Goal: Task Accomplishment & Management: Manage account settings

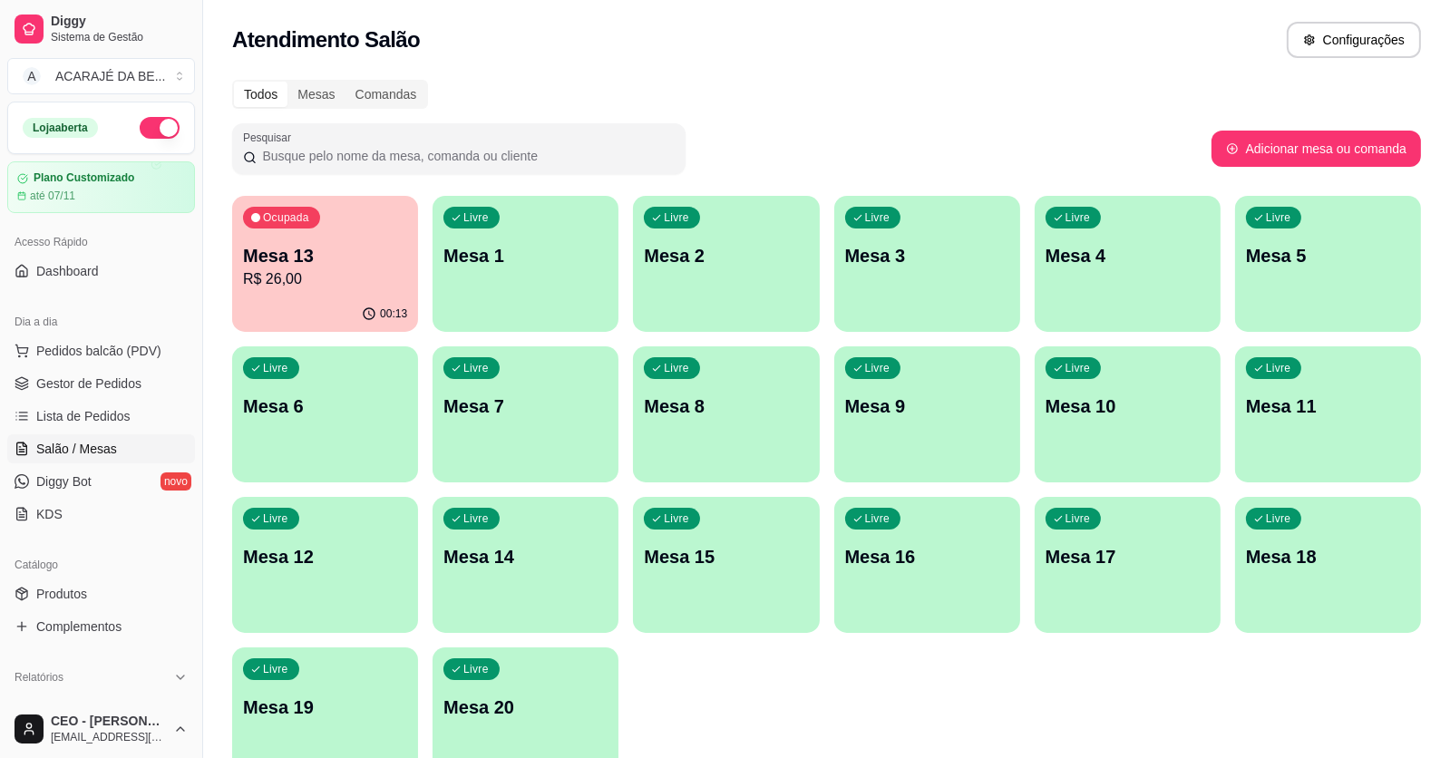
click at [315, 282] on p "R$ 26,00" at bounding box center [325, 279] width 164 height 22
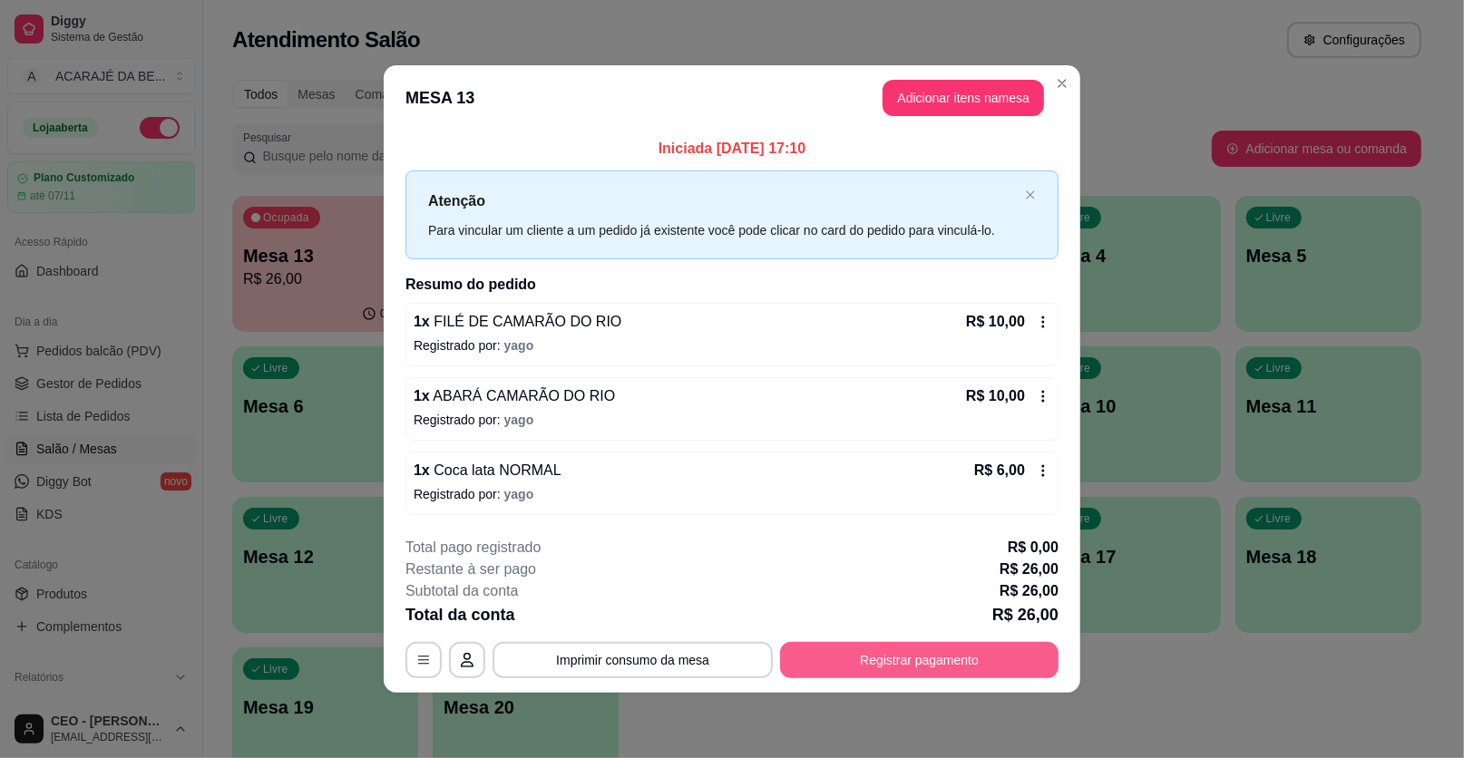
click at [904, 663] on button "Registrar pagamento" at bounding box center [919, 660] width 278 height 36
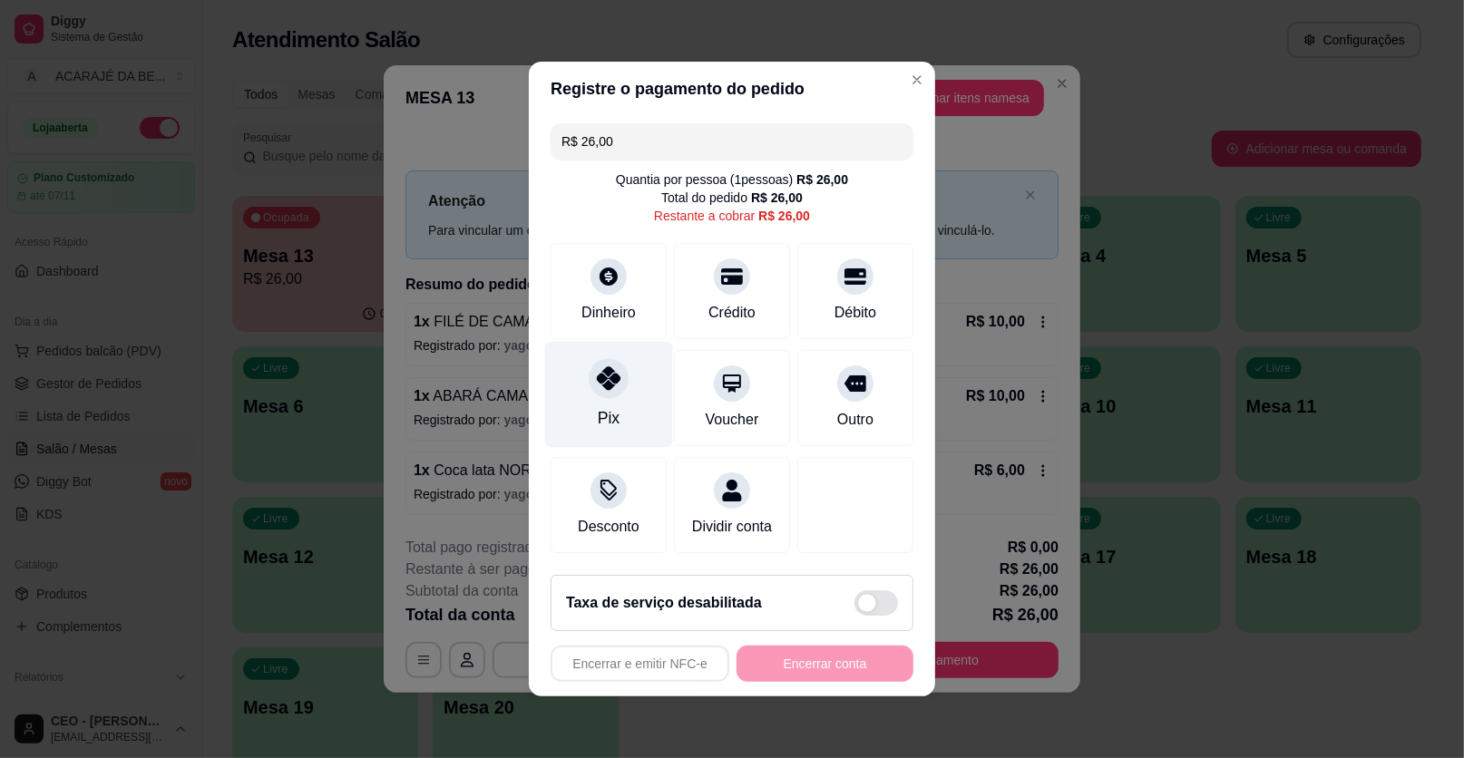
click at [620, 383] on div at bounding box center [609, 378] width 40 height 40
type input "R$ 0,00"
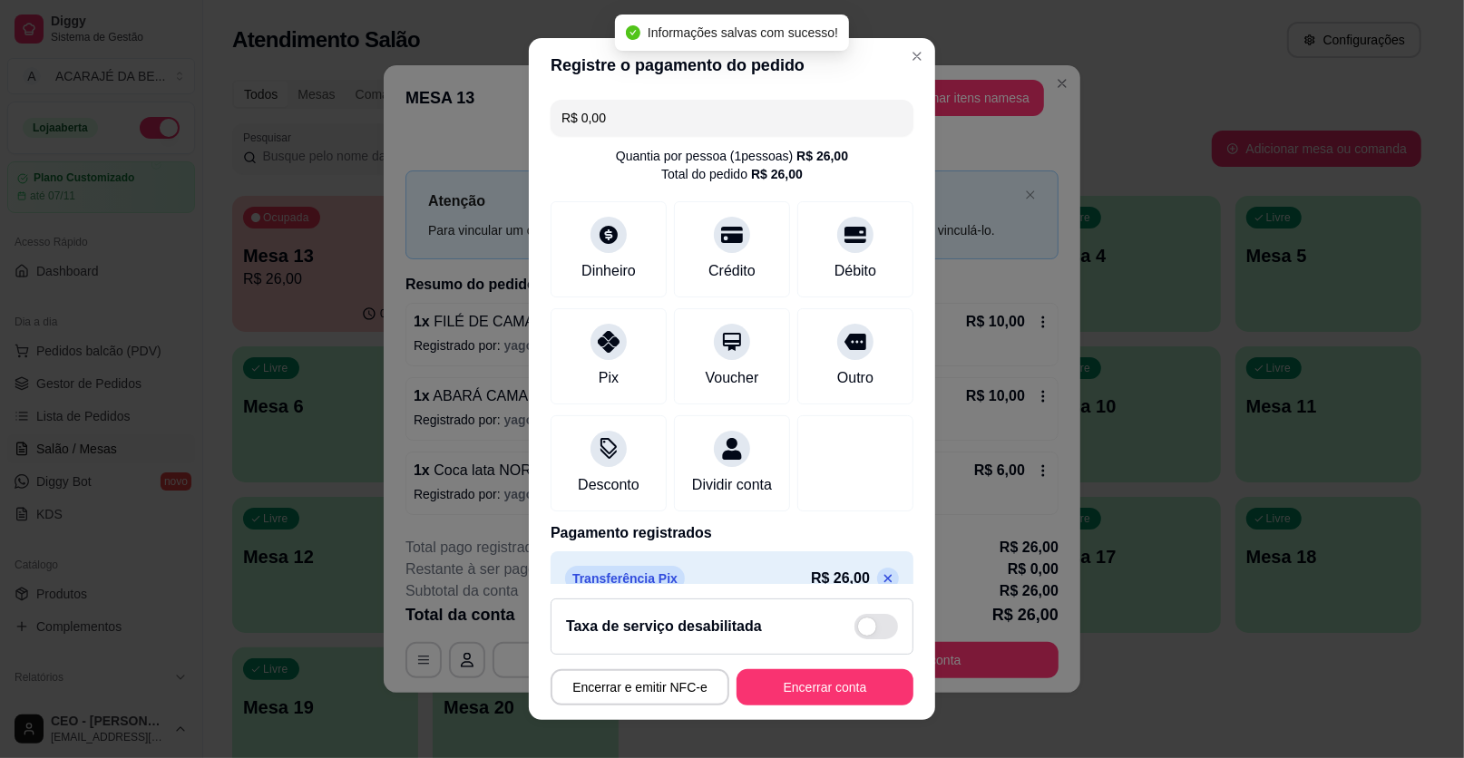
click at [801, 669] on div "Encerrar e emitir NFC-e Encerrar conta" at bounding box center [732, 687] width 363 height 36
click at [814, 680] on button "Encerrar conta" at bounding box center [824, 687] width 177 height 36
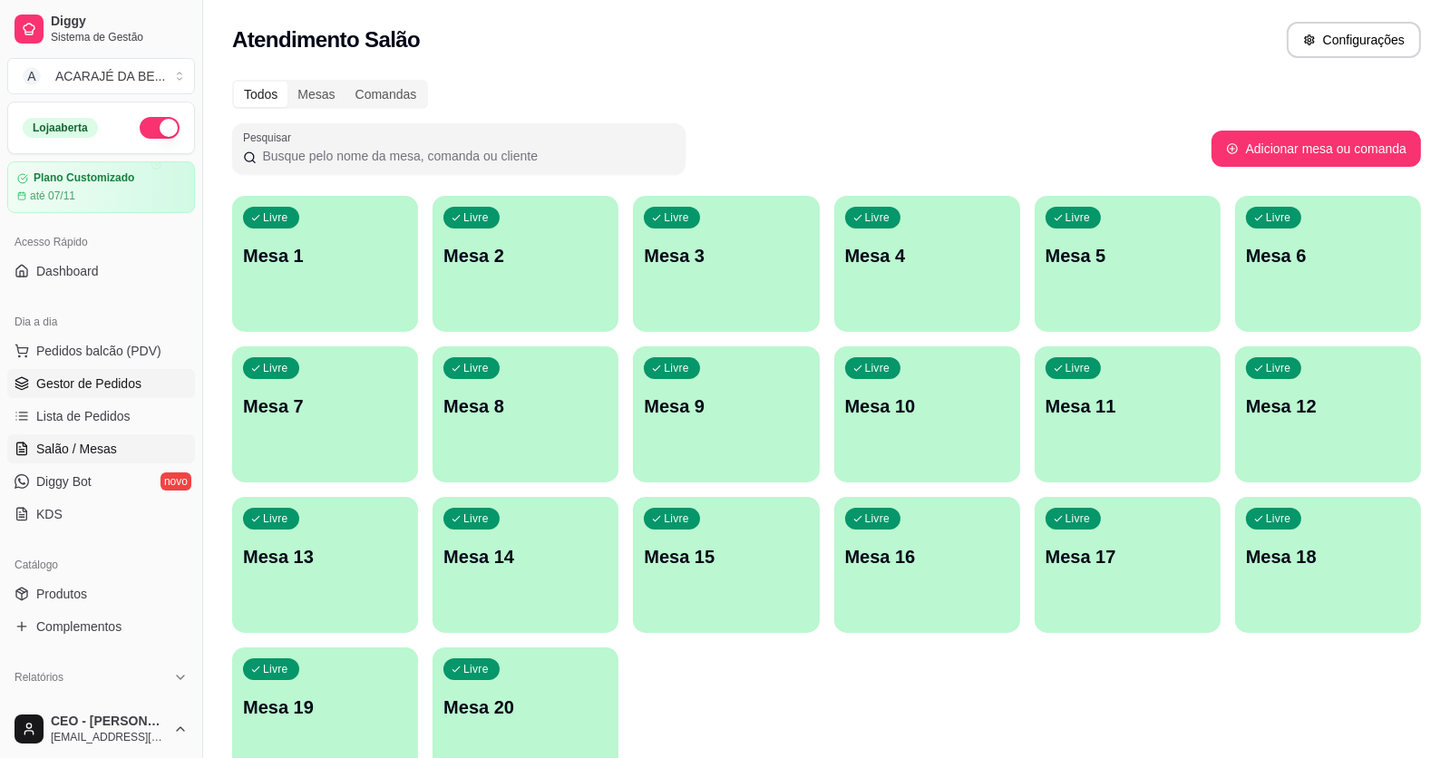
click at [142, 391] on link "Gestor de Pedidos" at bounding box center [101, 383] width 188 height 29
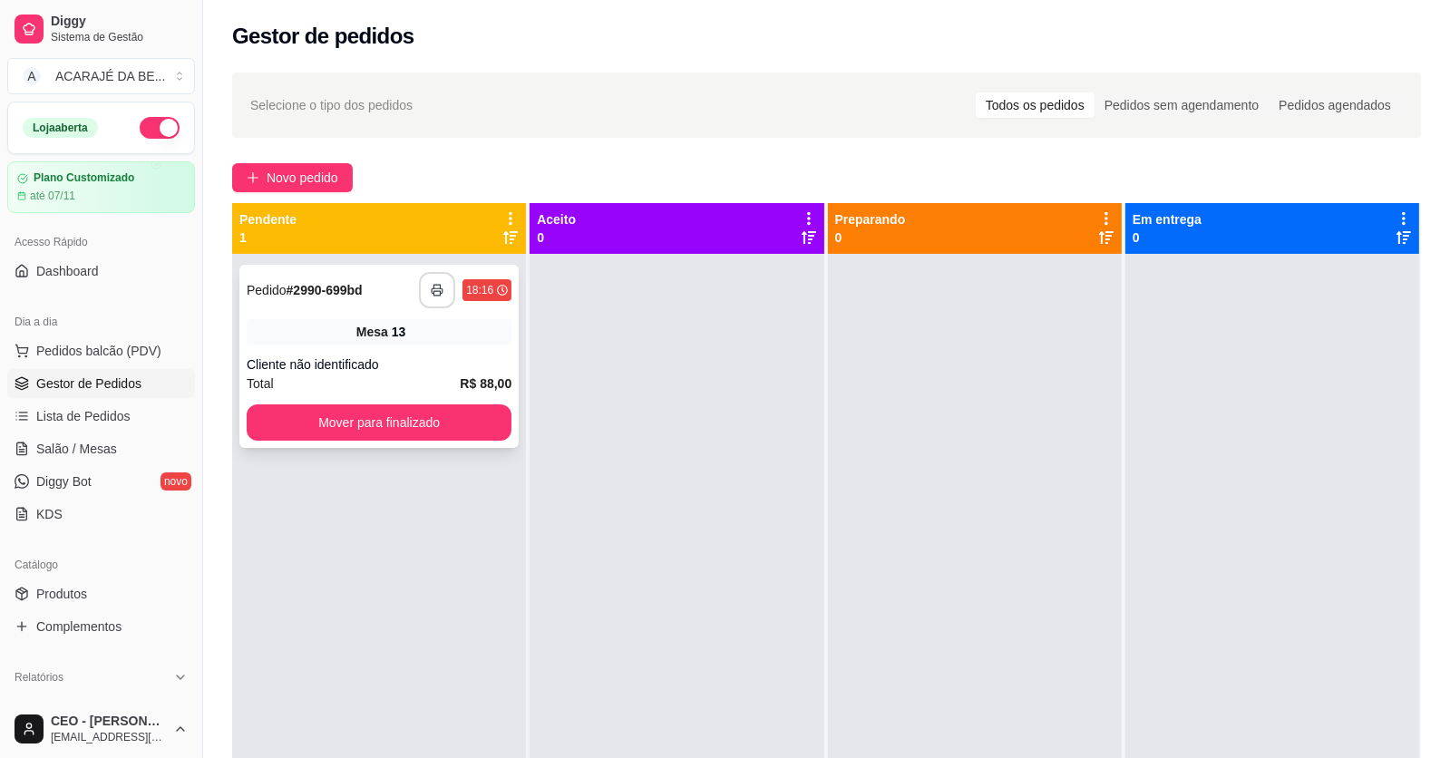
click at [439, 286] on icon "button" at bounding box center [437, 290] width 13 height 13
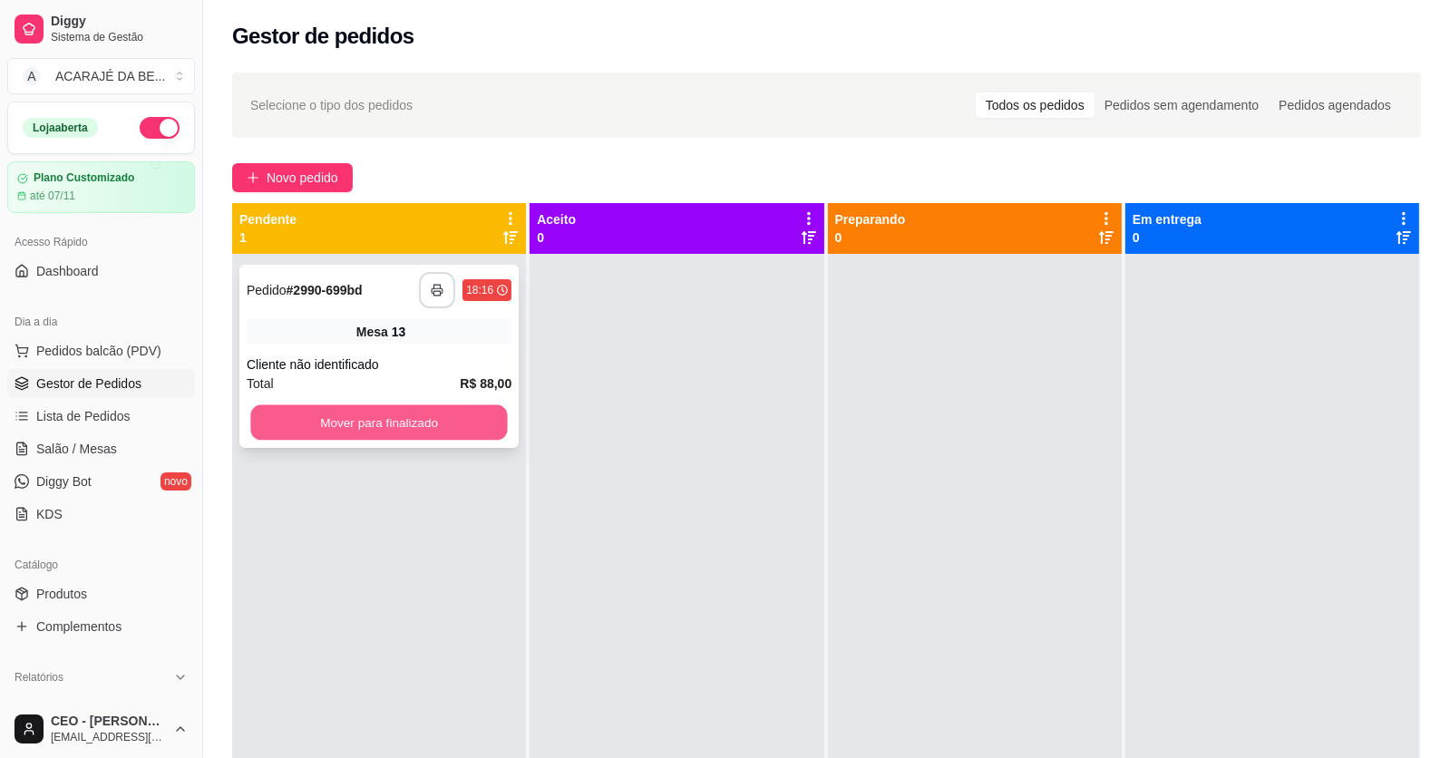
click at [444, 424] on button "Mover para finalizado" at bounding box center [378, 422] width 257 height 35
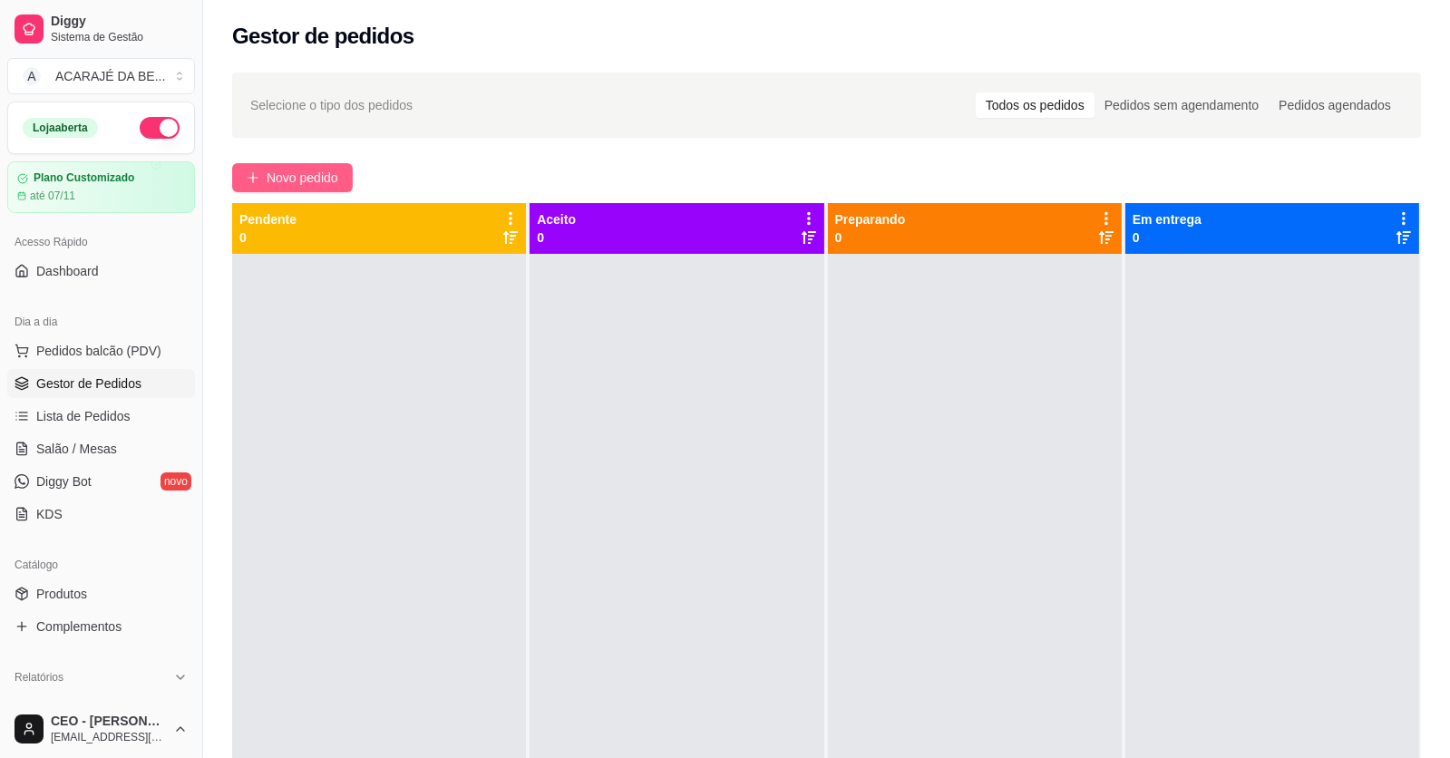
click at [238, 168] on button "Novo pedido" at bounding box center [292, 177] width 121 height 29
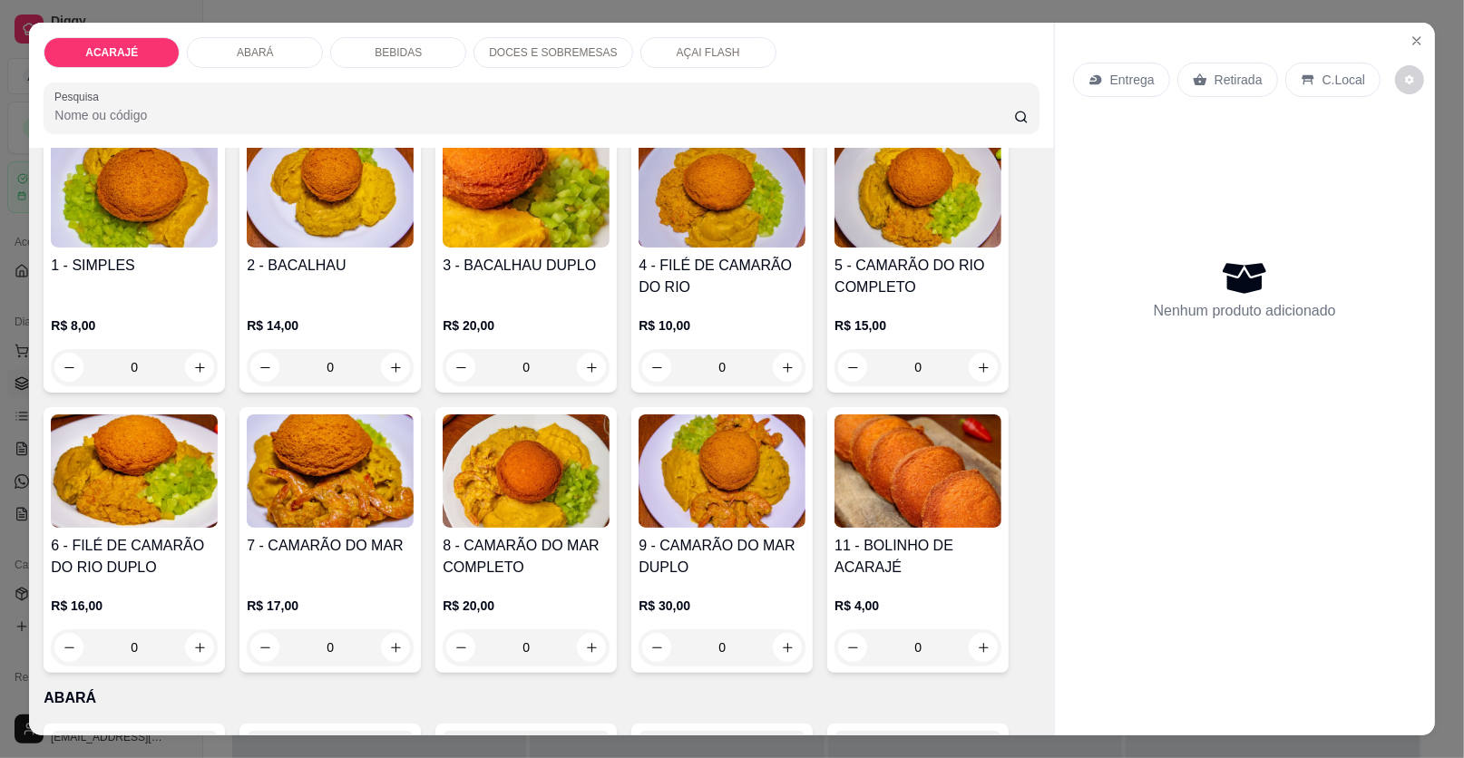
scroll to position [180, 0]
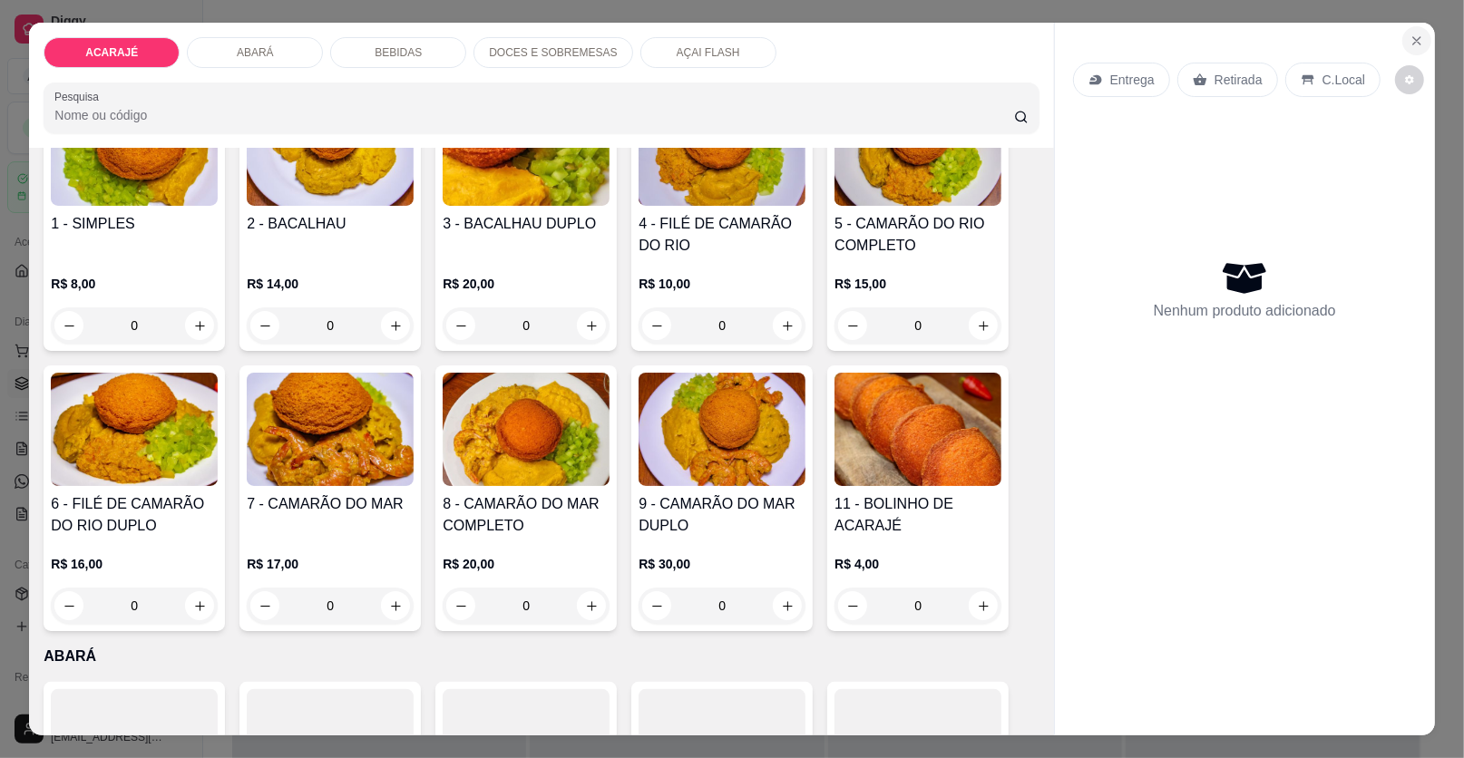
click at [1408, 31] on button "Close" at bounding box center [1416, 40] width 29 height 29
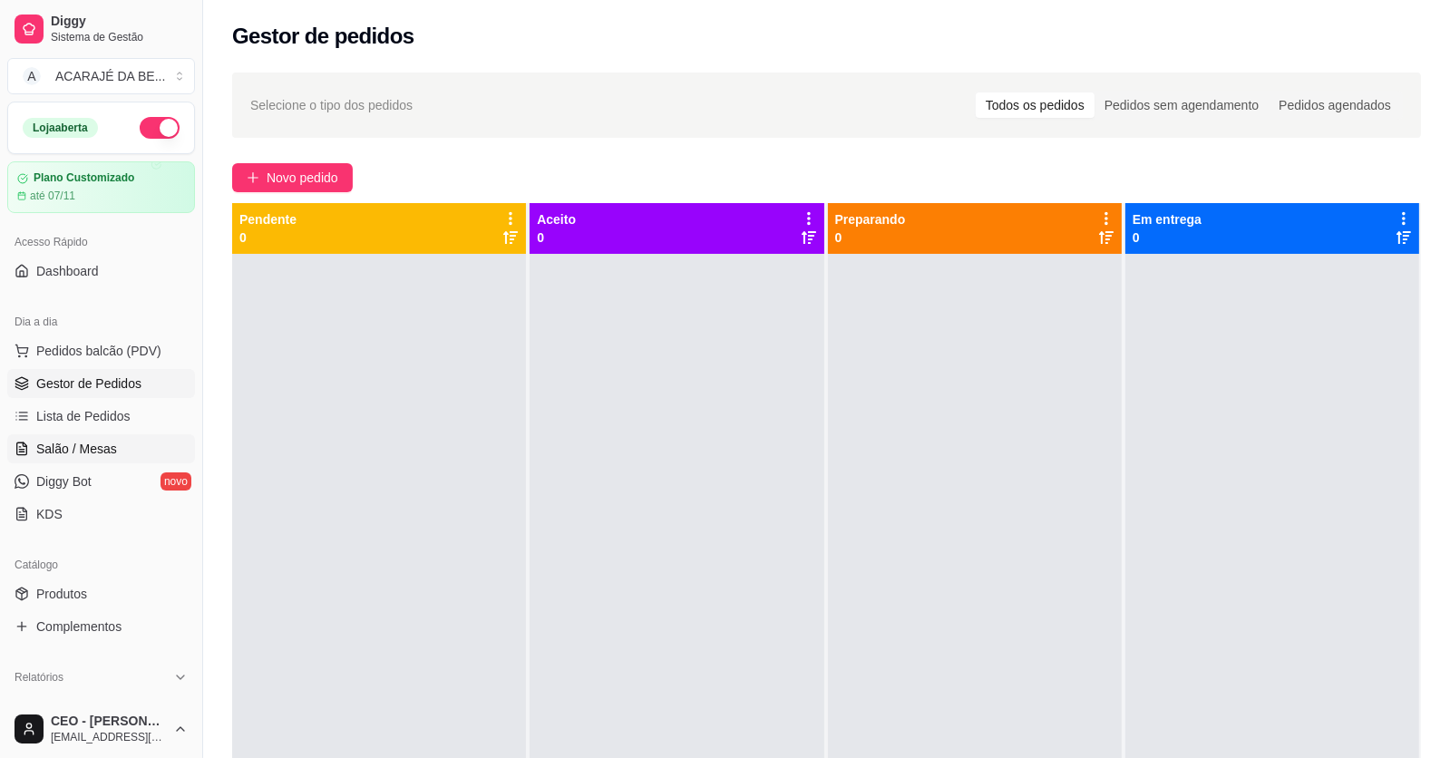
click at [96, 441] on span "Salão / Mesas" at bounding box center [76, 449] width 81 height 18
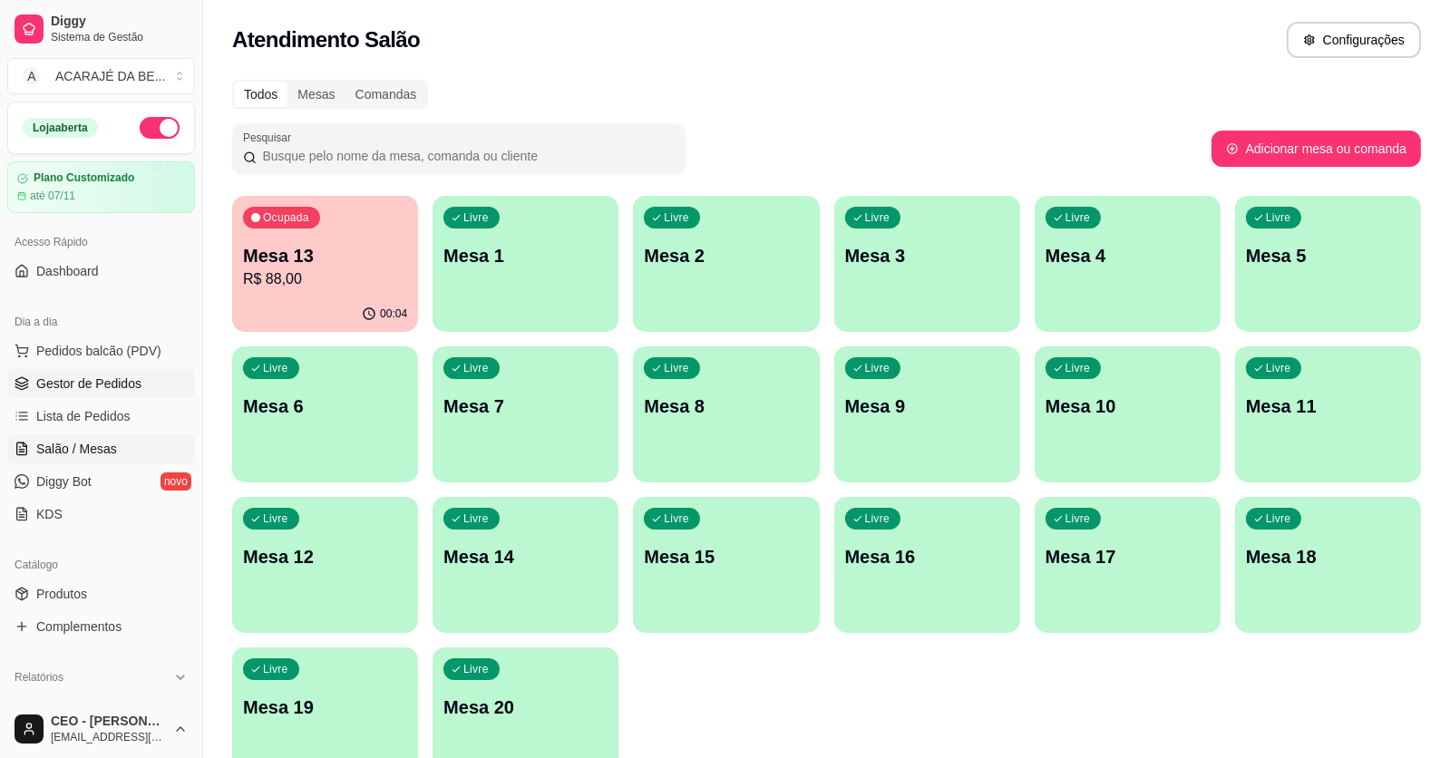
click at [108, 383] on span "Gestor de Pedidos" at bounding box center [88, 384] width 105 height 18
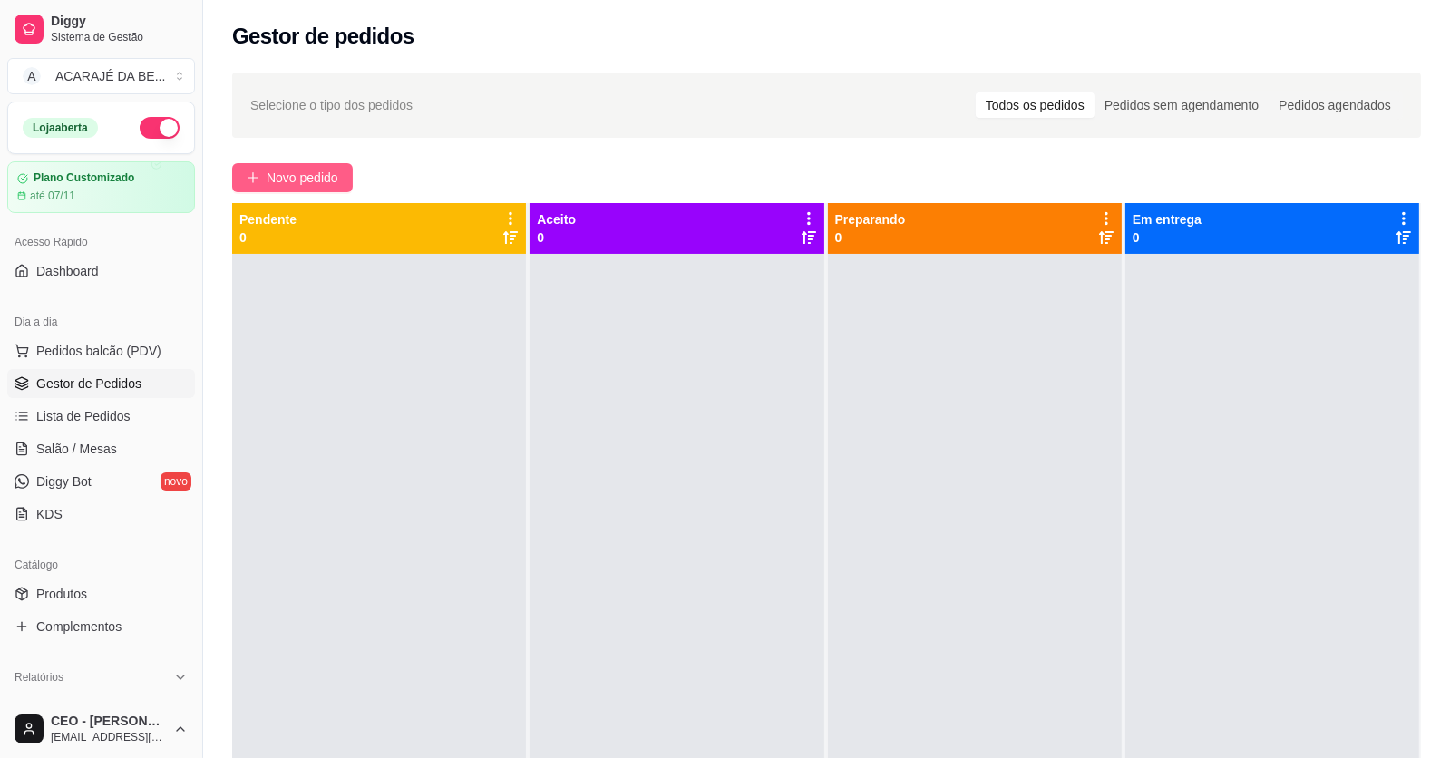
click at [275, 180] on span "Novo pedido" at bounding box center [303, 178] width 72 height 20
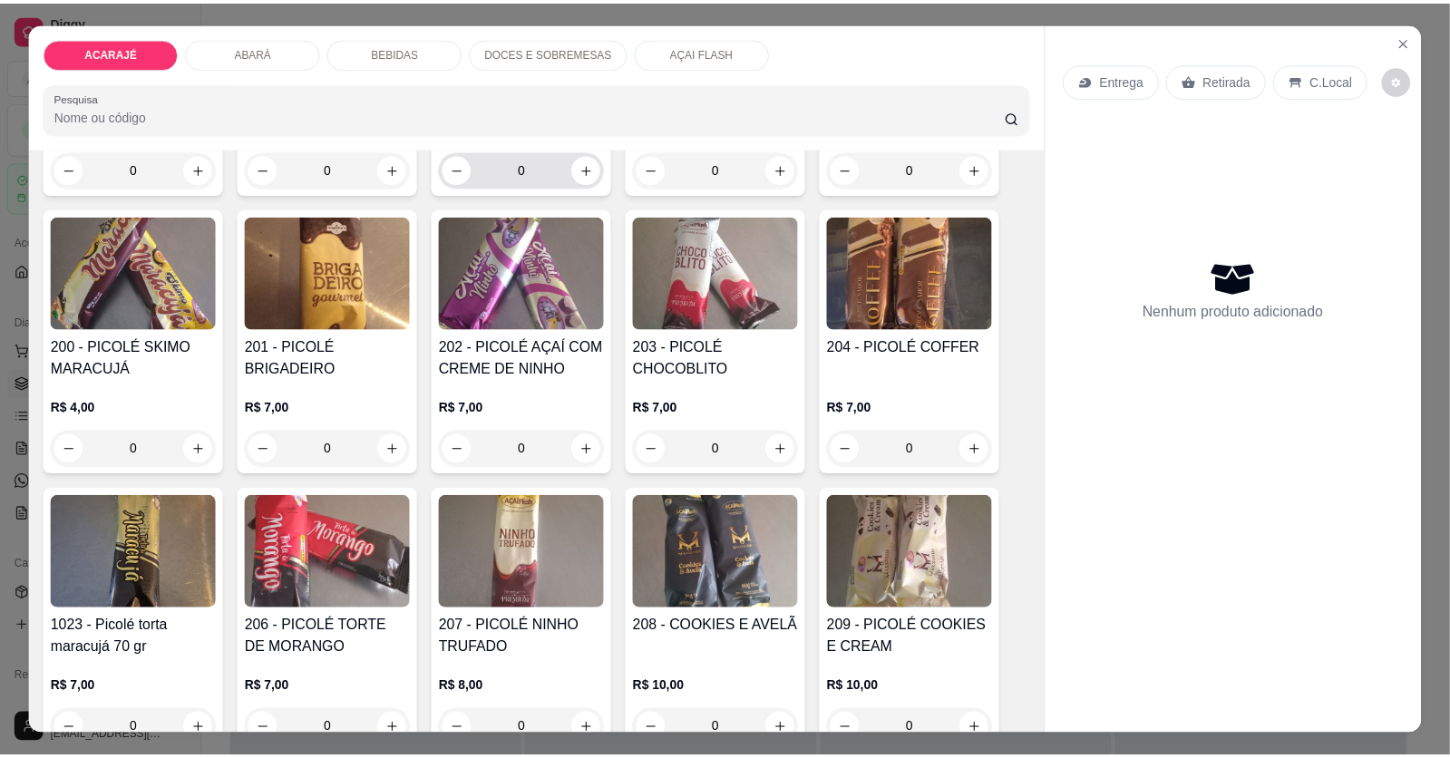
scroll to position [3264, 0]
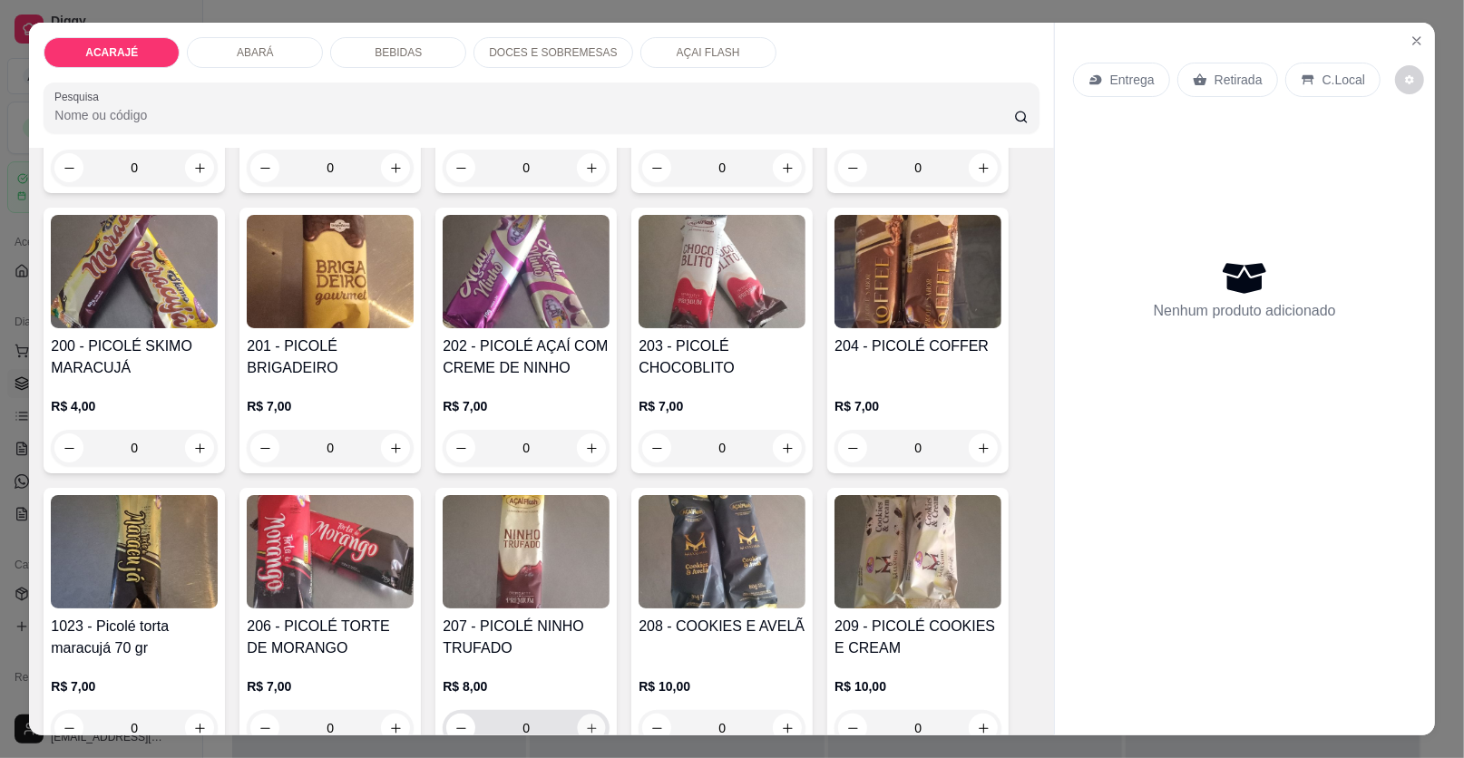
click at [582, 715] on button "increase-product-quantity" at bounding box center [592, 729] width 28 height 28
type input "1"
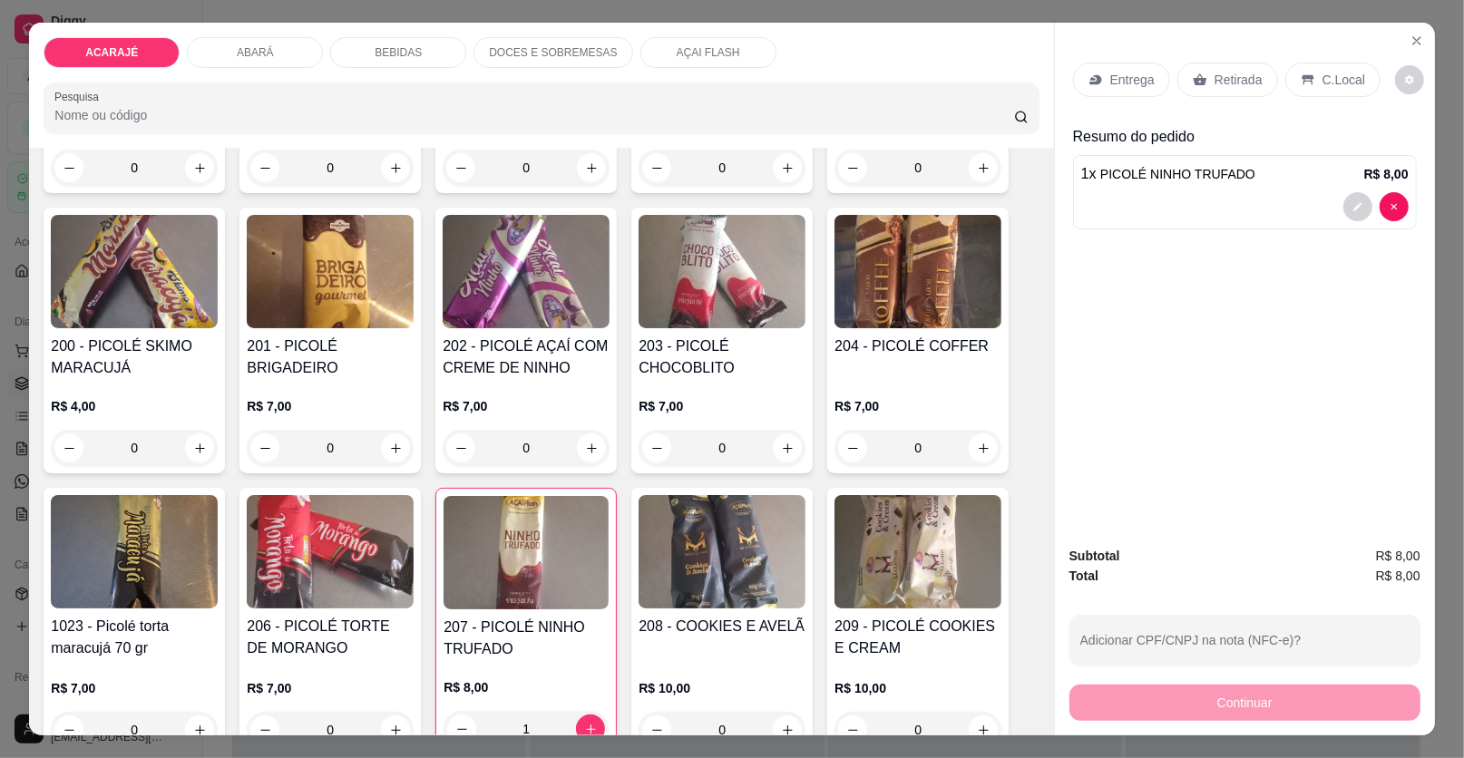
drag, startPoint x: 1234, startPoint y: 81, endPoint x: 1239, endPoint y: 185, distance: 104.4
click at [1235, 81] on p "Retirada" at bounding box center [1238, 80] width 48 height 18
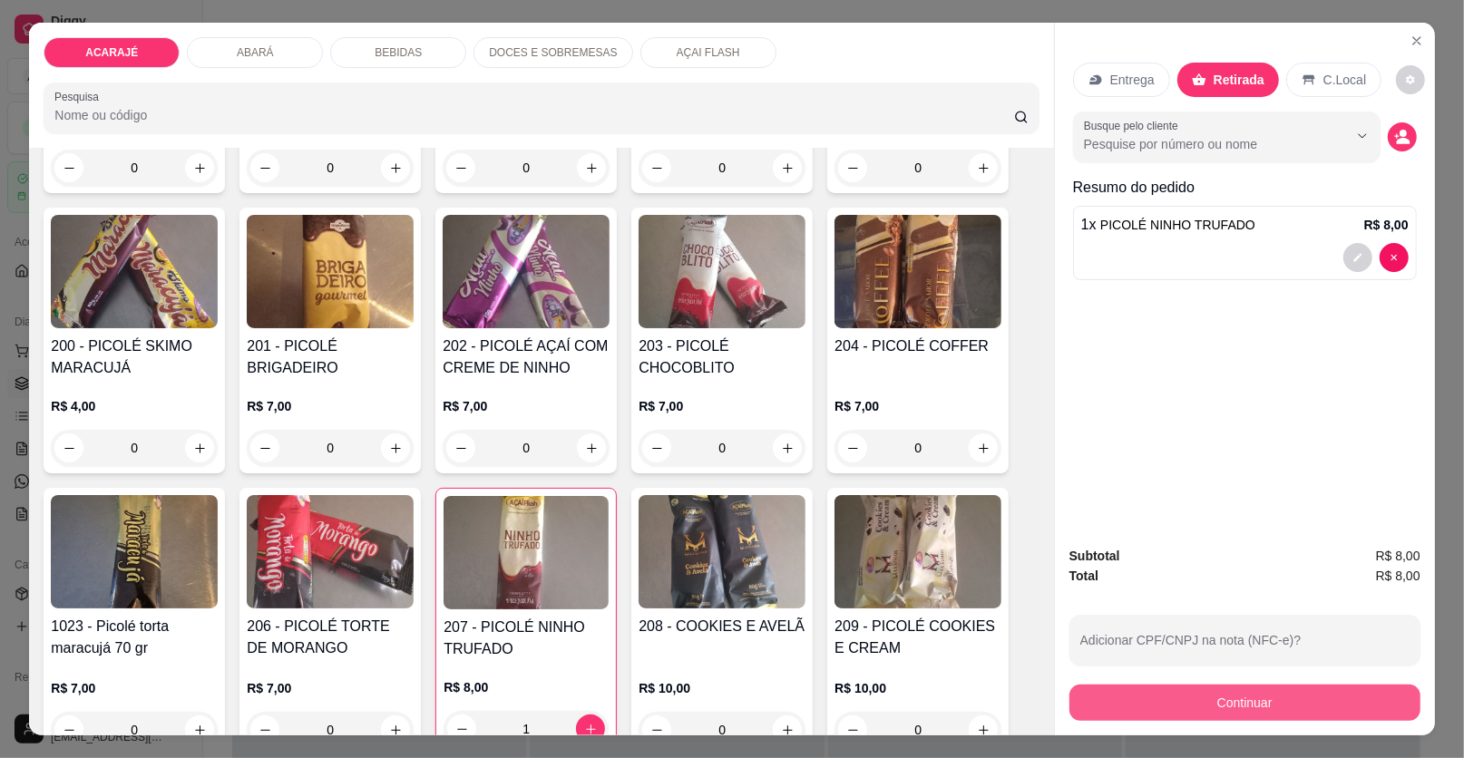
click at [1160, 694] on button "Continuar" at bounding box center [1244, 703] width 351 height 36
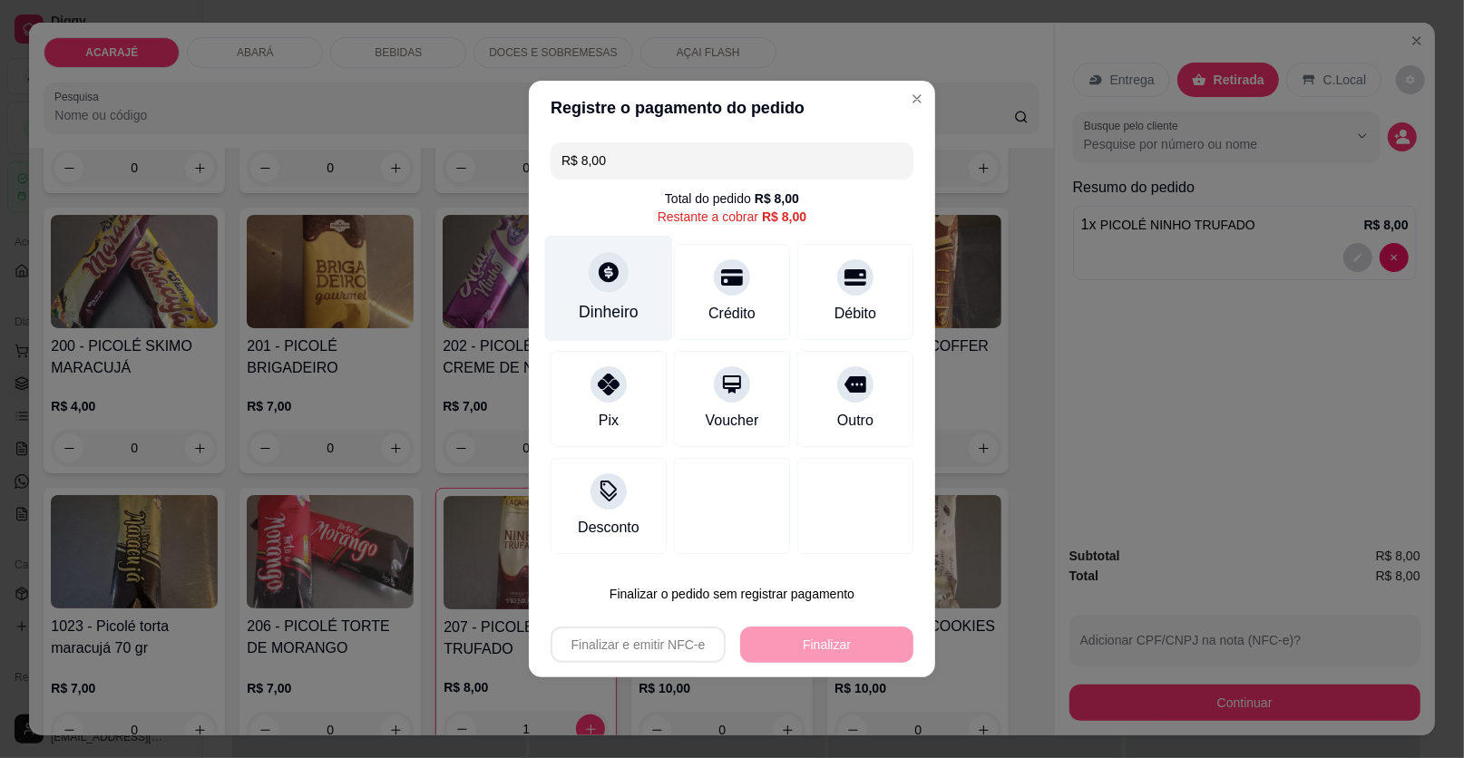
click at [581, 321] on div "Dinheiro" at bounding box center [609, 312] width 60 height 24
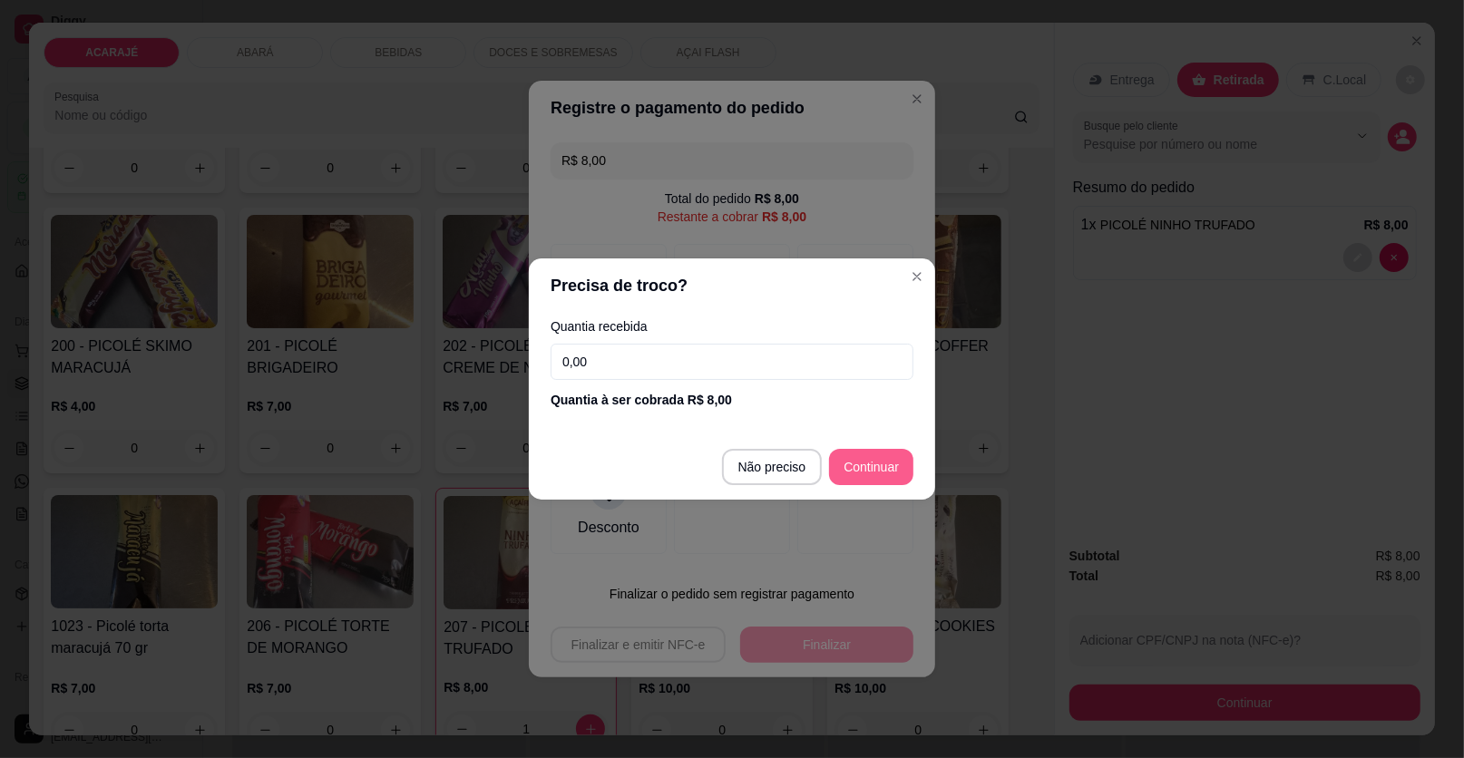
type input "R$ 0,00"
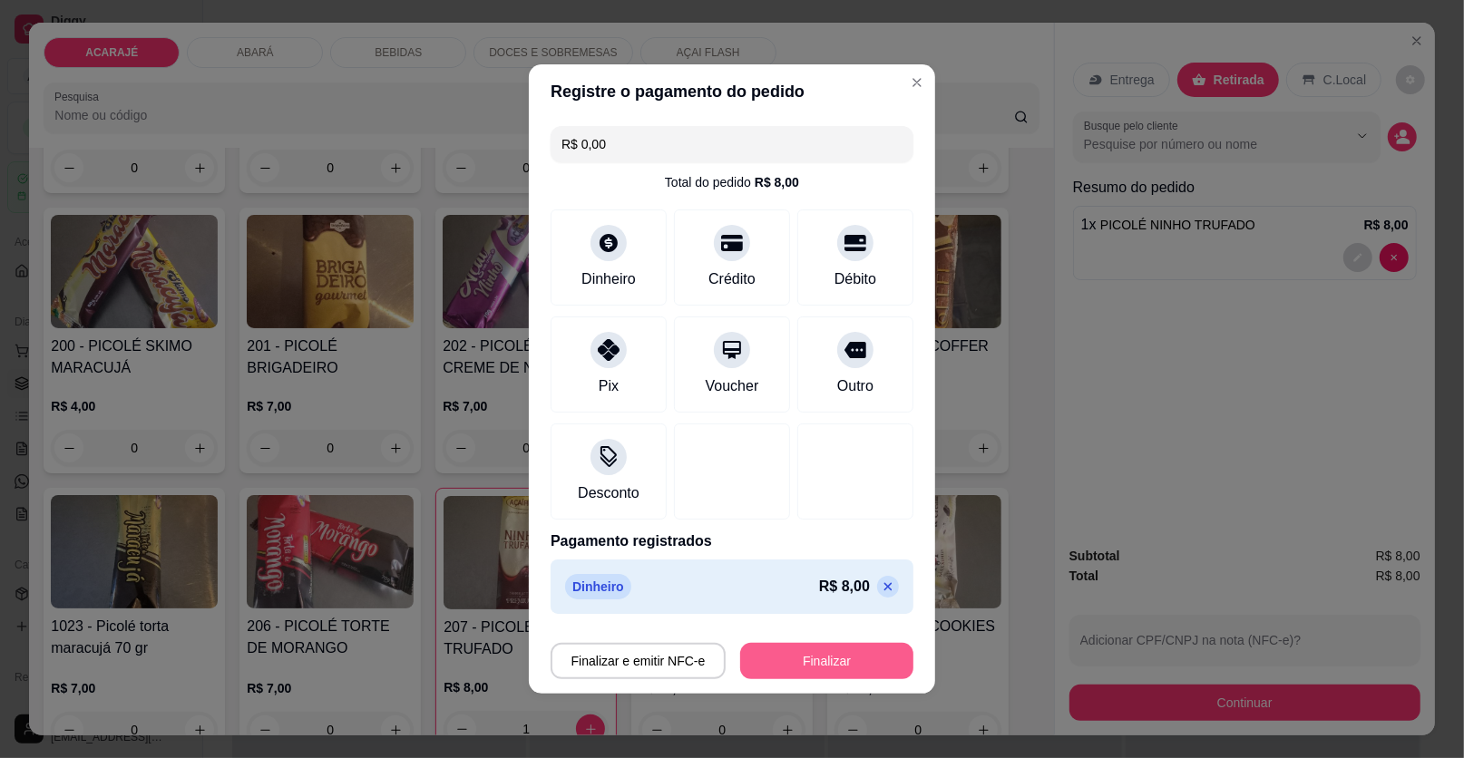
click at [829, 653] on button "Finalizar" at bounding box center [826, 661] width 173 height 36
type input "0"
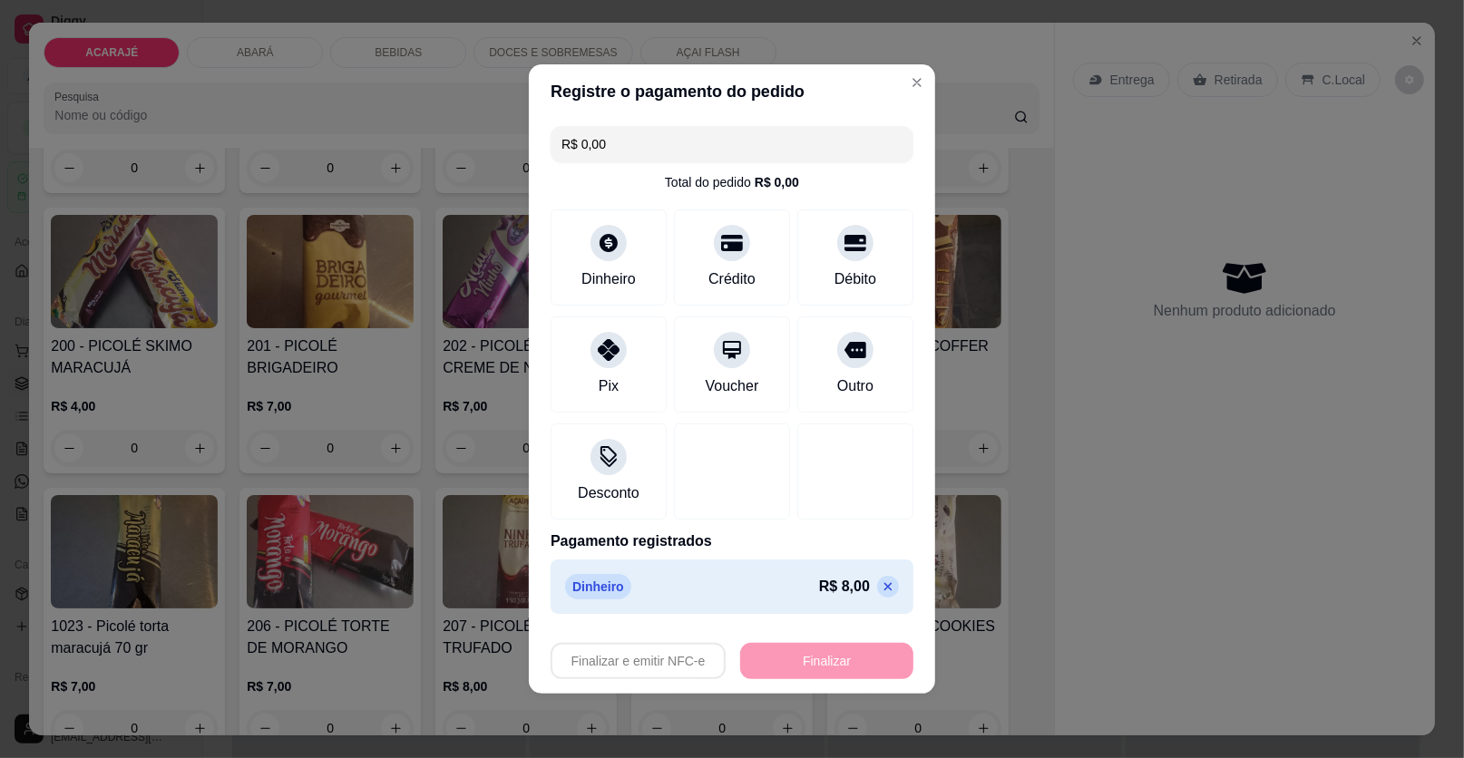
type input "-R$ 8,00"
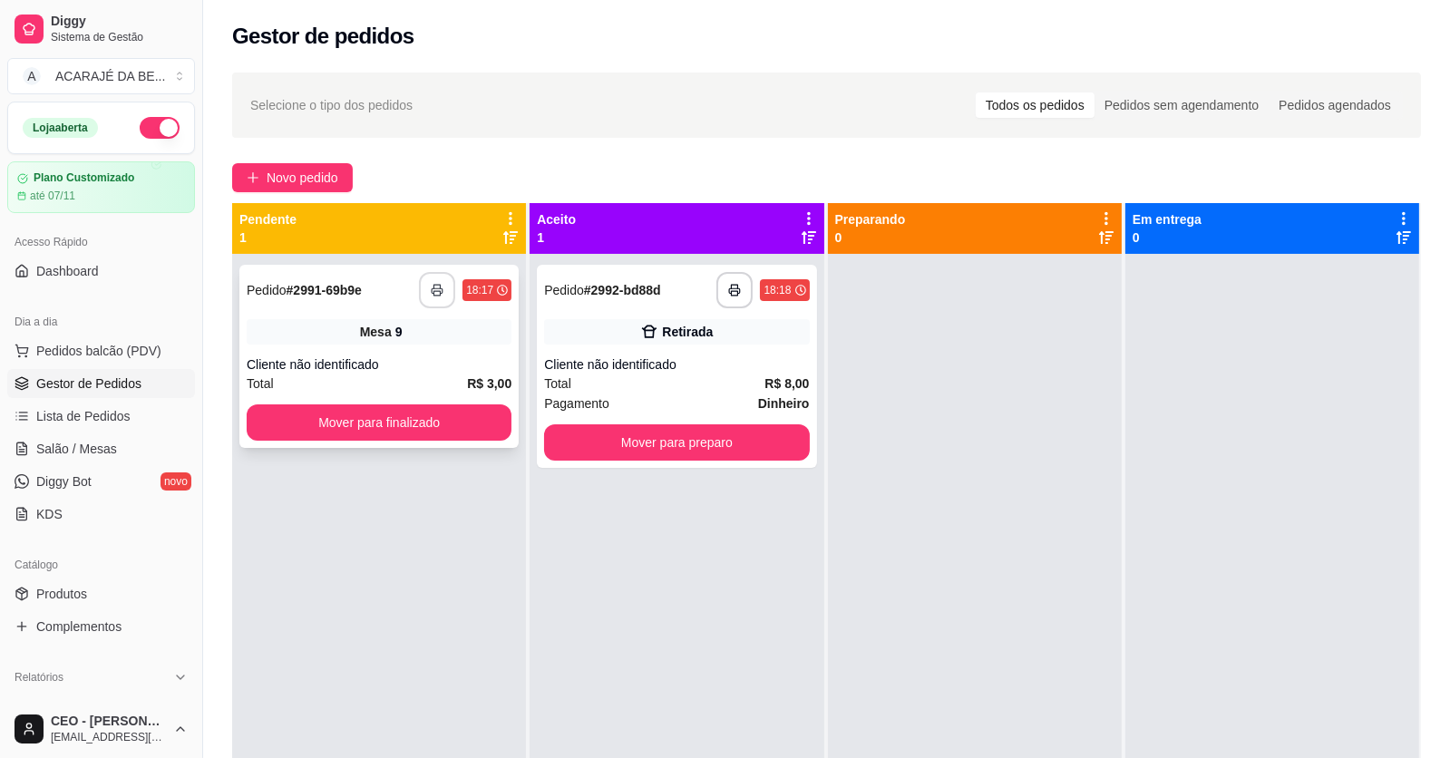
click at [434, 288] on icon "button" at bounding box center [437, 290] width 13 height 13
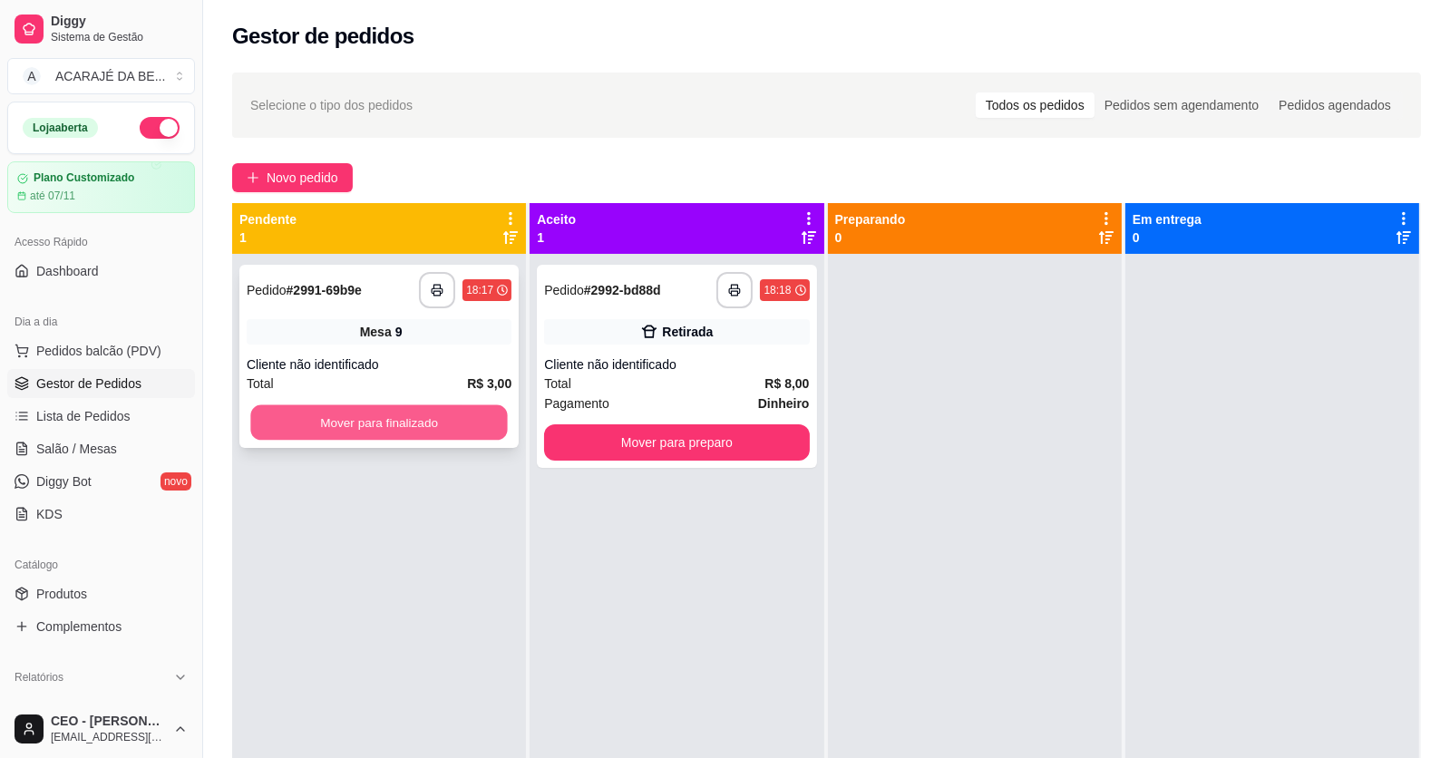
click at [445, 426] on button "Mover para finalizado" at bounding box center [378, 422] width 257 height 35
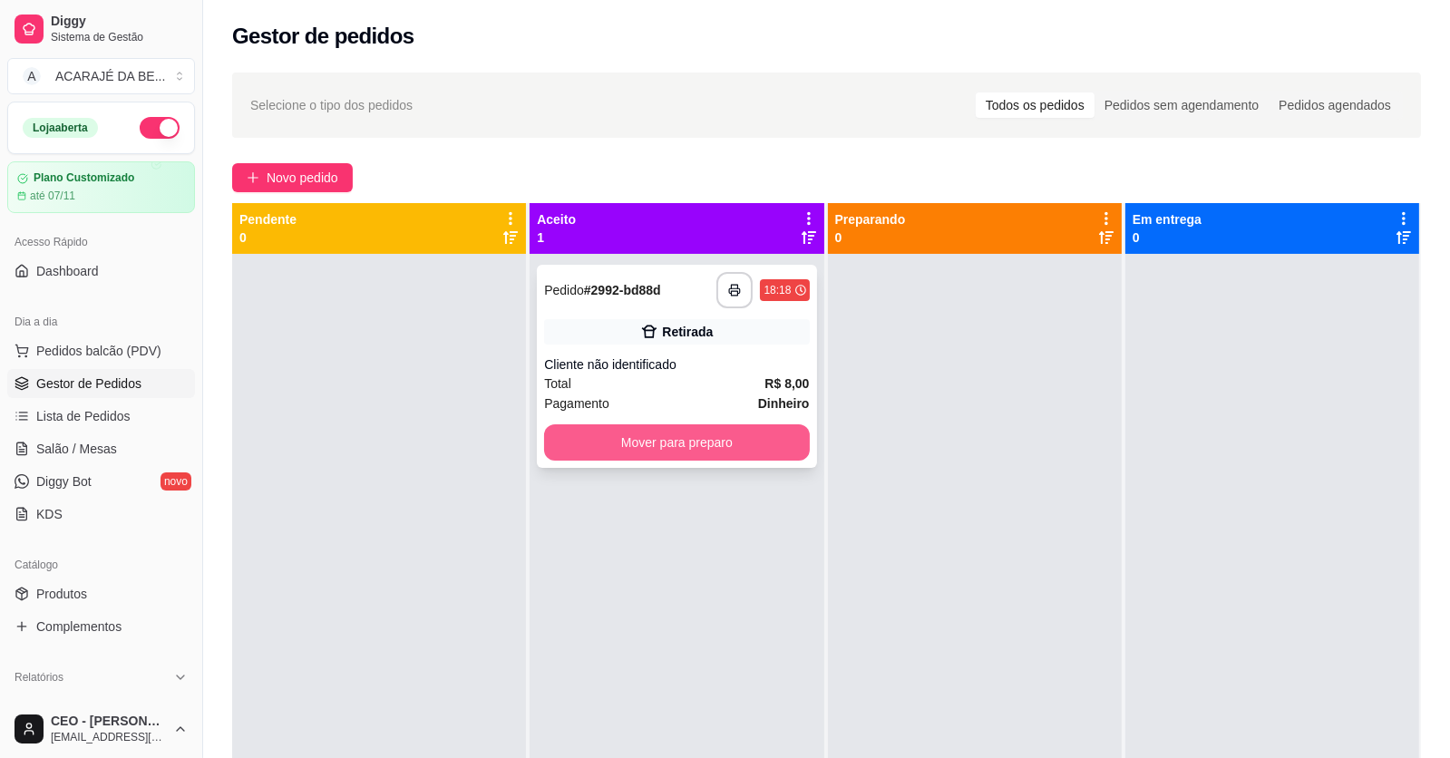
click at [651, 433] on button "Mover para preparo" at bounding box center [676, 442] width 265 height 36
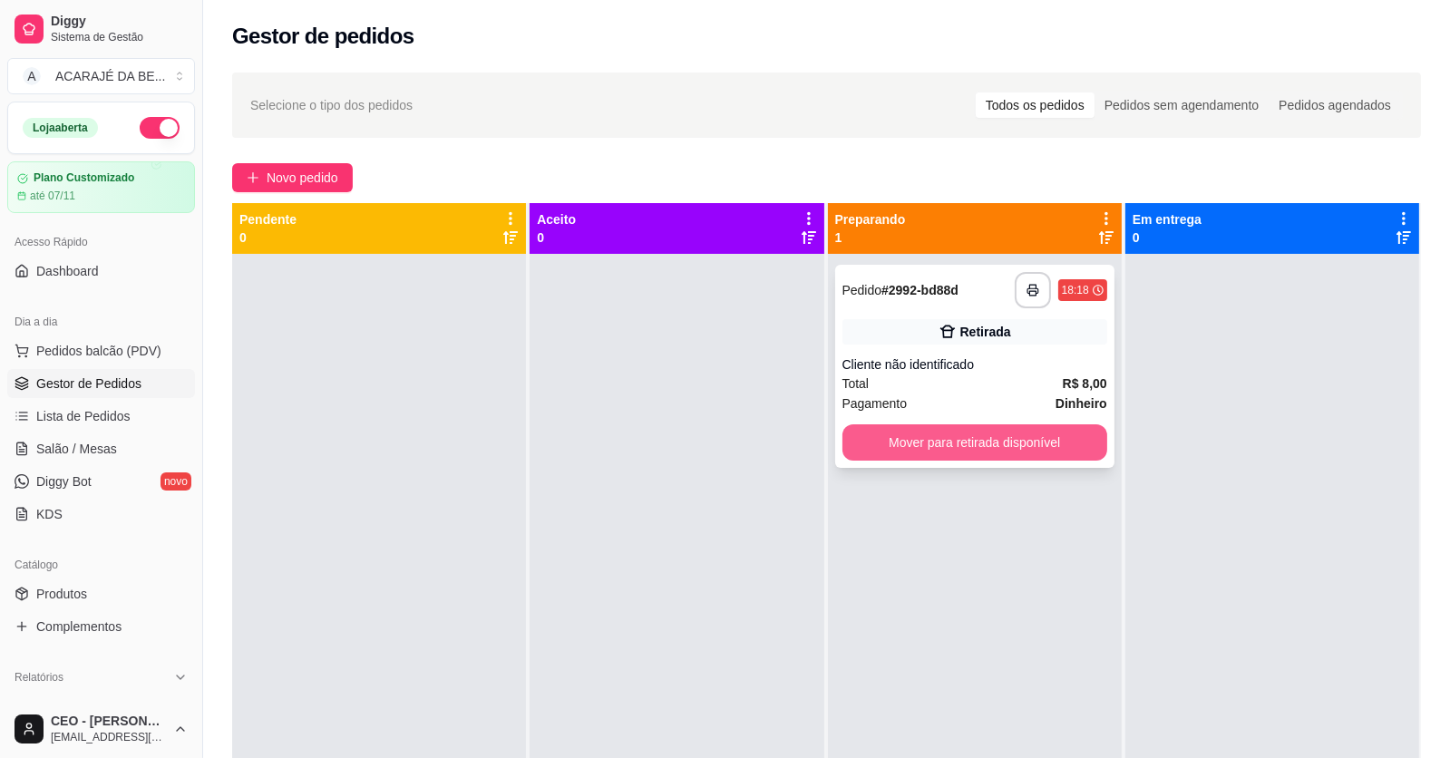
click at [873, 428] on button "Mover para retirada disponível" at bounding box center [975, 442] width 265 height 36
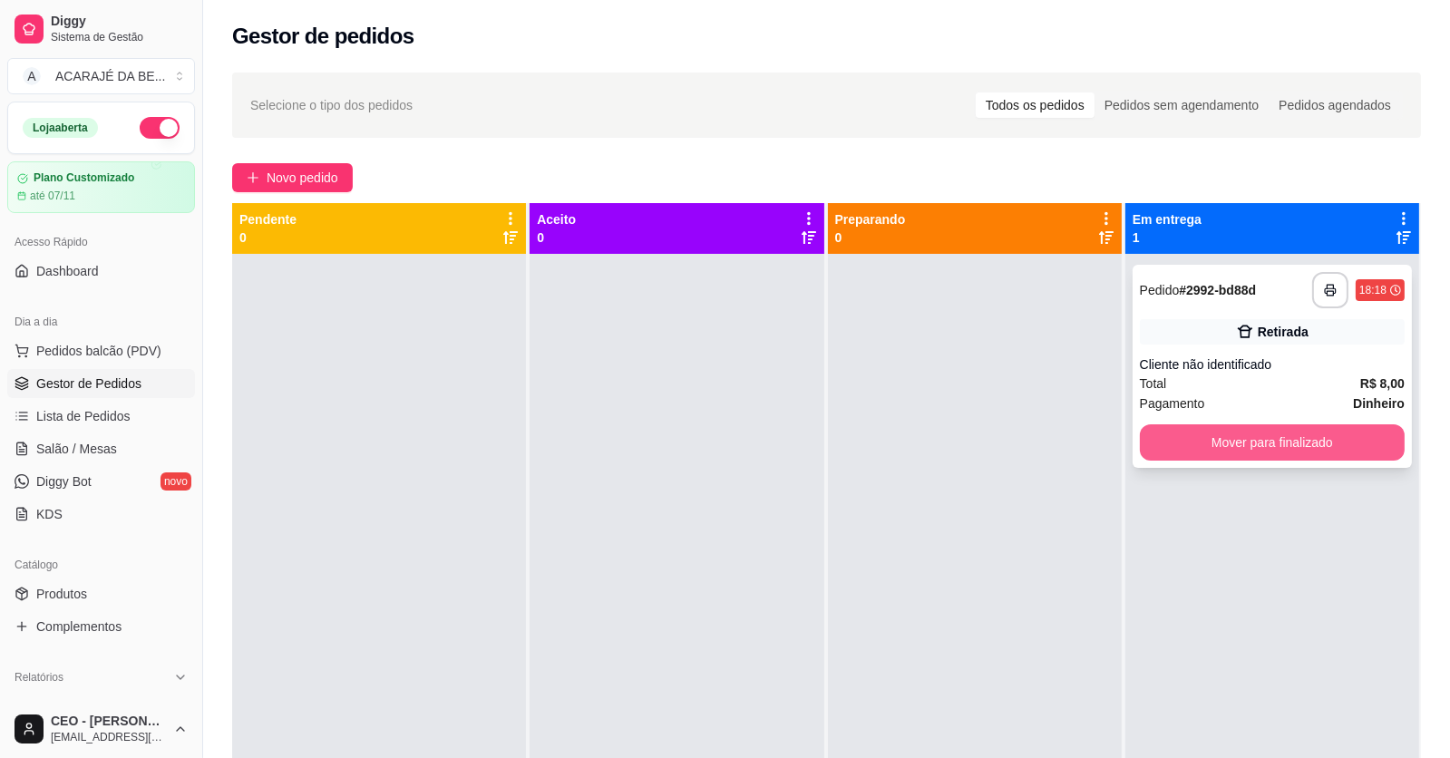
click at [1337, 448] on button "Mover para finalizado" at bounding box center [1272, 442] width 265 height 36
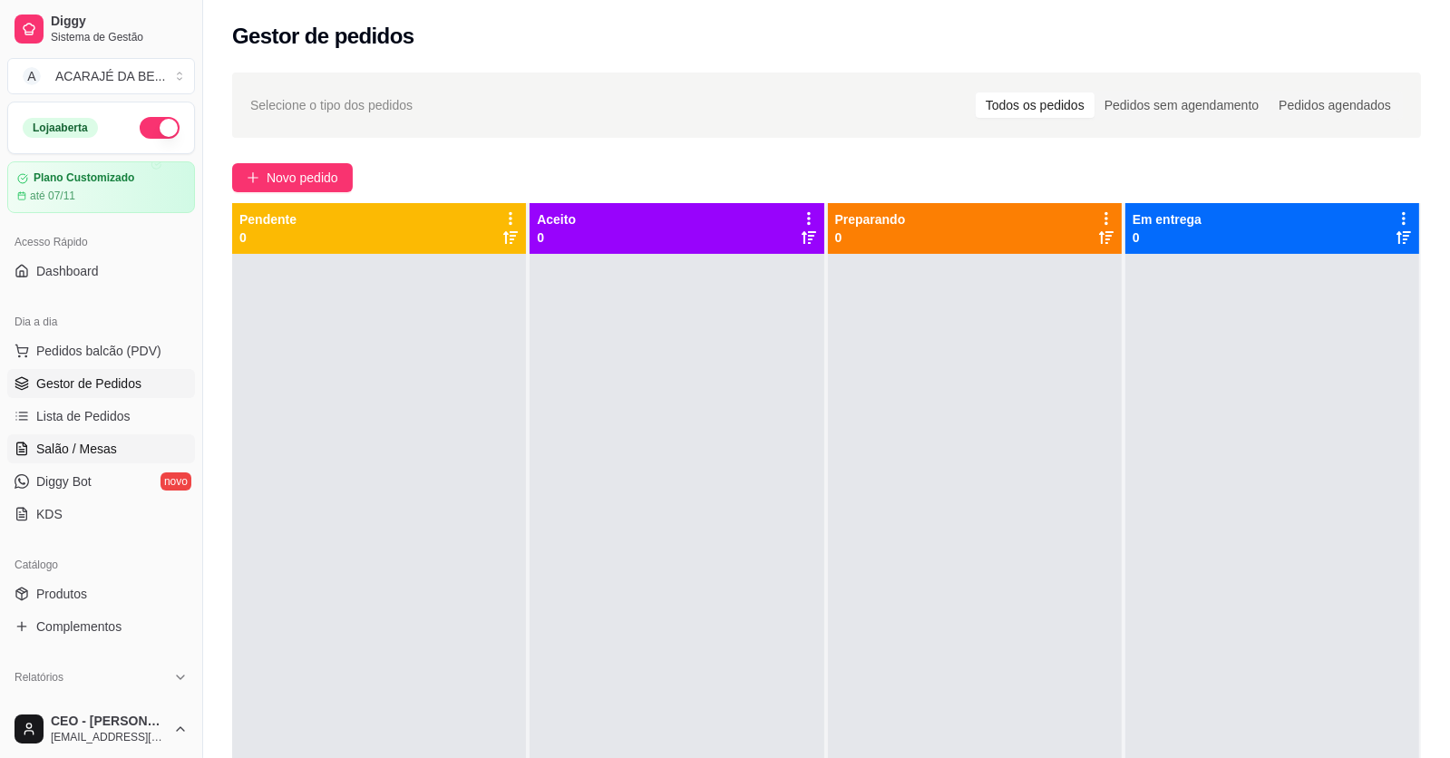
click at [84, 450] on span "Salão / Mesas" at bounding box center [76, 449] width 81 height 18
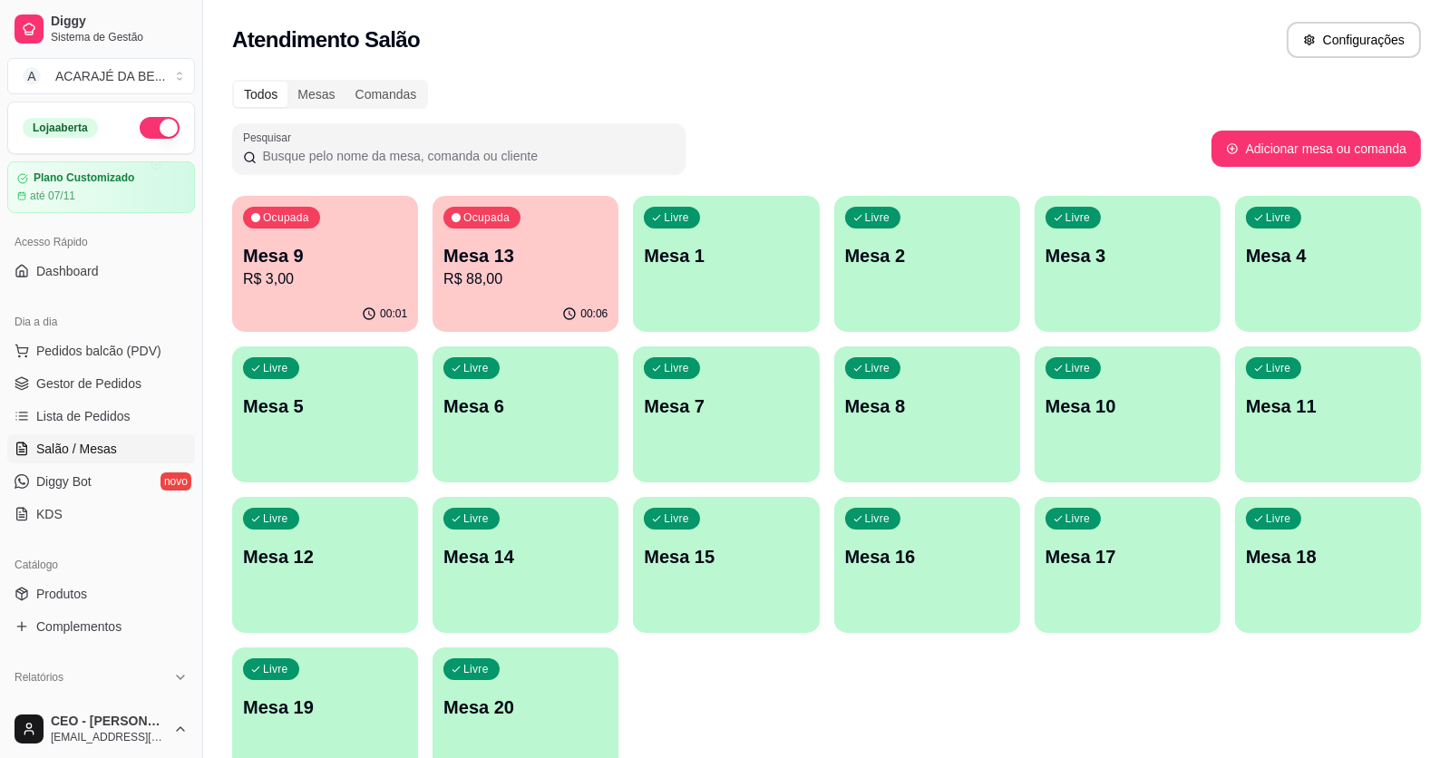
click at [357, 294] on div "Ocupada Mesa 9 R$ 3,00" at bounding box center [325, 246] width 186 height 101
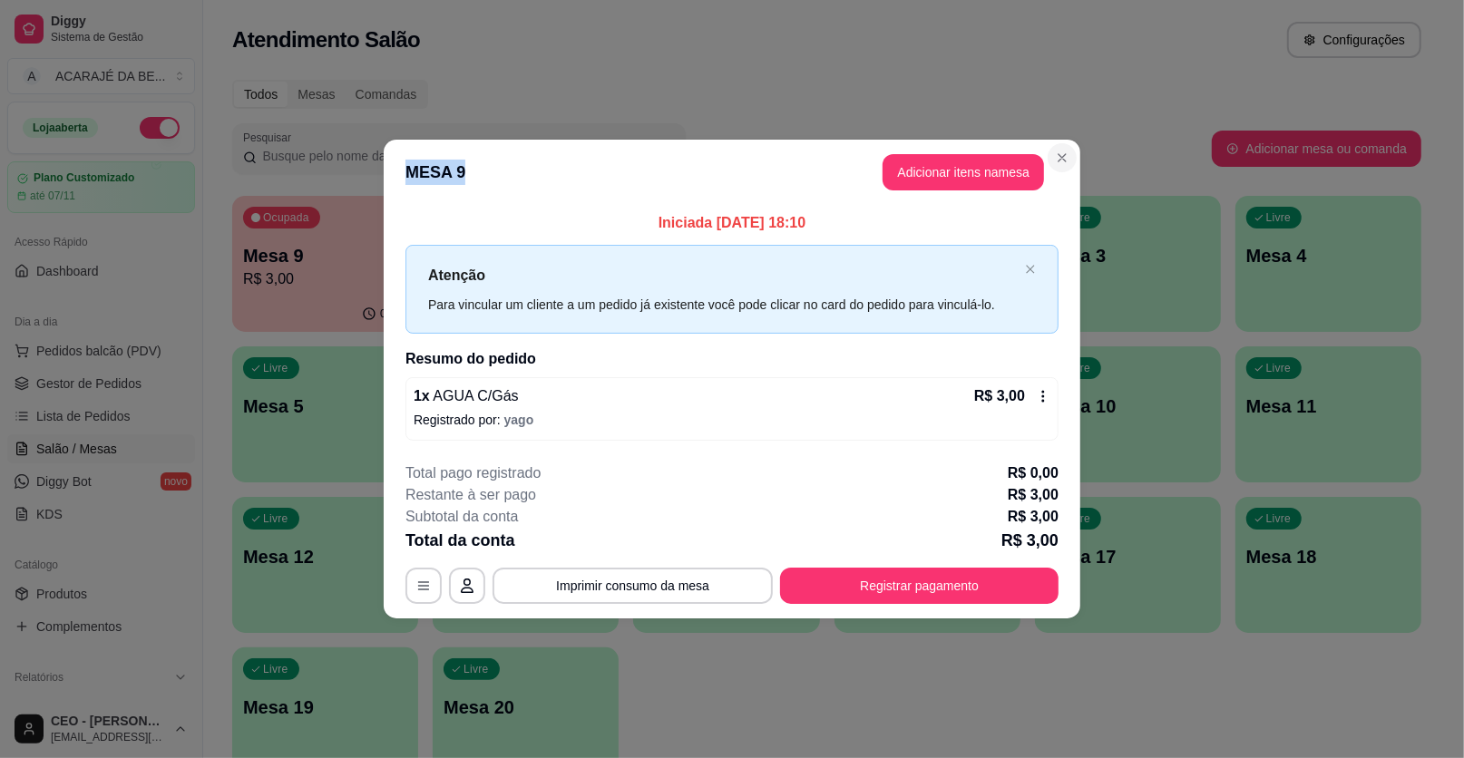
click at [1049, 151] on section "**********" at bounding box center [732, 379] width 697 height 478
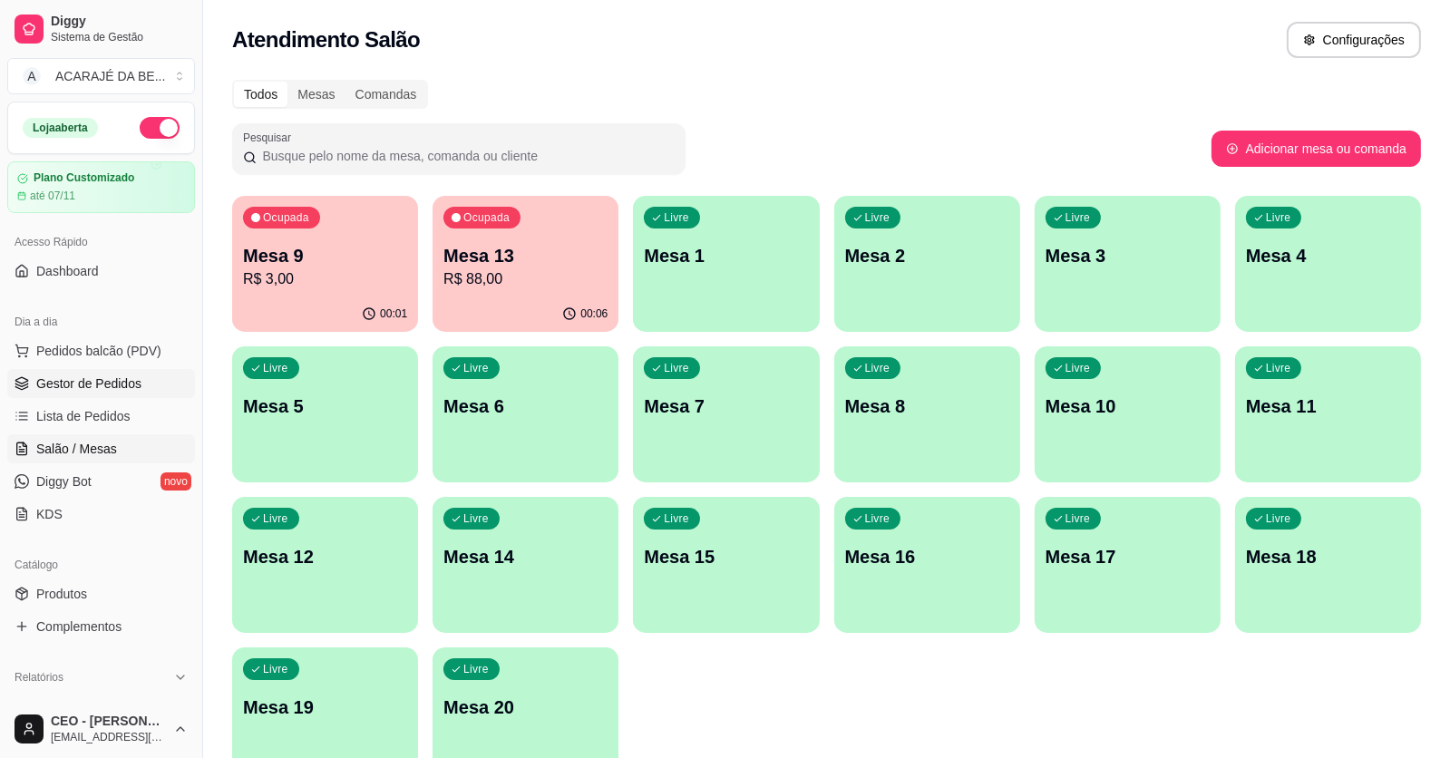
click at [88, 389] on span "Gestor de Pedidos" at bounding box center [88, 384] width 105 height 18
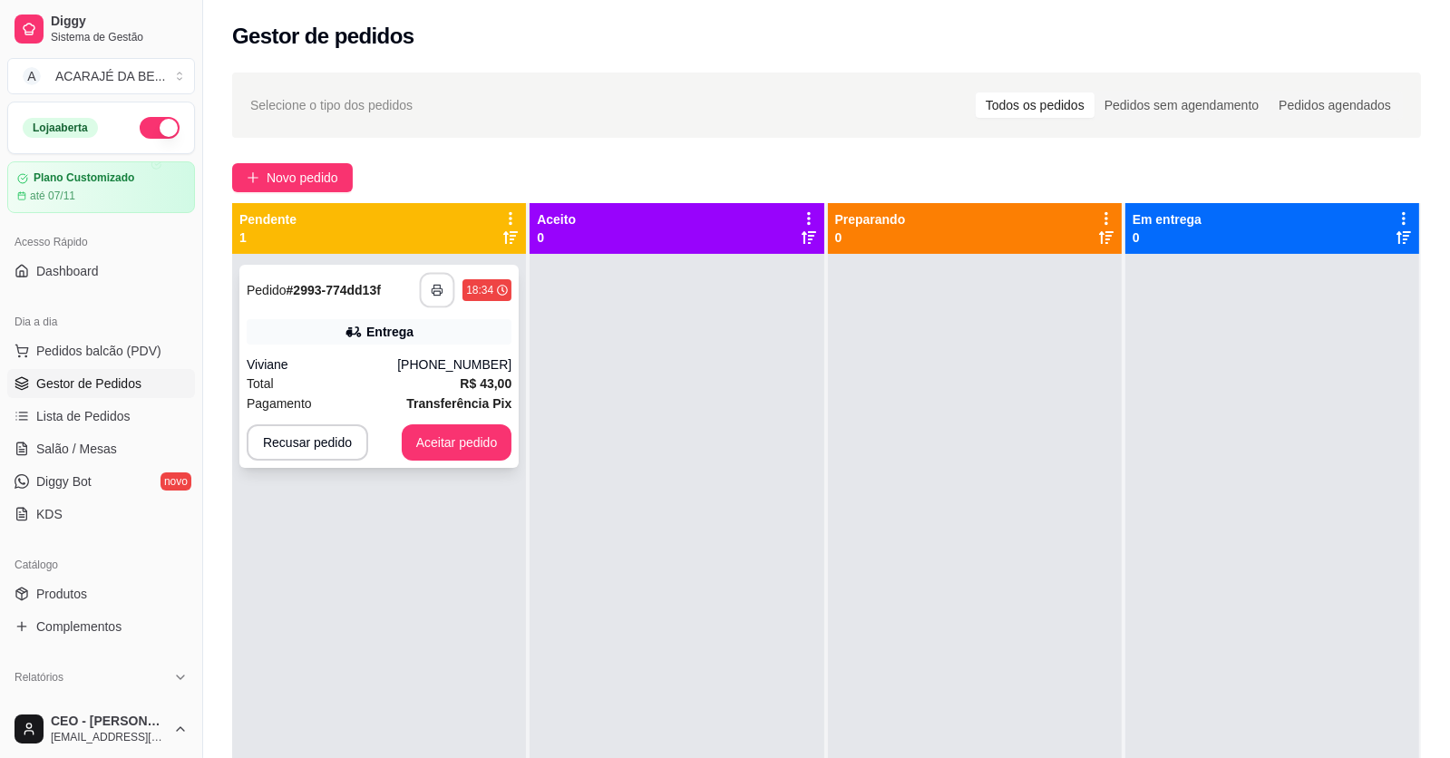
click at [439, 285] on button "button" at bounding box center [437, 290] width 35 height 35
click at [415, 347] on div "**********" at bounding box center [378, 366] width 279 height 203
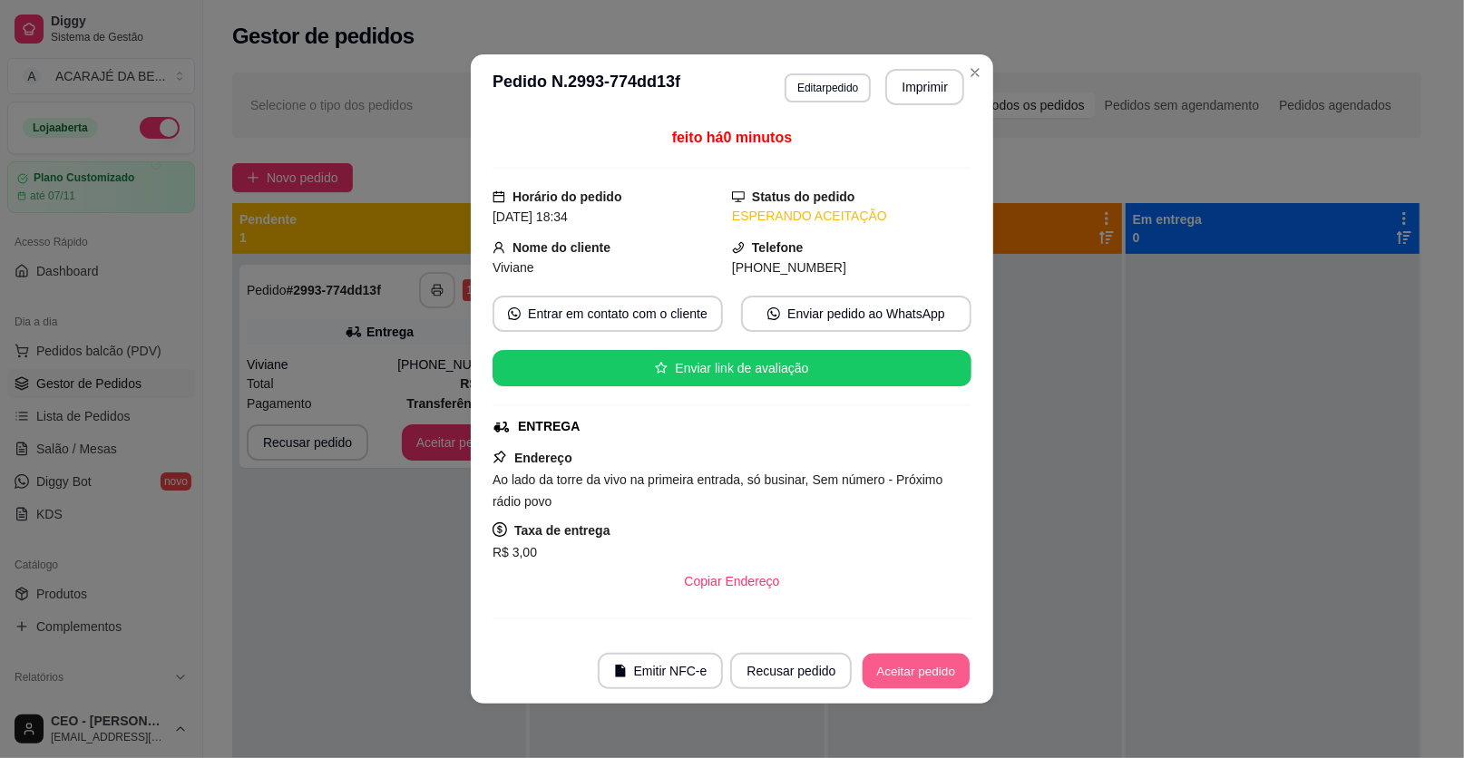
click at [939, 668] on button "Aceitar pedido" at bounding box center [916, 671] width 107 height 35
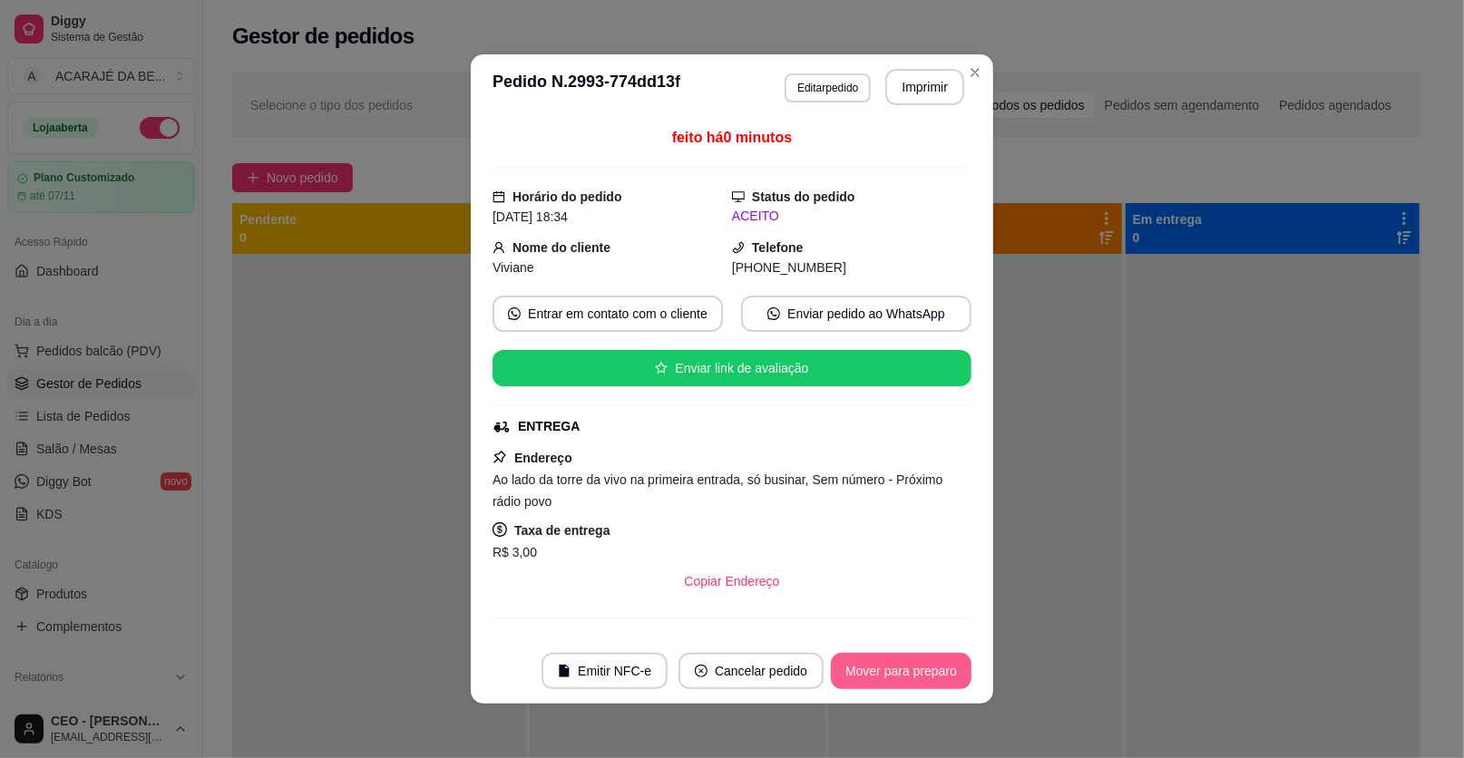
click at [939, 668] on button "Mover para preparo" at bounding box center [901, 671] width 141 height 36
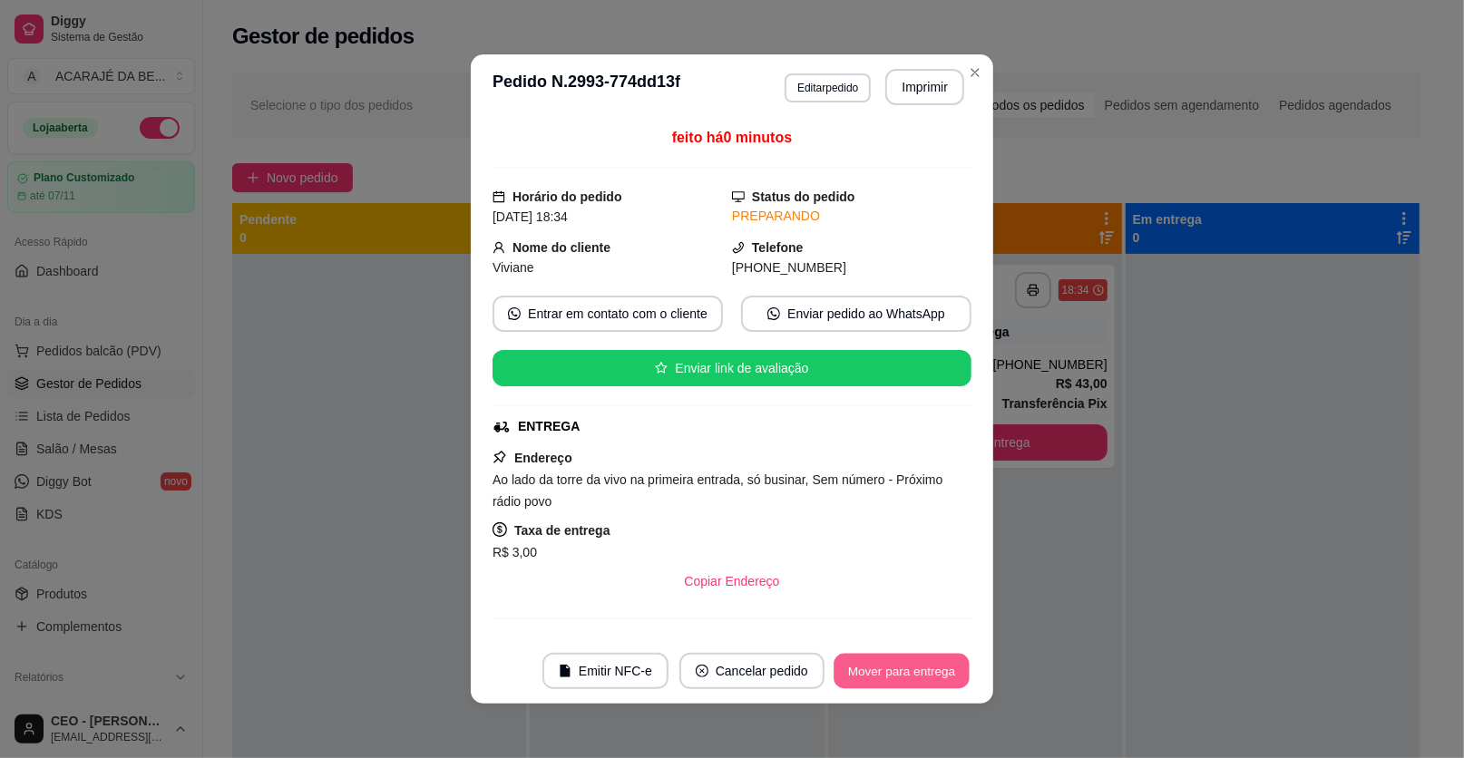
click at [939, 668] on button "Mover para entrega" at bounding box center [902, 671] width 136 height 35
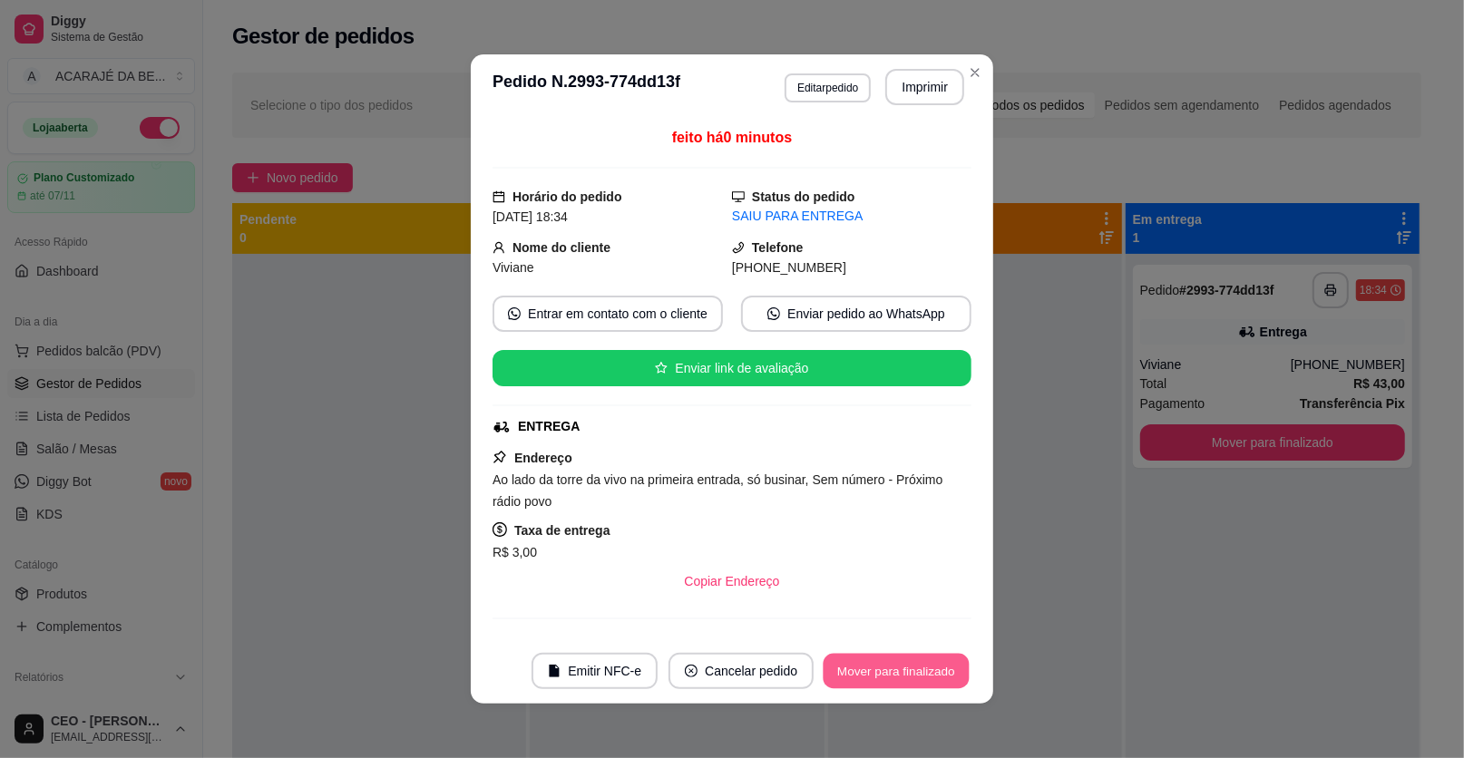
click at [1141, 670] on div "**********" at bounding box center [732, 379] width 1464 height 758
click at [912, 672] on button "Mover para finalizado" at bounding box center [897, 671] width 146 height 35
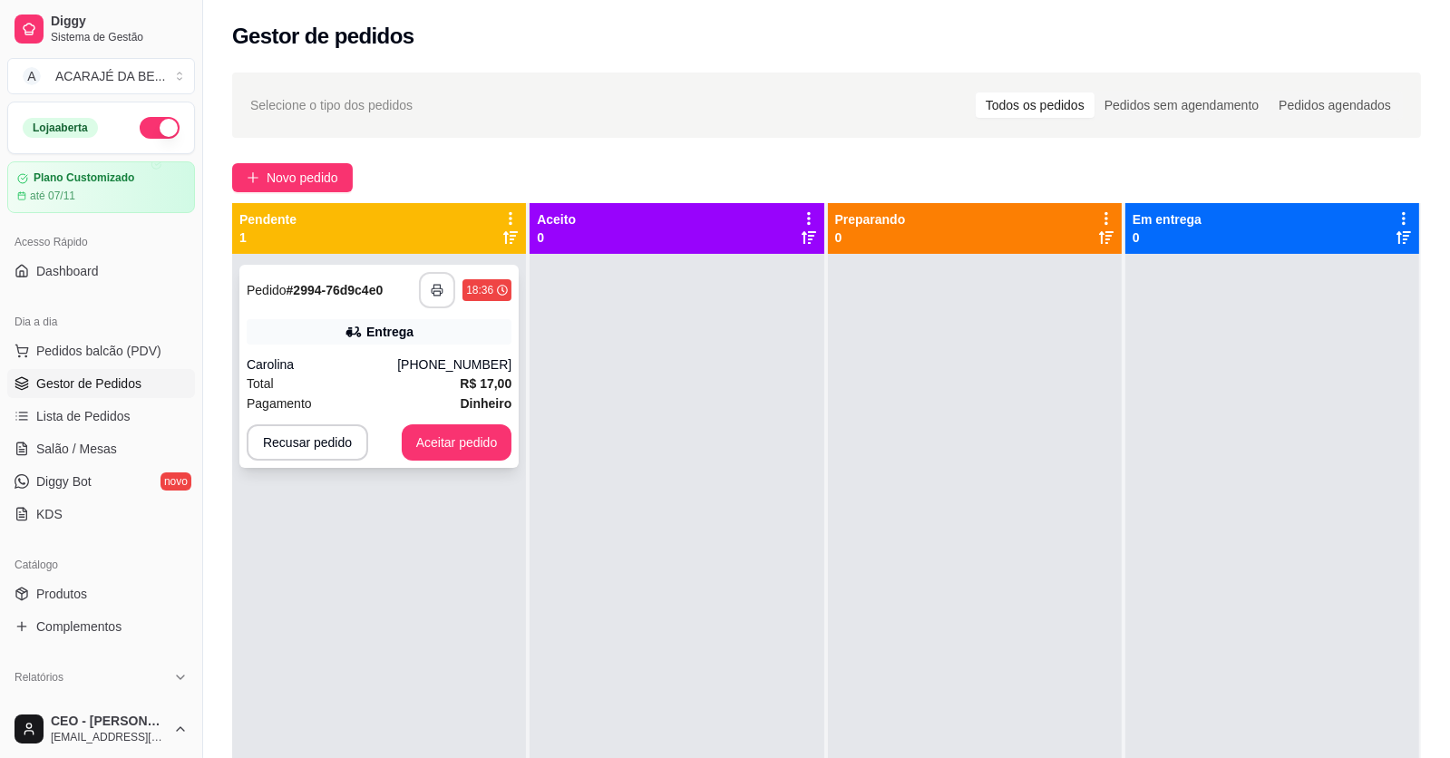
click at [434, 293] on icon "button" at bounding box center [437, 290] width 13 height 13
click at [424, 437] on button "Aceitar pedido" at bounding box center [457, 442] width 107 height 35
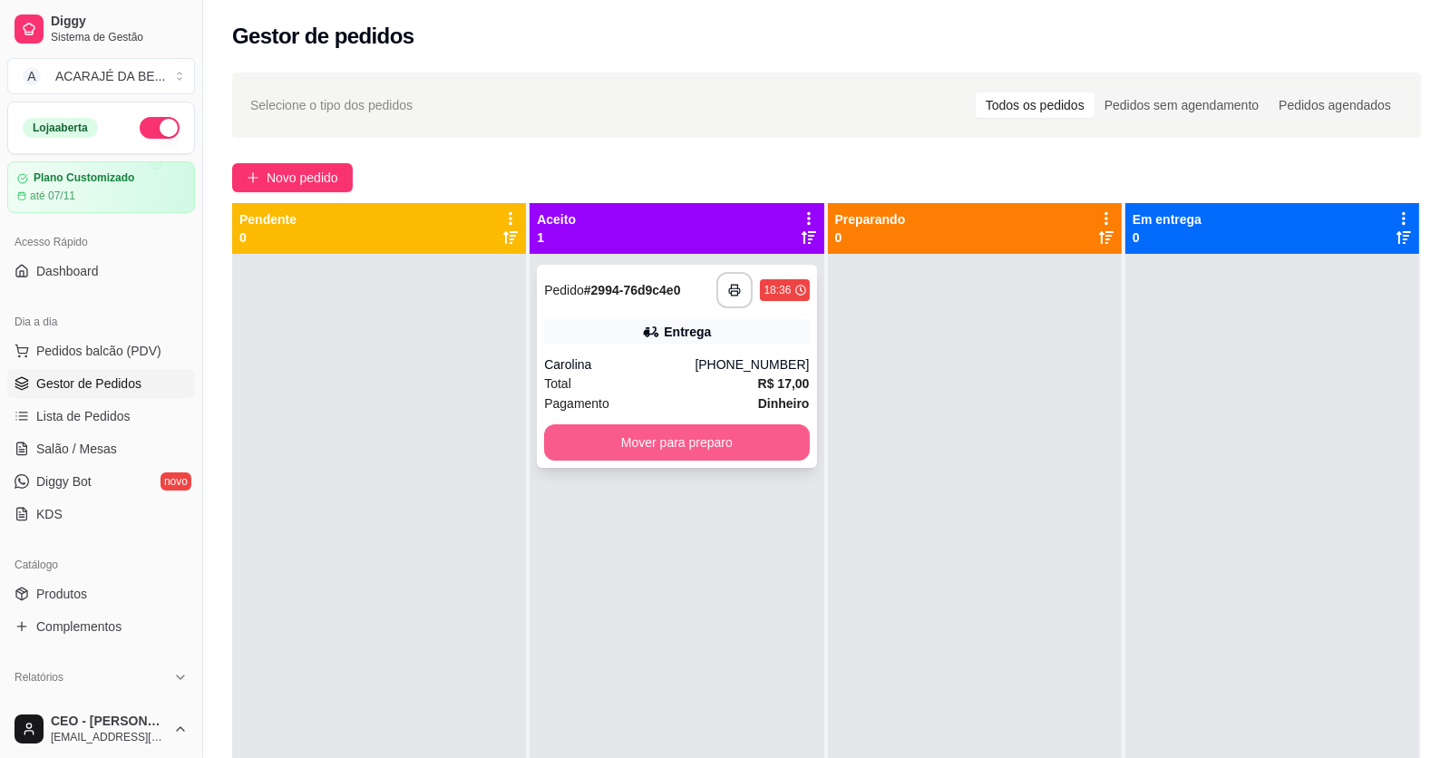
click at [668, 446] on button "Mover para preparo" at bounding box center [676, 442] width 265 height 36
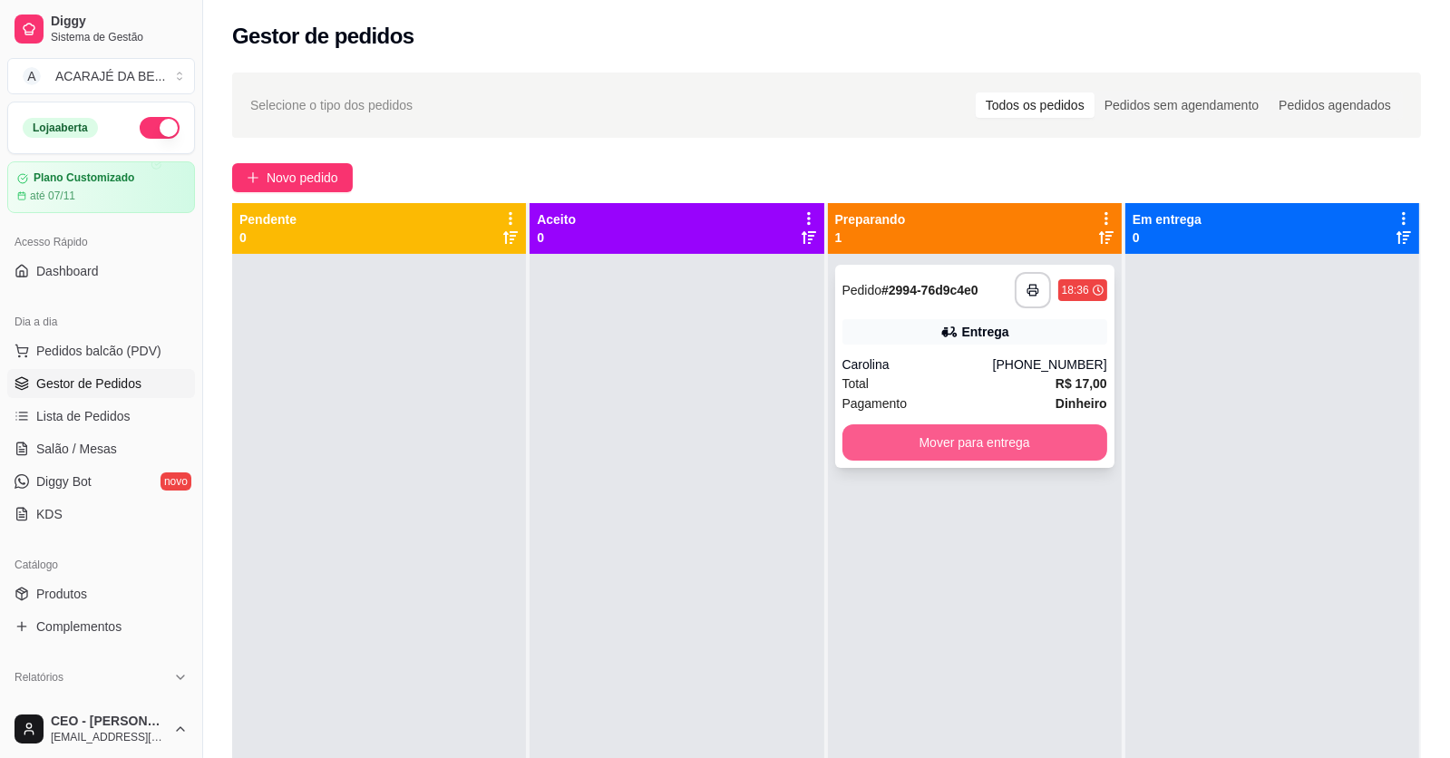
click at [981, 449] on button "Mover para entrega" at bounding box center [975, 442] width 265 height 36
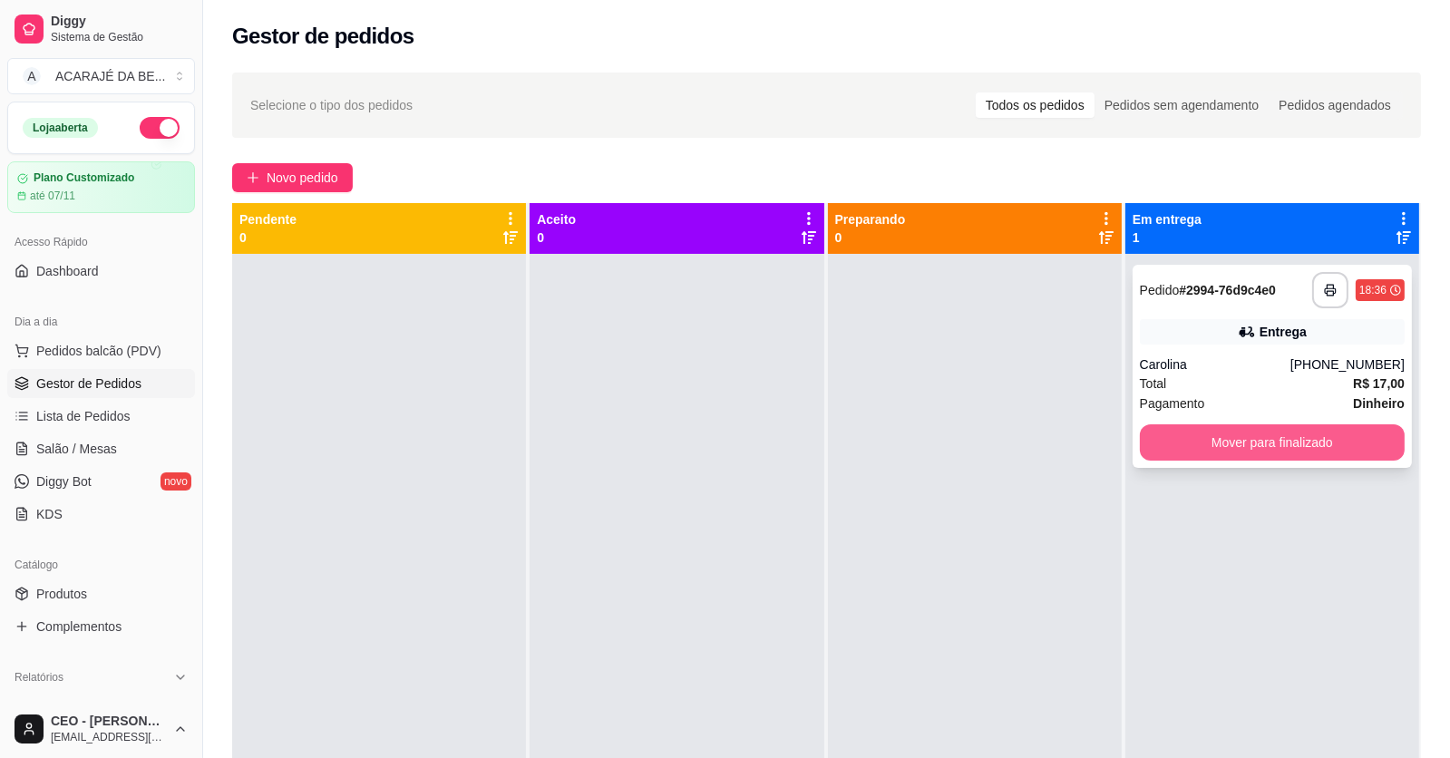
click at [1319, 433] on button "Mover para finalizado" at bounding box center [1272, 442] width 265 height 36
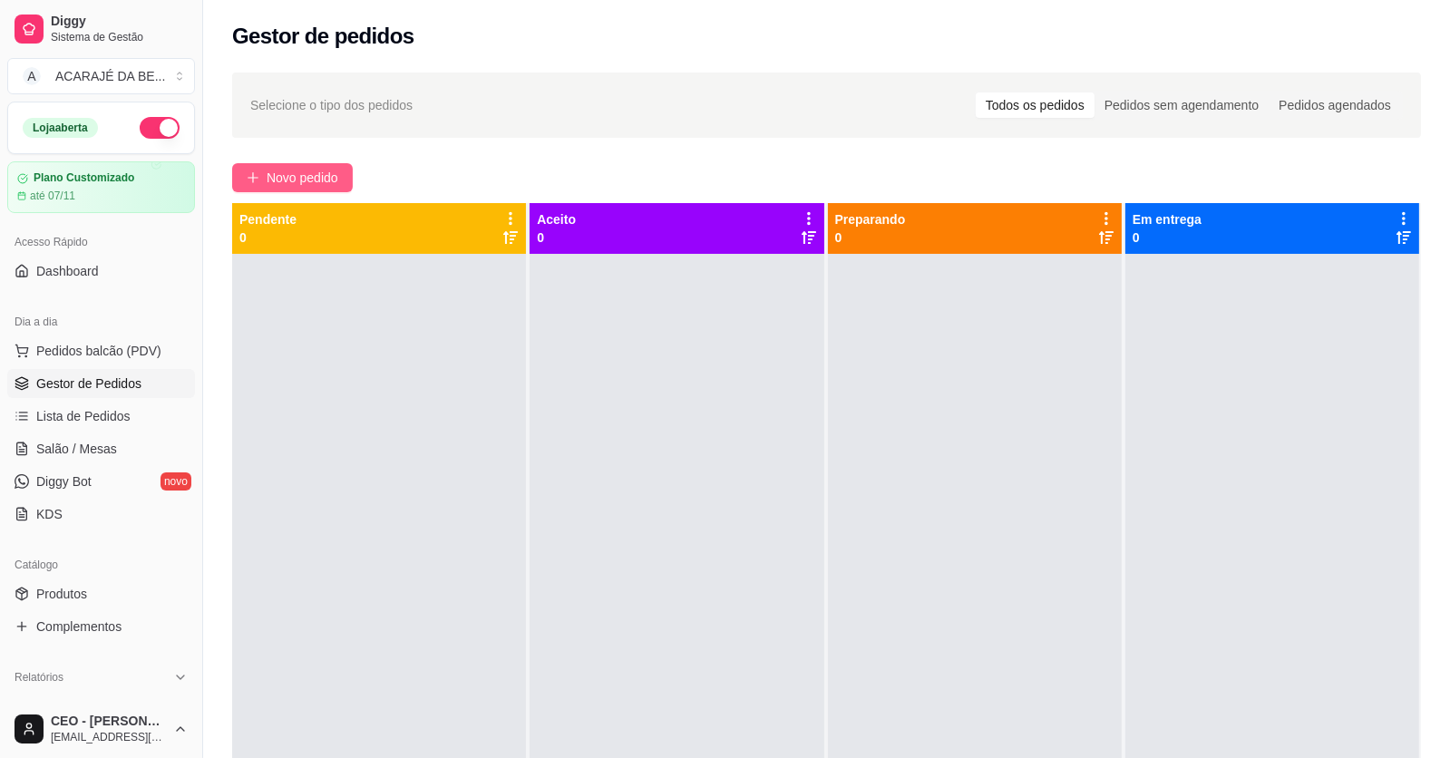
click at [314, 168] on span "Novo pedido" at bounding box center [303, 178] width 72 height 20
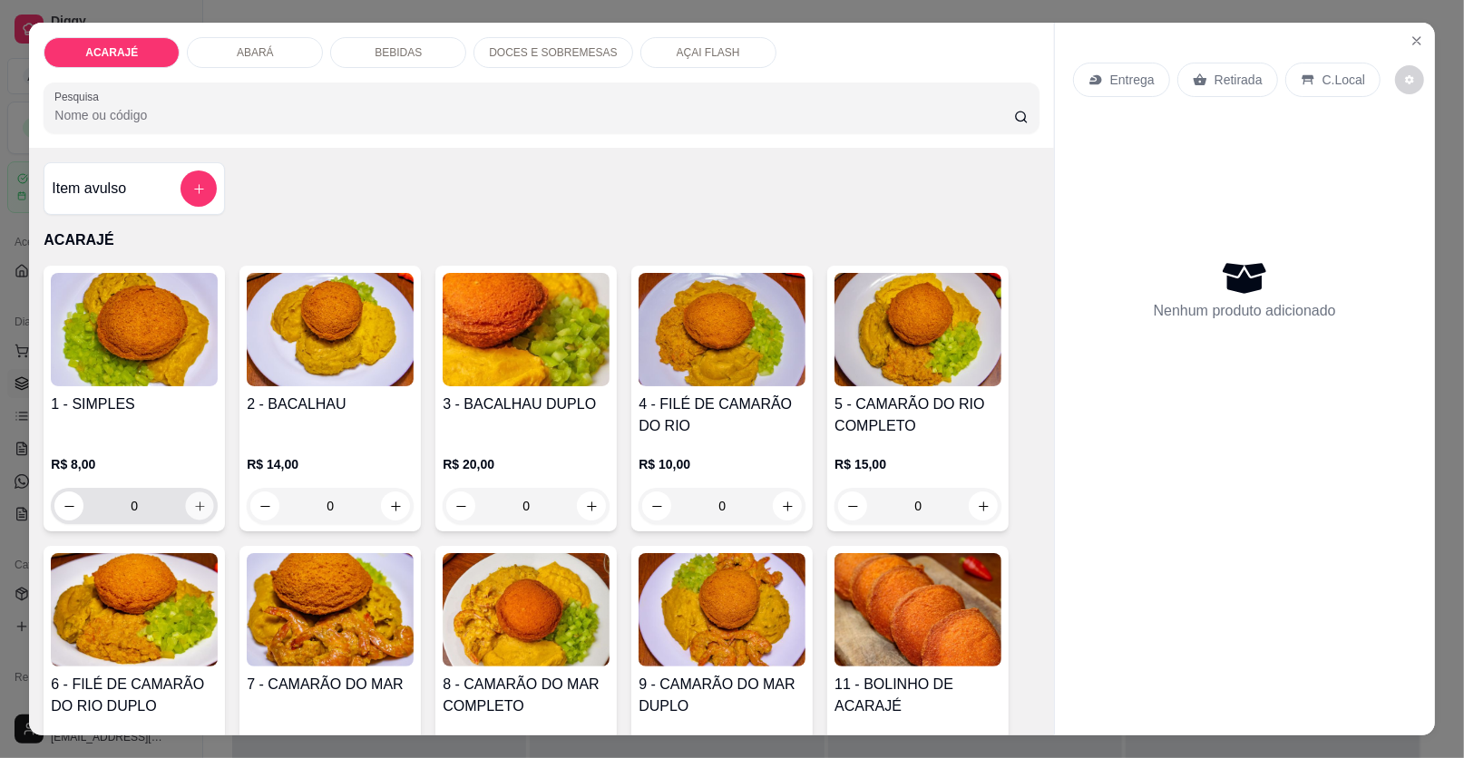
click at [191, 492] on button "increase-product-quantity" at bounding box center [200, 506] width 28 height 28
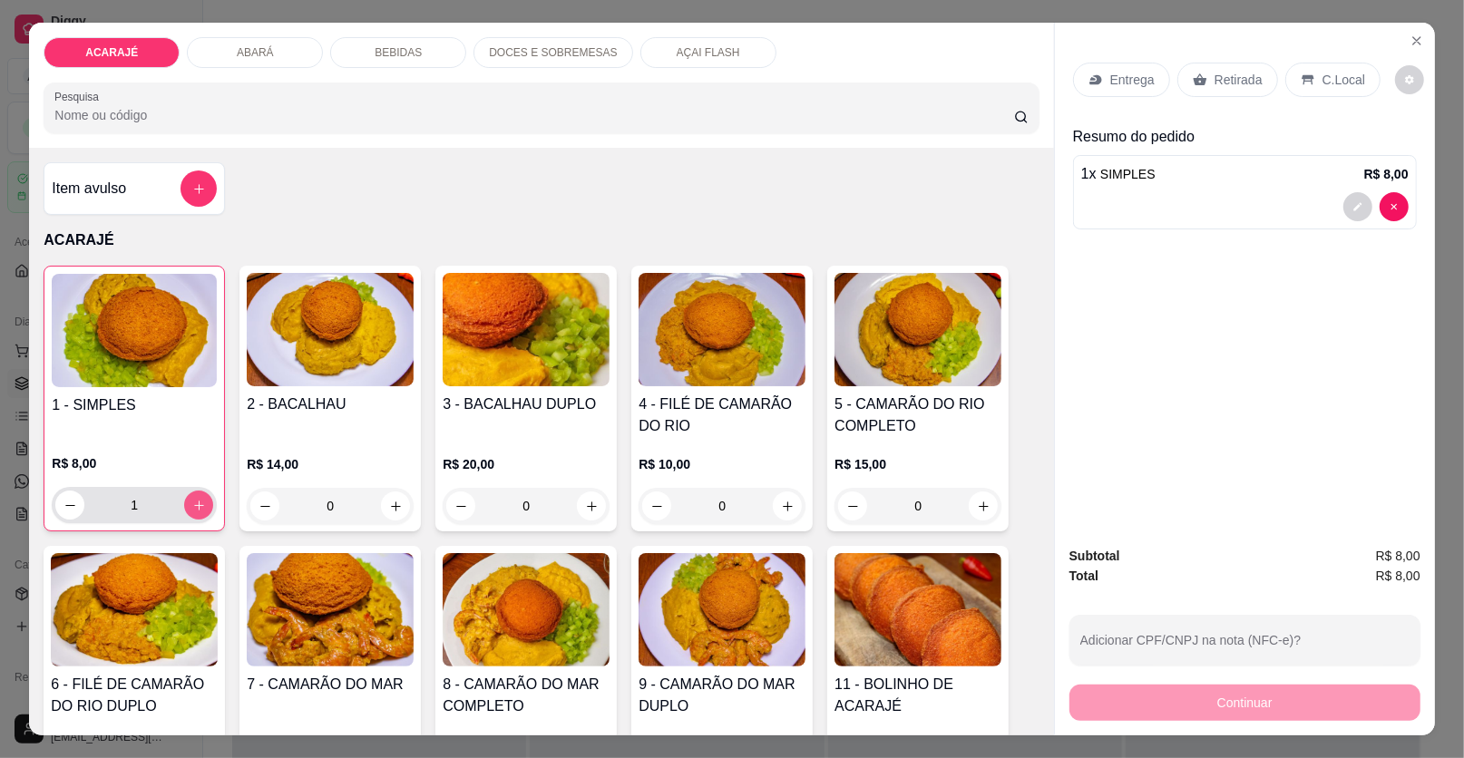
click at [191, 492] on button "increase-product-quantity" at bounding box center [198, 505] width 29 height 29
click at [191, 492] on button "increase-product-quantity" at bounding box center [199, 506] width 28 height 28
click at [191, 492] on button "increase-product-quantity" at bounding box center [198, 505] width 29 height 29
click at [63, 501] on icon "decrease-product-quantity" at bounding box center [70, 506] width 14 height 14
type input "3"
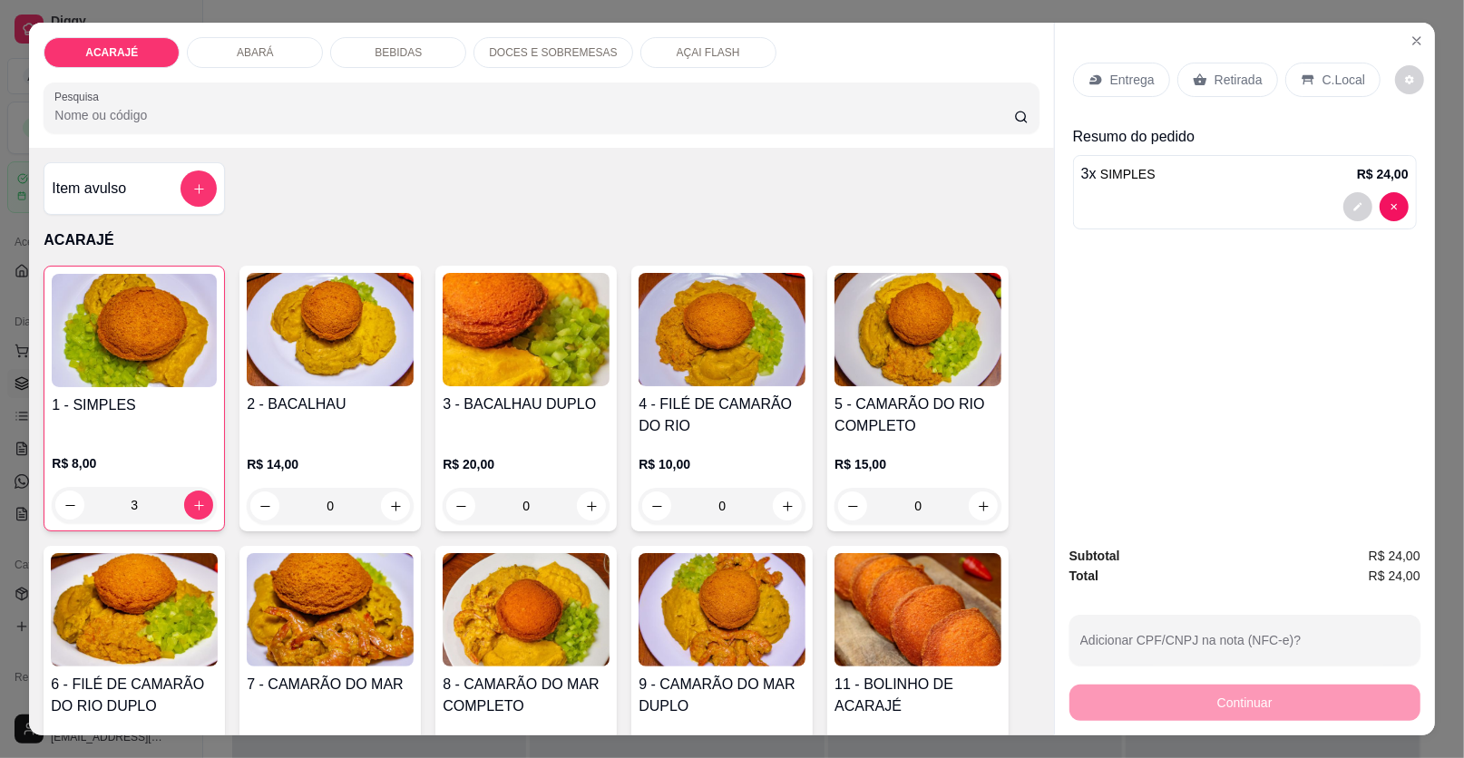
click at [1231, 82] on p "Retirada" at bounding box center [1238, 80] width 48 height 18
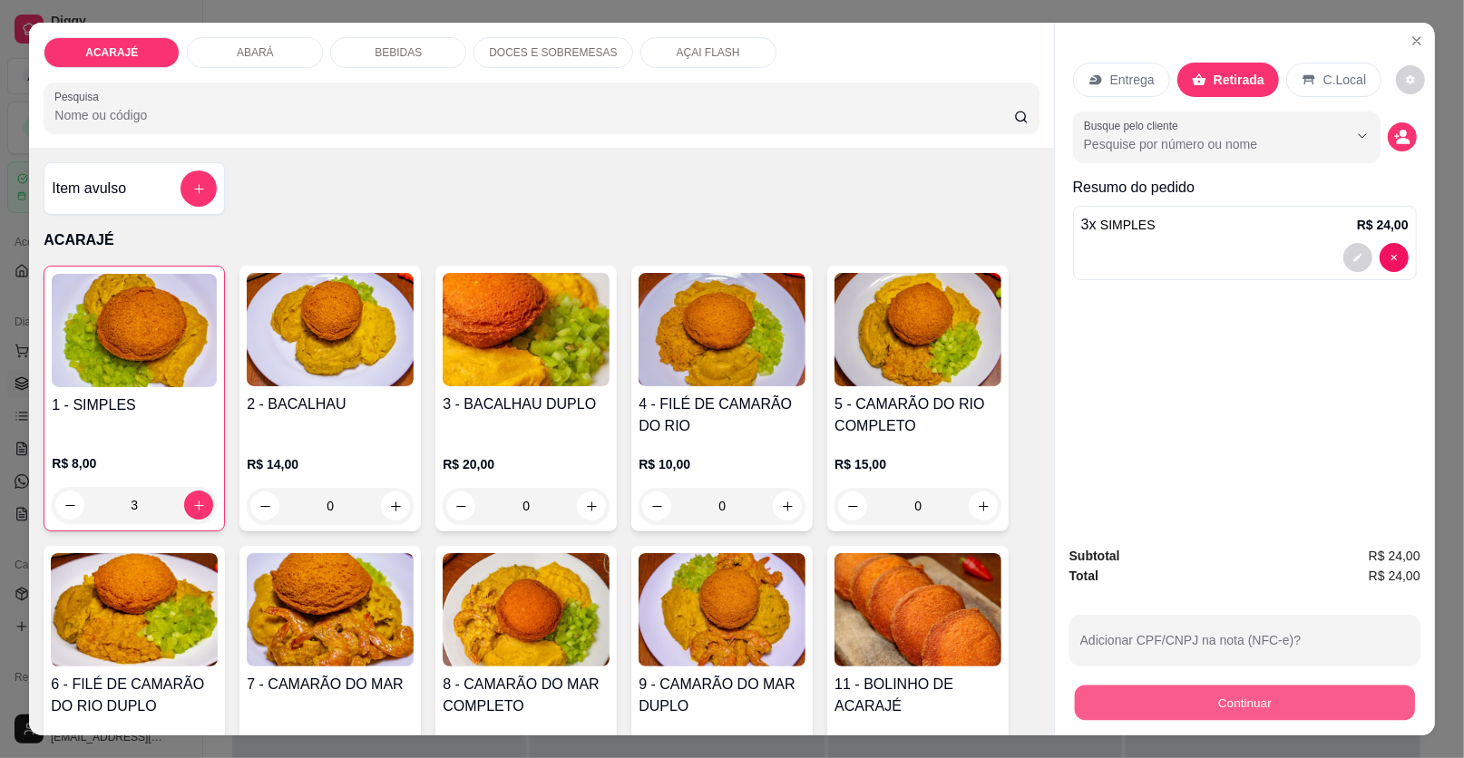
click at [1121, 688] on button "Continuar" at bounding box center [1245, 703] width 340 height 35
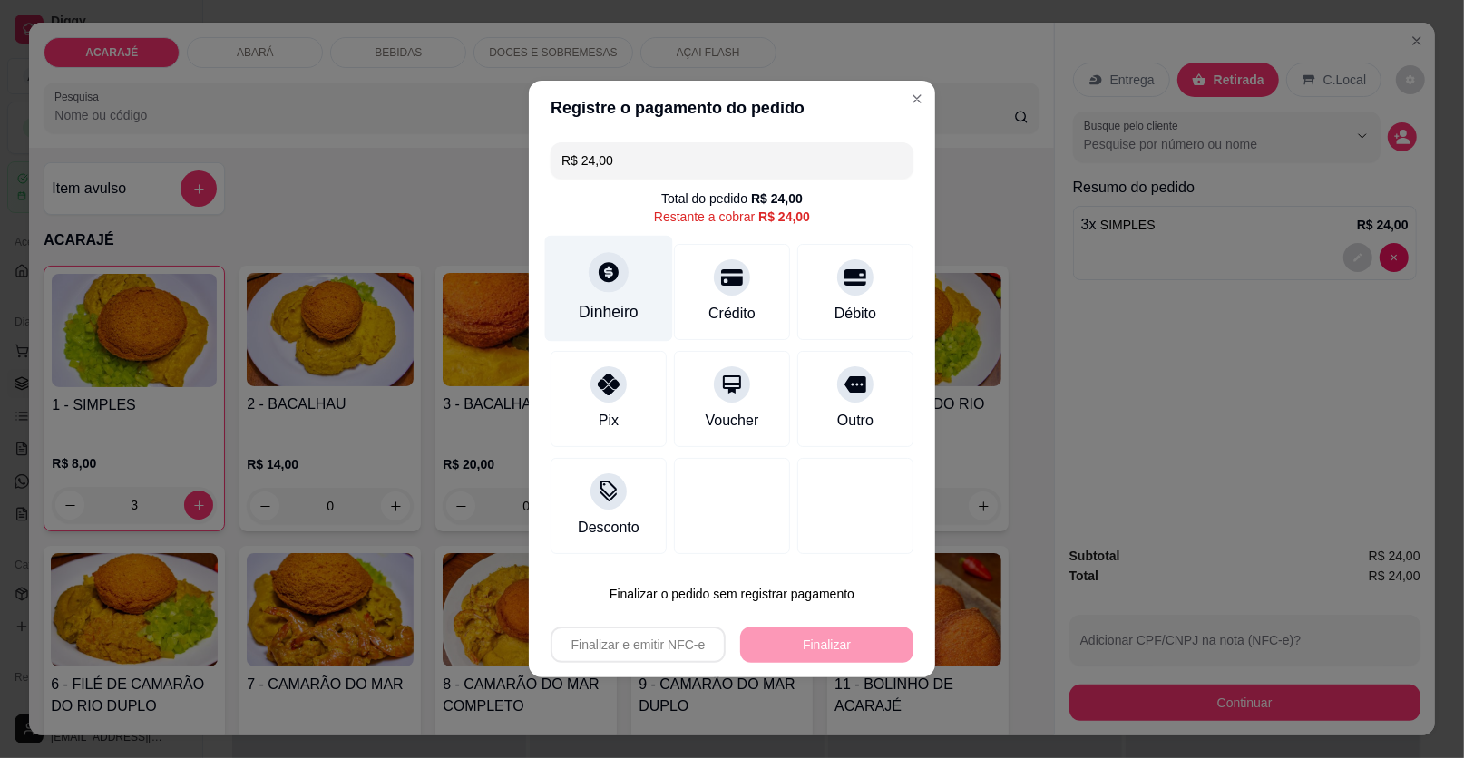
click at [651, 290] on div "Dinheiro" at bounding box center [609, 289] width 128 height 106
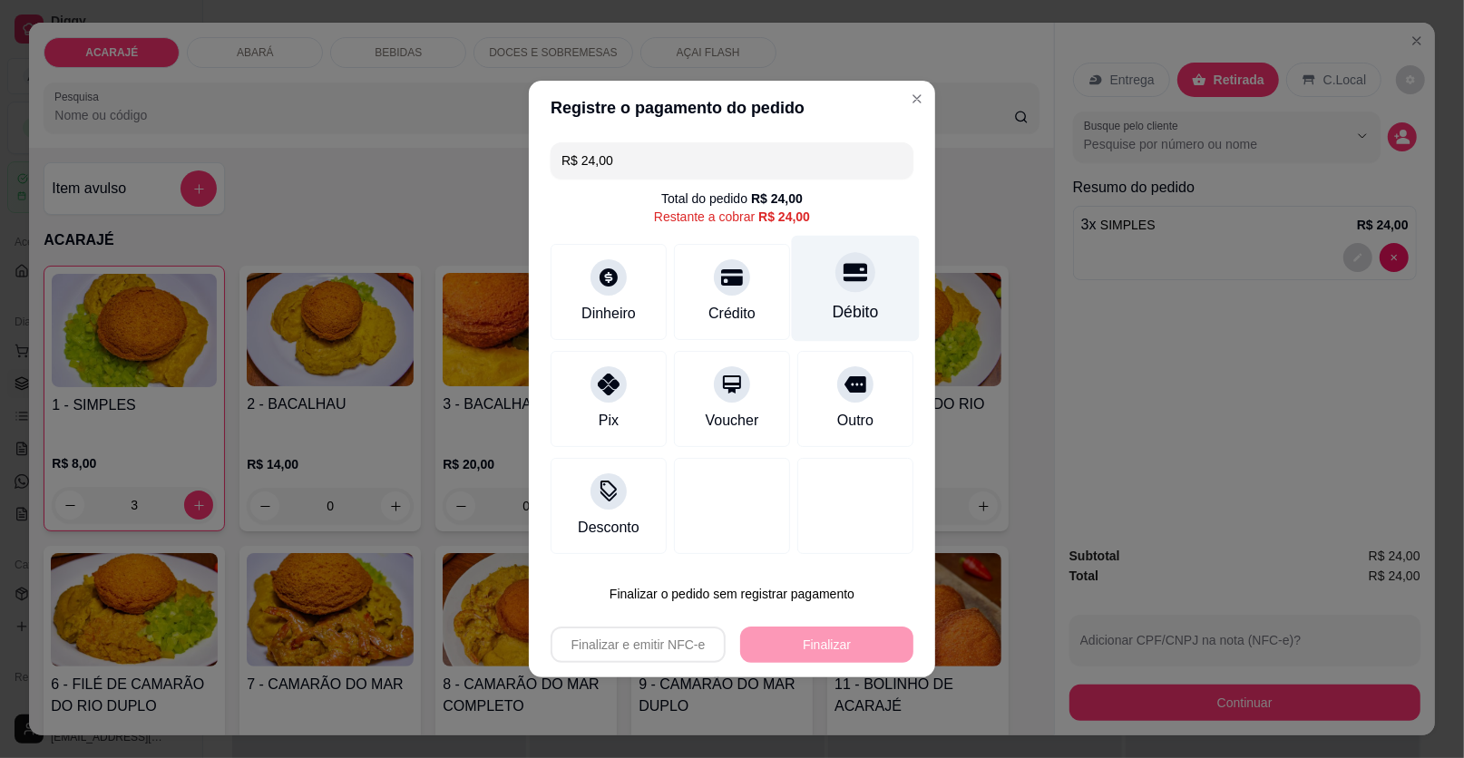
click at [814, 293] on div "Débito" at bounding box center [856, 289] width 128 height 106
type input "R$ 0,00"
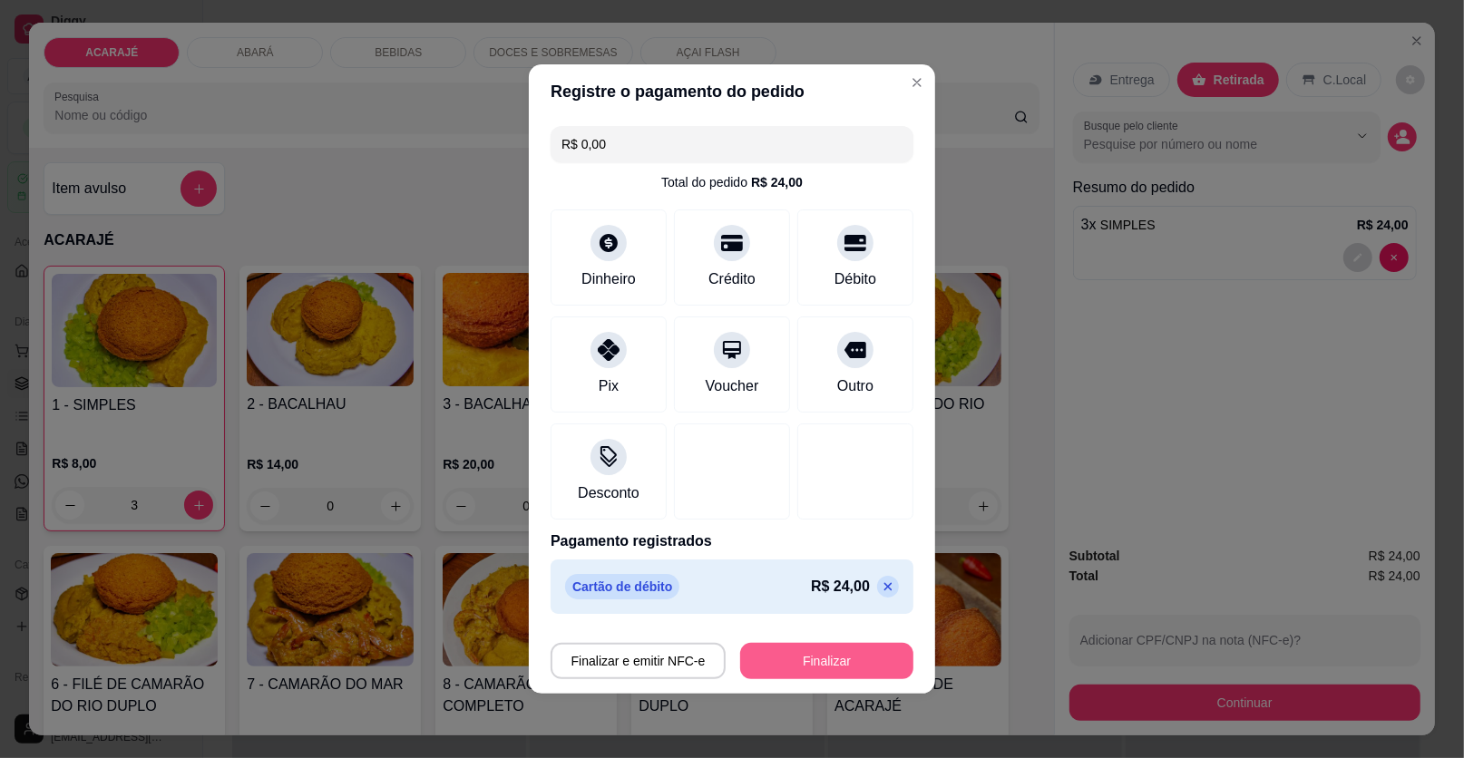
click at [794, 647] on button "Finalizar" at bounding box center [826, 661] width 173 height 36
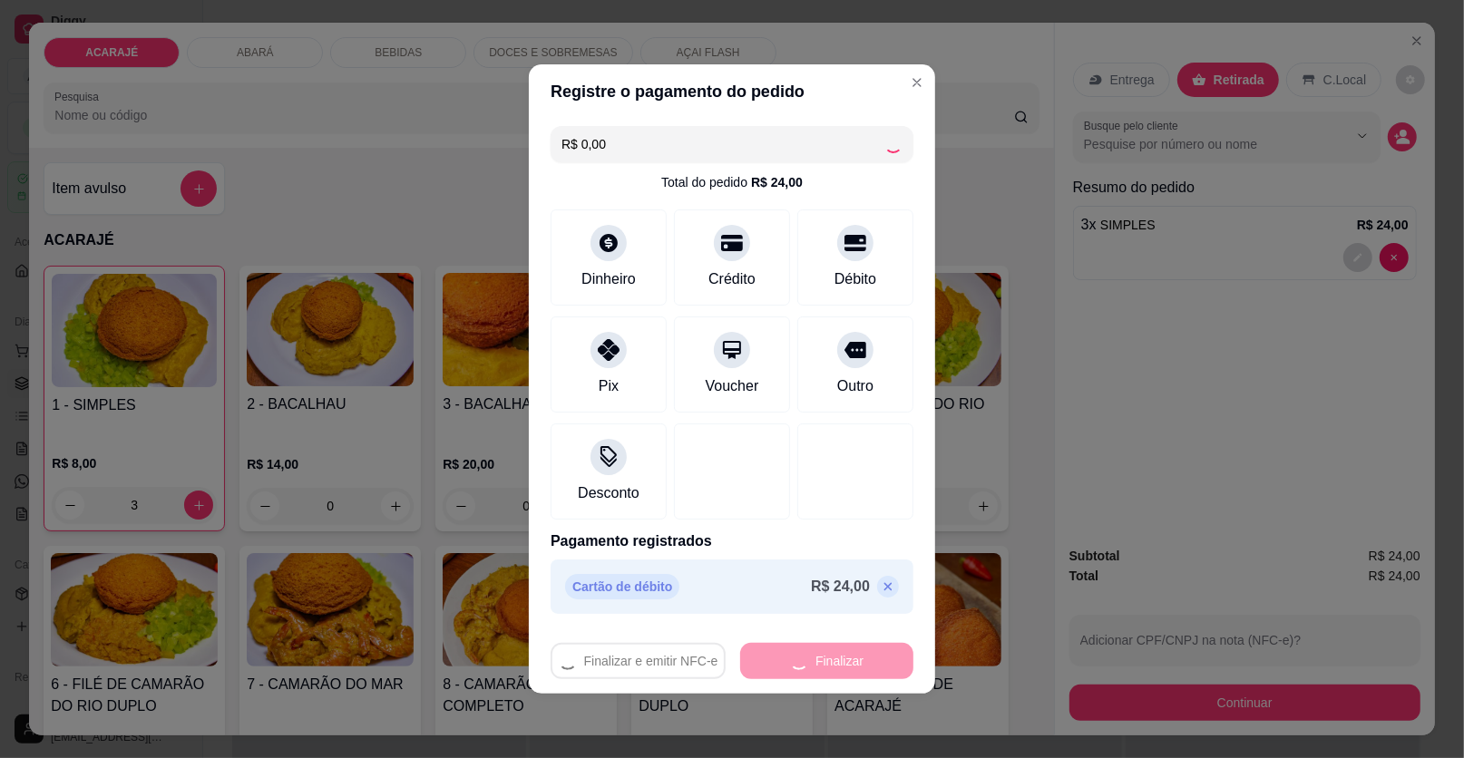
type input "0"
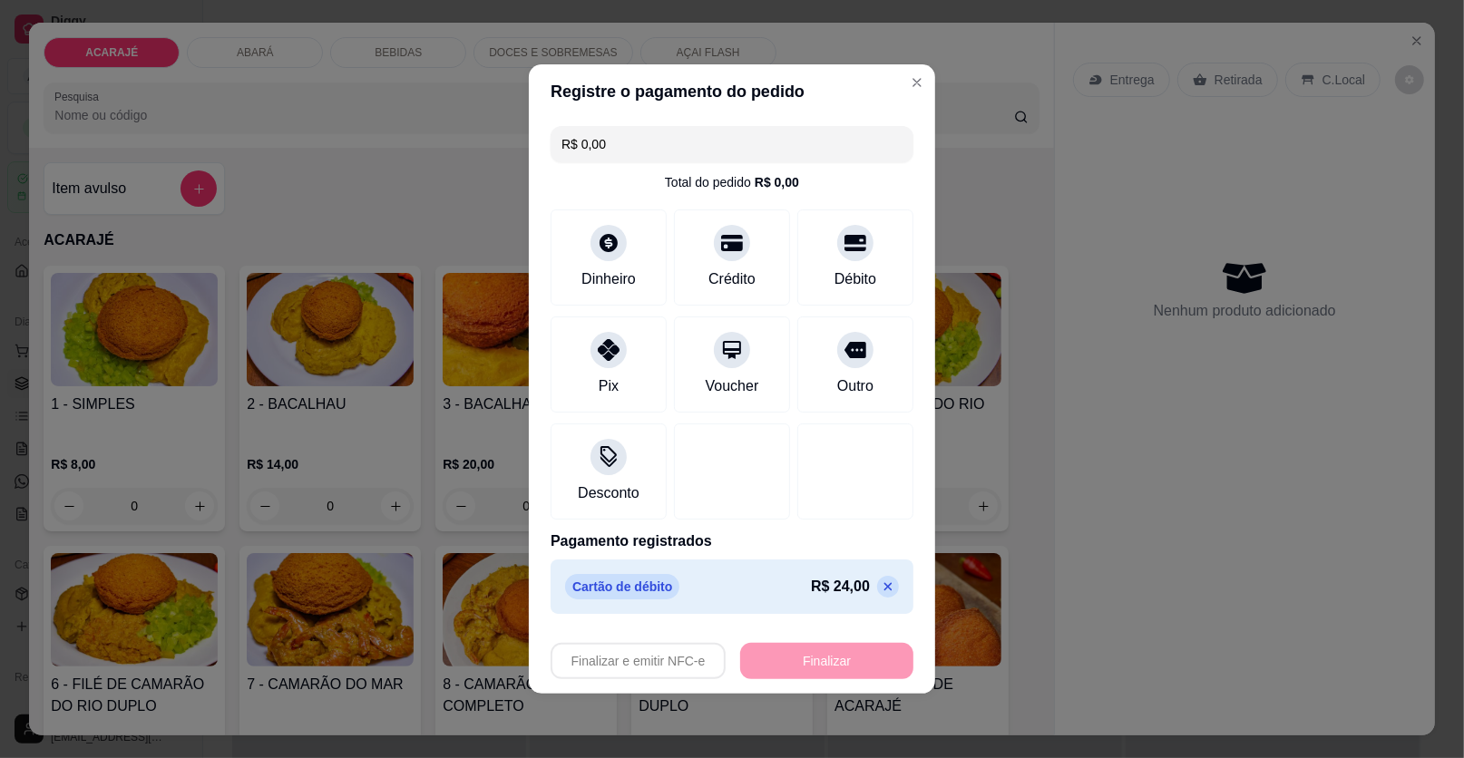
type input "-R$ 24,00"
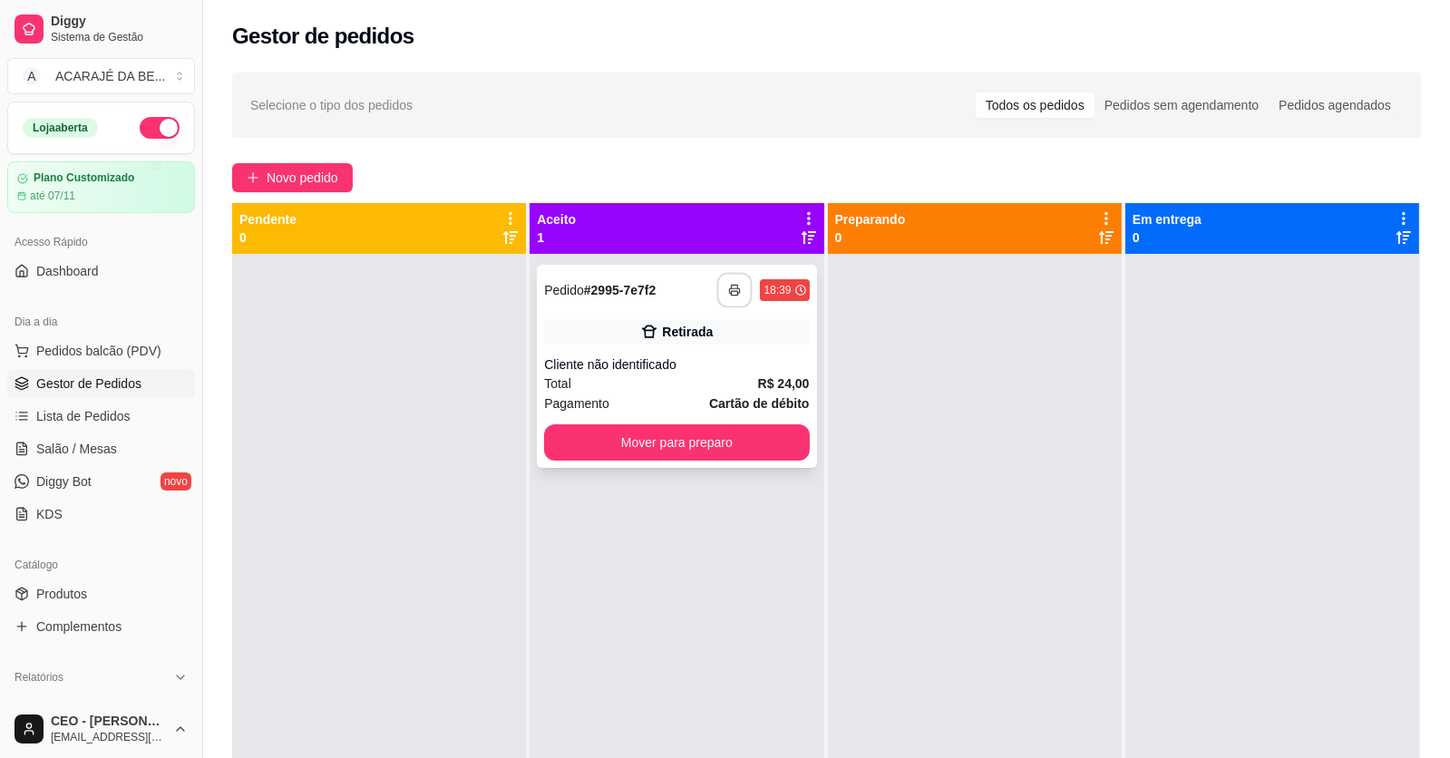
click at [740, 301] on button "button" at bounding box center [734, 290] width 35 height 35
click at [716, 438] on button "Mover para preparo" at bounding box center [676, 442] width 265 height 36
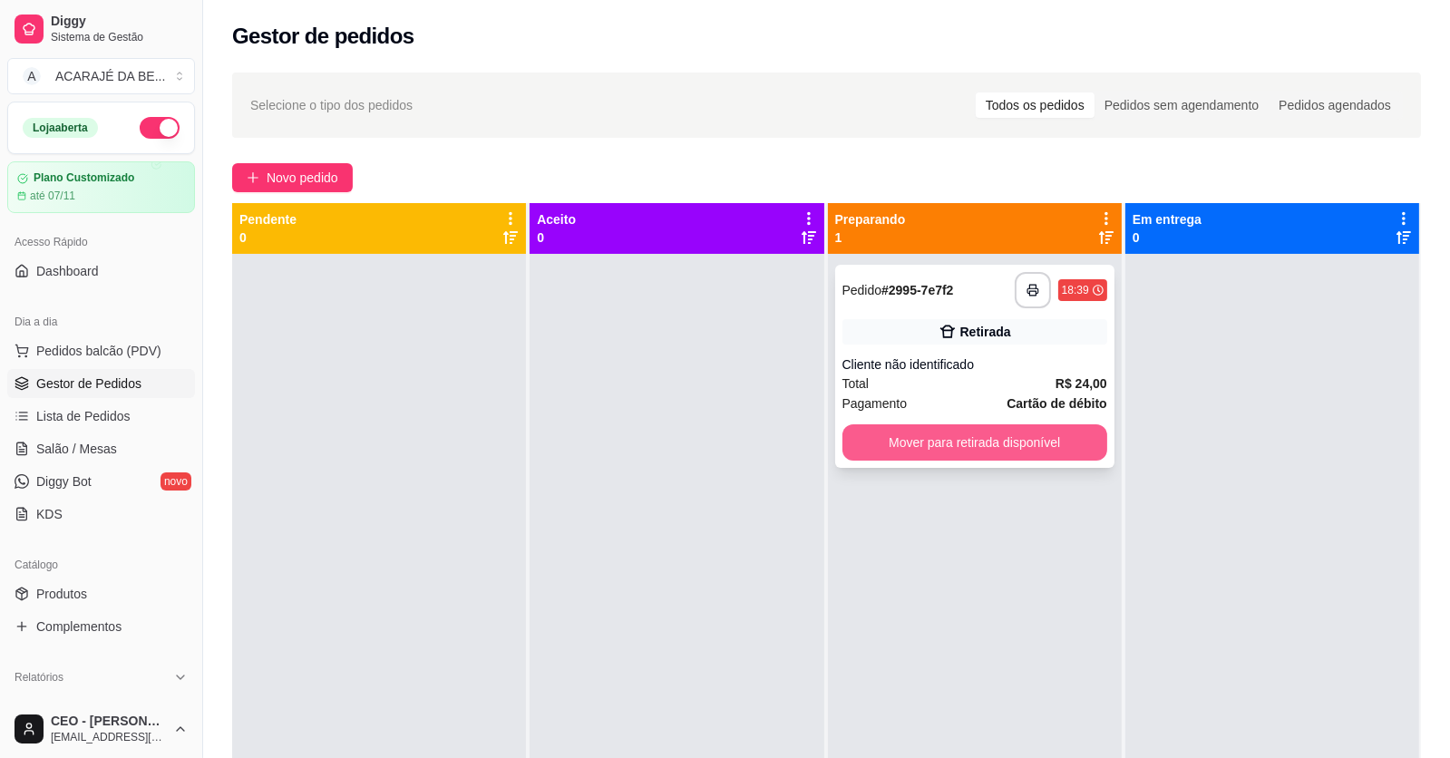
click at [1015, 434] on button "Mover para retirada disponível" at bounding box center [975, 442] width 265 height 36
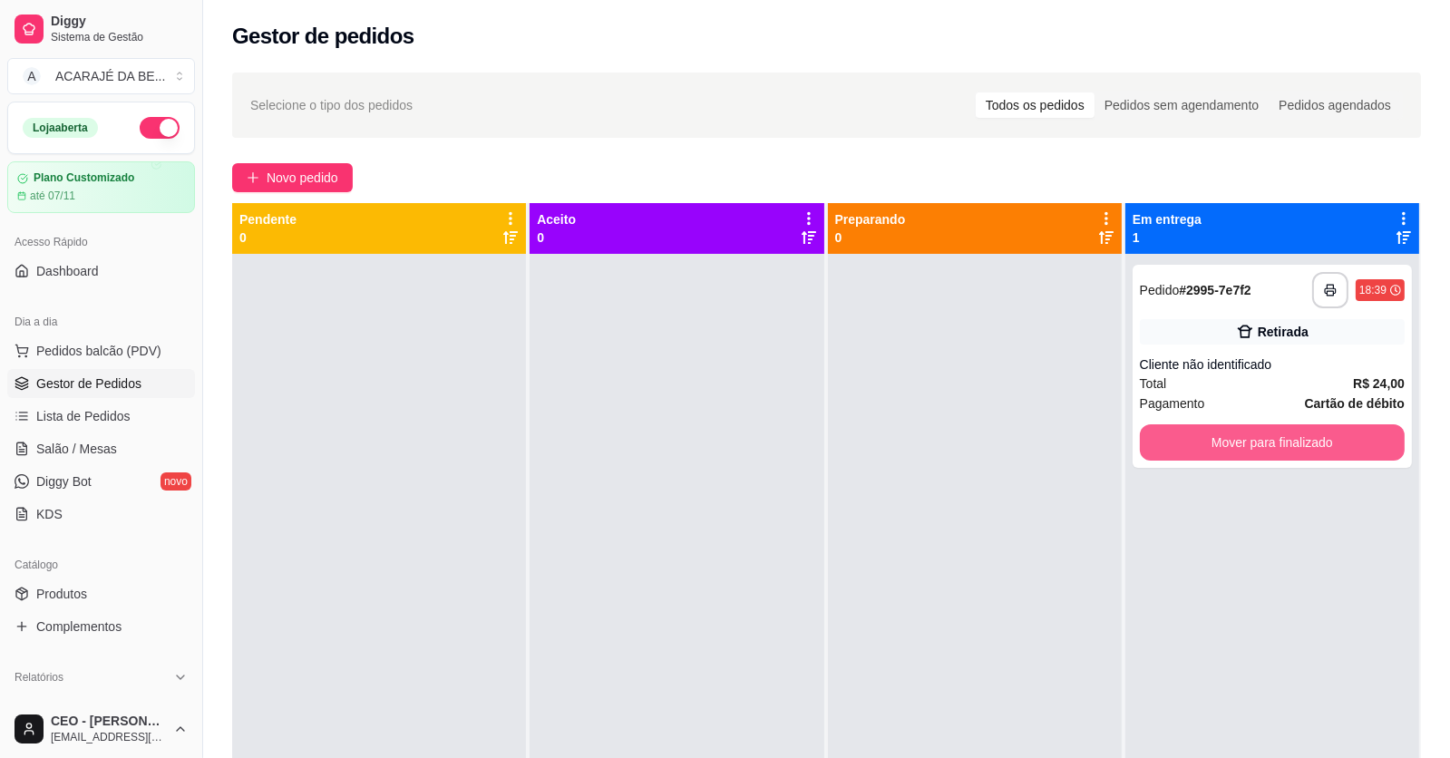
click at [1195, 434] on button "Mover para finalizado" at bounding box center [1272, 442] width 265 height 36
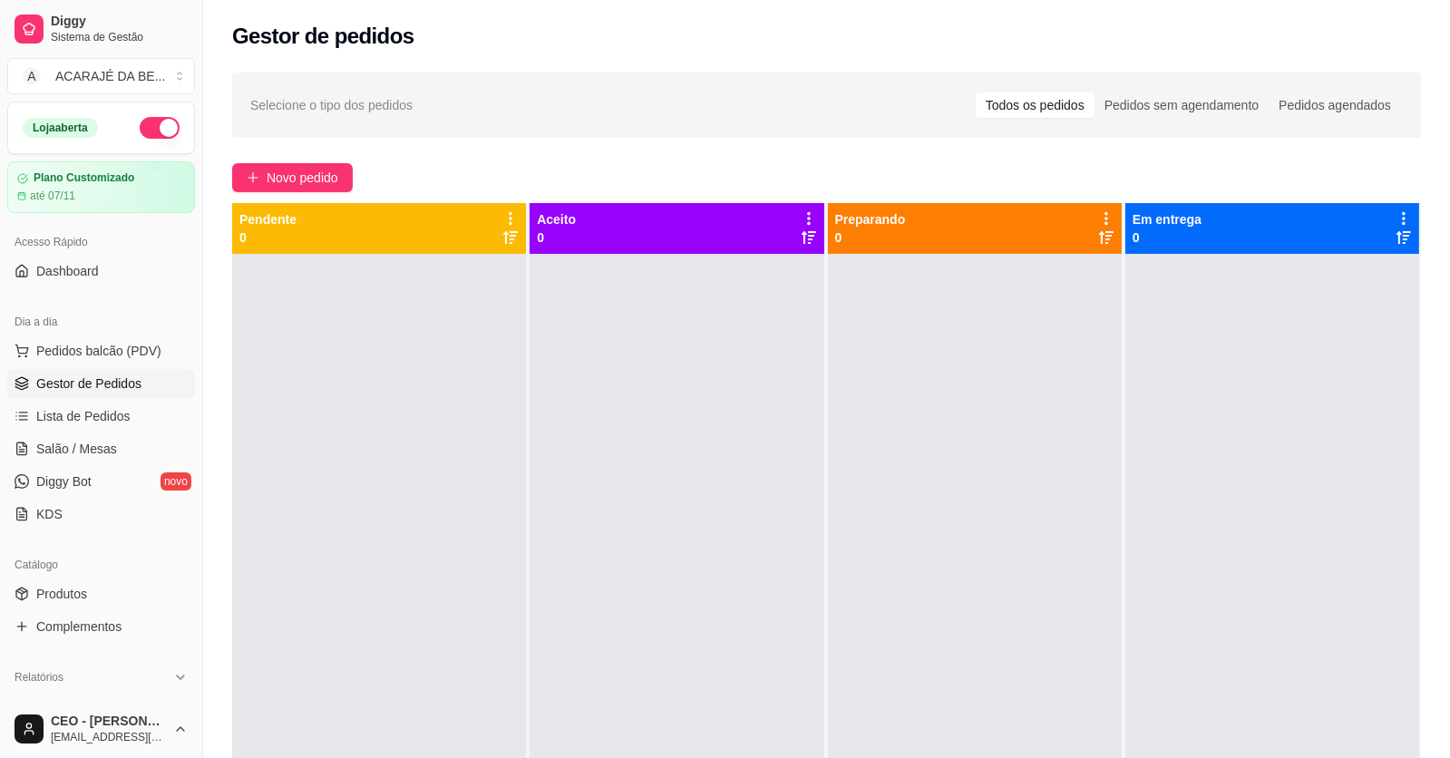
click at [338, 146] on div "Selecione o tipo dos pedidos Todos os pedidos Pedidos sem agendamento Pedidos a…" at bounding box center [826, 522] width 1247 height 921
click at [112, 453] on span "Salão / Mesas" at bounding box center [76, 449] width 81 height 18
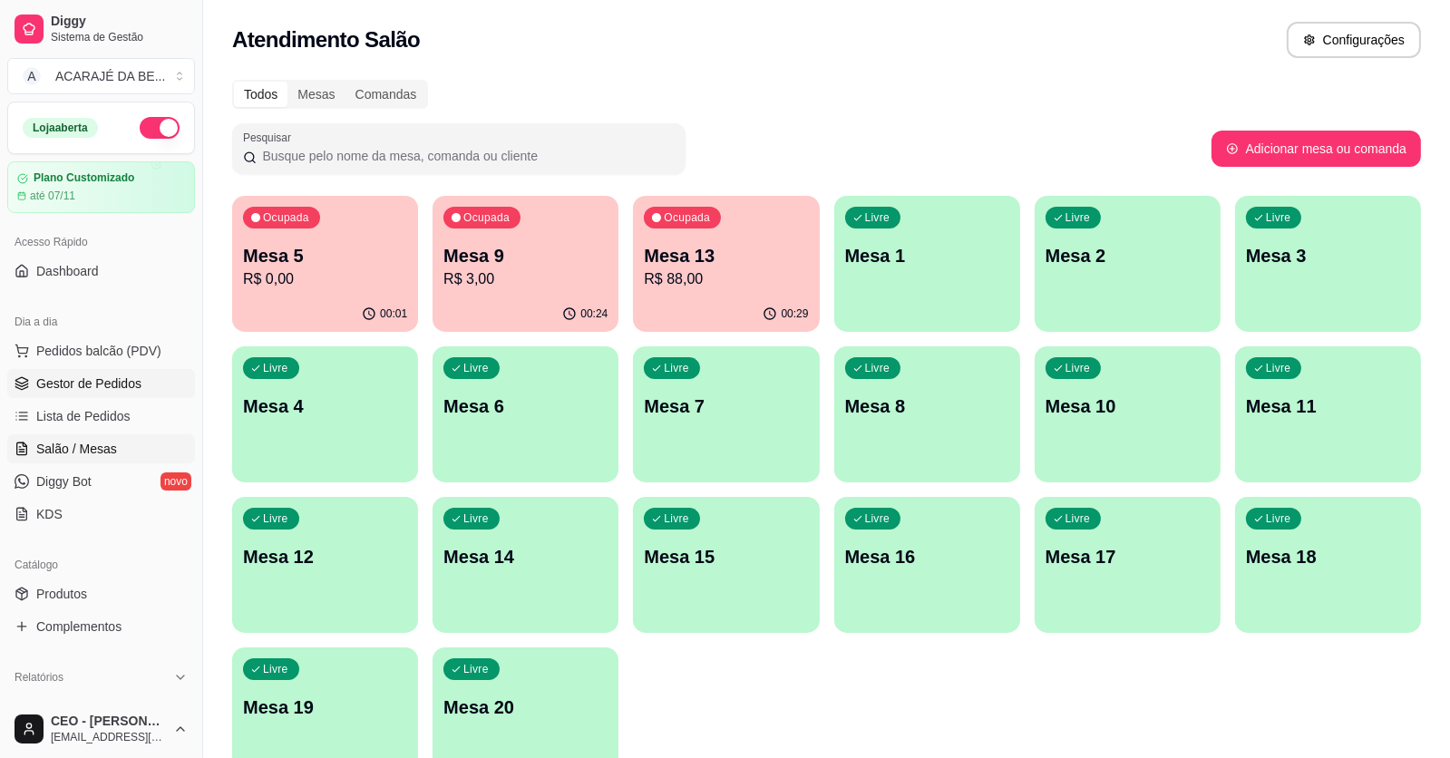
click at [105, 380] on span "Gestor de Pedidos" at bounding box center [88, 384] width 105 height 18
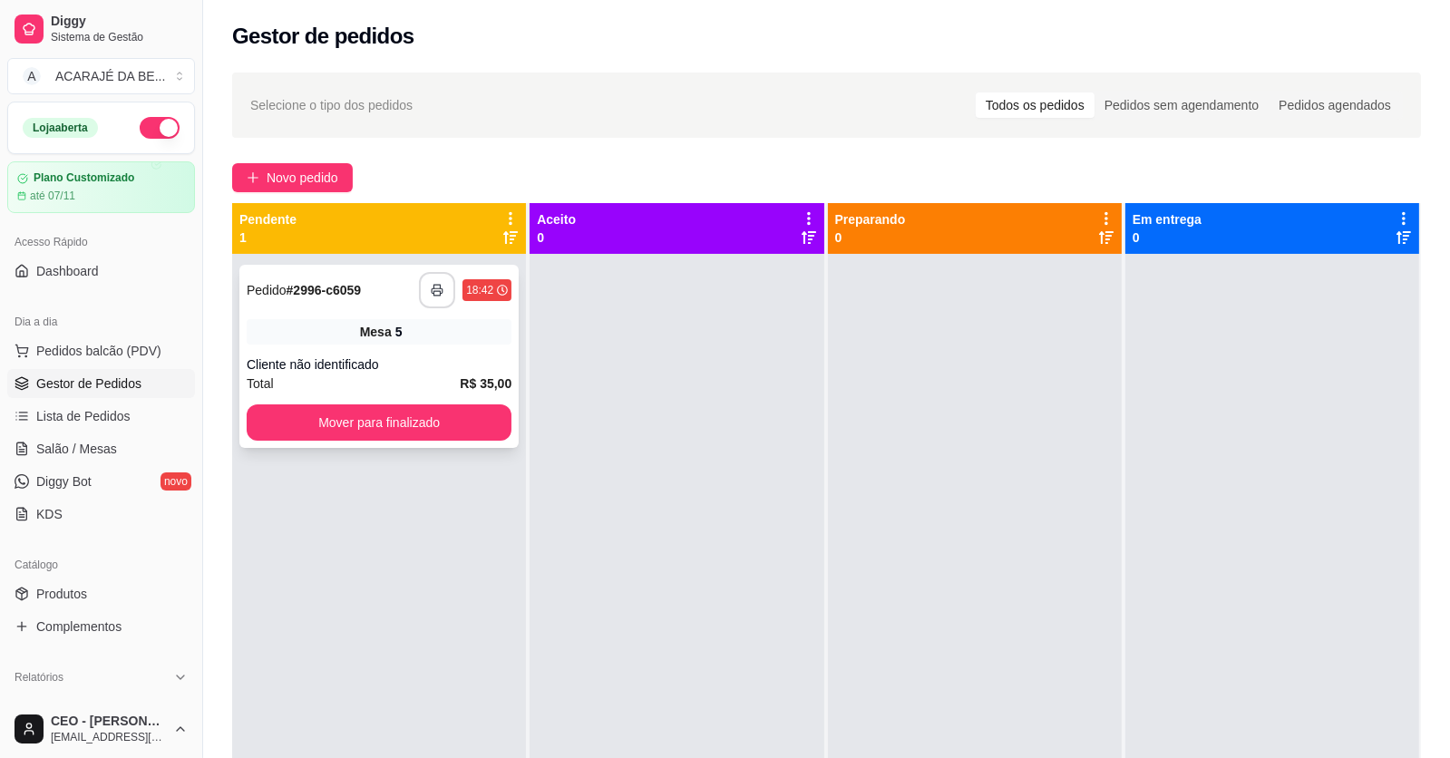
click at [434, 281] on button "button" at bounding box center [437, 290] width 36 height 36
click at [453, 302] on div "**********" at bounding box center [465, 290] width 93 height 36
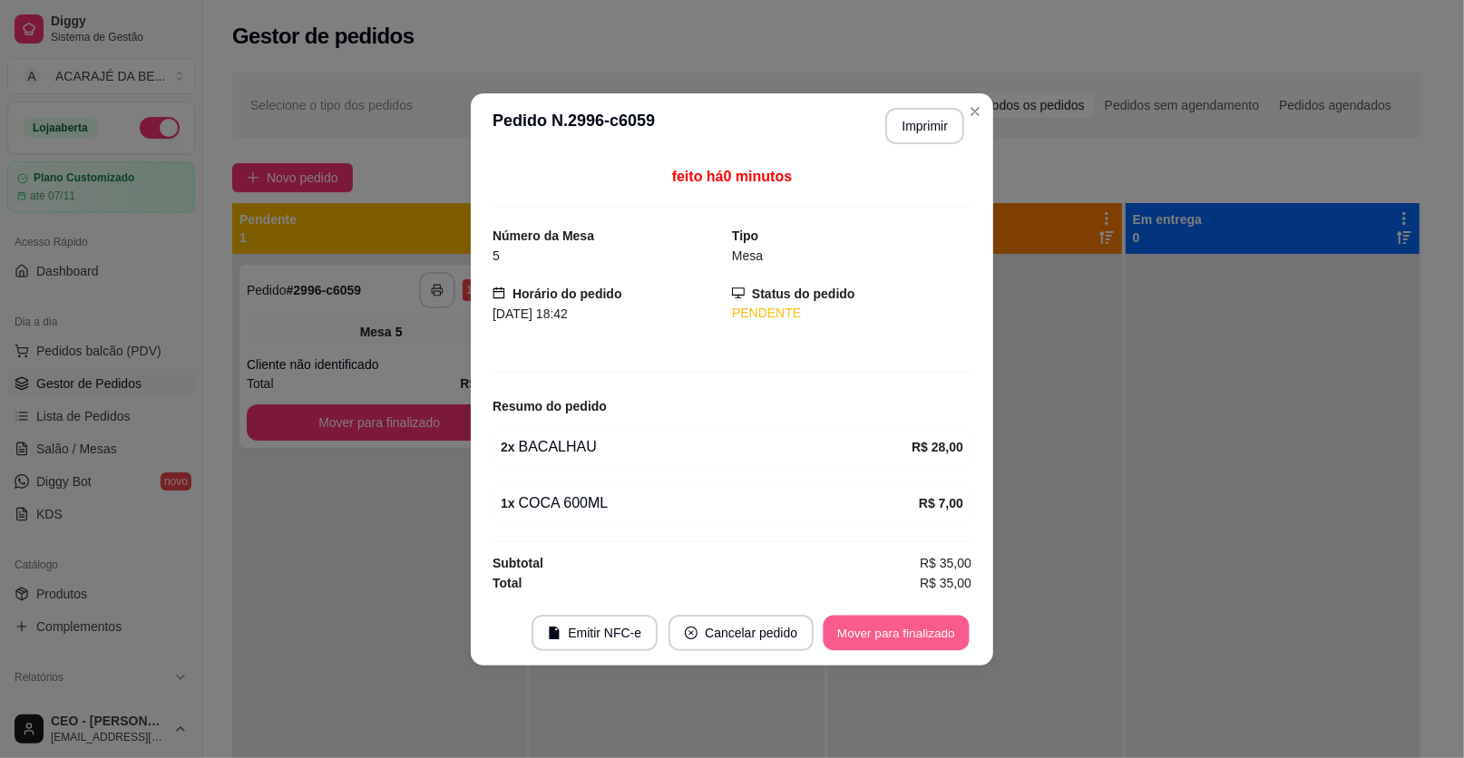
click at [864, 615] on button "Mover para finalizado" at bounding box center [897, 632] width 146 height 35
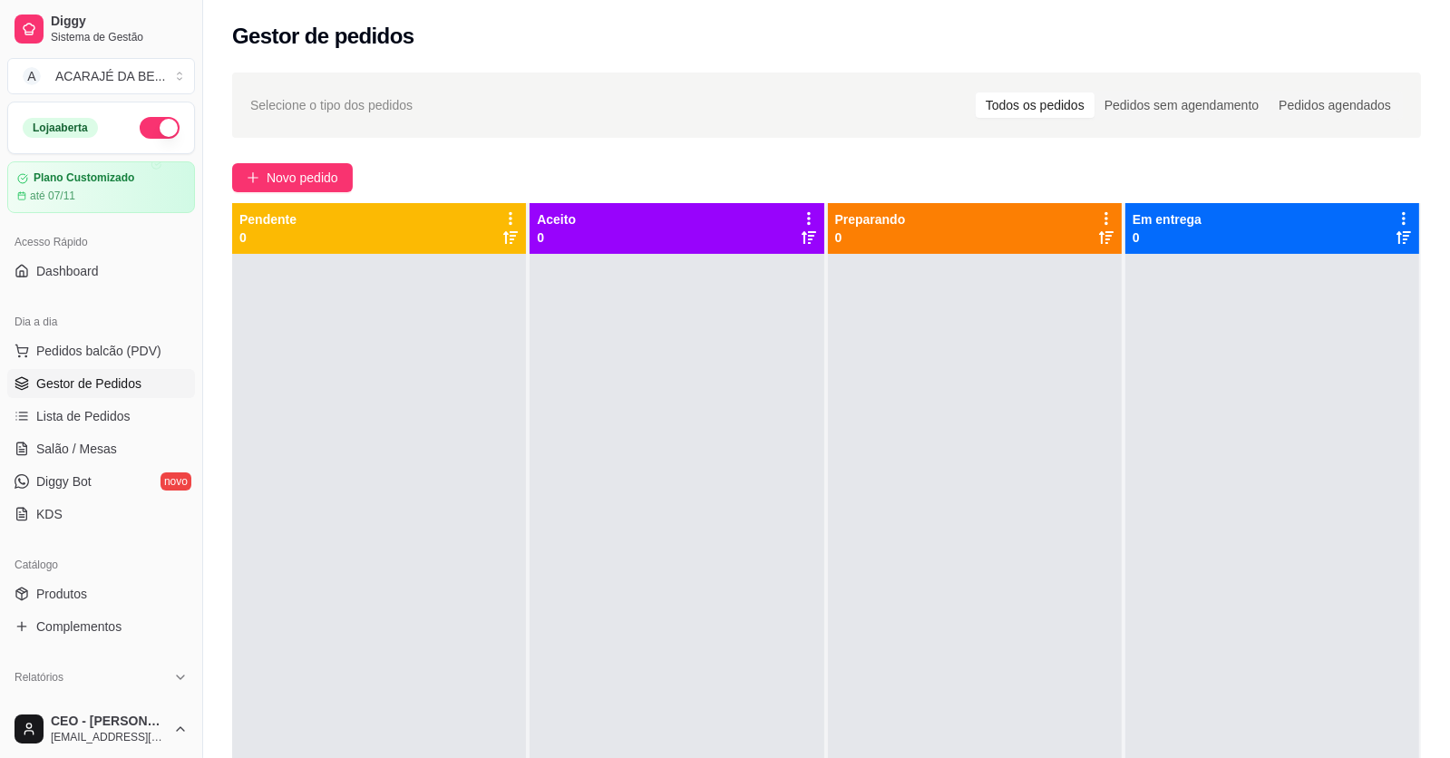
click at [95, 376] on span "Gestor de Pedidos" at bounding box center [88, 384] width 105 height 18
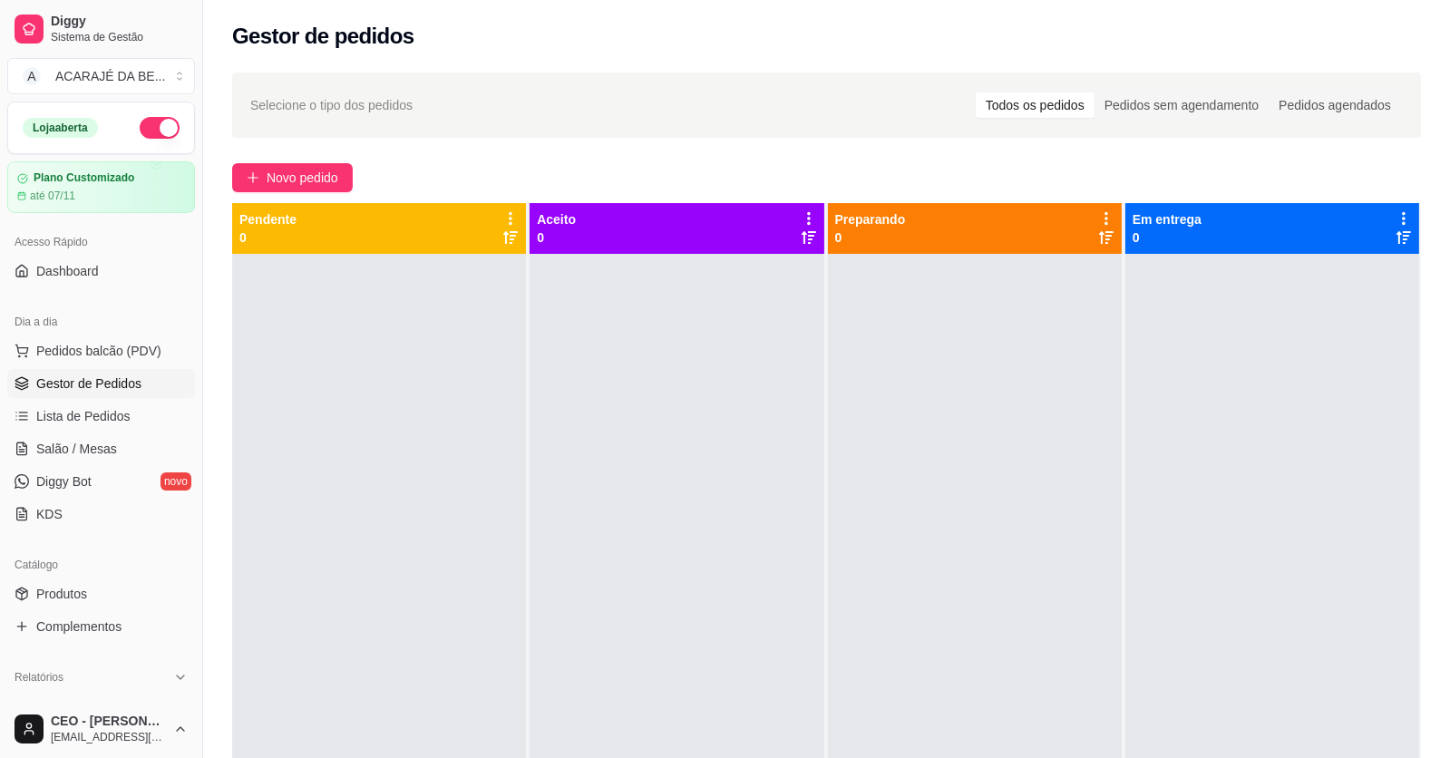
click at [95, 376] on span "Gestor de Pedidos" at bounding box center [88, 384] width 105 height 18
click at [97, 377] on span "Gestor de Pedidos" at bounding box center [88, 384] width 105 height 18
click at [96, 385] on span "Gestor de Pedidos" at bounding box center [88, 384] width 105 height 18
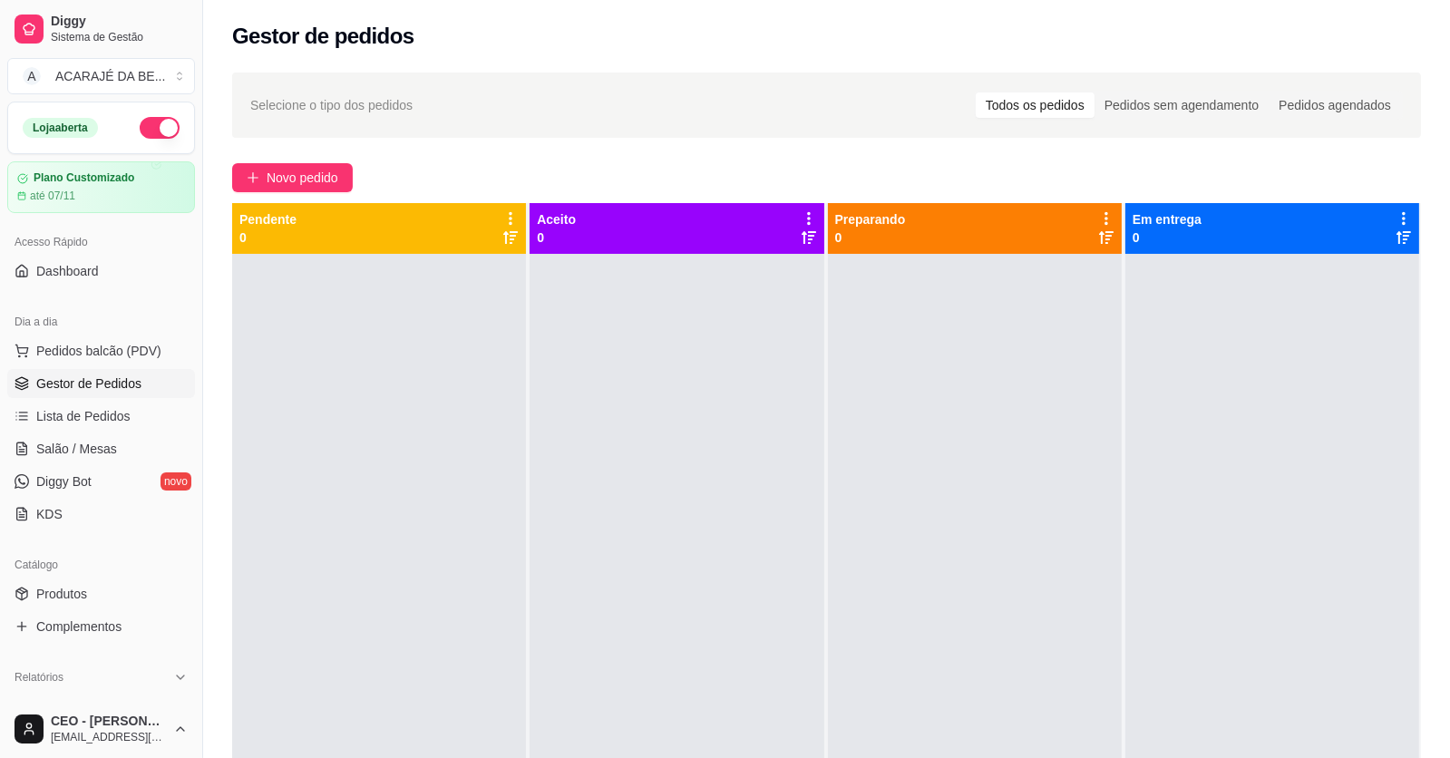
click at [96, 385] on span "Gestor de Pedidos" at bounding box center [88, 384] width 105 height 18
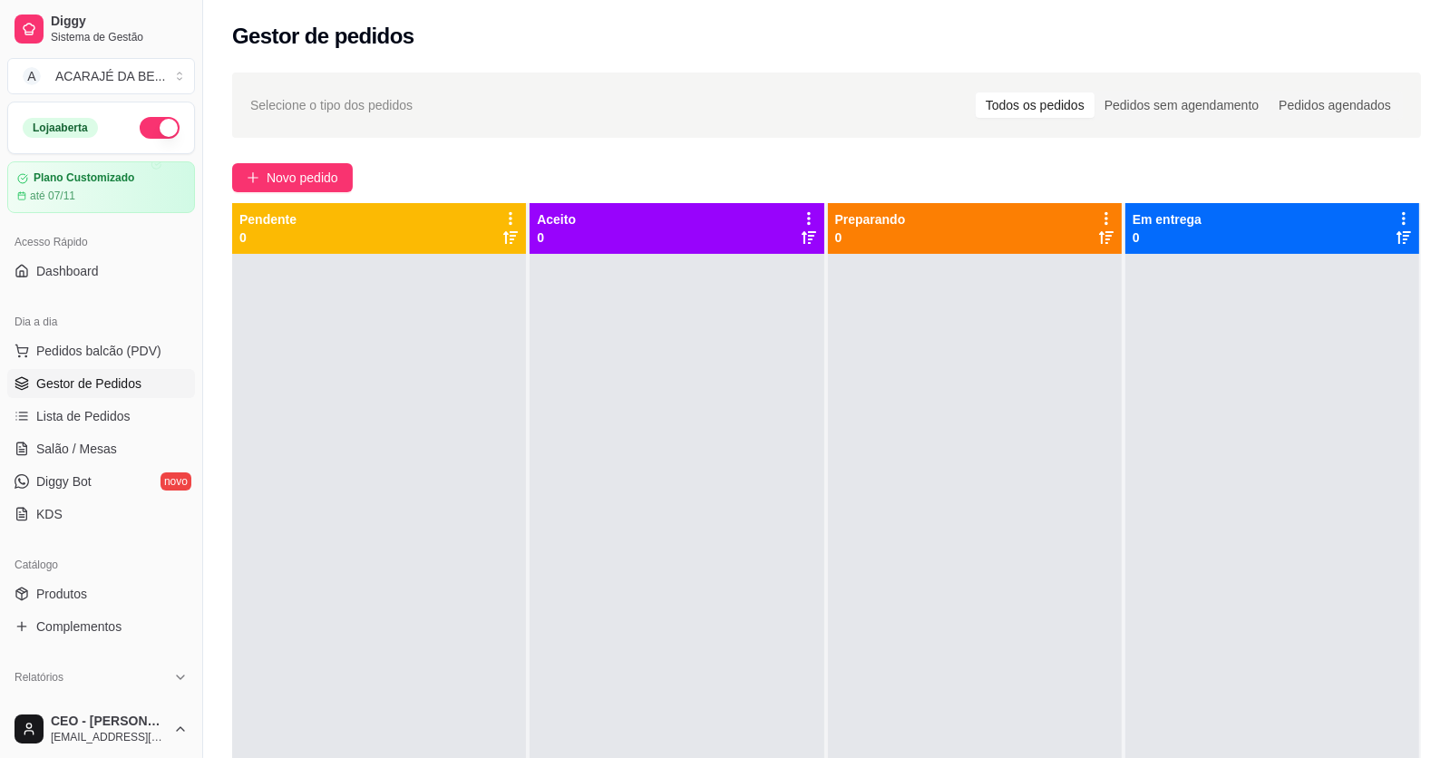
click at [96, 385] on span "Gestor de Pedidos" at bounding box center [88, 384] width 105 height 18
click at [98, 385] on span "Gestor de Pedidos" at bounding box center [88, 384] width 105 height 18
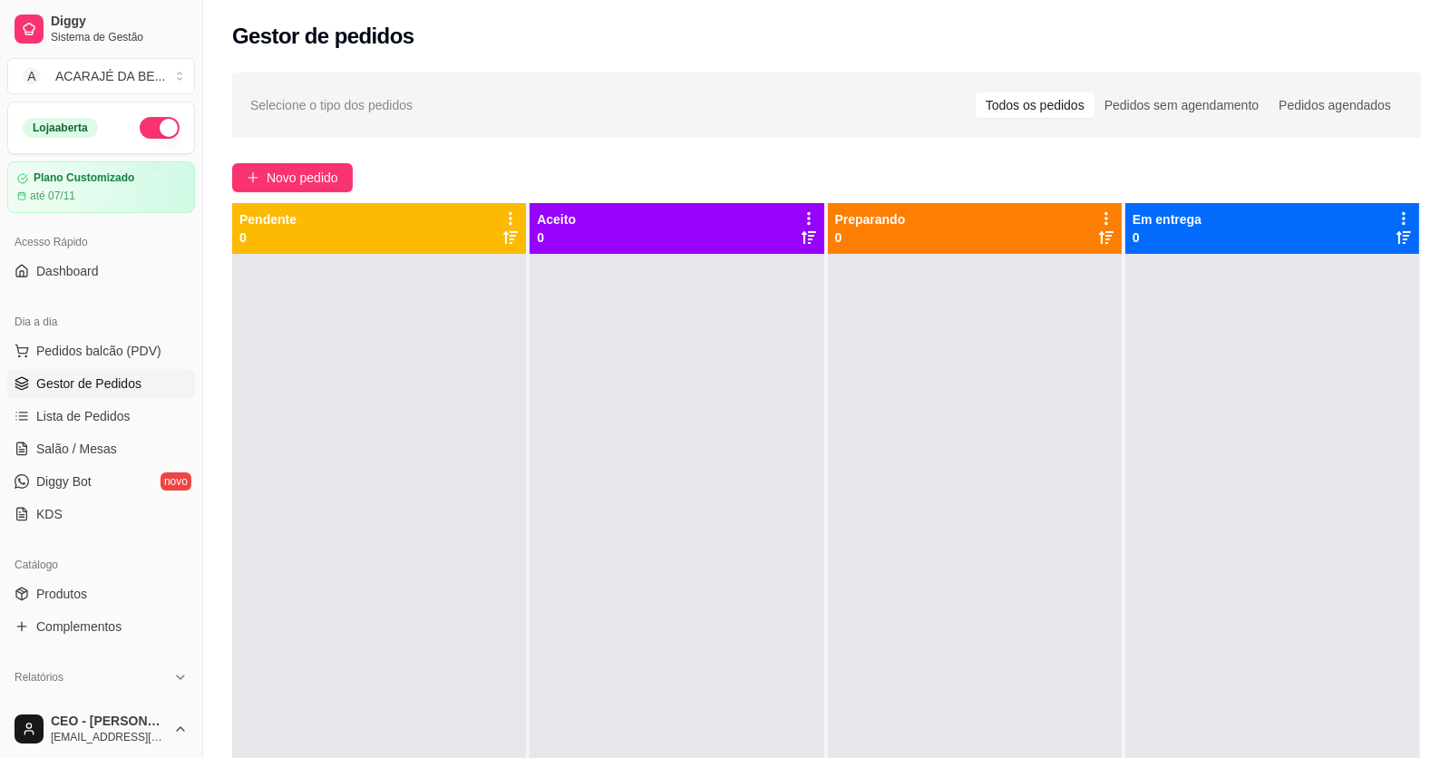
click at [98, 385] on span "Gestor de Pedidos" at bounding box center [88, 384] width 105 height 18
click at [100, 385] on span "Gestor de Pedidos" at bounding box center [88, 384] width 105 height 18
click at [101, 388] on span "Gestor de Pedidos" at bounding box center [88, 384] width 105 height 18
click at [101, 389] on span "Gestor de Pedidos" at bounding box center [88, 384] width 105 height 18
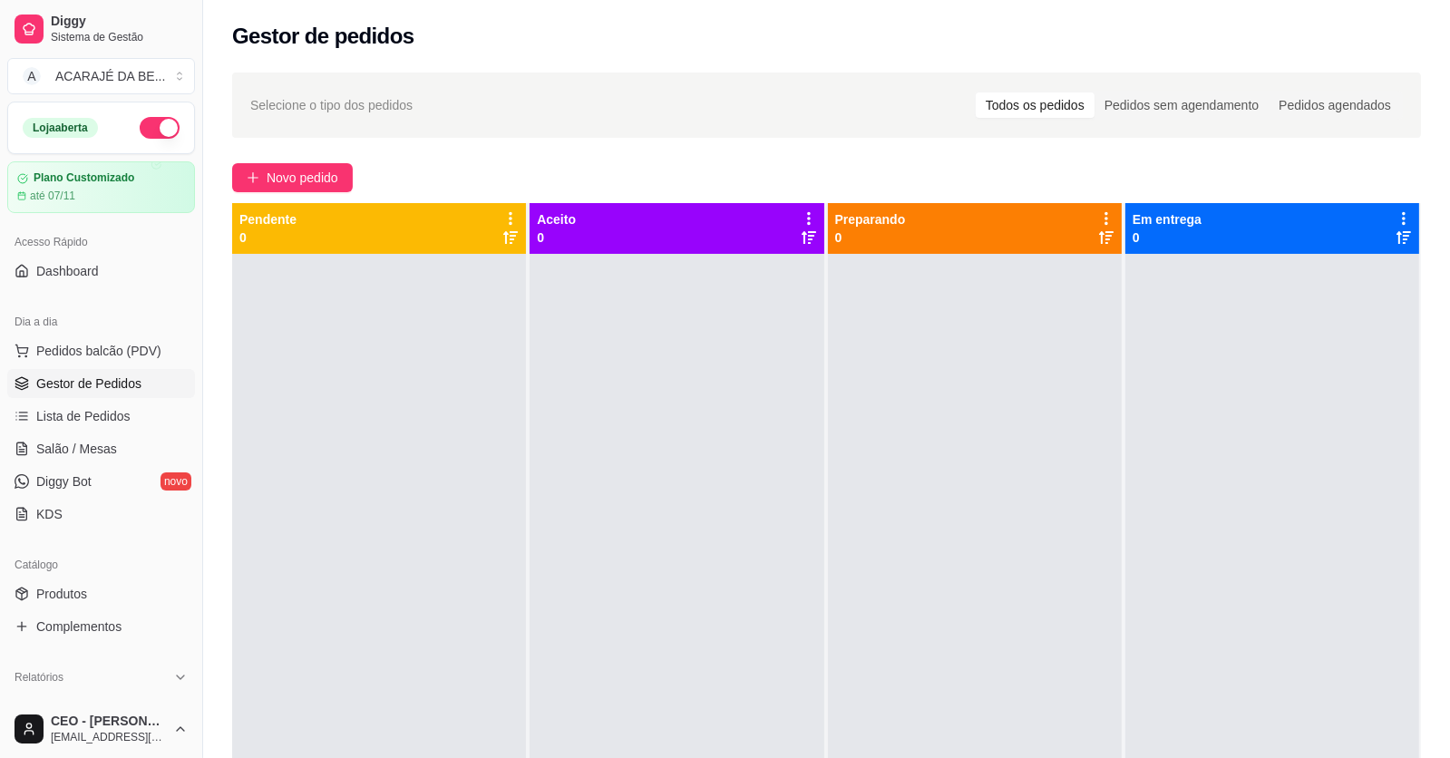
click at [102, 389] on span "Gestor de Pedidos" at bounding box center [88, 384] width 105 height 18
click at [108, 388] on span "Gestor de Pedidos" at bounding box center [88, 384] width 105 height 18
click at [109, 387] on span "Gestor de Pedidos" at bounding box center [88, 384] width 105 height 18
click at [110, 386] on span "Gestor de Pedidos" at bounding box center [88, 384] width 105 height 18
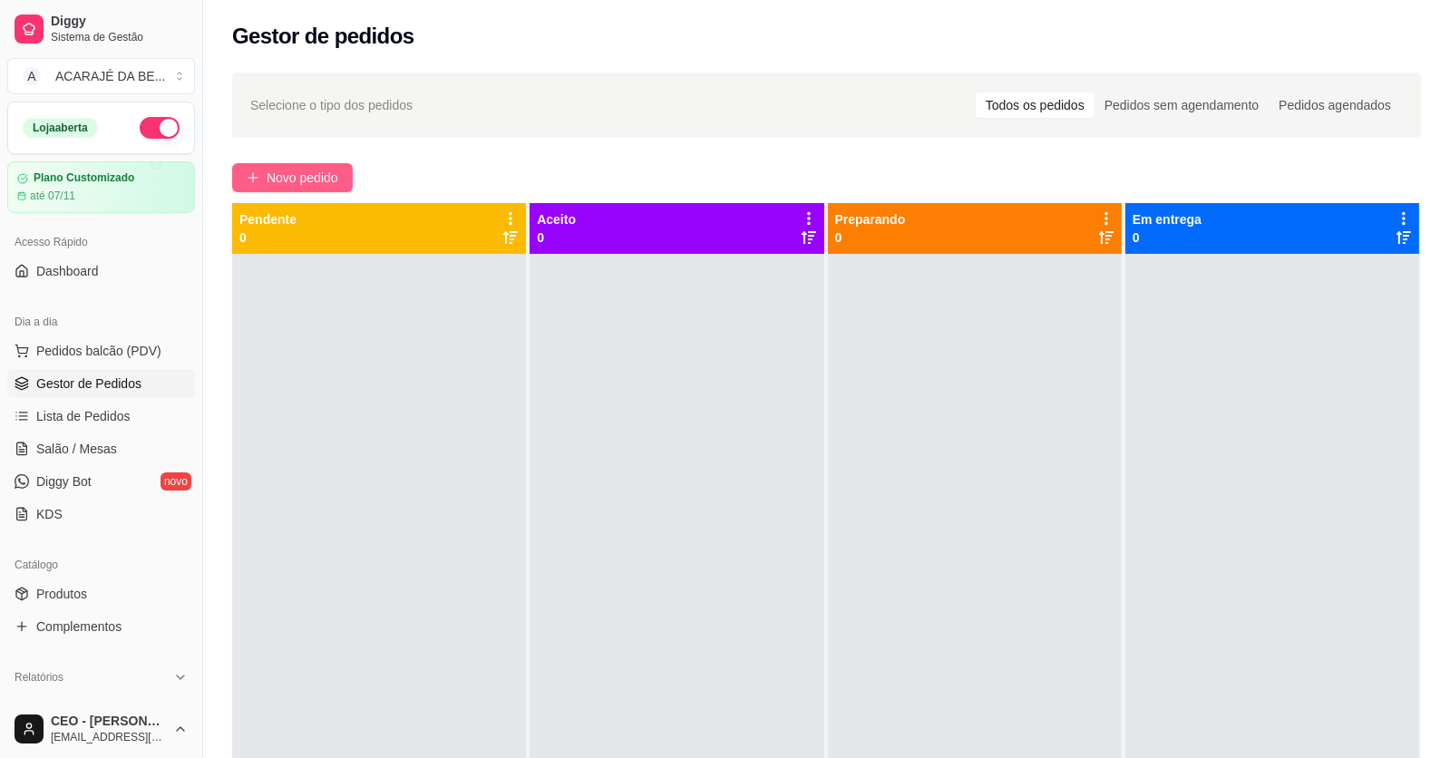
drag, startPoint x: 243, startPoint y: 168, endPoint x: 252, endPoint y: 166, distance: 9.2
click at [252, 166] on button "Novo pedido" at bounding box center [292, 177] width 121 height 29
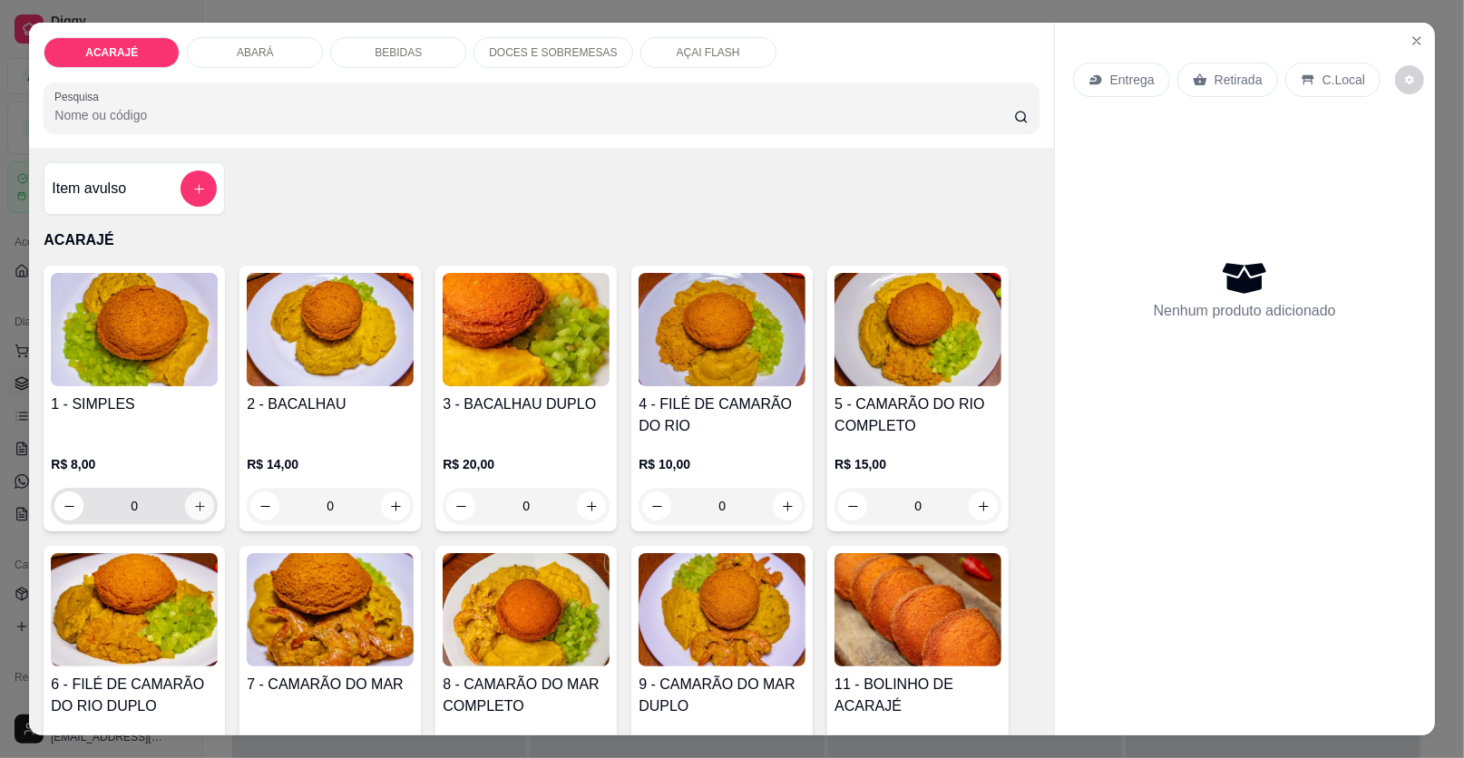
click at [206, 494] on div "0" at bounding box center [134, 506] width 160 height 36
type input "1"
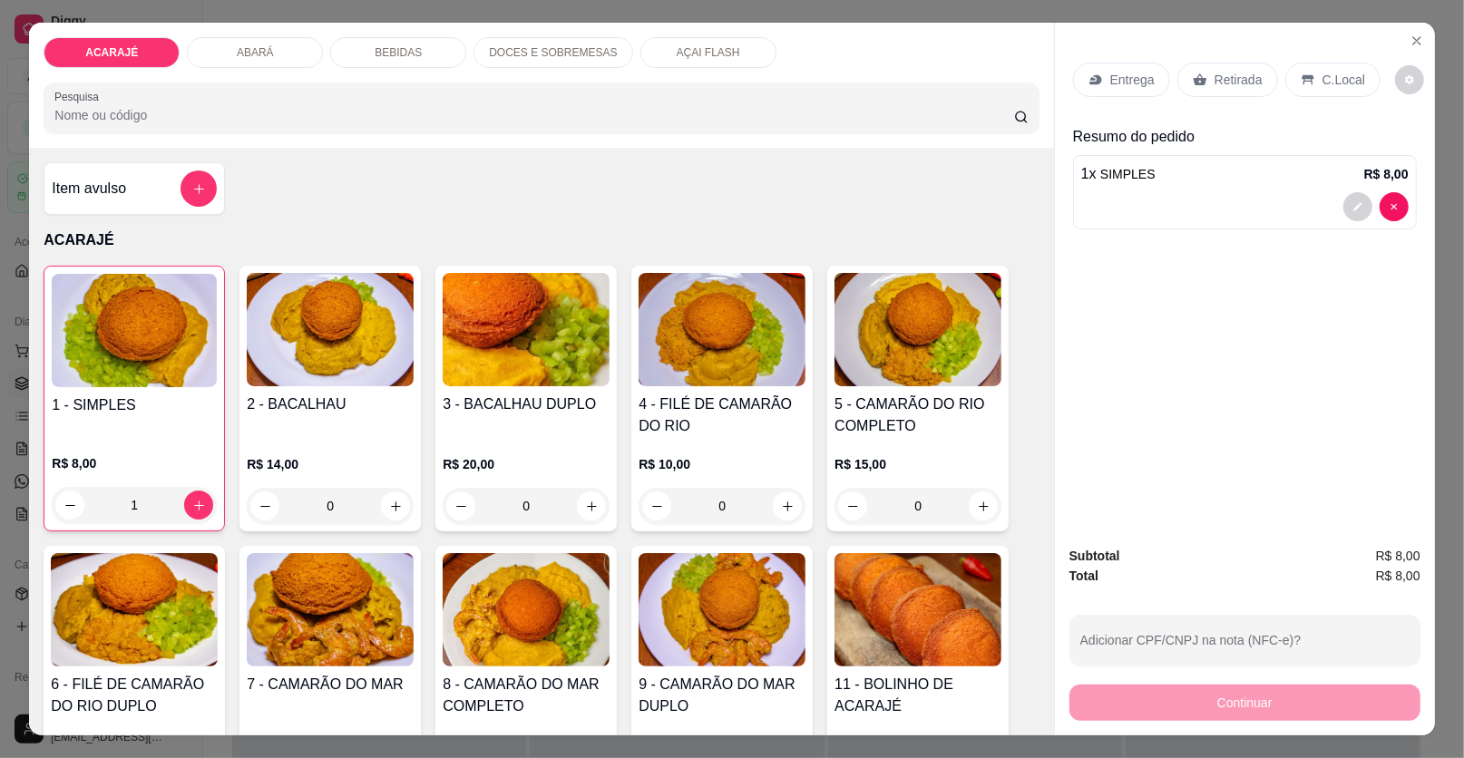
click at [1203, 79] on div "Retirada" at bounding box center [1227, 80] width 101 height 34
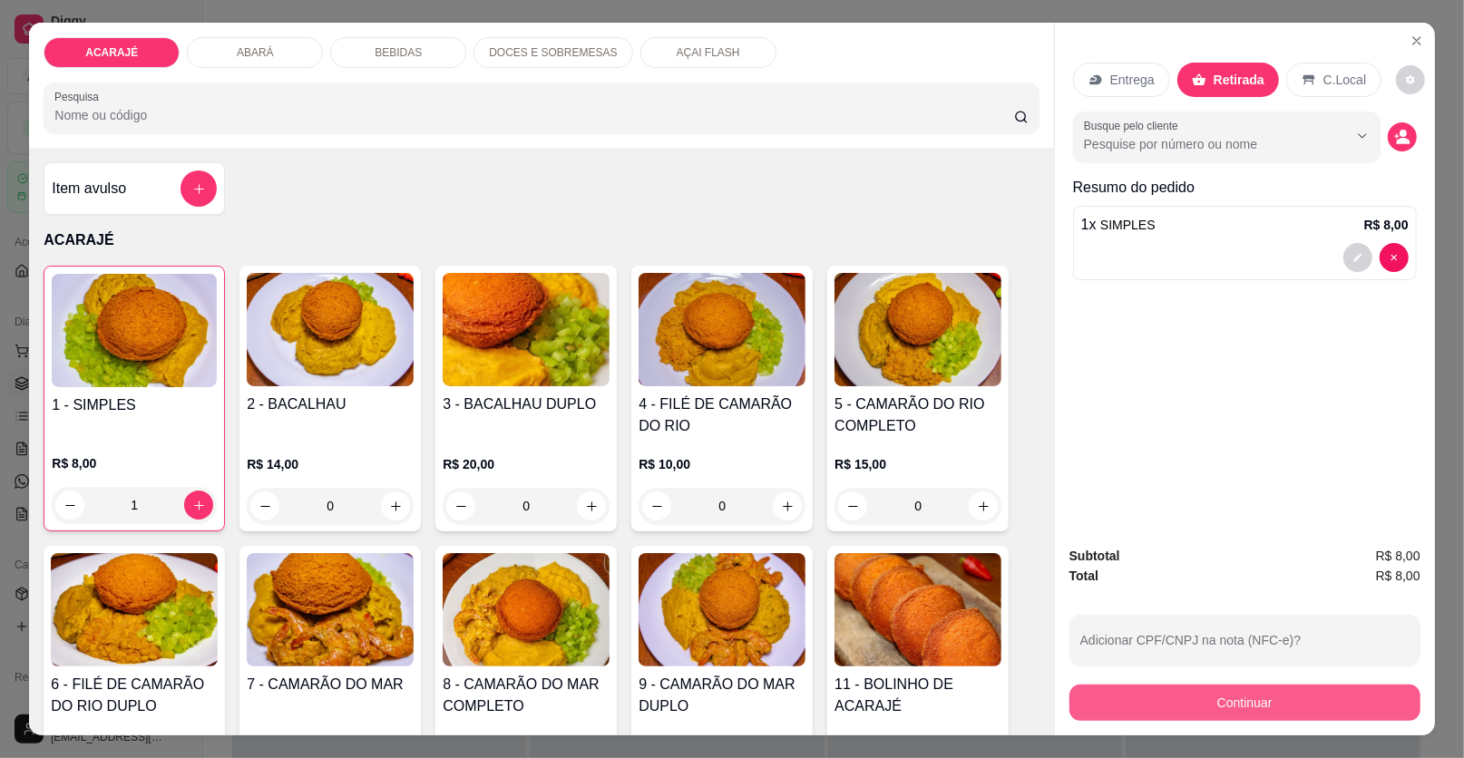
click at [1204, 695] on button "Continuar" at bounding box center [1244, 703] width 351 height 36
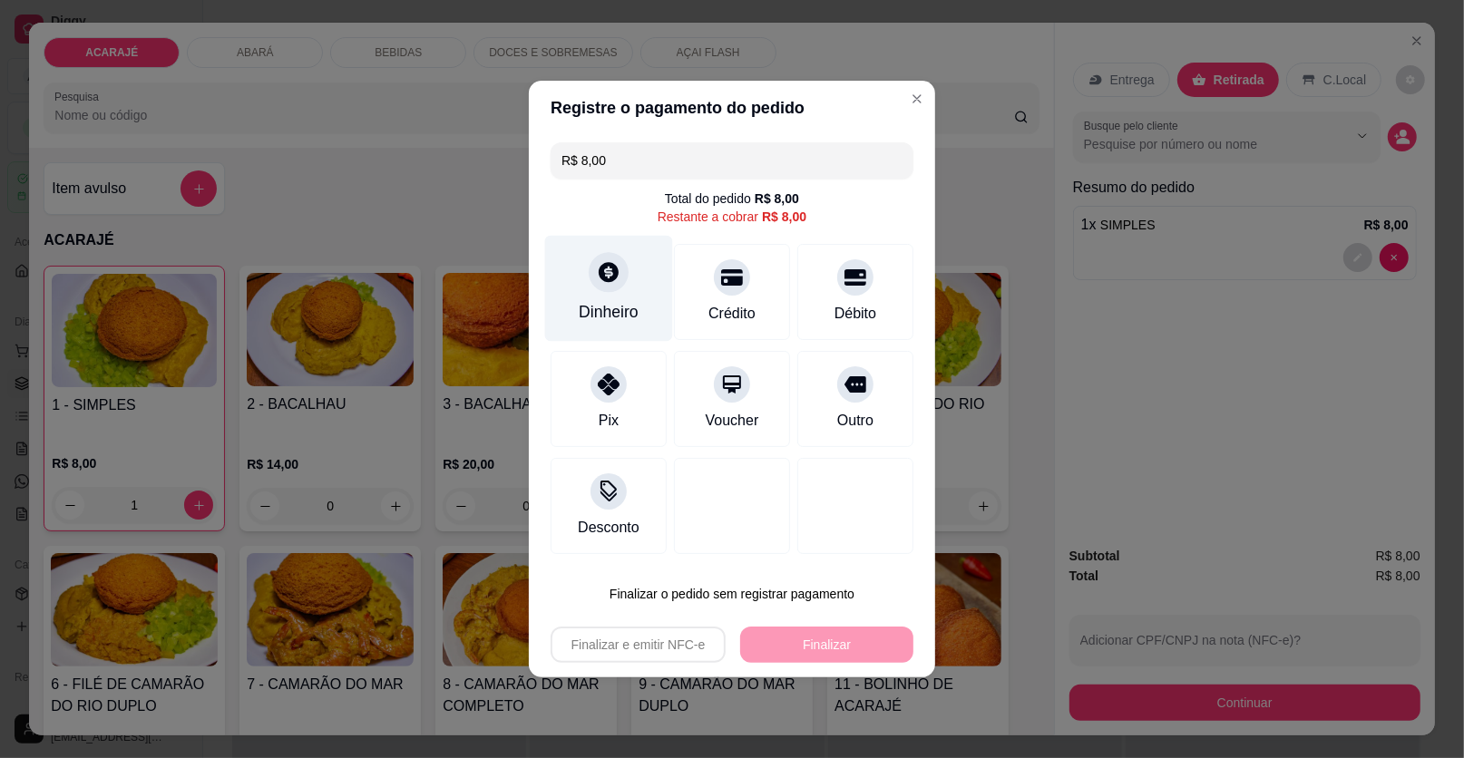
click at [622, 317] on div "Dinheiro" at bounding box center [609, 312] width 60 height 24
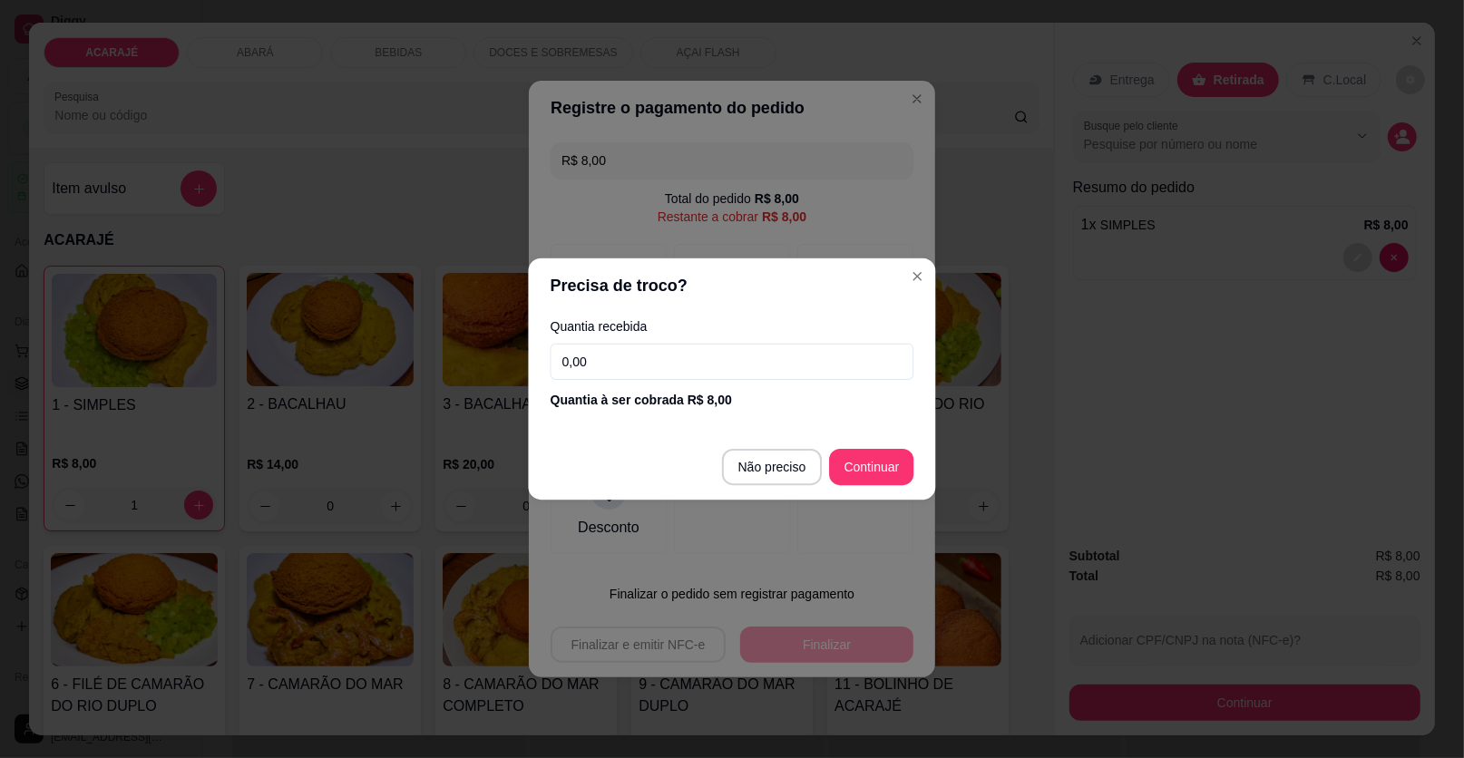
drag, startPoint x: 689, startPoint y: 489, endPoint x: 786, endPoint y: 572, distance: 128.0
click at [754, 560] on div "Precisa de troco? Quantia recebida 0,00 Quantia à ser cobrada R$ 8,00 Não preci…" at bounding box center [731, 379] width 1467 height 760
type input "R$ 0,00"
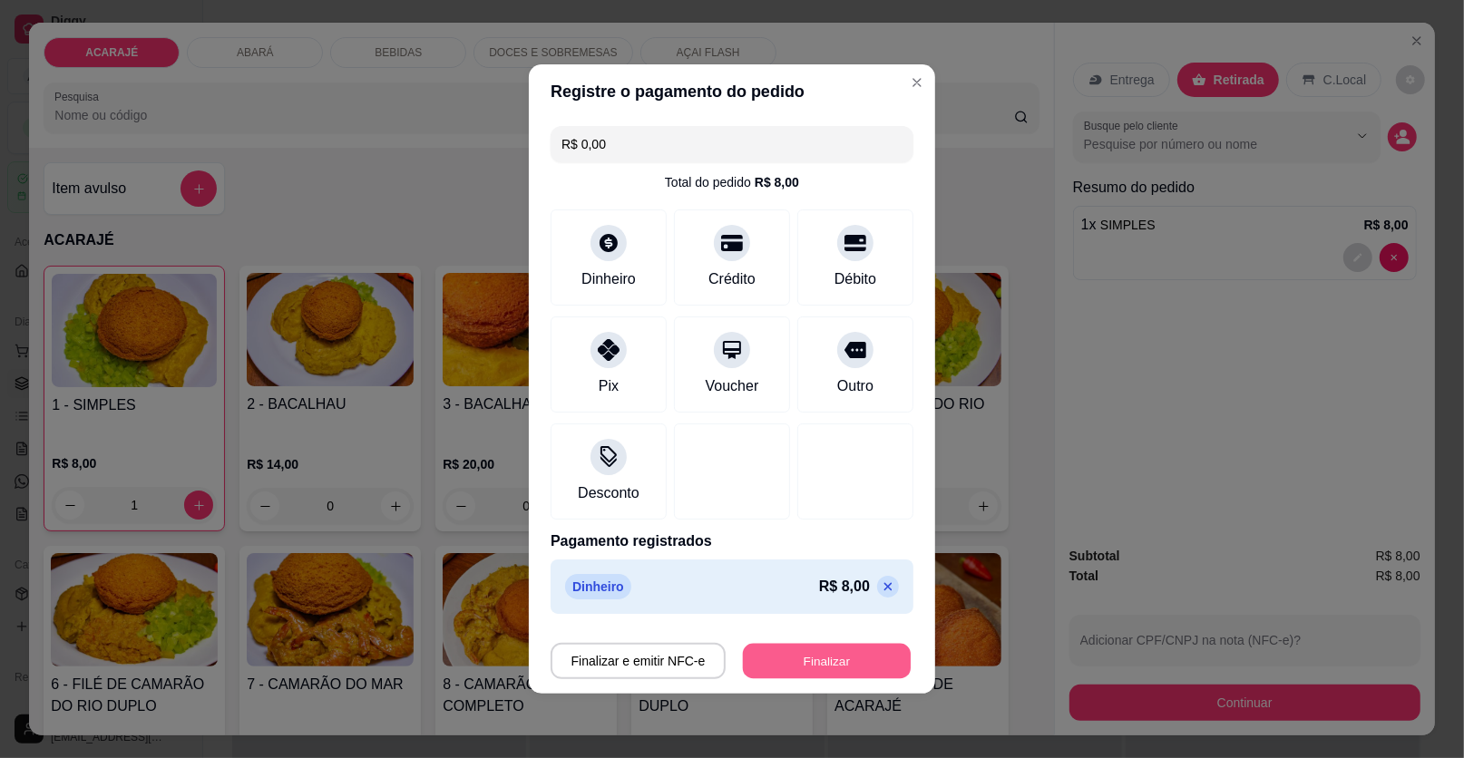
click at [834, 651] on button "Finalizar" at bounding box center [827, 661] width 168 height 35
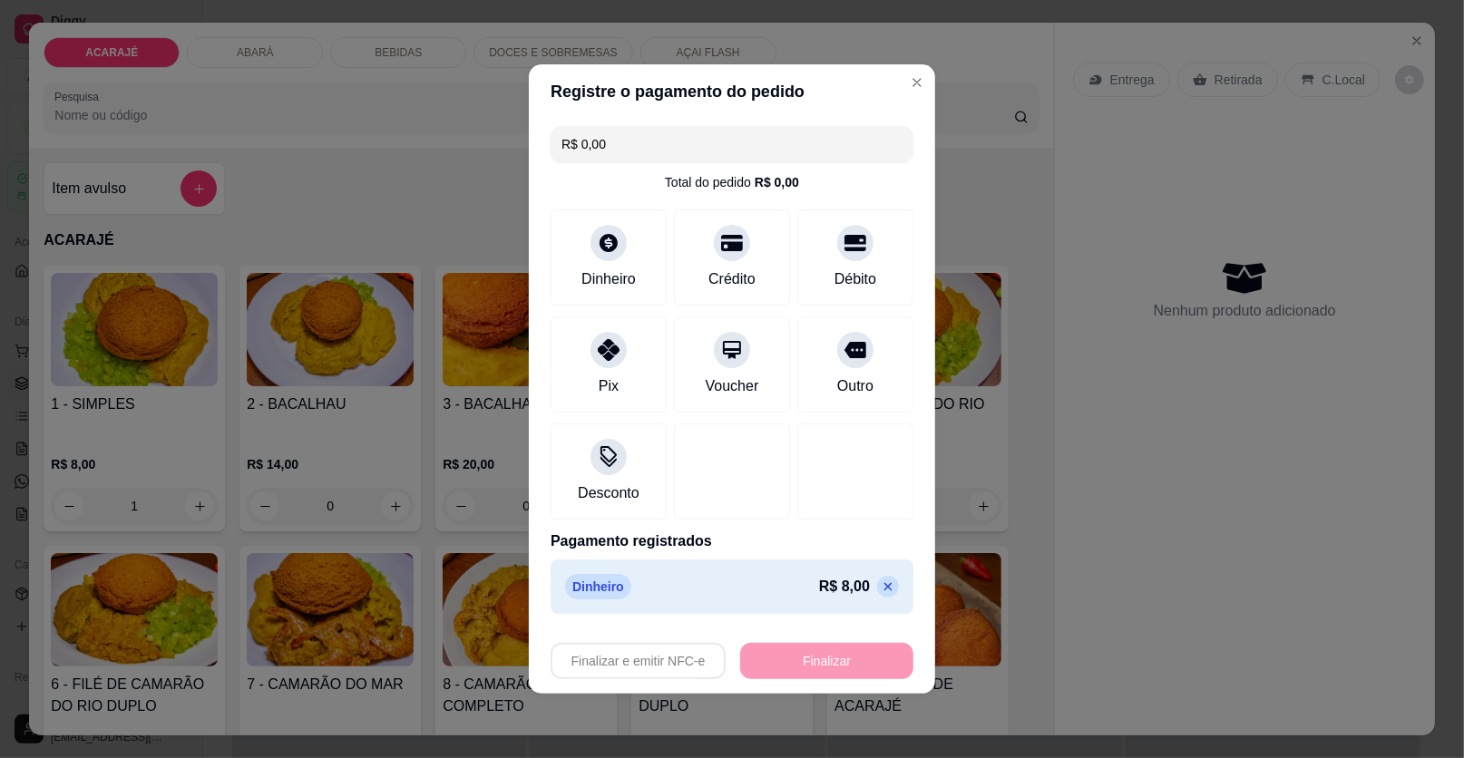
type input "0"
type input "-R$ 8,00"
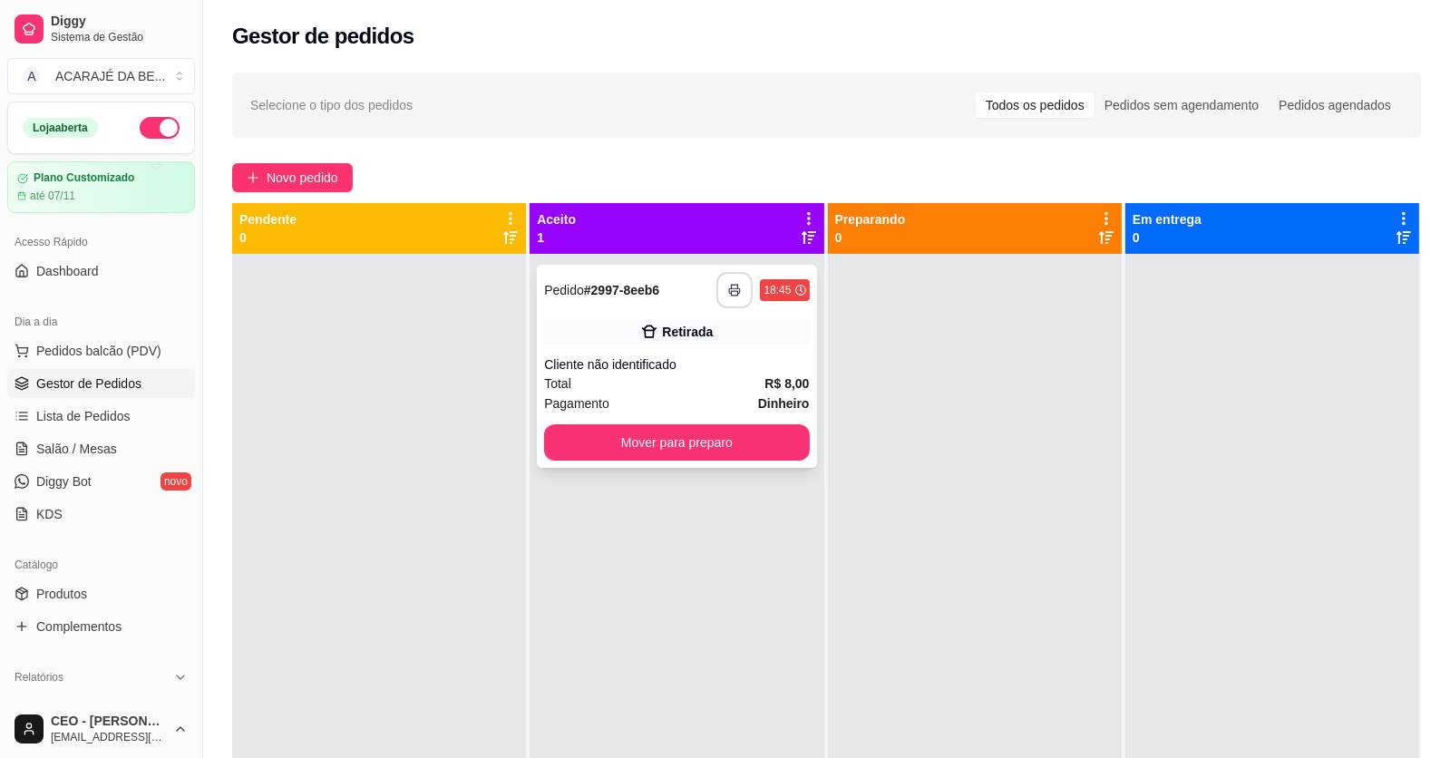
click at [722, 288] on button "button" at bounding box center [735, 290] width 36 height 36
click at [720, 288] on button "button" at bounding box center [735, 290] width 36 height 36
click at [780, 439] on button "Mover para preparo" at bounding box center [676, 442] width 265 height 36
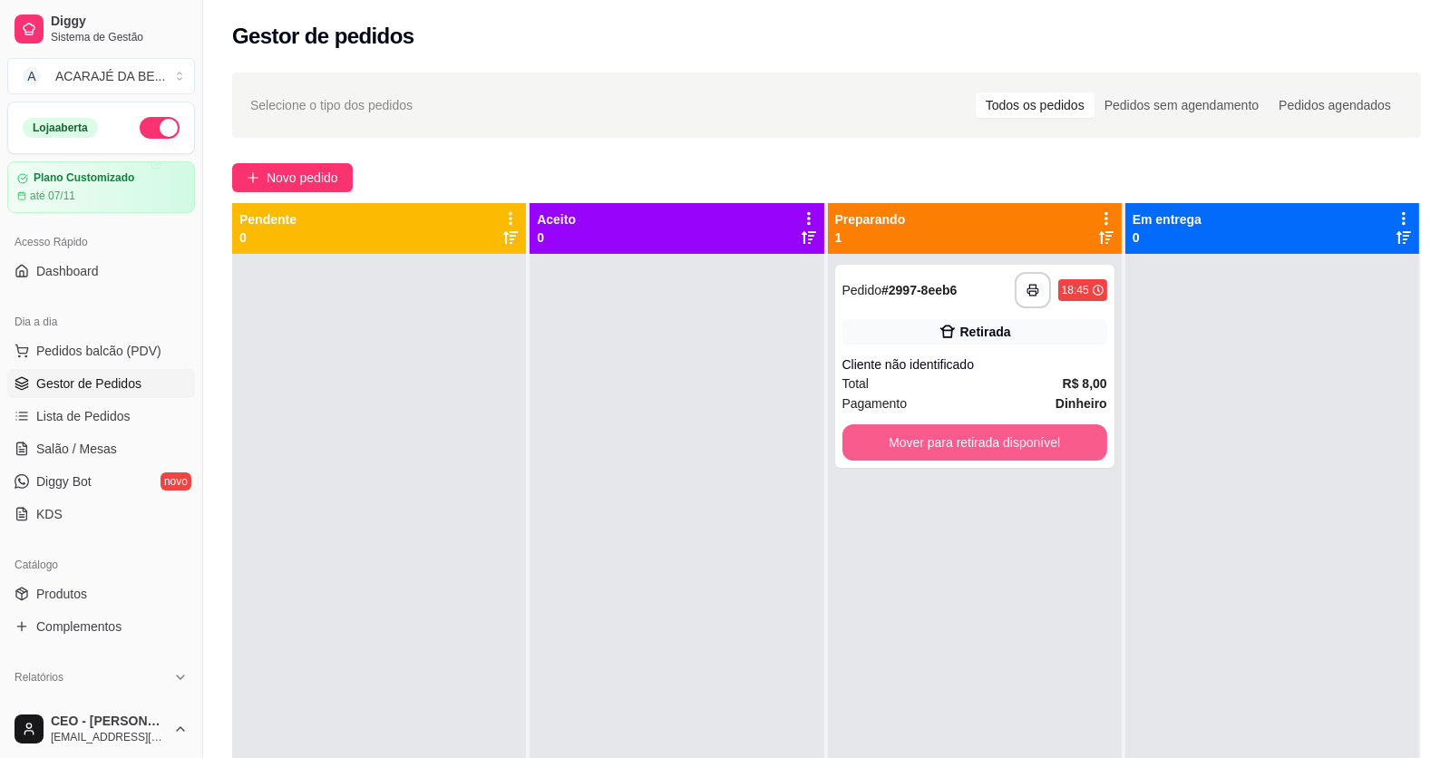
click at [887, 437] on button "Mover para retirada disponível" at bounding box center [975, 442] width 265 height 36
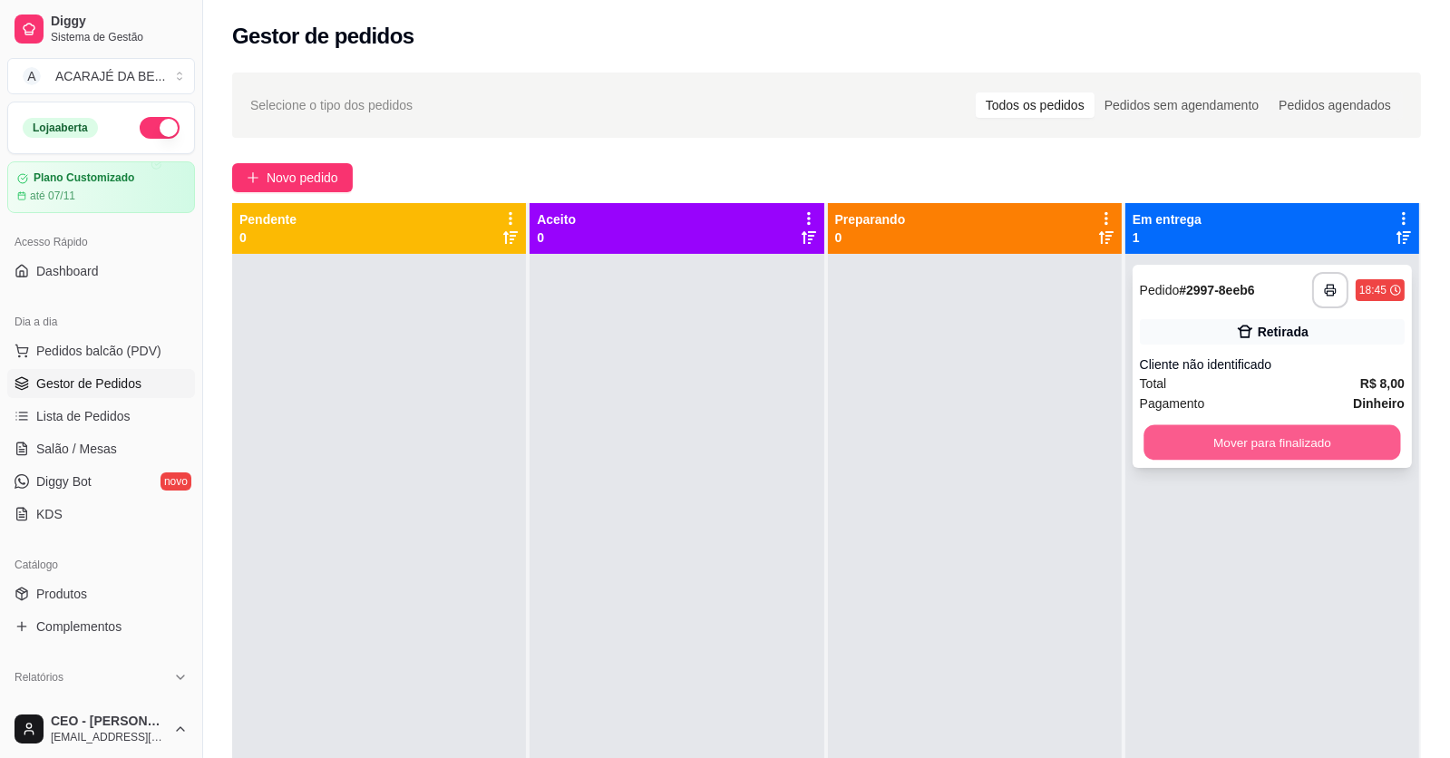
click at [1315, 455] on button "Mover para finalizado" at bounding box center [1272, 442] width 257 height 35
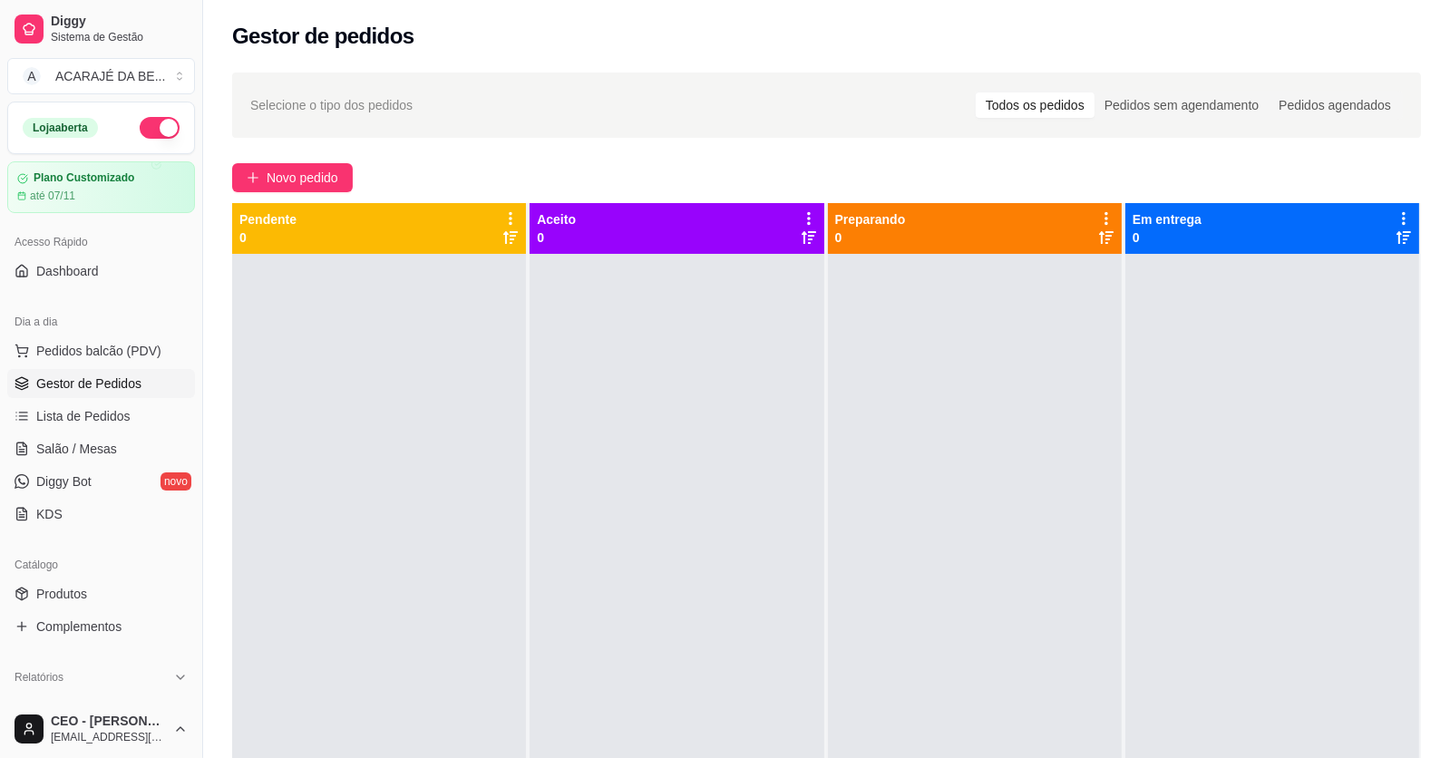
click at [667, 464] on div at bounding box center [677, 633] width 294 height 758
click at [816, 459] on div "Aceito 0" at bounding box center [678, 607] width 296 height 809
click at [816, 459] on div at bounding box center [677, 633] width 294 height 758
drag, startPoint x: 772, startPoint y: 453, endPoint x: 715, endPoint y: 454, distance: 57.2
click at [717, 473] on div at bounding box center [677, 633] width 294 height 758
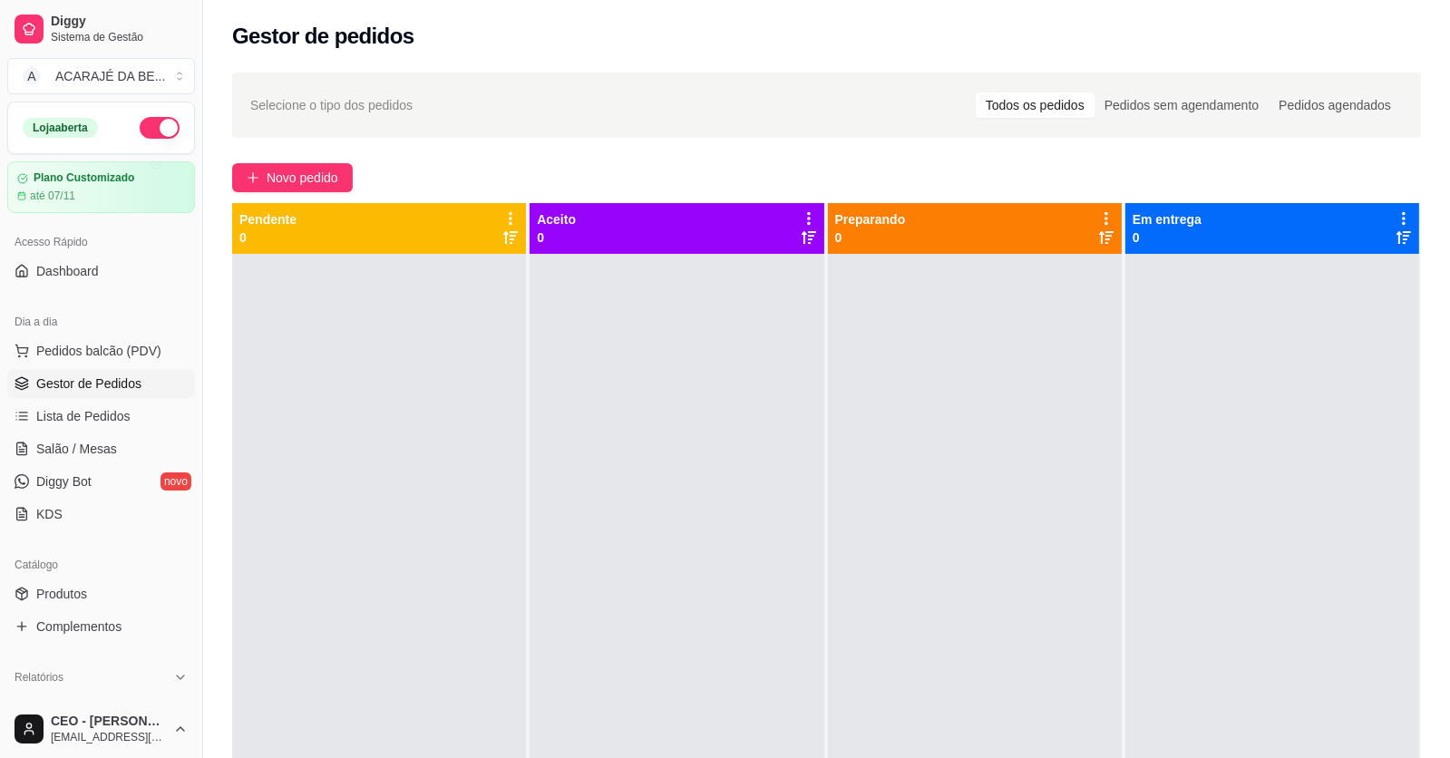
click at [542, 268] on div at bounding box center [677, 633] width 294 height 758
click at [322, 175] on span "Novo pedido" at bounding box center [303, 178] width 72 height 20
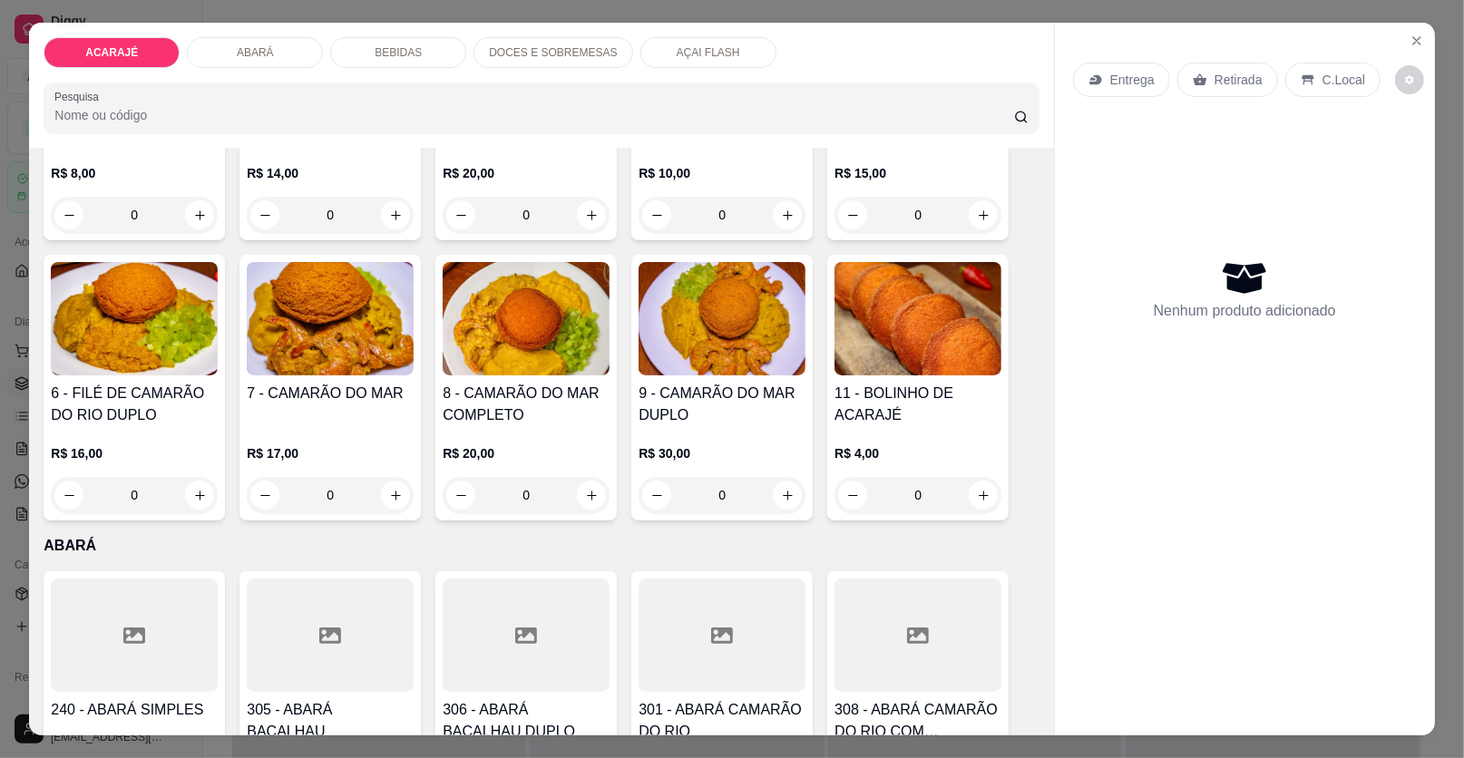
scroll to position [362, 0]
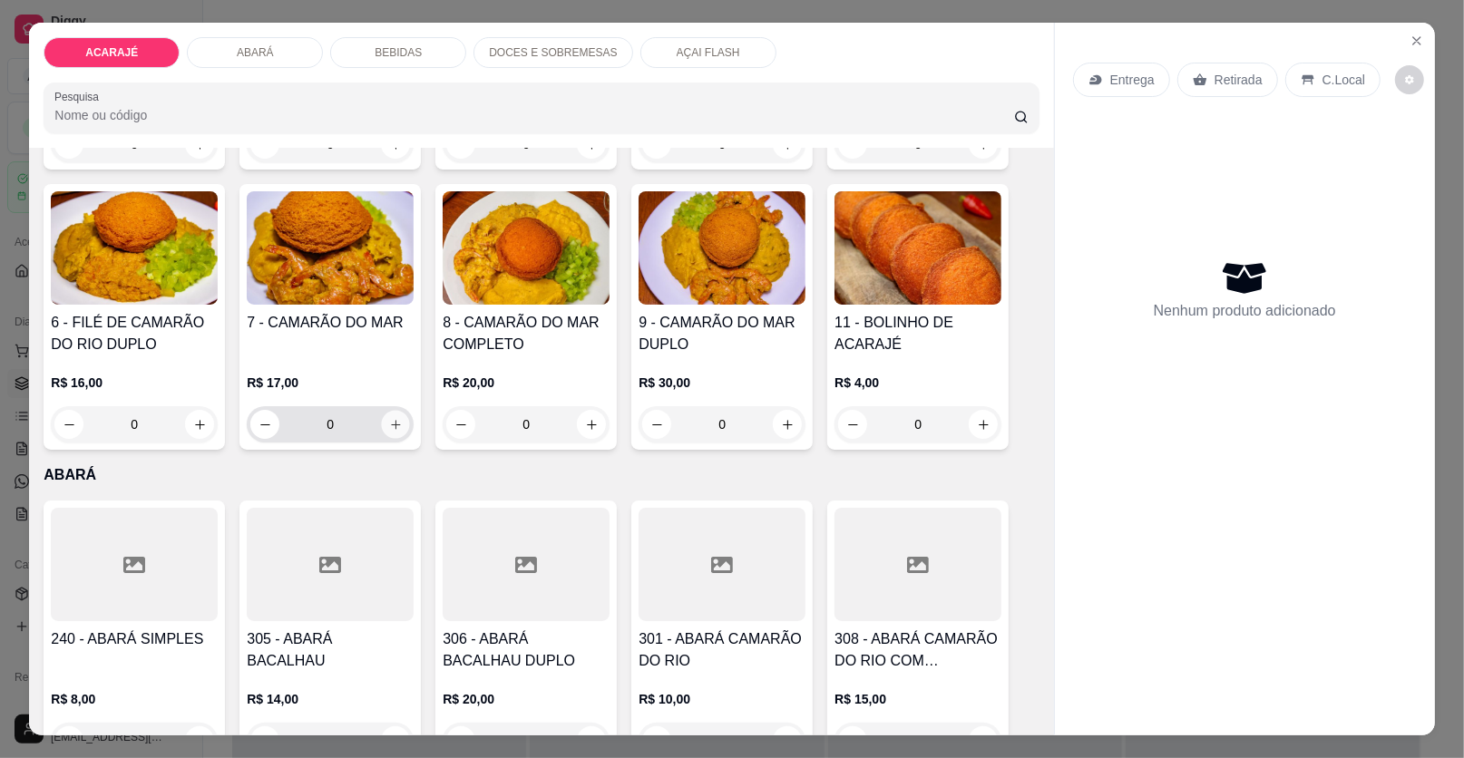
click at [395, 418] on icon "increase-product-quantity" at bounding box center [396, 425] width 14 height 14
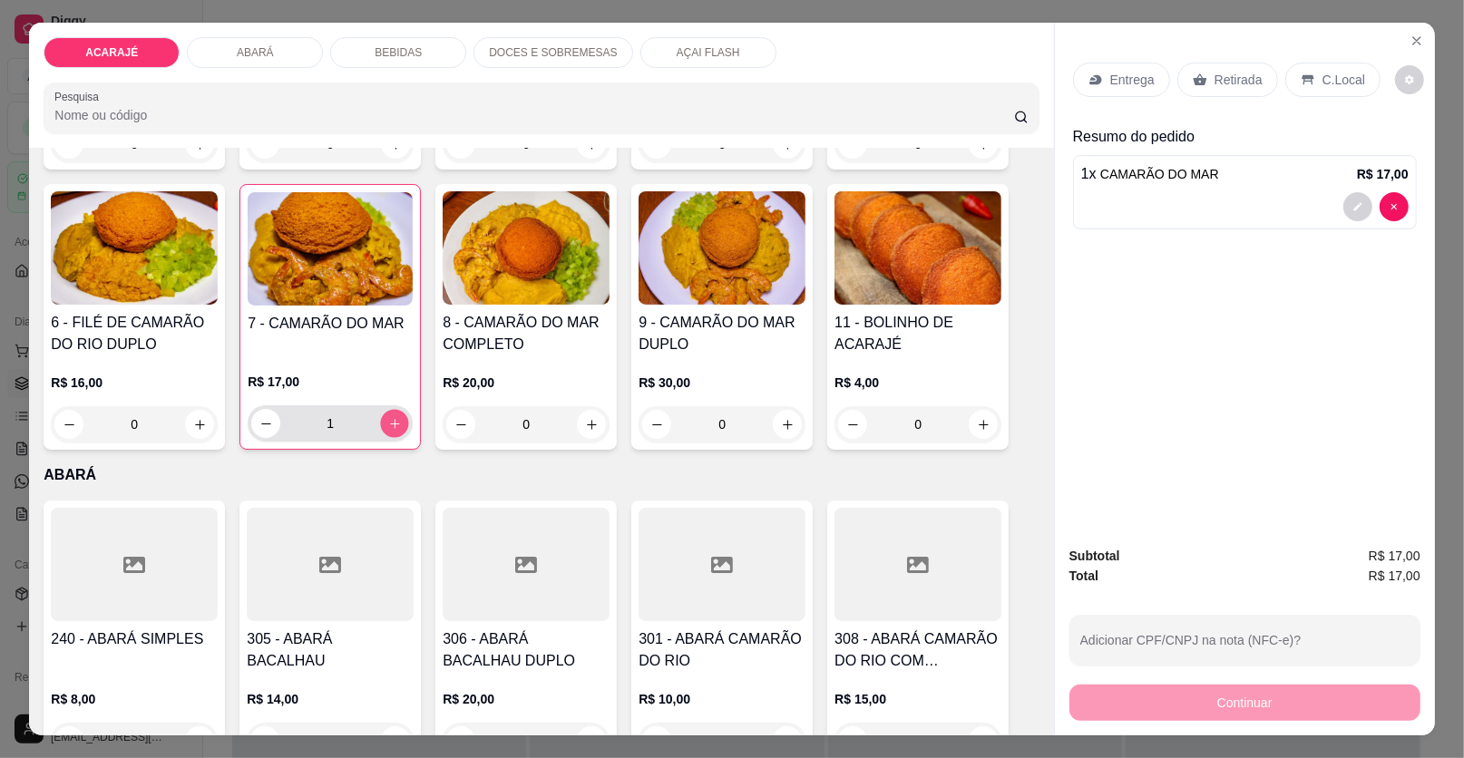
click at [395, 415] on button "increase-product-quantity" at bounding box center [395, 424] width 28 height 28
type input "3"
click at [1252, 78] on div "Retirada" at bounding box center [1227, 80] width 101 height 34
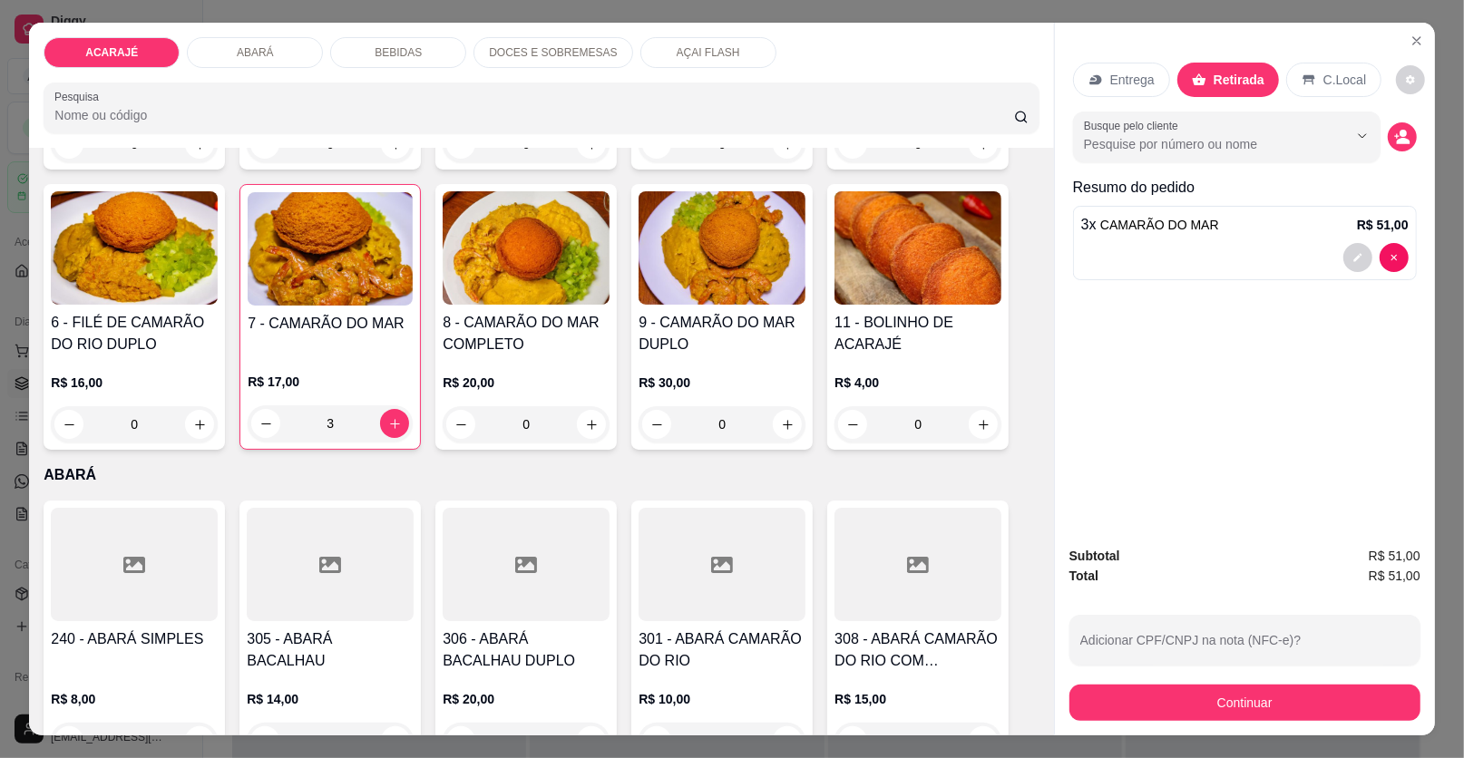
click at [1140, 85] on p "Entrega" at bounding box center [1132, 80] width 44 height 18
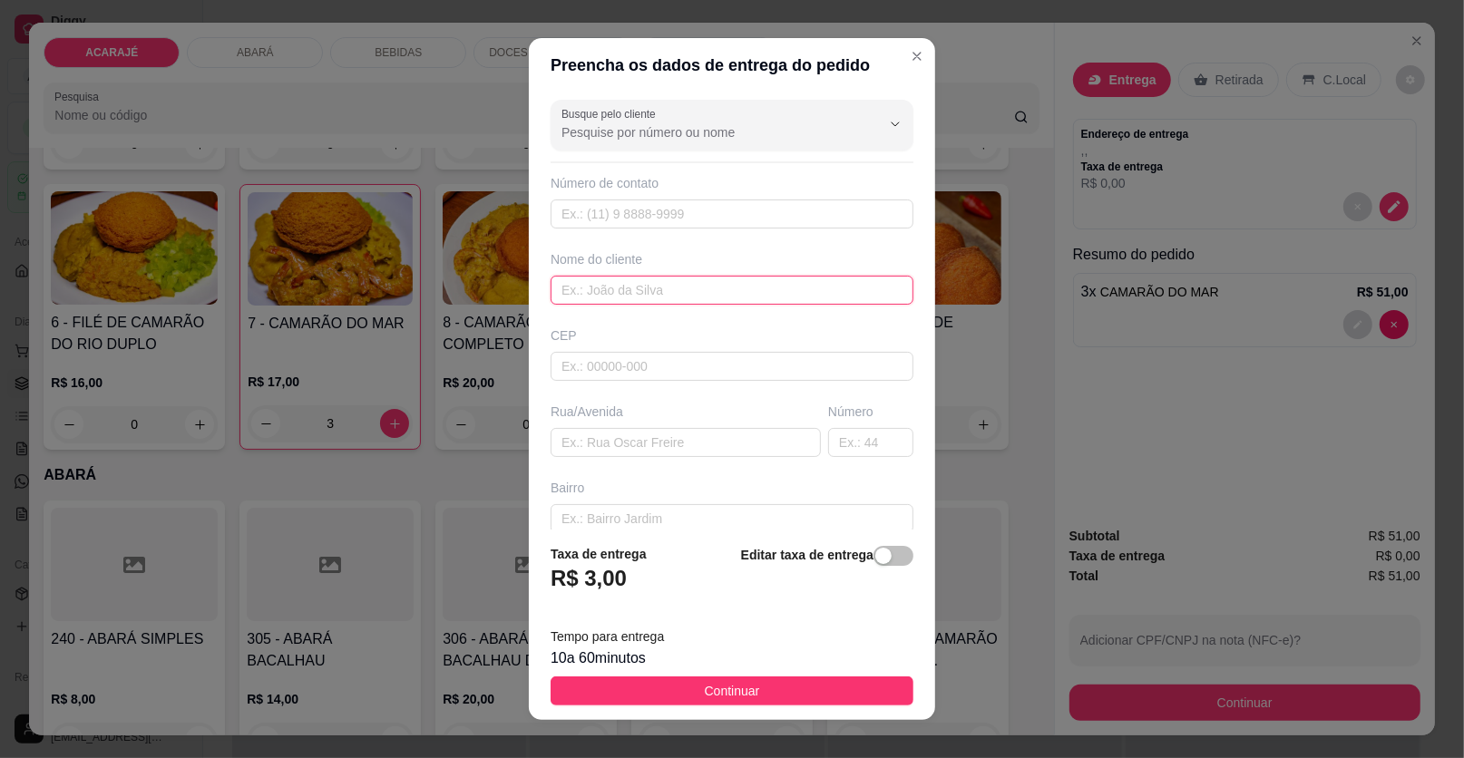
click at [628, 284] on input "text" at bounding box center [732, 290] width 363 height 29
type input "Maduuh"
click at [615, 428] on input "text" at bounding box center [686, 442] width 270 height 29
paste input "Na 31 de marco na esquina"
type input "Na 31 de marco na esquina"
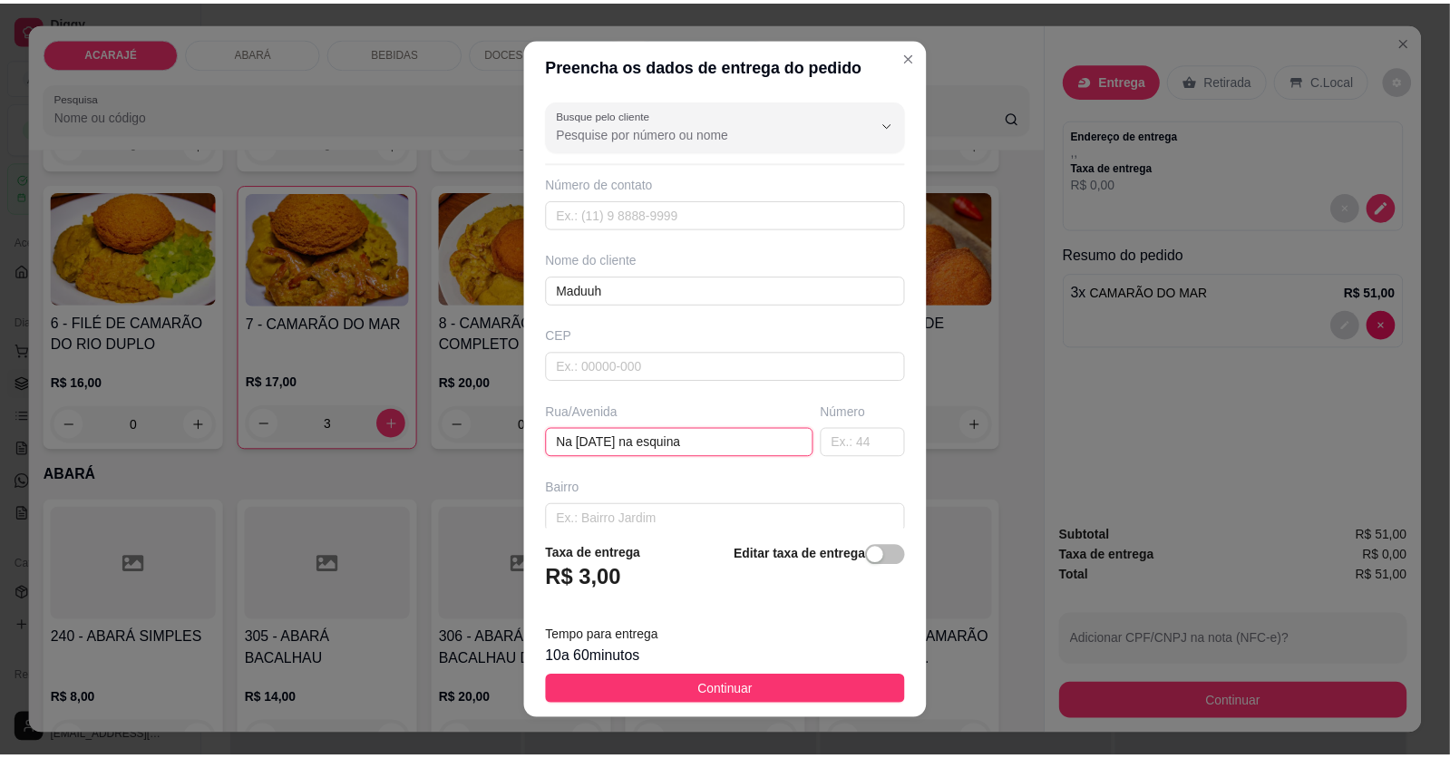
scroll to position [90, 0]
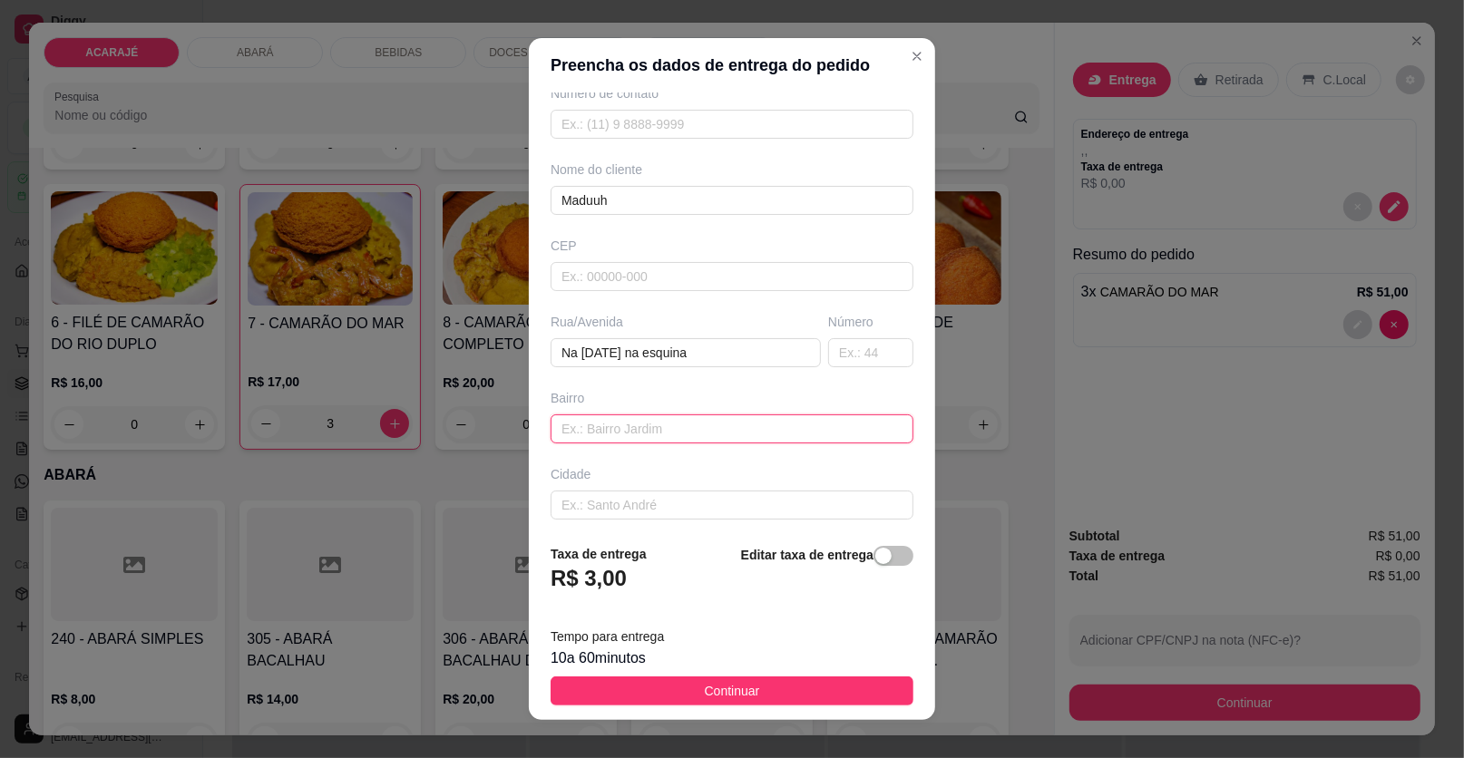
paste input "Tem uma placa na porta de nana sorvete"
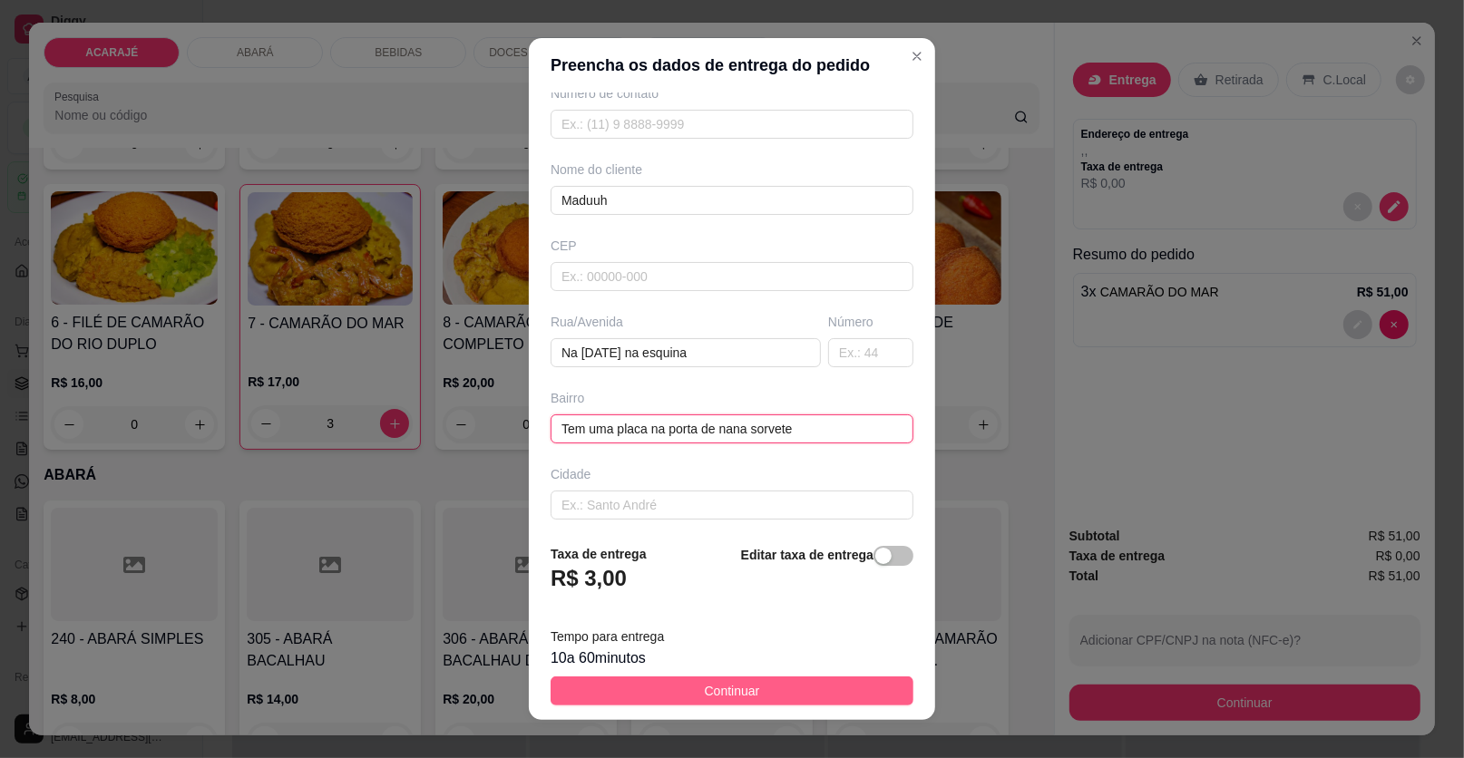
type input "Tem uma placa na porta de nana sorvete"
click at [705, 684] on span "Continuar" at bounding box center [732, 691] width 55 height 20
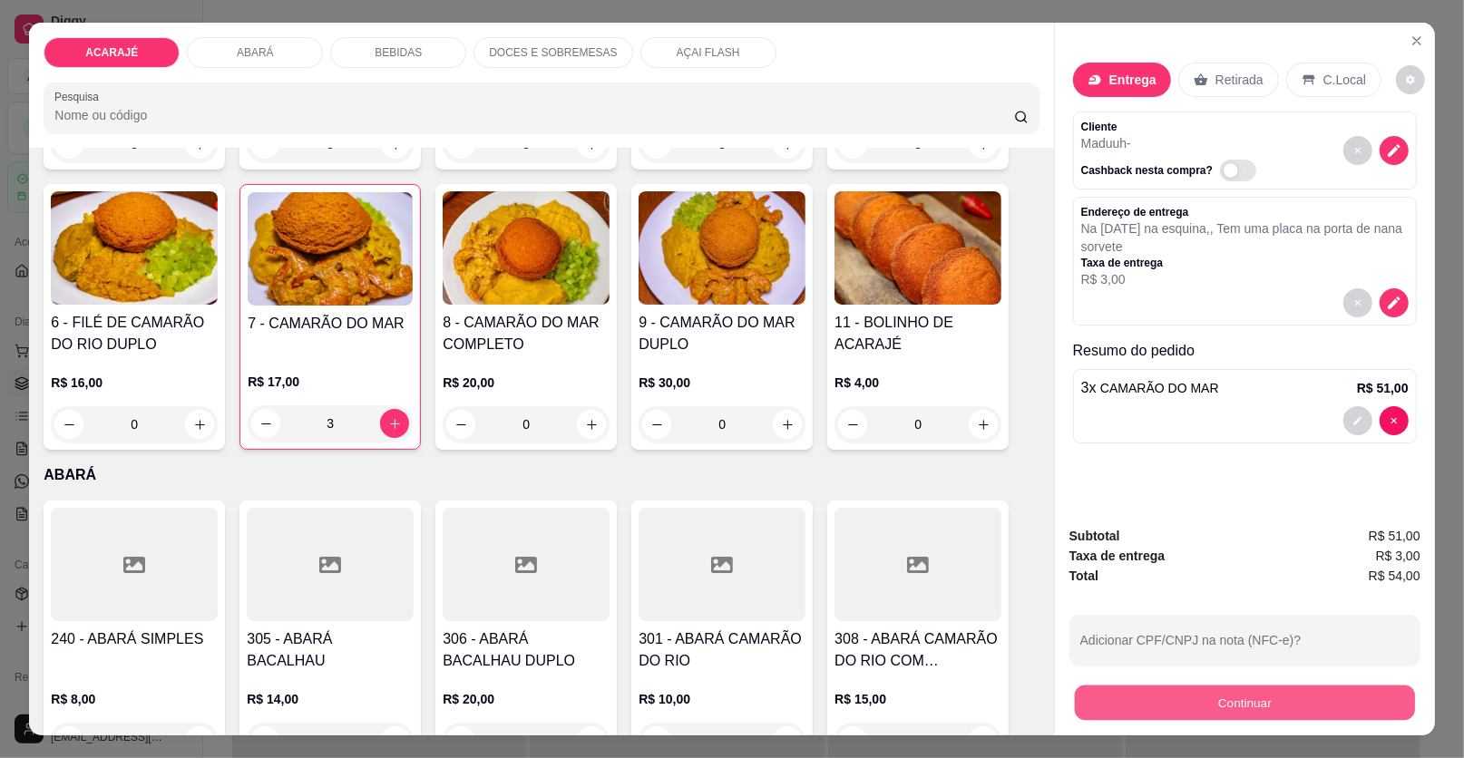
click at [1087, 692] on button "Continuar" at bounding box center [1245, 703] width 340 height 35
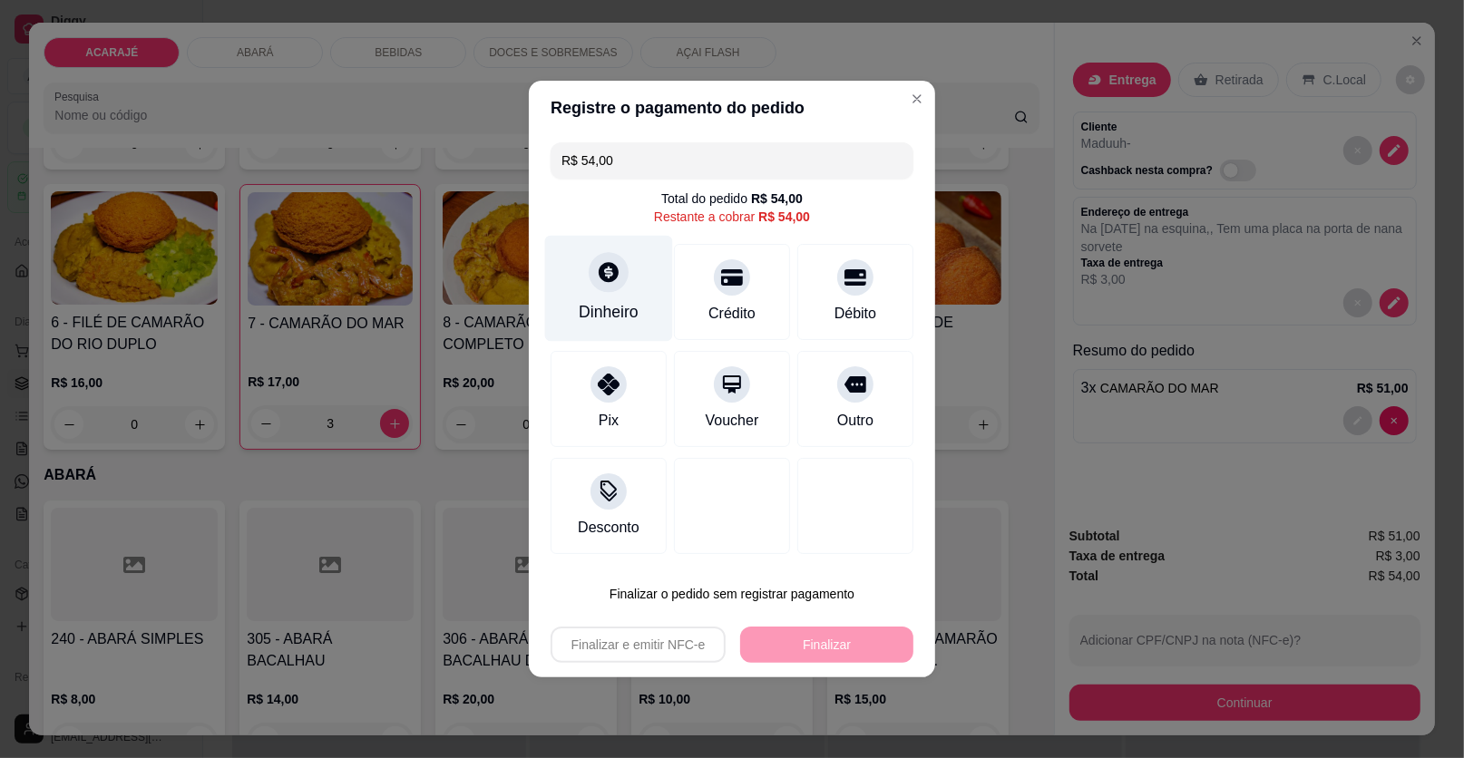
click at [591, 313] on div "Dinheiro" at bounding box center [609, 312] width 60 height 24
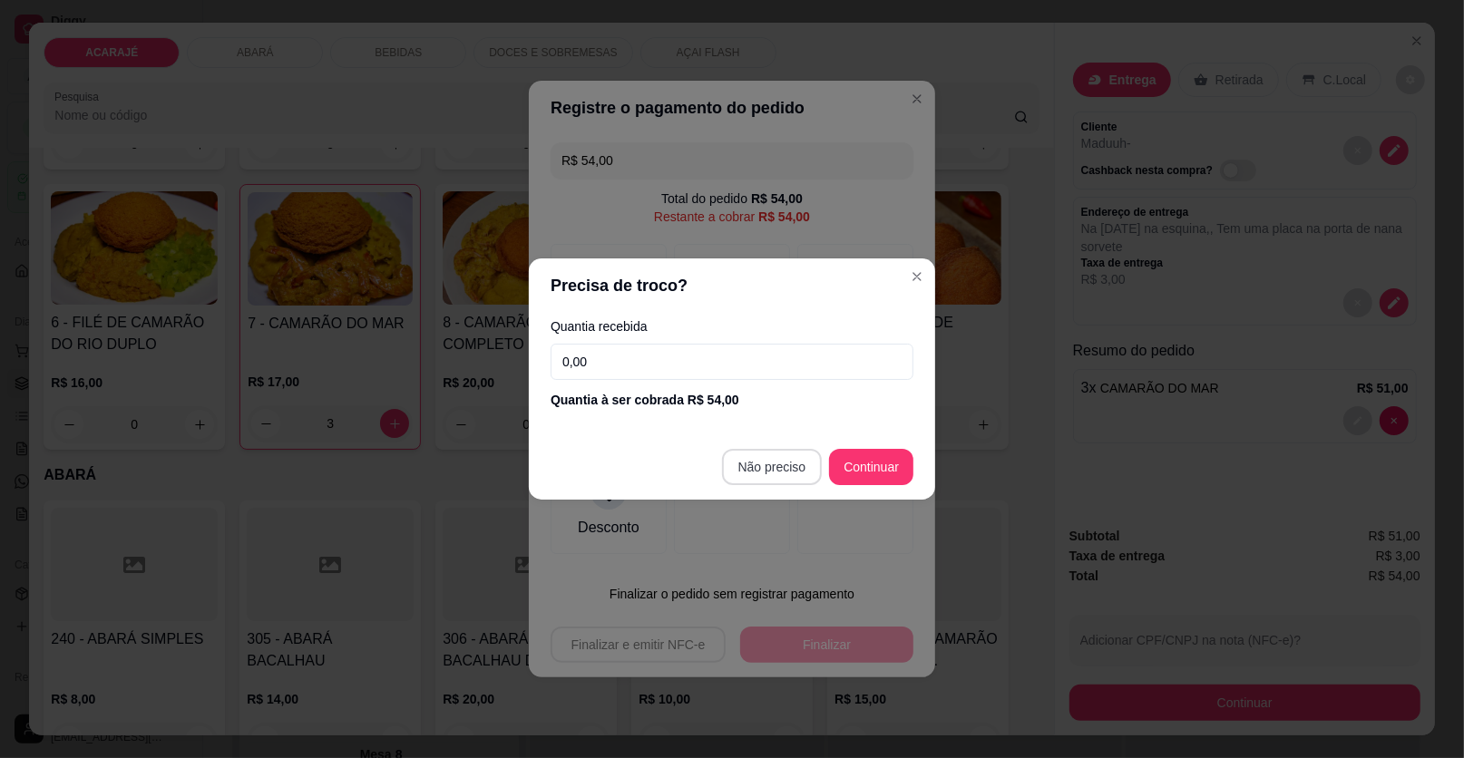
type input "R$ 0,00"
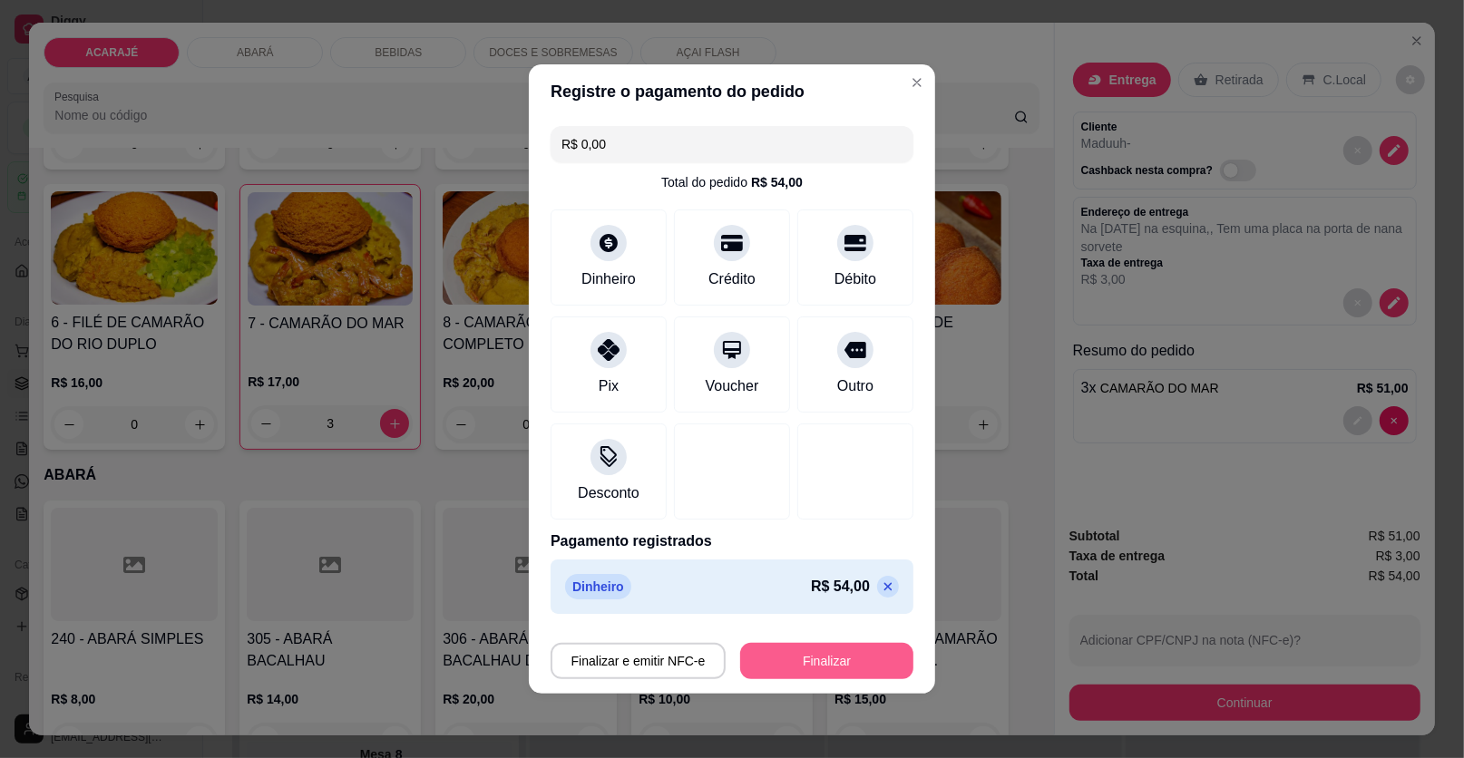
click at [824, 656] on button "Finalizar" at bounding box center [826, 661] width 173 height 36
type input "0"
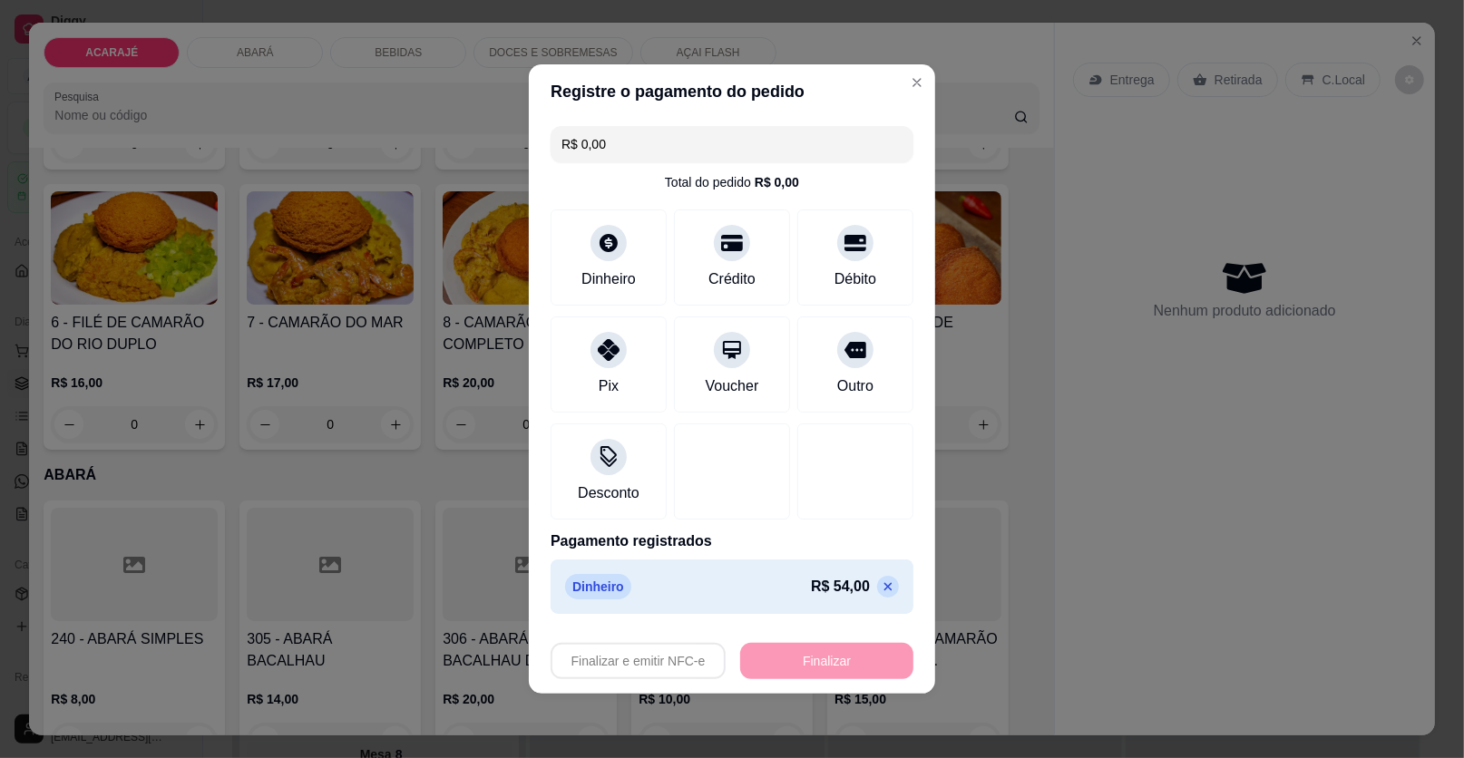
type input "-R$ 54,00"
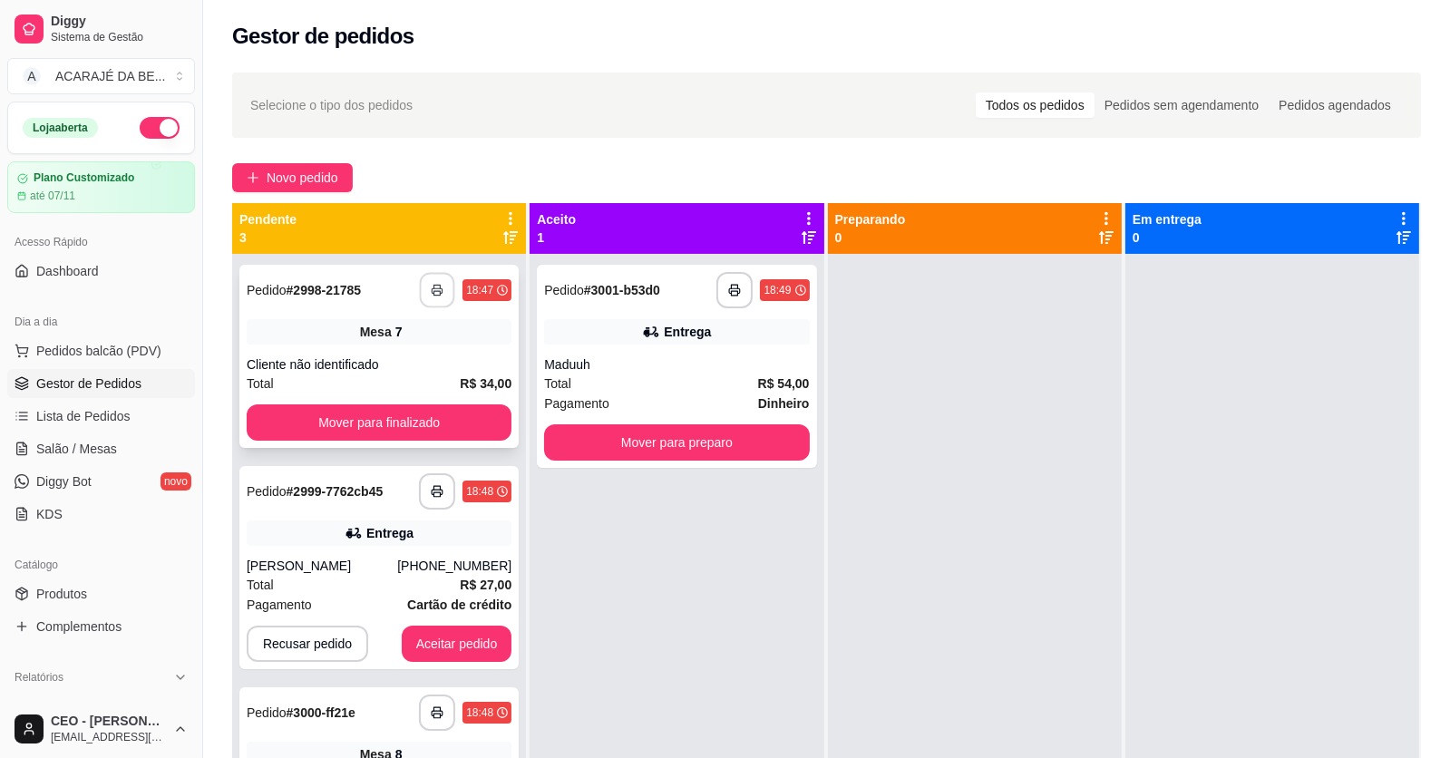
click at [439, 278] on button "button" at bounding box center [437, 290] width 35 height 35
click at [466, 411] on button "Mover para finalizado" at bounding box center [379, 423] width 265 height 36
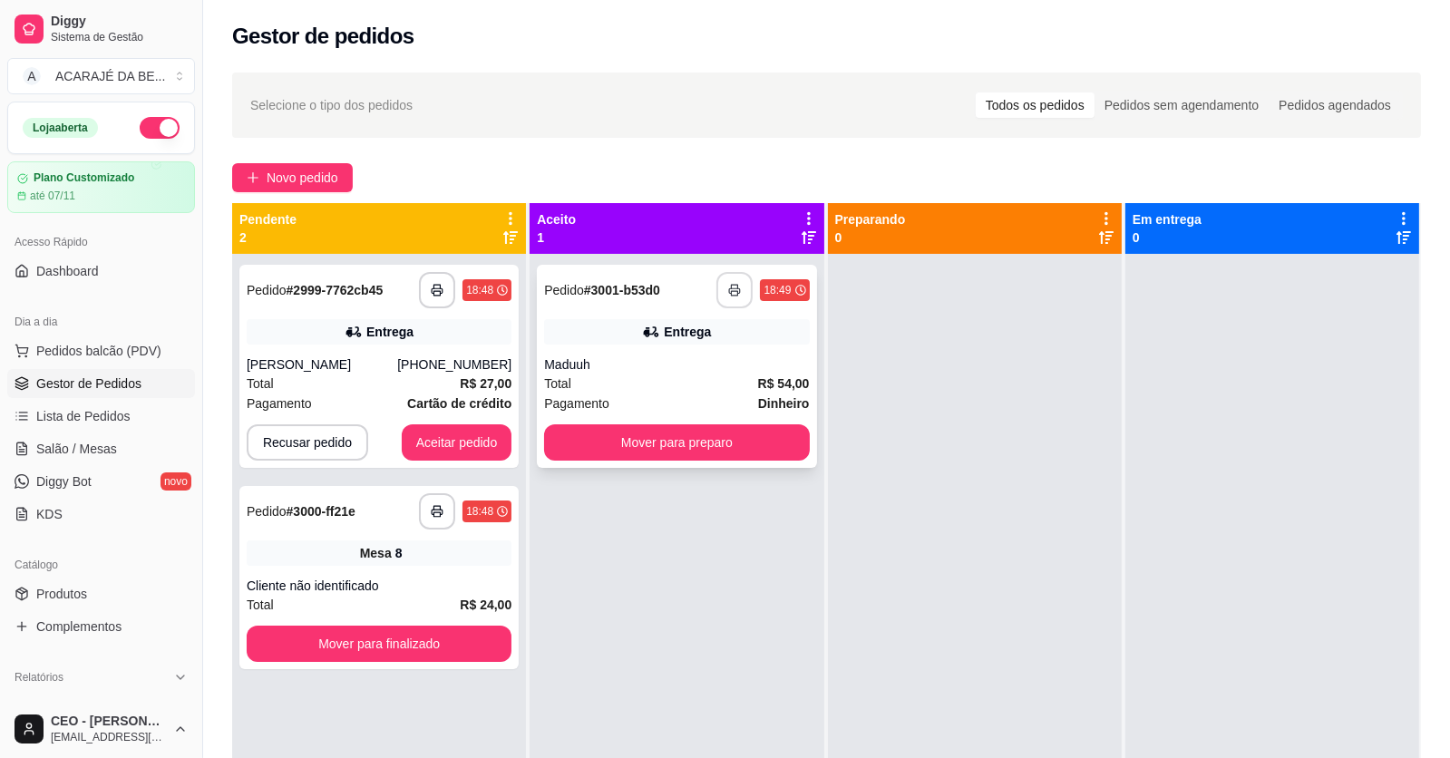
click at [731, 296] on icon "button" at bounding box center [734, 290] width 13 height 13
click at [716, 444] on button "Mover para preparo" at bounding box center [676, 442] width 265 height 36
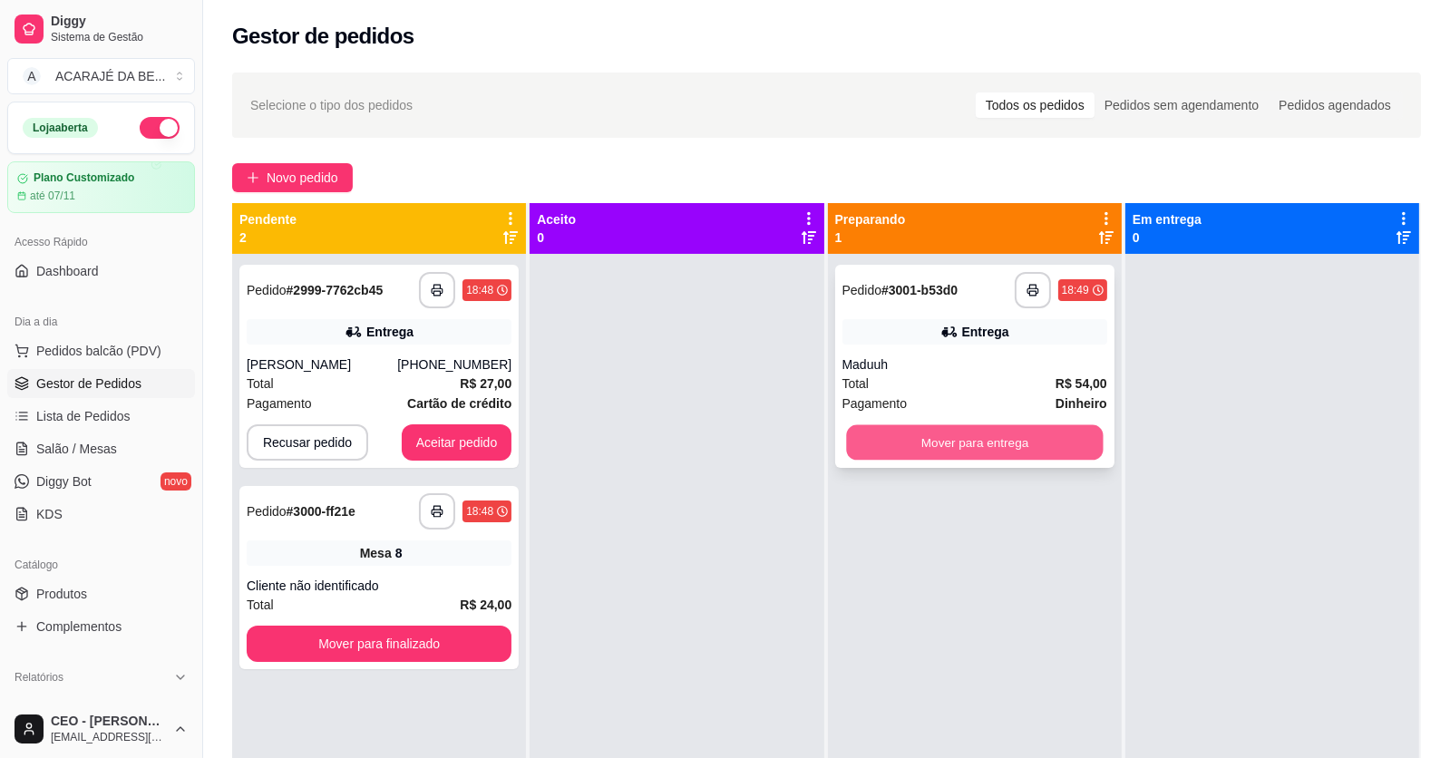
click at [907, 438] on button "Mover para entrega" at bounding box center [974, 442] width 257 height 35
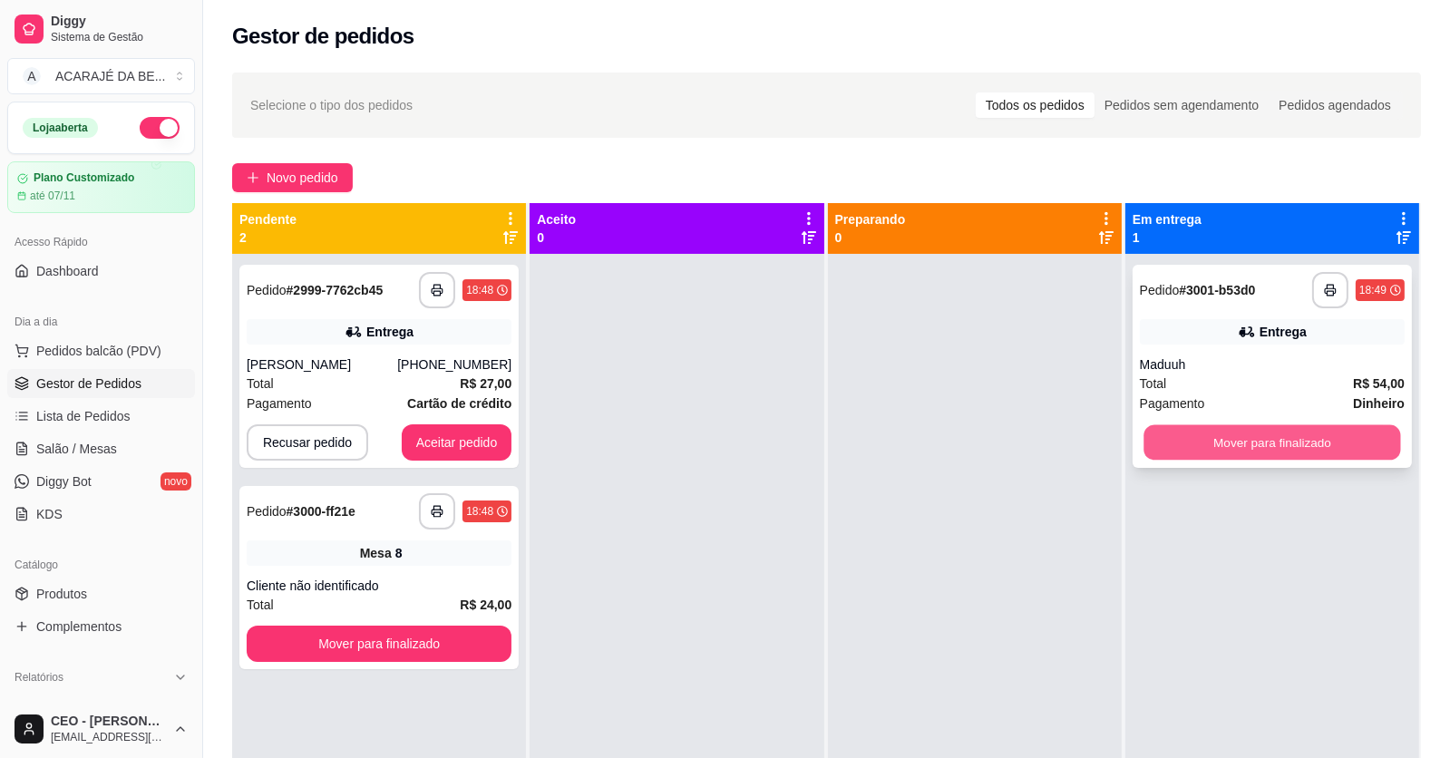
click at [1152, 439] on button "Mover para finalizado" at bounding box center [1272, 442] width 257 height 35
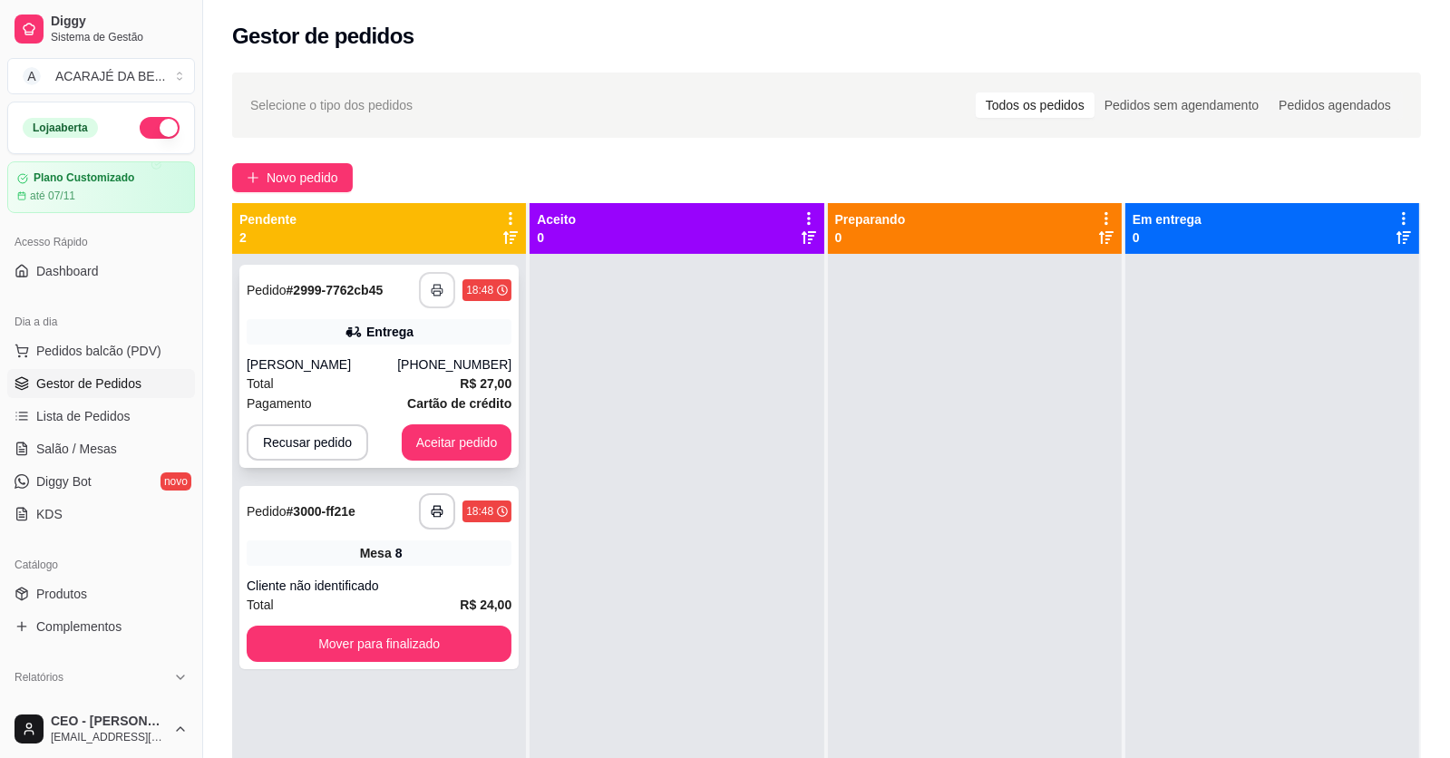
click at [427, 288] on button "button" at bounding box center [437, 290] width 36 height 36
click at [439, 434] on button "Aceitar pedido" at bounding box center [457, 442] width 107 height 35
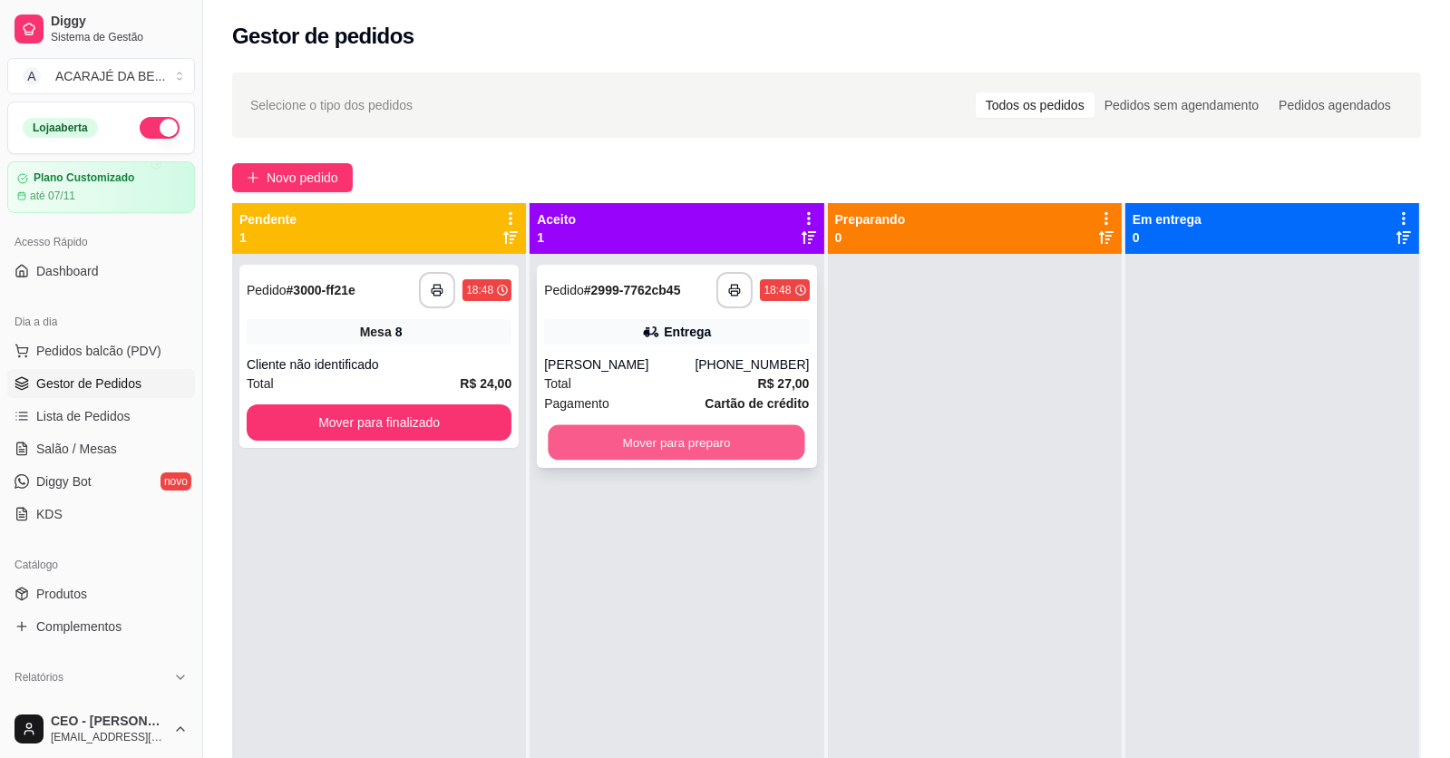
click at [589, 432] on button "Mover para preparo" at bounding box center [677, 442] width 257 height 35
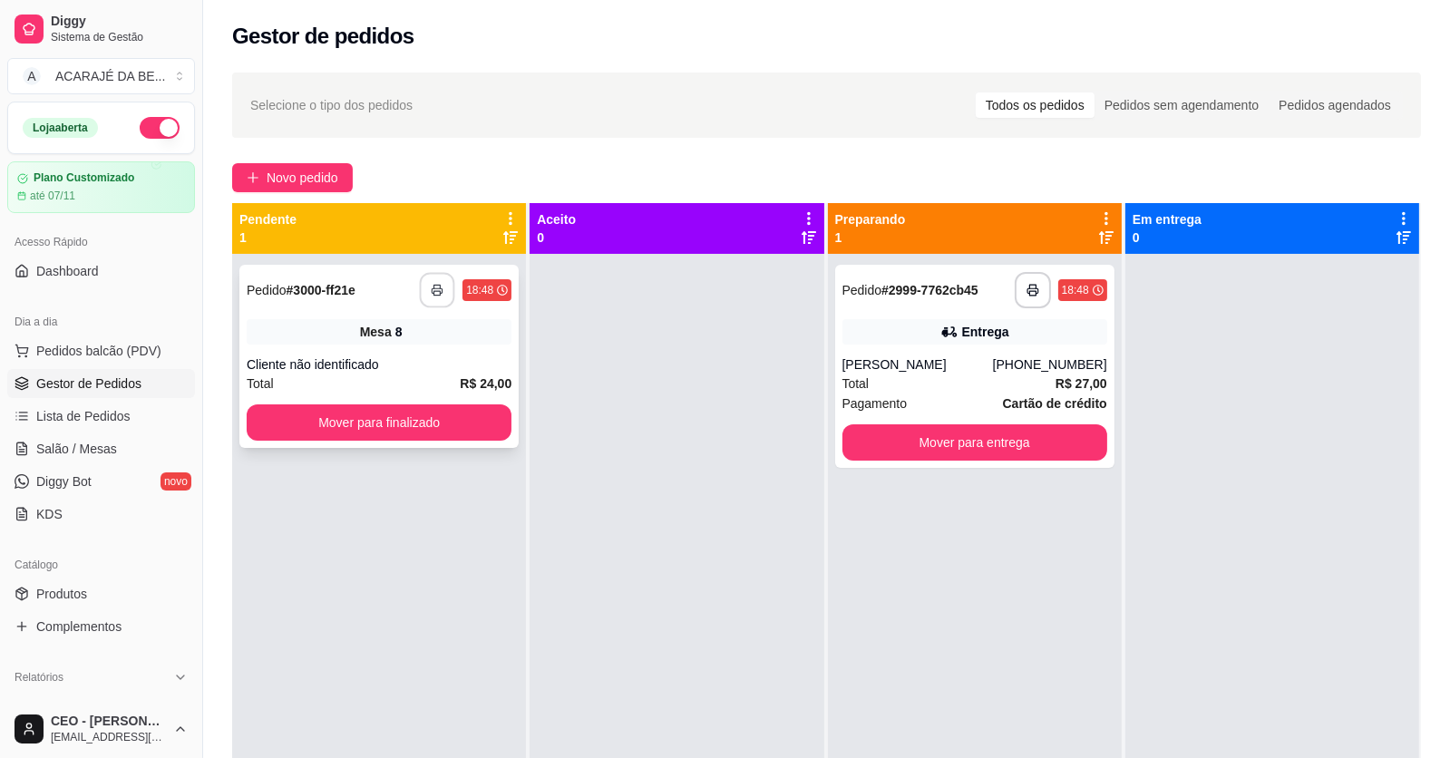
click at [424, 278] on button "button" at bounding box center [437, 290] width 35 height 35
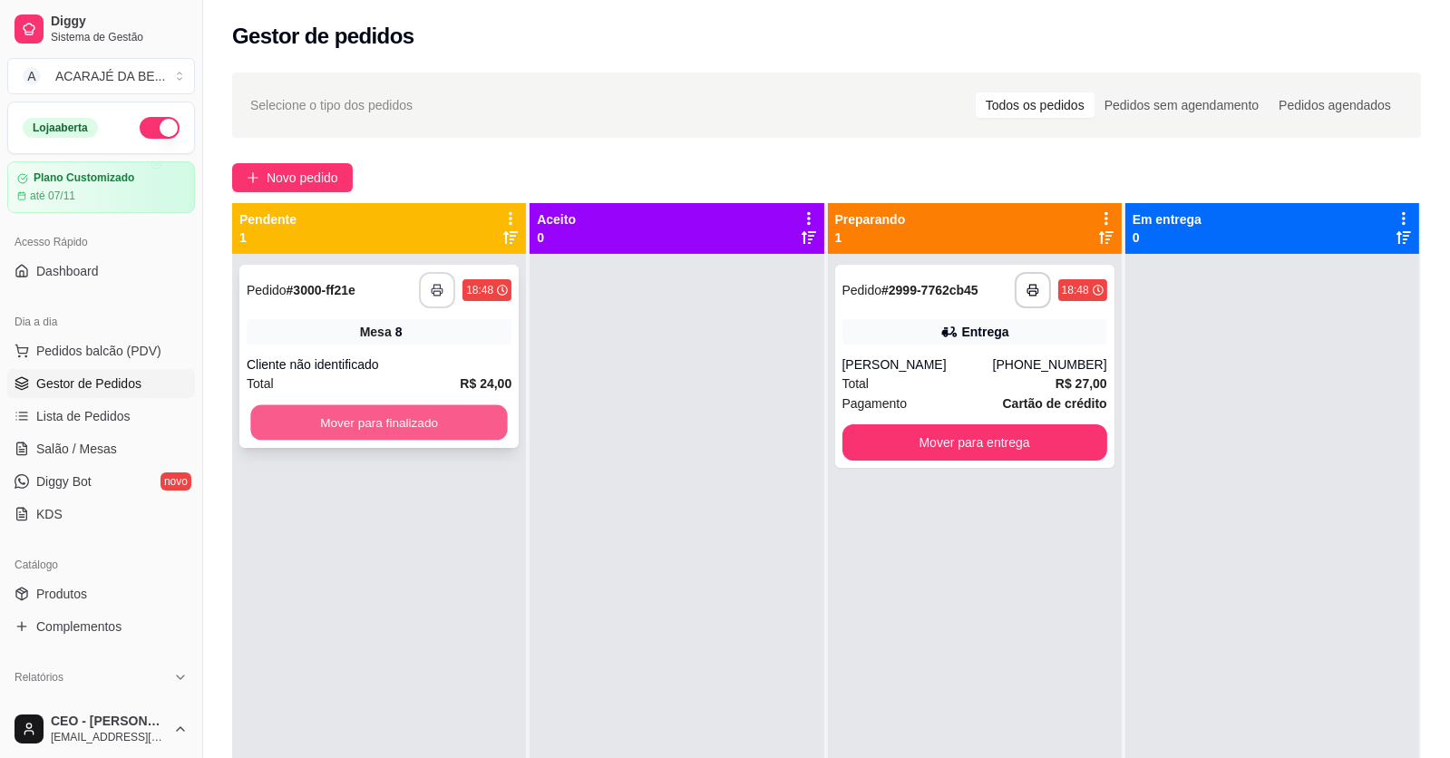
click at [384, 421] on button "Mover para finalizado" at bounding box center [378, 422] width 257 height 35
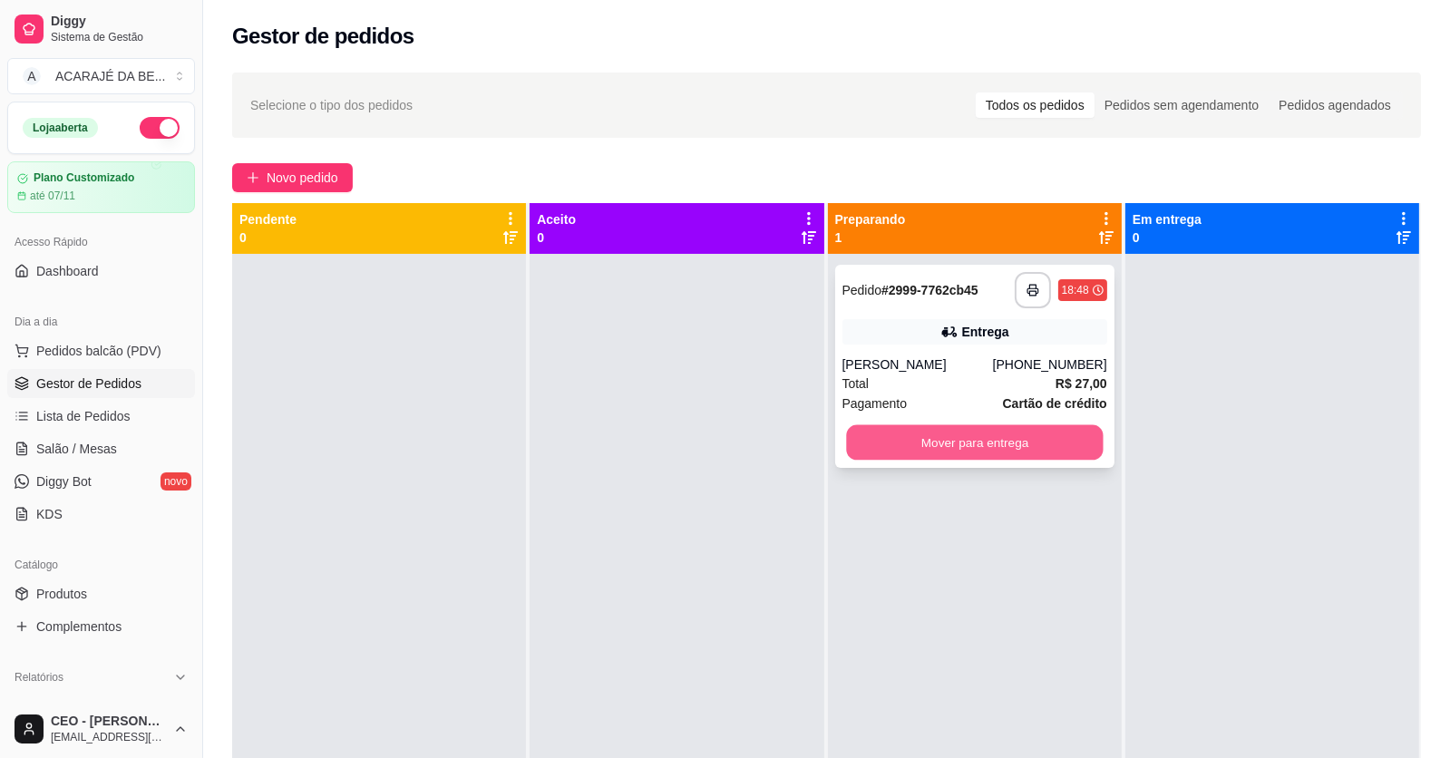
click at [950, 442] on button "Mover para entrega" at bounding box center [974, 442] width 257 height 35
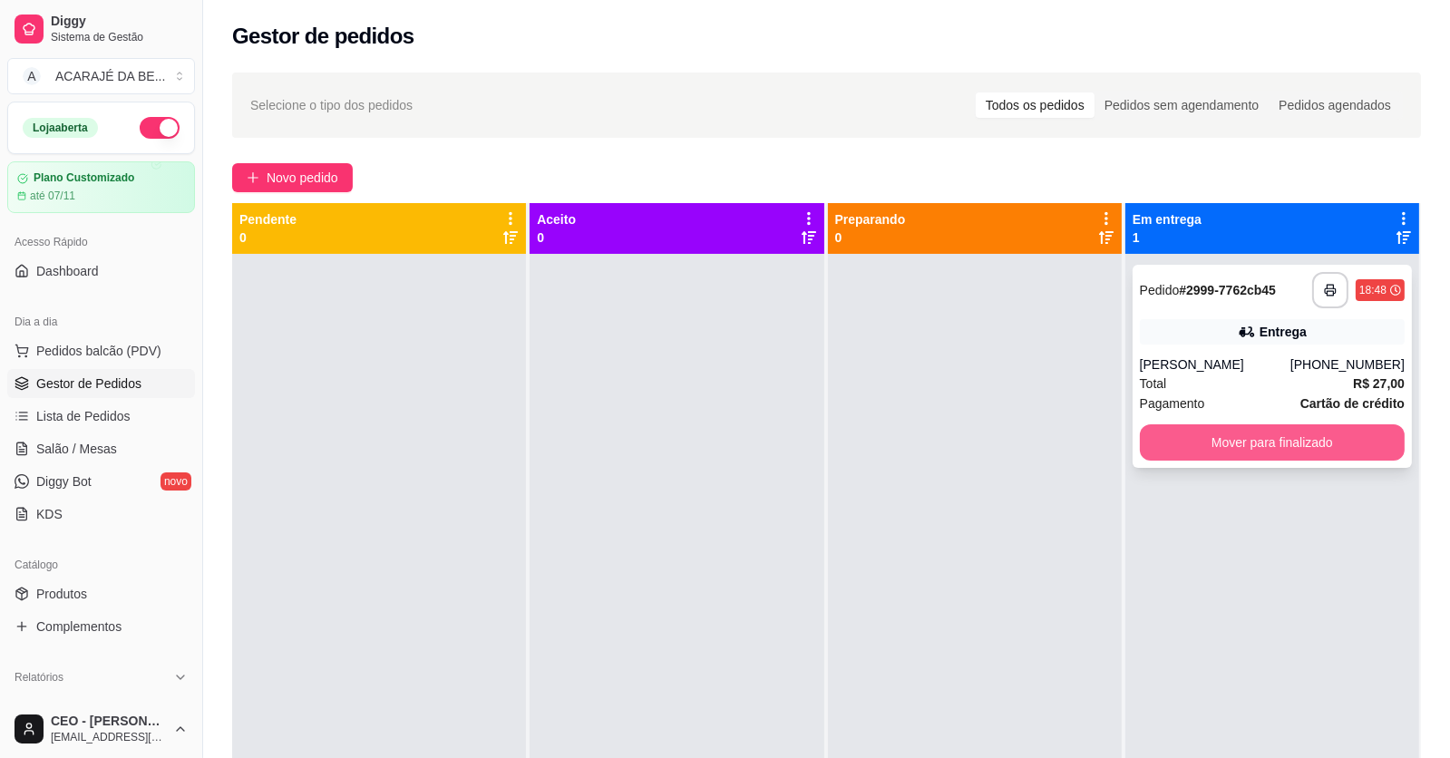
click at [1175, 433] on button "Mover para finalizado" at bounding box center [1272, 442] width 265 height 36
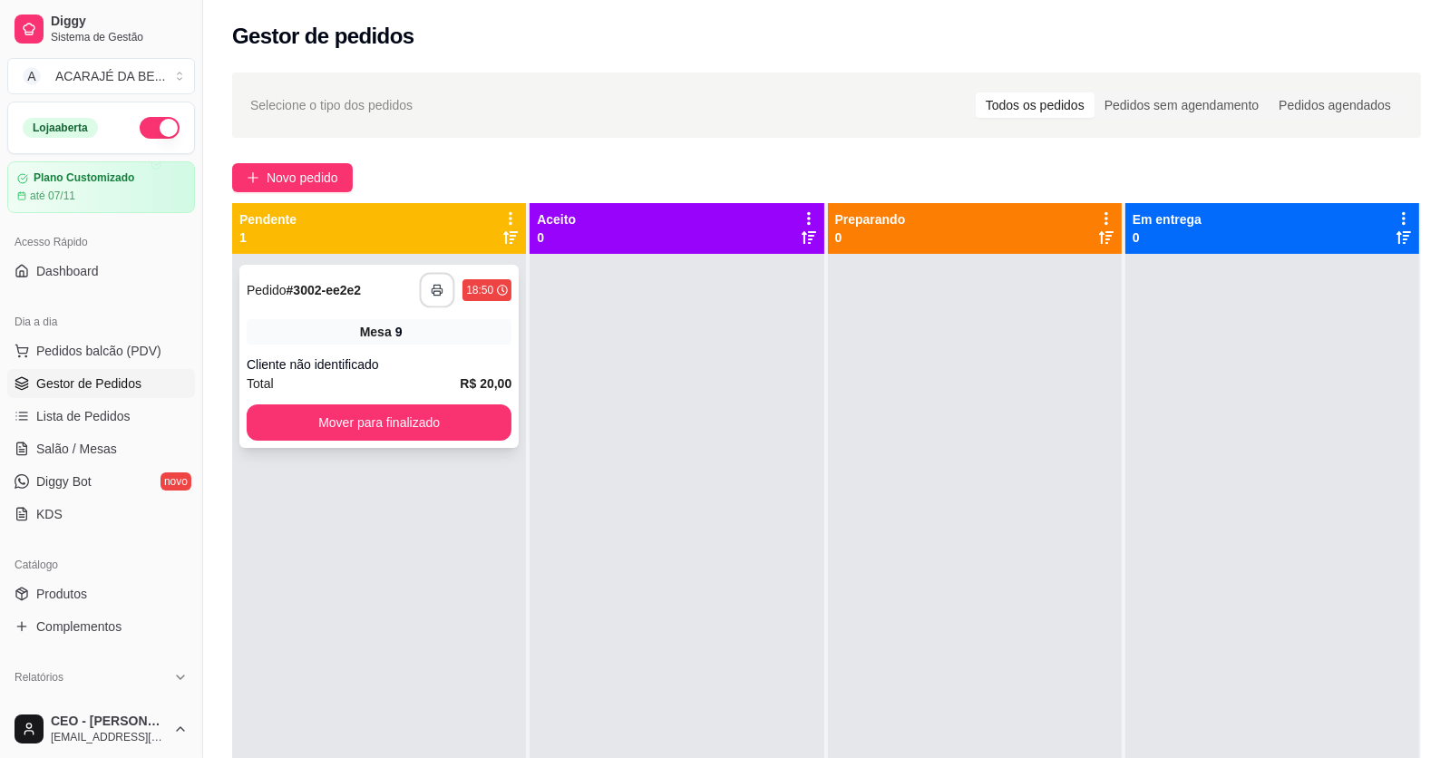
click at [431, 290] on icon "button" at bounding box center [437, 290] width 13 height 13
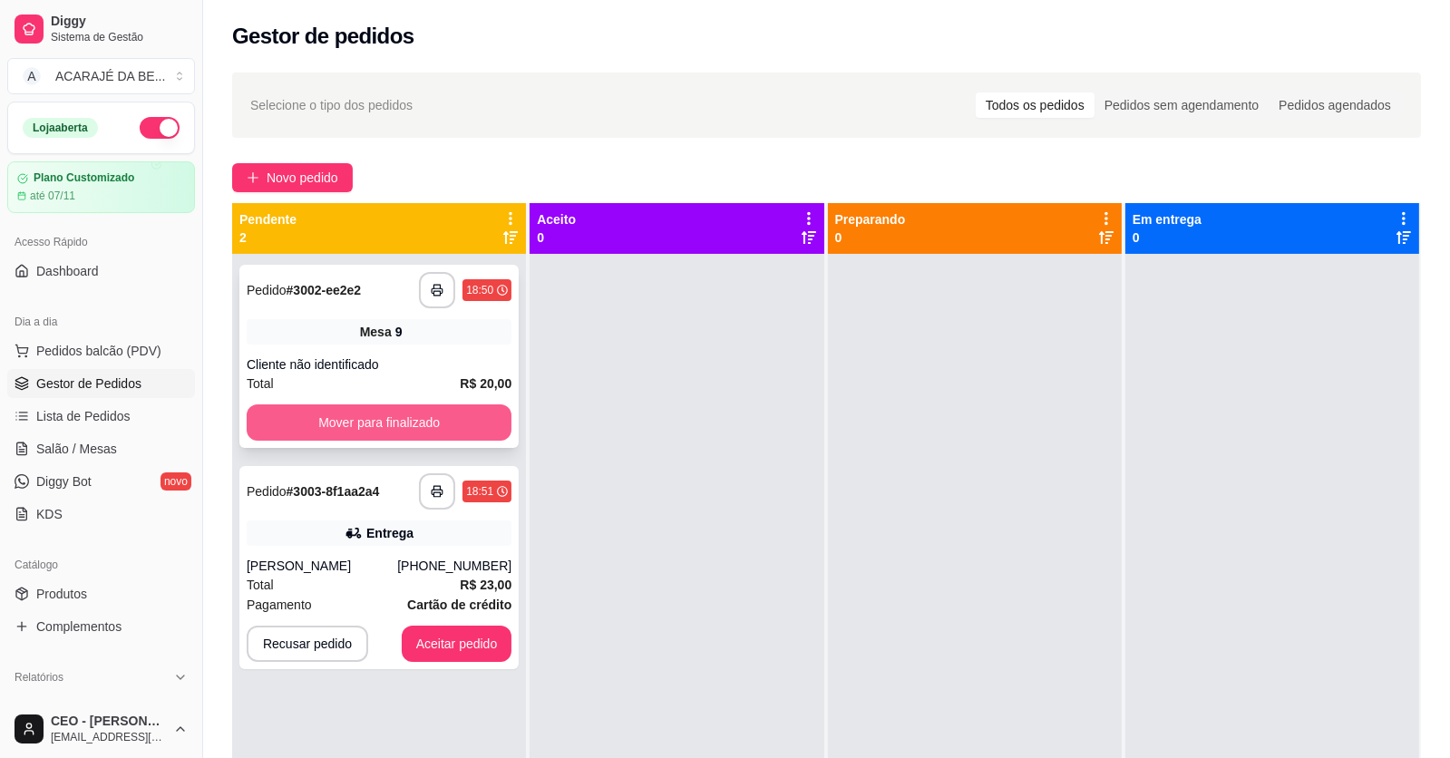
click at [347, 421] on button "Mover para finalizado" at bounding box center [379, 423] width 265 height 36
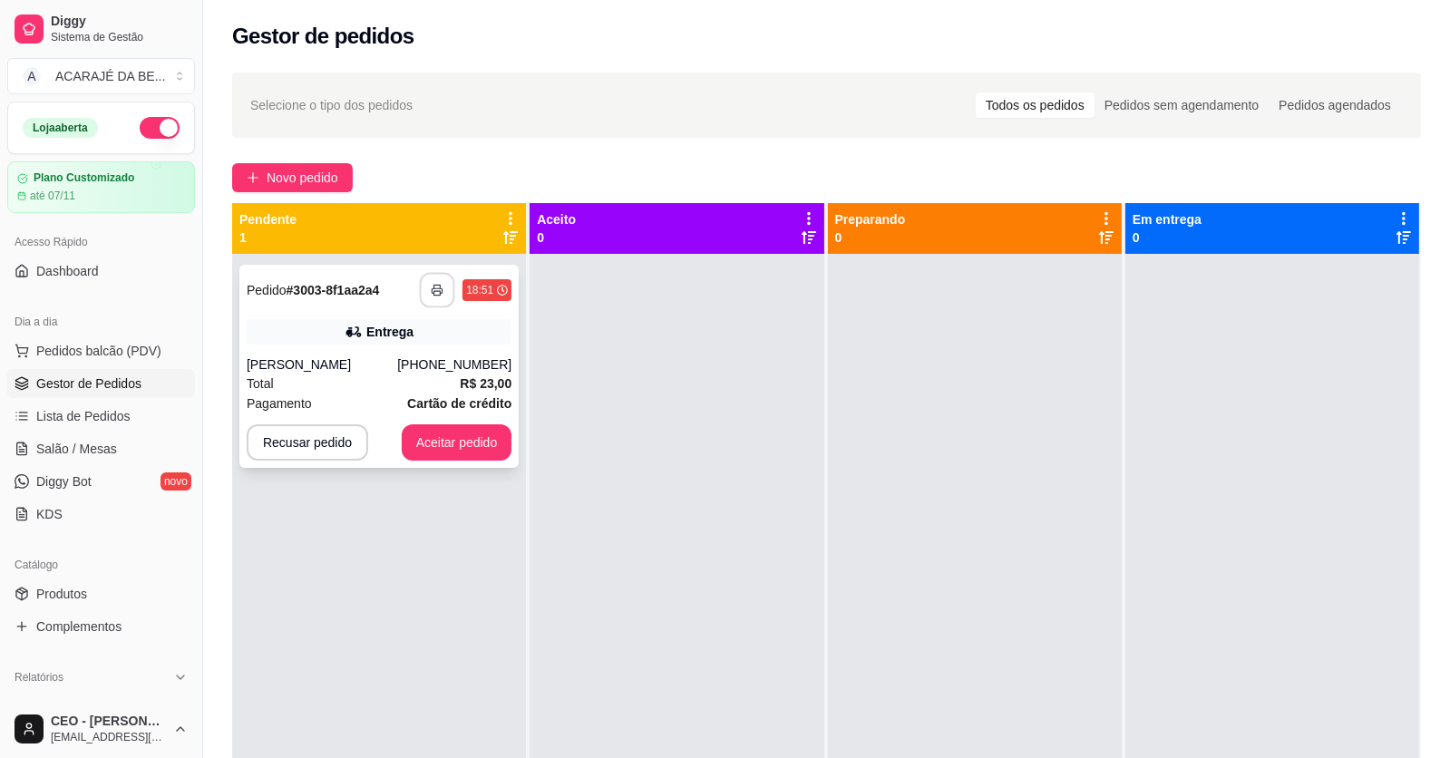
click at [431, 284] on icon "button" at bounding box center [437, 290] width 13 height 13
click at [453, 431] on button "Aceitar pedido" at bounding box center [457, 442] width 107 height 35
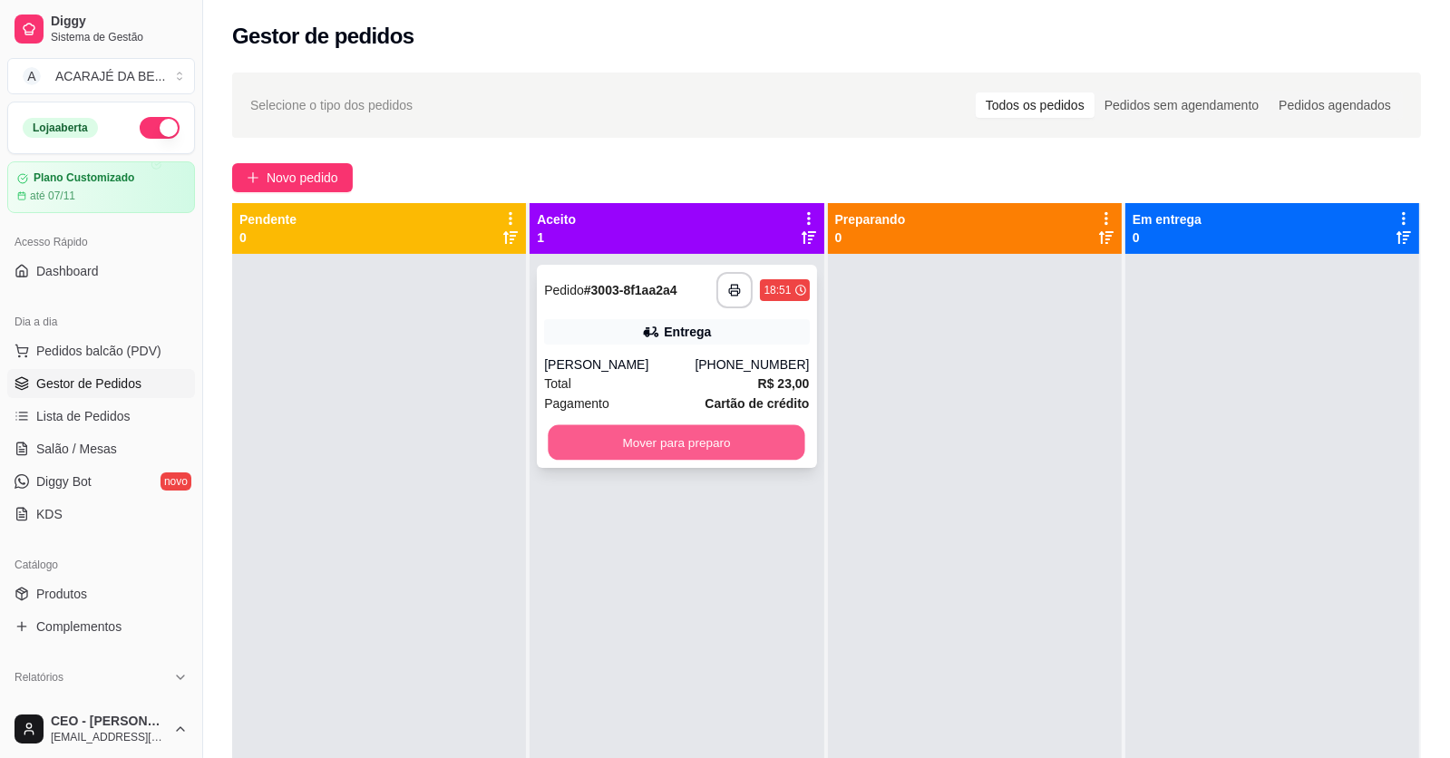
click at [632, 444] on button "Mover para preparo" at bounding box center [677, 442] width 257 height 35
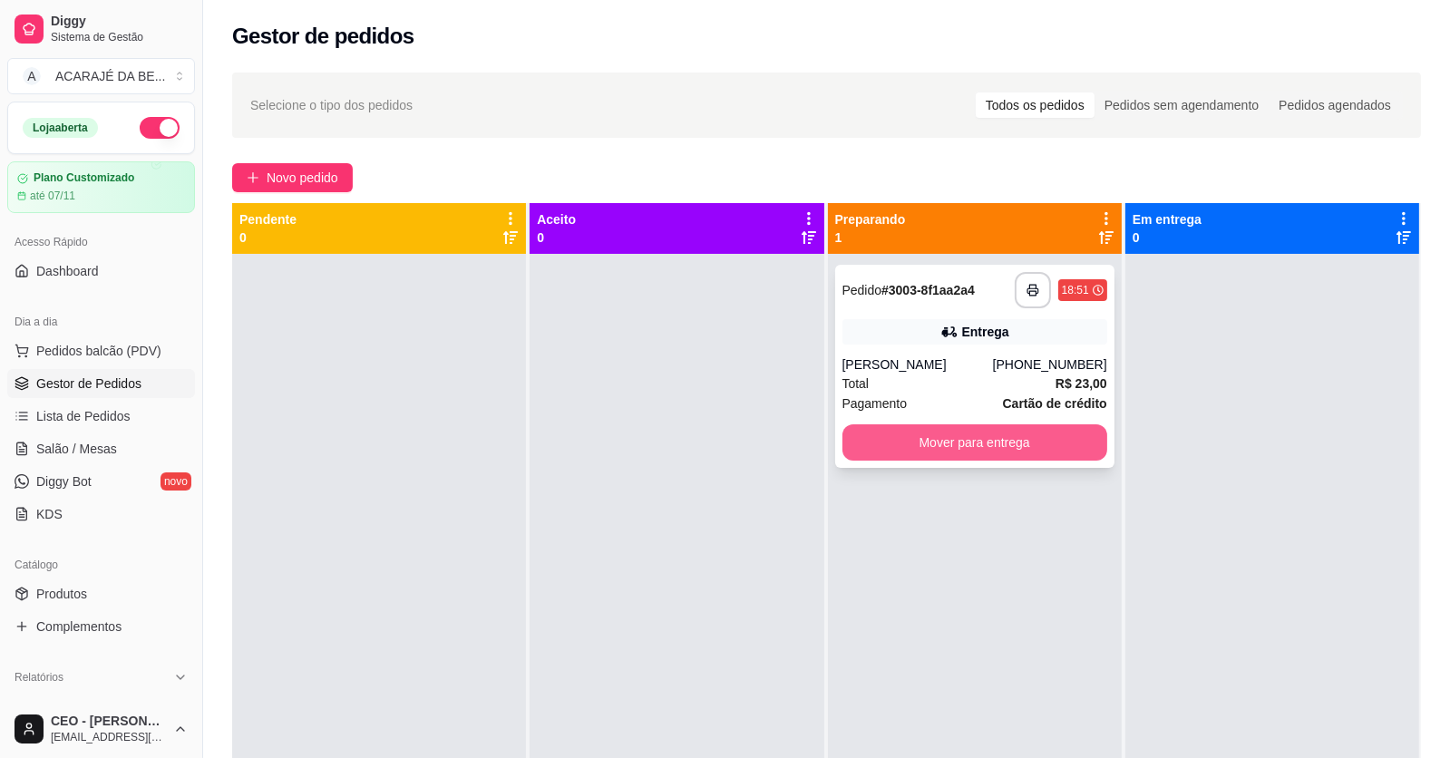
click at [877, 448] on button "Mover para entrega" at bounding box center [975, 442] width 265 height 36
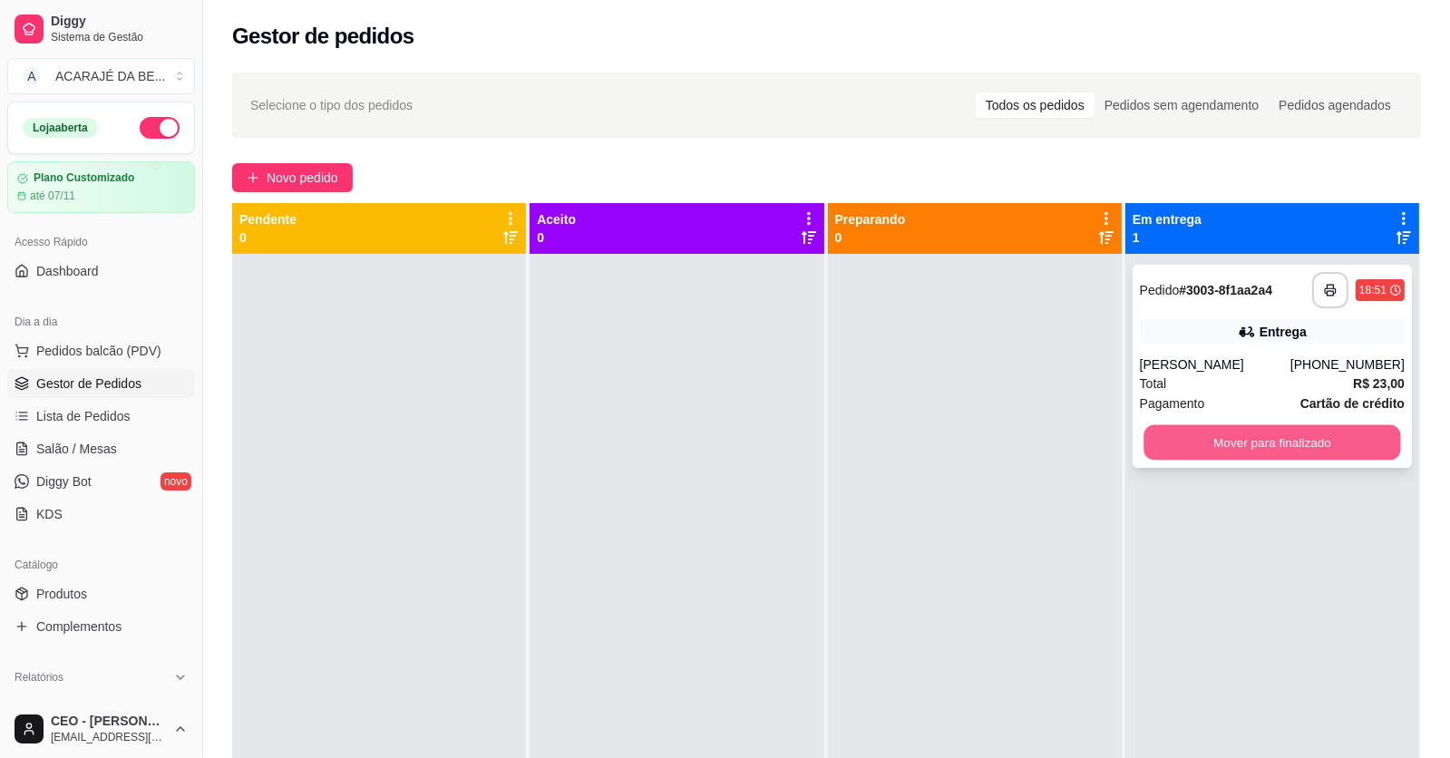
click at [1184, 426] on button "Mover para finalizado" at bounding box center [1272, 442] width 257 height 35
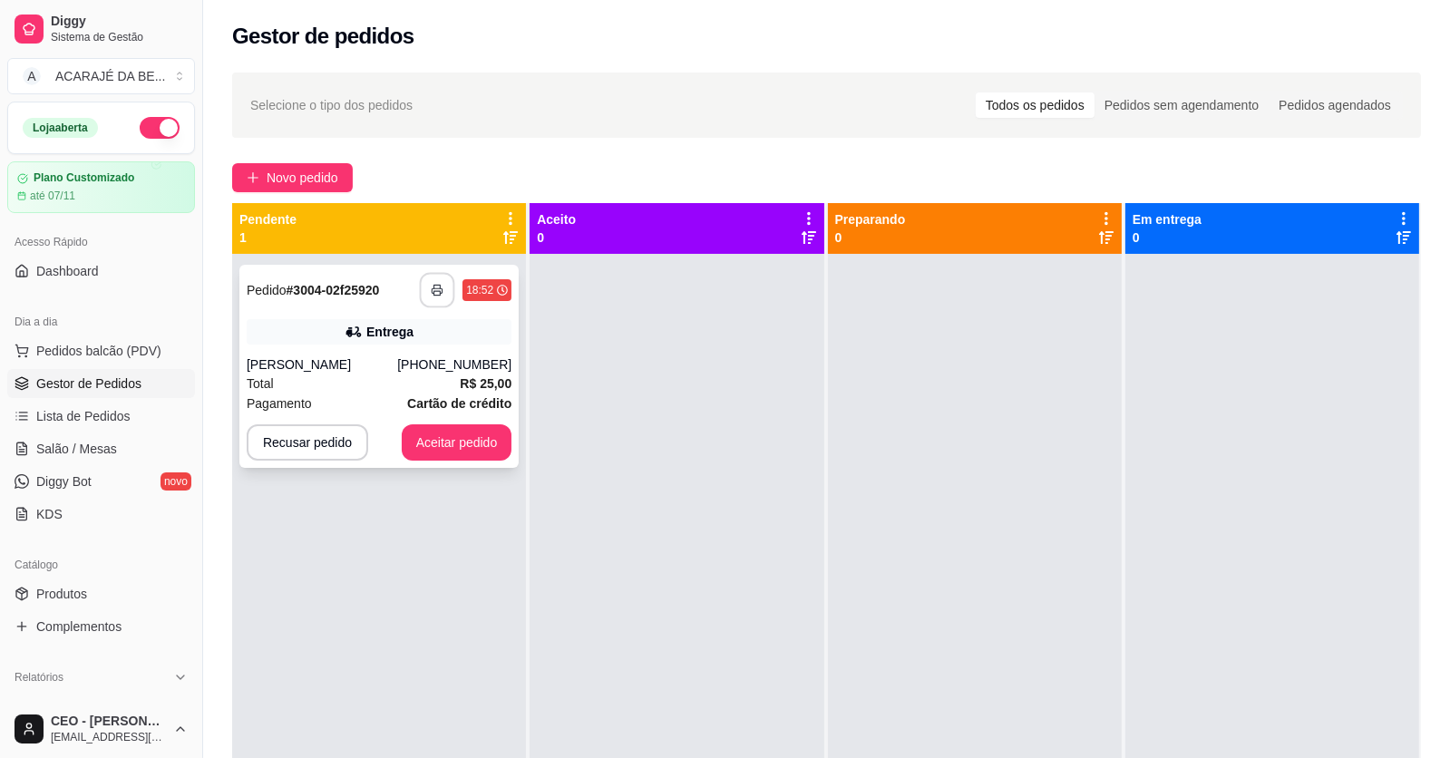
click at [435, 289] on icon "button" at bounding box center [437, 290] width 13 height 13
click at [436, 439] on button "Aceitar pedido" at bounding box center [457, 442] width 111 height 36
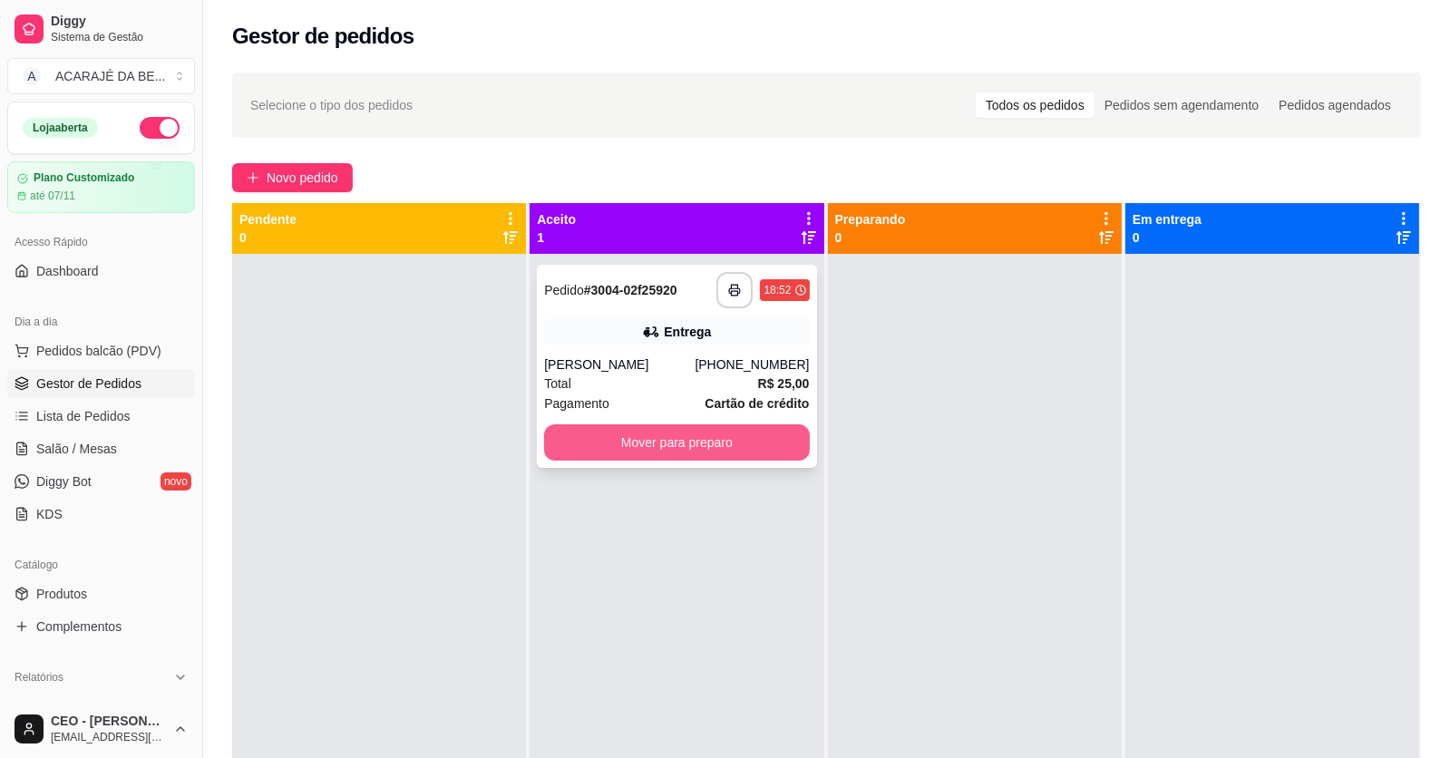
click at [678, 438] on button "Mover para preparo" at bounding box center [676, 442] width 265 height 36
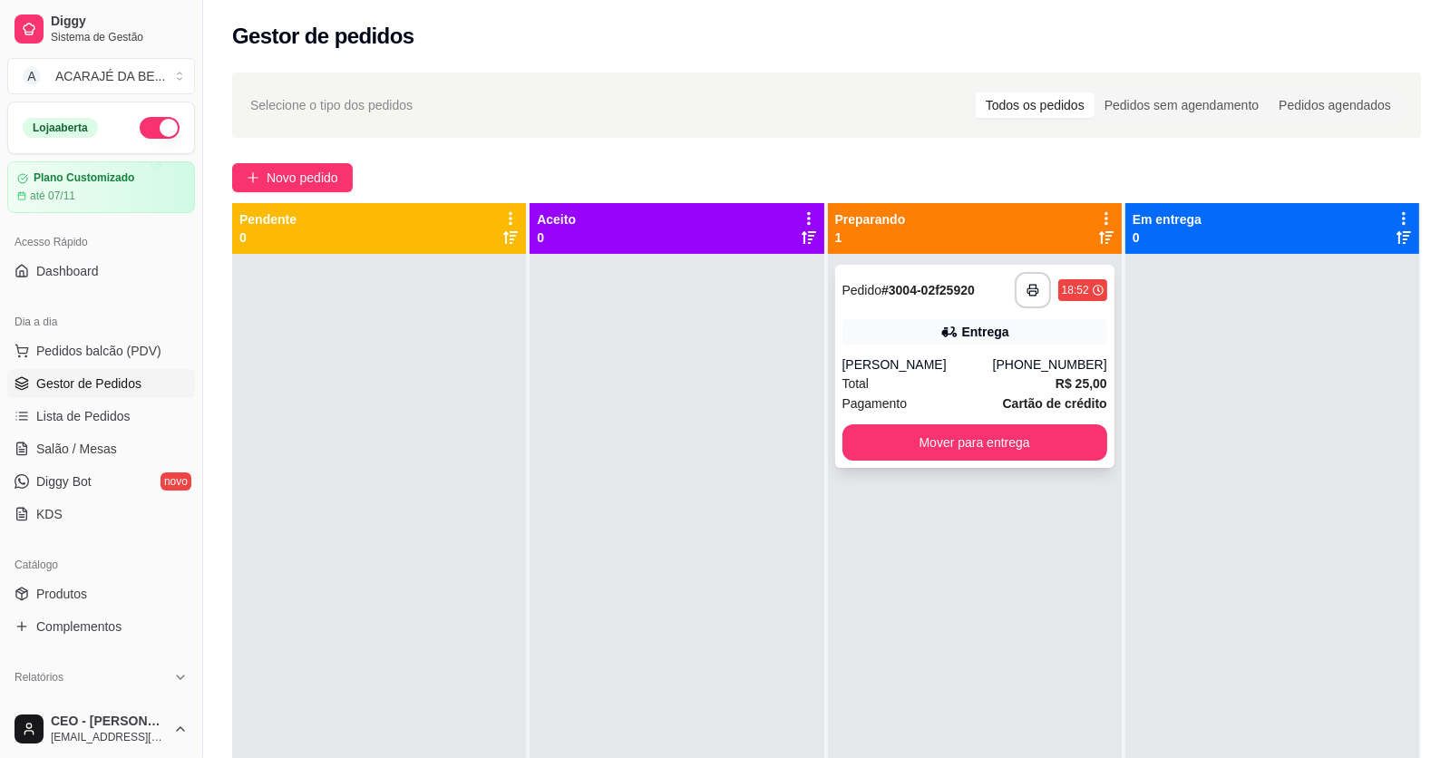
click at [902, 384] on div "Total R$ 25,00" at bounding box center [975, 384] width 265 height 20
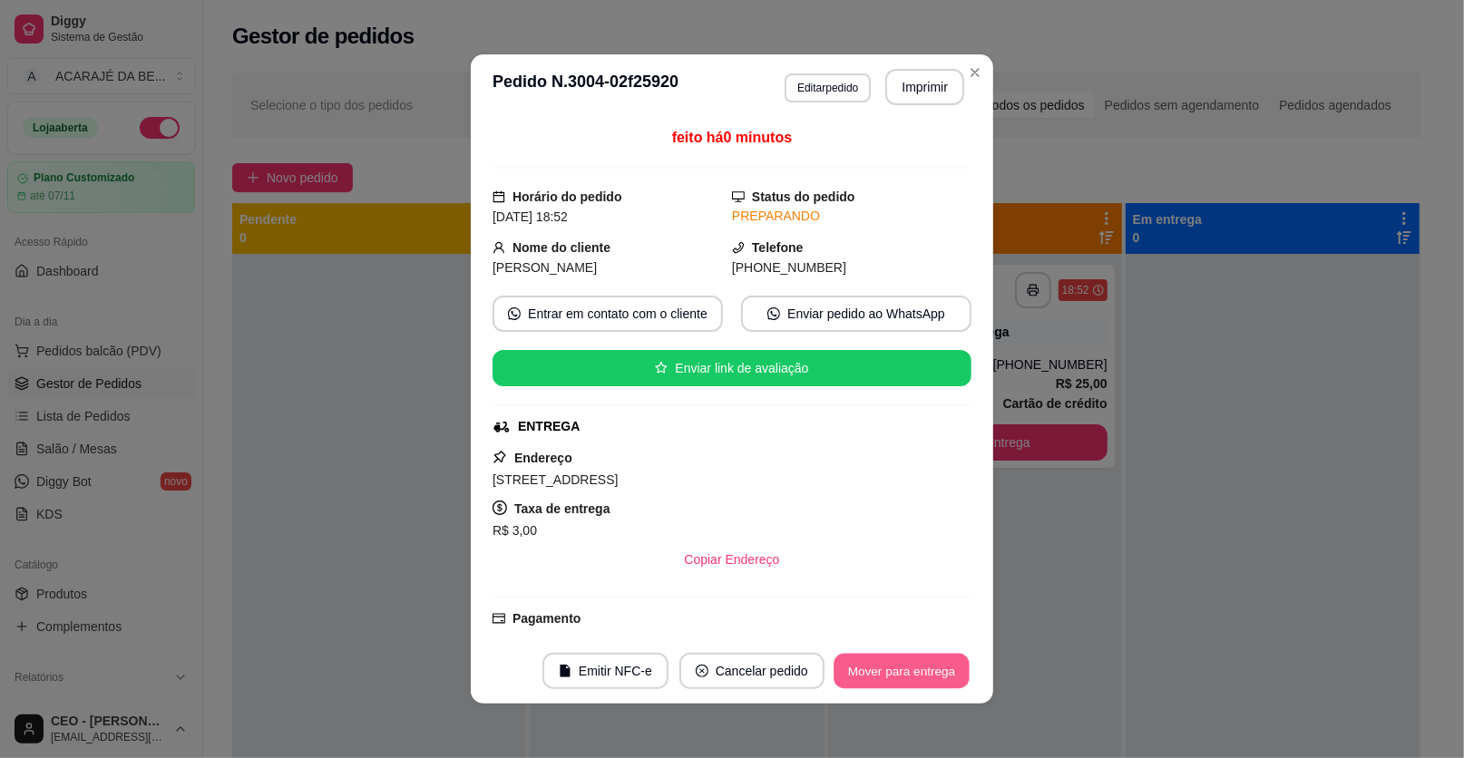
click at [920, 672] on button "Mover para entrega" at bounding box center [902, 671] width 136 height 35
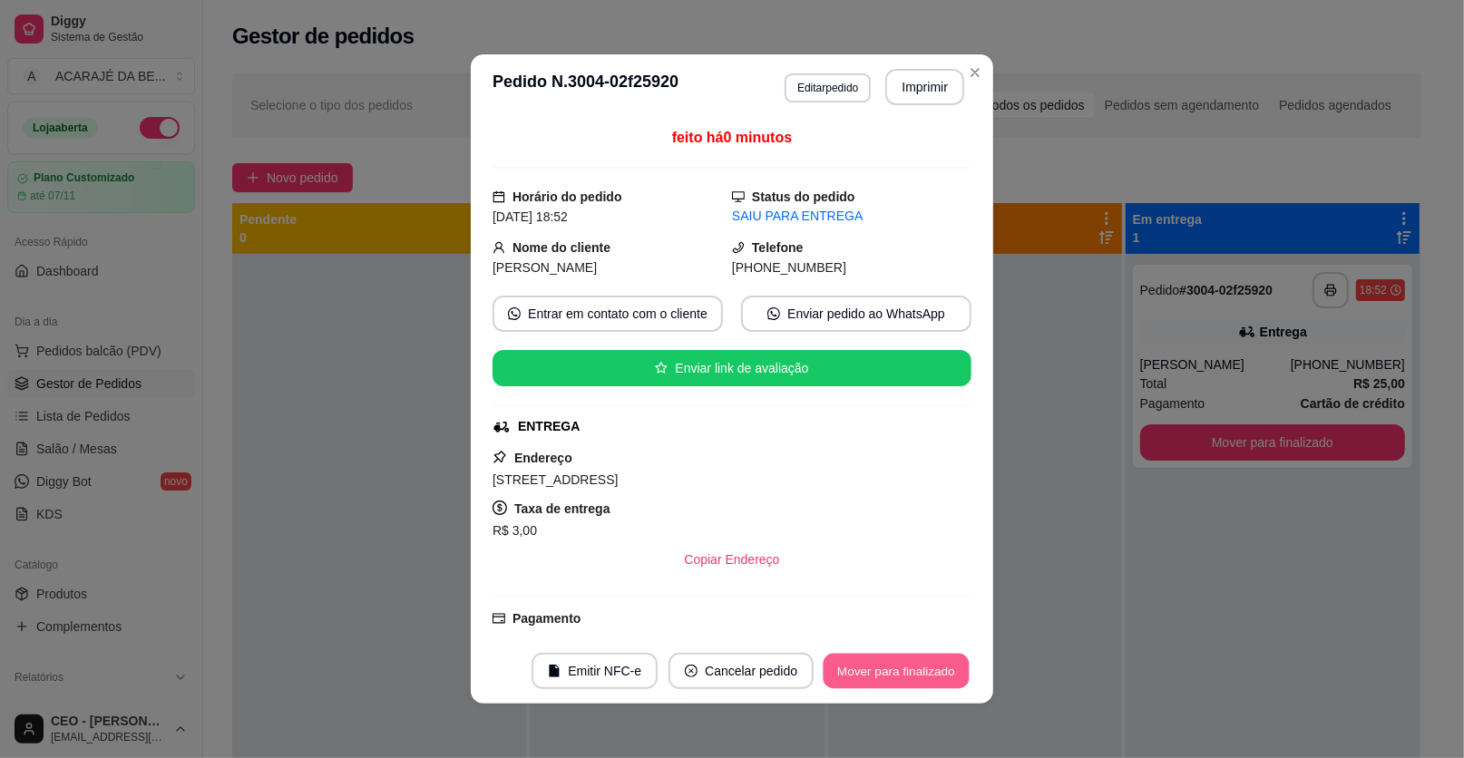
click at [917, 672] on button "Mover para finalizado" at bounding box center [897, 671] width 146 height 35
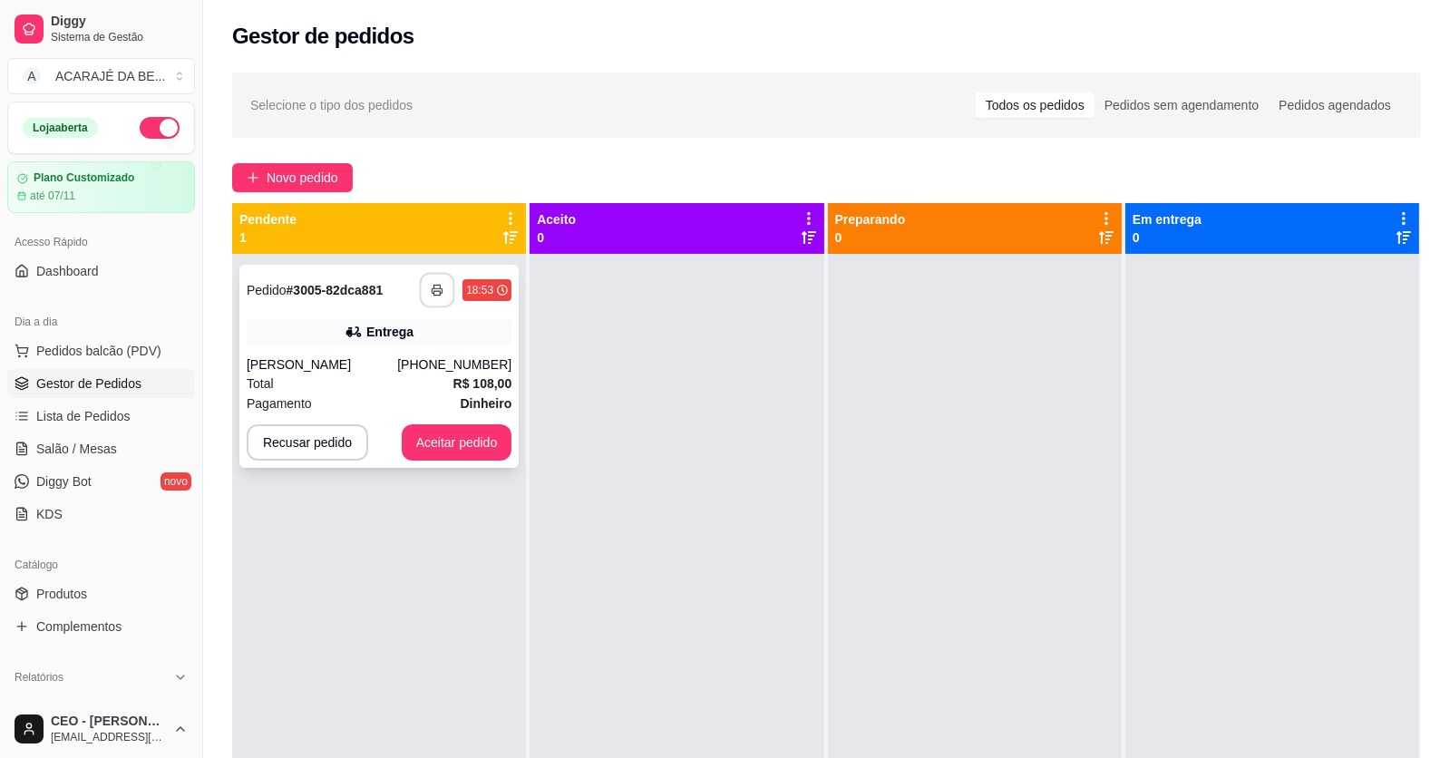
click at [436, 293] on icon "button" at bounding box center [437, 290] width 13 height 13
click at [425, 434] on button "Aceitar pedido" at bounding box center [457, 442] width 107 height 35
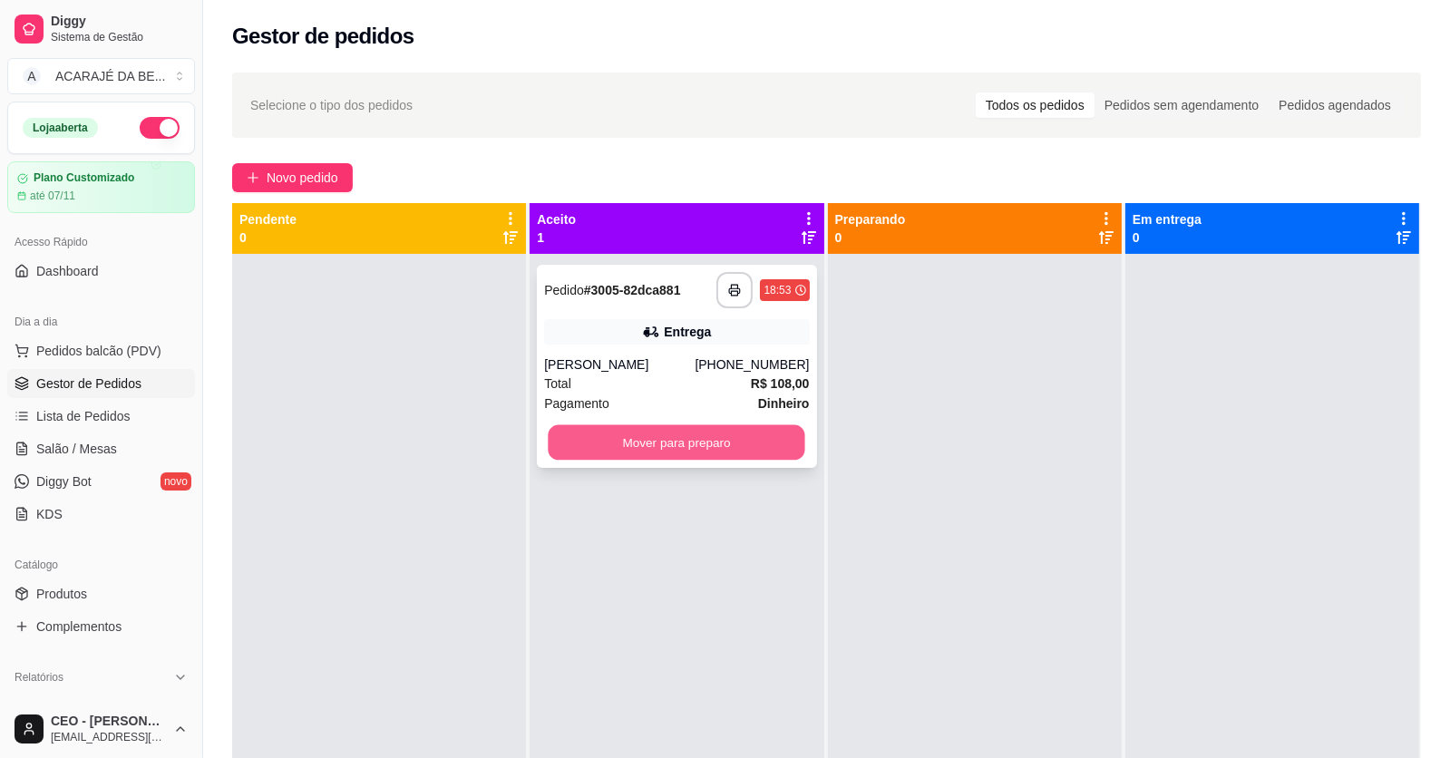
click at [608, 425] on button "Mover para preparo" at bounding box center [677, 442] width 257 height 35
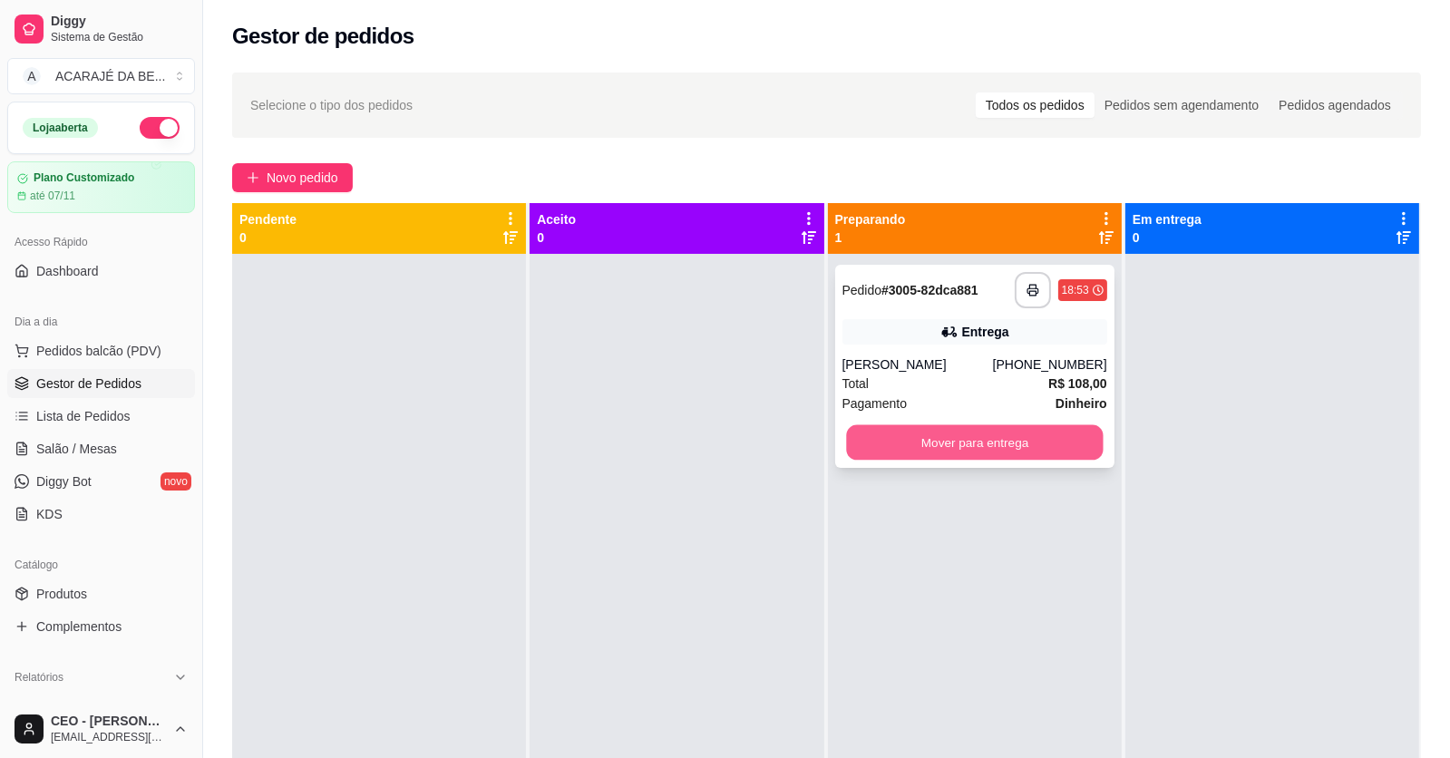
click at [871, 447] on button "Mover para entrega" at bounding box center [974, 442] width 257 height 35
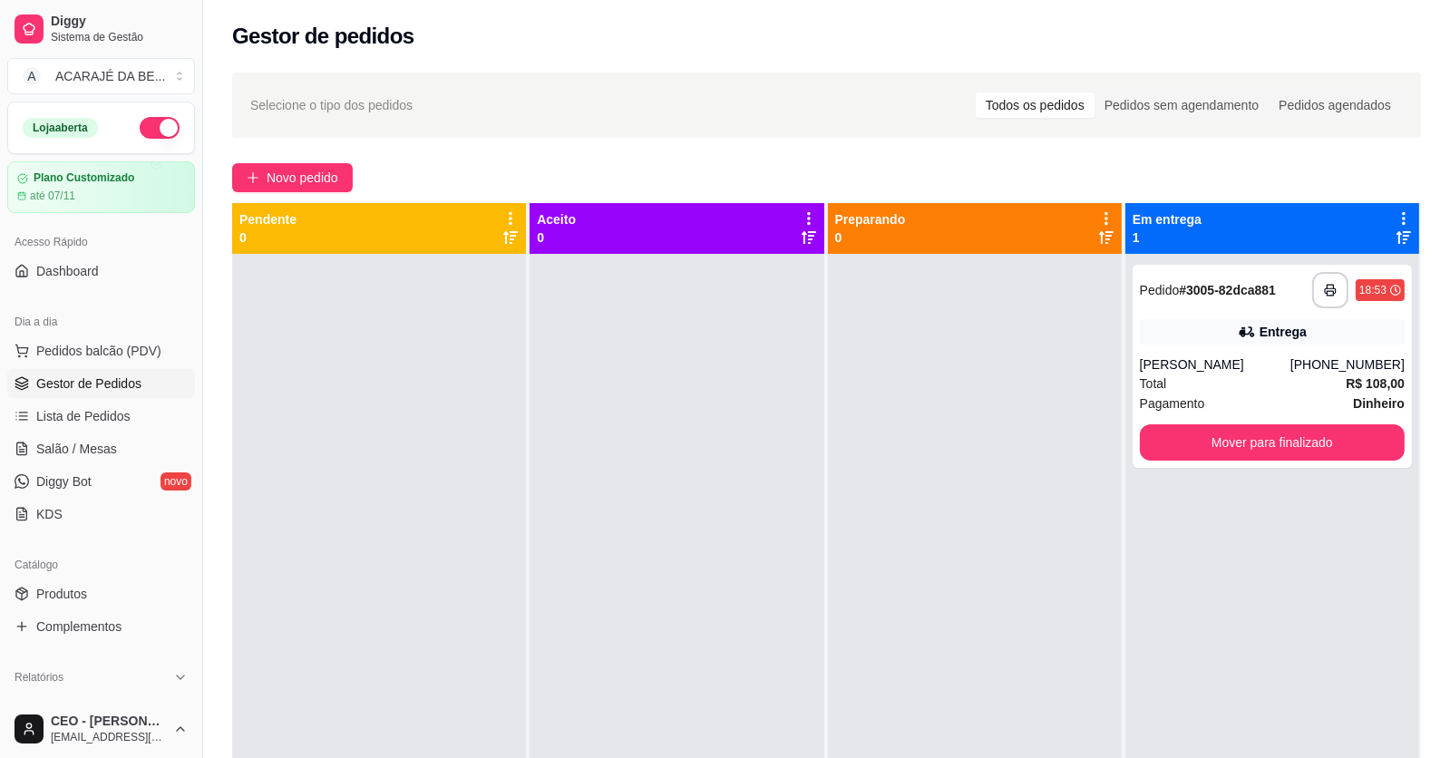
click at [863, 467] on div at bounding box center [975, 633] width 294 height 758
click at [1176, 438] on button "Mover para finalizado" at bounding box center [1272, 442] width 257 height 35
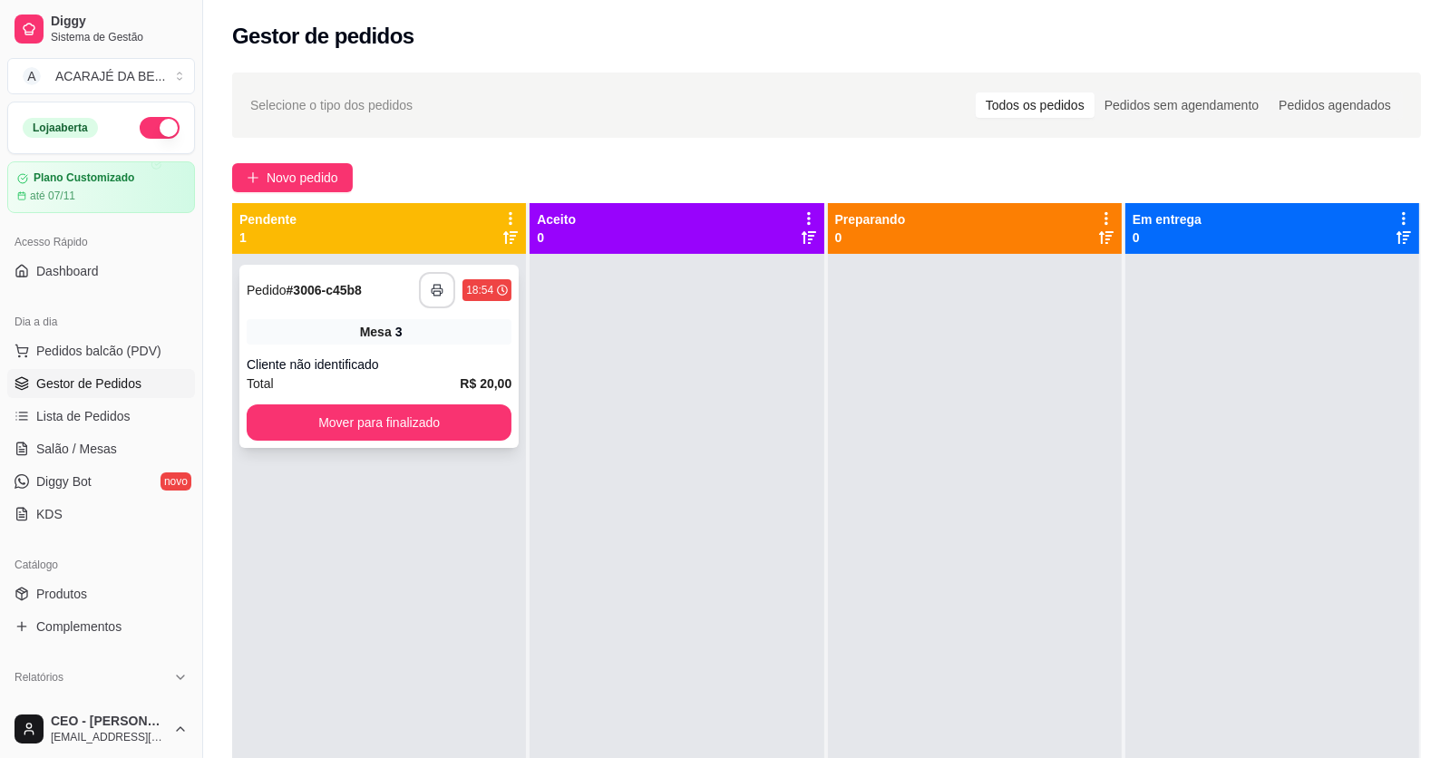
click at [434, 280] on button "button" at bounding box center [437, 290] width 36 height 36
click at [357, 422] on button "Mover para finalizado" at bounding box center [379, 423] width 265 height 36
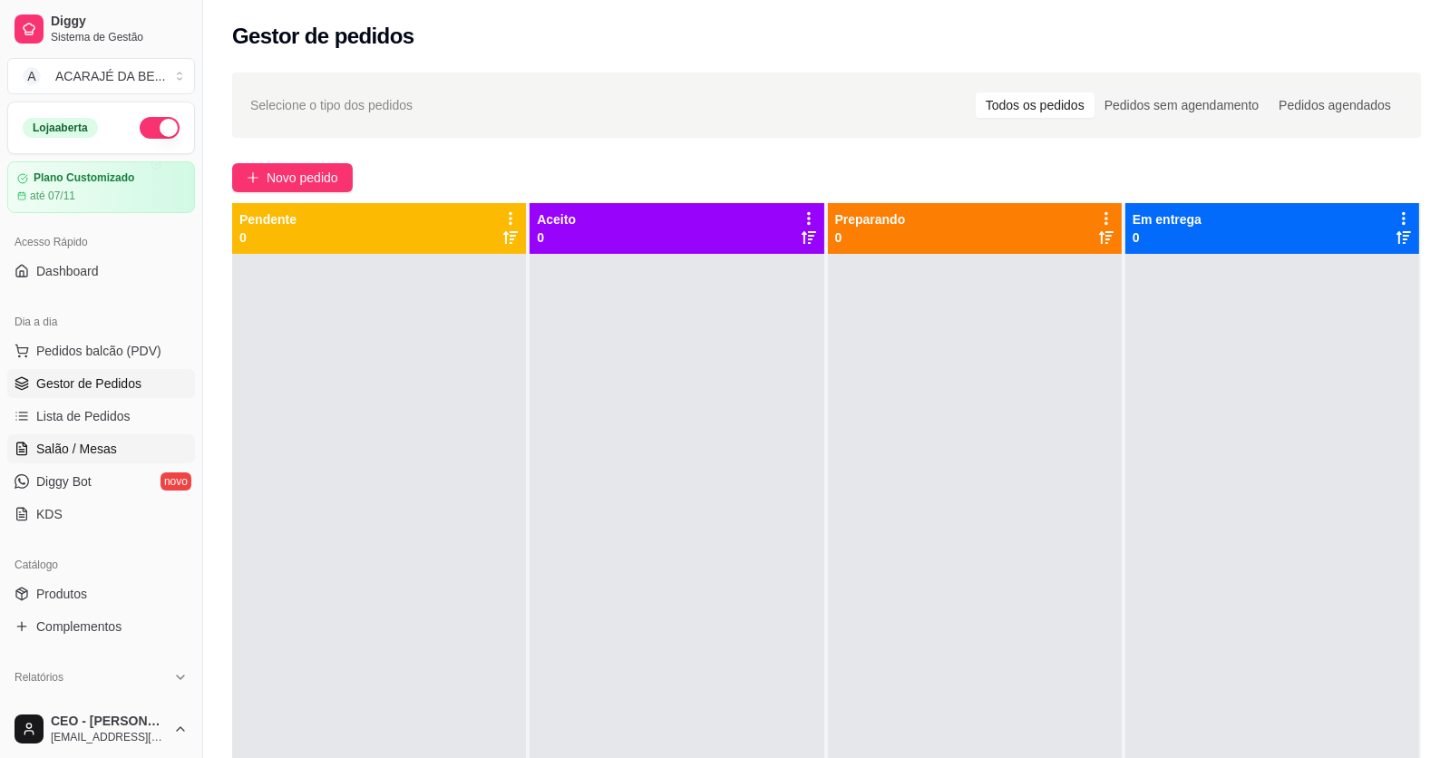
click at [68, 441] on span "Salão / Mesas" at bounding box center [76, 449] width 81 height 18
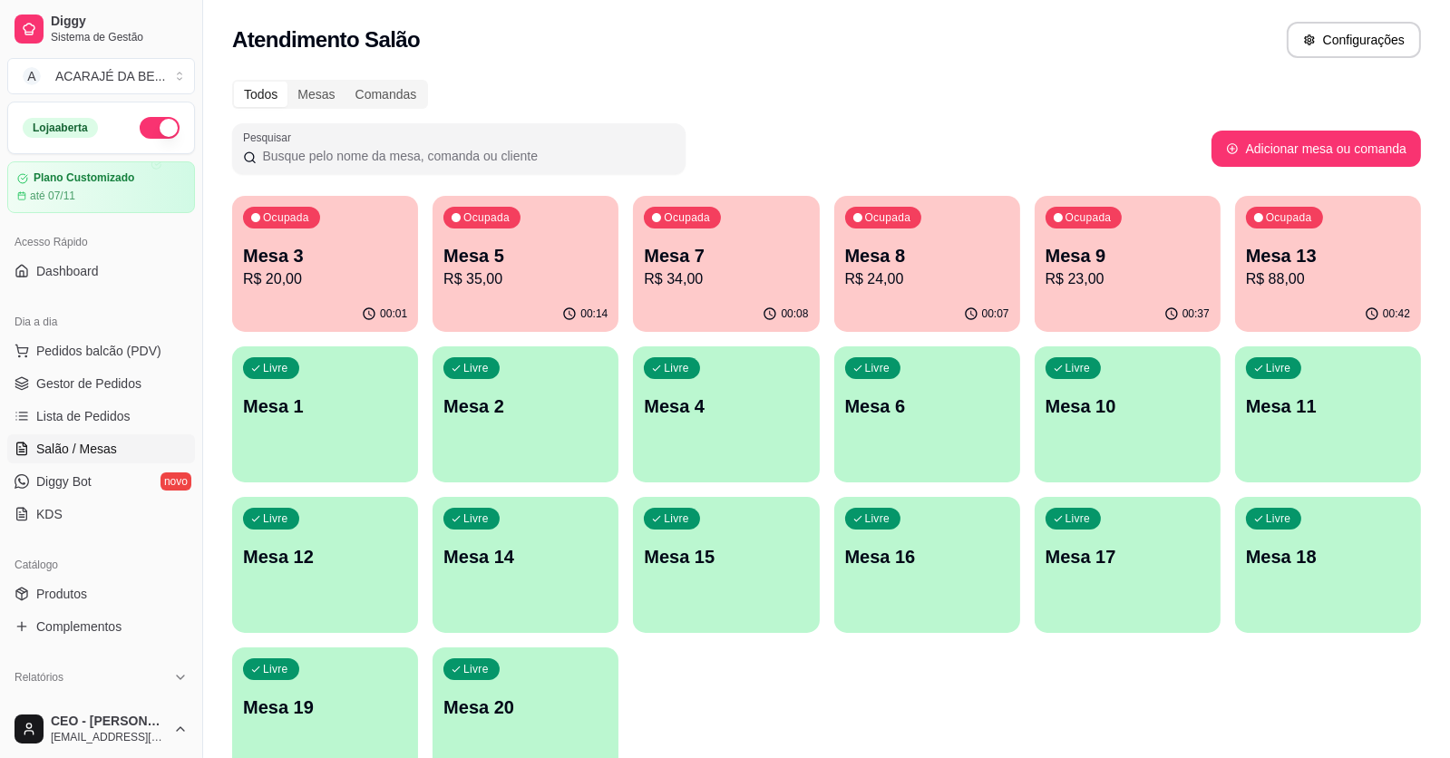
click at [1317, 284] on div "Ocupada Mesa 13 R$ 88,00" at bounding box center [1328, 246] width 186 height 101
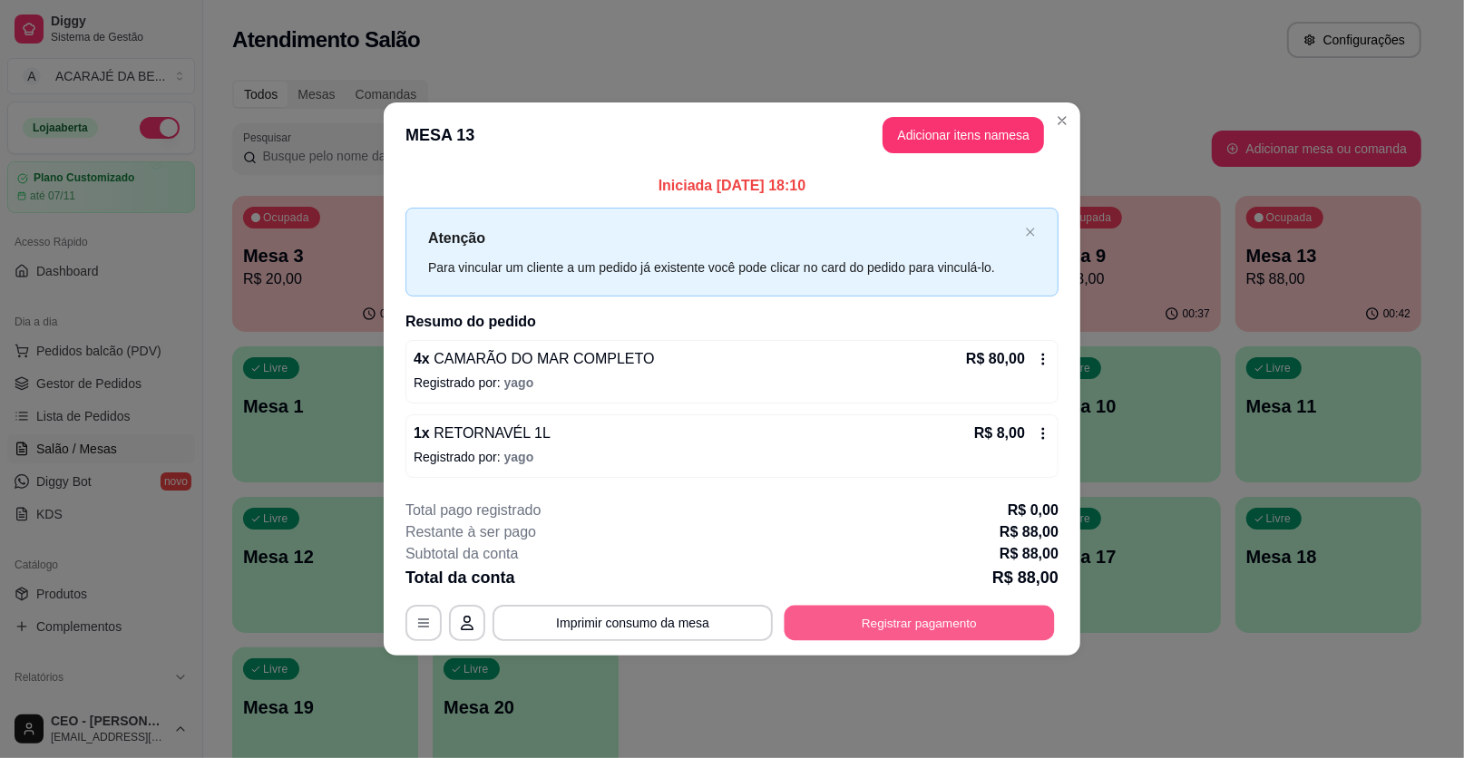
click at [1028, 618] on button "Registrar pagamento" at bounding box center [920, 622] width 270 height 35
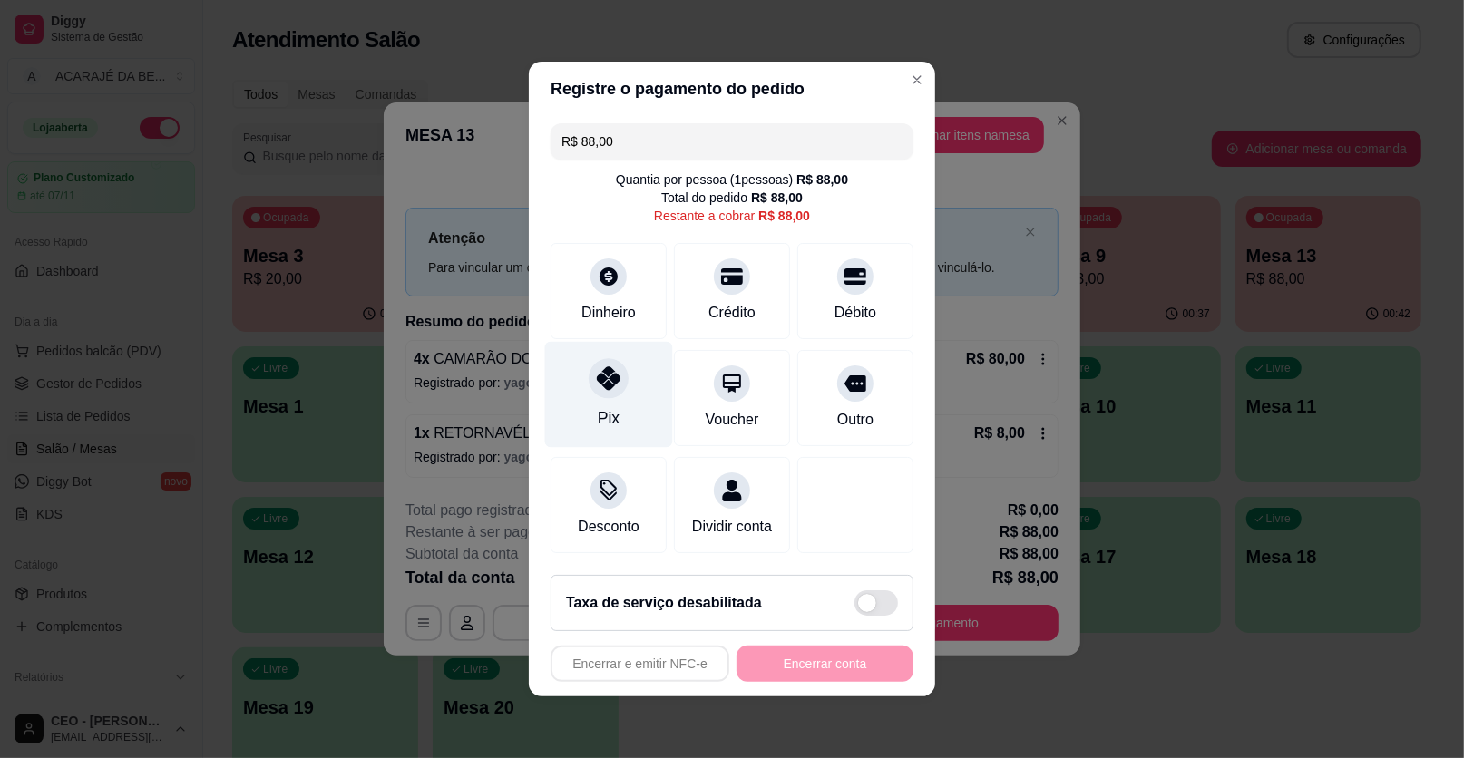
click at [611, 408] on div "Pix" at bounding box center [609, 418] width 22 height 24
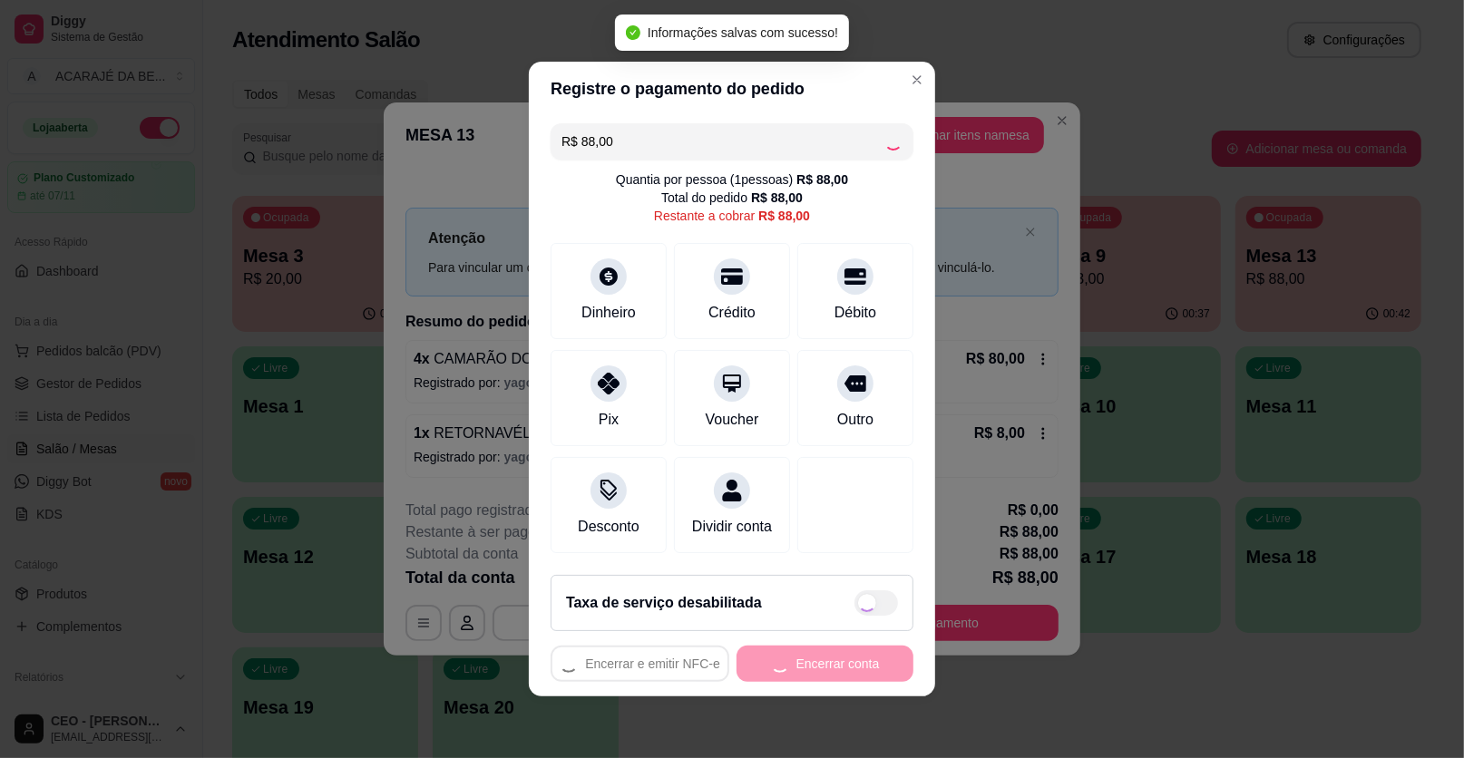
type input "R$ 0,00"
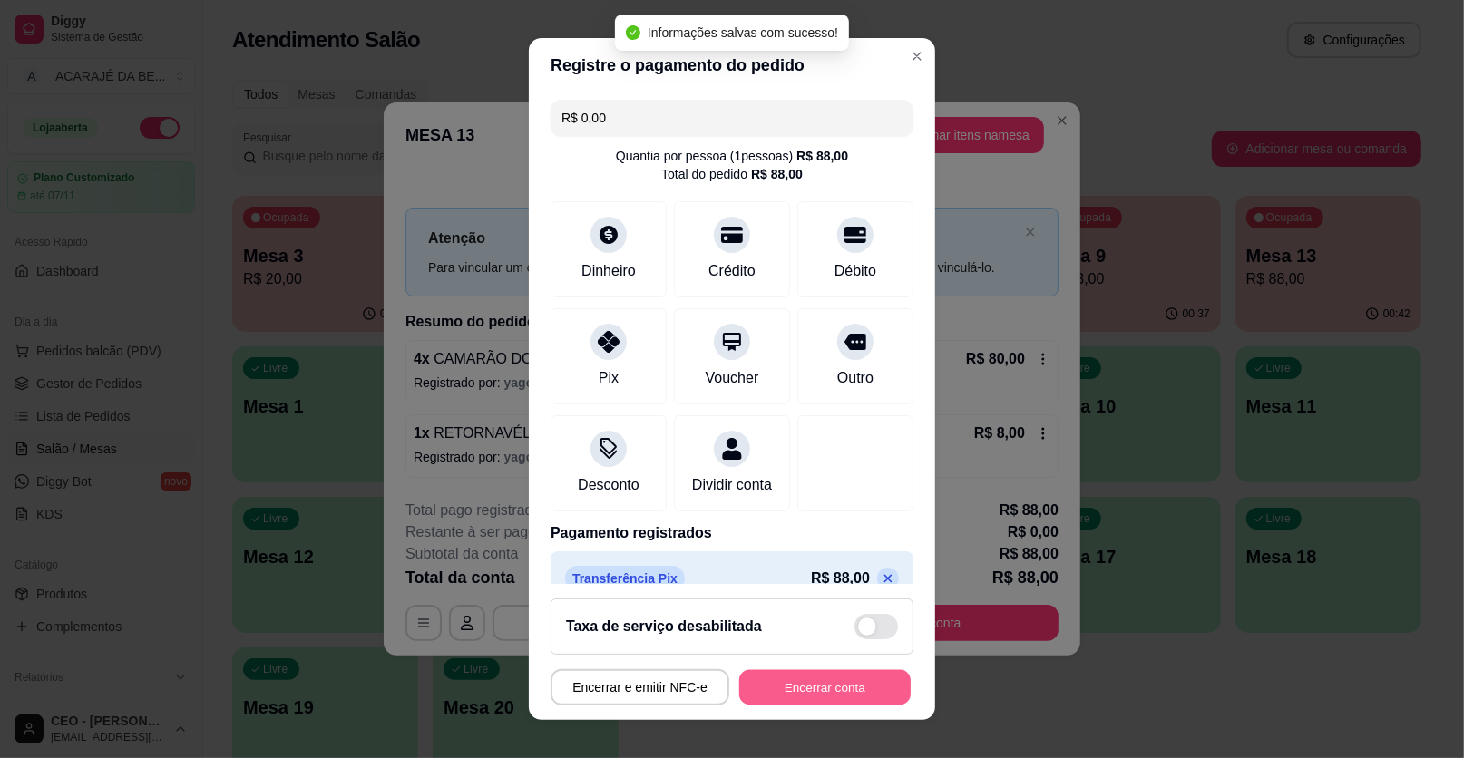
click at [779, 677] on button "Encerrar conta" at bounding box center [824, 687] width 171 height 35
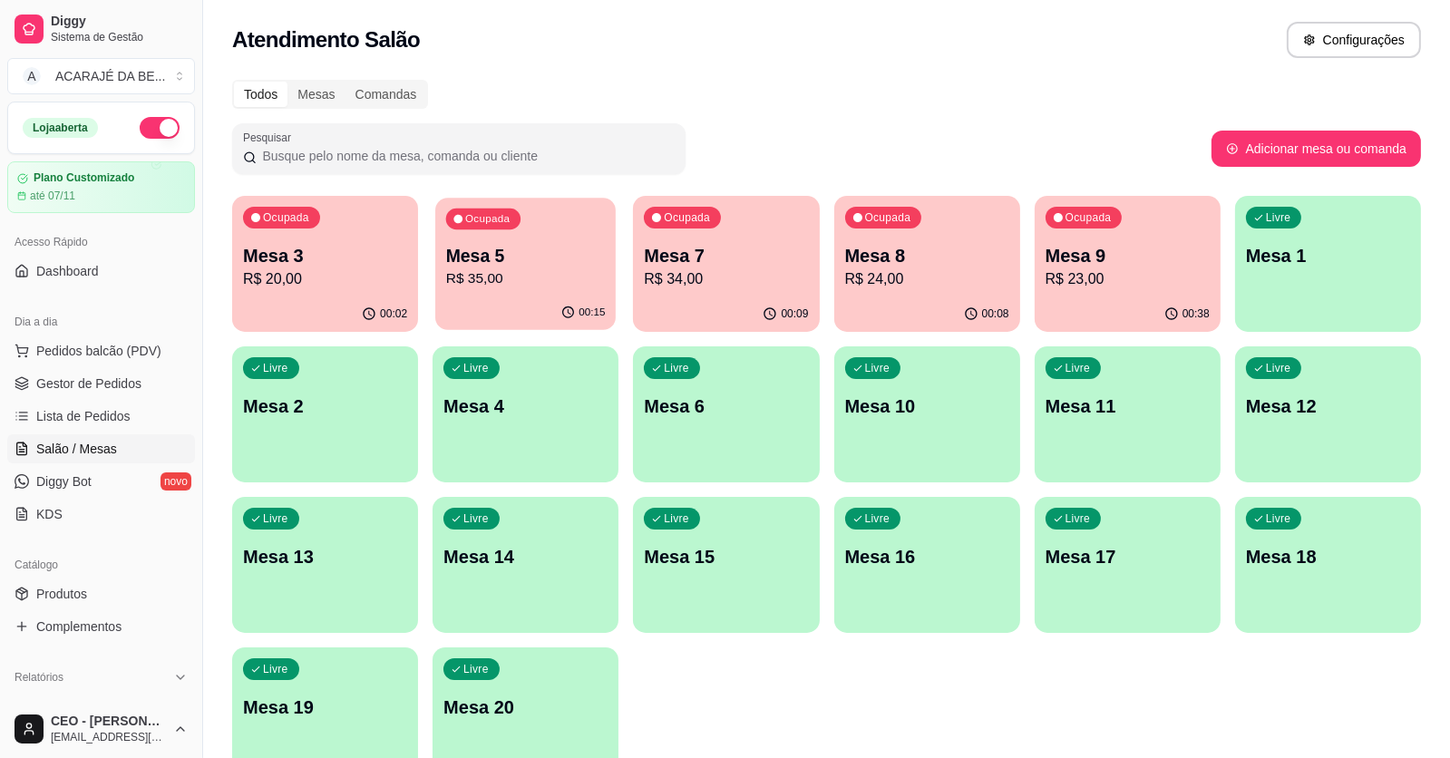
click at [601, 291] on div "Ocupada Mesa 5 R$ 35,00" at bounding box center [525, 247] width 180 height 98
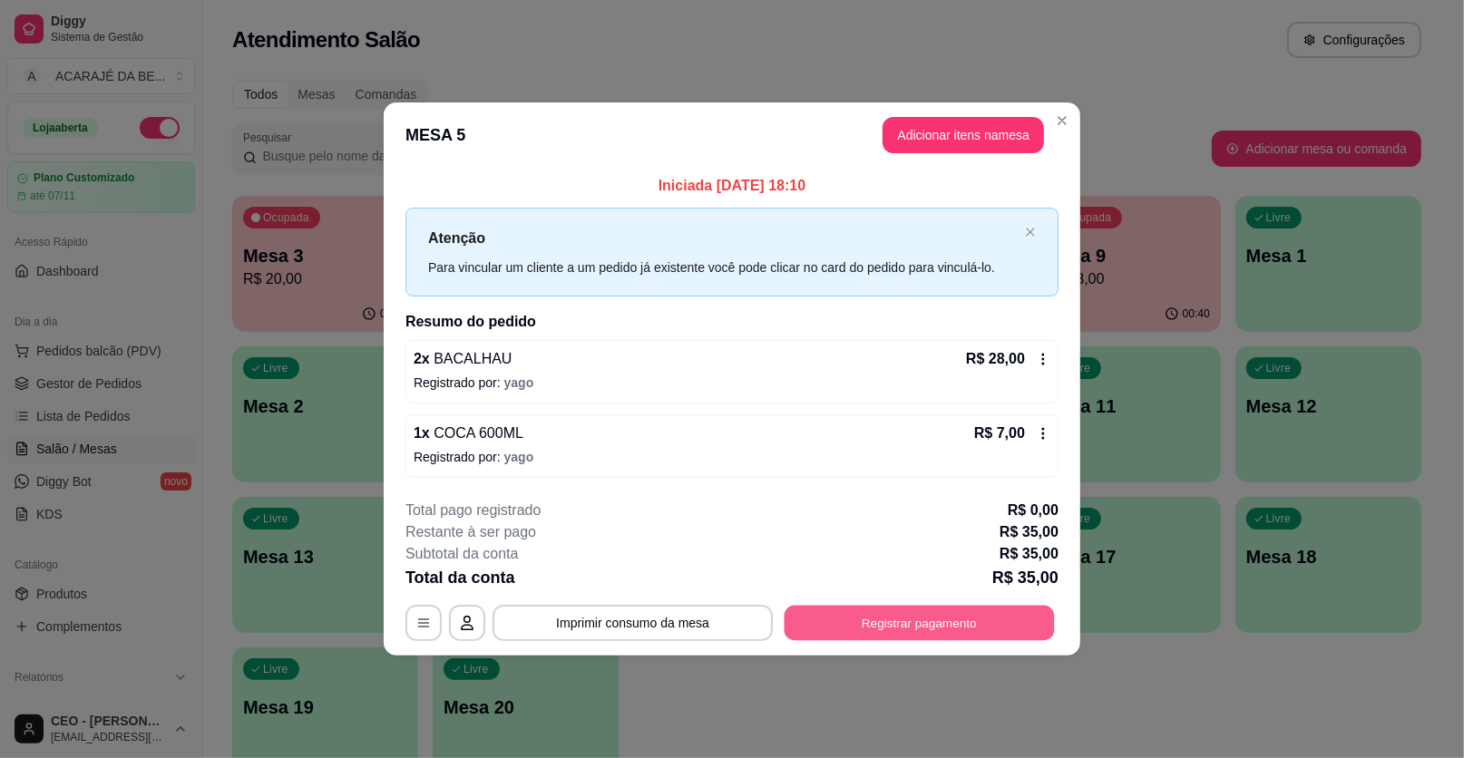
click at [952, 610] on button "Registrar pagamento" at bounding box center [920, 622] width 270 height 35
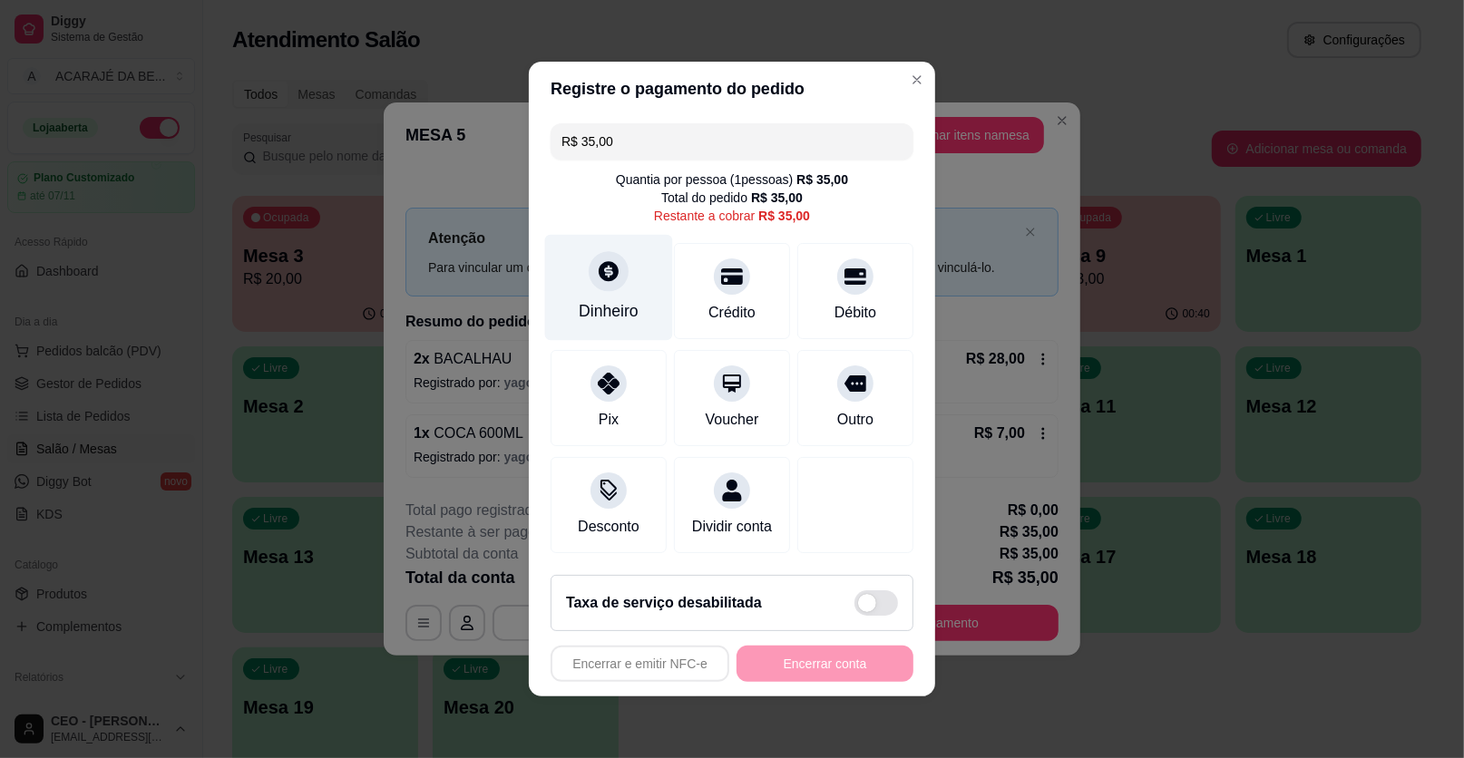
click at [644, 303] on div "Dinheiro" at bounding box center [609, 288] width 128 height 106
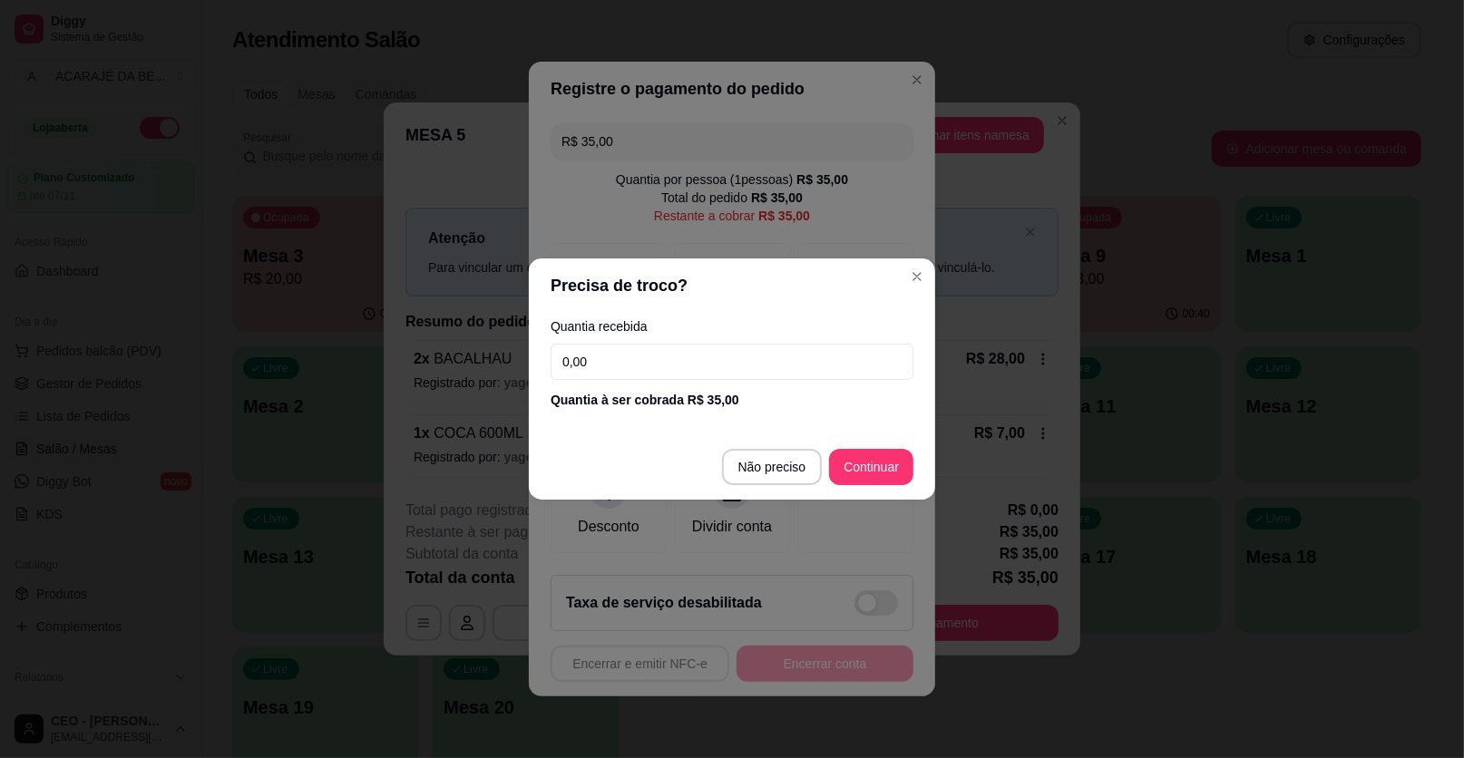
click at [828, 465] on footer "Não preciso Continuar" at bounding box center [732, 466] width 406 height 65
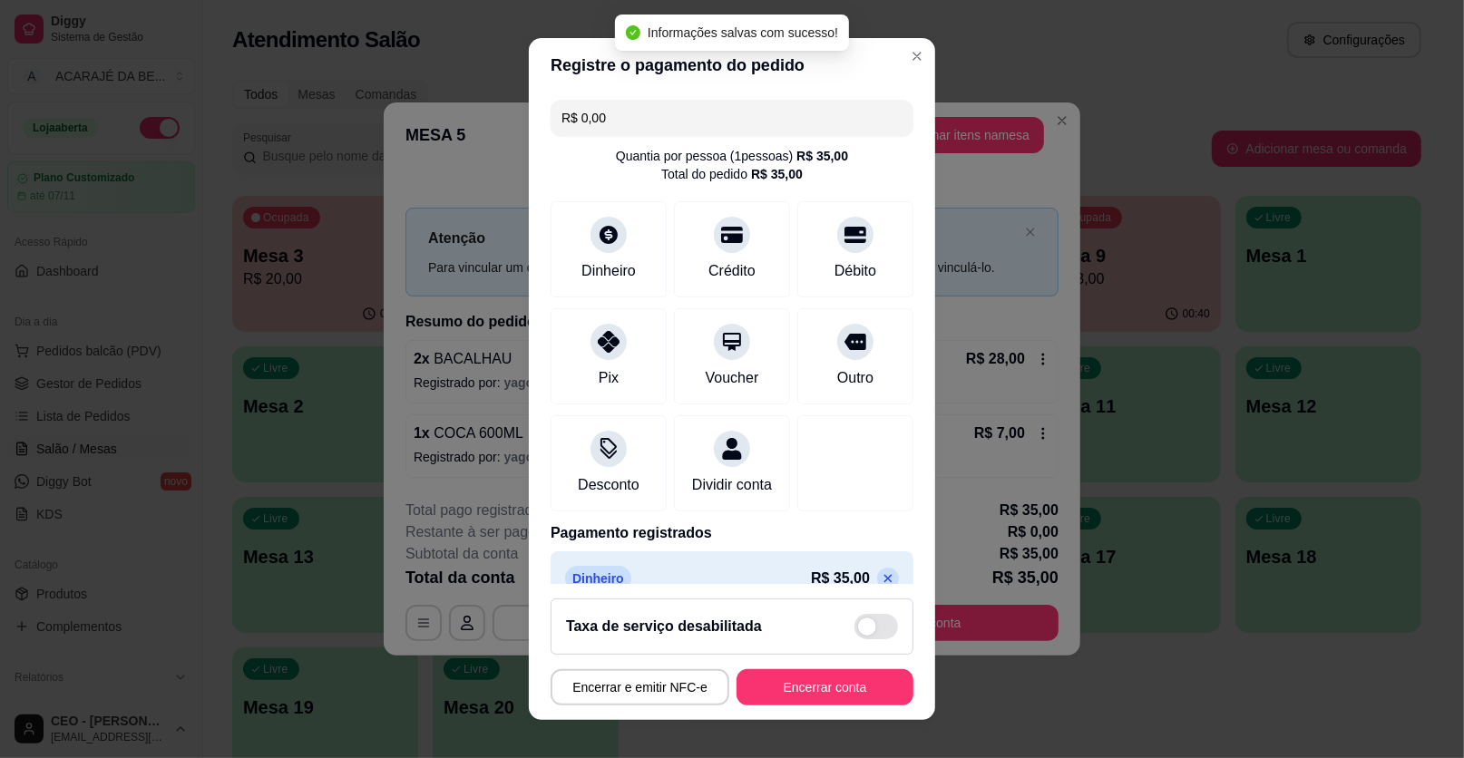
type input "R$ 0,00"
click at [814, 662] on footer "Taxa de serviço desabilitada Encerrar e emitir NFC-e Encerrar conta" at bounding box center [732, 652] width 406 height 136
click at [808, 682] on button "Encerrar conta" at bounding box center [824, 687] width 177 height 36
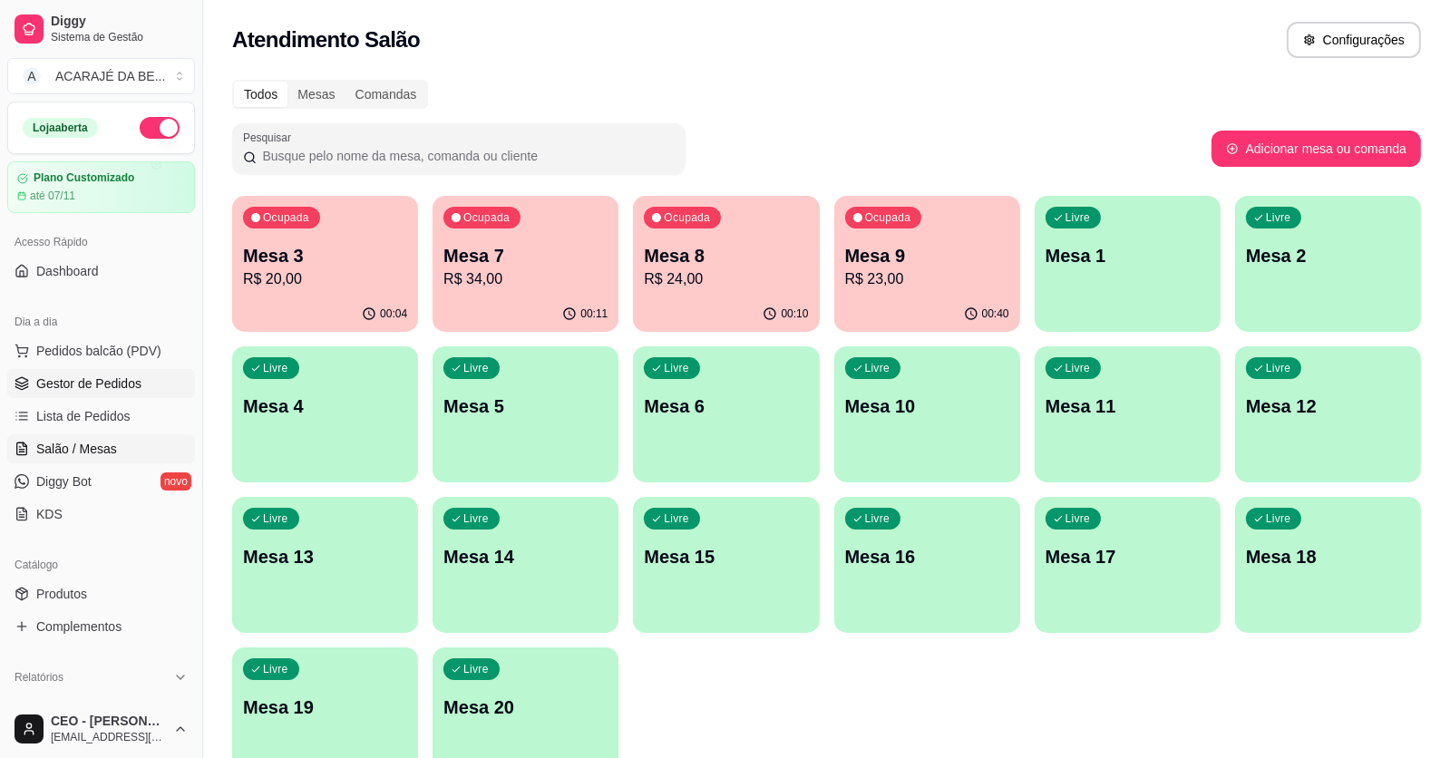
click at [31, 390] on link "Gestor de Pedidos" at bounding box center [101, 383] width 188 height 29
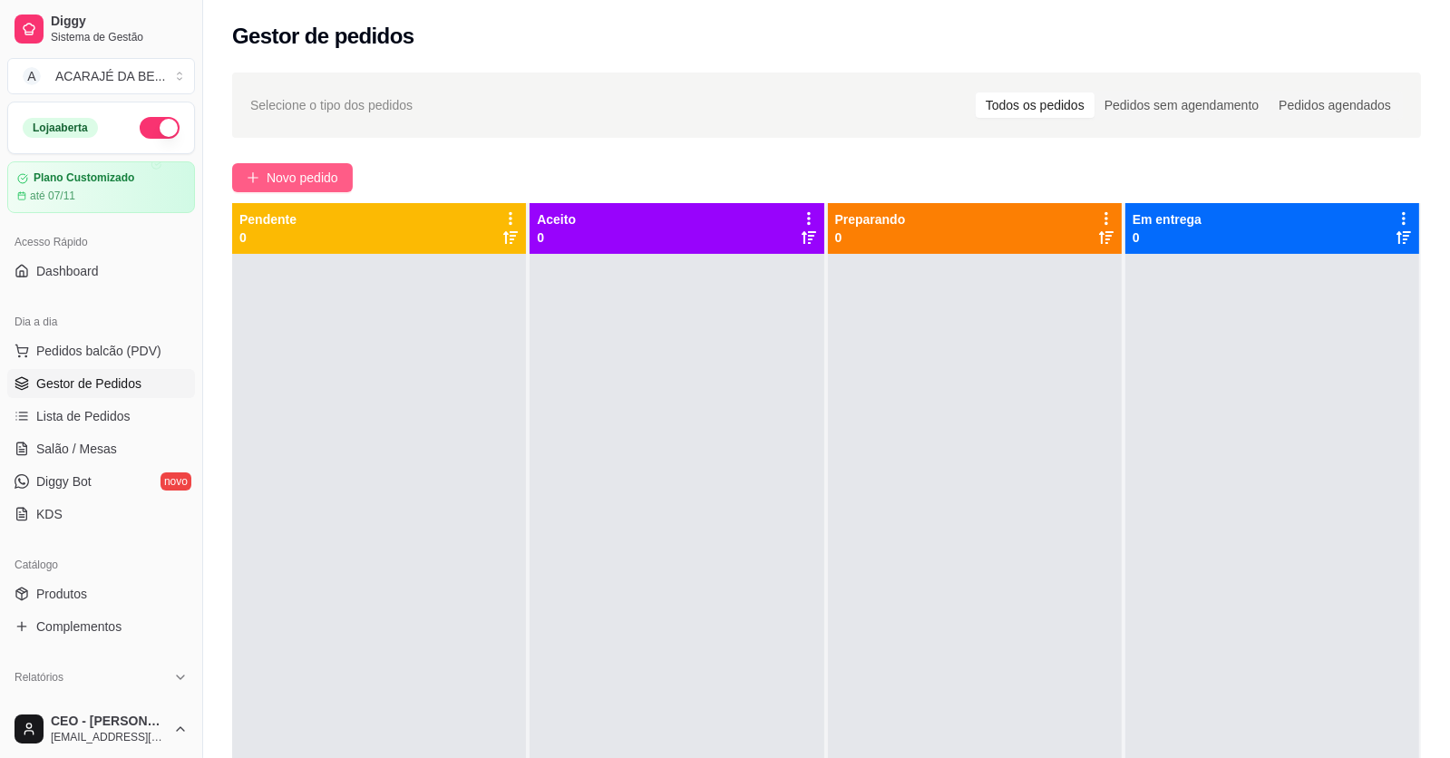
click at [319, 169] on span "Novo pedido" at bounding box center [303, 178] width 72 height 20
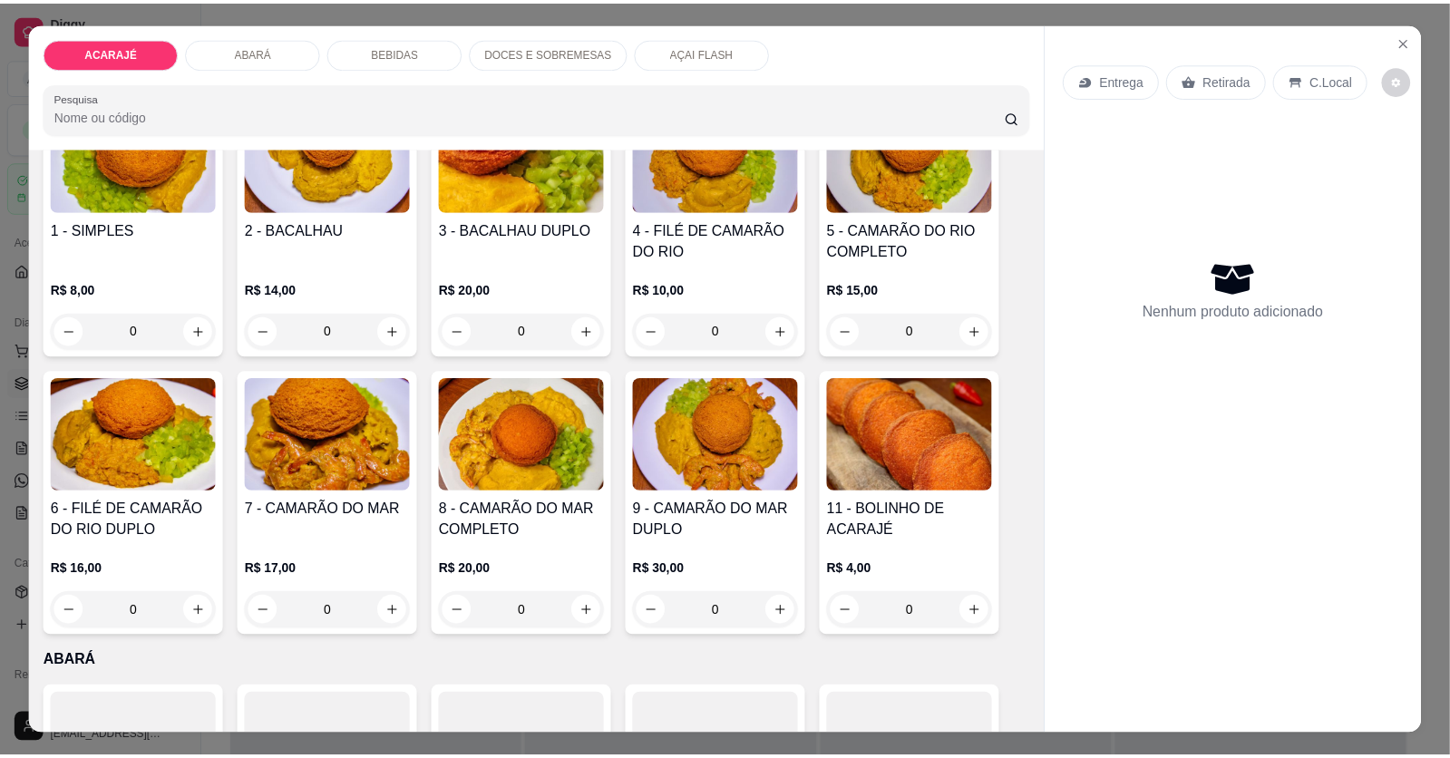
scroll to position [272, 0]
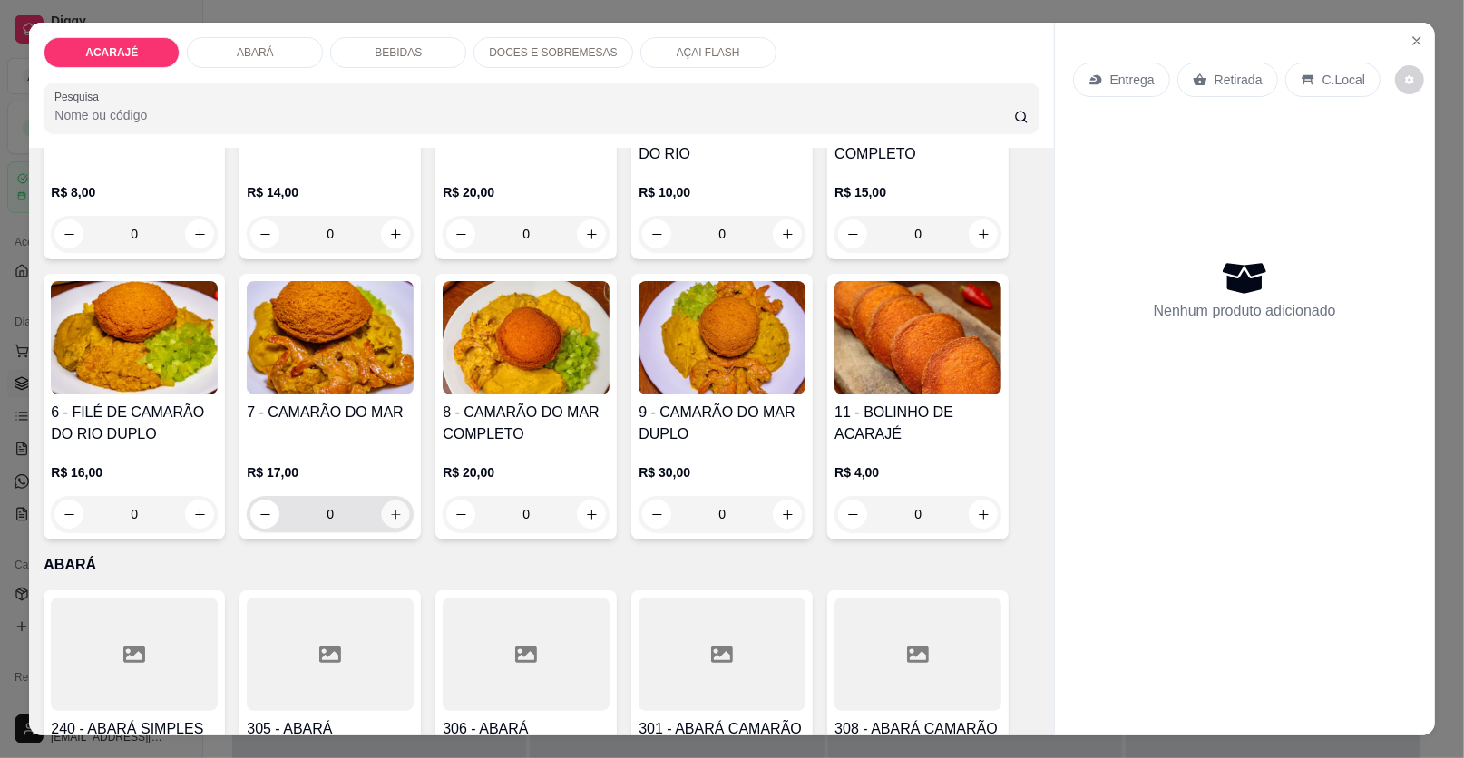
click at [389, 512] on icon "increase-product-quantity" at bounding box center [396, 515] width 14 height 14
type input "1"
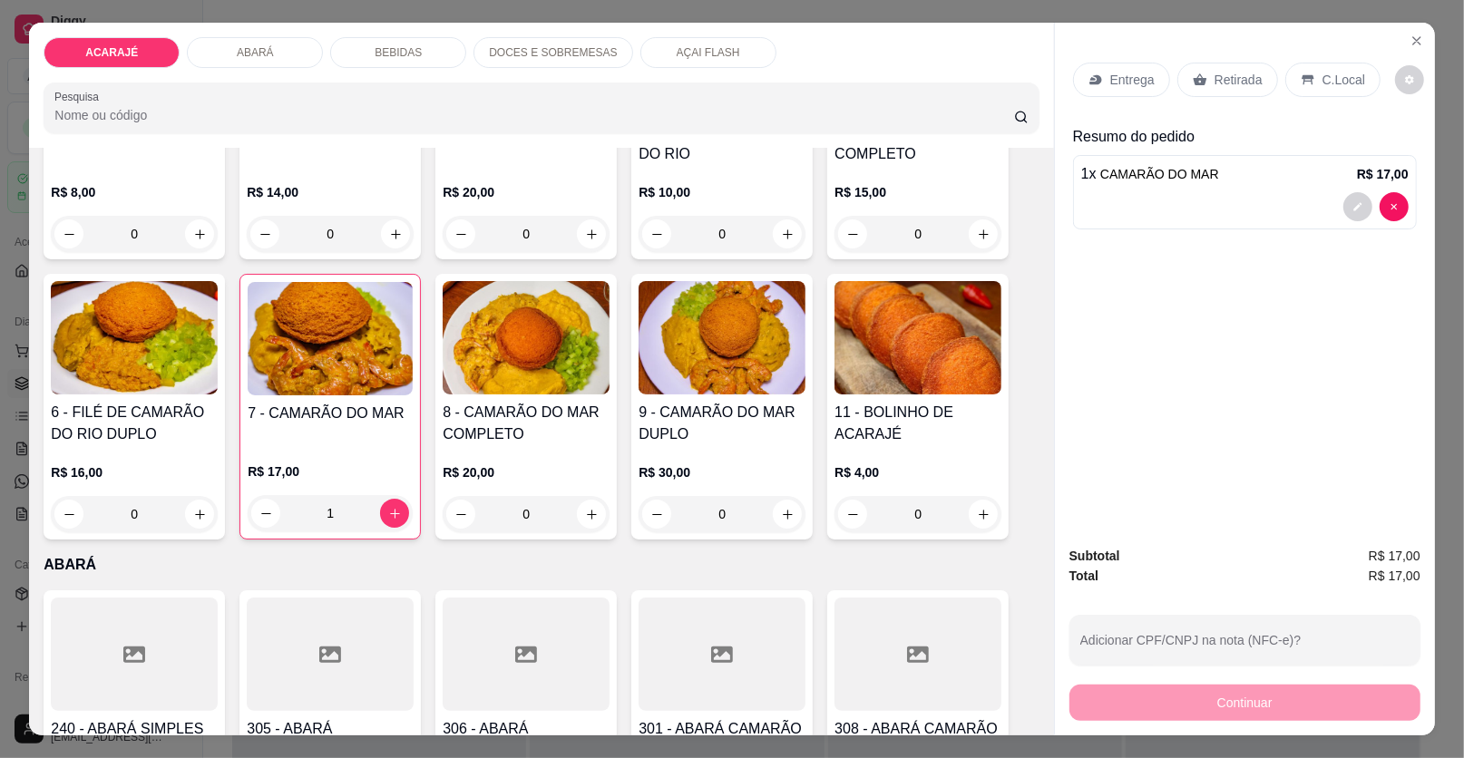
click at [1231, 80] on p "Retirada" at bounding box center [1238, 80] width 48 height 18
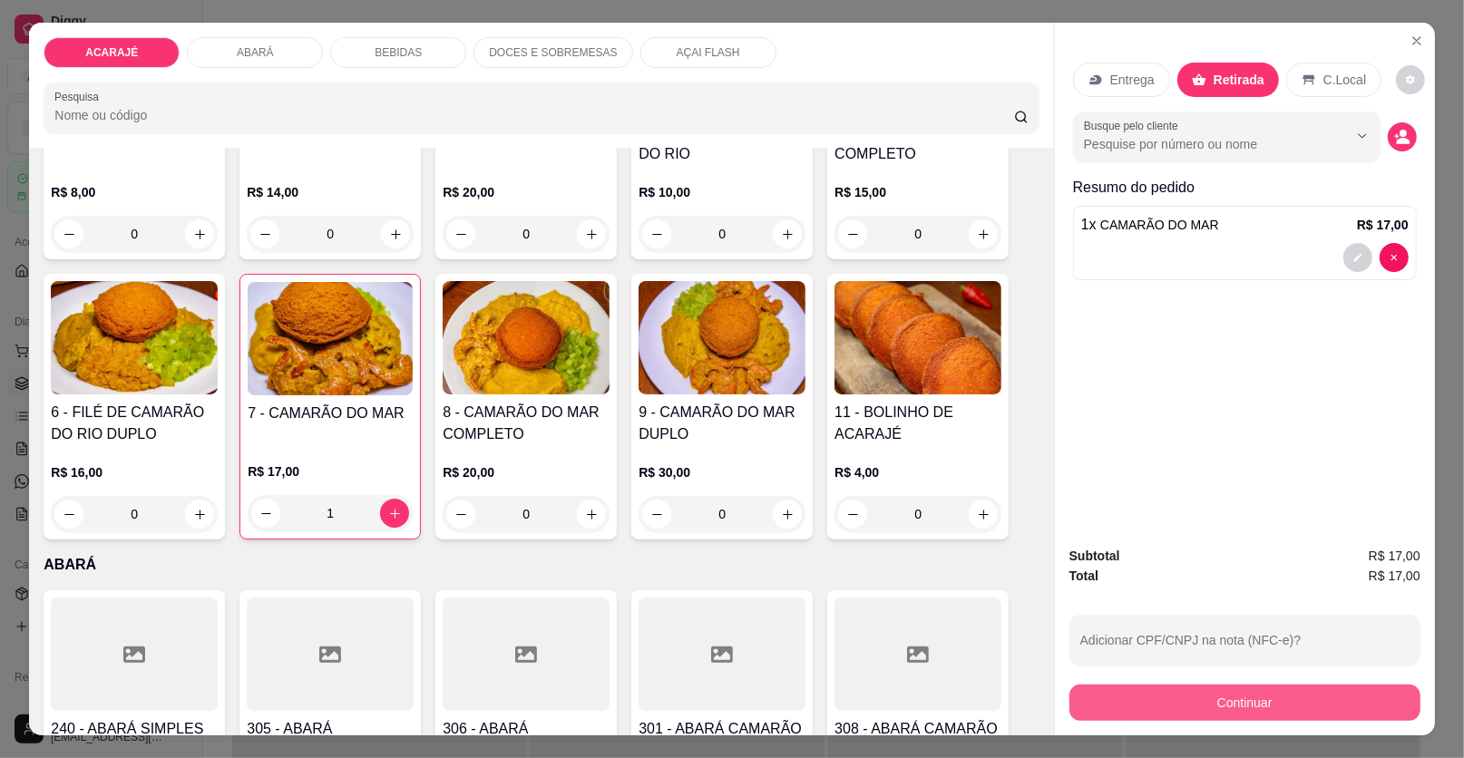
click at [1207, 697] on button "Continuar" at bounding box center [1244, 703] width 351 height 36
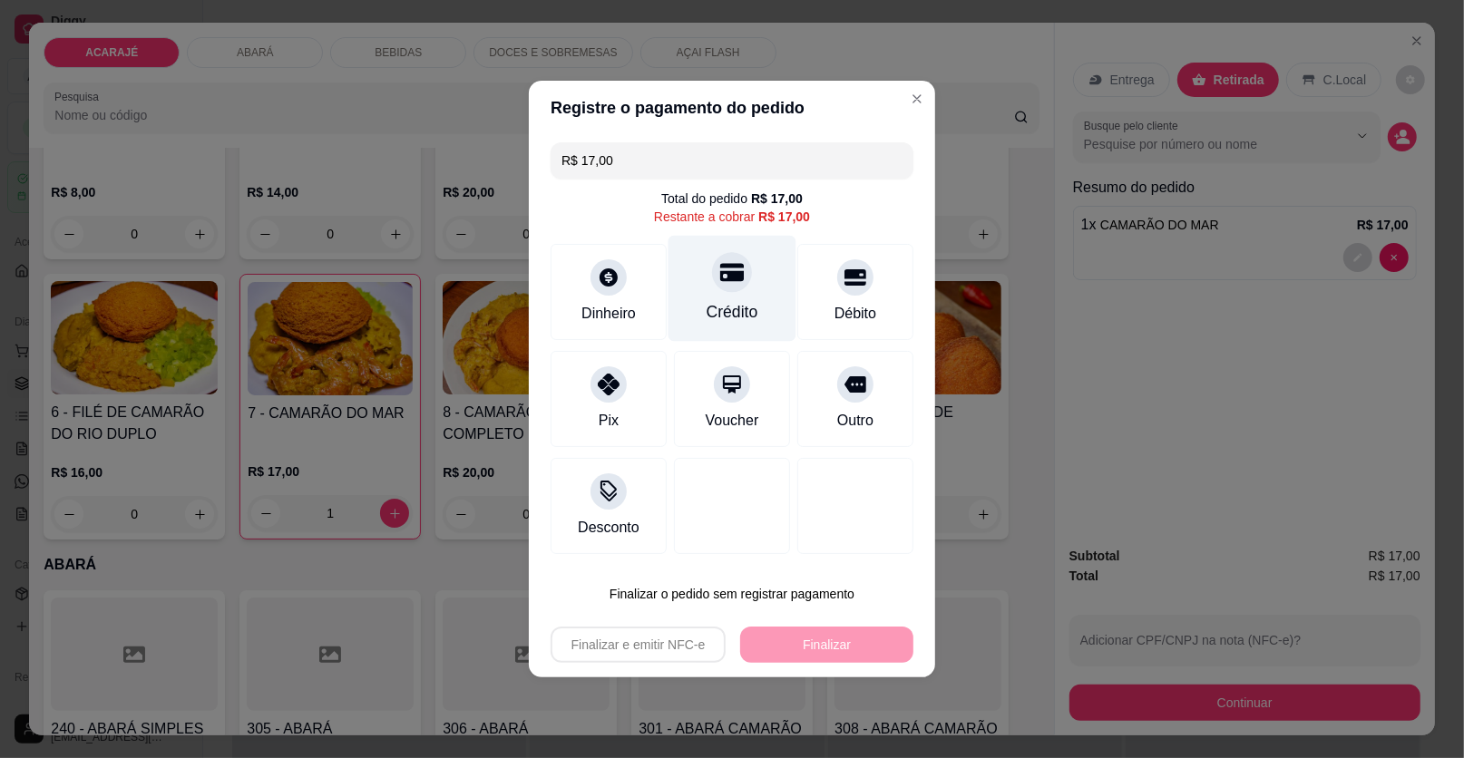
click at [733, 309] on div "Crédito" at bounding box center [733, 312] width 52 height 24
type input "R$ 0,00"
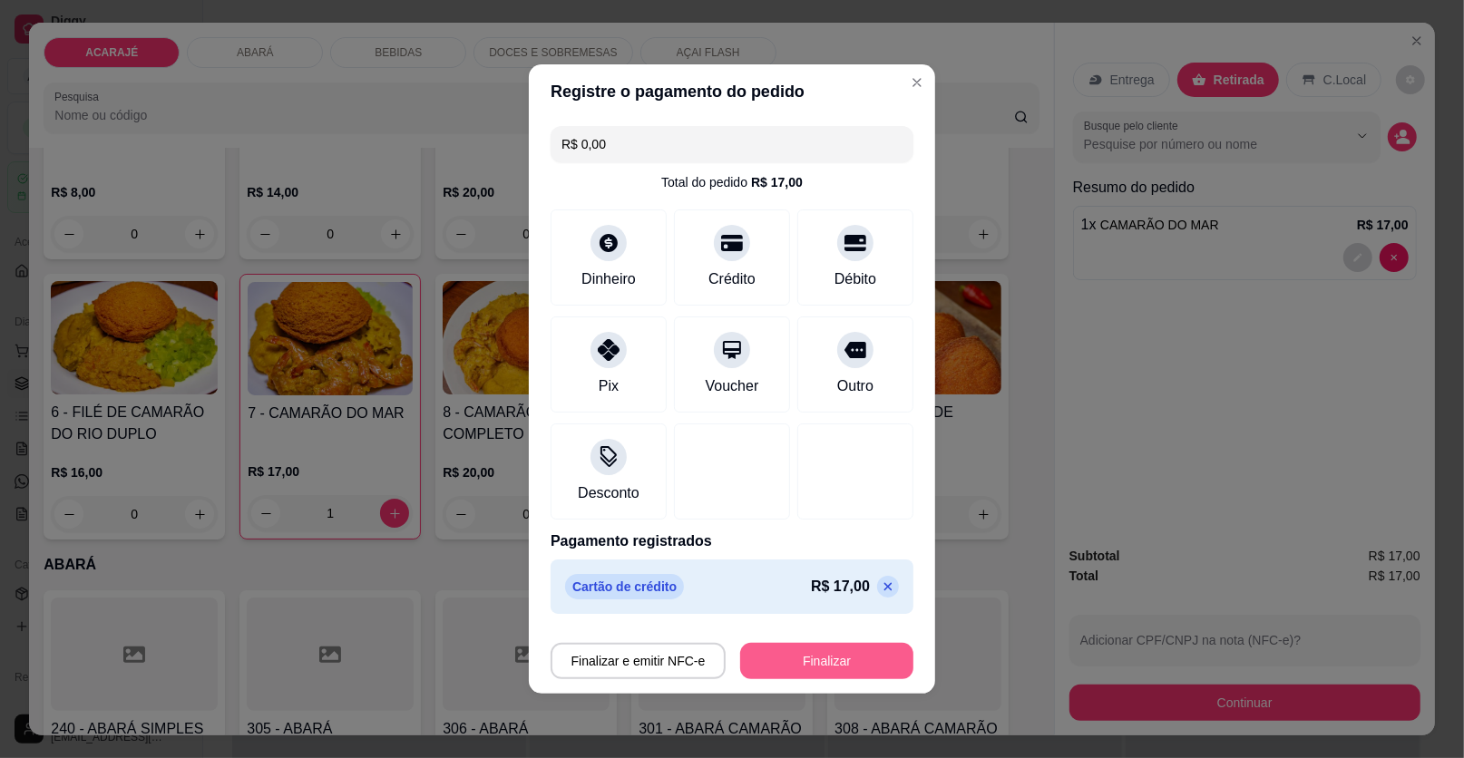
click at [756, 658] on button "Finalizar" at bounding box center [826, 661] width 173 height 36
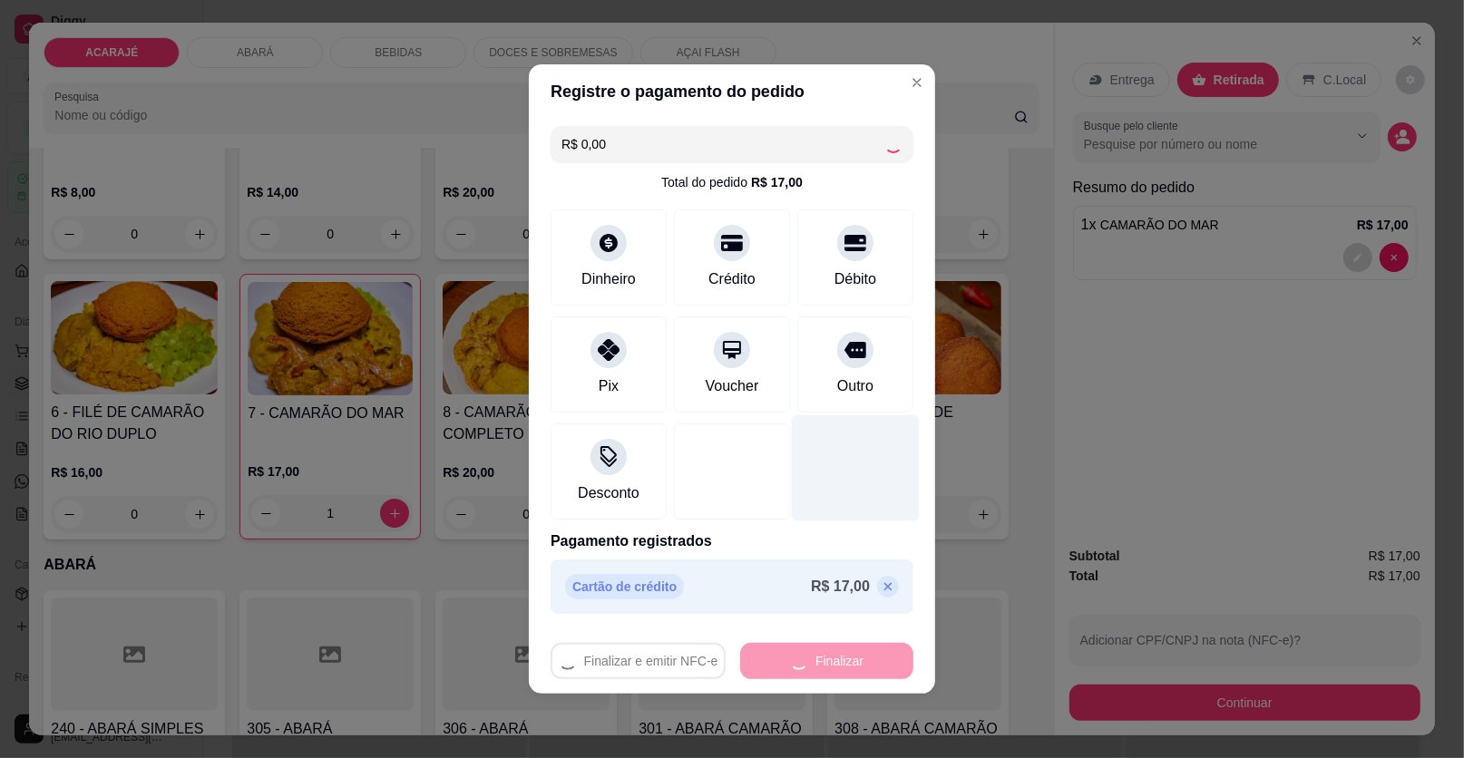
type input "0"
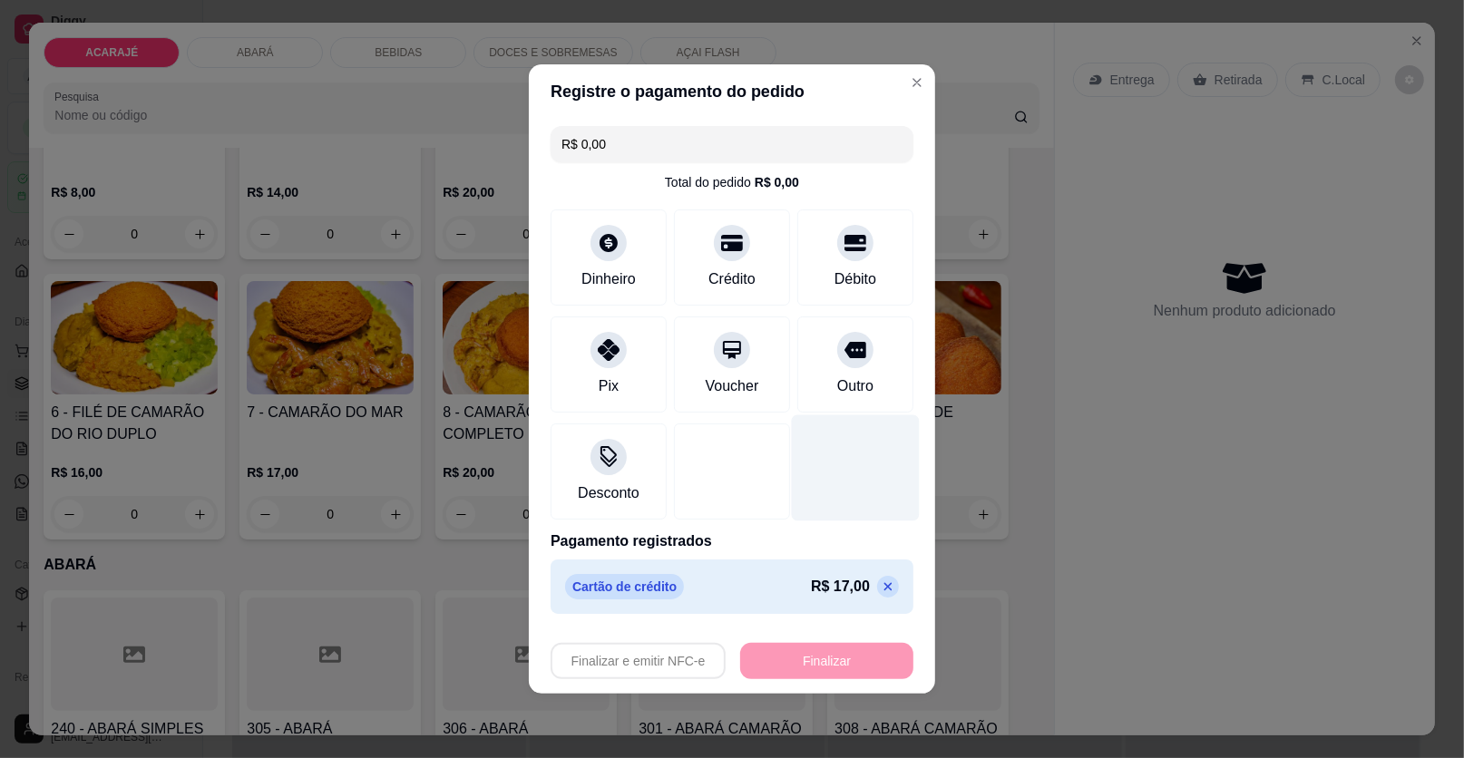
type input "-R$ 17,00"
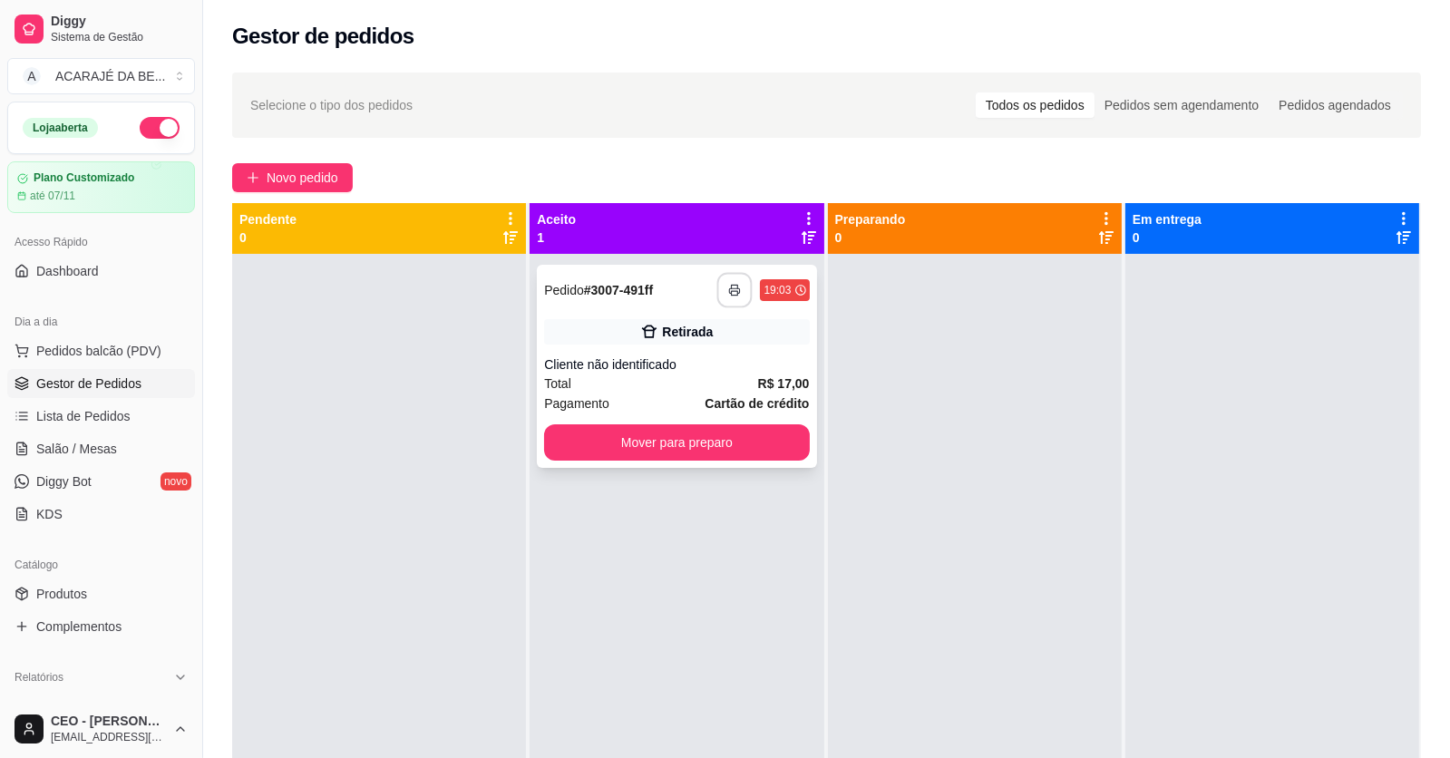
click at [729, 287] on icon "button" at bounding box center [735, 290] width 13 height 13
click at [765, 426] on button "Mover para preparo" at bounding box center [676, 442] width 265 height 36
click at [792, 444] on button "Mover para preparo" at bounding box center [677, 442] width 257 height 35
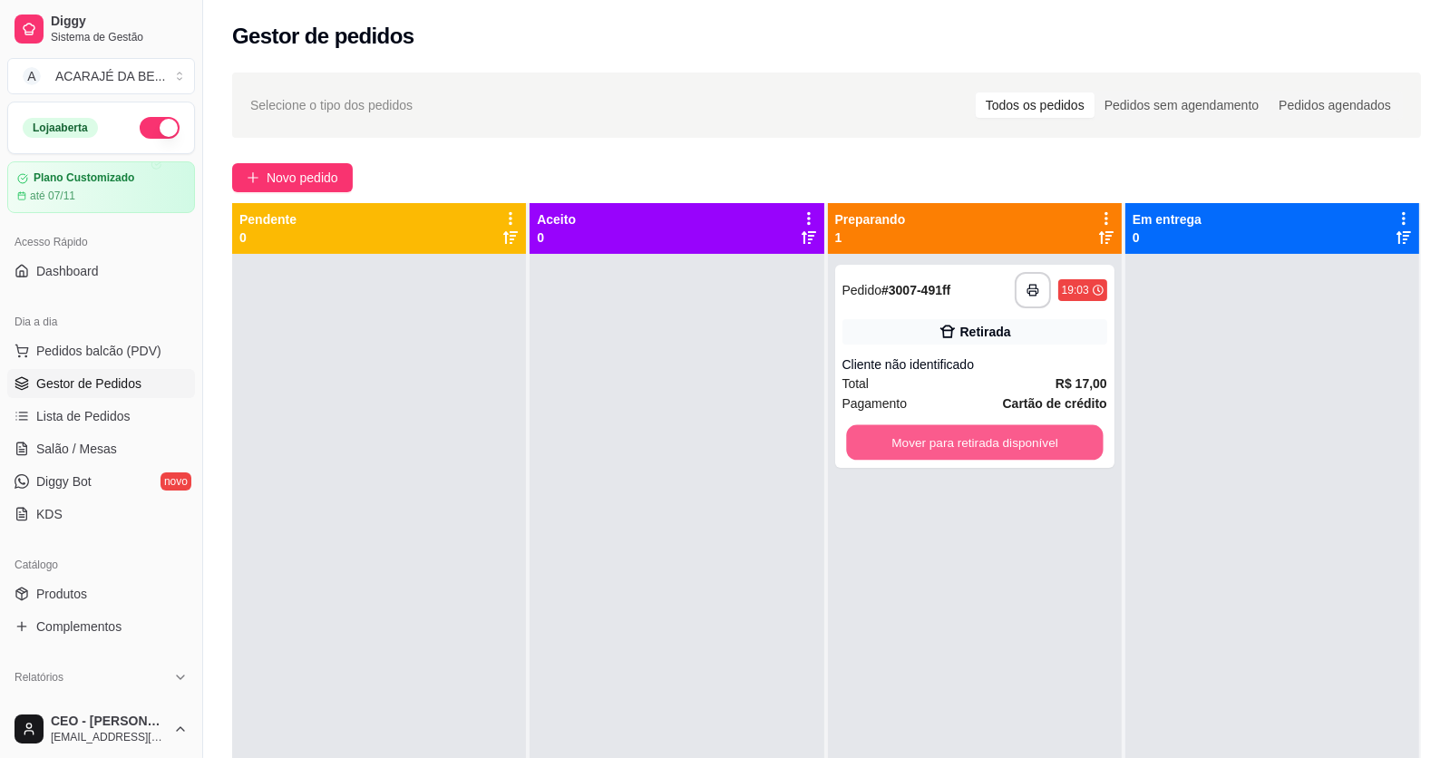
click at [921, 442] on button "Mover para retirada disponível" at bounding box center [974, 442] width 257 height 35
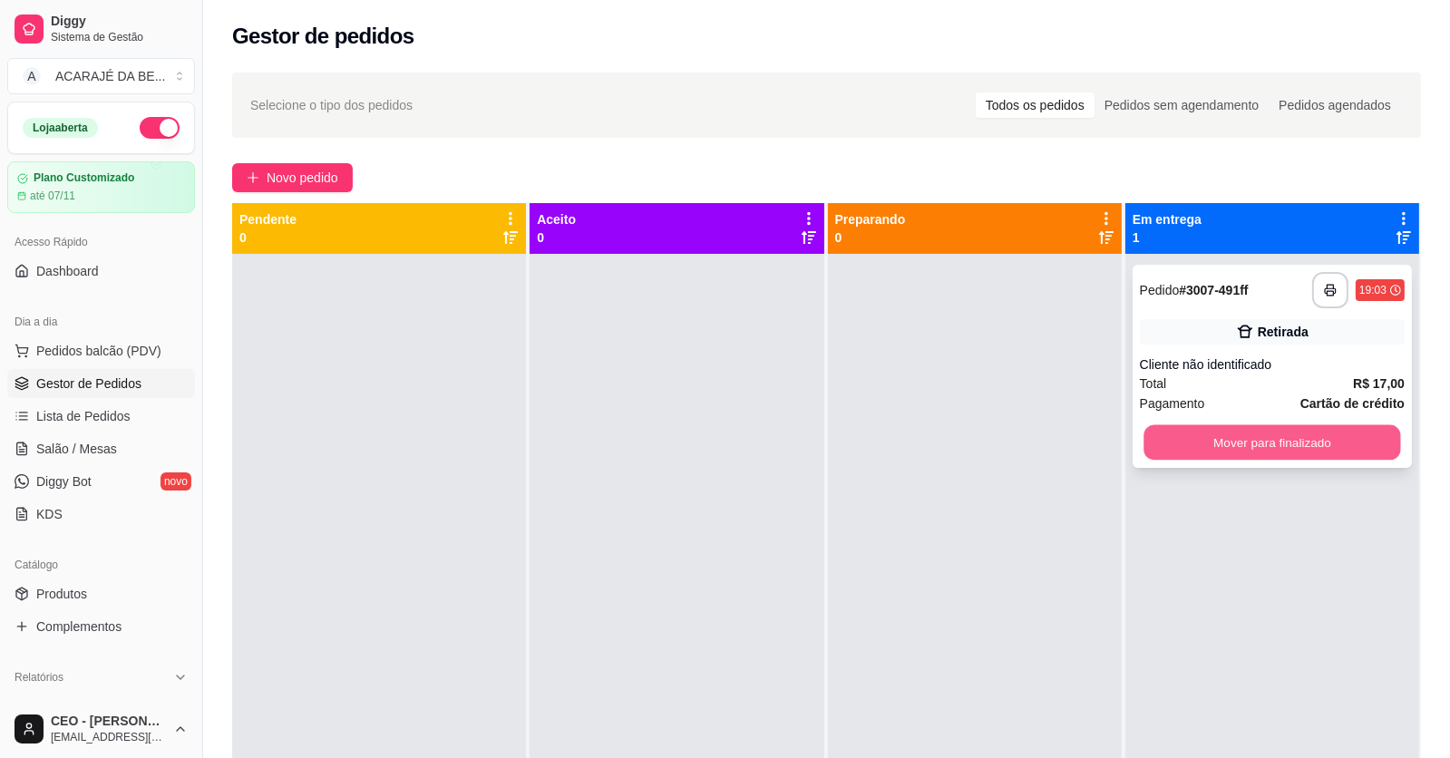
click at [1170, 441] on button "Mover para finalizado" at bounding box center [1272, 442] width 257 height 35
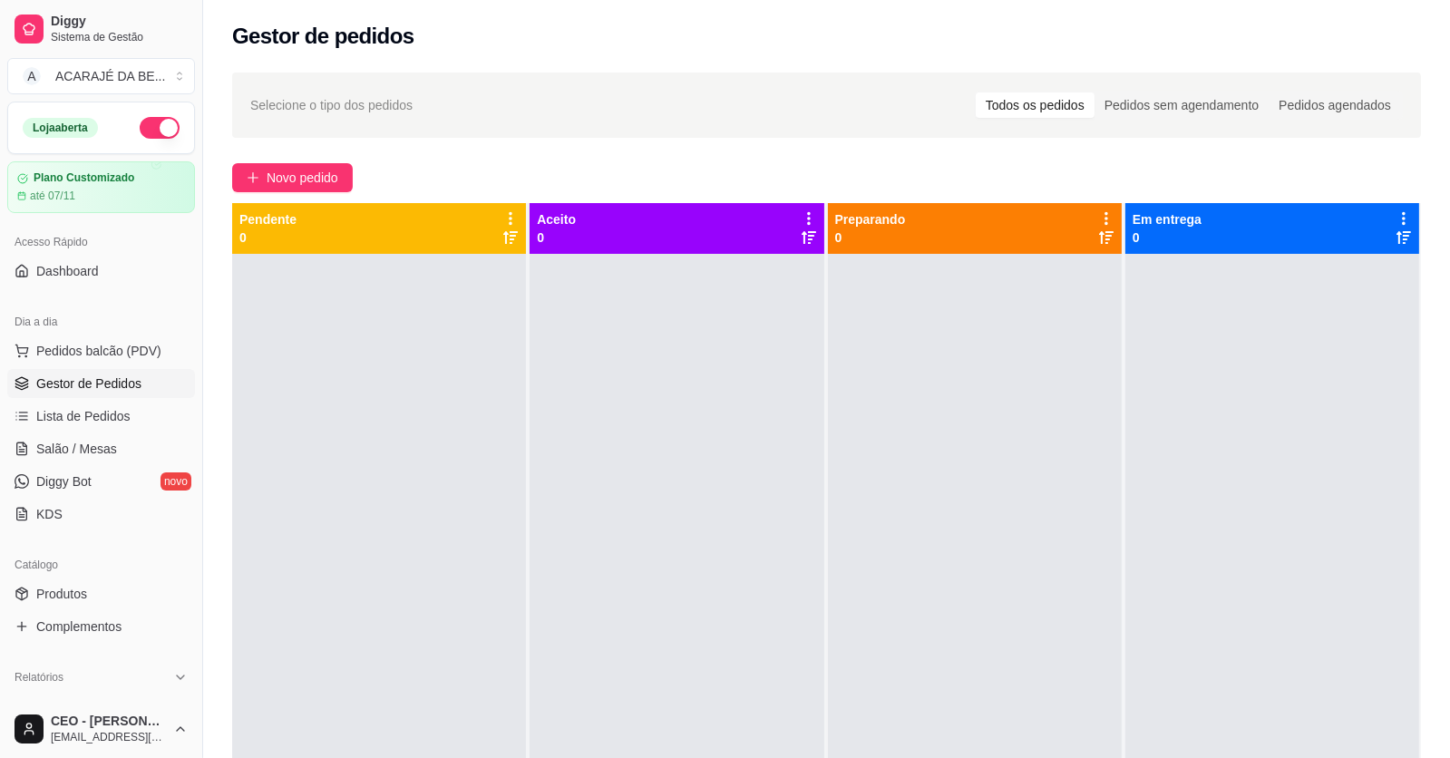
click at [88, 395] on link "Gestor de Pedidos" at bounding box center [101, 383] width 188 height 29
drag, startPoint x: 94, startPoint y: 405, endPoint x: 103, endPoint y: 406, distance: 9.1
click at [95, 407] on span "Lista de Pedidos" at bounding box center [83, 416] width 94 height 18
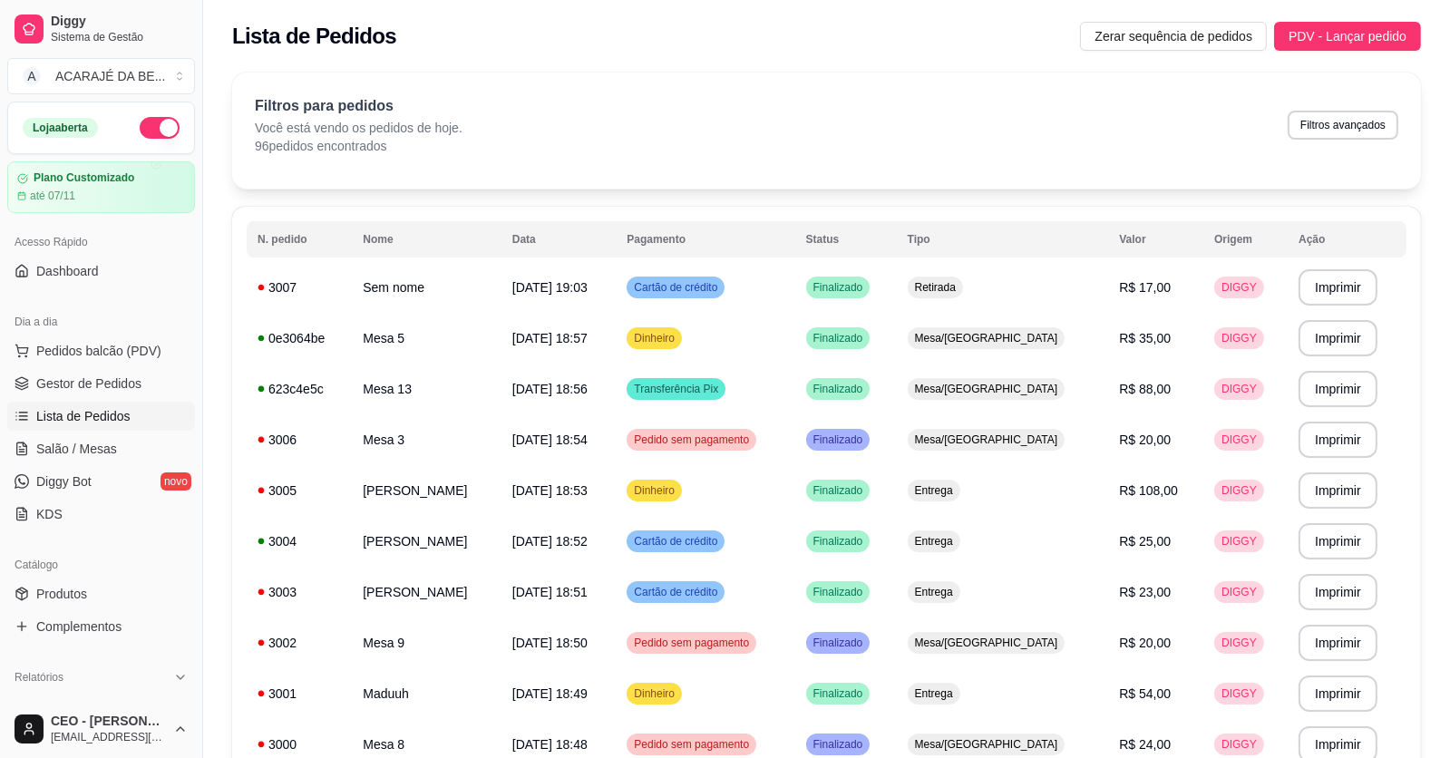
click at [124, 410] on span "Lista de Pedidos" at bounding box center [83, 416] width 94 height 18
drag, startPoint x: 124, startPoint y: 446, endPoint x: 136, endPoint y: 448, distance: 11.9
click at [126, 446] on link "Salão / Mesas" at bounding box center [101, 448] width 188 height 29
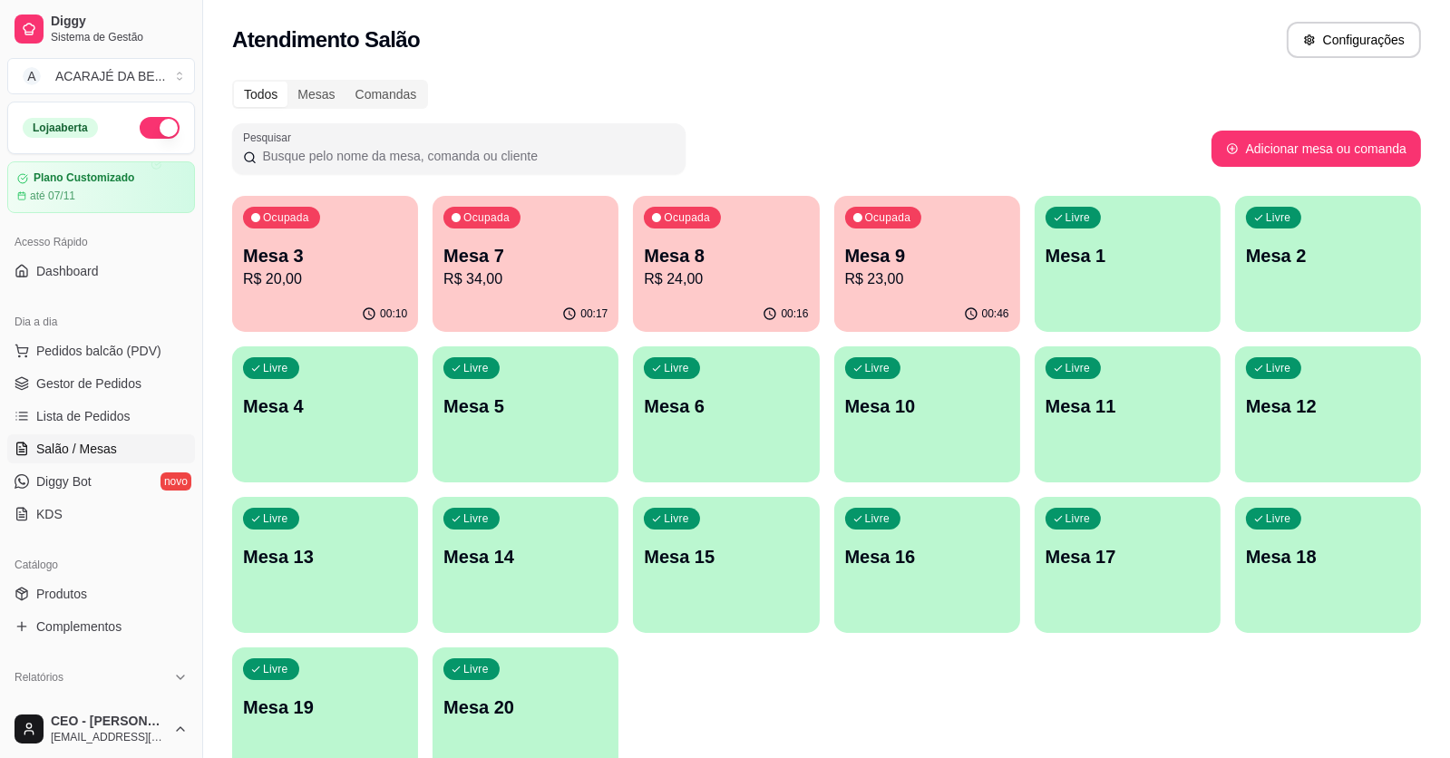
click at [572, 272] on p "R$ 34,00" at bounding box center [526, 279] width 164 height 22
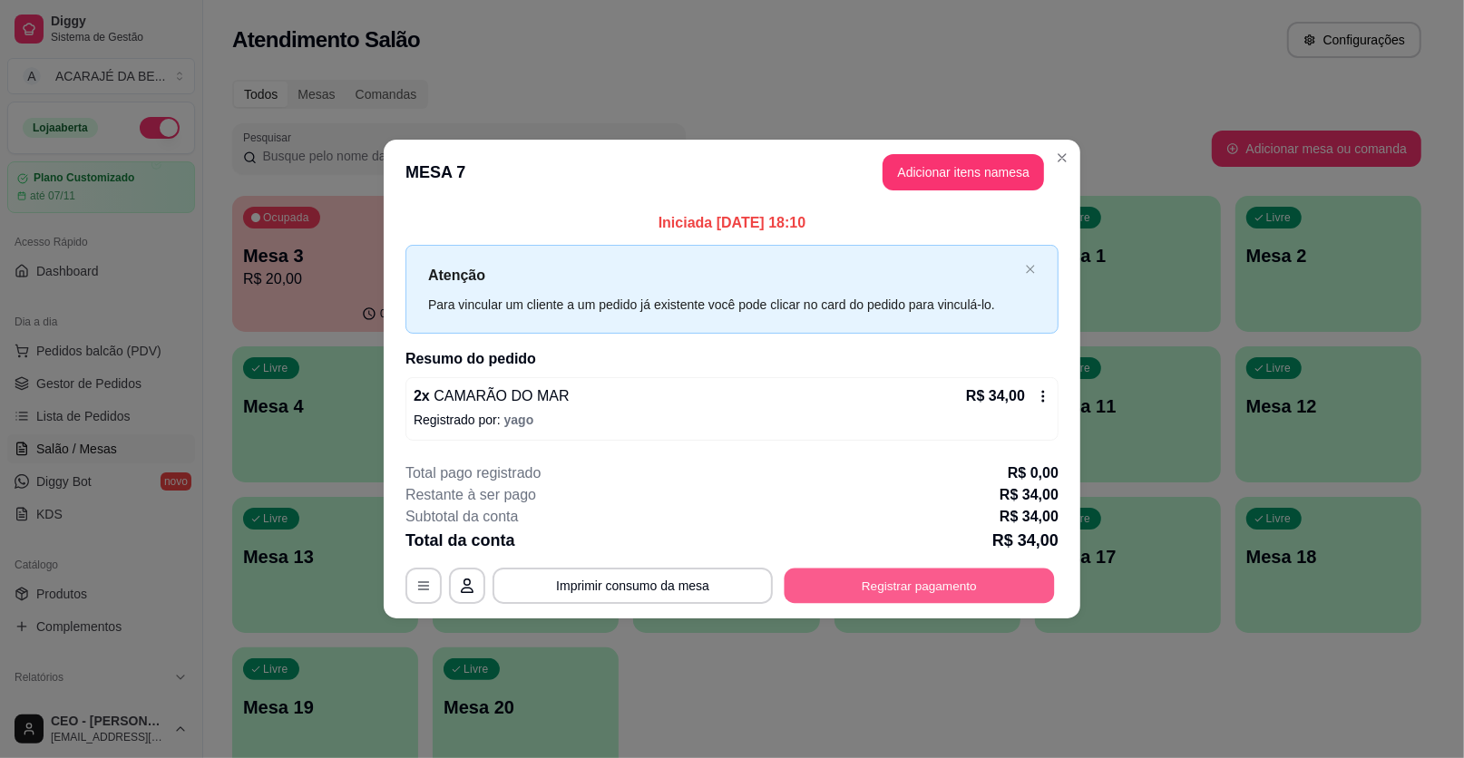
click at [879, 589] on button "Registrar pagamento" at bounding box center [920, 585] width 270 height 35
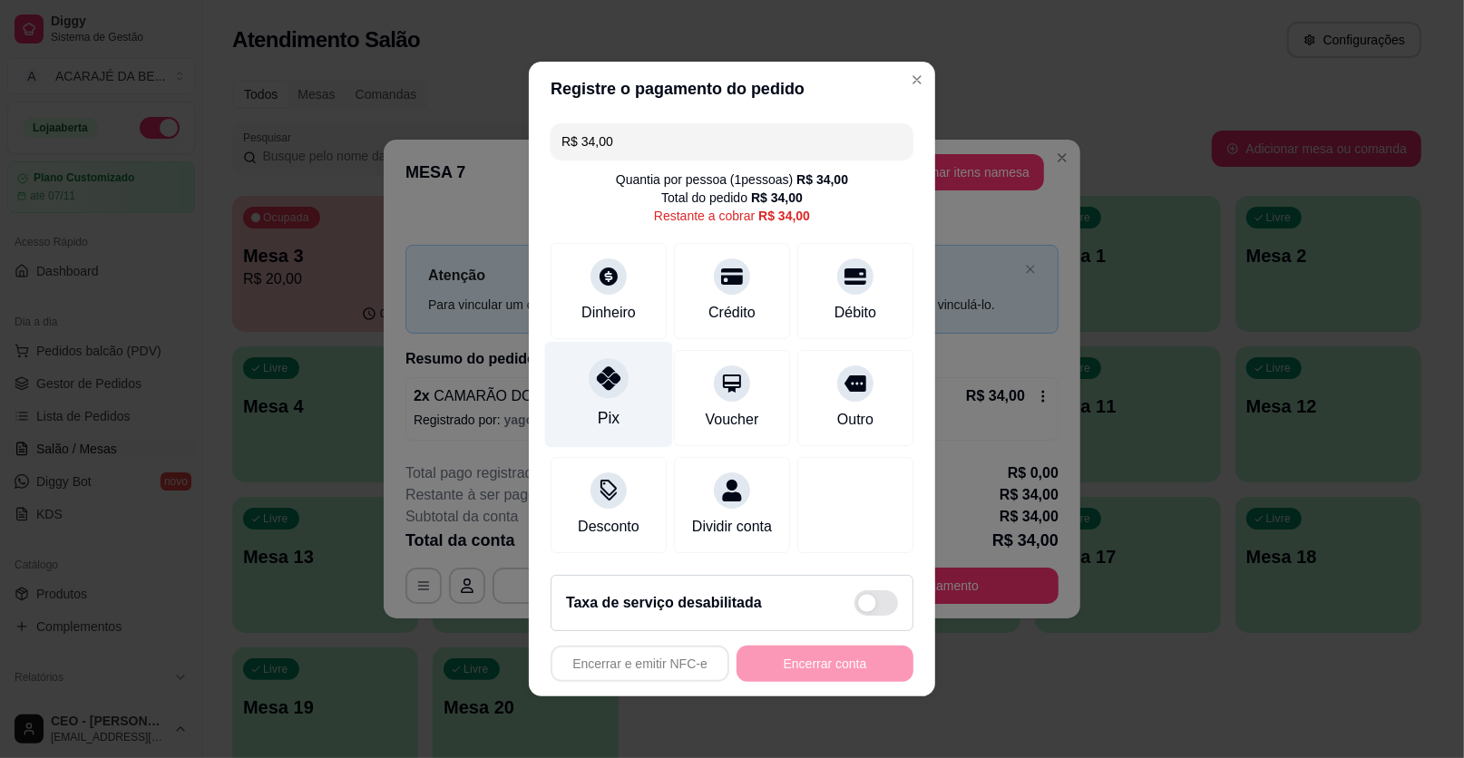
drag, startPoint x: 581, startPoint y: 385, endPoint x: 596, endPoint y: 400, distance: 21.2
click at [584, 386] on div "Pix" at bounding box center [609, 395] width 128 height 106
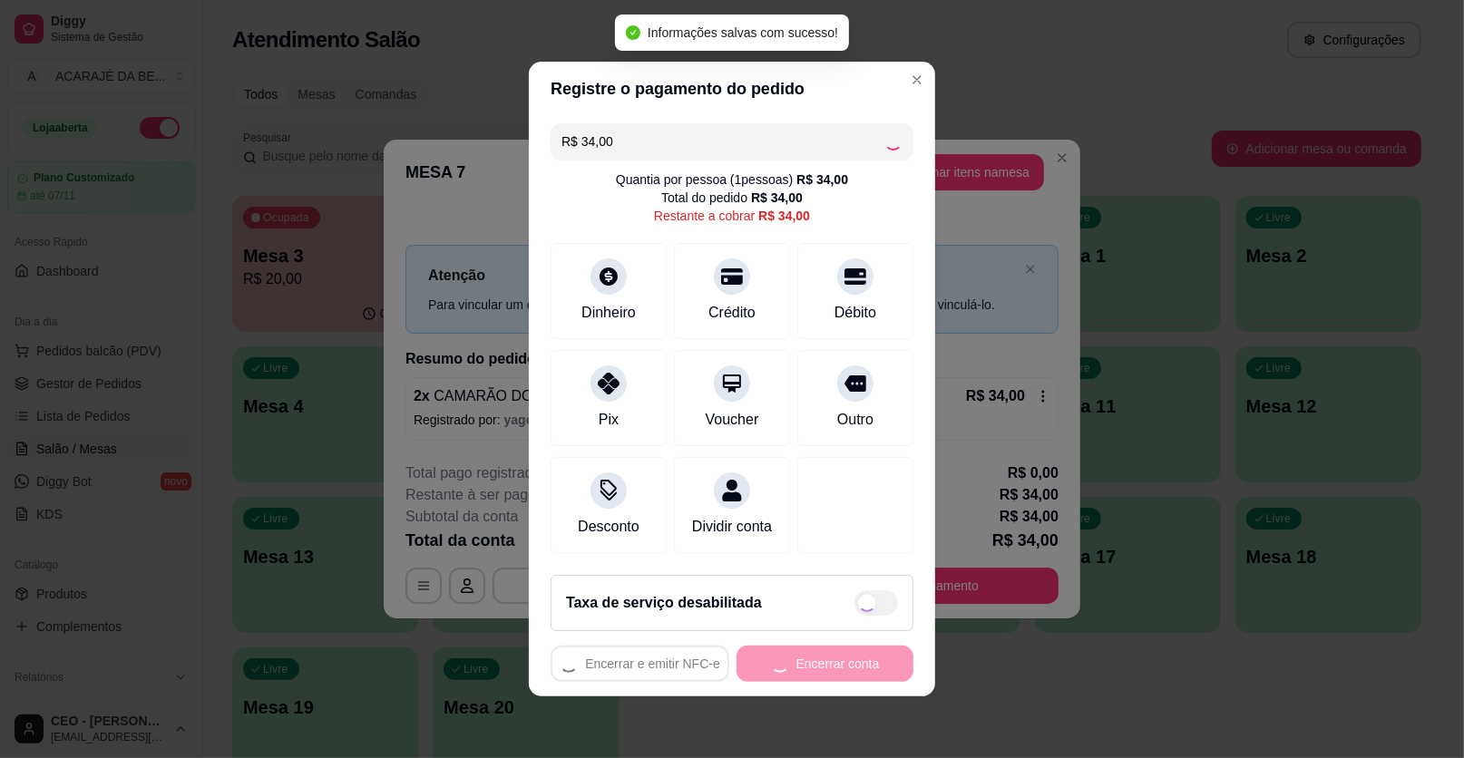
type input "R$ 0,00"
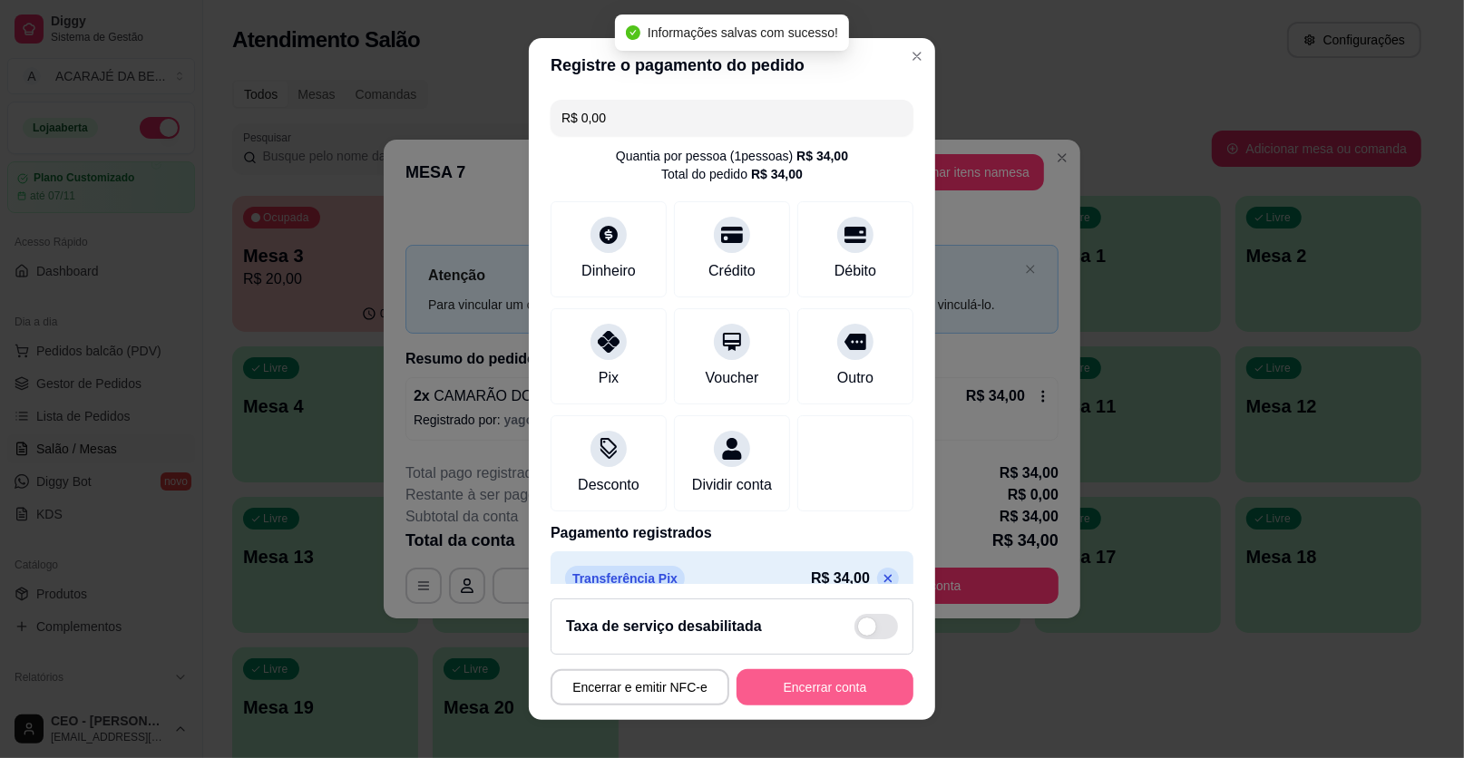
click at [797, 676] on button "Encerrar conta" at bounding box center [824, 687] width 177 height 36
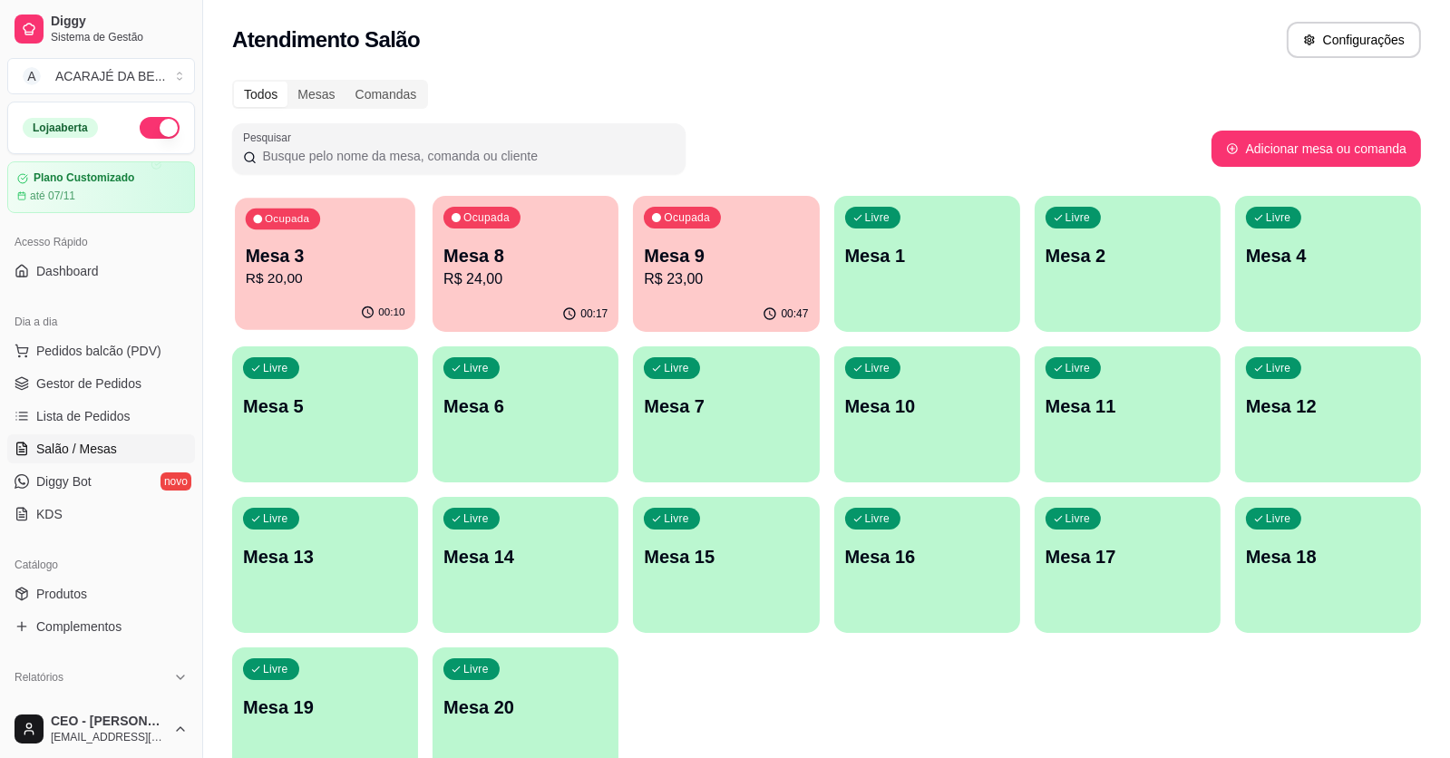
click at [358, 308] on div "00:10" at bounding box center [325, 313] width 180 height 34
click at [103, 387] on span "Gestor de Pedidos" at bounding box center [88, 384] width 105 height 18
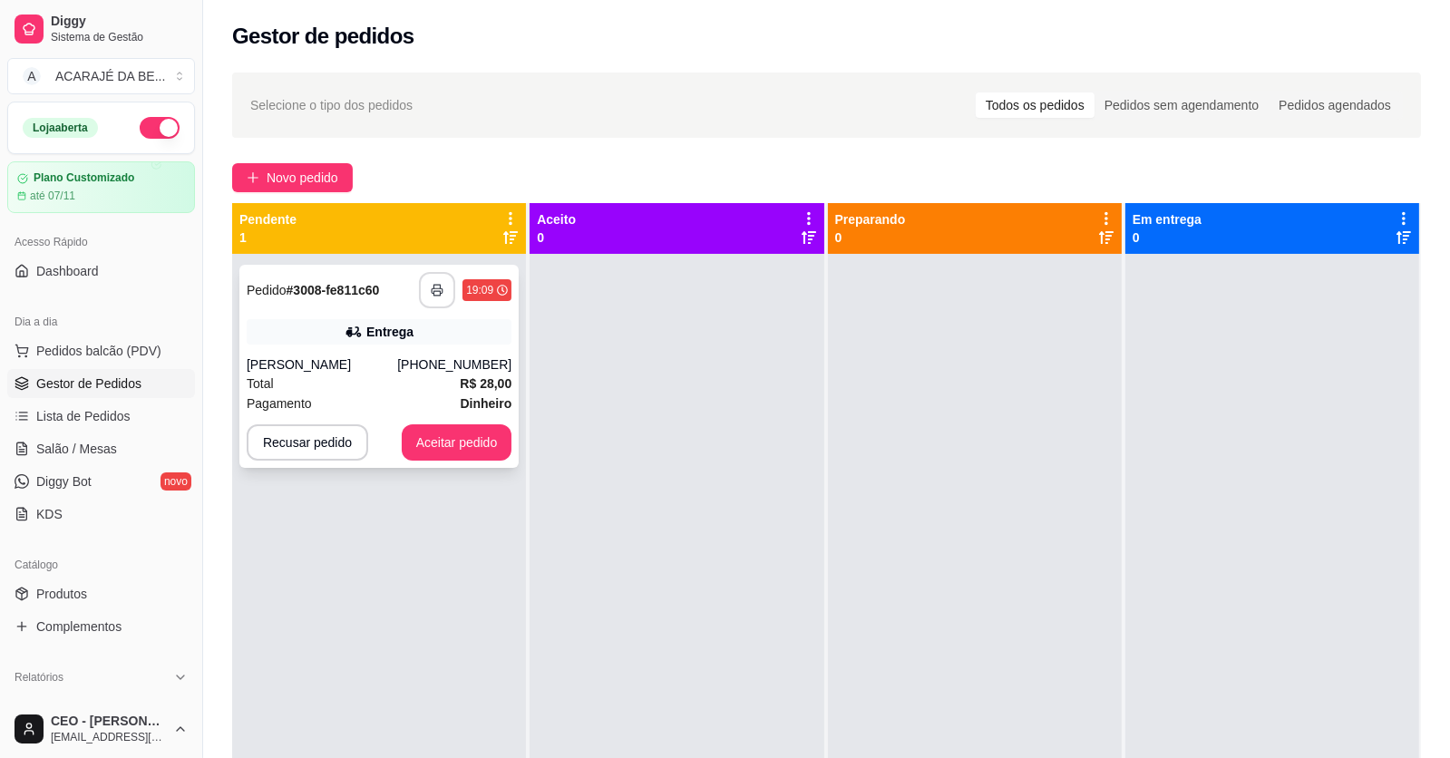
click at [429, 278] on button "button" at bounding box center [437, 290] width 36 height 36
click at [482, 443] on button "Aceitar pedido" at bounding box center [457, 442] width 111 height 36
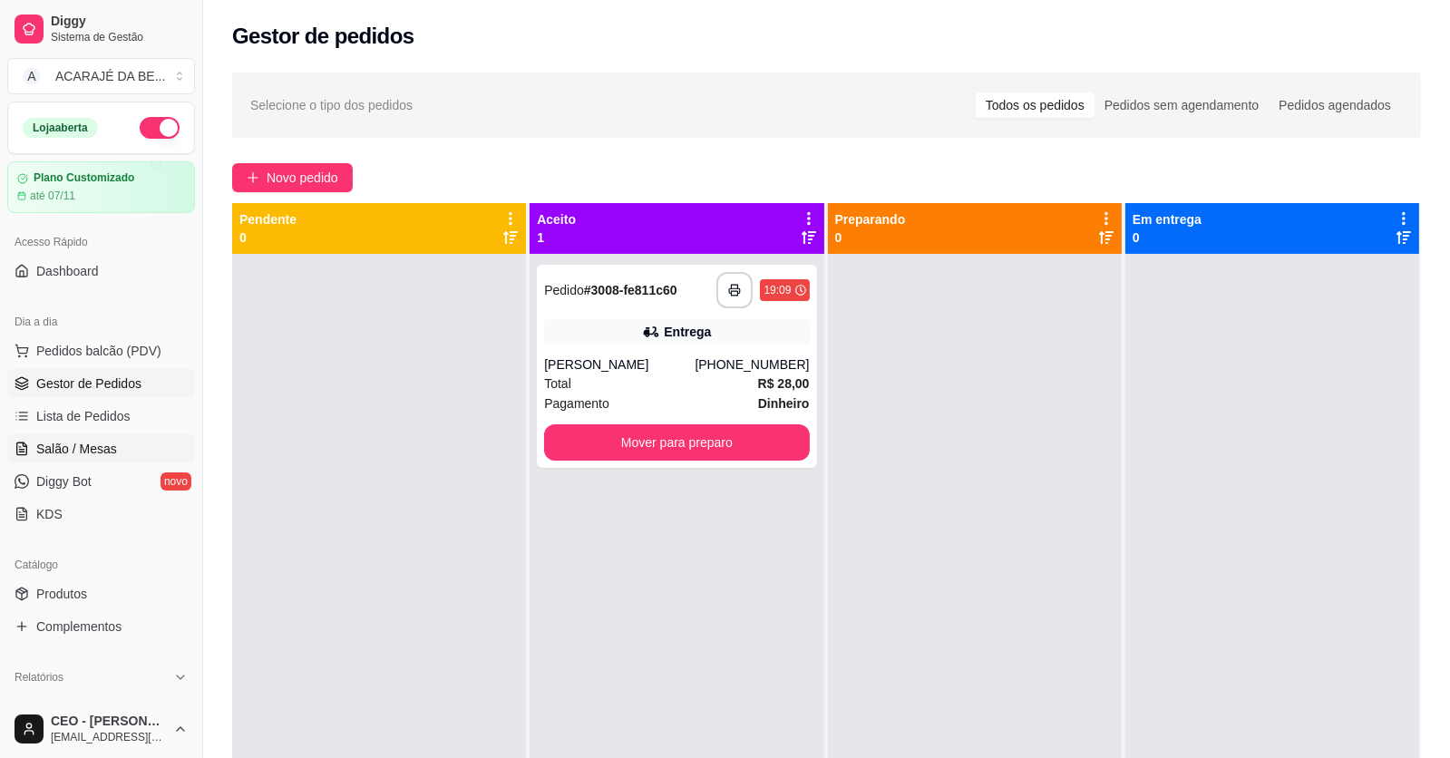
click at [69, 435] on link "Salão / Mesas" at bounding box center [101, 448] width 188 height 29
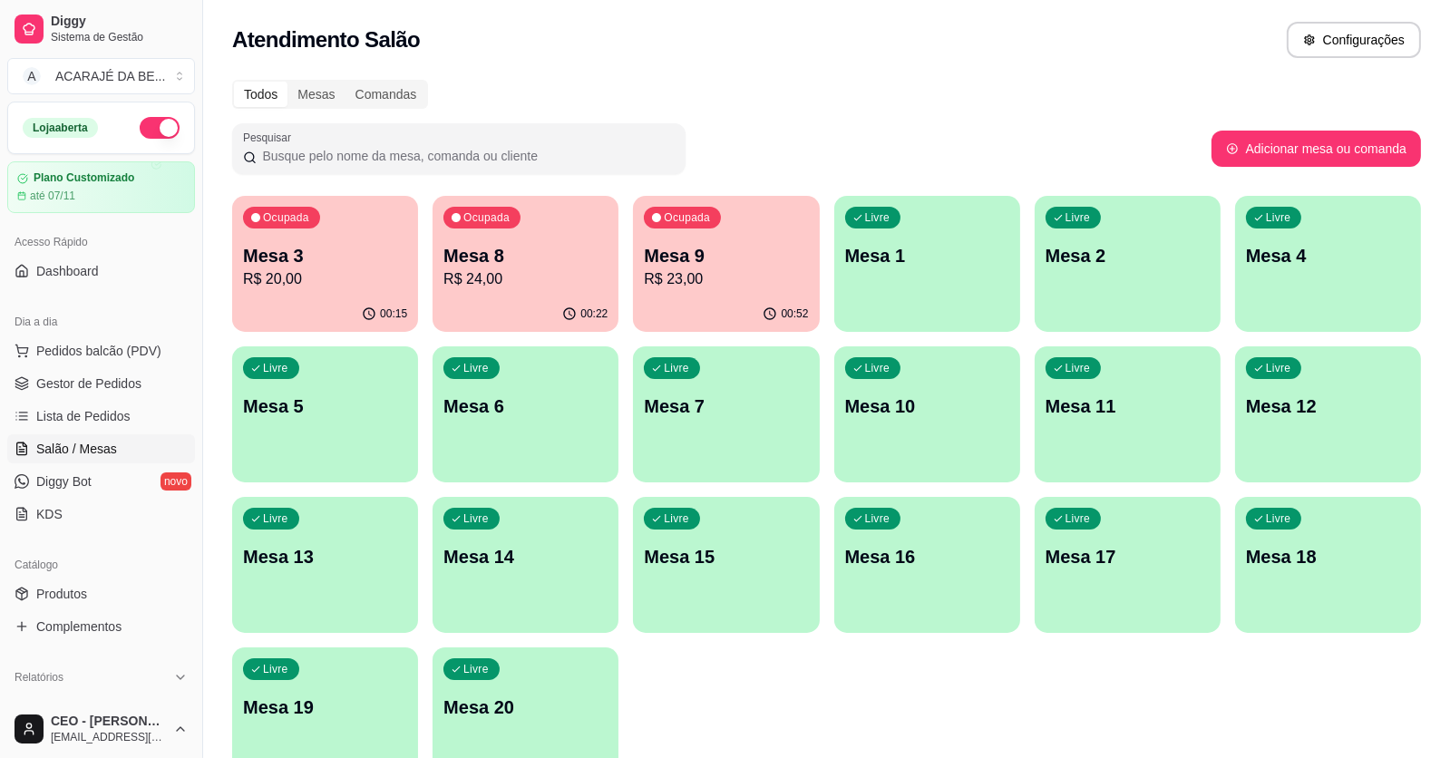
click at [398, 290] on div "Ocupada Mesa 3 R$ 20,00" at bounding box center [325, 246] width 186 height 101
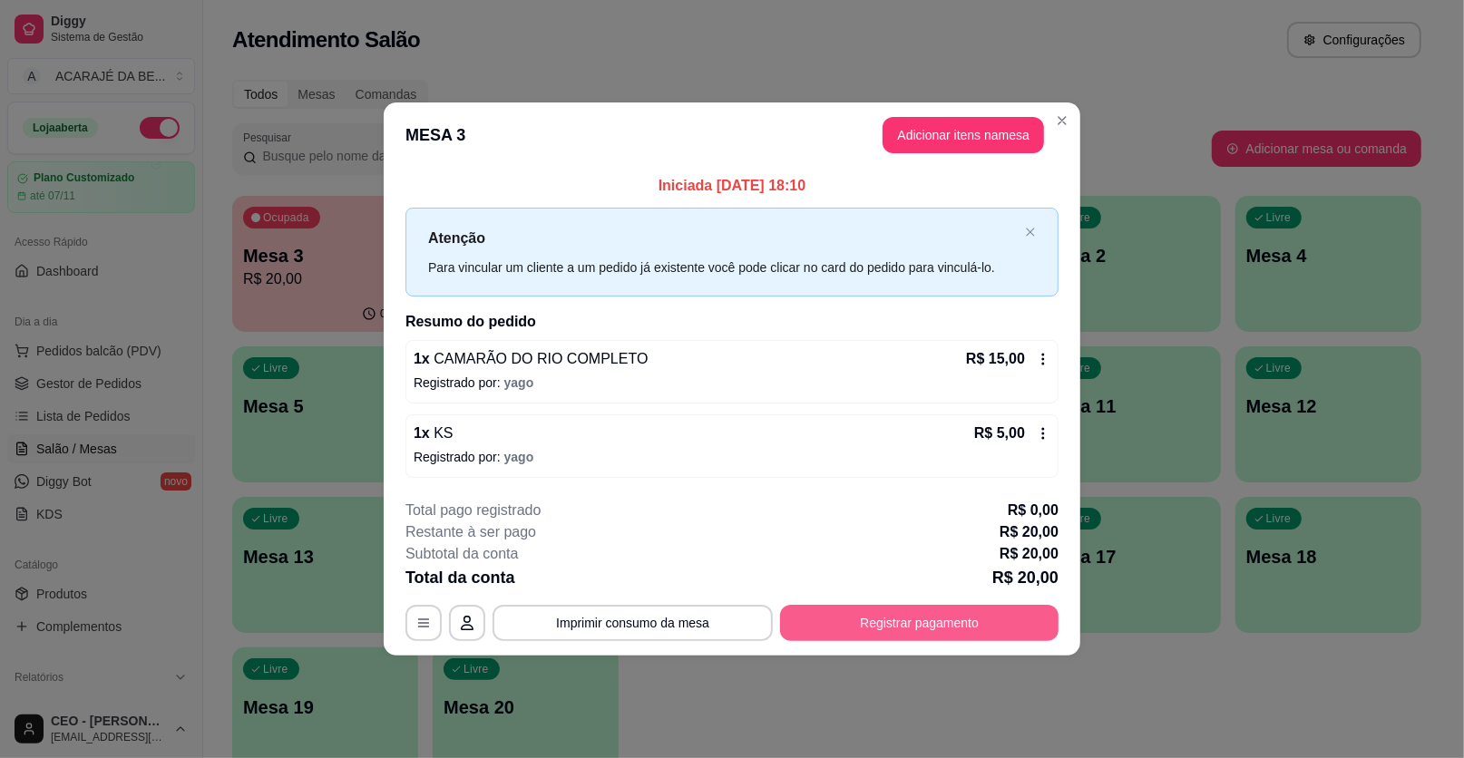
click at [1021, 622] on button "Registrar pagamento" at bounding box center [919, 623] width 278 height 36
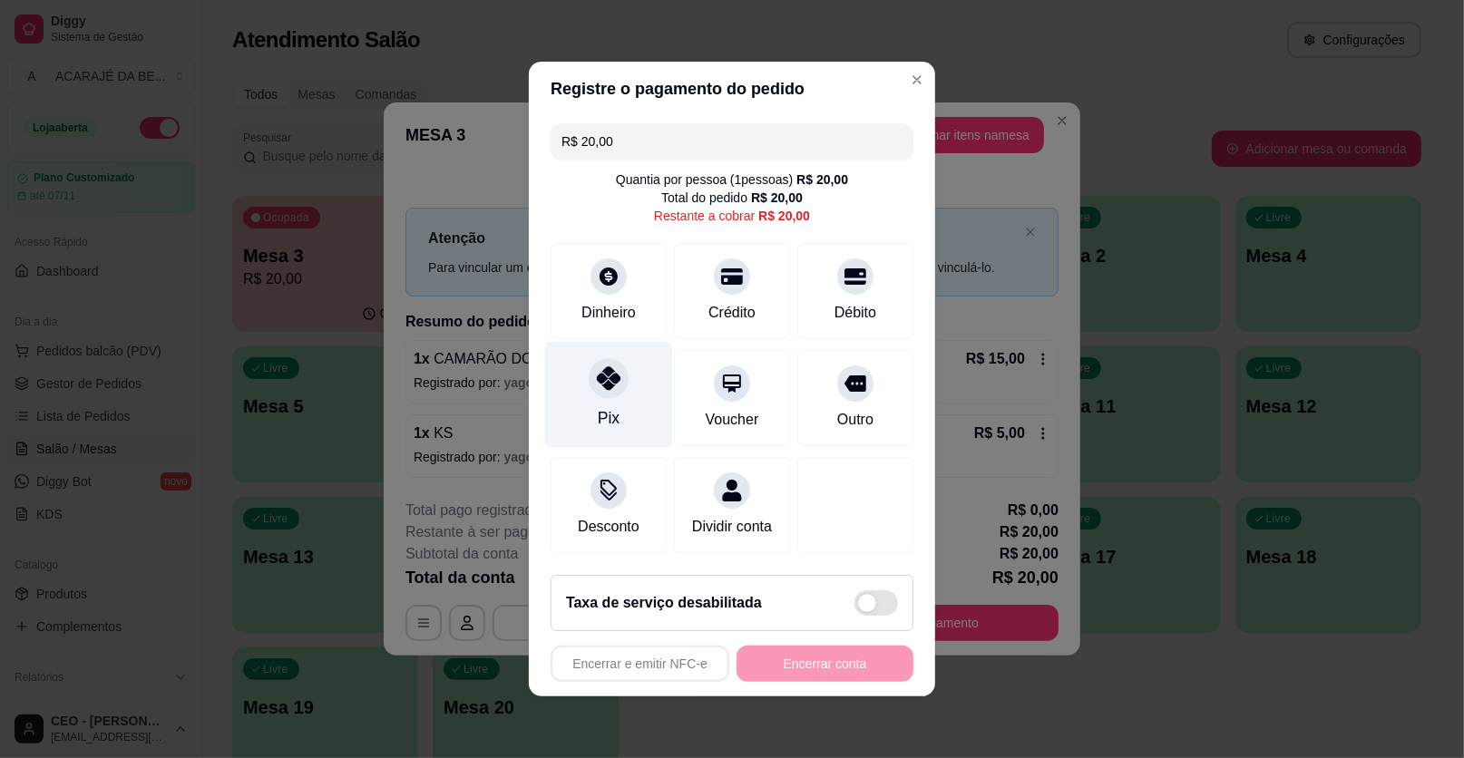
click at [607, 390] on icon at bounding box center [609, 378] width 24 height 24
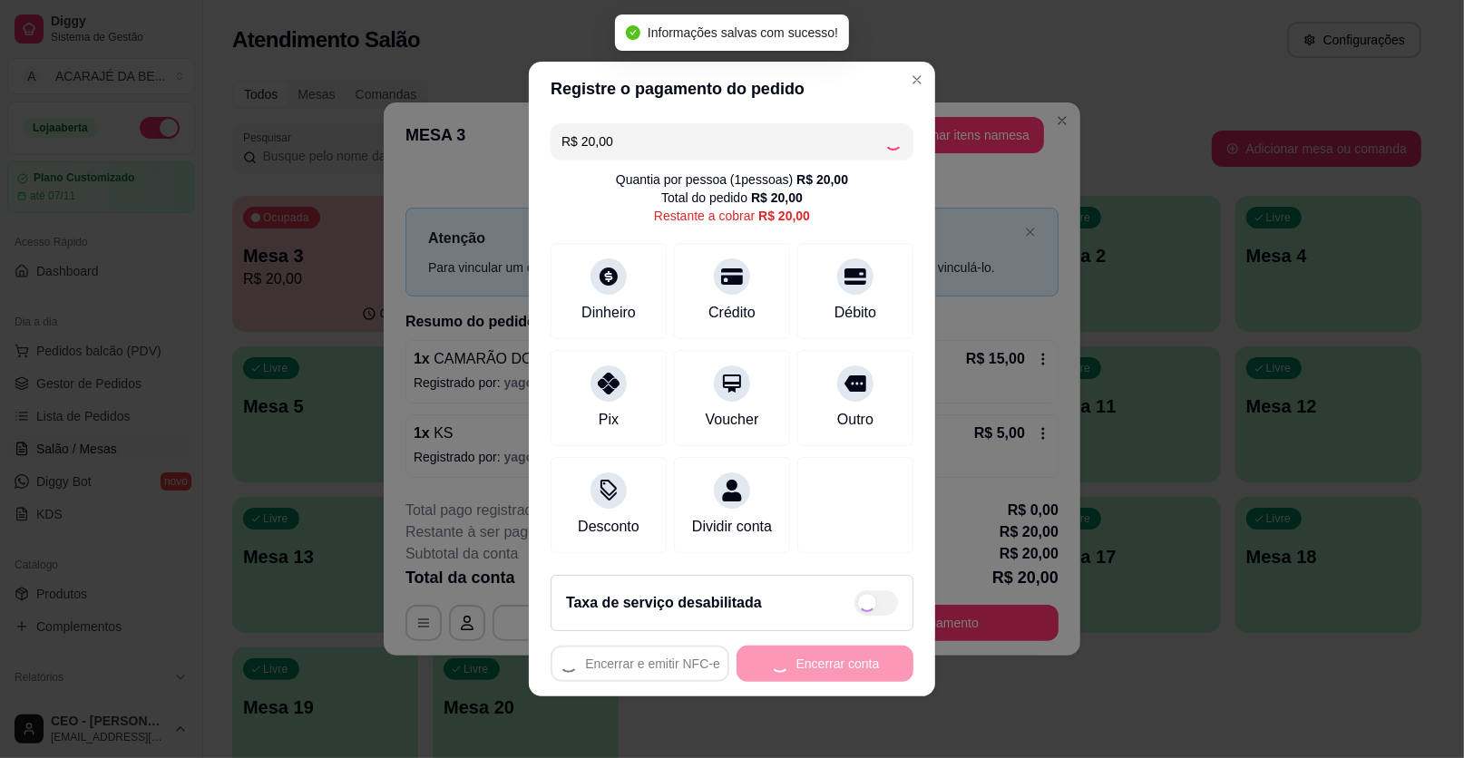
type input "R$ 0,00"
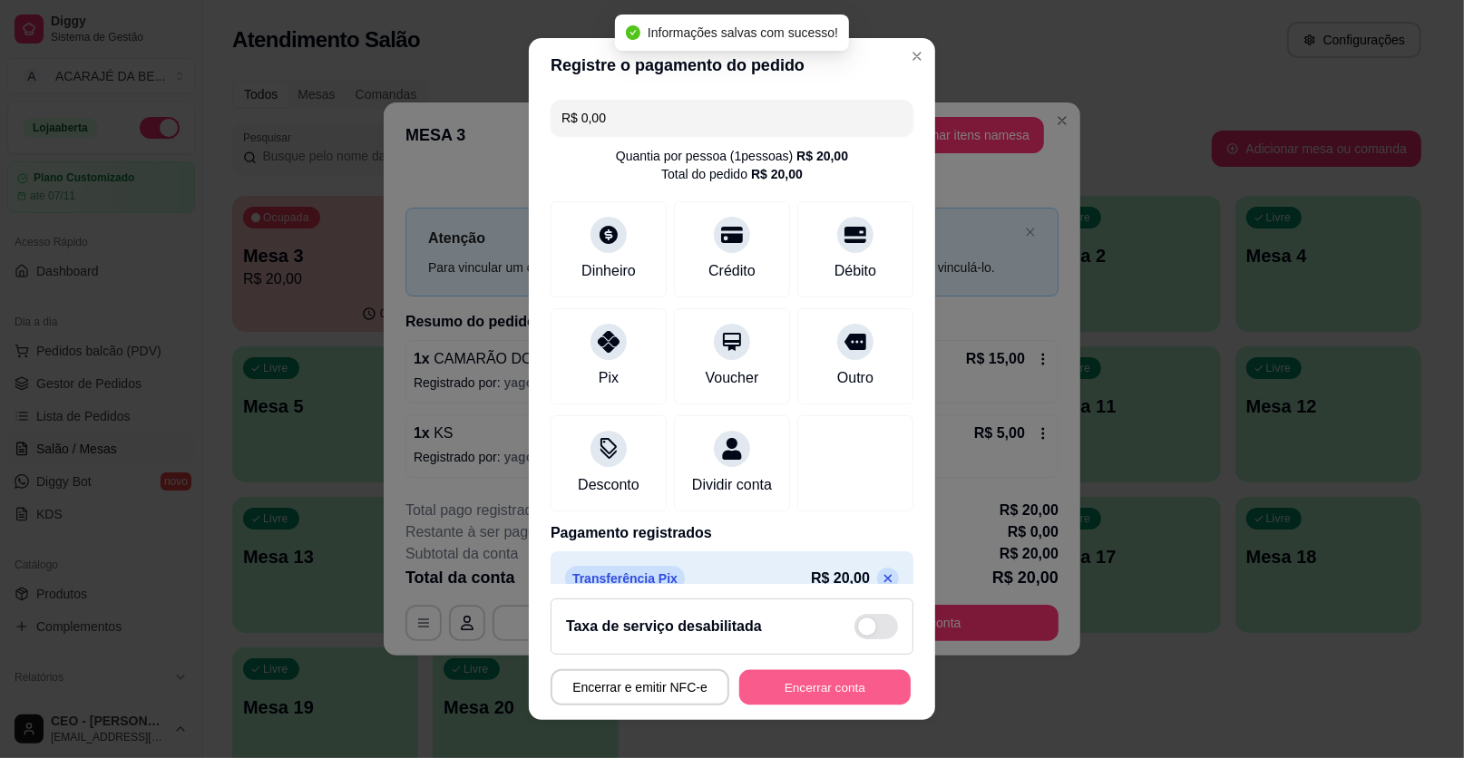
click at [795, 682] on button "Encerrar conta" at bounding box center [824, 687] width 171 height 35
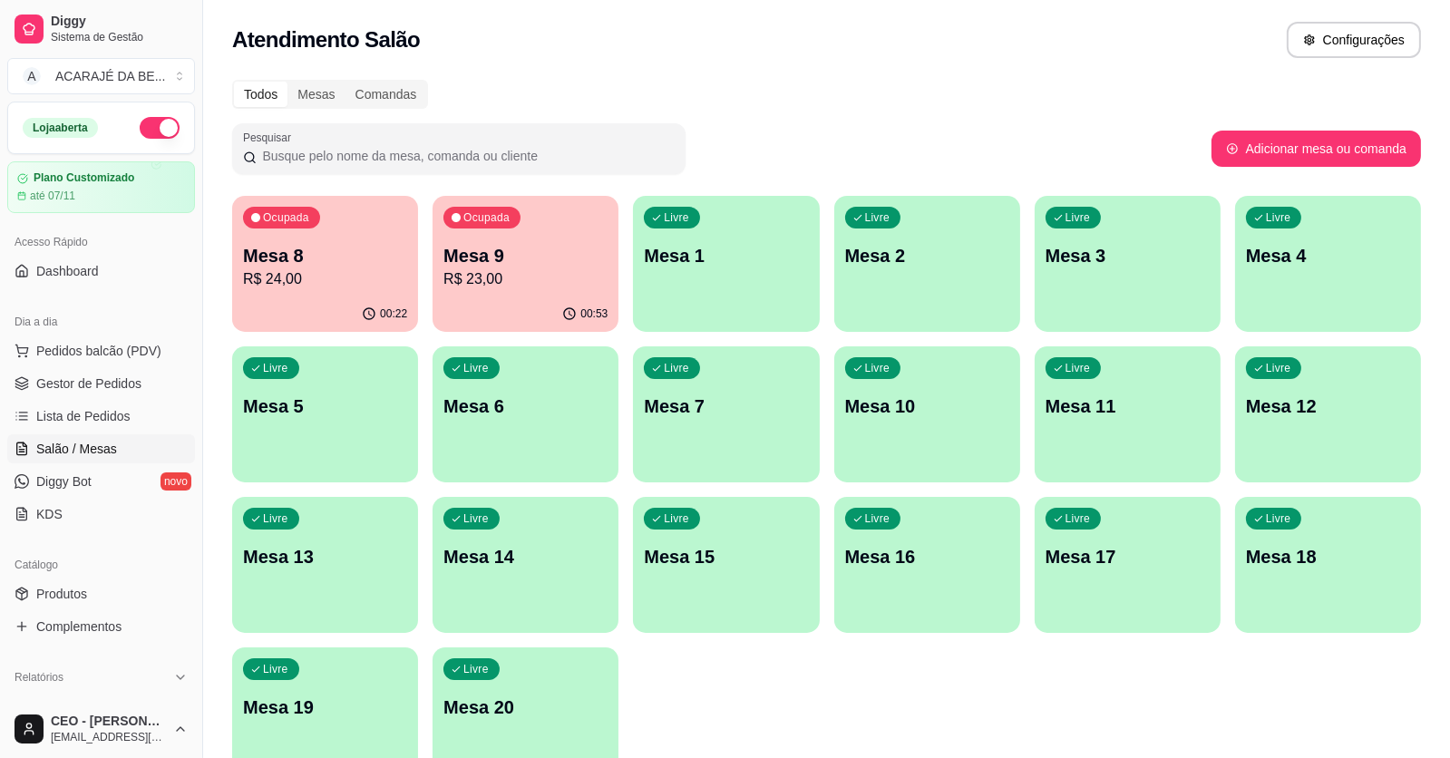
click at [353, 259] on p "Mesa 8" at bounding box center [325, 255] width 164 height 25
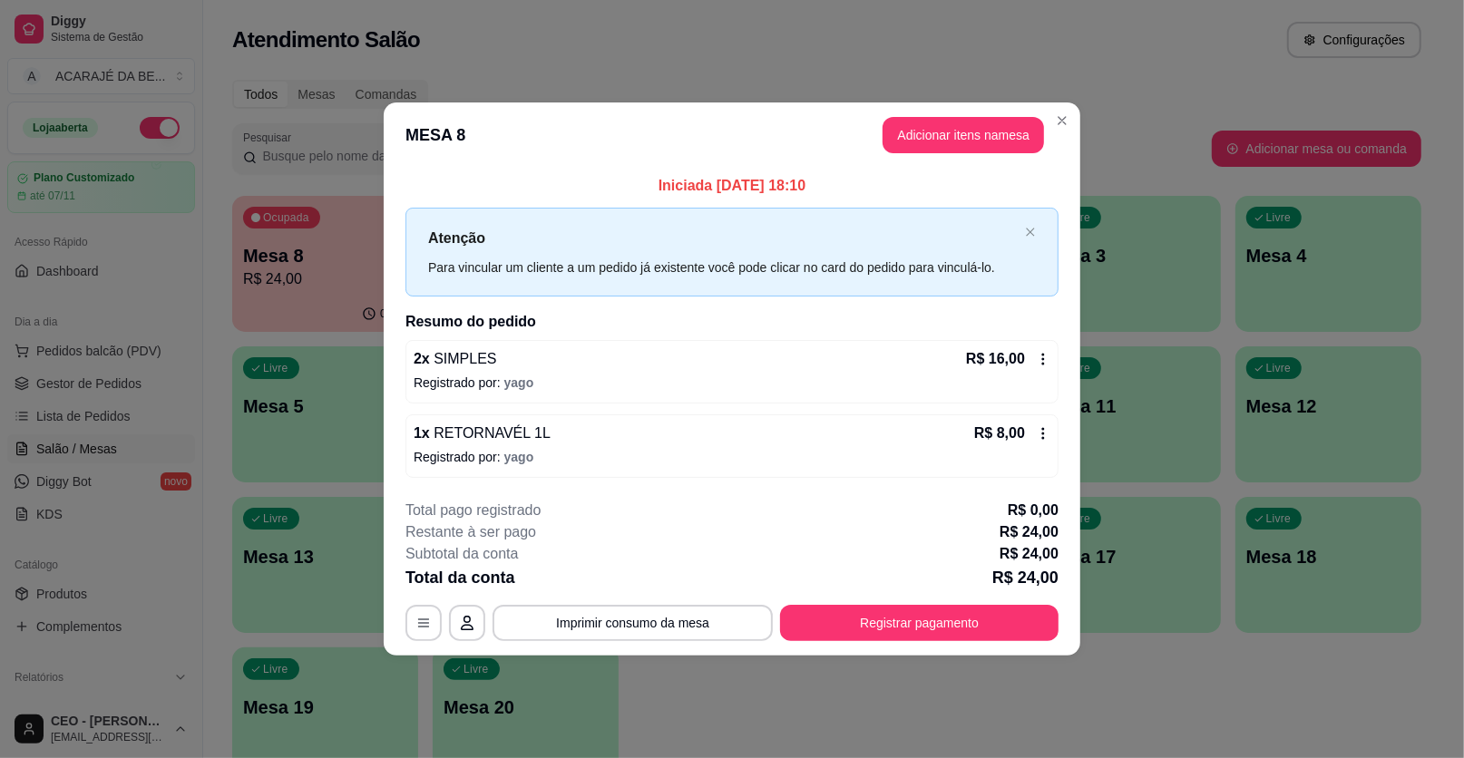
click at [1044, 353] on icon at bounding box center [1043, 359] width 15 height 15
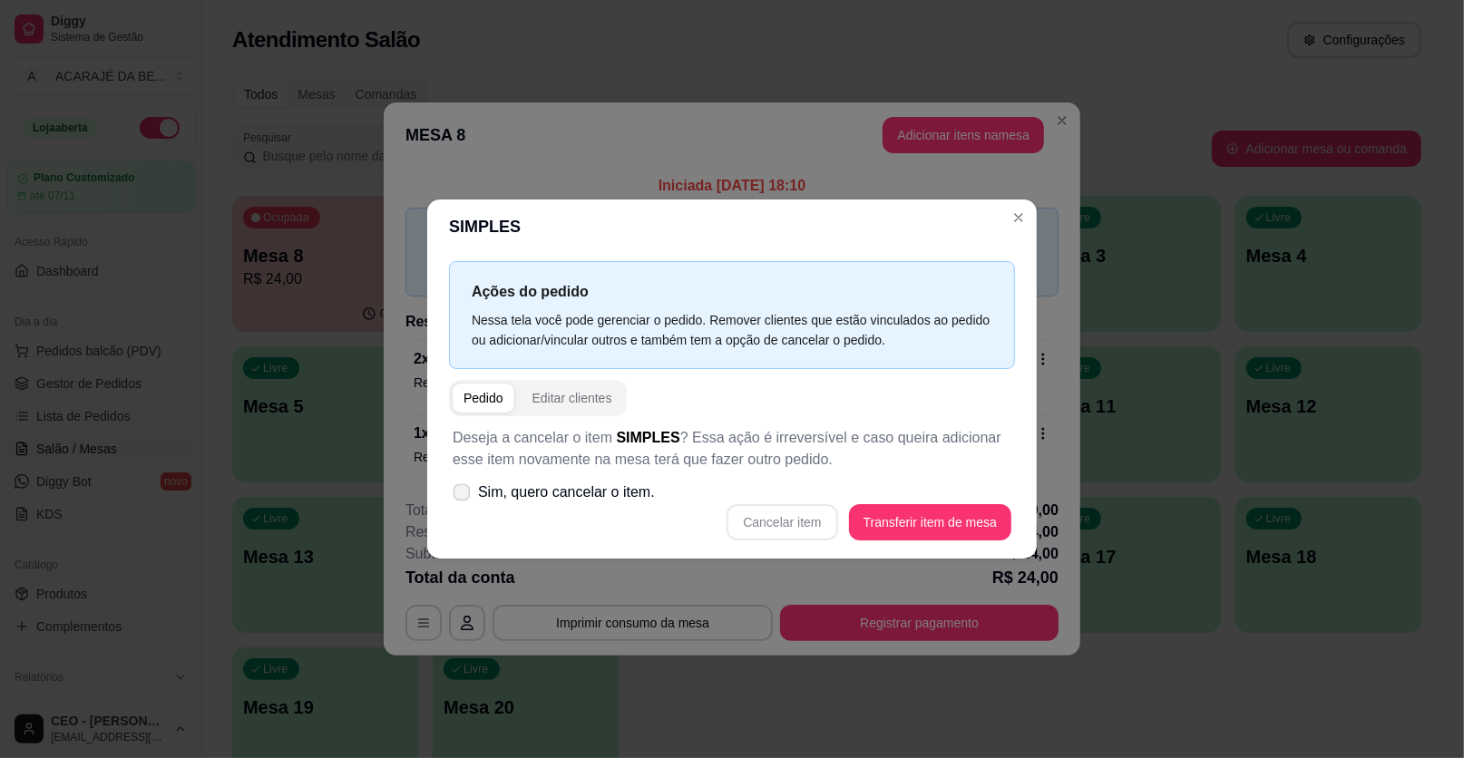
click at [462, 490] on icon at bounding box center [461, 492] width 14 height 10
click at [462, 496] on input "Sim, quero cancelar o item." at bounding box center [458, 502] width 12 height 12
checkbox input "true"
click at [825, 514] on button "Cancelar item" at bounding box center [781, 522] width 111 height 36
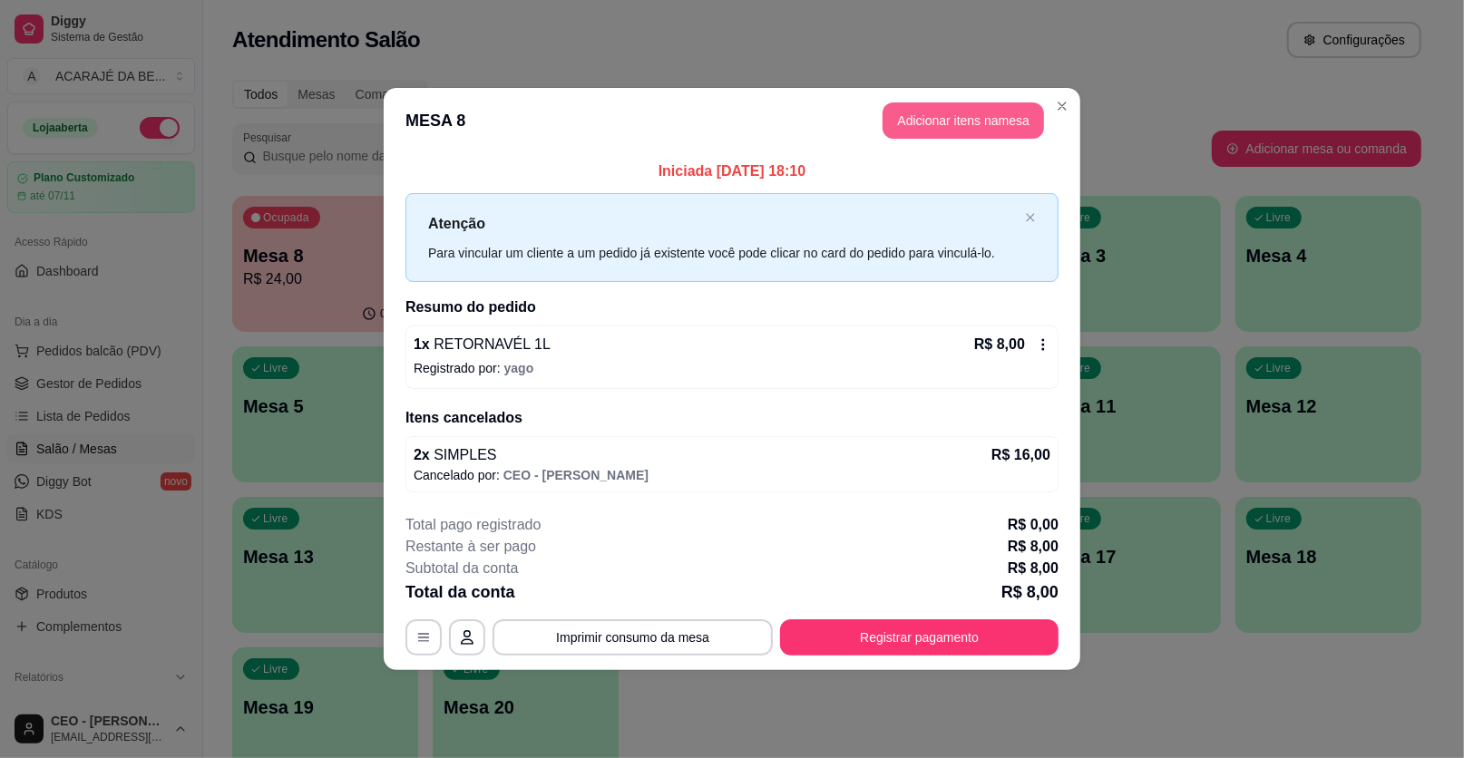
click at [935, 123] on button "Adicionar itens na mesa" at bounding box center [962, 120] width 161 height 36
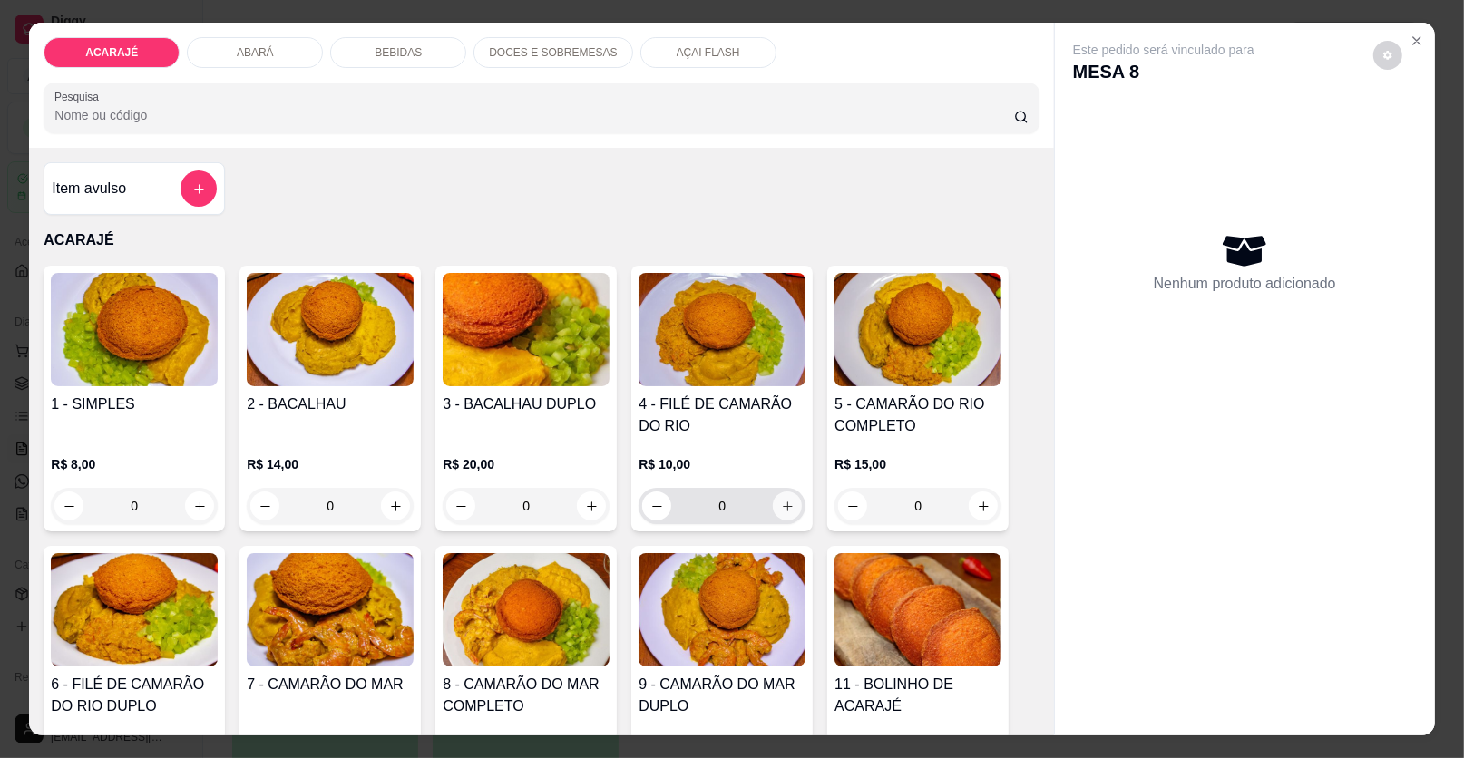
click at [775, 495] on button "increase-product-quantity" at bounding box center [787, 506] width 29 height 29
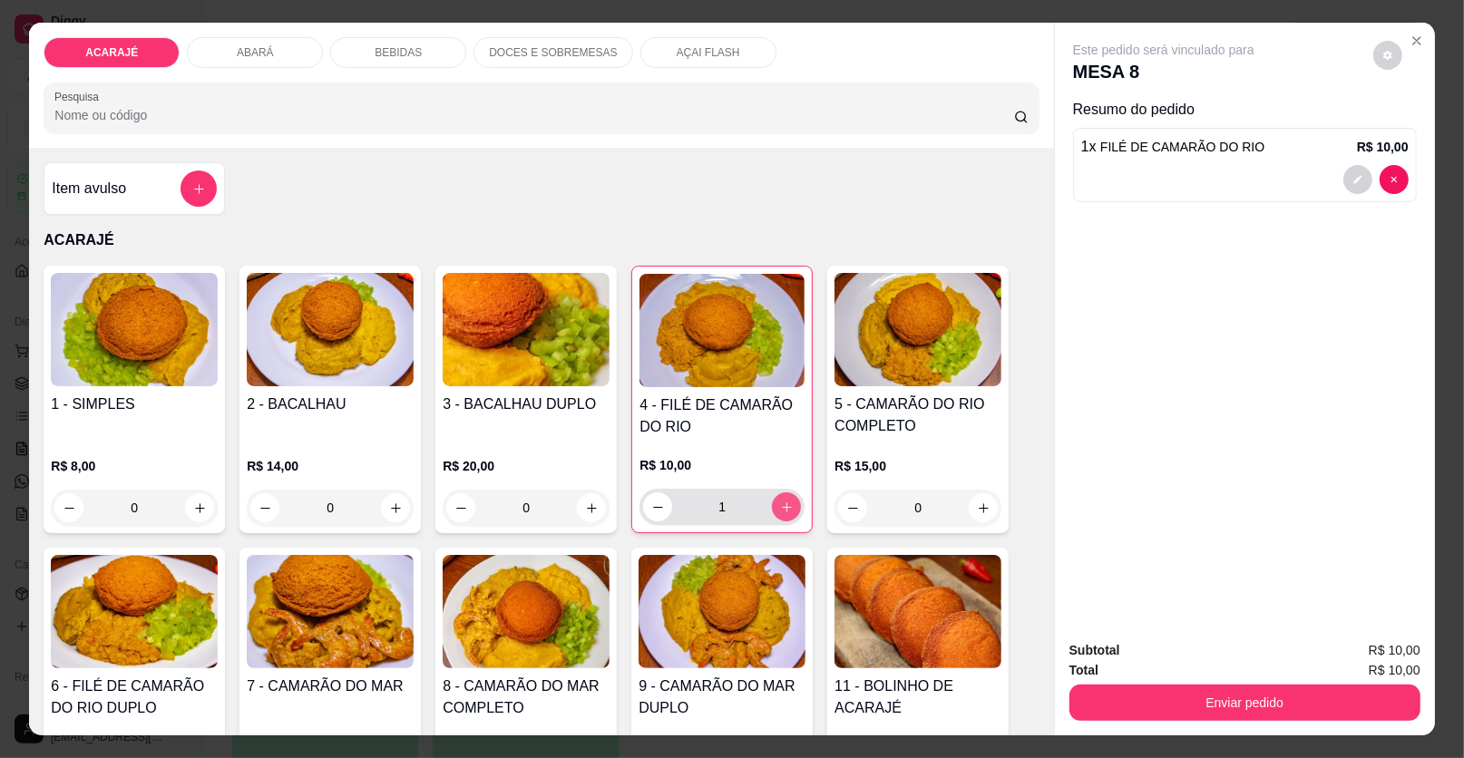
click at [775, 495] on button "increase-product-quantity" at bounding box center [786, 506] width 29 height 29
type input "2"
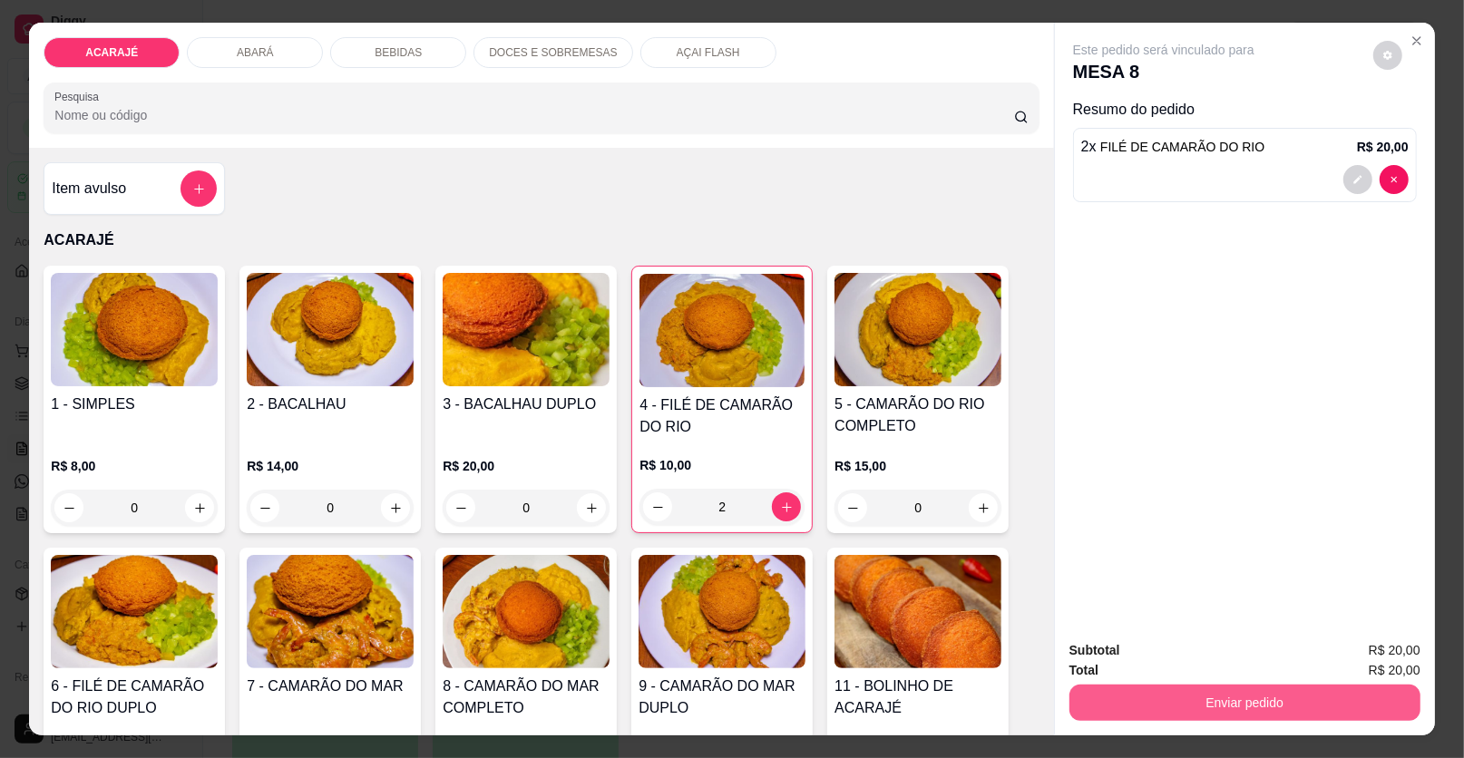
click at [1105, 706] on button "Enviar pedido" at bounding box center [1244, 703] width 351 height 36
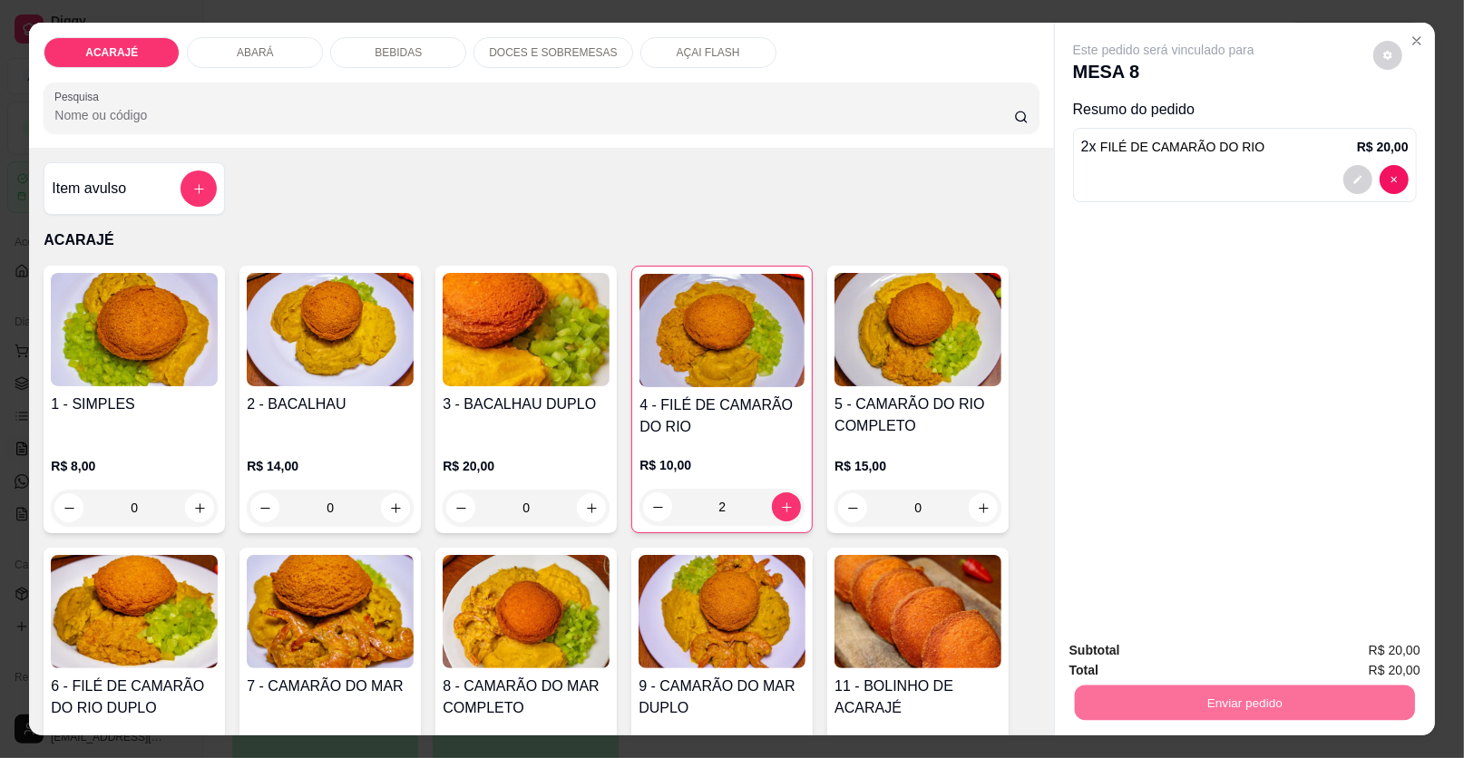
click at [1359, 641] on button "Enviar pedido" at bounding box center [1373, 658] width 100 height 34
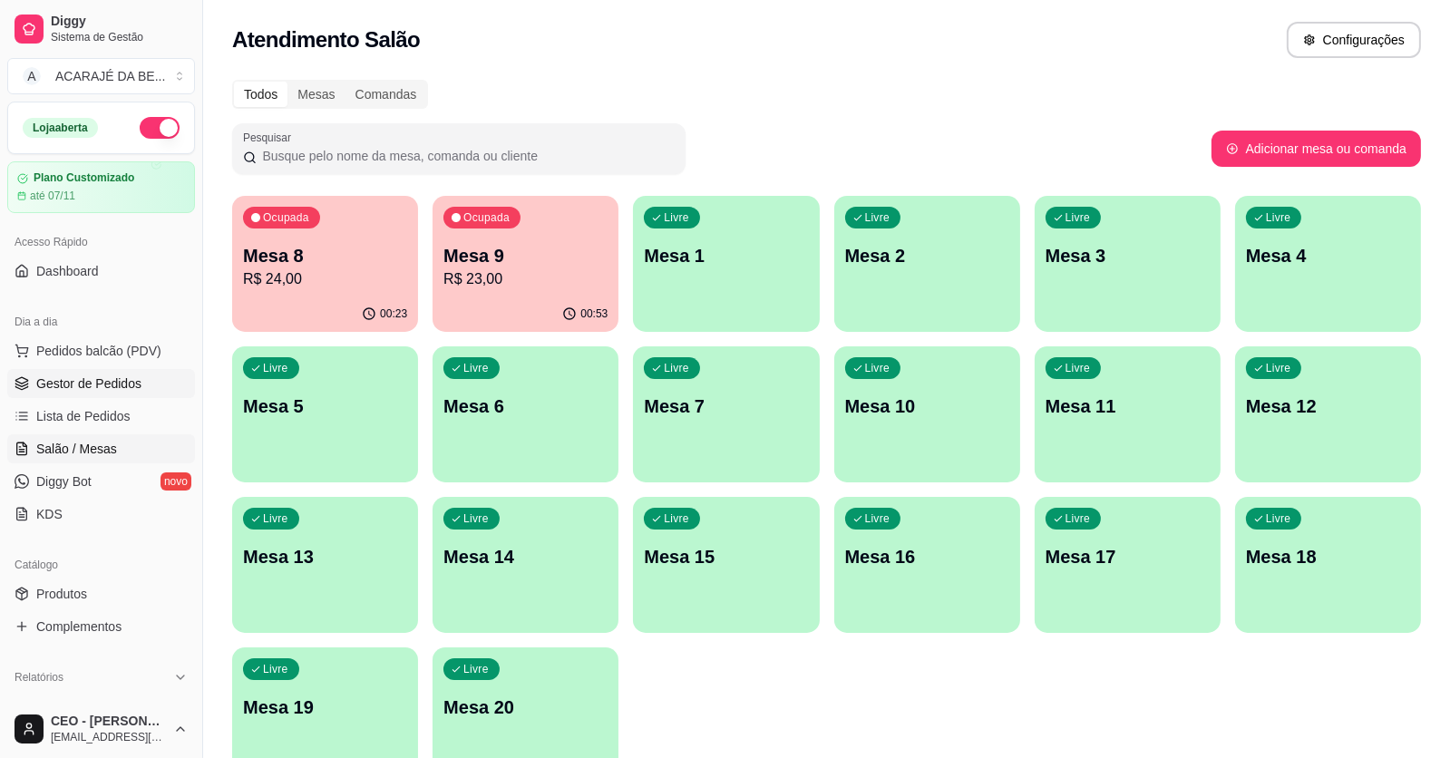
click at [85, 375] on span "Gestor de Pedidos" at bounding box center [88, 384] width 105 height 18
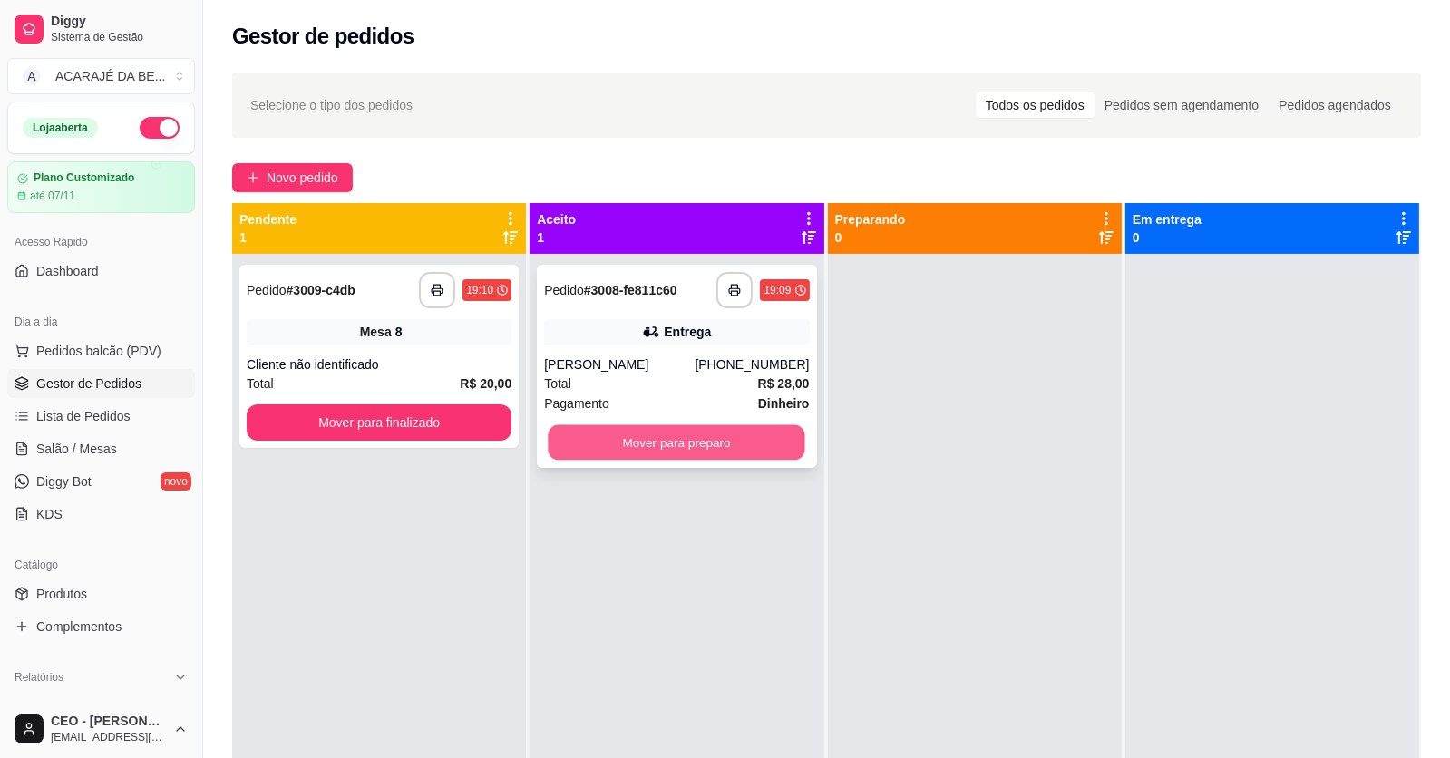
click at [775, 426] on button "Mover para preparo" at bounding box center [677, 442] width 257 height 35
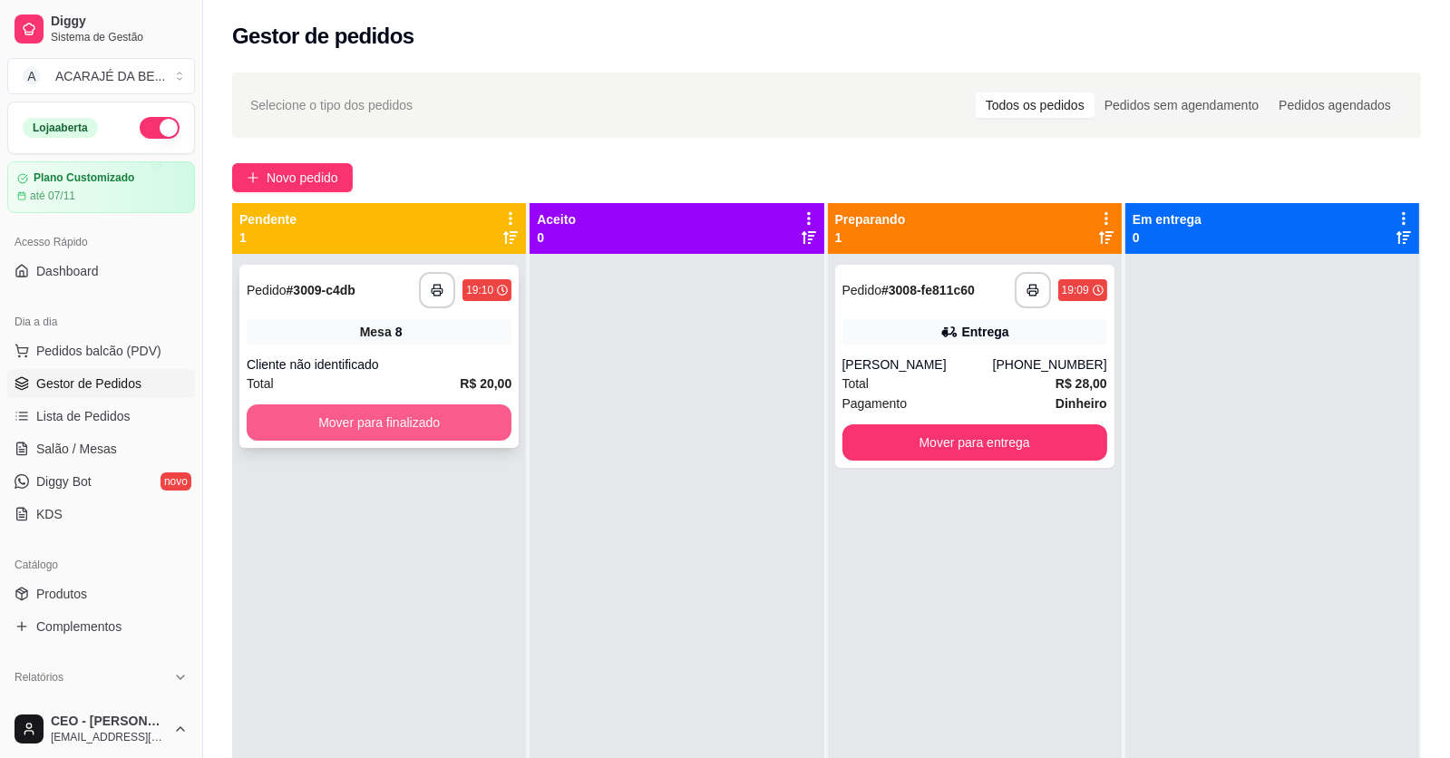
click at [358, 408] on button "Mover para finalizado" at bounding box center [379, 423] width 265 height 36
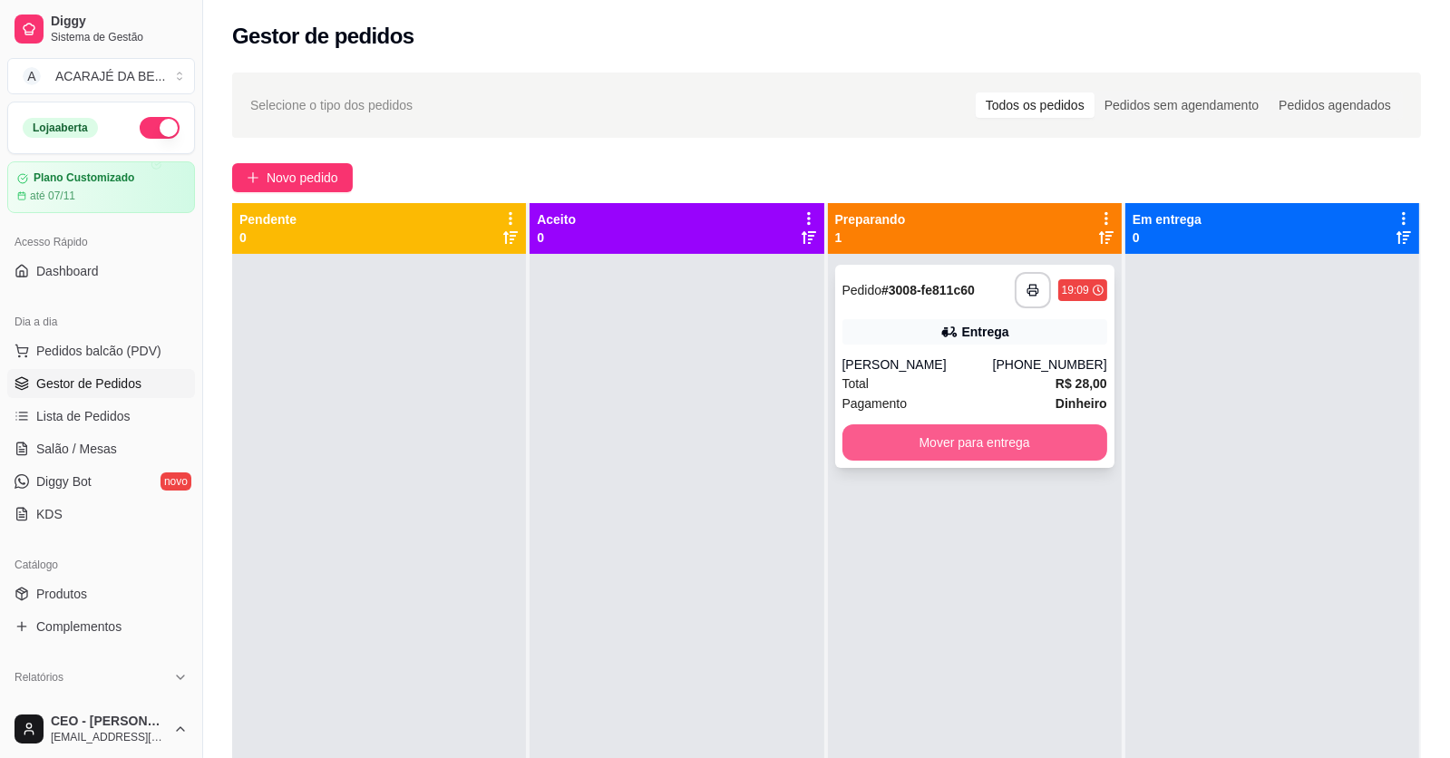
click at [1044, 436] on button "Mover para entrega" at bounding box center [975, 442] width 265 height 36
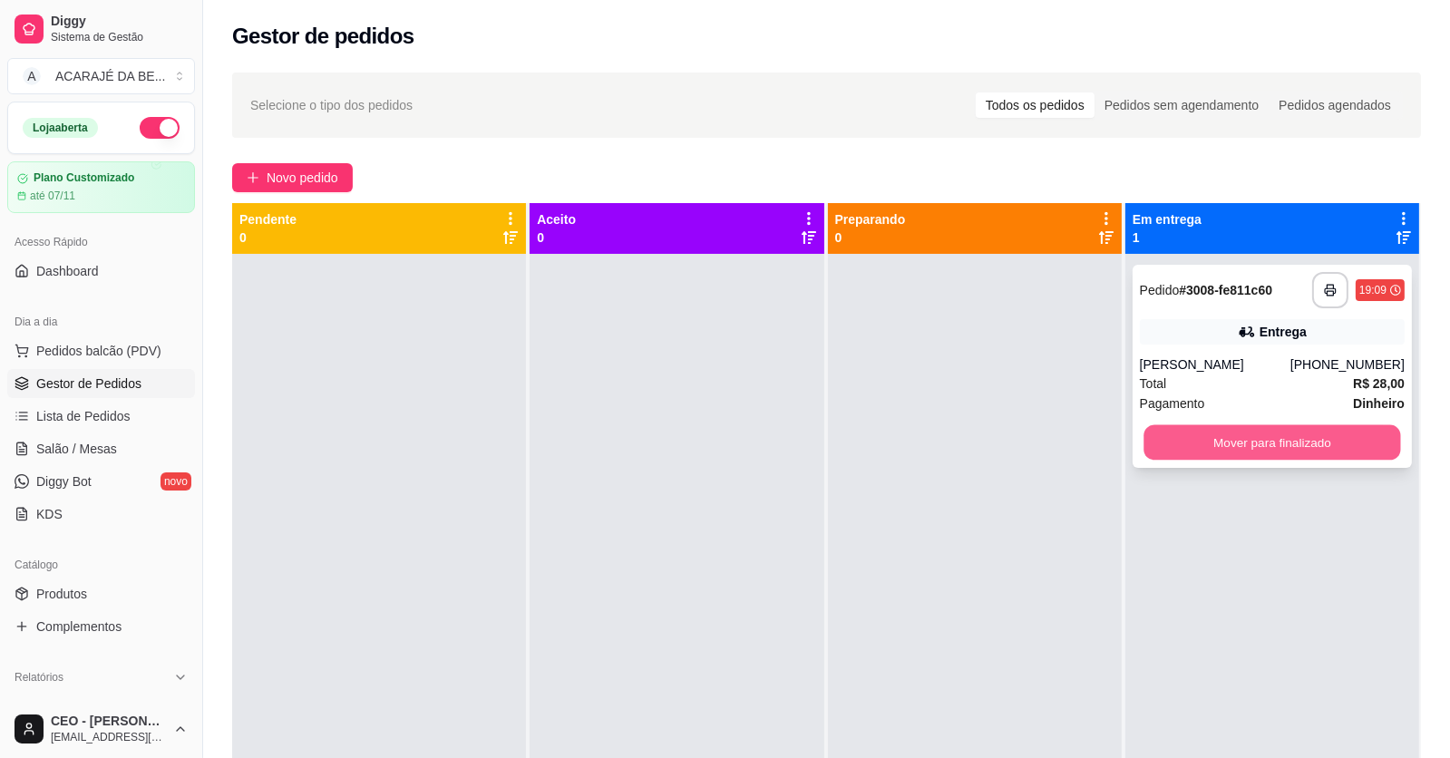
click at [1207, 441] on button "Mover para finalizado" at bounding box center [1272, 442] width 257 height 35
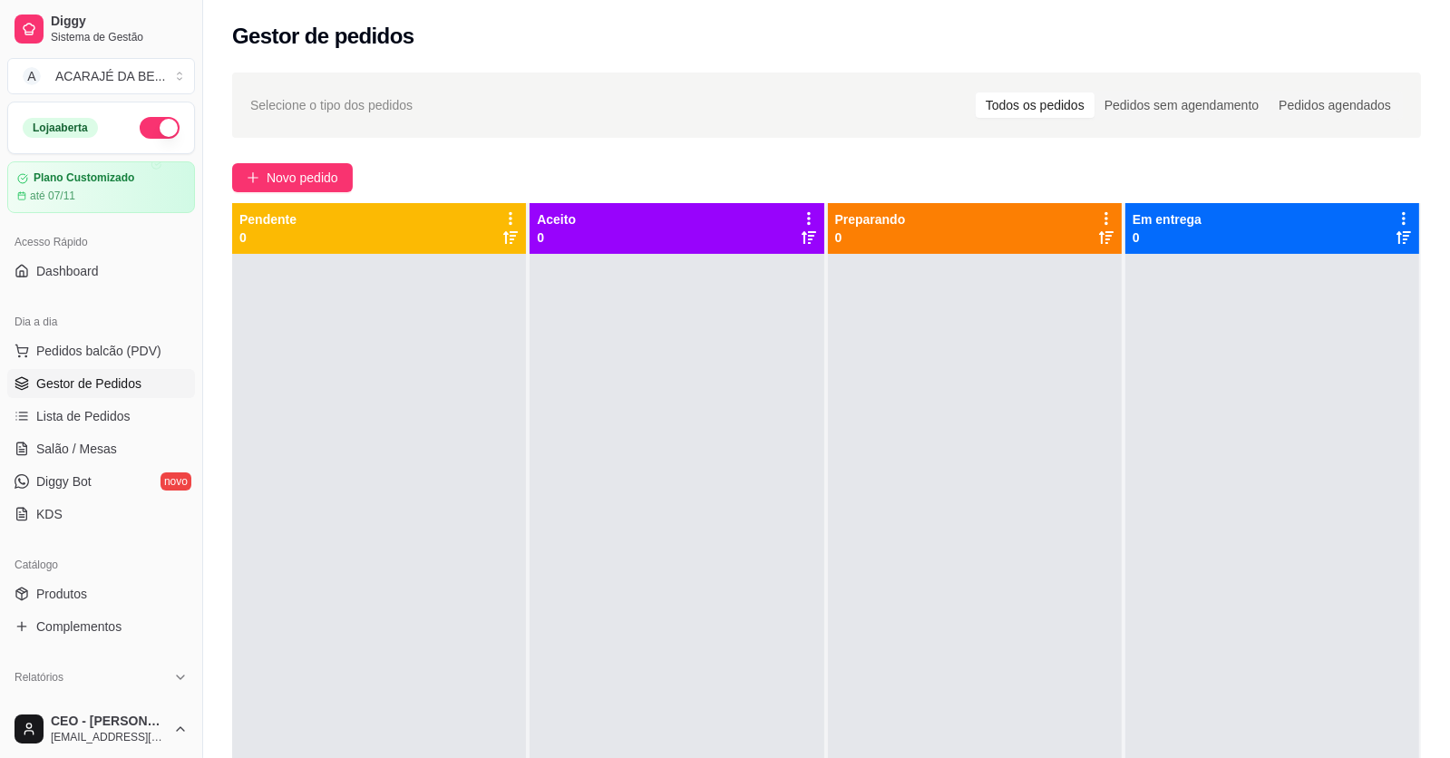
drag, startPoint x: 539, startPoint y: 175, endPoint x: 482, endPoint y: 237, distance: 84.1
drag, startPoint x: 482, startPoint y: 237, endPoint x: 425, endPoint y: 331, distance: 109.8
drag, startPoint x: 420, startPoint y: 338, endPoint x: 94, endPoint y: 448, distance: 343.6
click at [94, 448] on span "Salão / Mesas" at bounding box center [76, 449] width 81 height 18
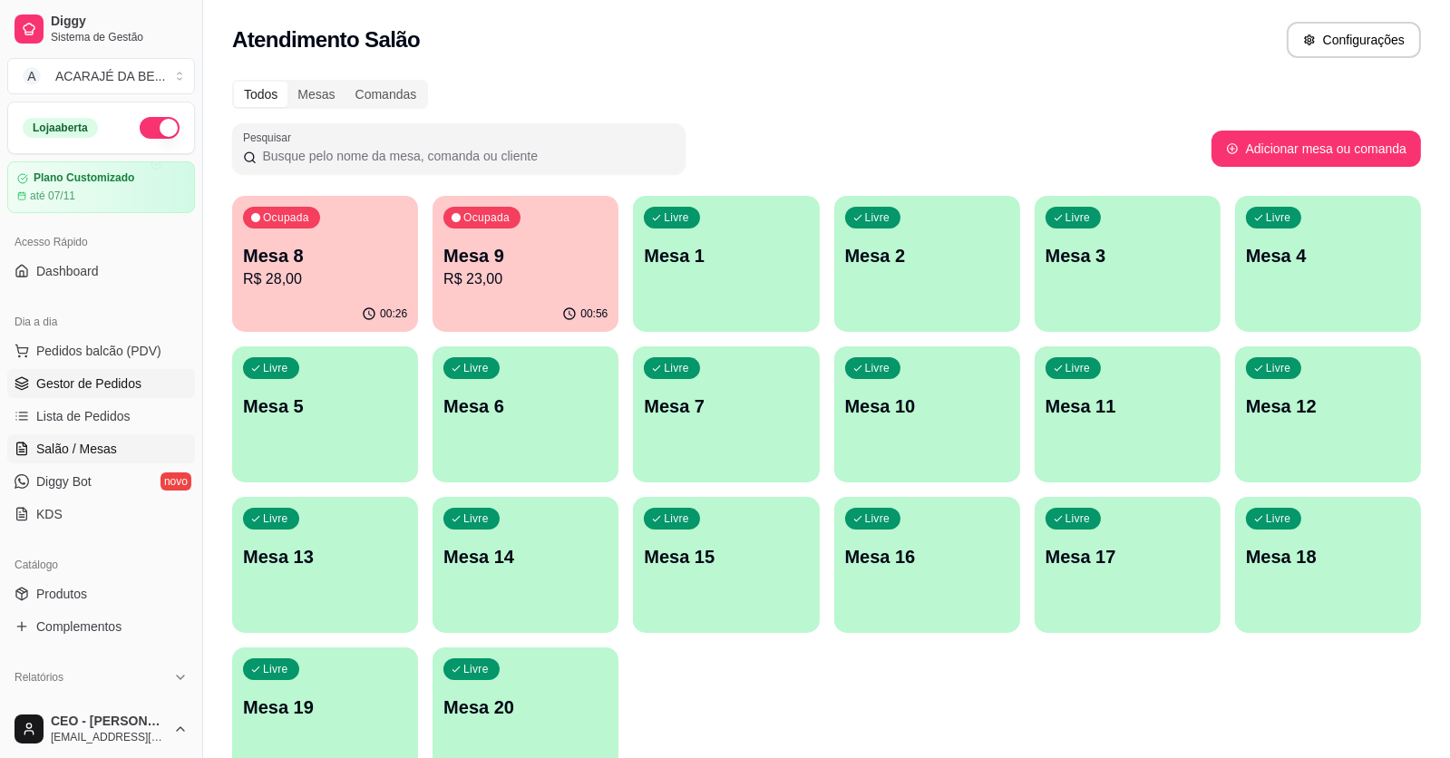
click at [68, 377] on span "Gestor de Pedidos" at bounding box center [88, 384] width 105 height 18
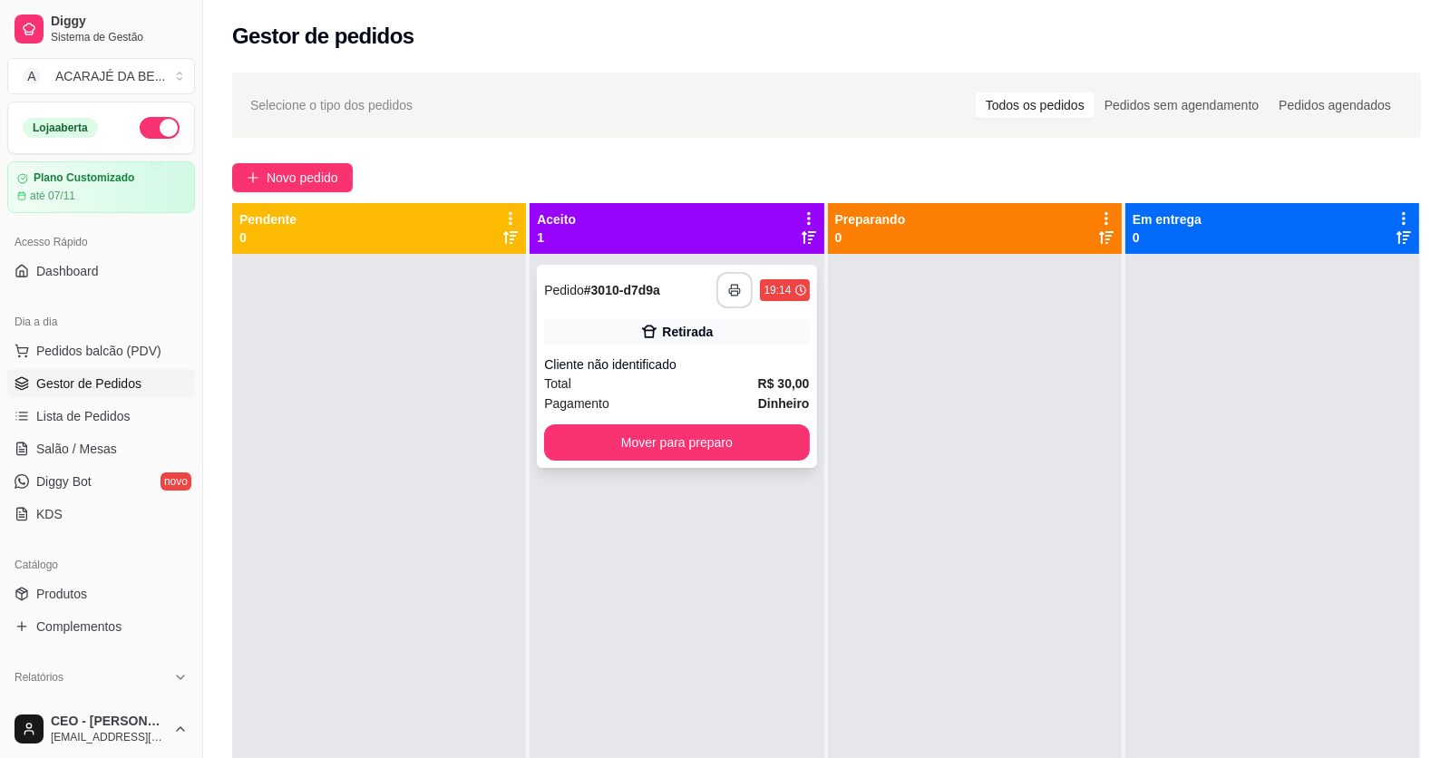
click at [725, 280] on button "button" at bounding box center [735, 290] width 36 height 36
click at [729, 284] on icon "button" at bounding box center [735, 290] width 13 height 13
click at [708, 439] on button "Mover para preparo" at bounding box center [676, 442] width 265 height 36
click at [708, 436] on button "Mover para preparo" at bounding box center [677, 442] width 257 height 35
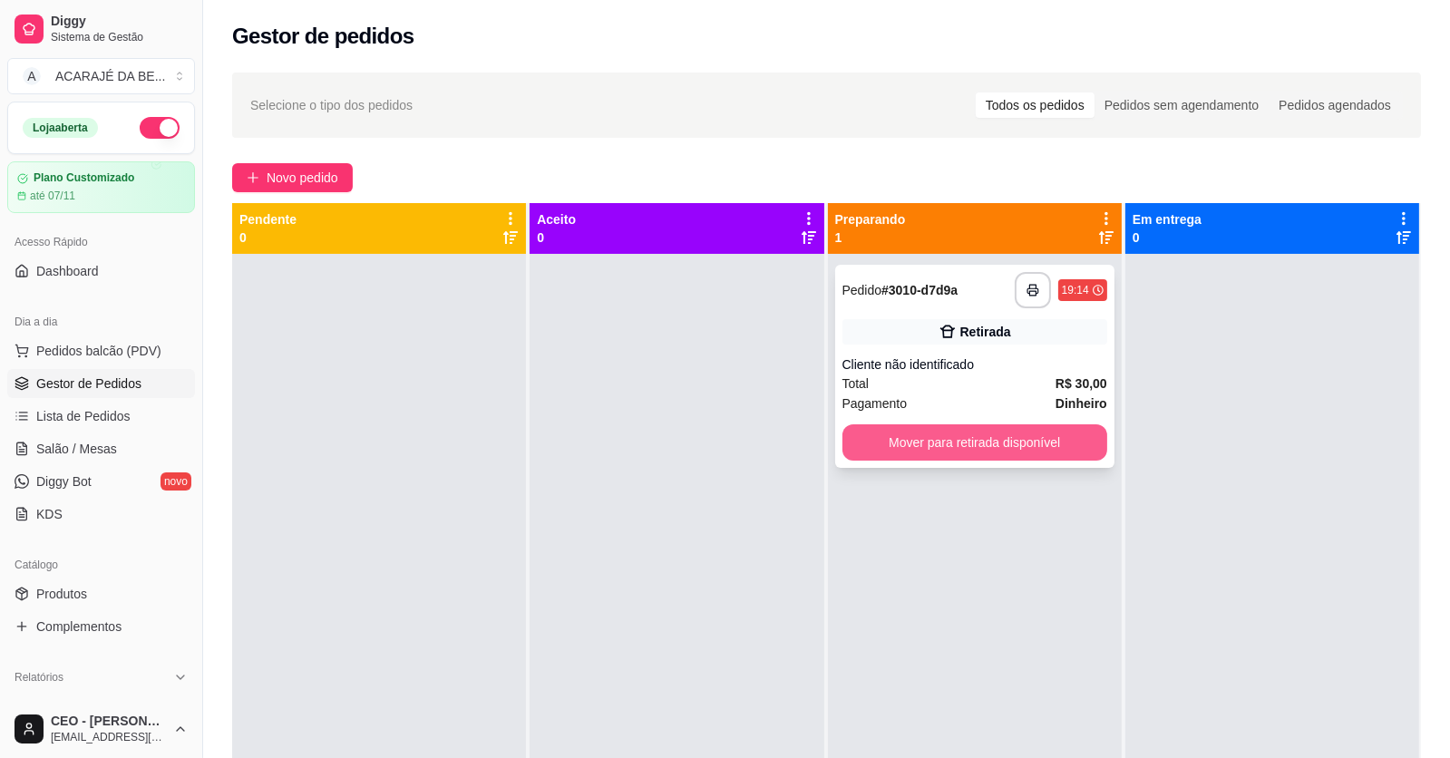
click at [884, 438] on button "Mover para retirada disponível" at bounding box center [975, 442] width 265 height 36
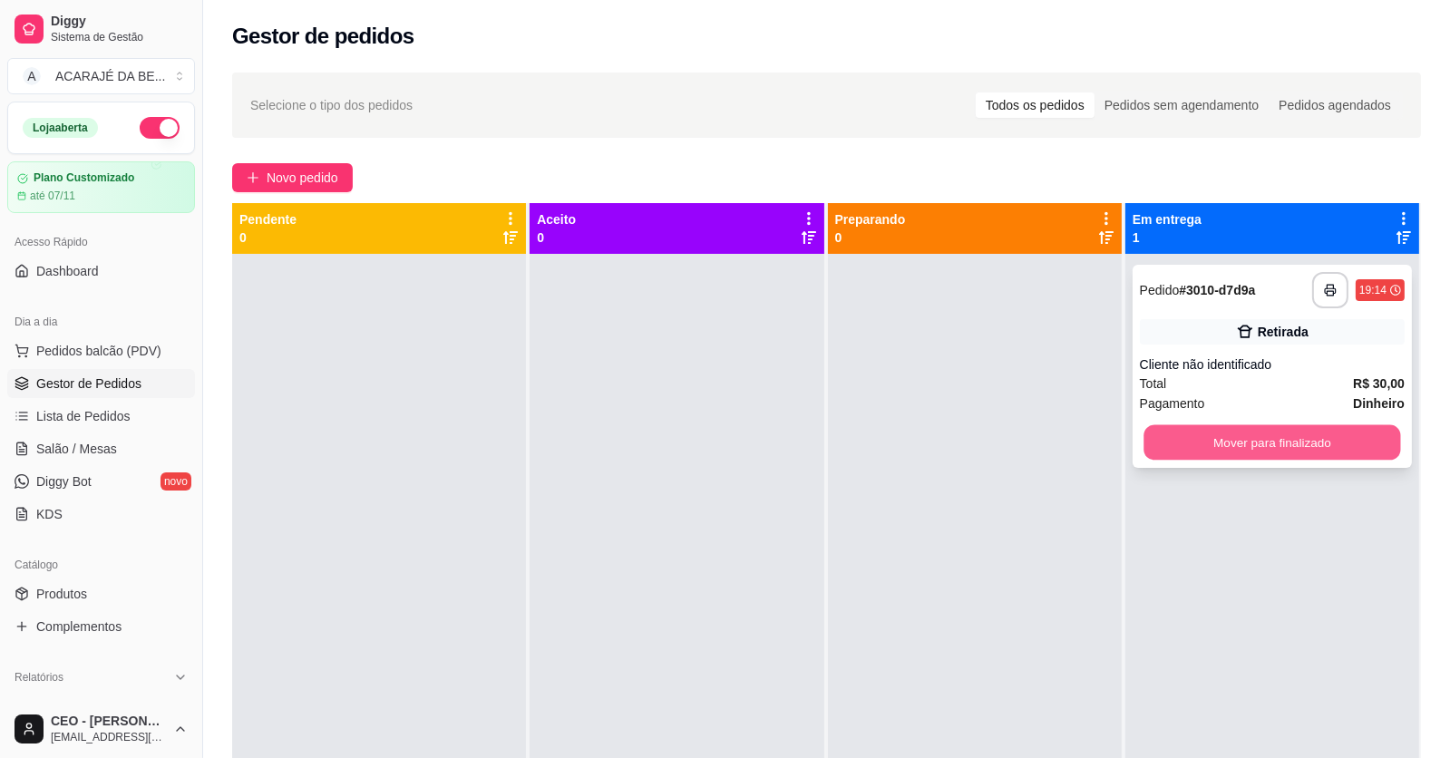
click at [1190, 433] on button "Mover para finalizado" at bounding box center [1272, 442] width 257 height 35
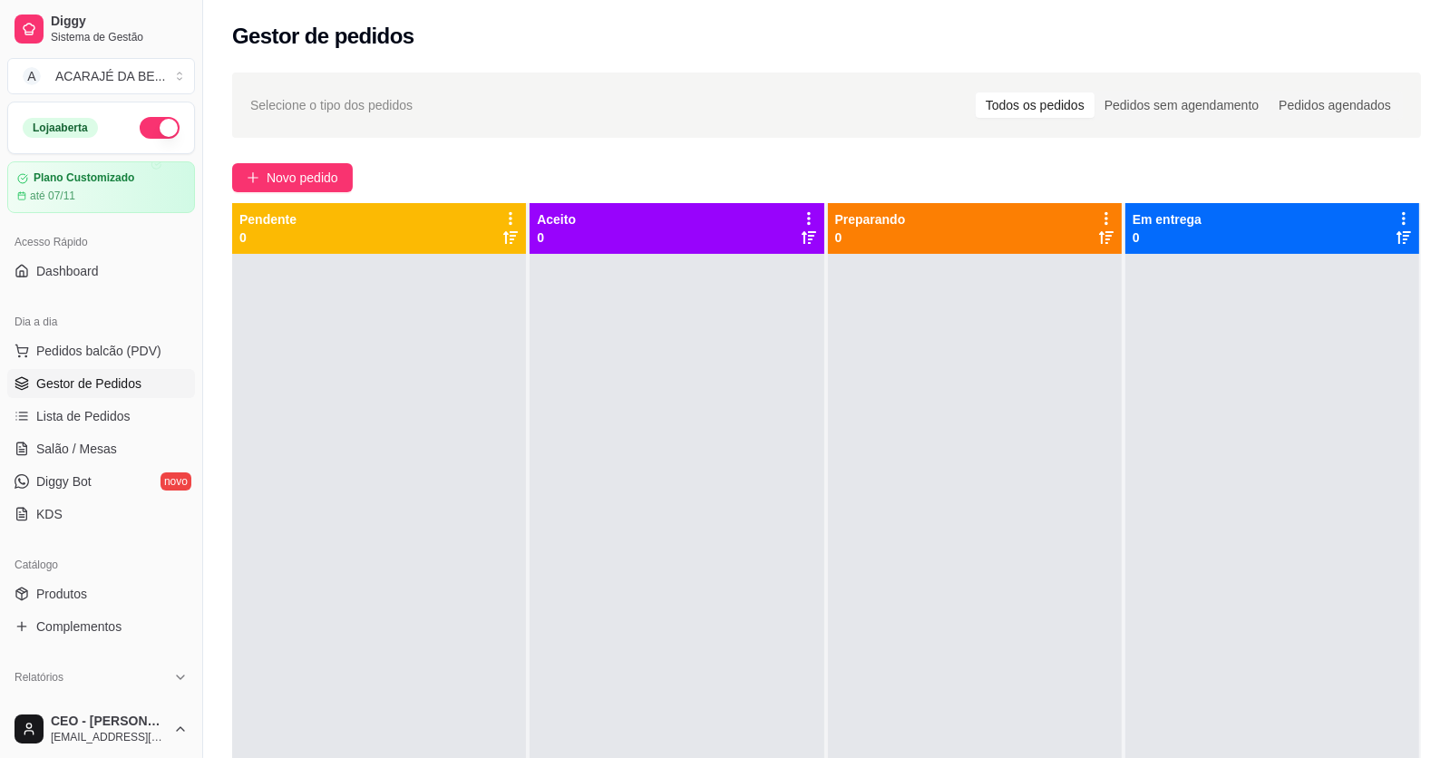
click at [317, 148] on div "Selecione o tipo dos pedidos Todos os pedidos Pedidos sem agendamento Pedidos a…" at bounding box center [826, 522] width 1247 height 921
click at [321, 164] on button "Novo pedido" at bounding box center [292, 177] width 121 height 29
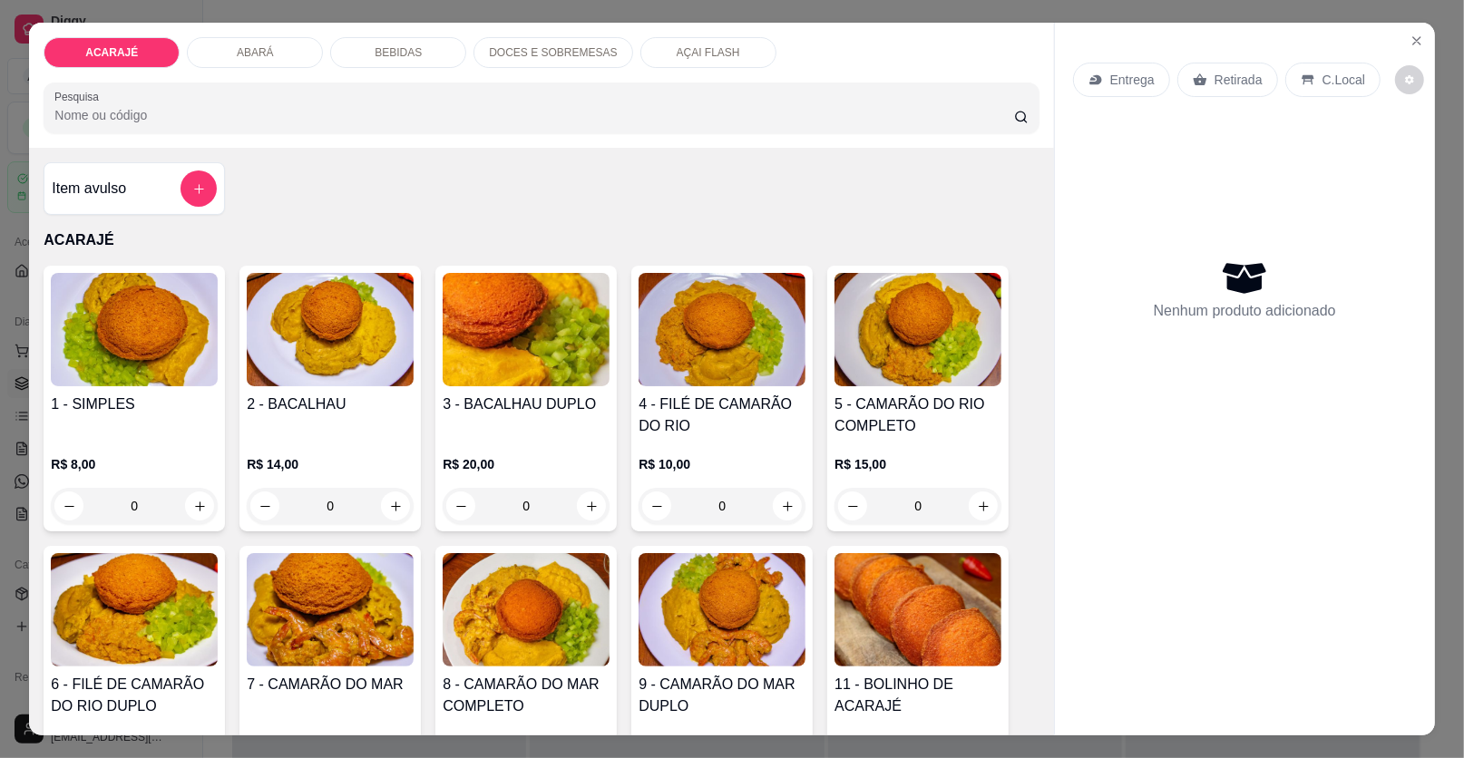
click at [335, 171] on div "Item avulso ACARAJÉ 1 - SIMPLES R$ 8,00 0 2 - BACALHAU R$ 14,00 0 3 - BACALHAU …" at bounding box center [541, 442] width 1024 height 588
click at [1409, 34] on icon "Close" at bounding box center [1416, 41] width 15 height 15
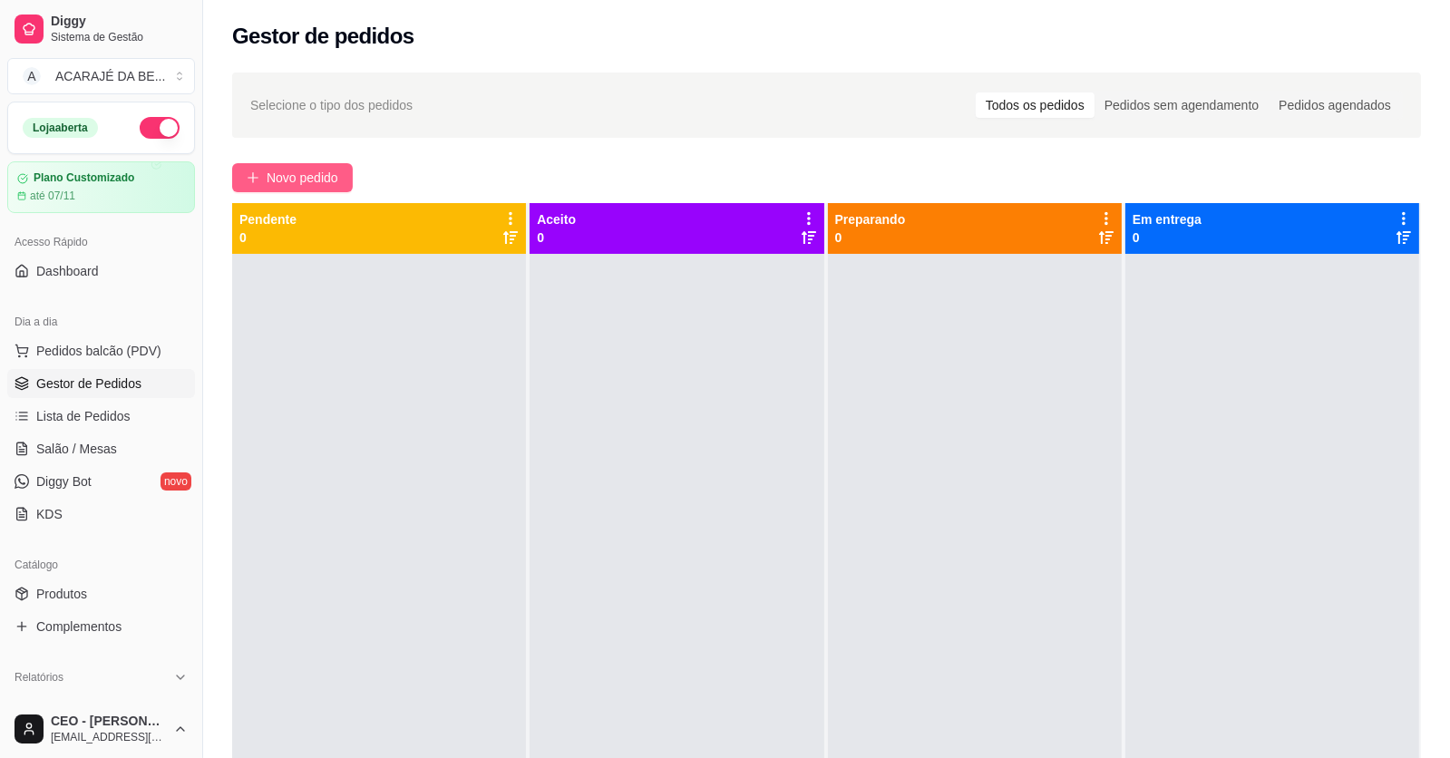
click at [353, 178] on button "Novo pedido" at bounding box center [292, 177] width 121 height 29
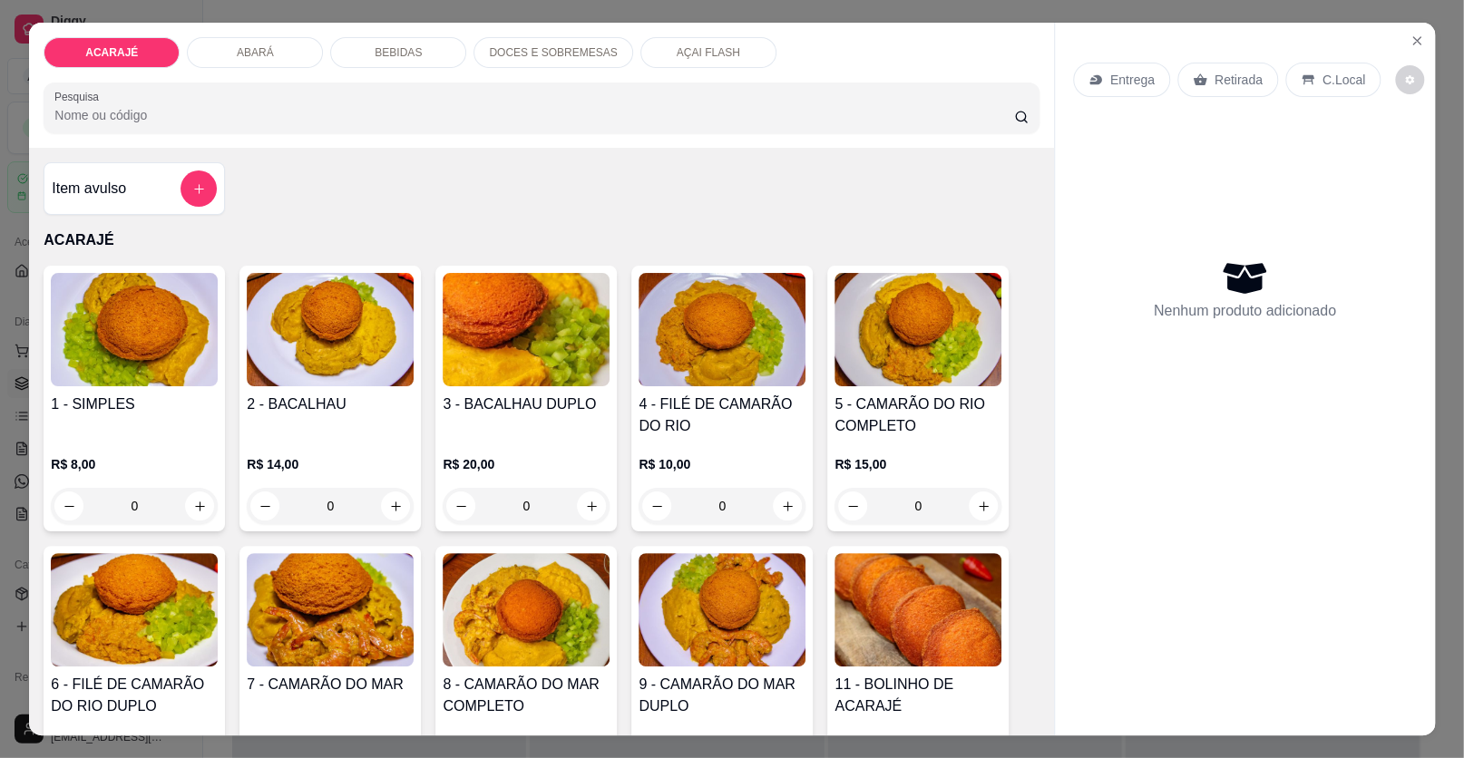
click at [342, 178] on div "Item avulso ACARAJÉ 1 - SIMPLES R$ 8,00 0 2 - BACALHAU R$ 14,00 0 3 - BACALHAU …" at bounding box center [541, 442] width 1025 height 588
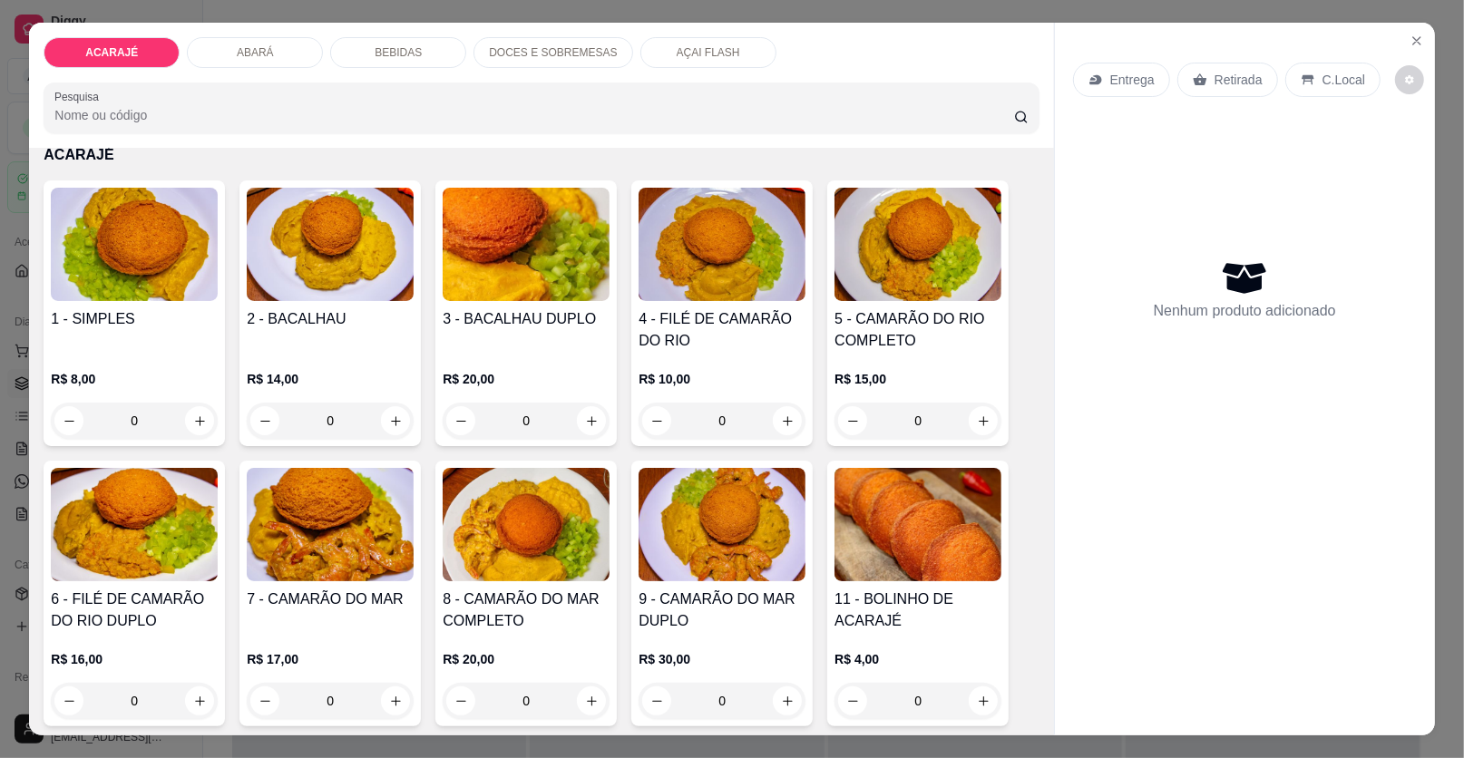
scroll to position [90, 0]
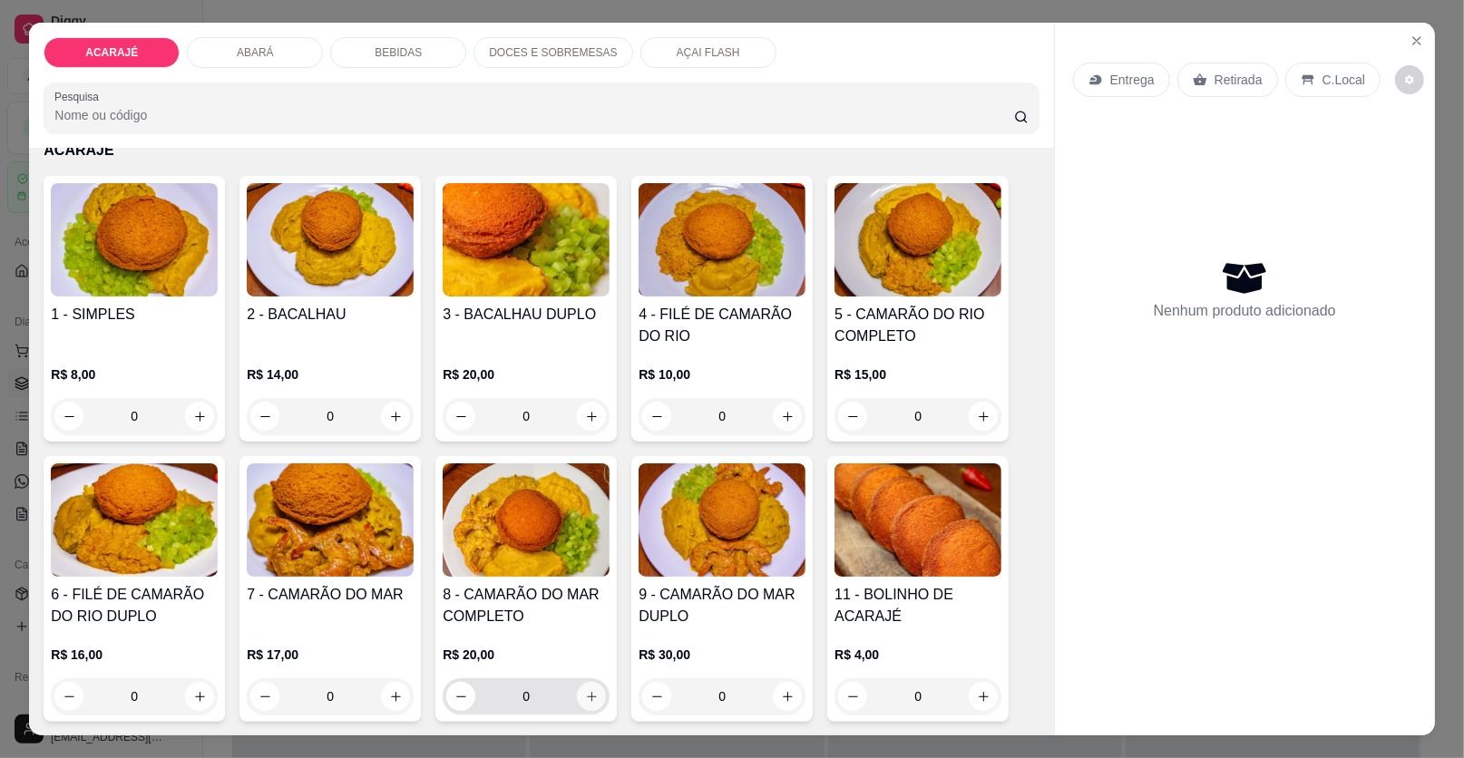
click at [589, 692] on icon "increase-product-quantity" at bounding box center [592, 697] width 14 height 14
type input "1"
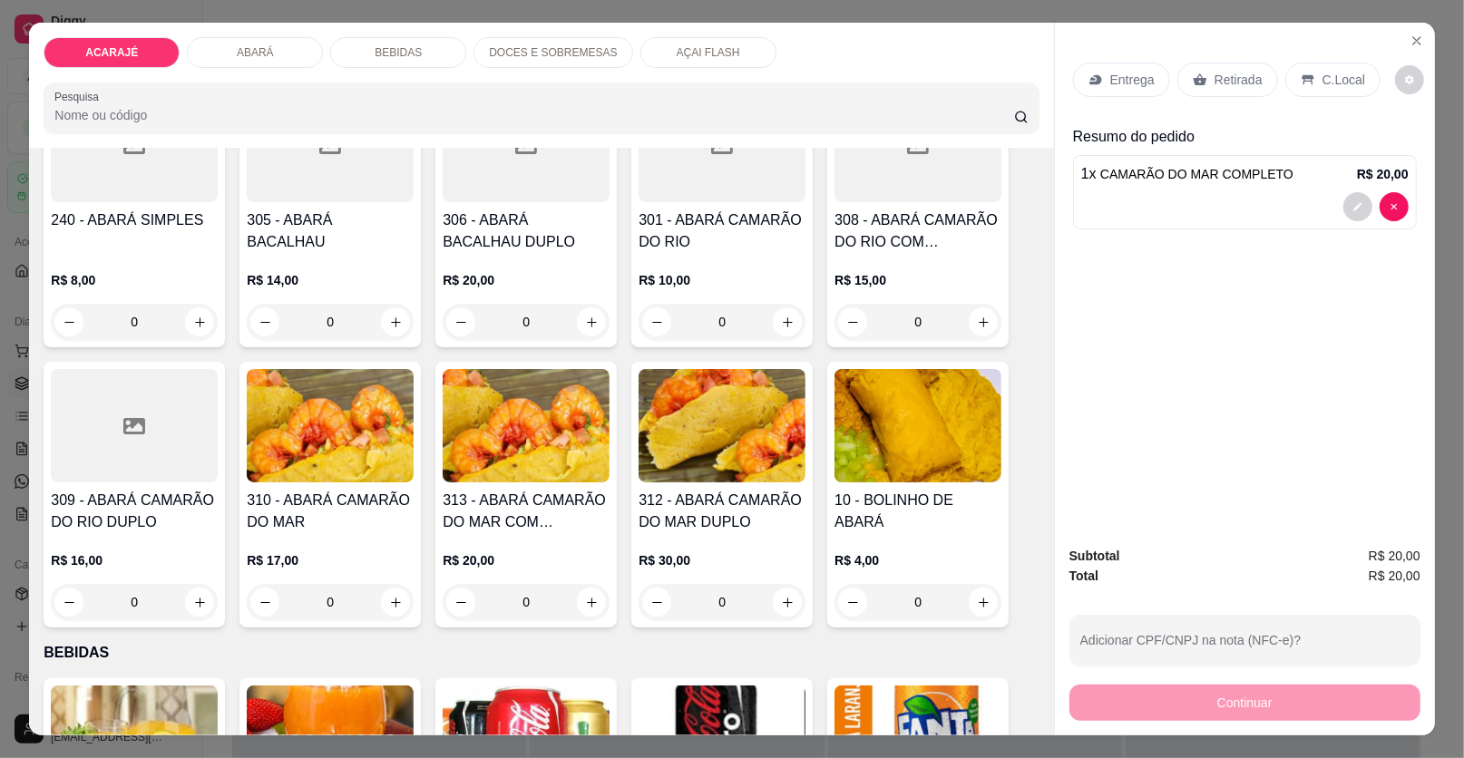
scroll to position [815, 0]
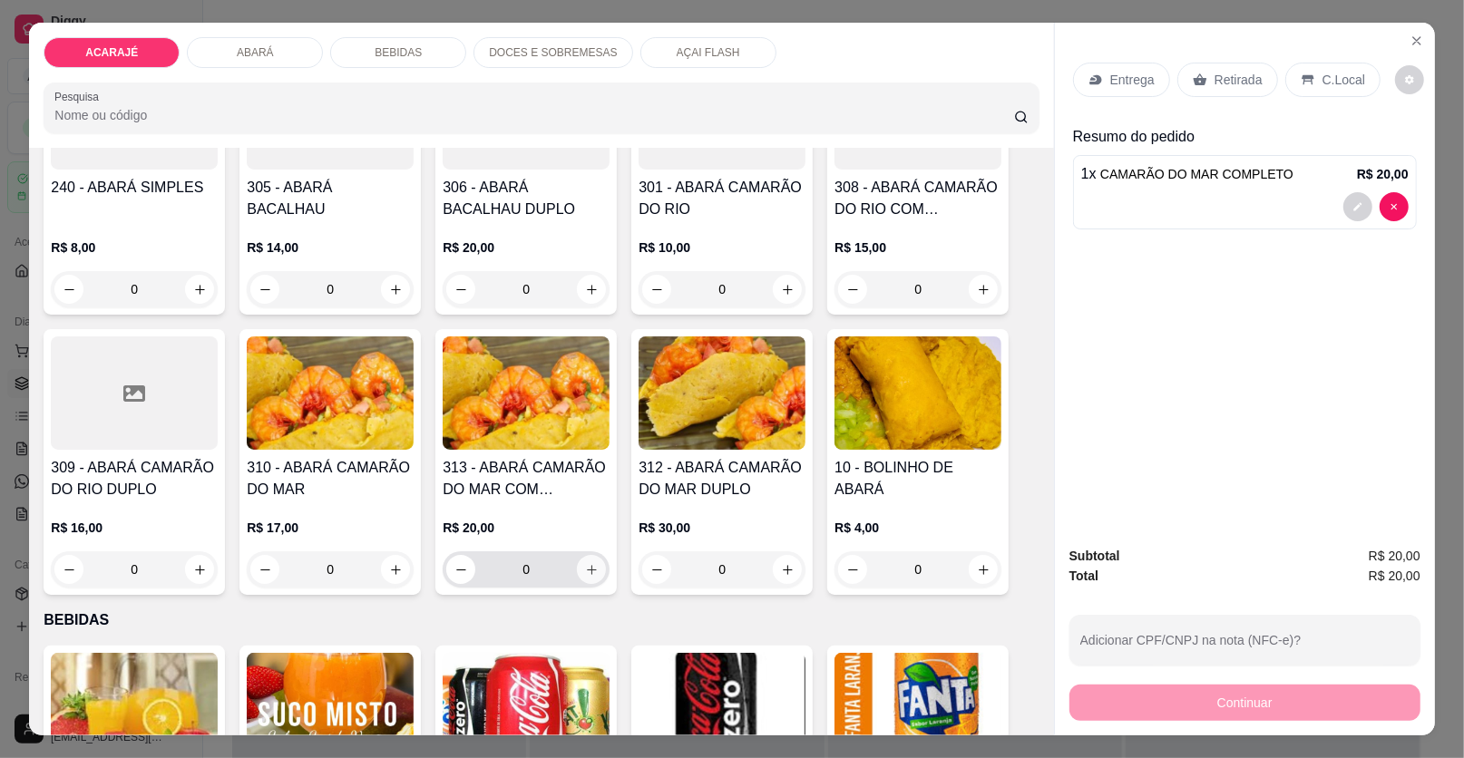
click at [585, 570] on icon "increase-product-quantity" at bounding box center [592, 570] width 14 height 14
type input "1"
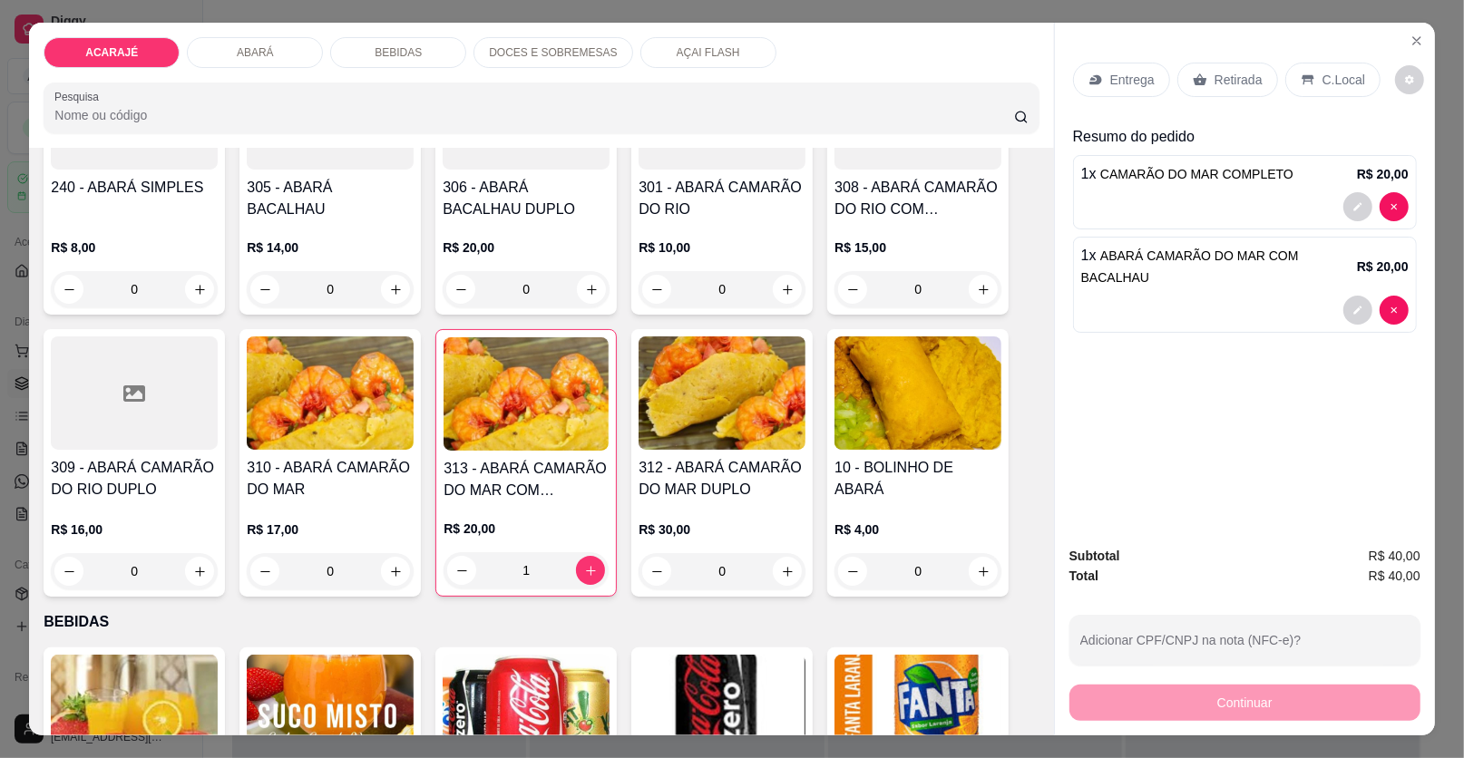
click at [1215, 80] on p "Retirada" at bounding box center [1238, 80] width 48 height 18
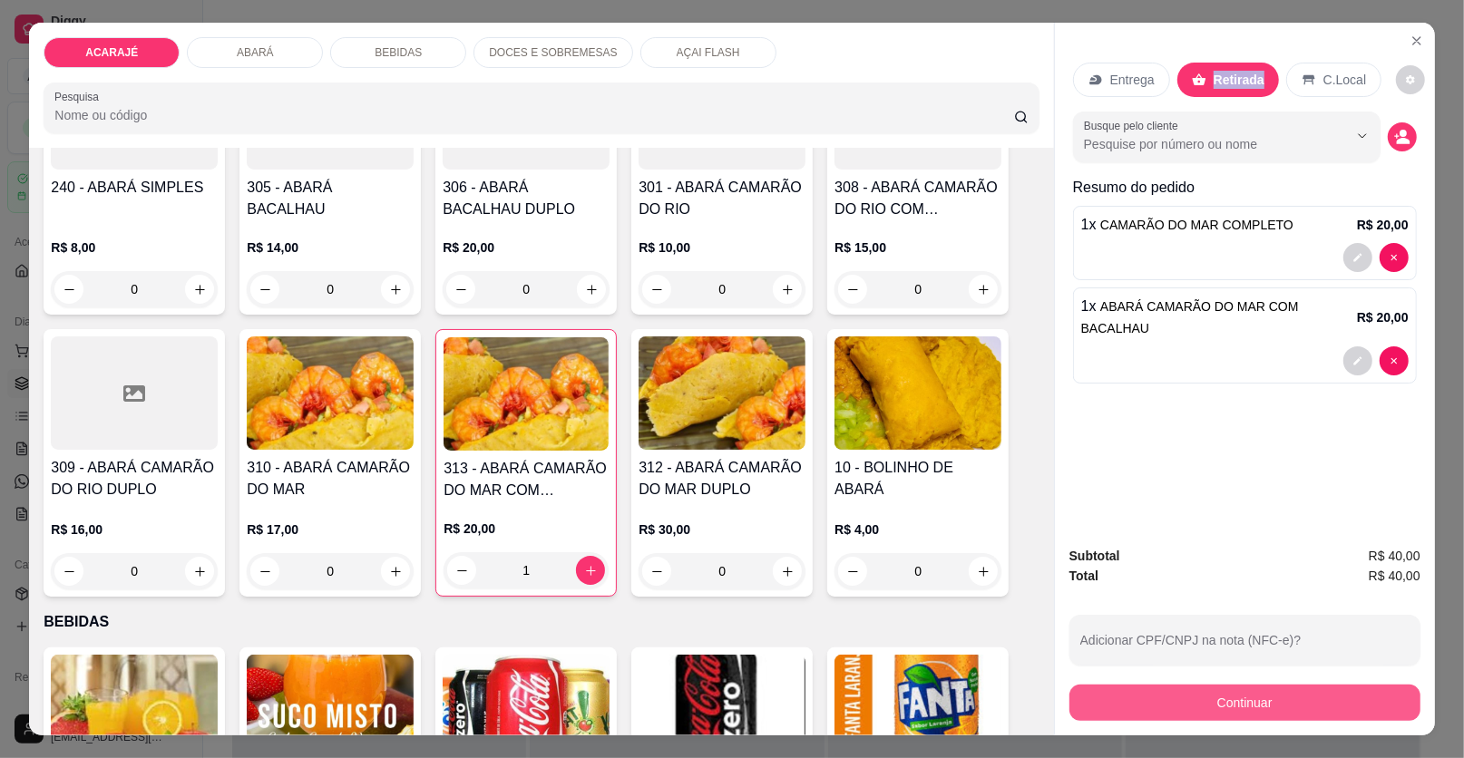
click at [1188, 710] on button "Continuar" at bounding box center [1244, 703] width 351 height 36
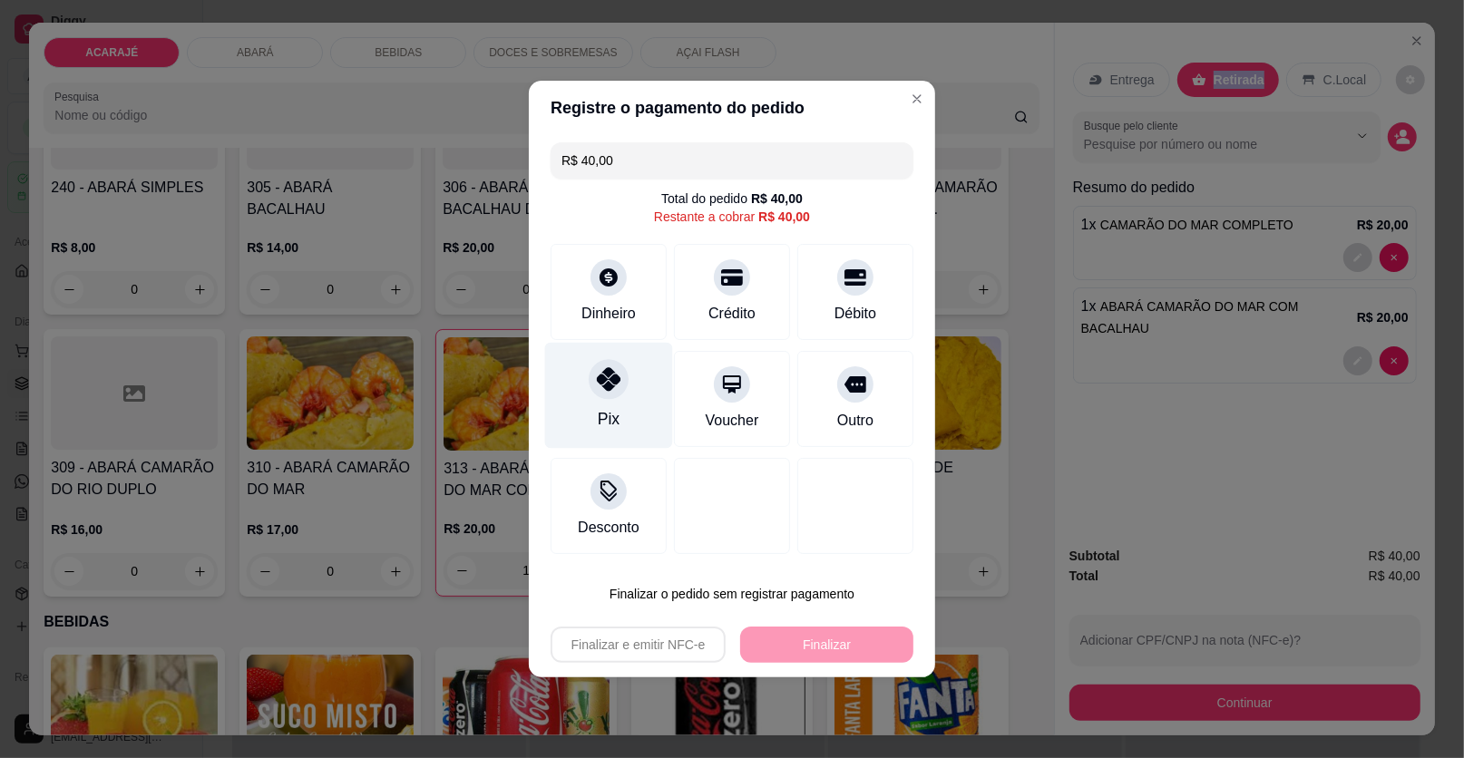
click at [629, 402] on div "Pix" at bounding box center [609, 396] width 128 height 106
type input "R$ 0,00"
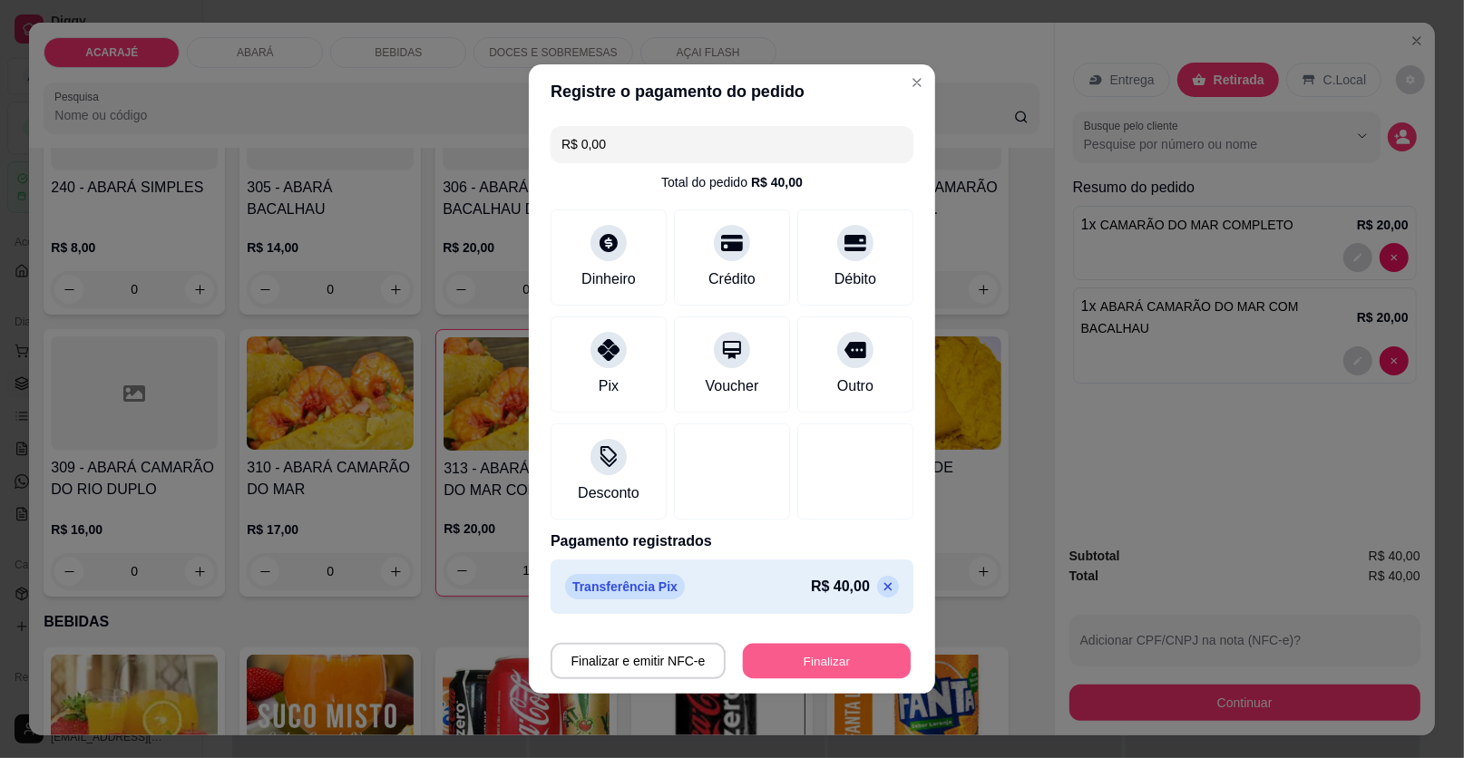
click at [816, 654] on button "Finalizar" at bounding box center [827, 661] width 168 height 35
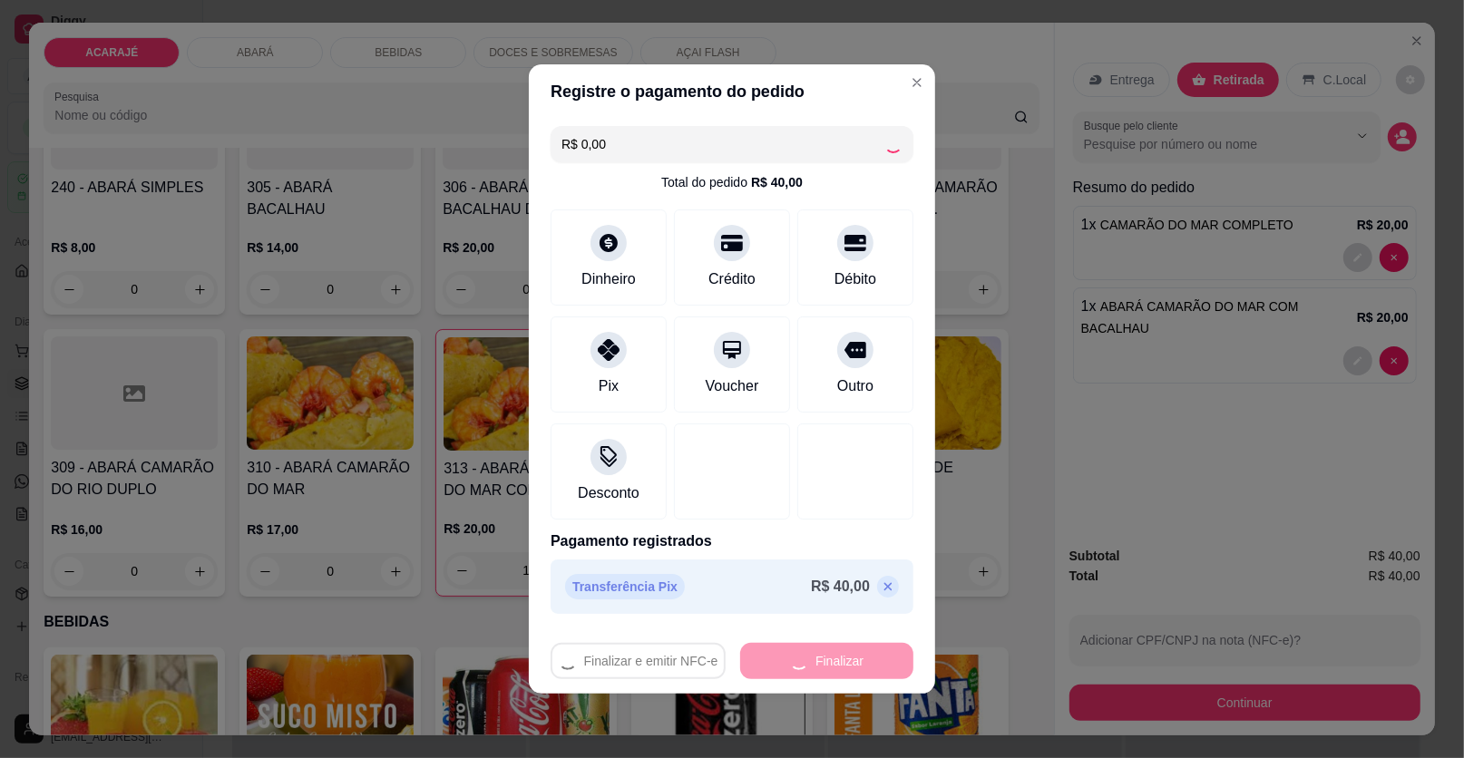
type input "0"
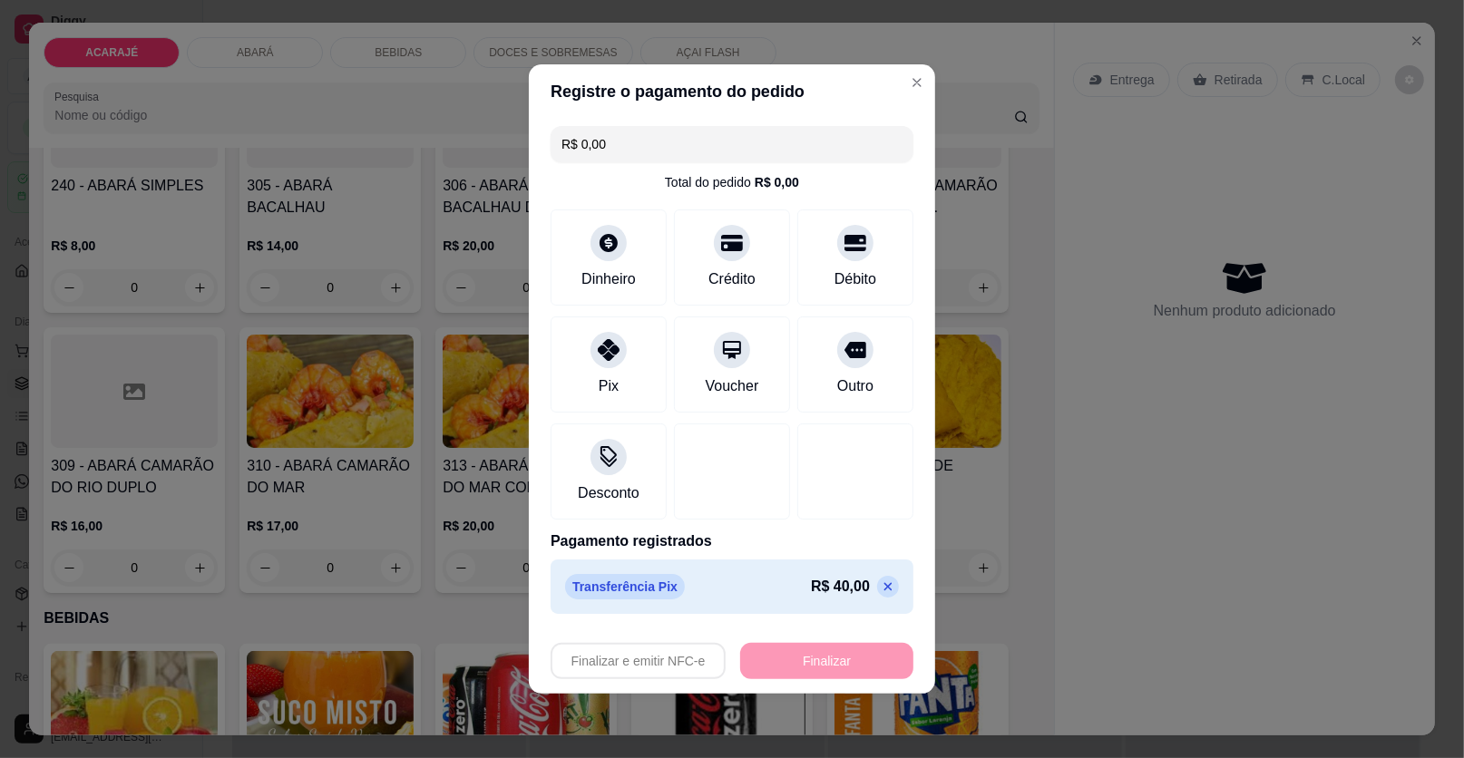
type input "-R$ 40,00"
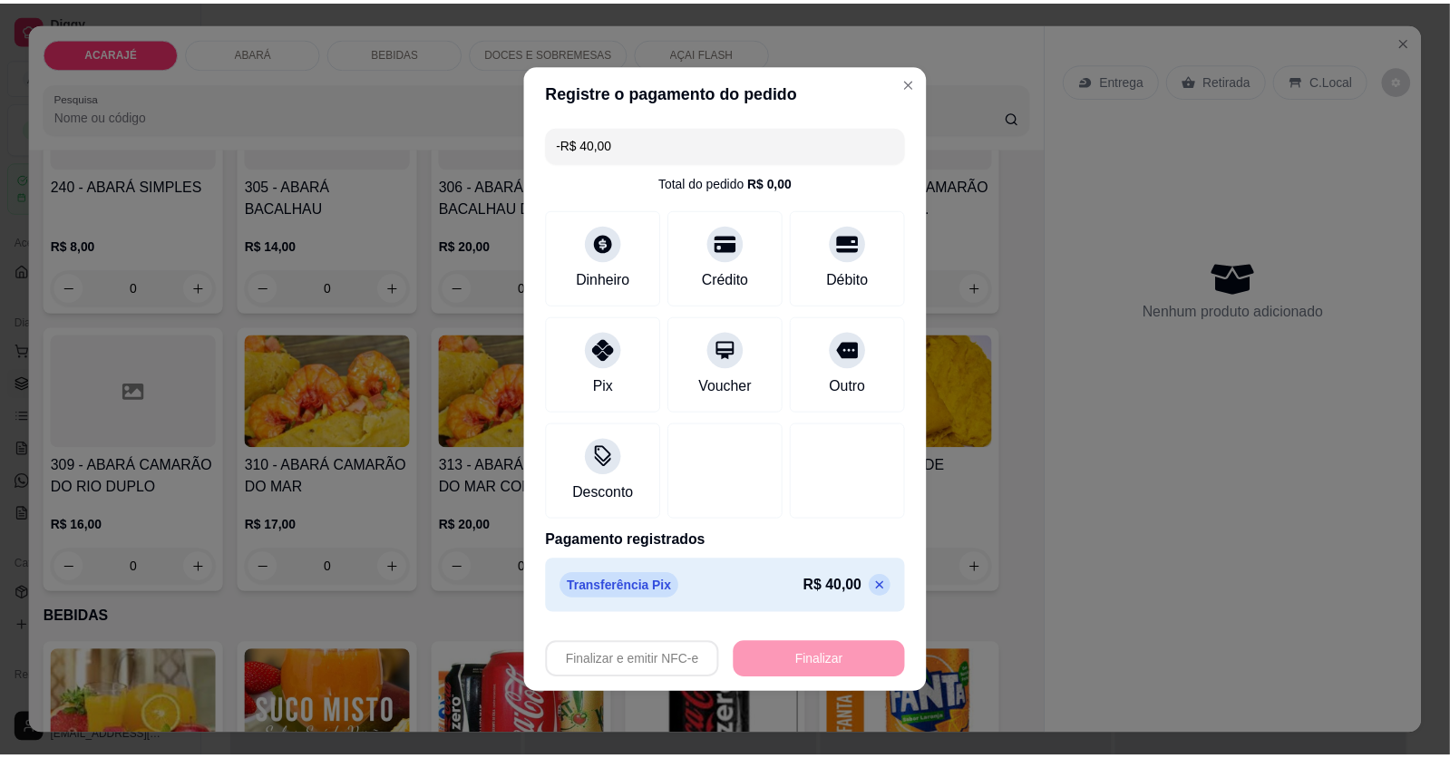
scroll to position [814, 0]
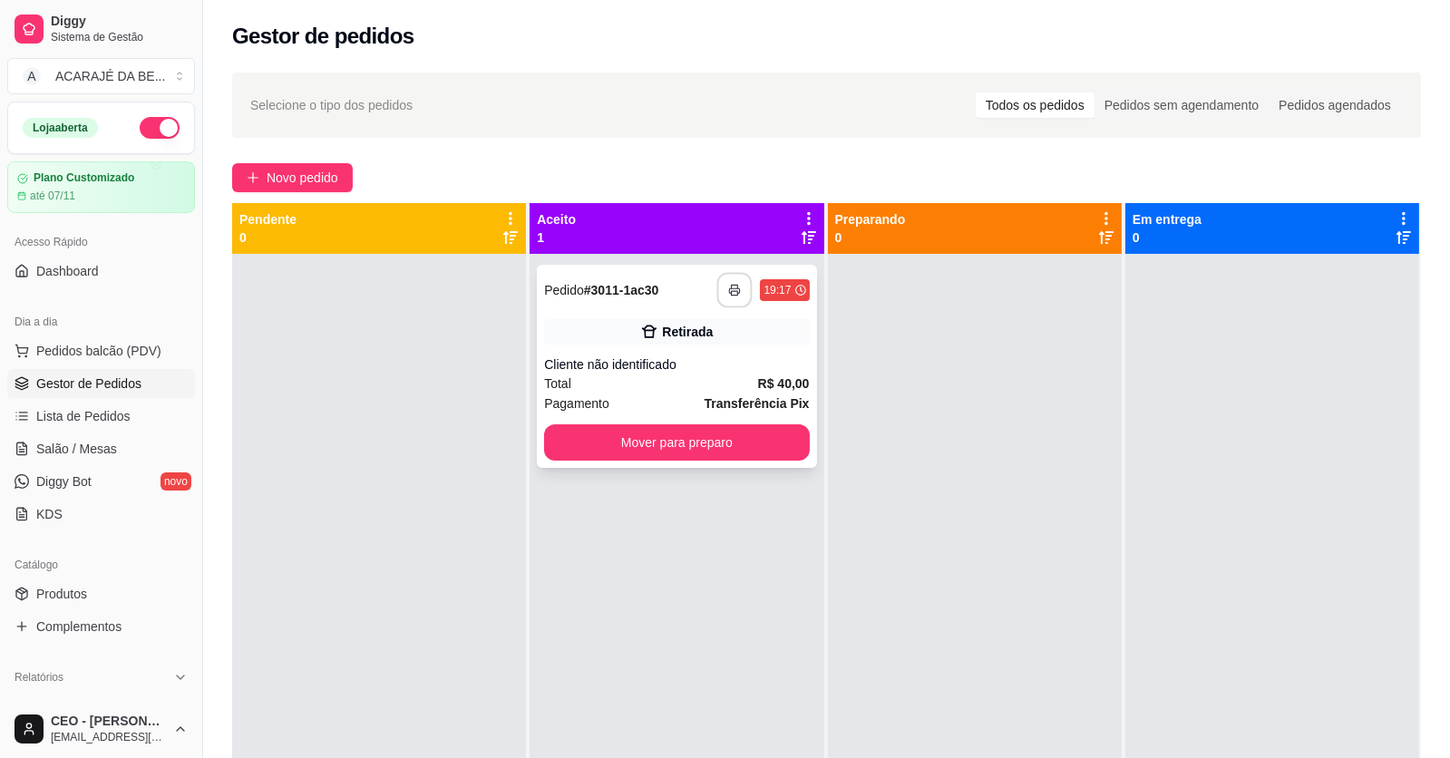
click at [739, 278] on button "button" at bounding box center [734, 290] width 35 height 35
click at [627, 445] on button "Mover para preparo" at bounding box center [676, 442] width 265 height 36
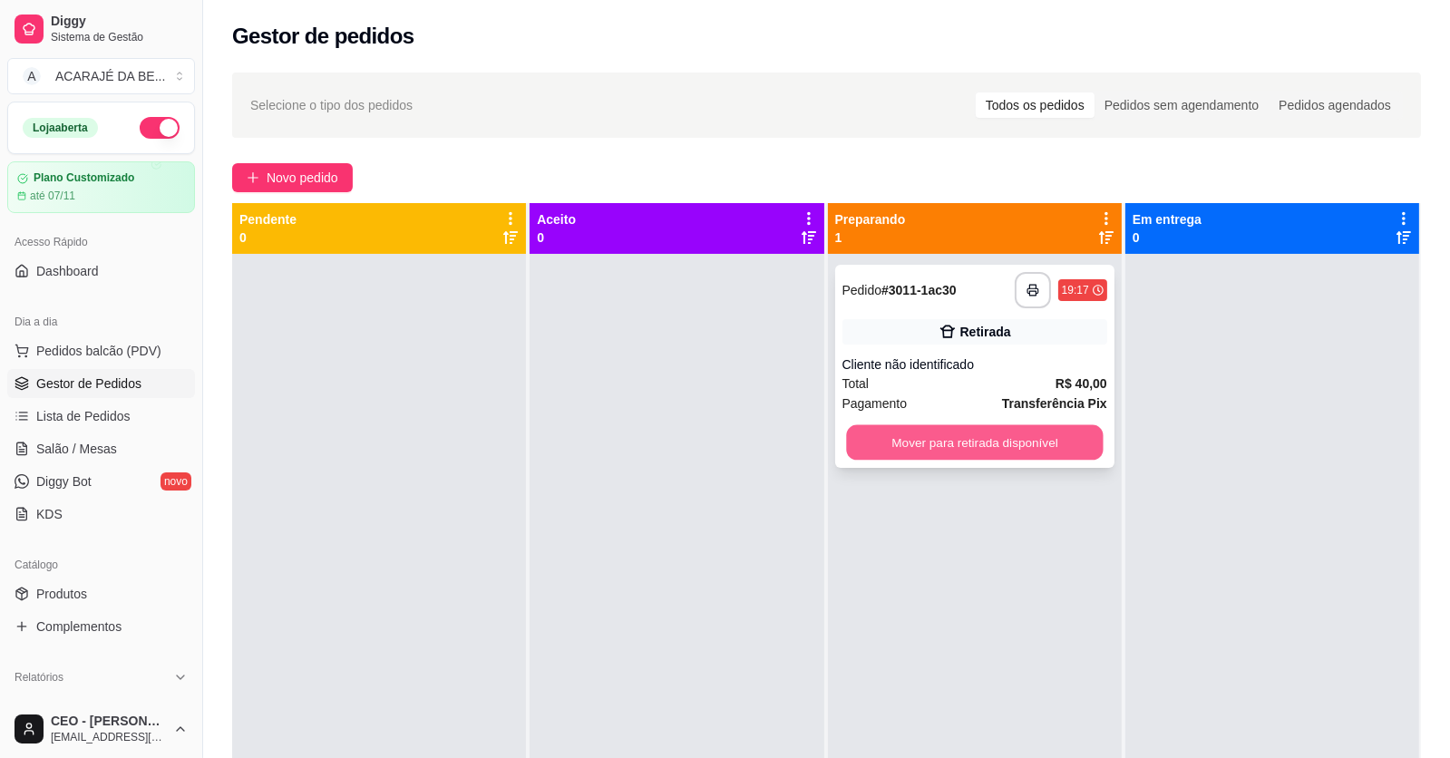
click at [862, 458] on button "Mover para retirada disponível" at bounding box center [974, 442] width 257 height 35
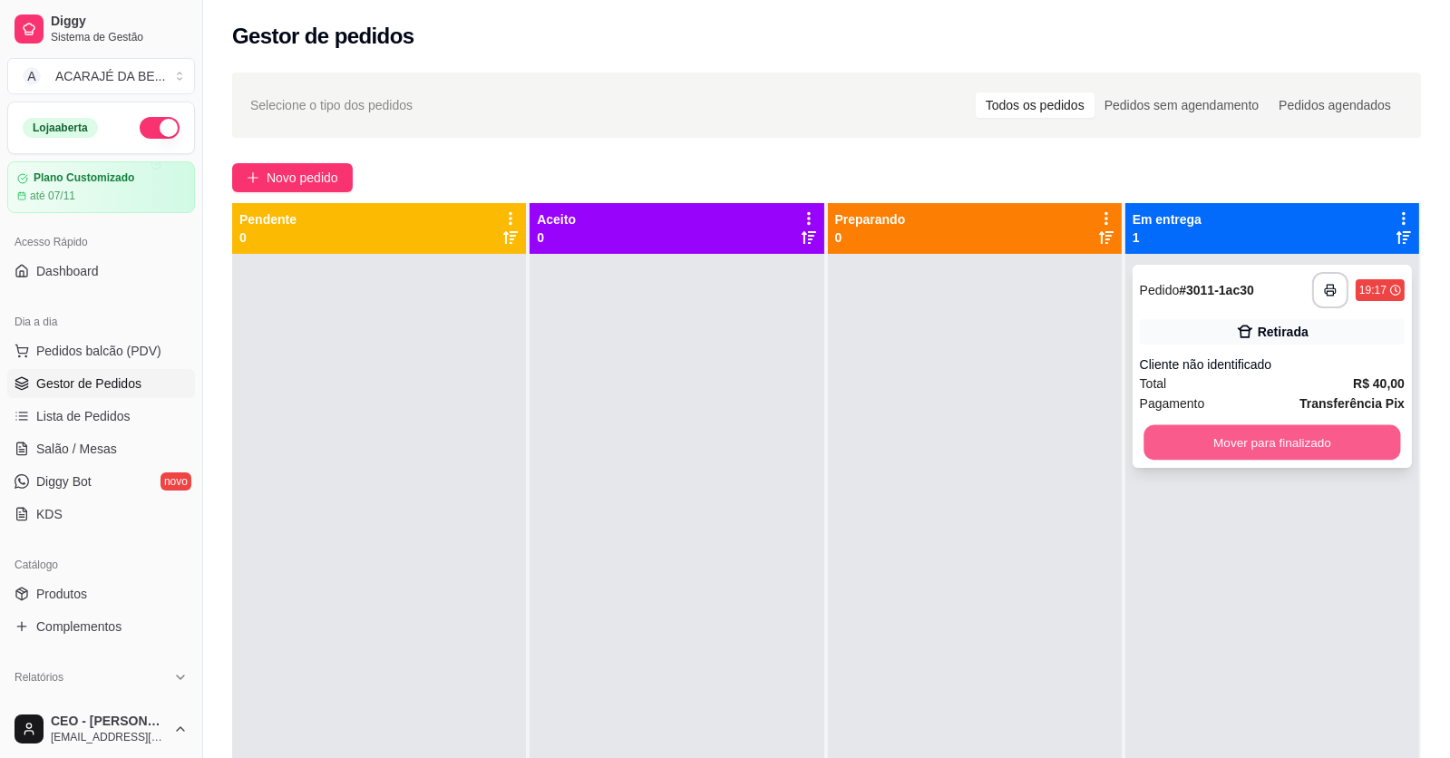
click at [1237, 444] on button "Mover para finalizado" at bounding box center [1272, 442] width 257 height 35
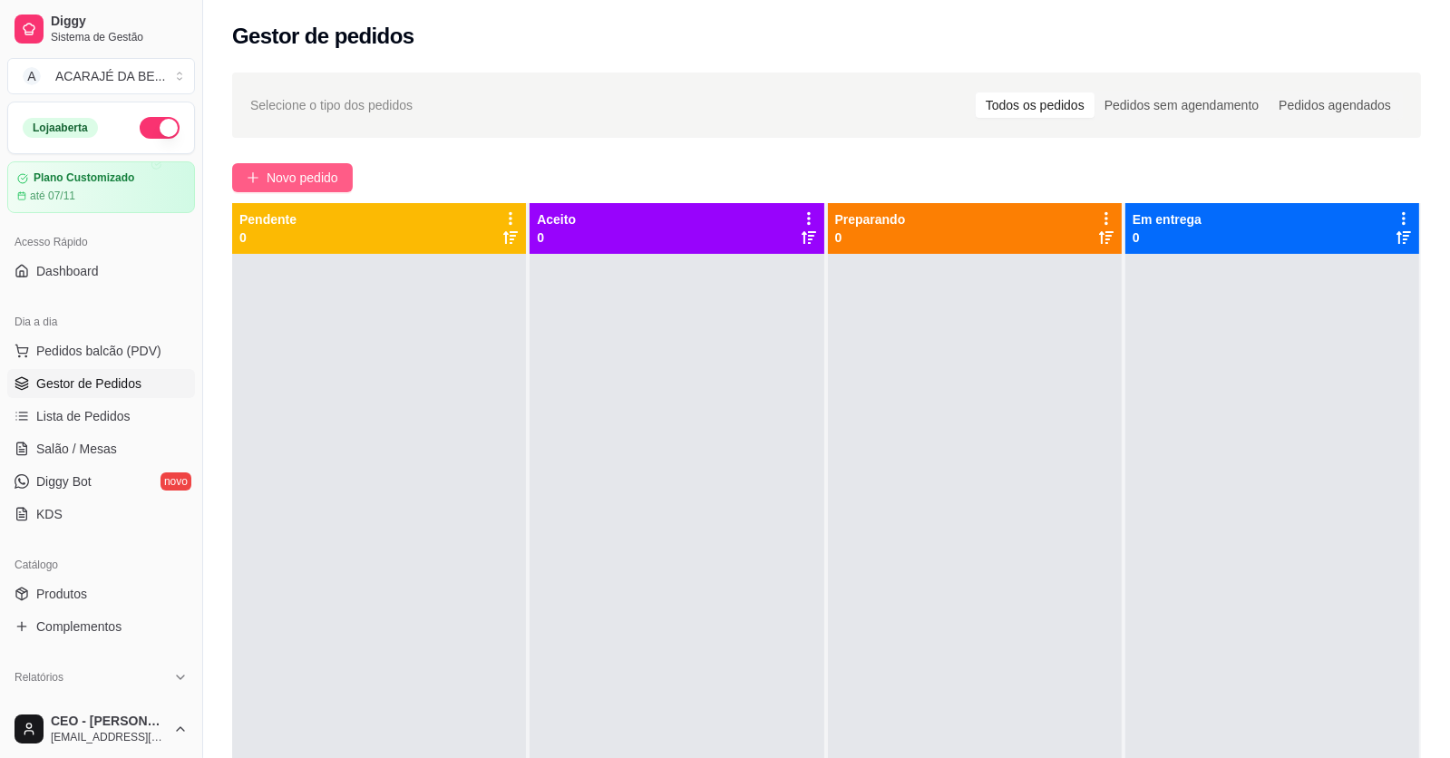
click at [309, 180] on span "Novo pedido" at bounding box center [303, 178] width 72 height 20
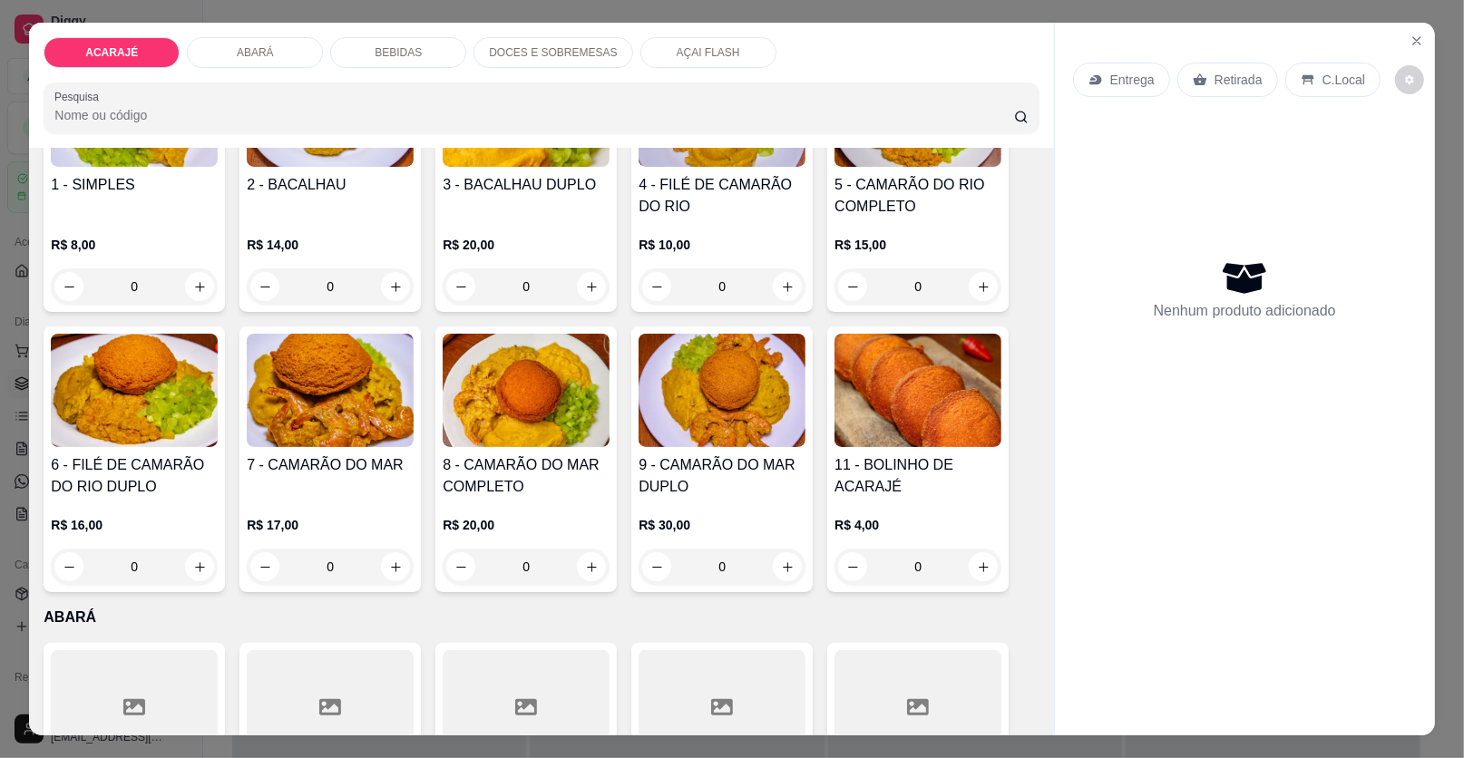
scroll to position [272, 0]
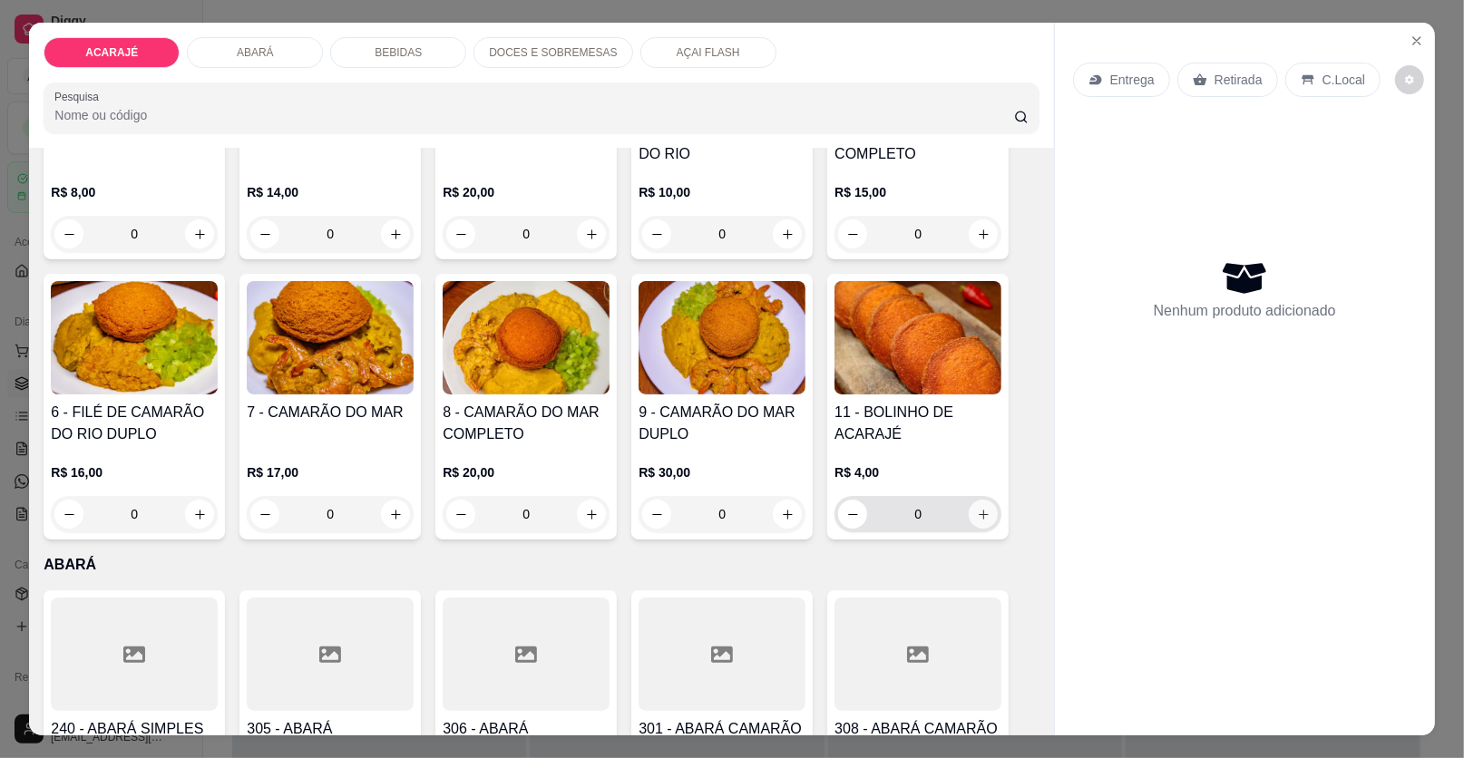
click at [981, 504] on button "increase-product-quantity" at bounding box center [983, 514] width 29 height 29
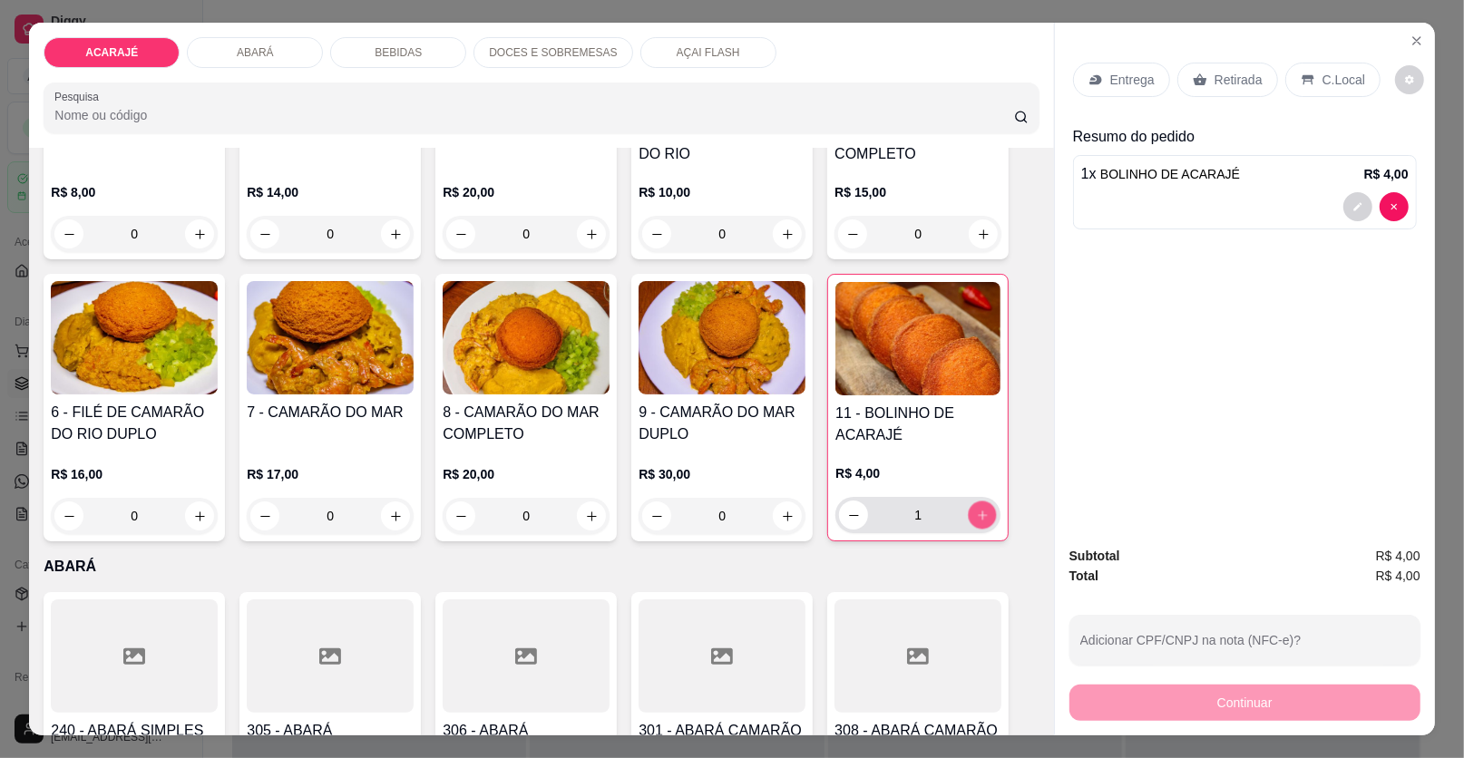
click at [981, 504] on button "increase-product-quantity" at bounding box center [983, 516] width 28 height 28
type input "2"
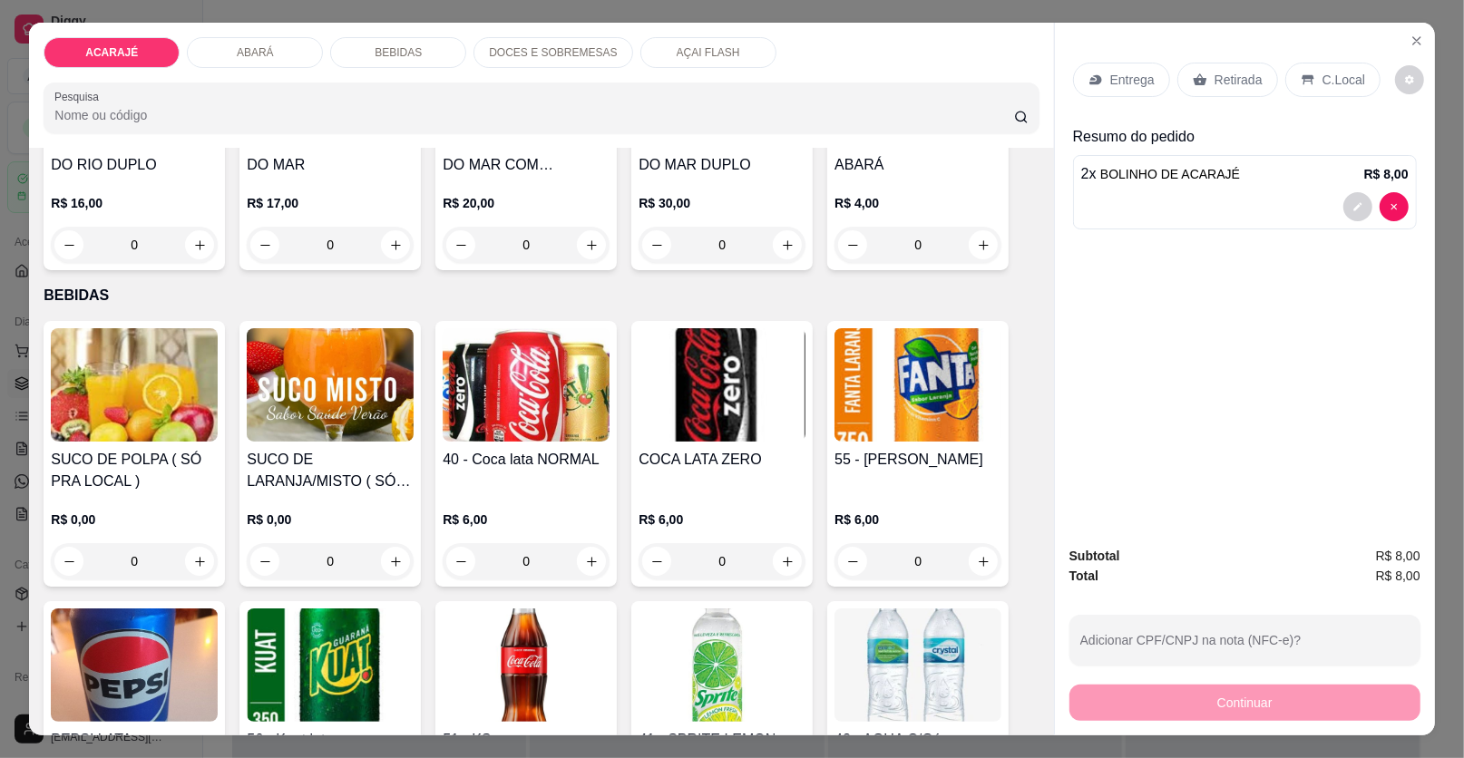
scroll to position [1178, 0]
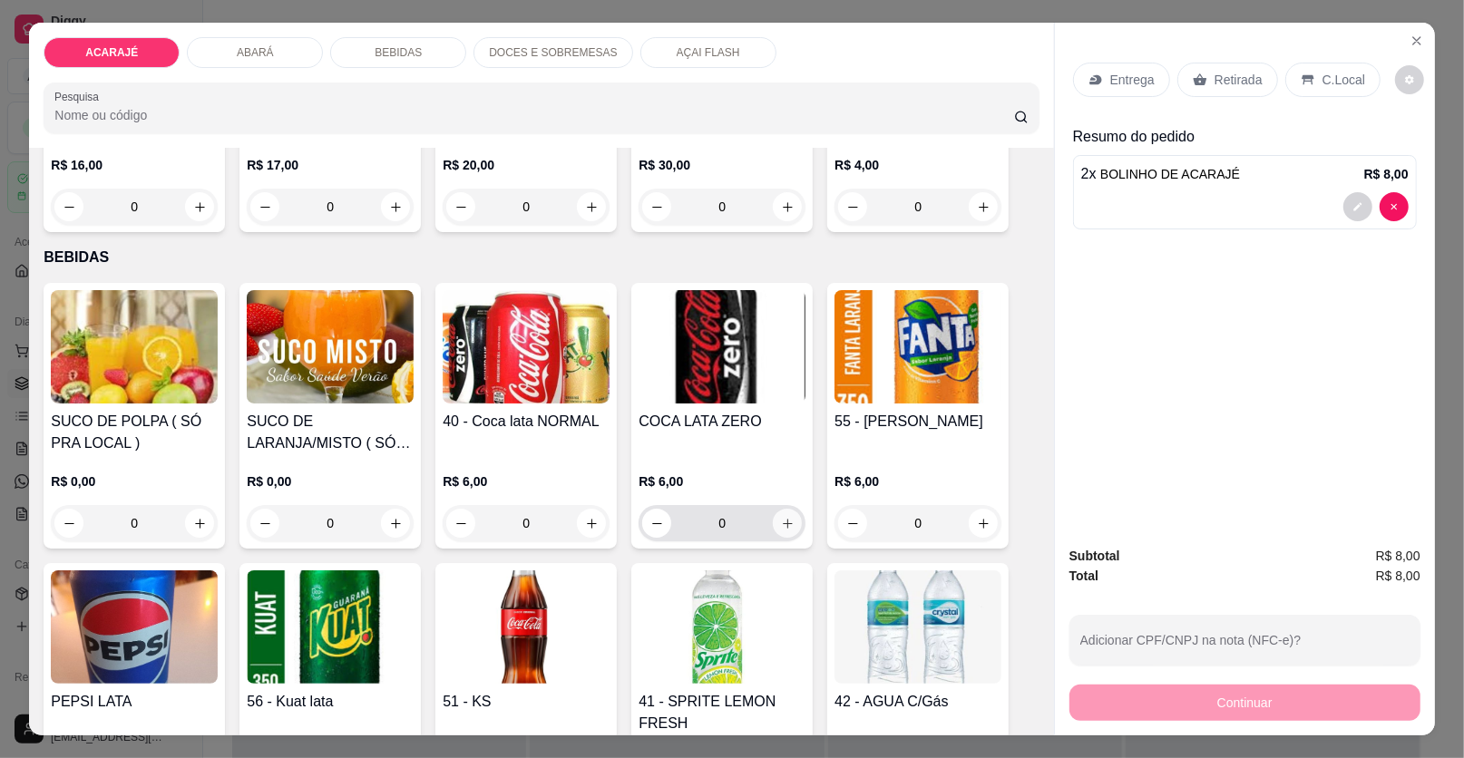
click at [781, 511] on button "increase-product-quantity" at bounding box center [787, 523] width 29 height 29
type input "1"
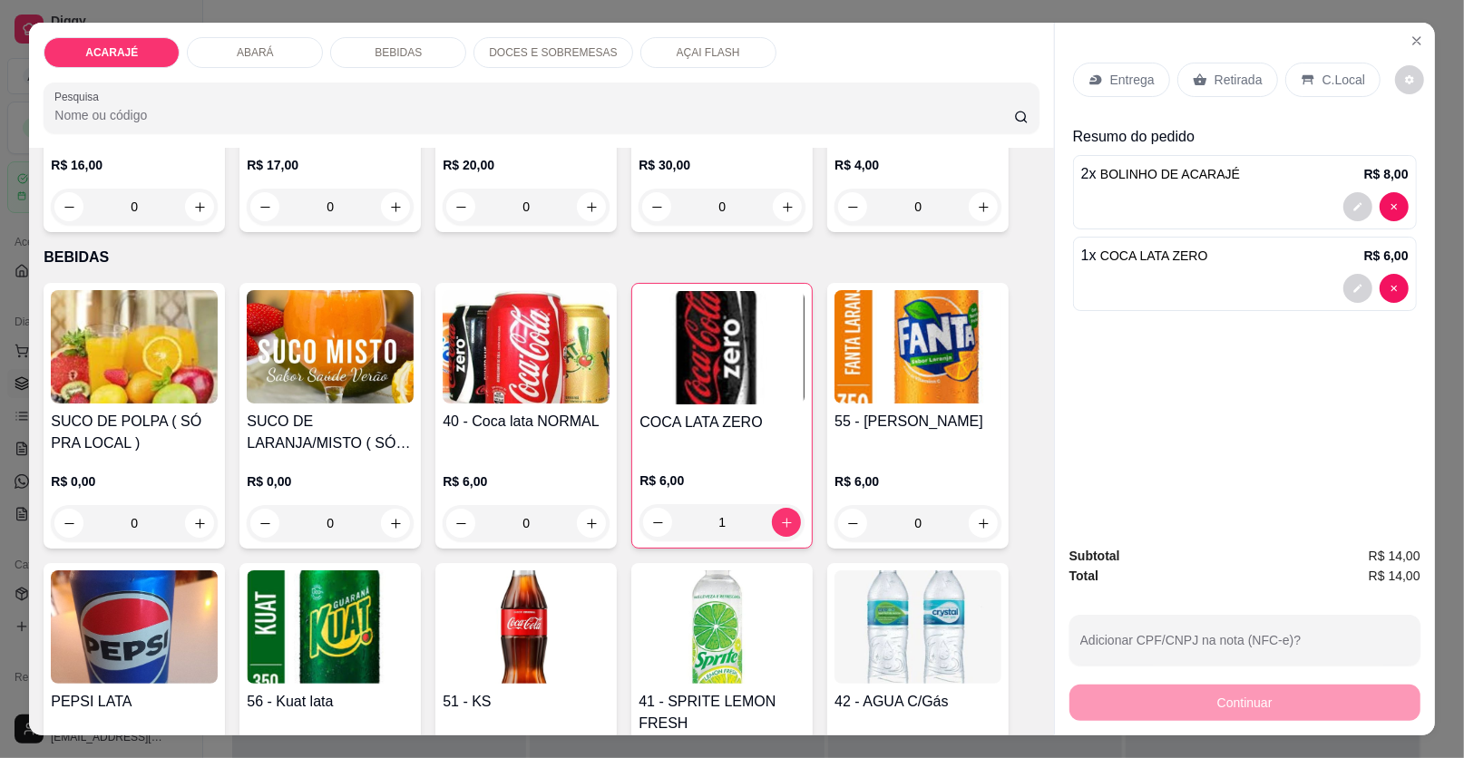
click at [1096, 67] on div "Entrega" at bounding box center [1121, 80] width 97 height 34
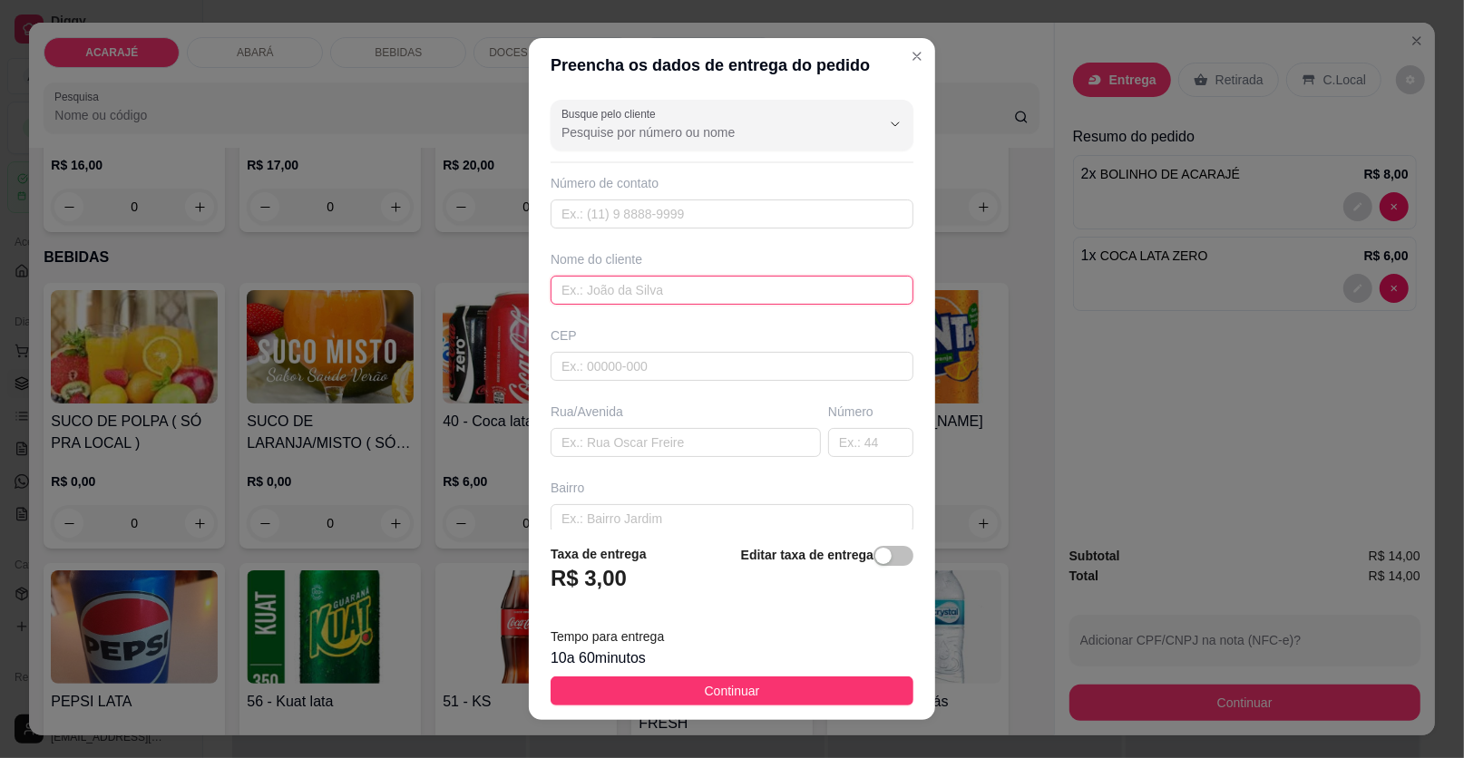
click at [648, 291] on input "text" at bounding box center [732, 290] width 363 height 29
type input "Stefane"
click at [616, 442] on input "text" at bounding box center [686, 442] width 270 height 29
paste input "Rua Antônio Muniz Ramos, prédio azul do lado da ultragaz"
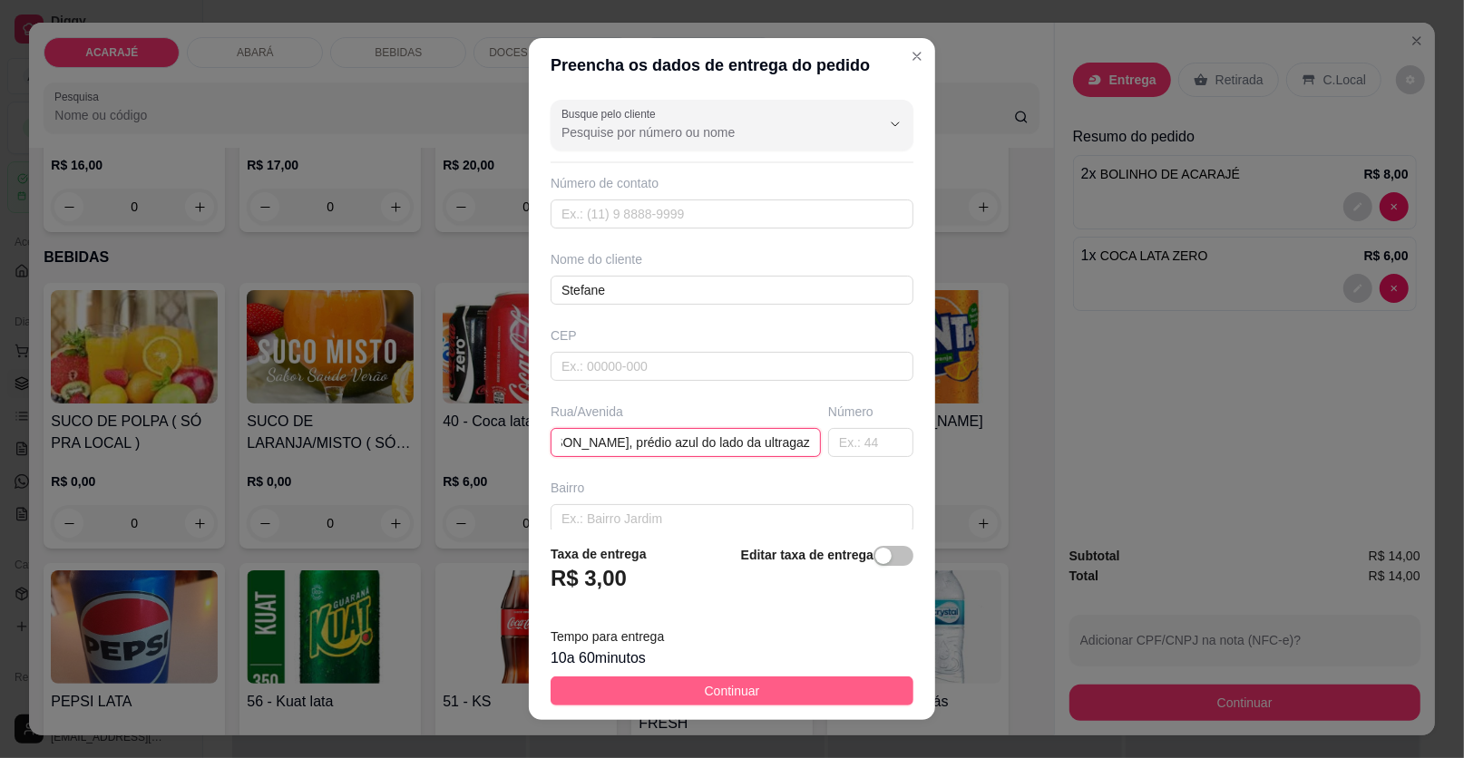
type input "Rua Antônio Muniz Ramos, prédio azul do lado da ultragaz"
click at [662, 683] on button "Continuar" at bounding box center [732, 691] width 363 height 29
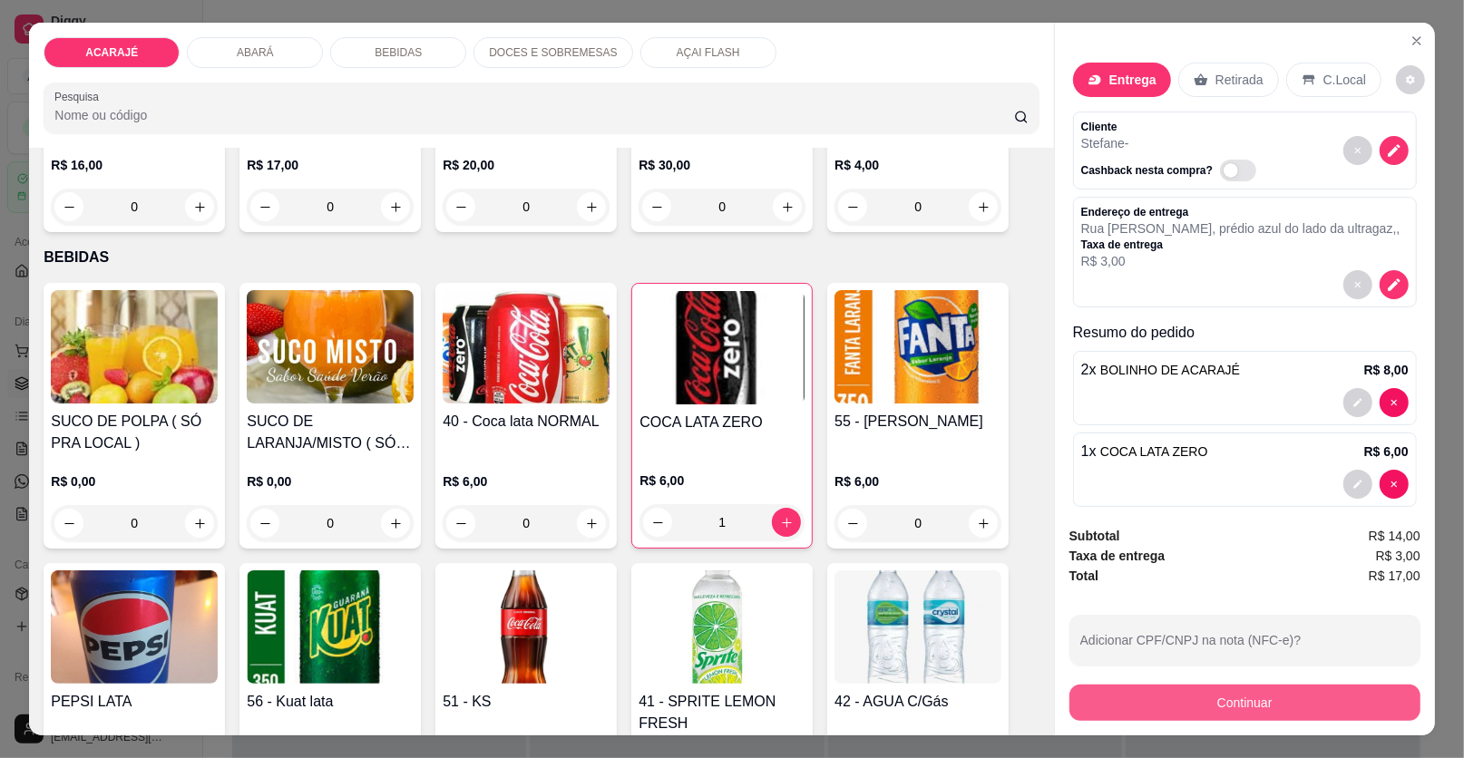
click at [1148, 710] on button "Continuar" at bounding box center [1244, 703] width 351 height 36
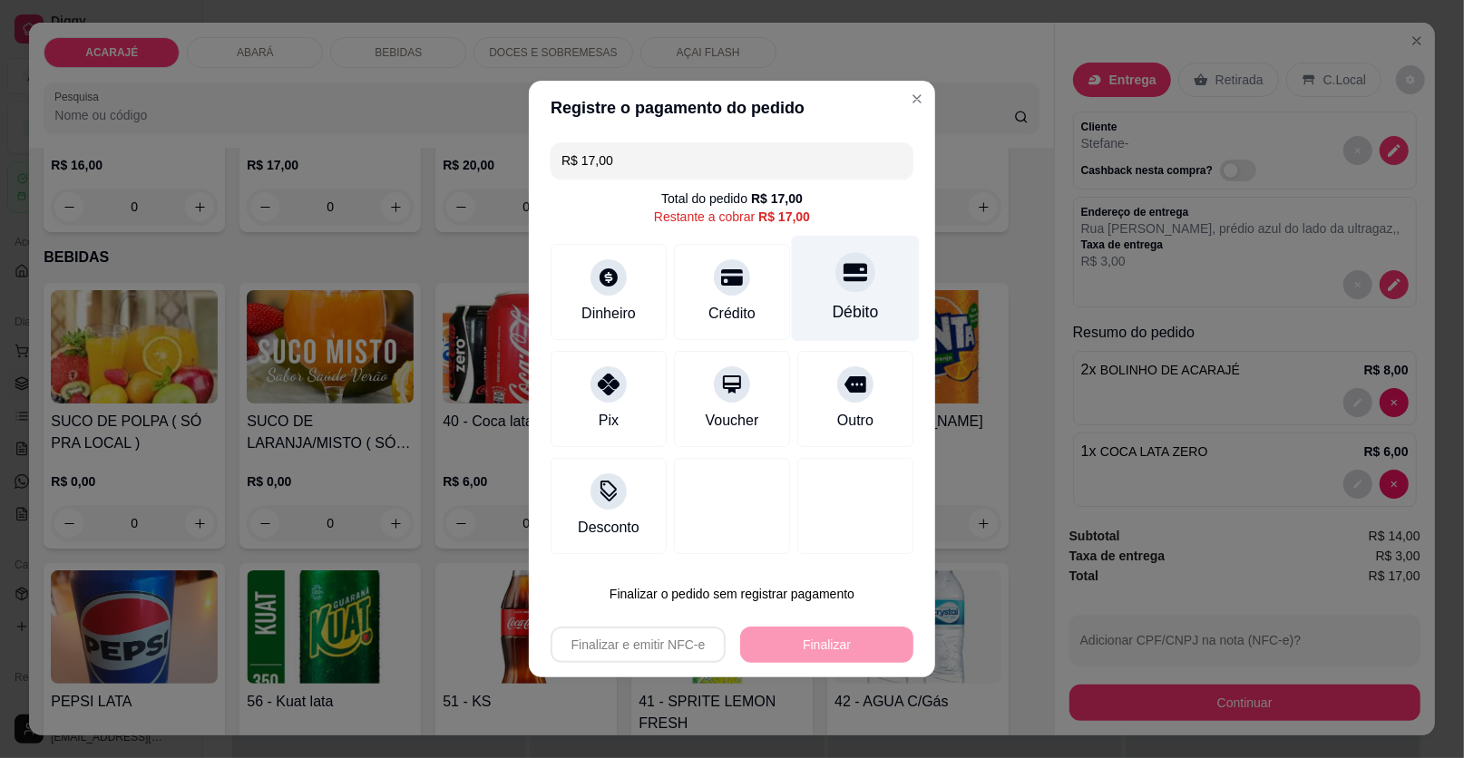
click at [809, 290] on div "Débito" at bounding box center [856, 289] width 128 height 106
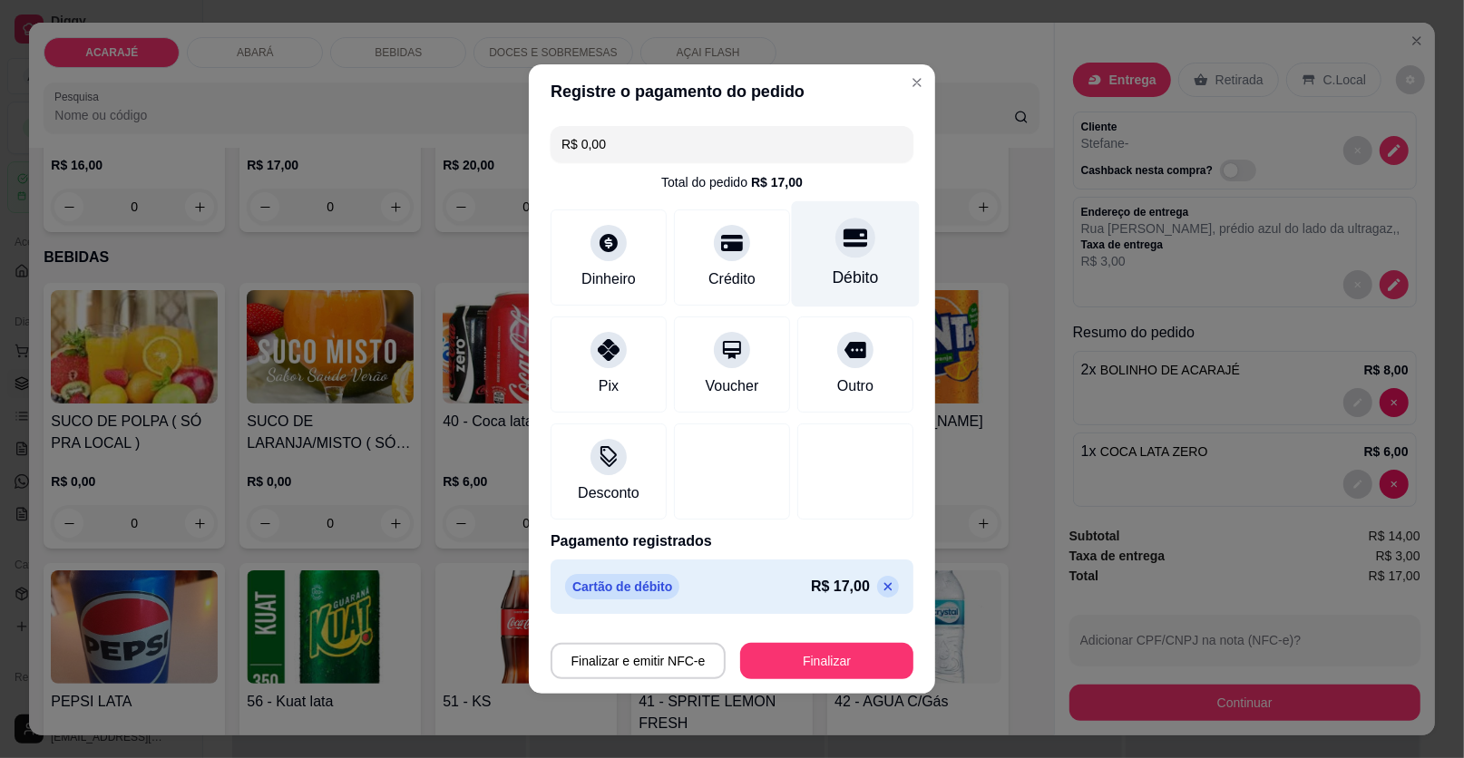
type input "R$ 0,00"
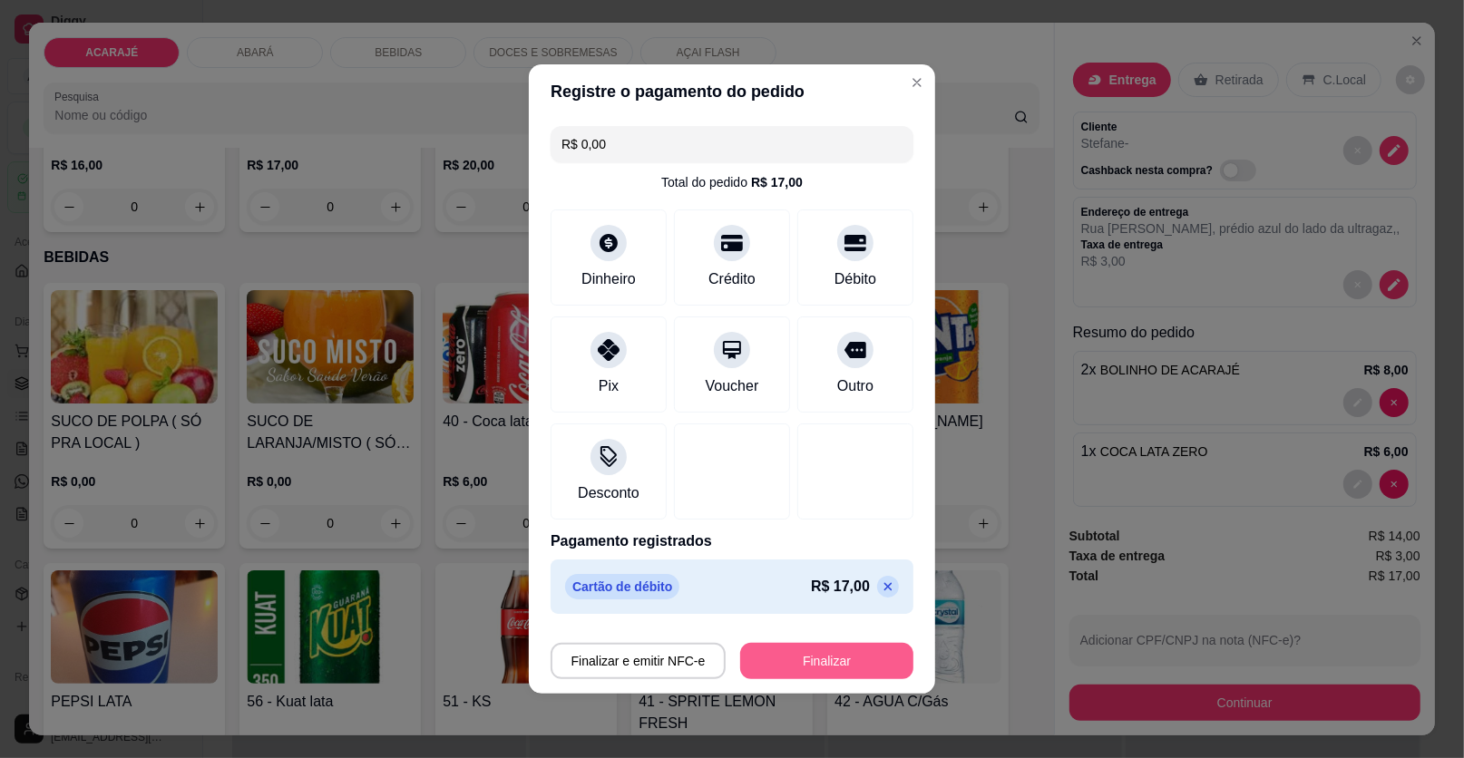
click at [832, 665] on button "Finalizar" at bounding box center [826, 661] width 173 height 36
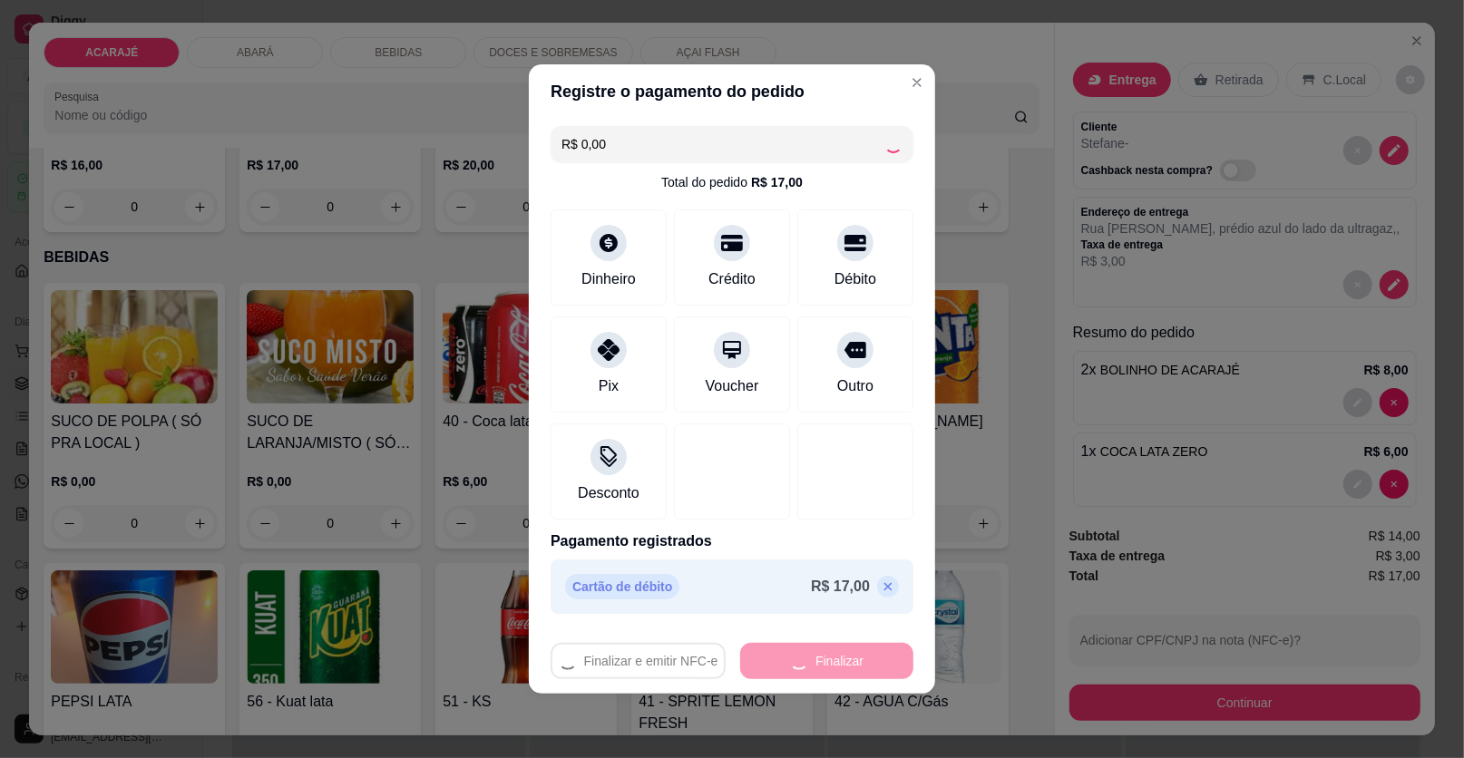
type input "0"
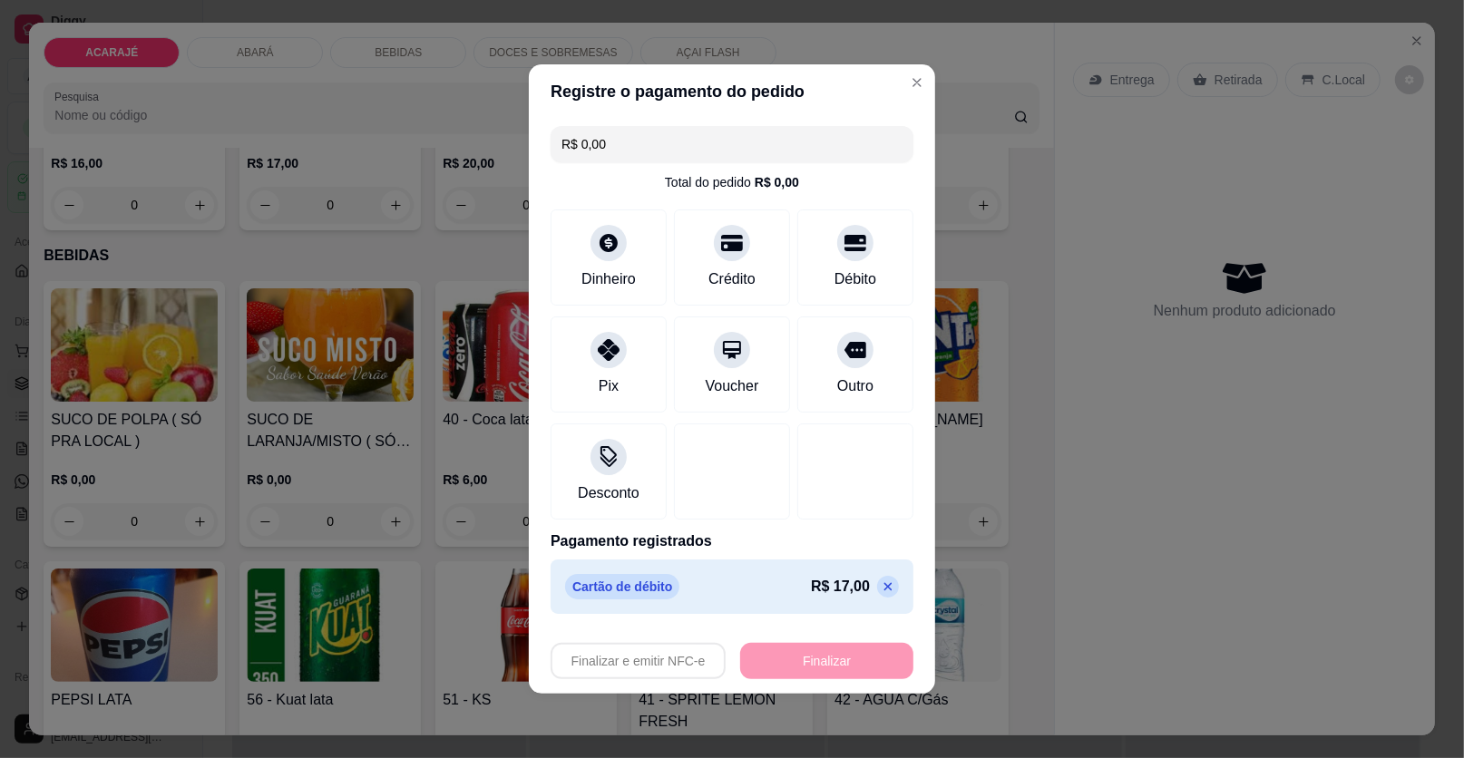
type input "-R$ 17,00"
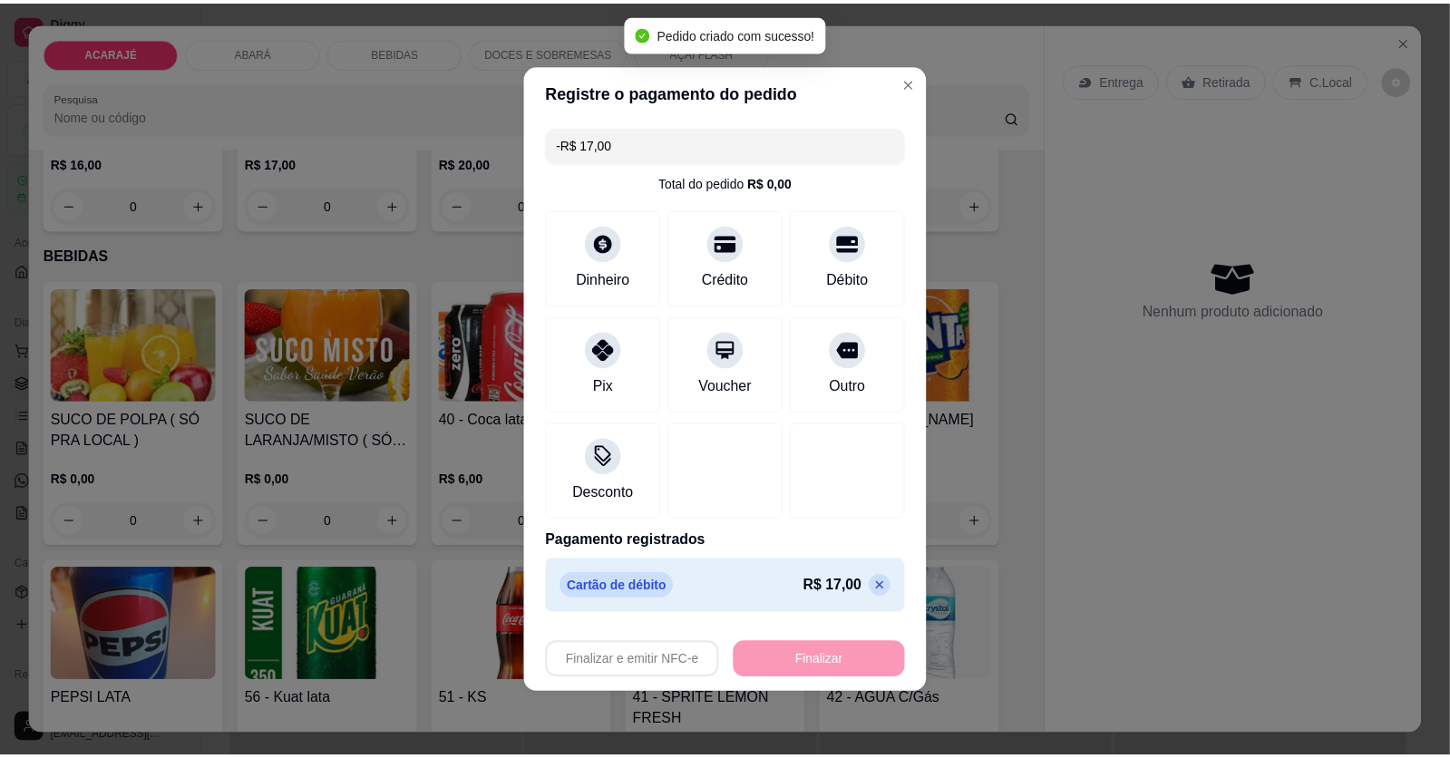
scroll to position [1177, 0]
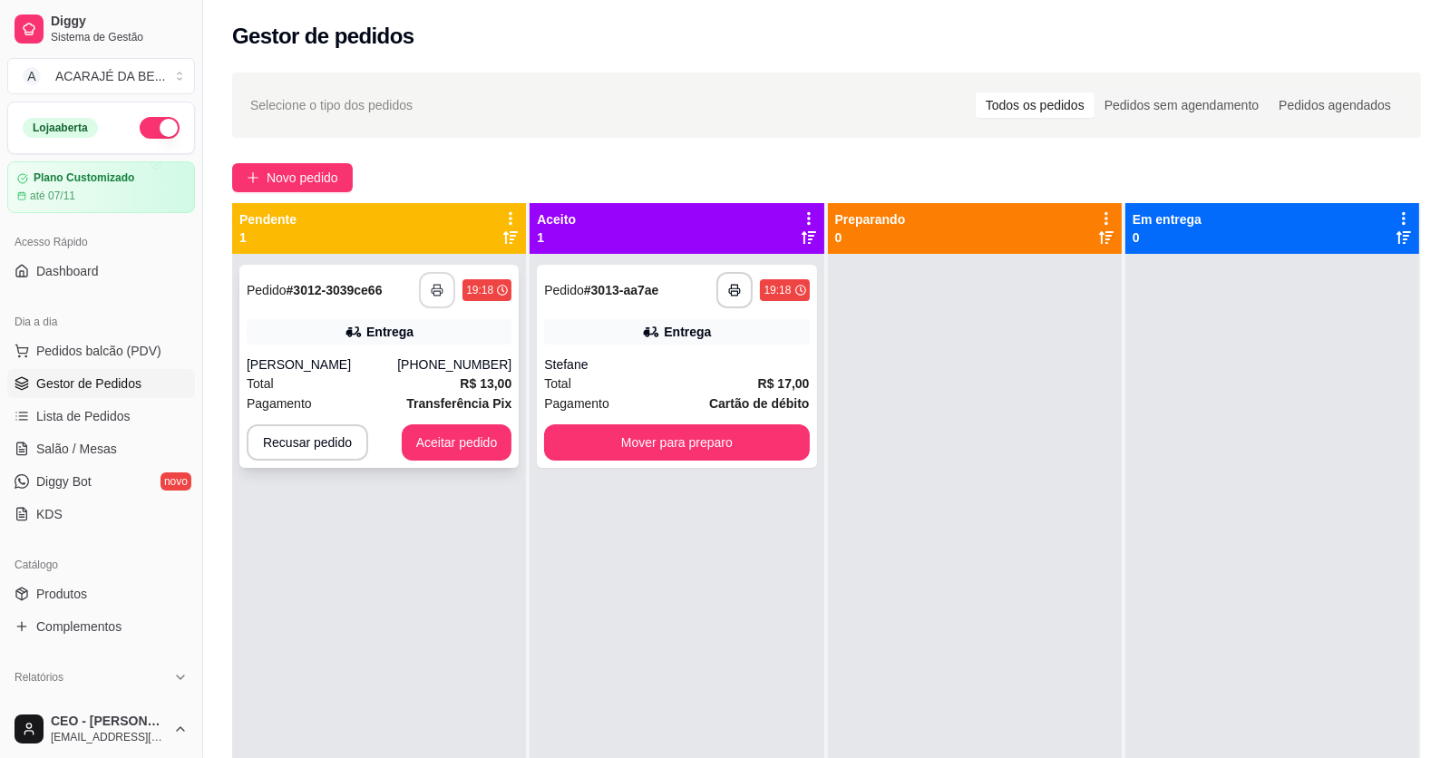
click at [448, 282] on button "button" at bounding box center [437, 290] width 36 height 36
click at [440, 429] on button "Aceitar pedido" at bounding box center [457, 442] width 111 height 36
click at [477, 443] on button "Aceitar pedido" at bounding box center [457, 442] width 111 height 36
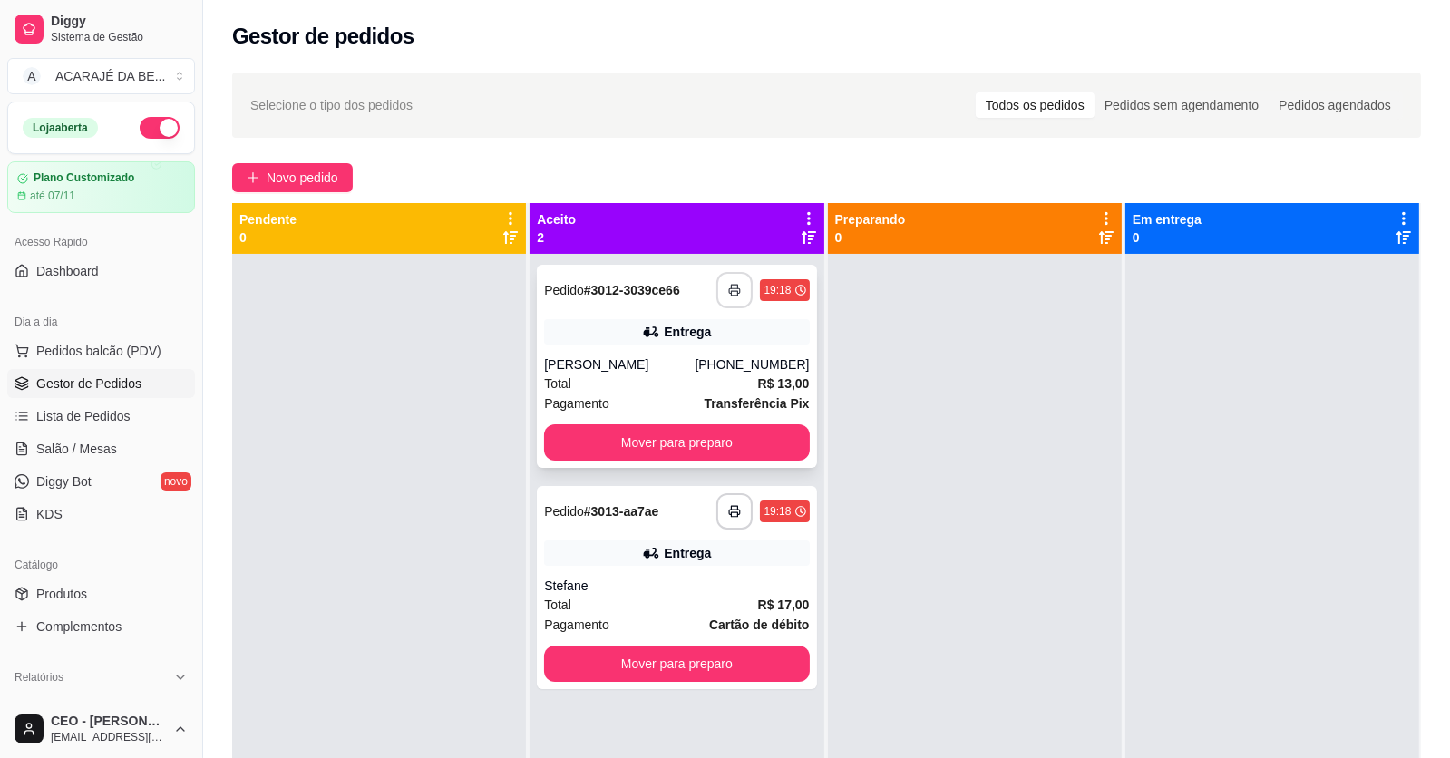
click at [736, 286] on icon "button" at bounding box center [734, 290] width 13 height 13
click at [736, 505] on button "button" at bounding box center [735, 511] width 36 height 36
click at [719, 653] on button "Mover para preparo" at bounding box center [677, 664] width 257 height 35
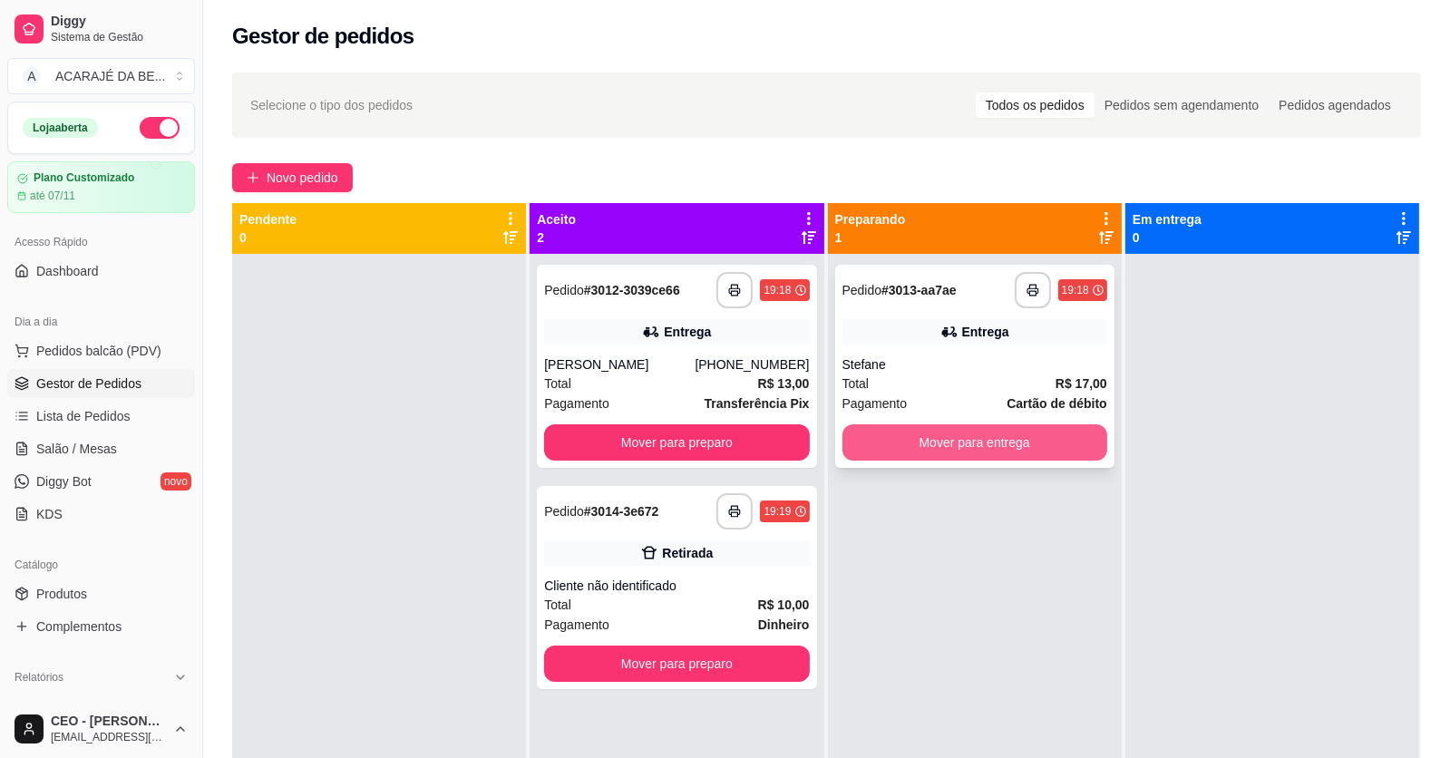
click at [884, 427] on button "Mover para entrega" at bounding box center [975, 442] width 265 height 36
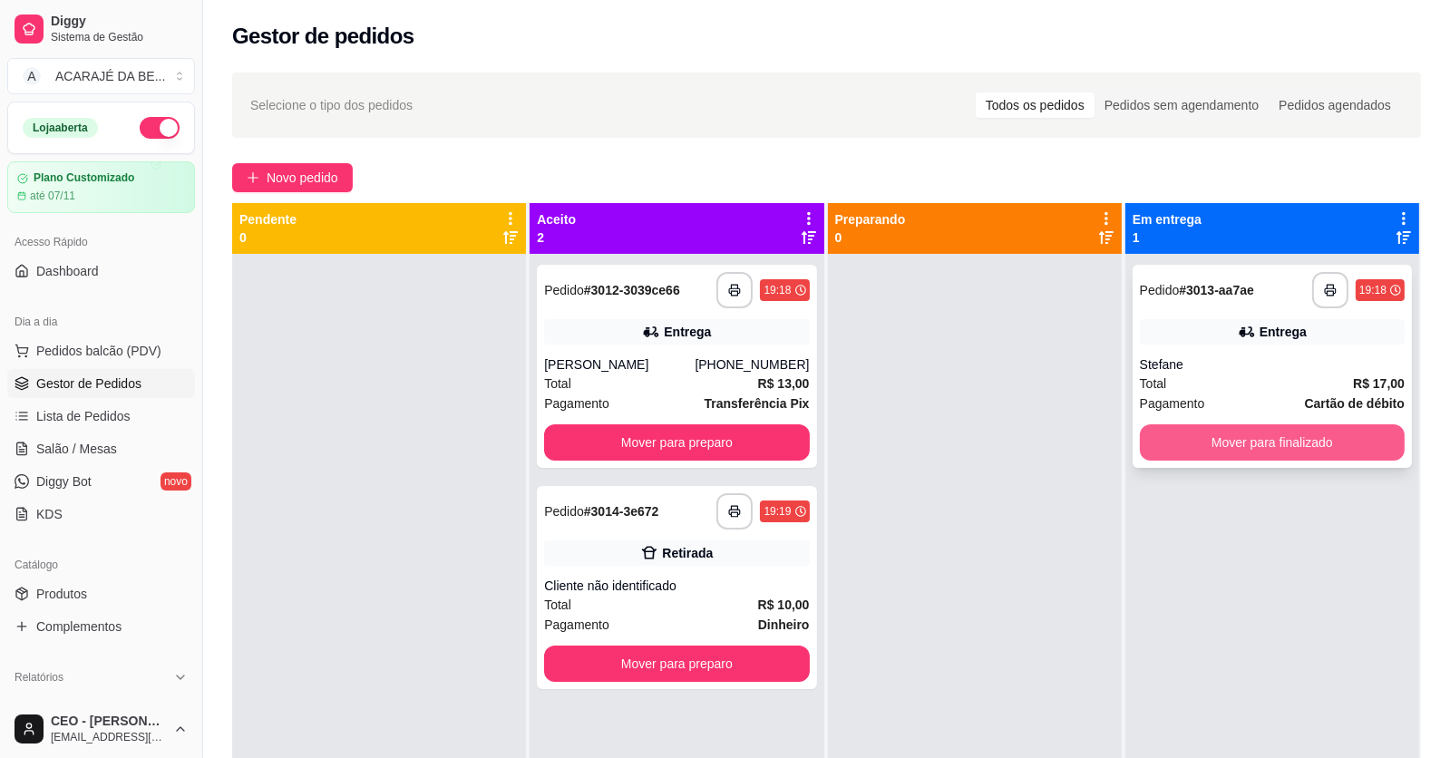
click at [1170, 442] on button "Mover para finalizado" at bounding box center [1272, 442] width 265 height 36
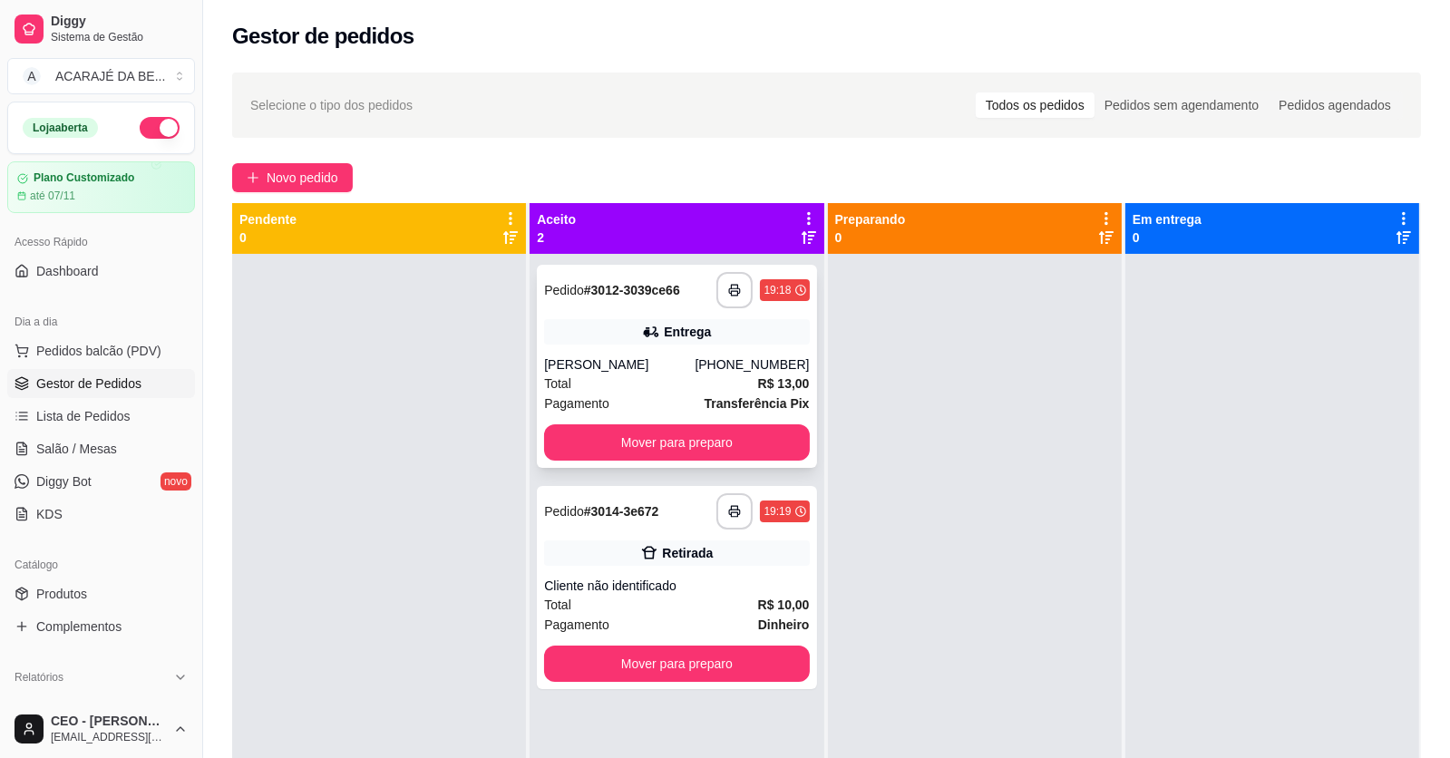
click at [714, 422] on div "**********" at bounding box center [676, 366] width 279 height 203
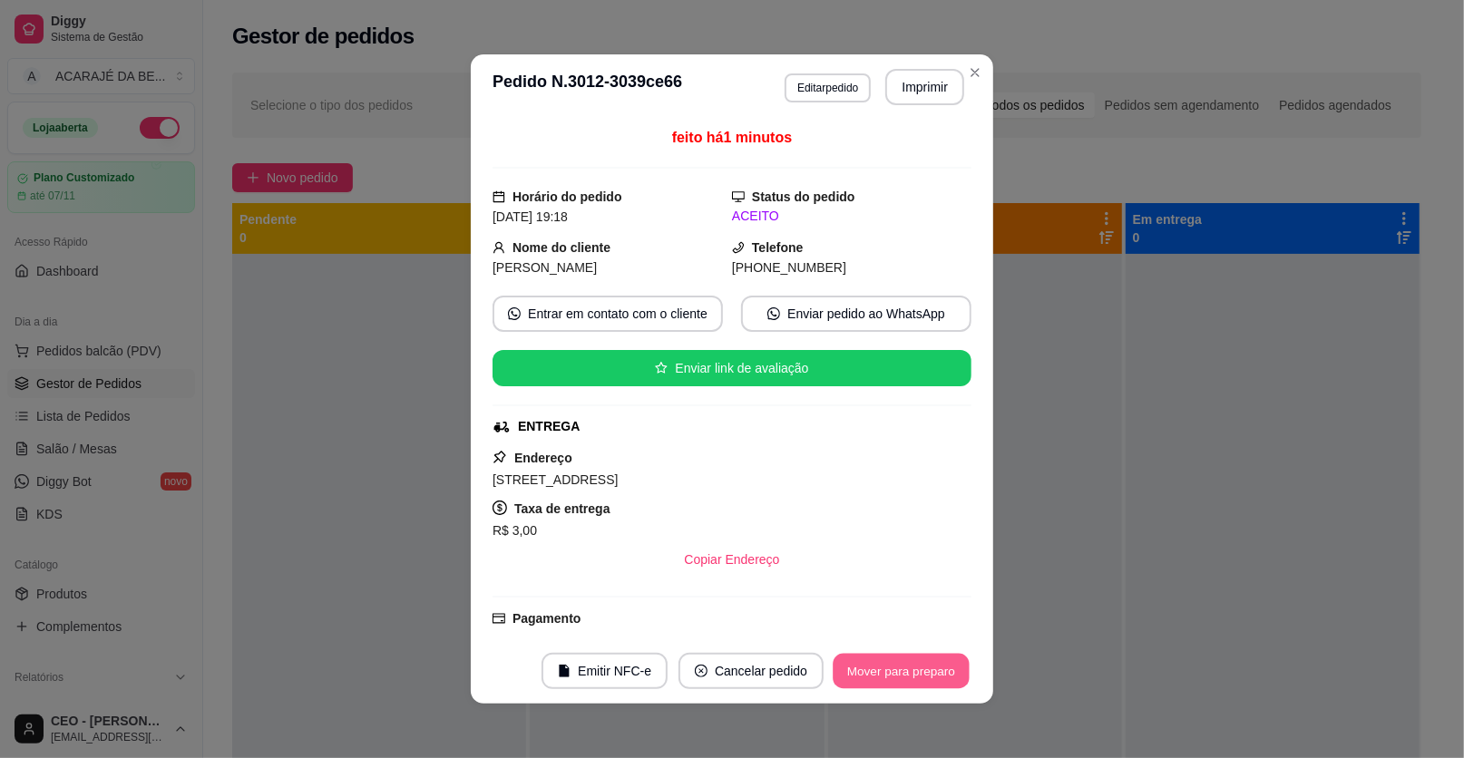
click at [844, 667] on button "Mover para preparo" at bounding box center [901, 671] width 136 height 35
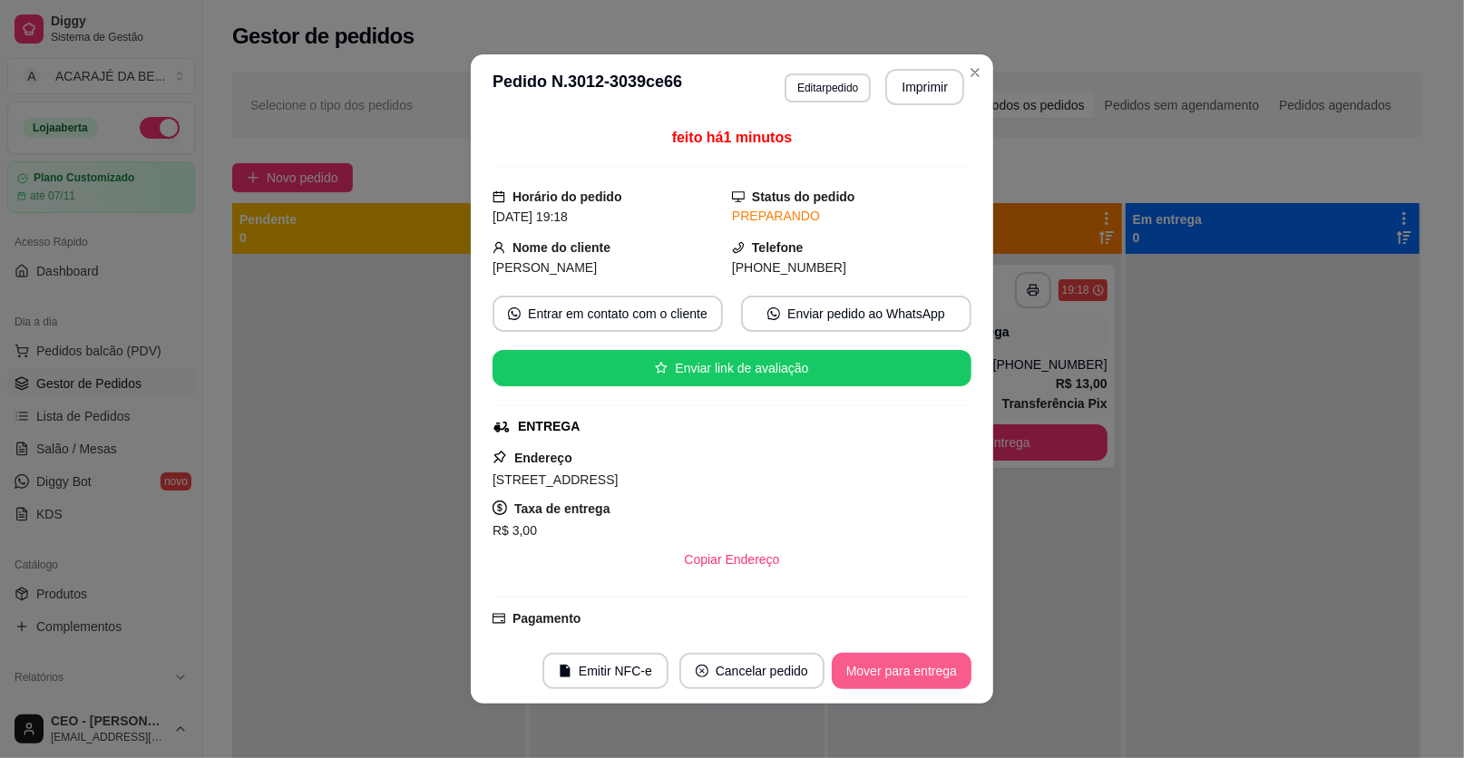
click at [844, 667] on button "Mover para entrega" at bounding box center [902, 671] width 140 height 36
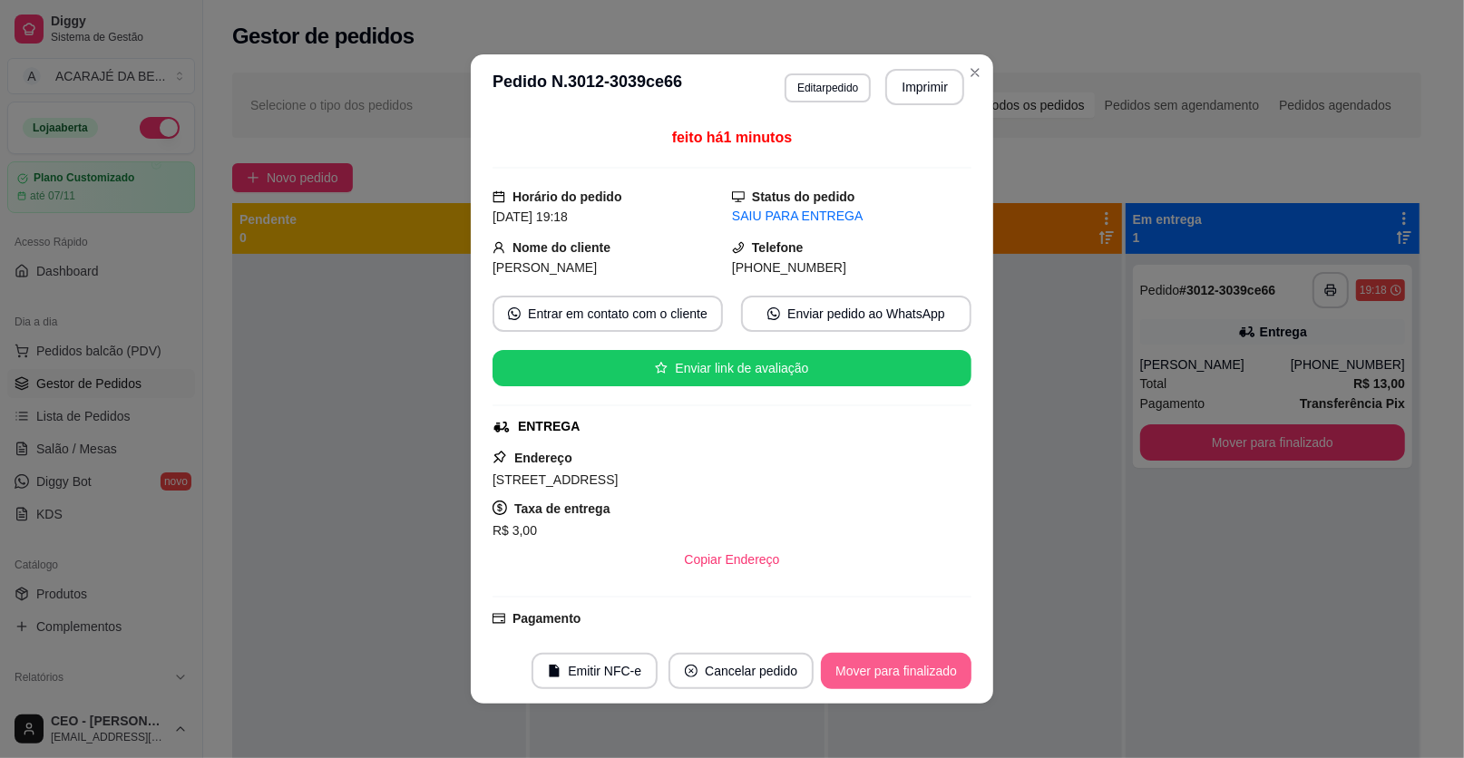
click at [844, 667] on button "Mover para finalizado" at bounding box center [896, 671] width 151 height 36
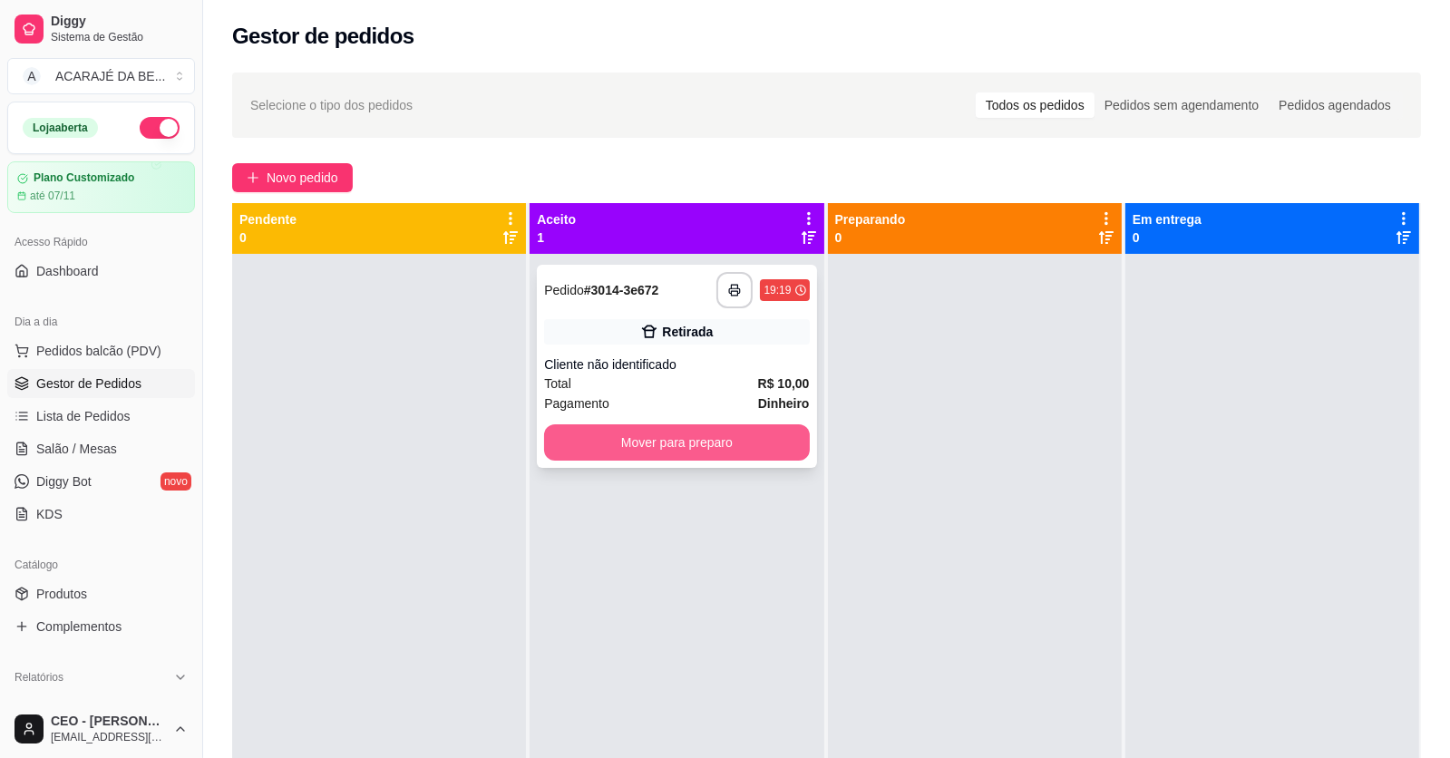
click at [766, 443] on button "Mover para preparo" at bounding box center [676, 442] width 265 height 36
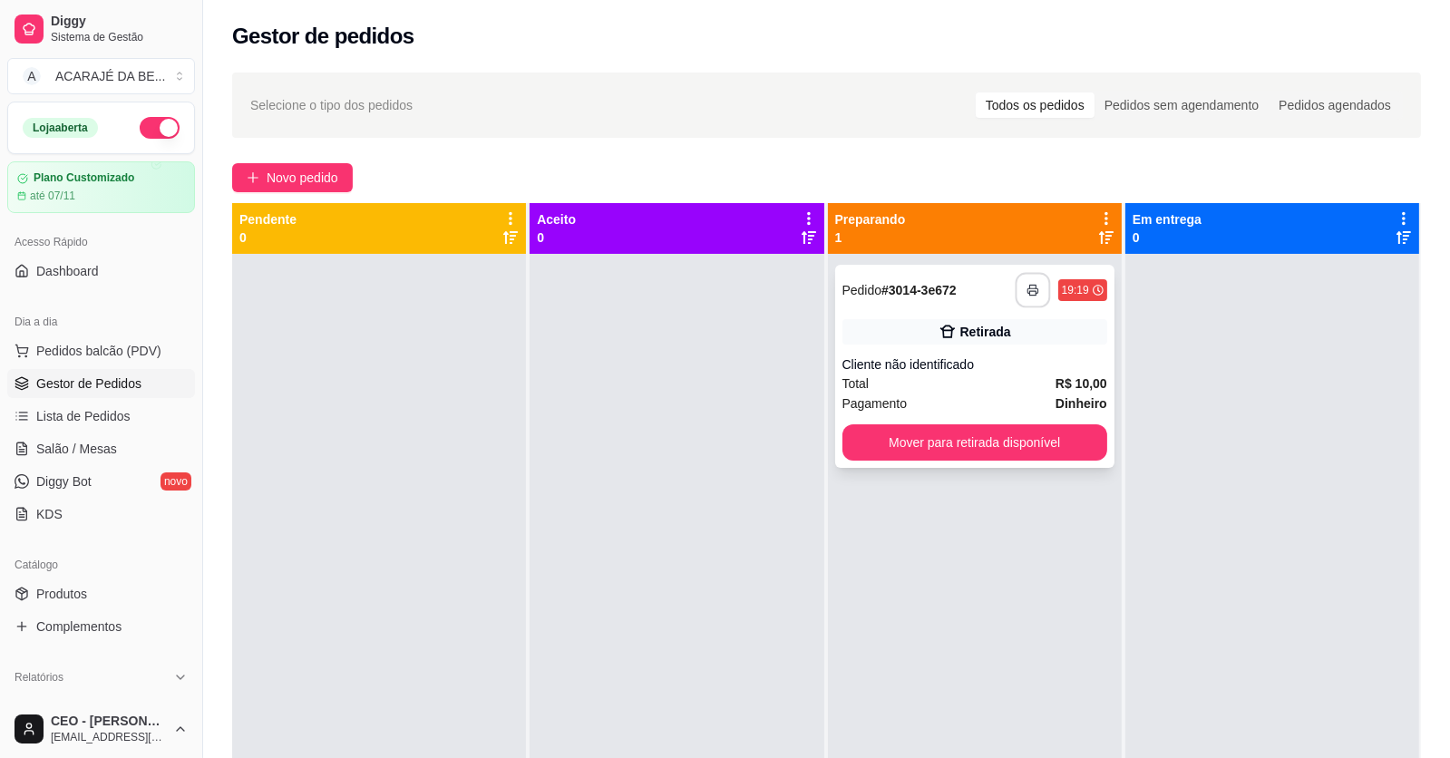
click at [1015, 282] on button "button" at bounding box center [1032, 290] width 35 height 35
click at [952, 442] on button "Mover para retirada disponível" at bounding box center [975, 442] width 265 height 36
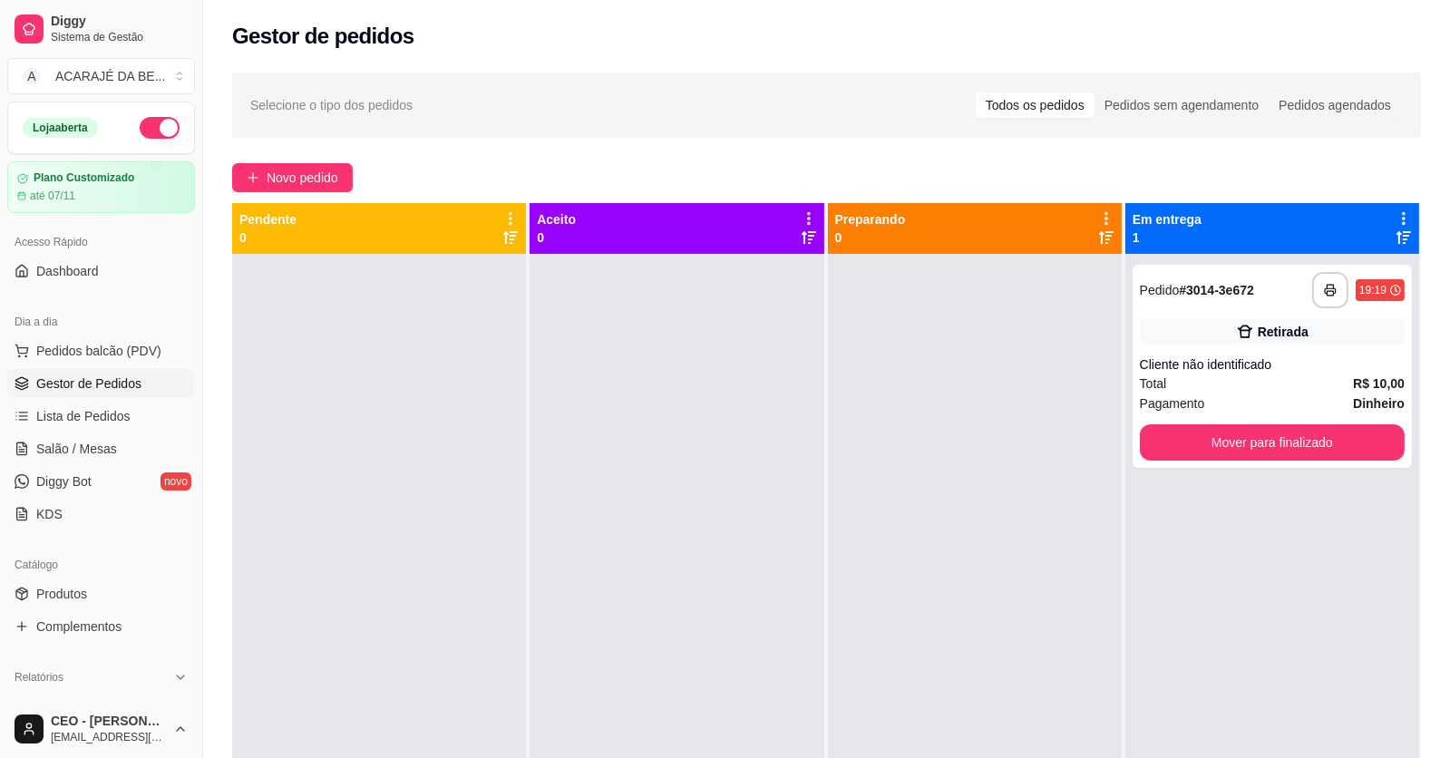
click at [951, 442] on div at bounding box center [975, 633] width 294 height 758
click at [1174, 438] on button "Mover para finalizado" at bounding box center [1272, 442] width 265 height 36
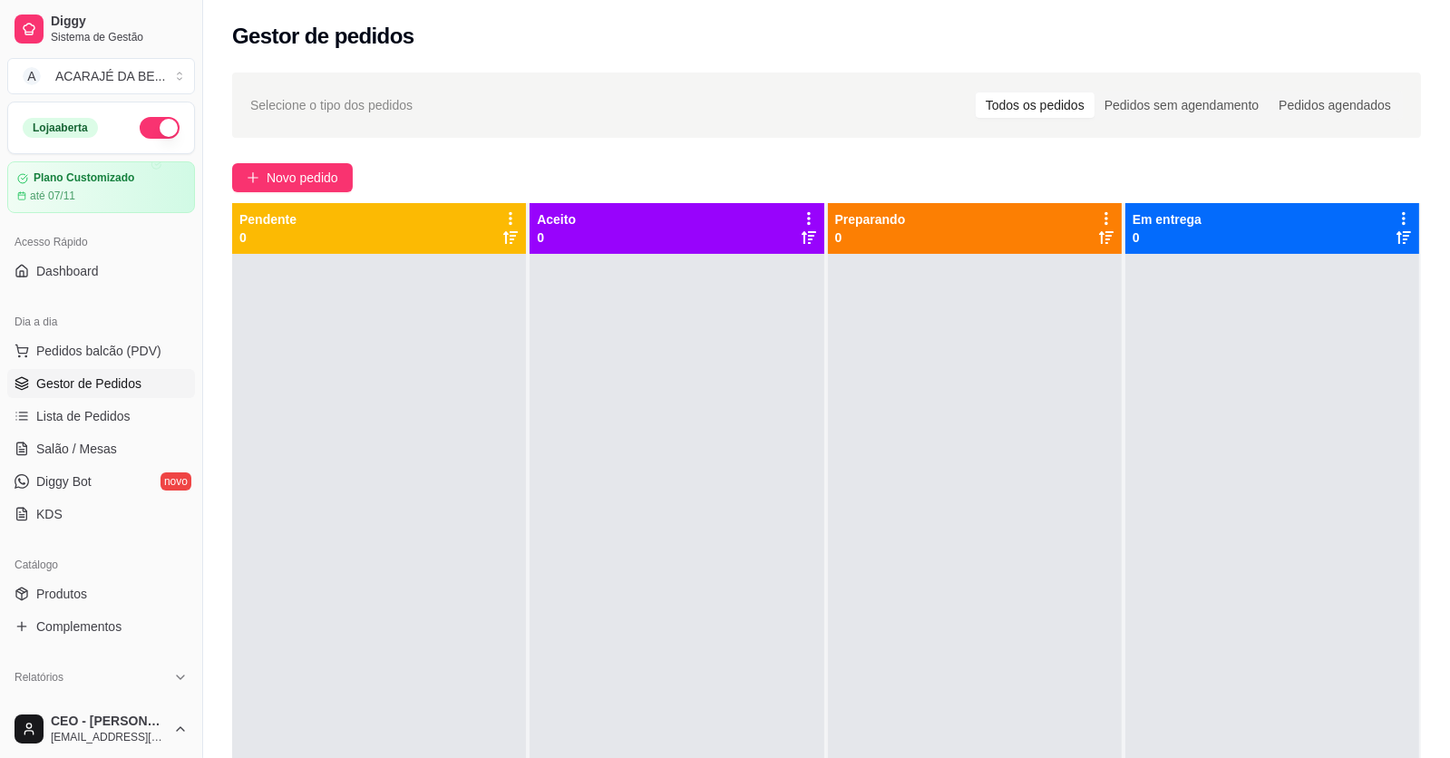
click at [964, 757] on html "Diggy Sistema de Gestão A ACARAJÉ DA BE ... Loja aberta Plano Customizado até 0…" at bounding box center [725, 379] width 1450 height 758
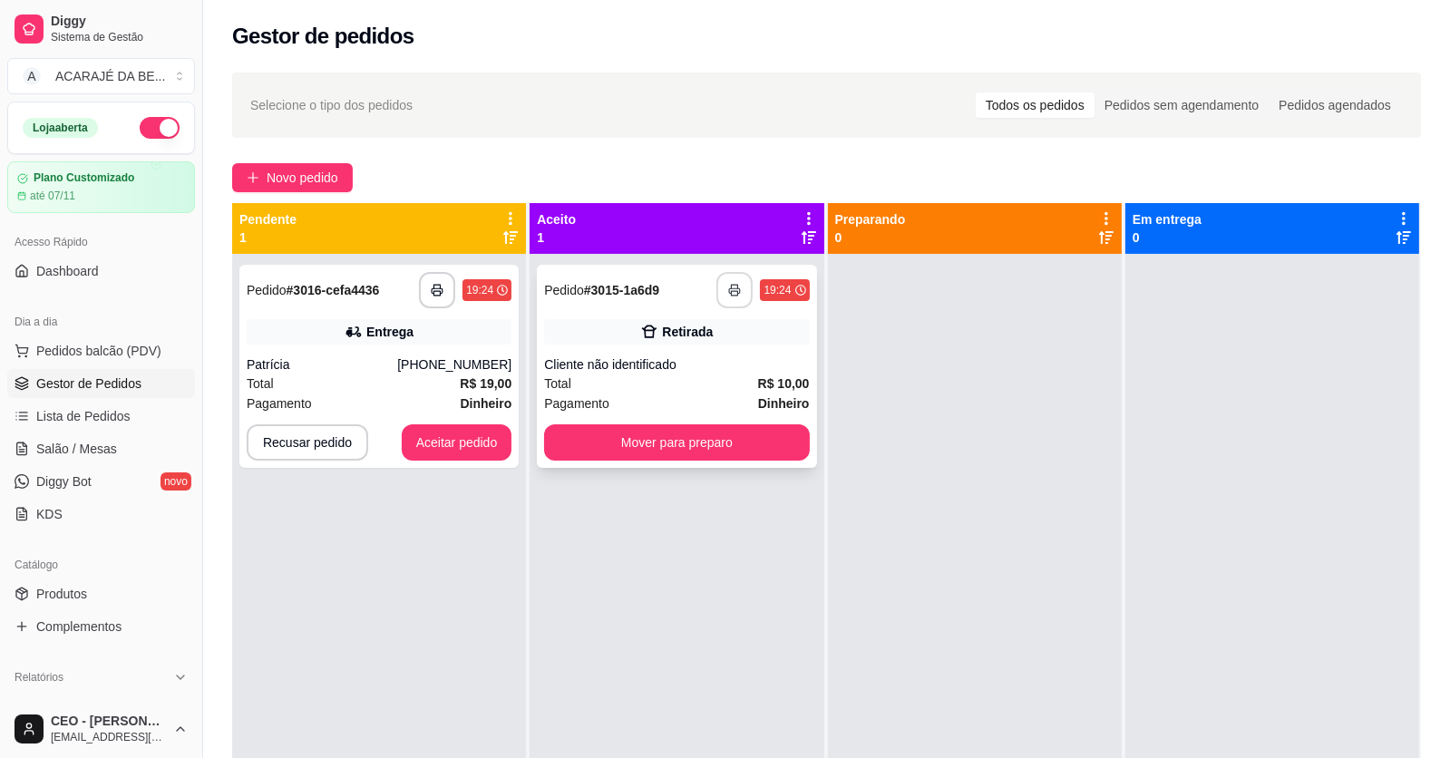
click at [739, 273] on button "button" at bounding box center [735, 290] width 36 height 36
click at [424, 285] on button "button" at bounding box center [437, 290] width 35 height 35
click at [419, 444] on button "Aceitar pedido" at bounding box center [457, 442] width 107 height 35
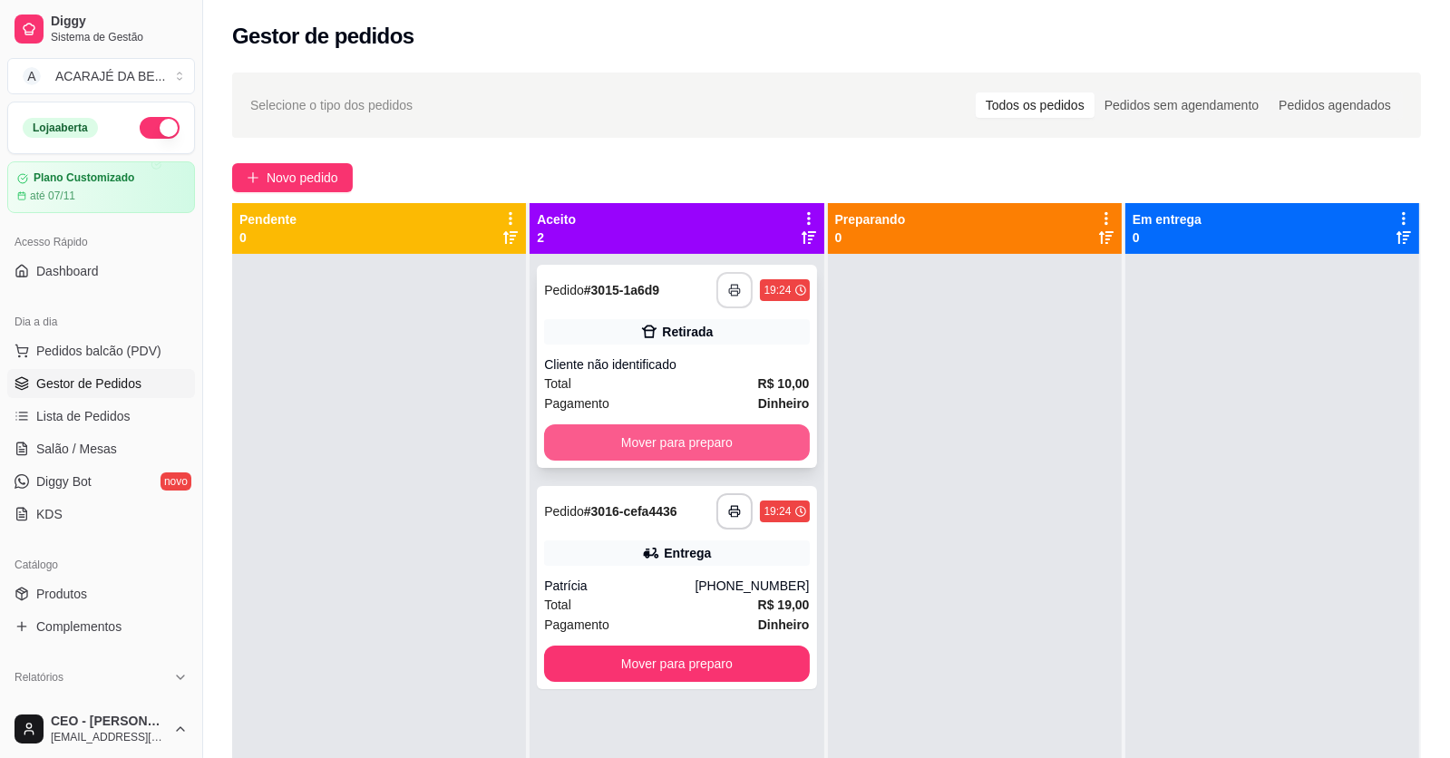
click at [644, 439] on button "Mover para preparo" at bounding box center [676, 442] width 265 height 36
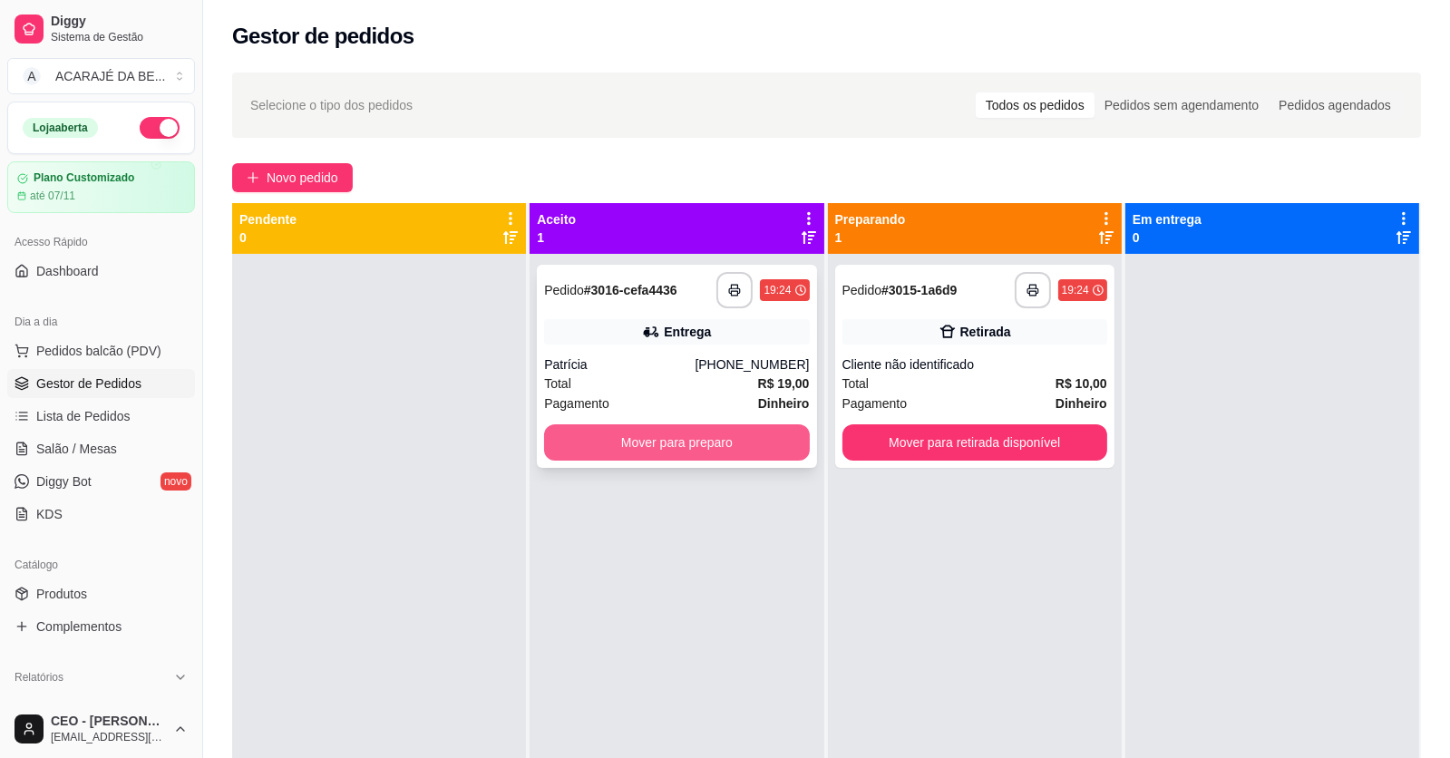
click at [712, 432] on button "Mover para preparo" at bounding box center [676, 442] width 265 height 36
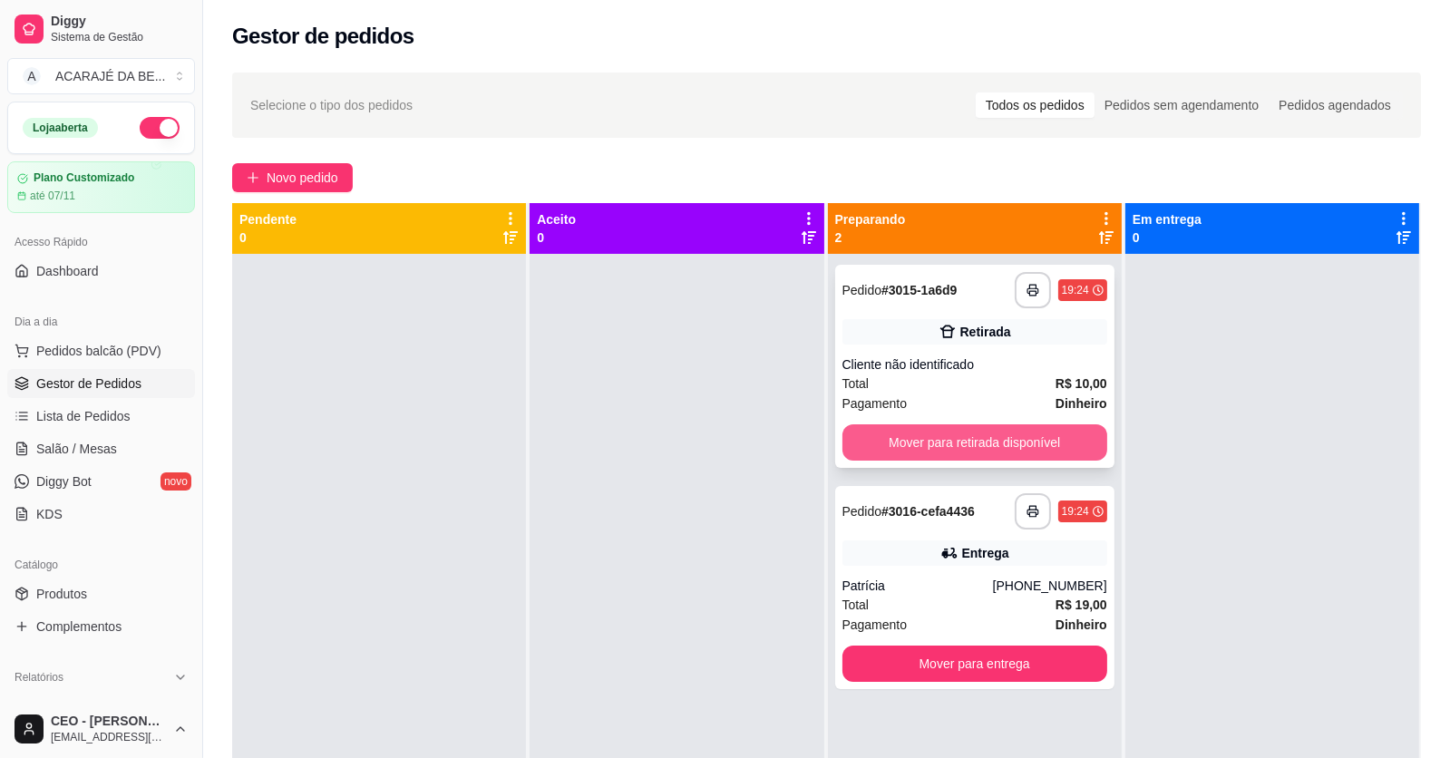
click at [883, 429] on button "Mover para retirada disponível" at bounding box center [975, 442] width 265 height 36
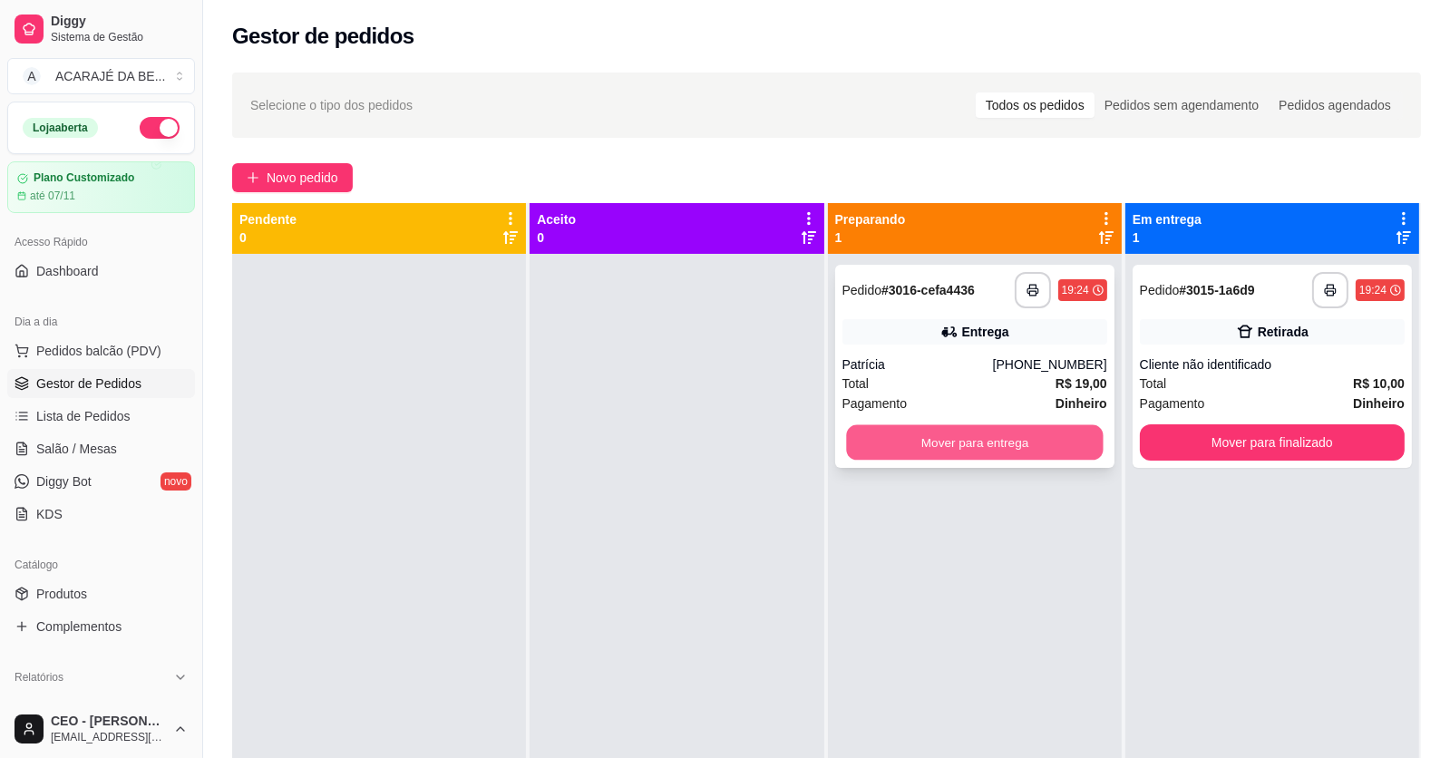
click at [921, 433] on button "Mover para entrega" at bounding box center [974, 442] width 257 height 35
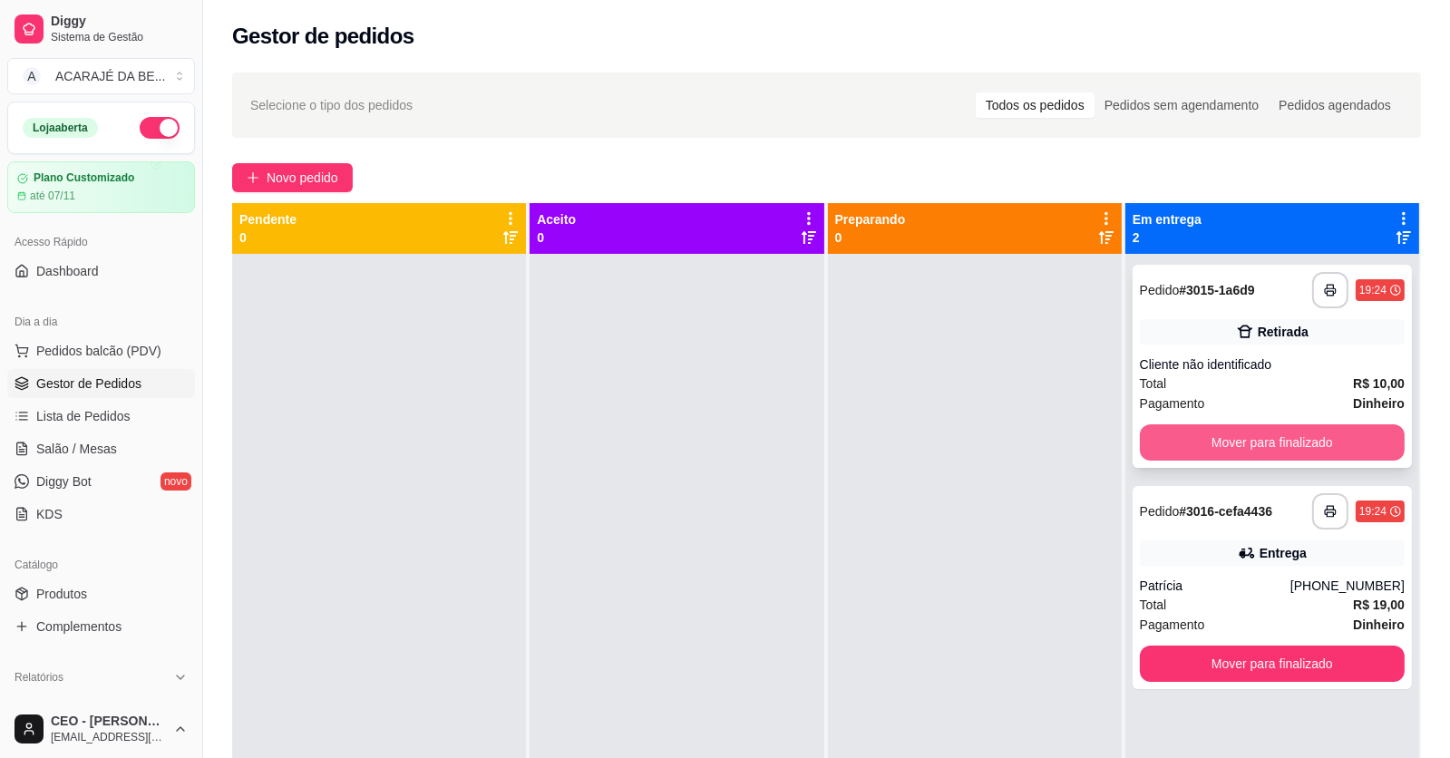
click at [1171, 424] on button "Mover para finalizado" at bounding box center [1272, 442] width 265 height 36
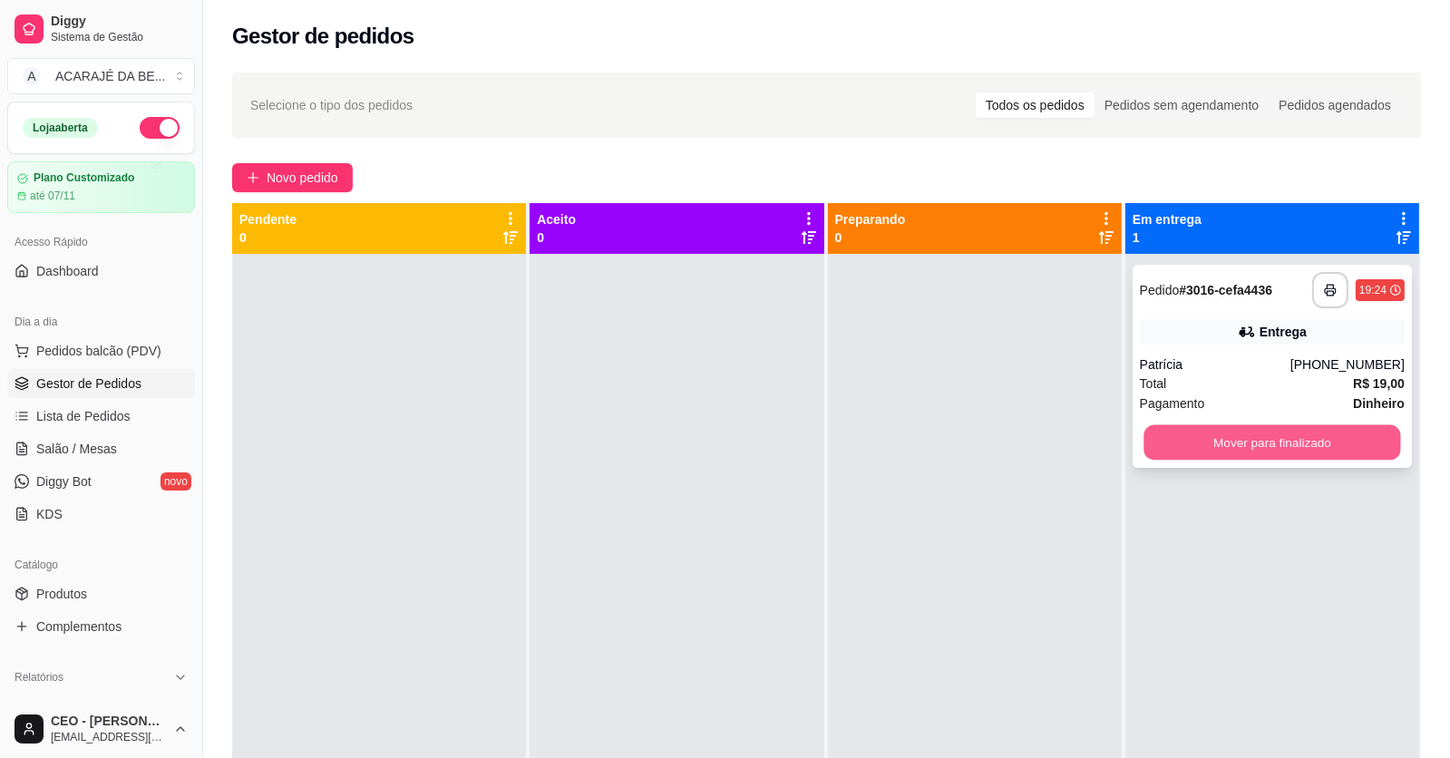
click at [1175, 452] on button "Mover para finalizado" at bounding box center [1272, 442] width 257 height 35
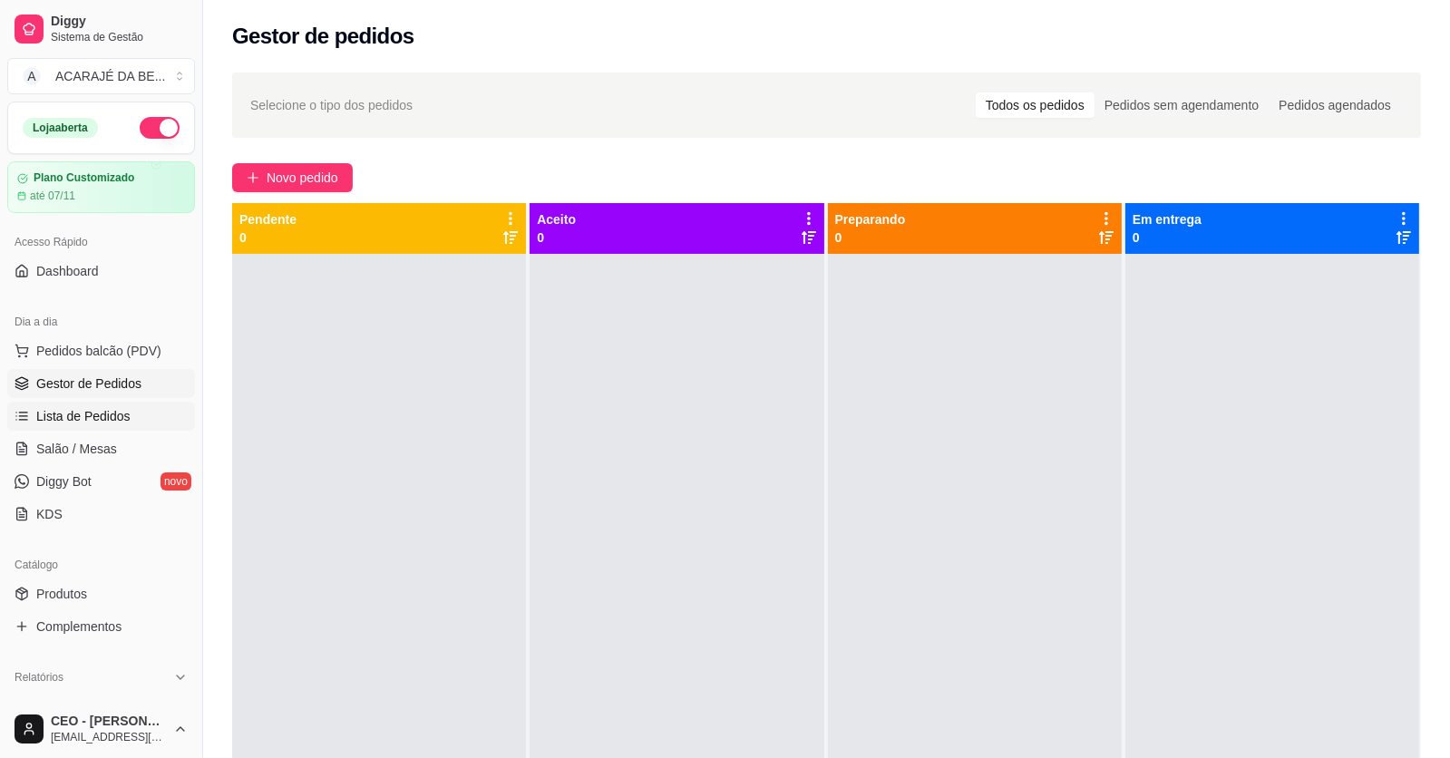
click at [122, 410] on span "Lista de Pedidos" at bounding box center [83, 416] width 94 height 18
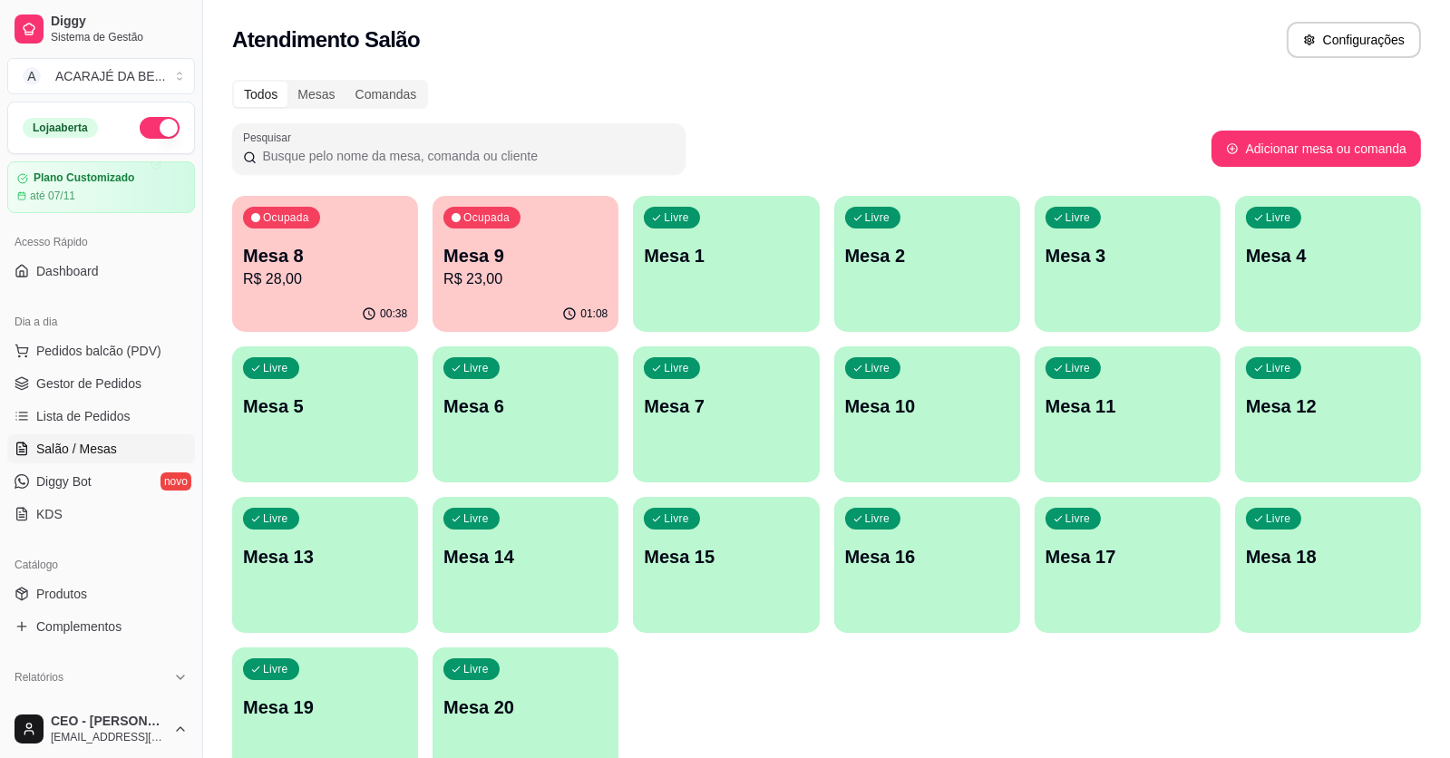
click at [356, 301] on div "00:38" at bounding box center [325, 314] width 186 height 35
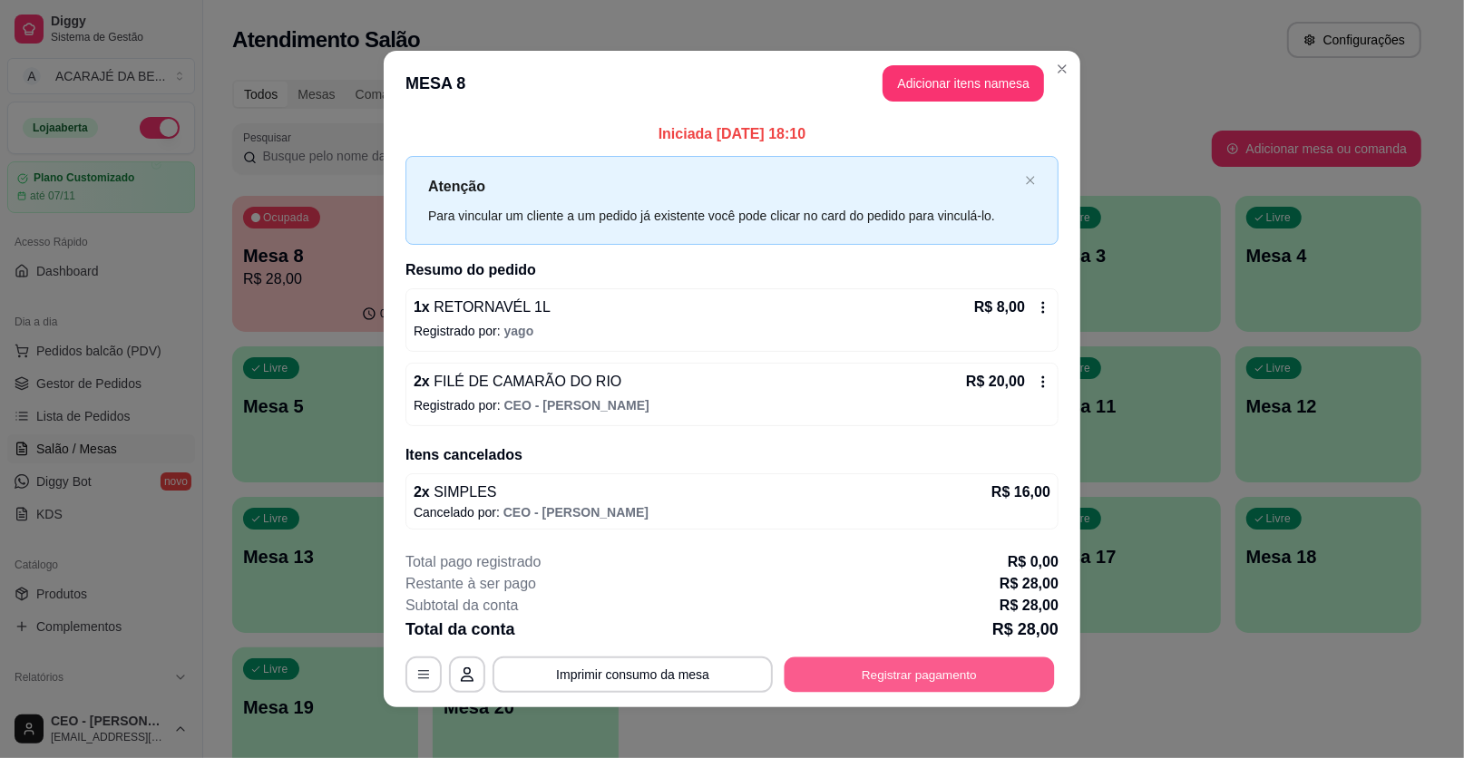
click at [879, 665] on button "Registrar pagamento" at bounding box center [920, 674] width 270 height 35
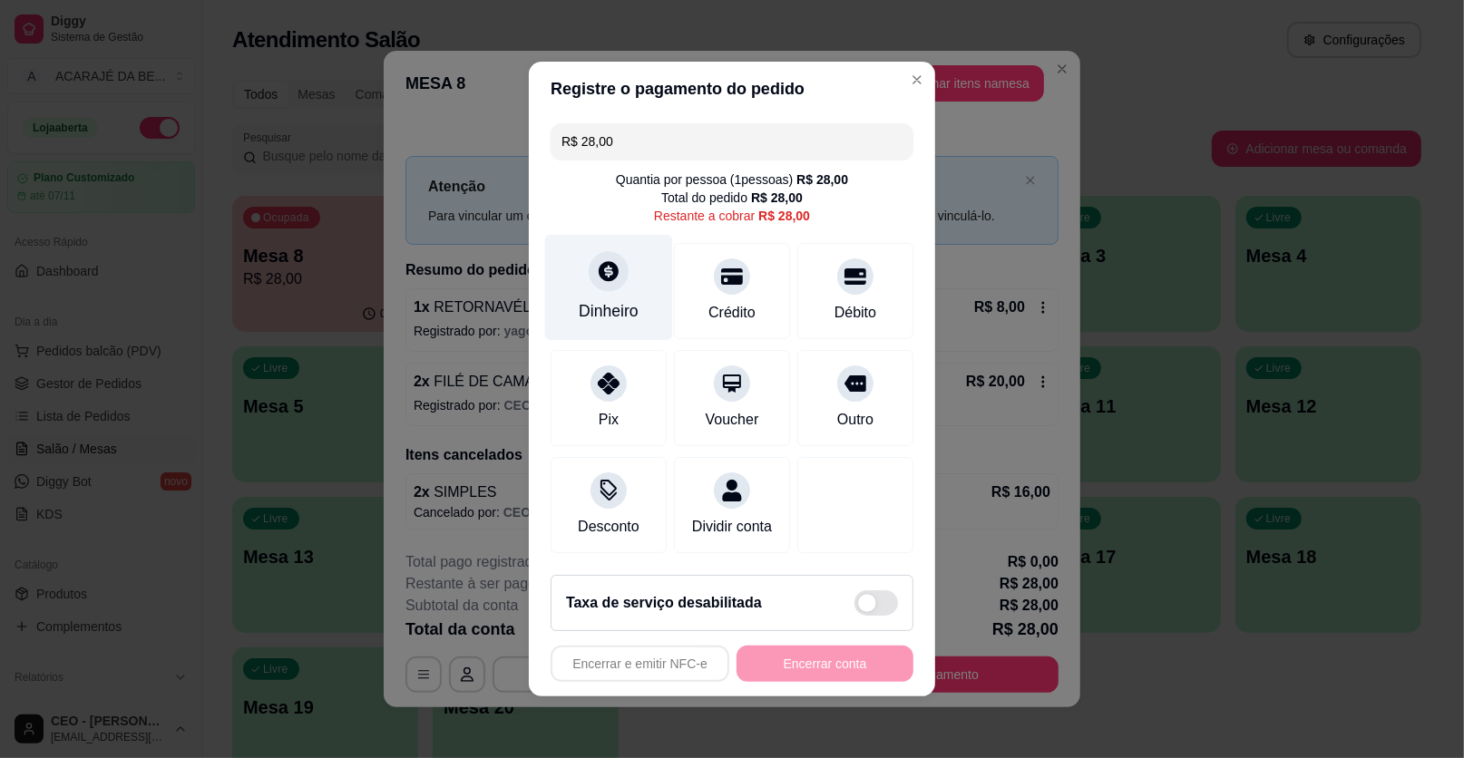
click at [597, 297] on div "Dinheiro" at bounding box center [609, 288] width 128 height 106
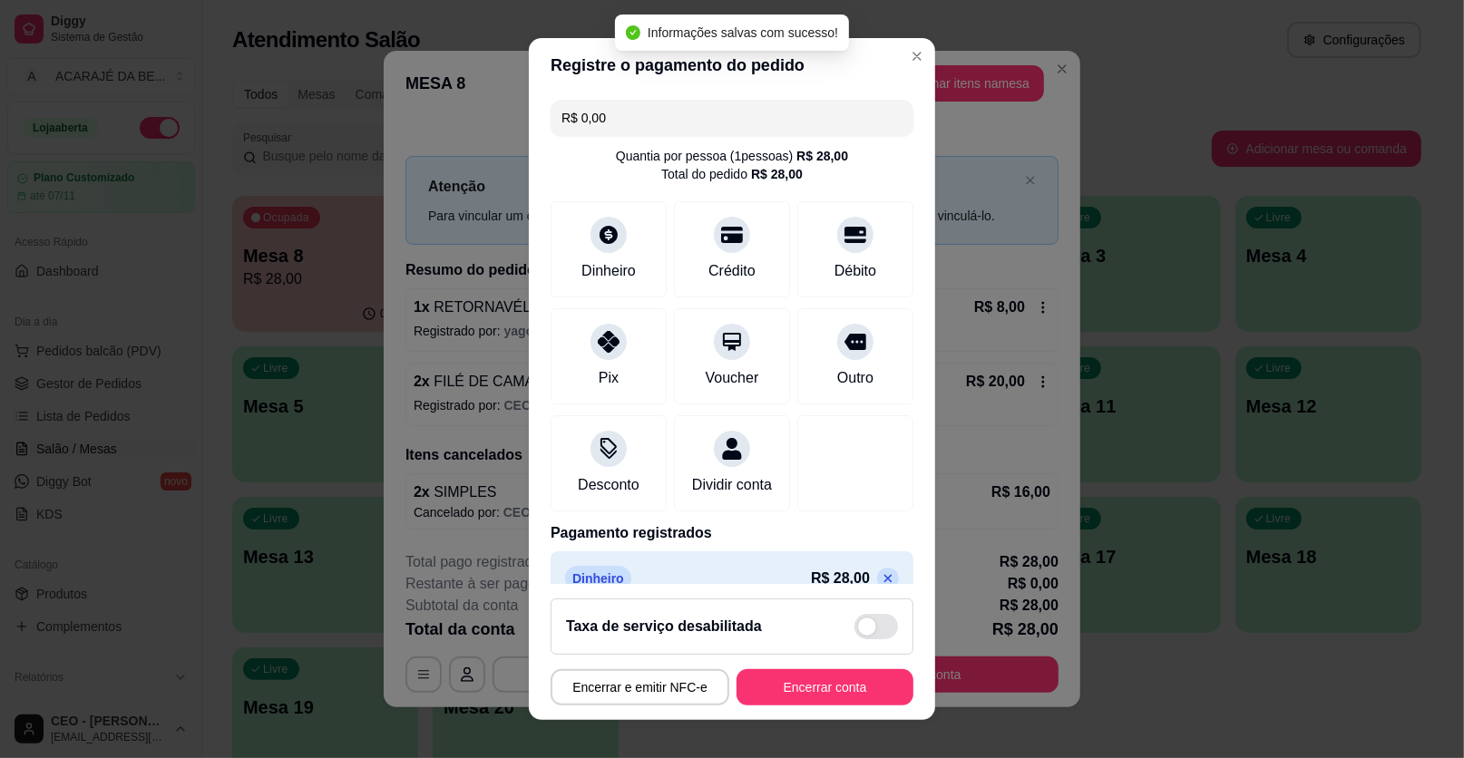
type input "R$ 0,00"
click at [825, 668] on footer "Taxa de serviço desabilitada Encerrar e emitir NFC-e Encerrar conta" at bounding box center [732, 652] width 406 height 136
click at [814, 701] on button "Encerrar conta" at bounding box center [824, 687] width 171 height 35
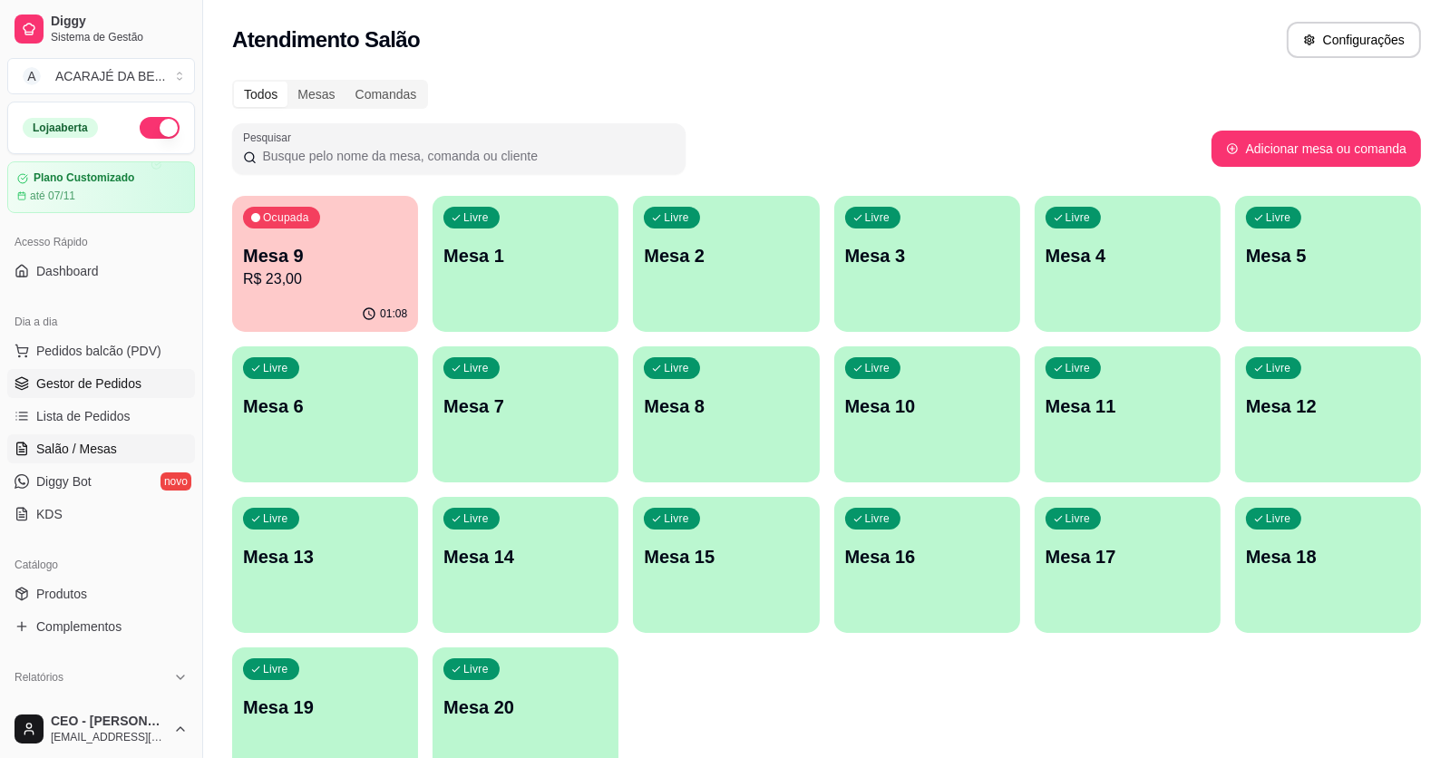
click at [133, 377] on span "Gestor de Pedidos" at bounding box center [88, 384] width 105 height 18
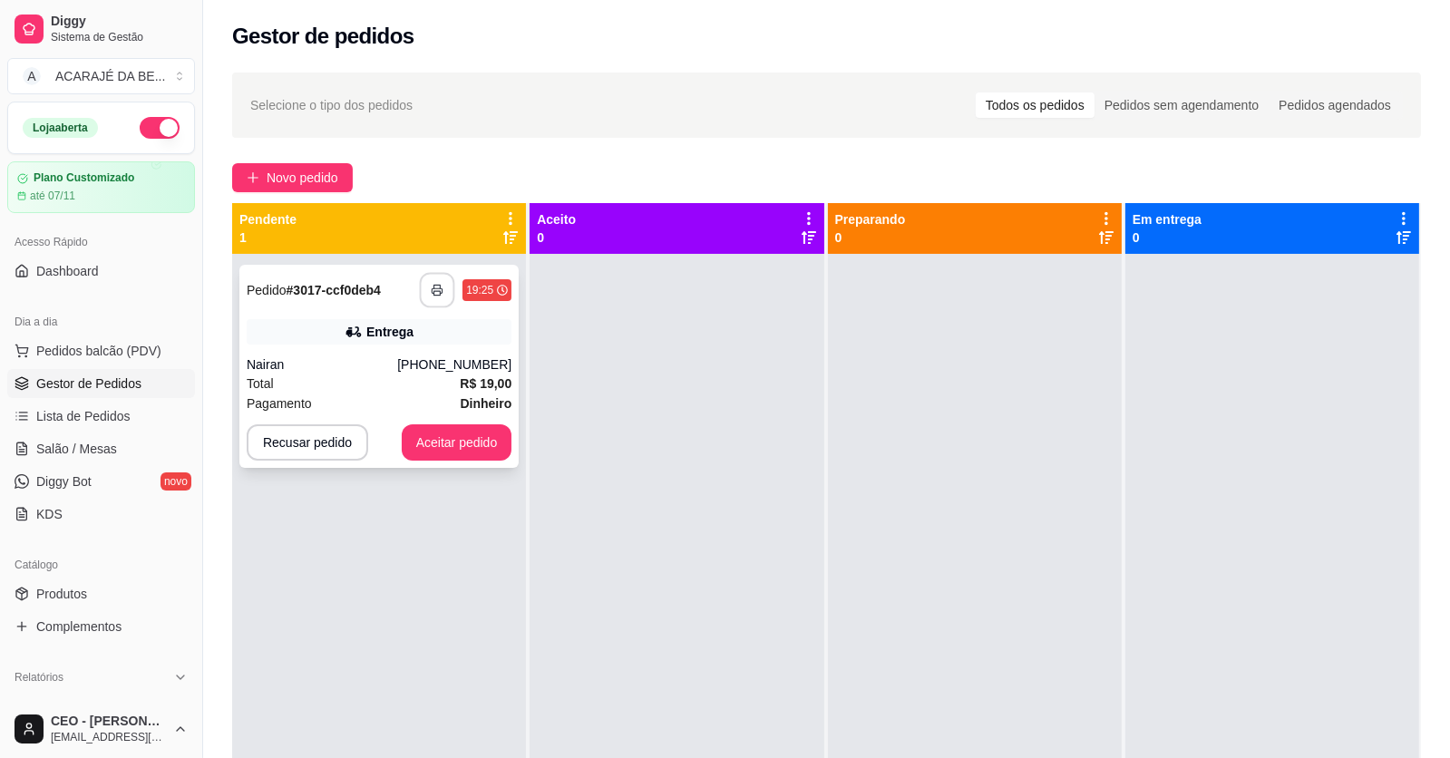
click at [447, 286] on button "button" at bounding box center [437, 290] width 35 height 35
click at [434, 436] on button "Aceitar pedido" at bounding box center [457, 442] width 107 height 35
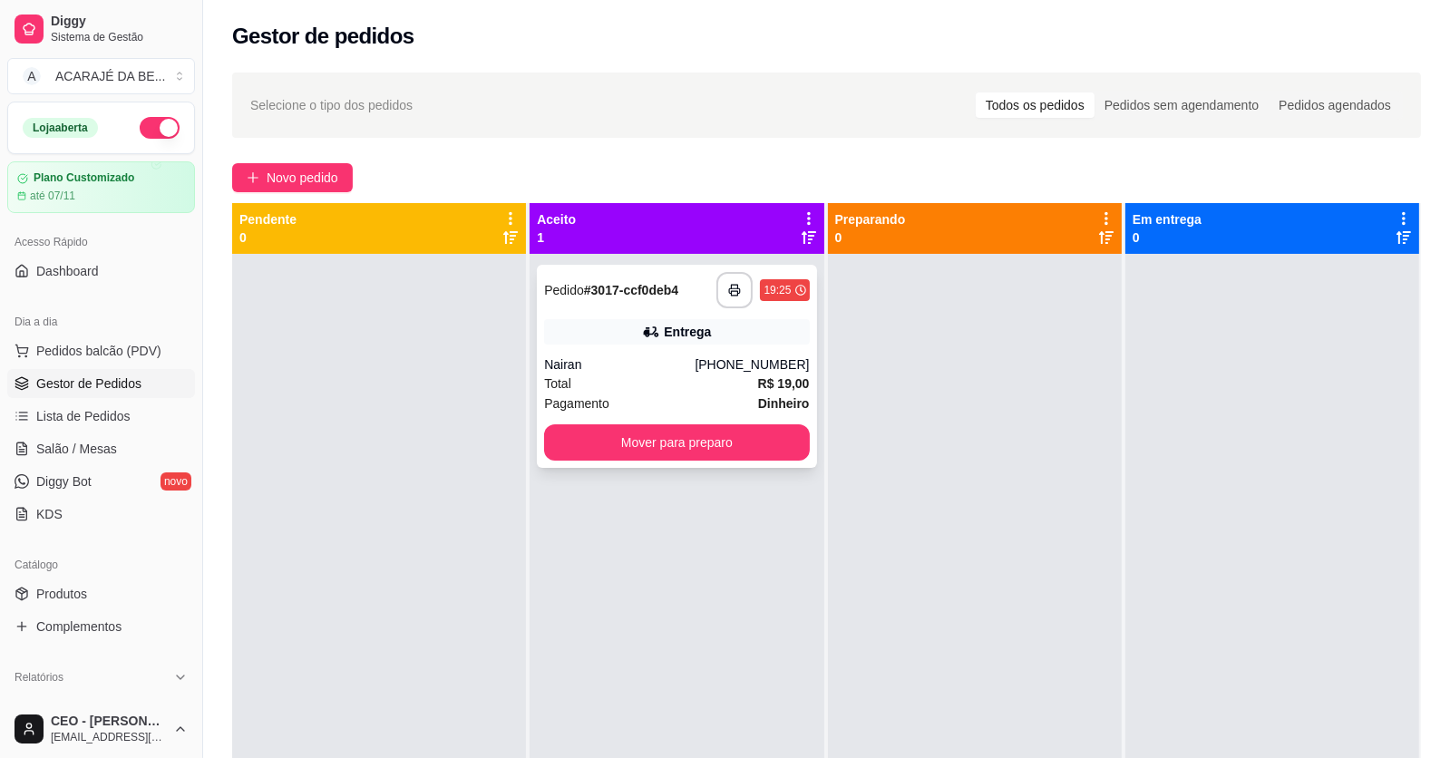
click at [605, 411] on div "Pagamento Dinheiro" at bounding box center [676, 404] width 265 height 20
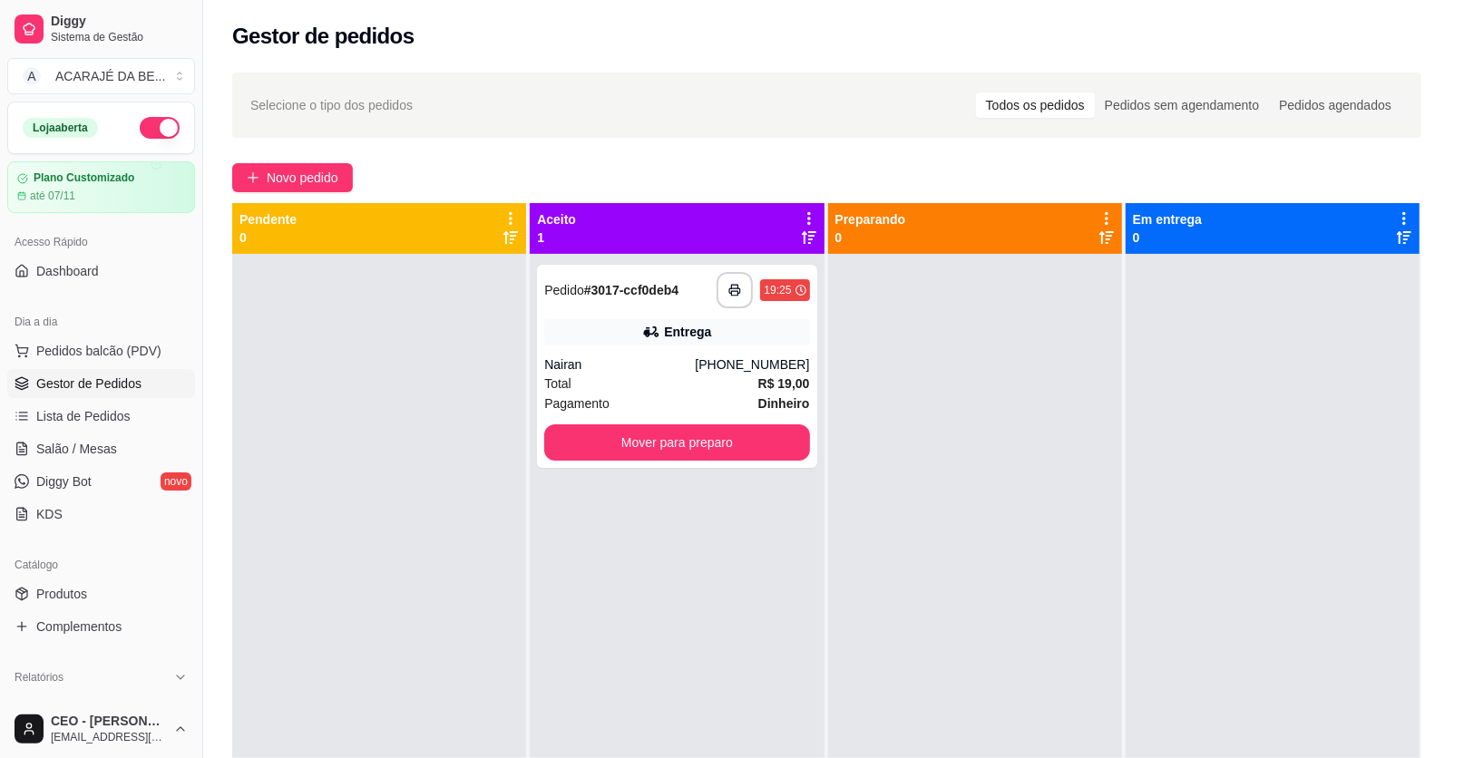
drag, startPoint x: 605, startPoint y: 411, endPoint x: 706, endPoint y: 449, distance: 107.6
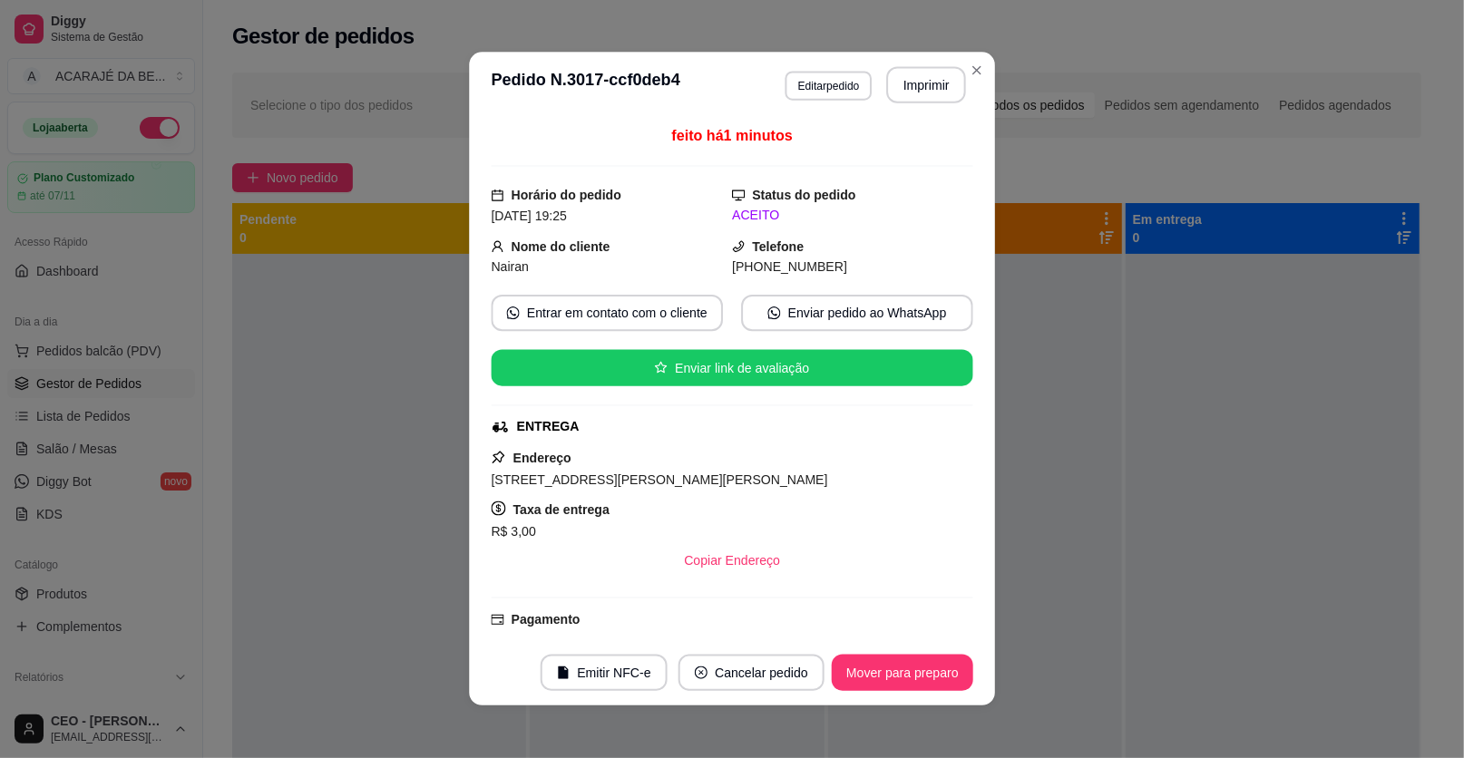
click at [649, 439] on div "feito há 1 minutos Horário do pedido 10/10/2025 19:25 Status do pedido ACEITO N…" at bounding box center [732, 379] width 482 height 508
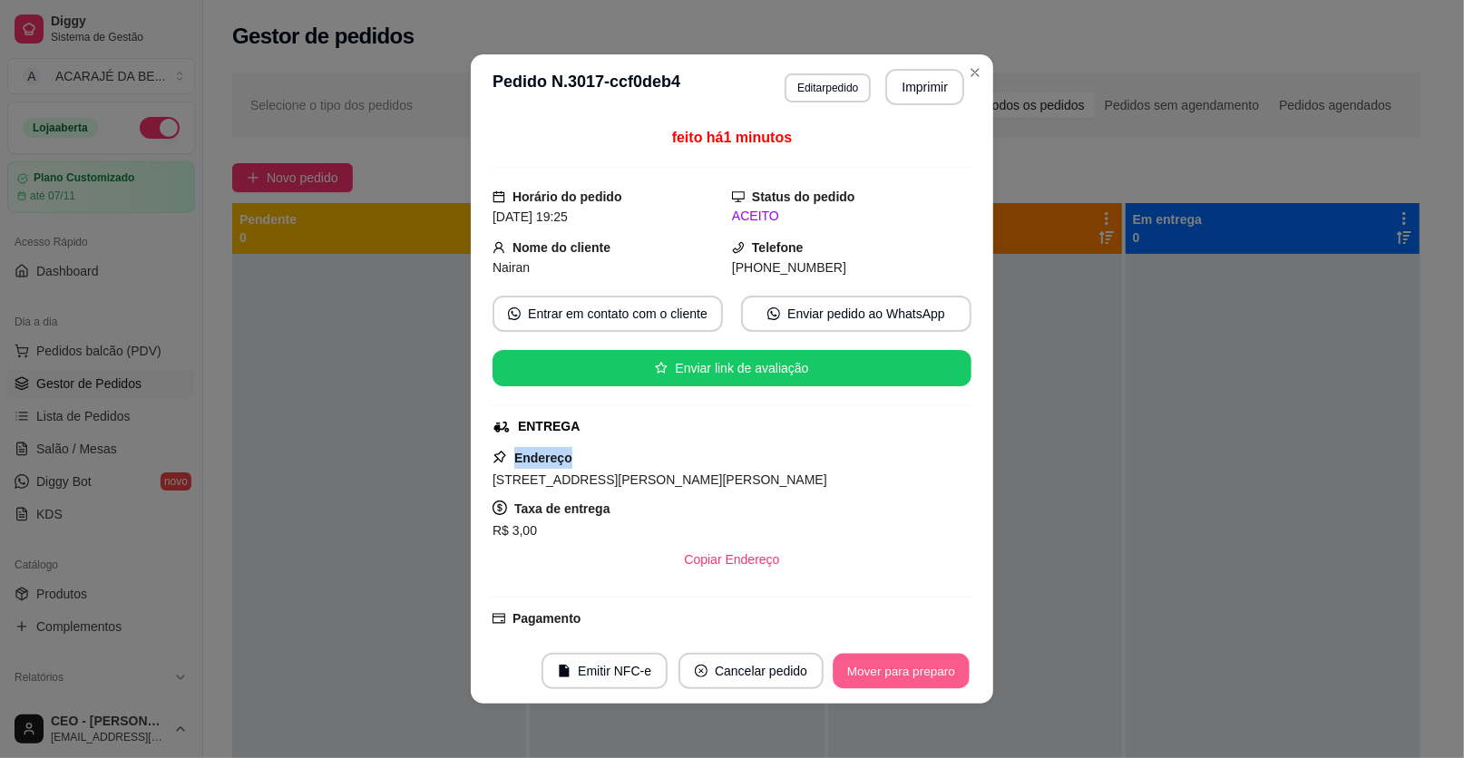
click at [884, 661] on button "Mover para preparo" at bounding box center [901, 671] width 136 height 35
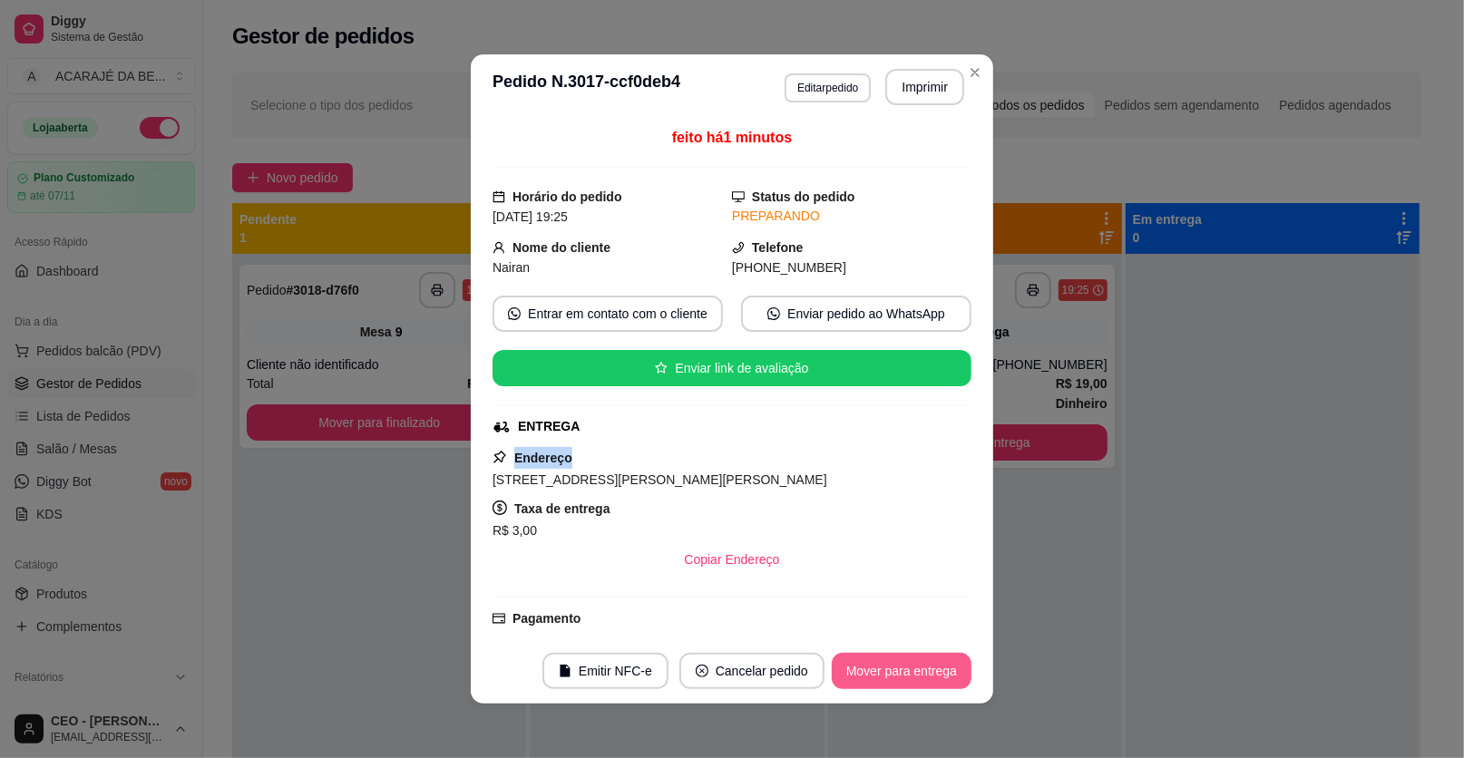
click at [874, 664] on button "Mover para entrega" at bounding box center [902, 671] width 140 height 36
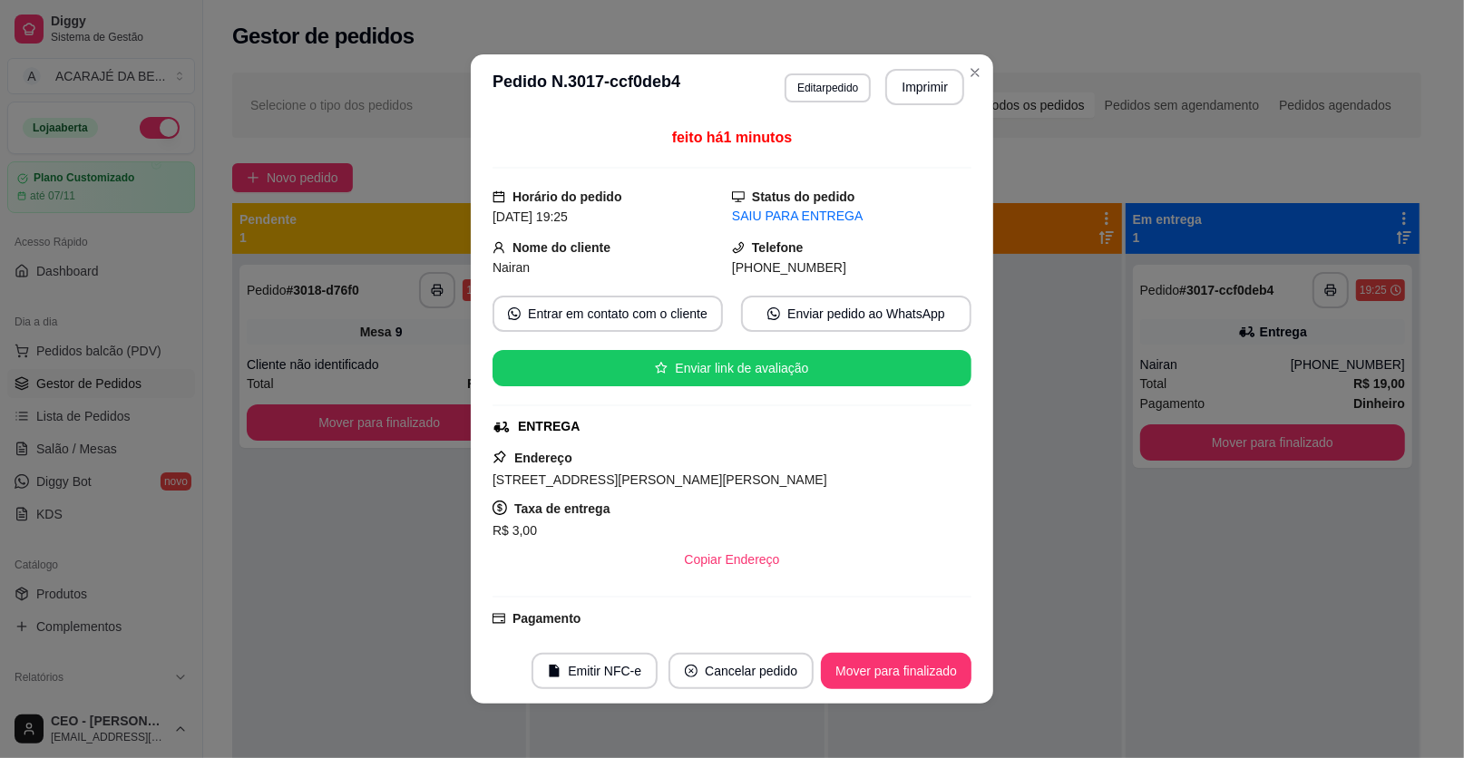
click at [880, 652] on footer "Emitir NFC-e Cancelar pedido Mover para finalizado" at bounding box center [732, 671] width 522 height 65
click at [875, 667] on button "Mover para finalizado" at bounding box center [897, 671] width 146 height 35
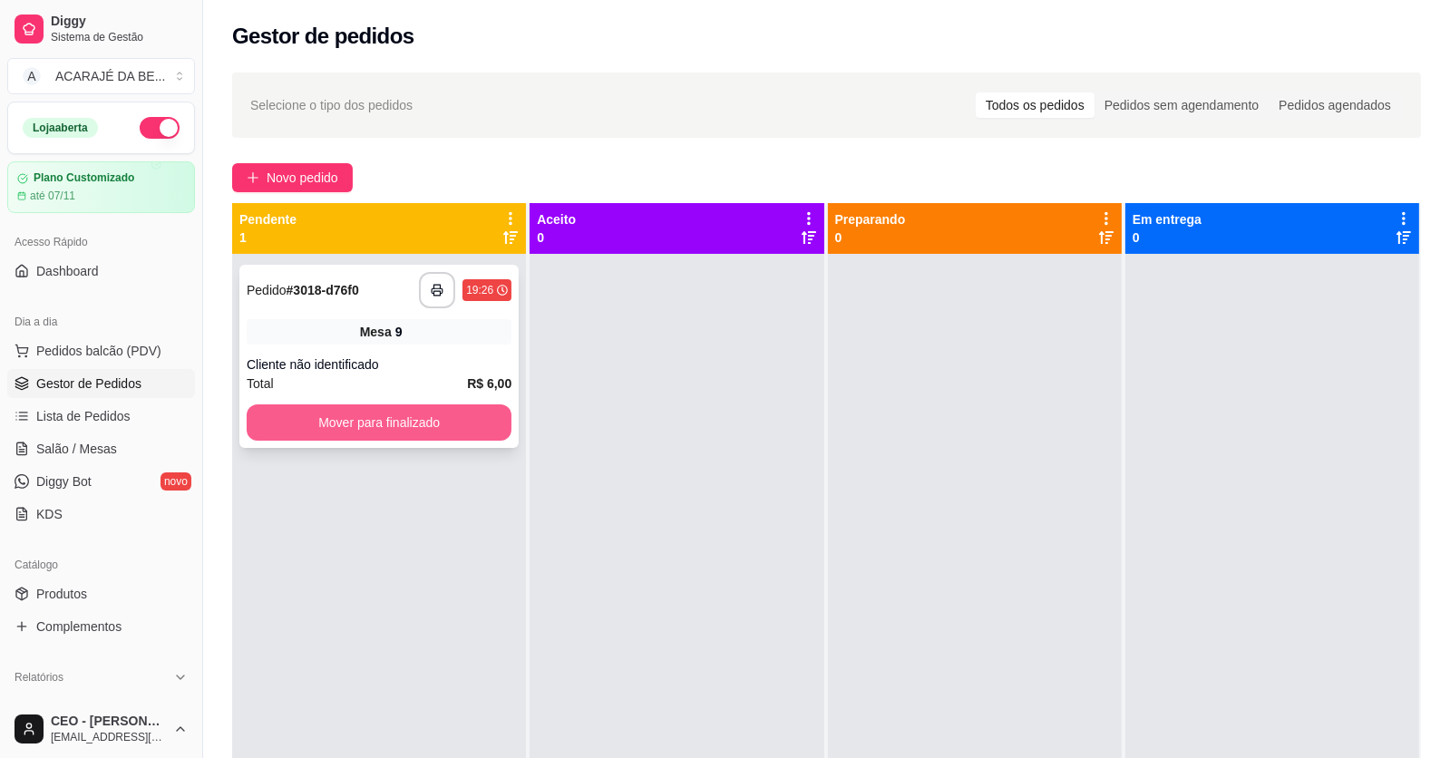
click at [436, 407] on button "Mover para finalizado" at bounding box center [379, 423] width 265 height 36
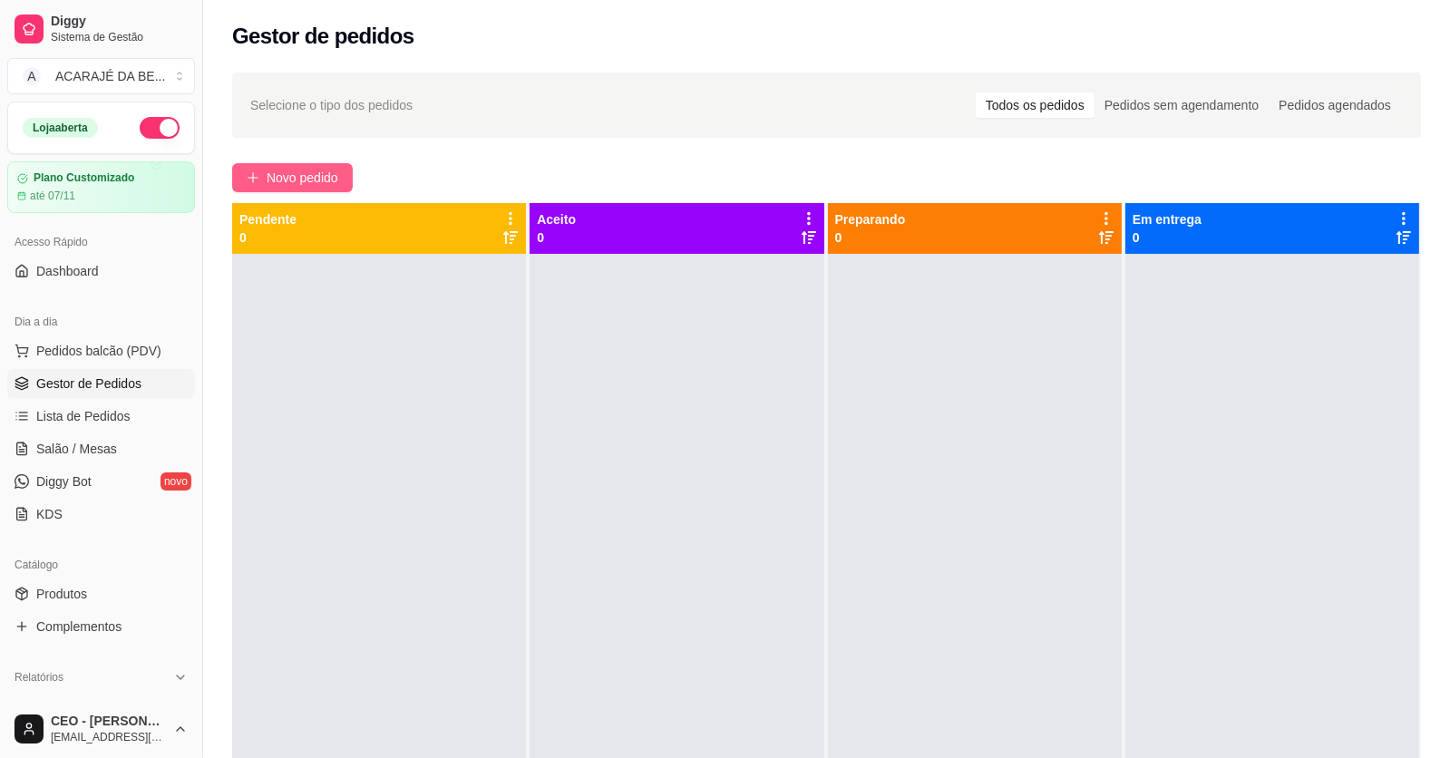
click at [327, 180] on span "Novo pedido" at bounding box center [303, 178] width 72 height 20
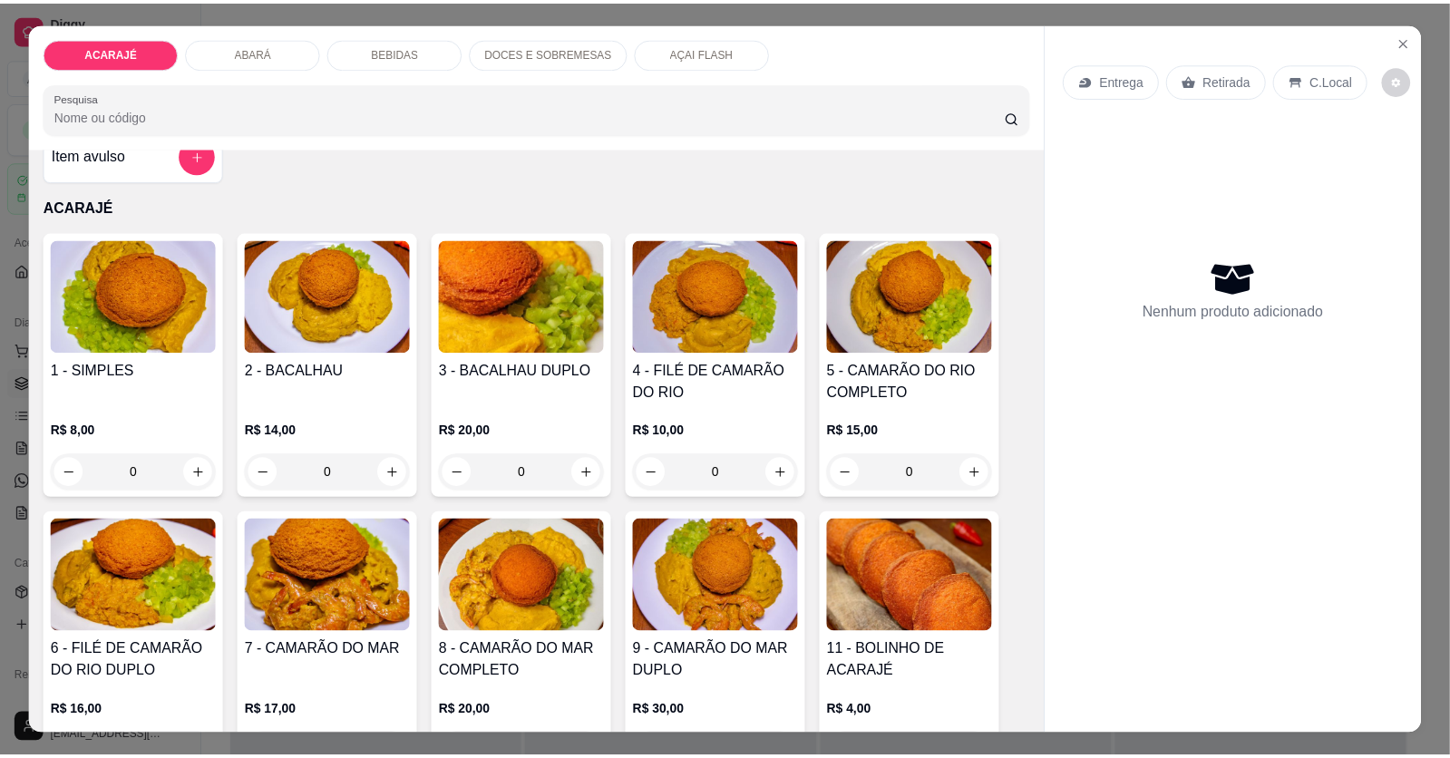
scroll to position [90, 0]
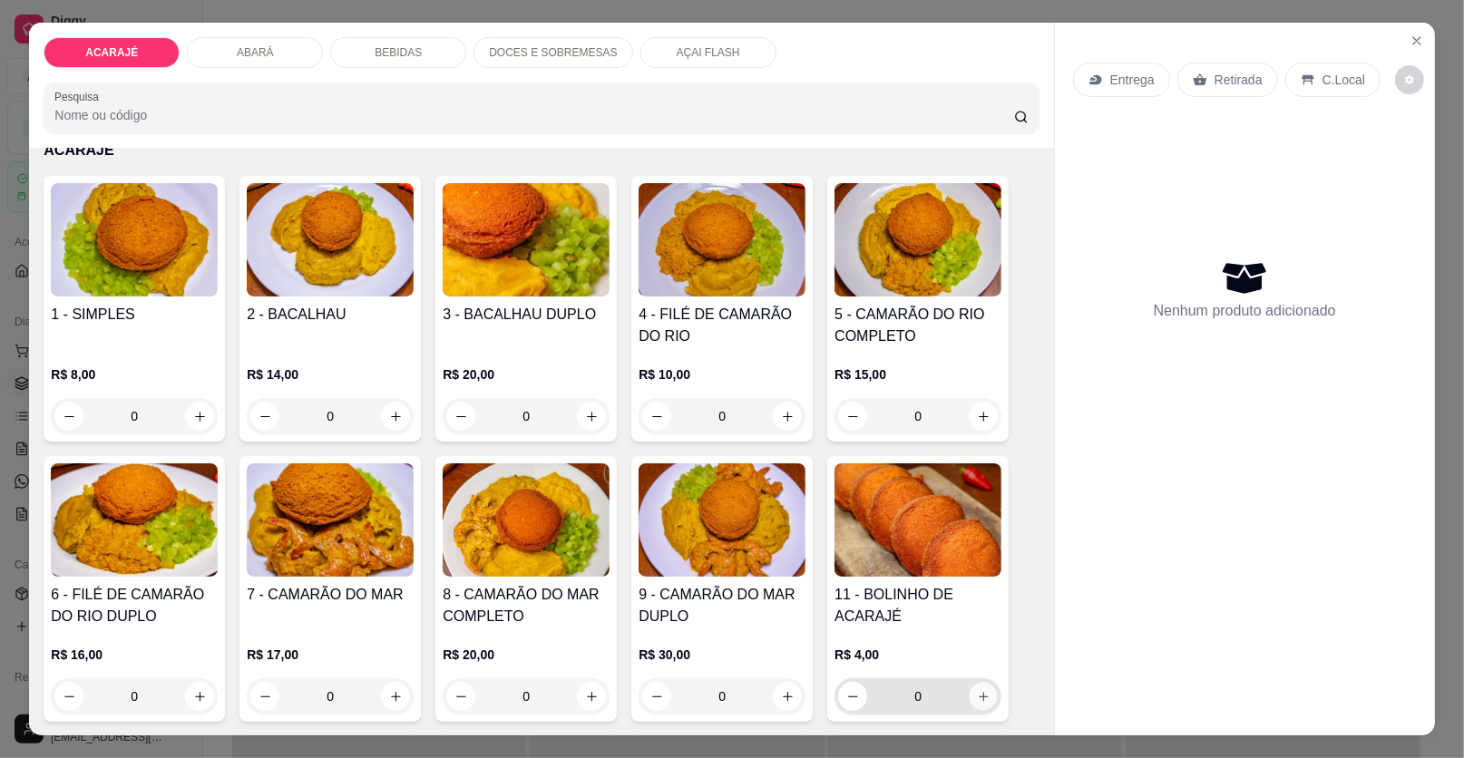
click at [977, 694] on icon "increase-product-quantity" at bounding box center [984, 697] width 14 height 14
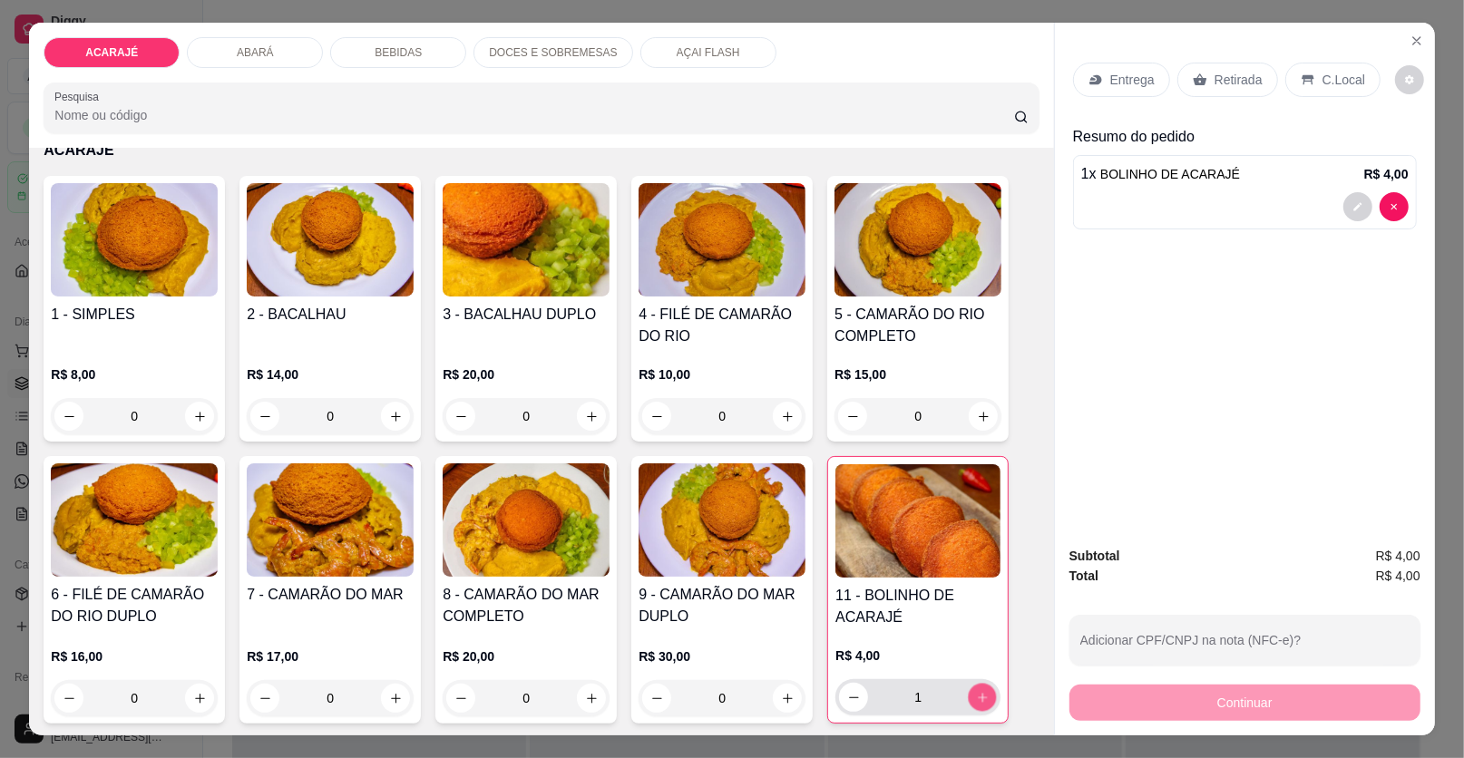
click at [976, 691] on icon "increase-product-quantity" at bounding box center [983, 698] width 14 height 14
click at [980, 691] on icon "increase-product-quantity" at bounding box center [983, 698] width 14 height 14
type input "3"
click at [1181, 70] on div "Retirada" at bounding box center [1227, 80] width 101 height 34
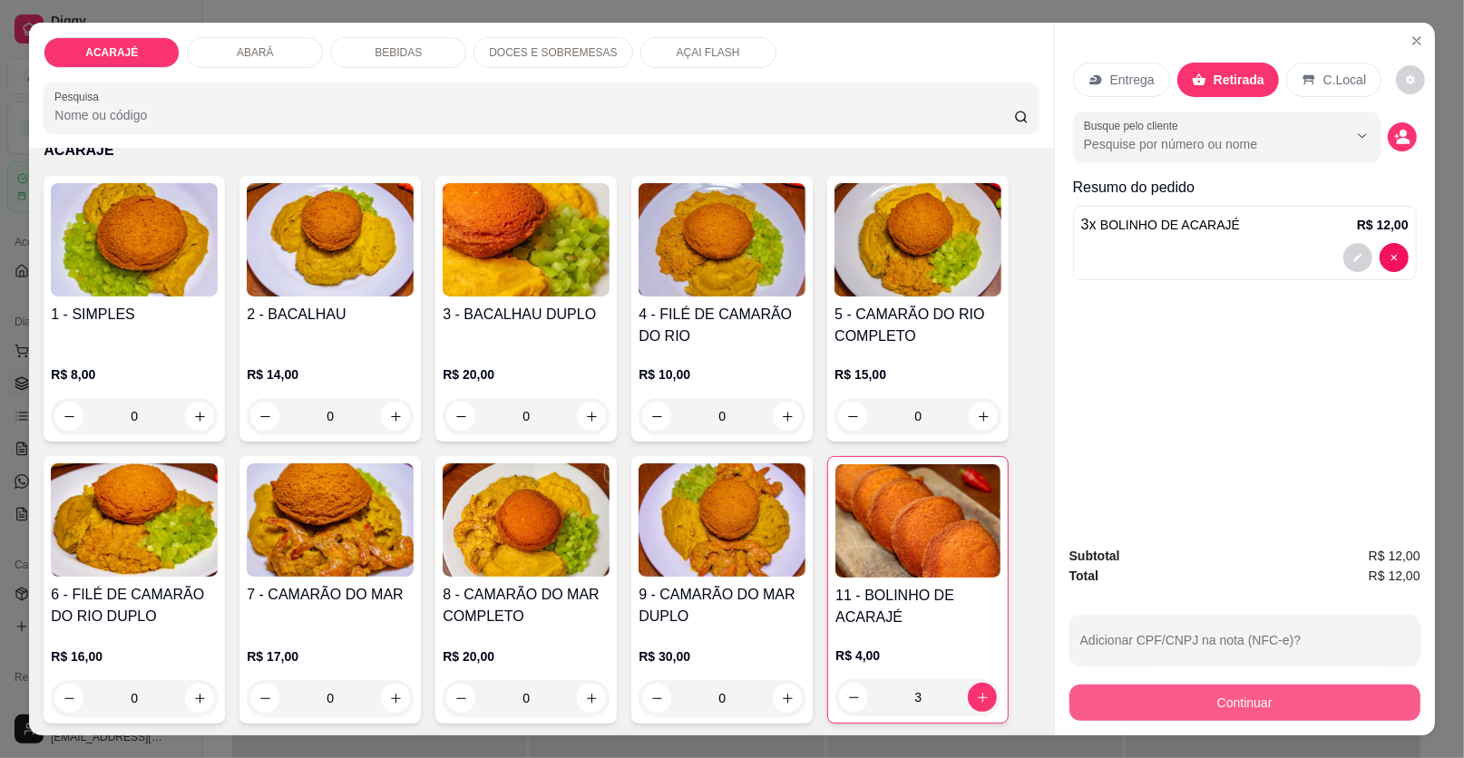
click at [1156, 688] on button "Continuar" at bounding box center [1244, 703] width 351 height 36
click at [1182, 706] on button "Continuar" at bounding box center [1245, 703] width 340 height 35
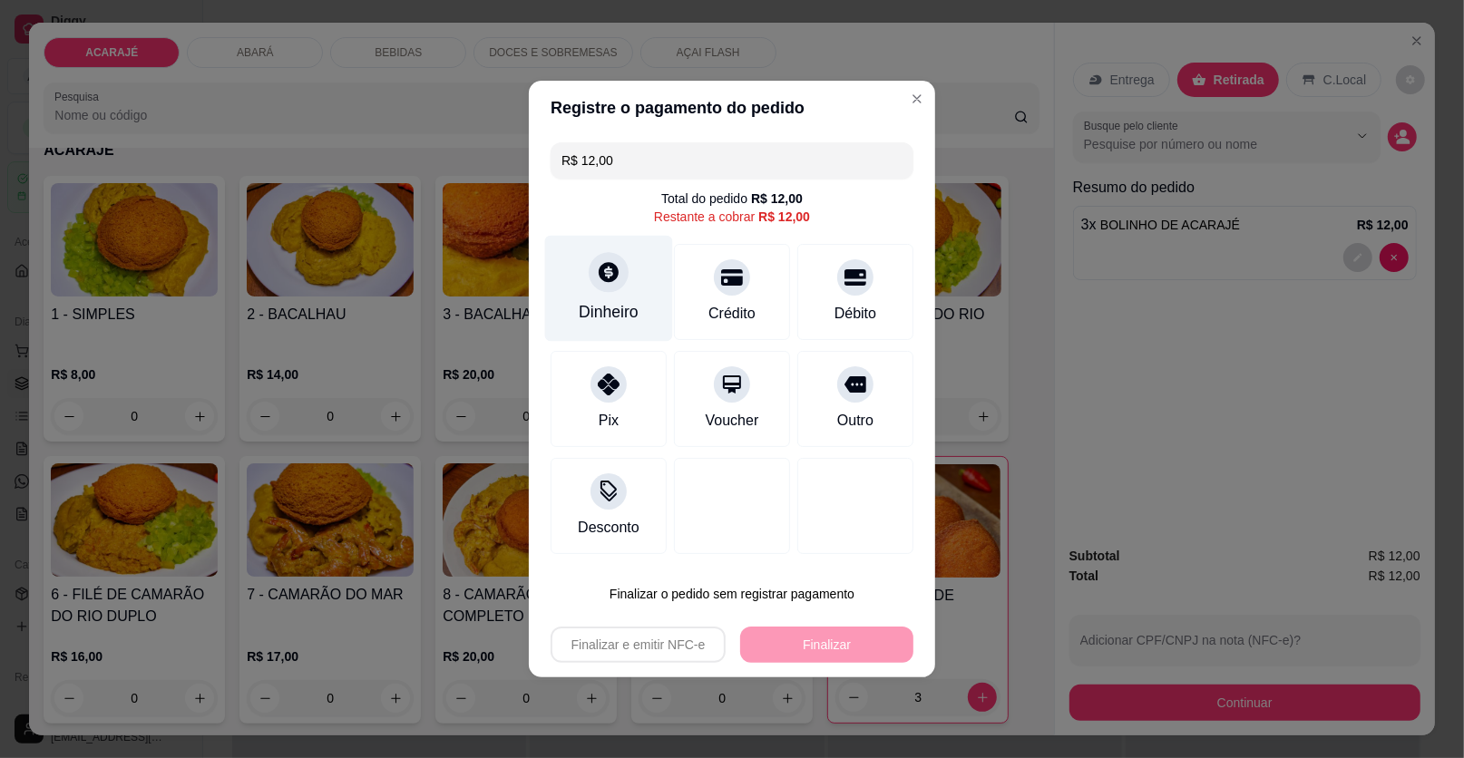
click at [600, 322] on div "Dinheiro" at bounding box center [609, 312] width 60 height 24
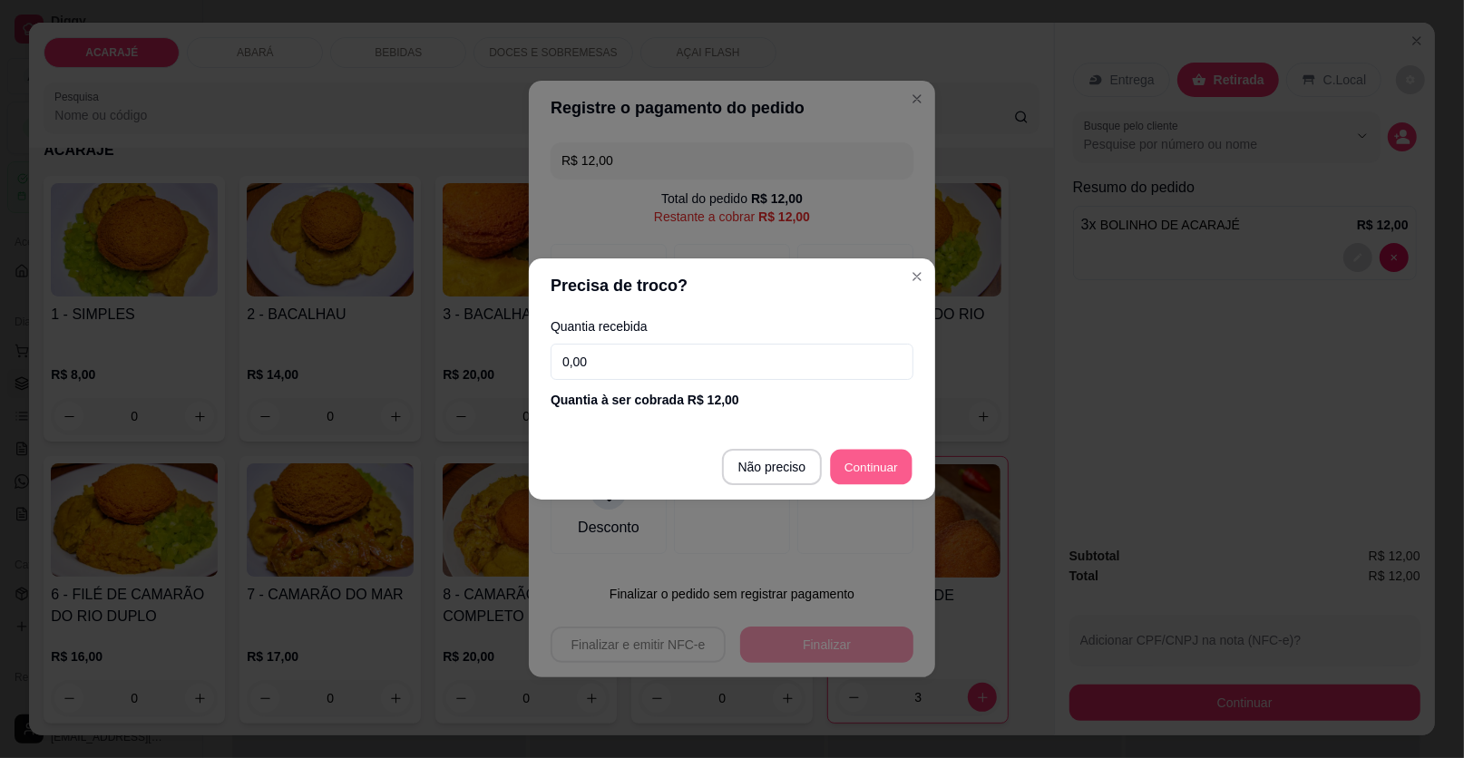
type input "R$ 0,00"
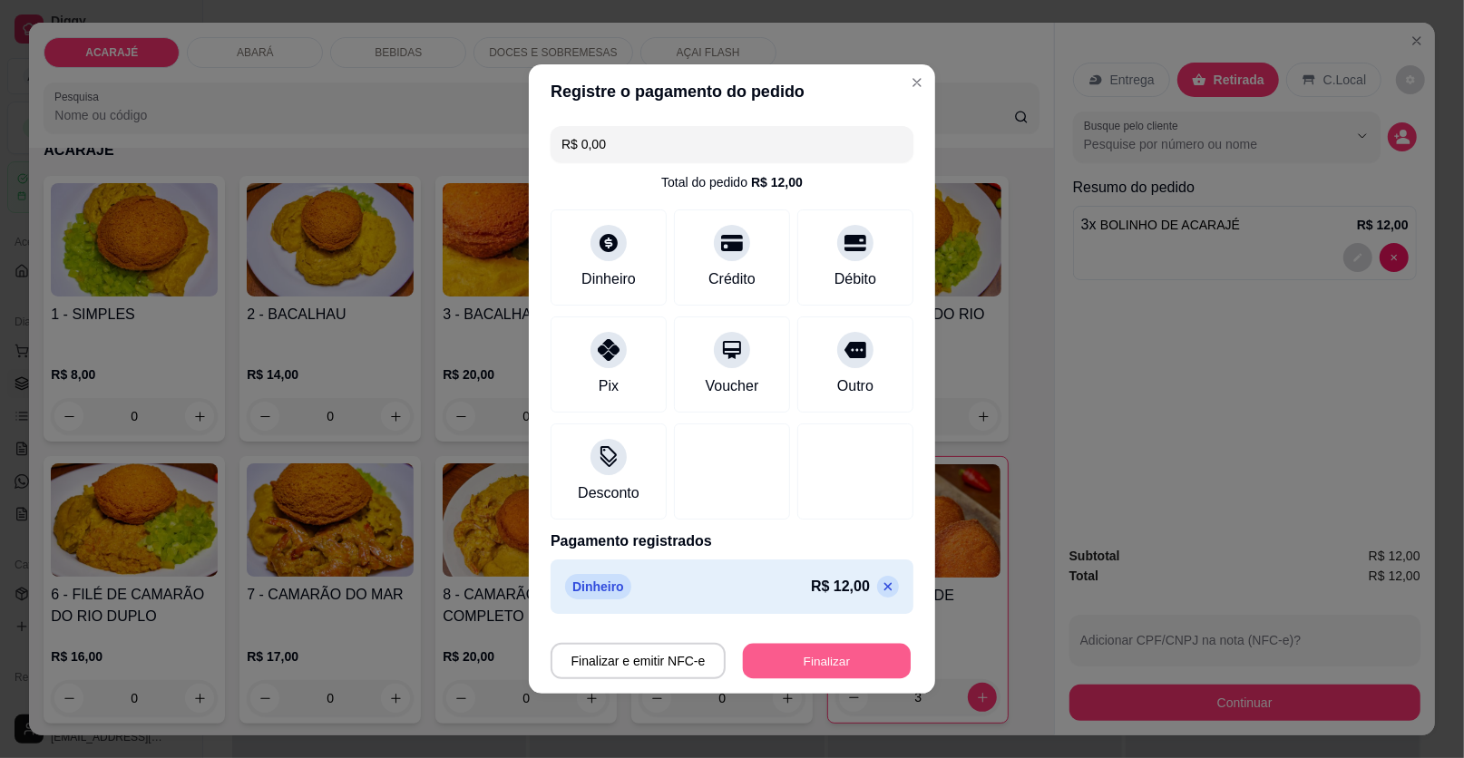
click at [823, 650] on button "Finalizar" at bounding box center [827, 661] width 168 height 35
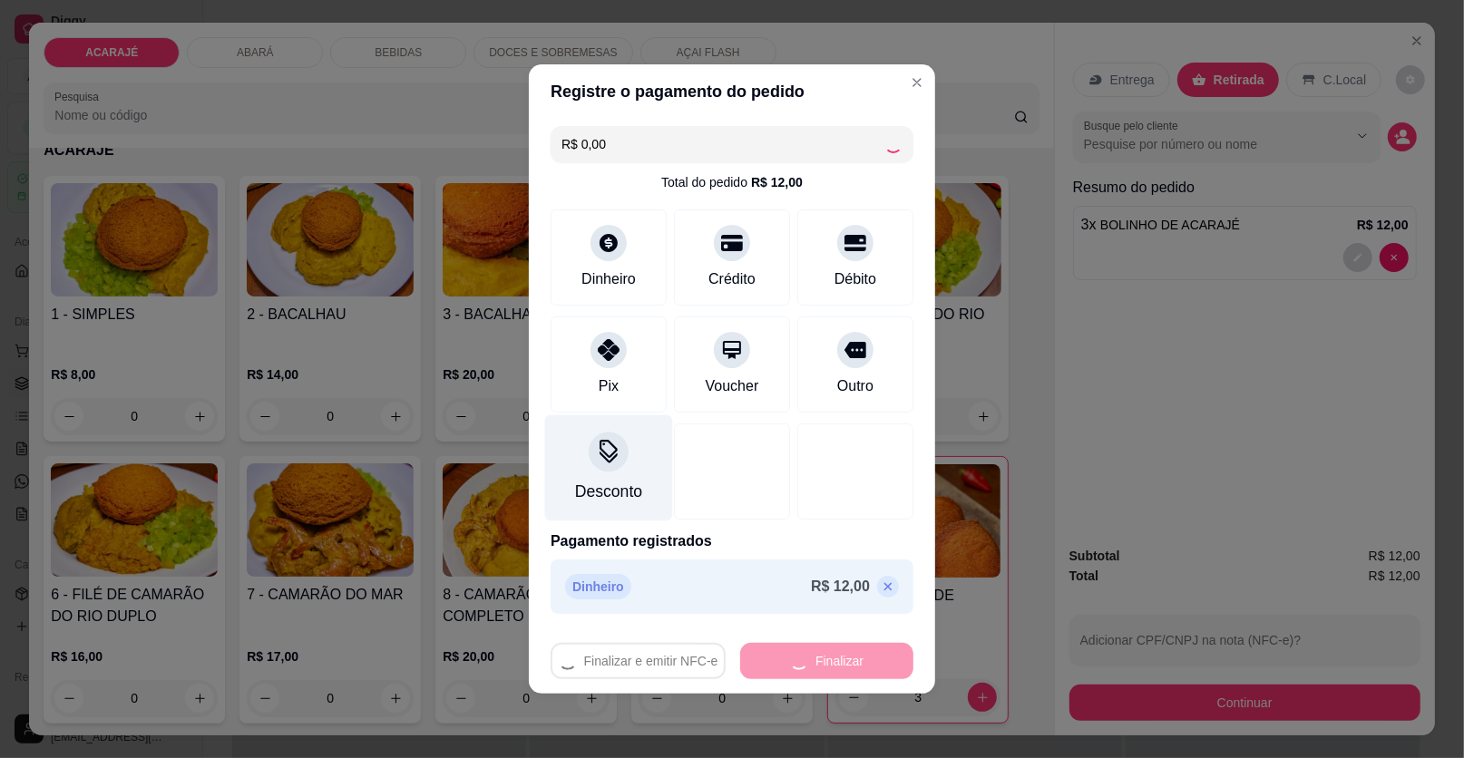
type input "0"
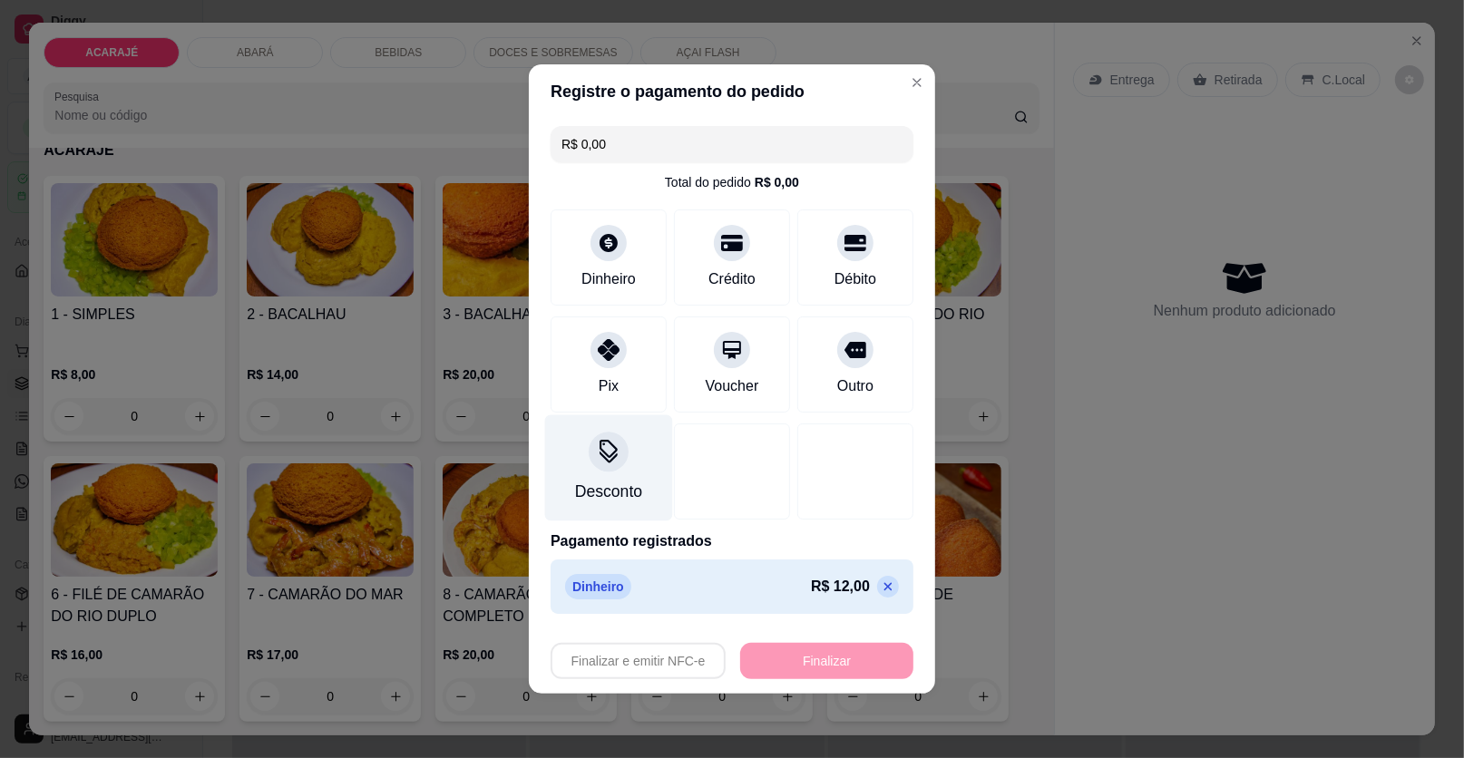
type input "-R$ 12,00"
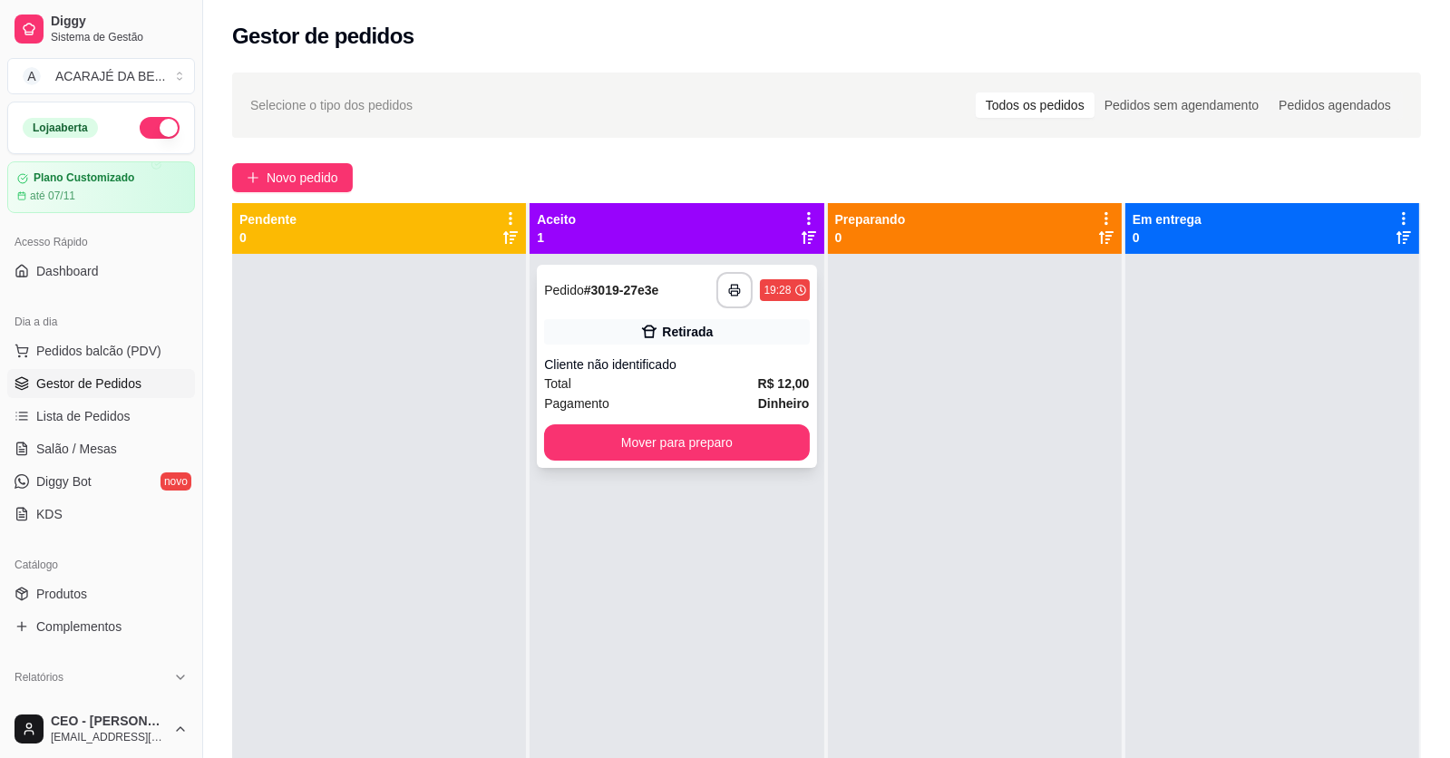
click at [728, 276] on div "**********" at bounding box center [676, 366] width 279 height 203
click at [740, 290] on button "button" at bounding box center [735, 290] width 36 height 36
click at [787, 438] on button "Mover para preparo" at bounding box center [676, 442] width 265 height 36
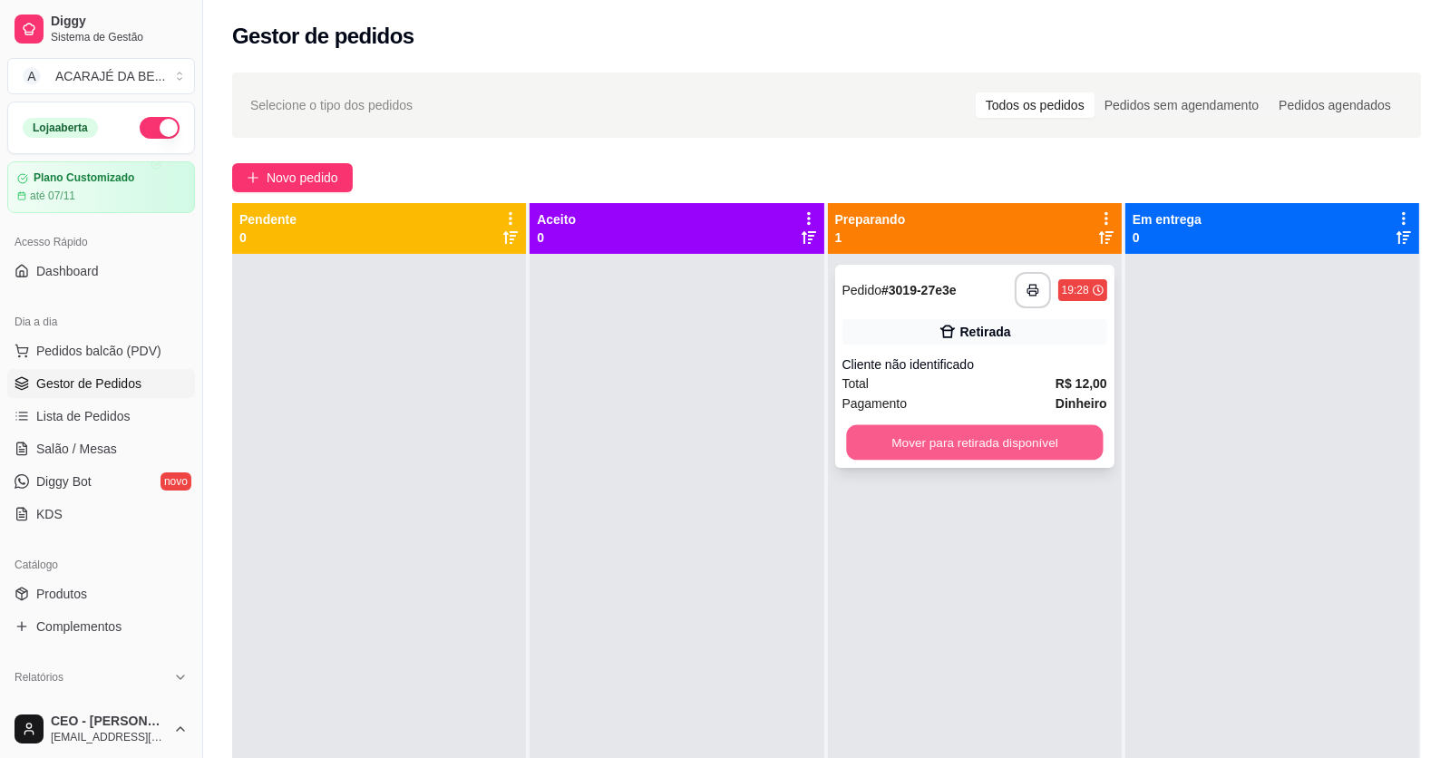
click at [889, 433] on button "Mover para retirada disponível" at bounding box center [974, 442] width 257 height 35
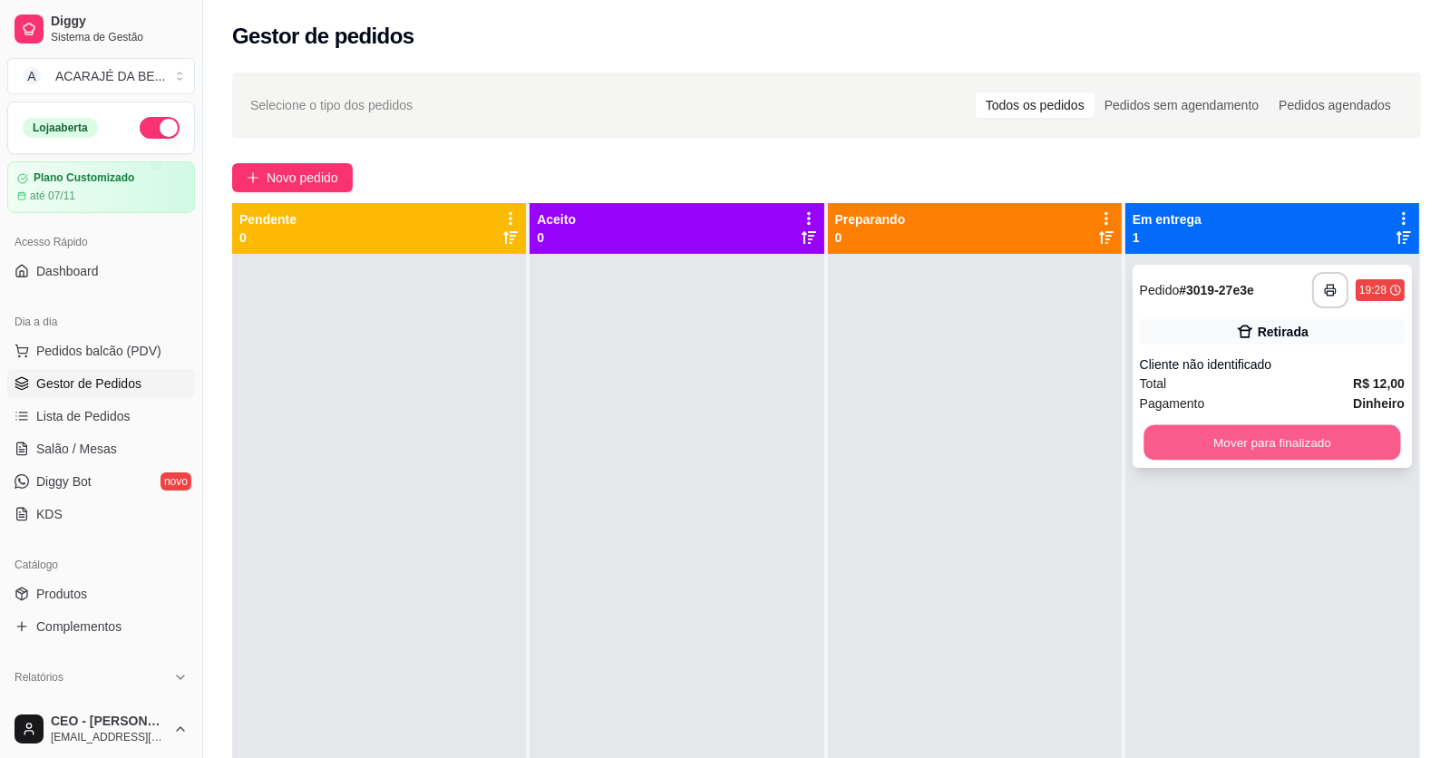
click at [1152, 434] on button "Mover para finalizado" at bounding box center [1272, 442] width 257 height 35
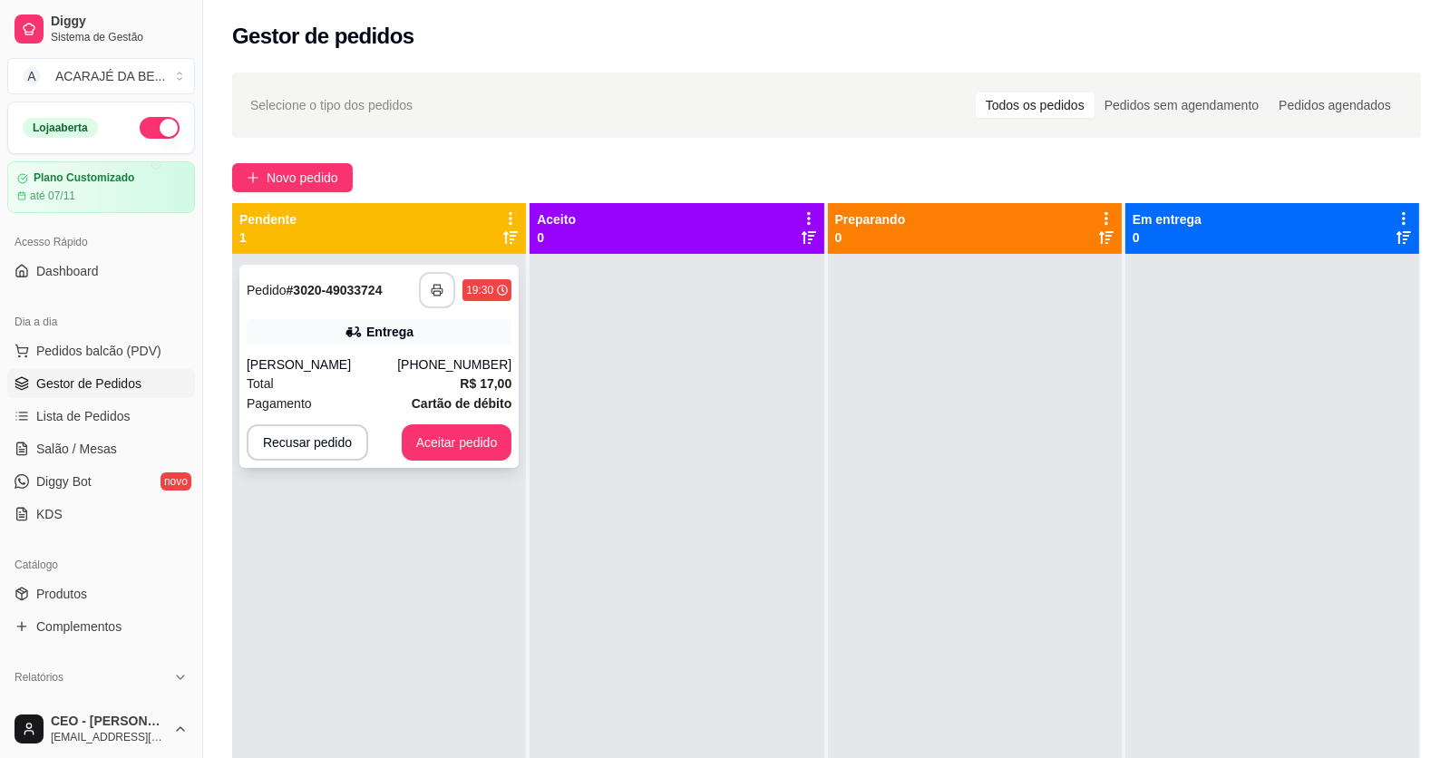
click at [431, 281] on button "button" at bounding box center [437, 290] width 36 height 36
click at [499, 434] on button "Aceitar pedido" at bounding box center [457, 442] width 107 height 35
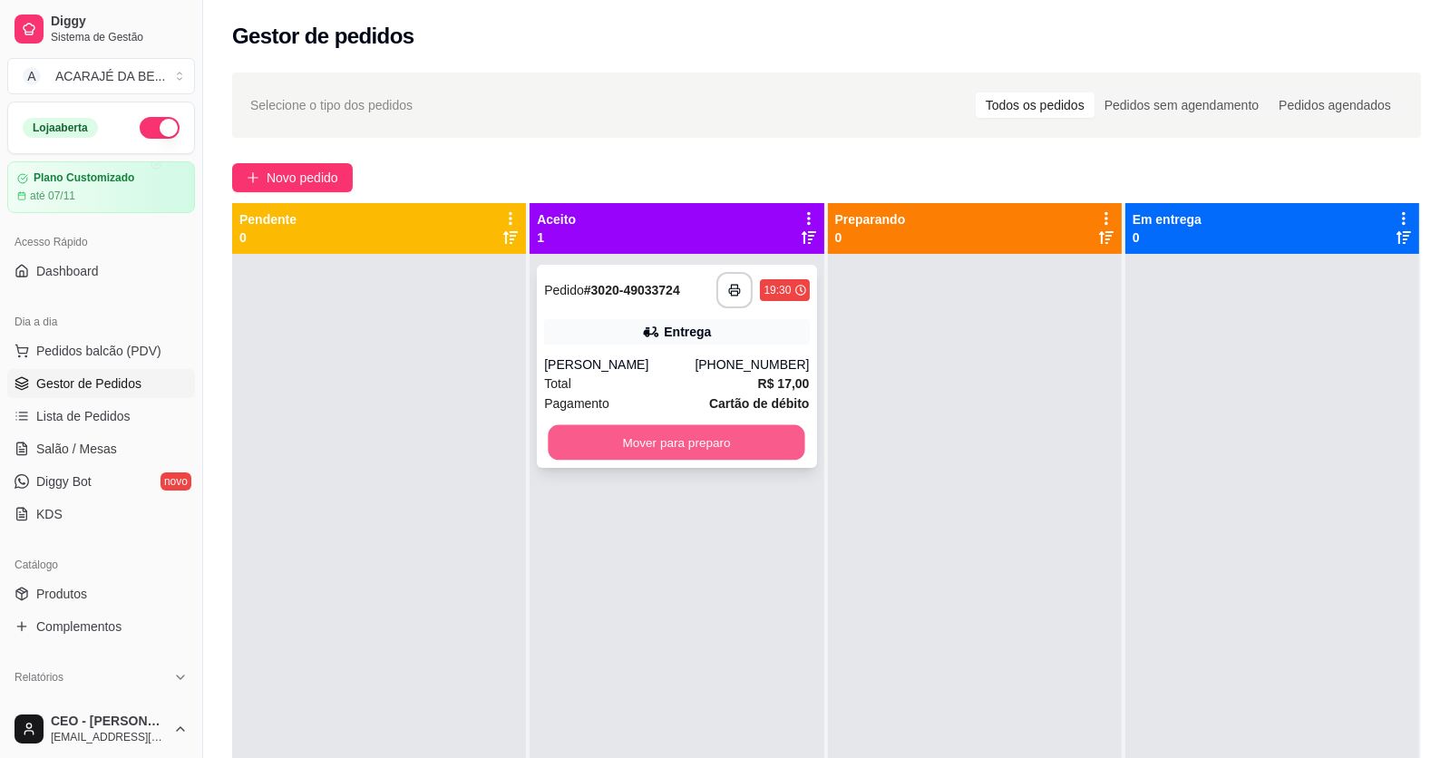
click at [600, 434] on button "Mover para preparo" at bounding box center [677, 442] width 257 height 35
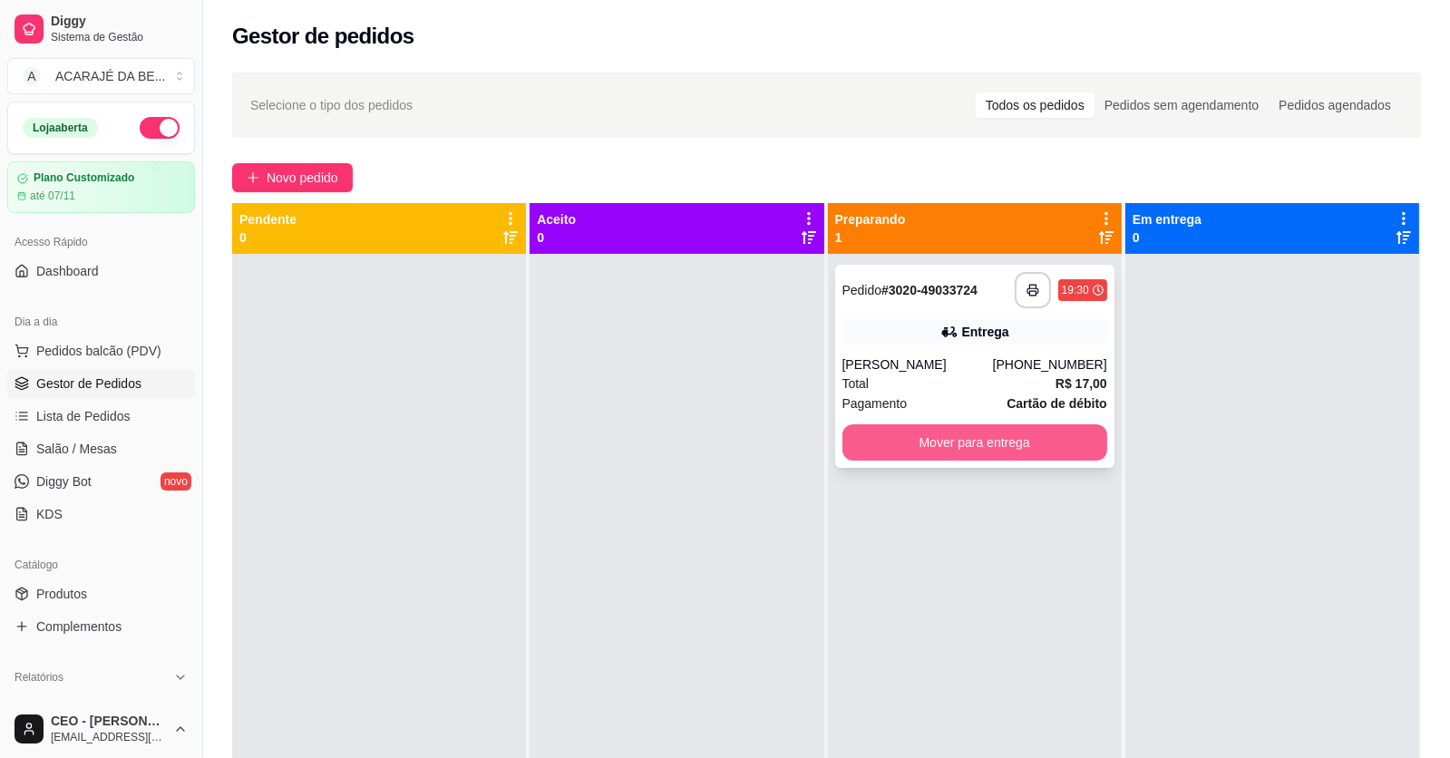
click at [934, 438] on button "Mover para entrega" at bounding box center [975, 442] width 265 height 36
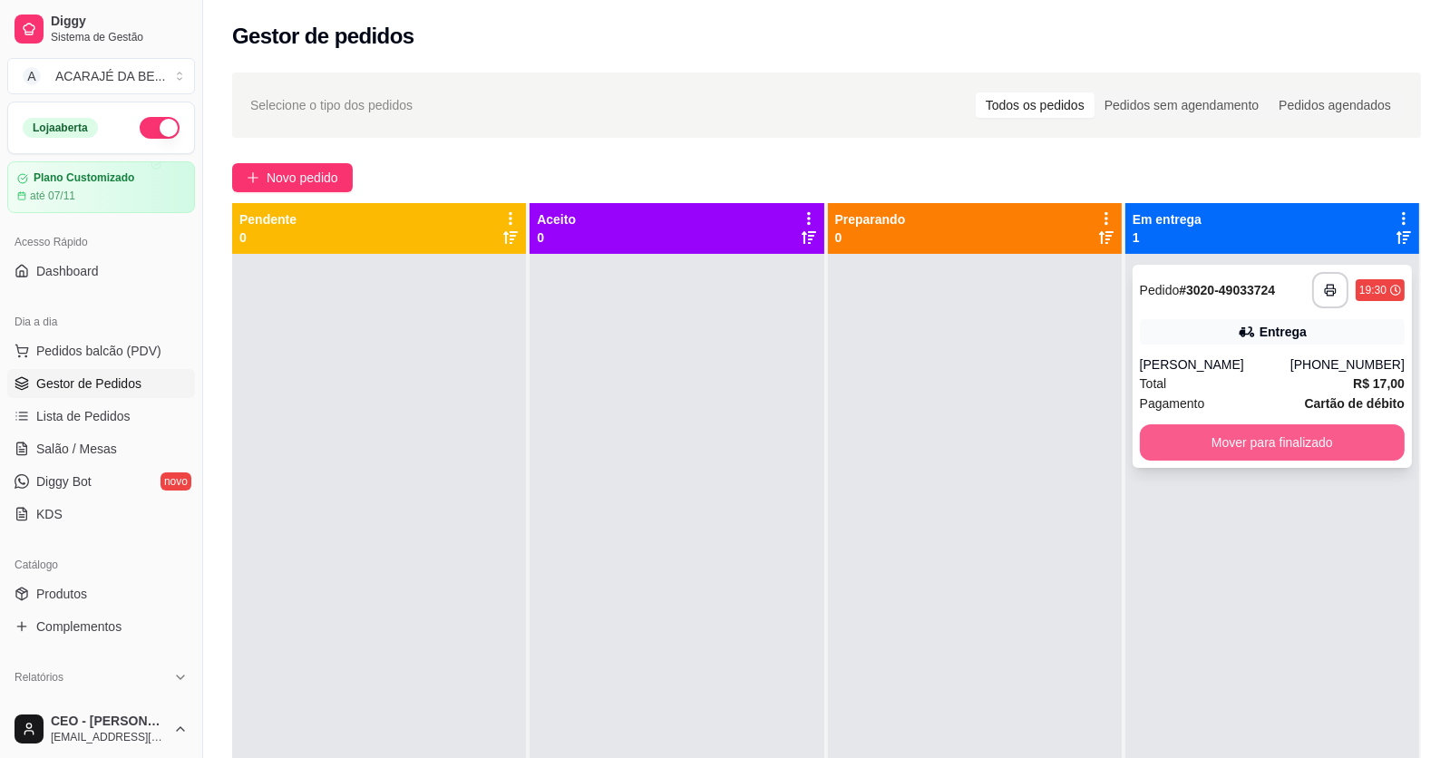
click at [1199, 434] on button "Mover para finalizado" at bounding box center [1272, 442] width 265 height 36
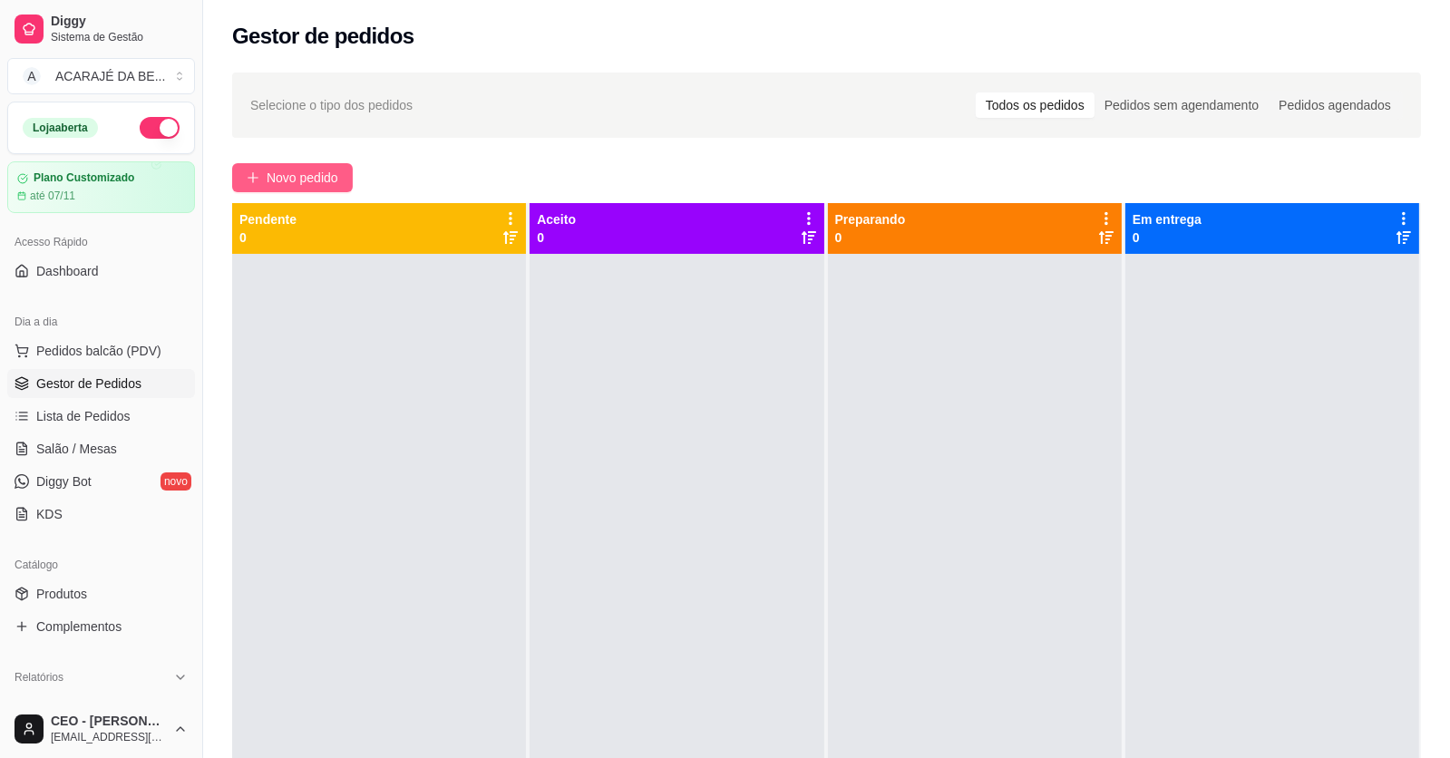
click at [286, 180] on span "Novo pedido" at bounding box center [303, 178] width 72 height 20
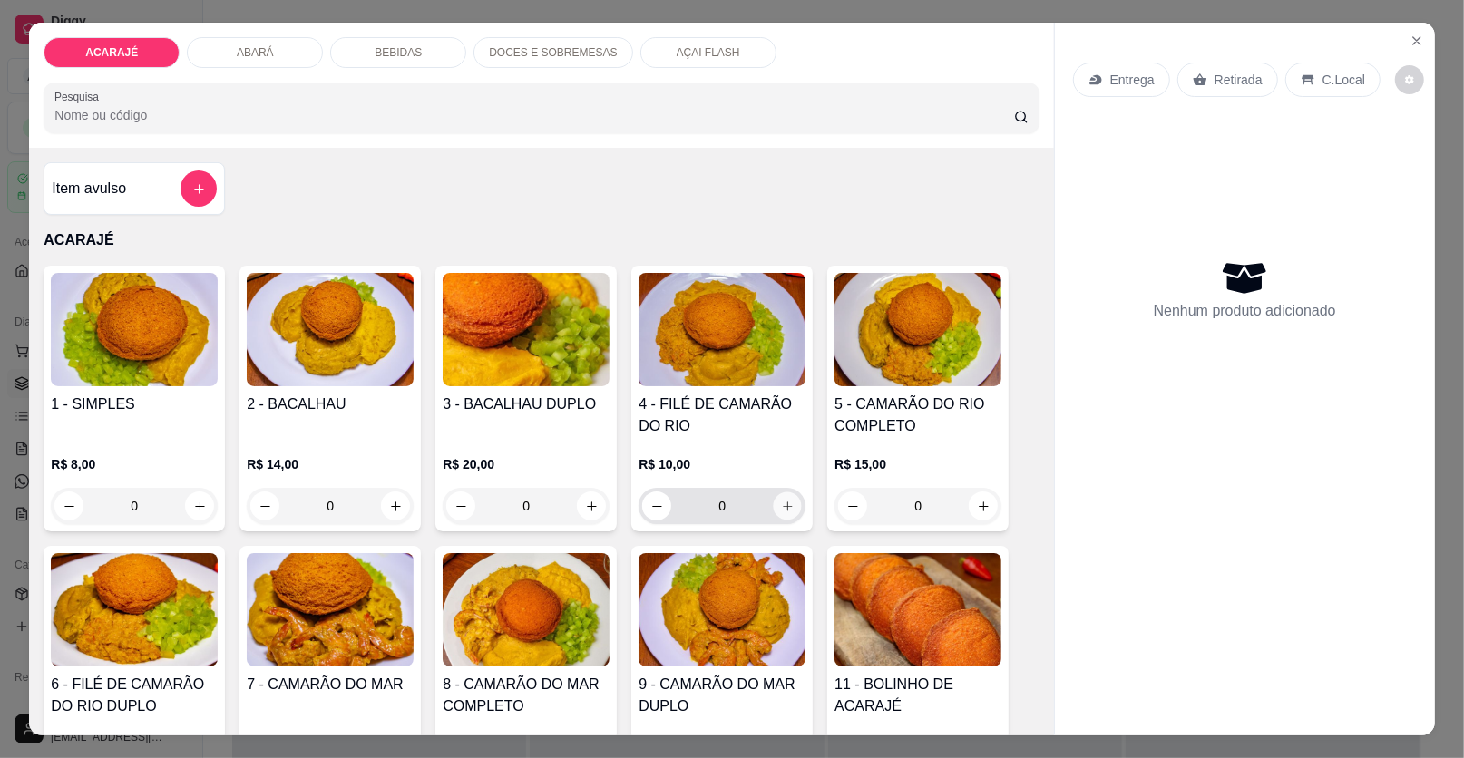
click at [783, 505] on icon "increase-product-quantity" at bounding box center [787, 506] width 9 height 9
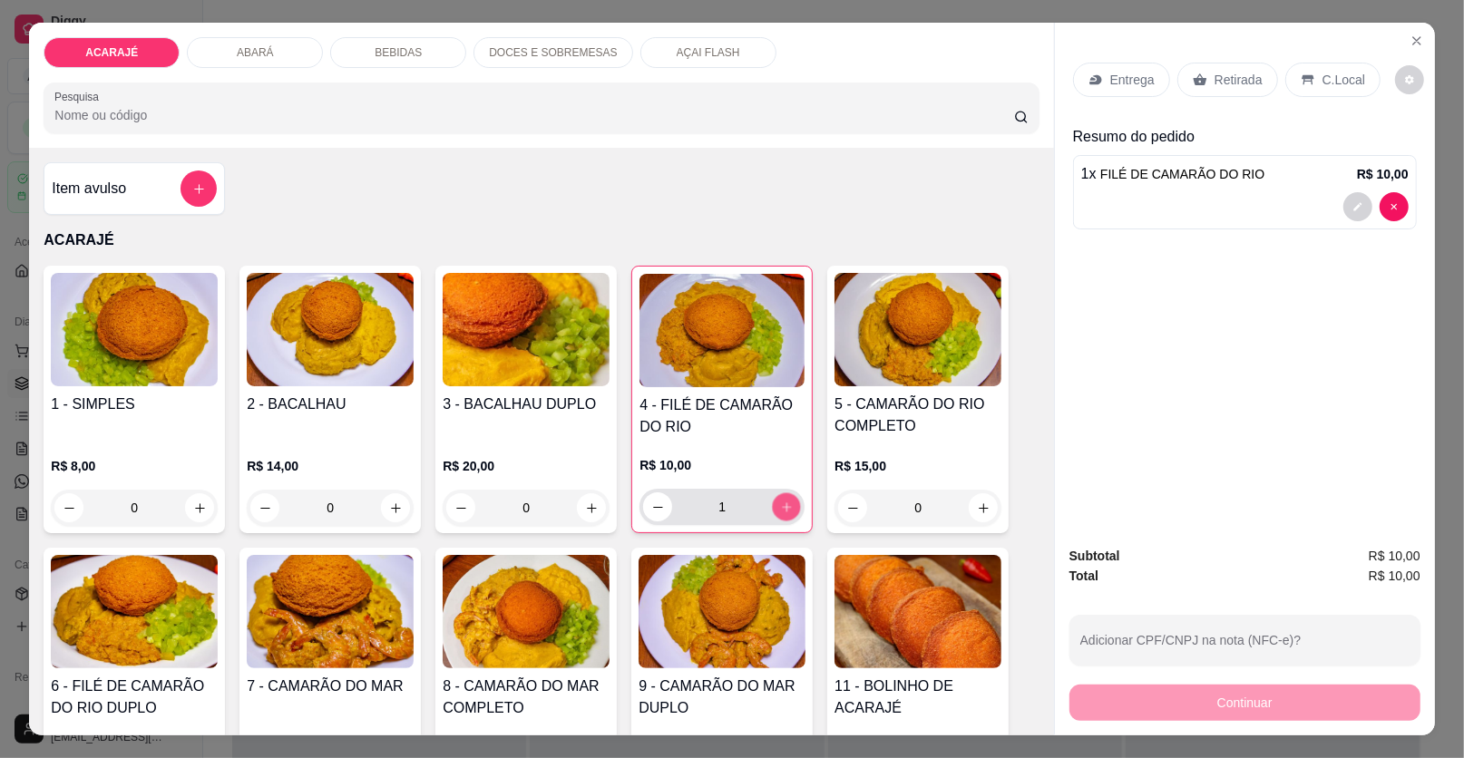
click at [782, 502] on icon "increase-product-quantity" at bounding box center [787, 508] width 14 height 14
click at [783, 502] on icon "increase-product-quantity" at bounding box center [787, 508] width 14 height 14
type input "3"
click at [1213, 75] on div "Retirada" at bounding box center [1227, 80] width 101 height 34
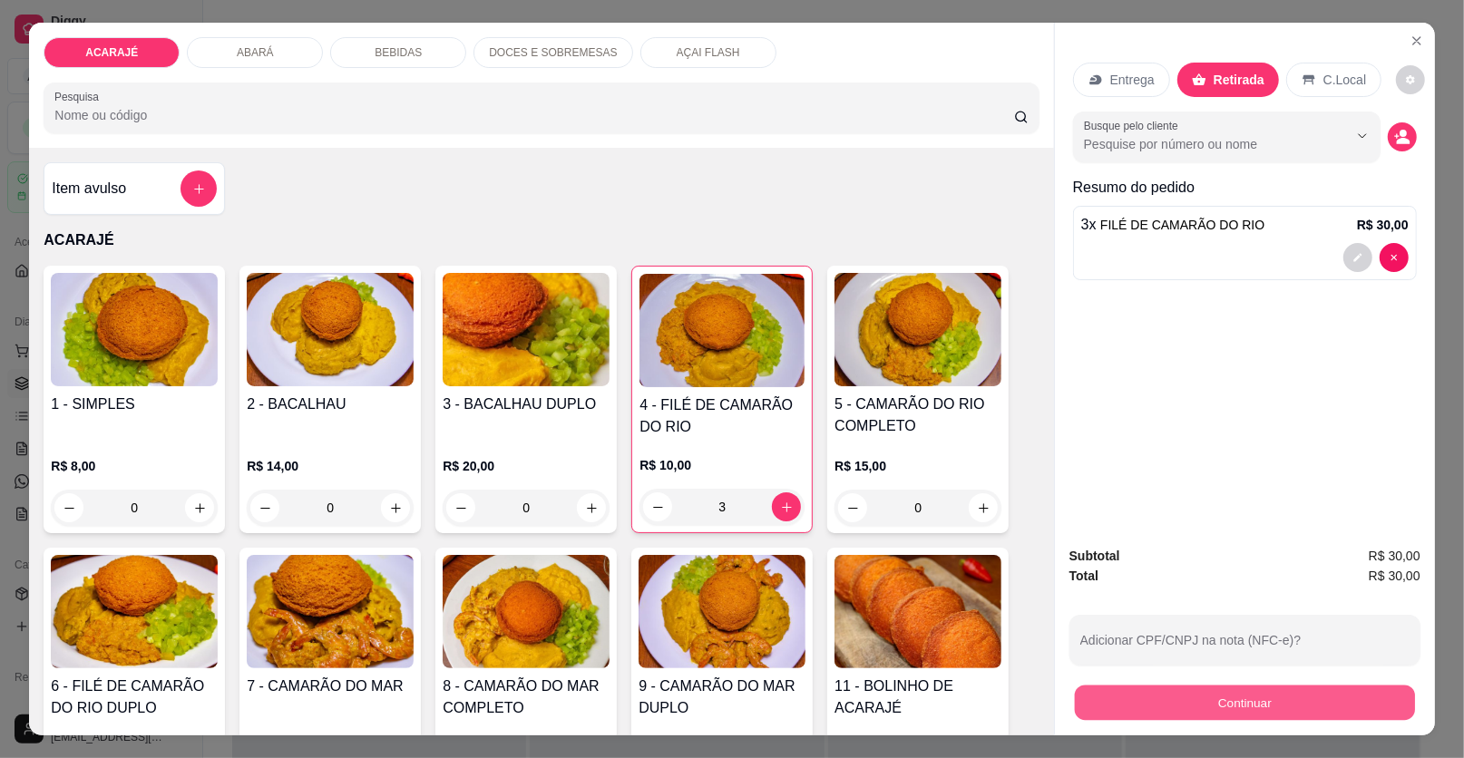
click at [1165, 693] on button "Continuar" at bounding box center [1245, 703] width 340 height 35
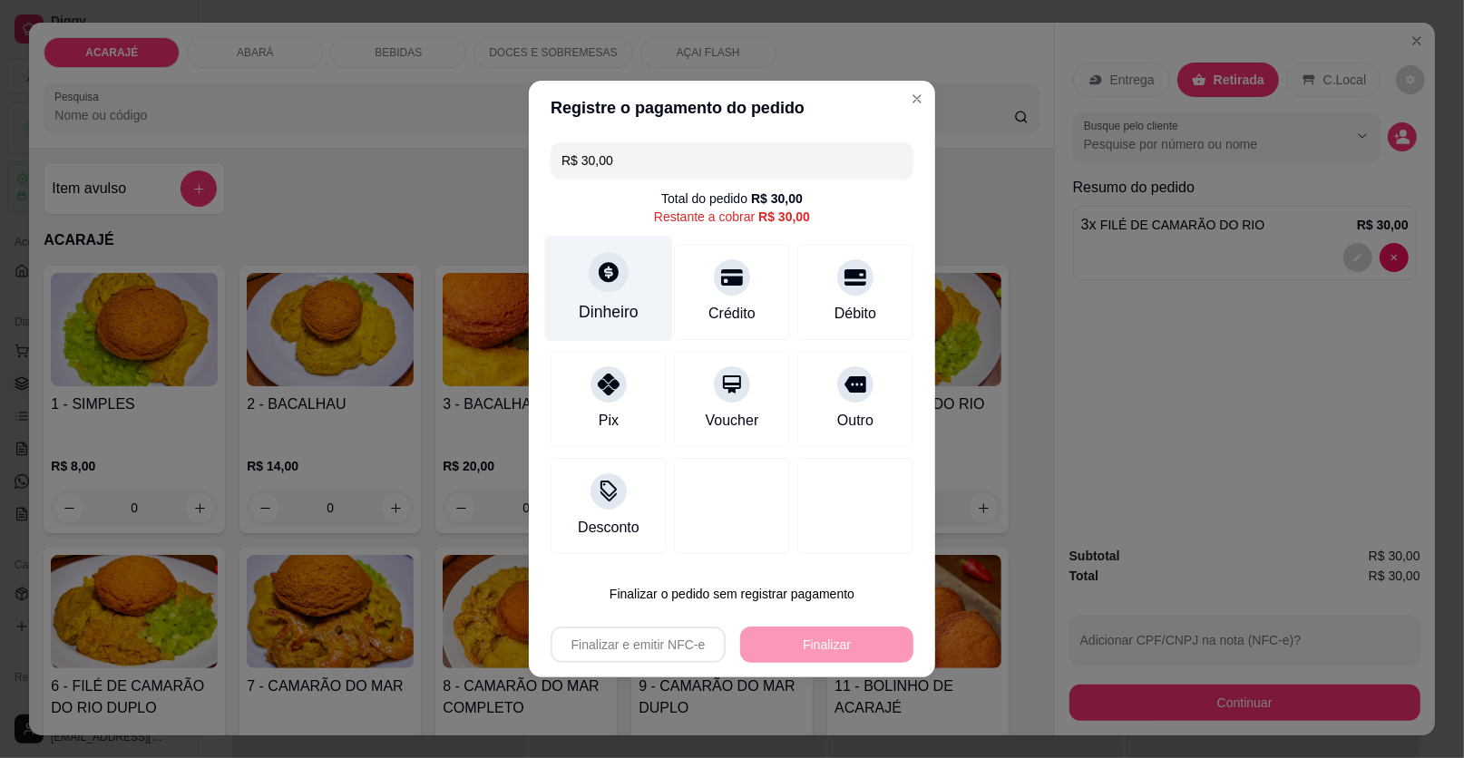
click at [624, 292] on div "Dinheiro" at bounding box center [609, 289] width 128 height 106
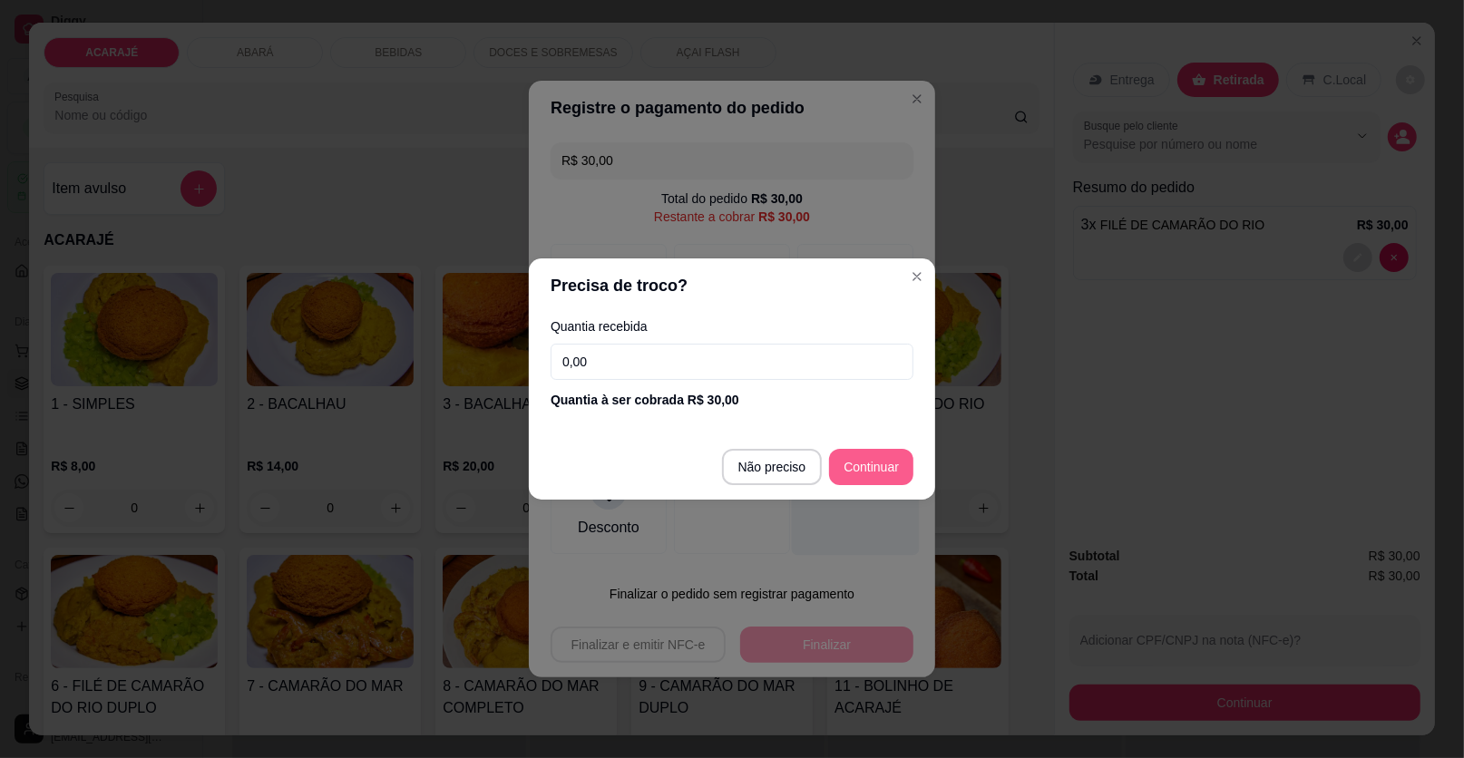
type input "R$ 0,00"
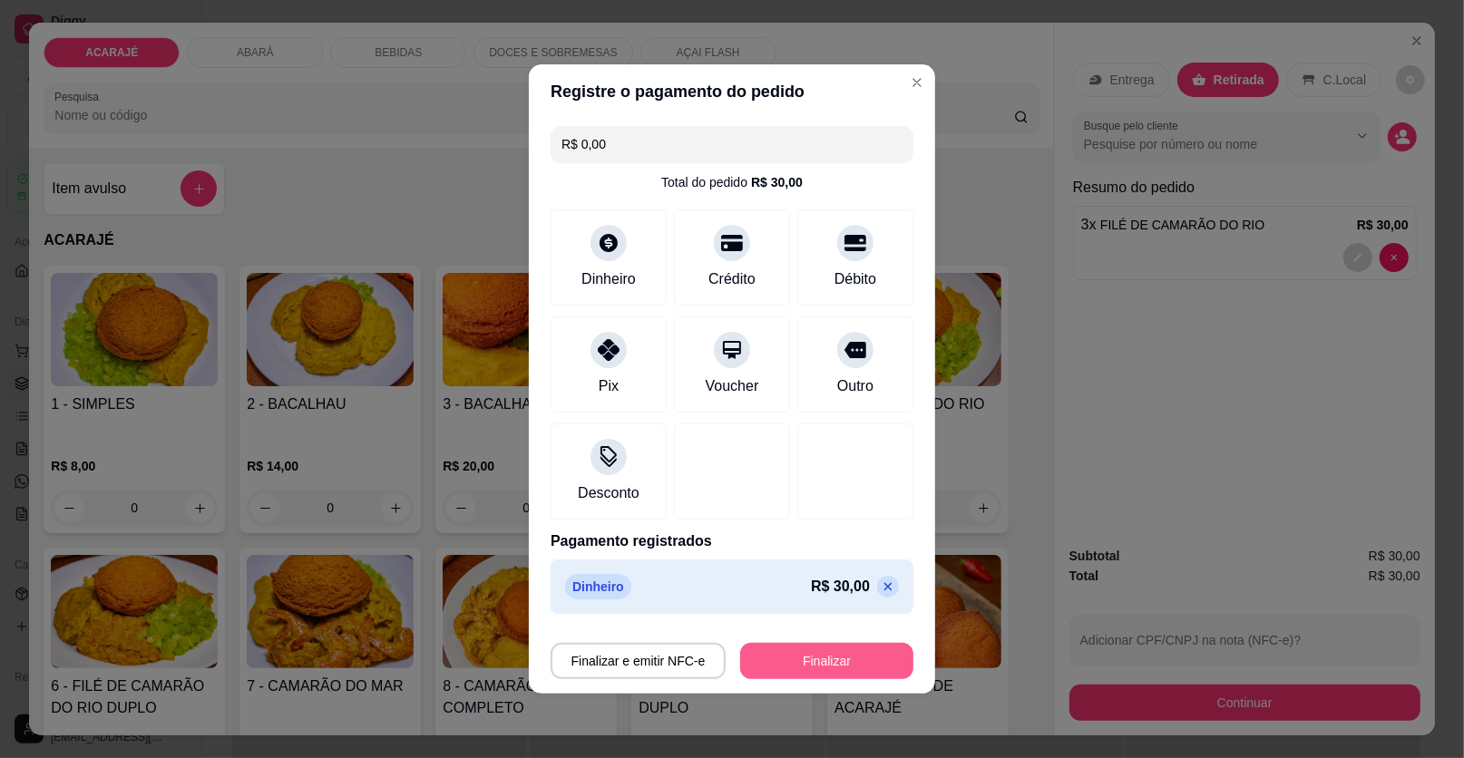
click at [853, 662] on button "Finalizar" at bounding box center [826, 661] width 173 height 36
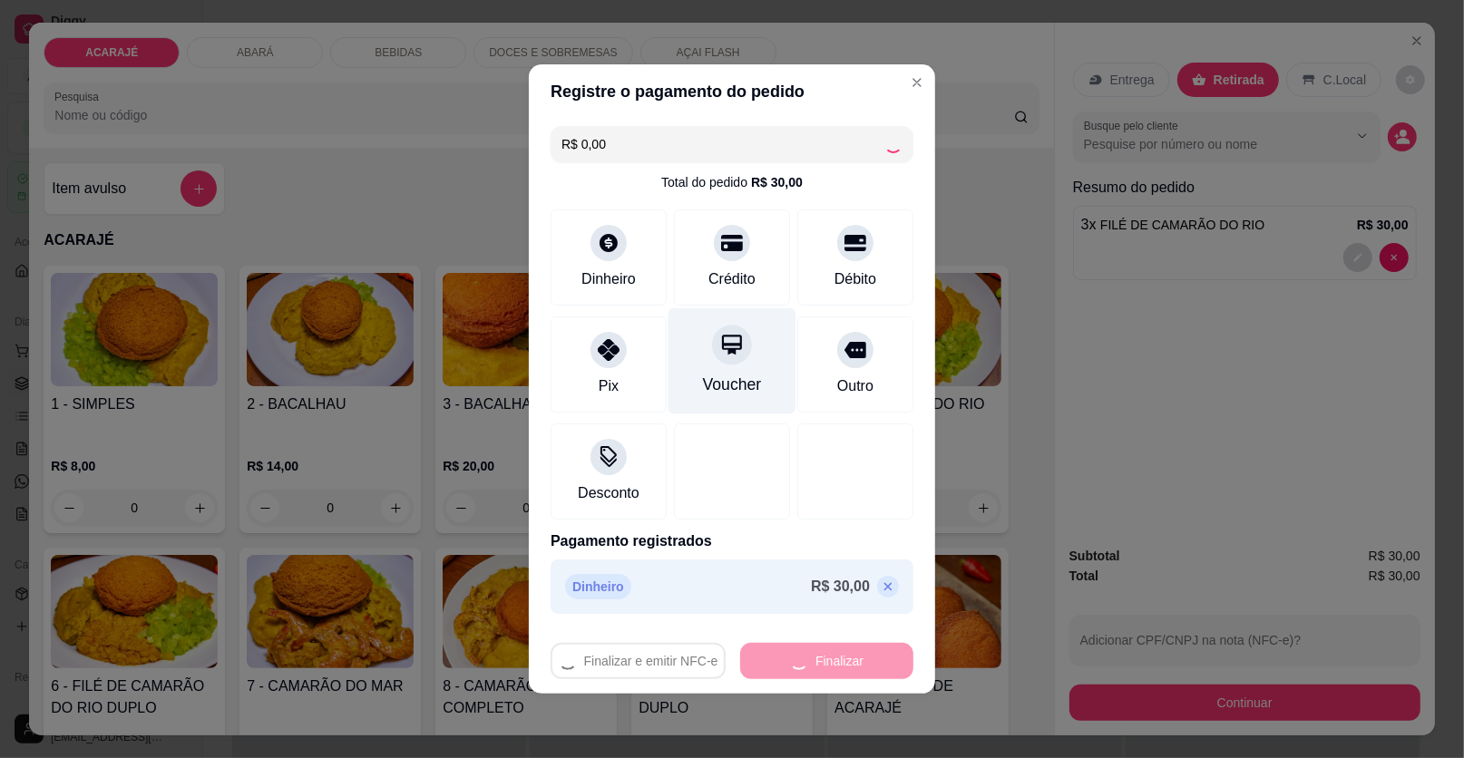
type input "0"
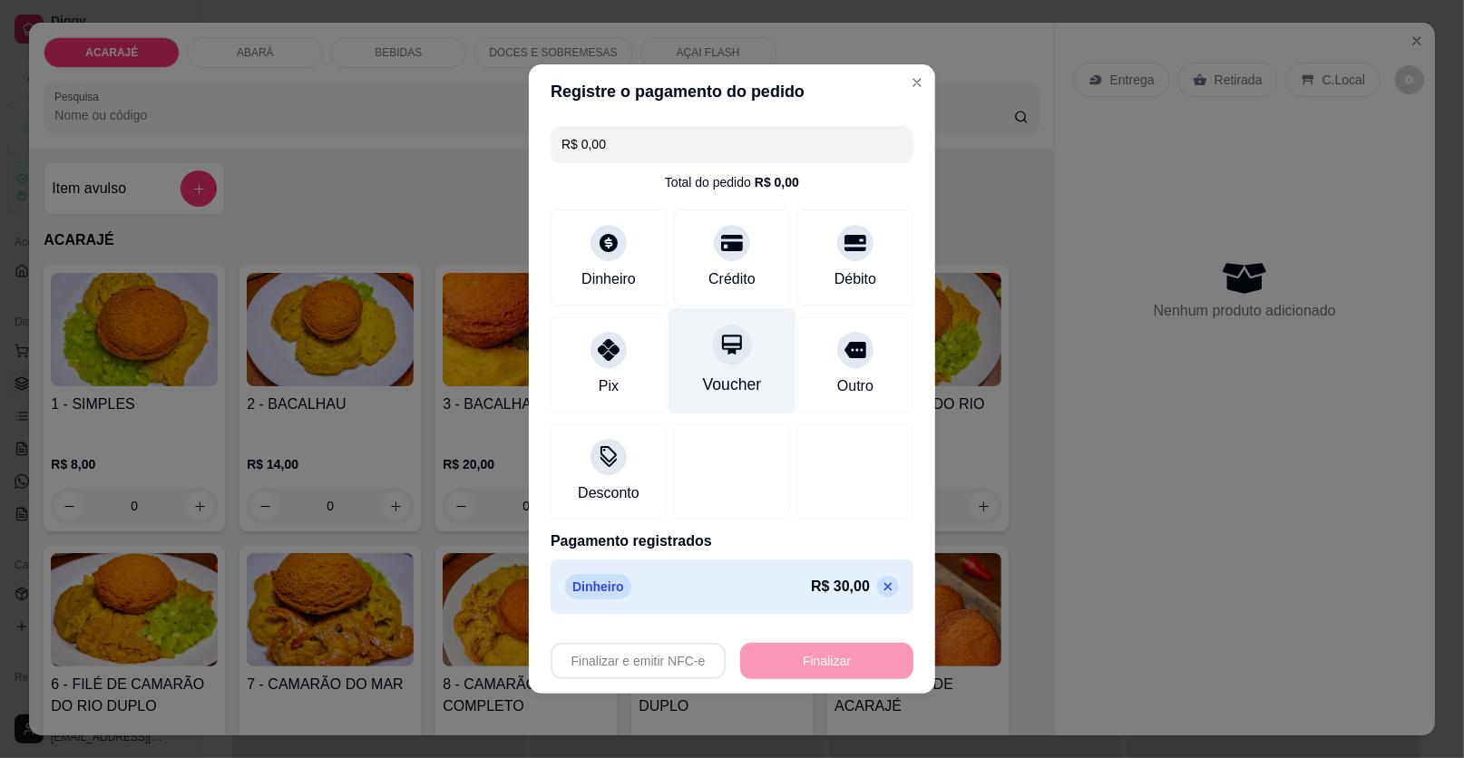
type input "-R$ 30,00"
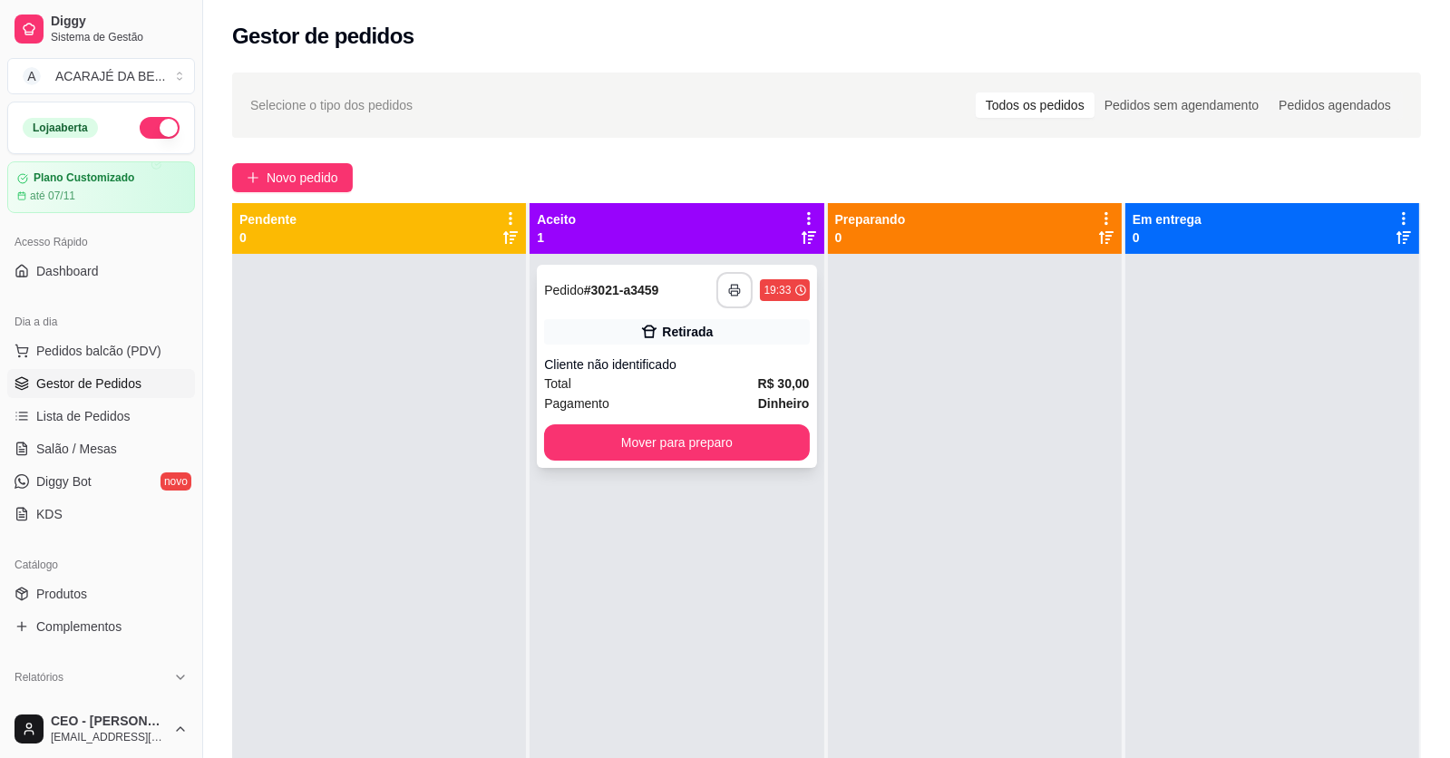
click at [742, 281] on button "button" at bounding box center [735, 290] width 36 height 36
click at [740, 451] on button "Mover para preparo" at bounding box center [676, 442] width 265 height 36
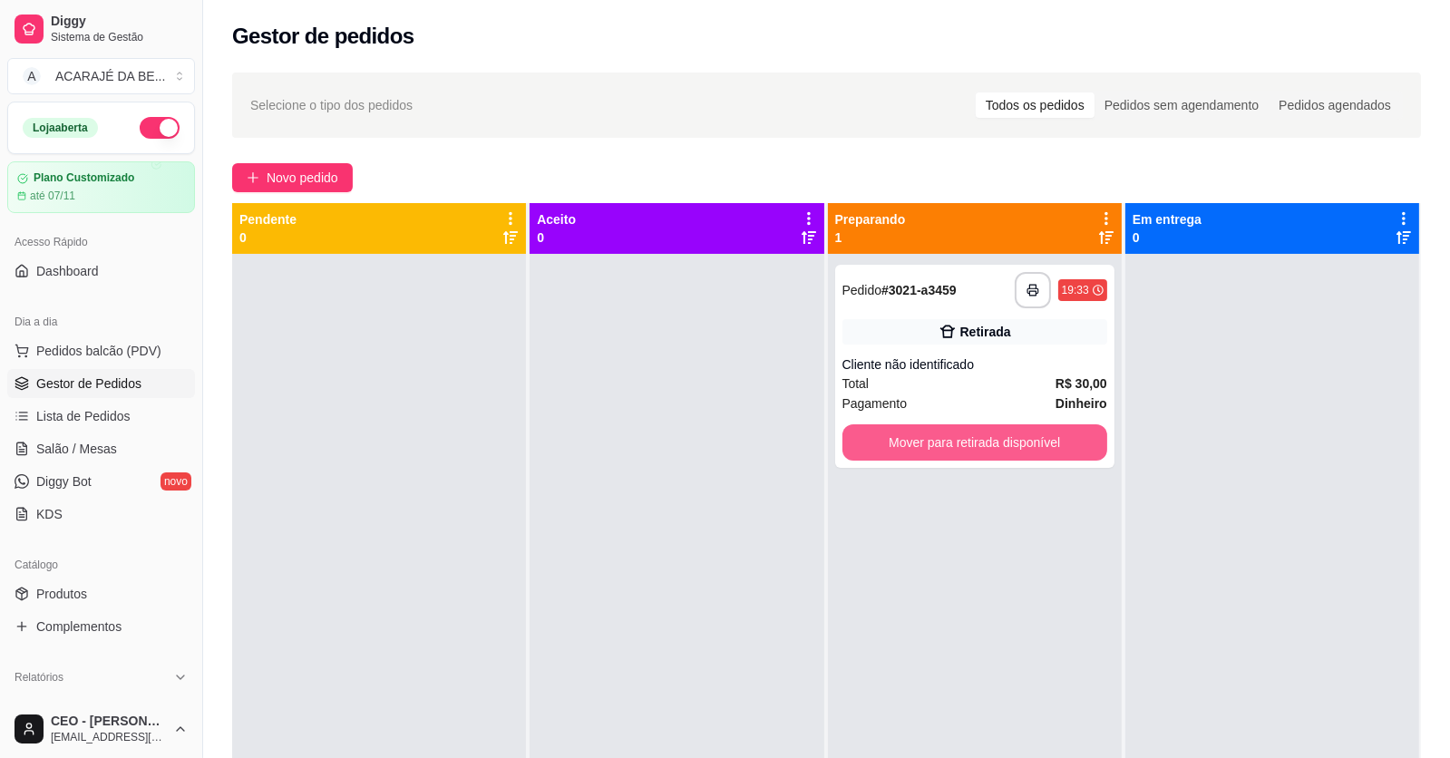
click at [882, 434] on button "Mover para retirada disponível" at bounding box center [975, 442] width 265 height 36
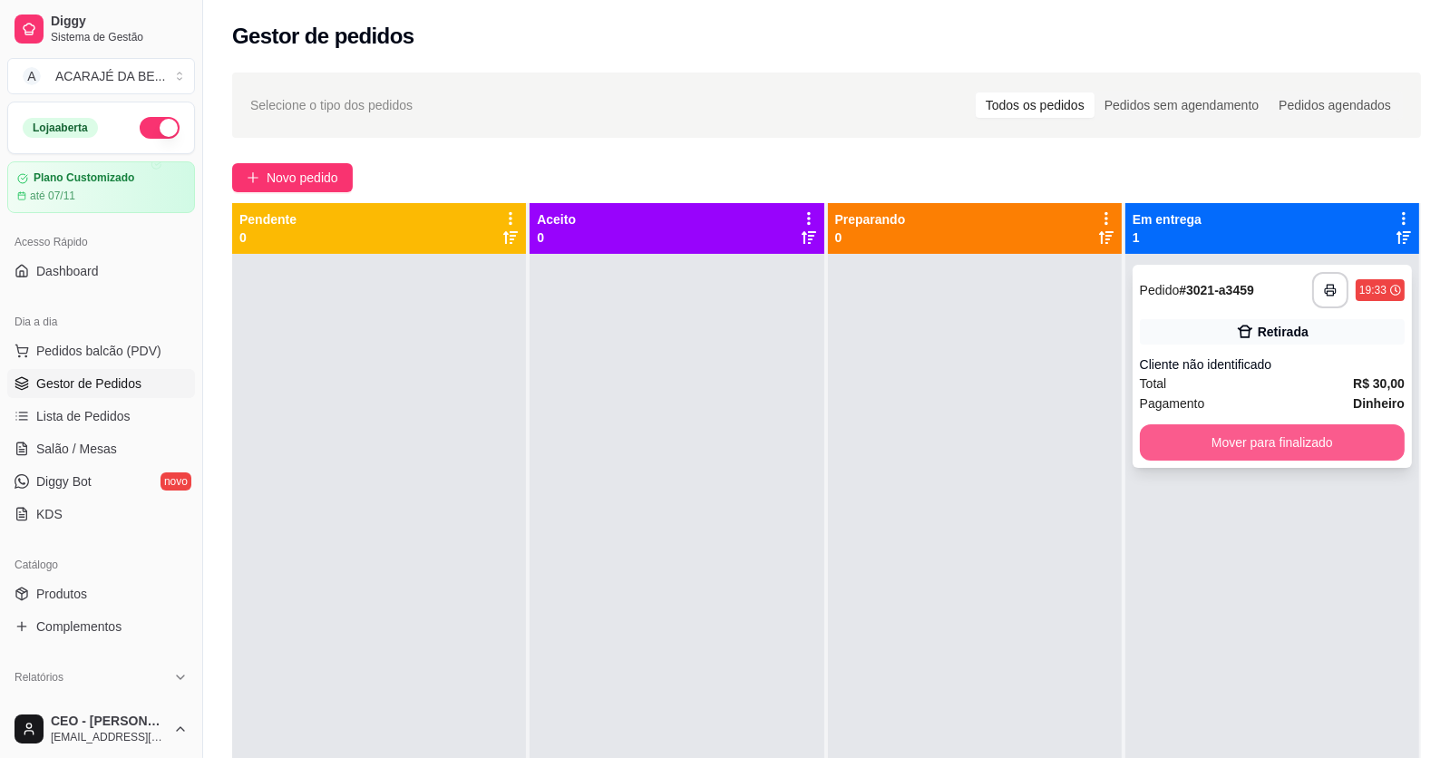
click at [1174, 441] on button "Mover para finalizado" at bounding box center [1272, 442] width 265 height 36
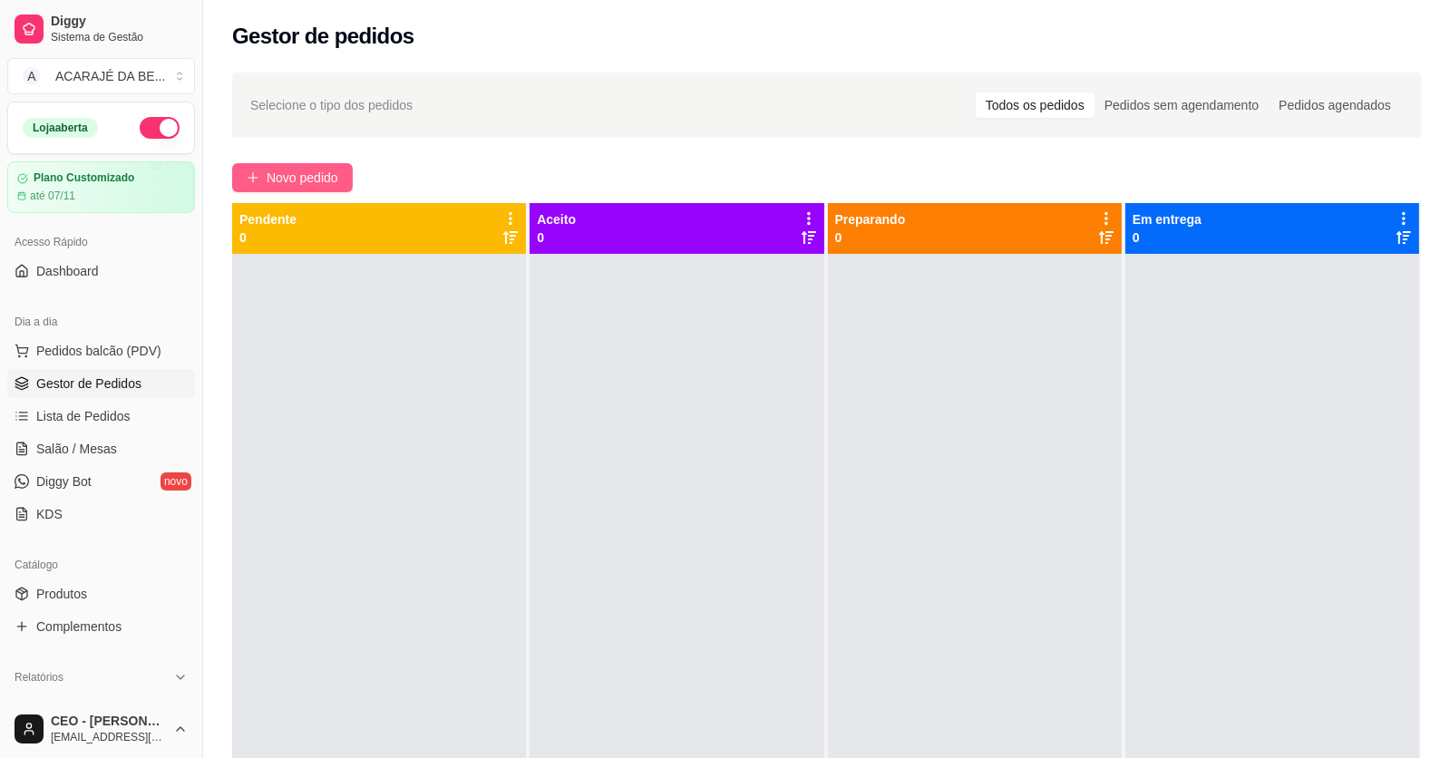
click at [334, 180] on span "Novo pedido" at bounding box center [303, 178] width 72 height 20
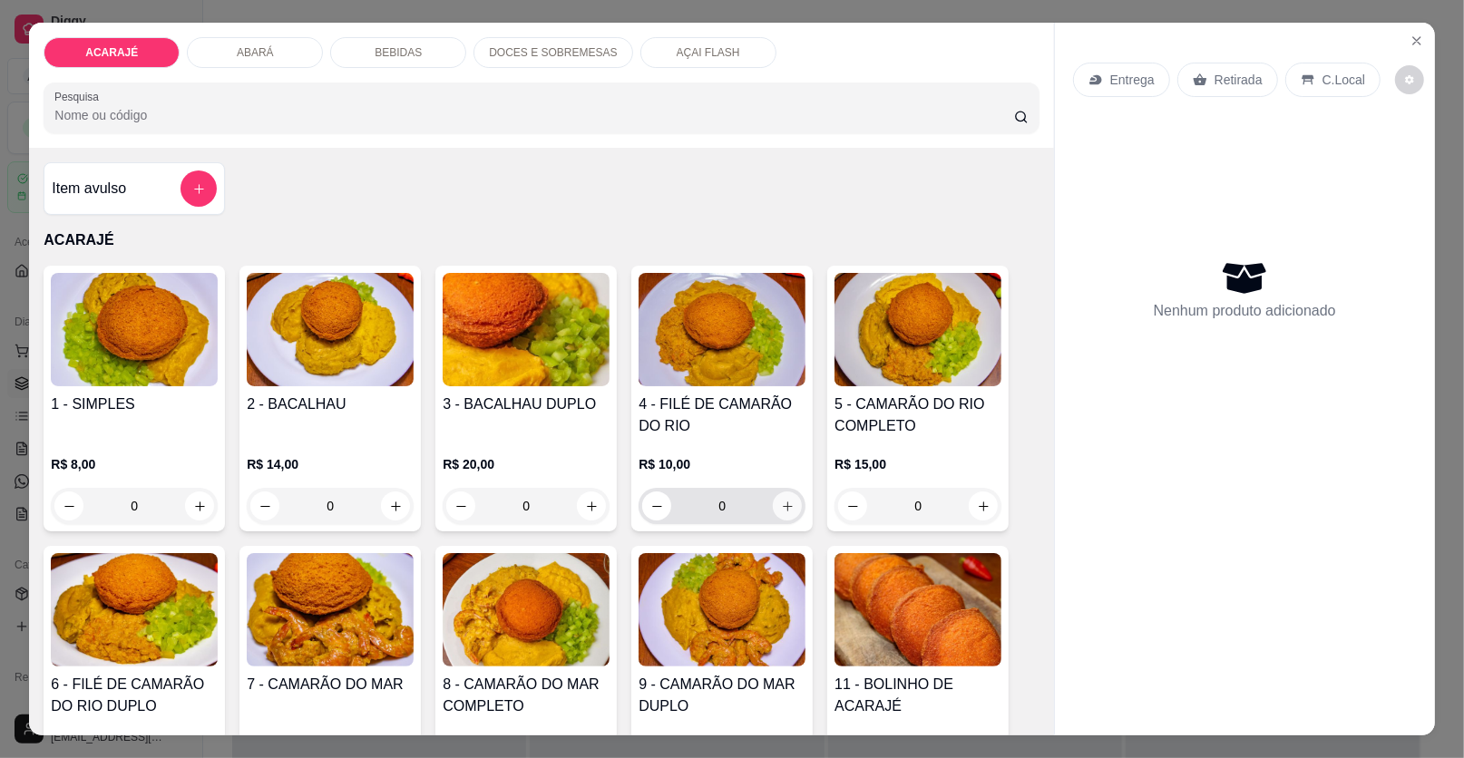
click at [781, 502] on icon "increase-product-quantity" at bounding box center [788, 507] width 14 height 14
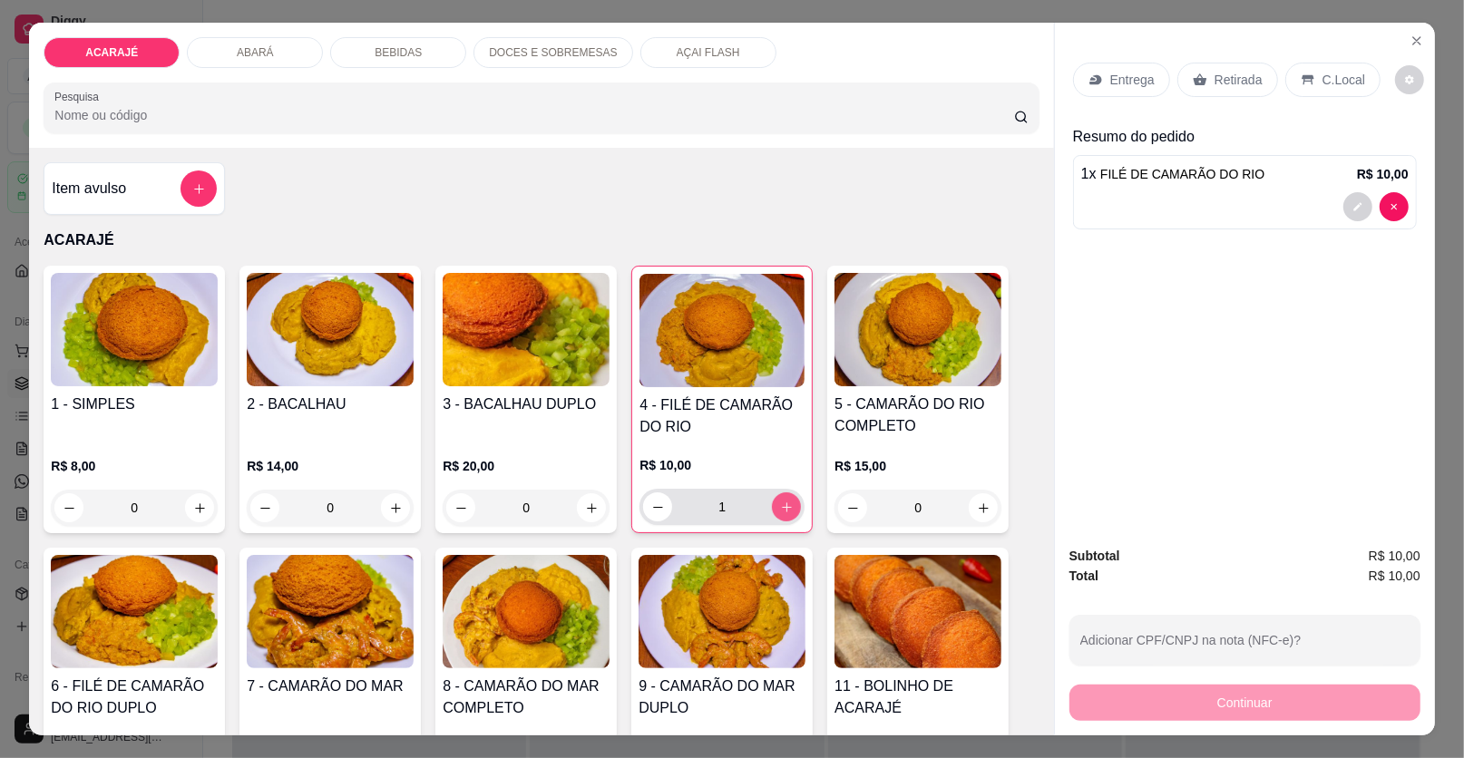
click at [780, 502] on icon "increase-product-quantity" at bounding box center [787, 508] width 14 height 14
type input "4"
click at [1193, 73] on icon at bounding box center [1200, 80] width 15 height 15
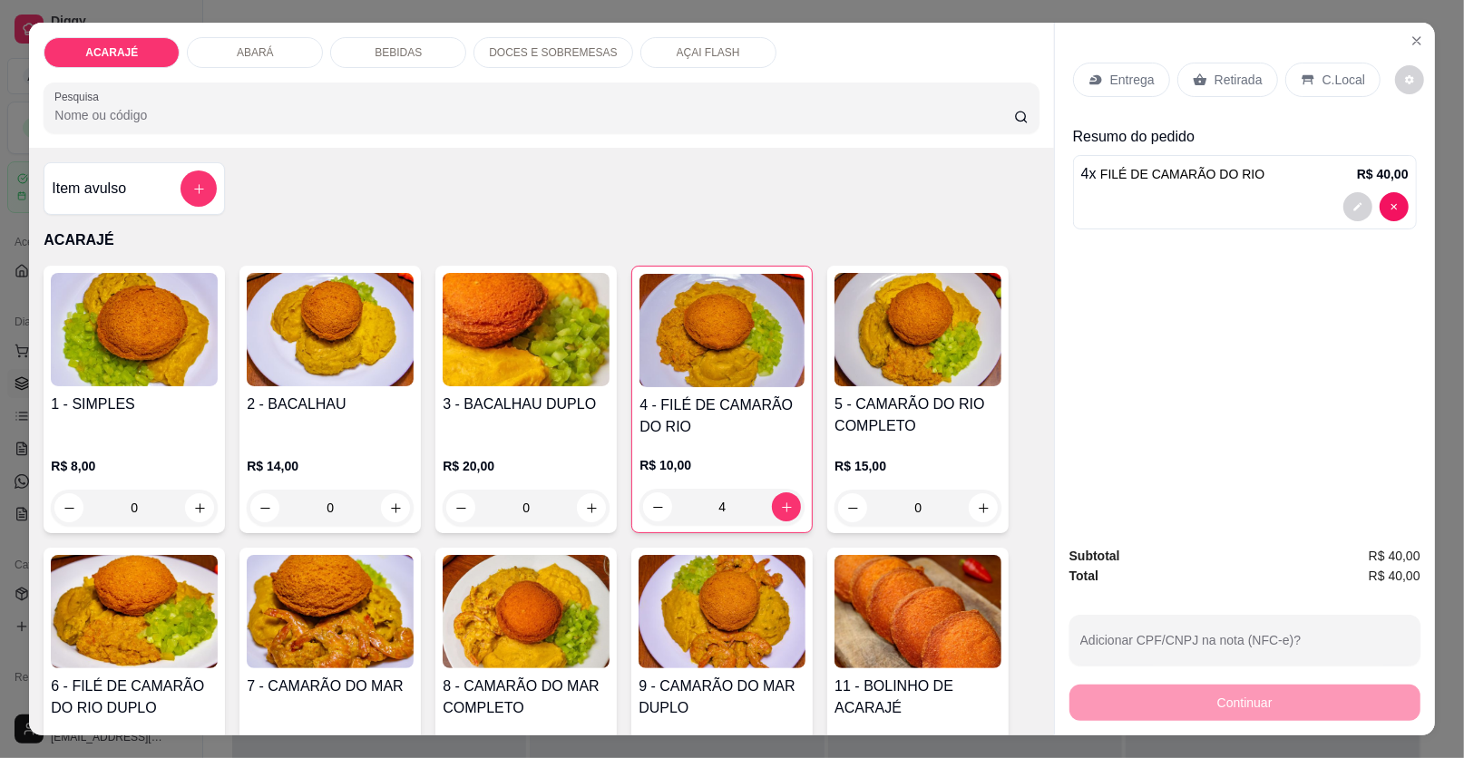
click at [1193, 73] on icon at bounding box center [1200, 80] width 15 height 15
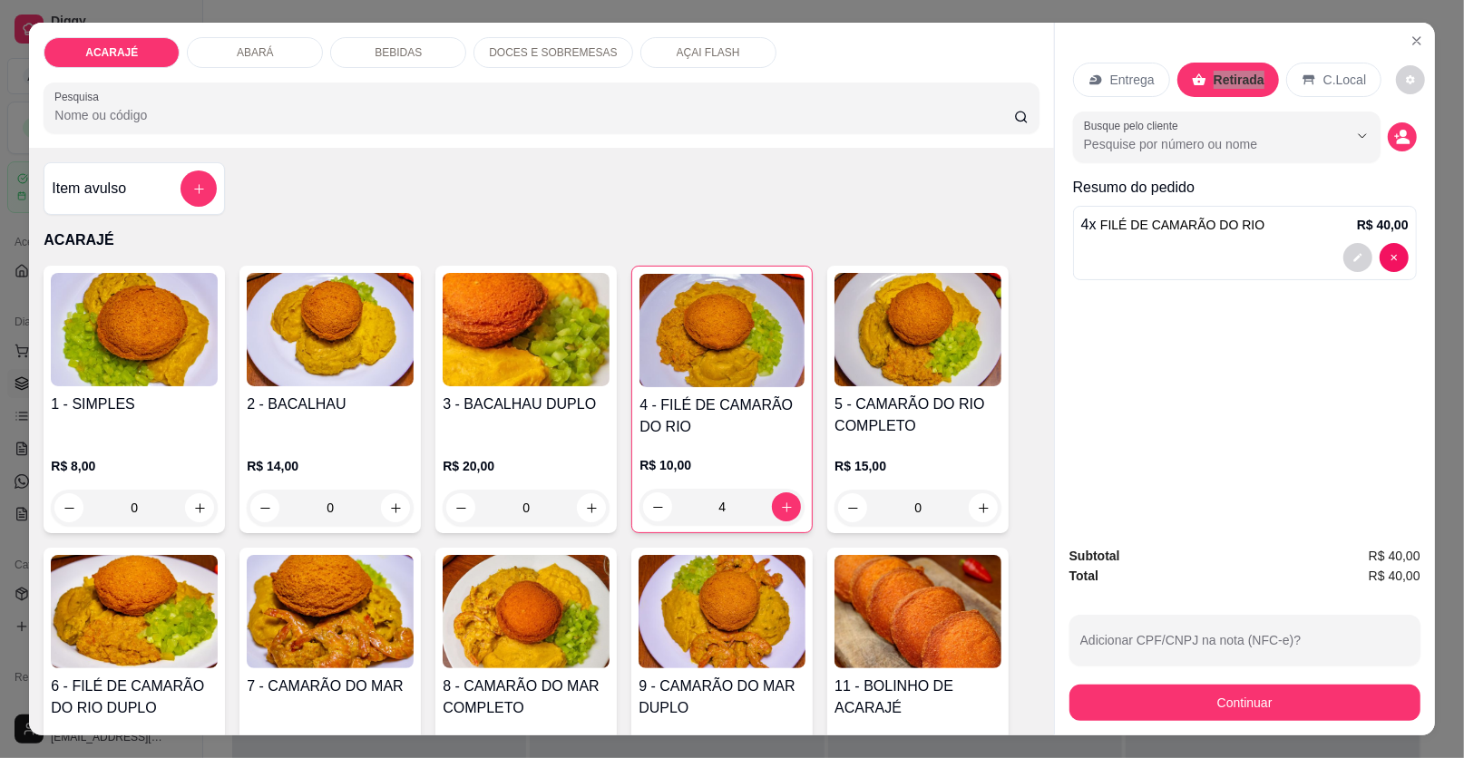
click at [1407, 131] on button "decrease-product-quantity" at bounding box center [1402, 136] width 29 height 29
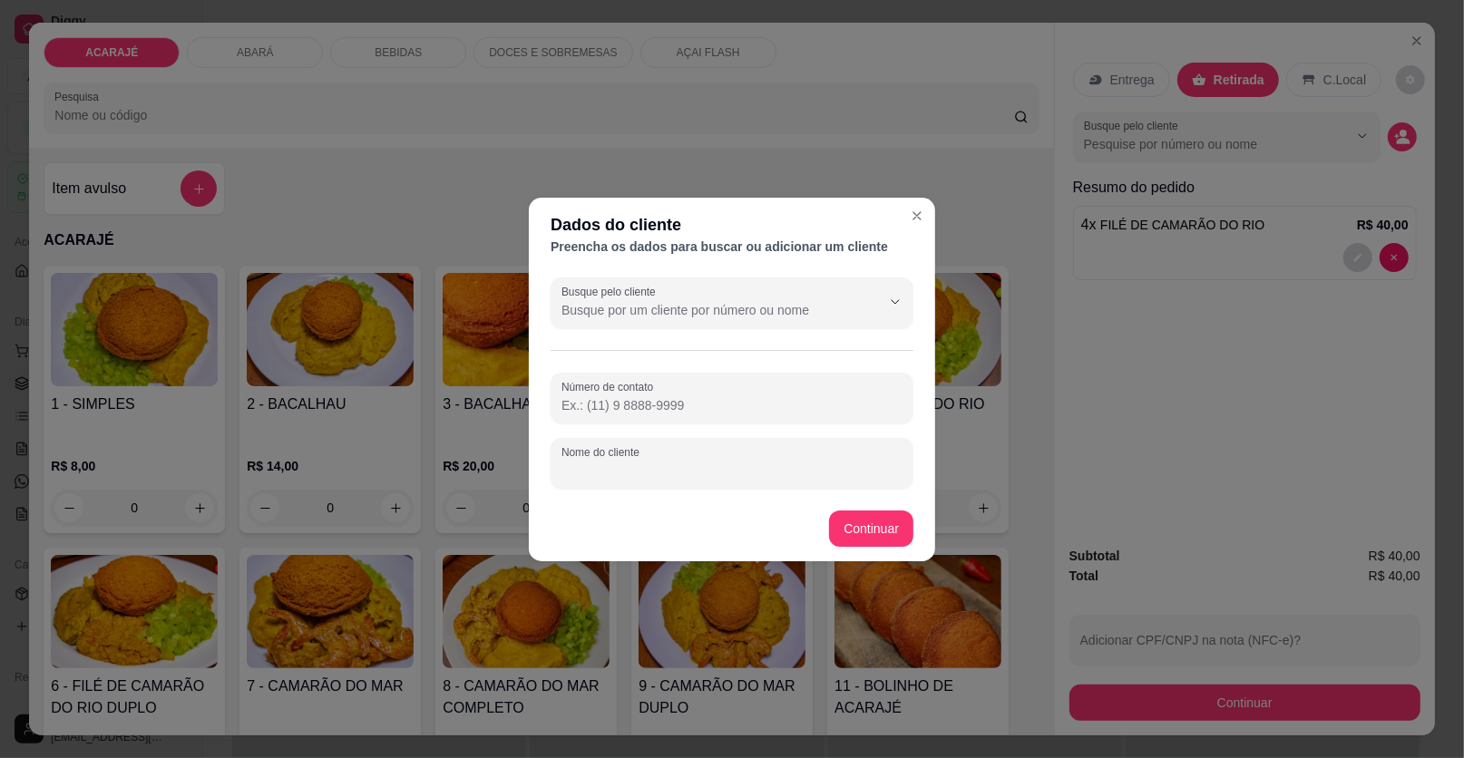
click at [720, 463] on input "Nome do cliente" at bounding box center [731, 471] width 341 height 18
type input "Debora"
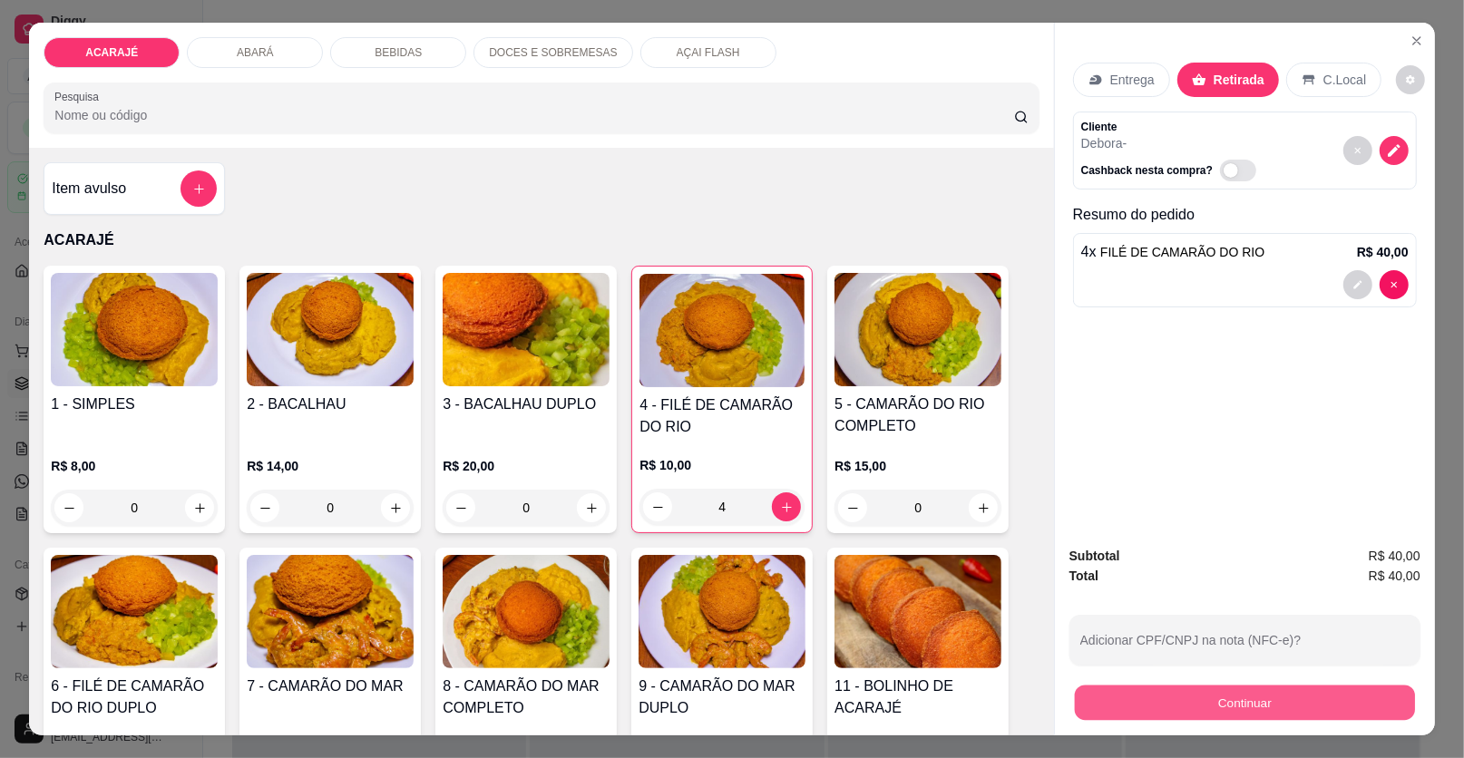
click at [1222, 689] on button "Continuar" at bounding box center [1245, 703] width 340 height 35
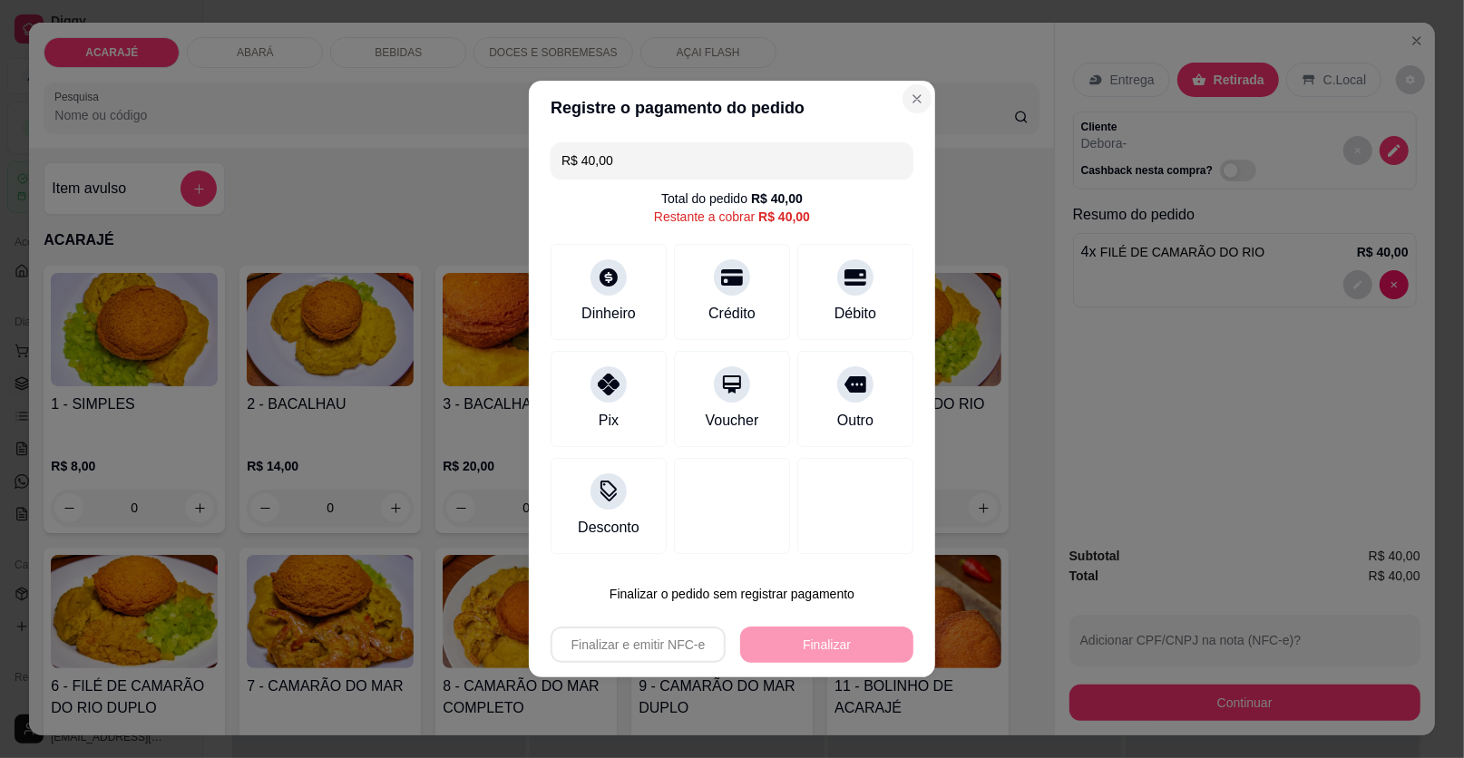
click at [897, 85] on section "Registre o pagamento do pedido R$ 40,00 Total do pedido R$ 40,00 Restante a cob…" at bounding box center [732, 379] width 406 height 597
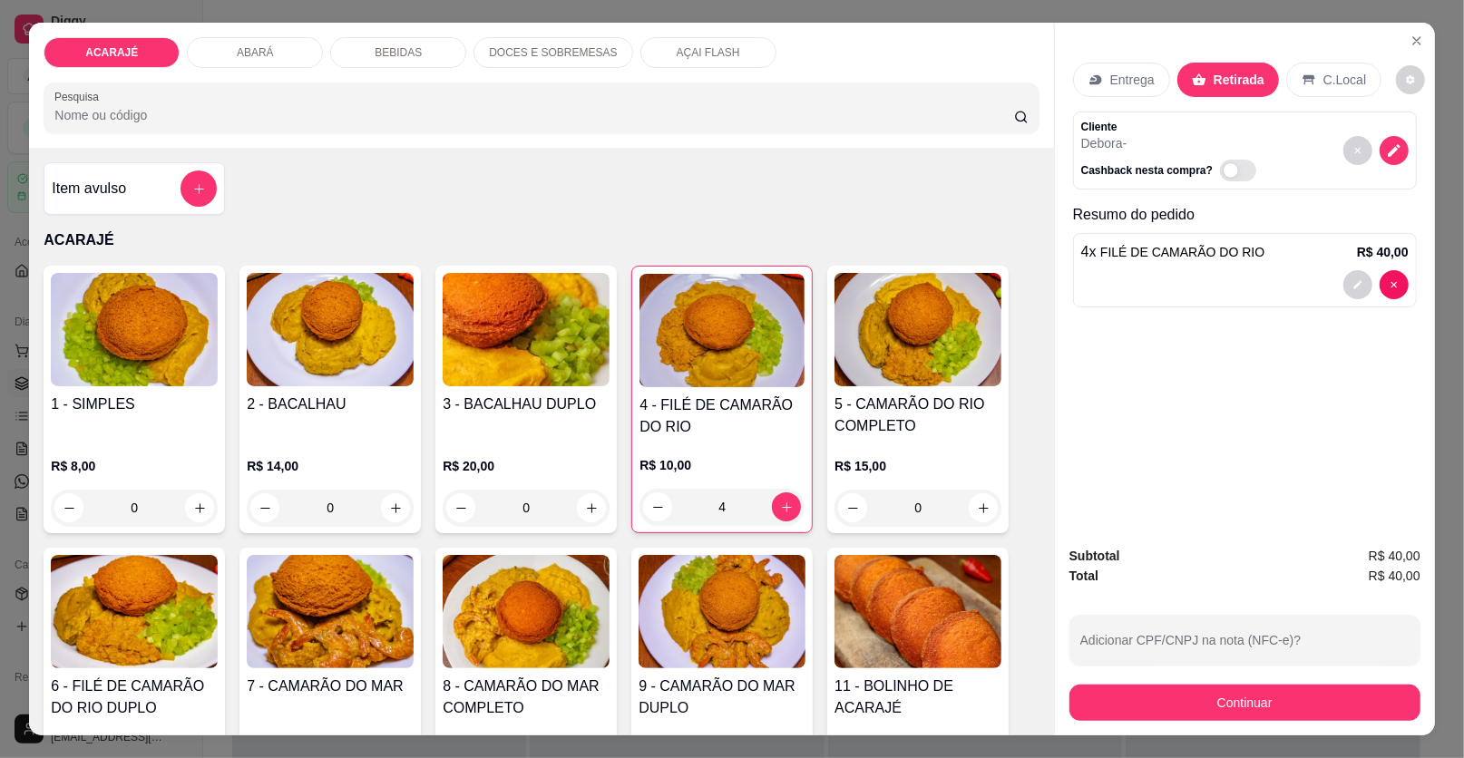
click at [1365, 285] on div at bounding box center [1375, 284] width 65 height 29
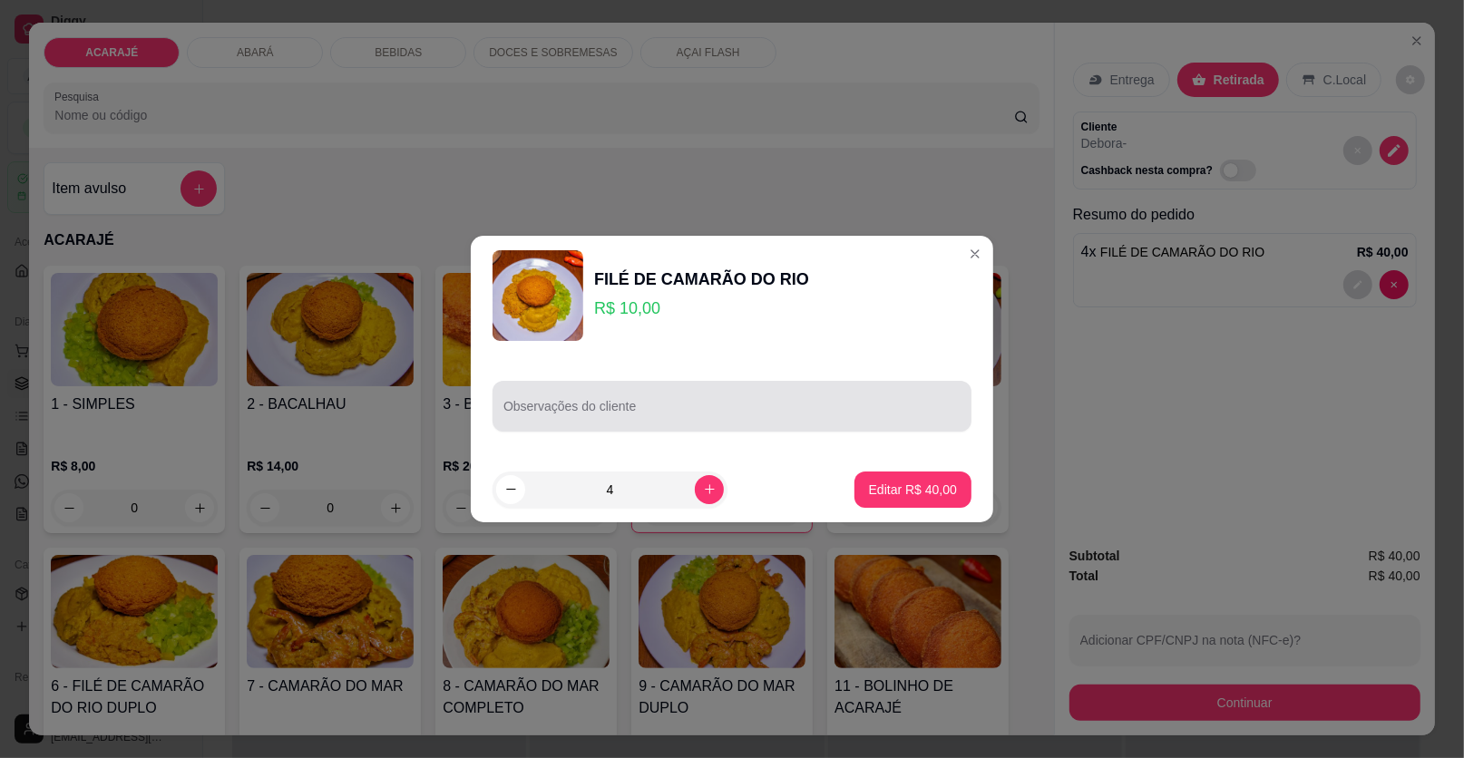
click at [688, 406] on input "Observações do cliente" at bounding box center [731, 414] width 457 height 18
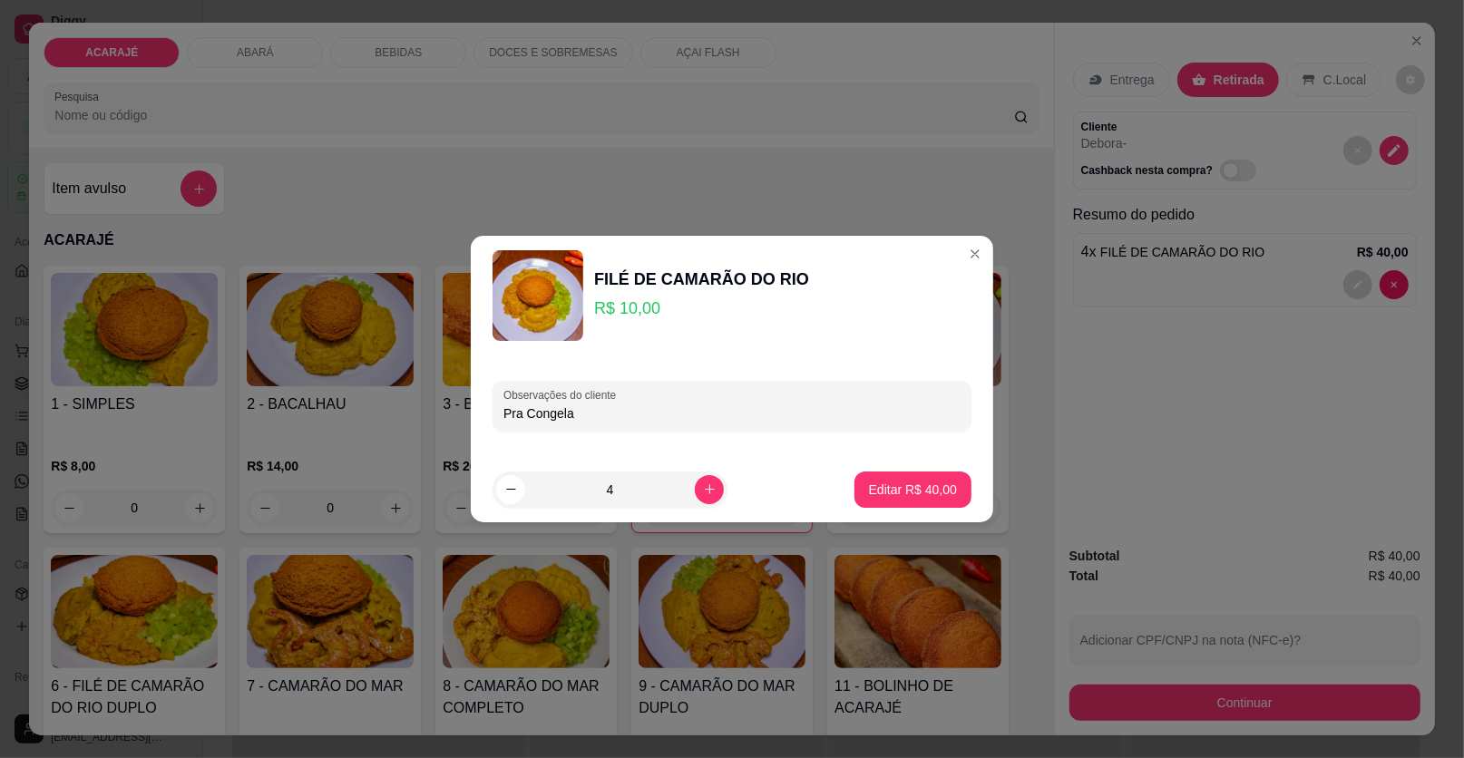
type input "Pra Congelar"
click at [876, 491] on p "Editar R$ 40,00" at bounding box center [913, 490] width 88 height 18
type input "0"
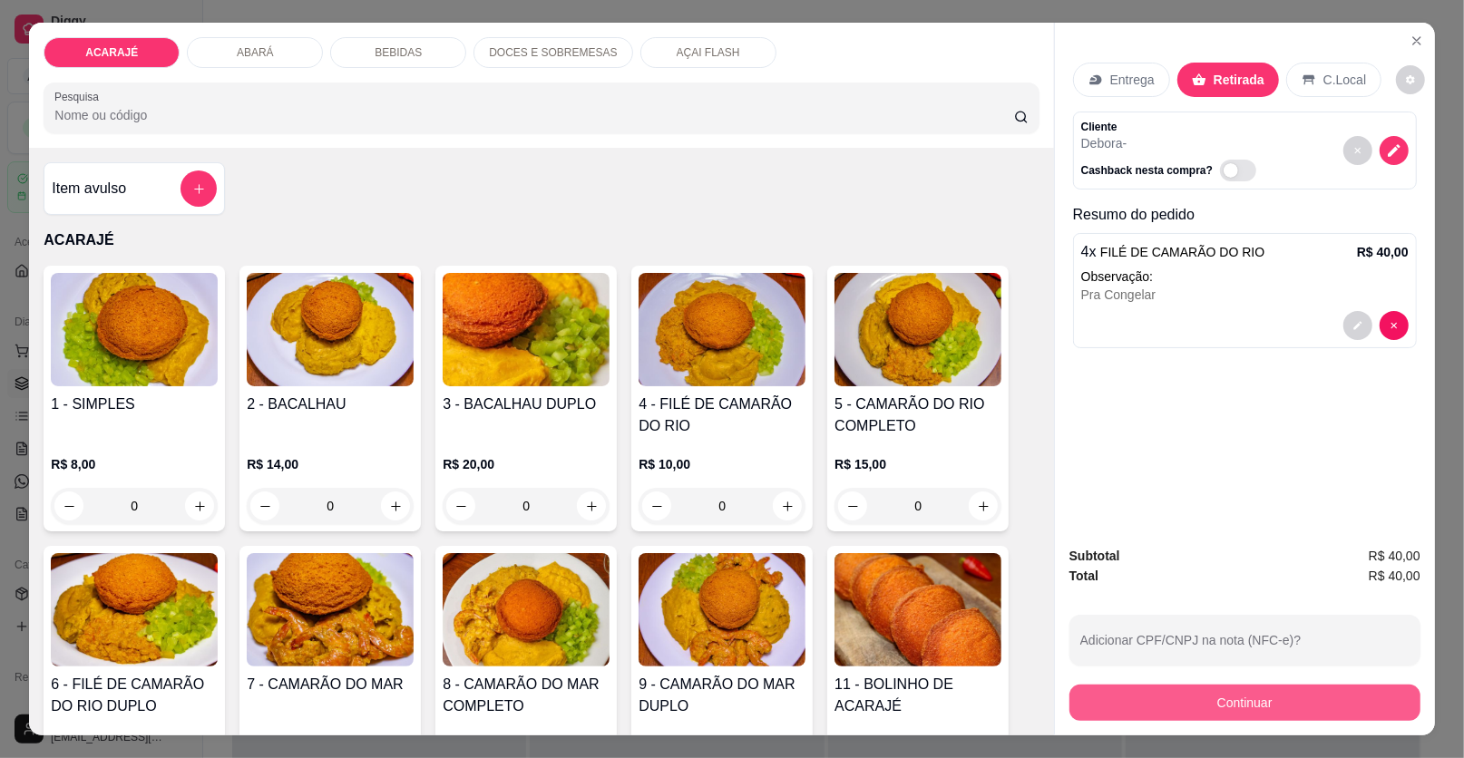
click at [1229, 691] on button "Continuar" at bounding box center [1244, 703] width 351 height 36
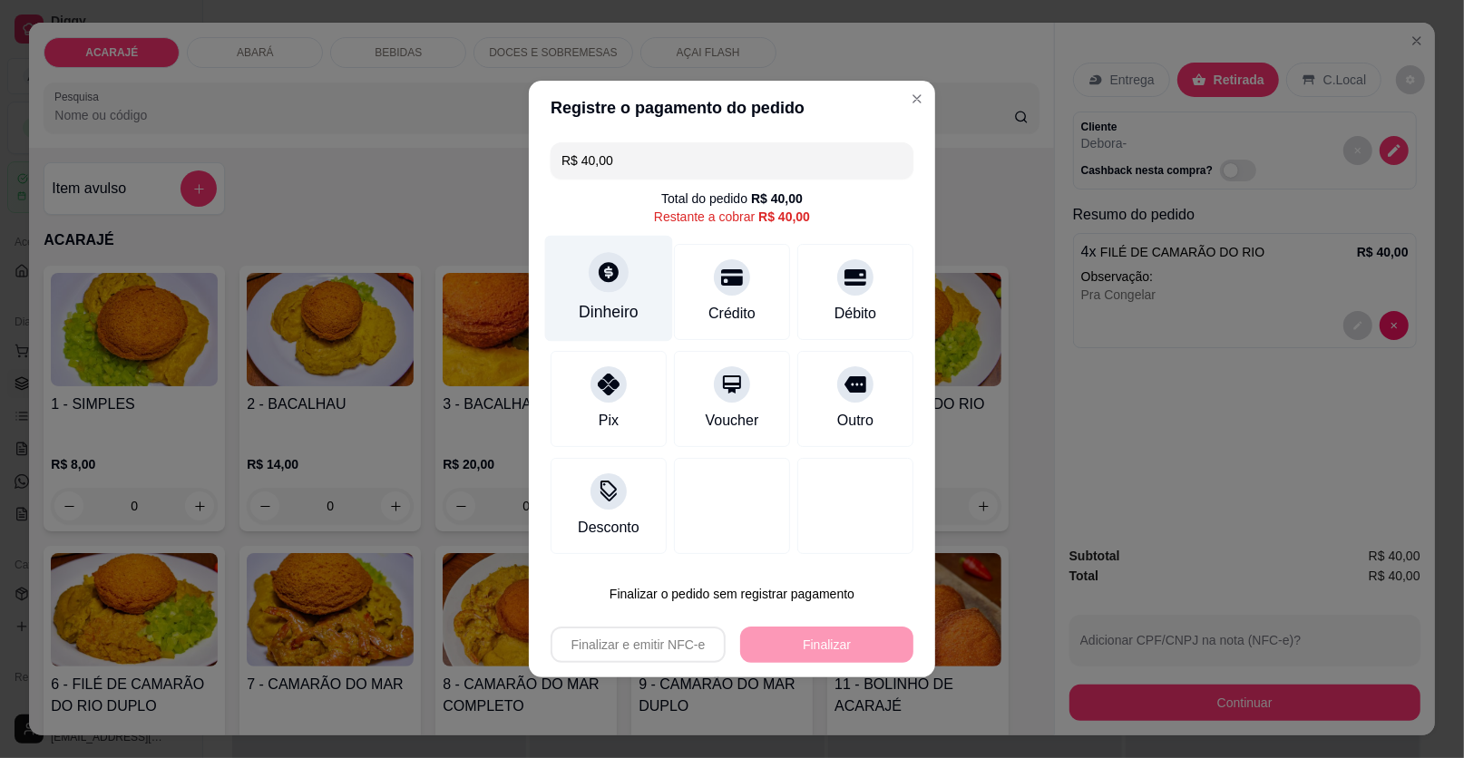
click at [603, 307] on div "Dinheiro" at bounding box center [609, 312] width 60 height 24
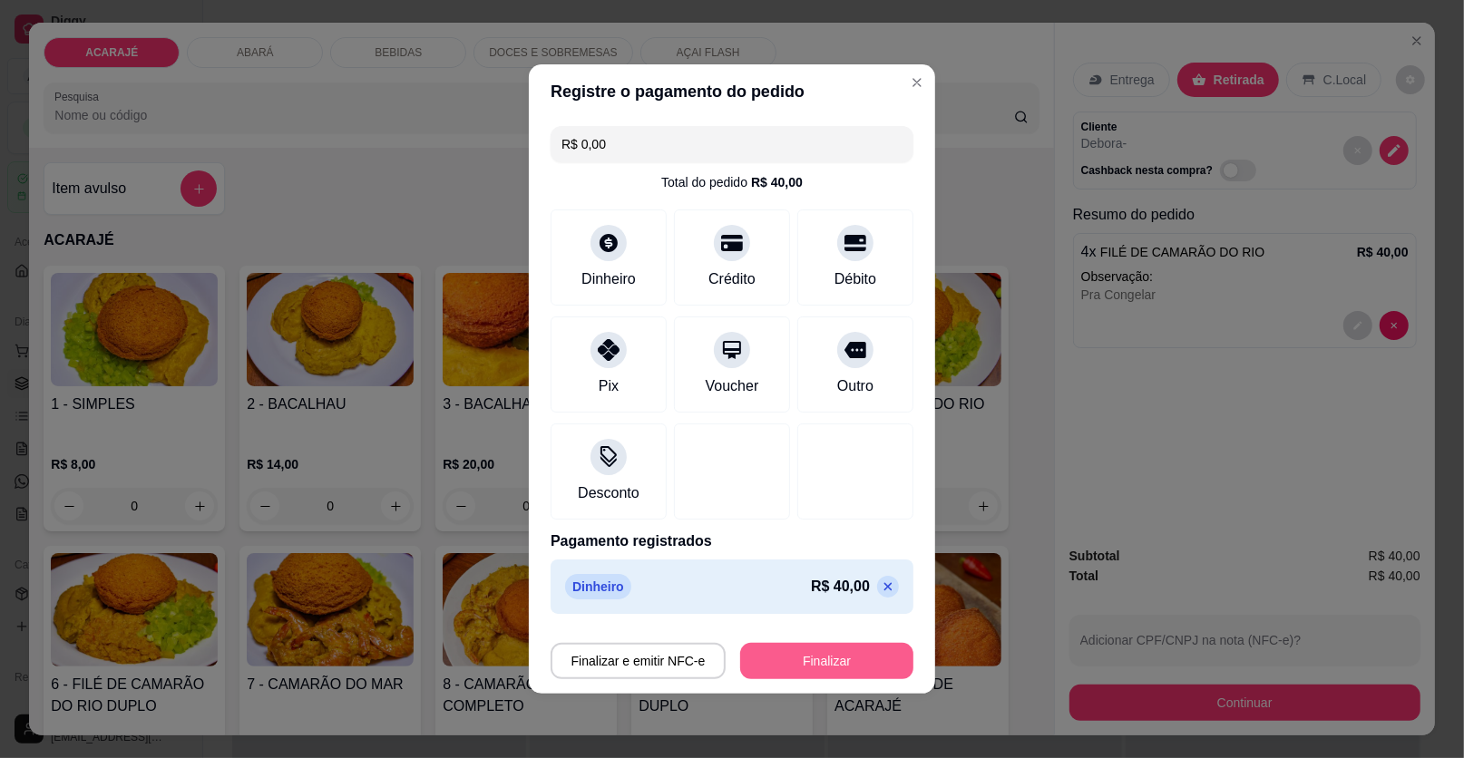
click at [833, 648] on button "Finalizar" at bounding box center [826, 661] width 173 height 36
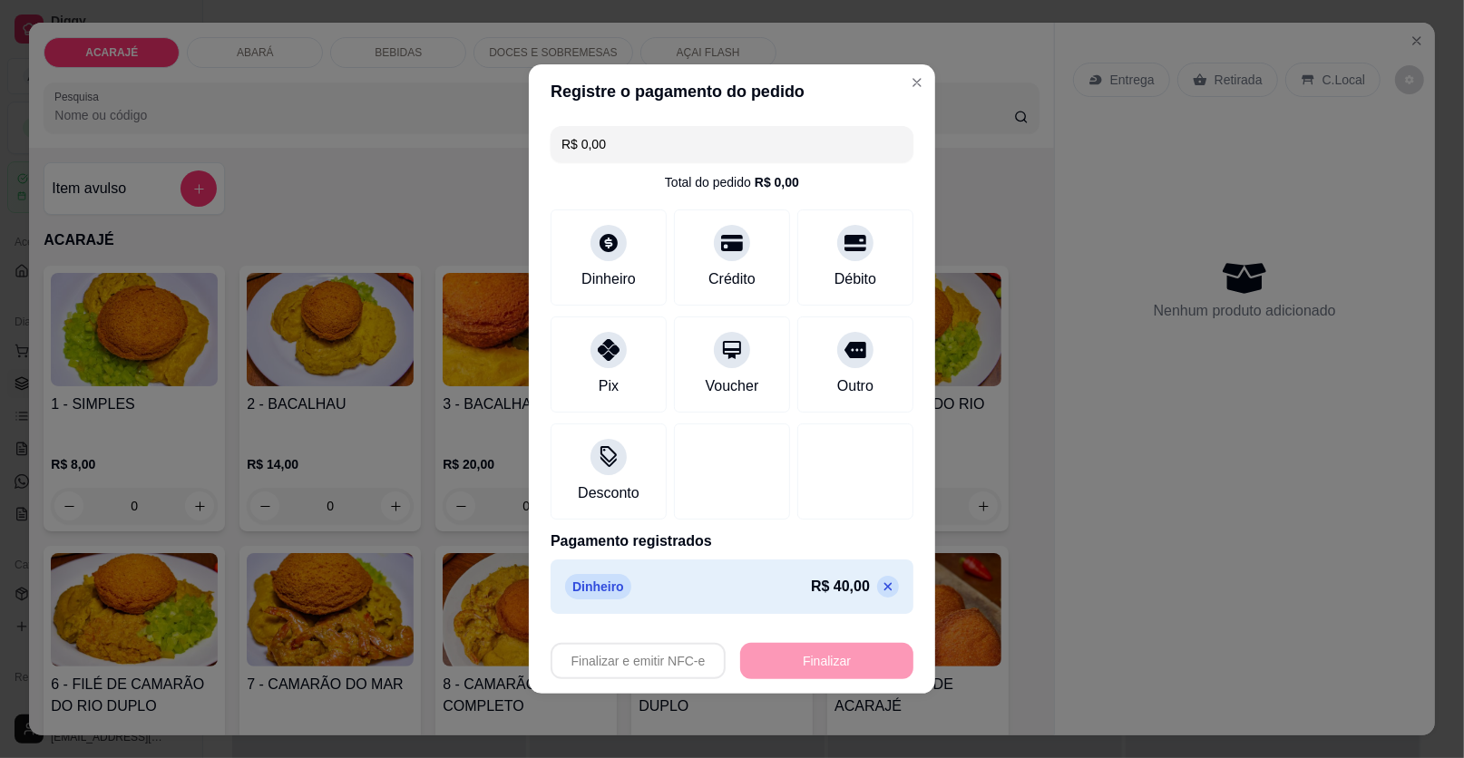
type input "-R$ 40,00"
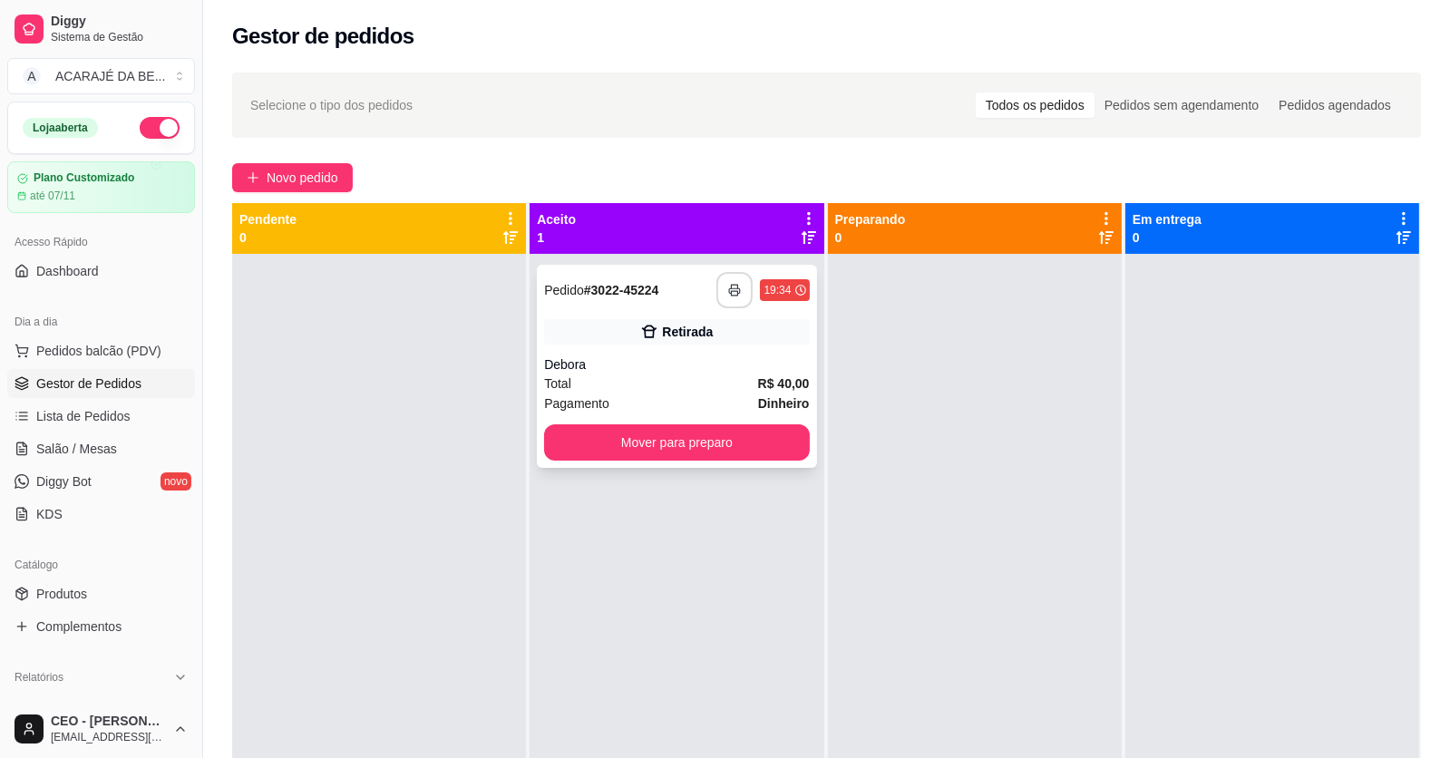
click at [725, 278] on button "button" at bounding box center [735, 290] width 36 height 36
click at [725, 282] on button "button" at bounding box center [735, 290] width 36 height 36
click at [753, 448] on button "Mover para preparo" at bounding box center [676, 442] width 265 height 36
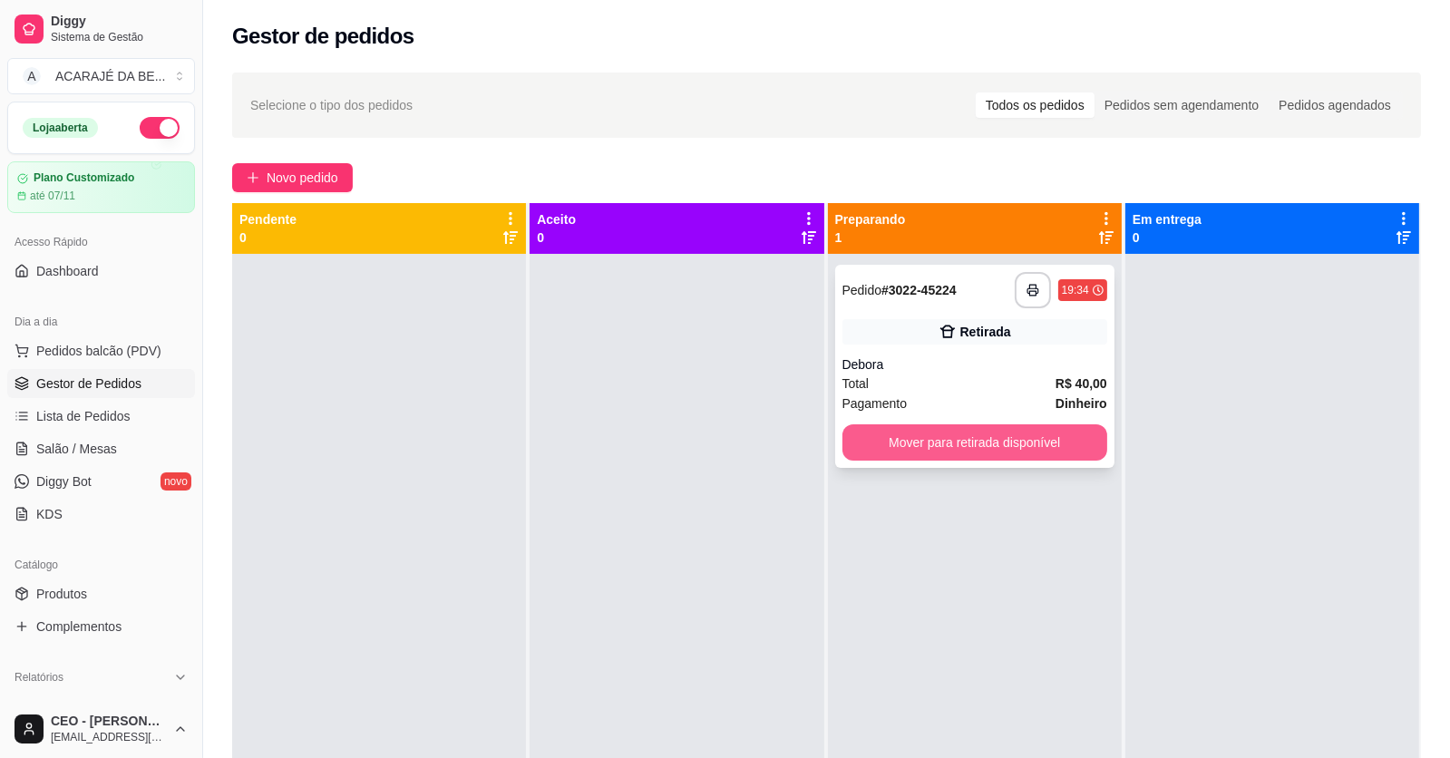
click at [867, 442] on button "Mover para retirada disponível" at bounding box center [975, 442] width 265 height 36
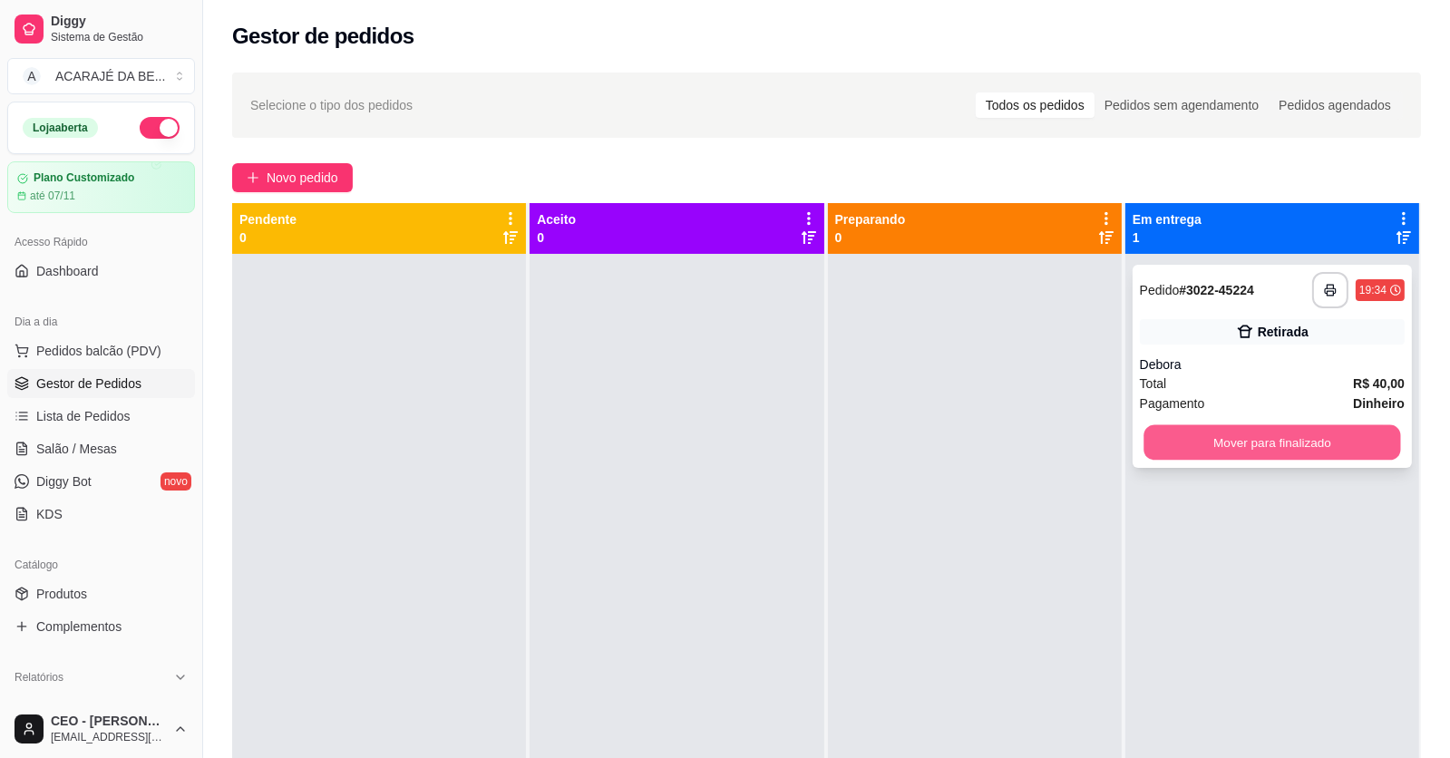
click at [1274, 439] on button "Mover para finalizado" at bounding box center [1272, 442] width 257 height 35
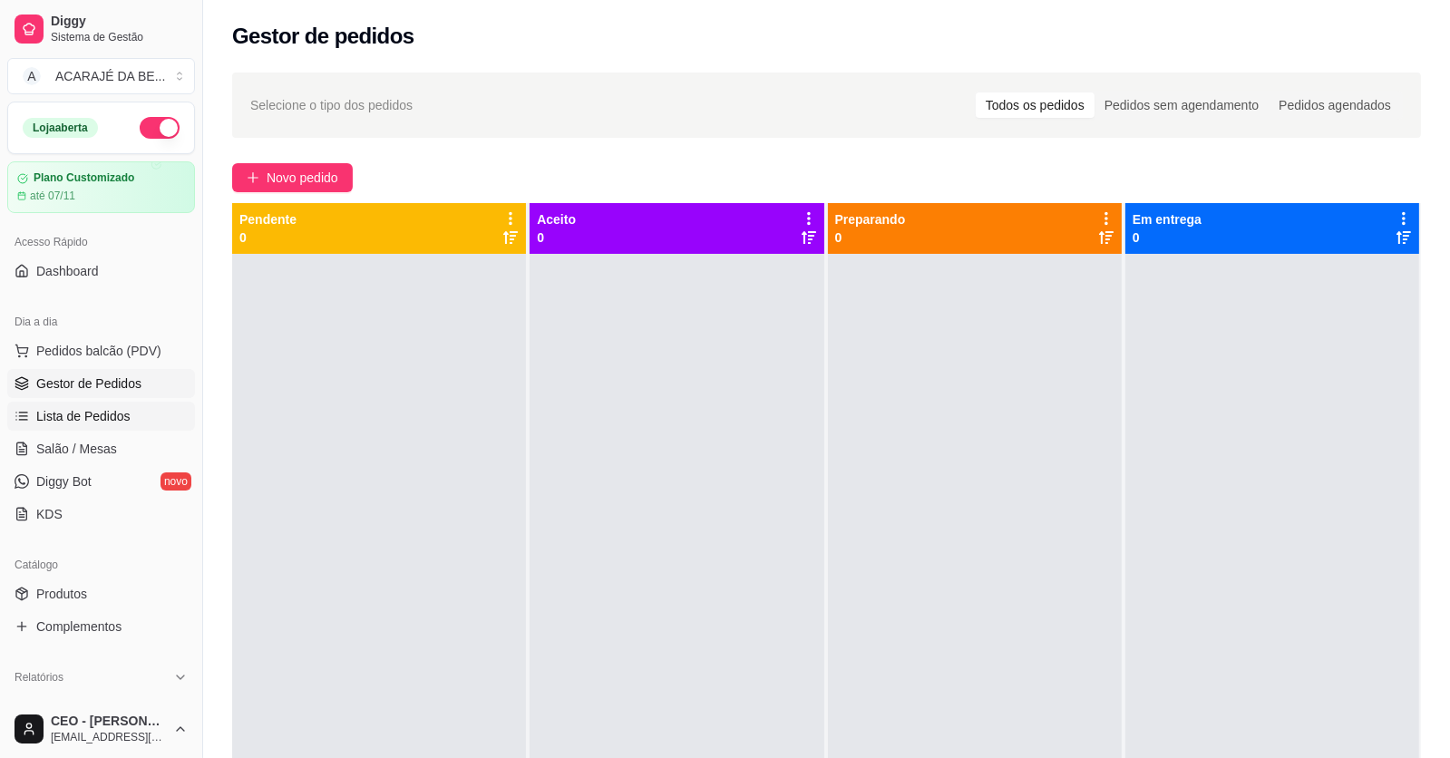
click at [110, 429] on ul "Pedidos balcão (PDV) Gestor de Pedidos Lista de Pedidos Salão / Mesas Diggy Bot…" at bounding box center [101, 432] width 188 height 192
click at [115, 412] on span "Lista de Pedidos" at bounding box center [83, 416] width 94 height 18
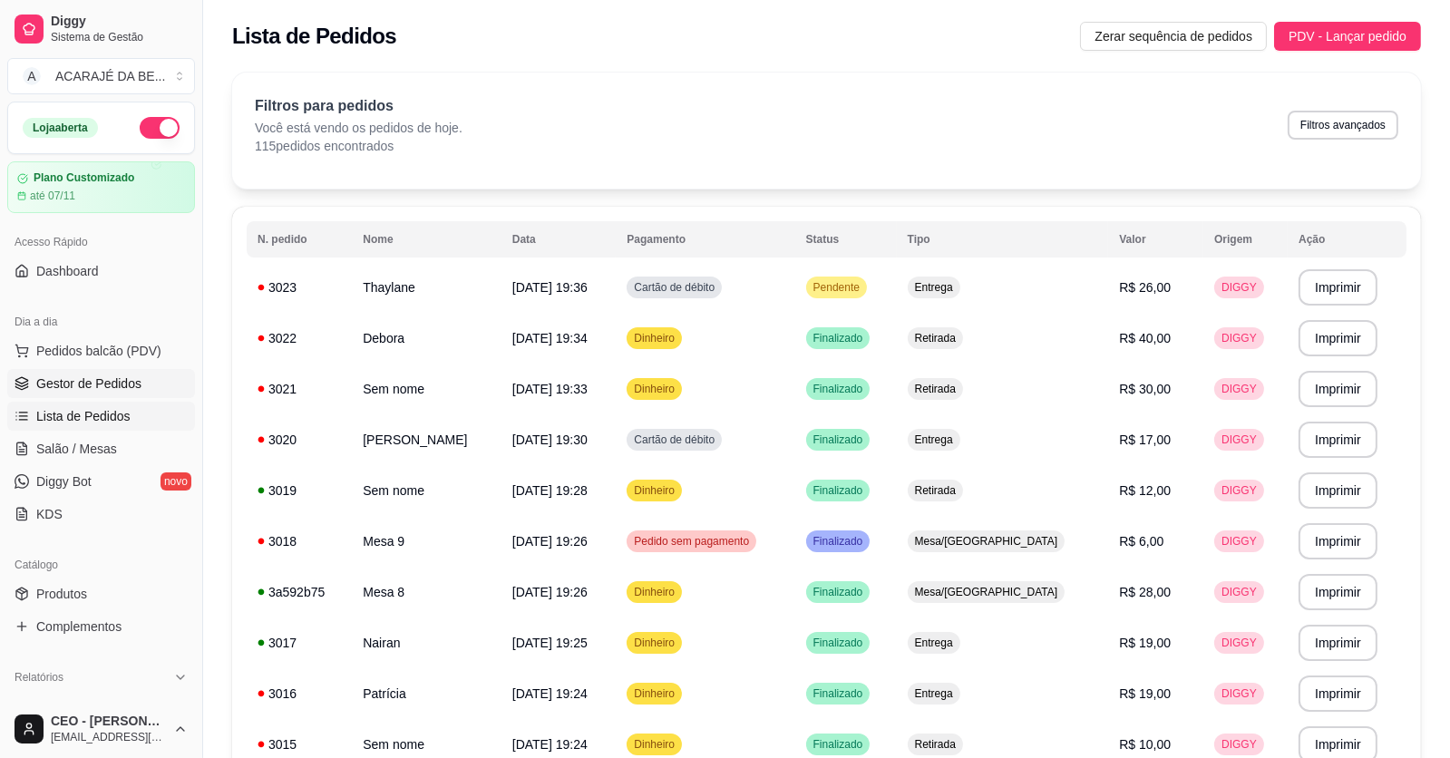
click at [147, 372] on link "Gestor de Pedidos" at bounding box center [101, 383] width 188 height 29
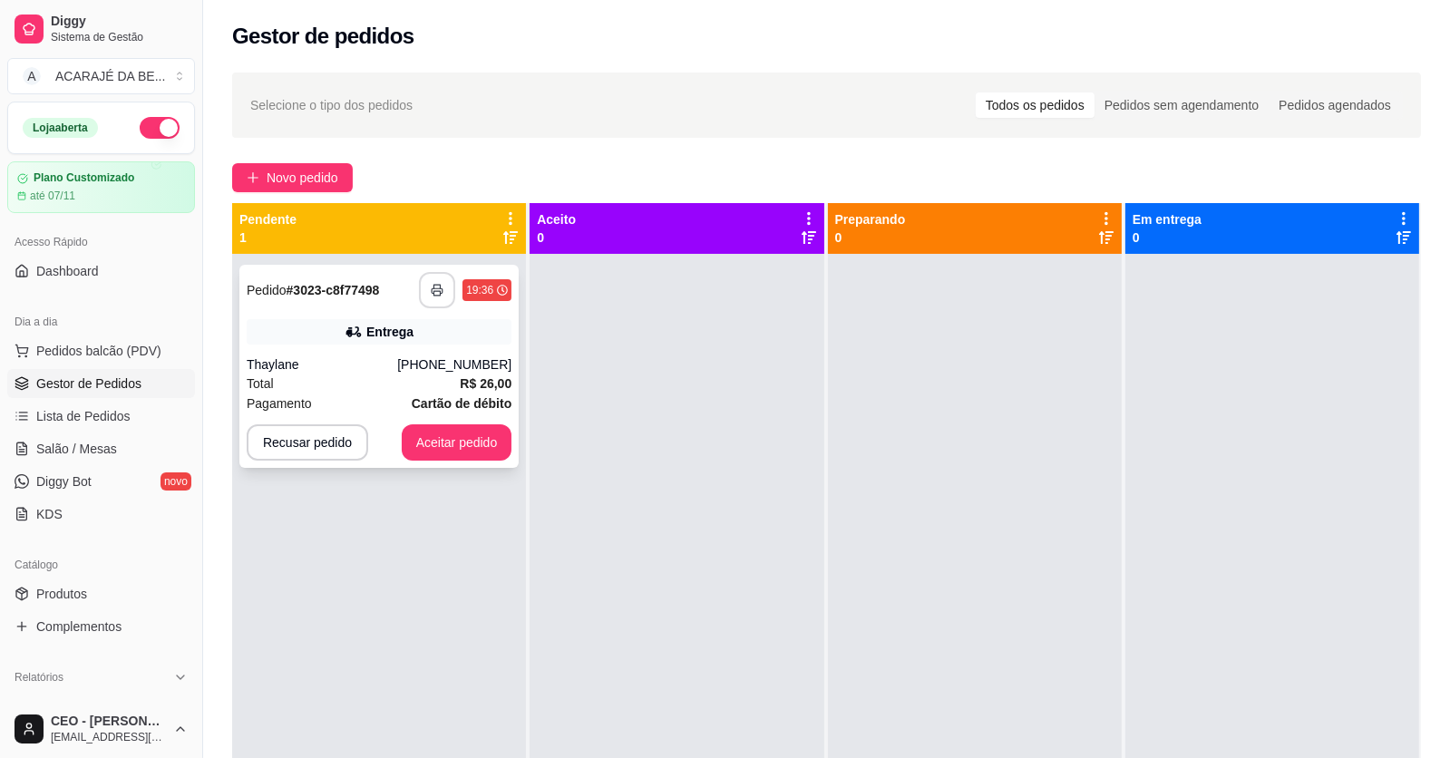
click at [424, 290] on button "button" at bounding box center [437, 290] width 36 height 36
click at [448, 439] on button "Aceitar pedido" at bounding box center [457, 442] width 111 height 36
click at [442, 314] on div "**********" at bounding box center [378, 366] width 279 height 203
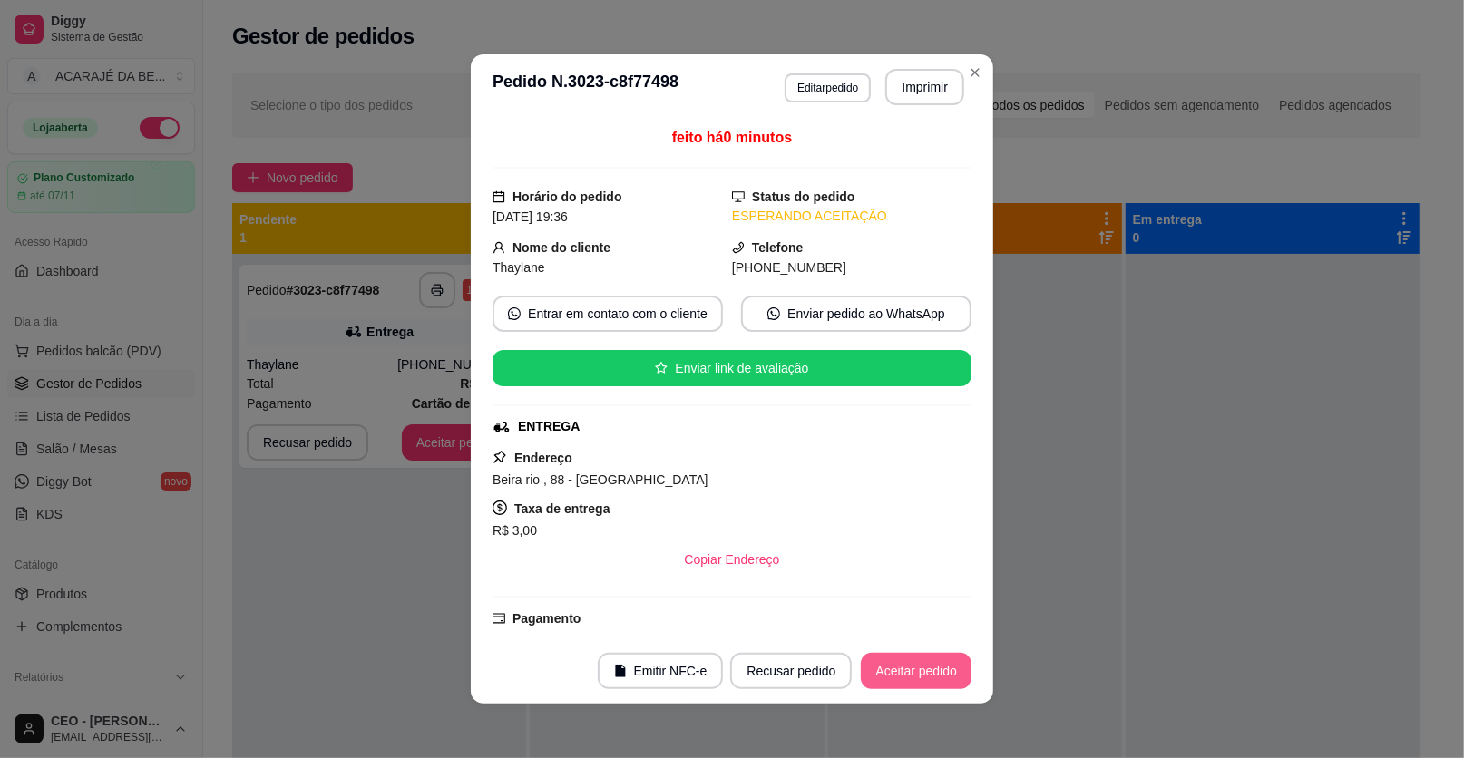
click at [878, 673] on button "Aceitar pedido" at bounding box center [916, 671] width 111 height 36
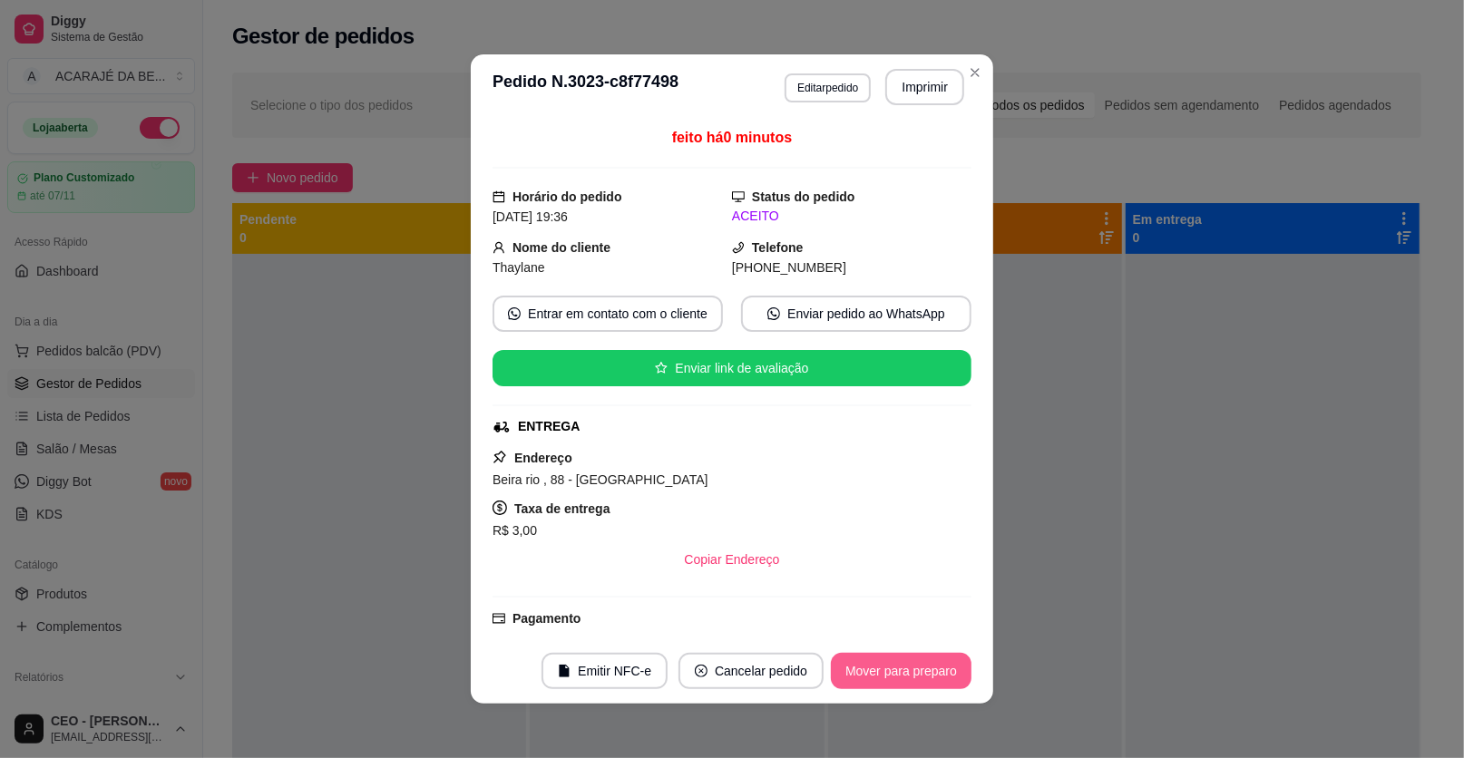
click at [915, 668] on button "Mover para preparo" at bounding box center [901, 671] width 141 height 36
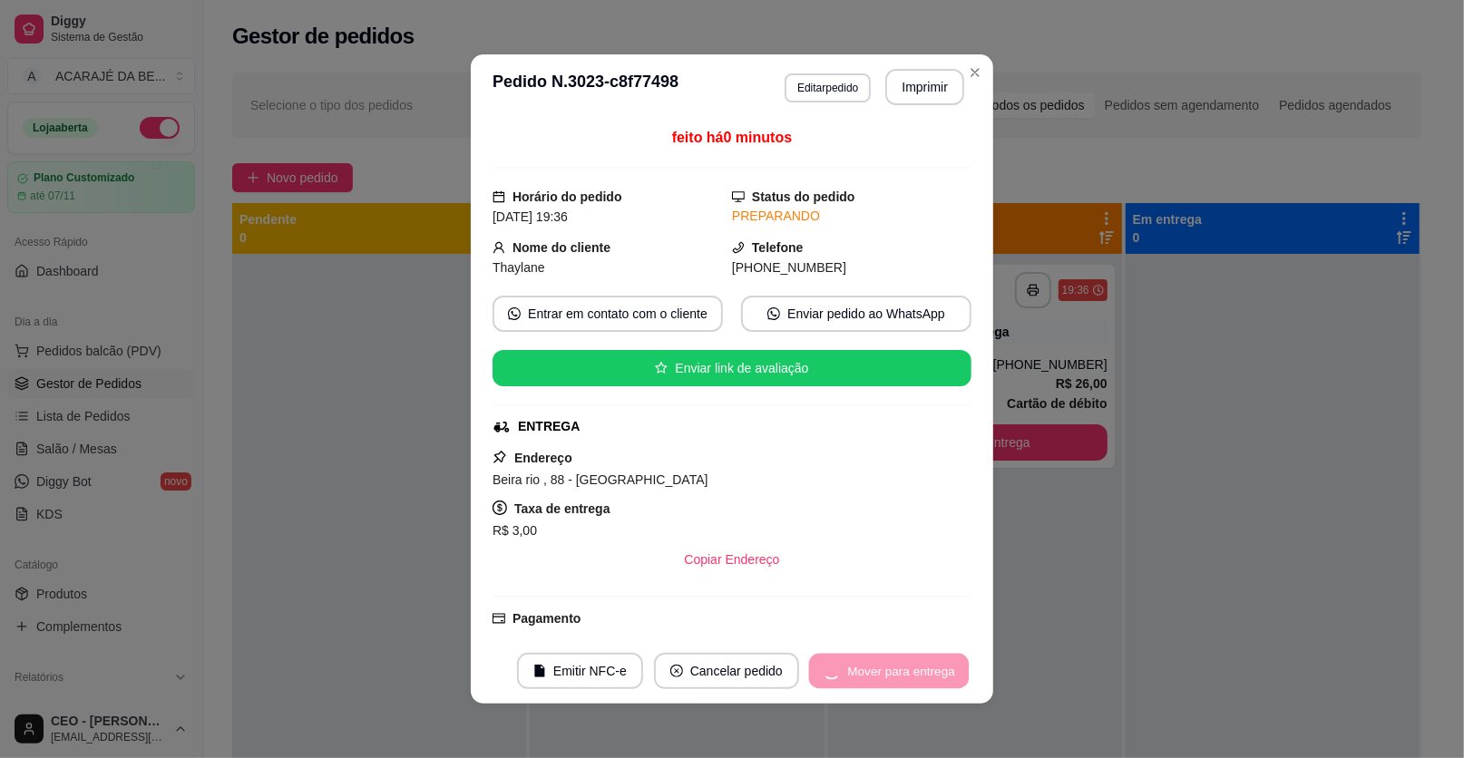
click at [916, 667] on div "Mover para entrega" at bounding box center [888, 671] width 165 height 36
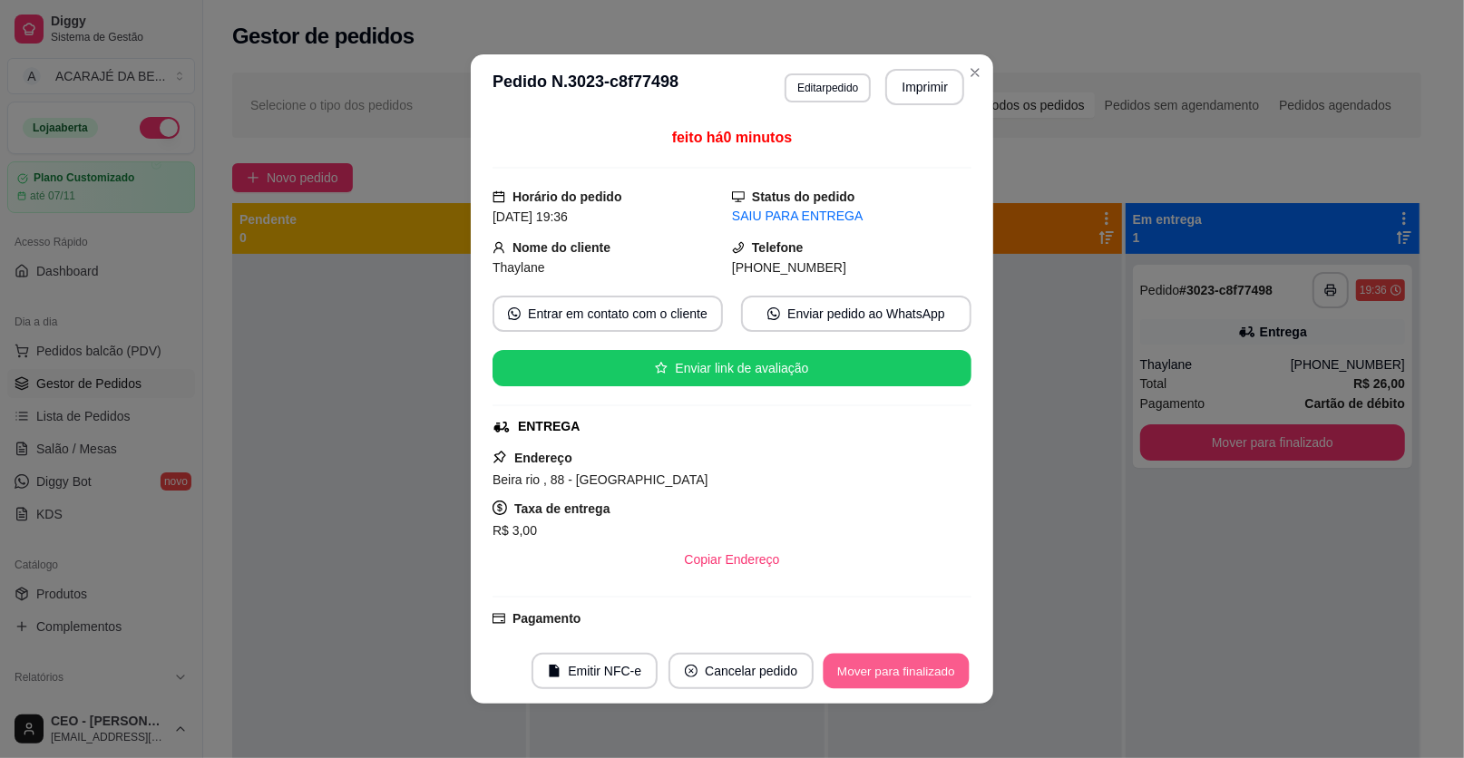
click at [916, 667] on button "Mover para finalizado" at bounding box center [897, 671] width 146 height 35
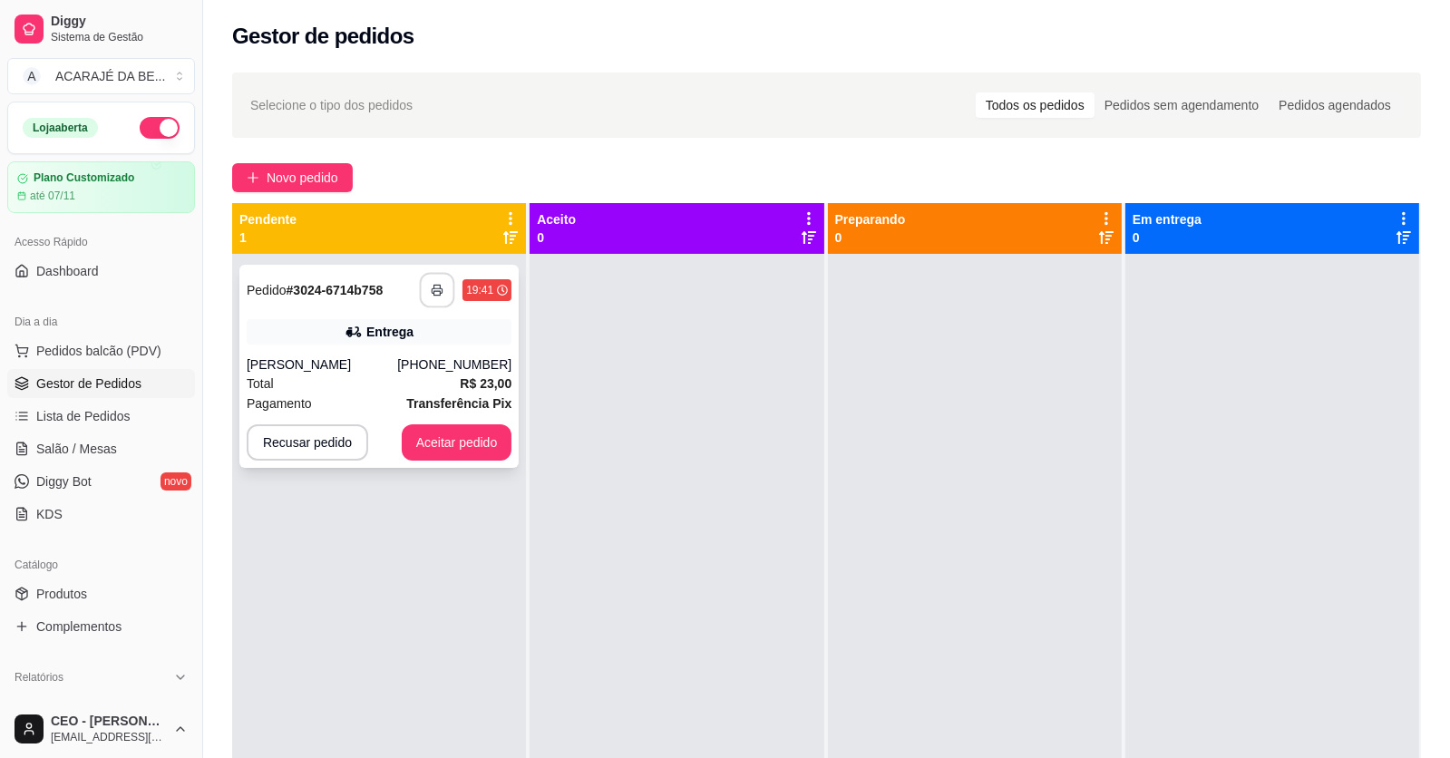
click at [431, 284] on icon "button" at bounding box center [437, 290] width 13 height 13
click at [372, 351] on div "**********" at bounding box center [378, 366] width 279 height 203
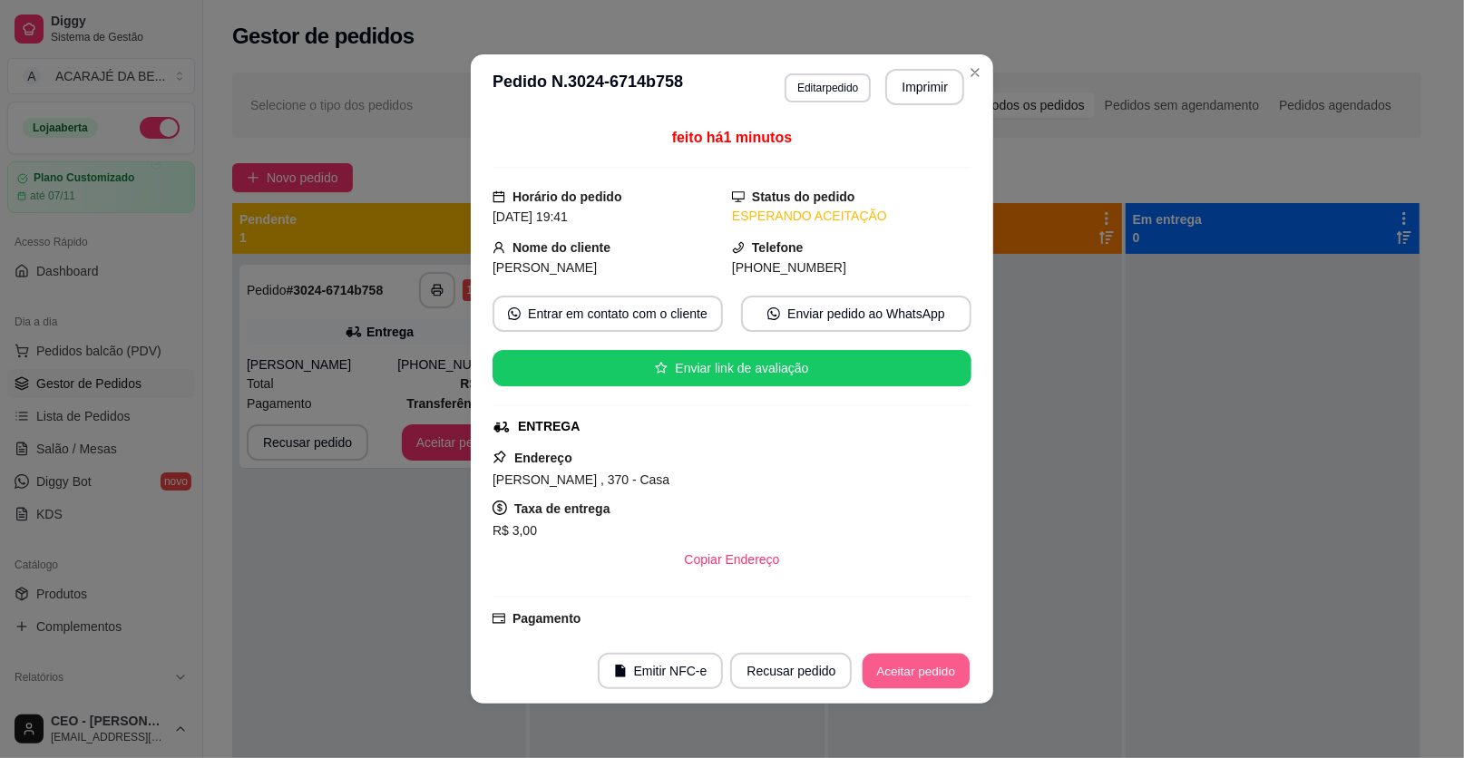
click at [878, 661] on button "Aceitar pedido" at bounding box center [916, 671] width 107 height 35
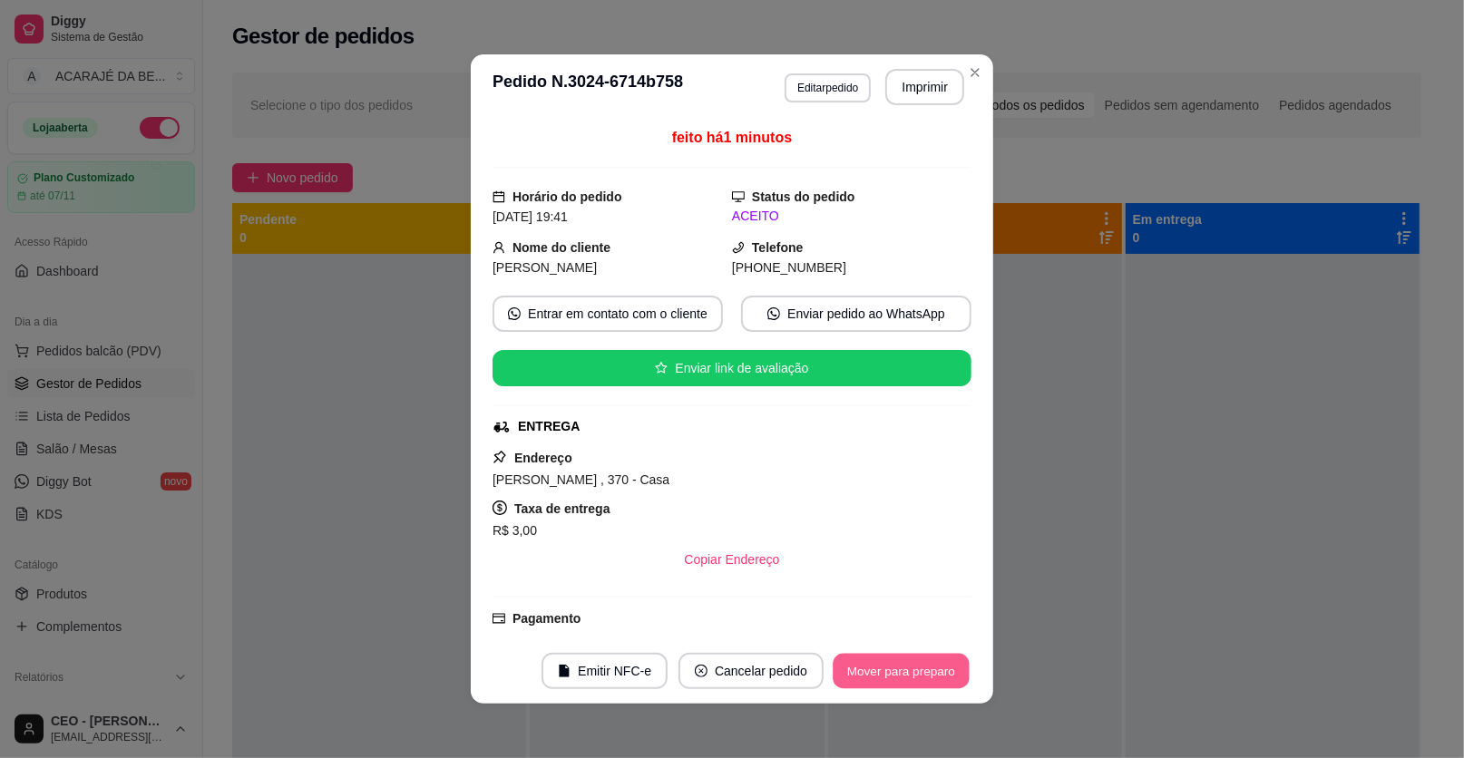
click at [874, 660] on button "Mover para preparo" at bounding box center [901, 671] width 136 height 35
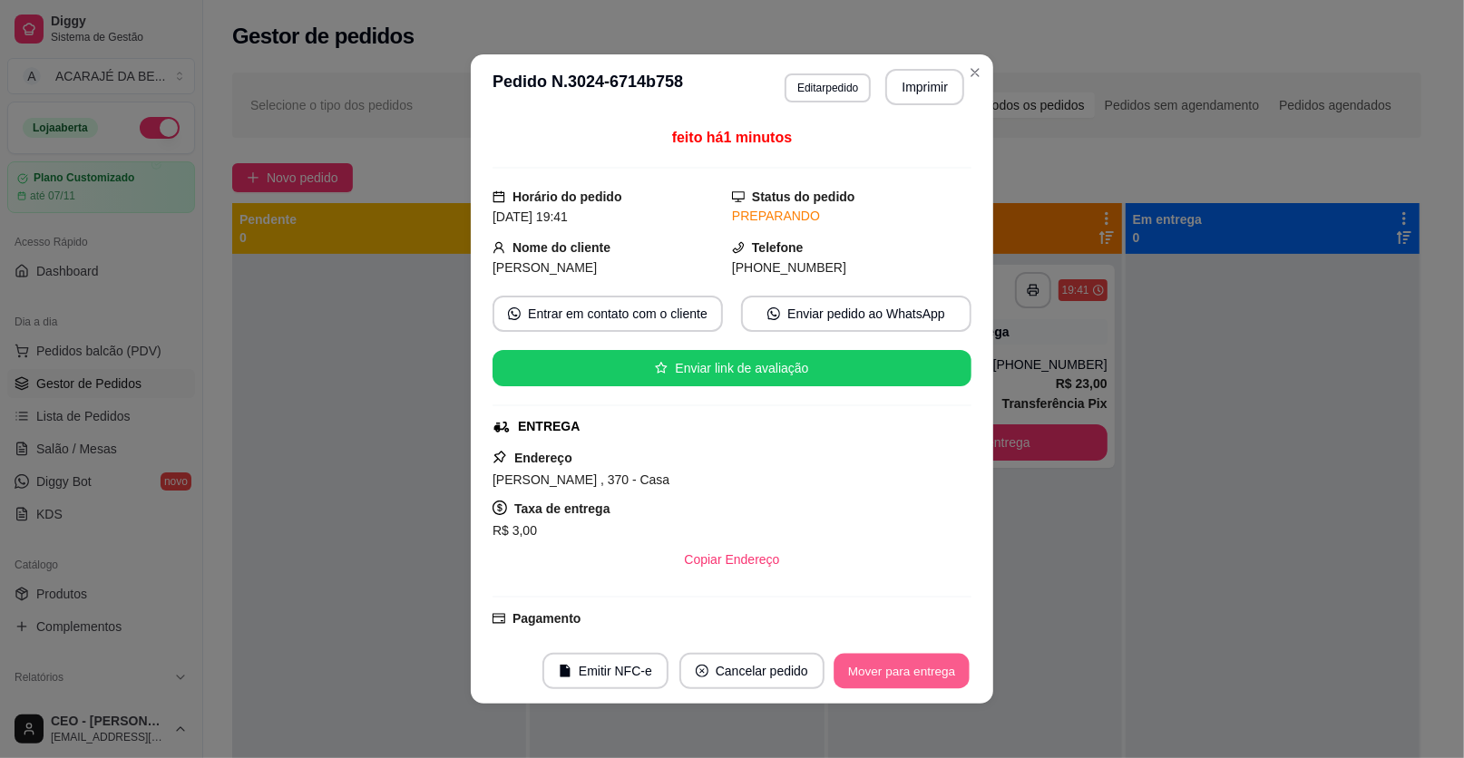
click at [874, 658] on button "Mover para entrega" at bounding box center [902, 671] width 136 height 35
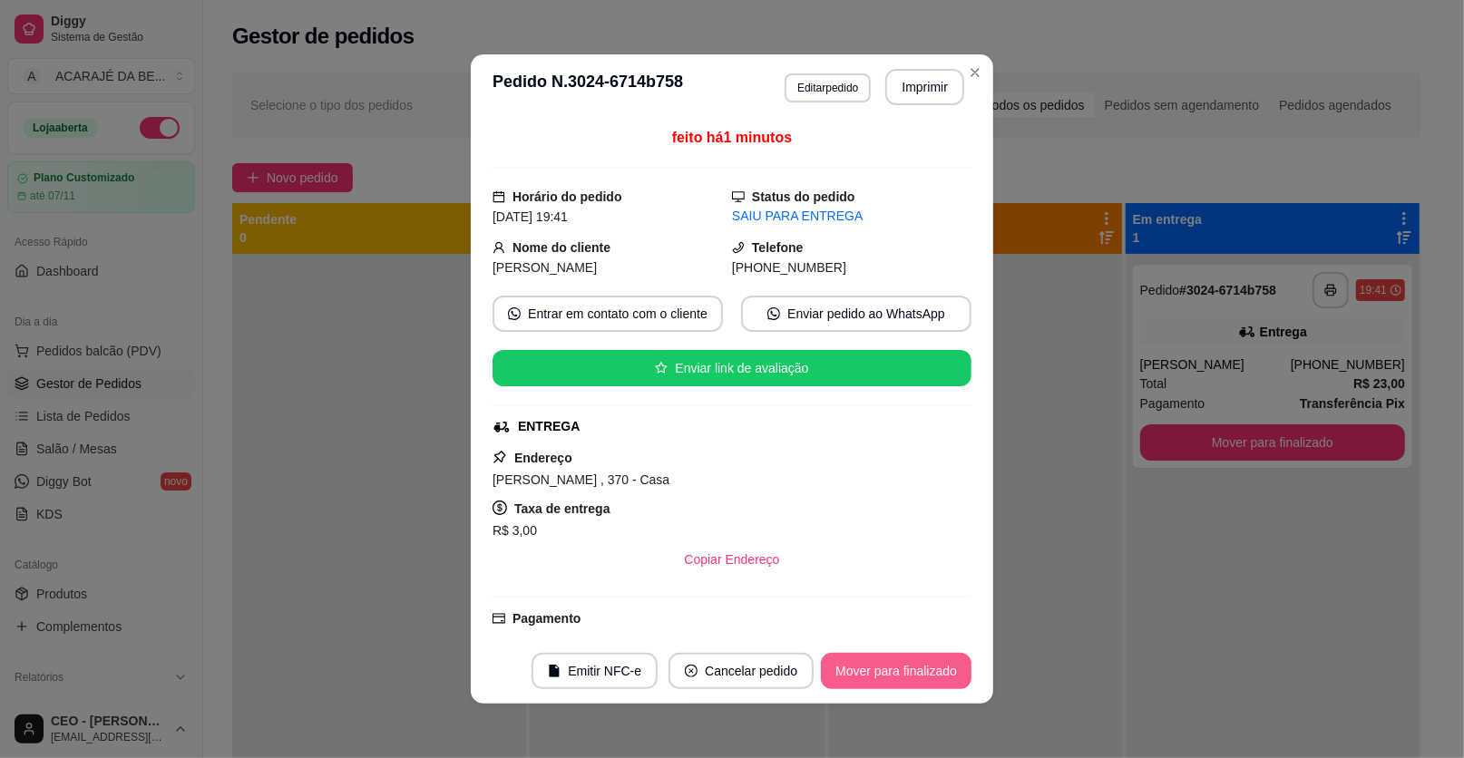
click at [876, 653] on button "Mover para finalizado" at bounding box center [896, 671] width 151 height 36
click at [868, 659] on button "Mover para finalizado" at bounding box center [896, 671] width 151 height 36
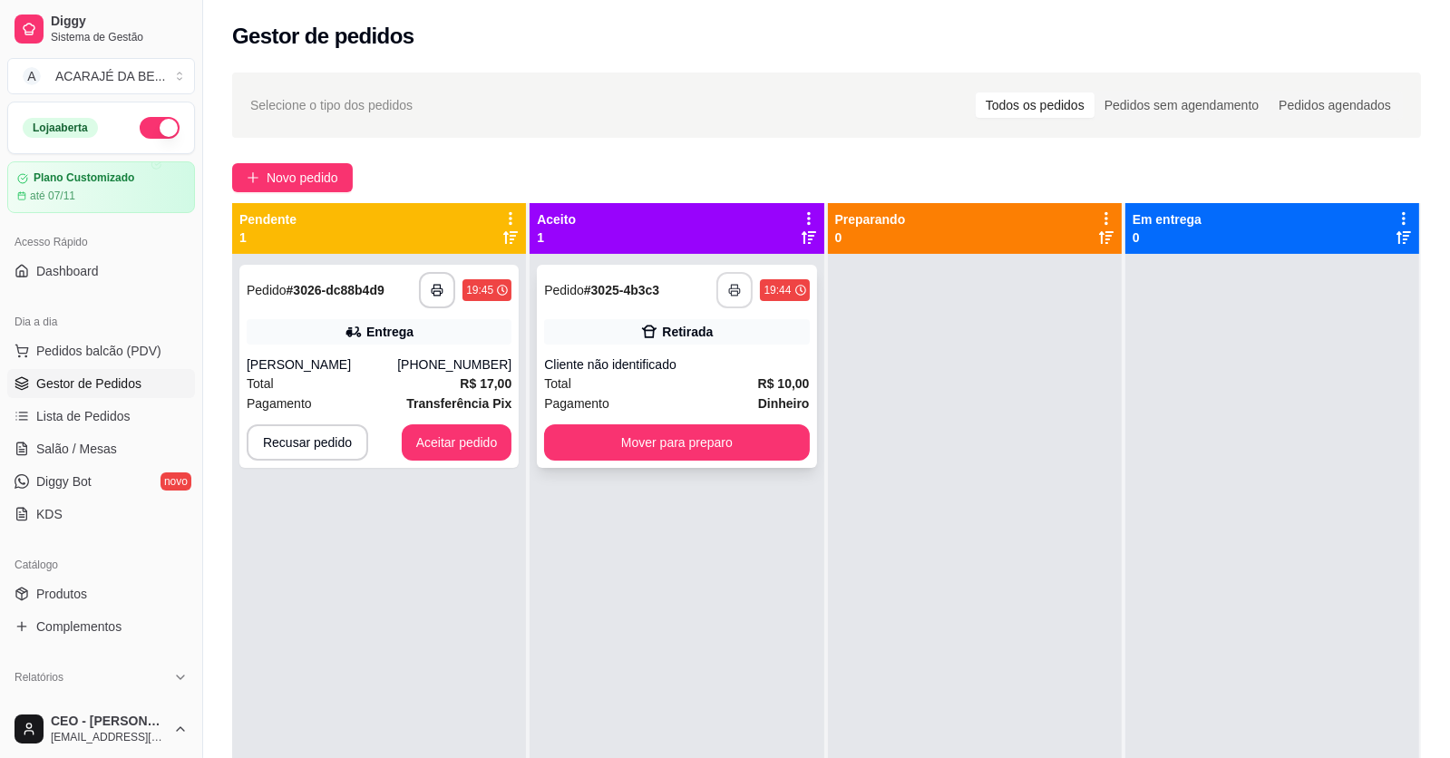
click at [734, 295] on button "button" at bounding box center [735, 290] width 36 height 36
click at [433, 303] on button "button" at bounding box center [437, 290] width 35 height 35
click at [444, 463] on div "**********" at bounding box center [378, 366] width 279 height 203
click at [415, 451] on button "Aceitar pedido" at bounding box center [457, 442] width 111 height 36
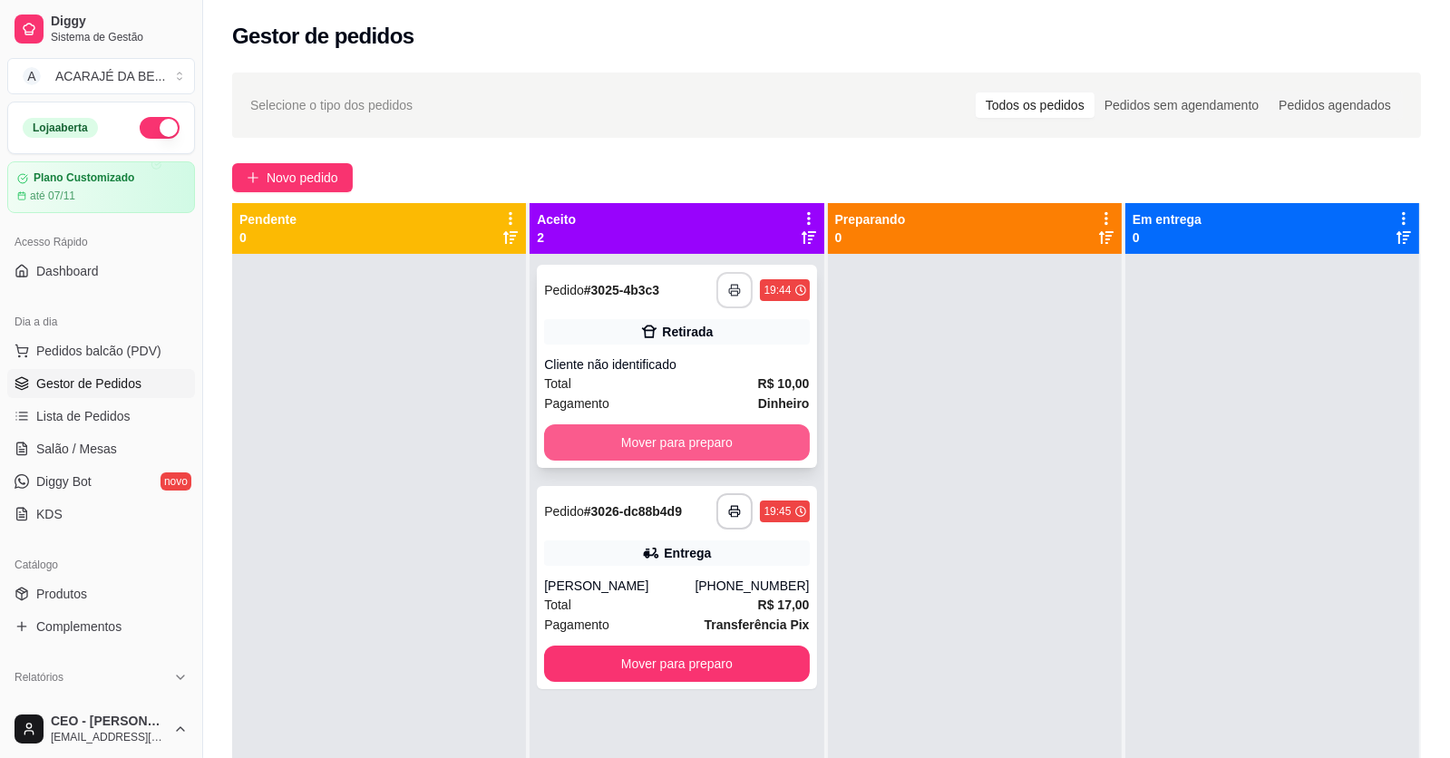
click at [596, 439] on button "Mover para preparo" at bounding box center [676, 442] width 265 height 36
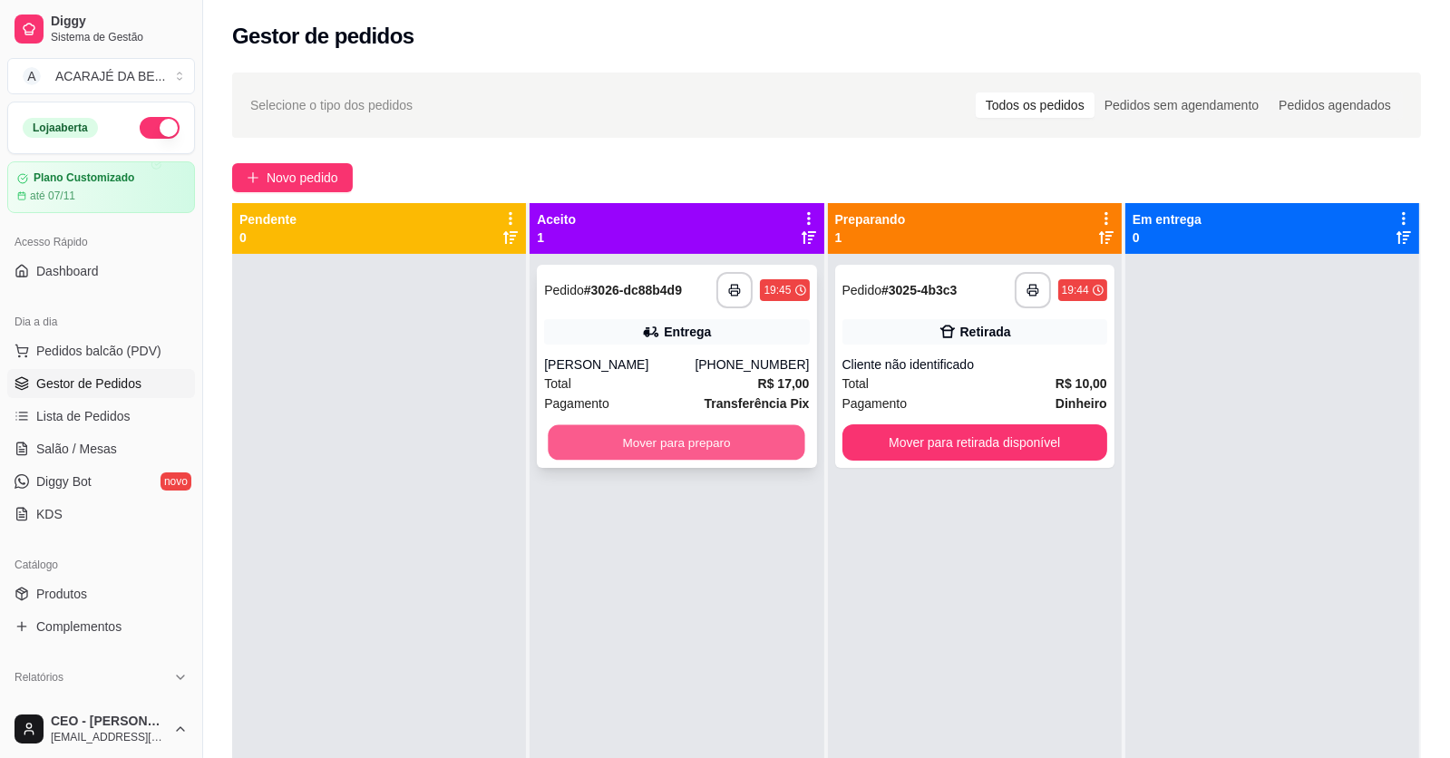
click at [623, 439] on button "Mover para preparo" at bounding box center [677, 442] width 257 height 35
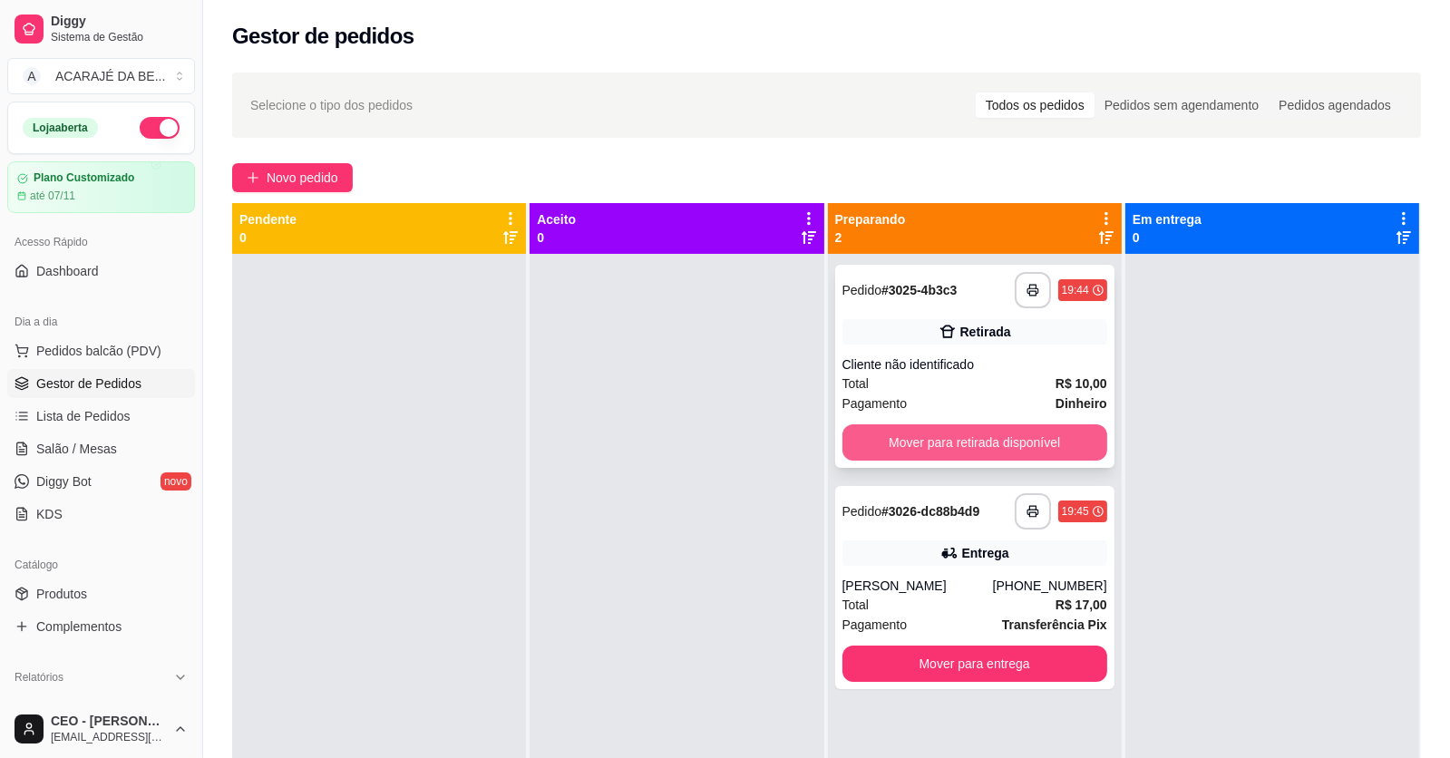
click at [869, 436] on button "Mover para retirada disponível" at bounding box center [975, 442] width 265 height 36
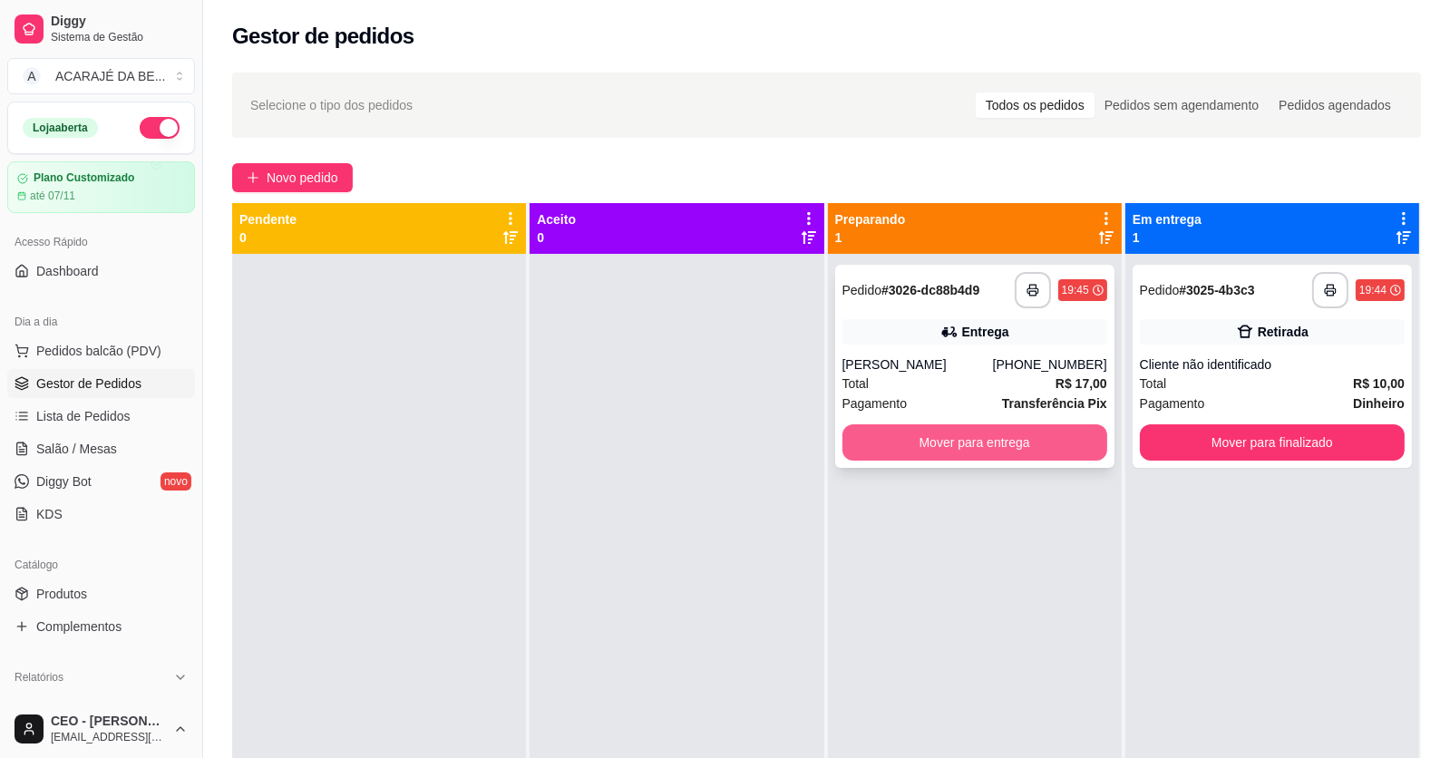
click at [996, 439] on button "Mover para entrega" at bounding box center [975, 442] width 265 height 36
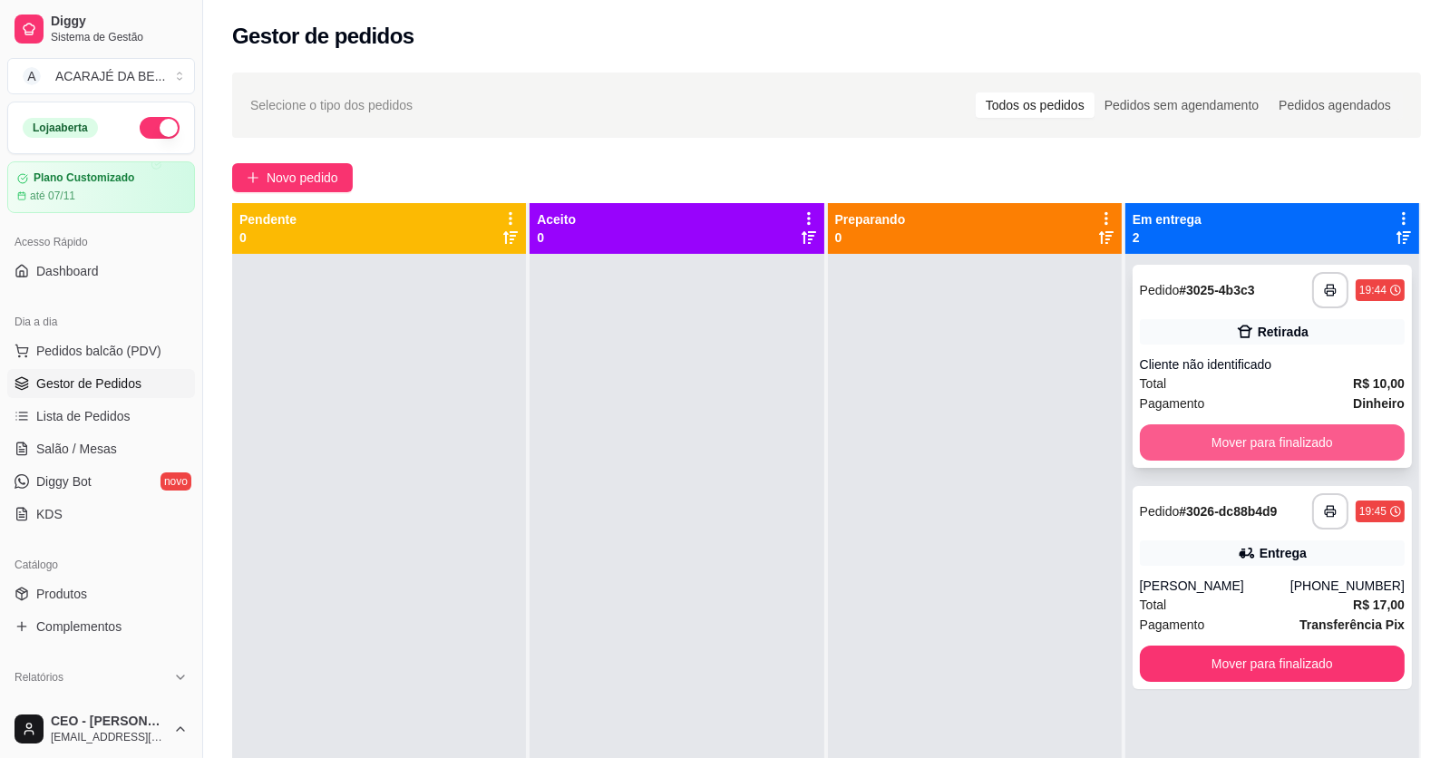
click at [1154, 447] on button "Mover para finalizado" at bounding box center [1272, 442] width 265 height 36
click at [1155, 448] on div "Mover para finalizado" at bounding box center [1272, 442] width 265 height 36
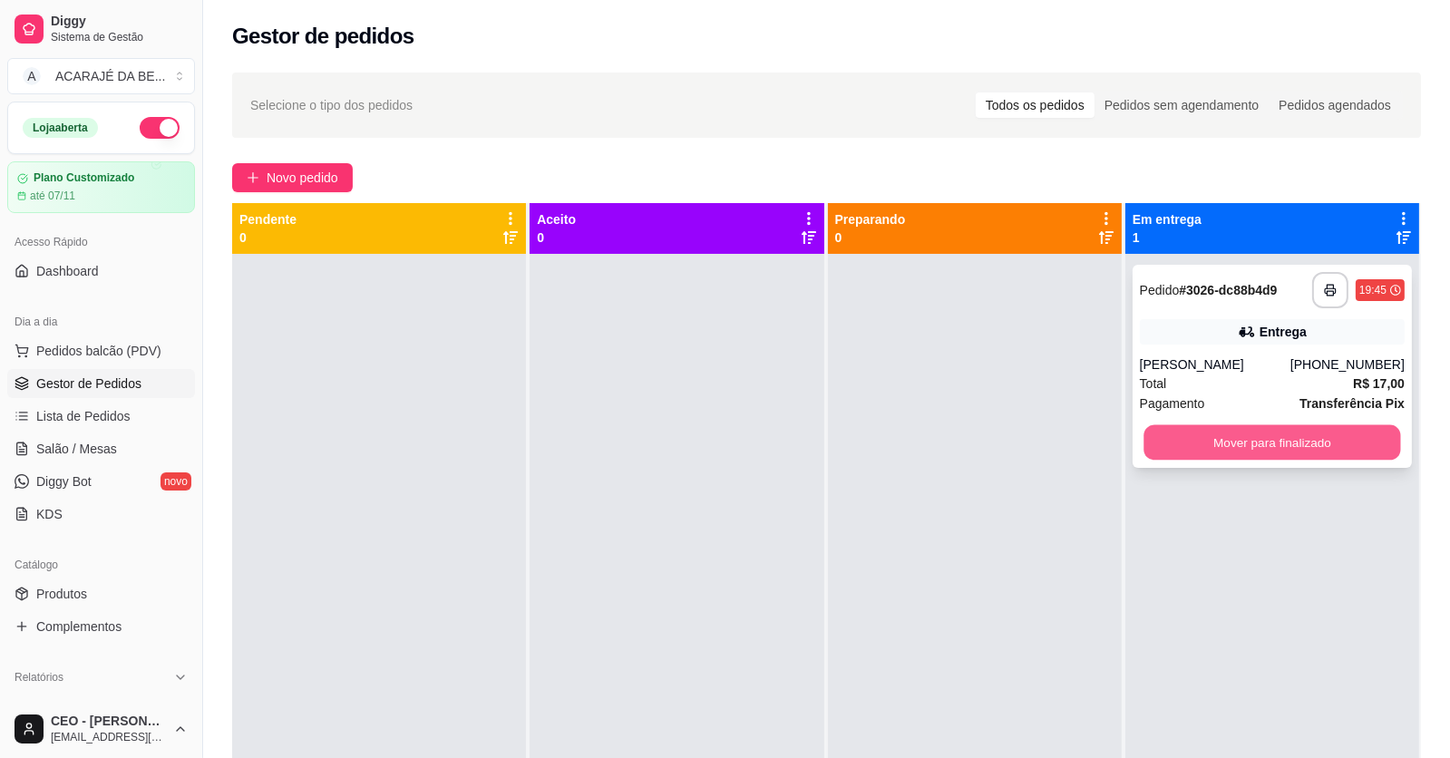
click at [1159, 448] on button "Mover para finalizado" at bounding box center [1272, 442] width 257 height 35
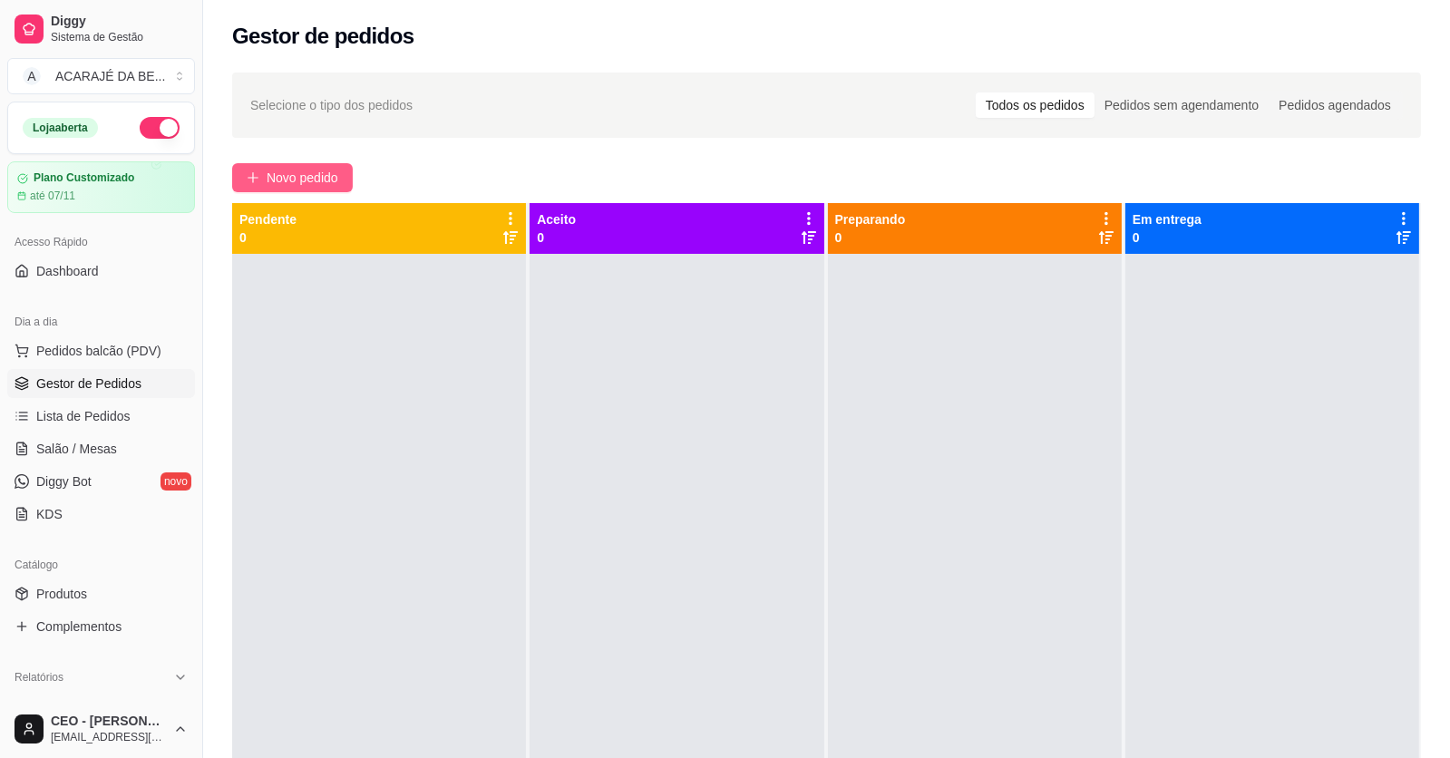
click at [310, 174] on span "Novo pedido" at bounding box center [303, 178] width 72 height 20
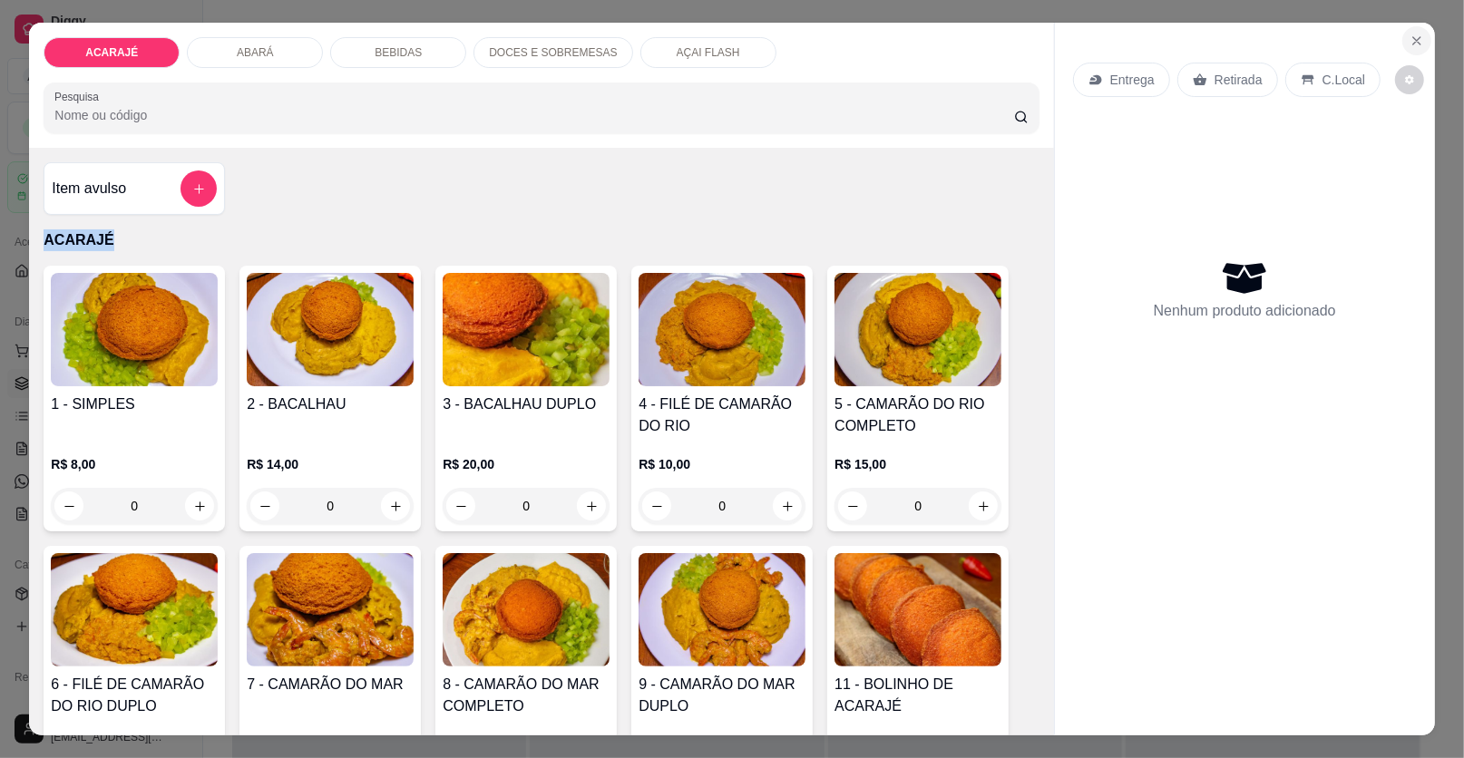
click at [1411, 28] on button "Close" at bounding box center [1416, 40] width 29 height 29
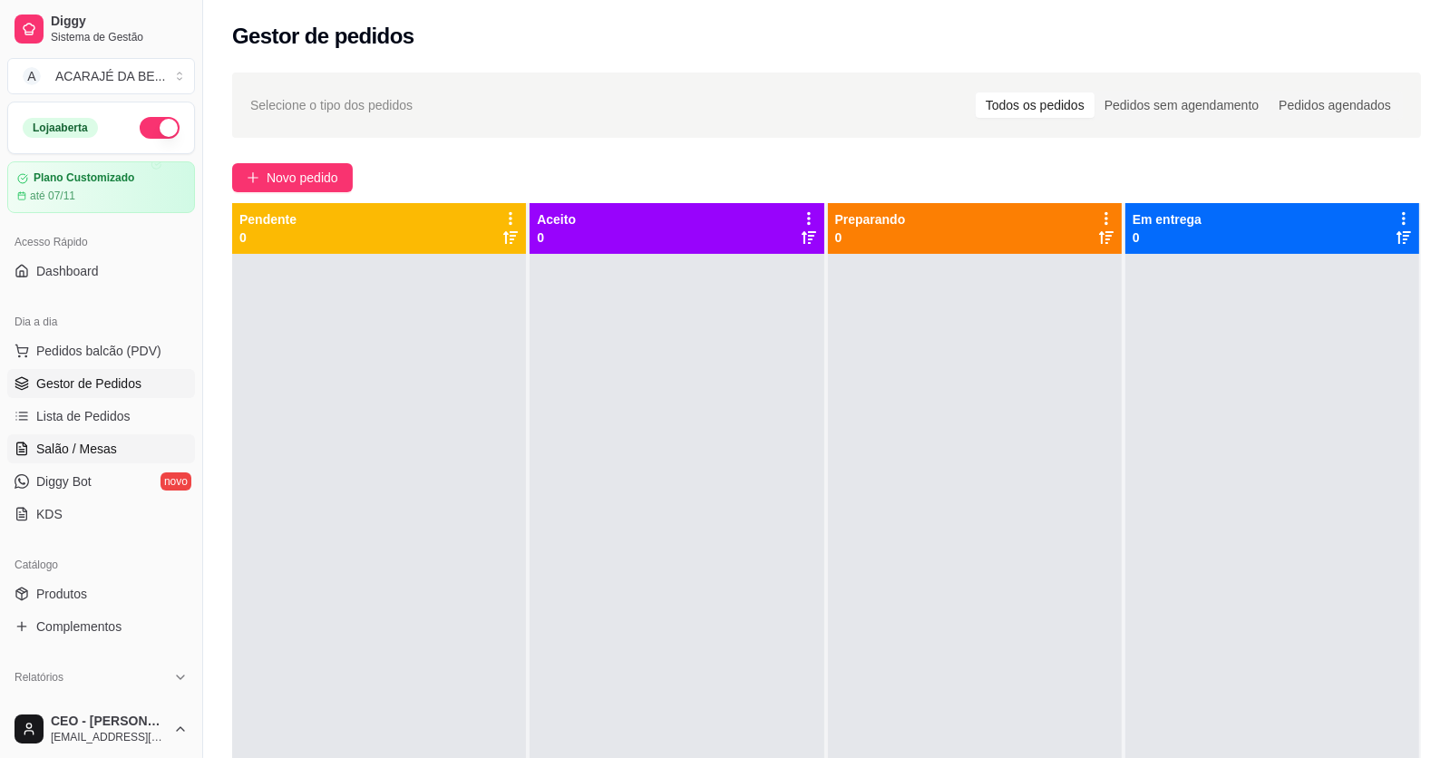
click at [49, 435] on link "Salão / Mesas" at bounding box center [101, 448] width 188 height 29
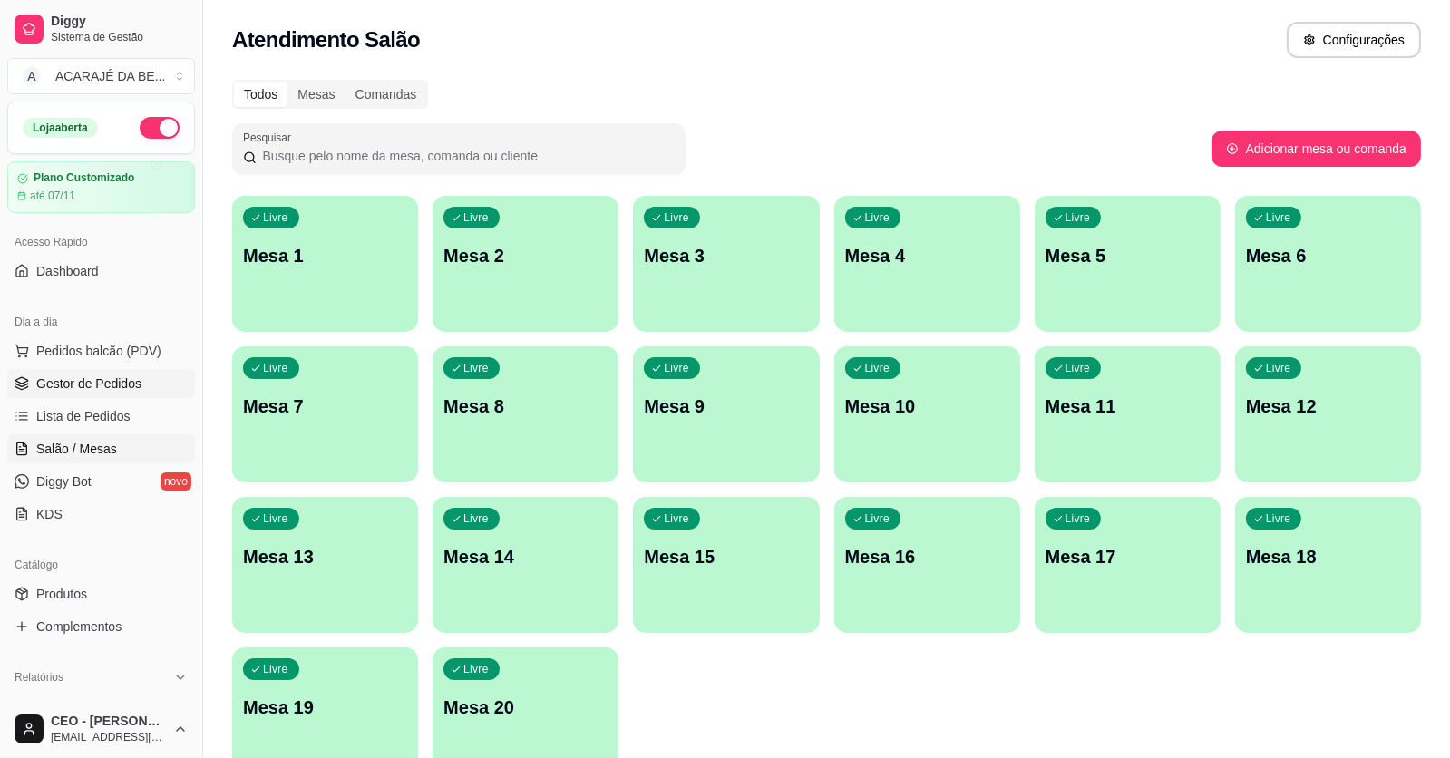
click at [107, 381] on span "Gestor de Pedidos" at bounding box center [88, 384] width 105 height 18
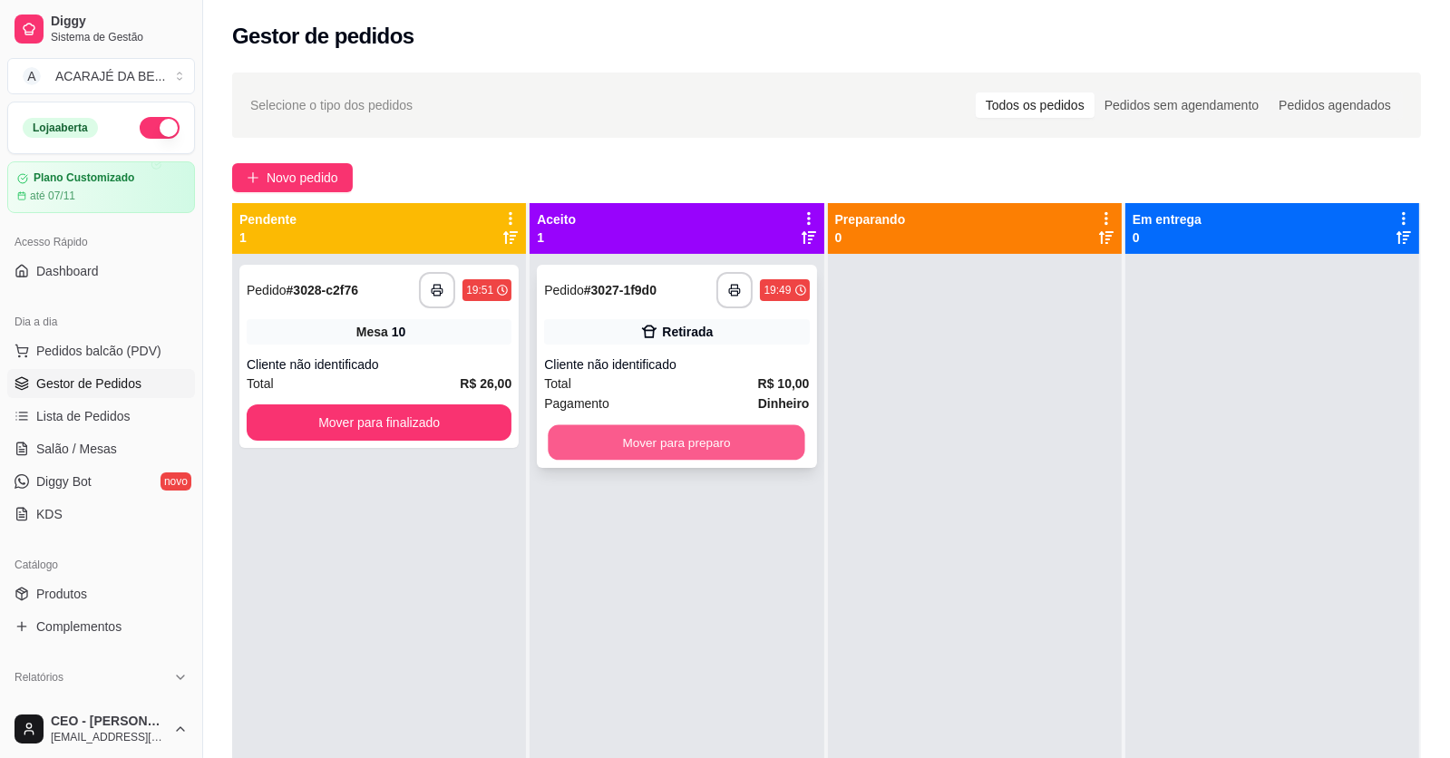
click at [693, 452] on button "Mover para preparo" at bounding box center [677, 442] width 257 height 35
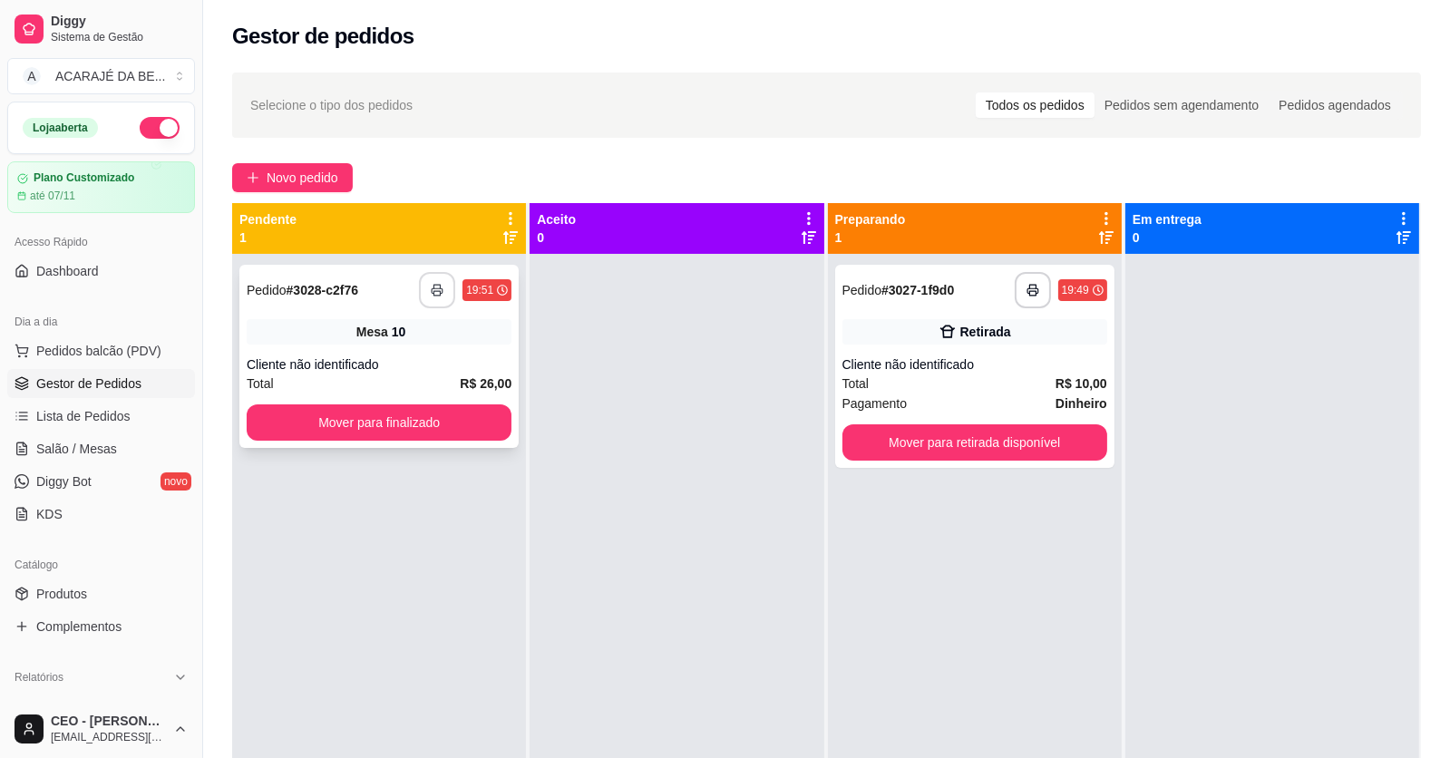
click at [437, 288] on icon "button" at bounding box center [437, 290] width 13 height 13
click at [846, 442] on button "Mover para retirada disponível" at bounding box center [974, 442] width 257 height 35
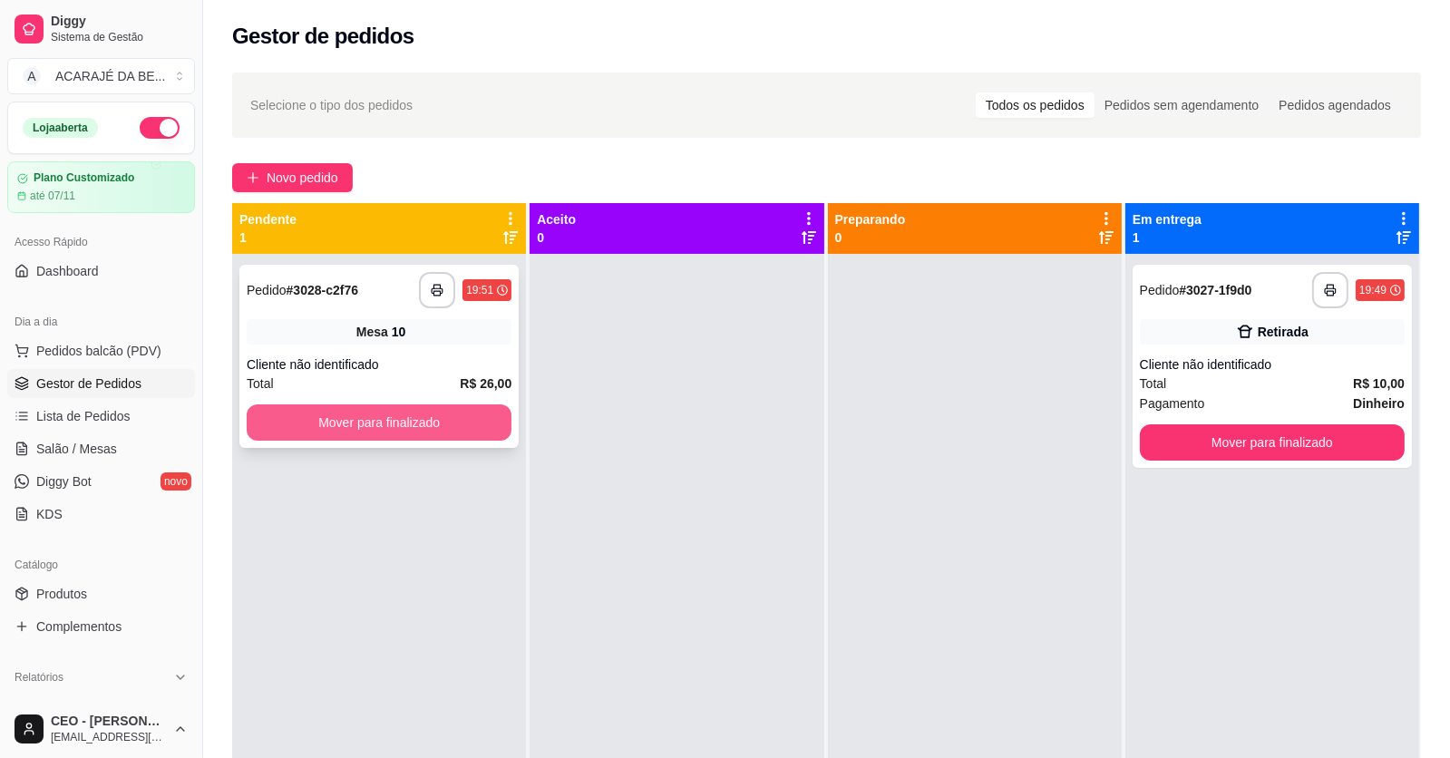
click at [452, 421] on button "Mover para finalizado" at bounding box center [379, 423] width 265 height 36
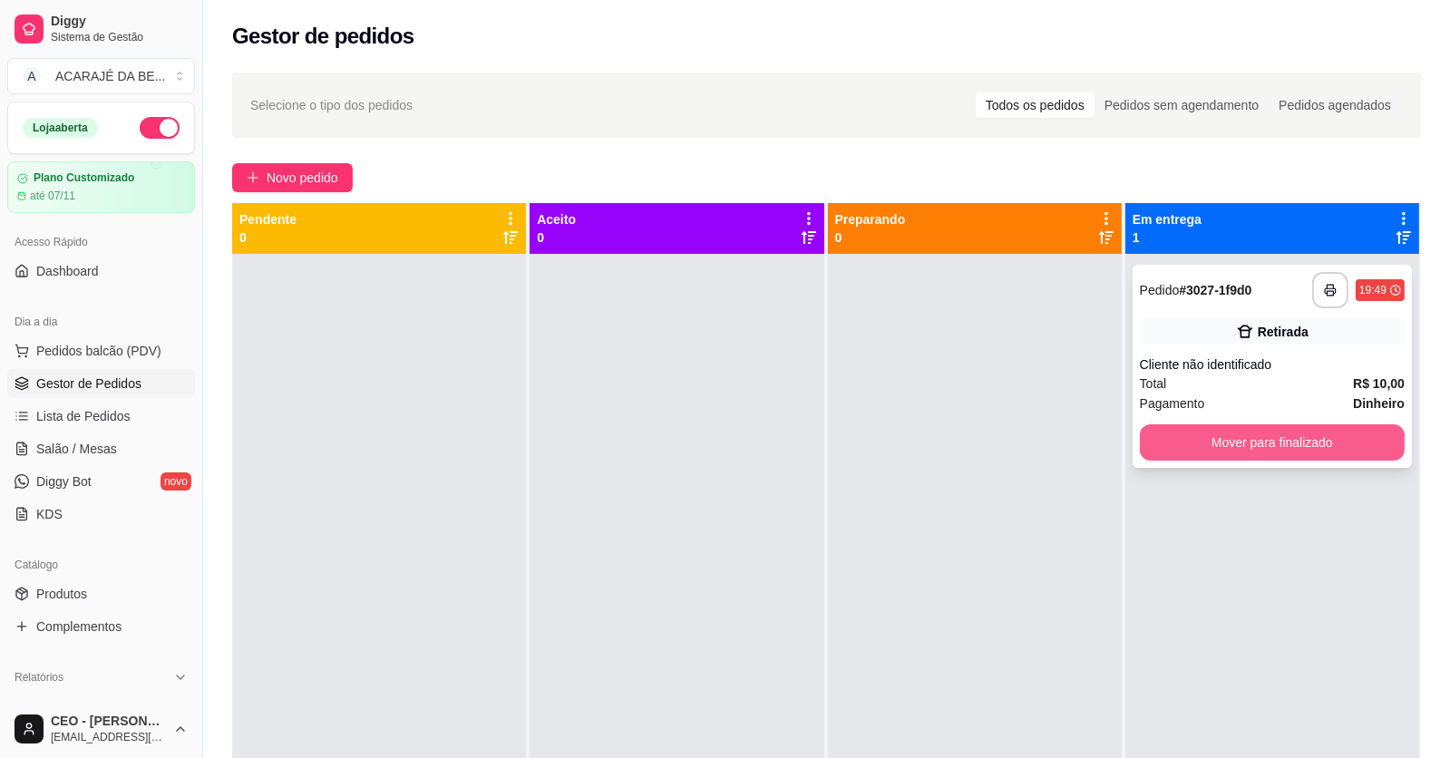
click at [1317, 458] on button "Mover para finalizado" at bounding box center [1272, 442] width 265 height 36
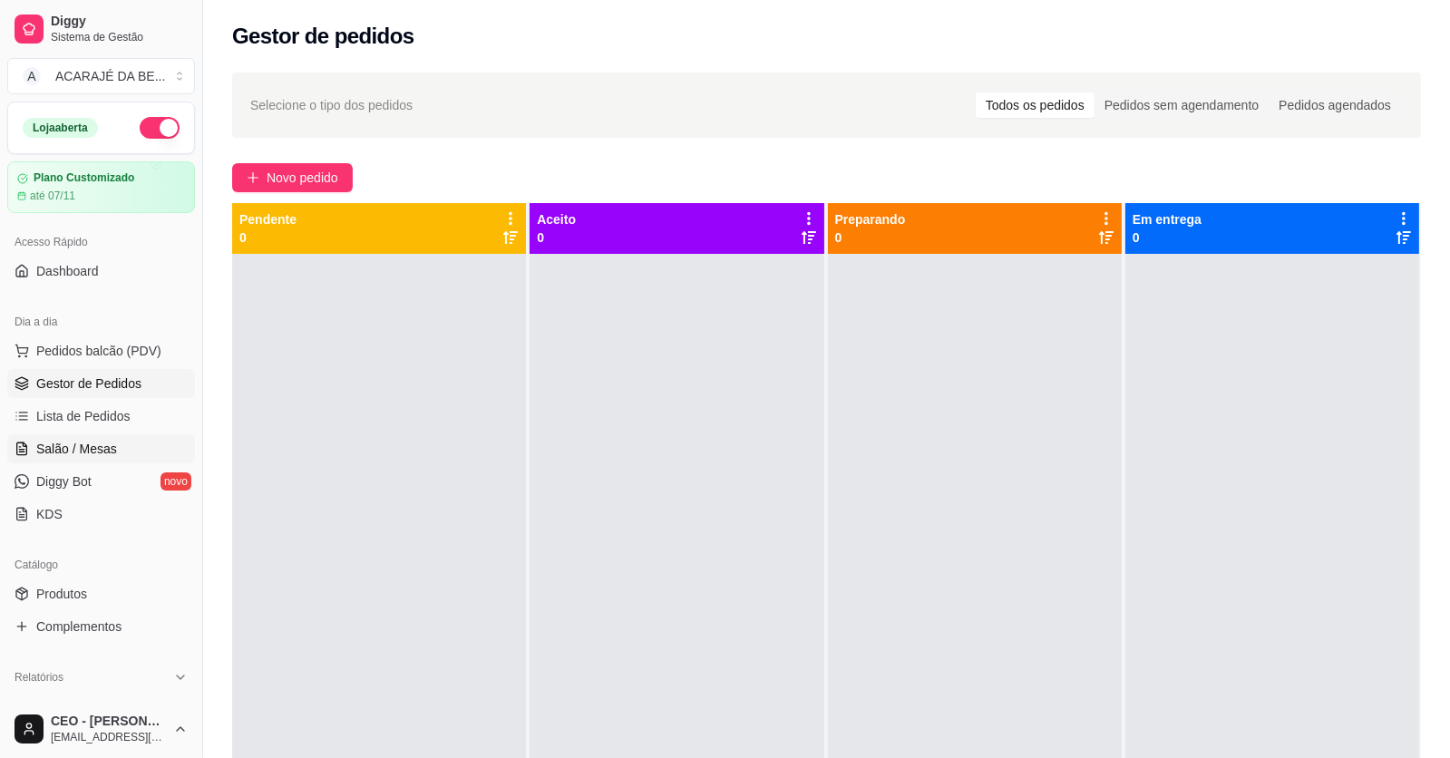
click at [111, 459] on link "Salão / Mesas" at bounding box center [101, 448] width 188 height 29
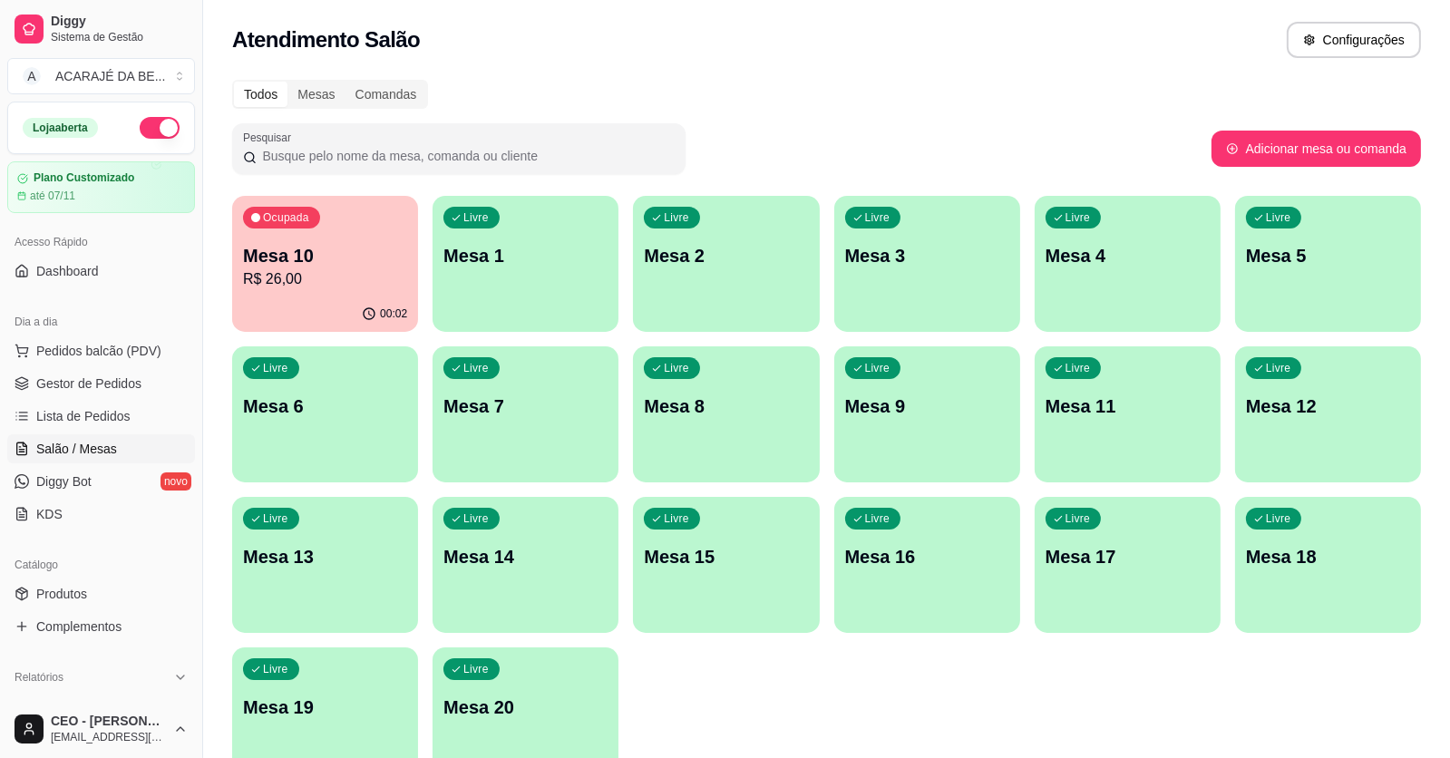
click at [362, 219] on div "Ocupada Mesa 10 R$ 26,00" at bounding box center [325, 246] width 186 height 101
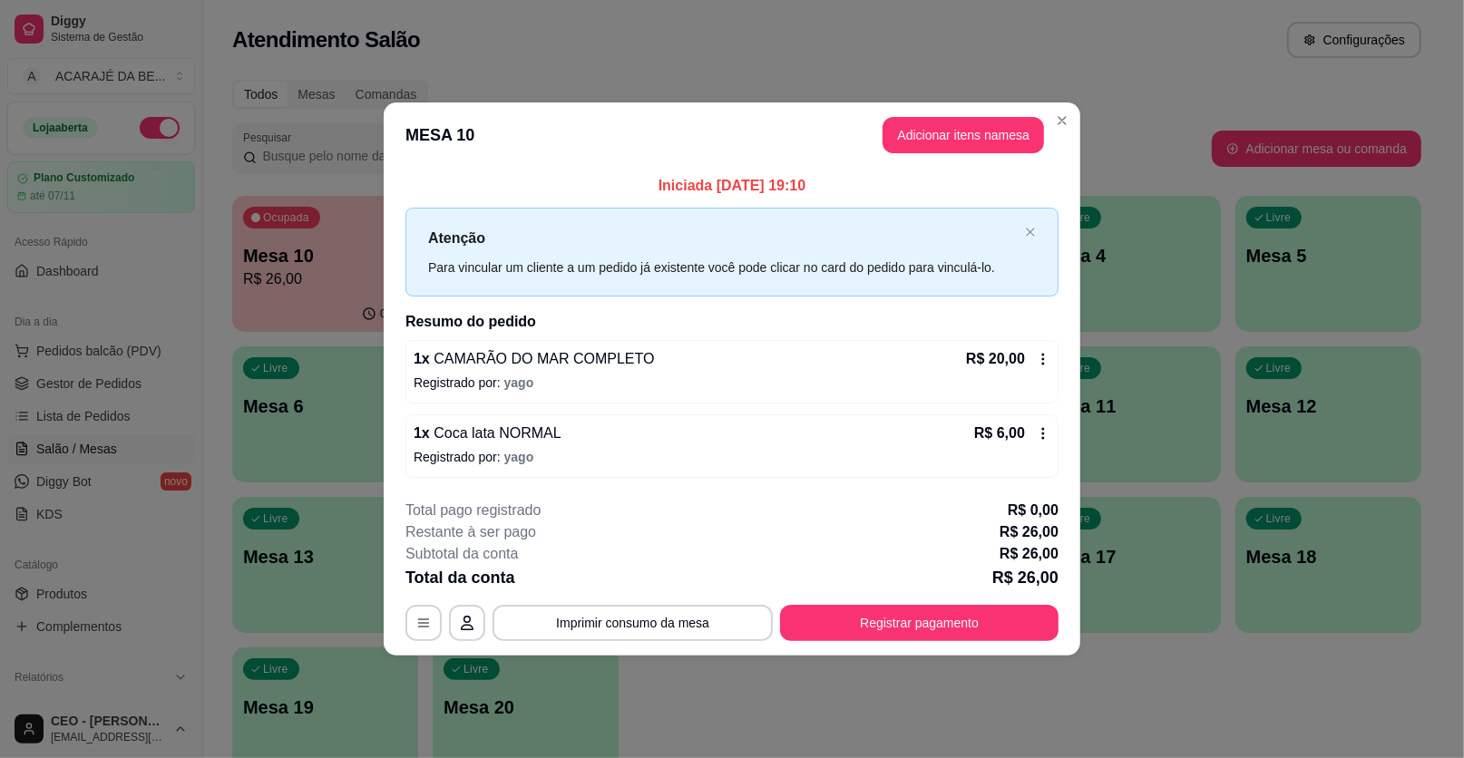
click at [1049, 427] on icon at bounding box center [1043, 433] width 15 height 15
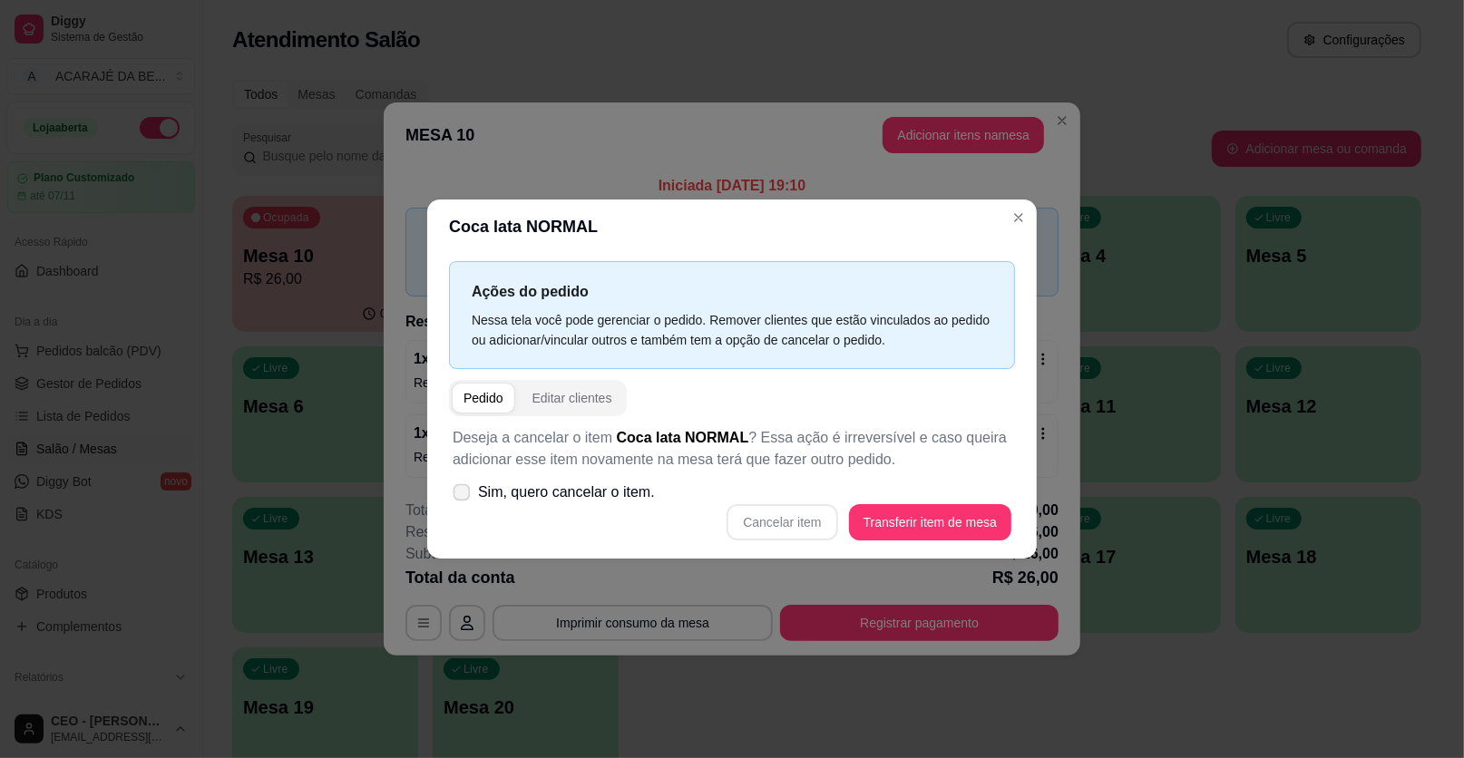
click at [572, 491] on span "Sim, quero cancelar o item." at bounding box center [566, 493] width 177 height 22
click at [463, 496] on input "Sim, quero cancelar o item." at bounding box center [458, 502] width 12 height 12
checkbox input "true"
click at [777, 518] on button "Cancelar item" at bounding box center [781, 522] width 111 height 36
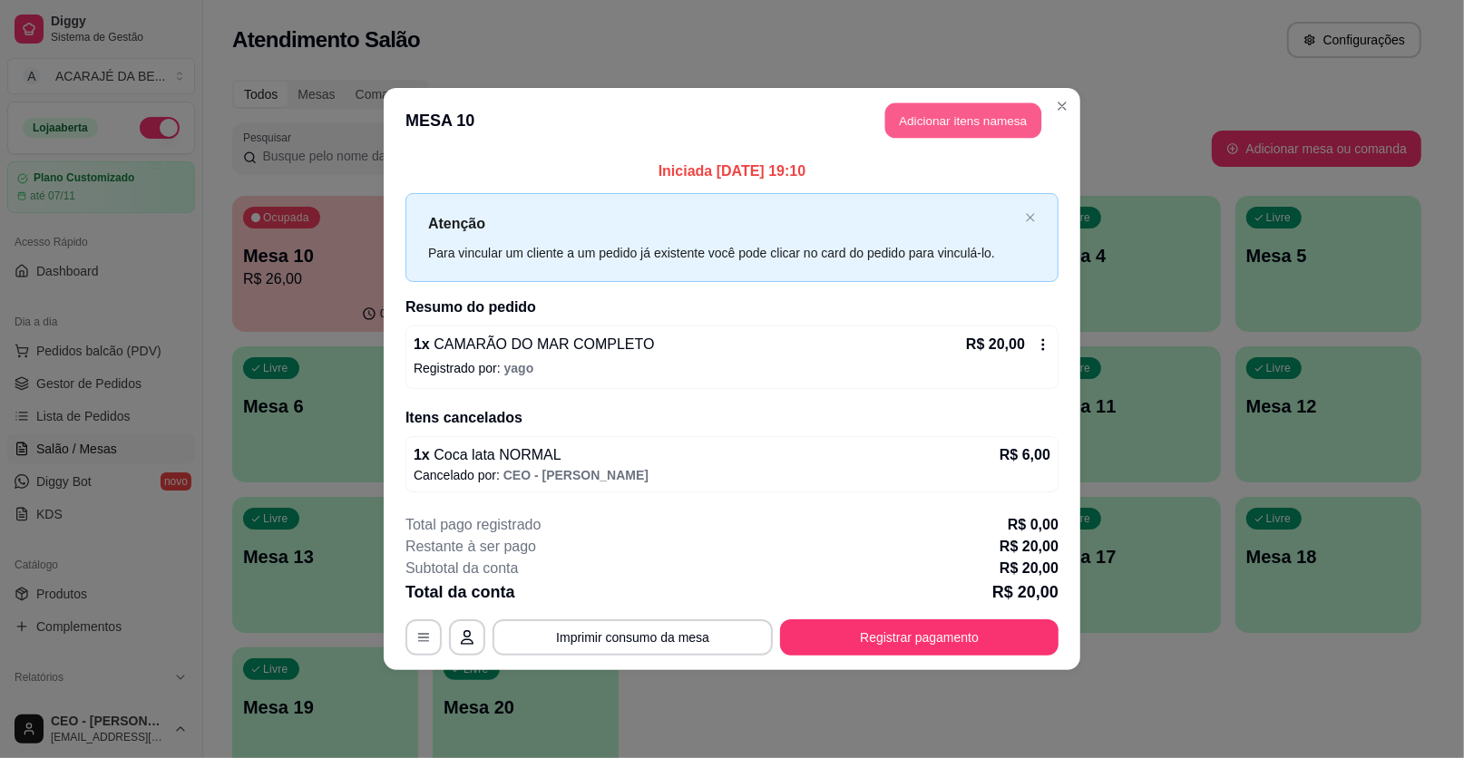
click at [907, 132] on button "Adicionar itens na mesa" at bounding box center [963, 120] width 156 height 35
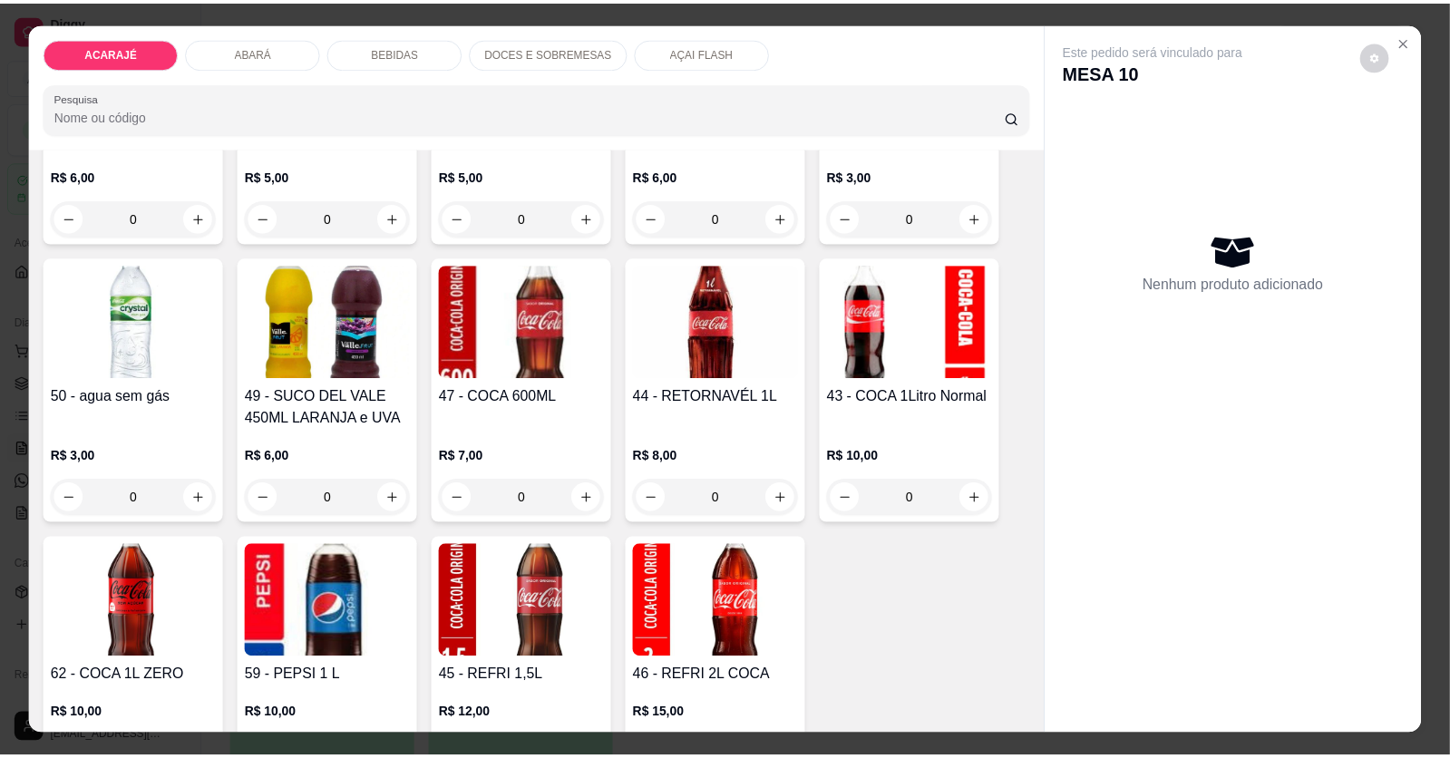
scroll to position [1632, 0]
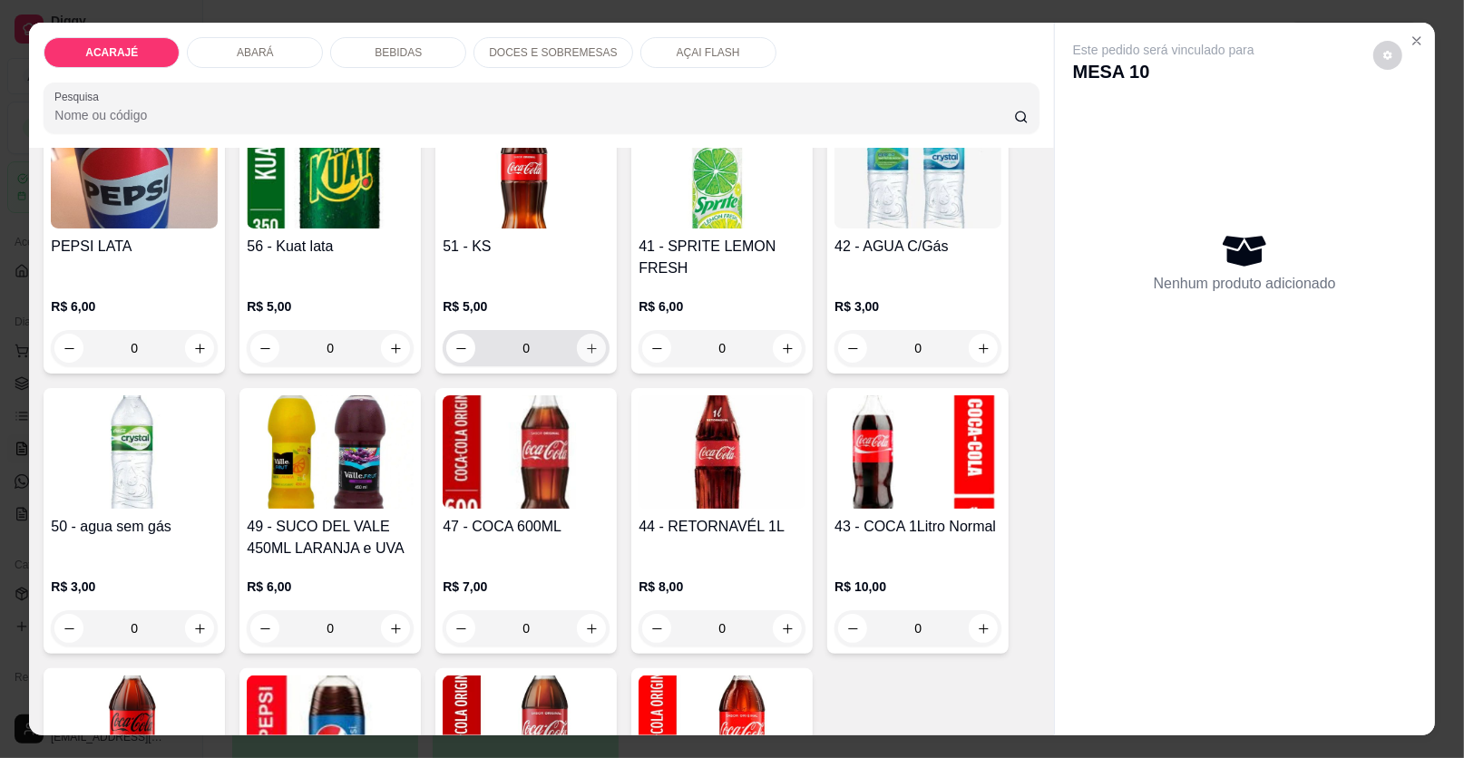
click at [577, 346] on button "increase-product-quantity" at bounding box center [591, 348] width 29 height 29
type input "1"
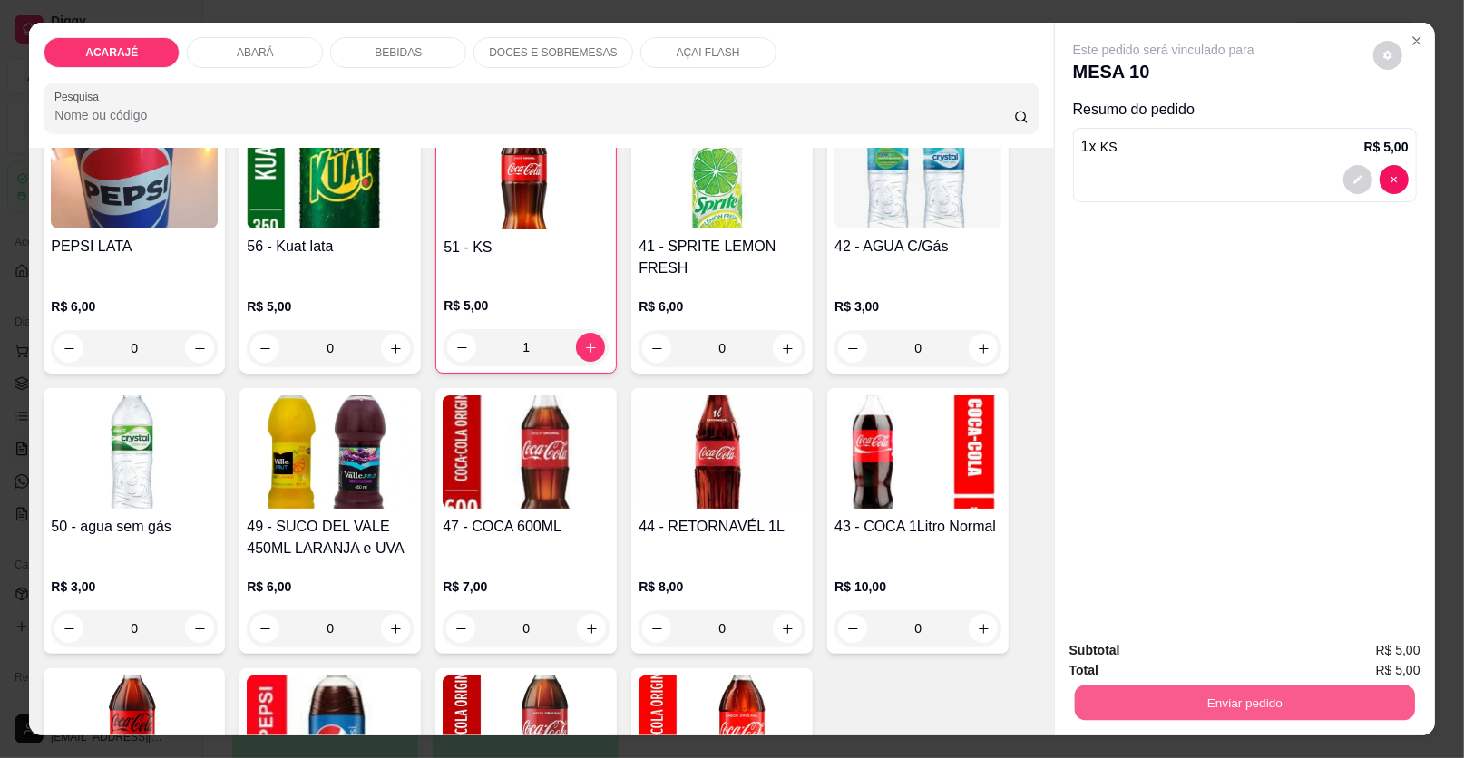
click at [1161, 691] on button "Enviar pedido" at bounding box center [1245, 703] width 340 height 35
click at [1384, 651] on button "Enviar pedido" at bounding box center [1373, 658] width 100 height 34
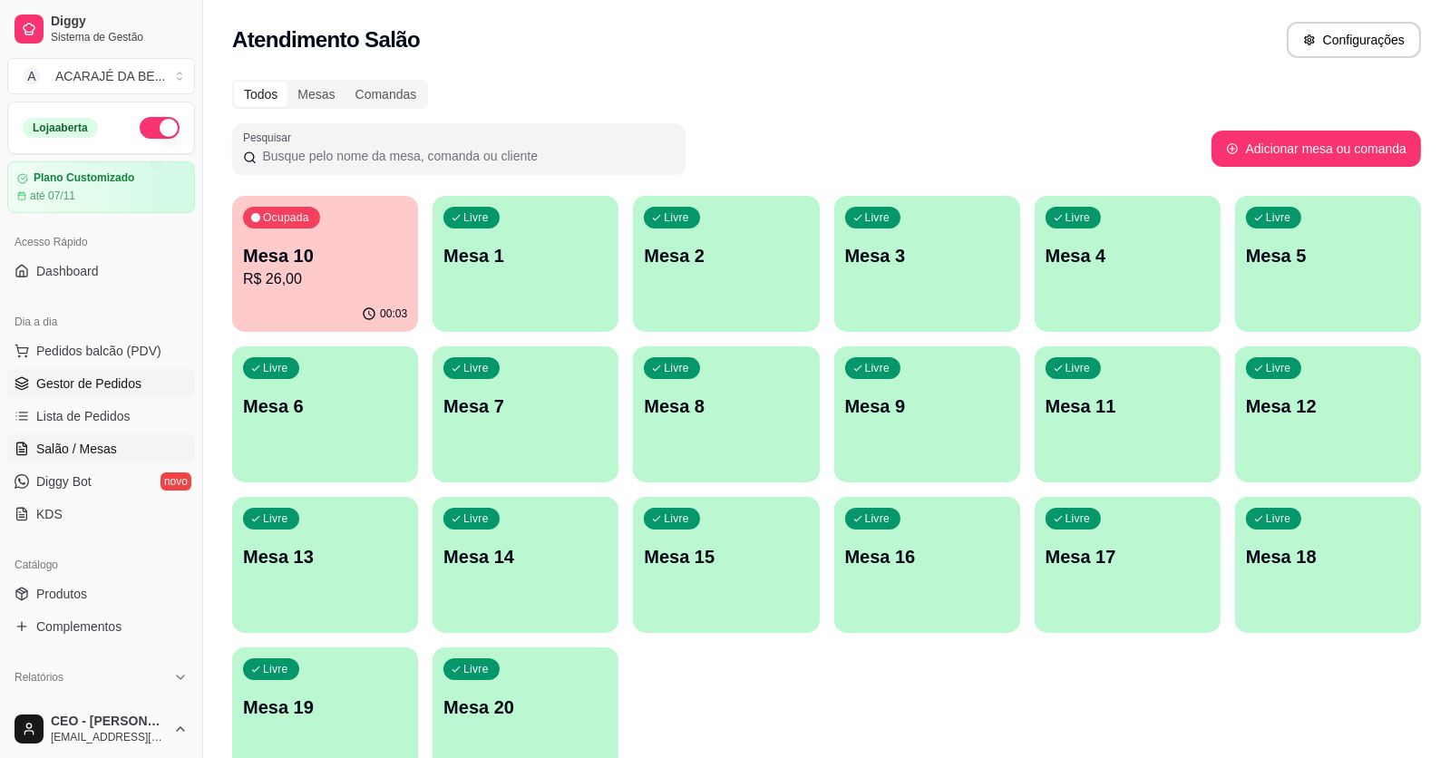
click at [97, 379] on span "Gestor de Pedidos" at bounding box center [88, 384] width 105 height 18
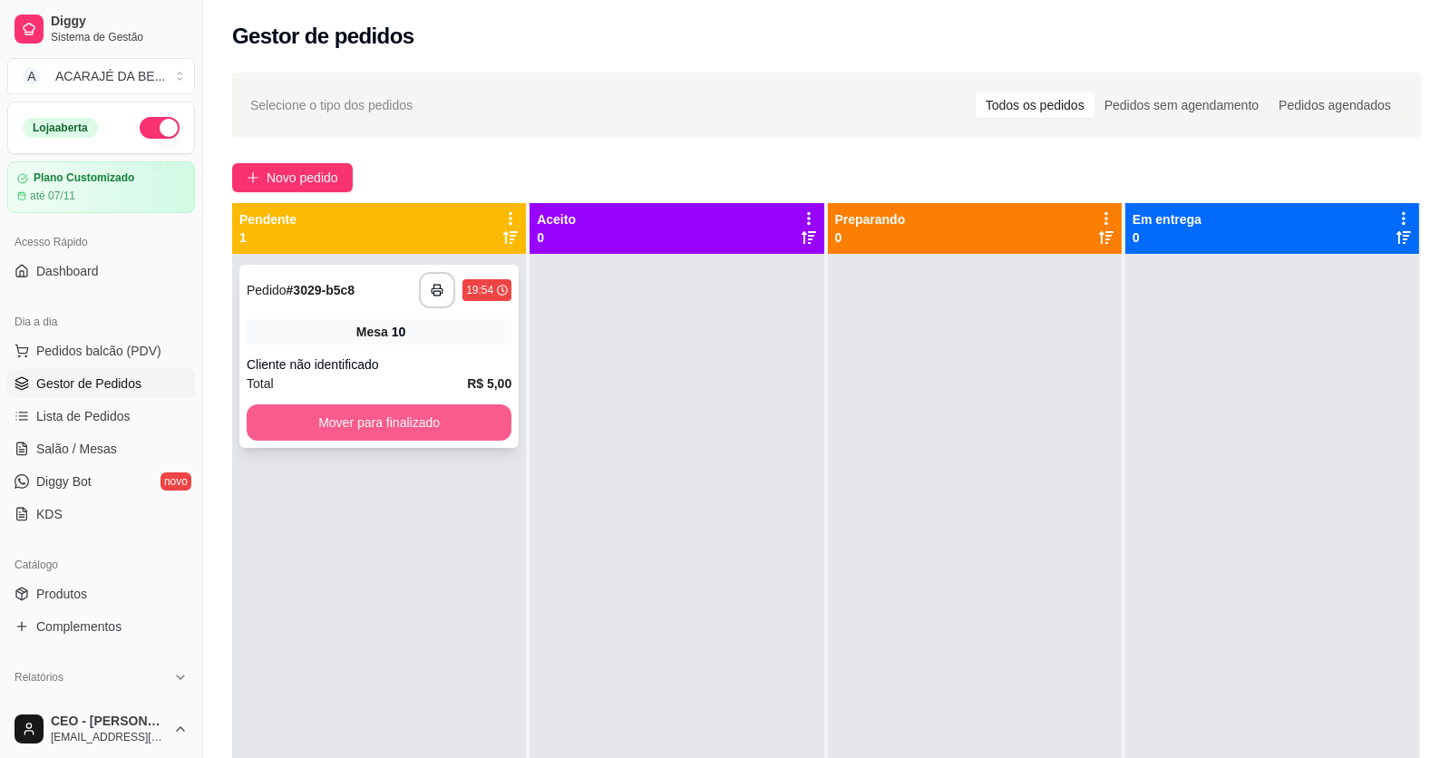
click at [419, 422] on button "Mover para finalizado" at bounding box center [379, 423] width 265 height 36
click at [444, 294] on button "button" at bounding box center [437, 290] width 36 height 36
click at [376, 429] on button "Mover para finalizado" at bounding box center [379, 423] width 265 height 36
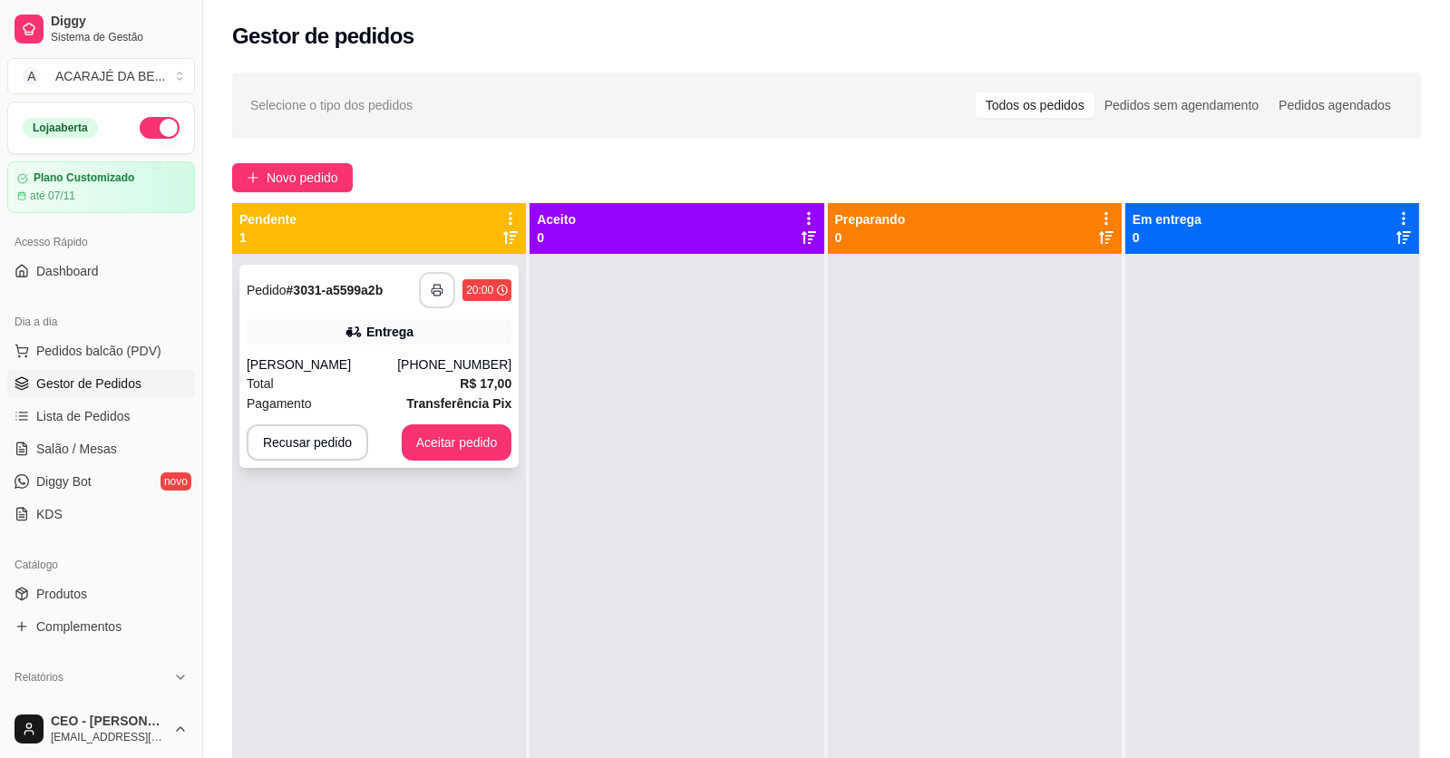
click at [427, 297] on button "button" at bounding box center [437, 290] width 36 height 36
click at [463, 434] on button "Aceitar pedido" at bounding box center [457, 442] width 111 height 36
click at [463, 434] on button "Aceitar pedido" at bounding box center [457, 442] width 107 height 35
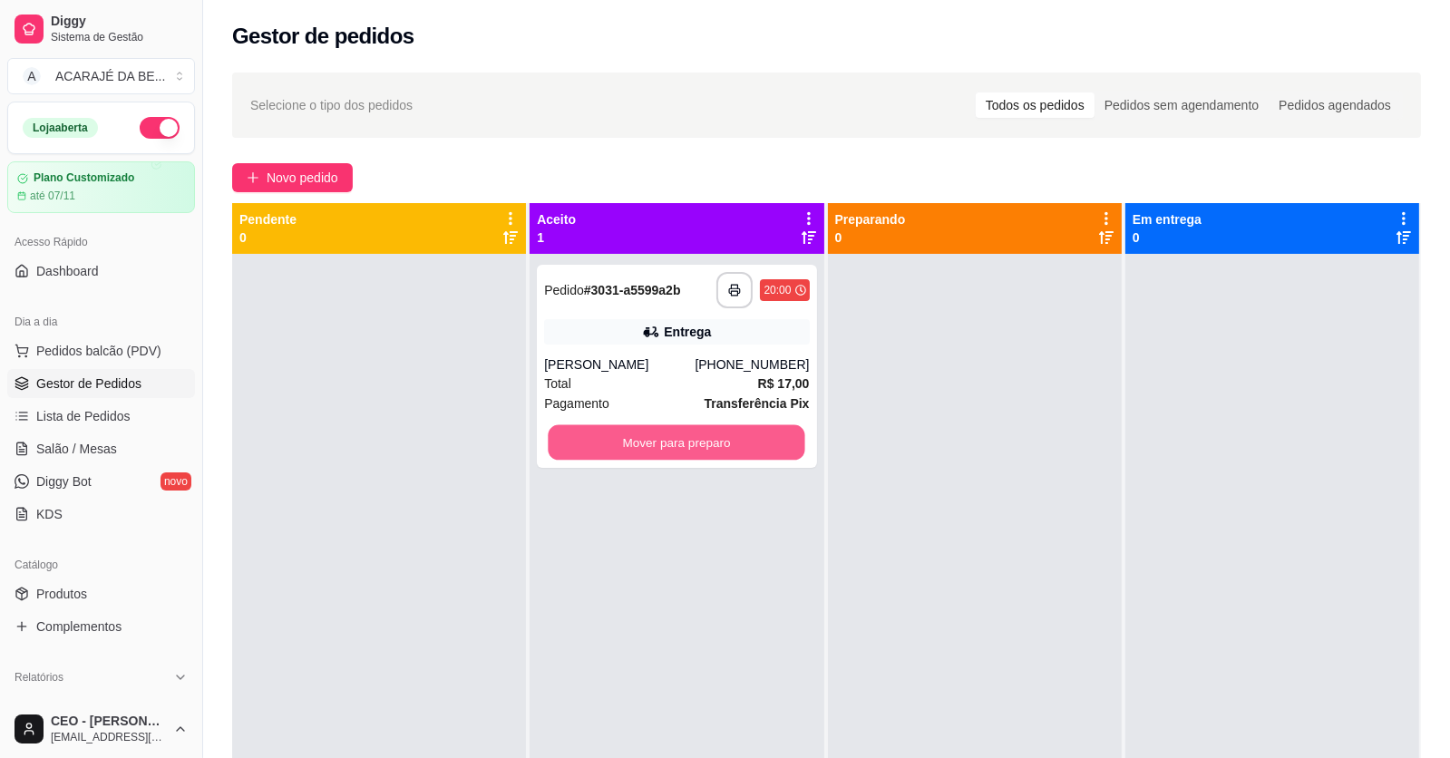
click at [695, 439] on button "Mover para preparo" at bounding box center [677, 442] width 257 height 35
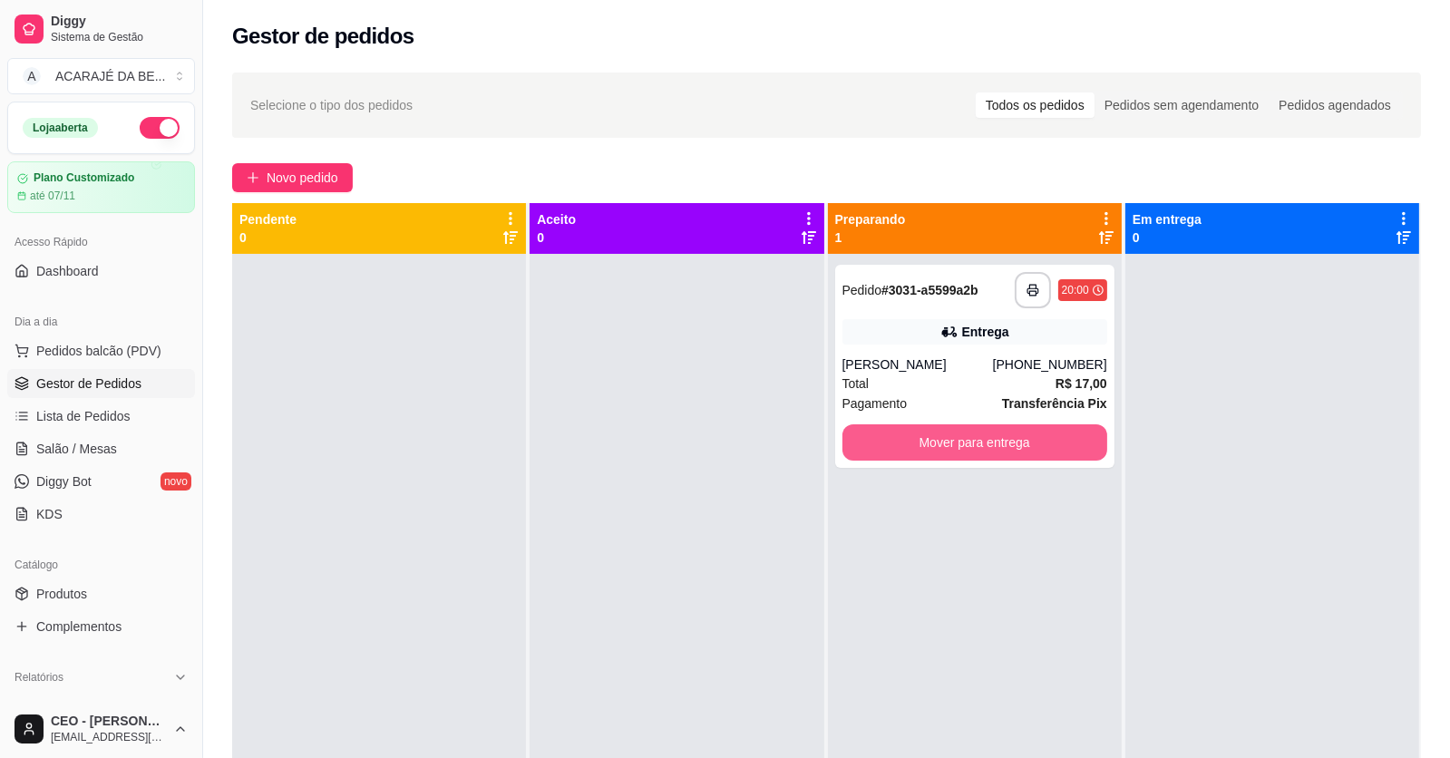
click at [988, 445] on button "Mover para entrega" at bounding box center [975, 442] width 265 height 36
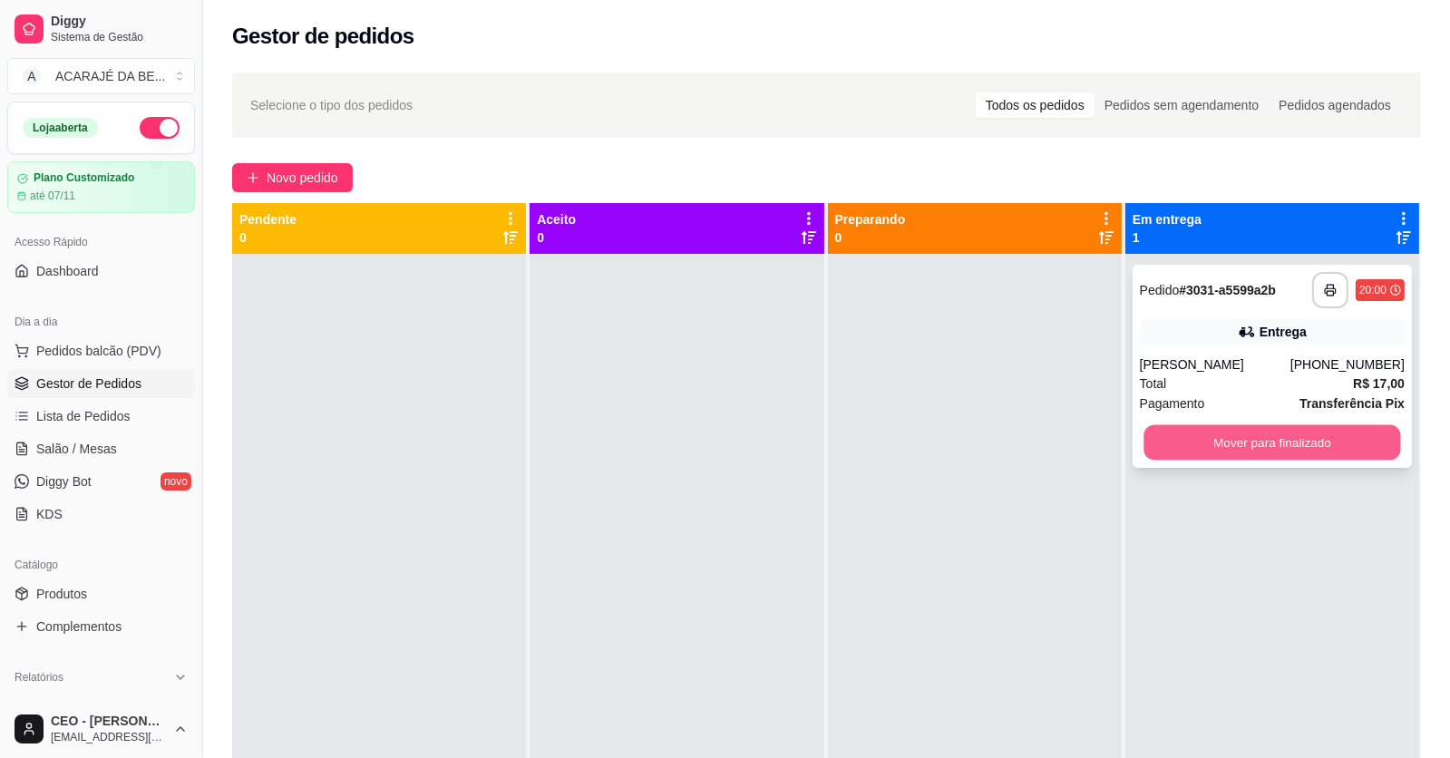
click at [1188, 453] on button "Mover para finalizado" at bounding box center [1272, 442] width 257 height 35
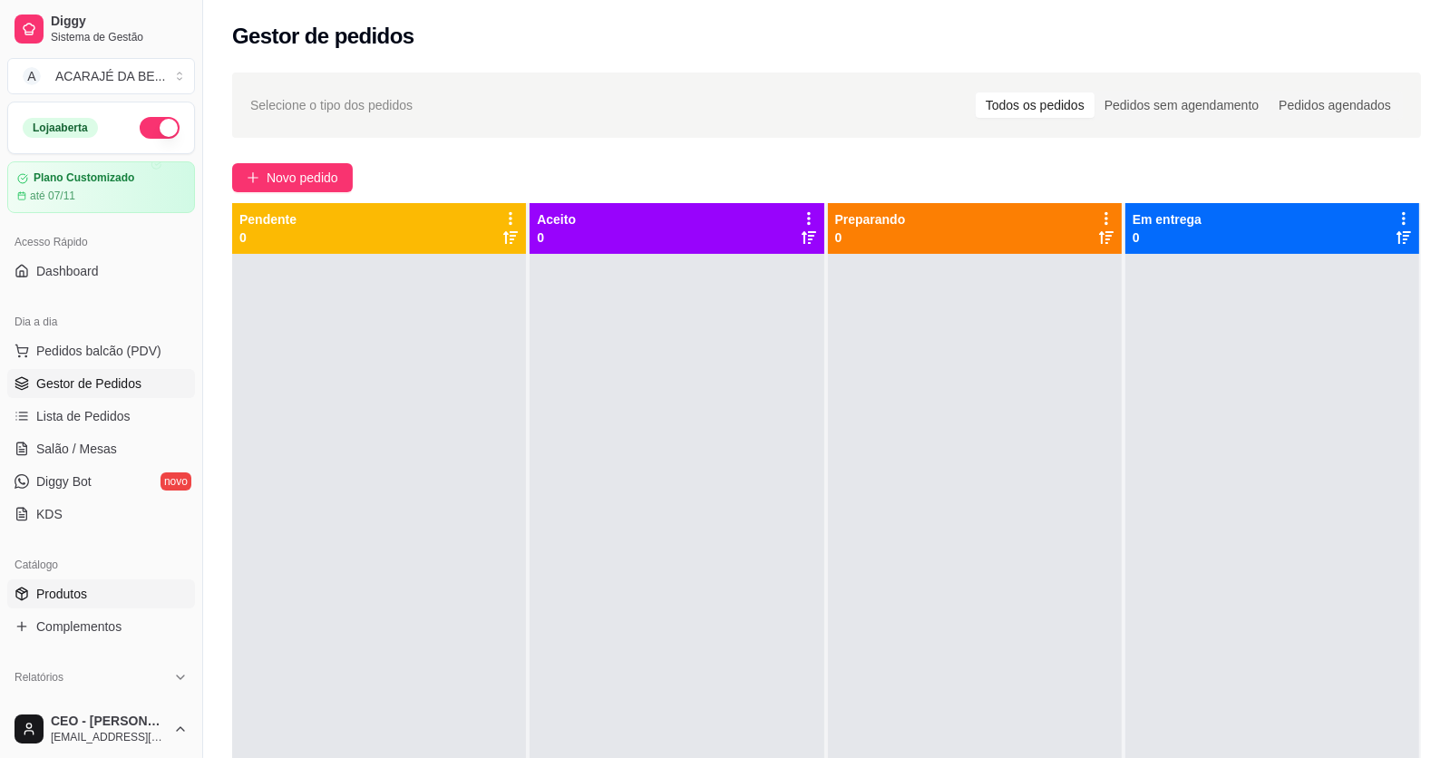
click at [98, 600] on link "Produtos" at bounding box center [101, 594] width 188 height 29
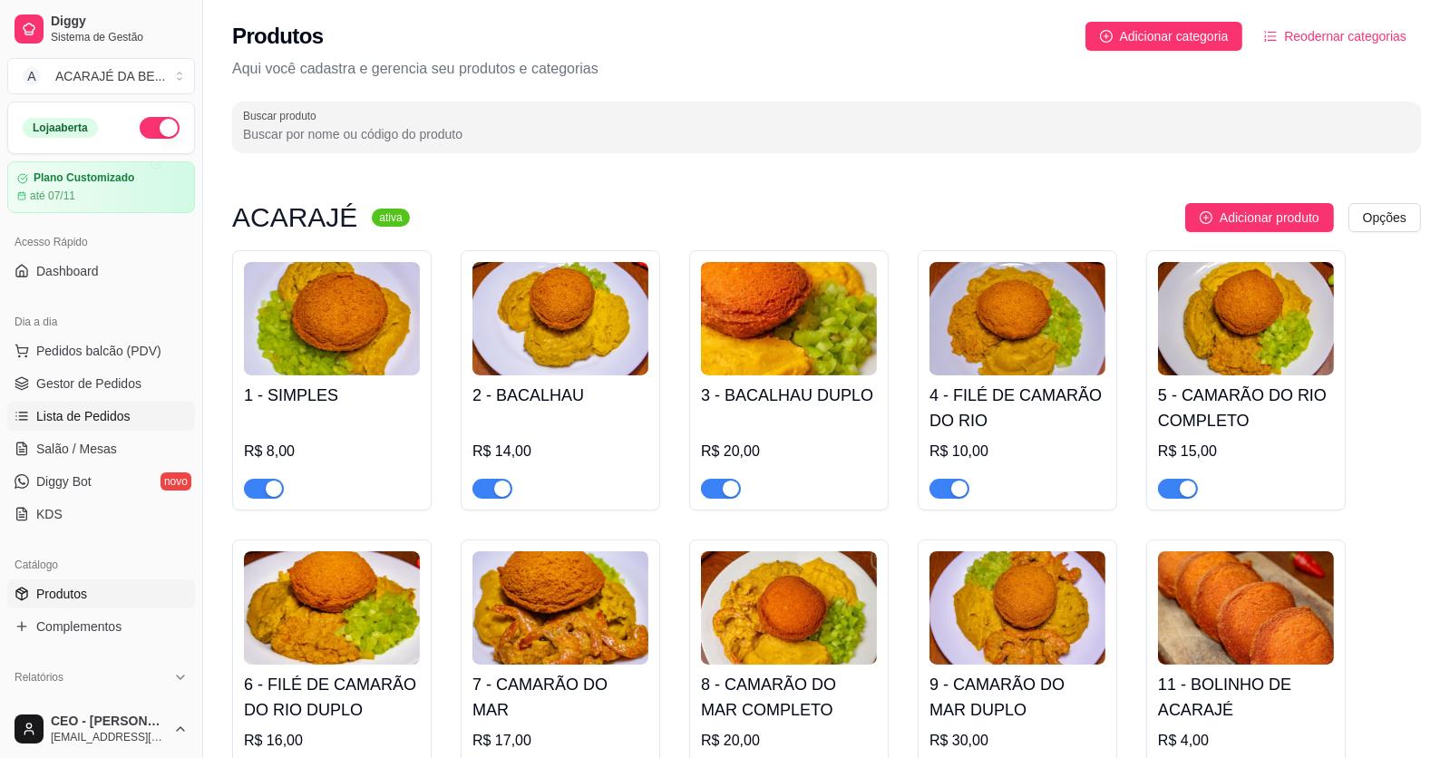
click at [94, 414] on span "Lista de Pedidos" at bounding box center [83, 416] width 94 height 18
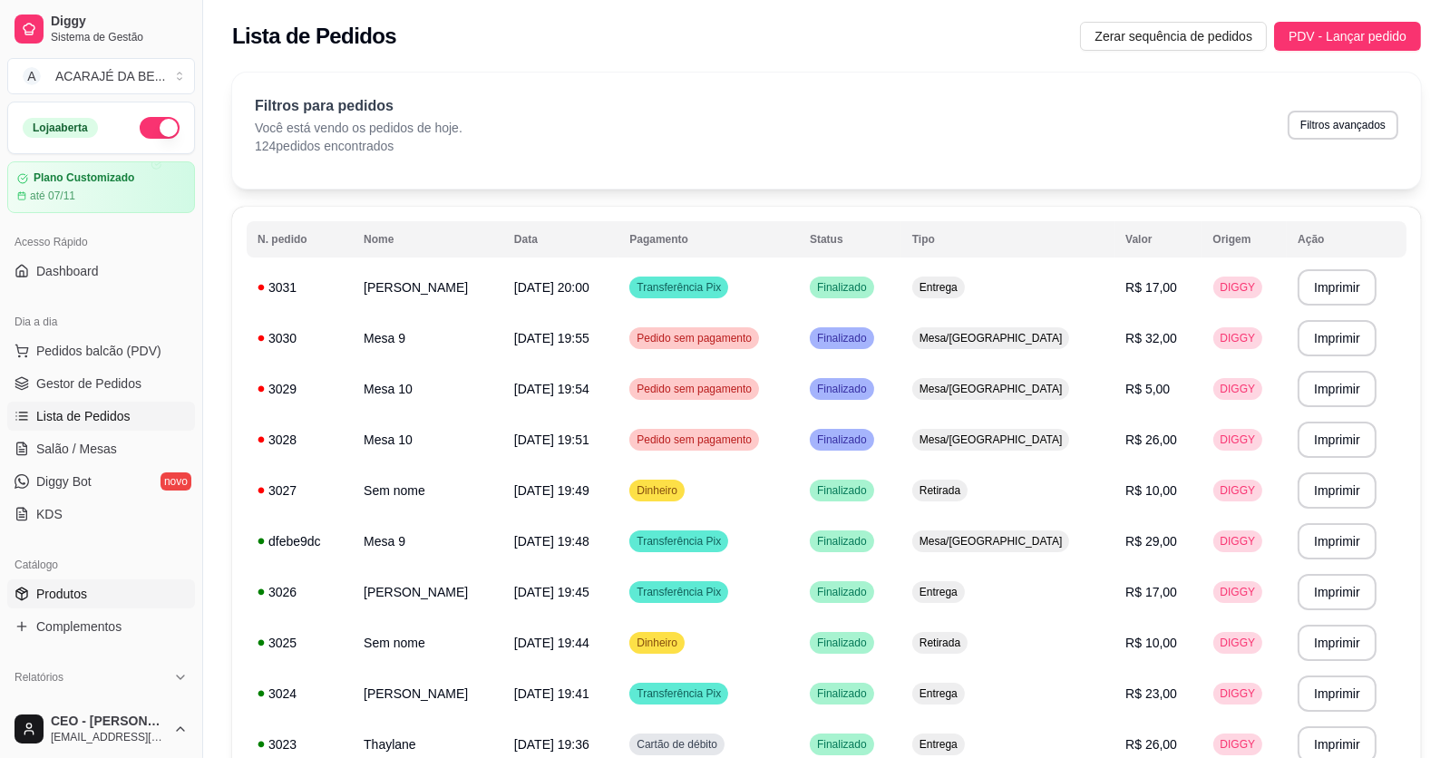
click at [69, 586] on span "Produtos" at bounding box center [61, 594] width 51 height 18
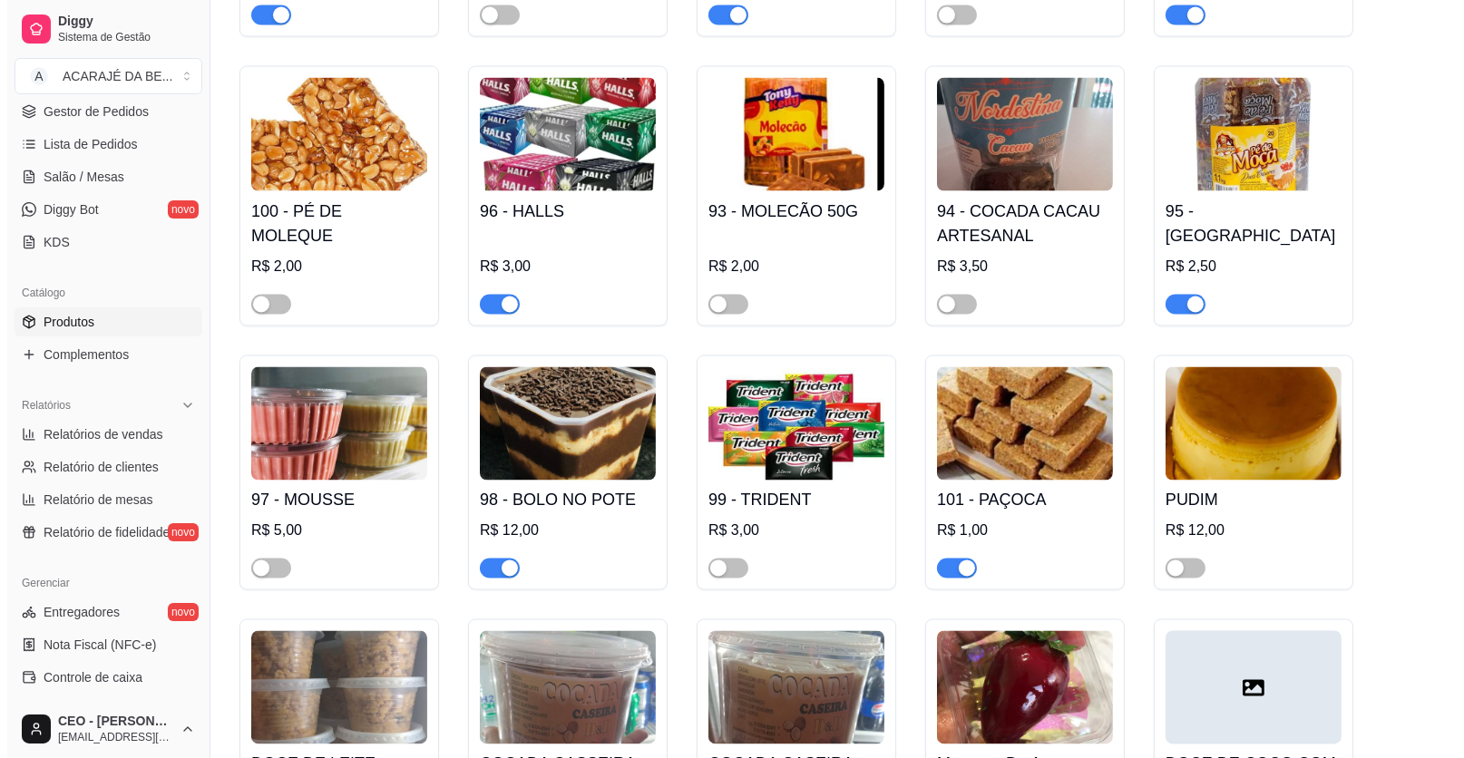
scroll to position [4444, 0]
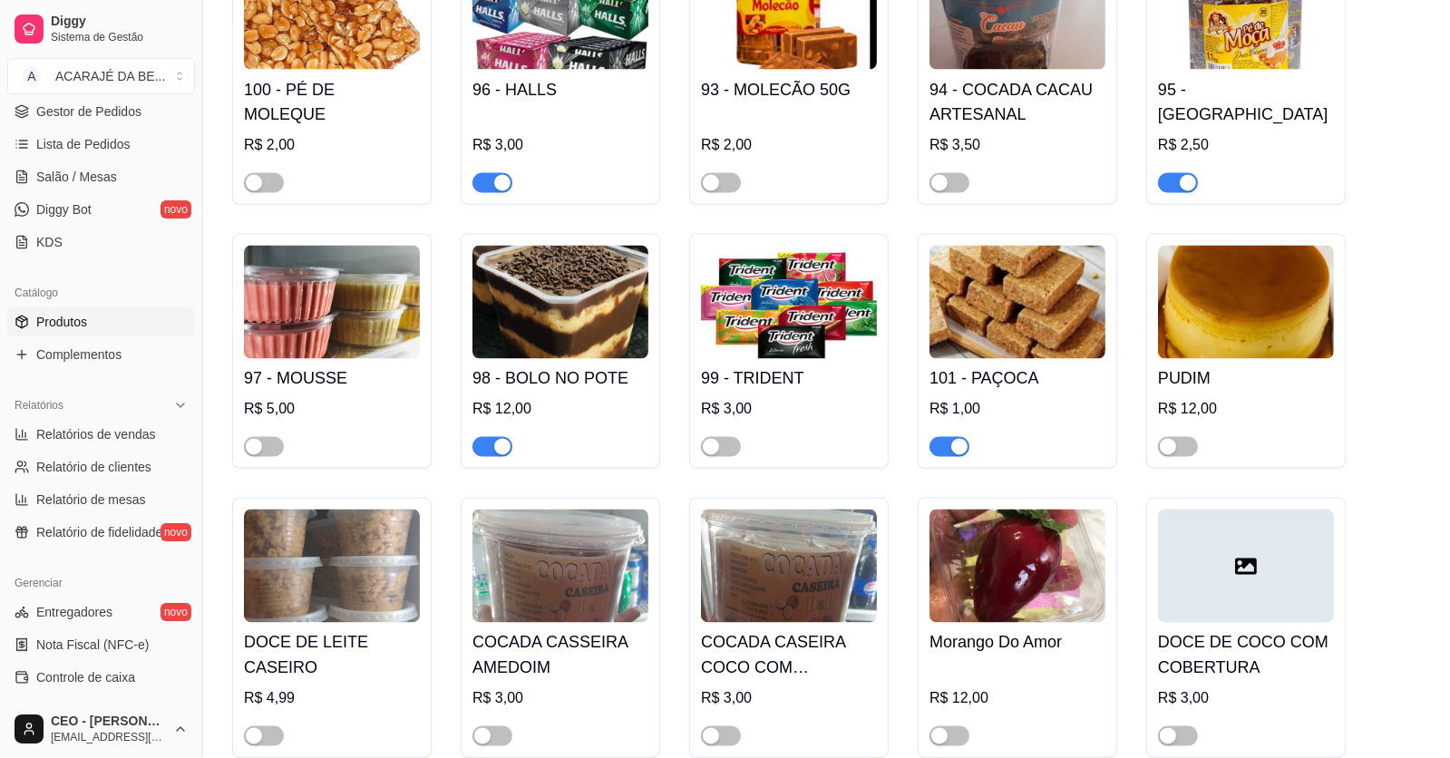
click at [549, 438] on div at bounding box center [561, 439] width 176 height 36
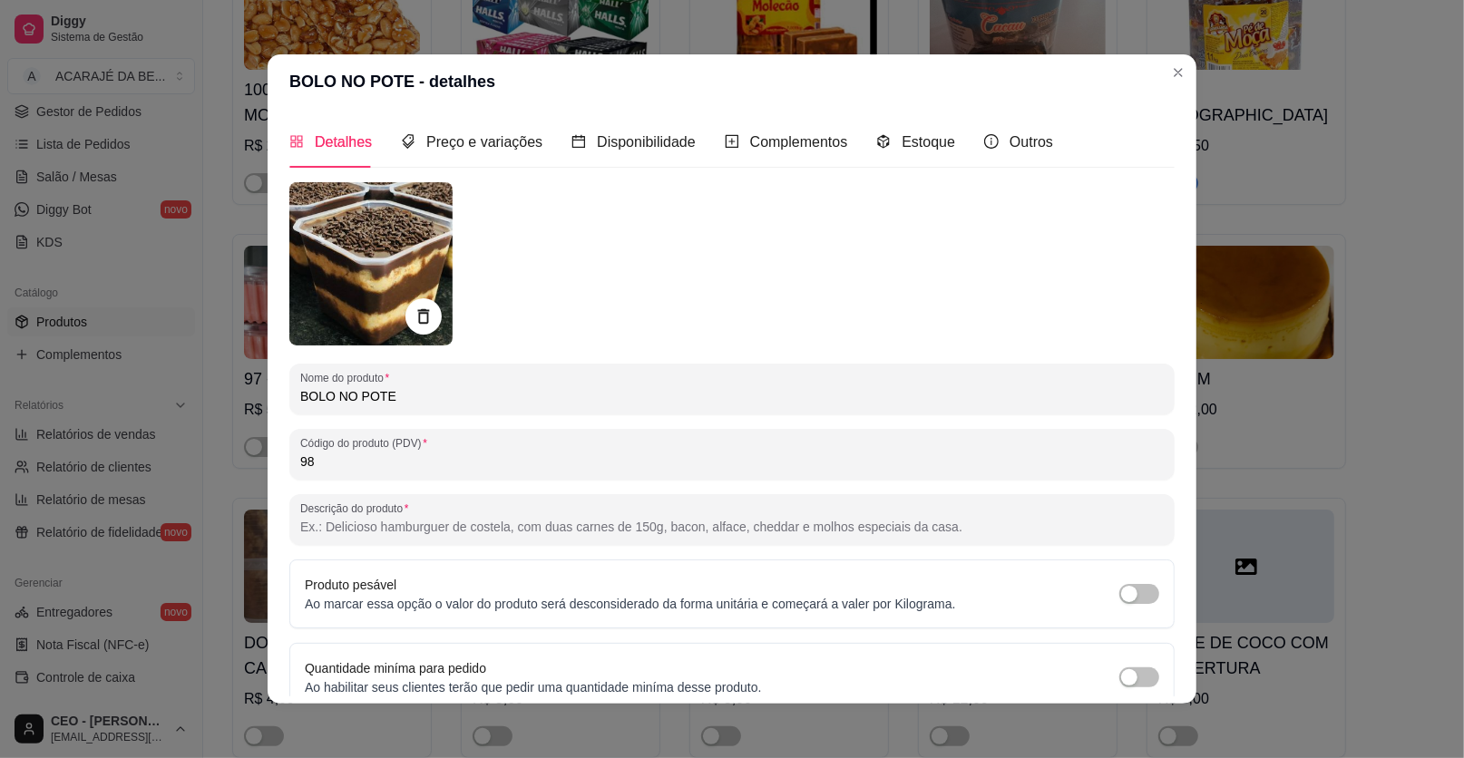
click at [461, 398] on input "BOLO NO POTE" at bounding box center [731, 396] width 863 height 18
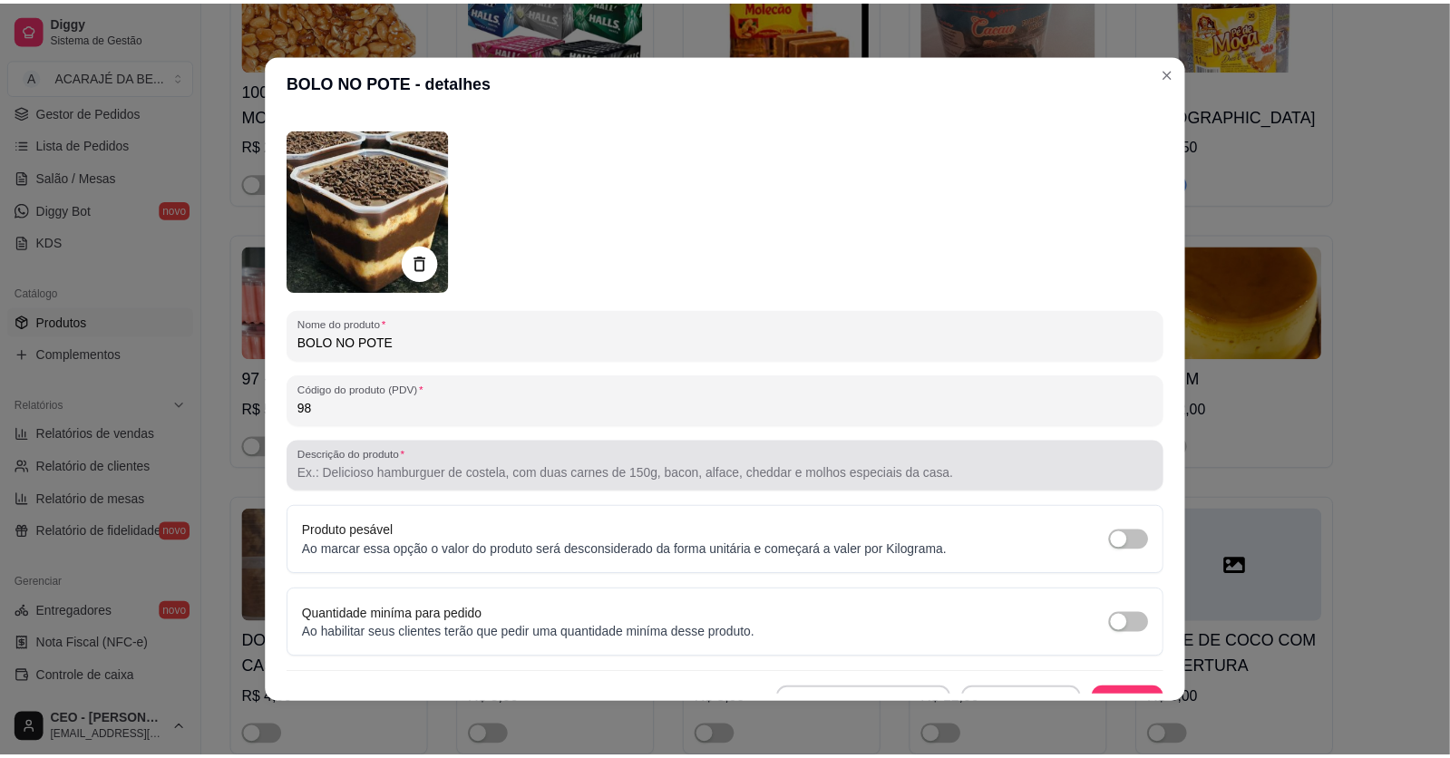
scroll to position [81, 0]
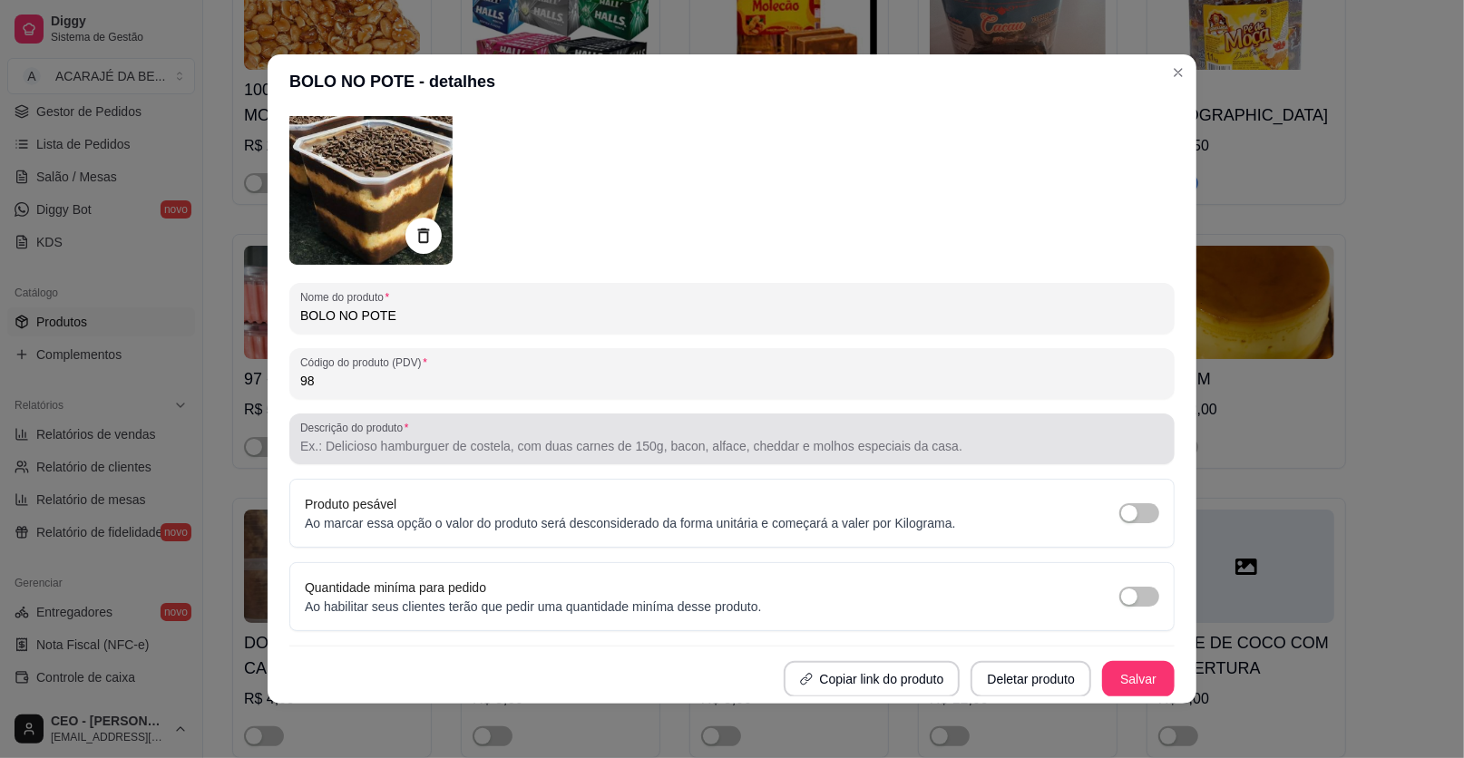
click at [455, 452] on input "Descrição do produto" at bounding box center [731, 446] width 863 height 18
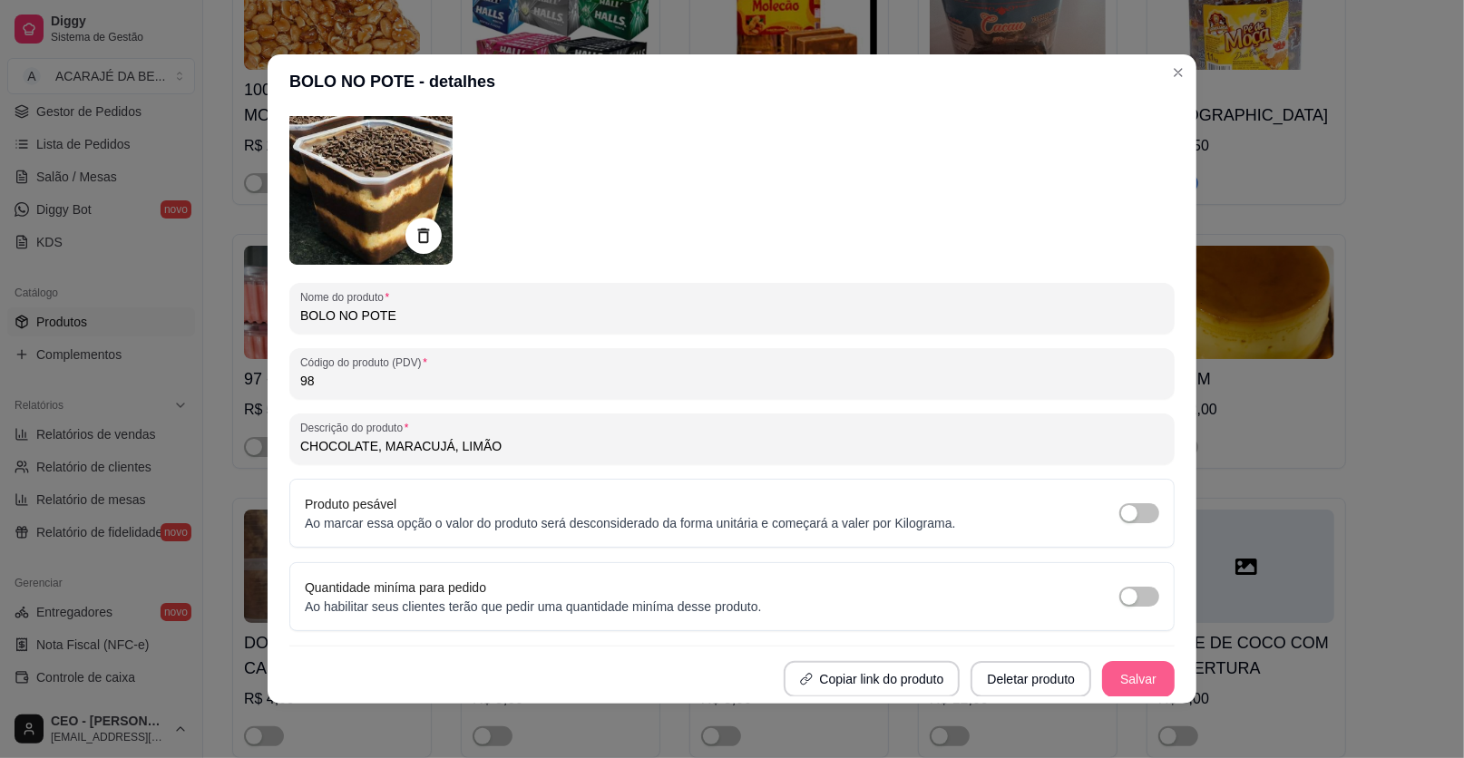
type input "CHOCOLATE, MARACUJÁ, LIMÃO"
click at [1104, 671] on button "Salvar" at bounding box center [1138, 679] width 73 height 36
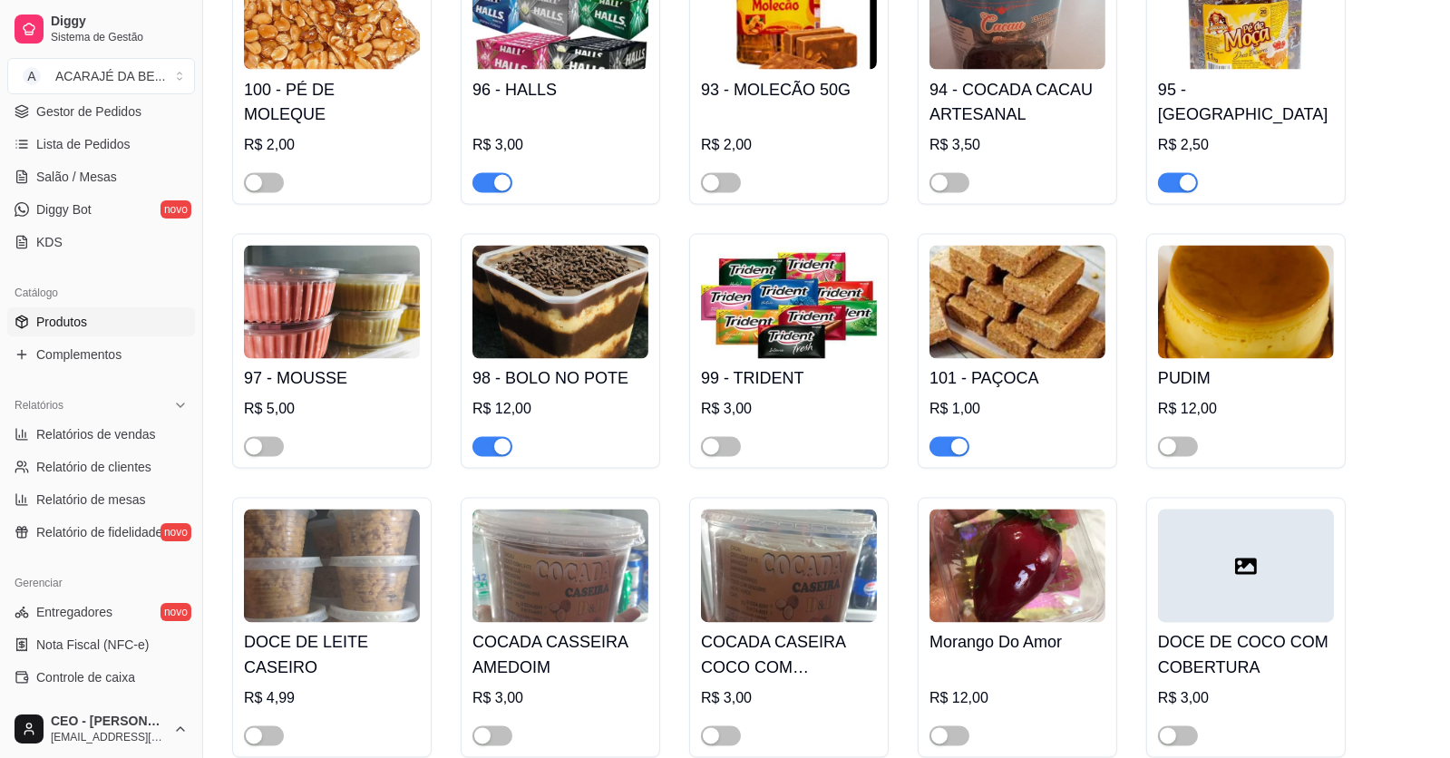
click at [629, 392] on h4 "98 - BOLO NO POTE" at bounding box center [561, 378] width 176 height 25
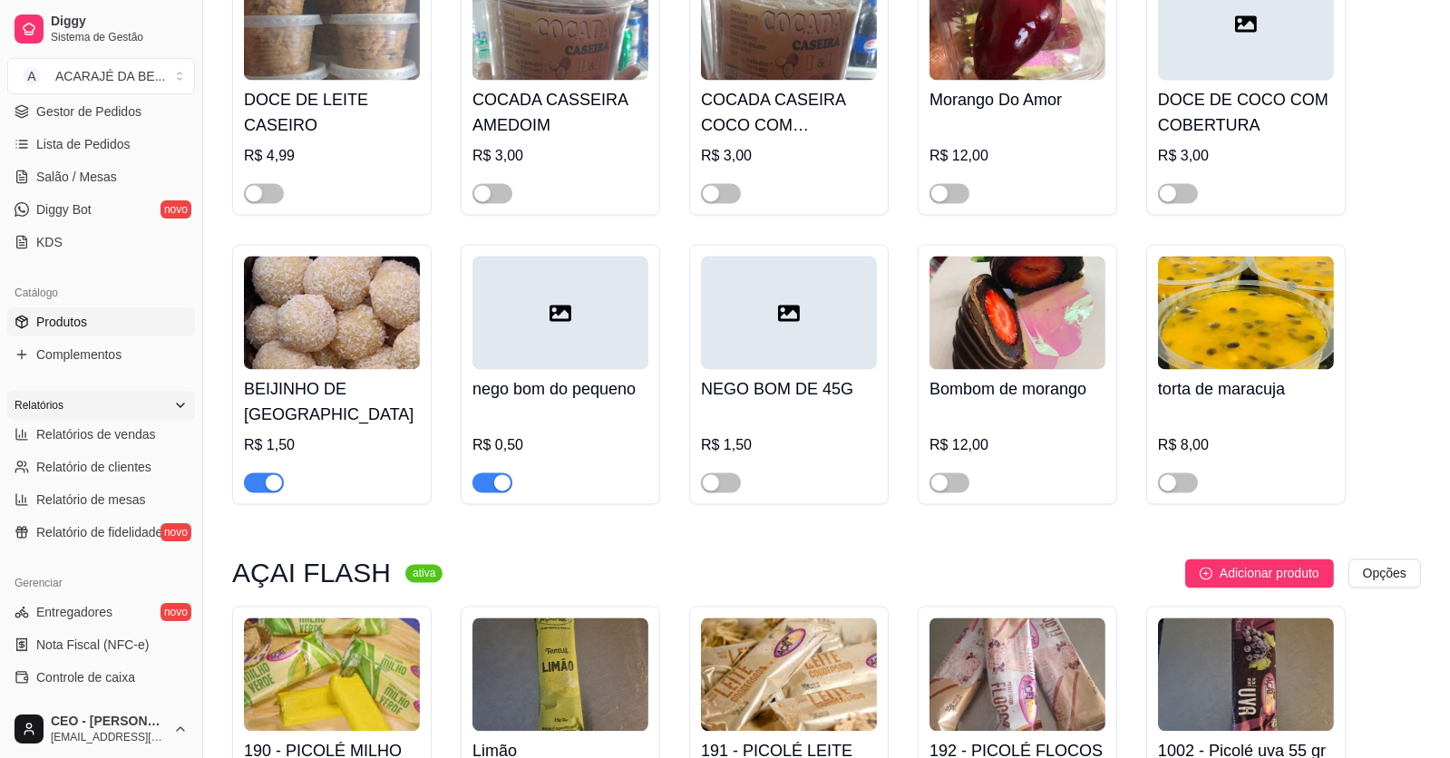
scroll to position [0, 0]
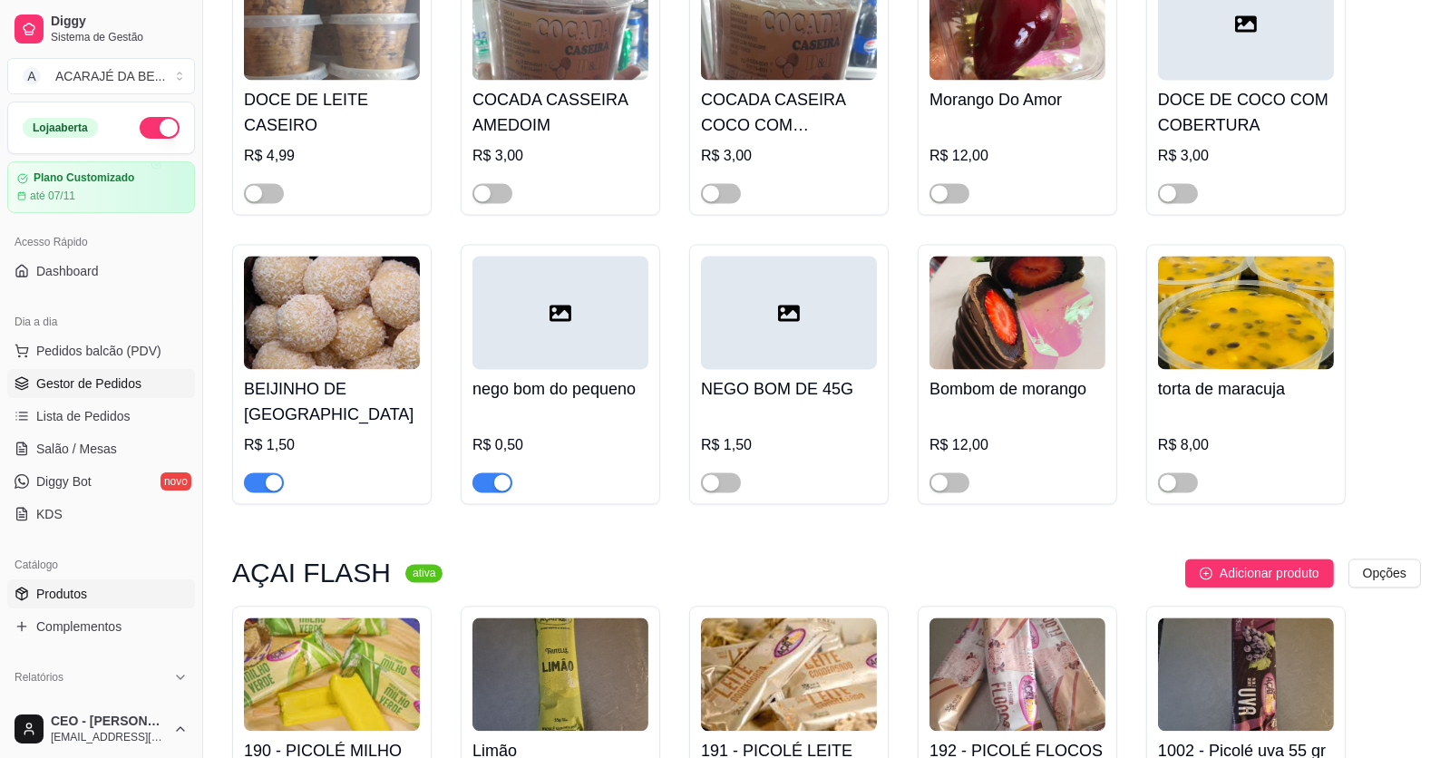
click at [128, 372] on link "Gestor de Pedidos" at bounding box center [101, 383] width 188 height 29
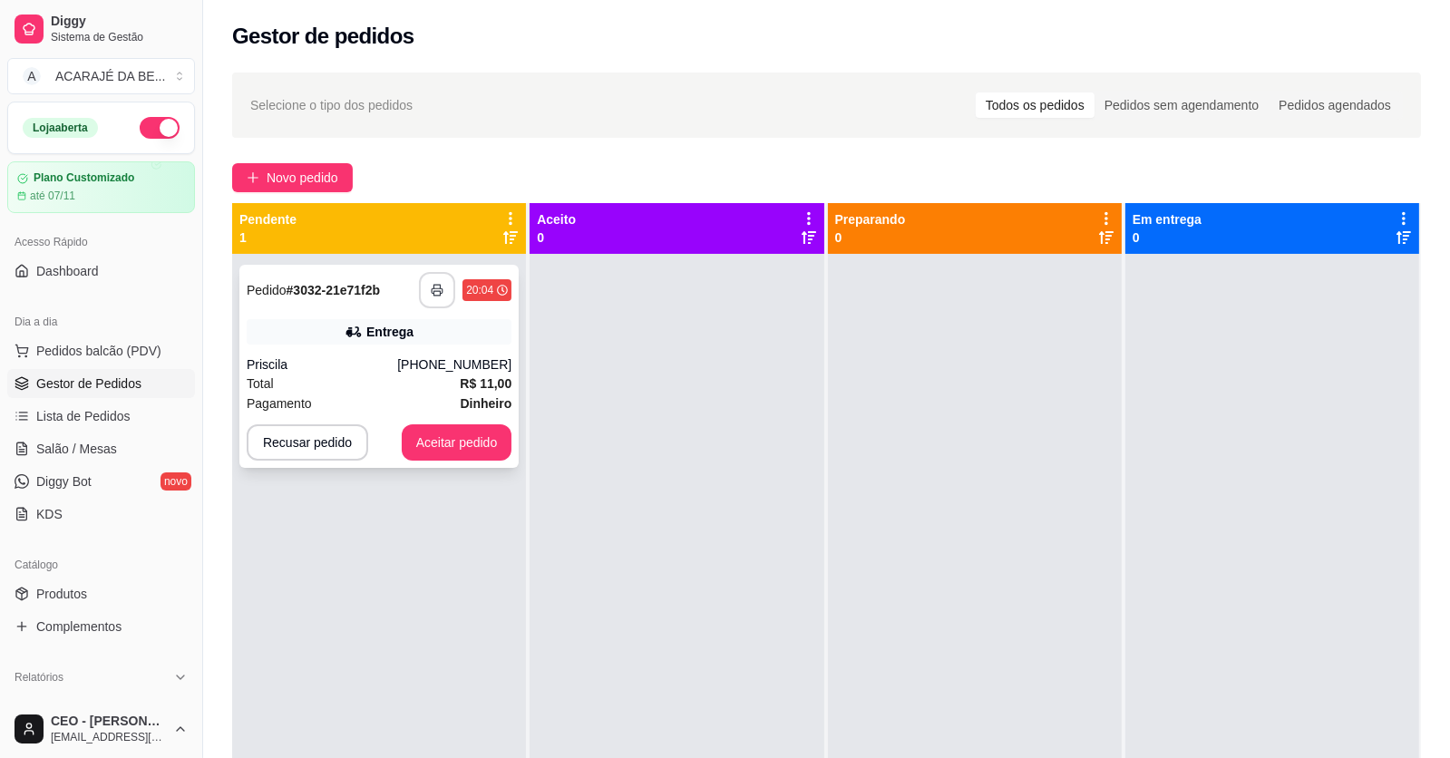
click at [438, 285] on polyline "button" at bounding box center [437, 287] width 6 height 4
click at [474, 438] on button "Aceitar pedido" at bounding box center [457, 442] width 111 height 36
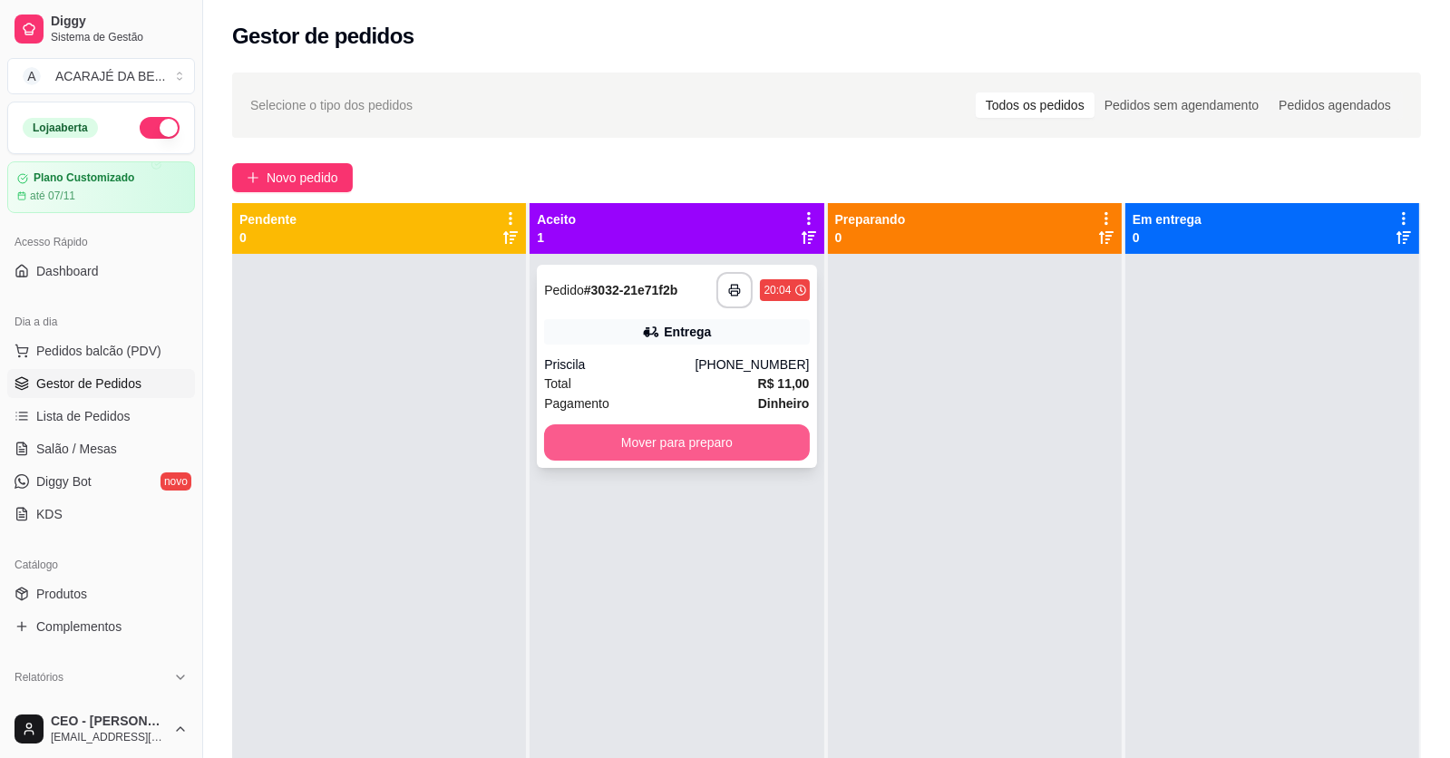
click at [775, 443] on button "Mover para preparo" at bounding box center [676, 442] width 265 height 36
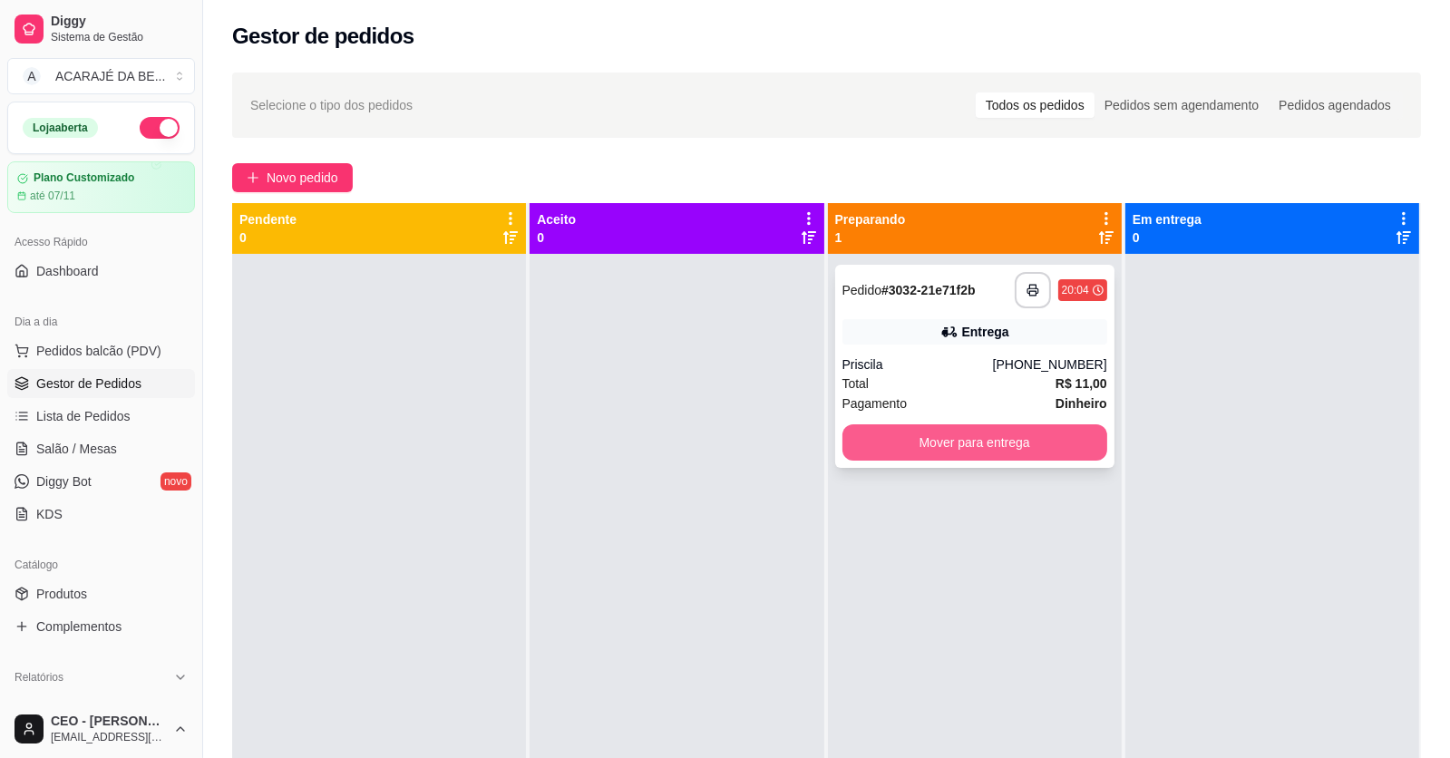
click at [959, 444] on button "Mover para entrega" at bounding box center [975, 442] width 265 height 36
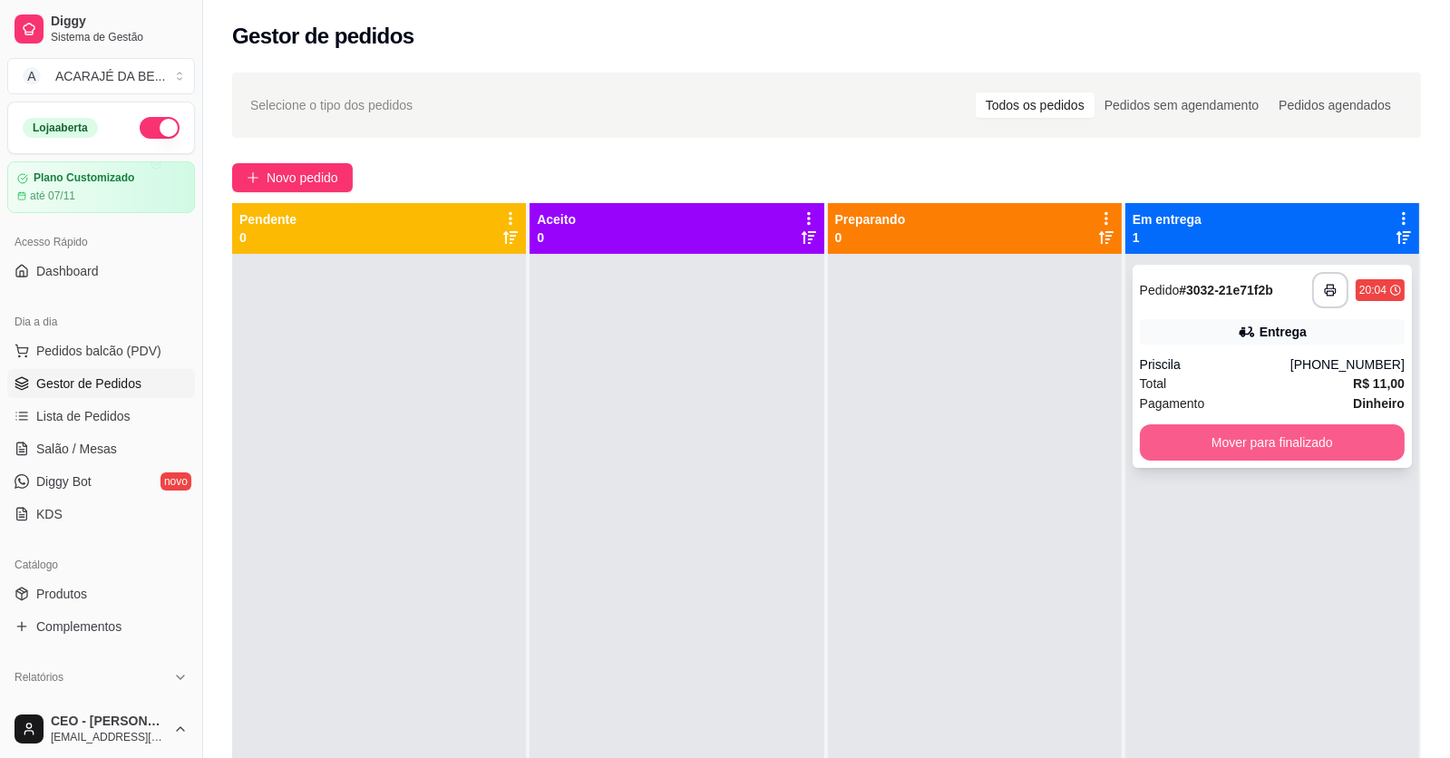
click at [1165, 440] on button "Mover para finalizado" at bounding box center [1272, 442] width 265 height 36
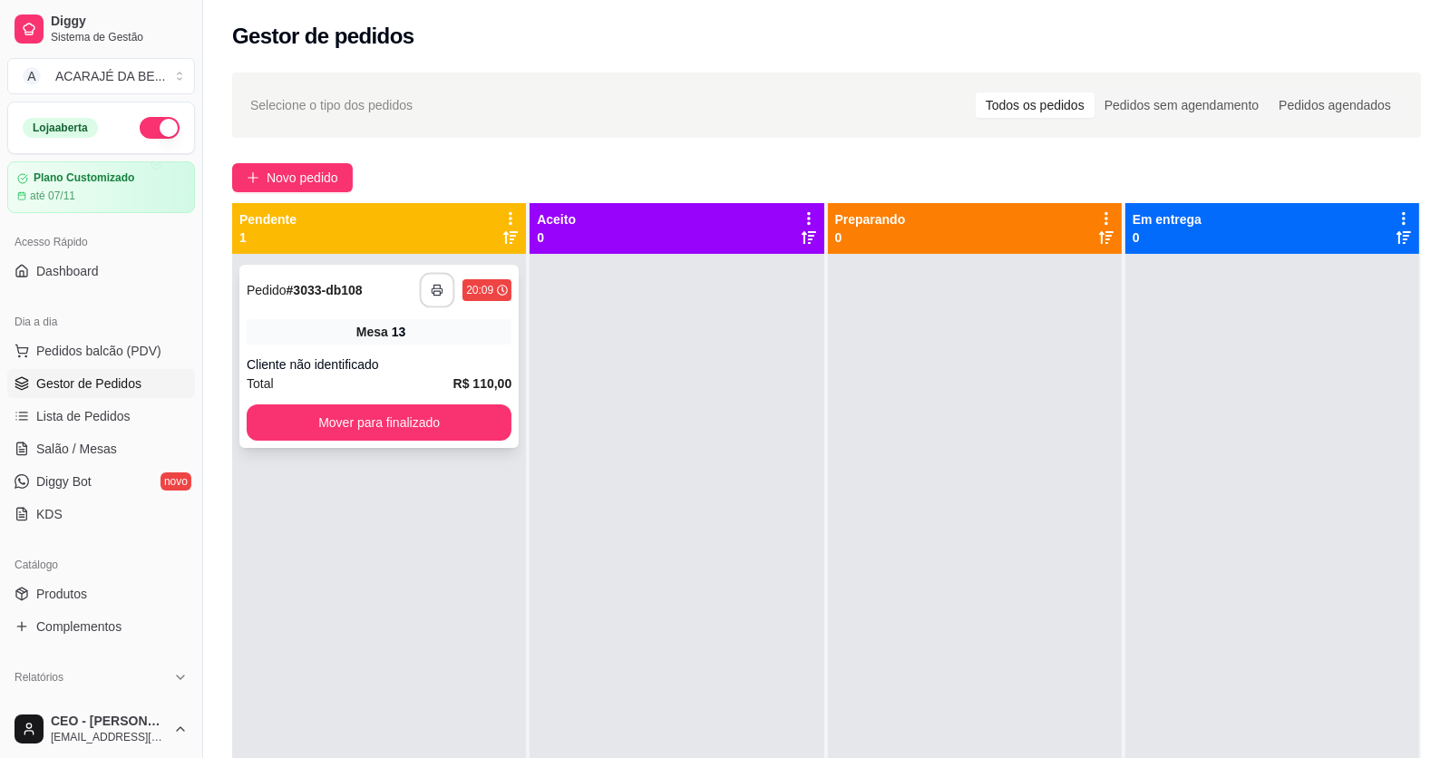
click at [436, 294] on icon "button" at bounding box center [437, 290] width 13 height 13
click at [464, 411] on button "Mover para finalizado" at bounding box center [379, 423] width 265 height 36
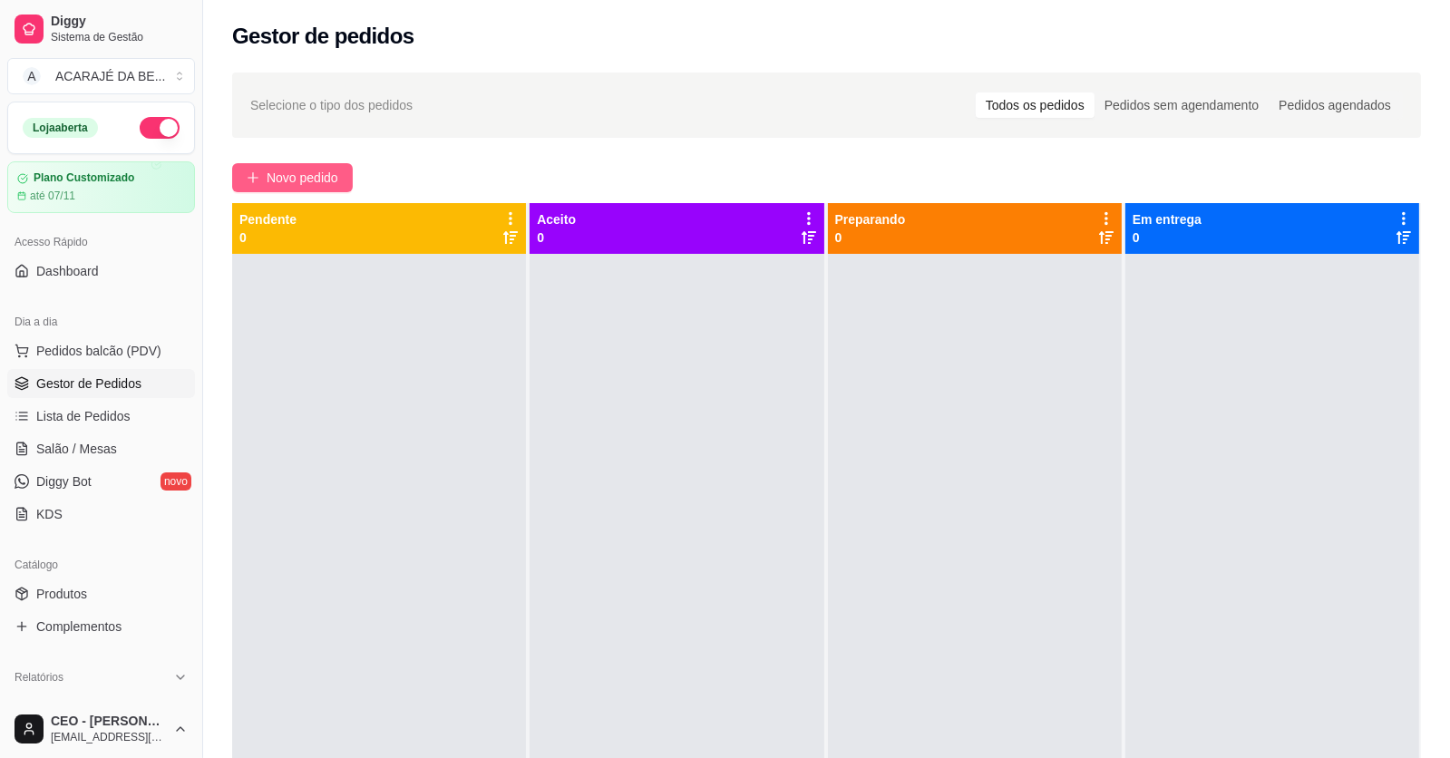
click at [336, 188] on button "Novo pedido" at bounding box center [292, 177] width 121 height 29
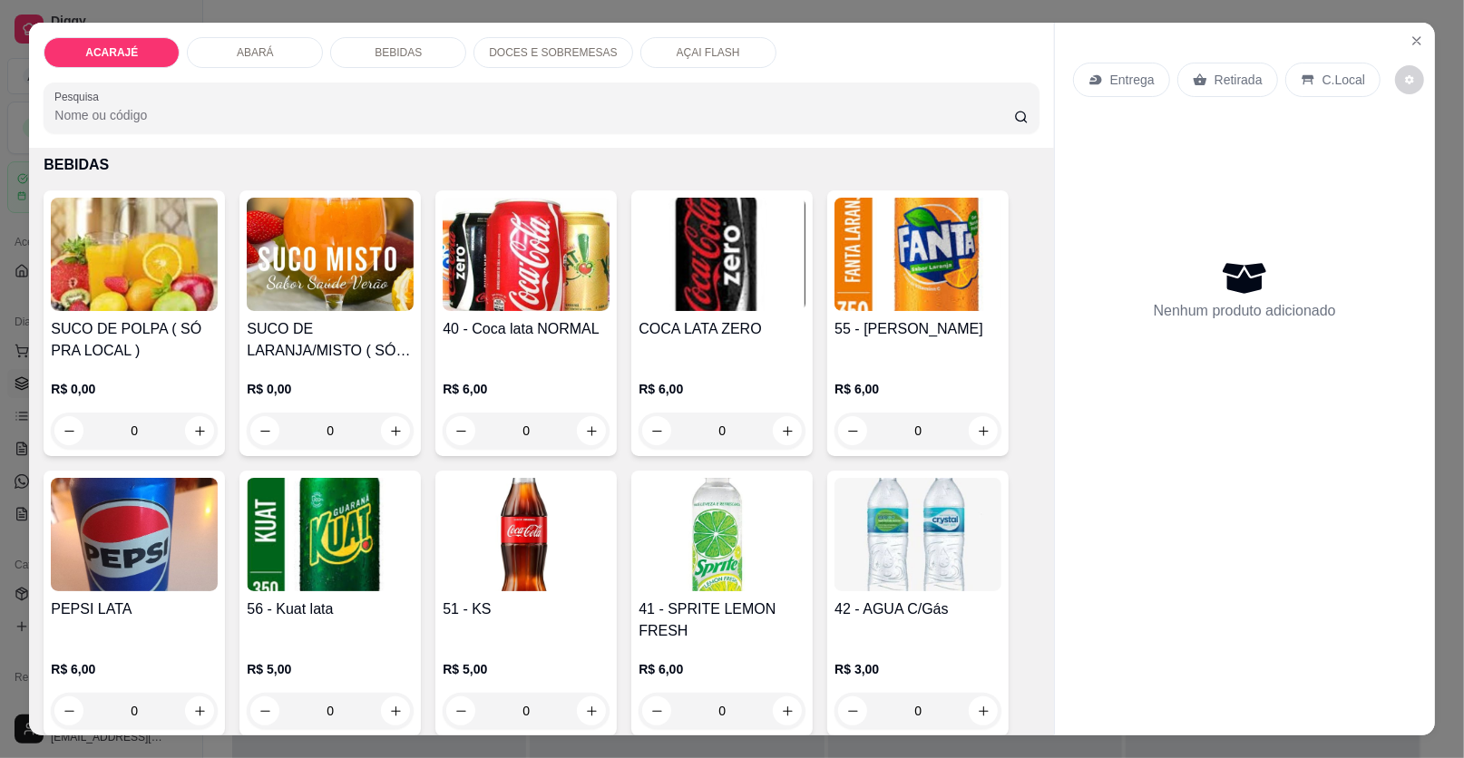
scroll to position [1905, 0]
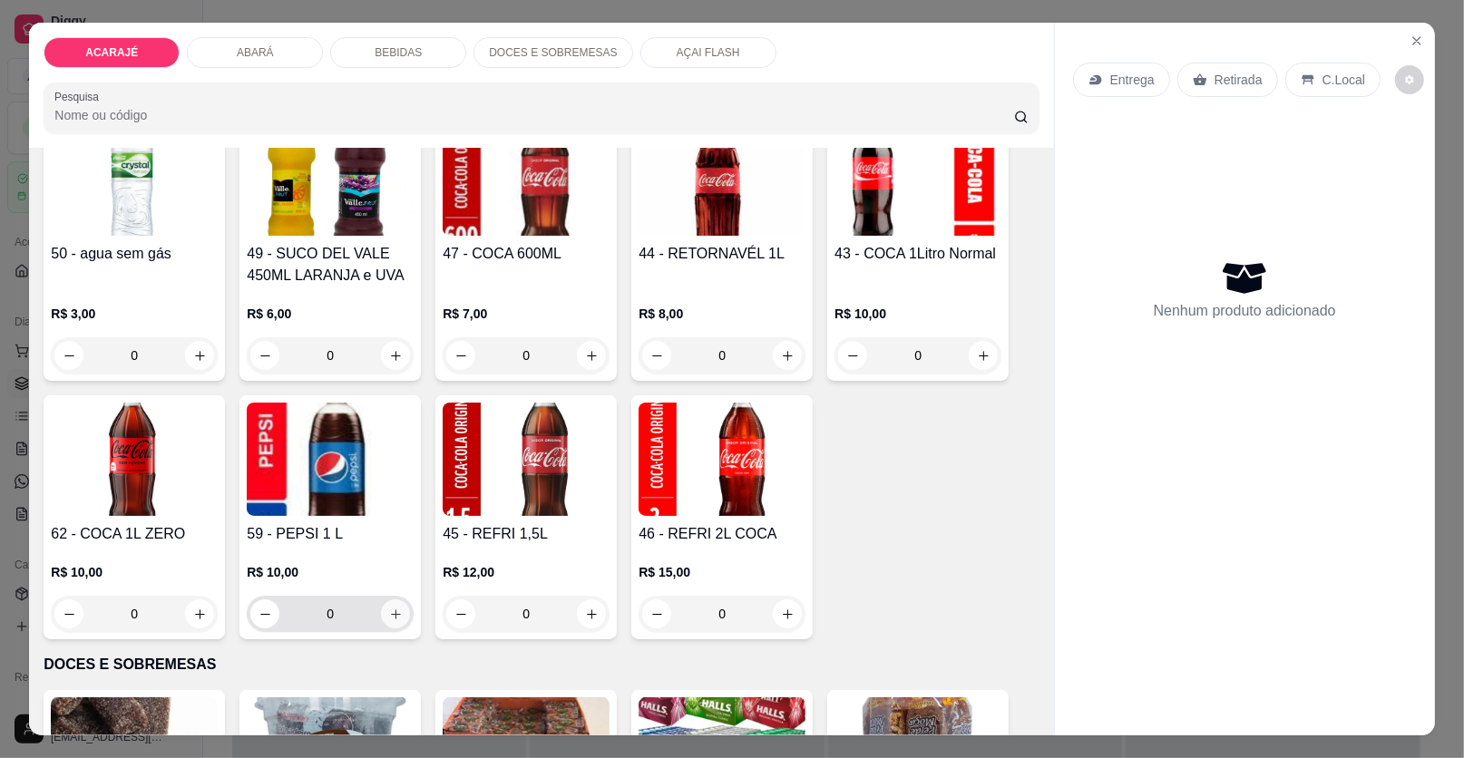
click at [381, 610] on button "increase-product-quantity" at bounding box center [395, 614] width 29 height 29
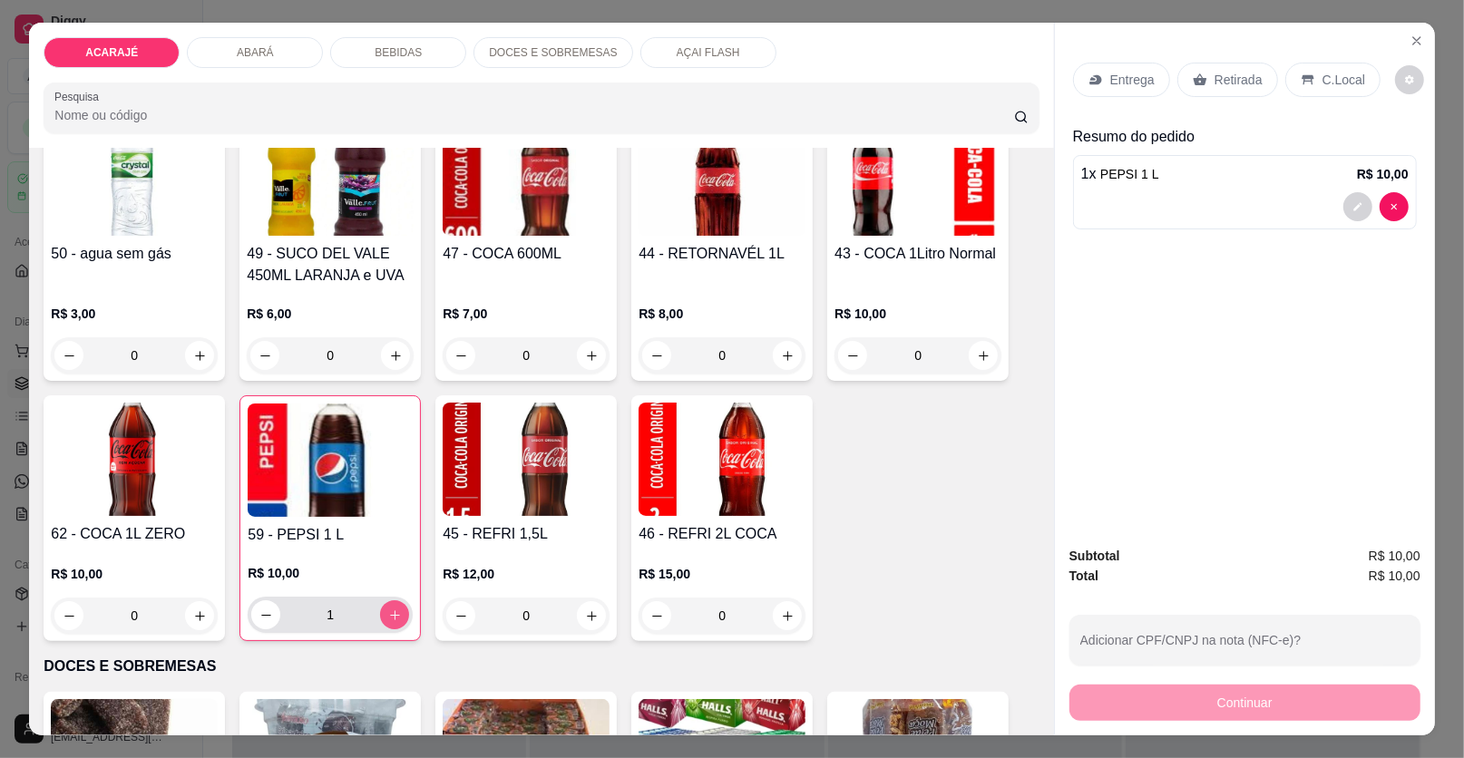
type input "1"
click at [1119, 82] on p "Entrega" at bounding box center [1132, 80] width 44 height 18
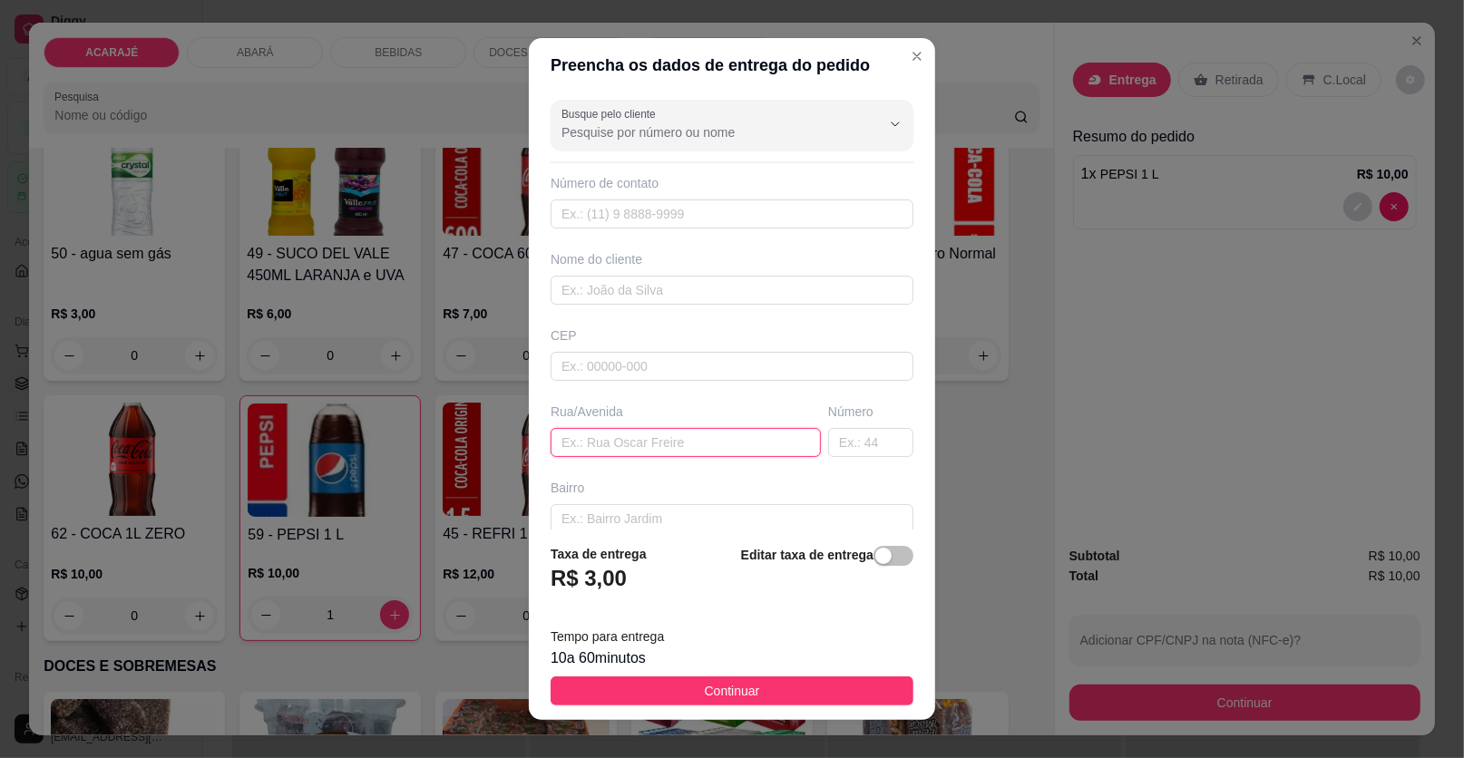
drag, startPoint x: 663, startPoint y: 356, endPoint x: 620, endPoint y: 438, distance: 92.1
paste input "2 de julho número da casa 138,próximo à escola João Olímpio"
type input "2 de julho número da casa 138,próximo à escola João Olímpio"
click at [569, 293] on input "text" at bounding box center [732, 290] width 363 height 29
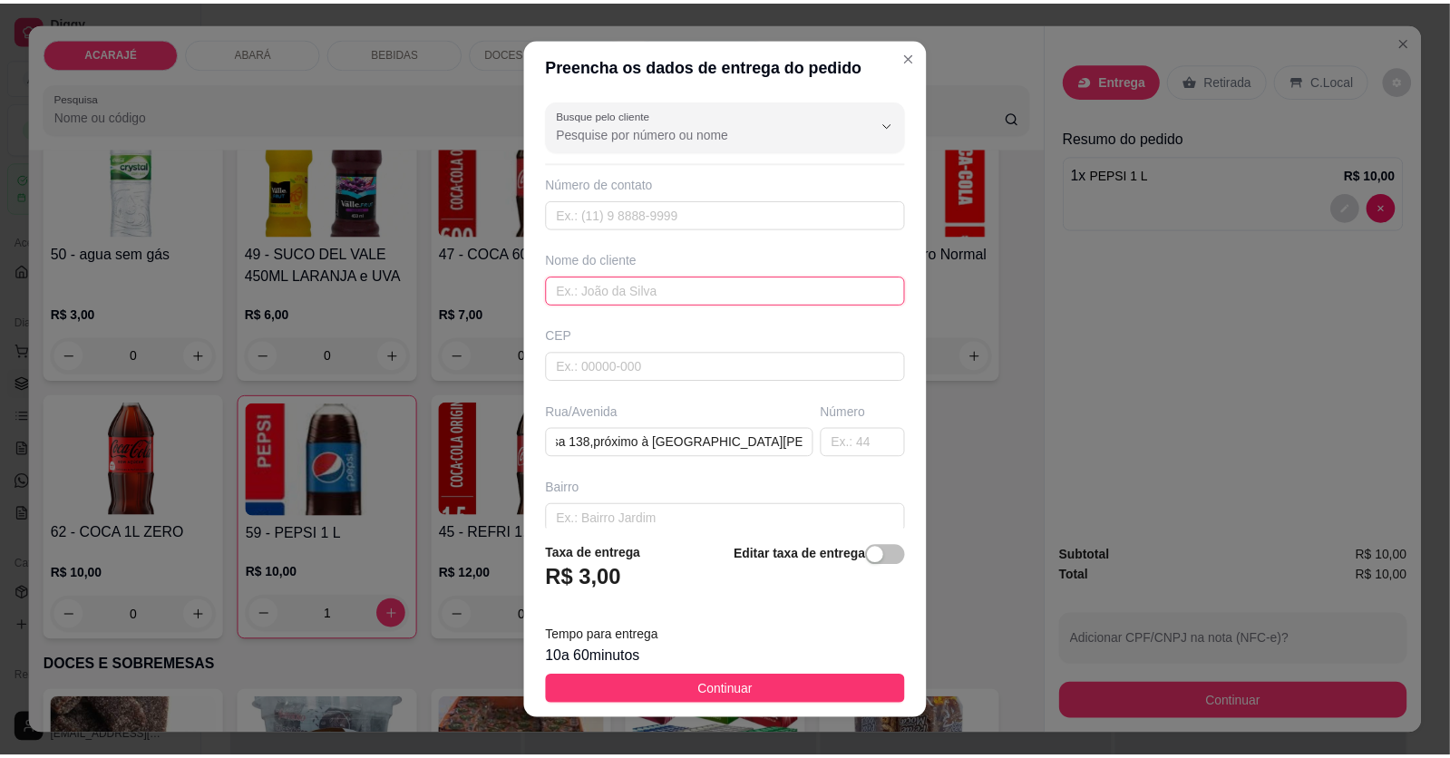
scroll to position [0, 0]
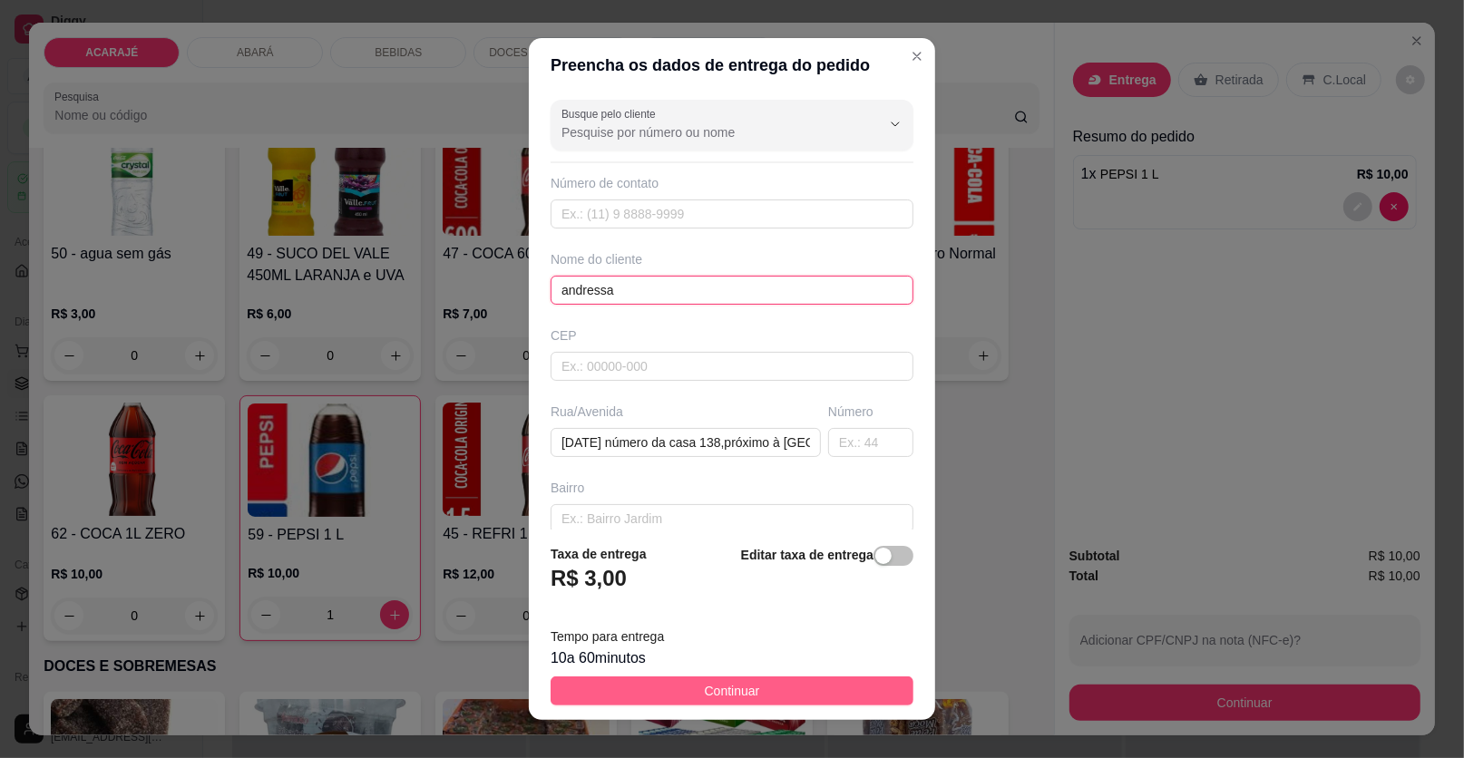
type input "andressa"
click at [705, 685] on span "Continuar" at bounding box center [732, 691] width 55 height 20
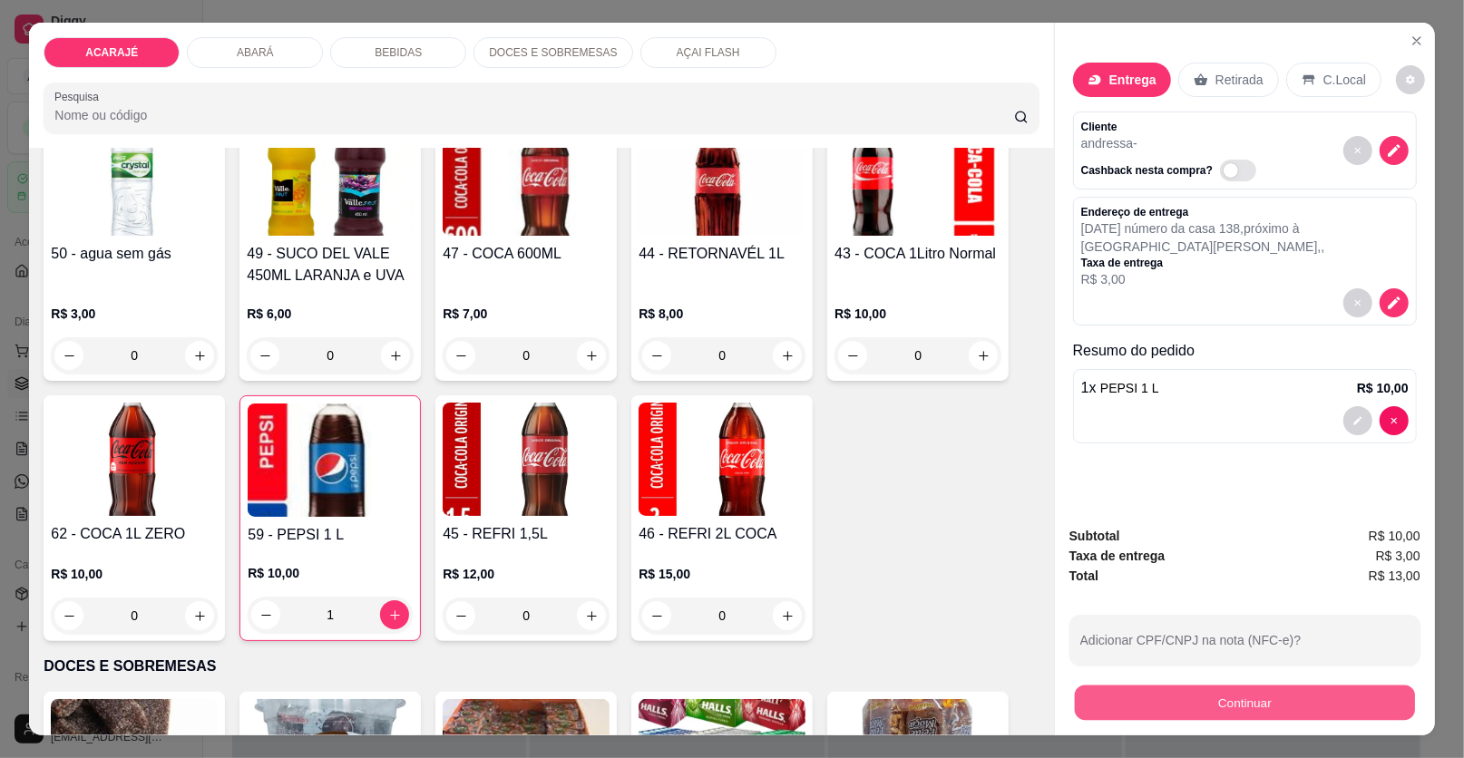
click at [1112, 692] on button "Continuar" at bounding box center [1245, 703] width 340 height 35
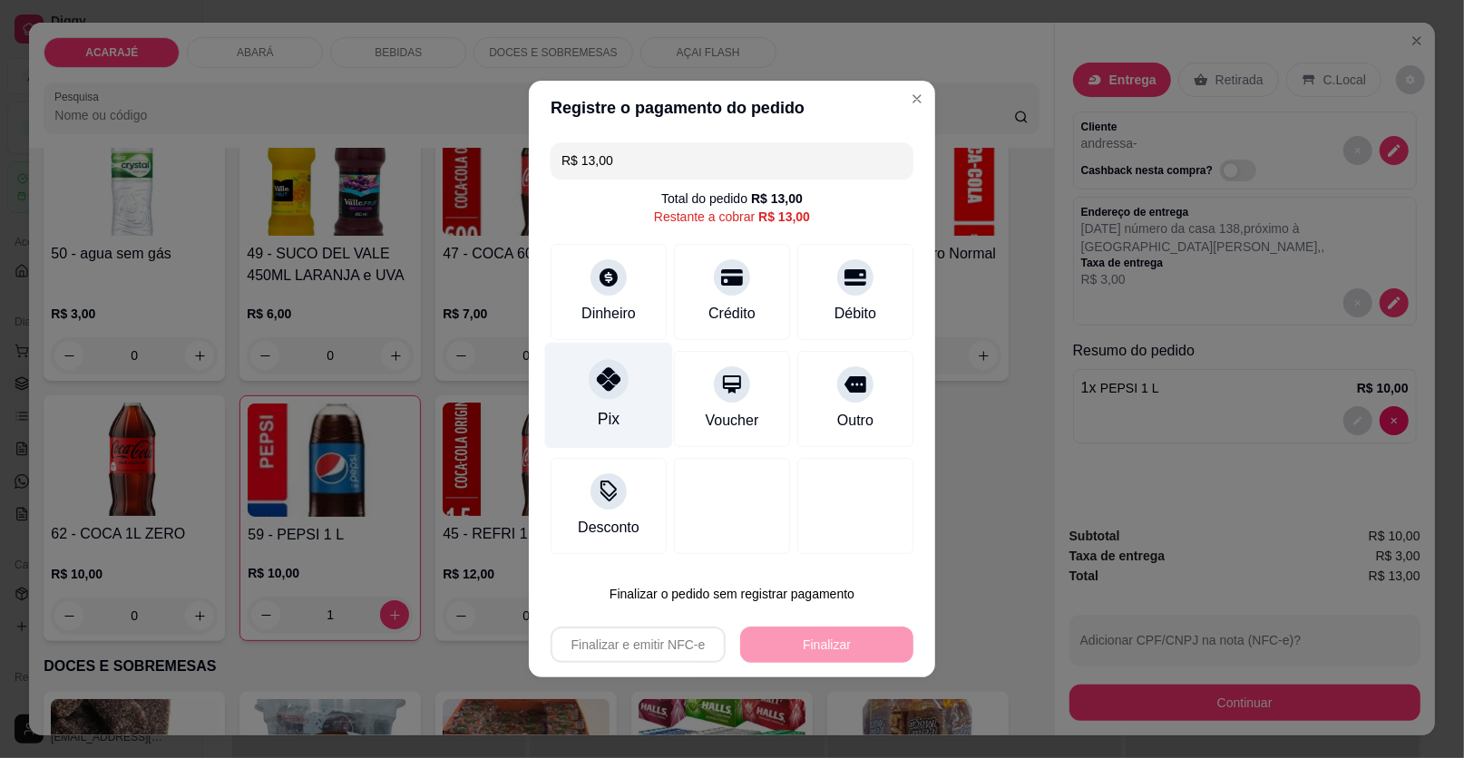
click at [639, 391] on div "Pix" at bounding box center [609, 396] width 128 height 106
type input "R$ 0,00"
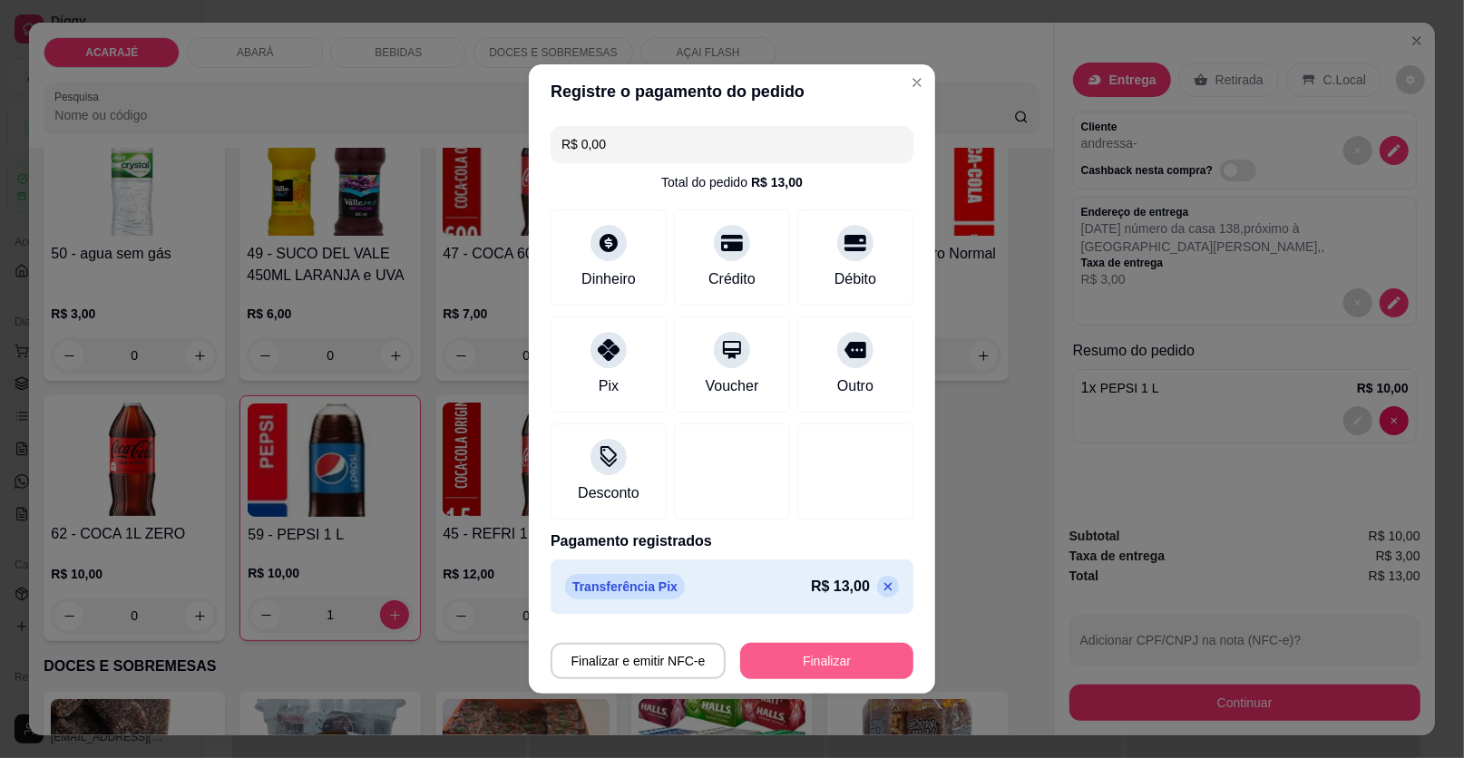
click at [821, 657] on button "Finalizar" at bounding box center [826, 661] width 173 height 36
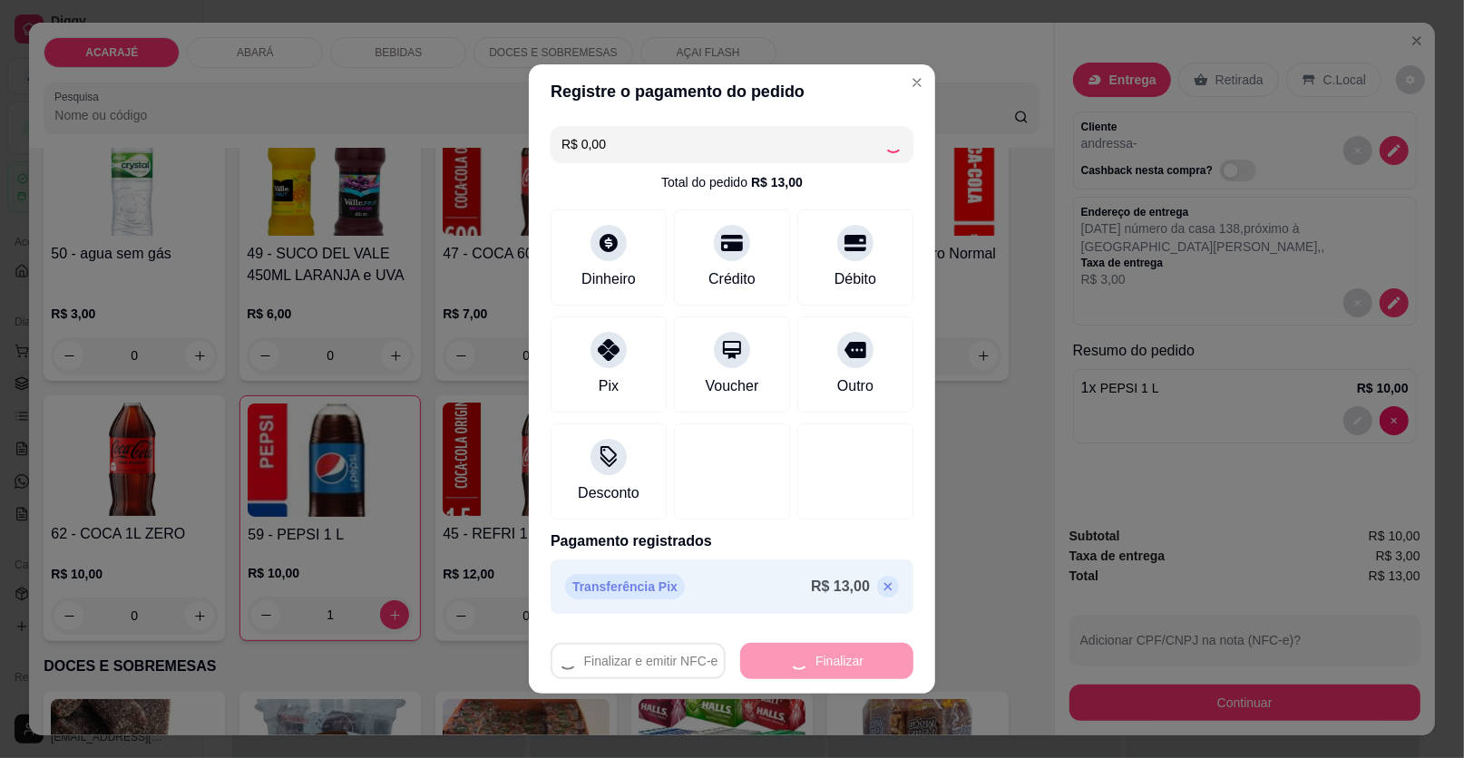
type input "0"
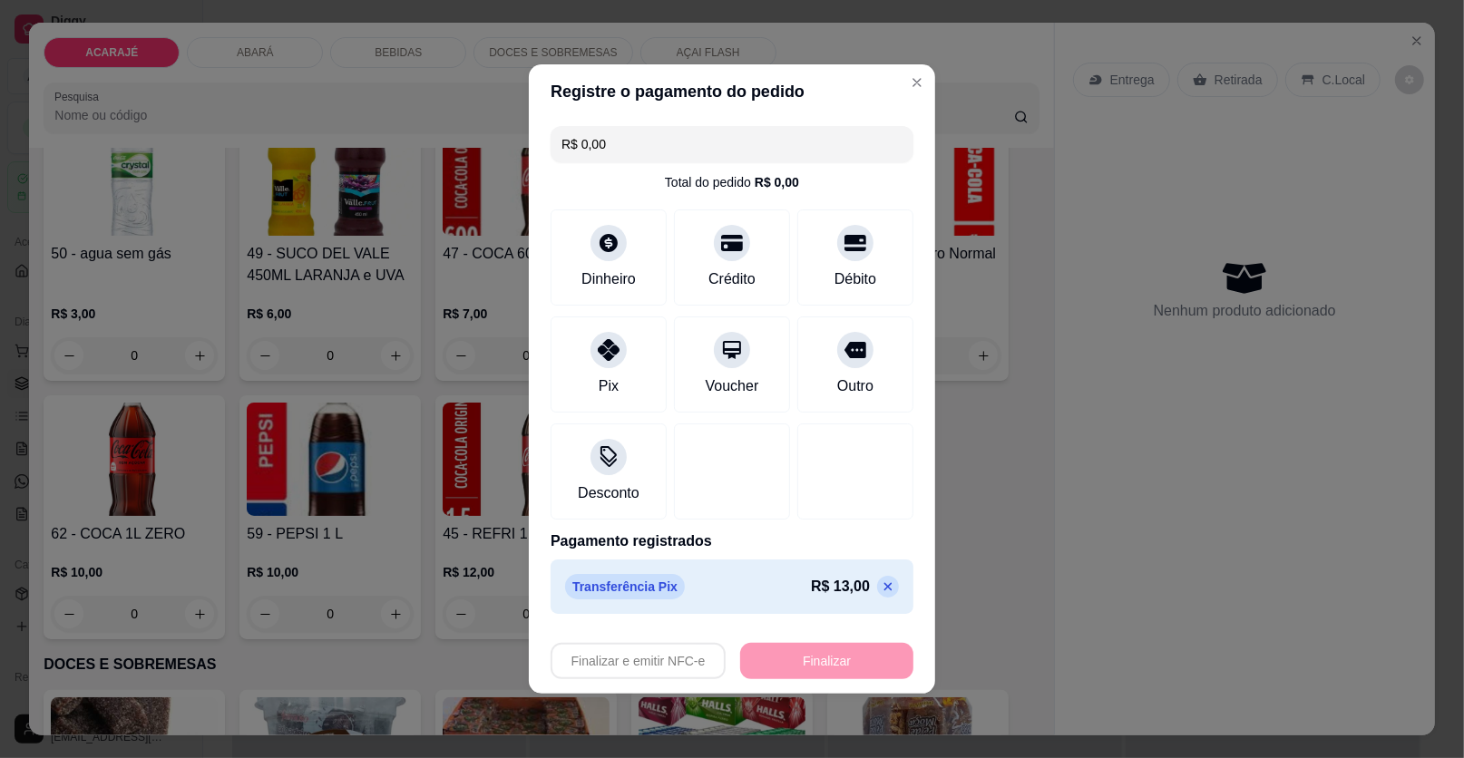
type input "-R$ 13,00"
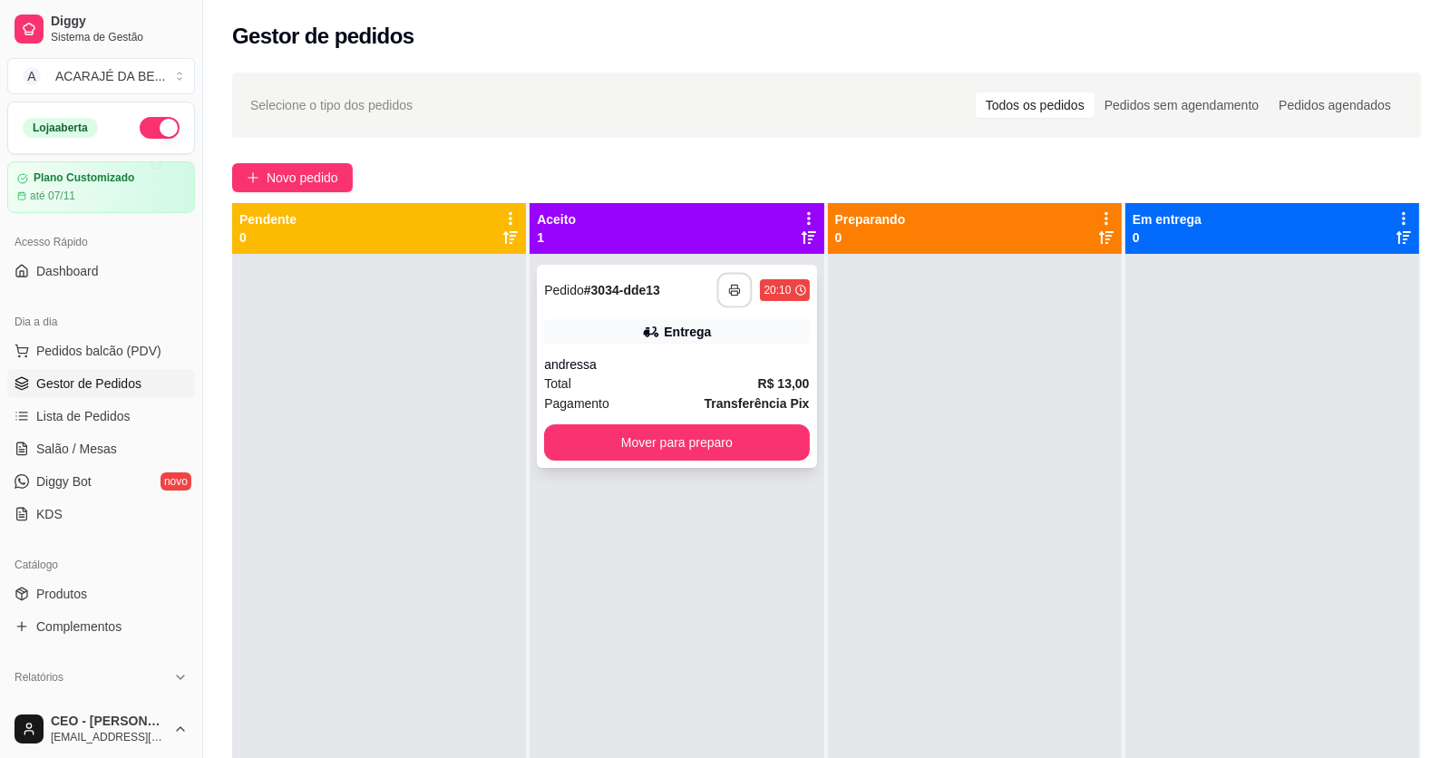
click at [729, 290] on icon "button" at bounding box center [735, 290] width 13 height 13
click at [716, 429] on button "Mover para preparo" at bounding box center [677, 442] width 257 height 35
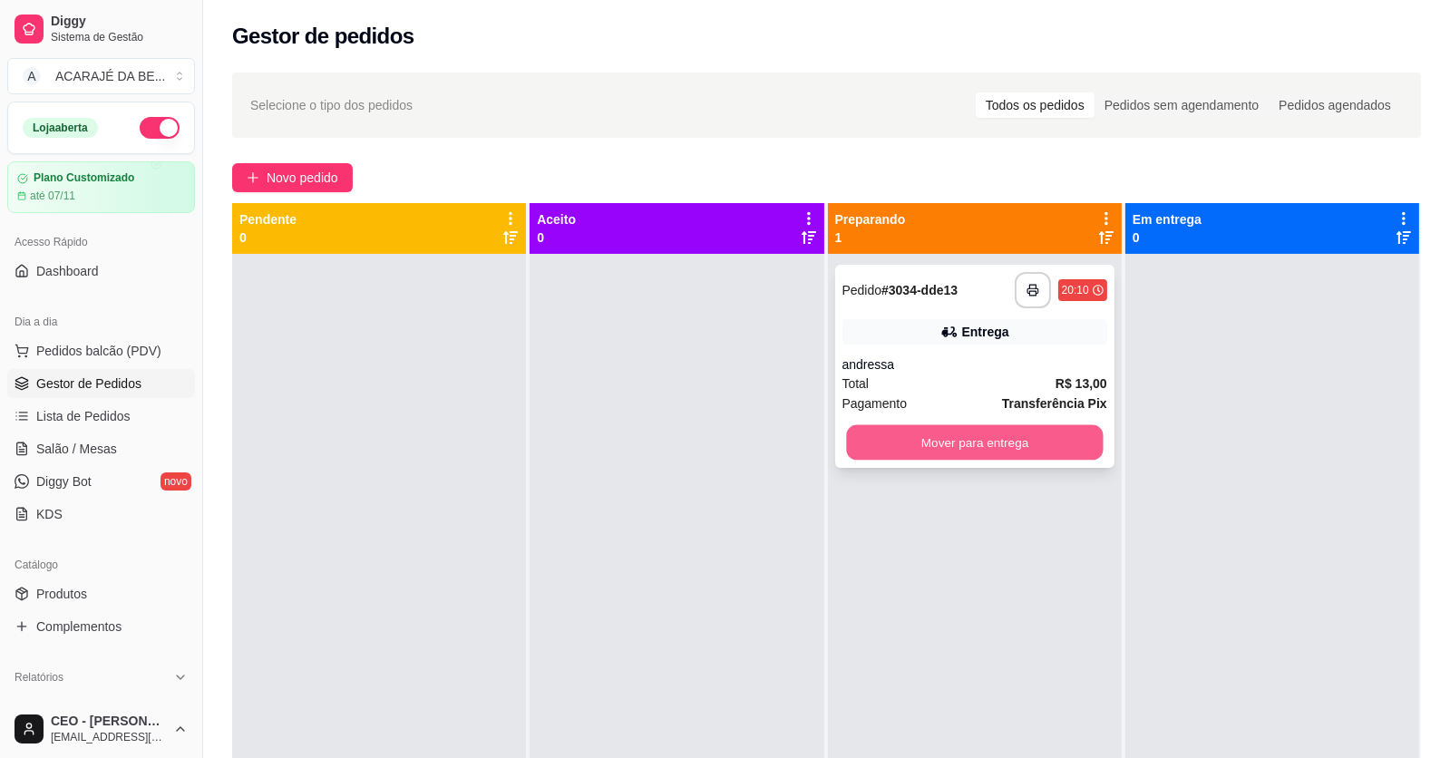
click at [1035, 446] on button "Mover para entrega" at bounding box center [974, 442] width 257 height 35
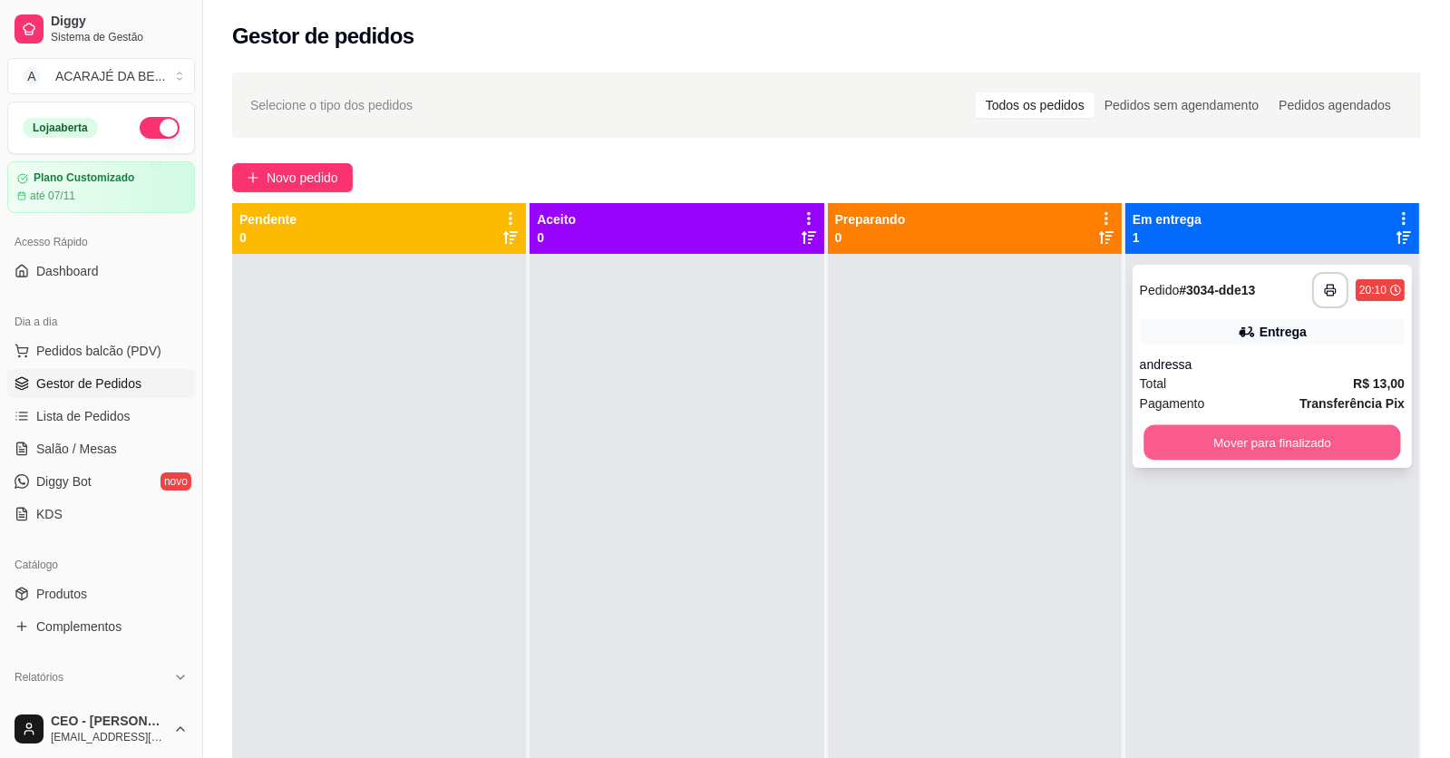
click at [1155, 444] on button "Mover para finalizado" at bounding box center [1272, 442] width 257 height 35
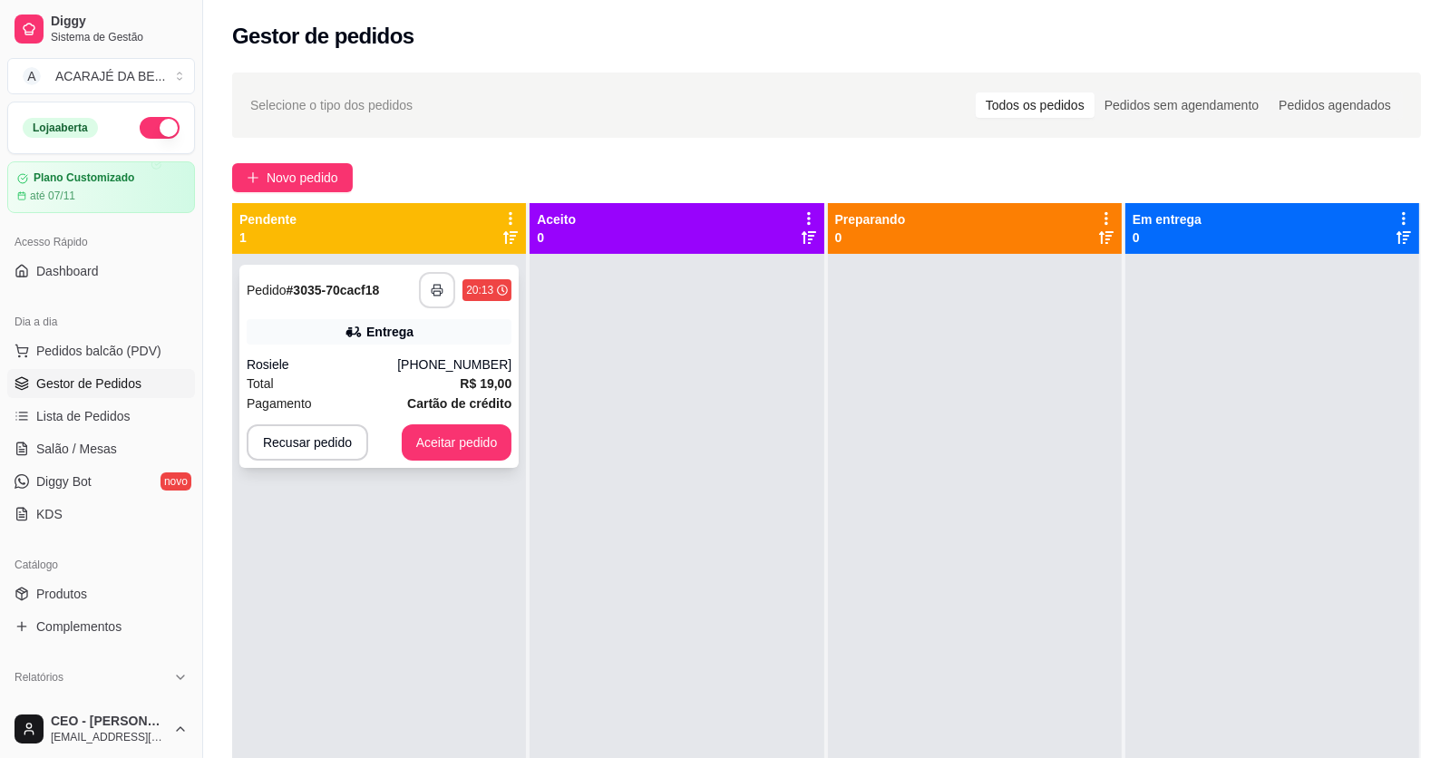
click at [431, 286] on icon "button" at bounding box center [437, 290] width 13 height 13
click at [453, 441] on button "Aceitar pedido" at bounding box center [457, 442] width 111 height 36
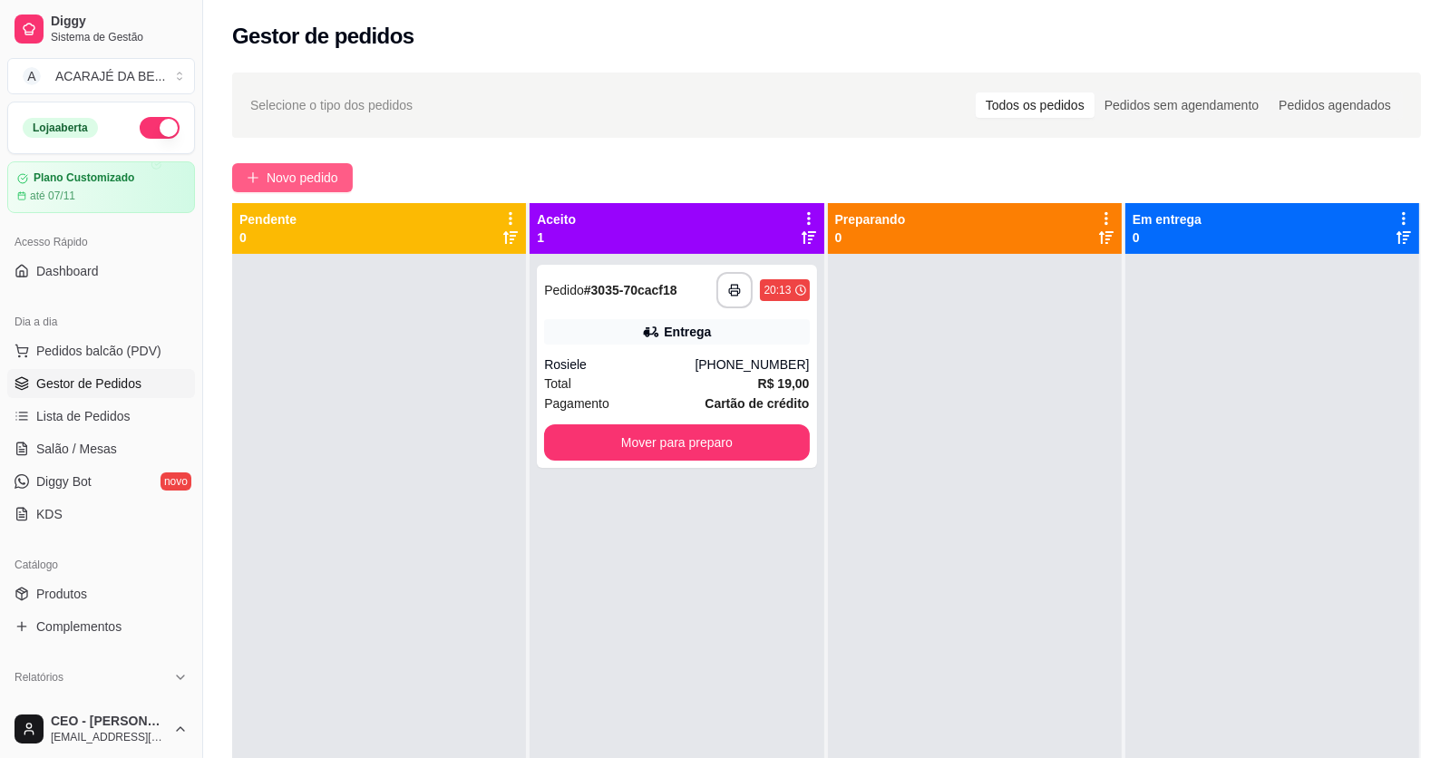
click at [265, 176] on button "Novo pedido" at bounding box center [292, 177] width 121 height 29
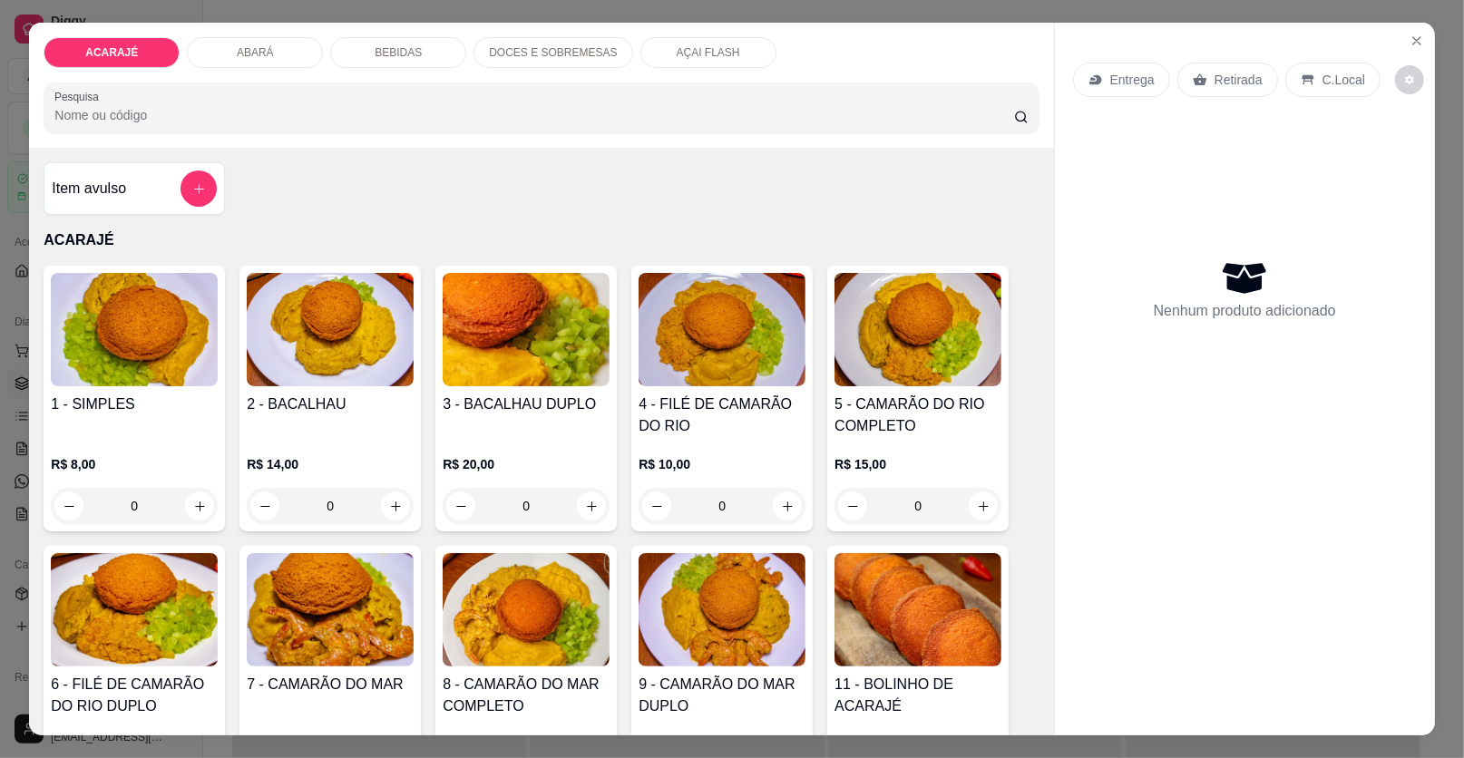
click at [1064, 414] on div "Entrega Retirada C.Local Nenhum produto adicionado" at bounding box center [1245, 365] width 380 height 684
click at [1410, 27] on button "Close" at bounding box center [1416, 40] width 29 height 29
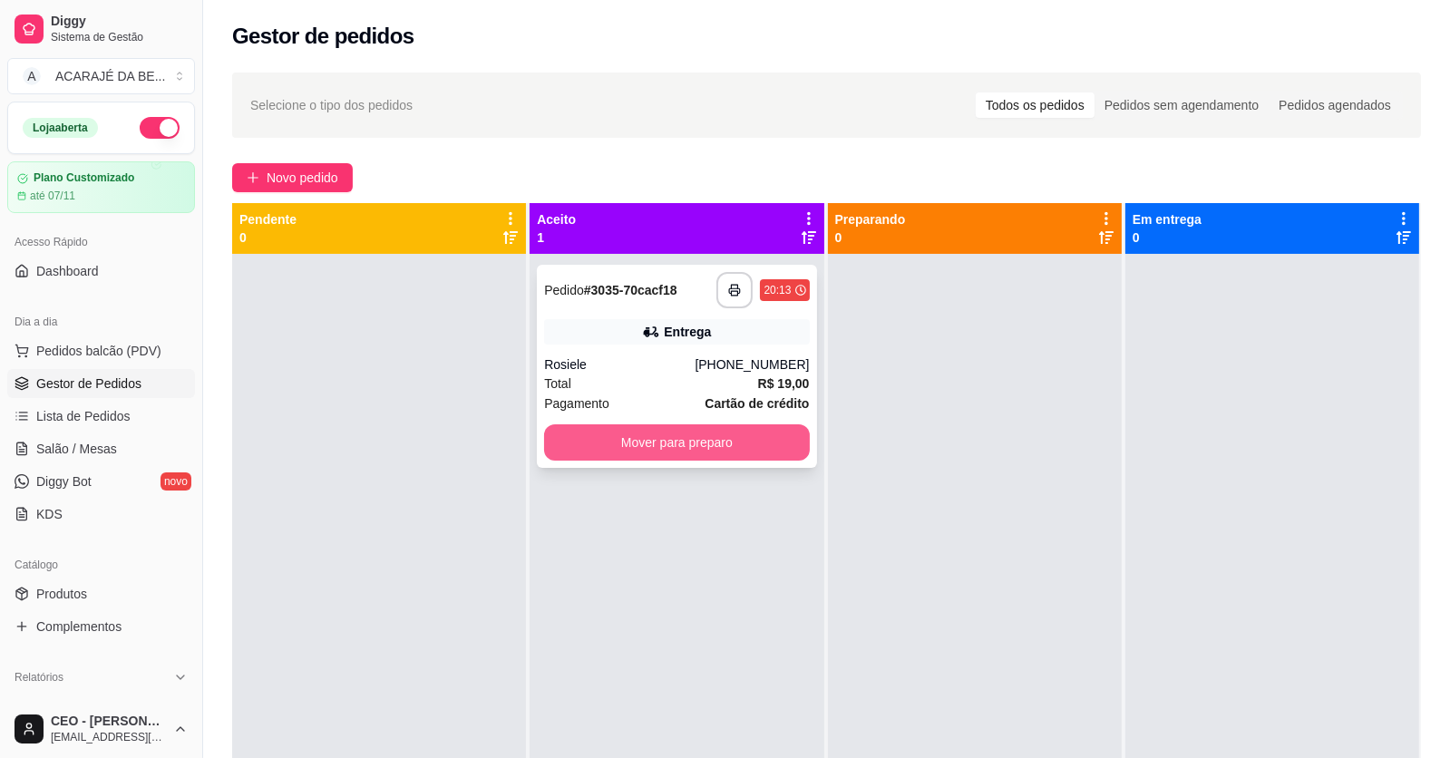
click at [628, 452] on button "Mover para preparo" at bounding box center [676, 442] width 265 height 36
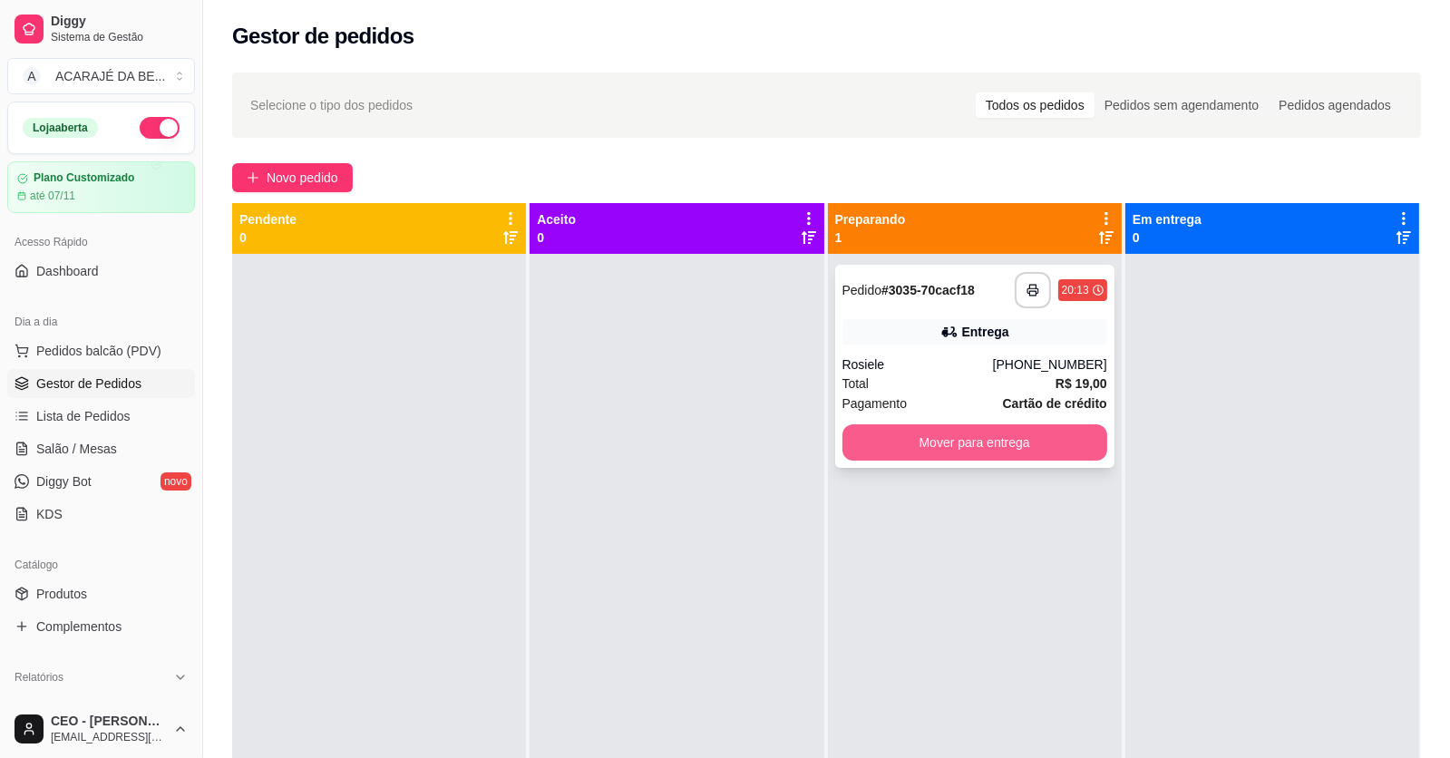
click at [919, 453] on button "Mover para entrega" at bounding box center [975, 442] width 265 height 36
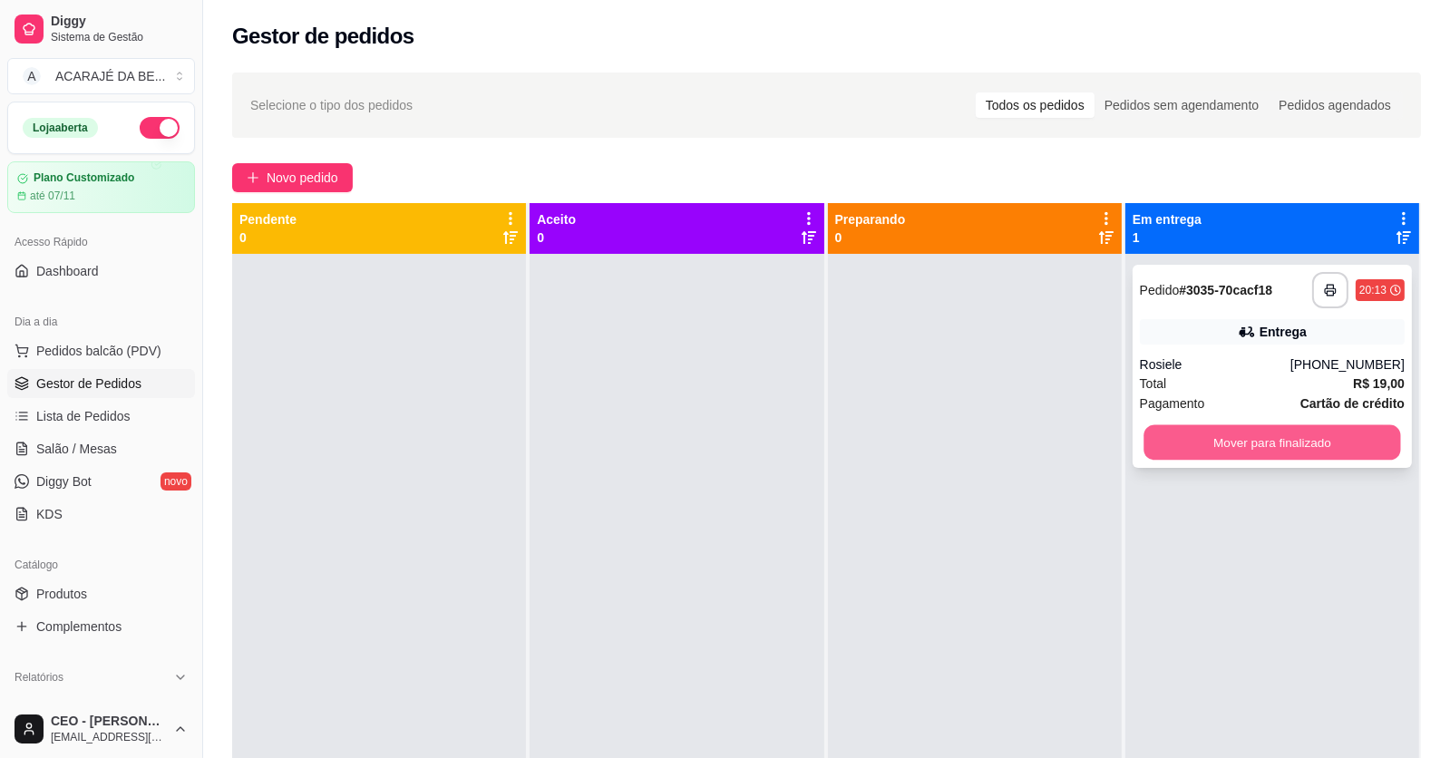
click at [1150, 446] on button "Mover para finalizado" at bounding box center [1272, 442] width 257 height 35
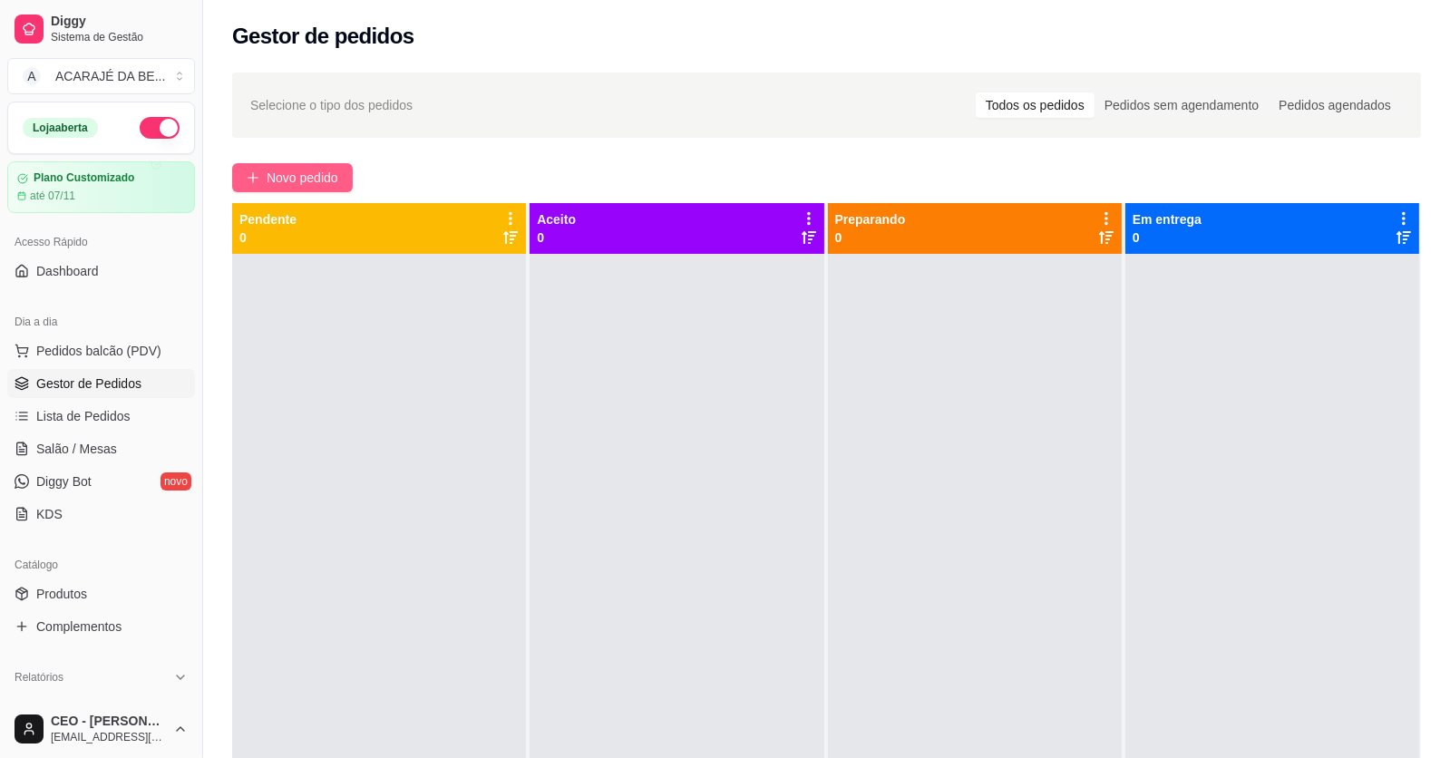
click at [334, 181] on span "Novo pedido" at bounding box center [303, 178] width 72 height 20
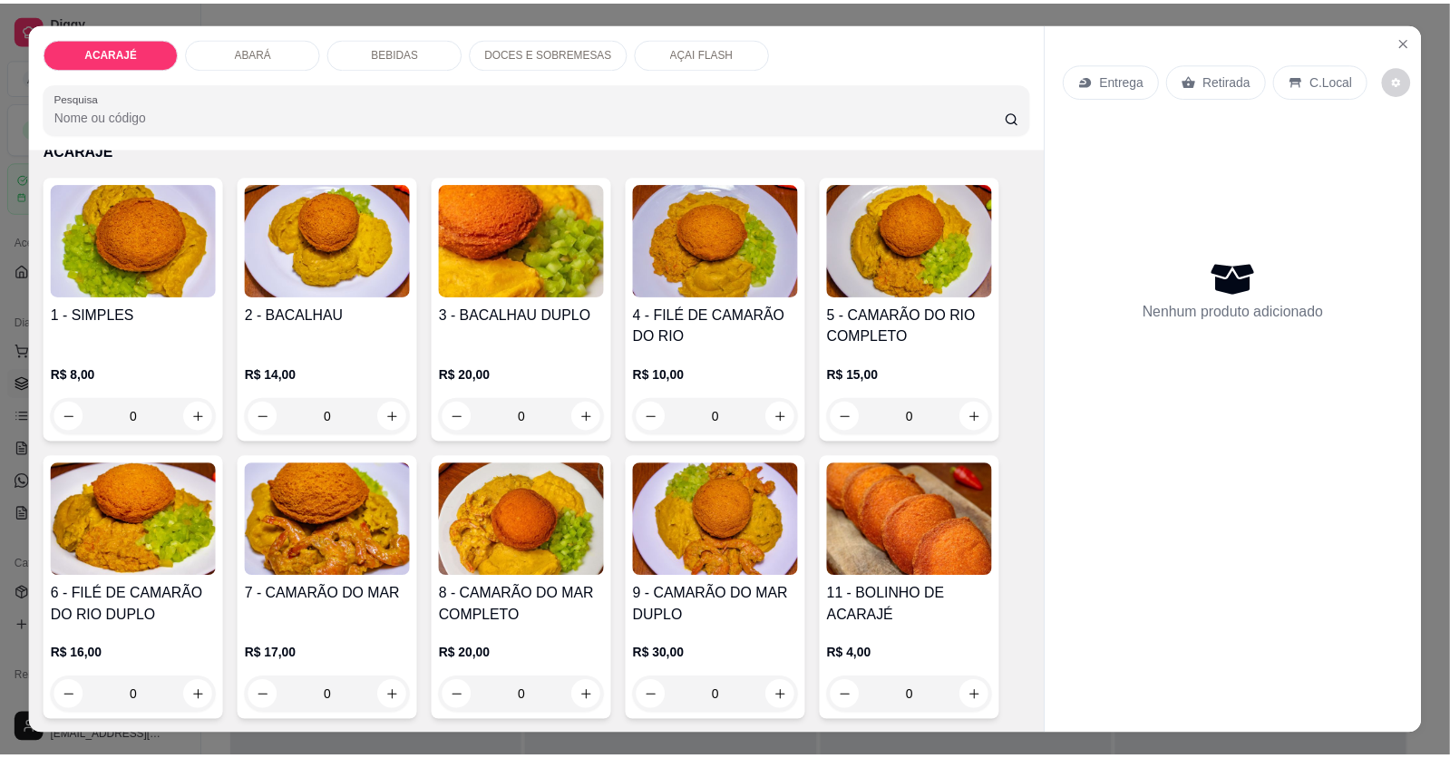
scroll to position [90, 0]
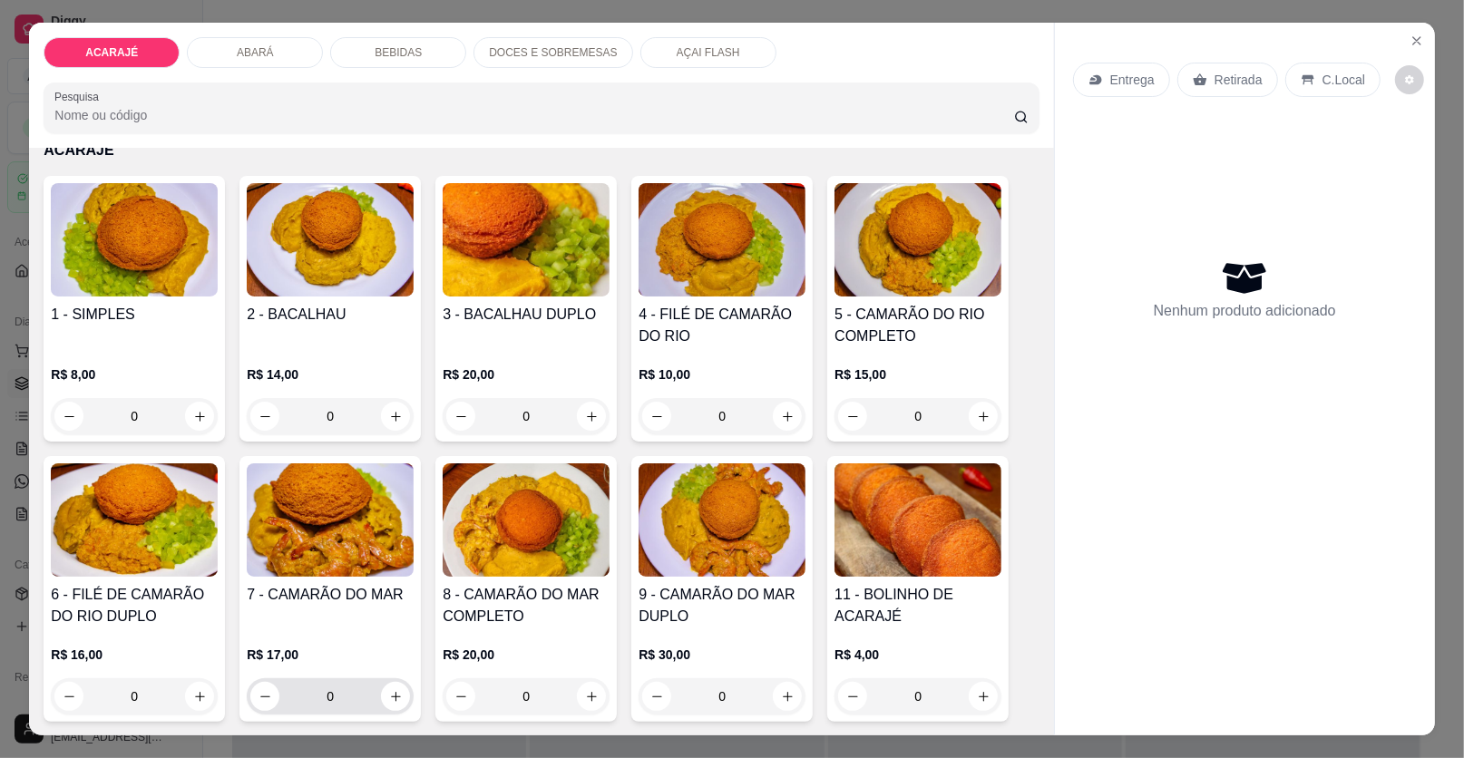
click at [391, 682] on button "increase-product-quantity" at bounding box center [395, 696] width 29 height 29
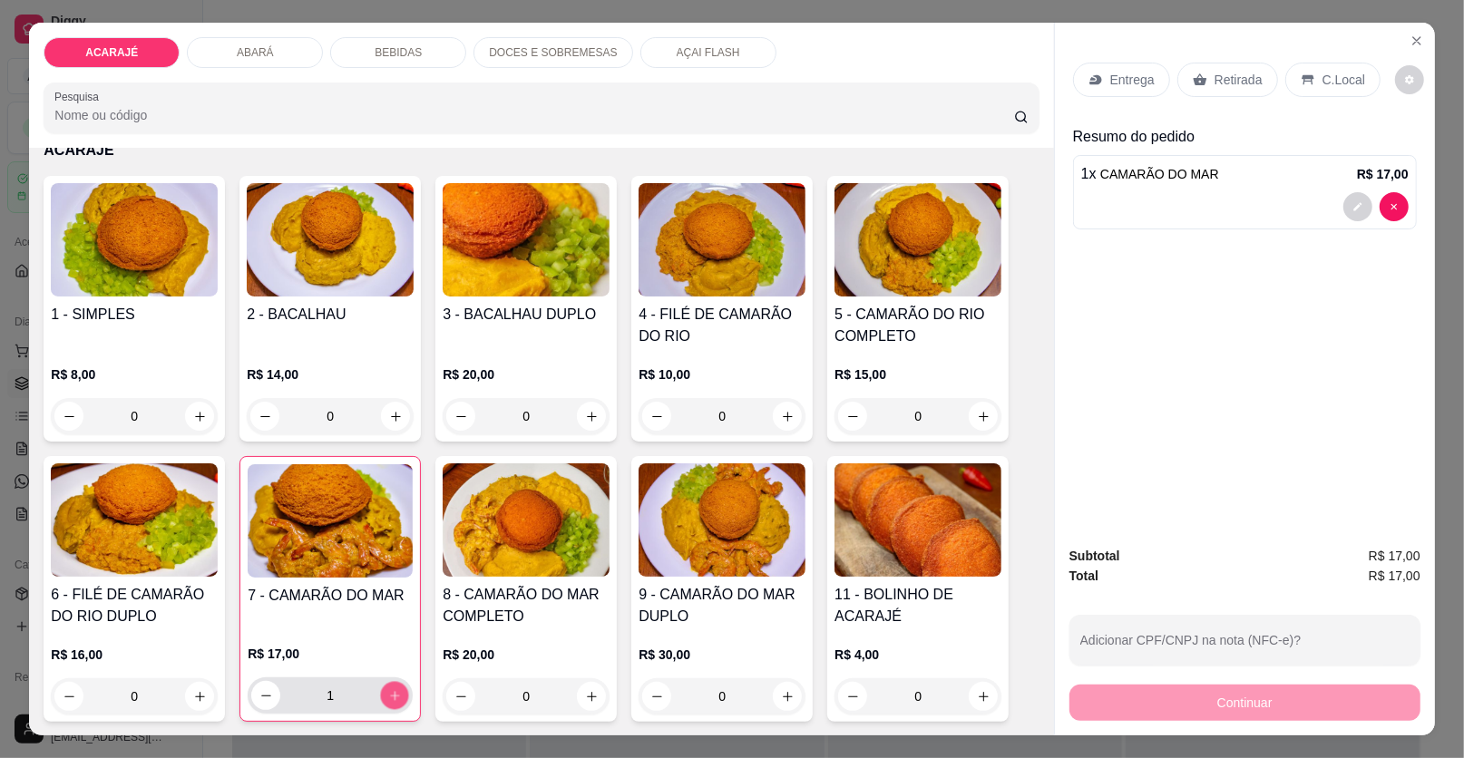
click at [389, 682] on button "increase-product-quantity" at bounding box center [395, 696] width 28 height 28
type input "2"
click at [1110, 88] on p "Entrega" at bounding box center [1132, 80] width 44 height 18
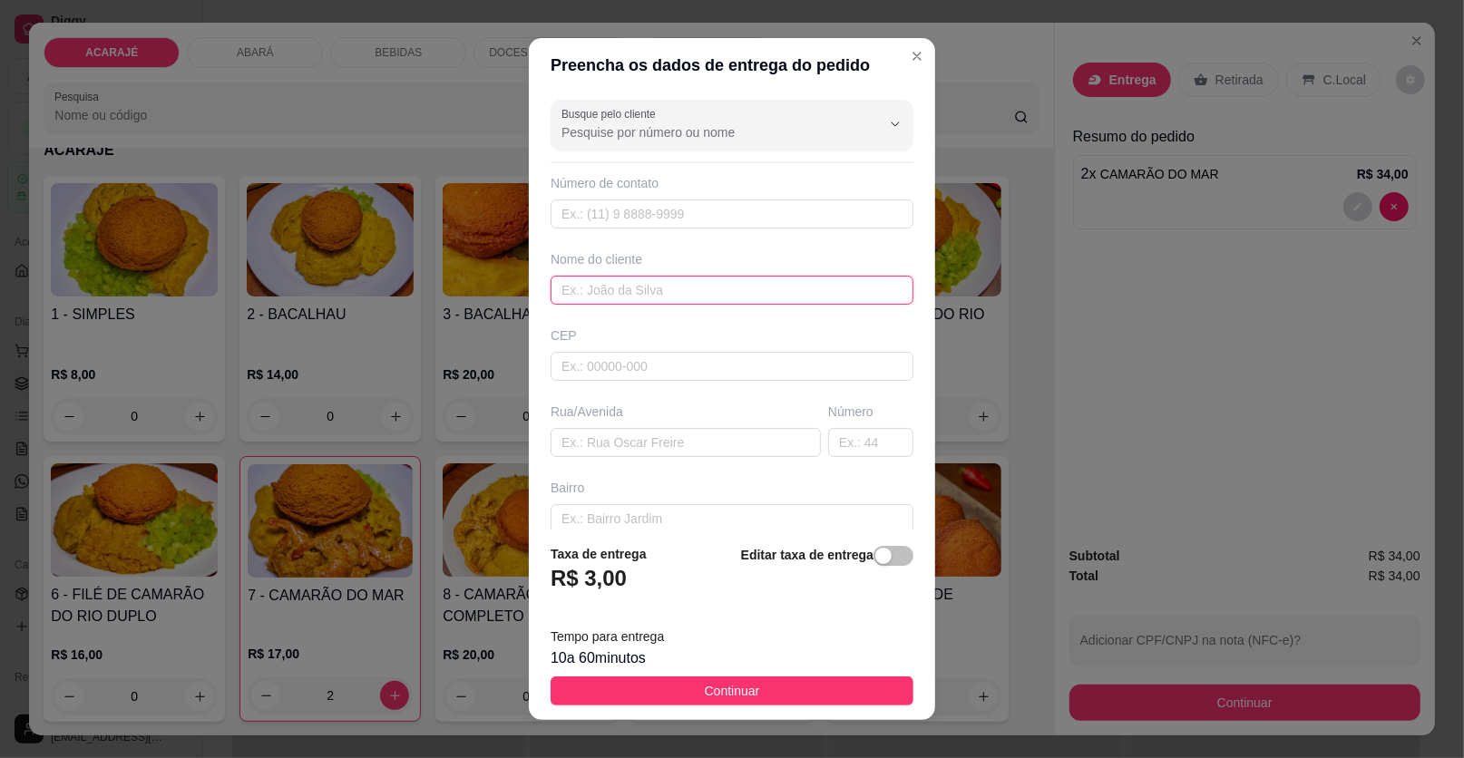
click at [728, 295] on input "text" at bounding box center [732, 290] width 363 height 29
type input "kally"
paste input "Salgado Filho n 43 em cima da Nupé"
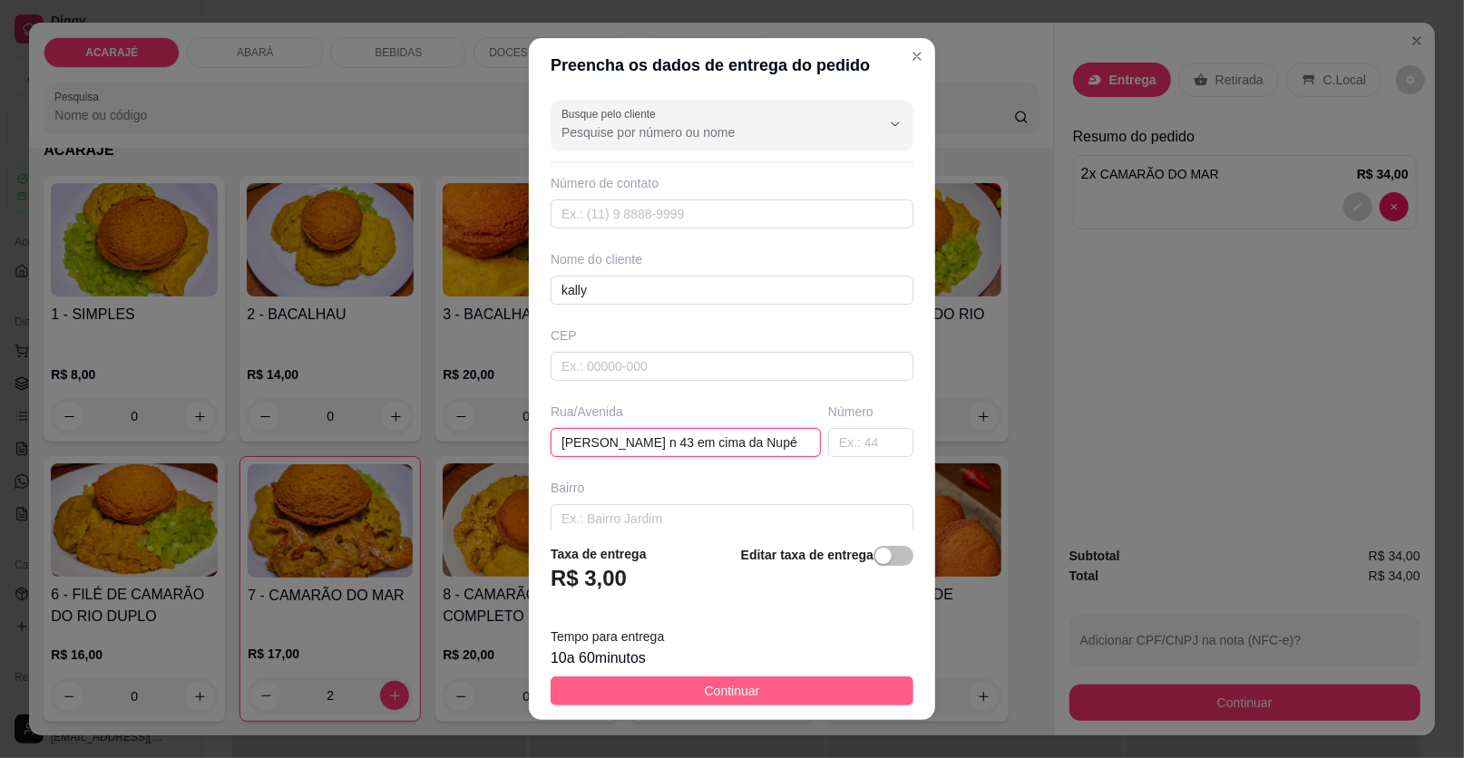
type input "Salgado Filho n 43 em cima da Nupé"
click at [730, 684] on span "Continuar" at bounding box center [732, 691] width 55 height 20
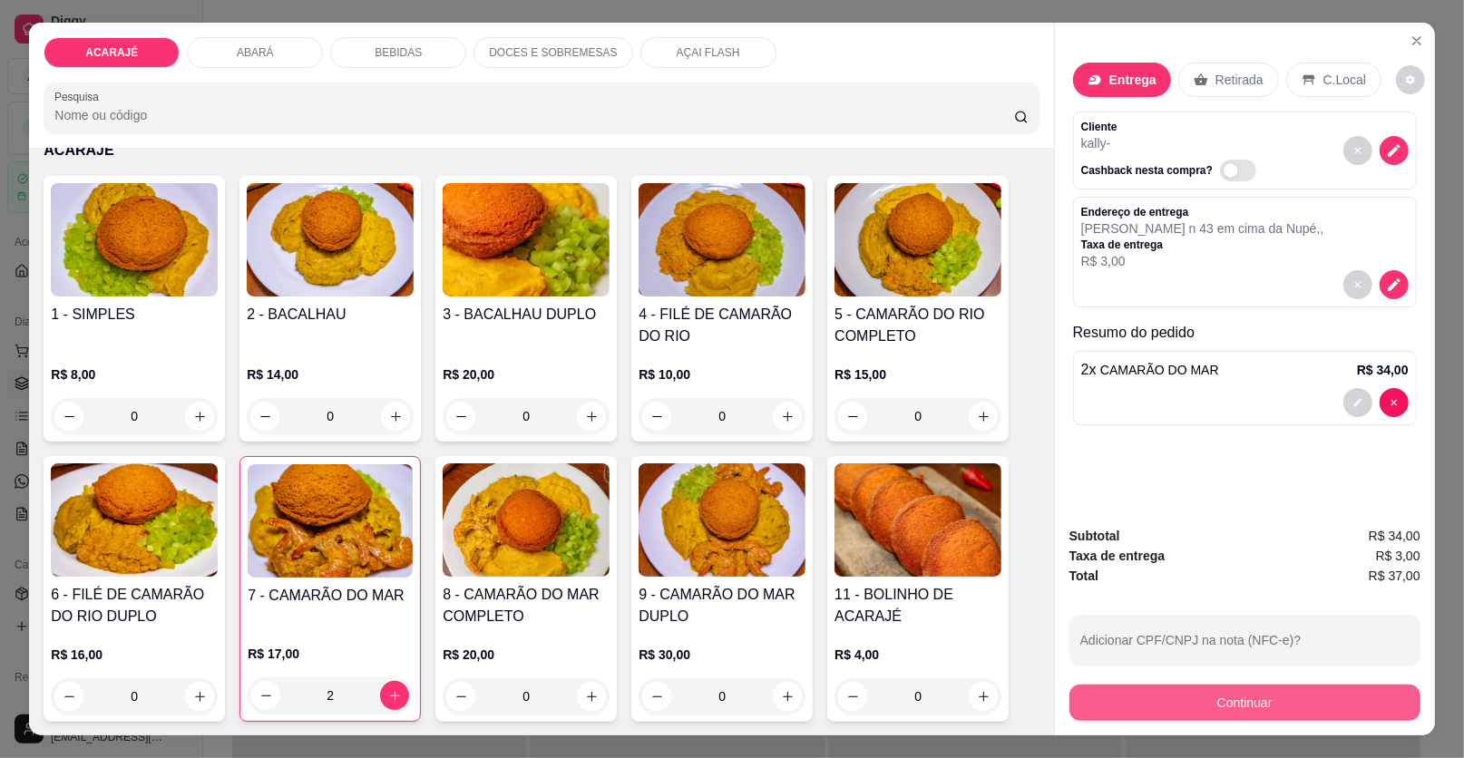
click at [1171, 697] on button "Continuar" at bounding box center [1244, 703] width 351 height 36
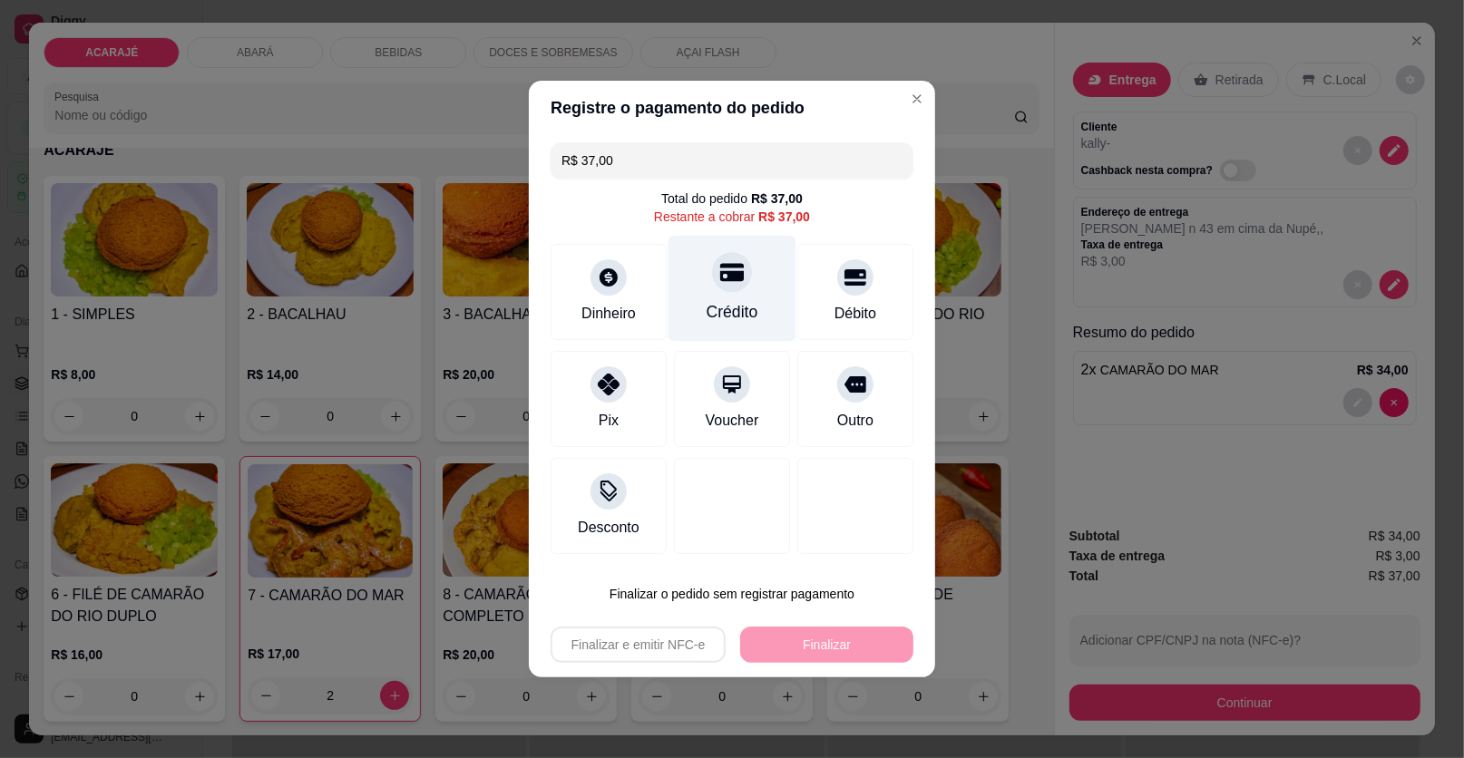
click at [725, 305] on div "Crédito" at bounding box center [733, 312] width 52 height 24
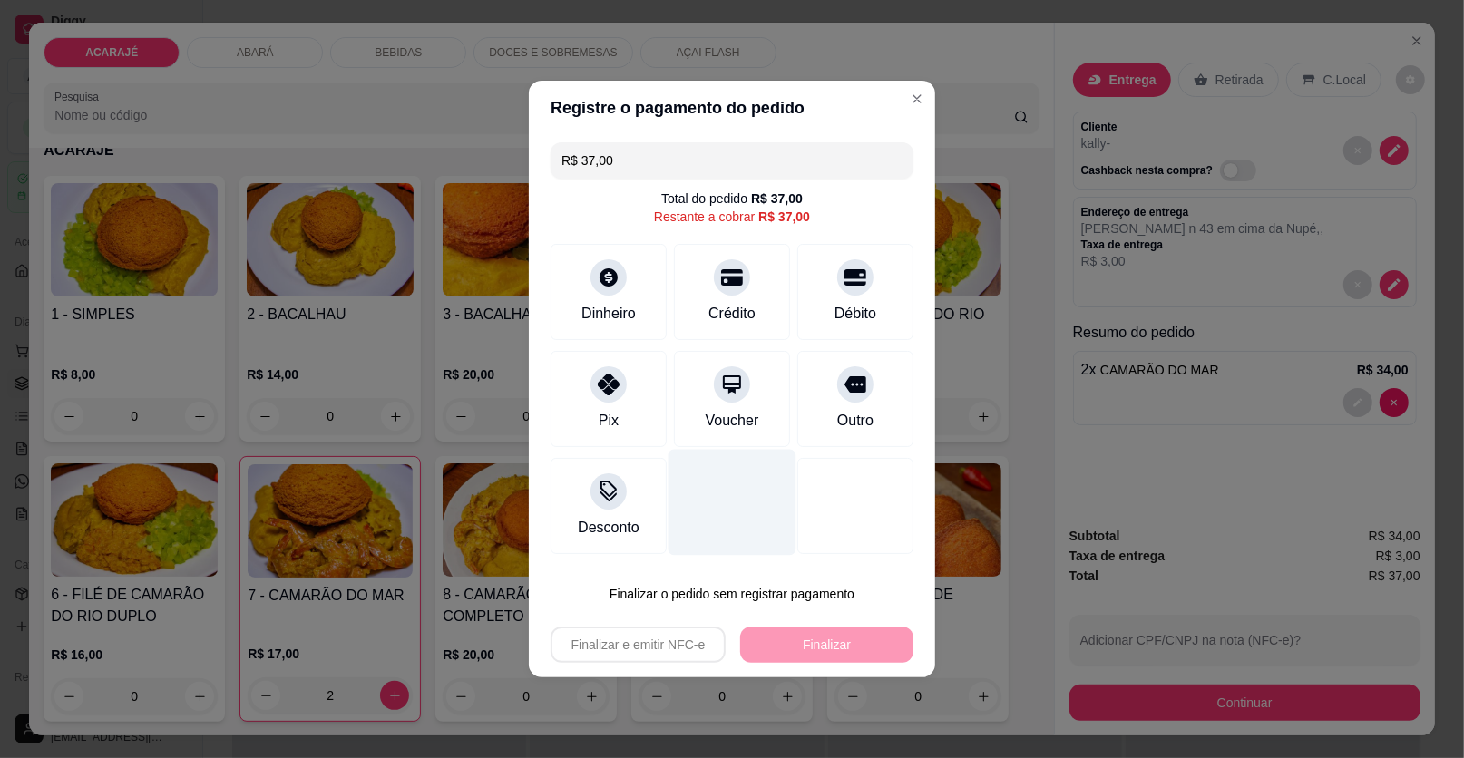
type input "R$ 0,00"
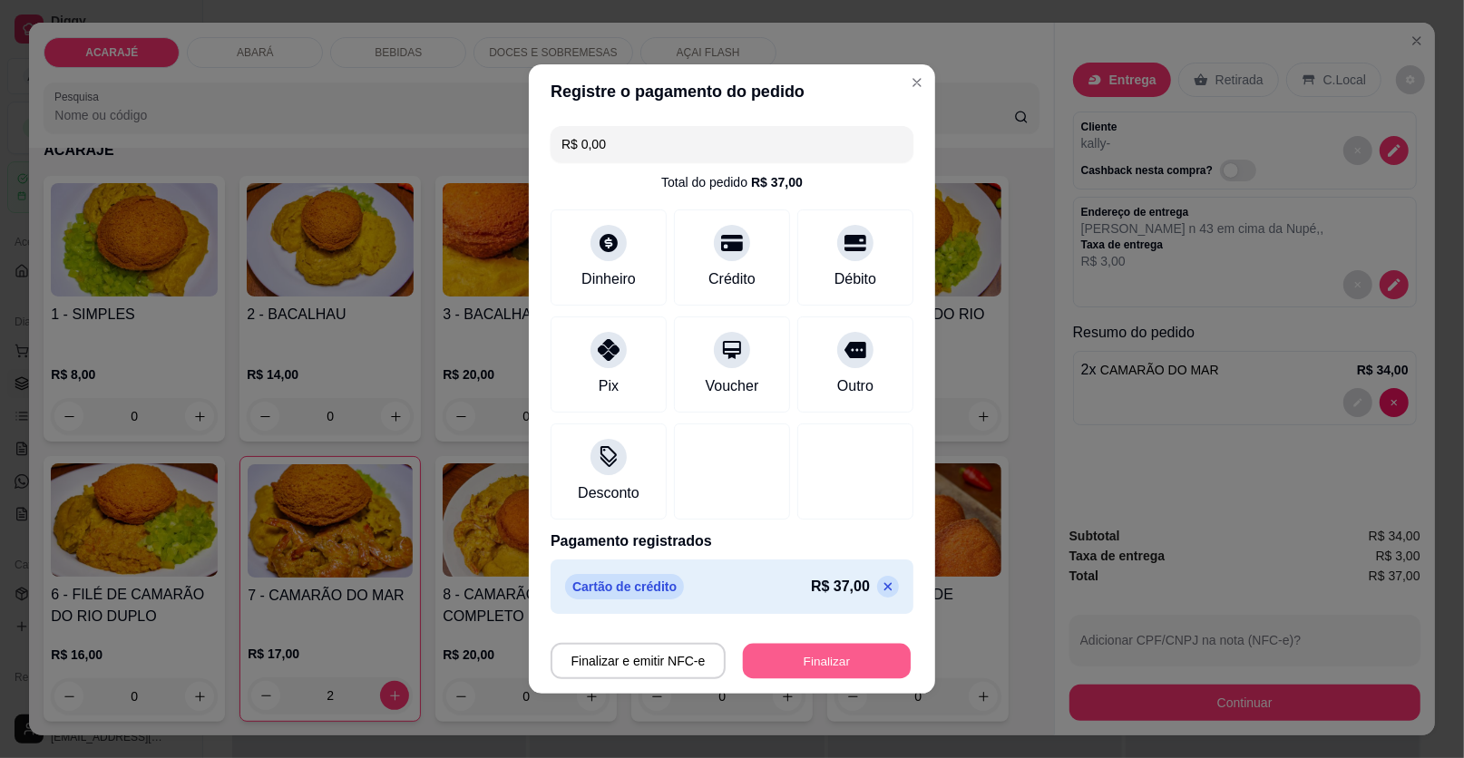
click at [813, 668] on button "Finalizar" at bounding box center [827, 661] width 168 height 35
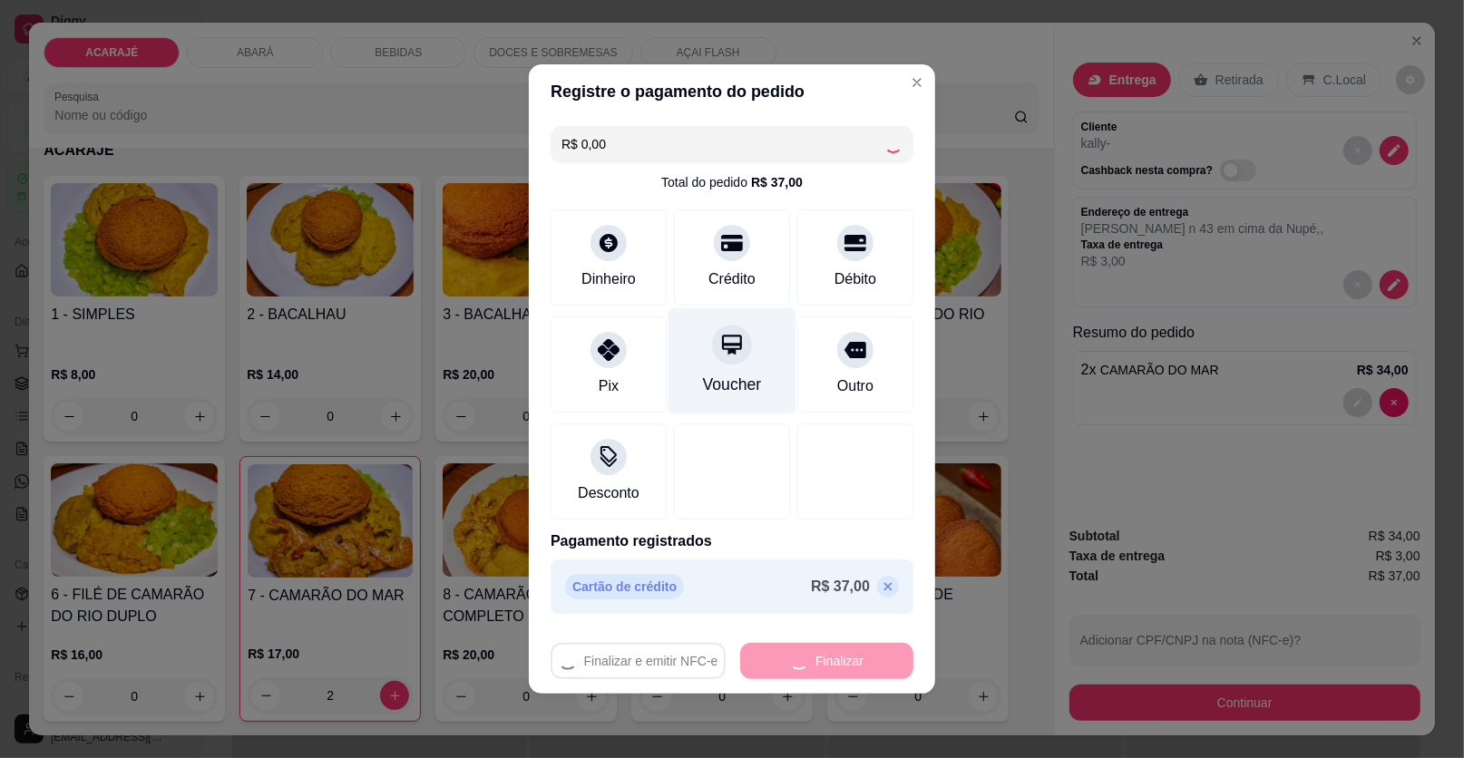
type input "0"
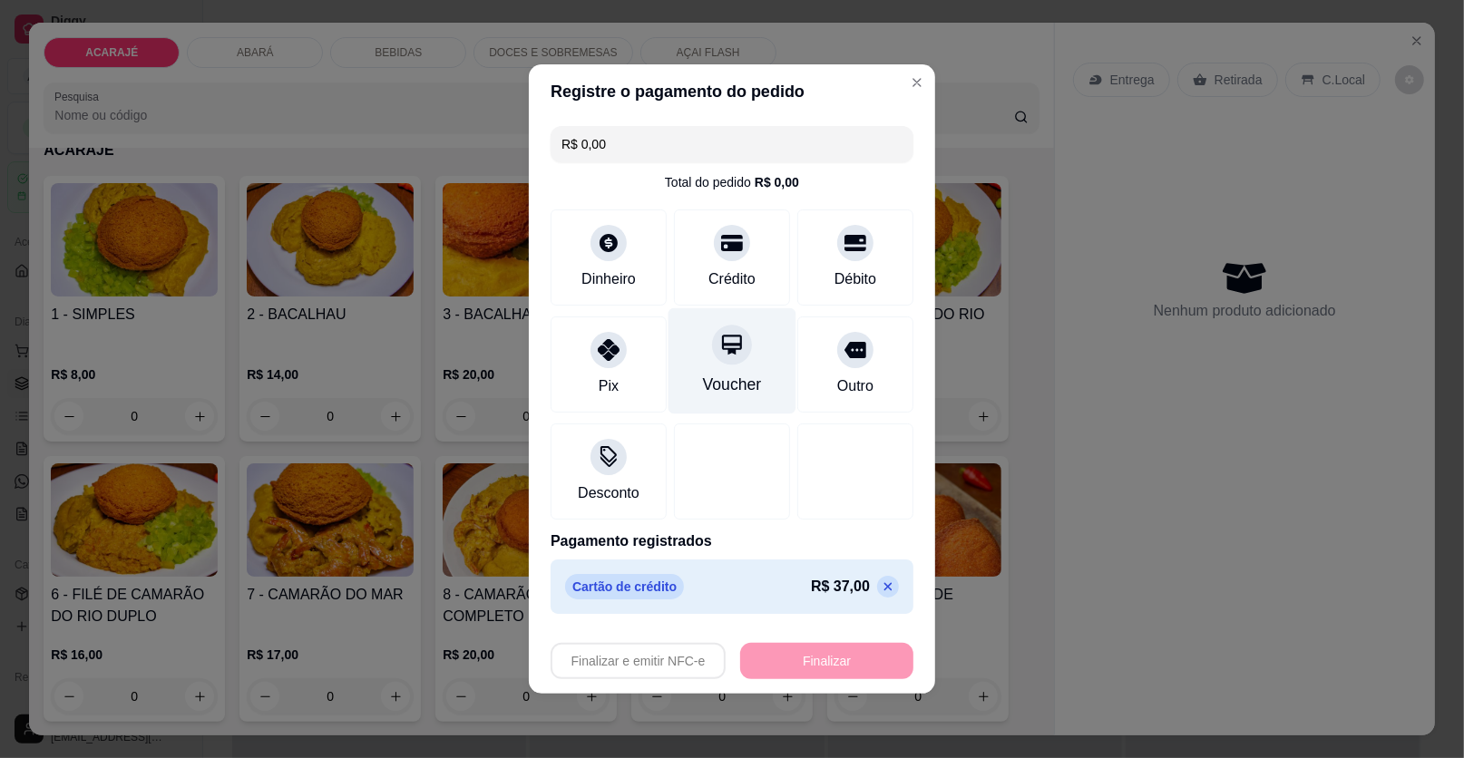
type input "-R$ 37,00"
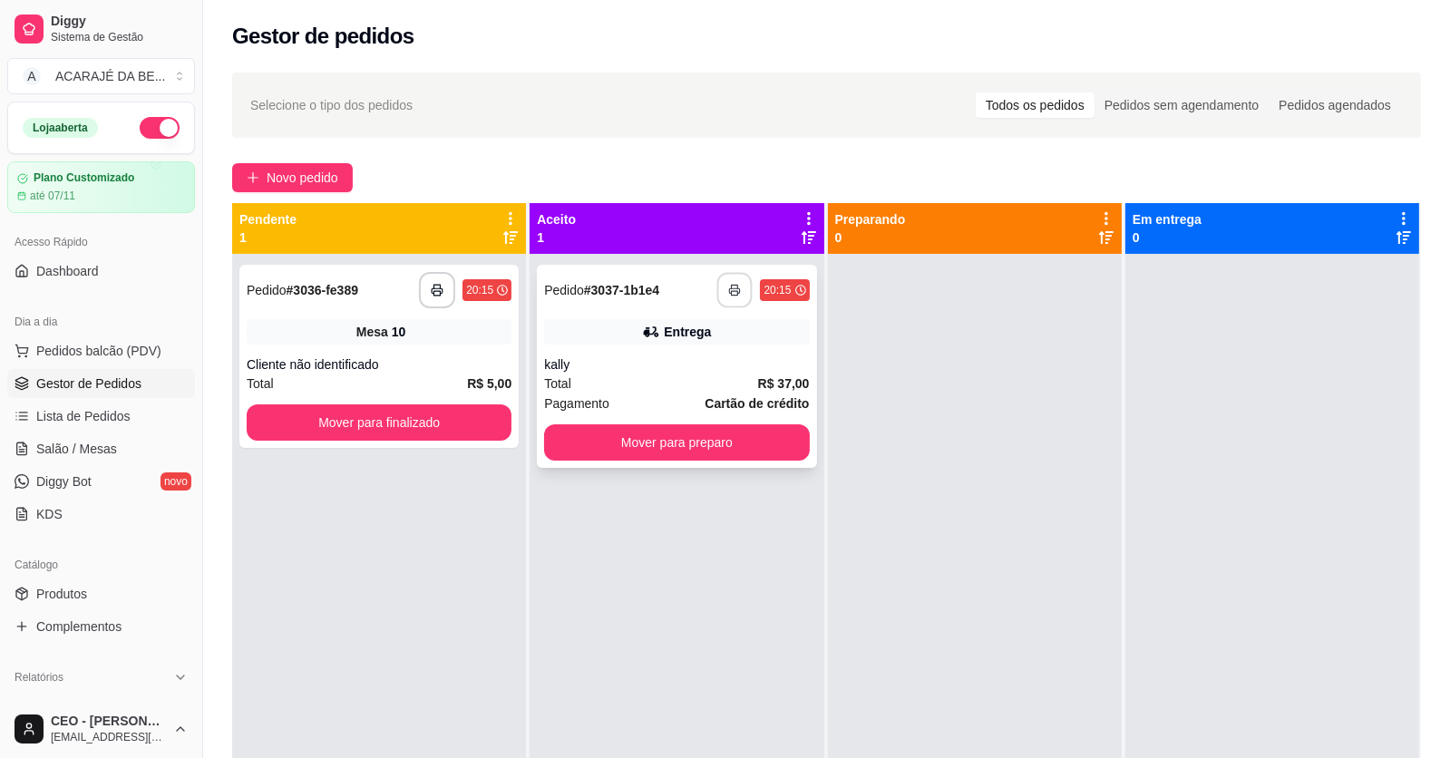
click at [735, 289] on icon "button" at bounding box center [735, 290] width 13 height 13
click at [693, 447] on button "Mover para preparo" at bounding box center [677, 442] width 257 height 35
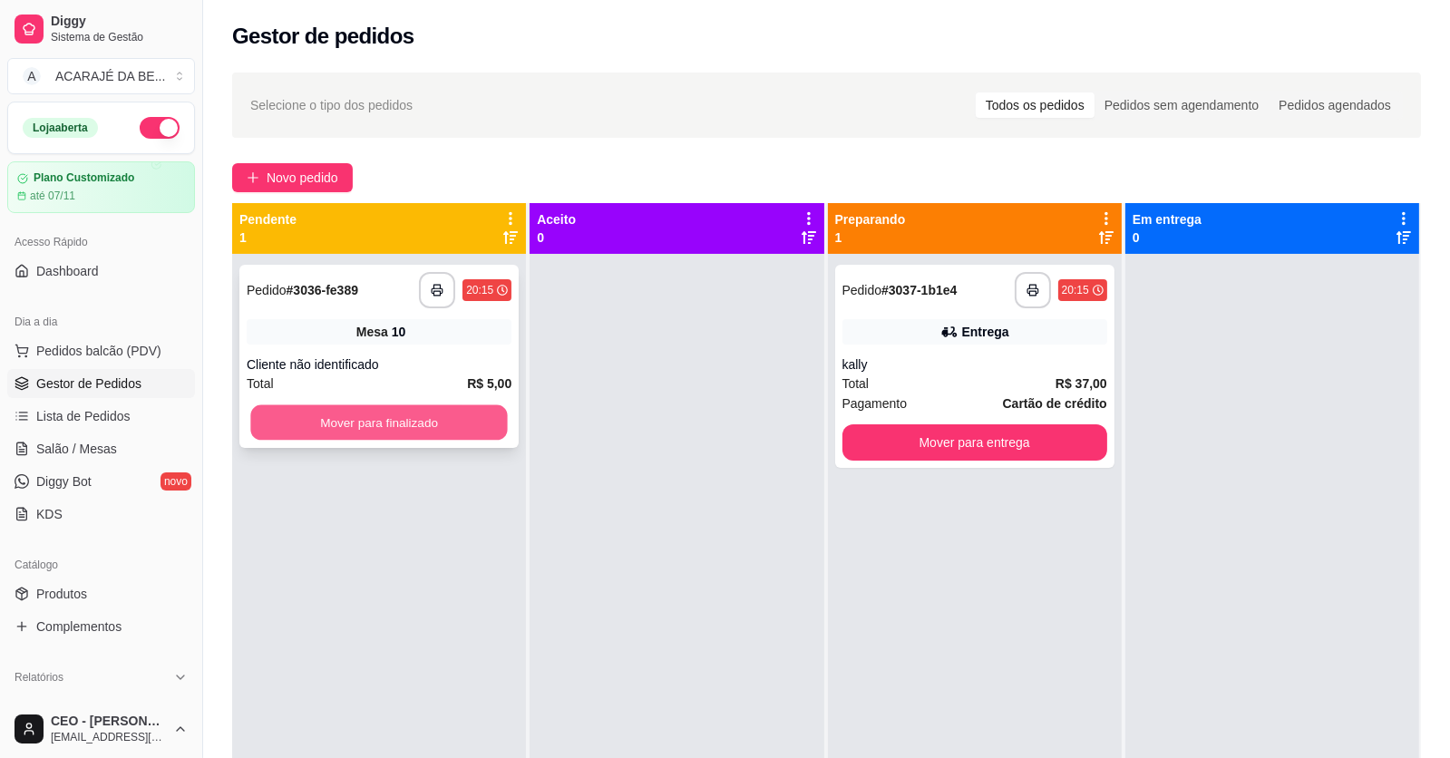
click at [463, 423] on button "Mover para finalizado" at bounding box center [378, 422] width 257 height 35
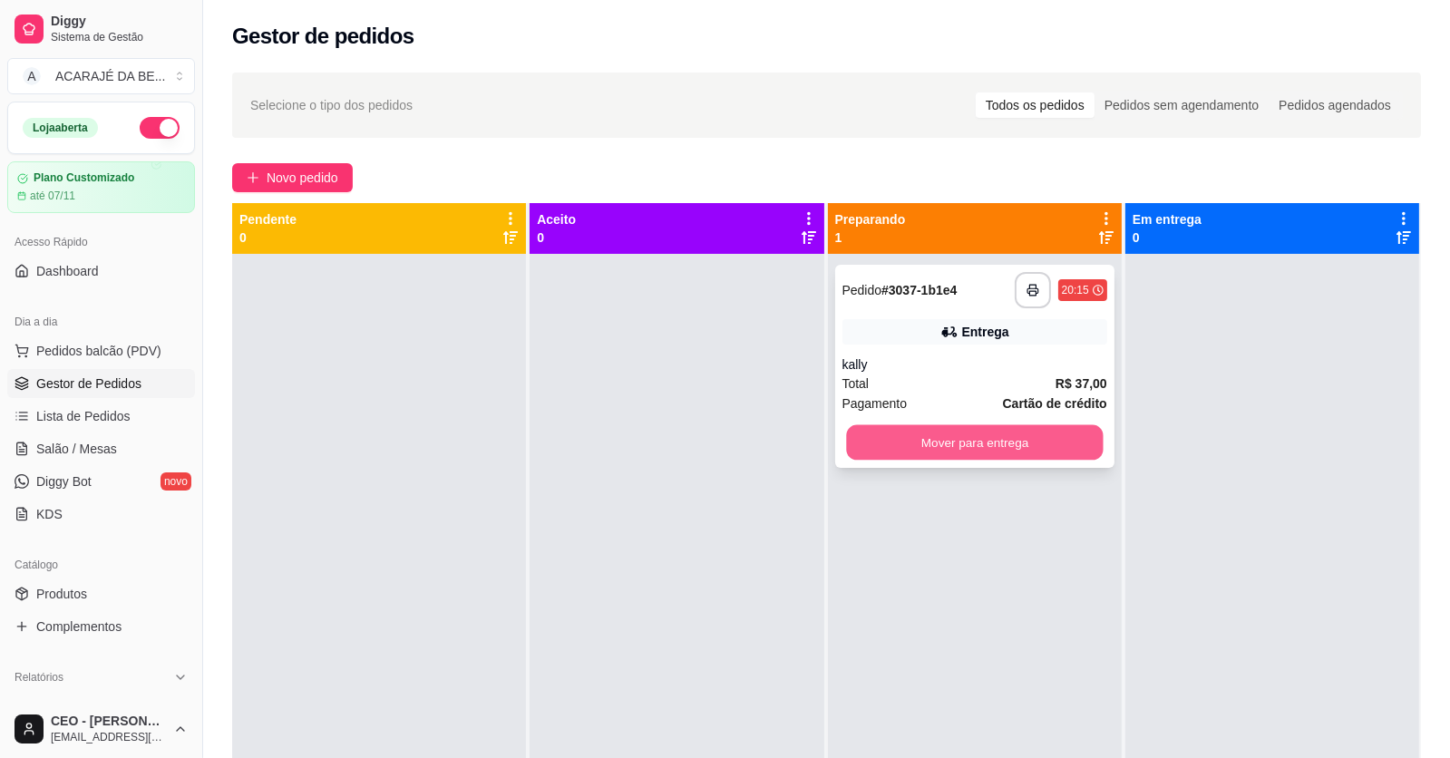
click at [871, 453] on button "Mover para entrega" at bounding box center [974, 442] width 257 height 35
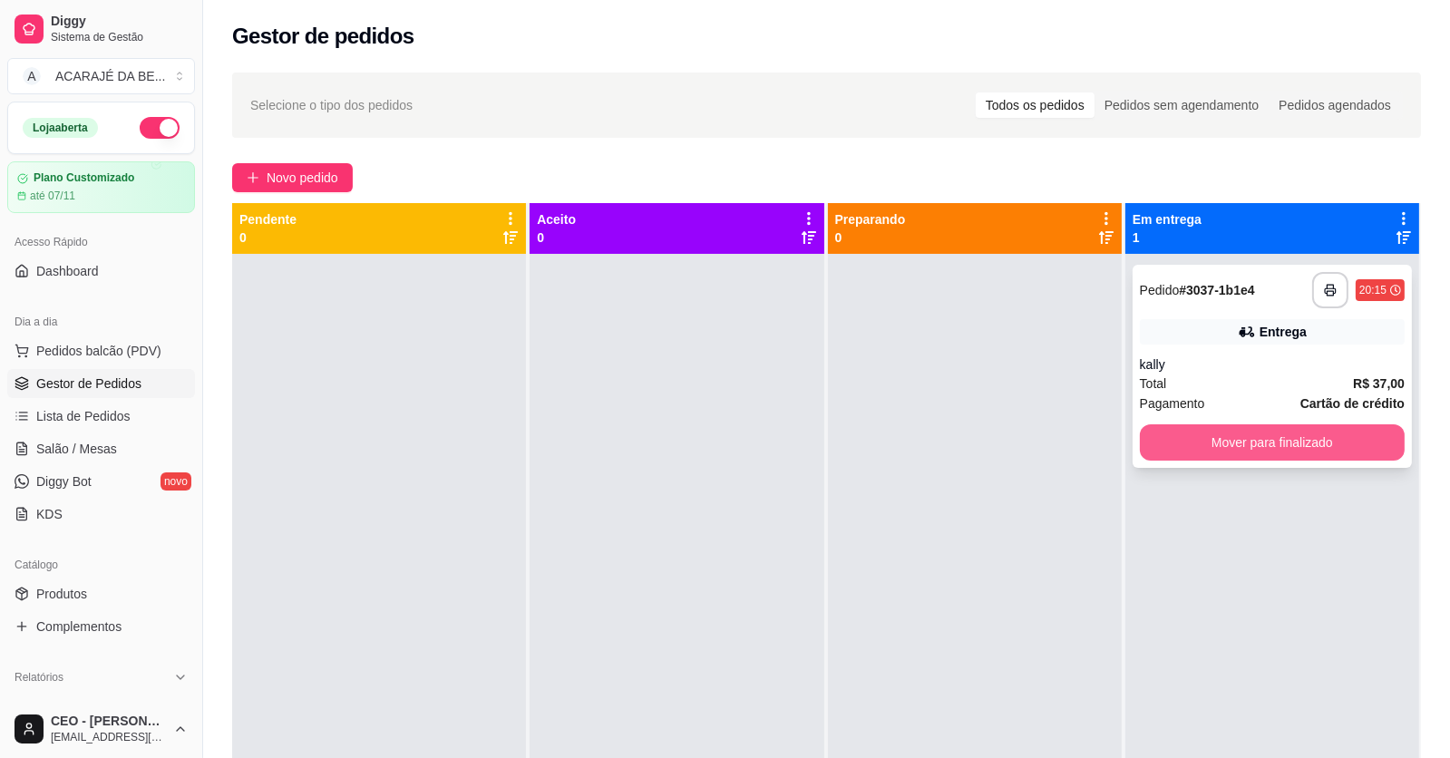
click at [1165, 434] on button "Mover para finalizado" at bounding box center [1272, 442] width 265 height 36
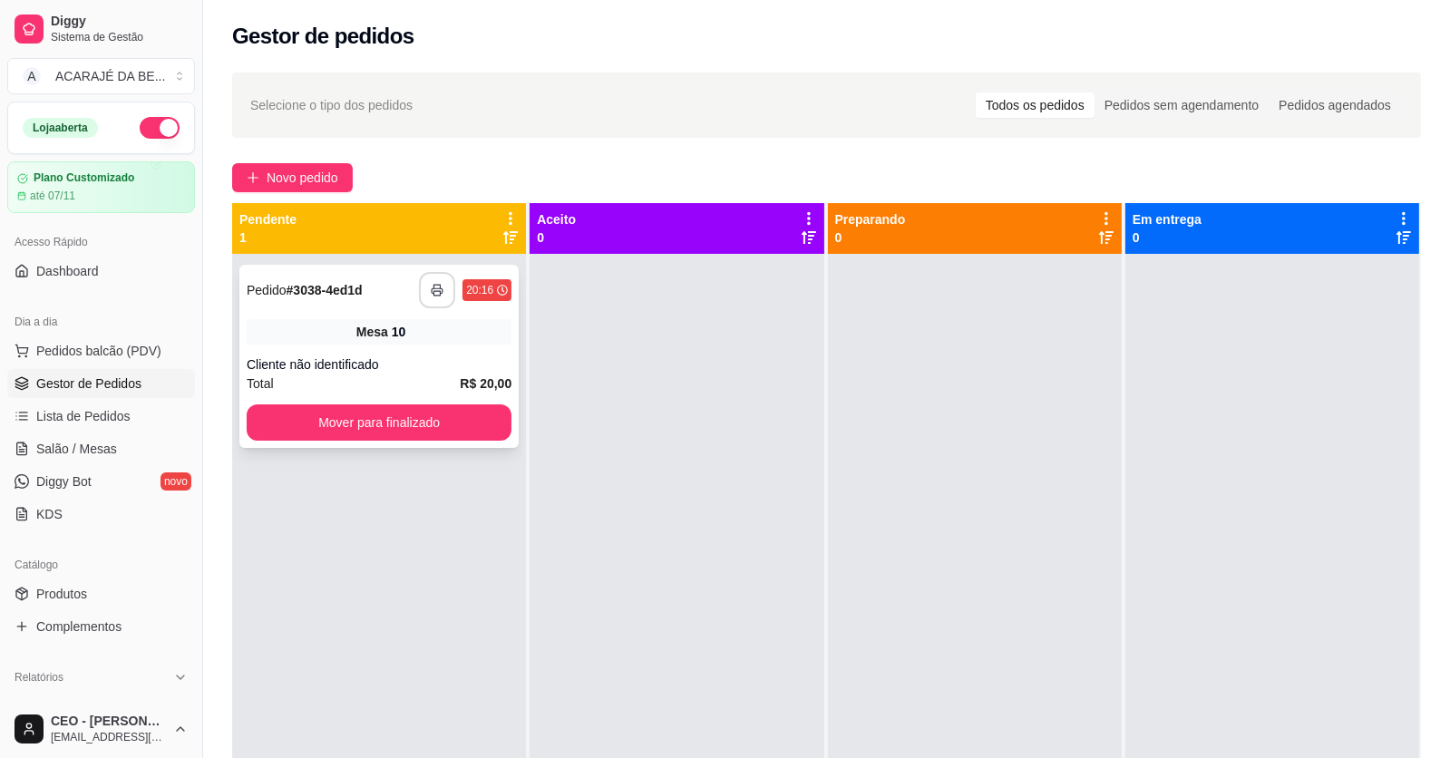
click at [438, 293] on icon "button" at bounding box center [437, 290] width 13 height 13
click at [403, 424] on button "Mover para finalizado" at bounding box center [379, 423] width 265 height 36
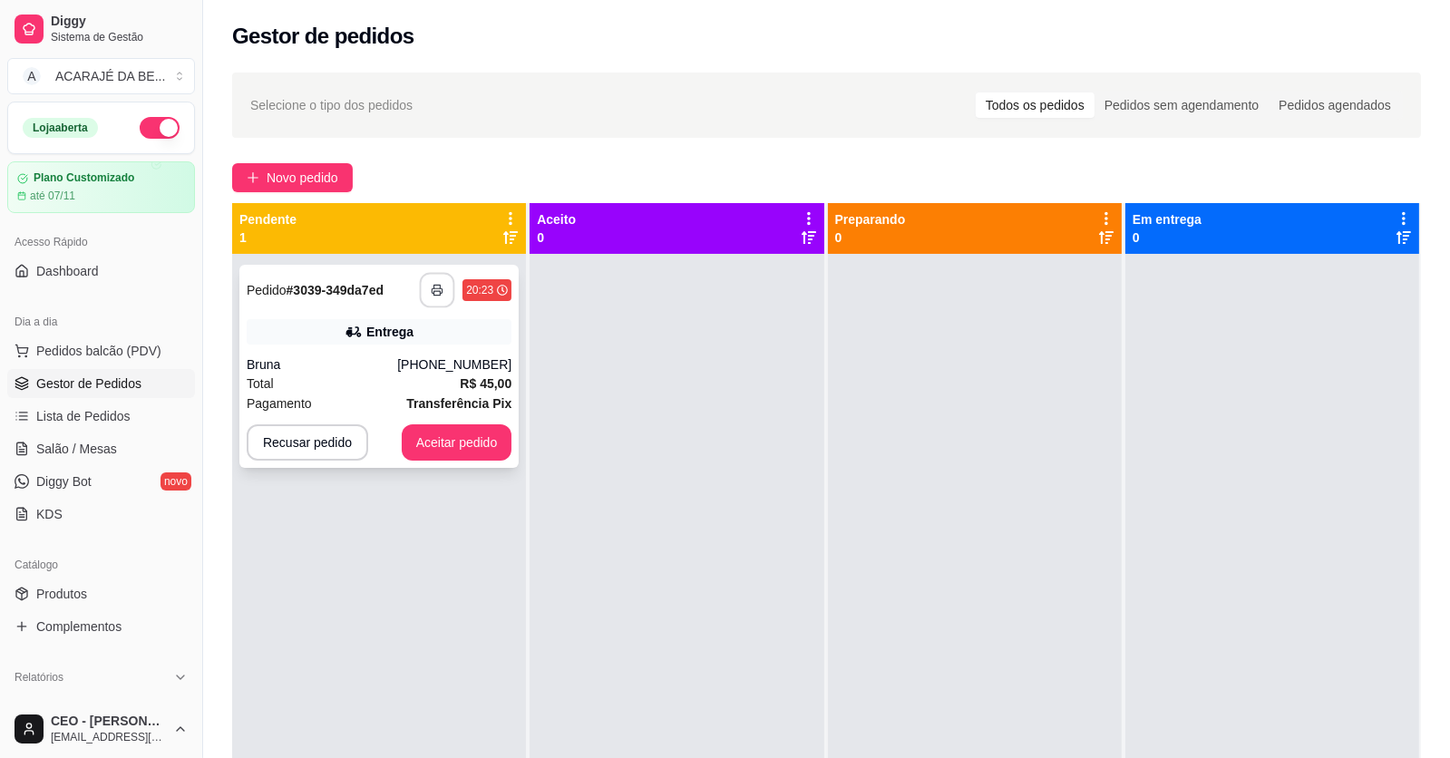
click at [432, 291] on icon "button" at bounding box center [437, 290] width 13 height 13
click at [454, 456] on button "Aceitar pedido" at bounding box center [457, 442] width 107 height 35
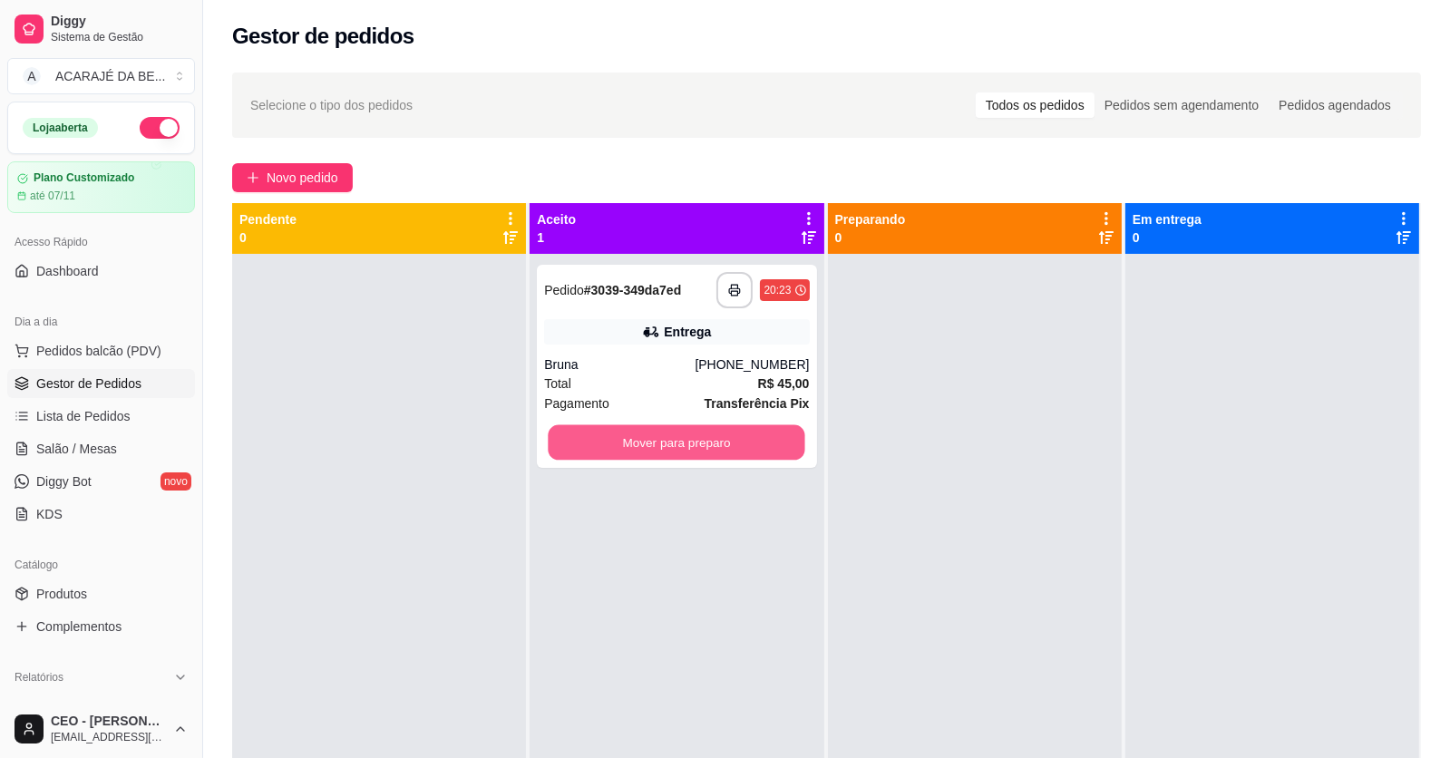
click at [658, 447] on button "Mover para preparo" at bounding box center [677, 442] width 257 height 35
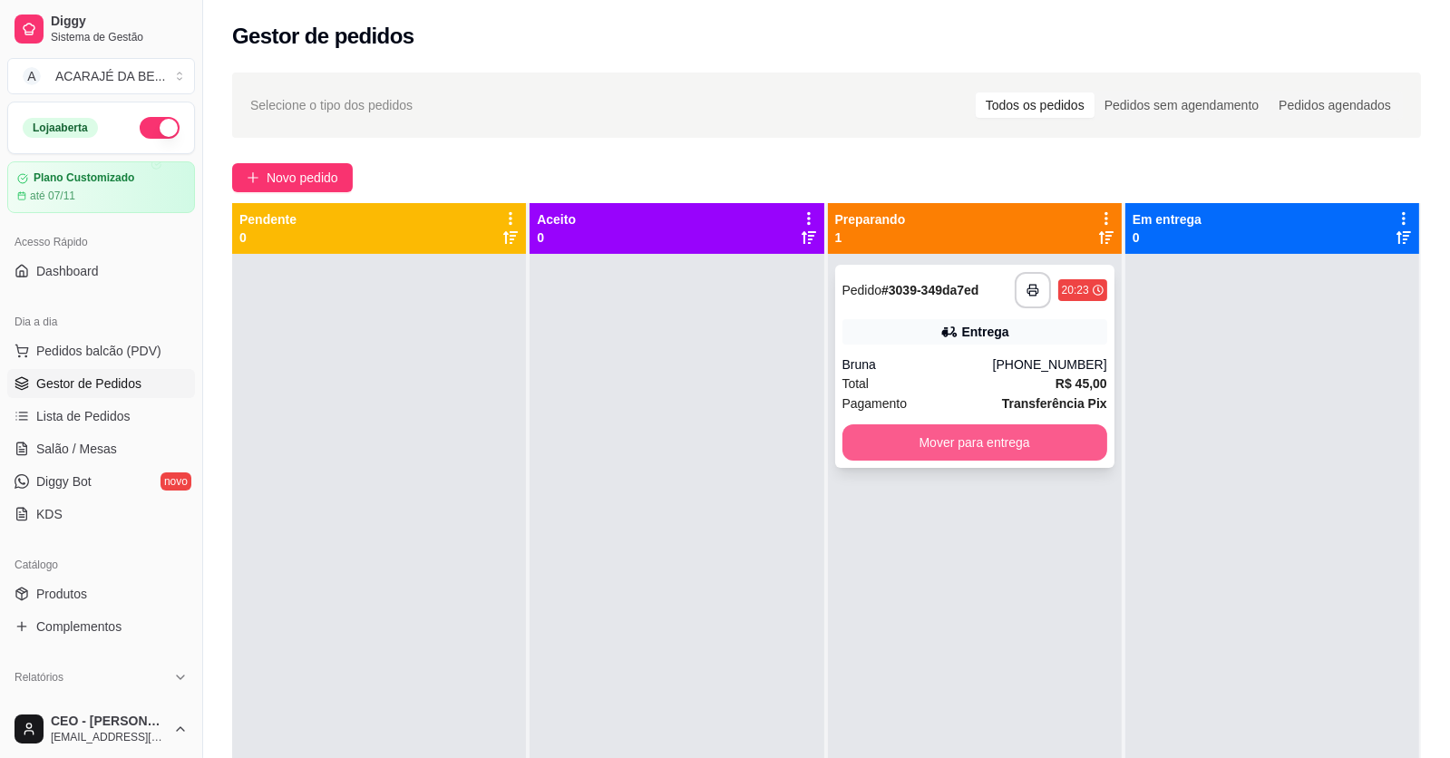
click at [1067, 442] on button "Mover para entrega" at bounding box center [975, 442] width 265 height 36
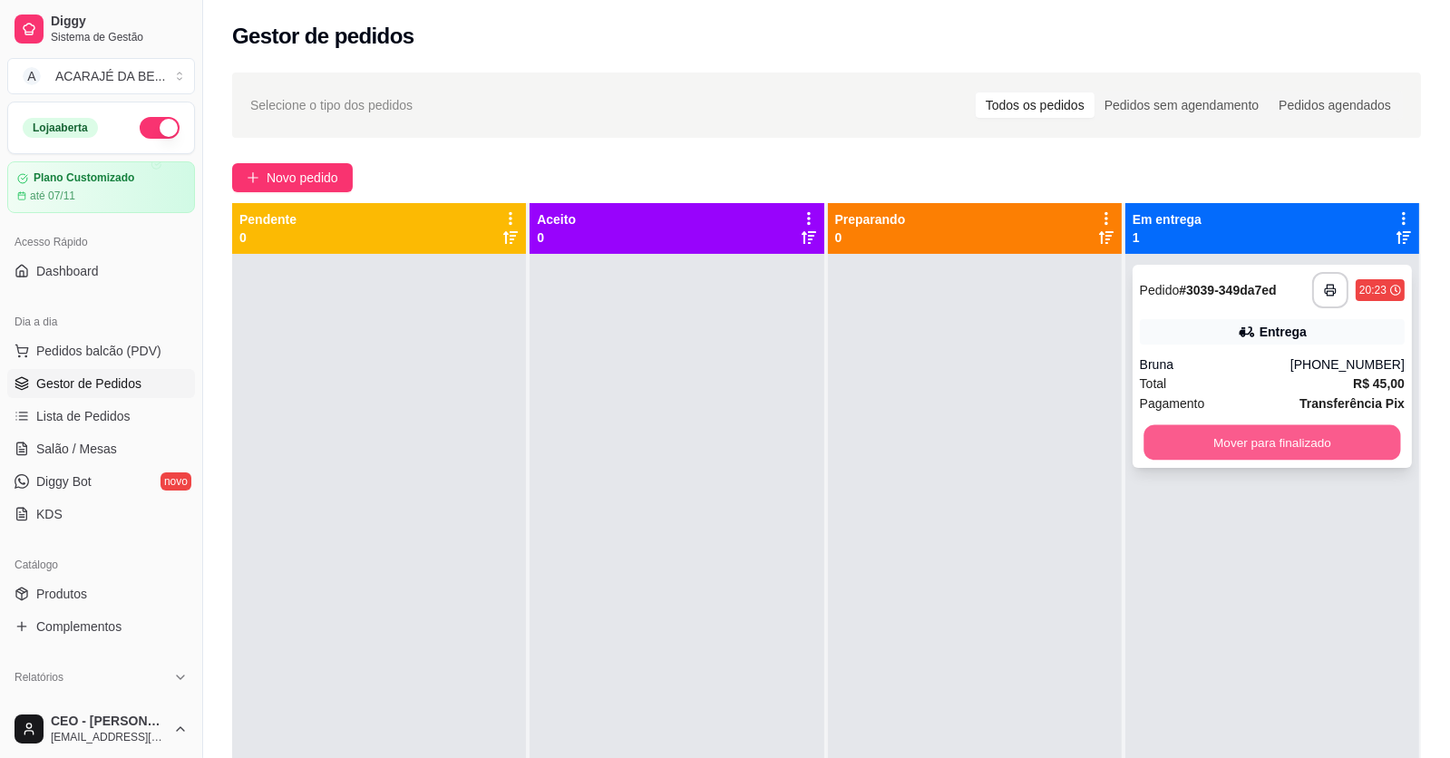
click at [1224, 449] on button "Mover para finalizado" at bounding box center [1272, 442] width 257 height 35
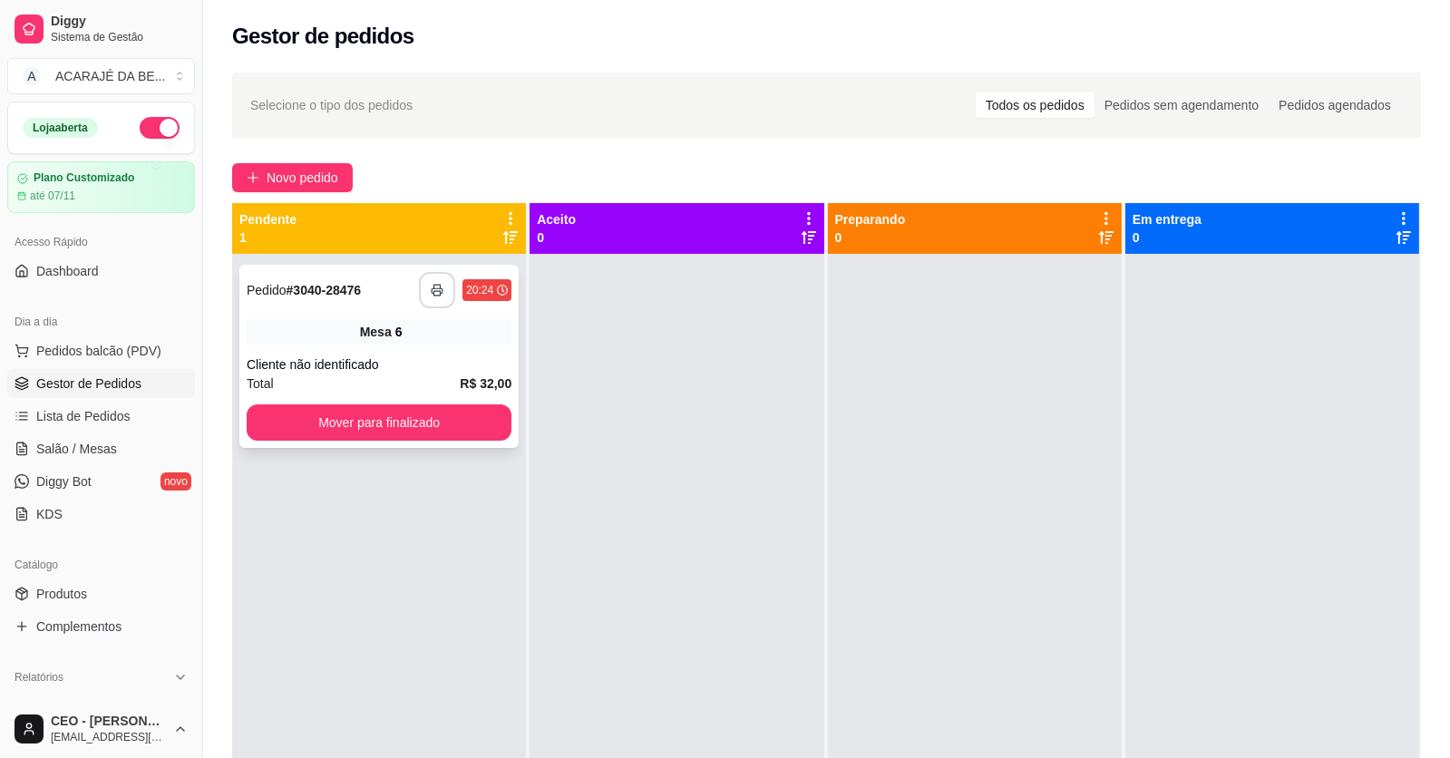
click at [426, 292] on button "button" at bounding box center [437, 290] width 36 height 36
click at [405, 424] on button "Mover para finalizado" at bounding box center [379, 423] width 265 height 36
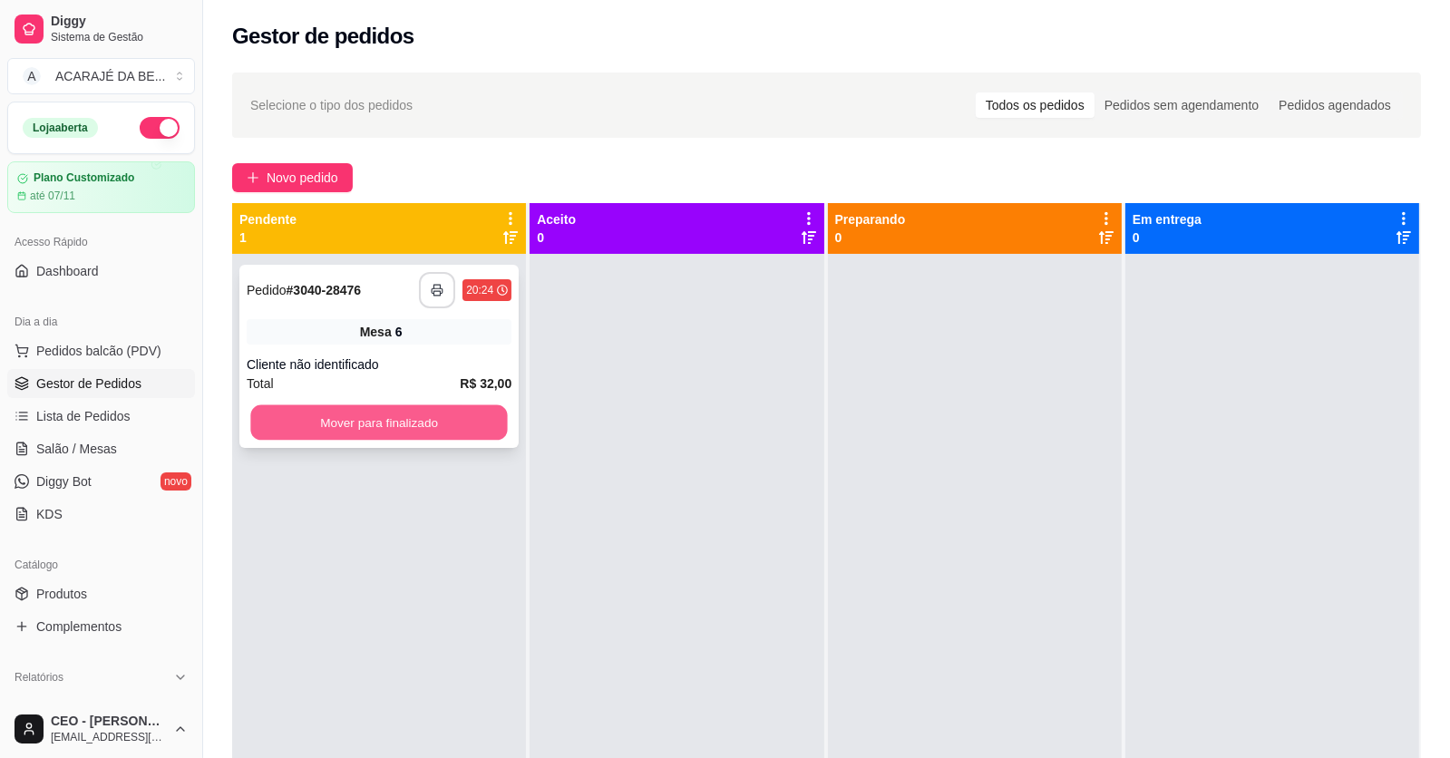
click at [484, 430] on button "Mover para finalizado" at bounding box center [378, 422] width 257 height 35
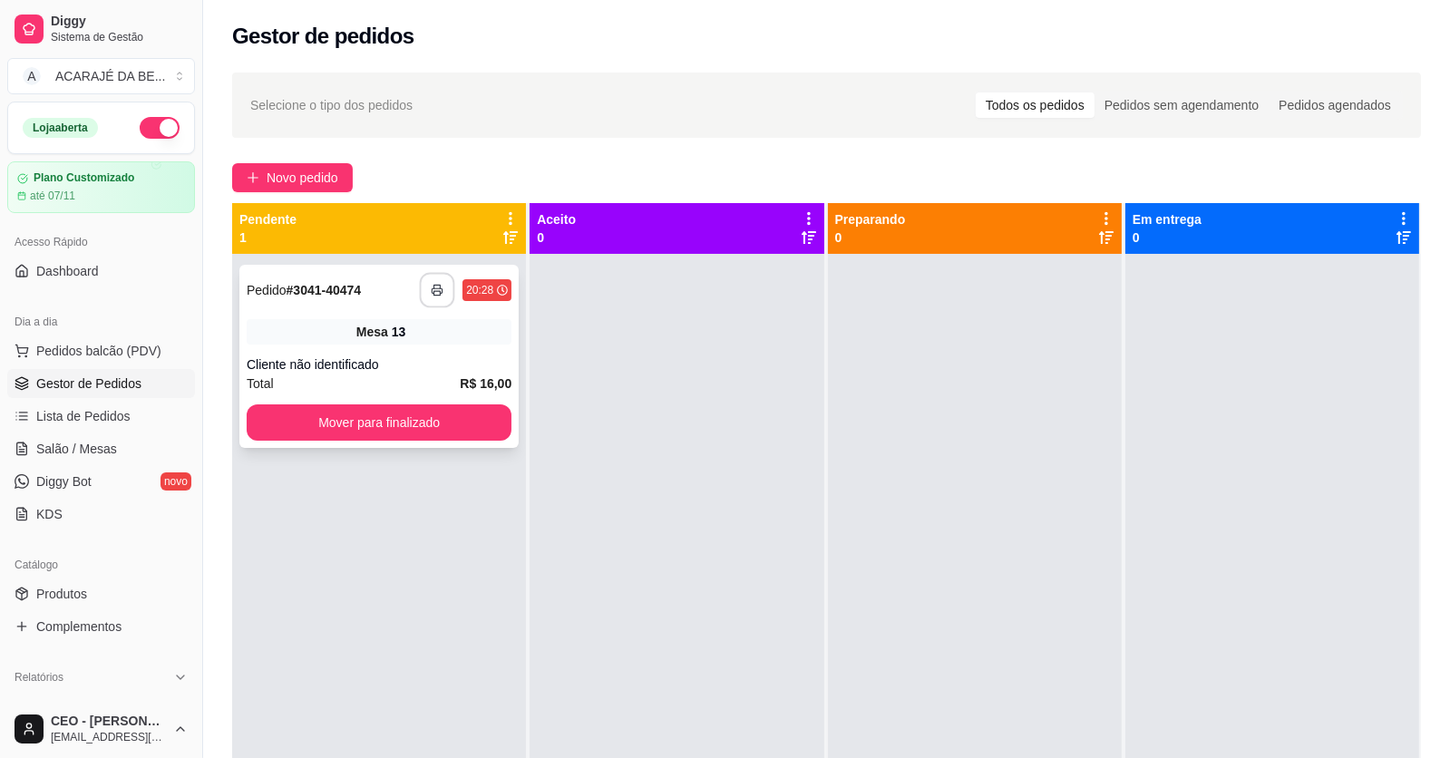
click at [434, 296] on icon "button" at bounding box center [437, 290] width 13 height 13
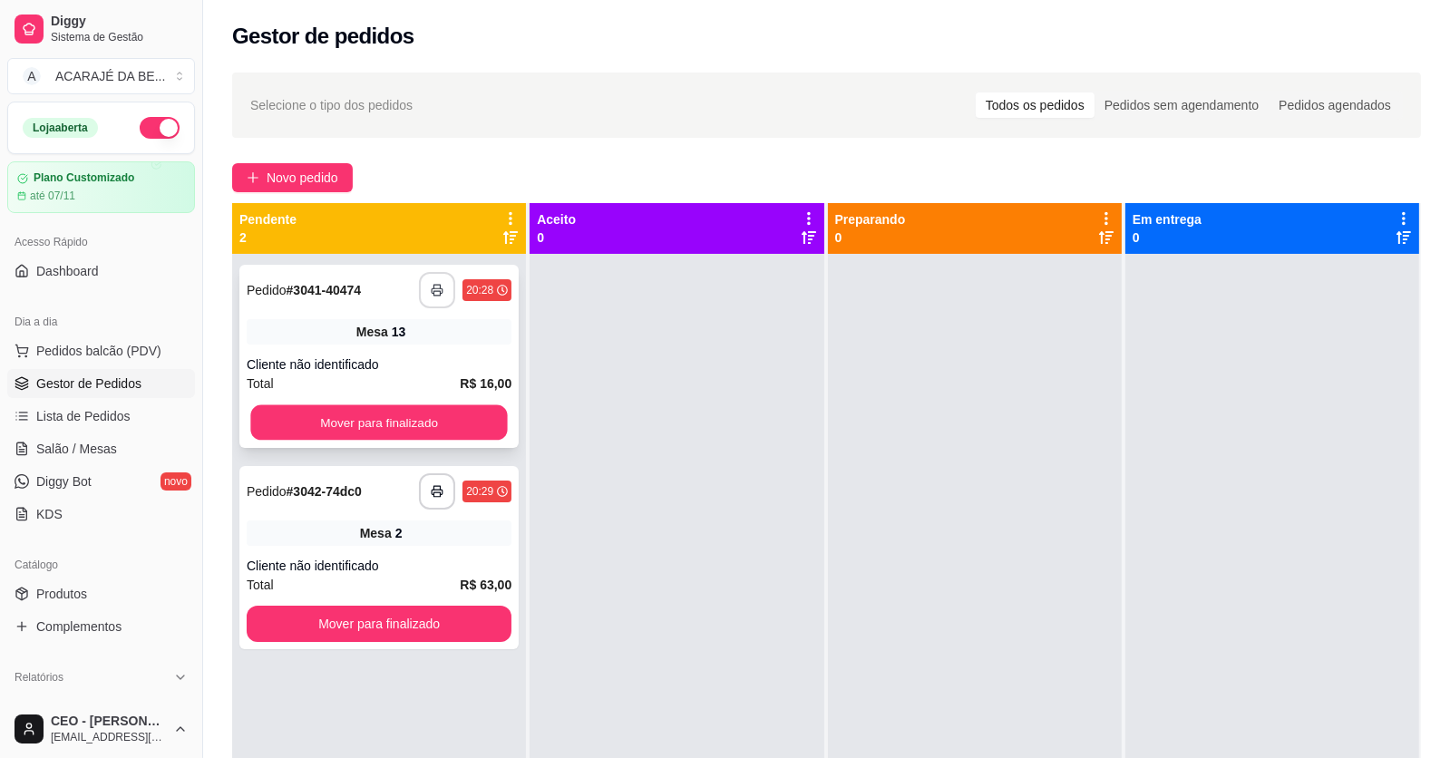
click at [357, 424] on button "Mover para finalizado" at bounding box center [378, 422] width 257 height 35
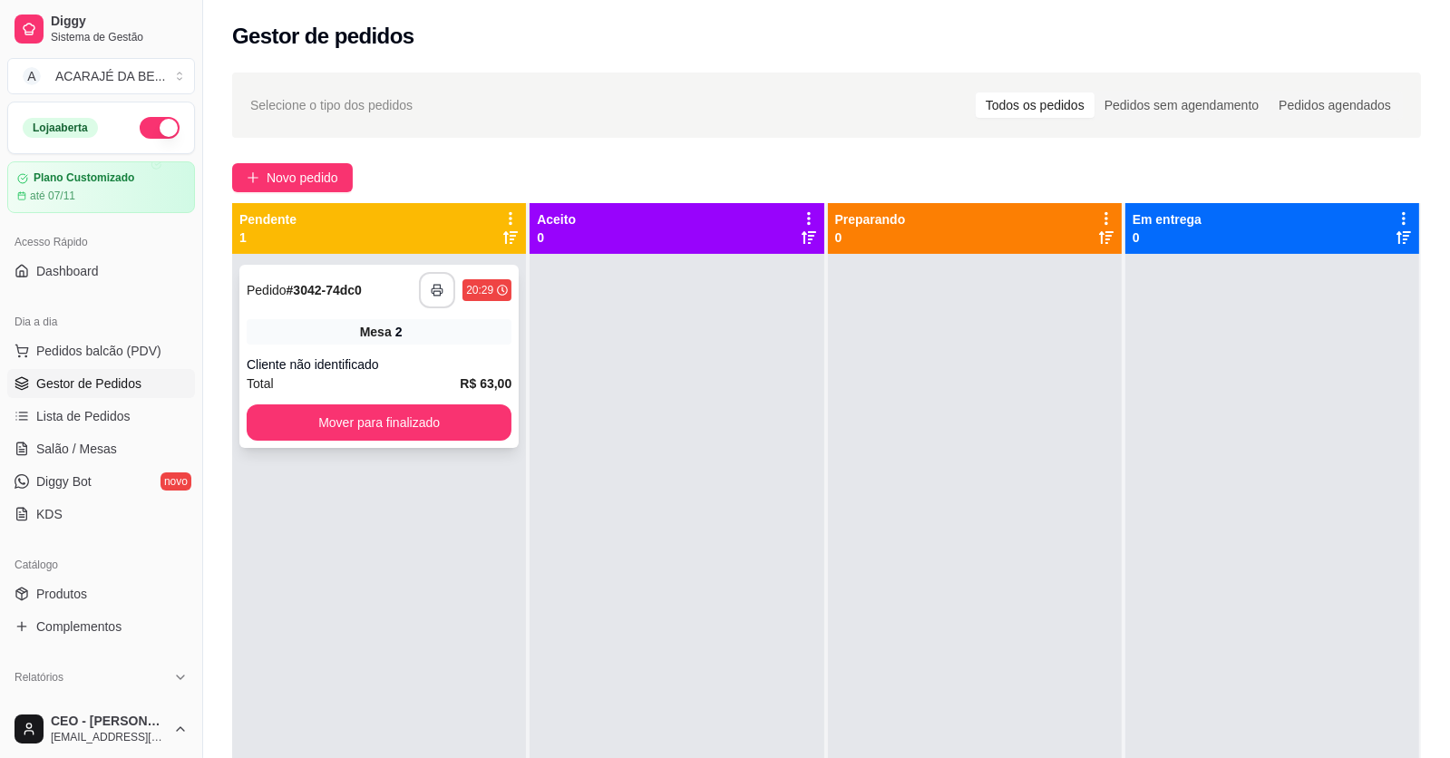
click at [435, 284] on icon "button" at bounding box center [437, 290] width 13 height 13
click at [461, 426] on button "Mover para finalizado" at bounding box center [378, 422] width 257 height 35
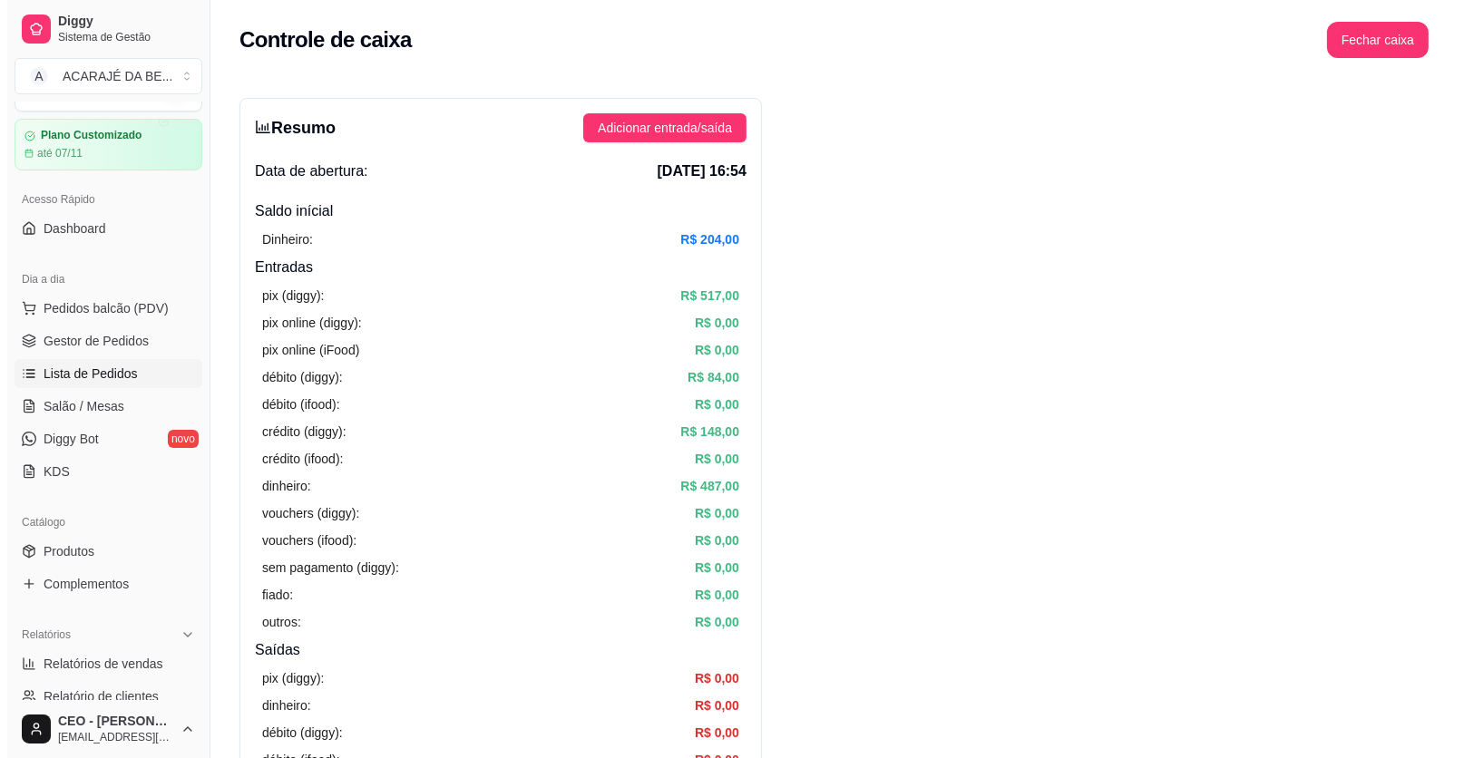
scroll to position [1, 0]
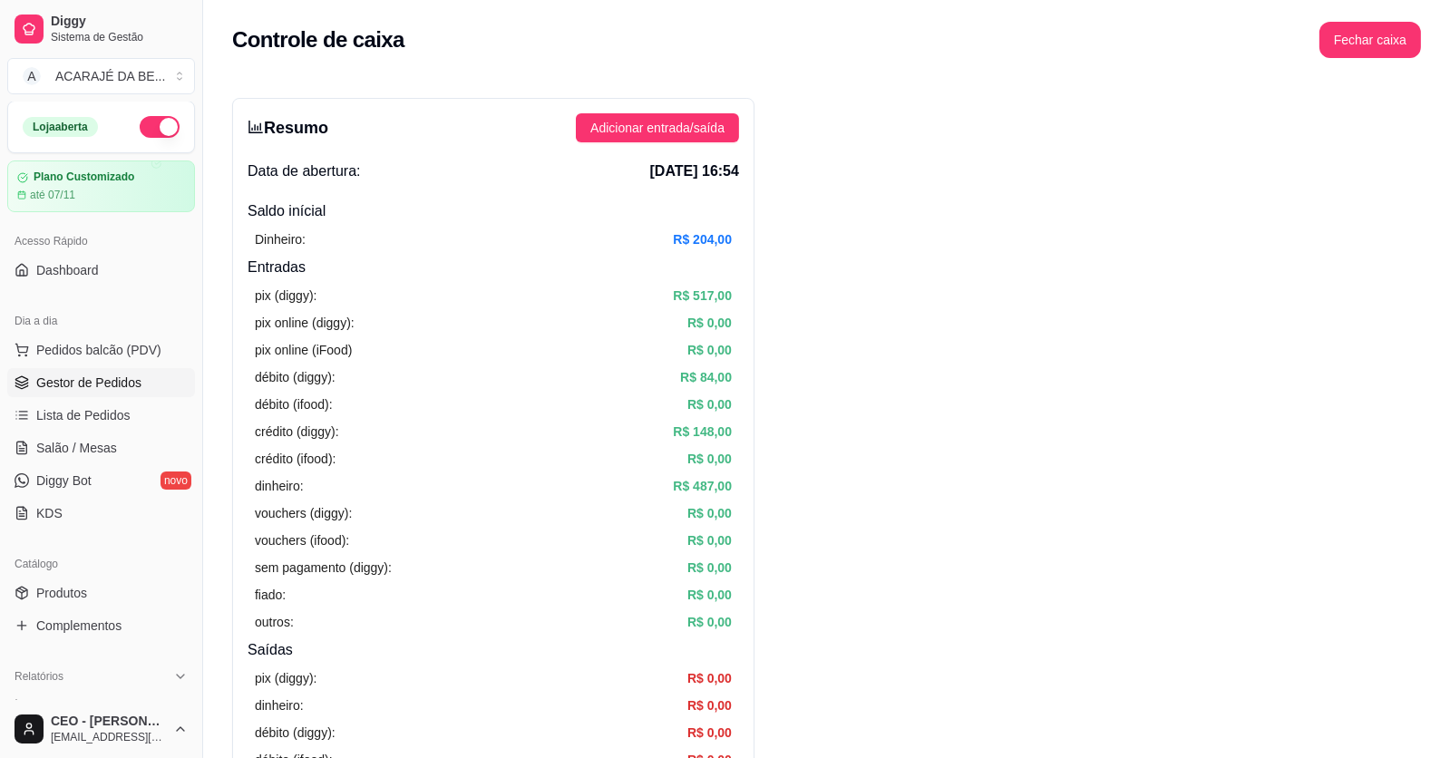
click at [83, 374] on span "Gestor de Pedidos" at bounding box center [88, 383] width 105 height 18
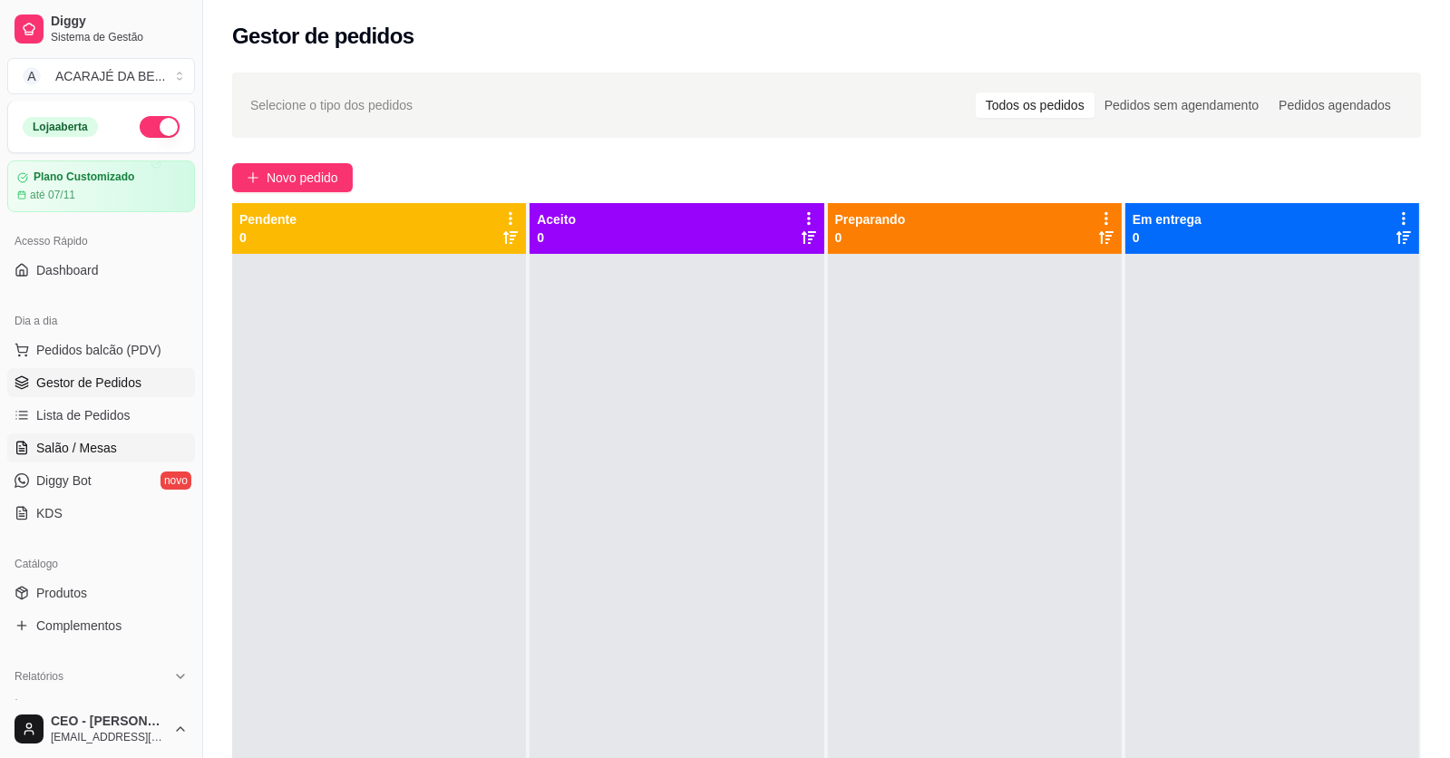
click at [108, 444] on span "Salão / Mesas" at bounding box center [76, 448] width 81 height 18
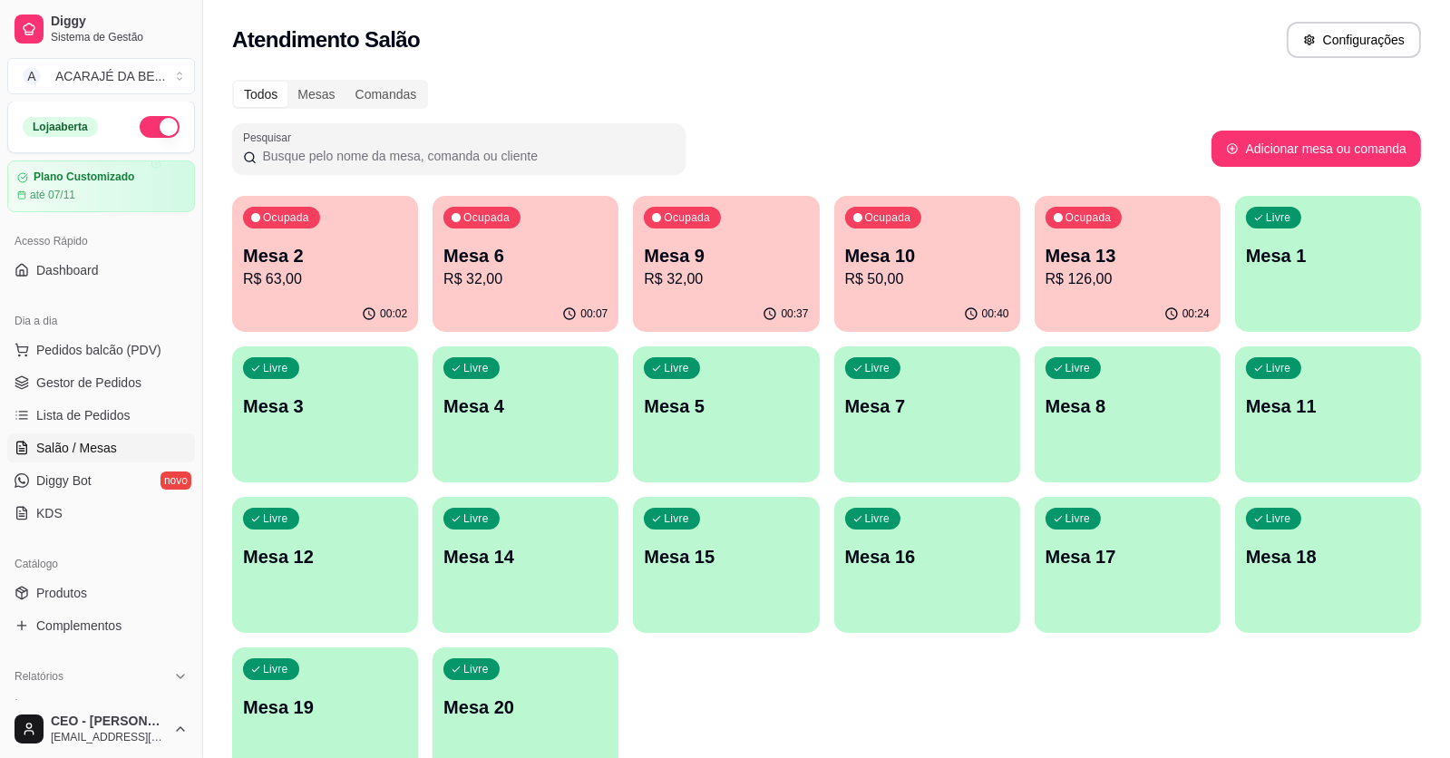
click at [932, 257] on p "Mesa 10" at bounding box center [927, 255] width 164 height 25
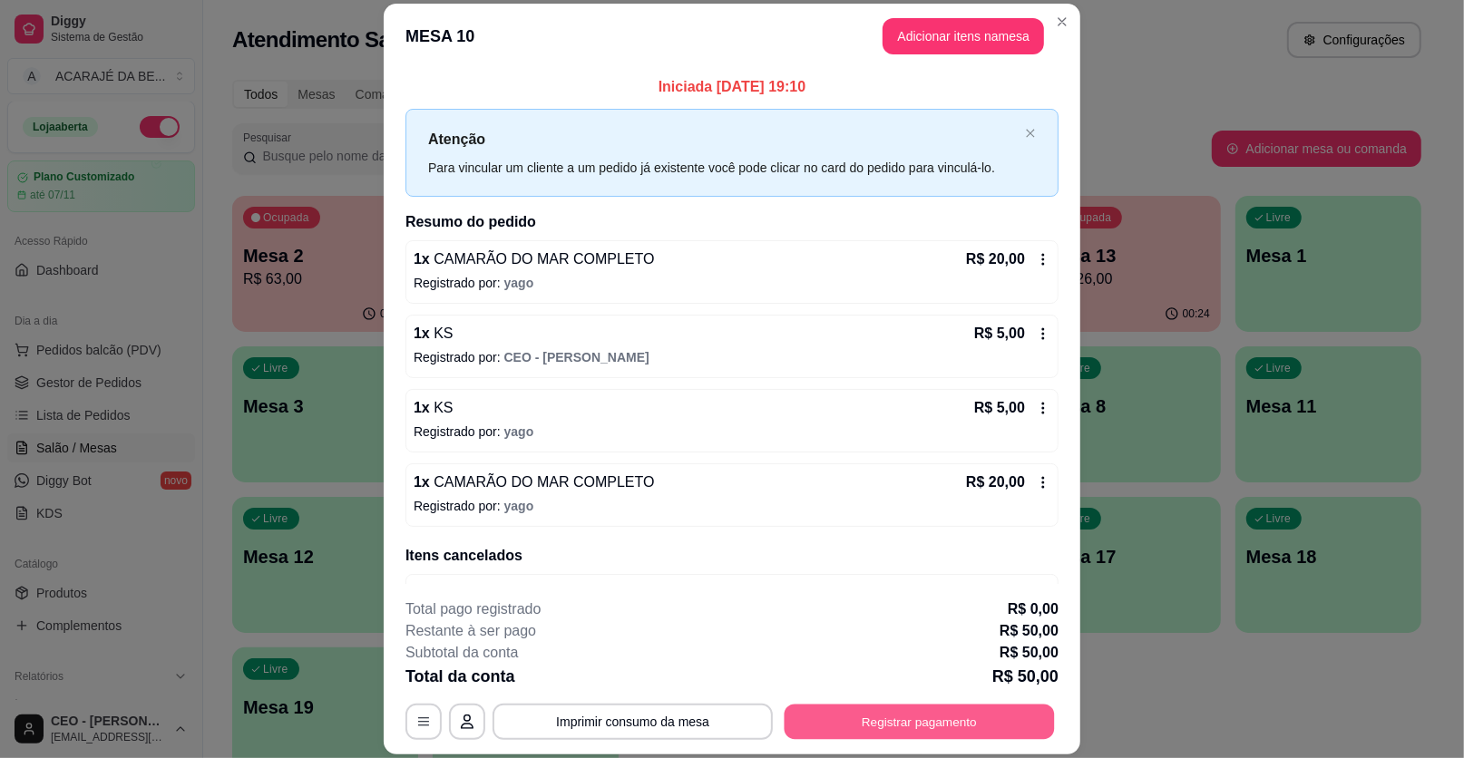
click at [906, 727] on button "Registrar pagamento" at bounding box center [920, 721] width 270 height 35
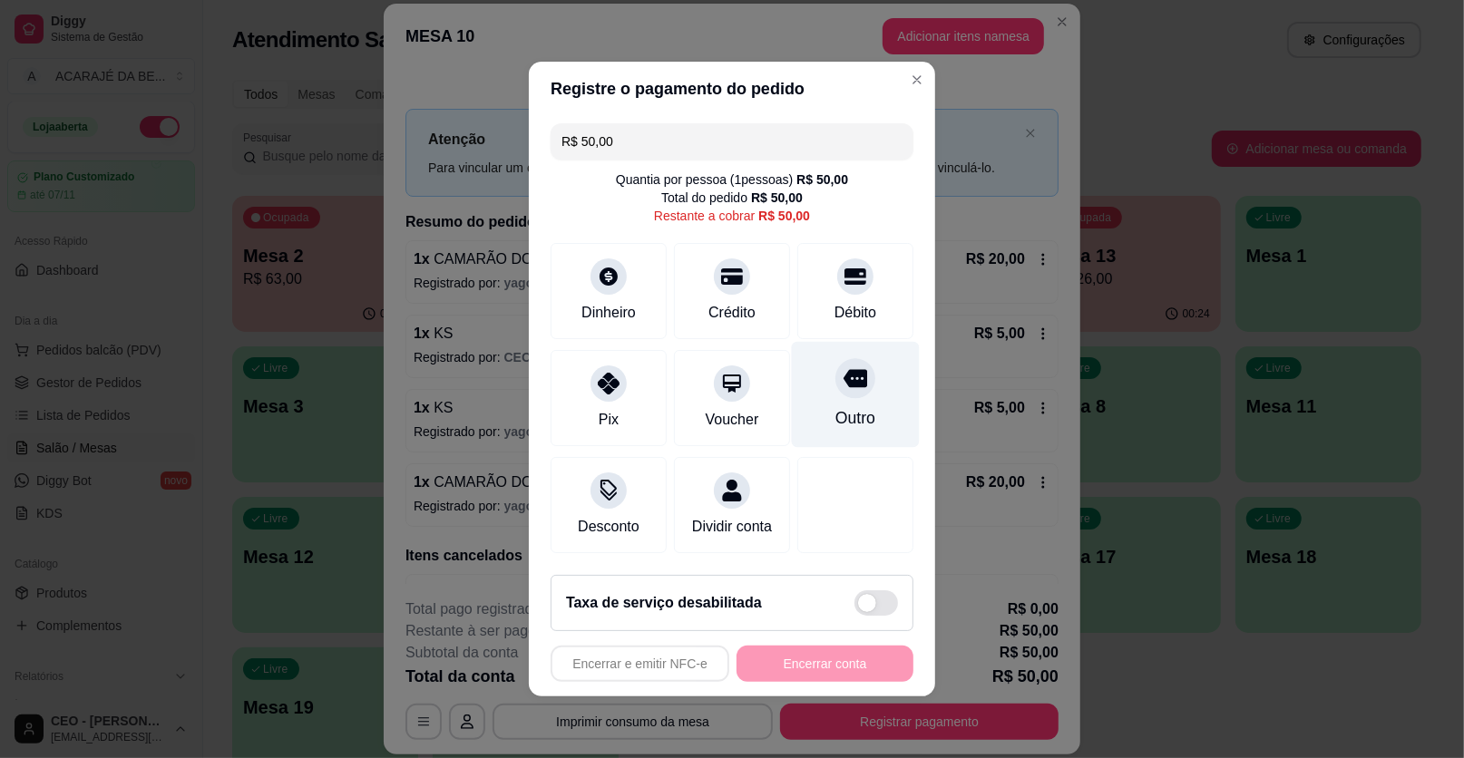
click at [840, 418] on div "Outro" at bounding box center [855, 418] width 40 height 24
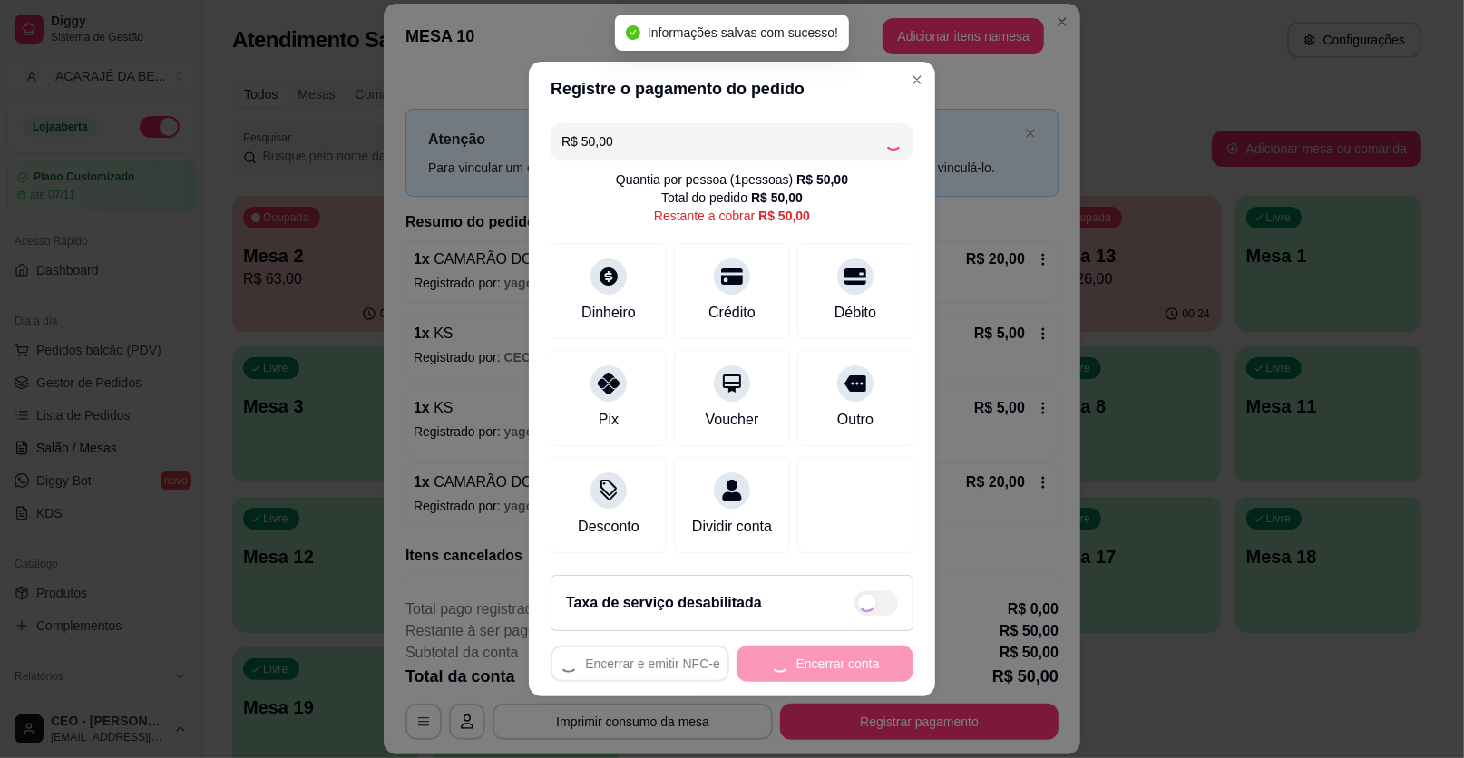
type input "R$ 0,00"
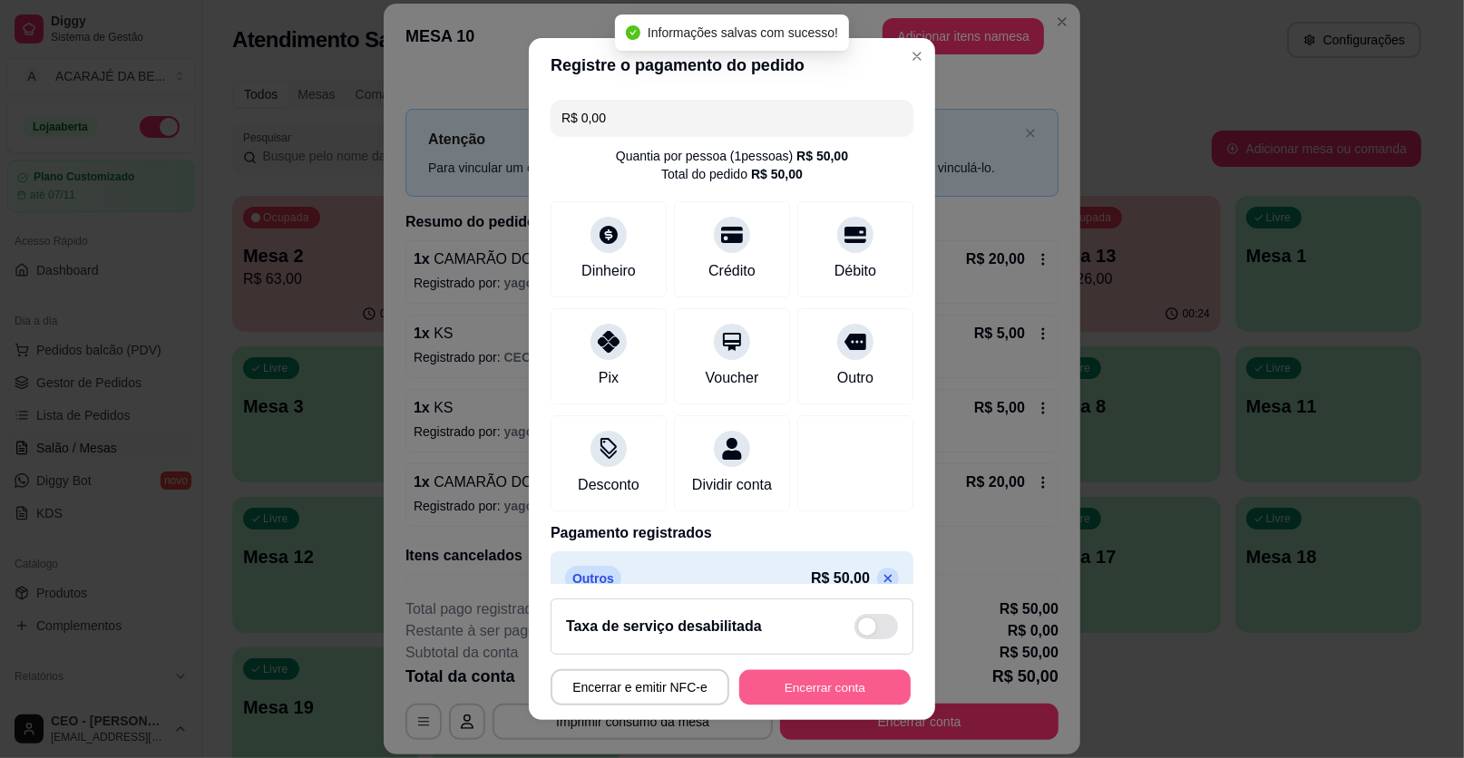
click at [783, 685] on button "Encerrar conta" at bounding box center [824, 687] width 171 height 35
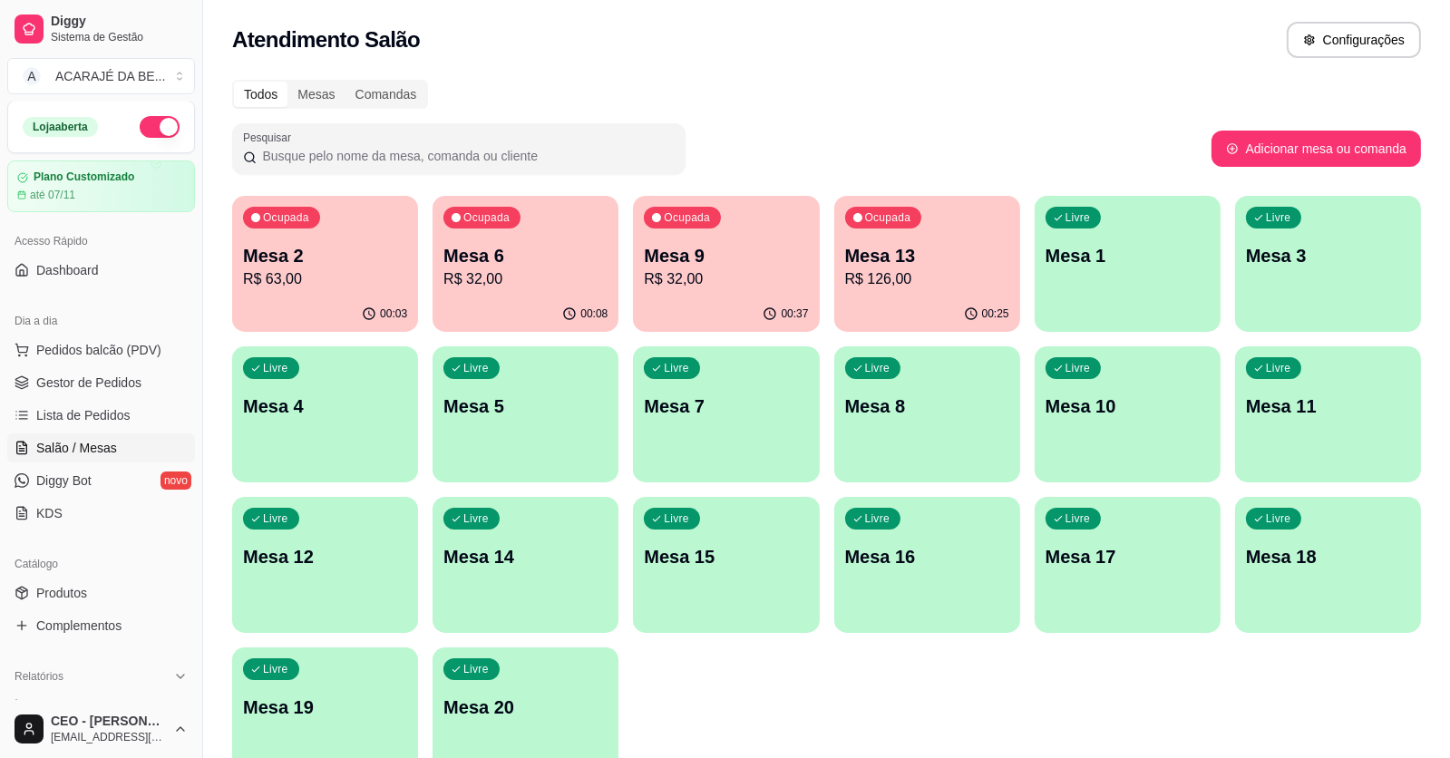
click at [688, 271] on p "R$ 32,00" at bounding box center [726, 279] width 164 height 22
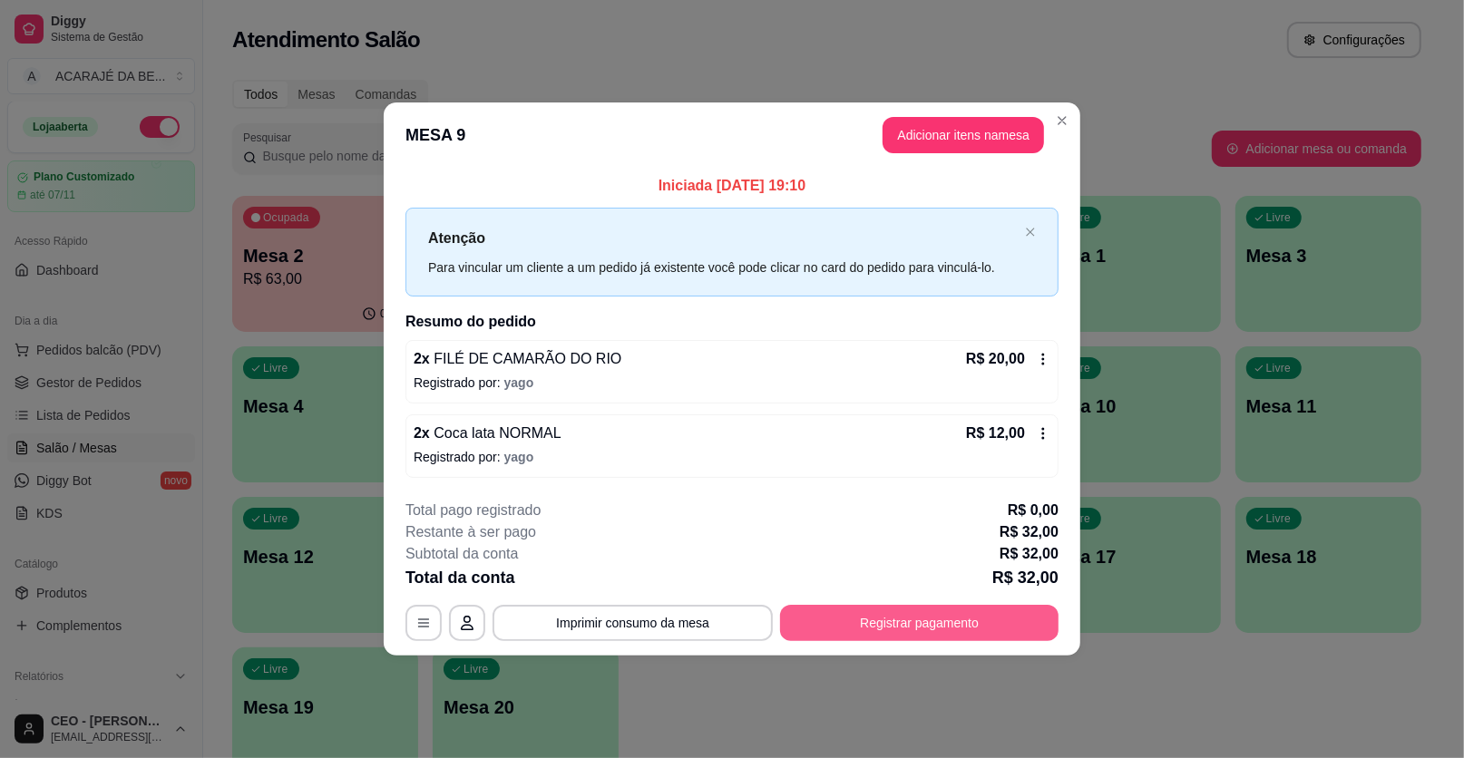
click at [965, 629] on button "Registrar pagamento" at bounding box center [919, 623] width 278 height 36
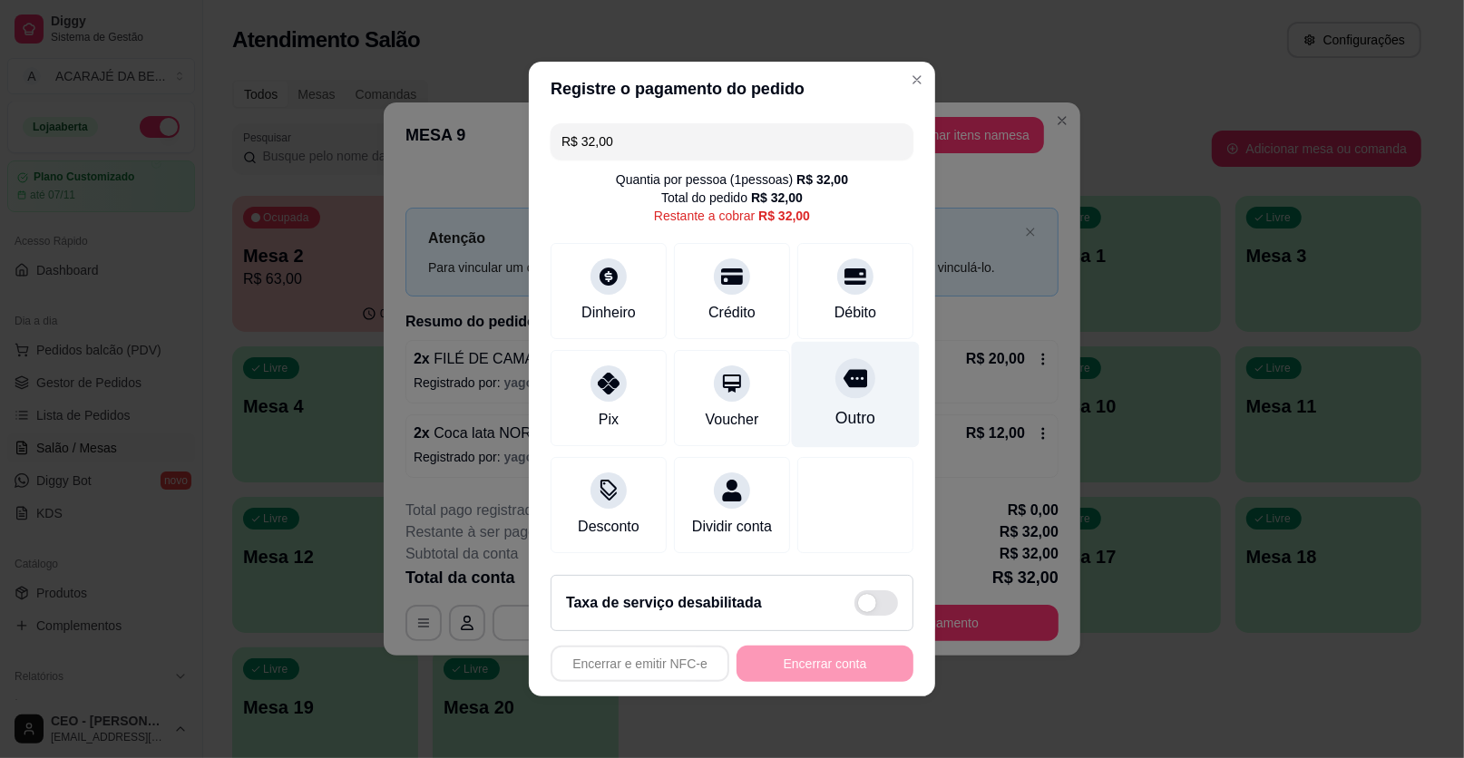
click at [843, 390] on icon at bounding box center [855, 378] width 24 height 24
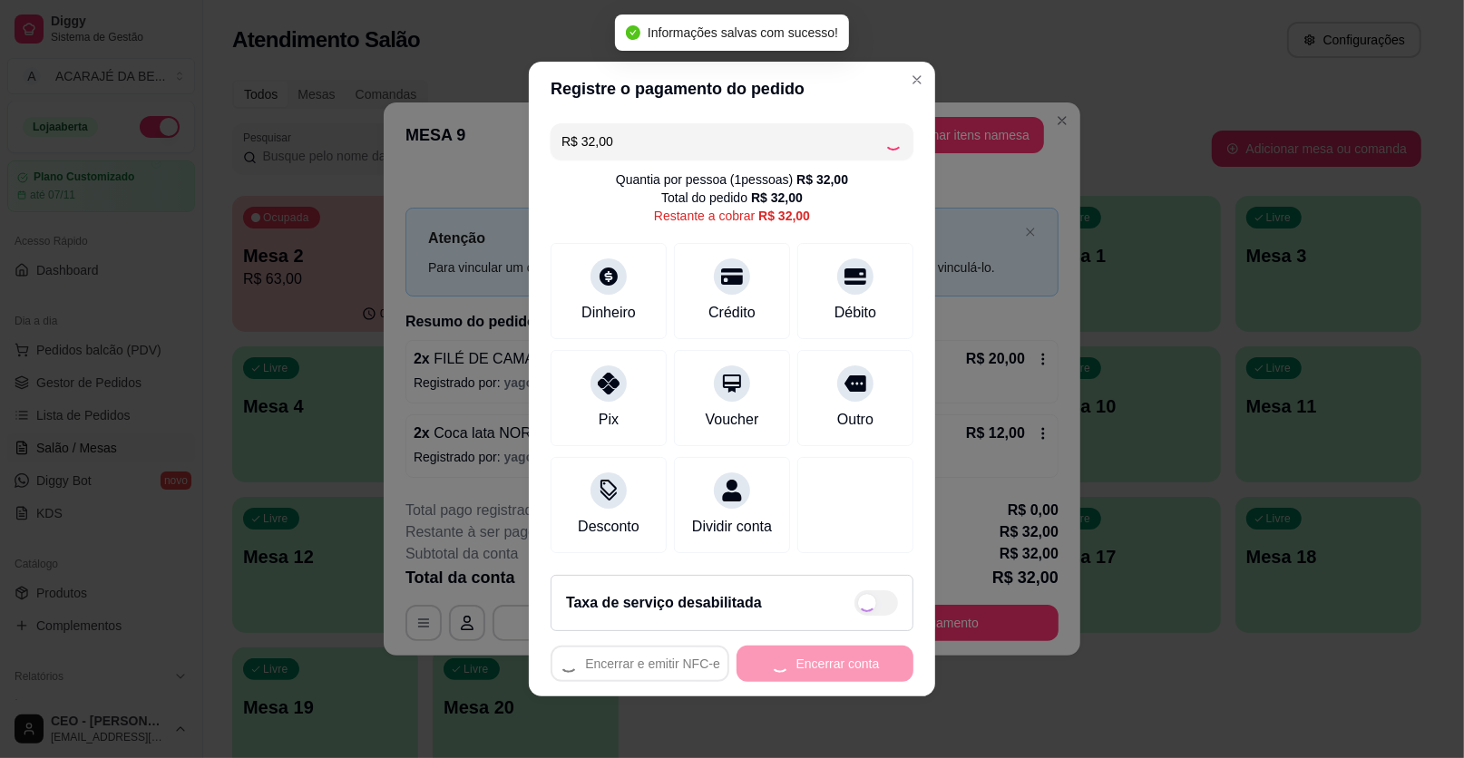
type input "R$ 0,00"
click at [832, 670] on div "Encerrar e emitir NFC-e Encerrar conta" at bounding box center [732, 664] width 363 height 36
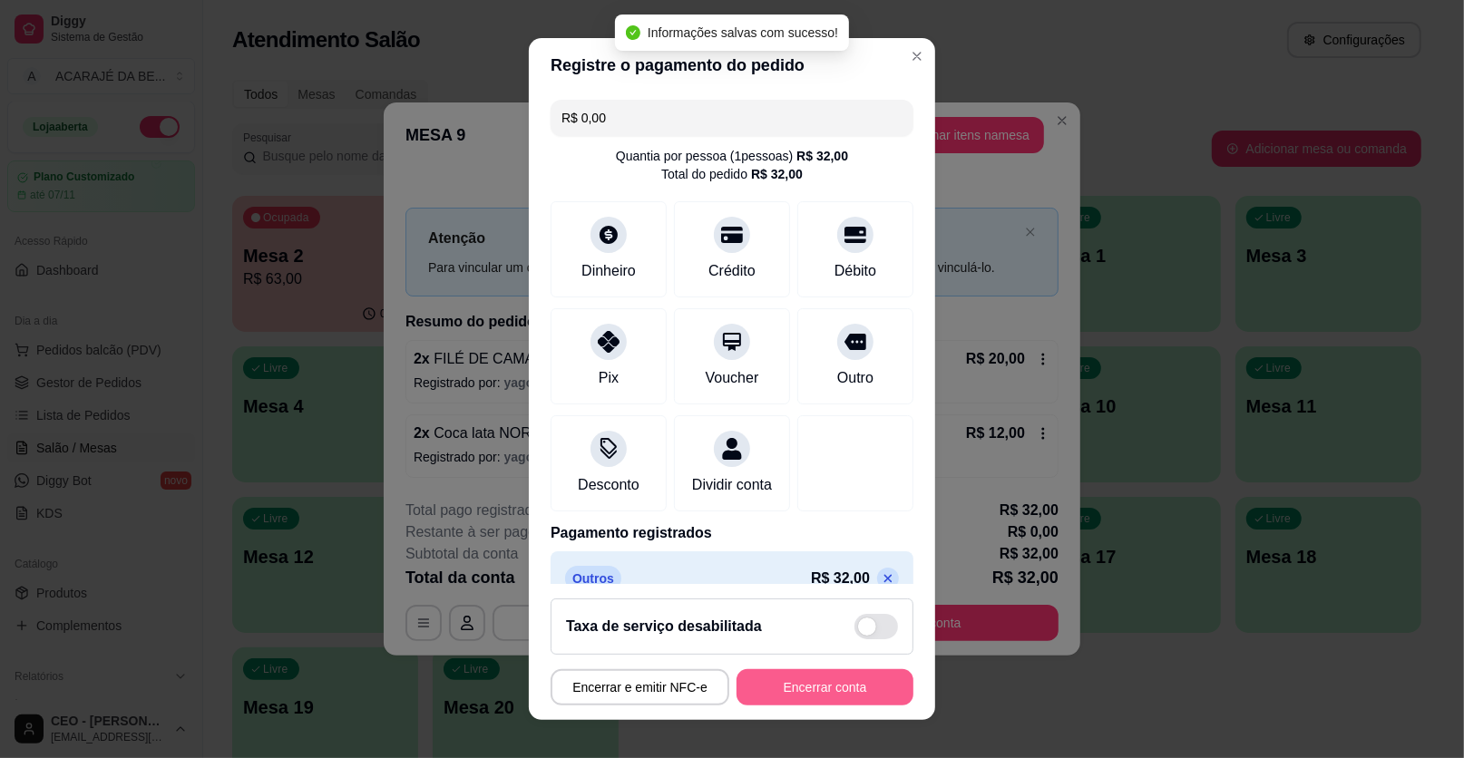
click at [832, 679] on button "Encerrar conta" at bounding box center [824, 687] width 177 height 36
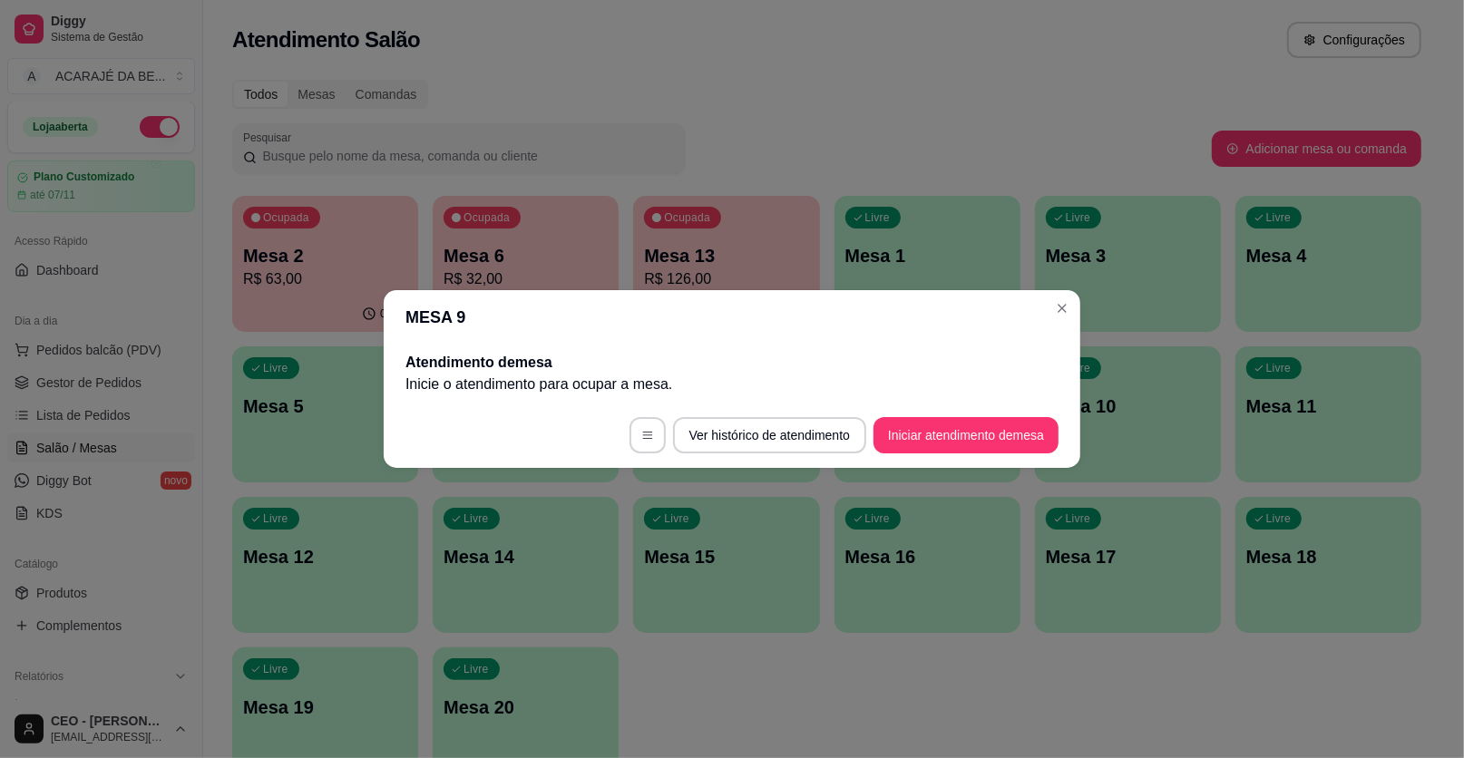
click at [1074, 317] on header "MESA 9" at bounding box center [732, 317] width 697 height 54
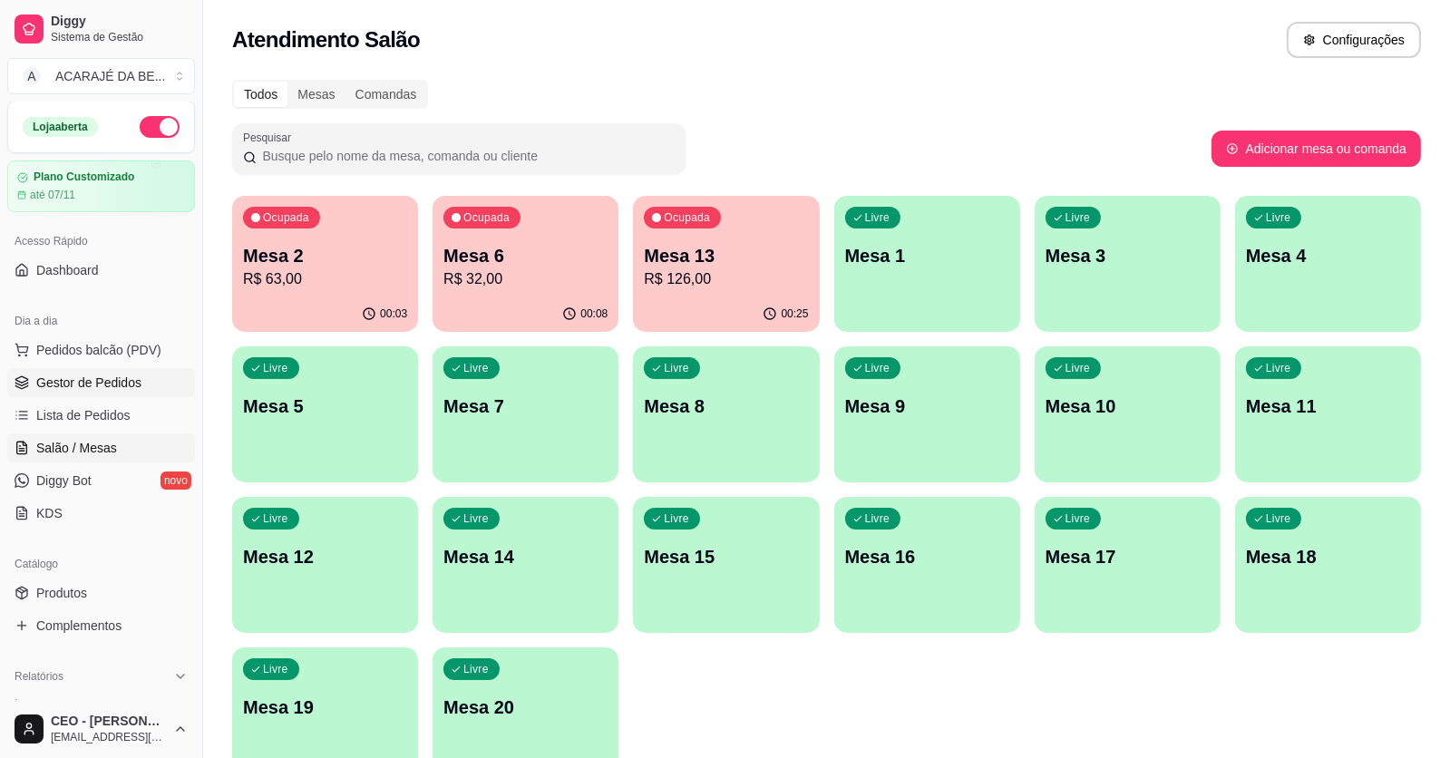
click at [132, 394] on link "Gestor de Pedidos" at bounding box center [101, 382] width 188 height 29
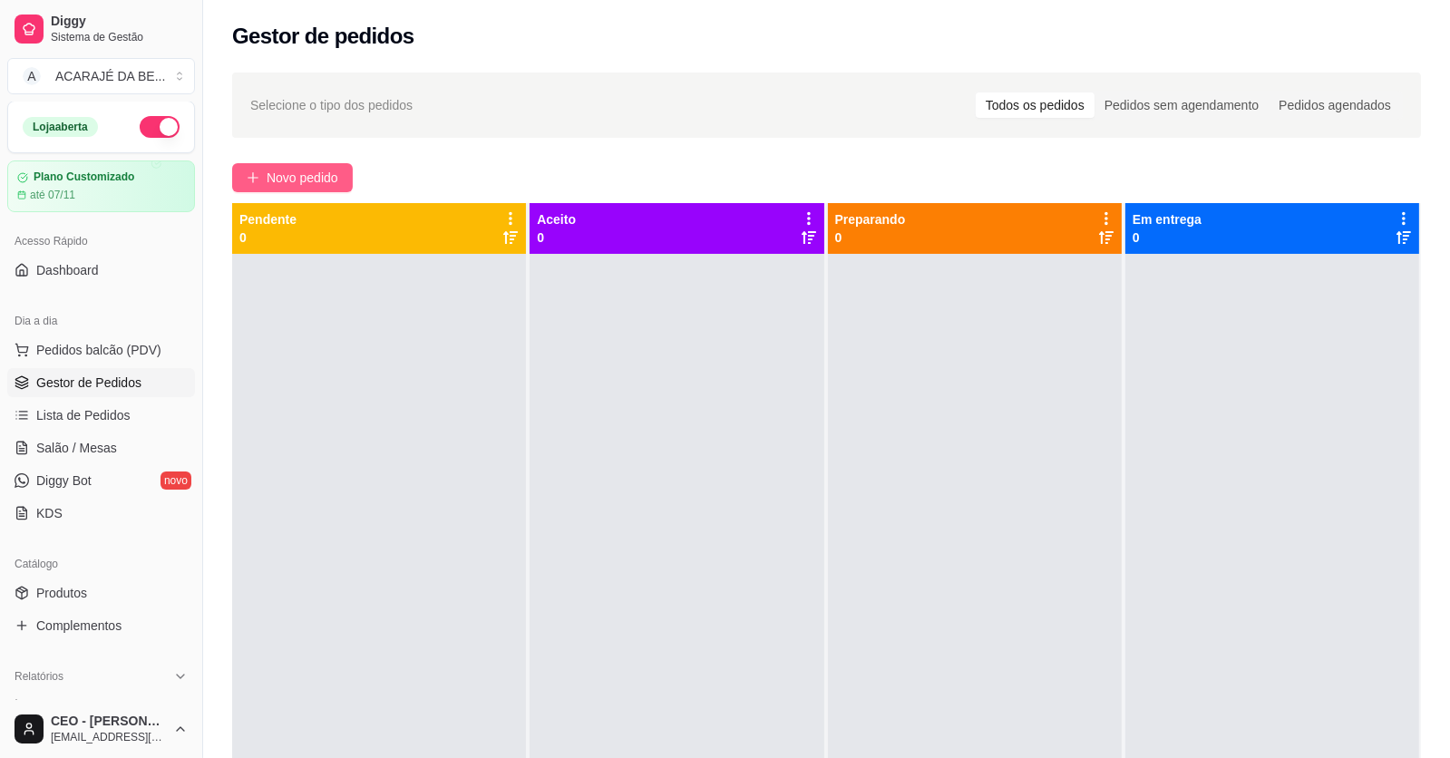
click at [343, 179] on button "Novo pedido" at bounding box center [292, 177] width 121 height 29
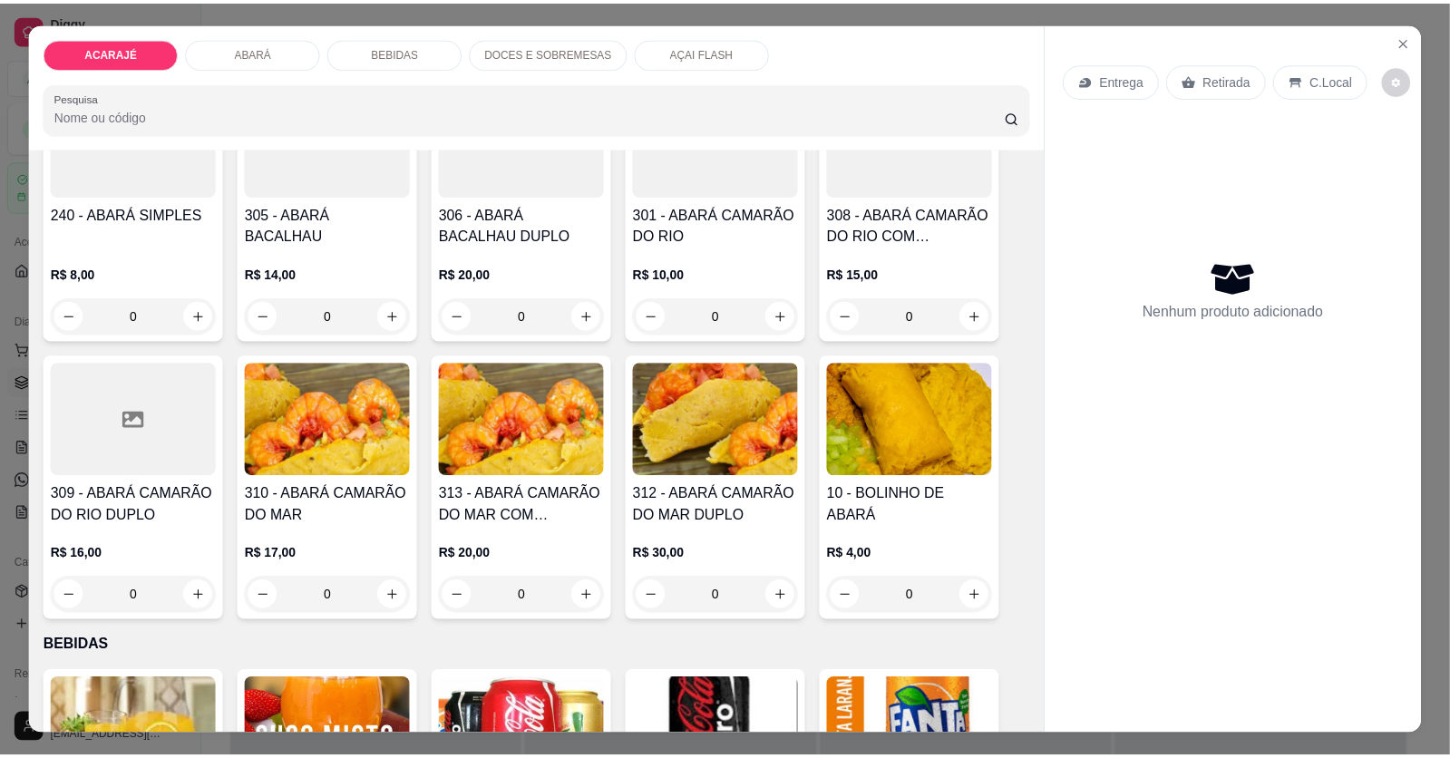
scroll to position [906, 0]
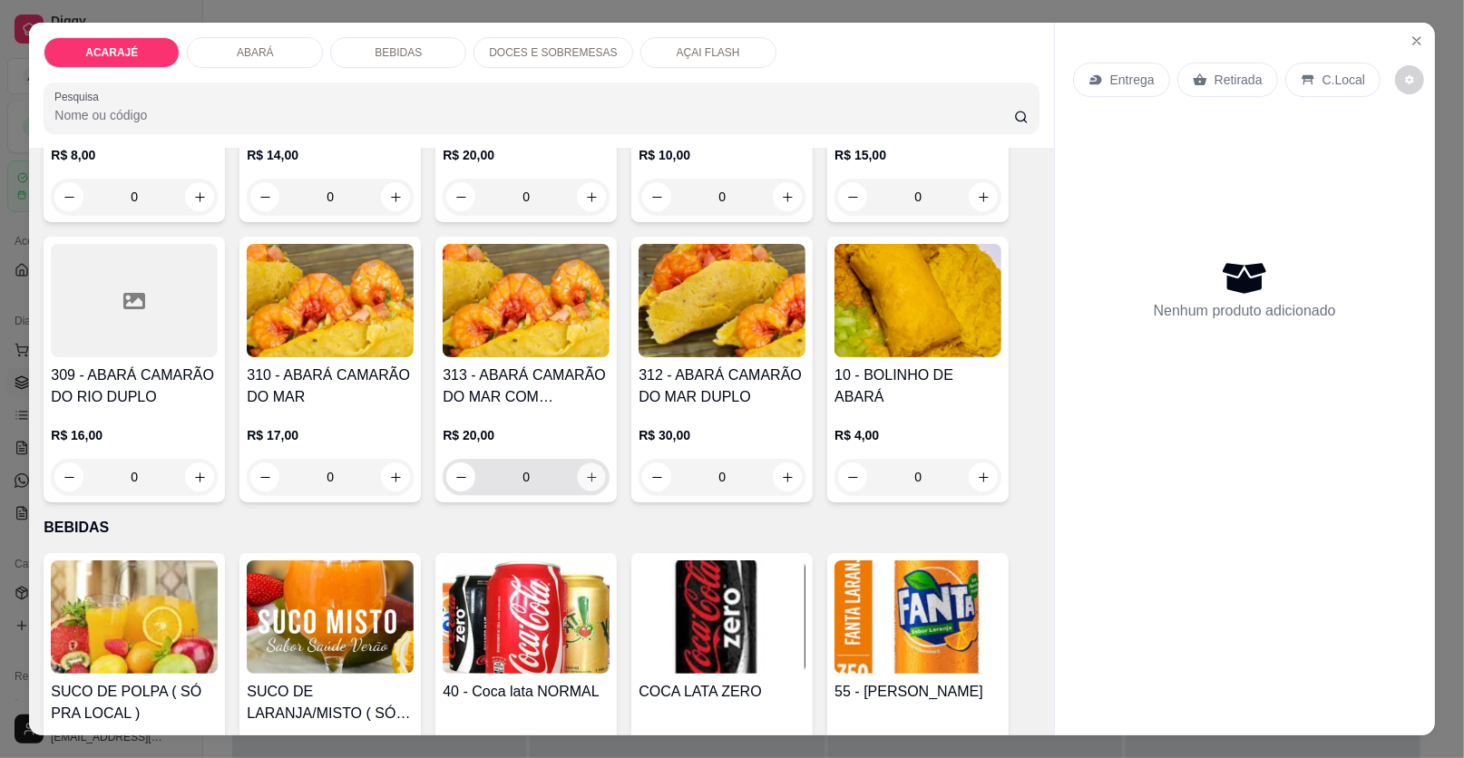
click at [585, 471] on icon "increase-product-quantity" at bounding box center [592, 478] width 14 height 14
type input "1"
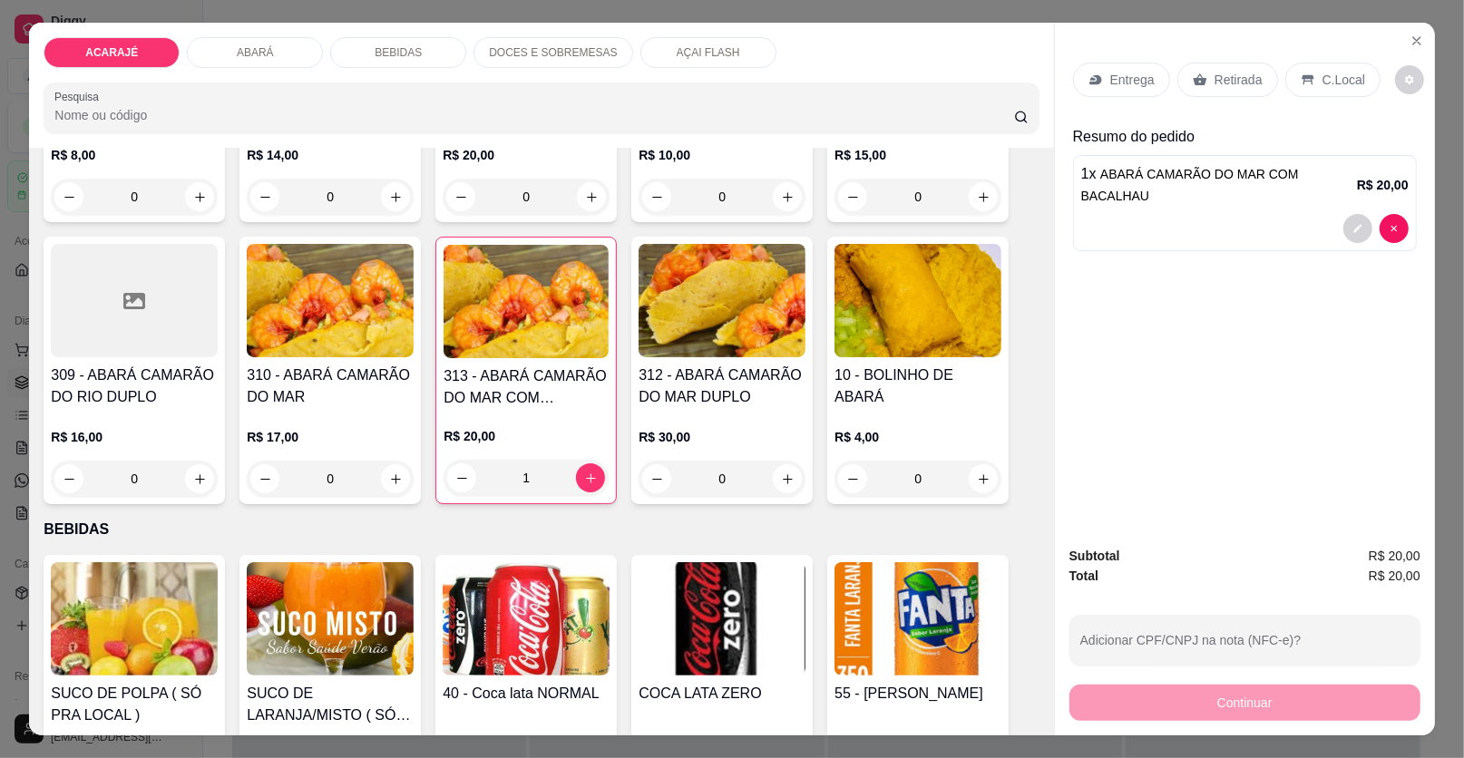
click at [1214, 75] on p "Retirada" at bounding box center [1238, 80] width 48 height 18
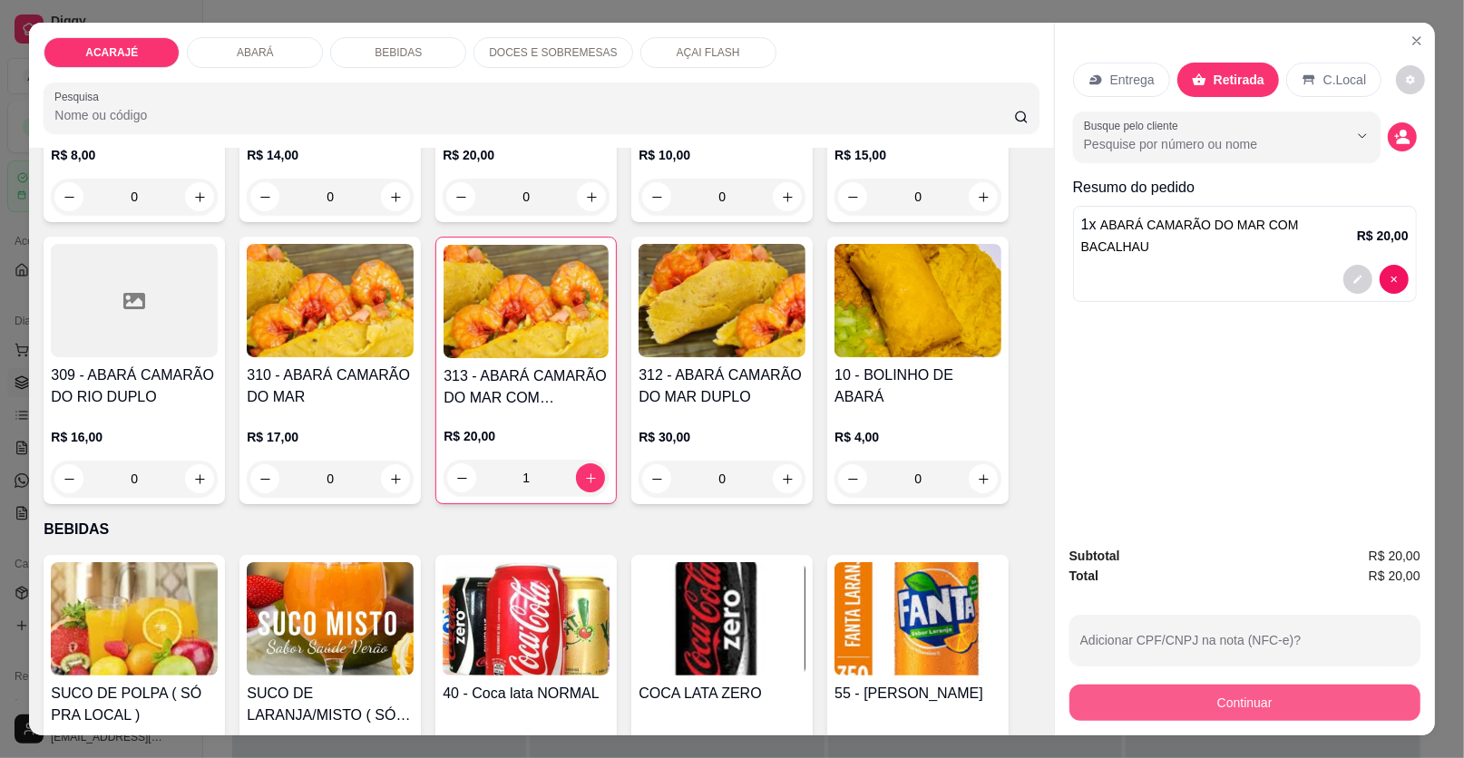
click at [1097, 701] on button "Continuar" at bounding box center [1244, 703] width 351 height 36
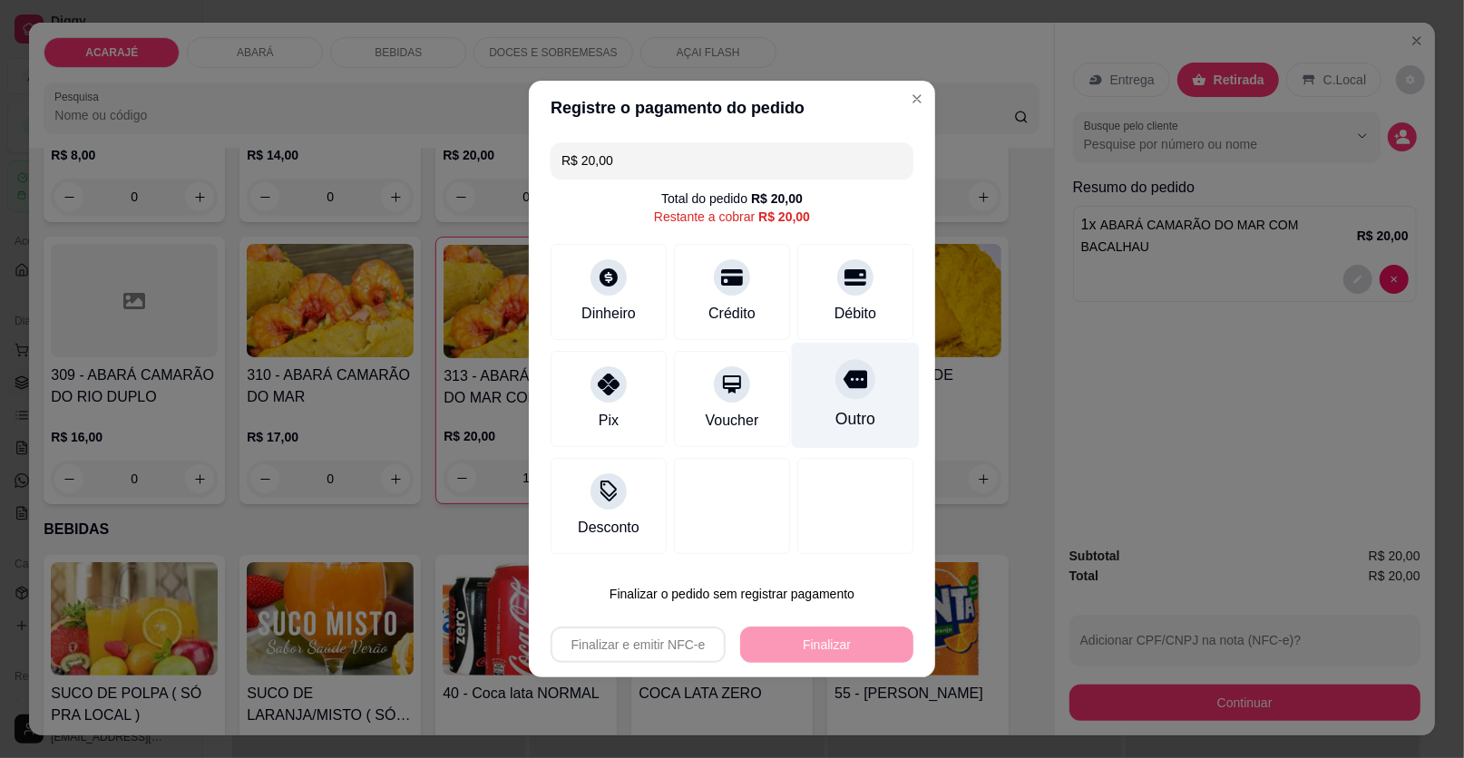
click at [813, 369] on div "Outro" at bounding box center [856, 396] width 128 height 106
type input "R$ 0,00"
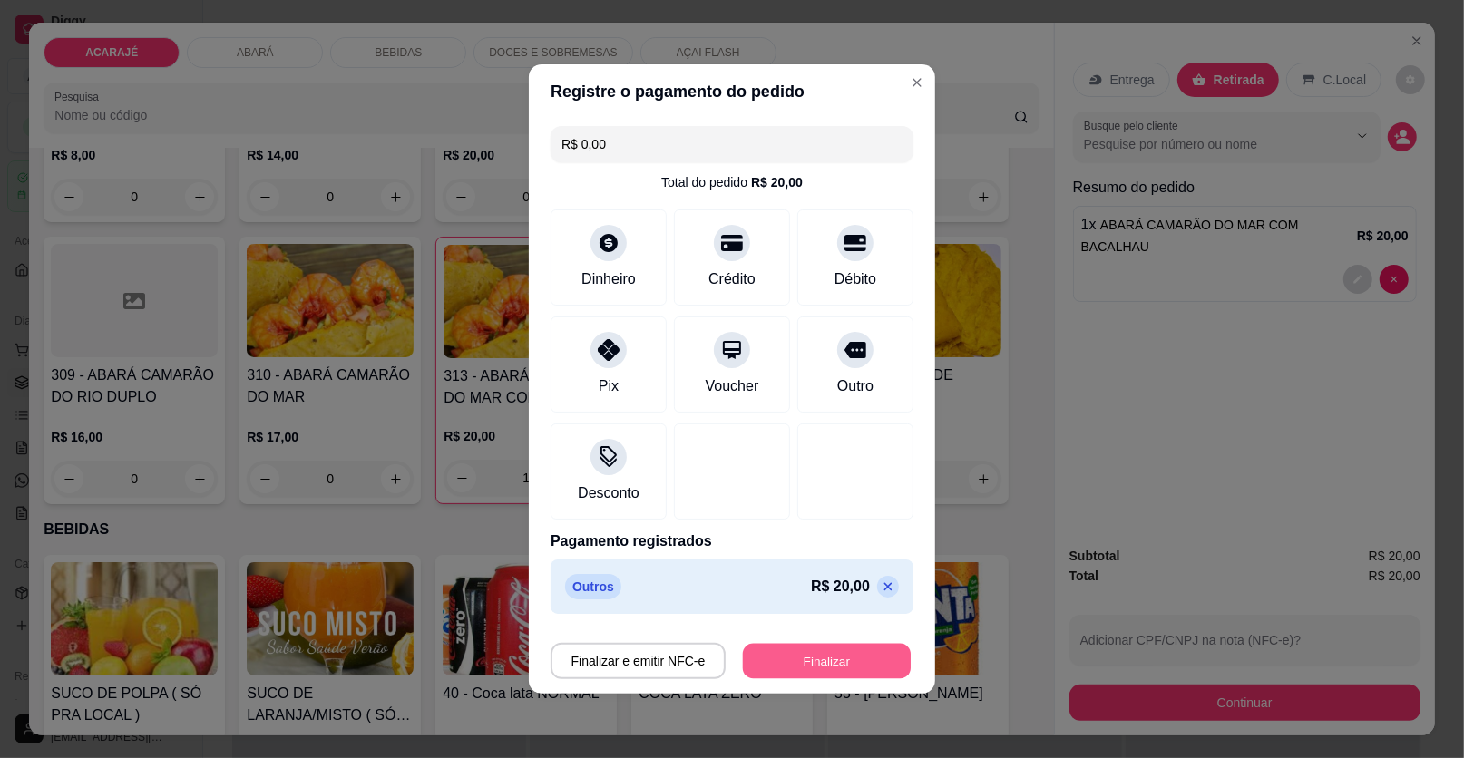
click at [822, 657] on button "Finalizar" at bounding box center [827, 661] width 168 height 35
type input "0"
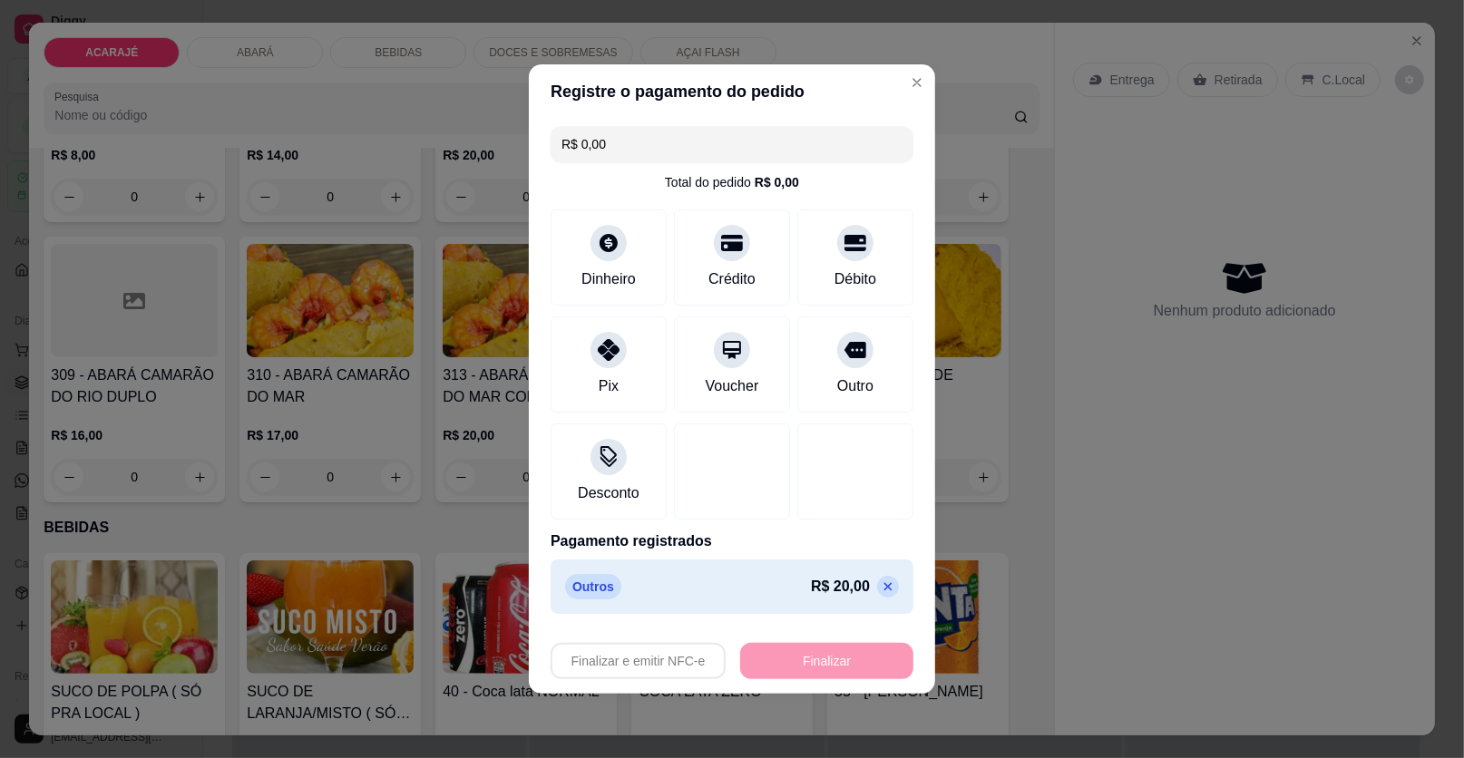
type input "-R$ 20,00"
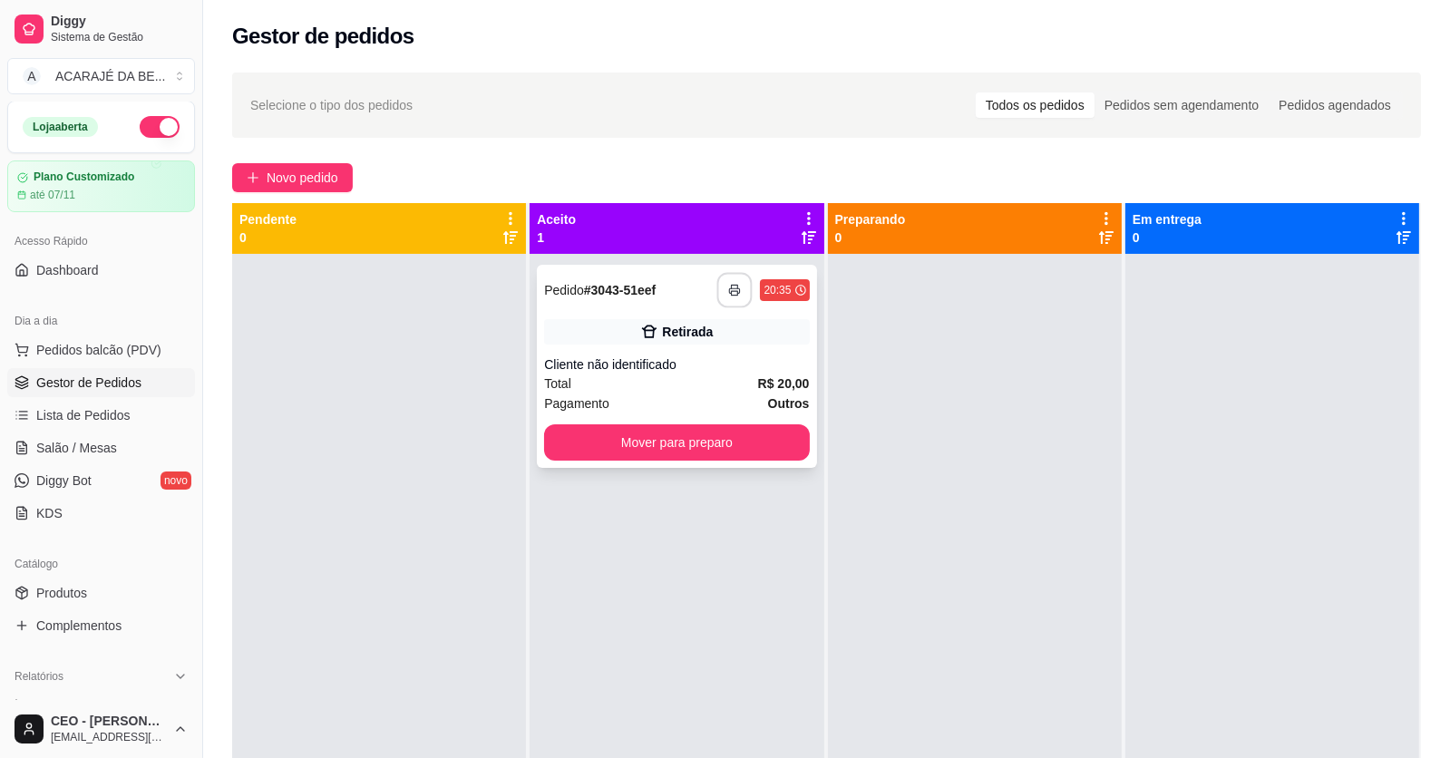
click at [733, 291] on rect "button" at bounding box center [735, 293] width 6 height 5
click at [764, 446] on button "Mover para preparo" at bounding box center [677, 442] width 257 height 35
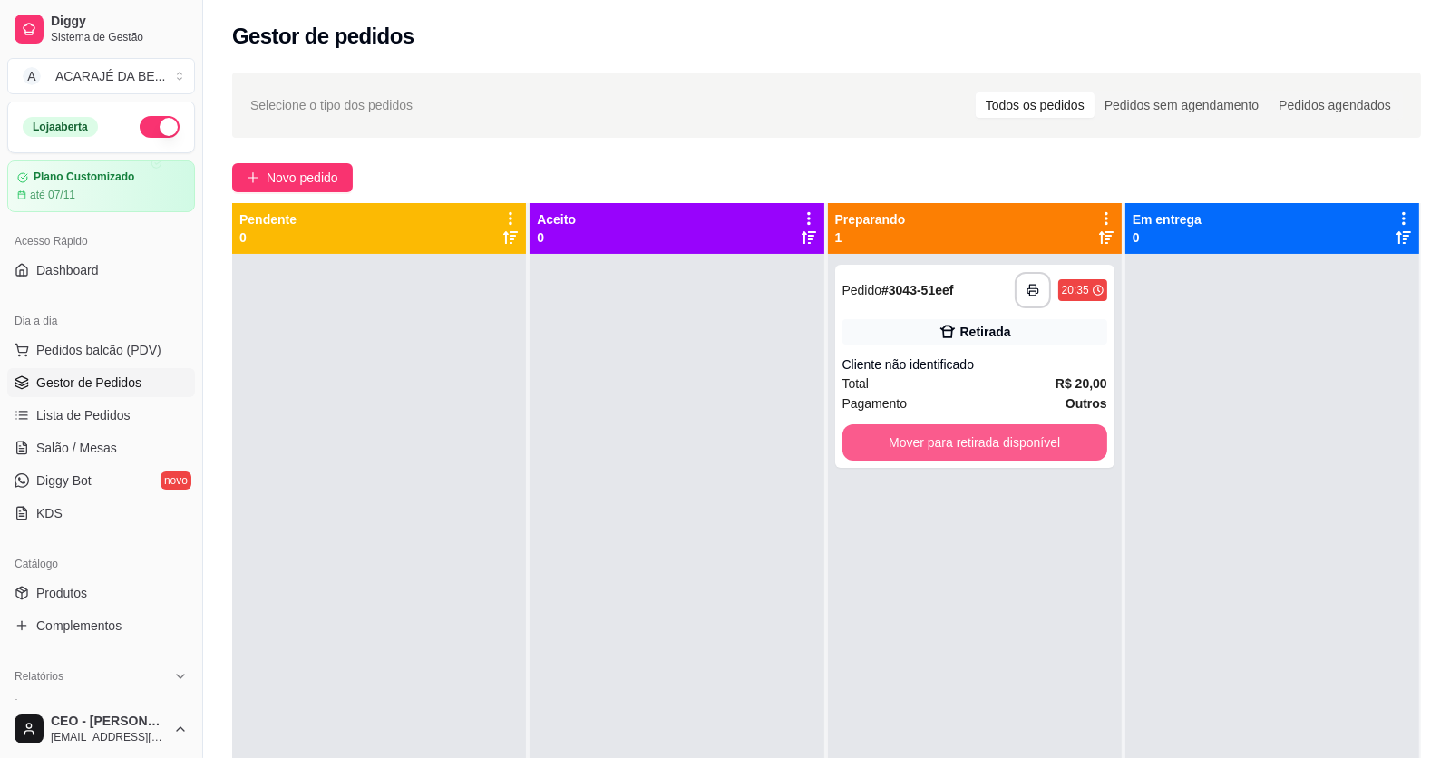
click at [1018, 448] on button "Mover para retirada disponível" at bounding box center [975, 442] width 265 height 36
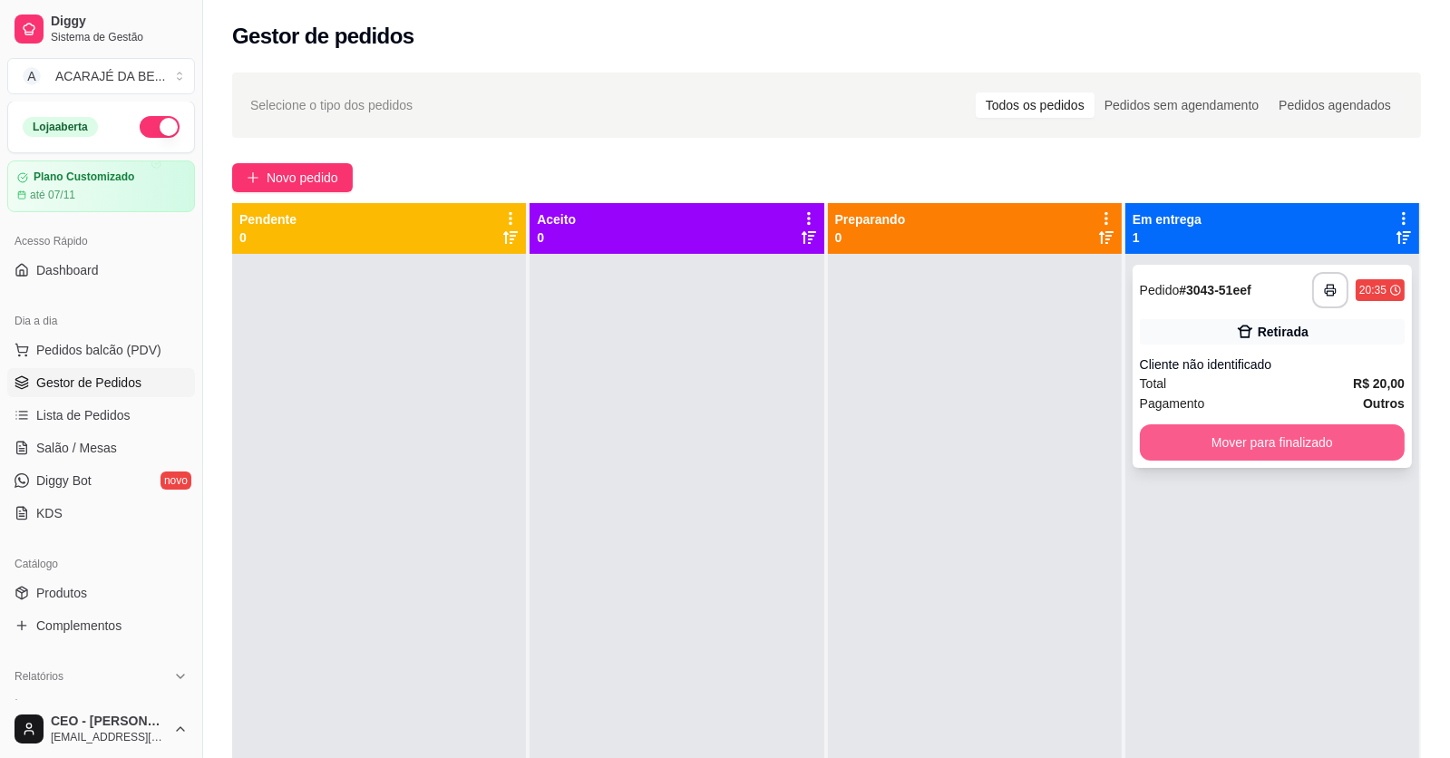
click at [1212, 452] on button "Mover para finalizado" at bounding box center [1272, 442] width 265 height 36
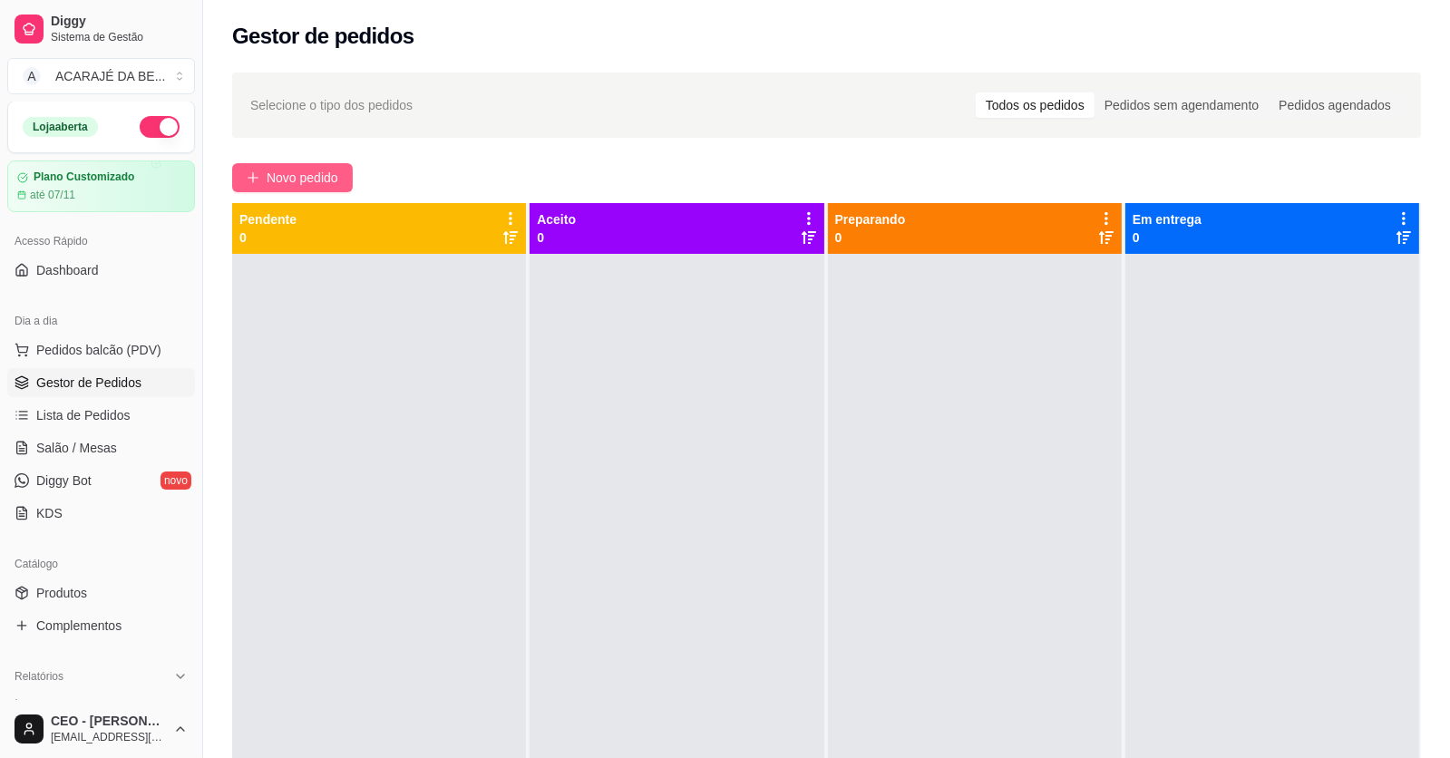
click at [300, 170] on span "Novo pedido" at bounding box center [303, 178] width 72 height 20
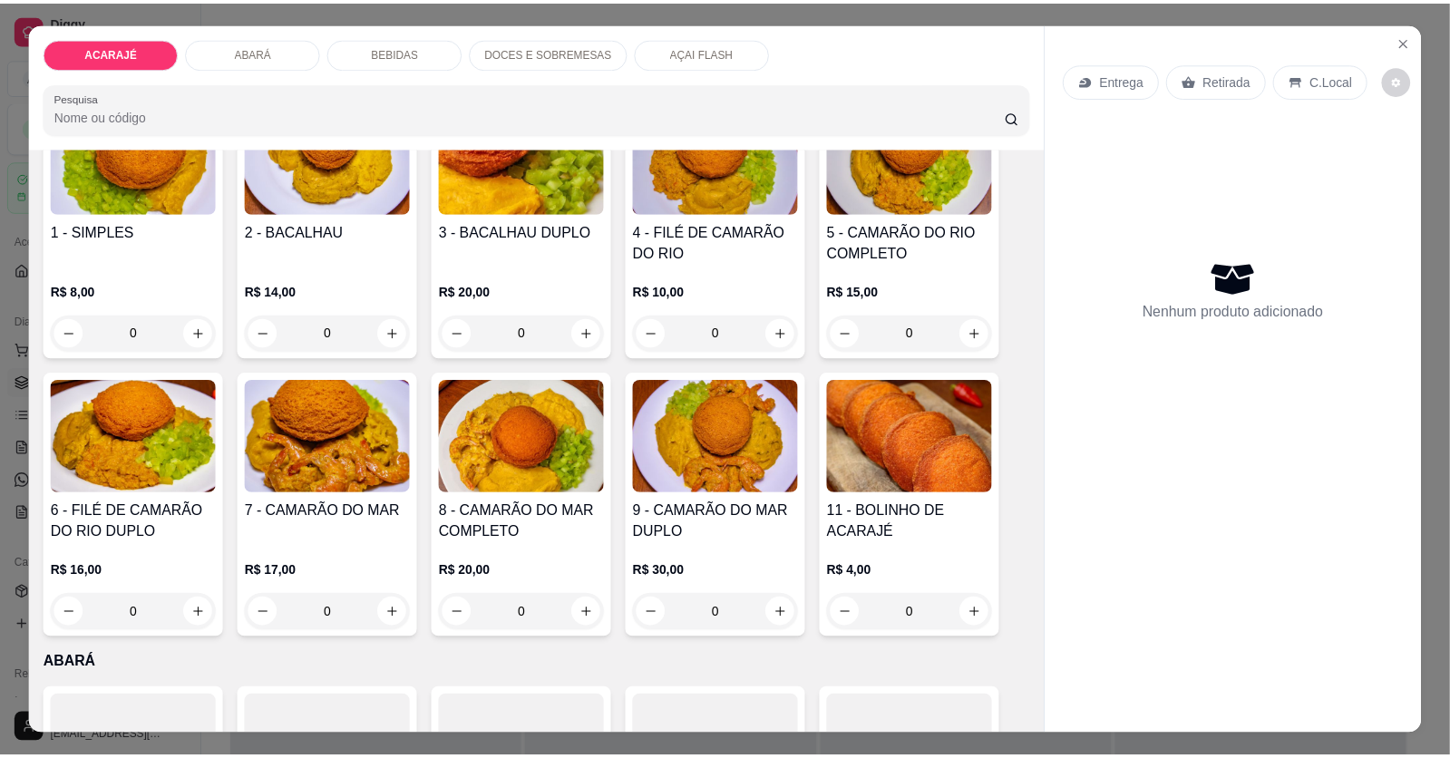
scroll to position [180, 0]
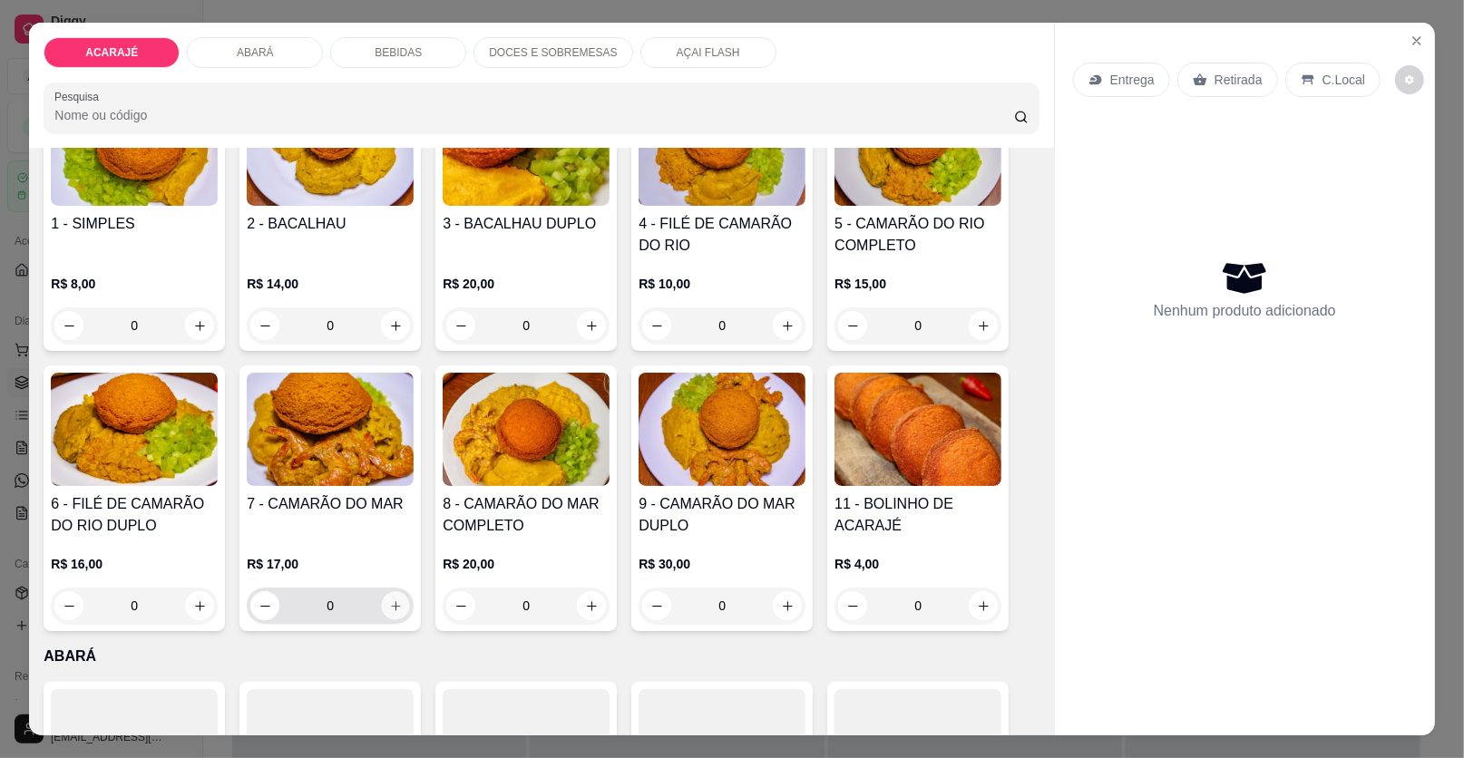
click at [384, 615] on button "increase-product-quantity" at bounding box center [396, 606] width 28 height 28
type input "2"
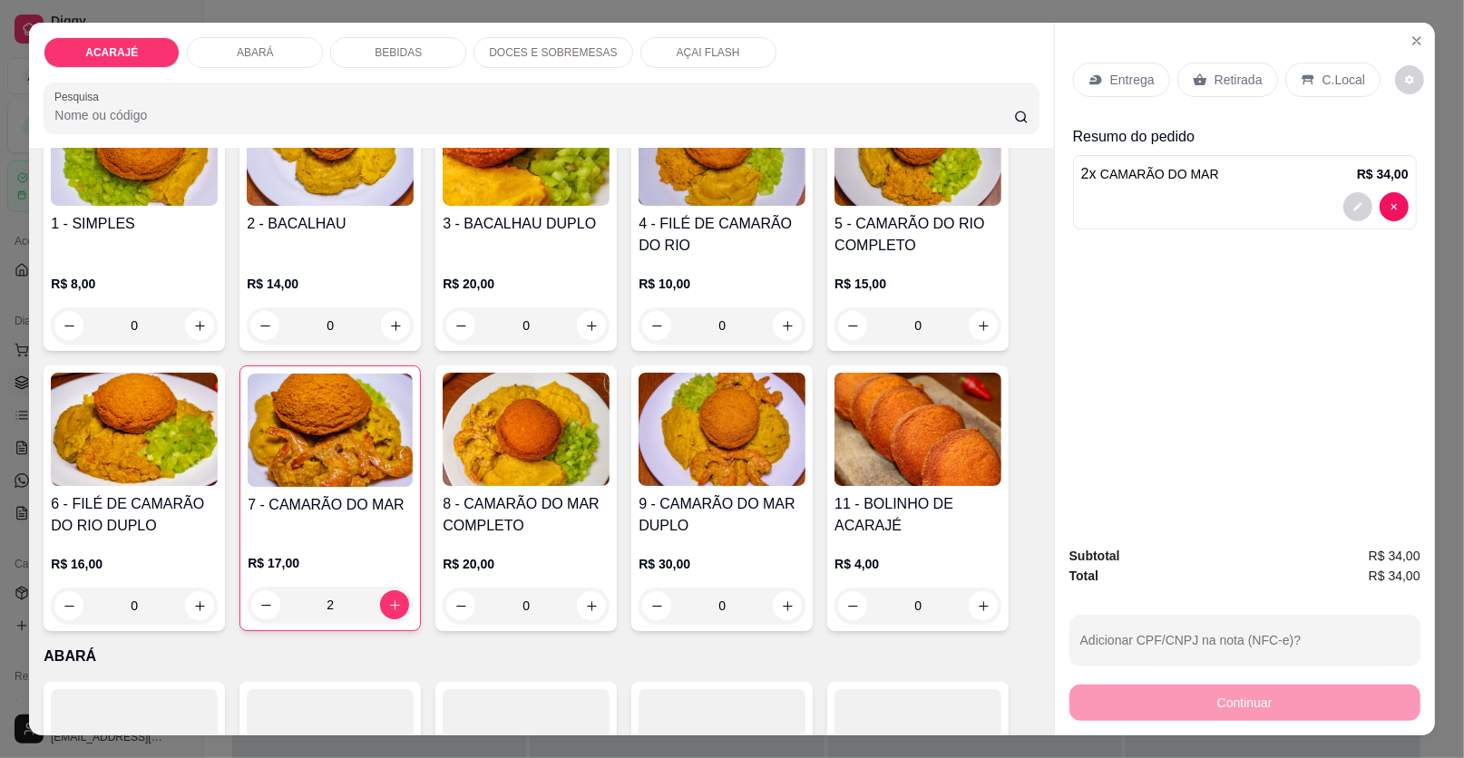
click at [1210, 69] on div "Retirada" at bounding box center [1227, 80] width 101 height 34
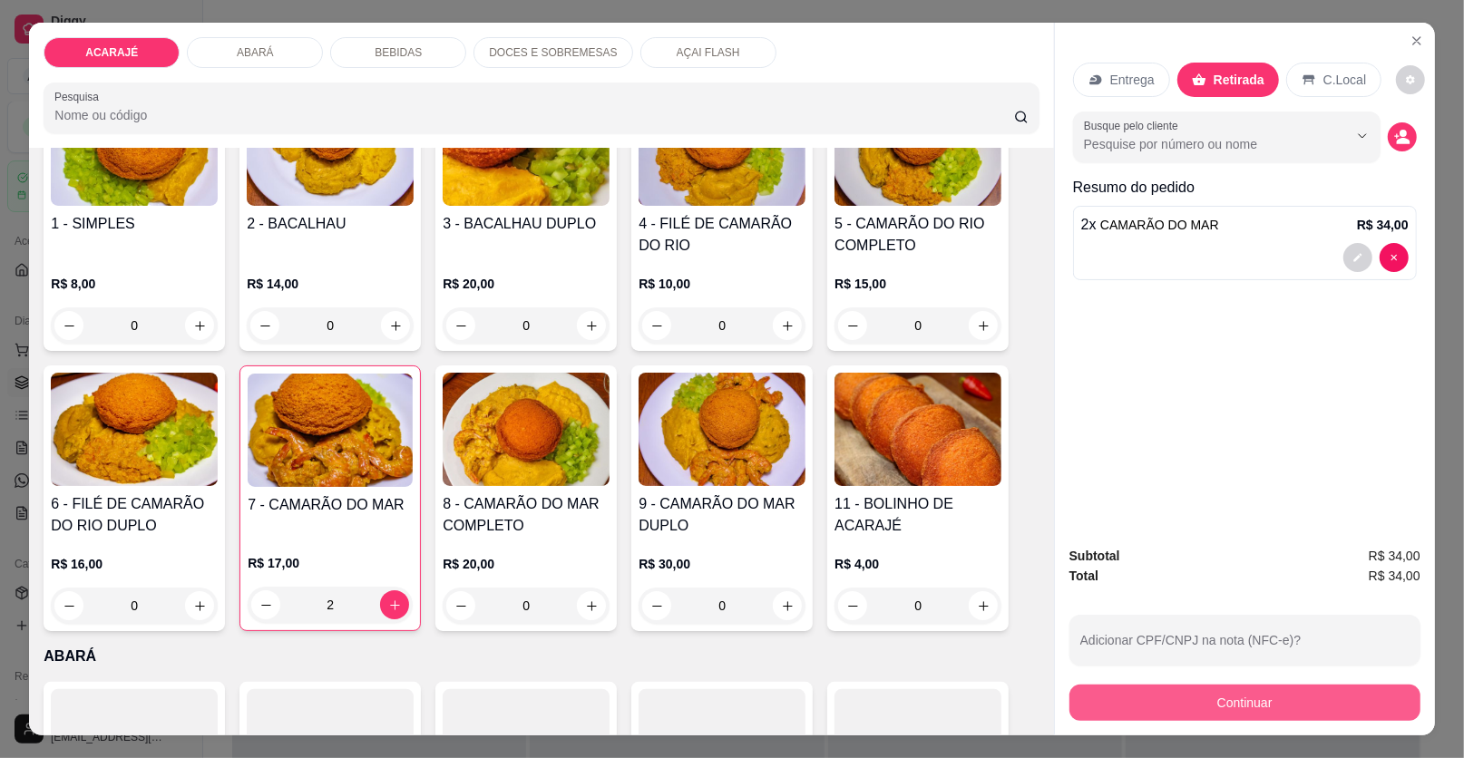
click at [1149, 702] on button "Continuar" at bounding box center [1244, 703] width 351 height 36
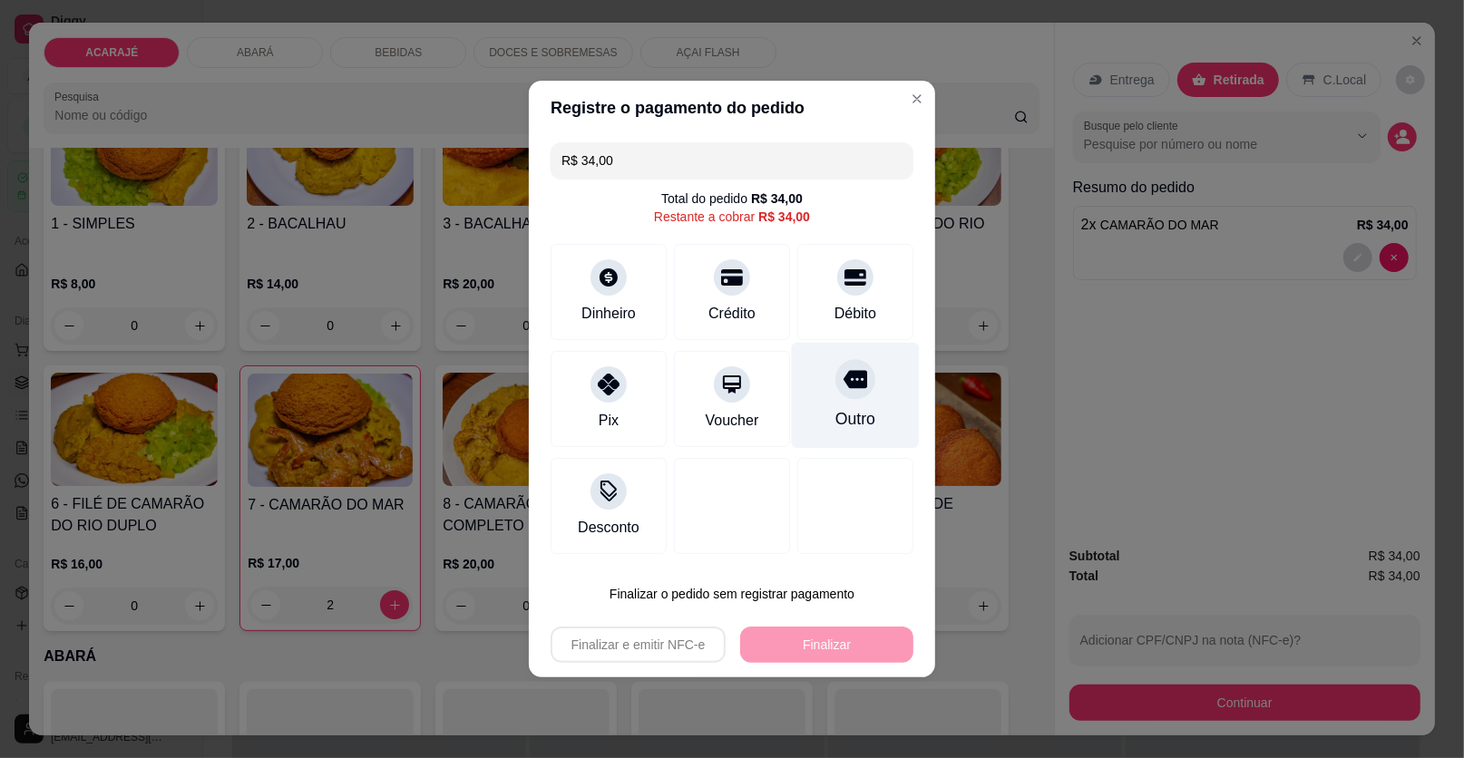
click at [873, 404] on div "Outro" at bounding box center [856, 396] width 128 height 106
type input "R$ 0,00"
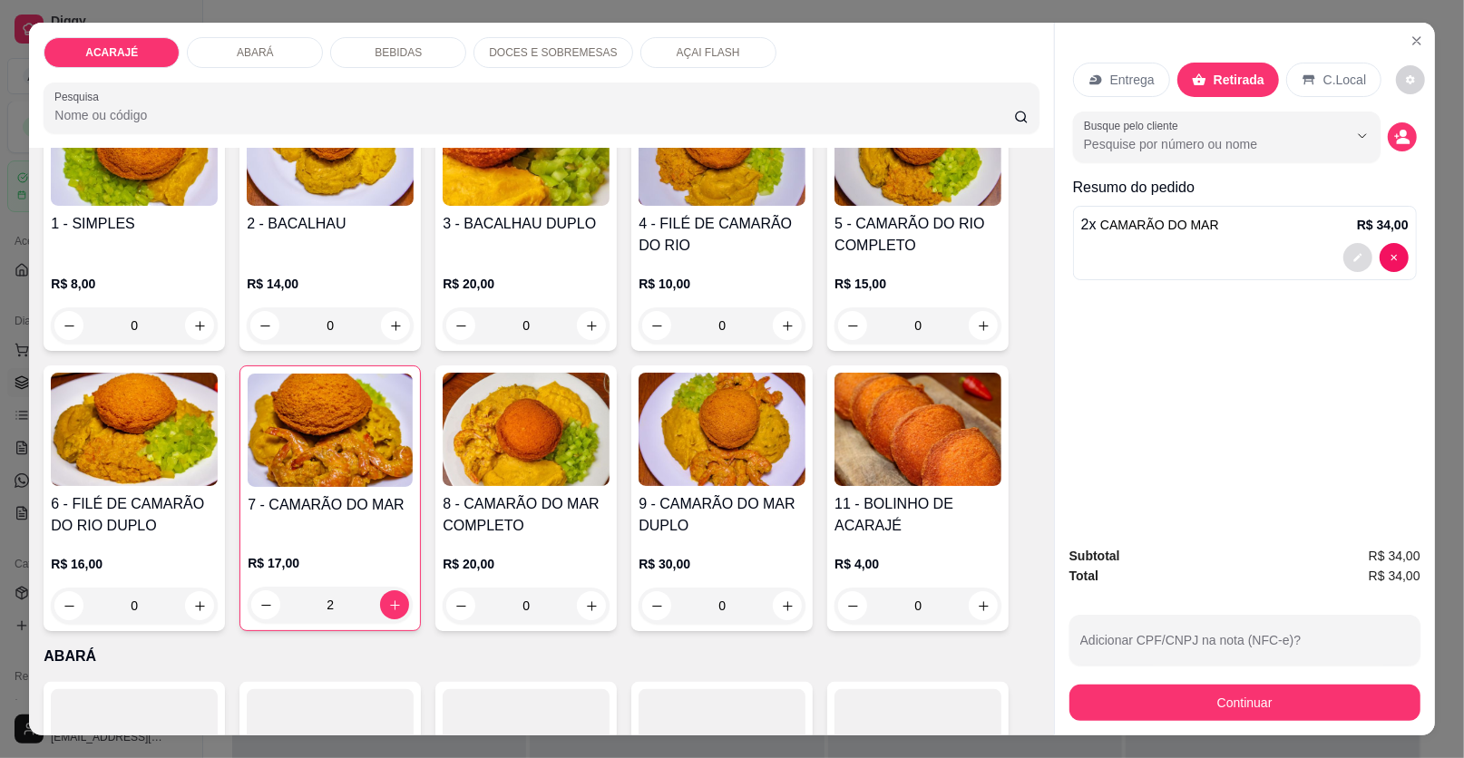
click at [1353, 257] on icon "decrease-product-quantity" at bounding box center [1357, 257] width 11 height 11
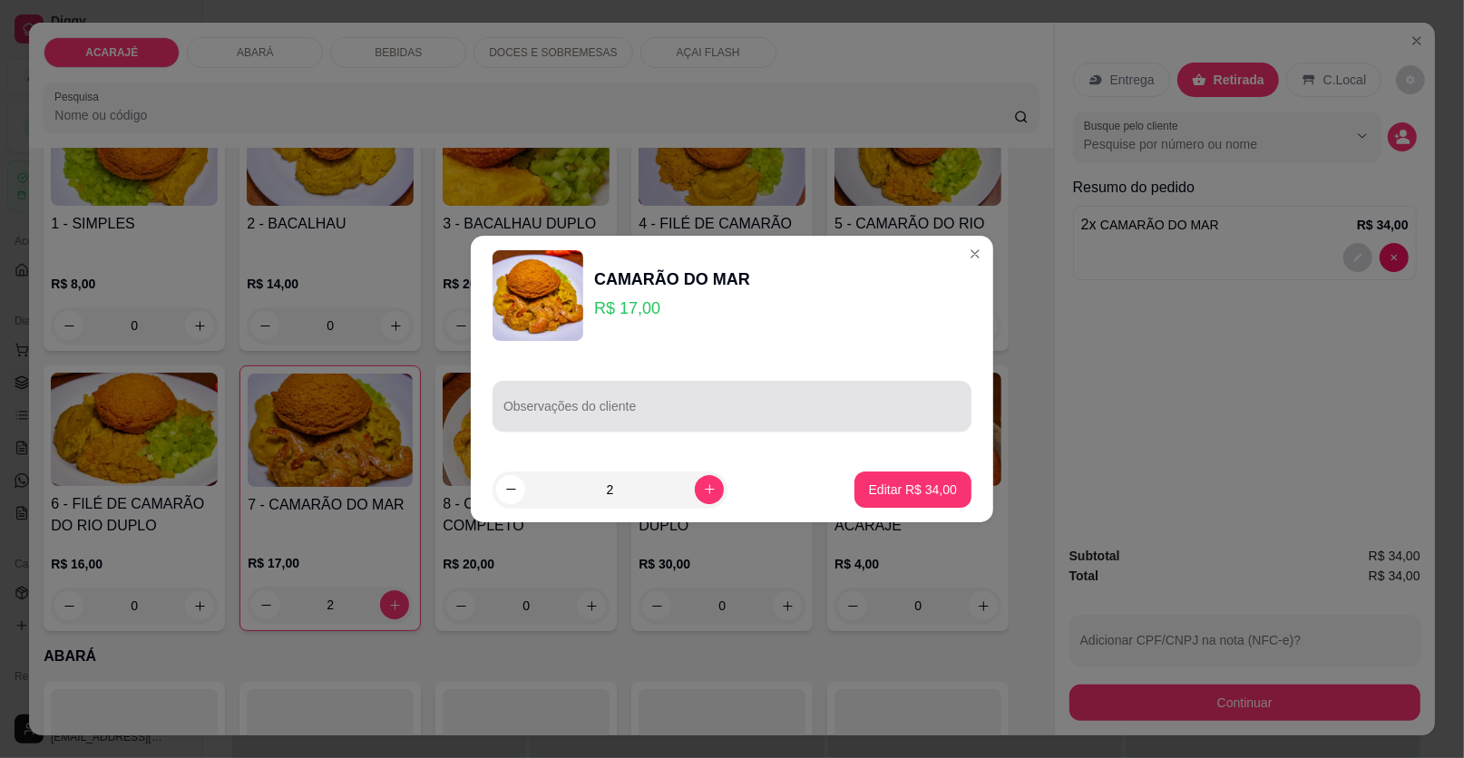
click at [616, 393] on div at bounding box center [731, 406] width 457 height 36
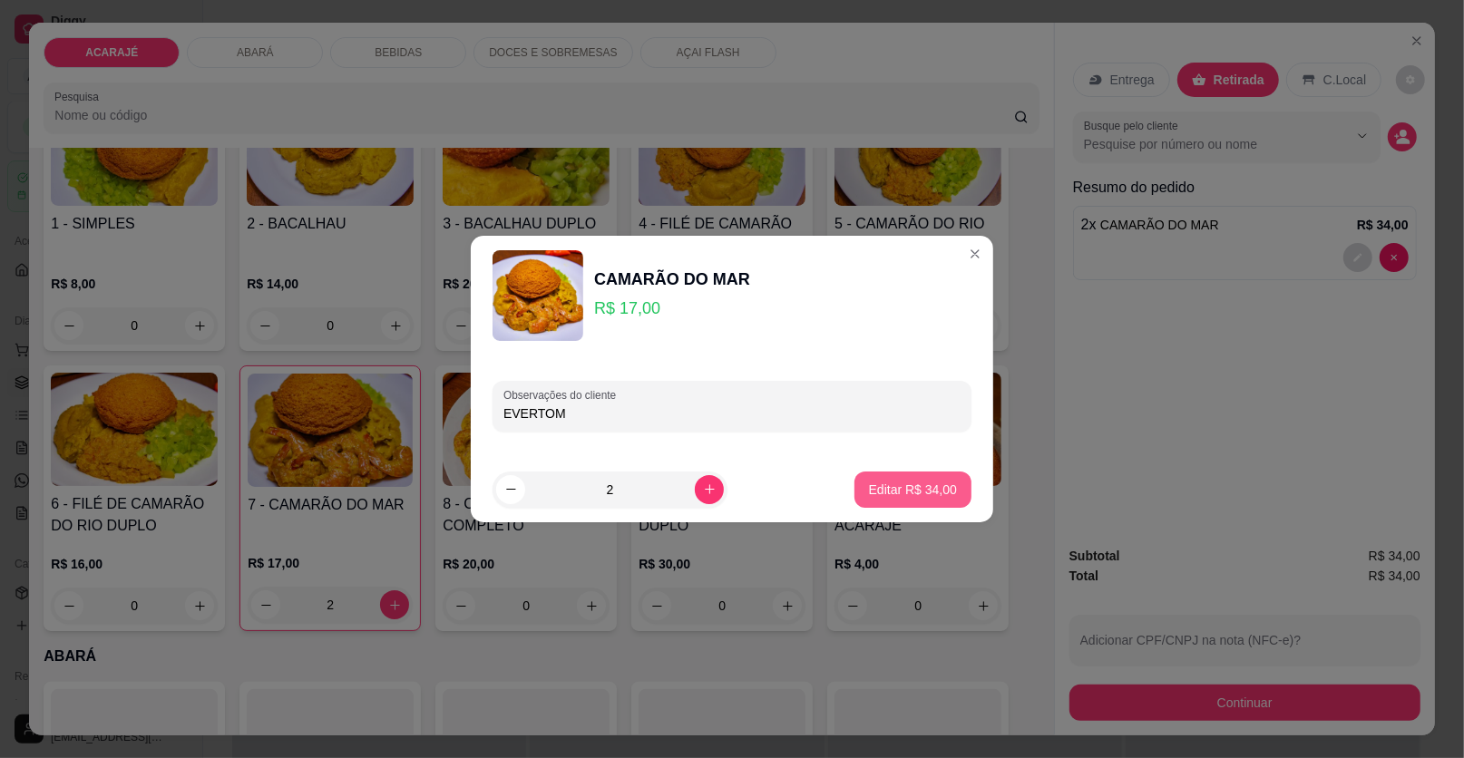
type input "EVERTOM"
click at [891, 495] on p "Editar R$ 34,00" at bounding box center [912, 489] width 85 height 17
type input "0"
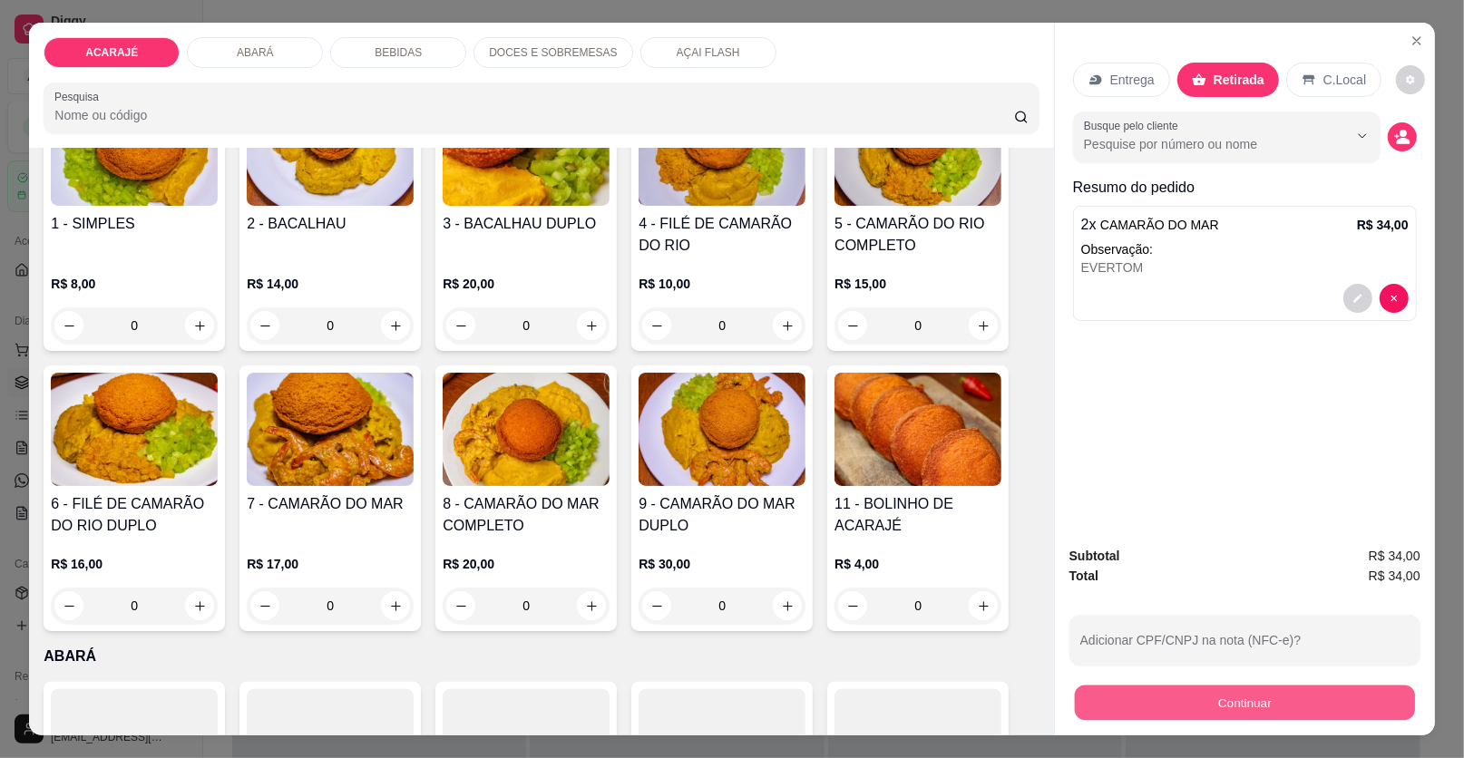
click at [1136, 696] on button "Continuar" at bounding box center [1245, 703] width 340 height 35
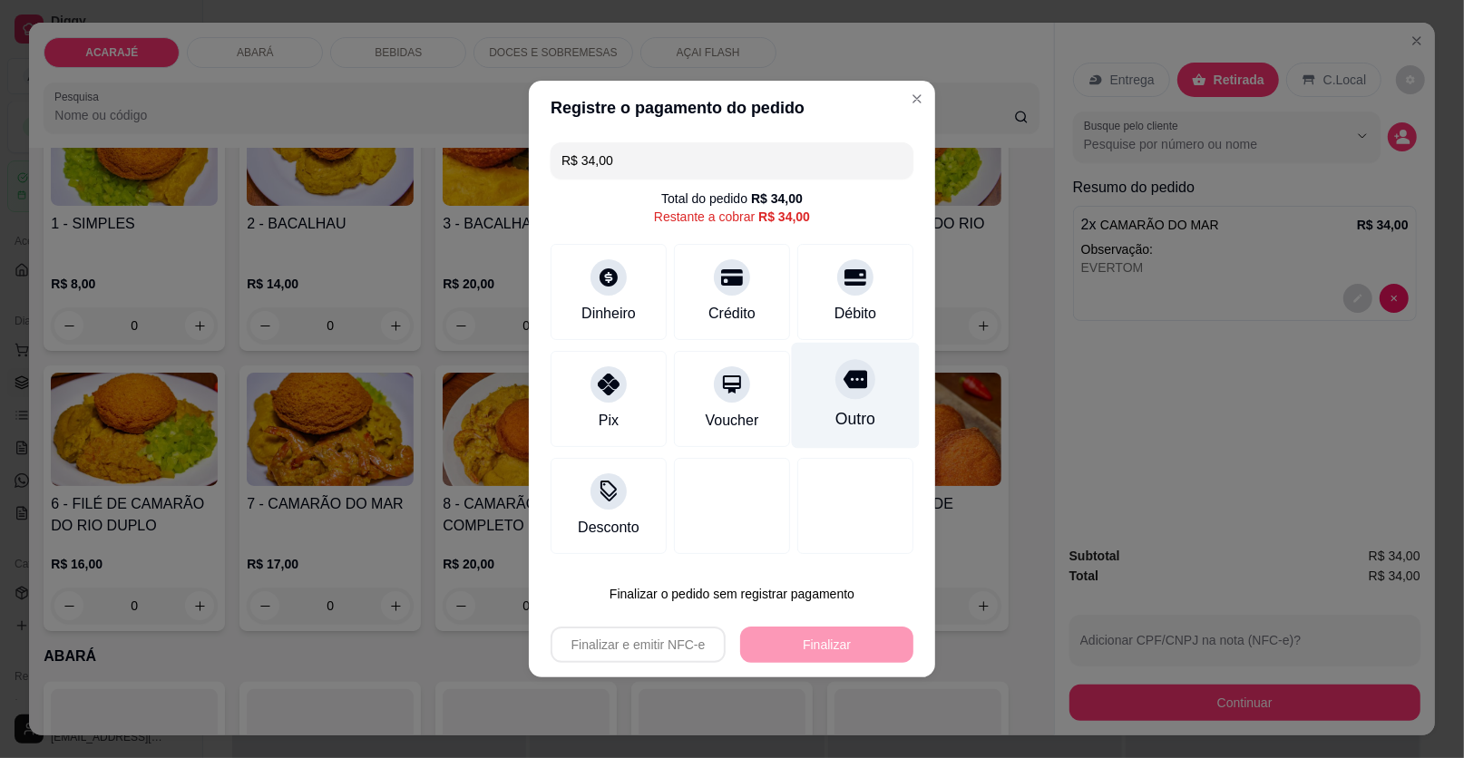
click at [831, 400] on div "Outro" at bounding box center [856, 396] width 128 height 106
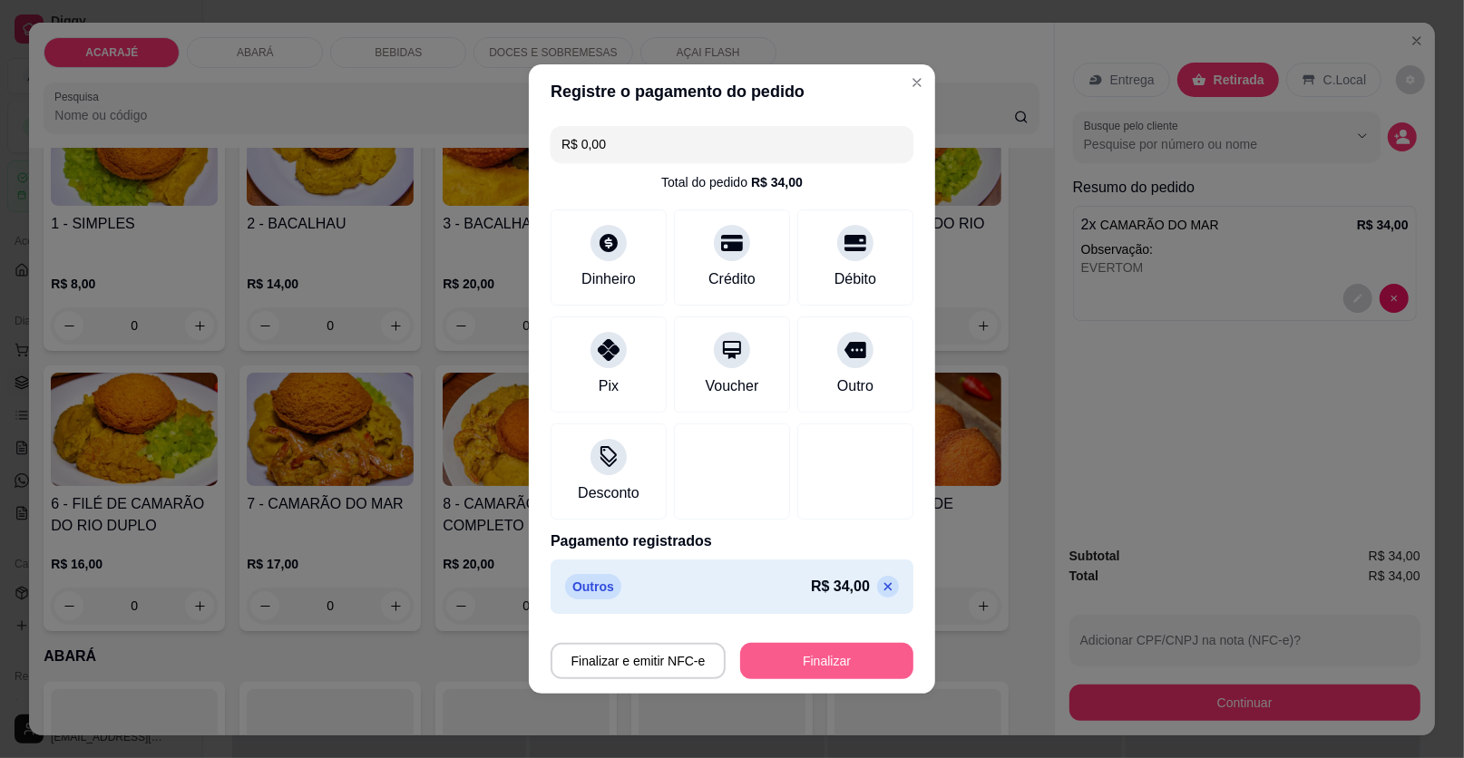
click at [770, 657] on button "Finalizar" at bounding box center [826, 661] width 173 height 36
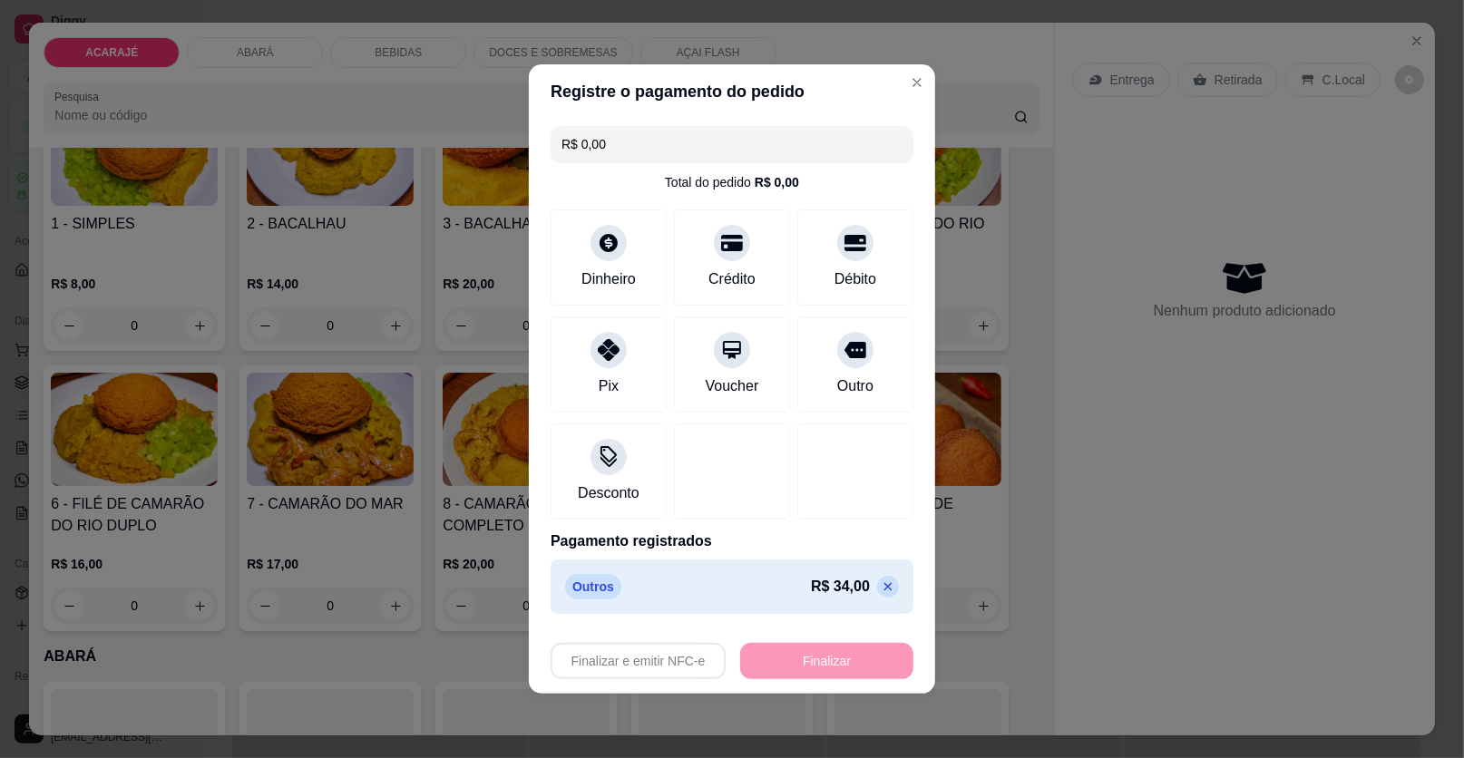
type input "-R$ 34,00"
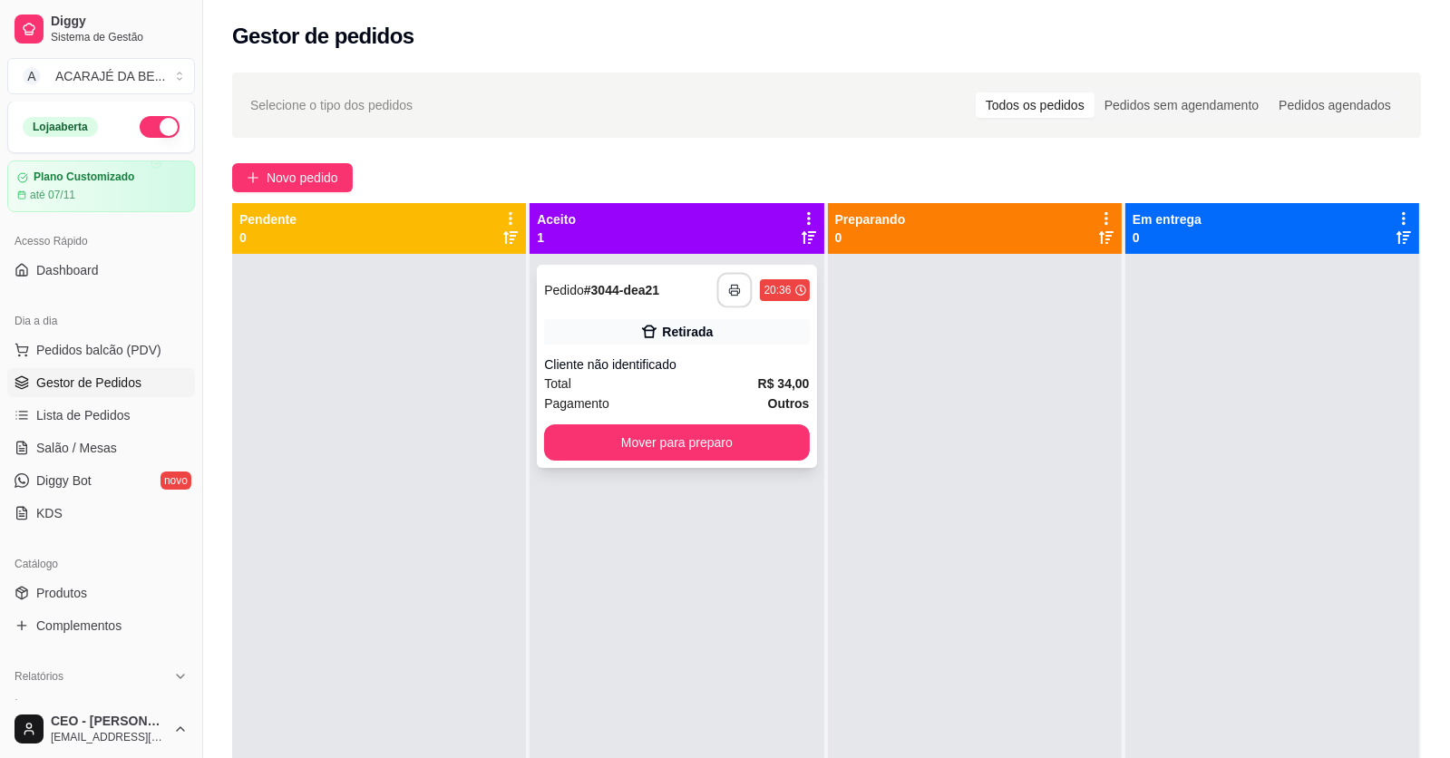
click at [729, 284] on icon "button" at bounding box center [735, 290] width 13 height 13
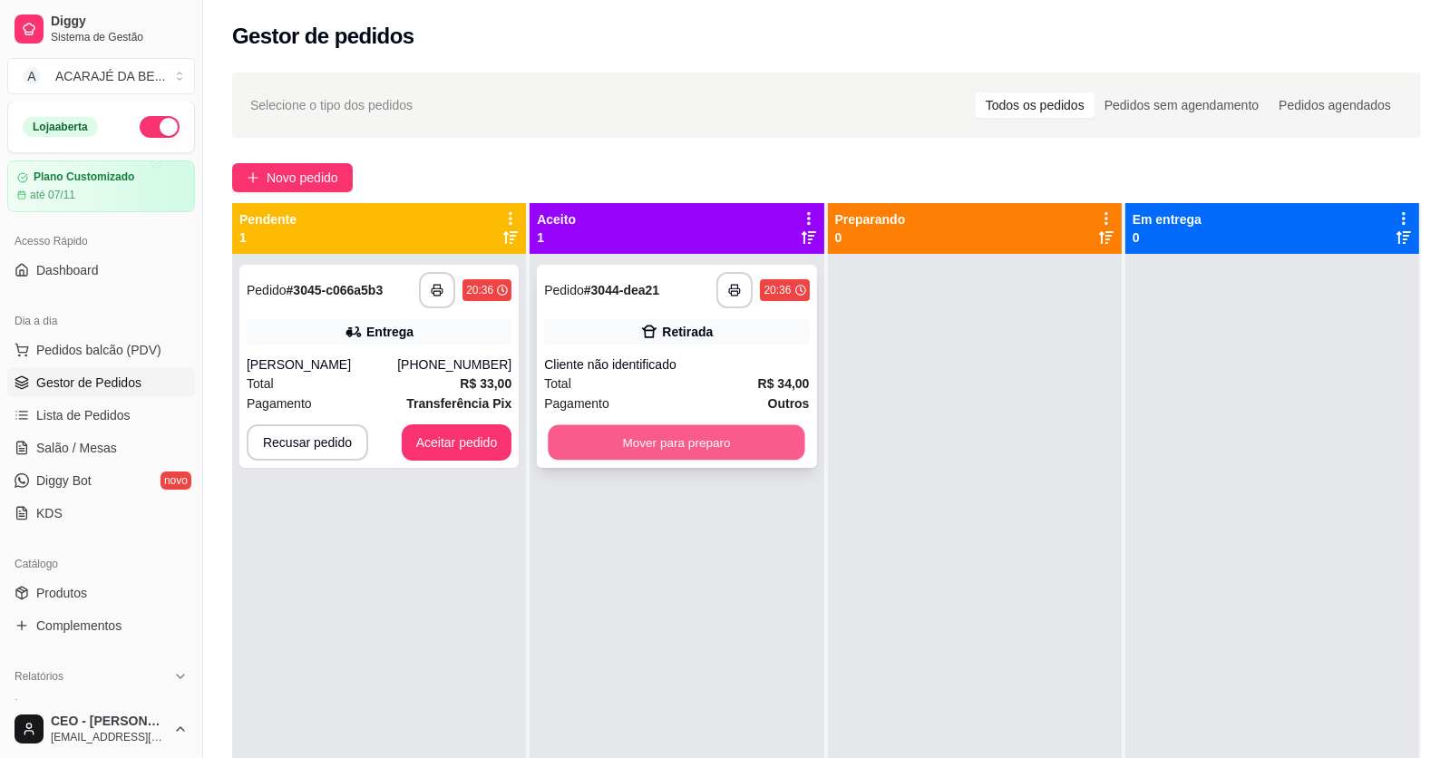
click at [765, 438] on button "Mover para preparo" at bounding box center [677, 442] width 257 height 35
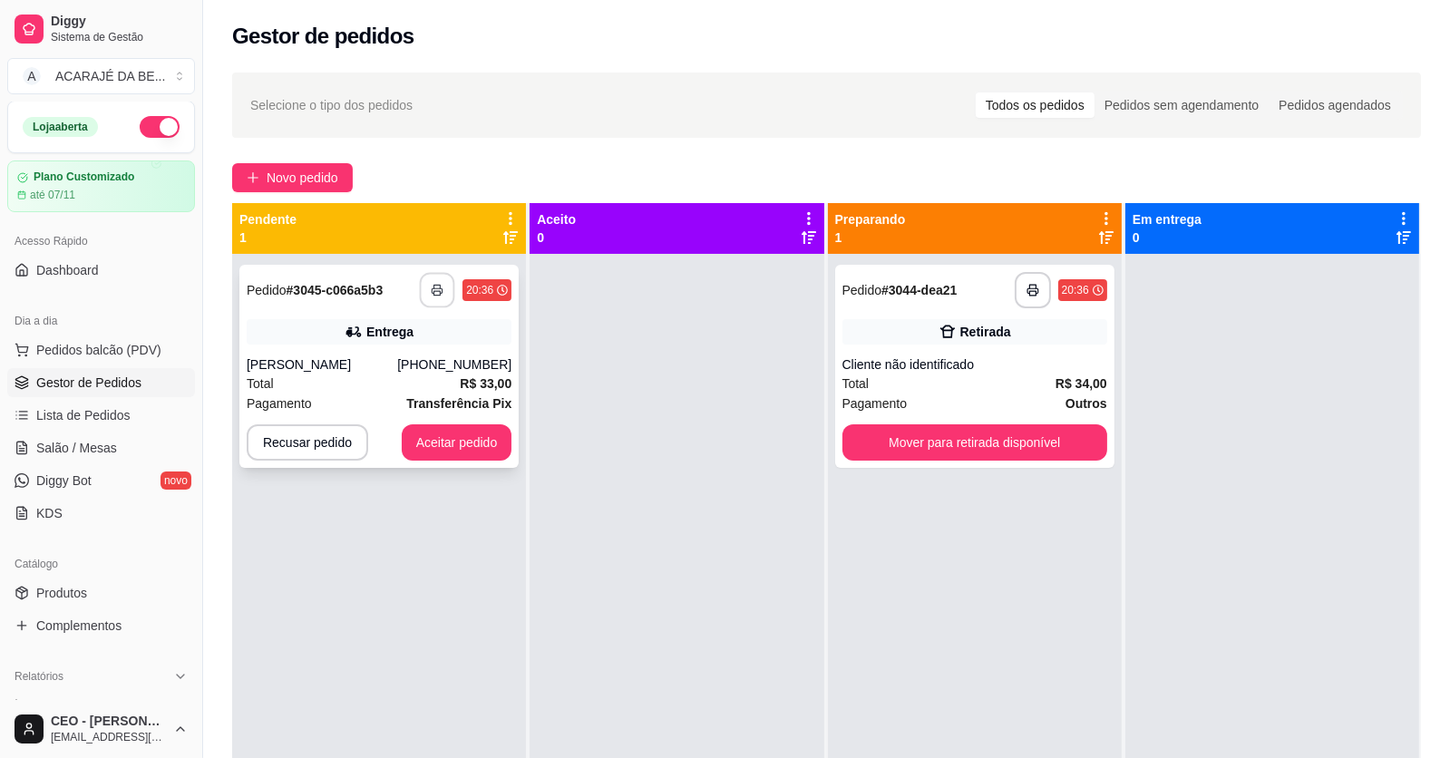
click at [440, 290] on icon "button" at bounding box center [437, 290] width 13 height 13
click at [410, 447] on button "Aceitar pedido" at bounding box center [457, 442] width 111 height 36
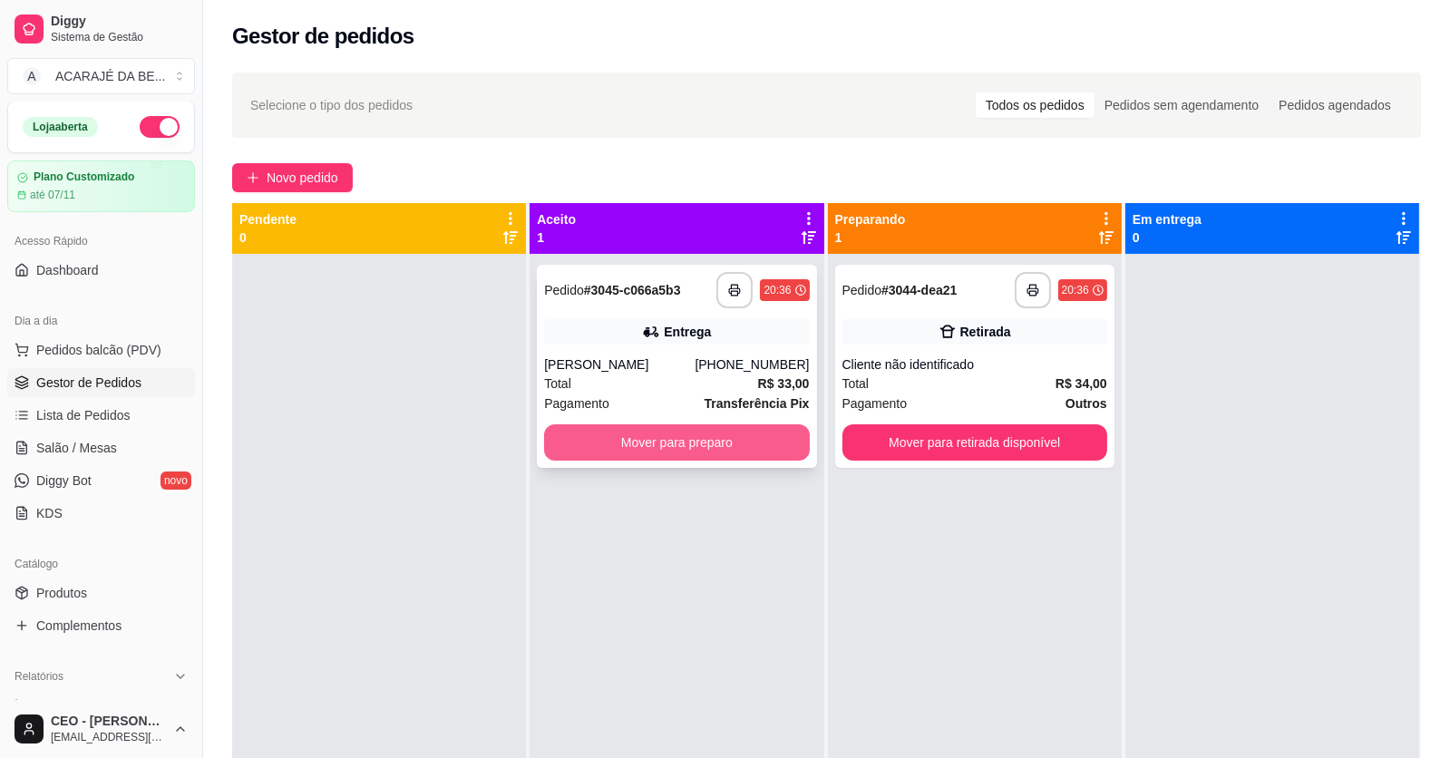
click at [625, 440] on button "Mover para preparo" at bounding box center [676, 442] width 265 height 36
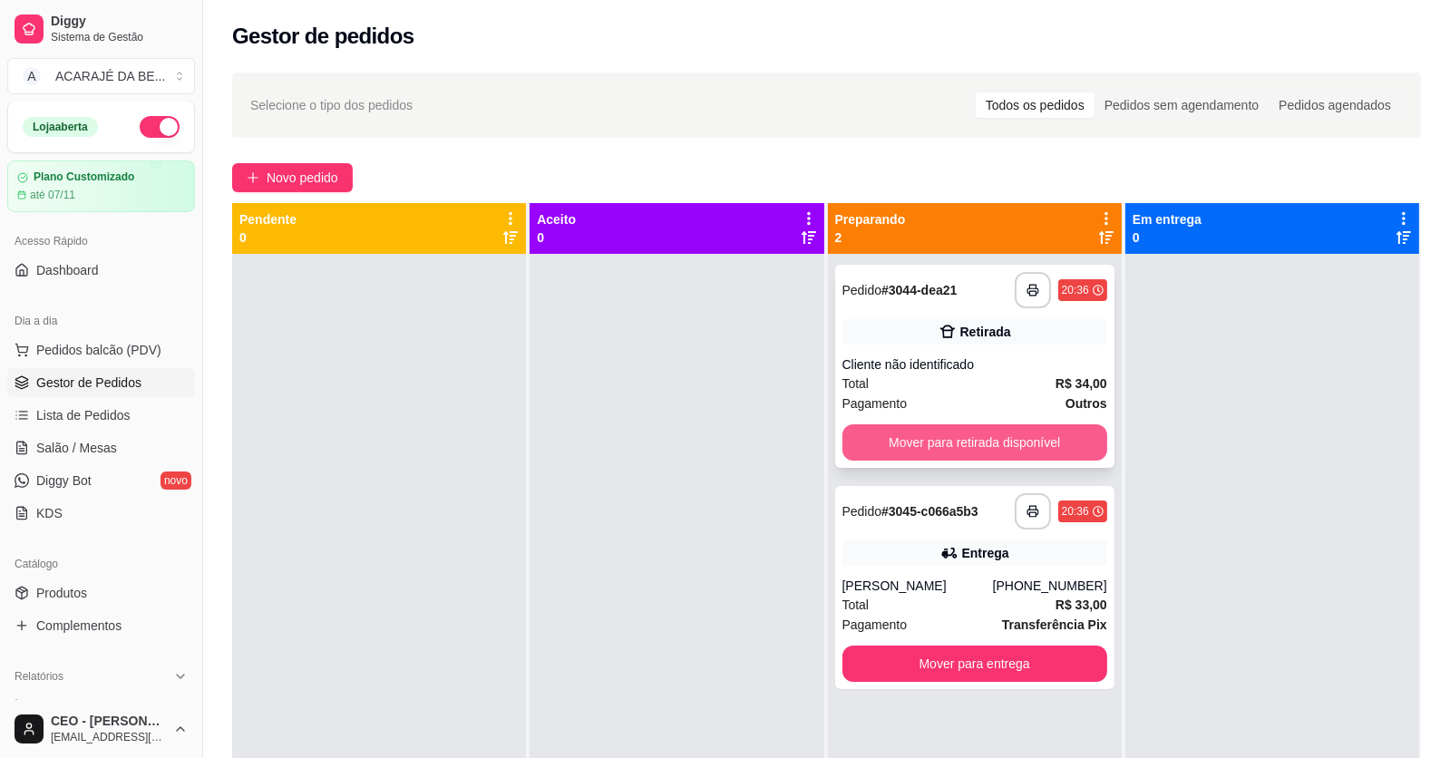
click at [903, 451] on button "Mover para retirada disponível" at bounding box center [975, 442] width 265 height 36
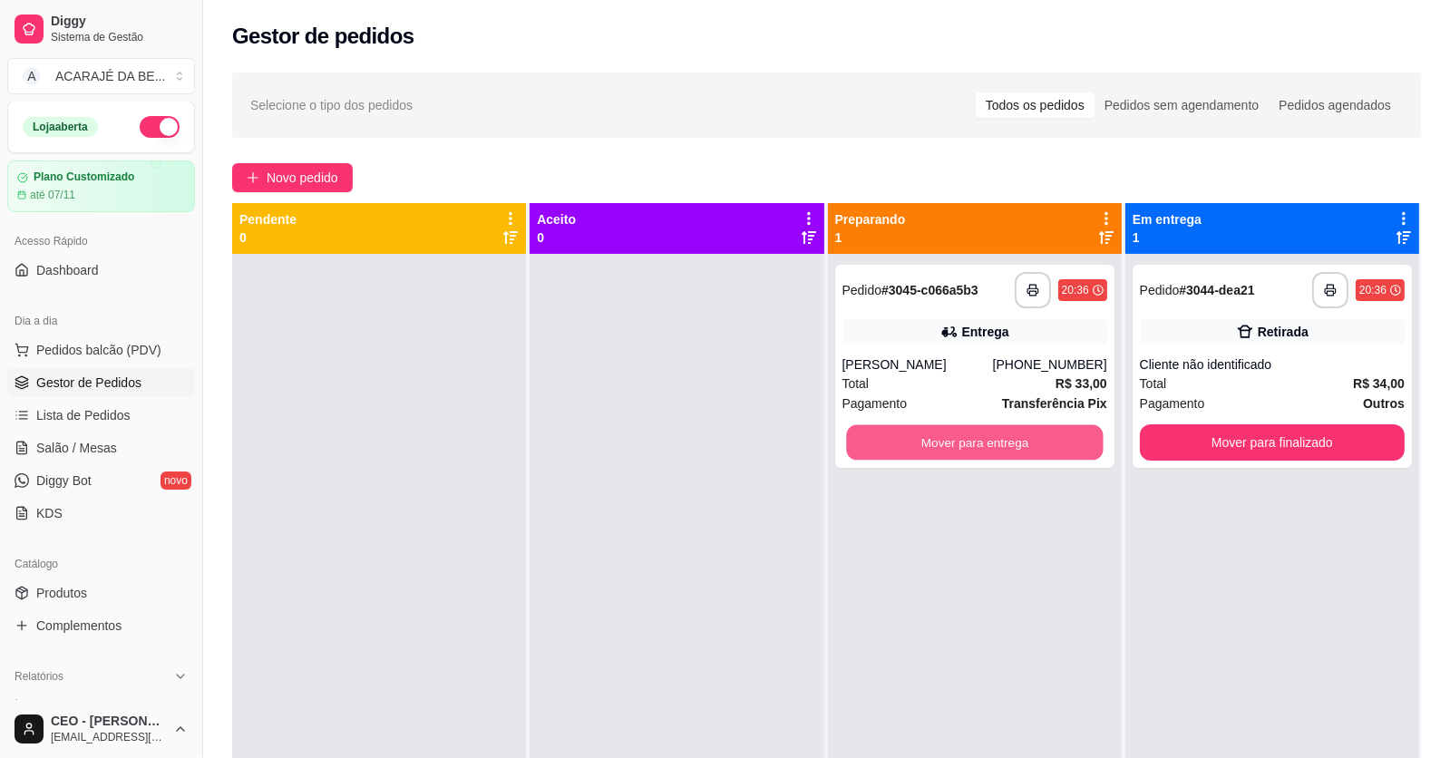
click at [1070, 441] on button "Mover para entrega" at bounding box center [974, 442] width 257 height 35
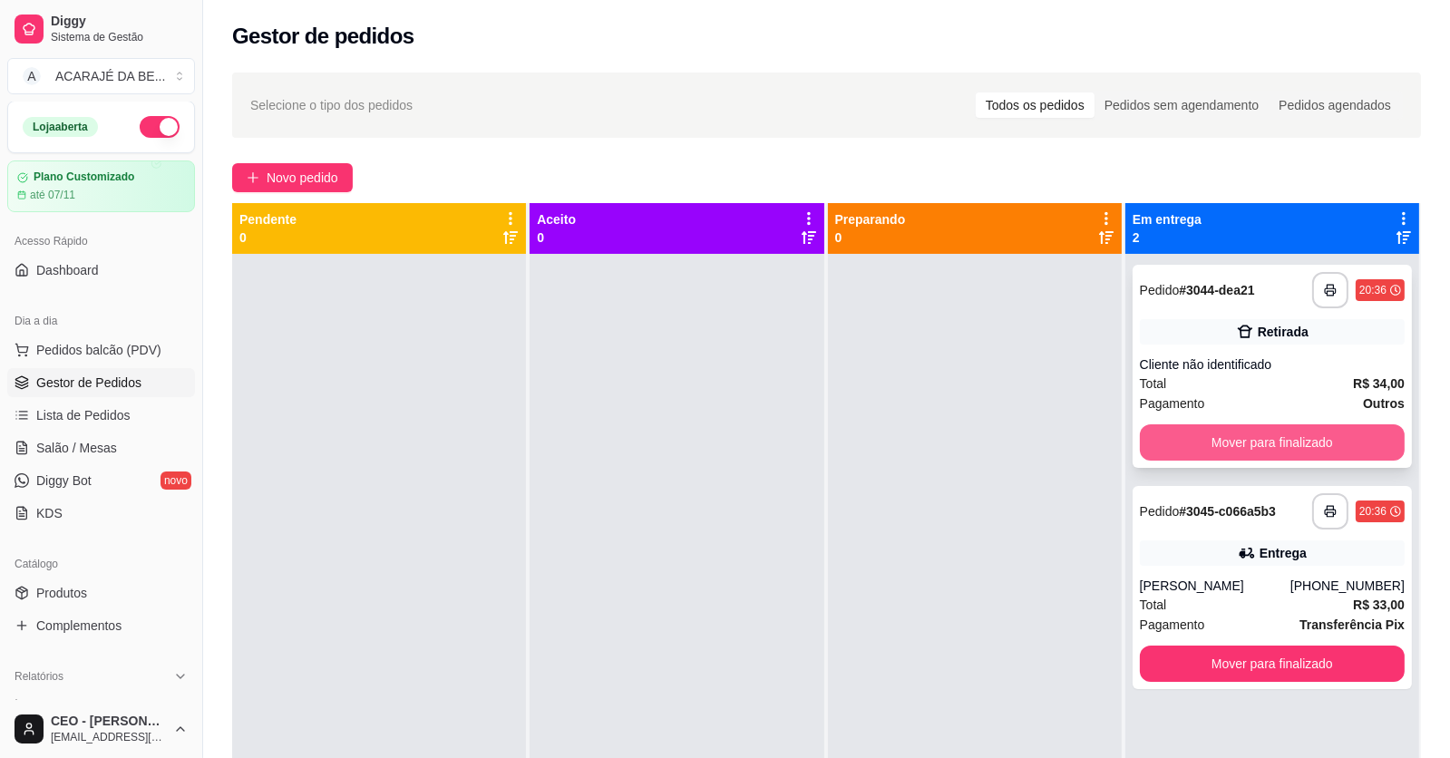
click at [1217, 453] on button "Mover para finalizado" at bounding box center [1272, 442] width 265 height 36
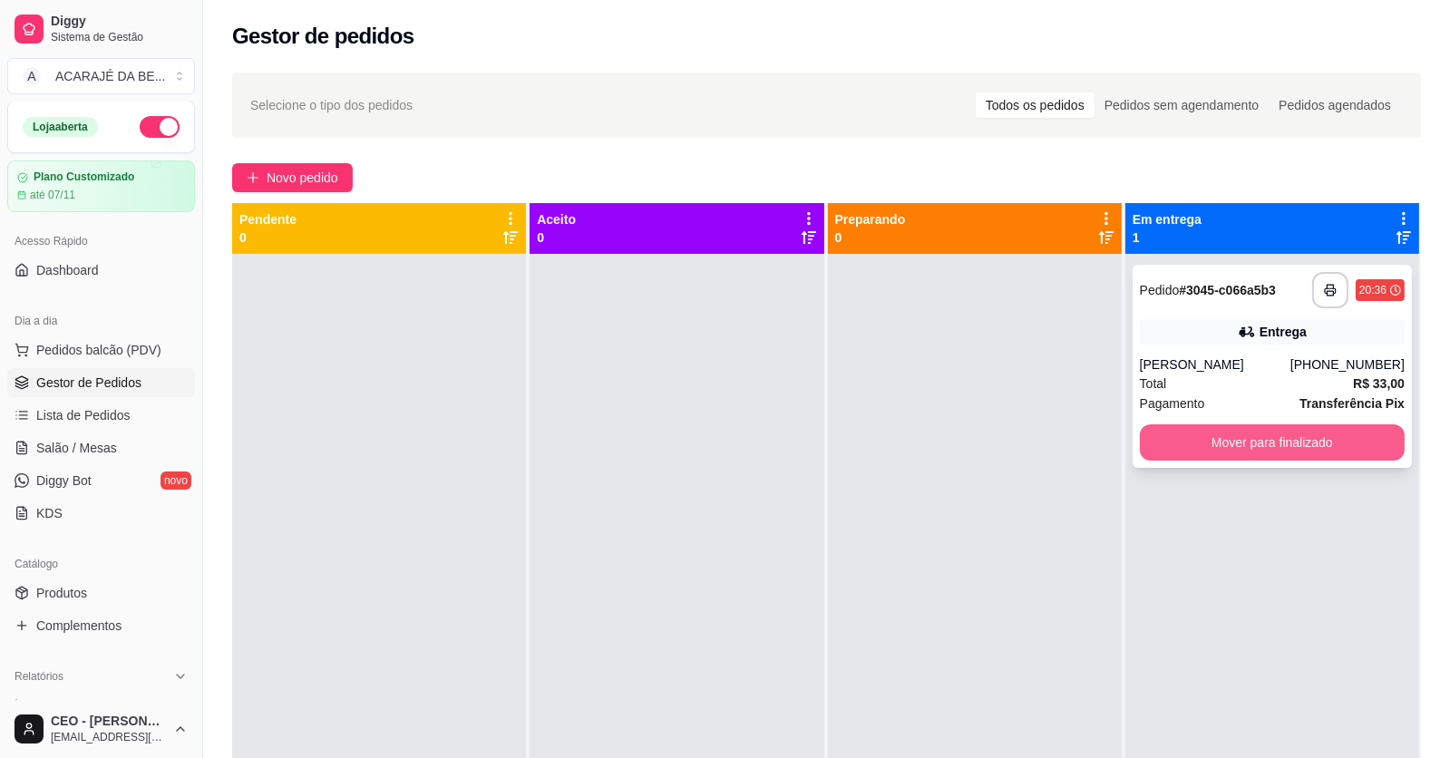
click at [1218, 452] on button "Mover para finalizado" at bounding box center [1272, 442] width 265 height 36
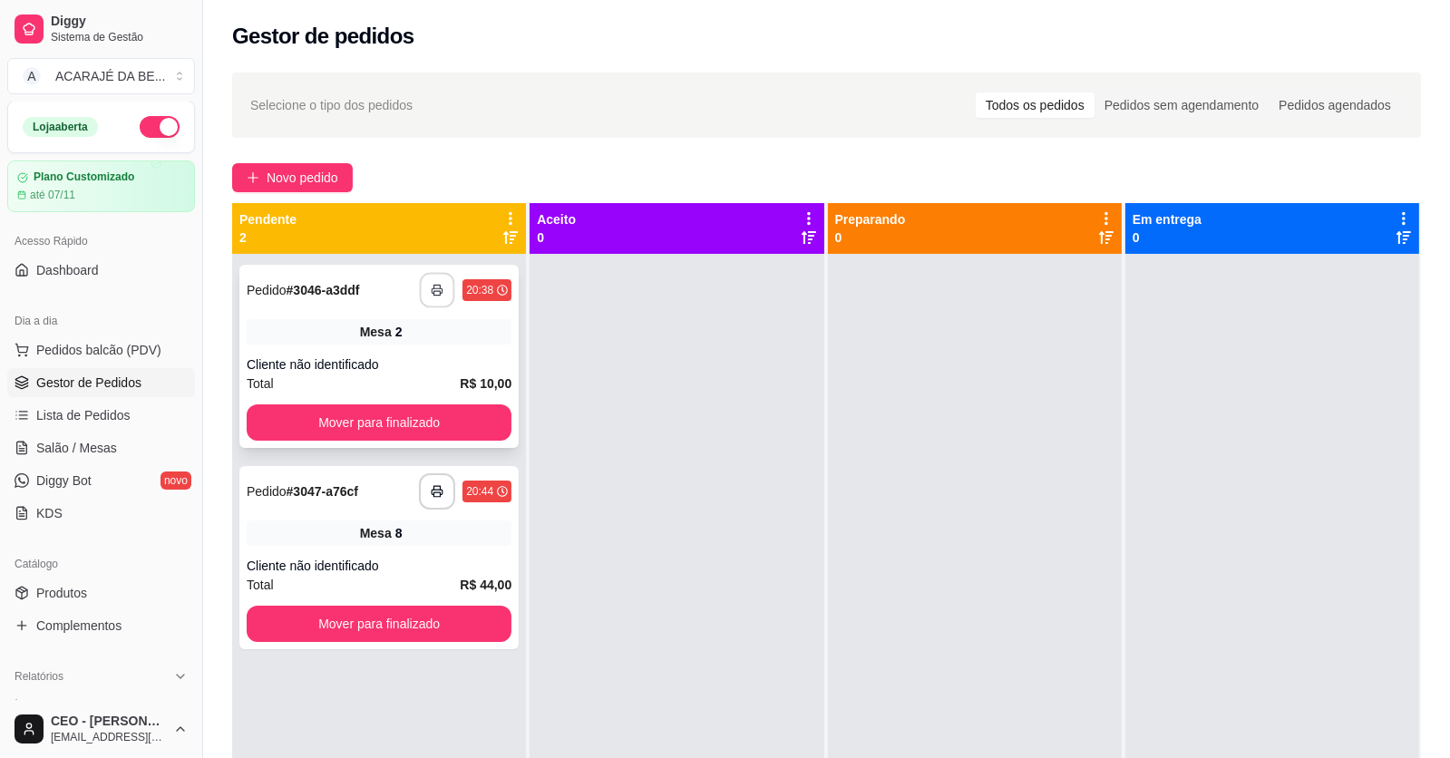
click at [438, 291] on icon "button" at bounding box center [437, 290] width 13 height 13
click at [436, 490] on icon "button" at bounding box center [437, 492] width 11 height 5
click at [382, 615] on button "Mover para finalizado" at bounding box center [379, 624] width 265 height 36
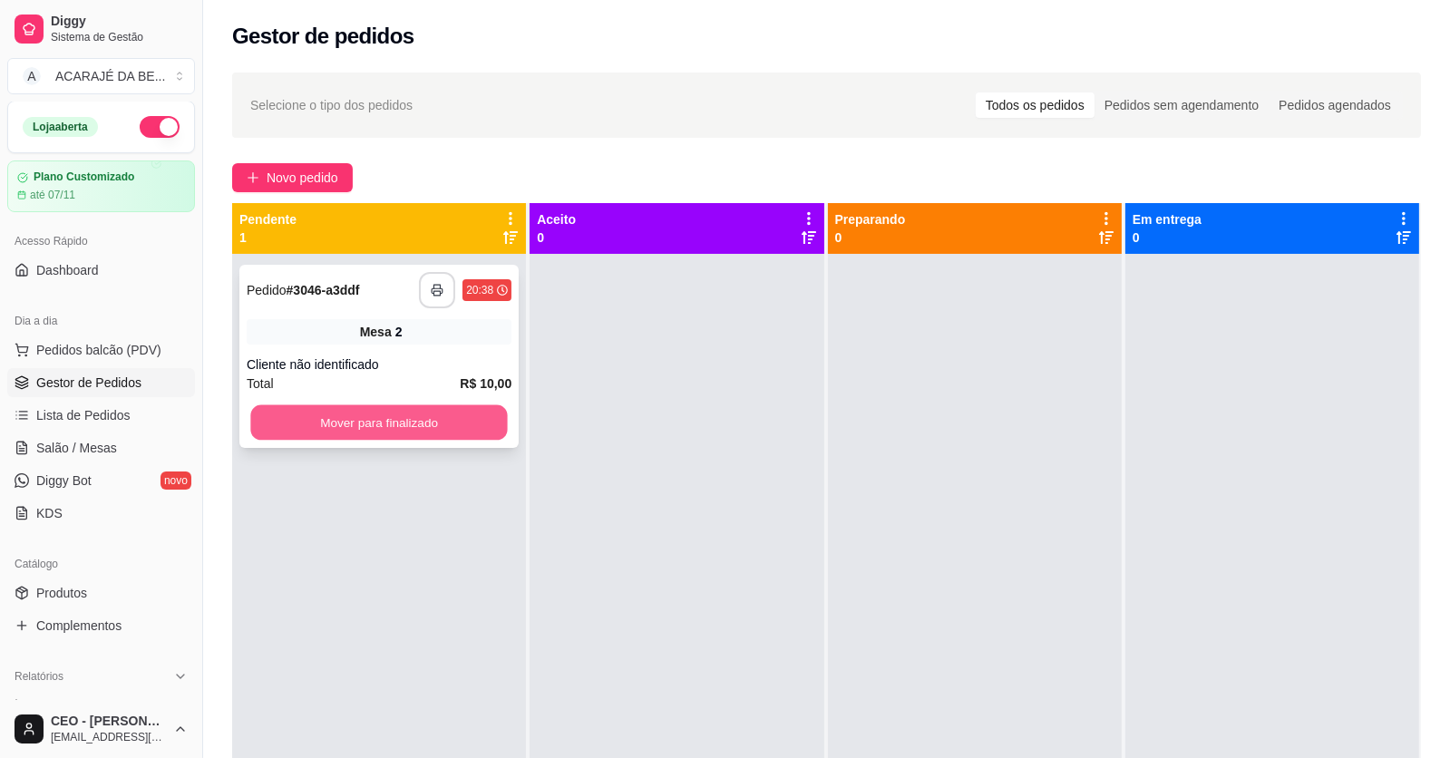
click at [387, 423] on button "Mover para finalizado" at bounding box center [378, 422] width 257 height 35
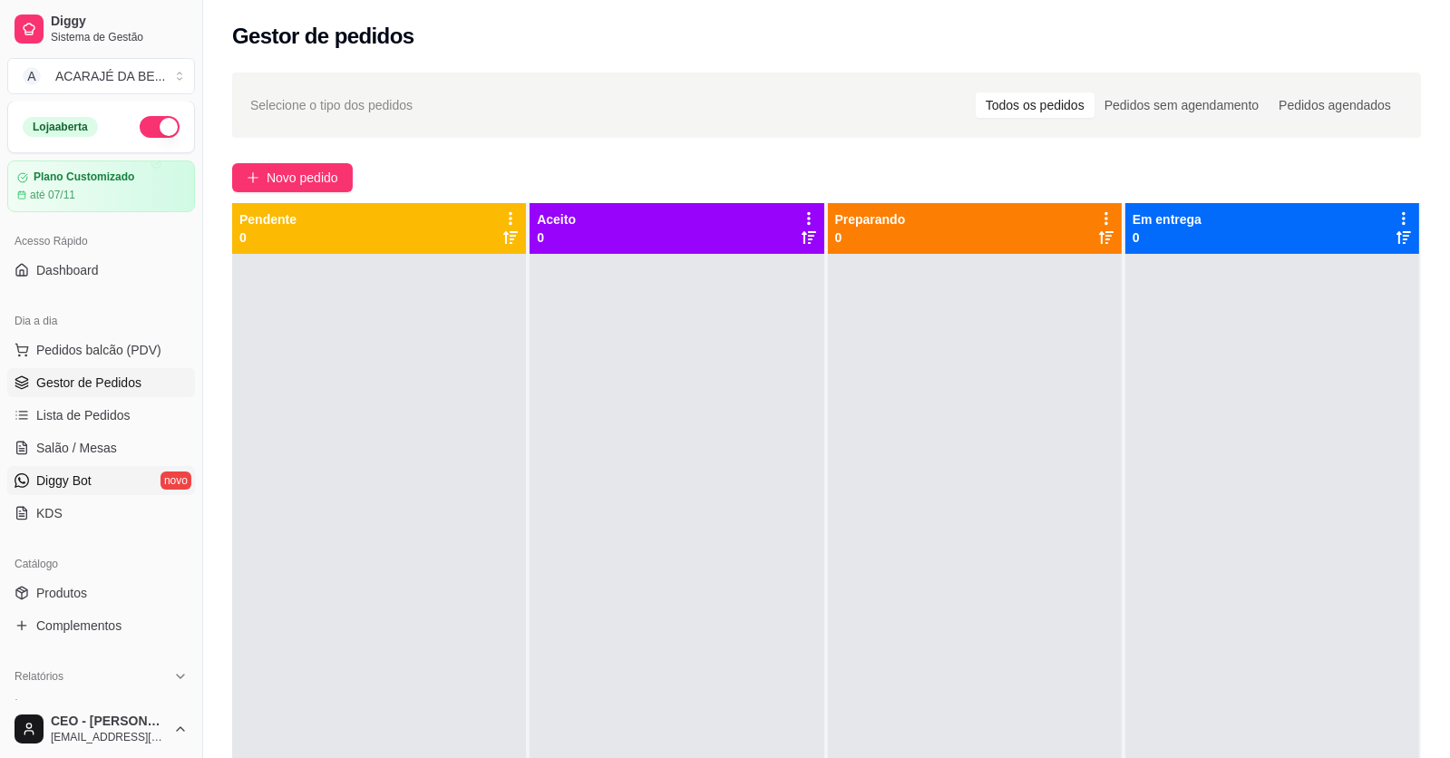
click at [84, 481] on span "Diggy Bot" at bounding box center [63, 481] width 55 height 18
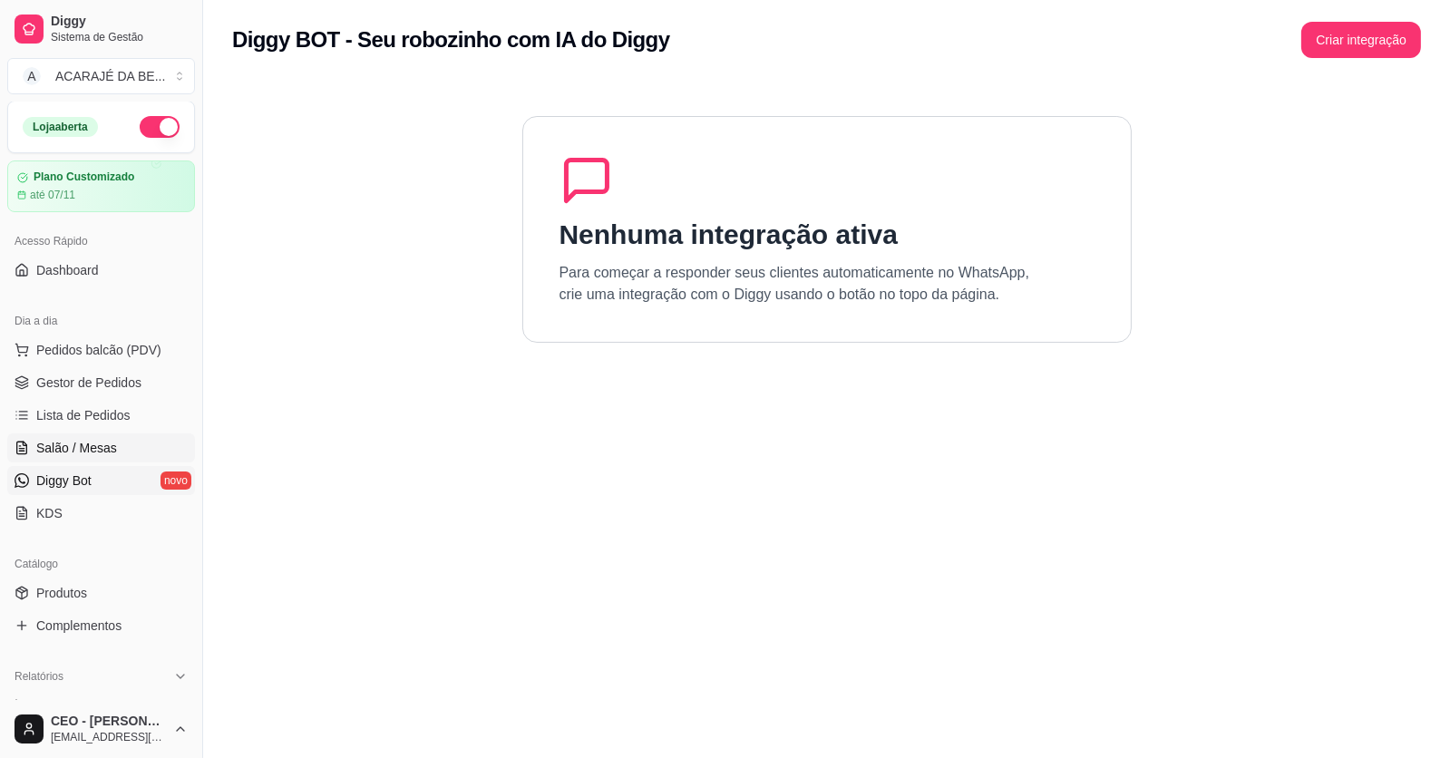
click at [89, 448] on span "Salão / Mesas" at bounding box center [76, 448] width 81 height 18
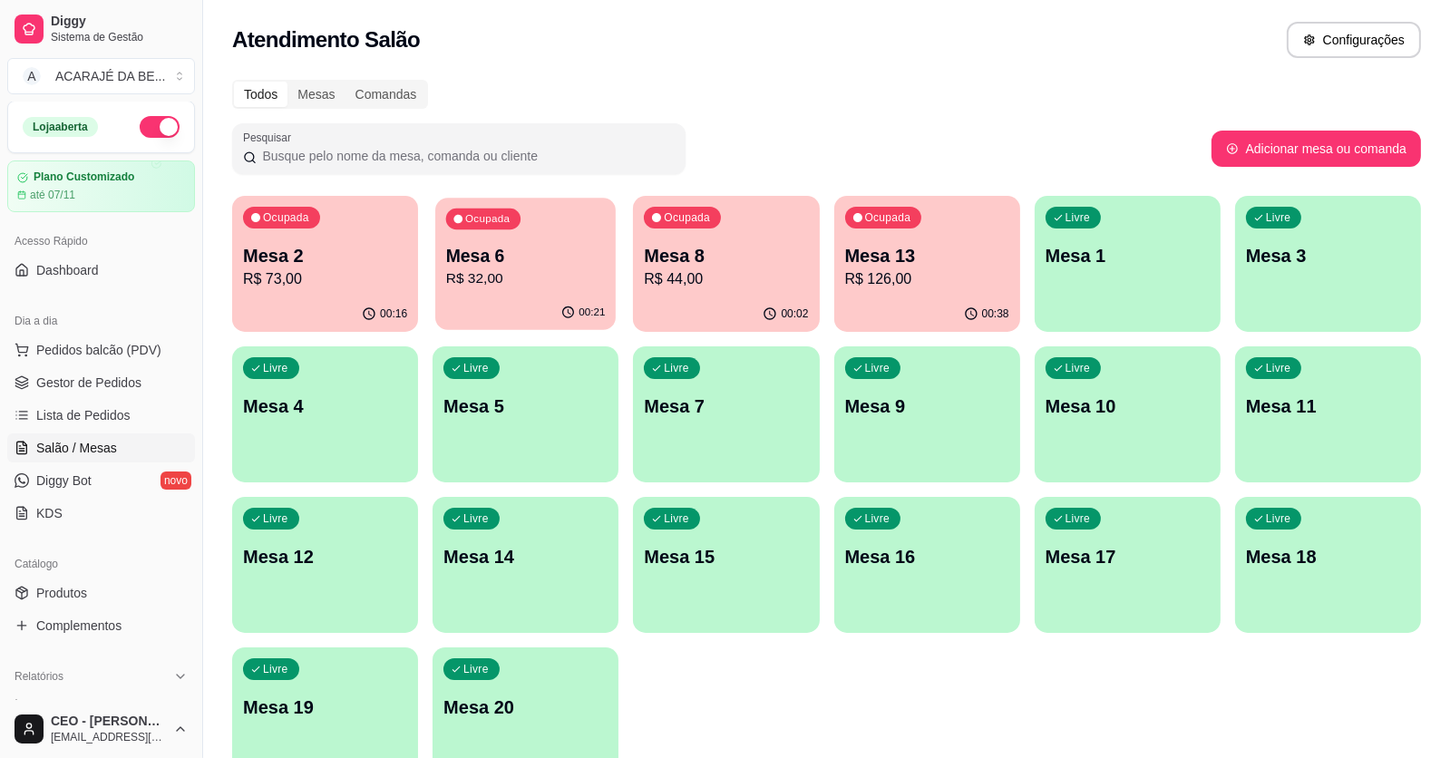
click at [589, 257] on p "Mesa 6" at bounding box center [526, 256] width 160 height 24
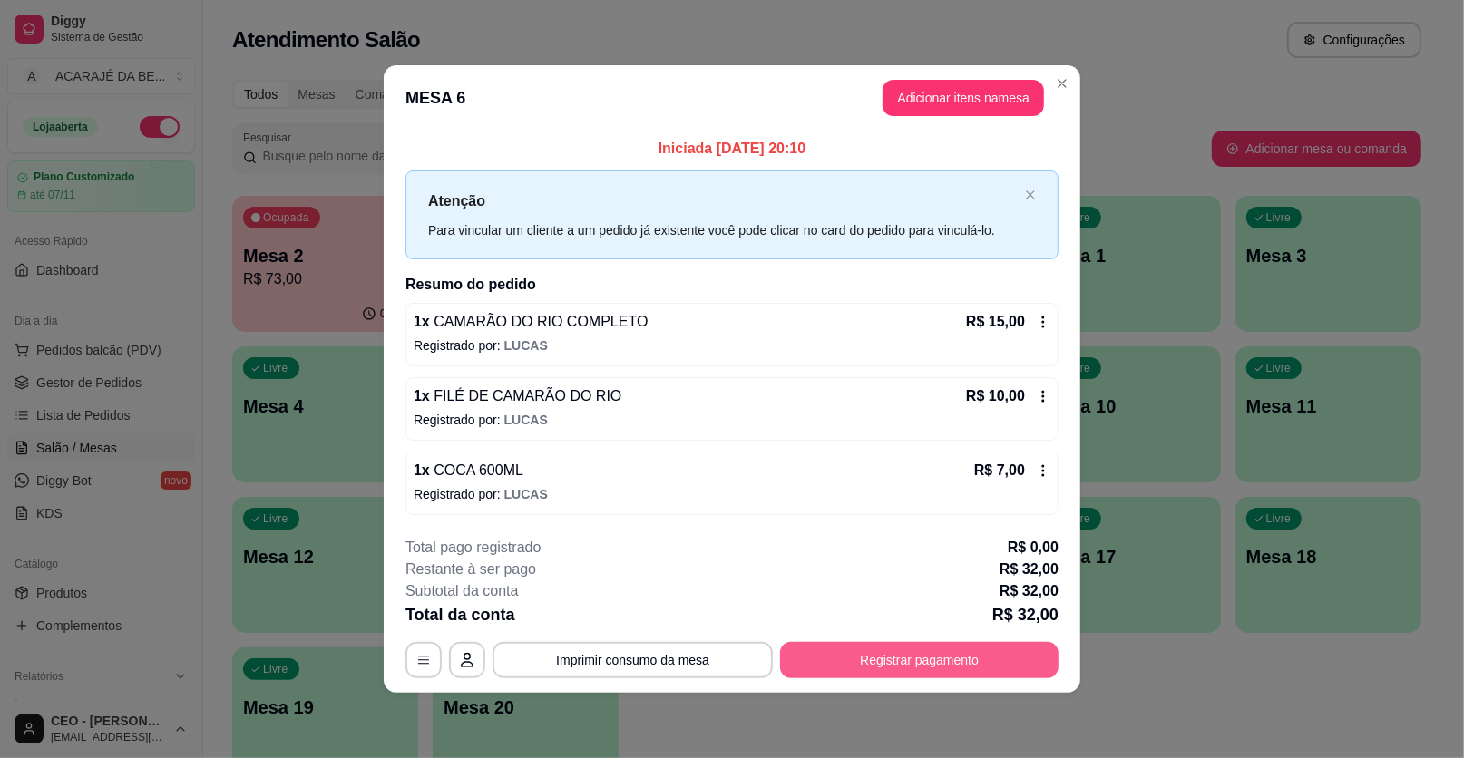
click at [824, 668] on button "Registrar pagamento" at bounding box center [919, 660] width 278 height 36
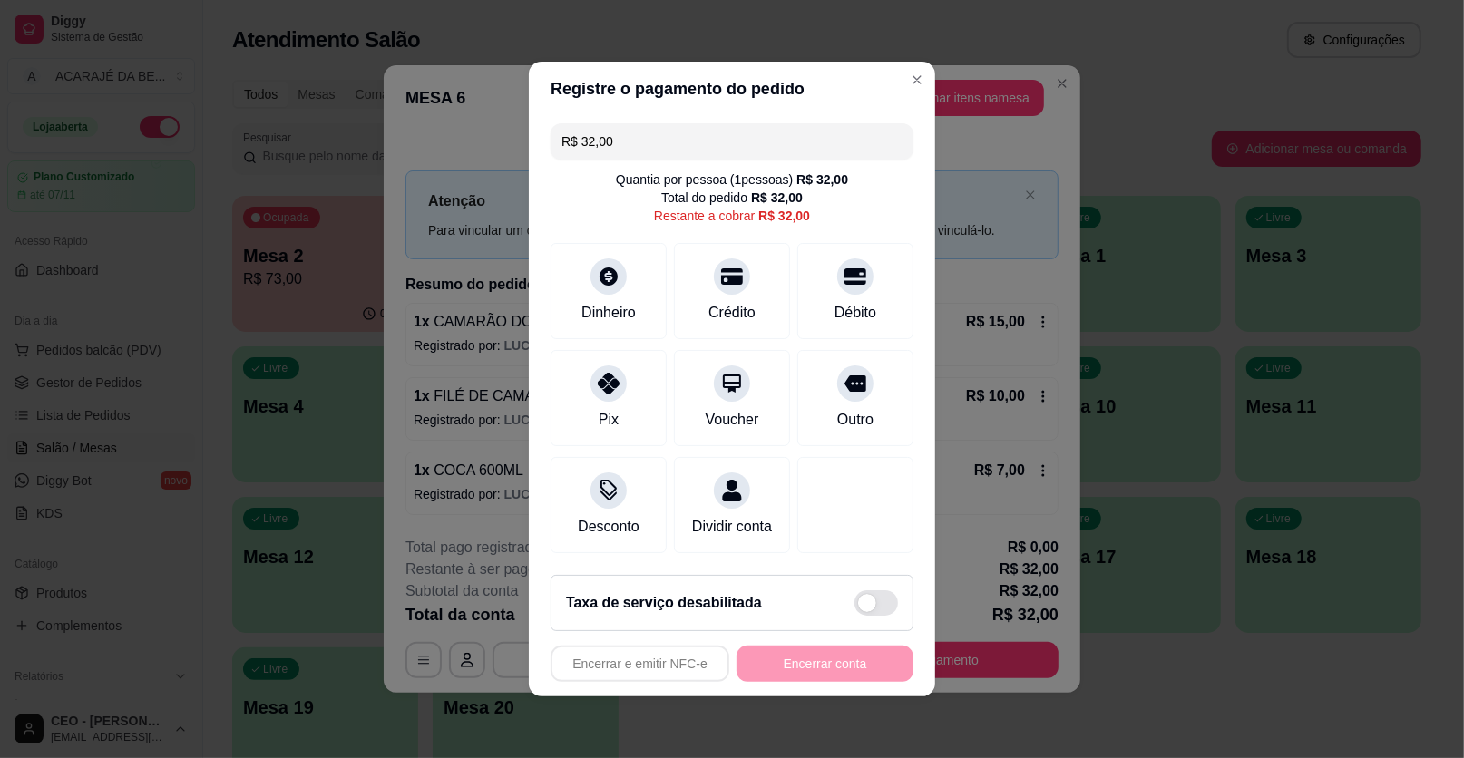
drag, startPoint x: 660, startPoint y: 148, endPoint x: 578, endPoint y: 149, distance: 82.5
click at [578, 149] on input "R$ 32,00" at bounding box center [731, 141] width 341 height 36
click at [600, 288] on div at bounding box center [609, 271] width 40 height 40
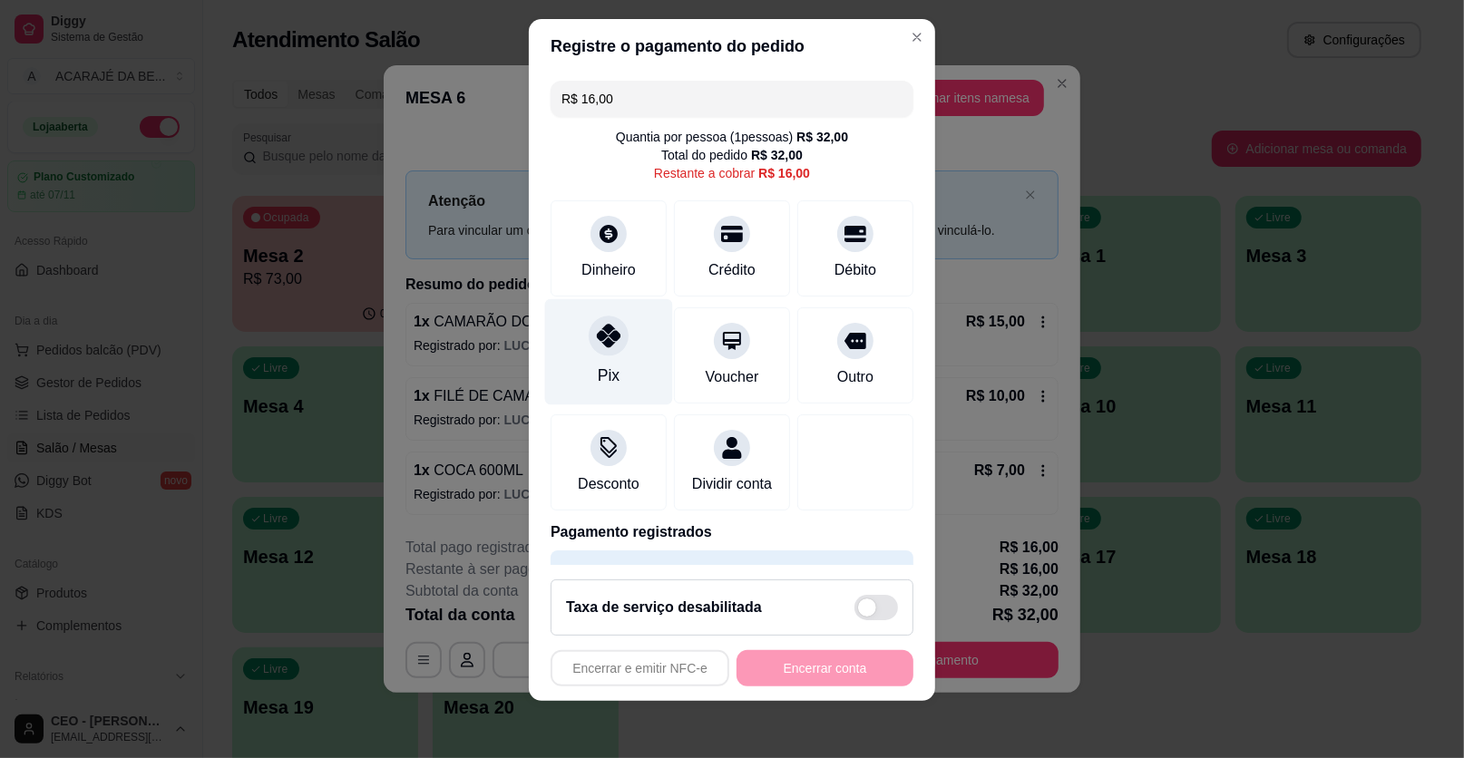
click at [625, 354] on div "Pix" at bounding box center [609, 352] width 128 height 106
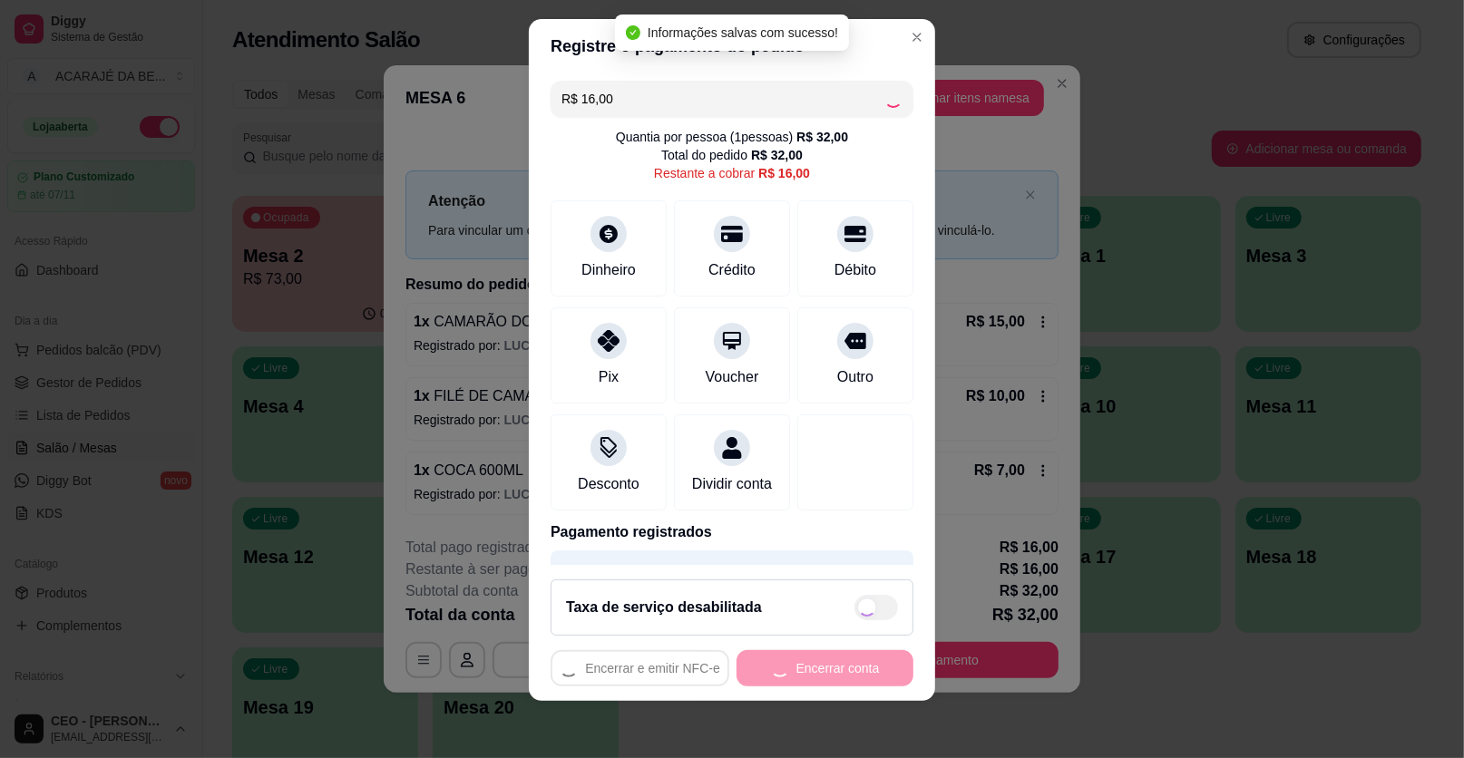
type input "R$ 0,00"
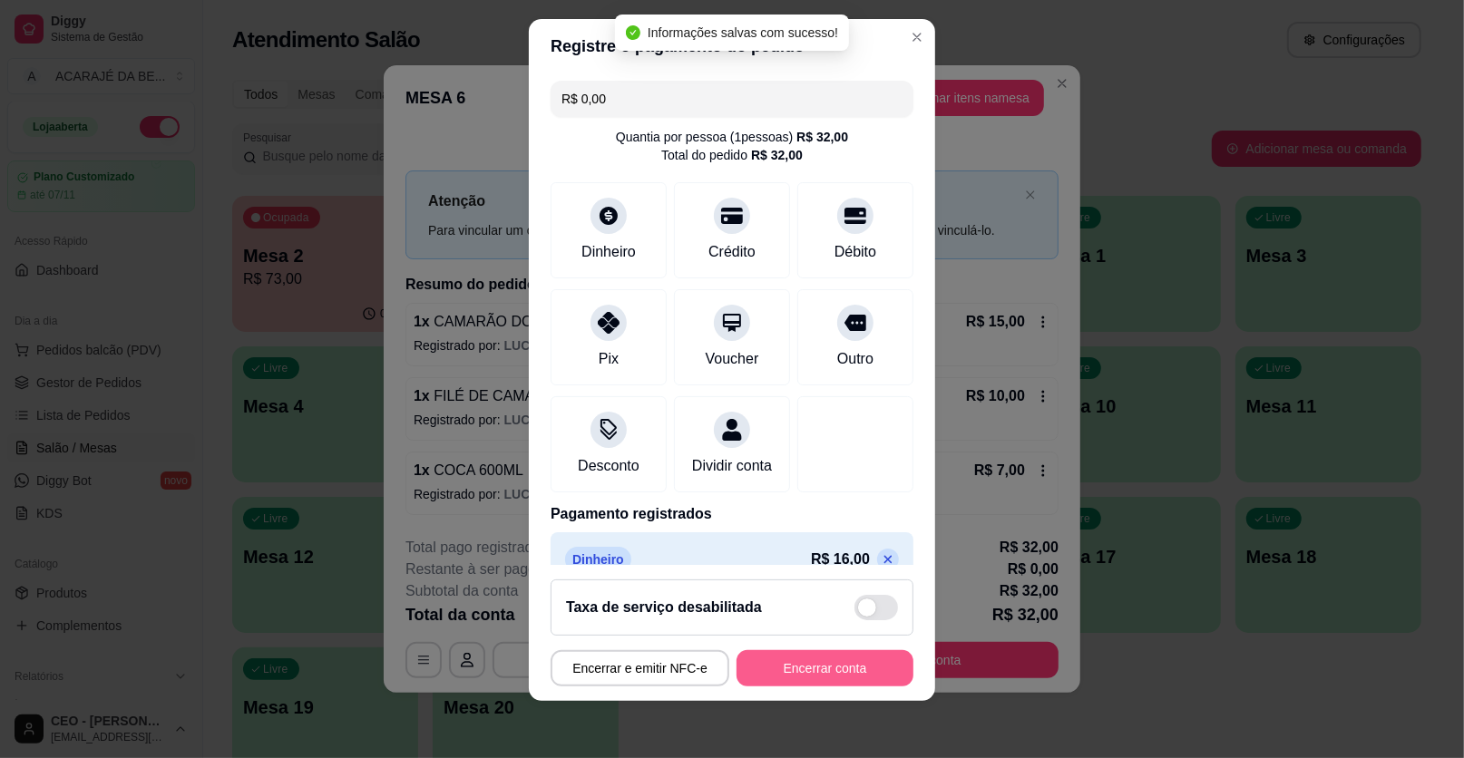
click at [806, 668] on button "Encerrar conta" at bounding box center [824, 668] width 177 height 36
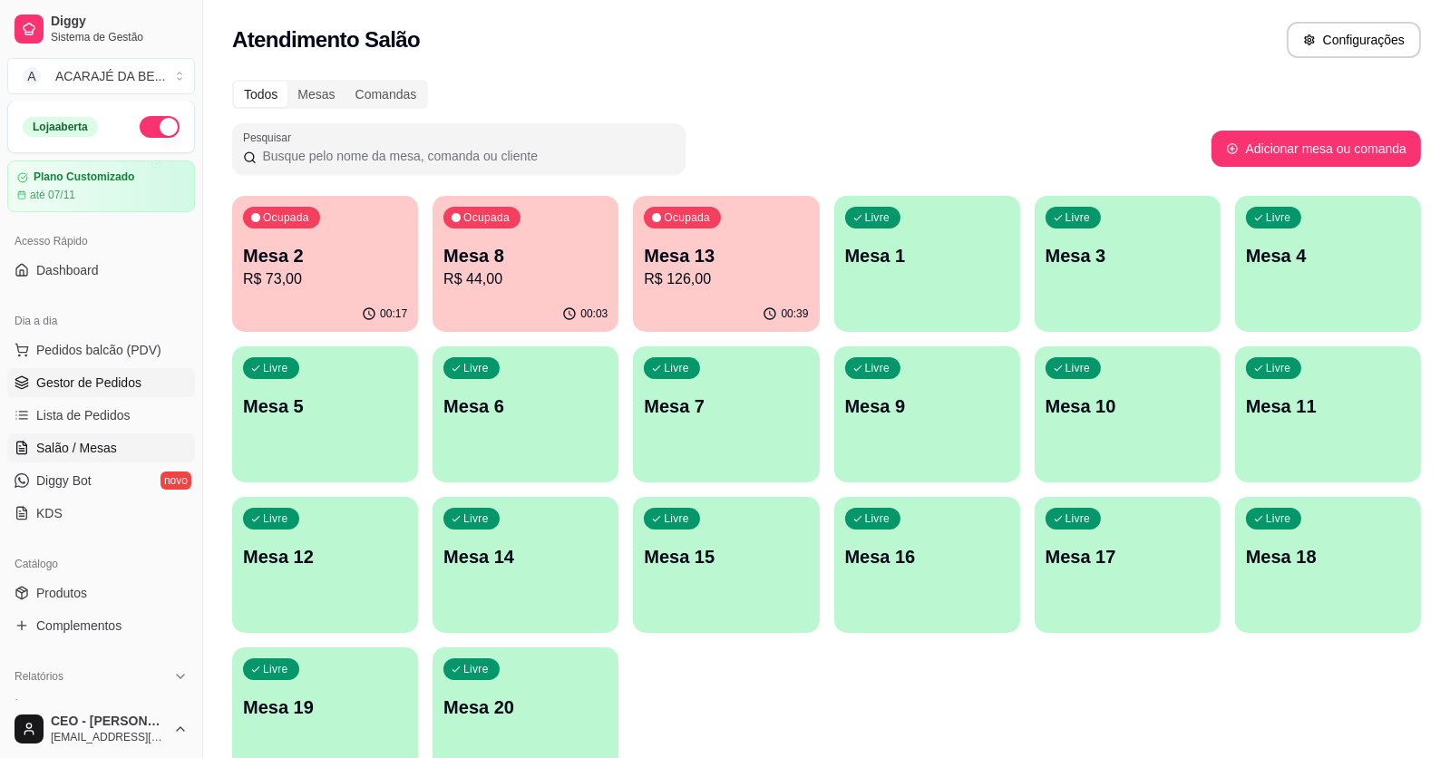
click at [107, 384] on span "Gestor de Pedidos" at bounding box center [88, 383] width 105 height 18
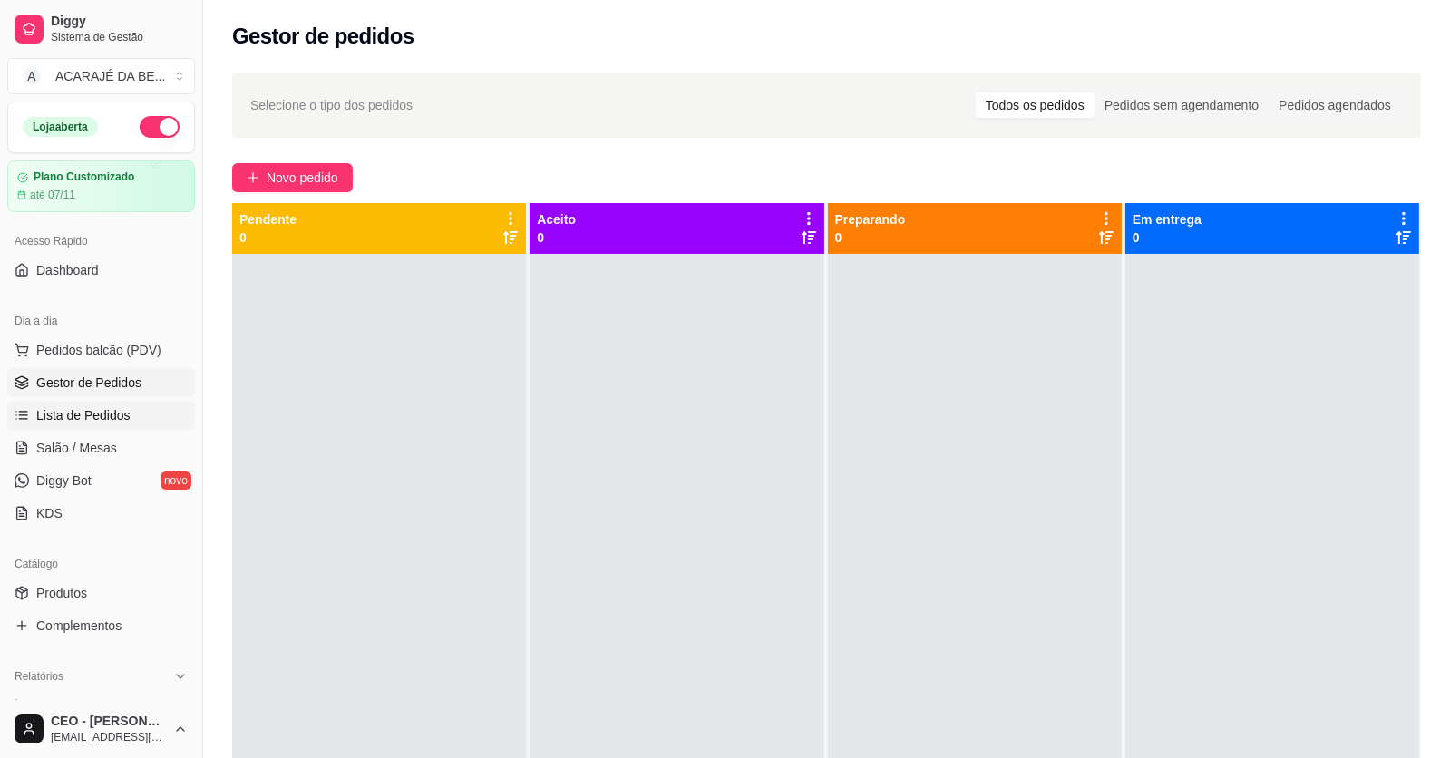
click at [57, 418] on span "Lista de Pedidos" at bounding box center [83, 415] width 94 height 18
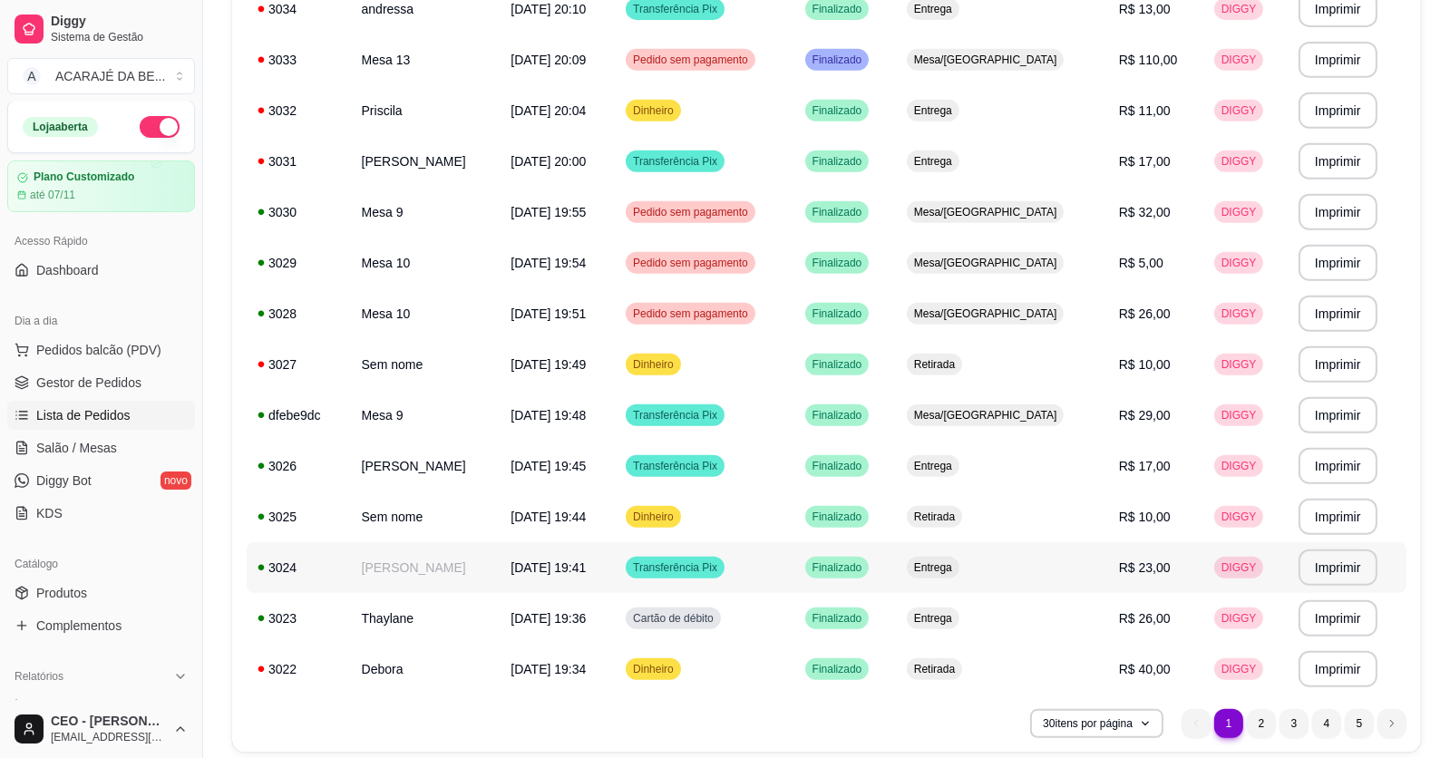
scroll to position [1157, 0]
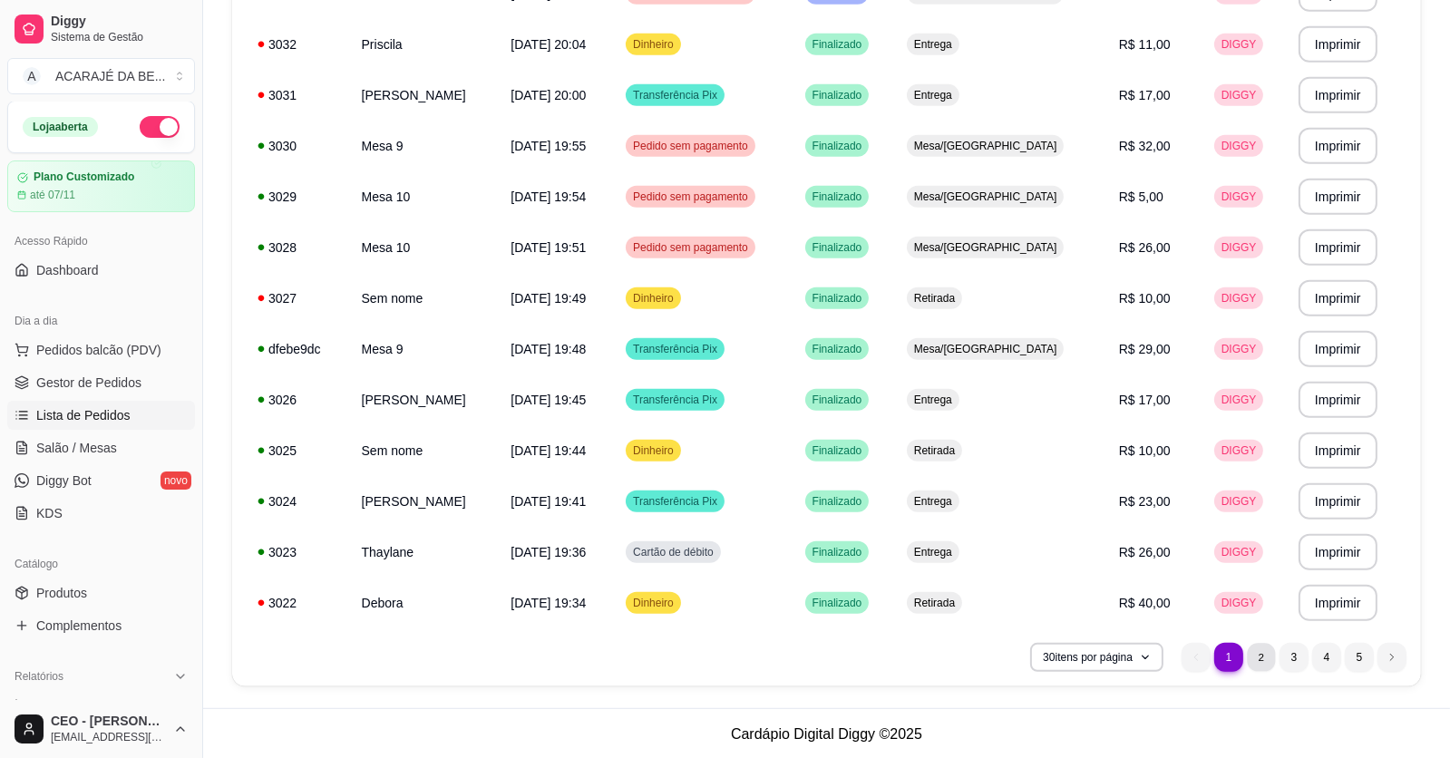
click at [1264, 653] on li "2" at bounding box center [1261, 657] width 28 height 28
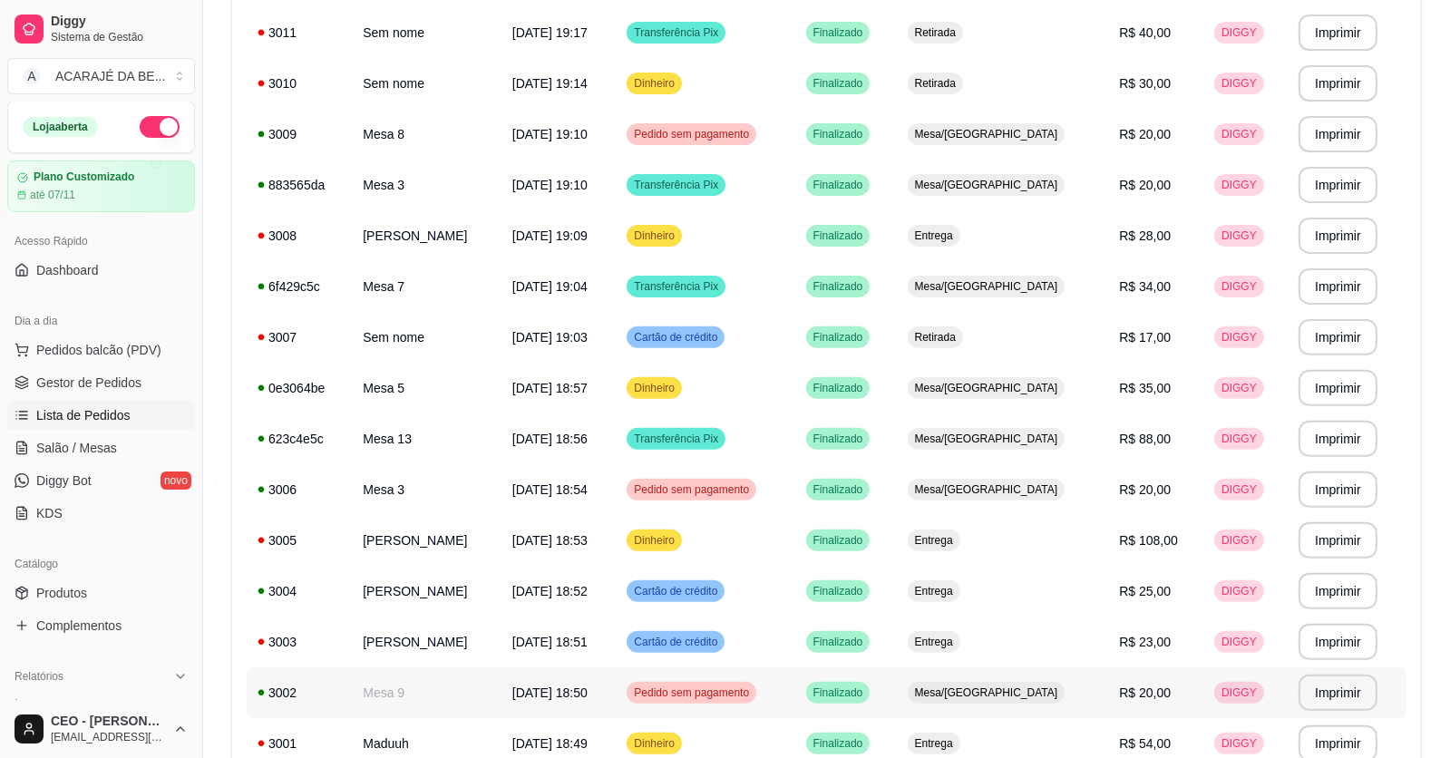
scroll to position [704, 0]
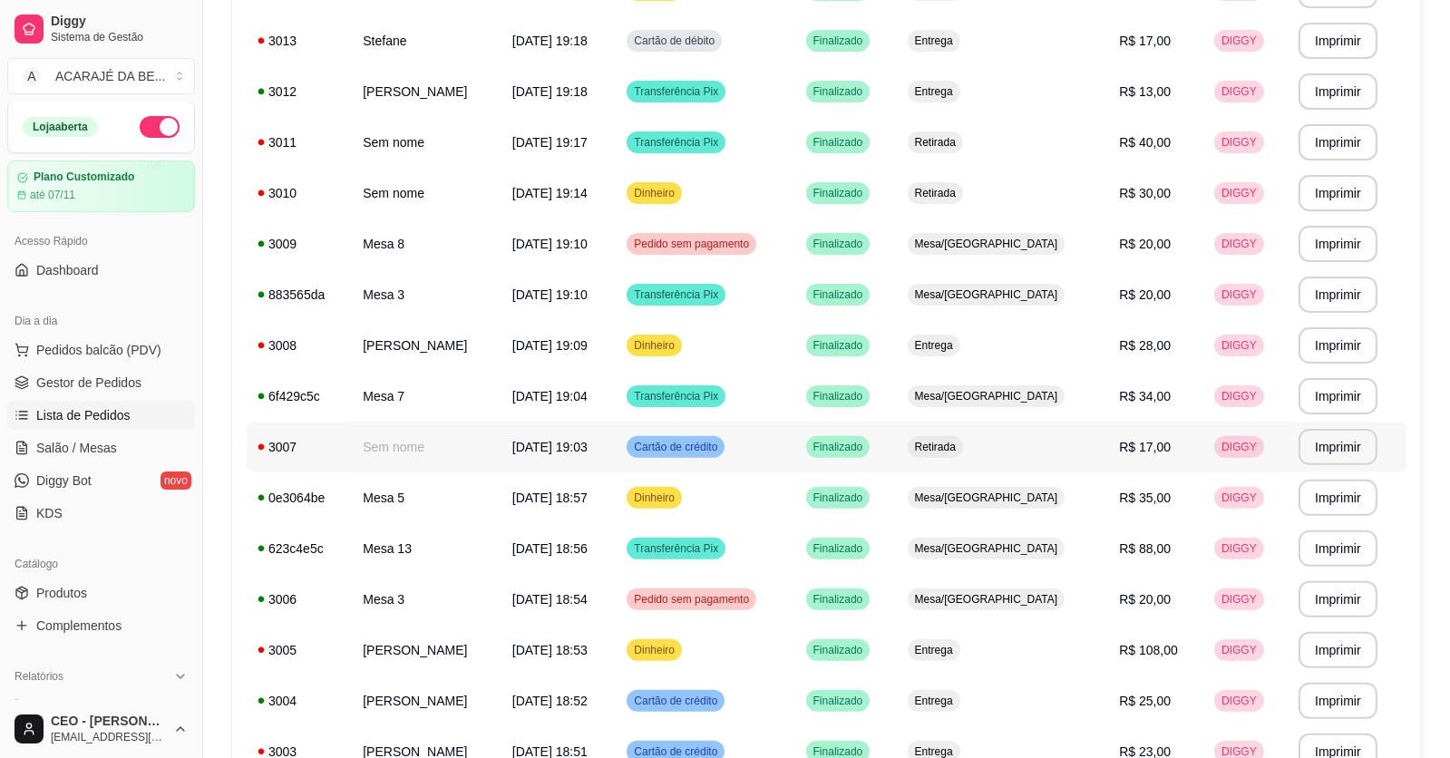
click at [572, 451] on span "[DATE] 19:03" at bounding box center [549, 447] width 75 height 15
drag, startPoint x: 34, startPoint y: 385, endPoint x: 47, endPoint y: 385, distance: 13.6
click at [34, 385] on link "Gestor de Pedidos" at bounding box center [101, 382] width 188 height 29
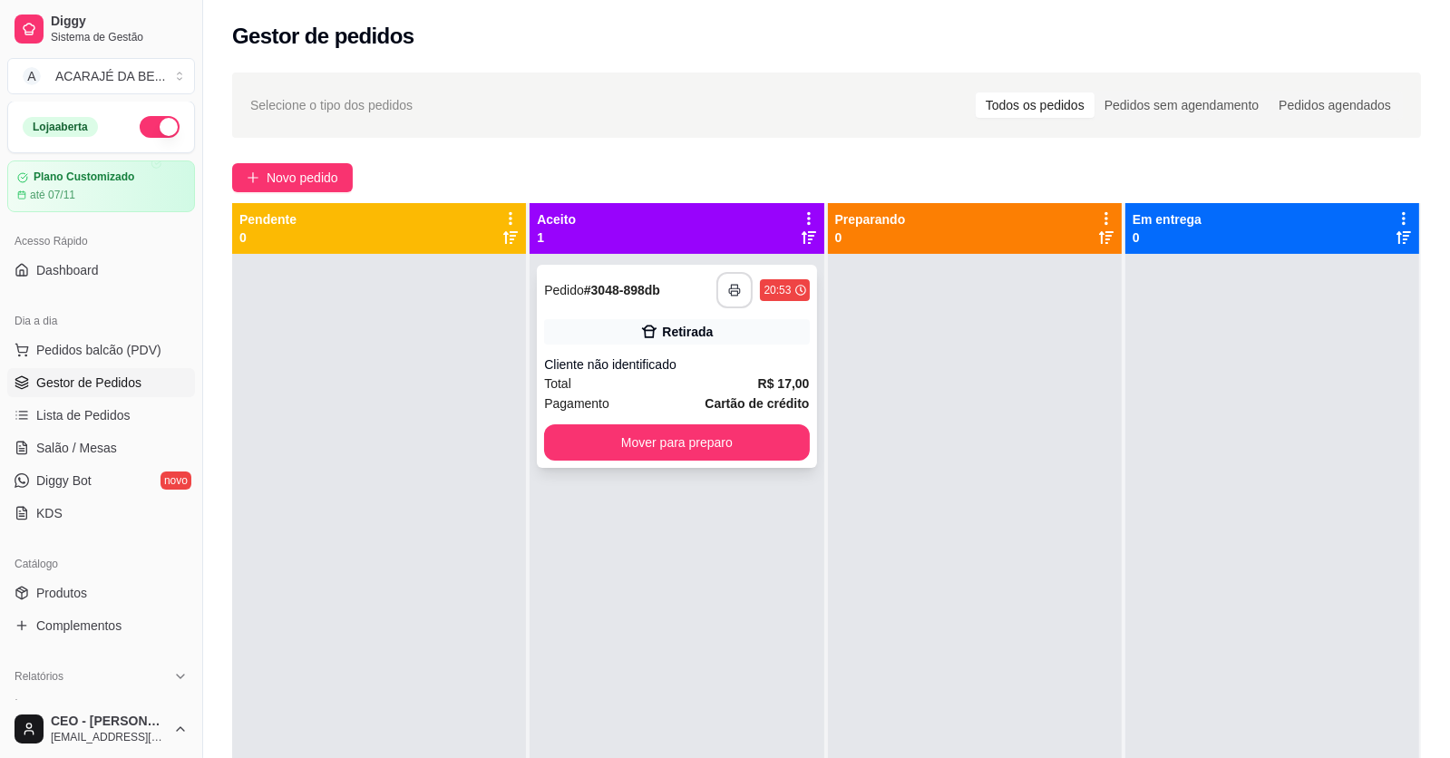
click at [733, 297] on button "button" at bounding box center [735, 290] width 36 height 36
click at [760, 357] on div "Cliente não identificado" at bounding box center [676, 365] width 265 height 18
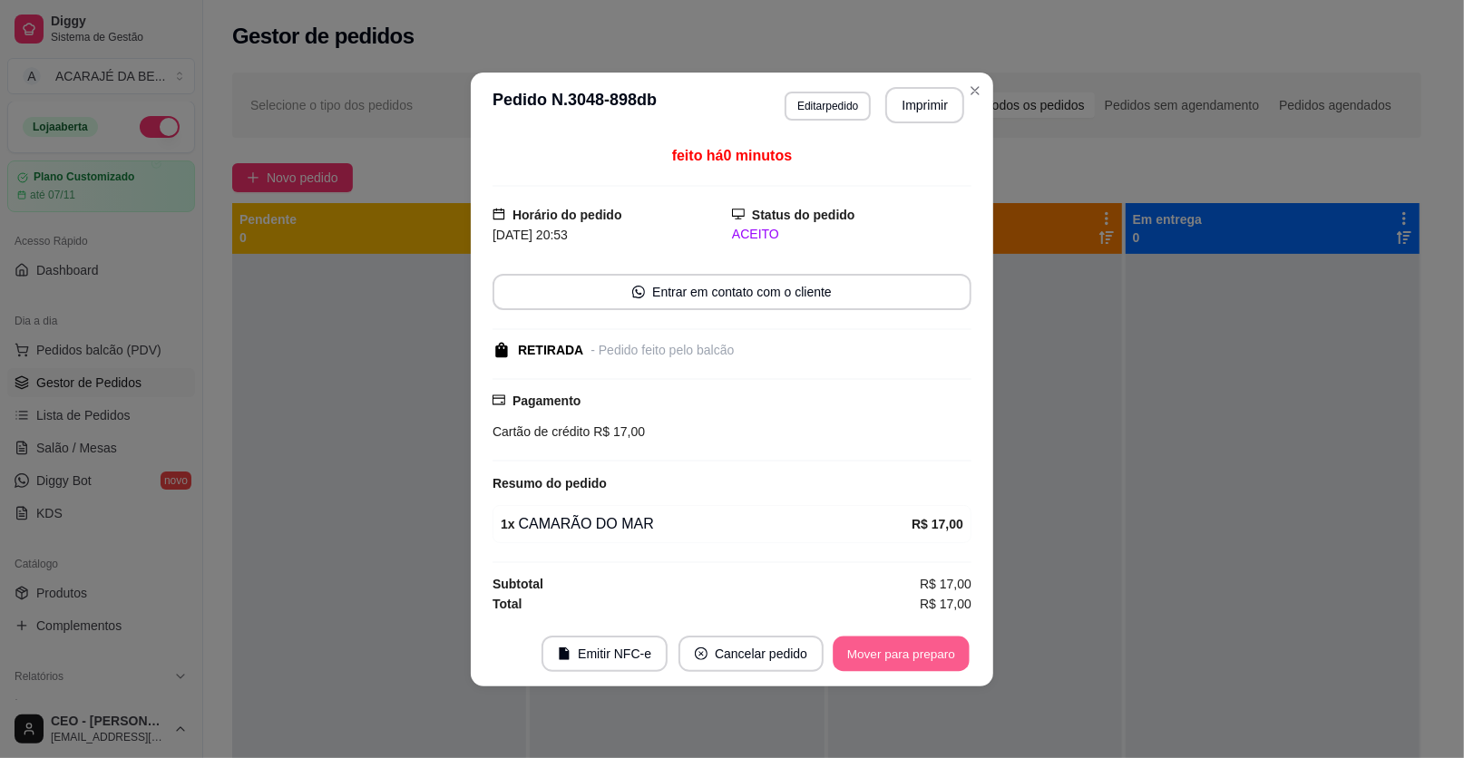
click at [883, 660] on button "Mover para preparo" at bounding box center [901, 653] width 136 height 35
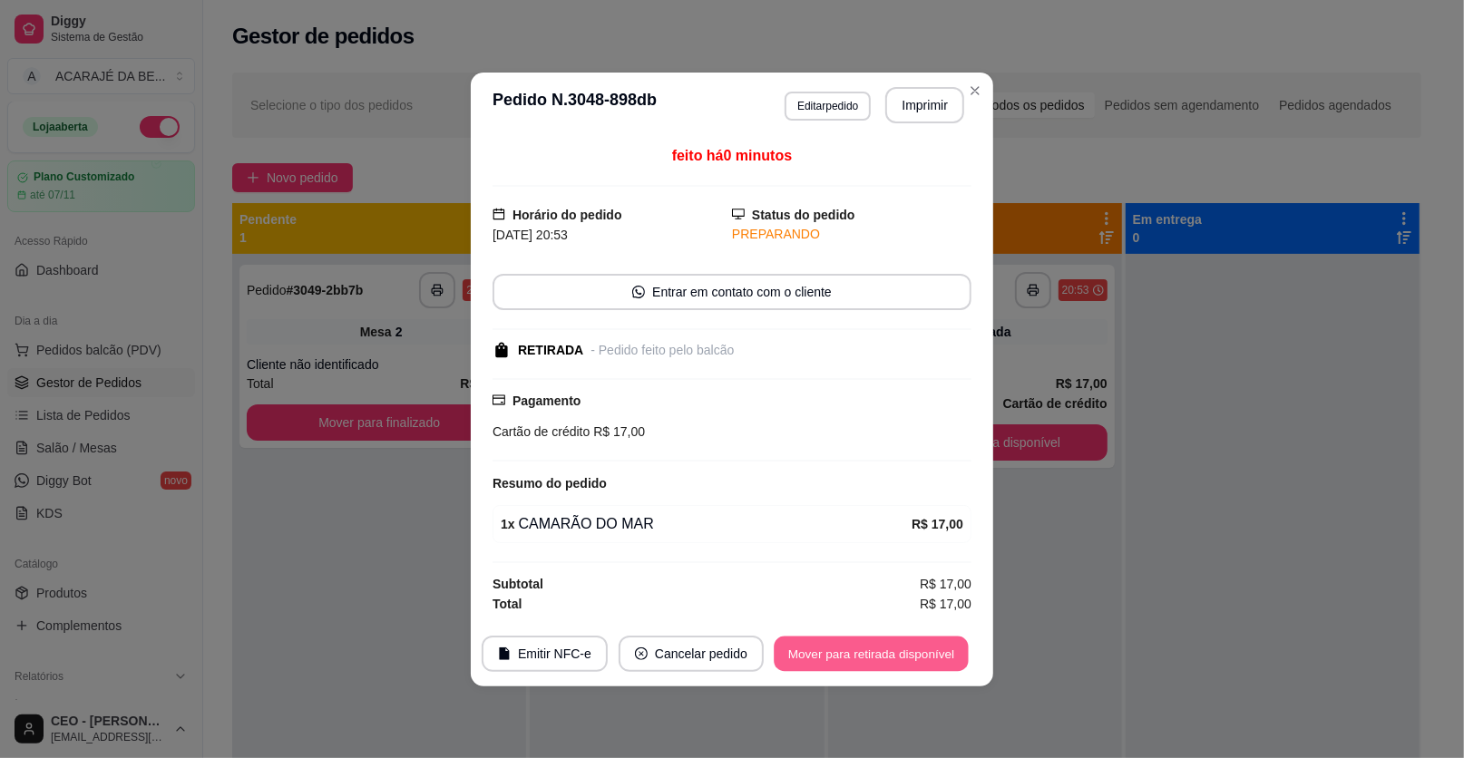
click at [896, 663] on button "Mover para retirada disponível" at bounding box center [871, 653] width 194 height 35
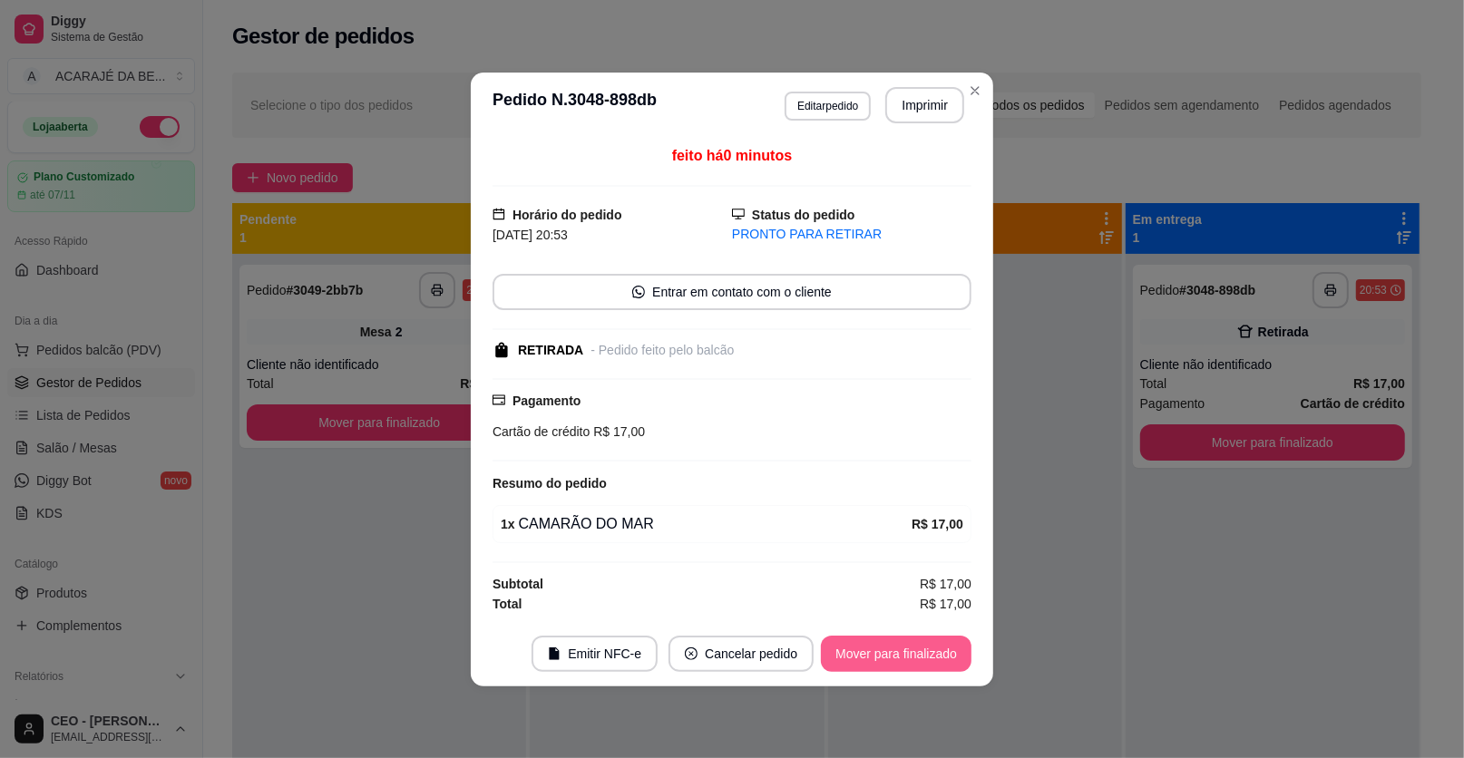
click at [892, 658] on button "Mover para finalizado" at bounding box center [896, 654] width 151 height 36
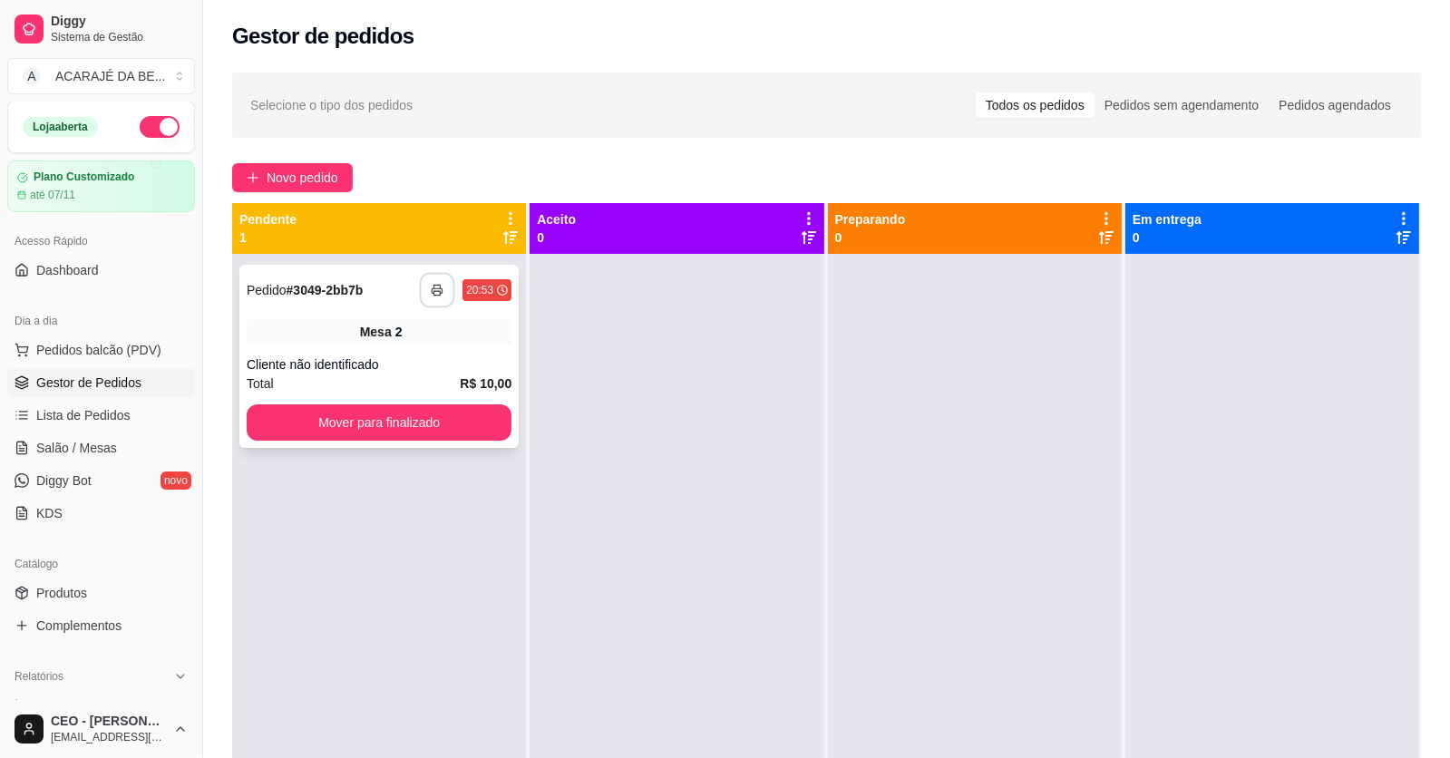
click at [439, 297] on button "button" at bounding box center [437, 290] width 35 height 35
click at [434, 370] on div "**********" at bounding box center [378, 356] width 279 height 183
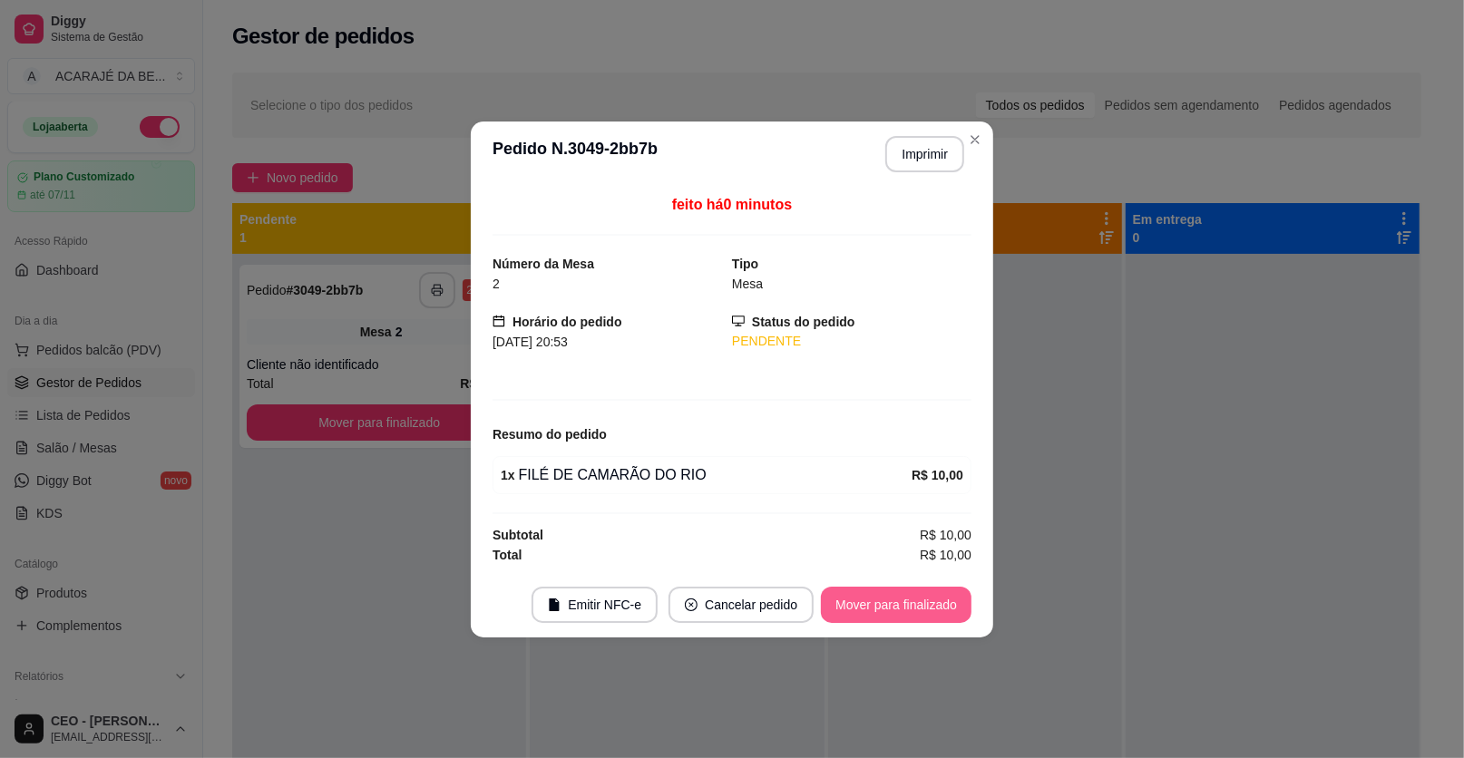
click at [873, 595] on button "Mover para finalizado" at bounding box center [896, 605] width 151 height 36
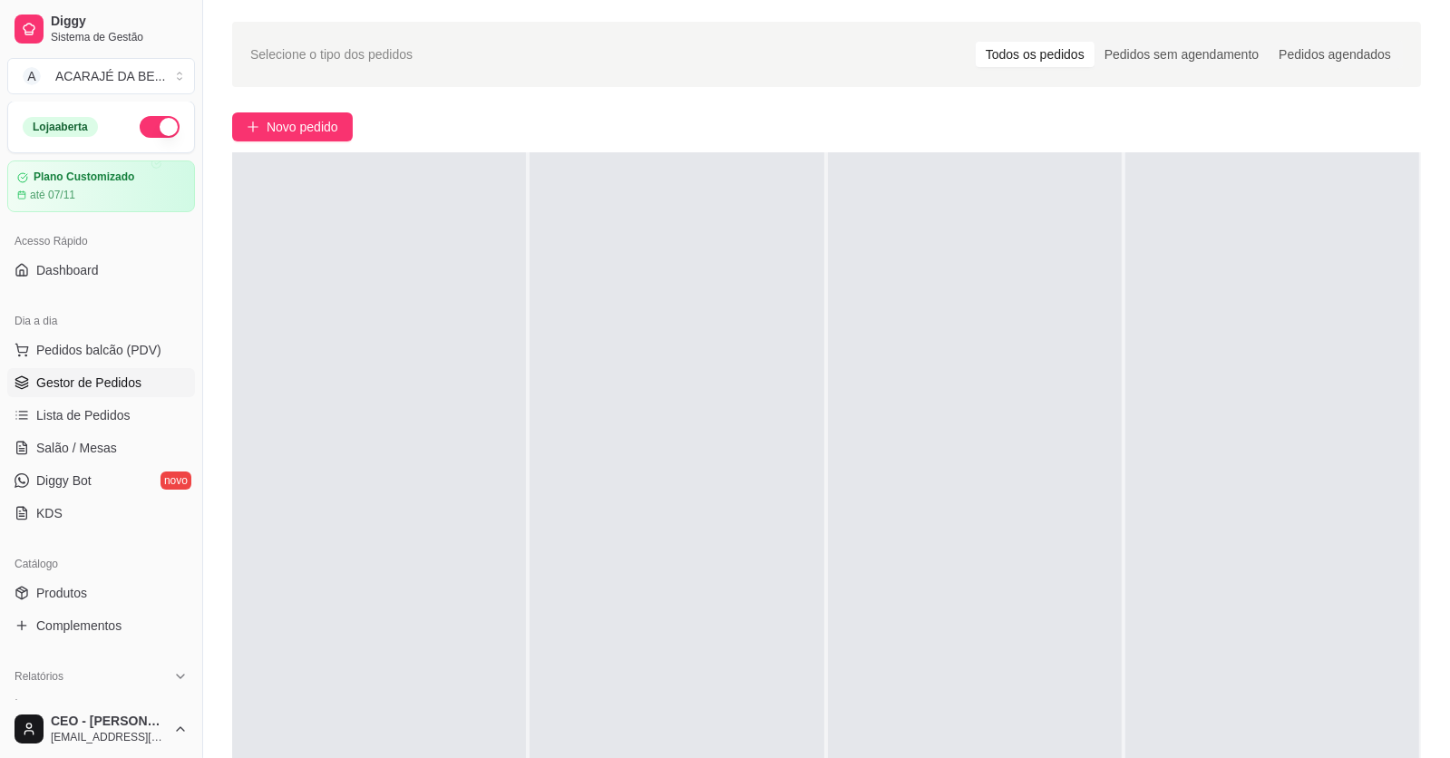
scroll to position [90, 0]
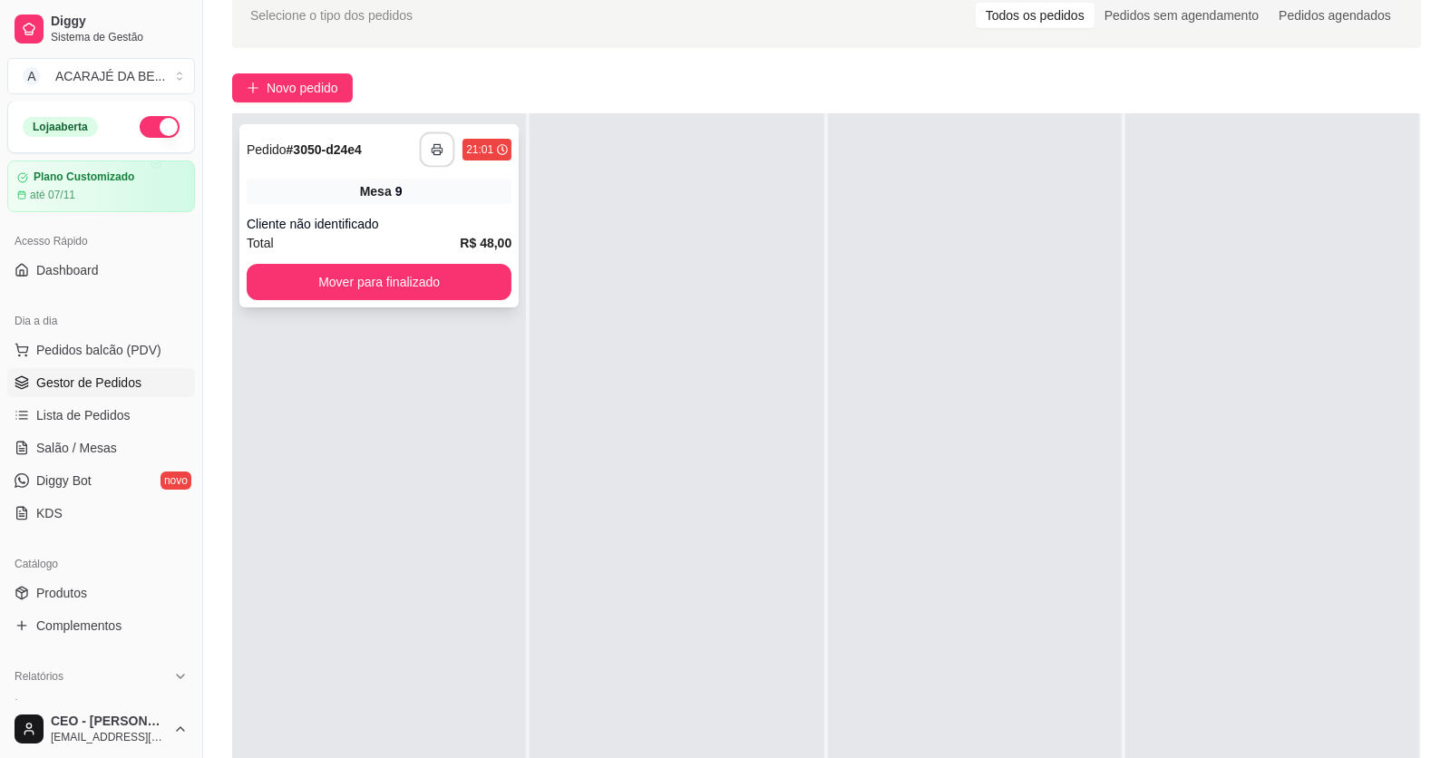
click at [433, 151] on icon "button" at bounding box center [438, 150] width 10 height 5
click at [423, 229] on div "Cliente não identificado" at bounding box center [379, 224] width 265 height 18
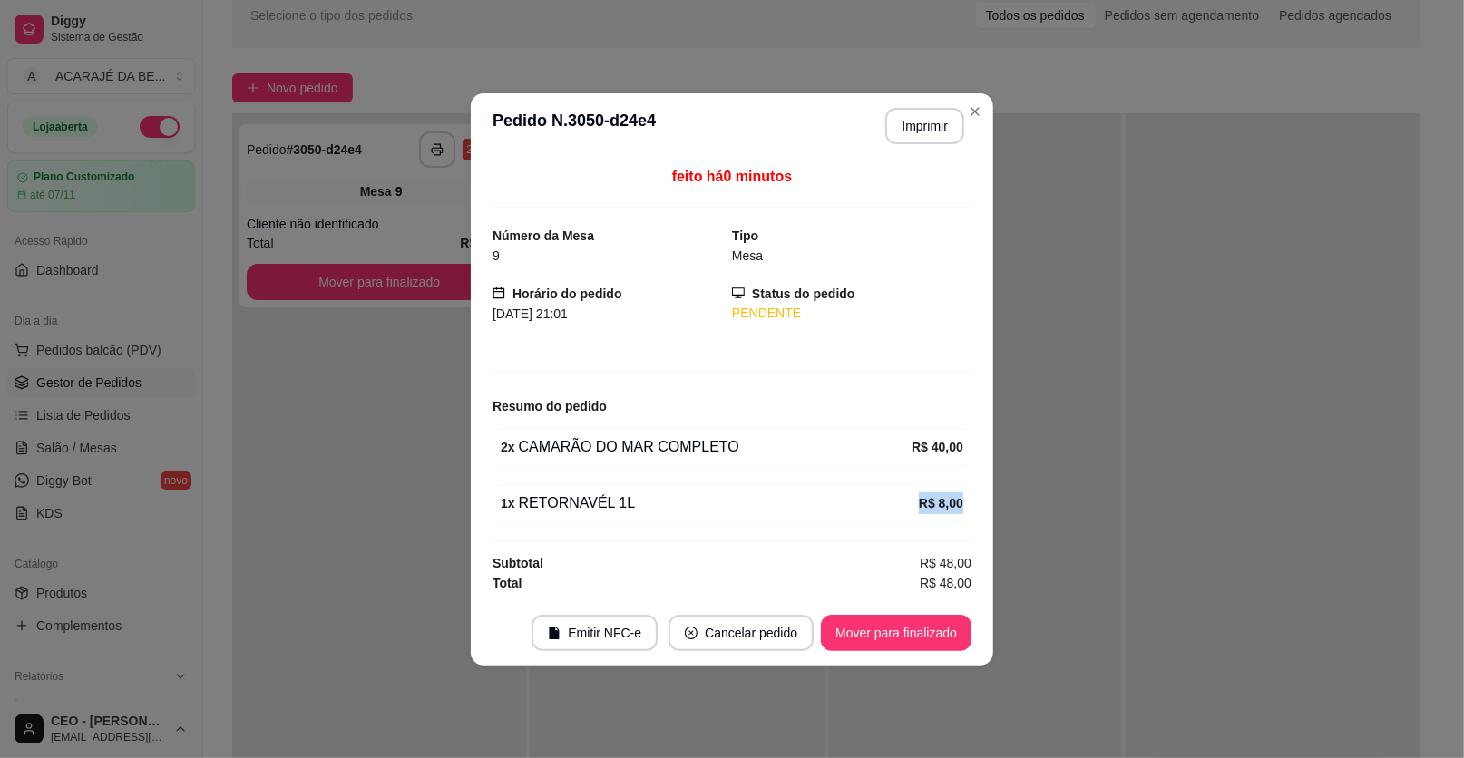
drag, startPoint x: 825, startPoint y: 525, endPoint x: 830, endPoint y: 546, distance: 21.3
click at [828, 542] on div "feito há 0 minutos Número da Mesa 9 Tipo Mesa Horário do pedido 10/10/2025 21:0…" at bounding box center [731, 379] width 479 height 427
click at [859, 616] on button "Mover para finalizado" at bounding box center [896, 633] width 151 height 36
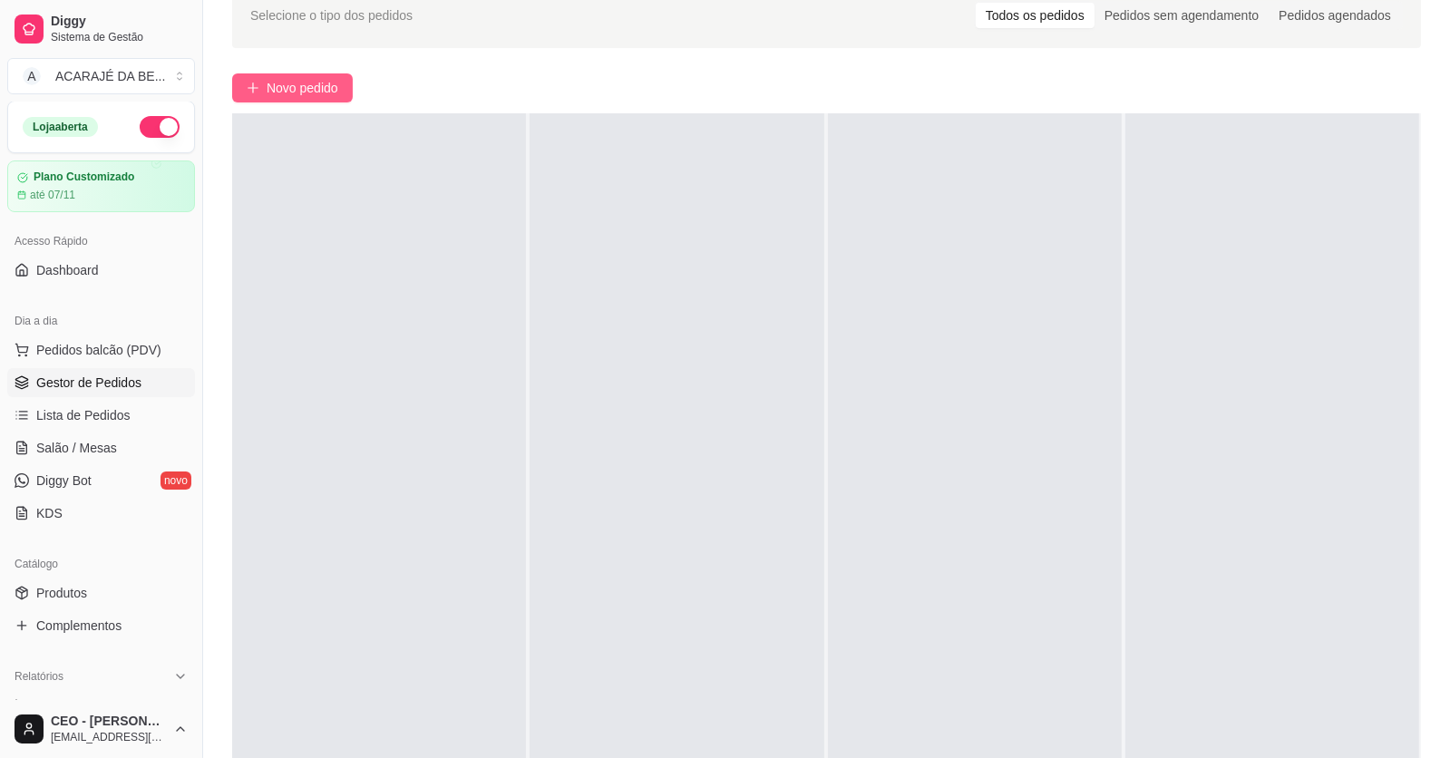
click at [271, 90] on span "Novo pedido" at bounding box center [303, 88] width 72 height 20
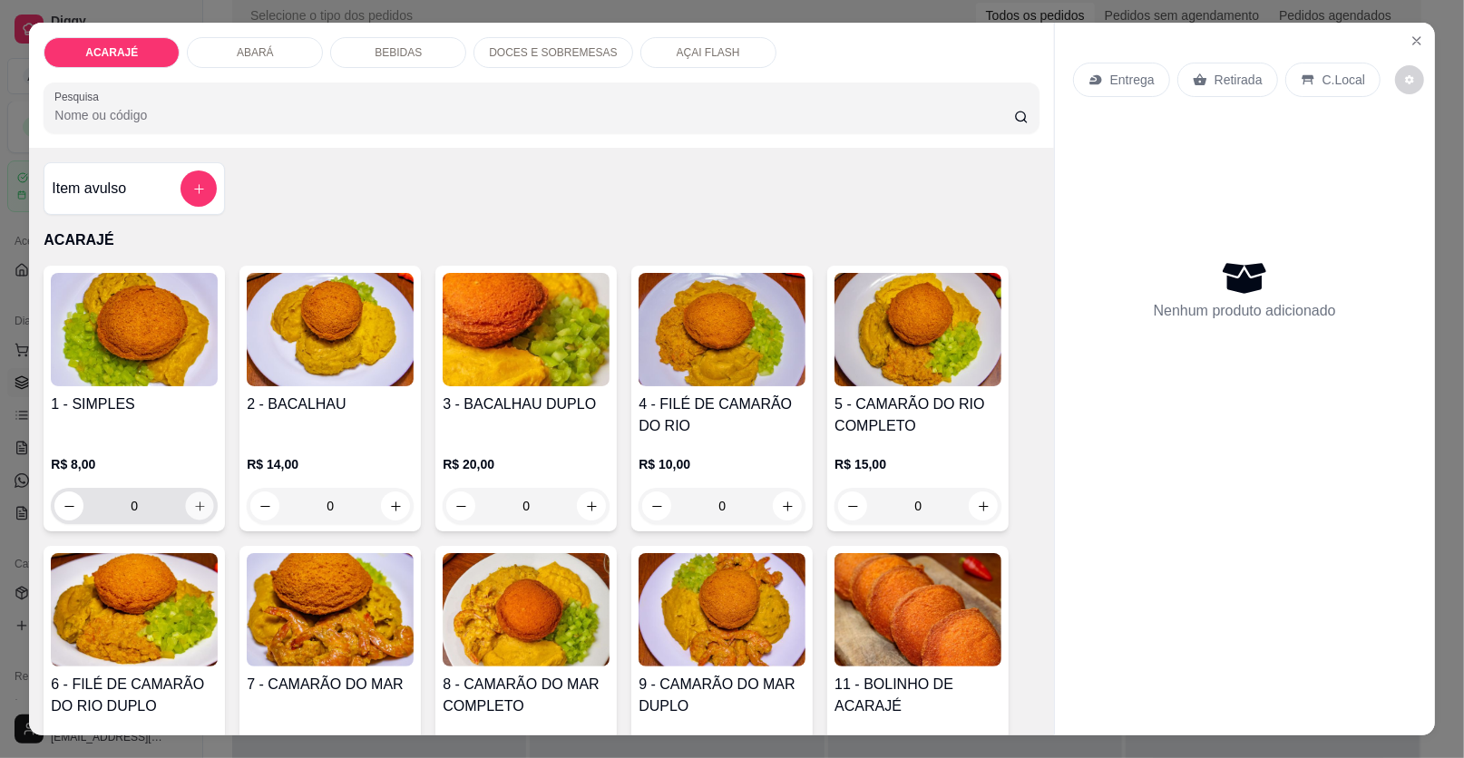
click at [191, 495] on button "increase-product-quantity" at bounding box center [200, 506] width 28 height 28
type input "1"
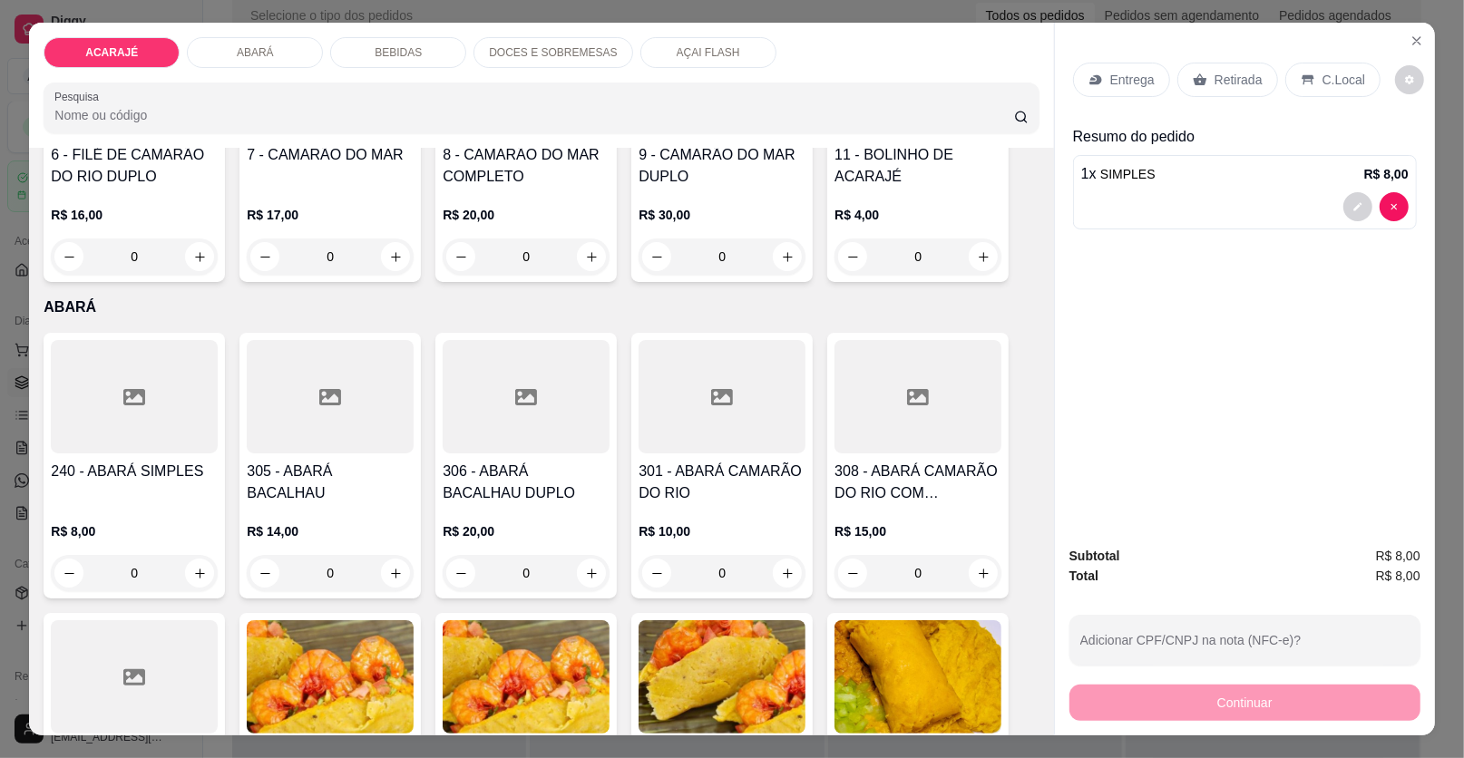
scroll to position [544, 0]
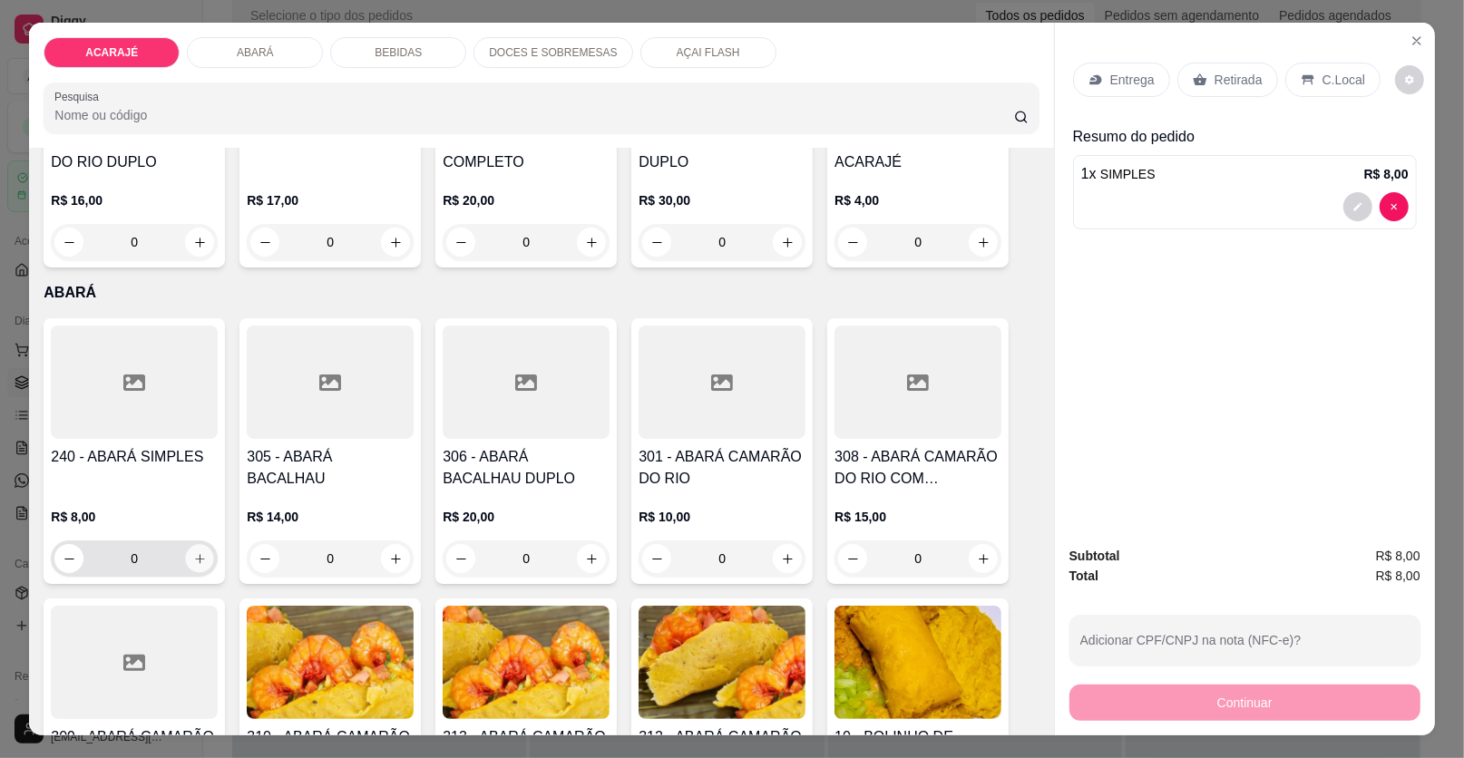
click at [192, 548] on button "increase-product-quantity" at bounding box center [200, 559] width 28 height 28
type input "1"
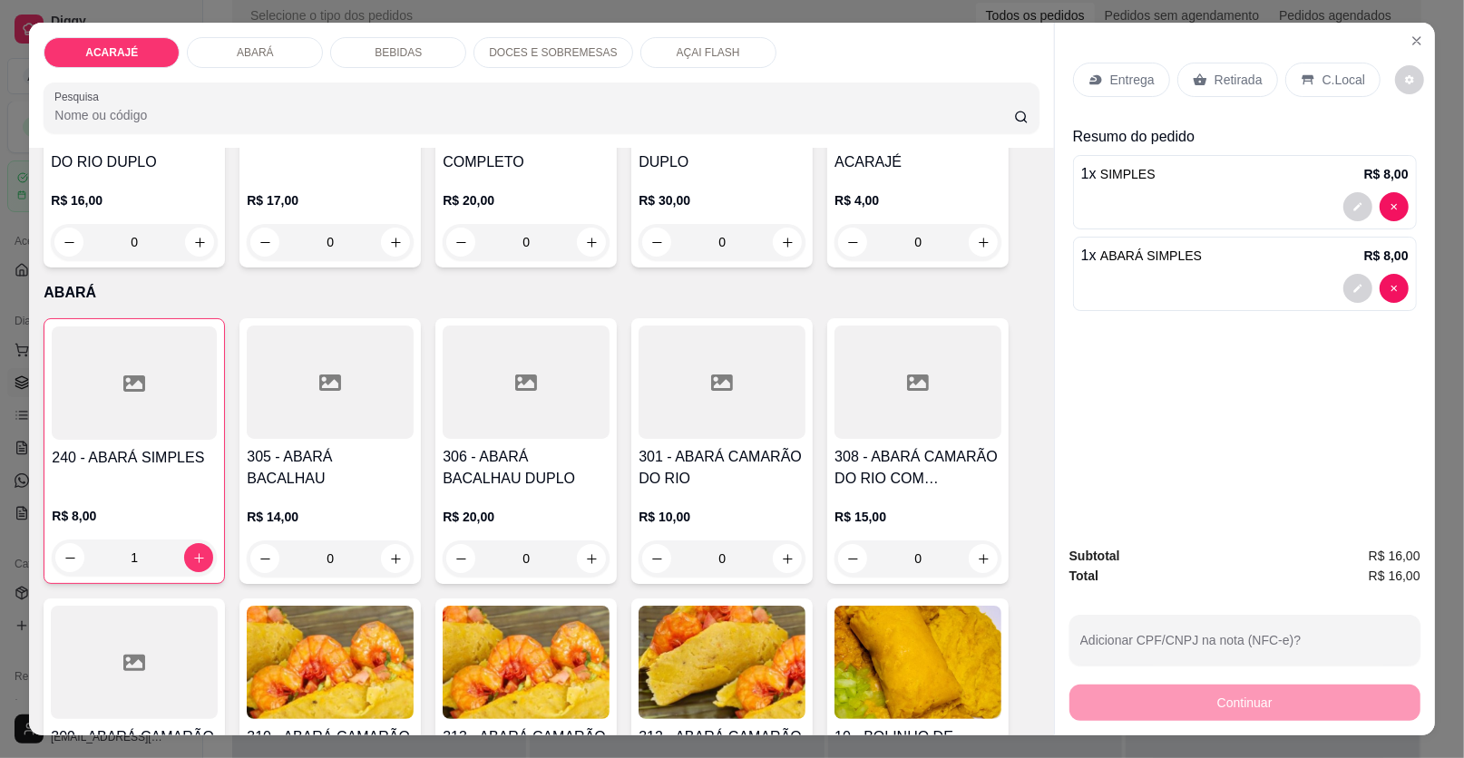
click at [1127, 76] on p "Entrega" at bounding box center [1132, 80] width 44 height 18
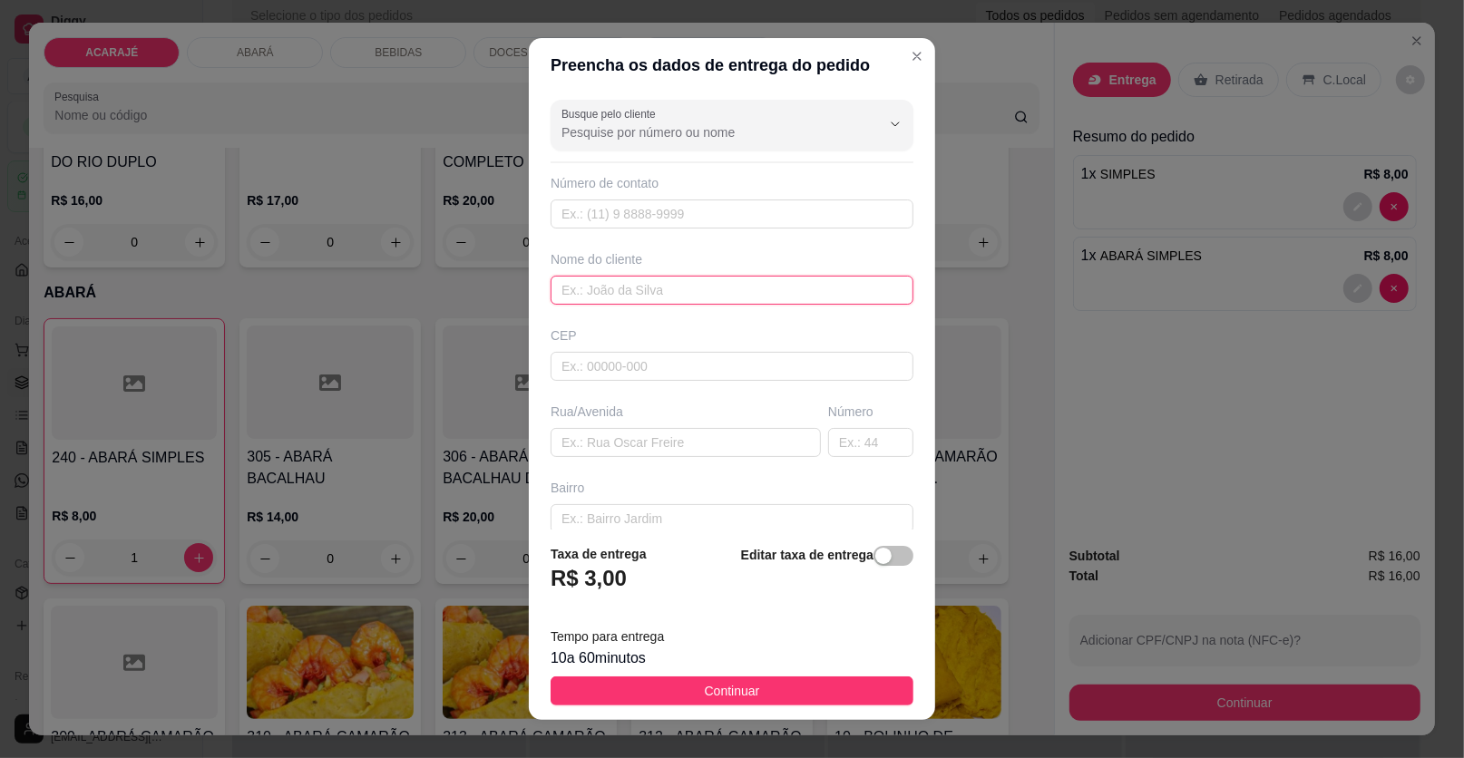
click at [678, 292] on input "text" at bounding box center [732, 290] width 363 height 29
type input "jucy"
click at [697, 448] on input "text" at bounding box center [686, 442] width 270 height 29
paste input "no churrascão colado no ponto do rango"
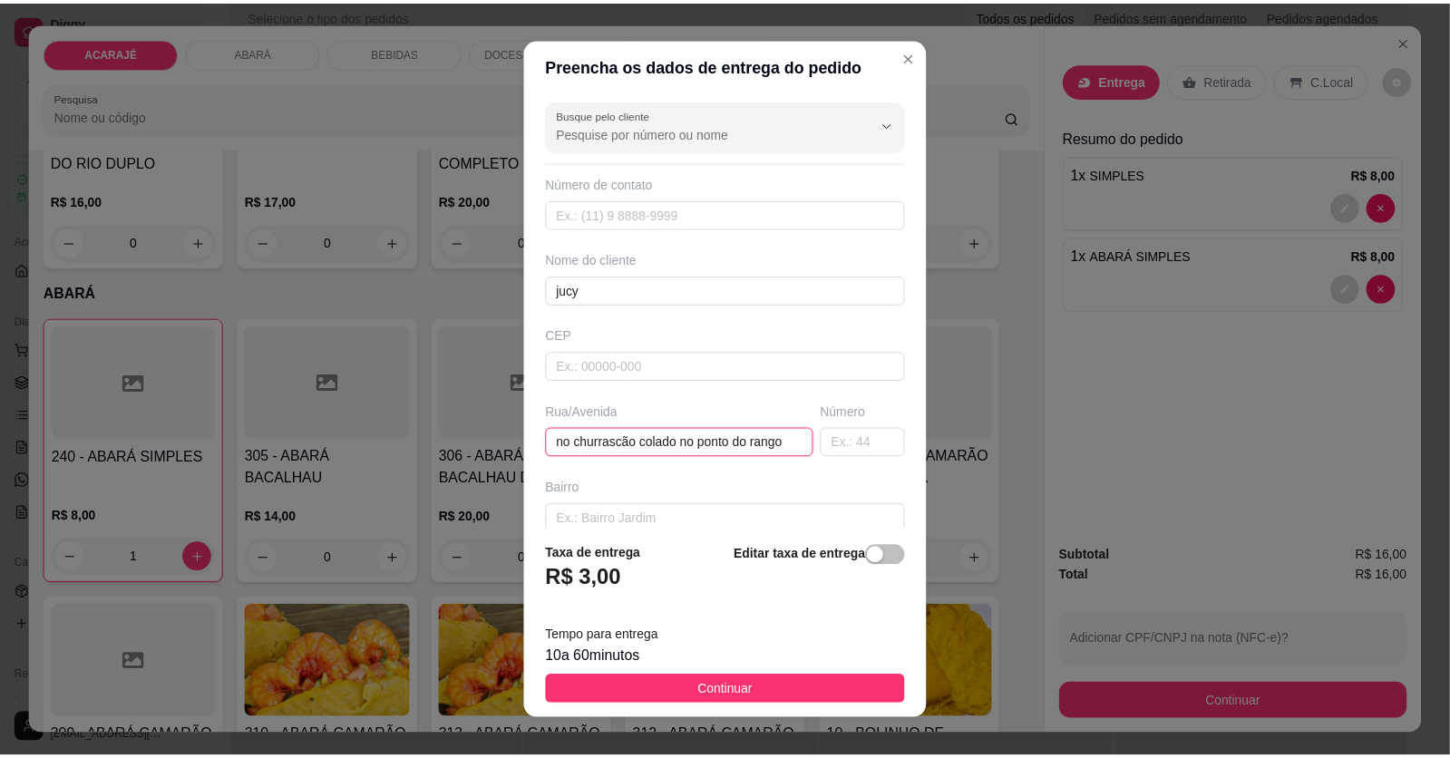
scroll to position [0, 5]
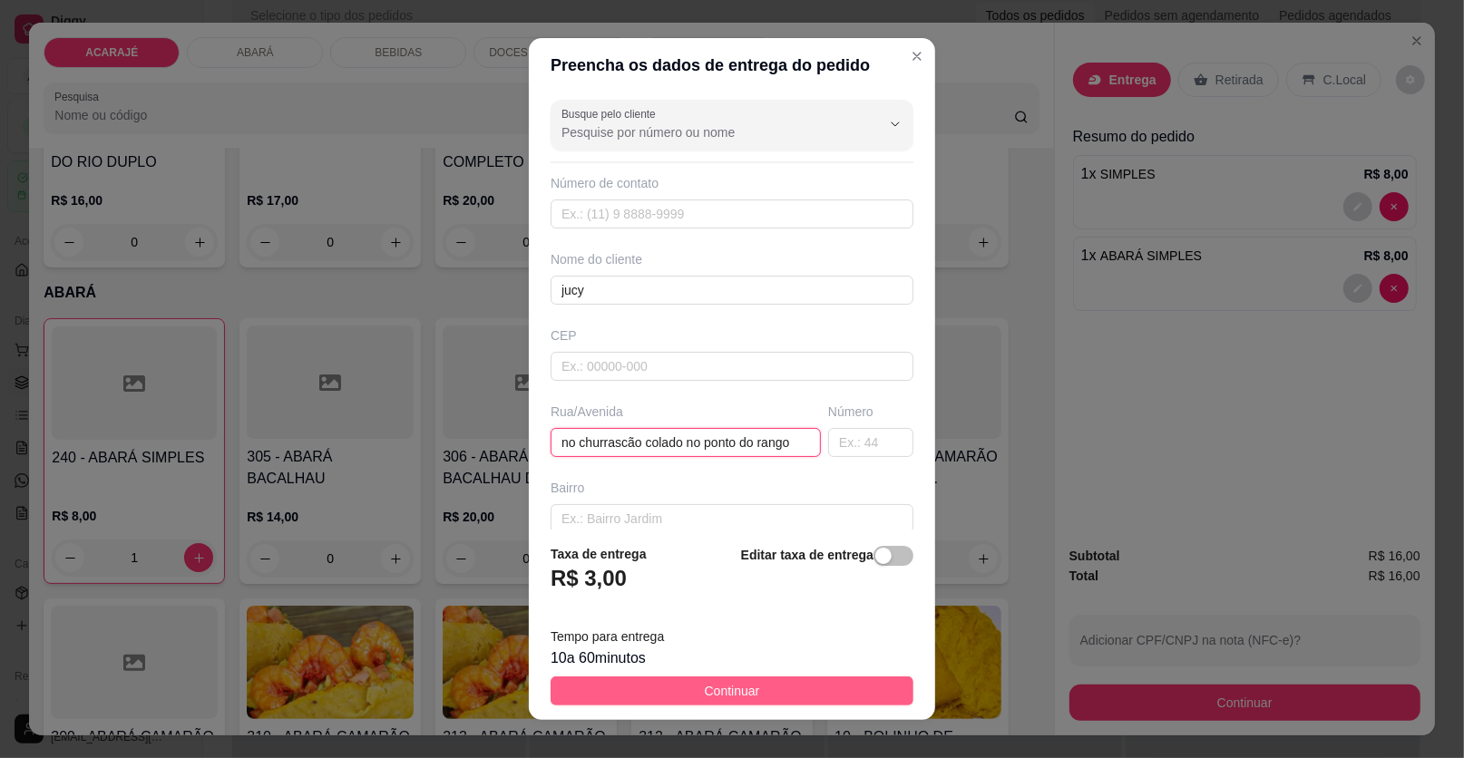
type input "no churrascão colado no ponto do rango"
click at [665, 692] on button "Continuar" at bounding box center [732, 691] width 363 height 29
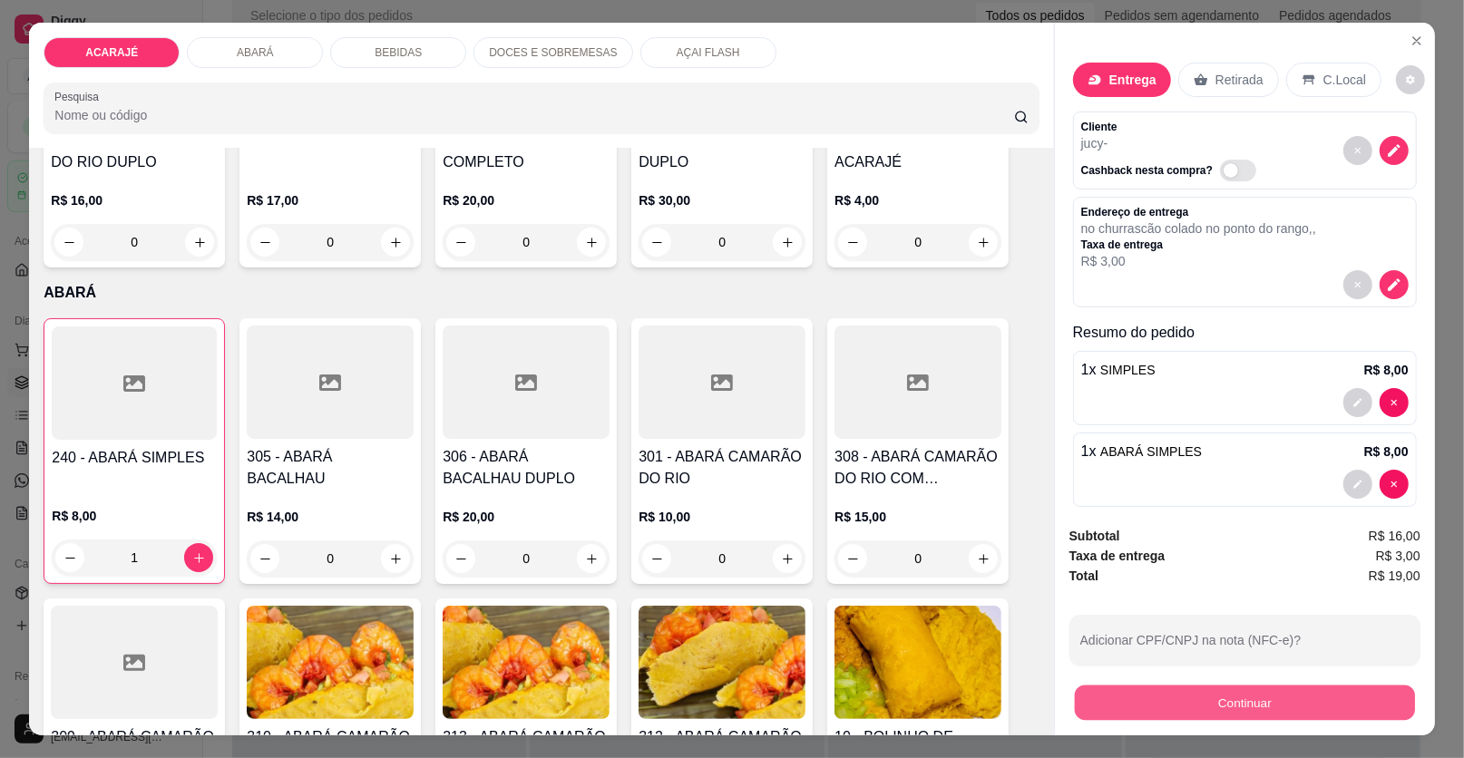
click at [1075, 694] on button "Continuar" at bounding box center [1245, 703] width 340 height 35
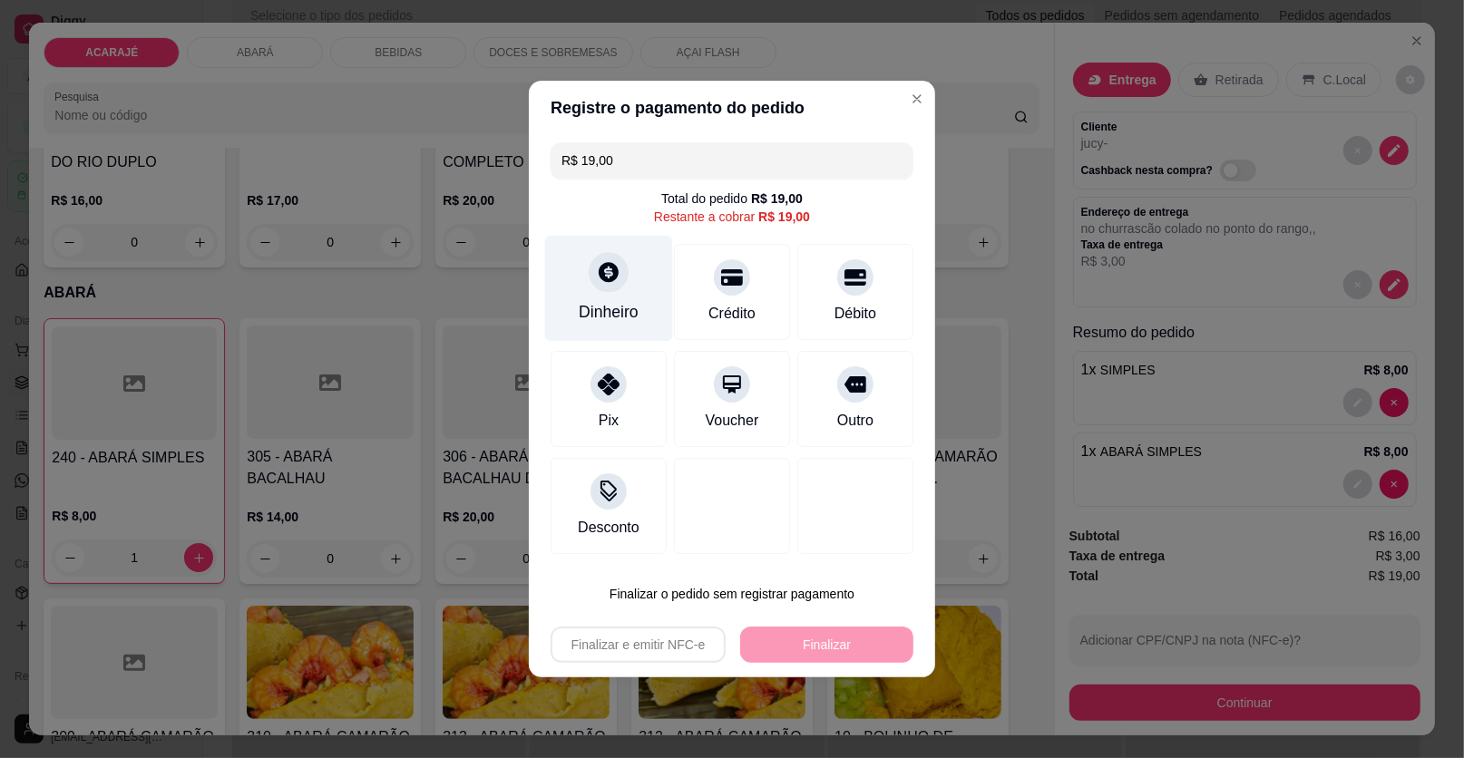
click at [593, 276] on div at bounding box center [609, 272] width 40 height 40
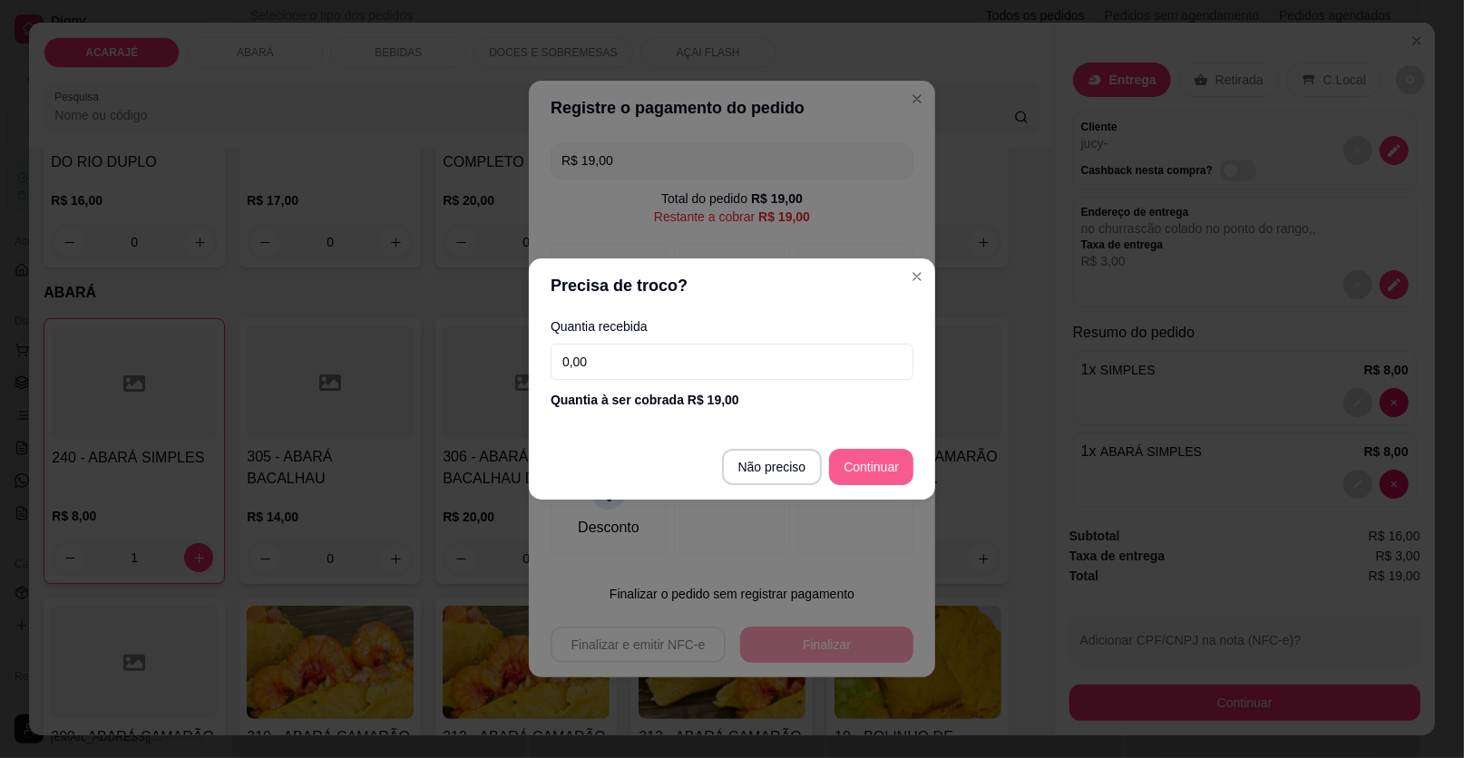
type input "R$ 0,00"
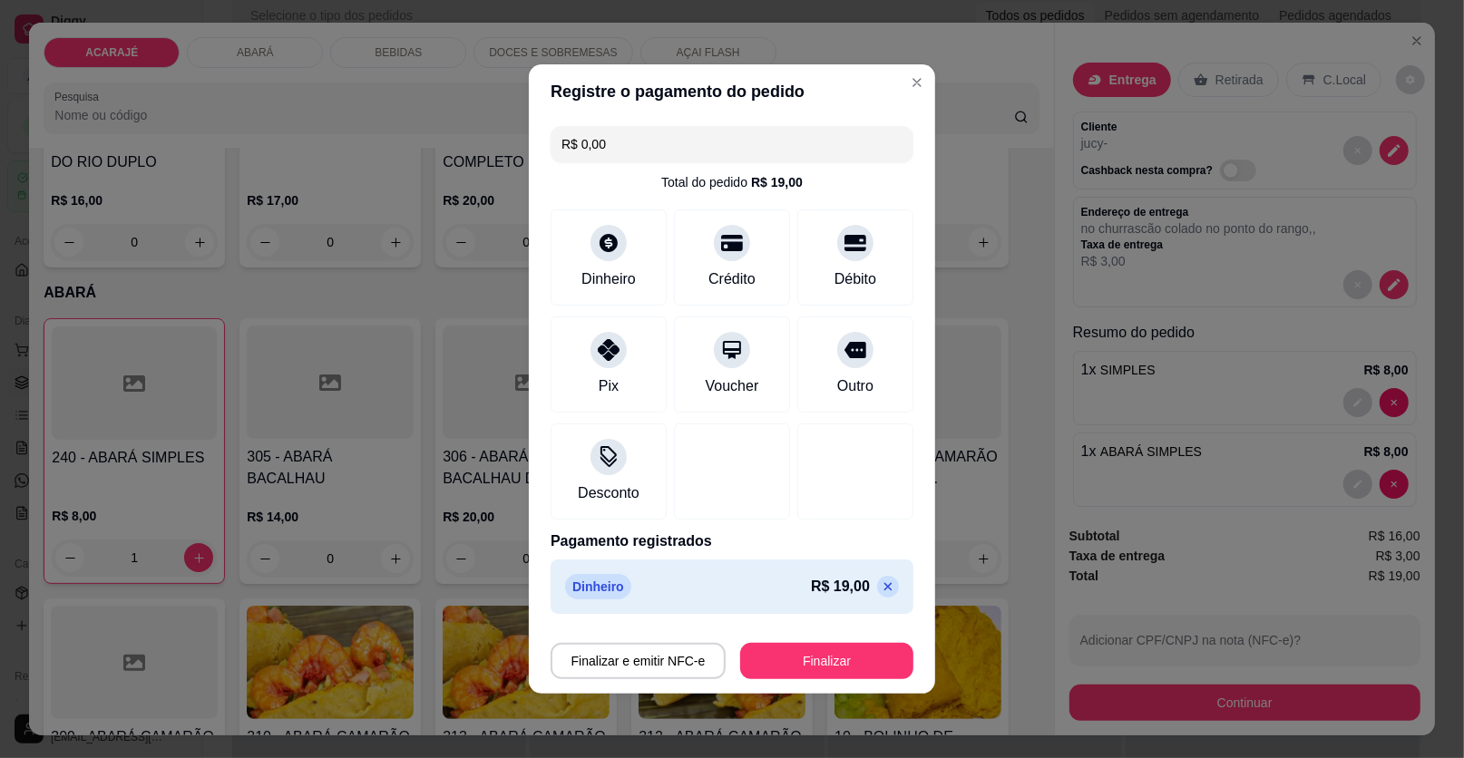
click at [813, 678] on footer "Finalizar e emitir NFC-e Finalizar" at bounding box center [732, 657] width 406 height 73
click at [813, 667] on button "Finalizar" at bounding box center [826, 661] width 173 height 36
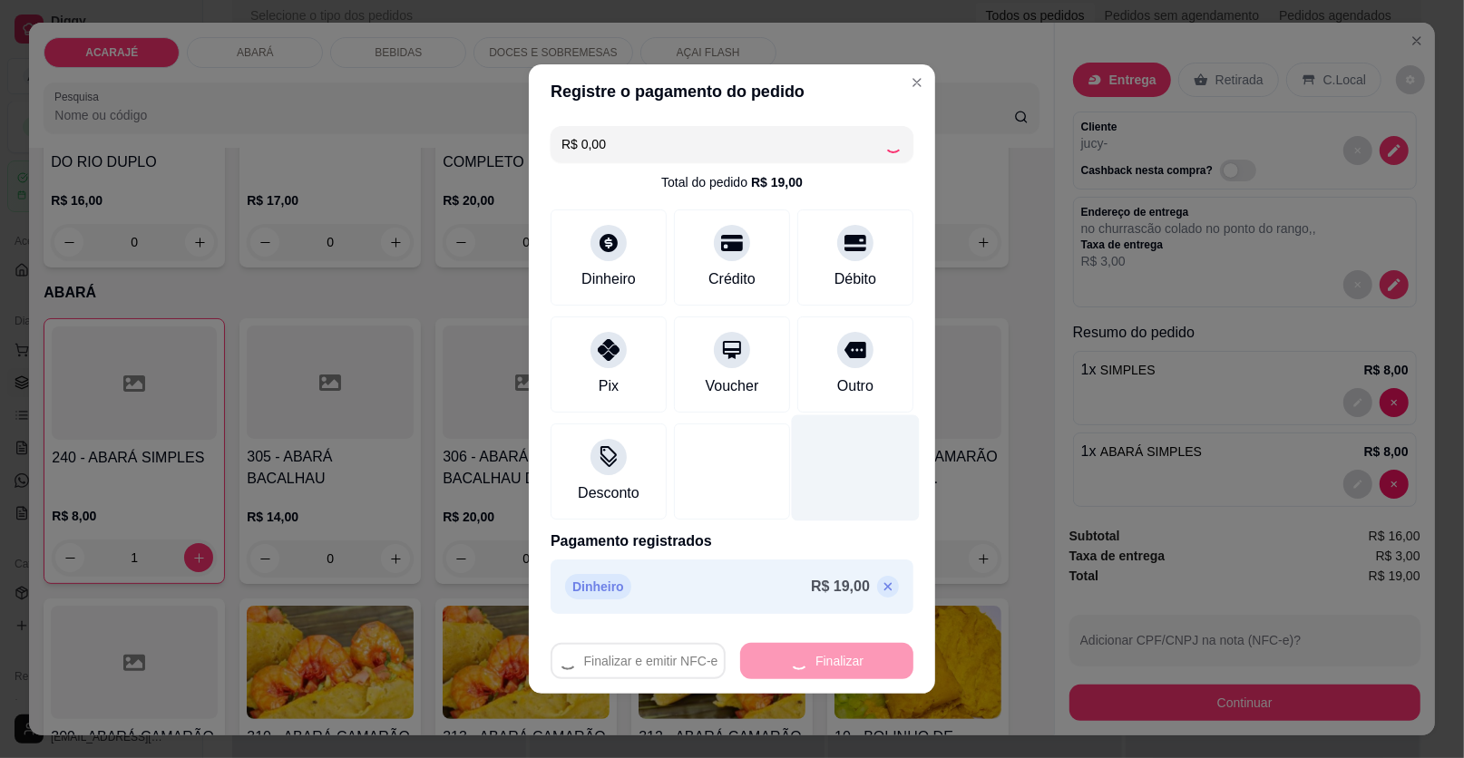
type input "0"
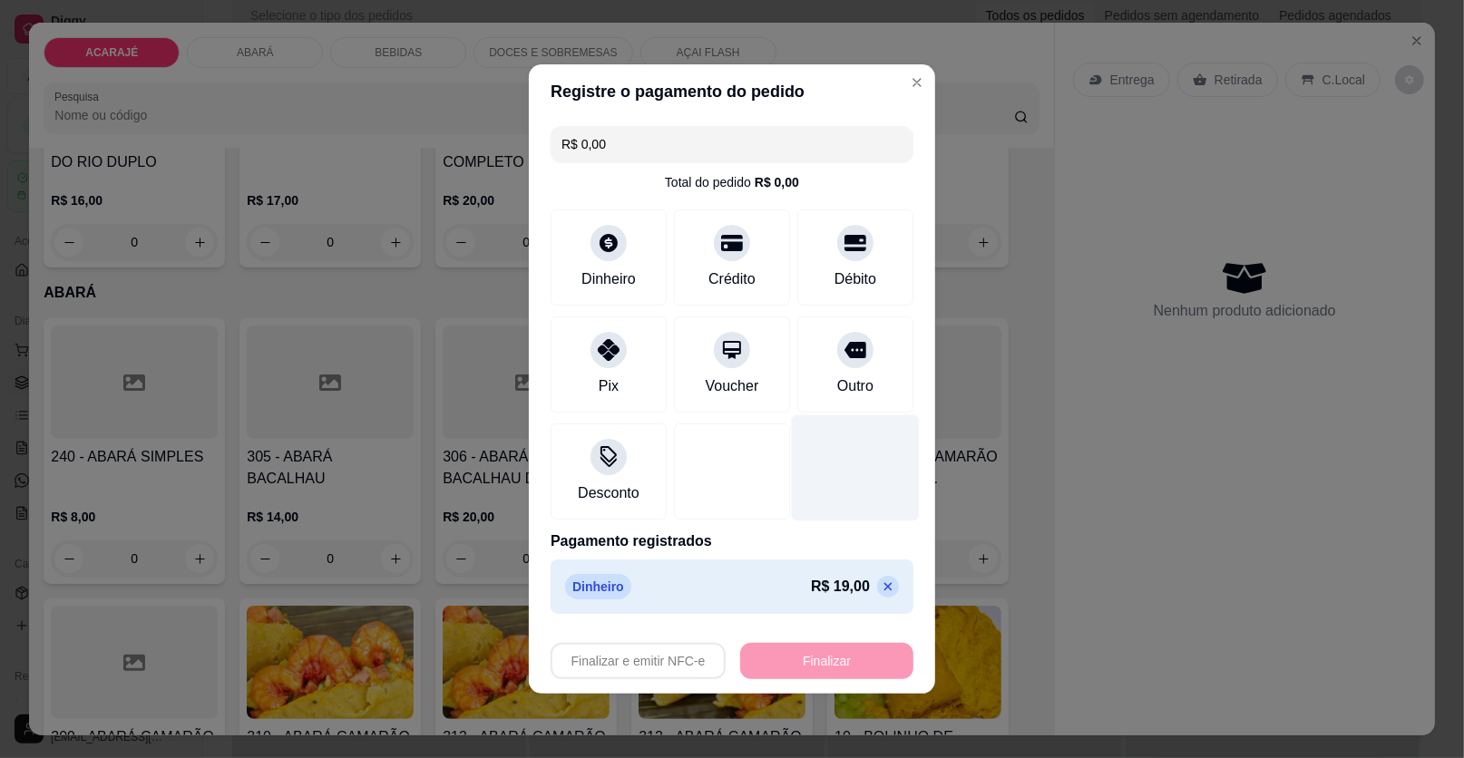
type input "-R$ 19,00"
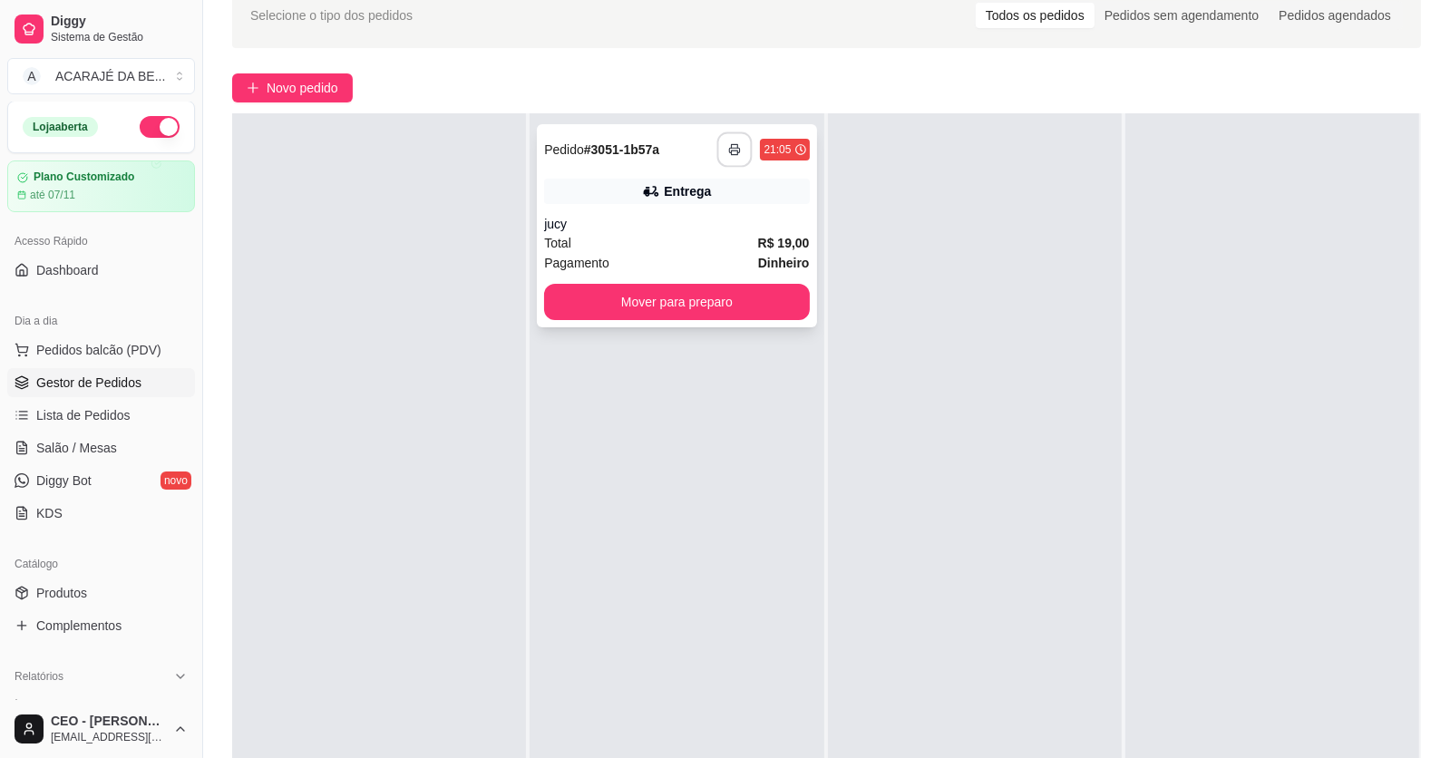
click at [734, 147] on icon "button" at bounding box center [735, 149] width 13 height 13
click at [658, 301] on button "Mover para preparo" at bounding box center [676, 302] width 265 height 36
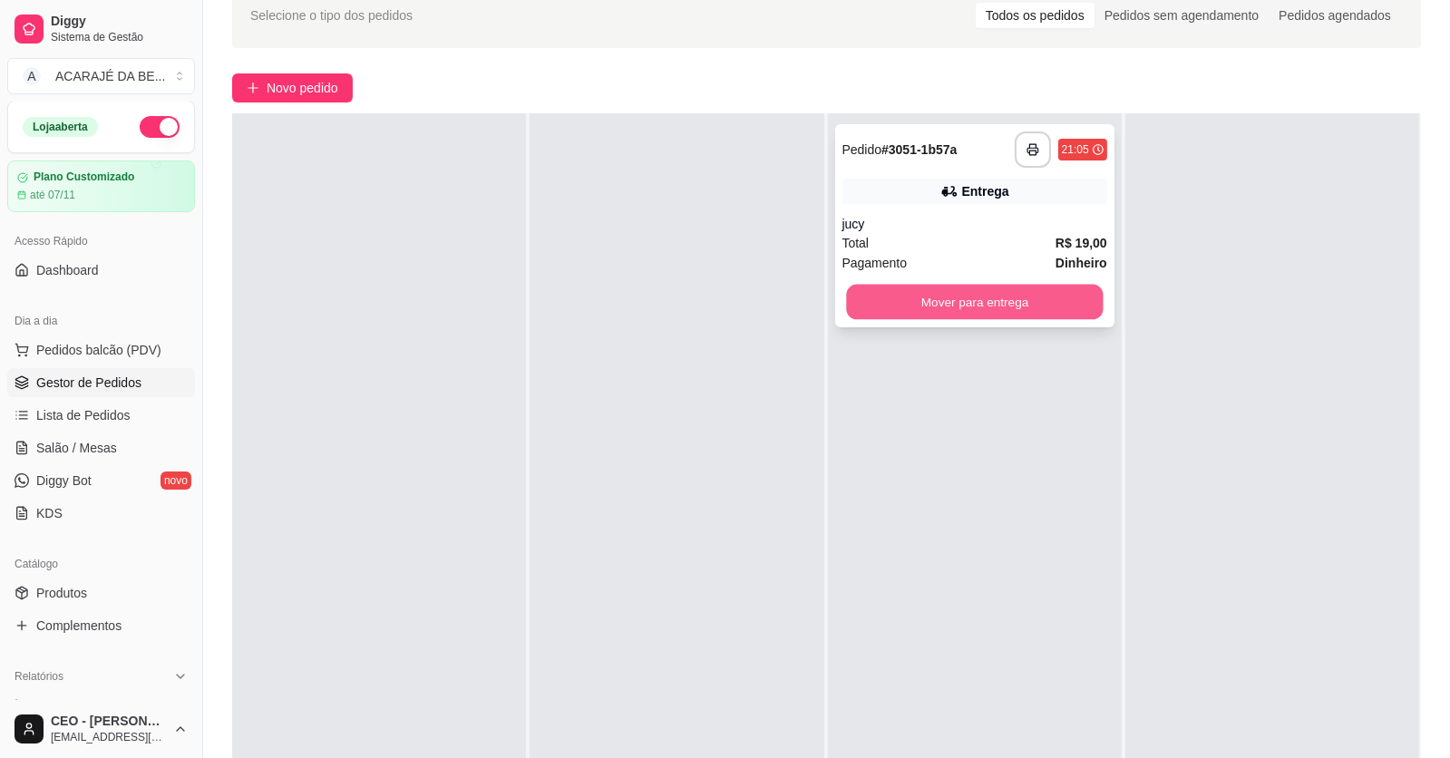
click at [892, 295] on button "Mover para entrega" at bounding box center [974, 302] width 257 height 35
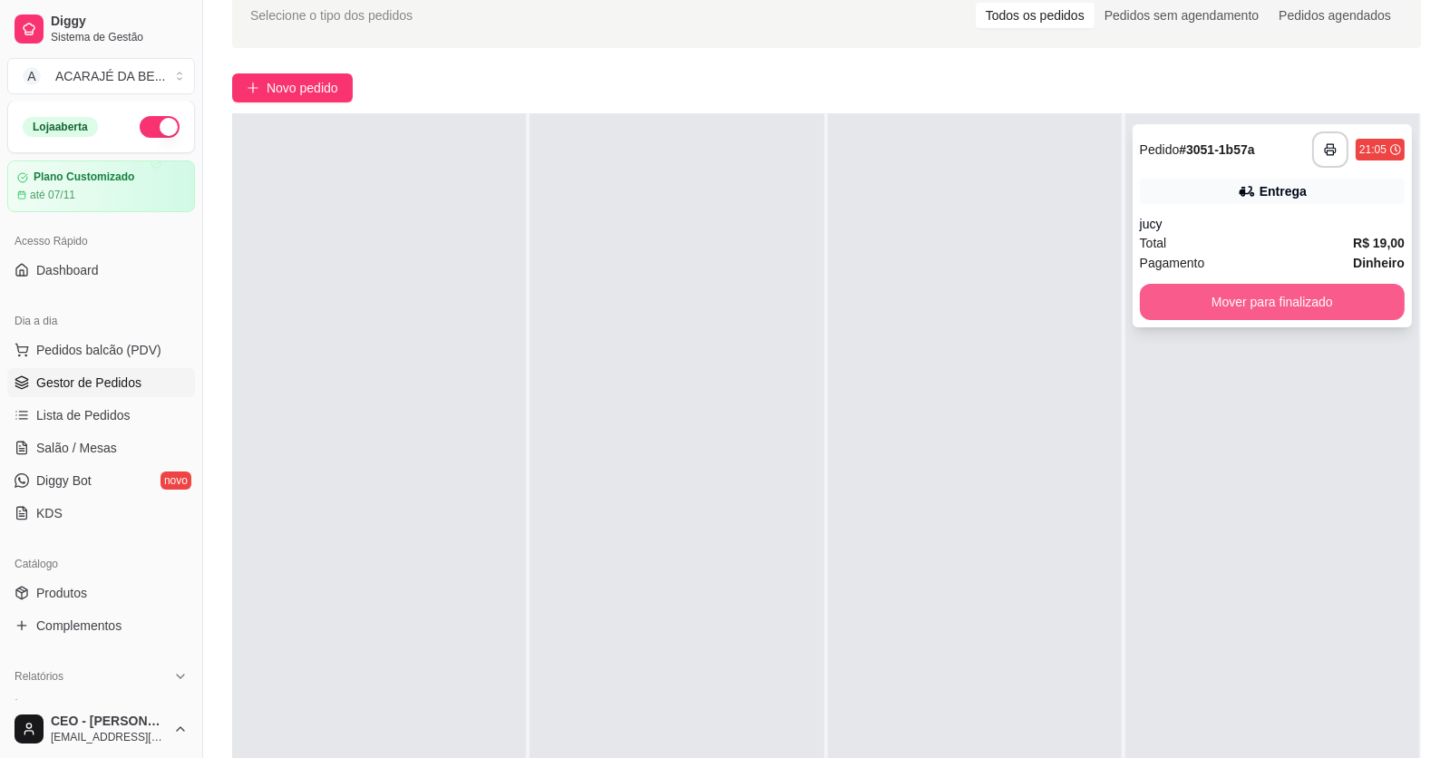
click at [1169, 306] on button "Mover para finalizado" at bounding box center [1272, 302] width 265 height 36
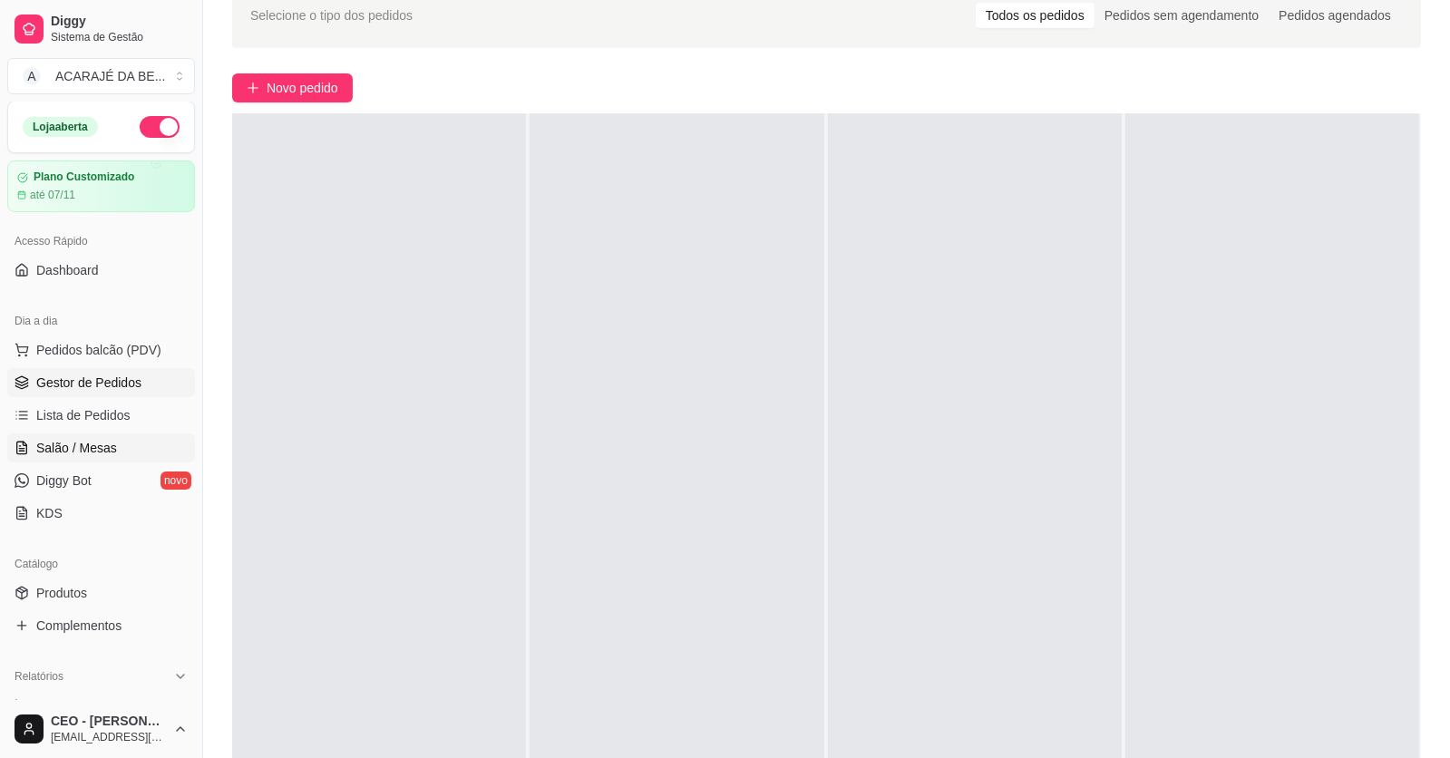
click at [84, 439] on span "Salão / Mesas" at bounding box center [76, 448] width 81 height 18
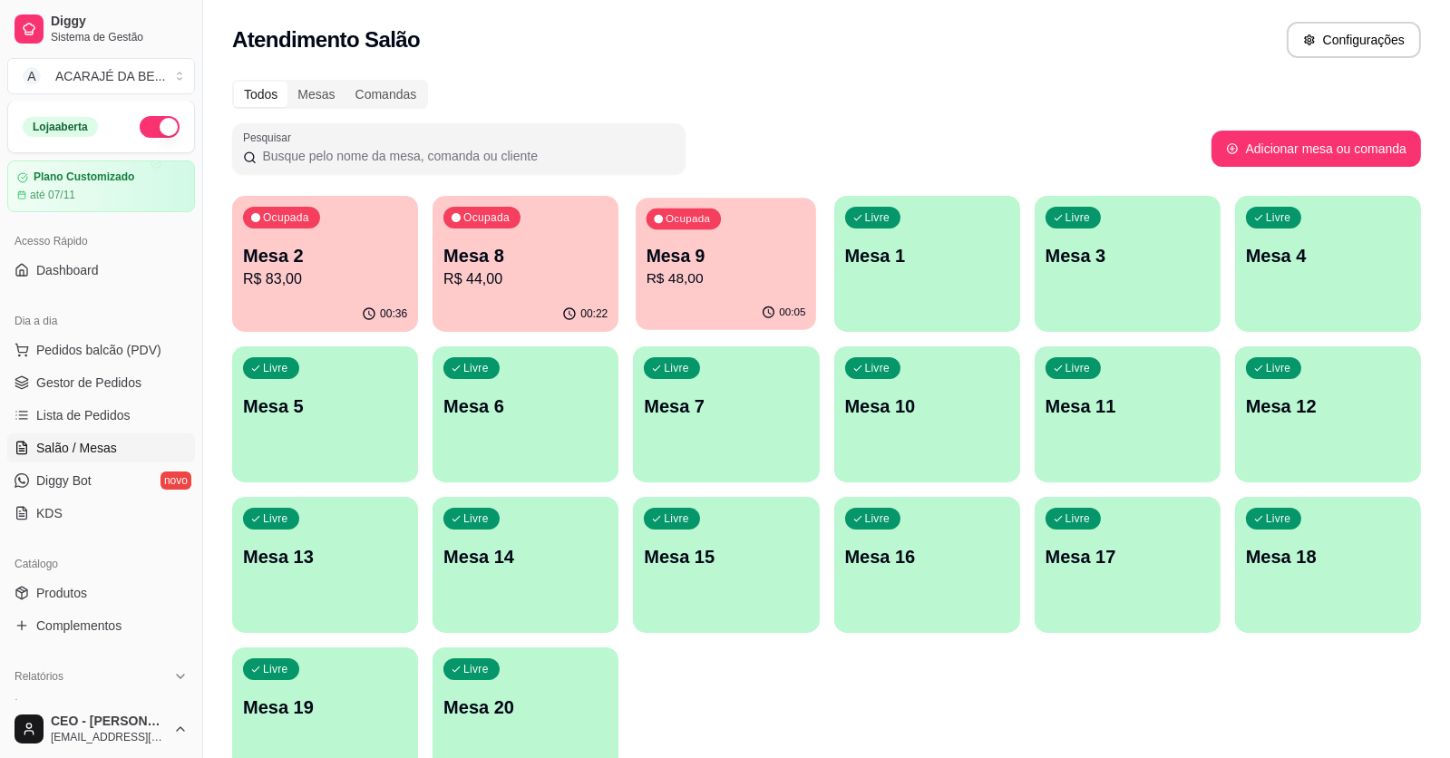
click at [676, 285] on p "R$ 48,00" at bounding box center [727, 278] width 160 height 21
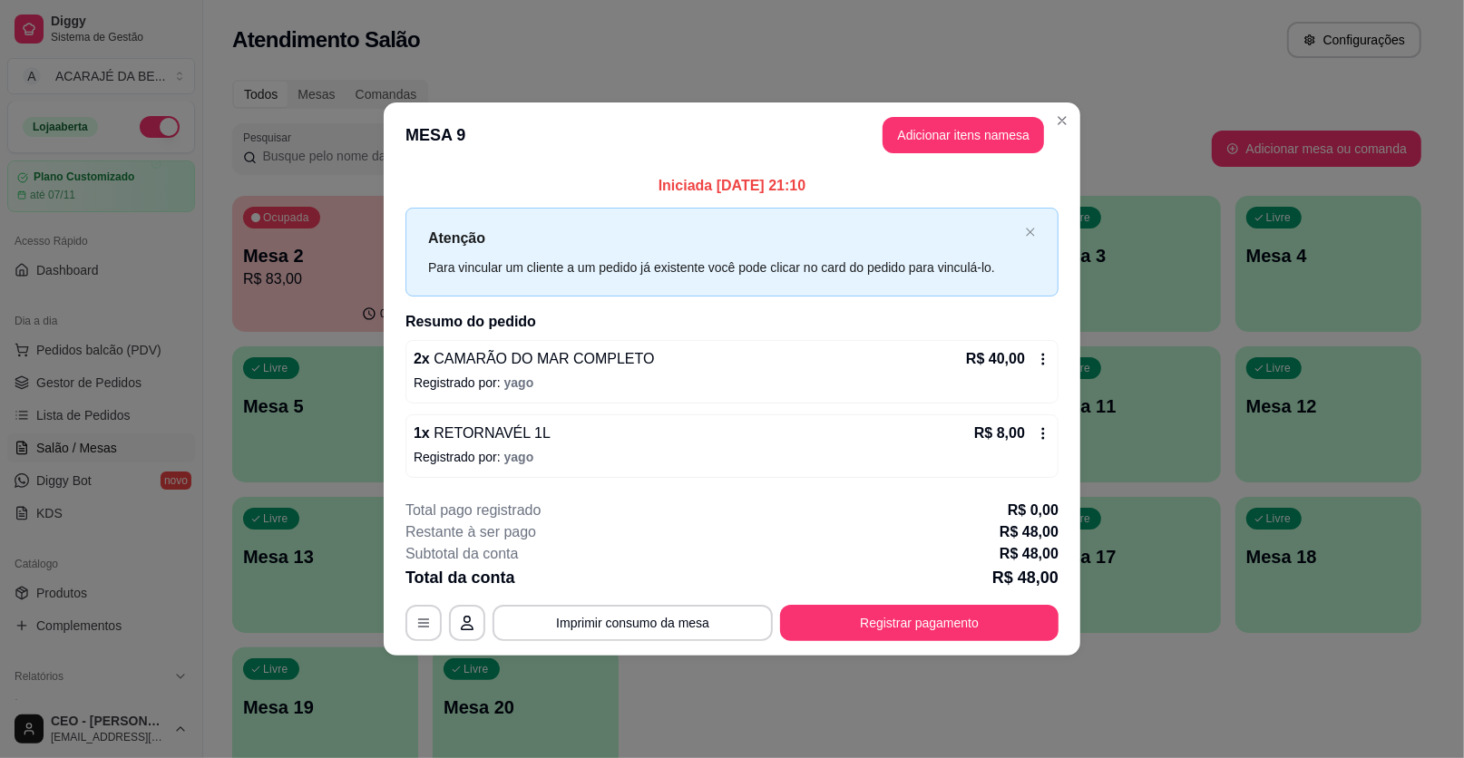
click at [1038, 430] on icon at bounding box center [1043, 433] width 15 height 15
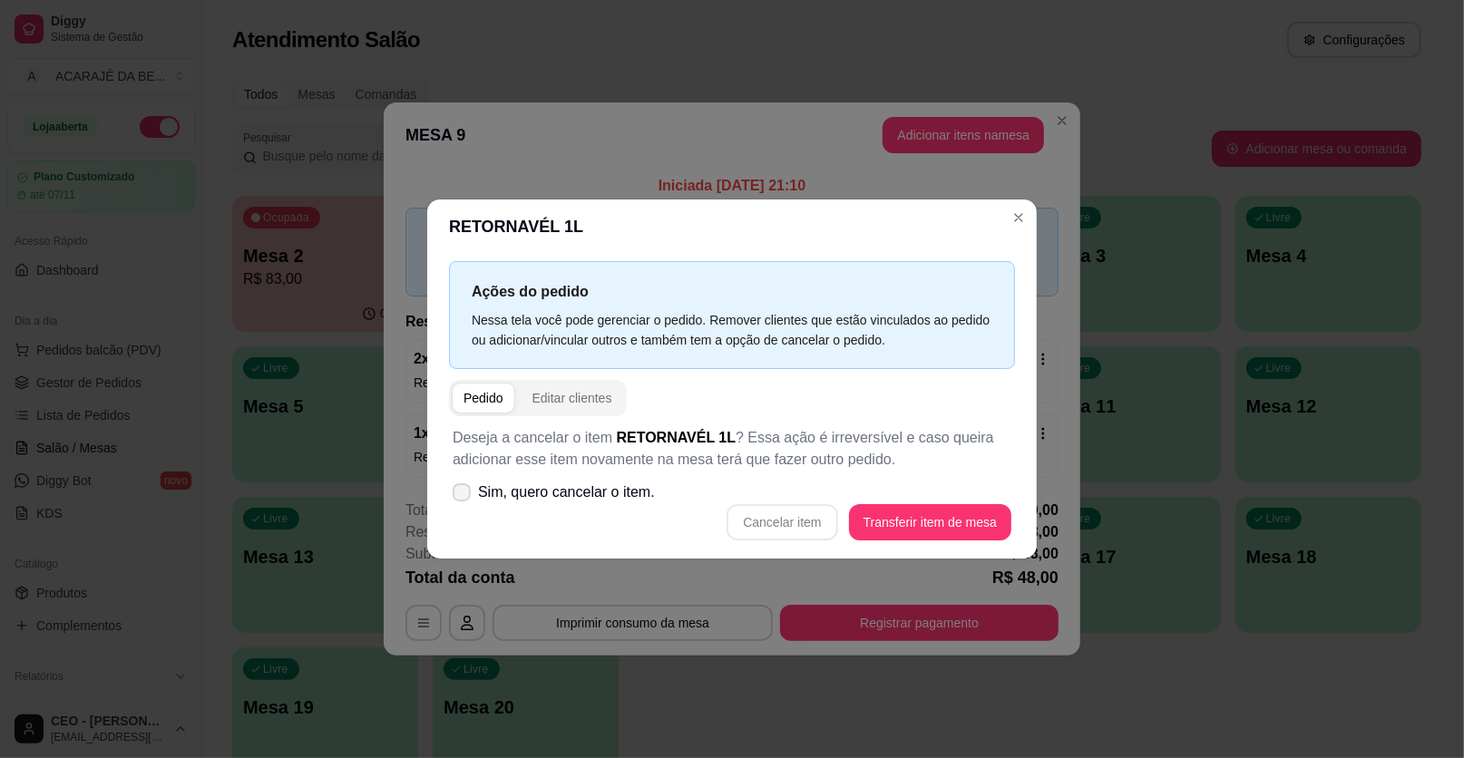
click at [552, 494] on span "Sim, quero cancelar o item." at bounding box center [566, 493] width 177 height 22
click at [463, 496] on input "Sim, quero cancelar o item." at bounding box center [458, 502] width 12 height 12
checkbox input "true"
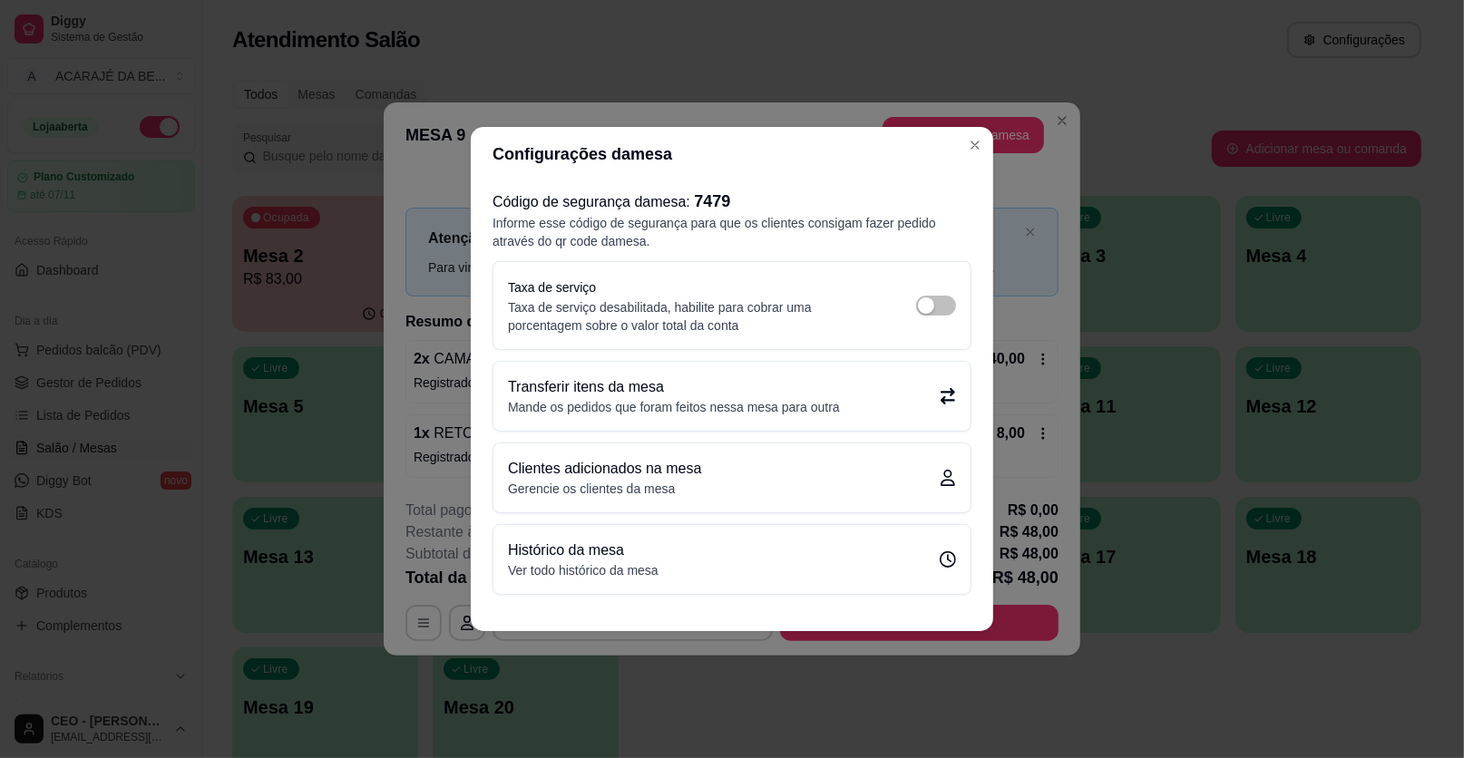
click at [992, 305] on div "Código de segurança da mesa : 7479 Informe esse código de segurança para que os…" at bounding box center [732, 391] width 522 height 421
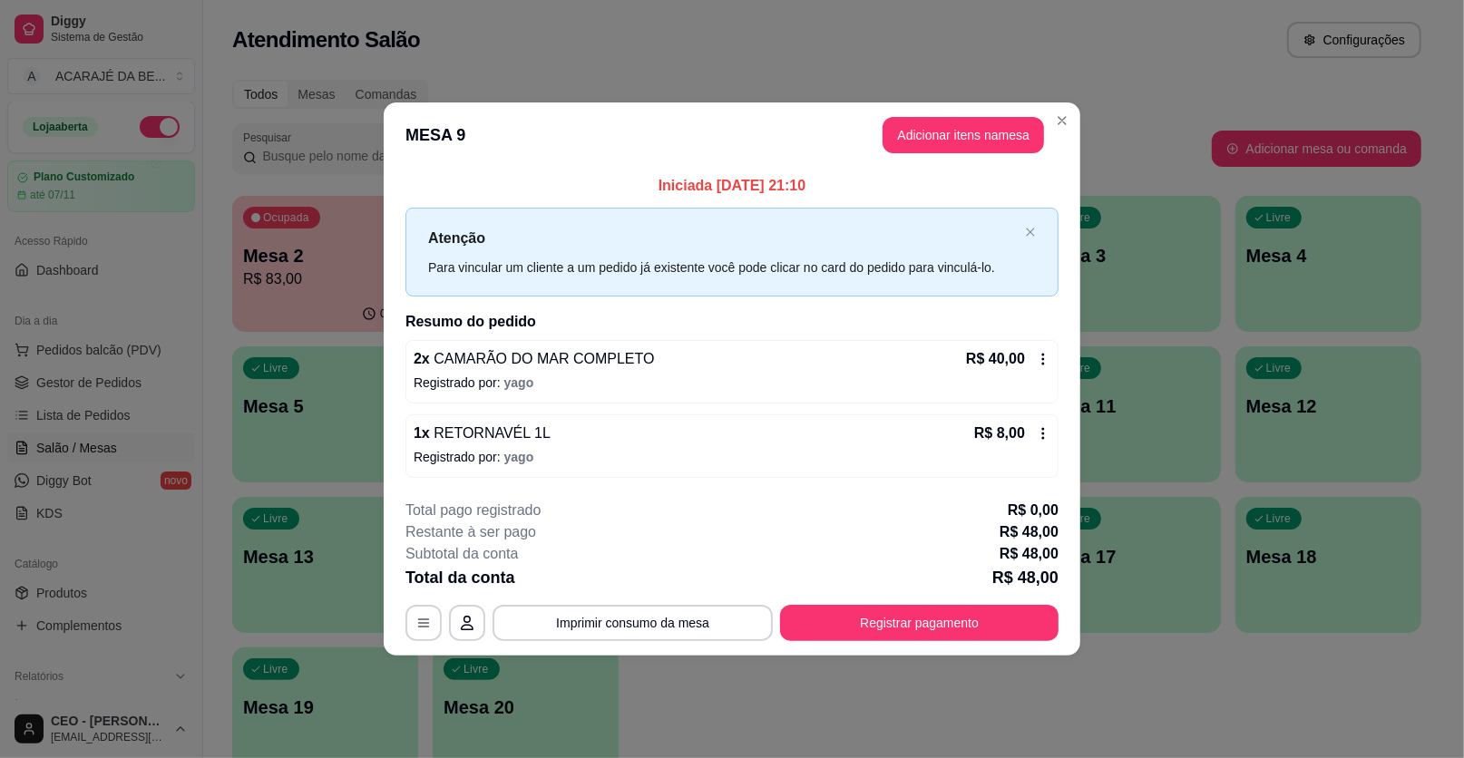
click at [1023, 424] on p "R$ 8,00" at bounding box center [999, 434] width 51 height 22
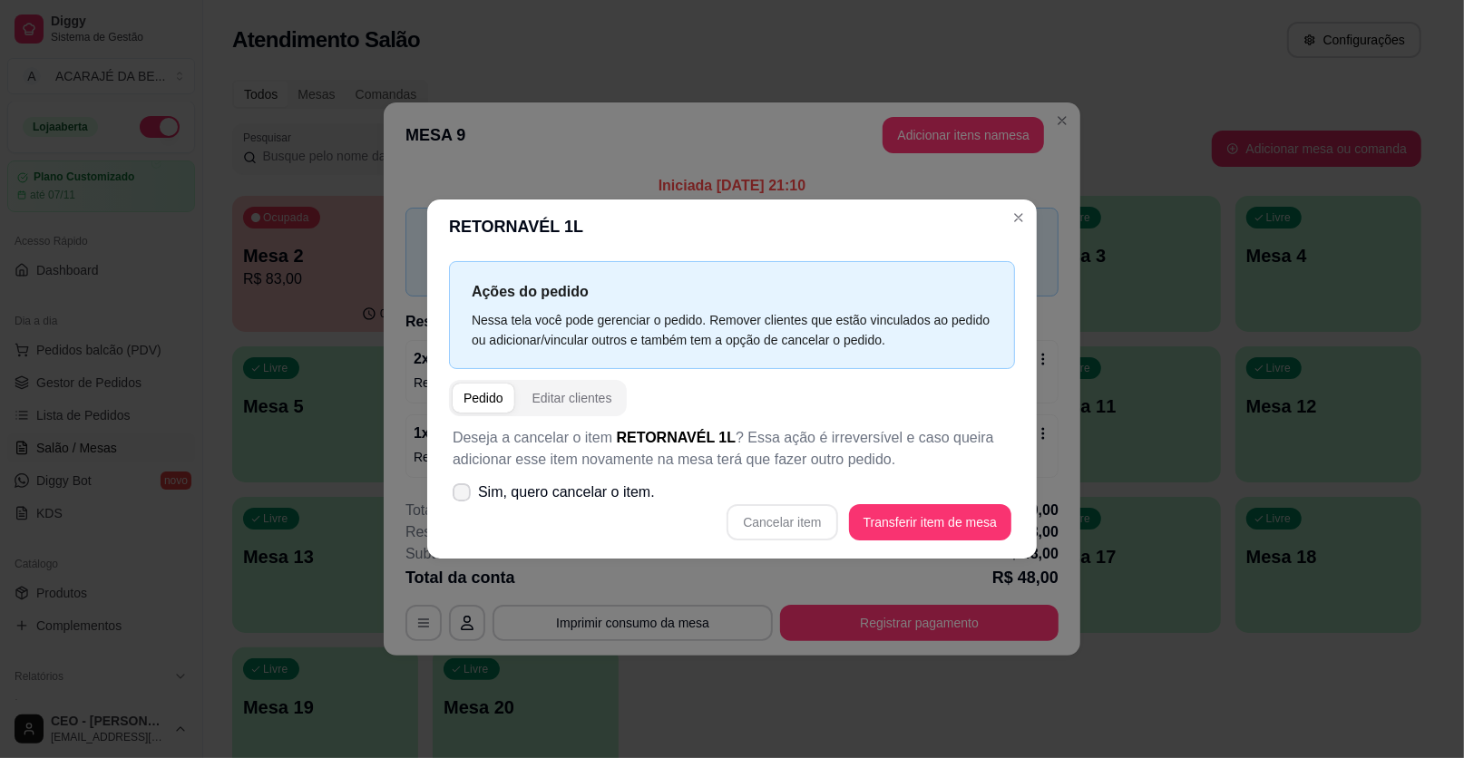
click at [570, 492] on span "Sim, quero cancelar o item." at bounding box center [566, 493] width 177 height 22
click at [463, 496] on input "Sim, quero cancelar o item." at bounding box center [458, 502] width 12 height 12
checkbox input "true"
click at [804, 524] on button "Cancelar item" at bounding box center [782, 522] width 108 height 35
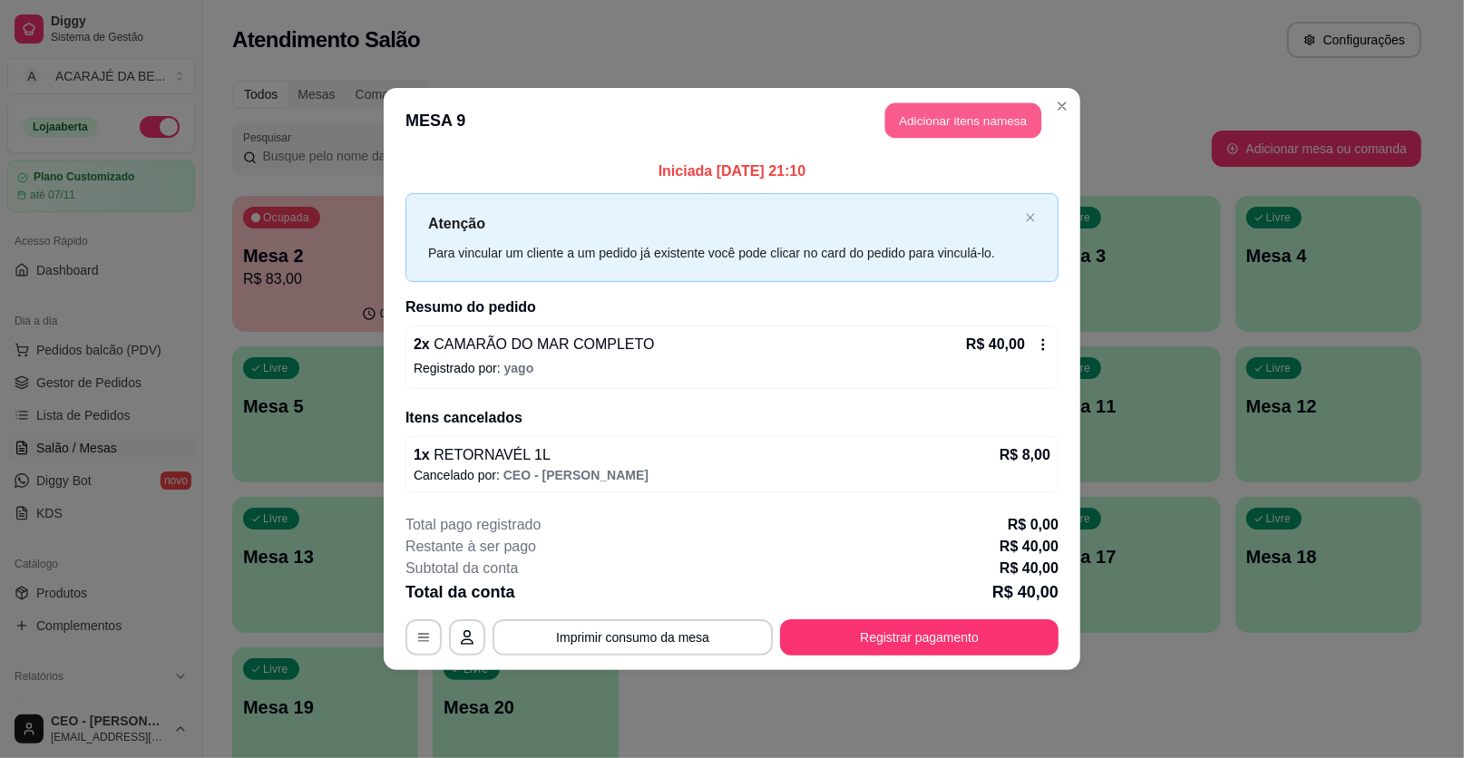
click at [904, 137] on button "Adicionar itens na mesa" at bounding box center [963, 120] width 156 height 35
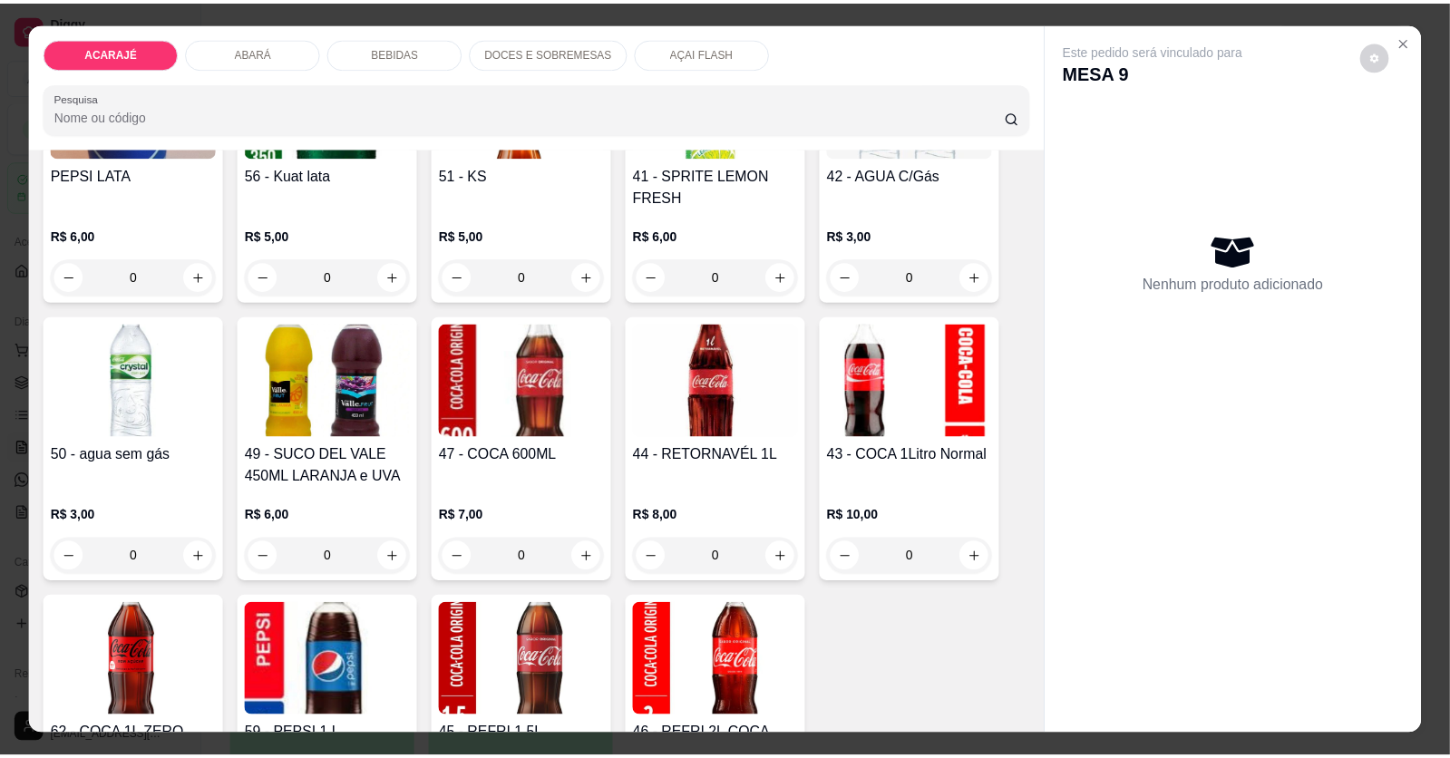
scroll to position [1813, 0]
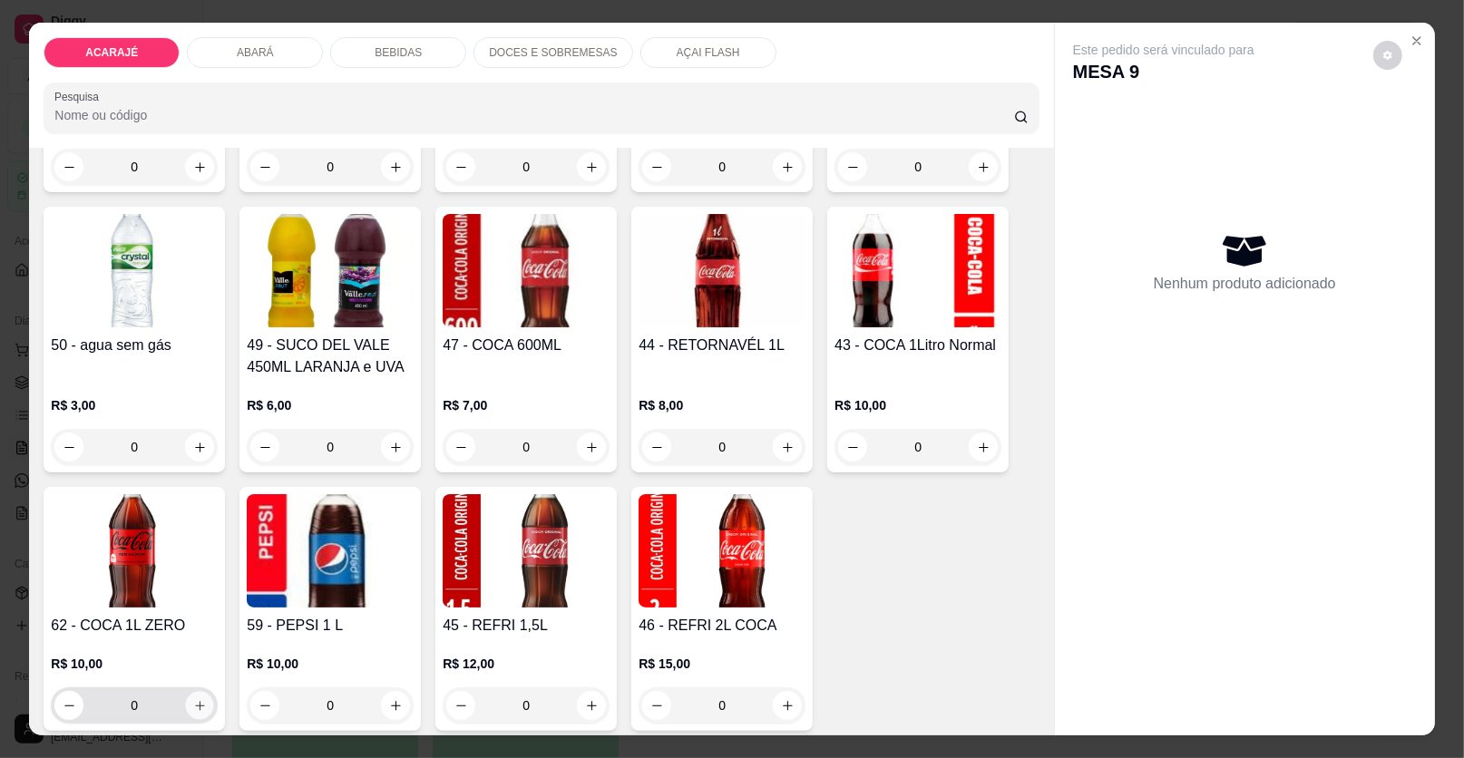
click at [193, 706] on icon "increase-product-quantity" at bounding box center [200, 706] width 14 height 14
type input "1"
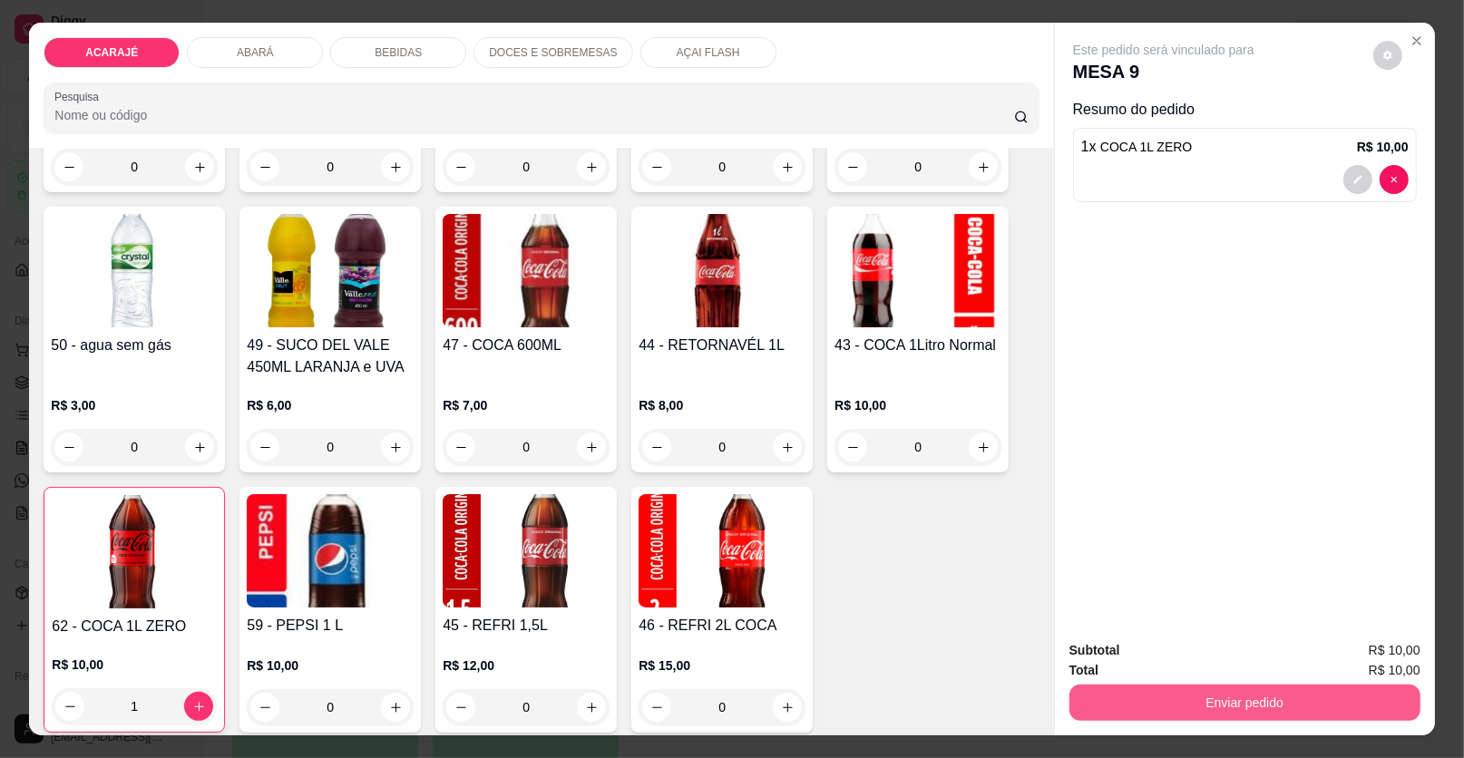
click at [1228, 706] on button "Enviar pedido" at bounding box center [1244, 703] width 351 height 36
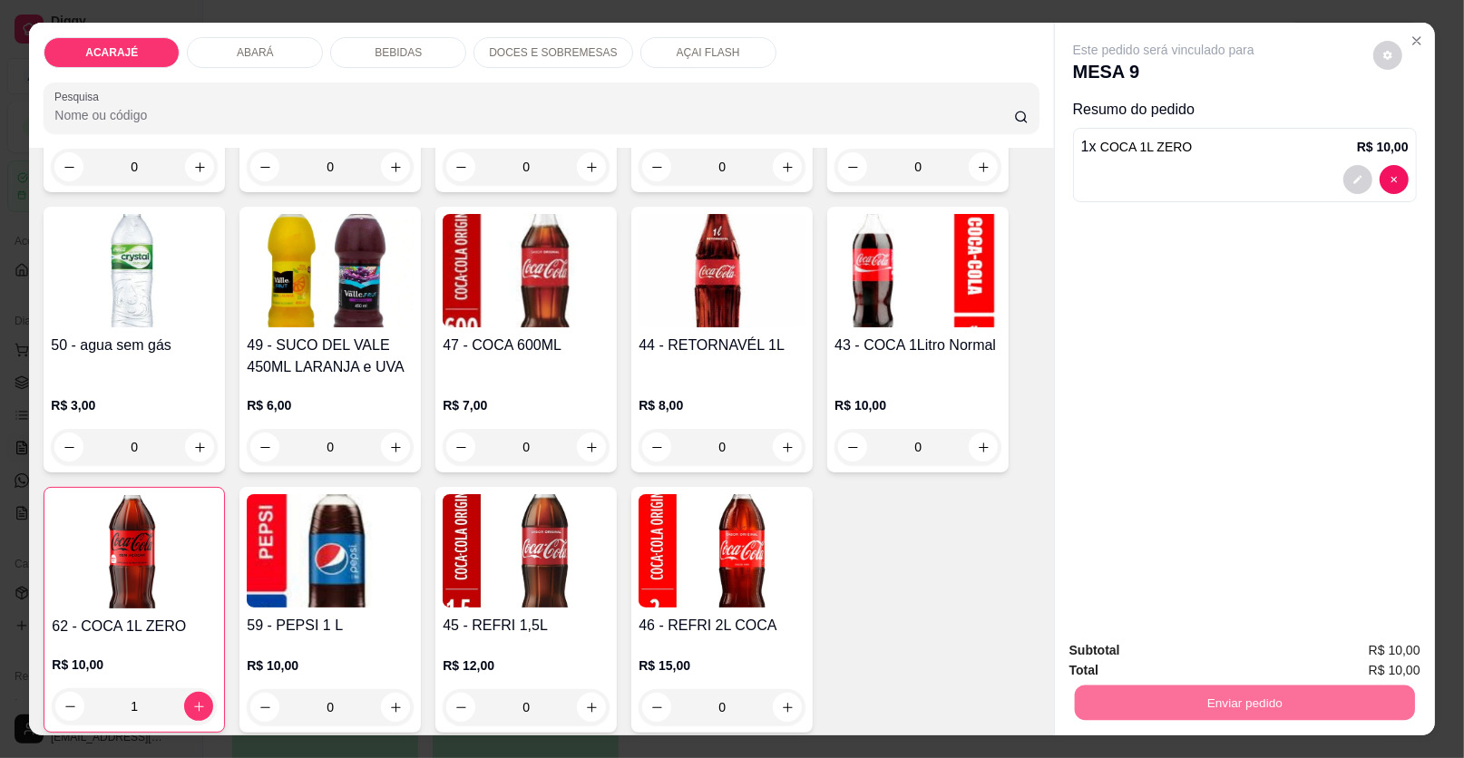
click at [1377, 645] on button "Enviar pedido" at bounding box center [1373, 658] width 100 height 34
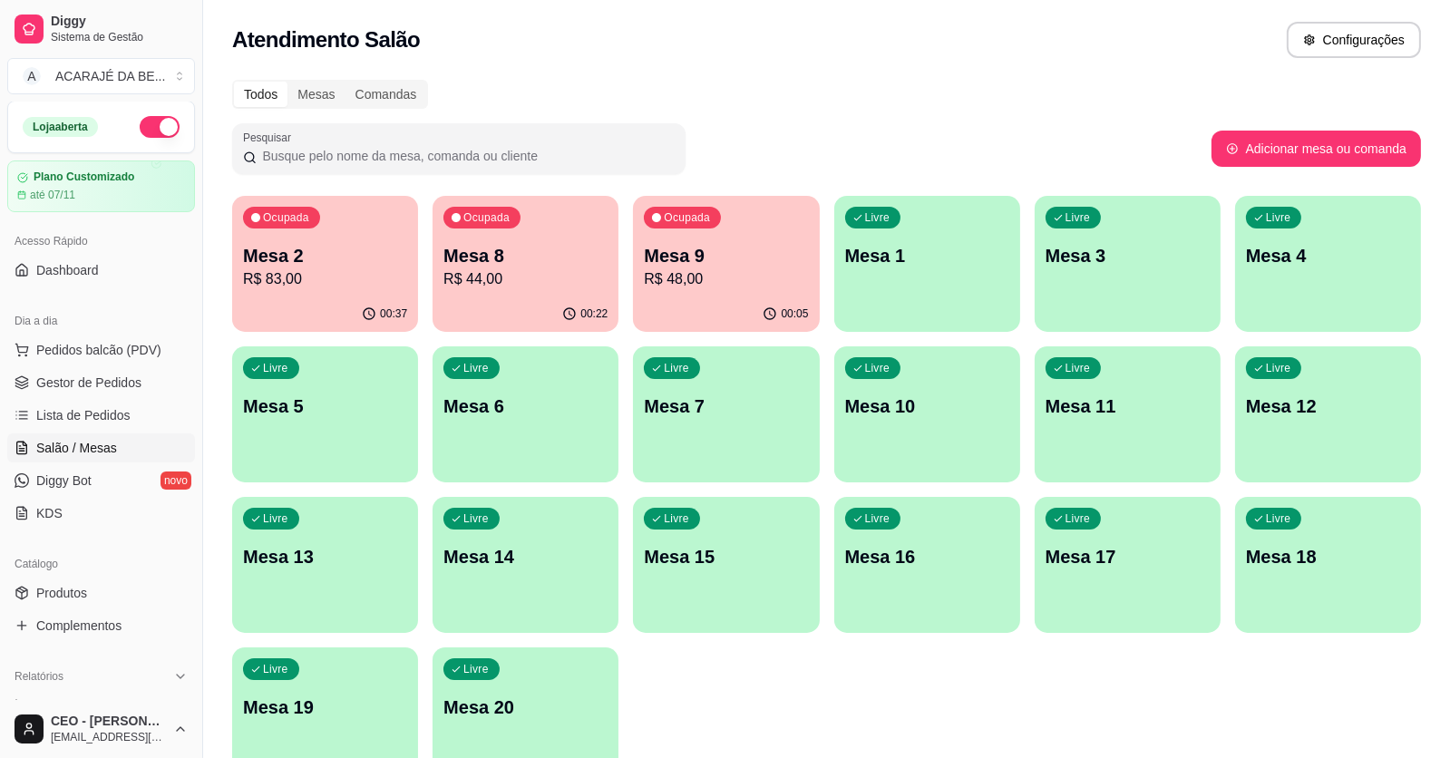
click at [3, 381] on div "Dia a dia Pedidos balcão (PDV) Gestor de Pedidos Lista de Pedidos Salão / Mesas…" at bounding box center [101, 417] width 202 height 236
click at [38, 375] on span "Gestor de Pedidos" at bounding box center [88, 383] width 105 height 18
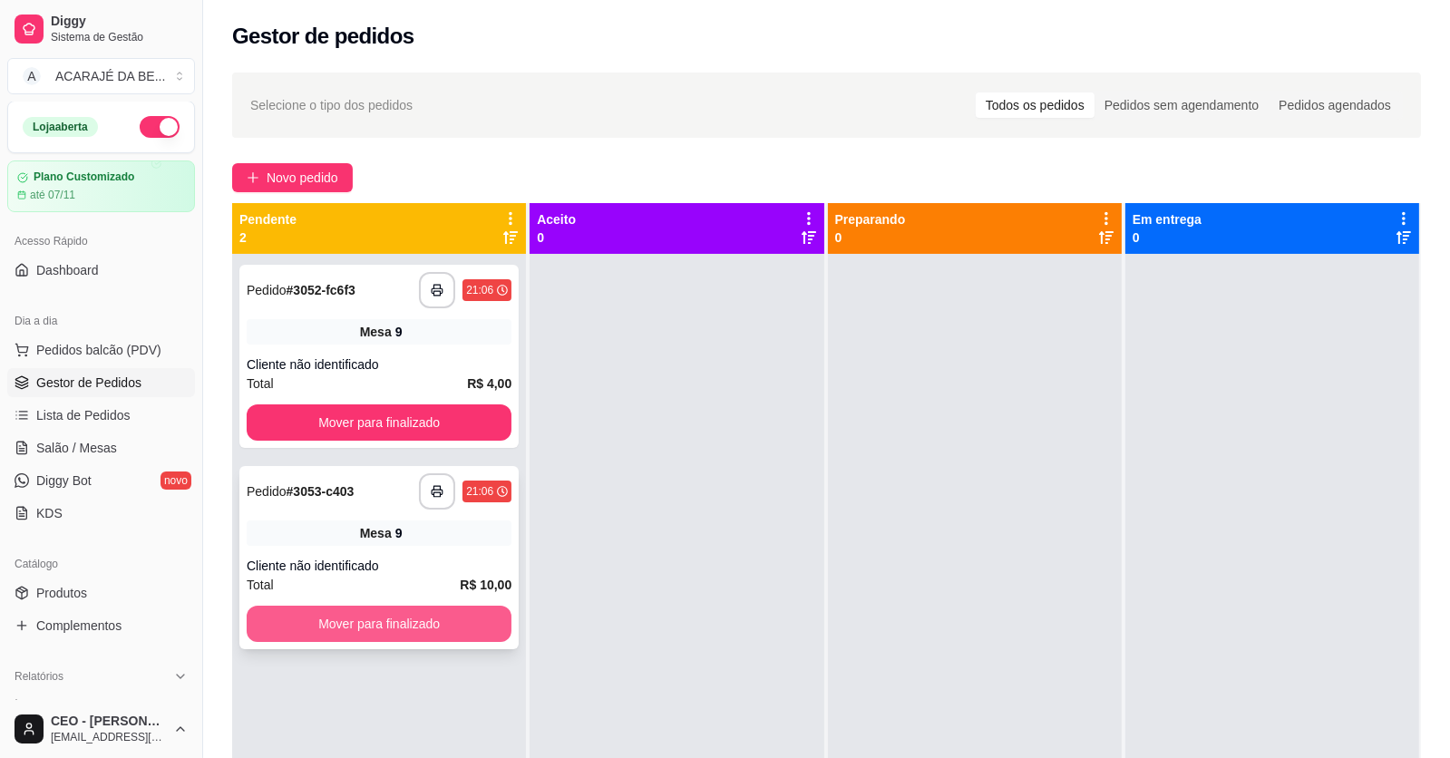
click at [420, 615] on button "Mover para finalizado" at bounding box center [379, 624] width 265 height 36
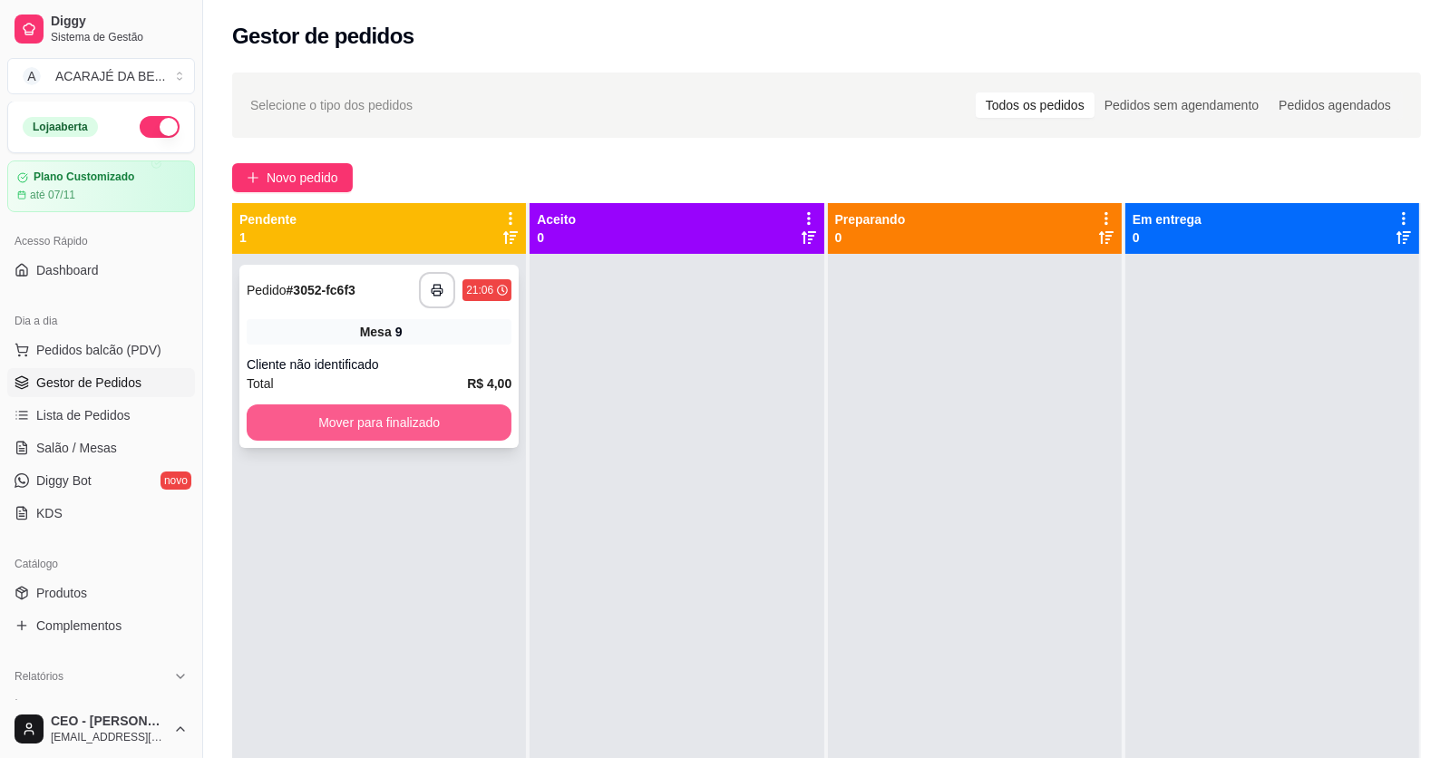
click at [429, 413] on button "Mover para finalizado" at bounding box center [379, 423] width 265 height 36
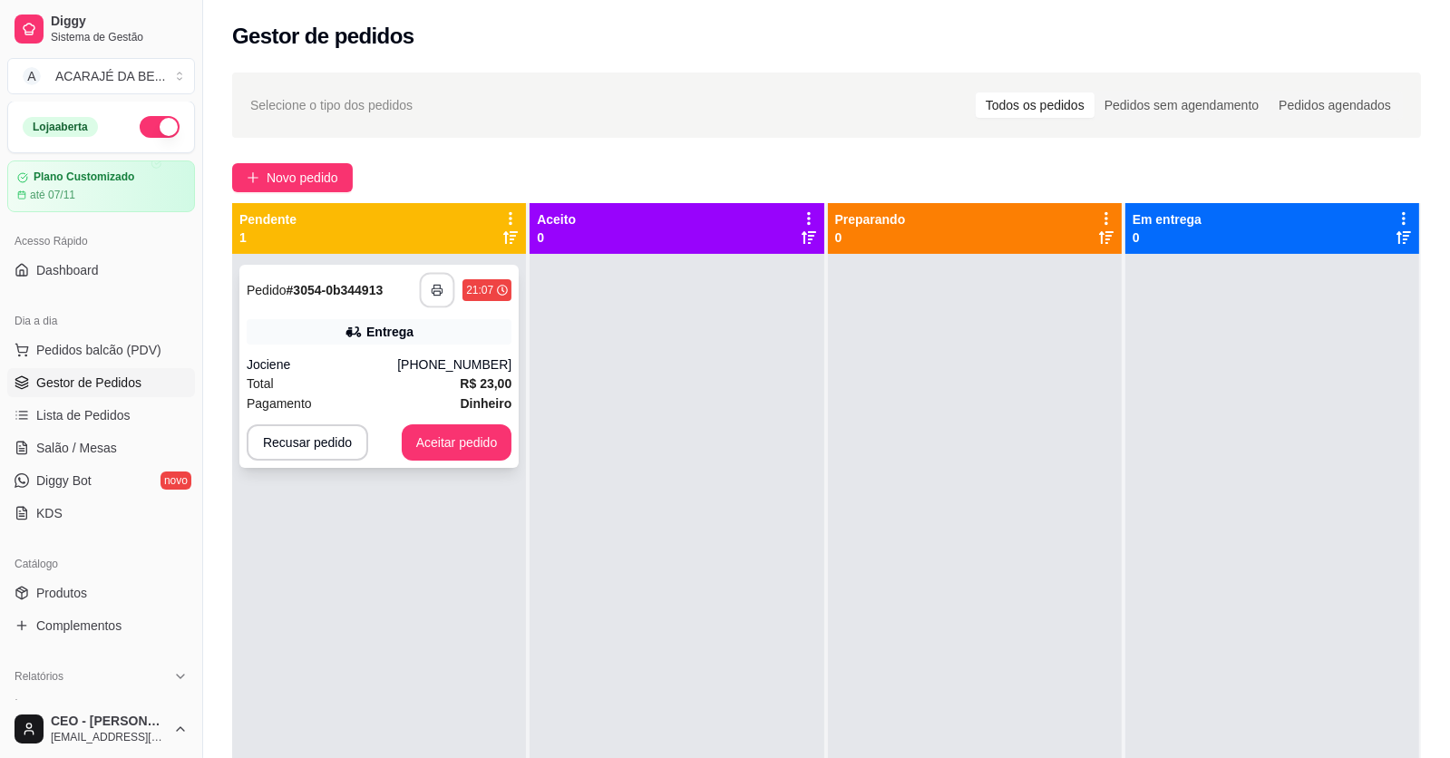
click at [449, 274] on button "button" at bounding box center [437, 290] width 35 height 35
click at [415, 392] on div "Total R$ 23,00" at bounding box center [379, 384] width 265 height 20
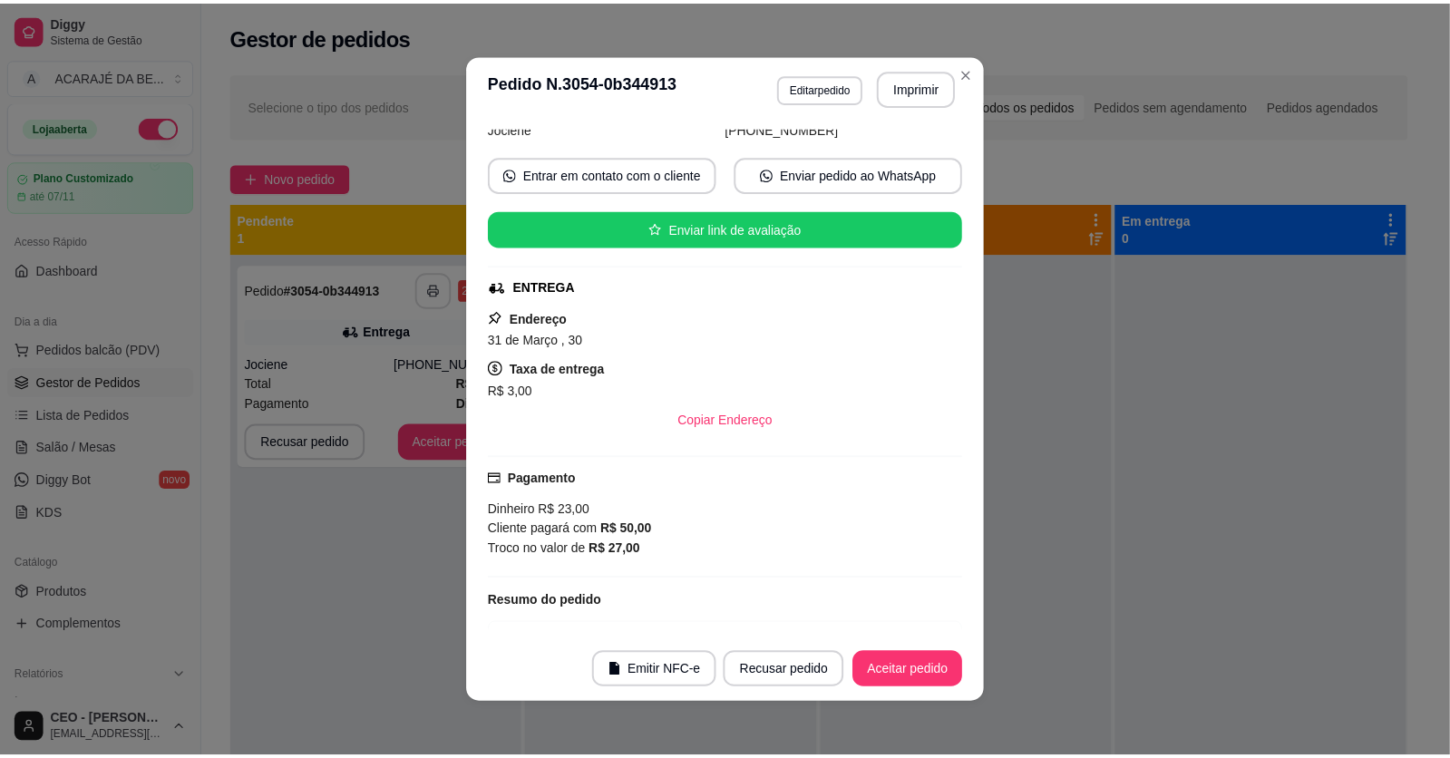
scroll to position [294, 0]
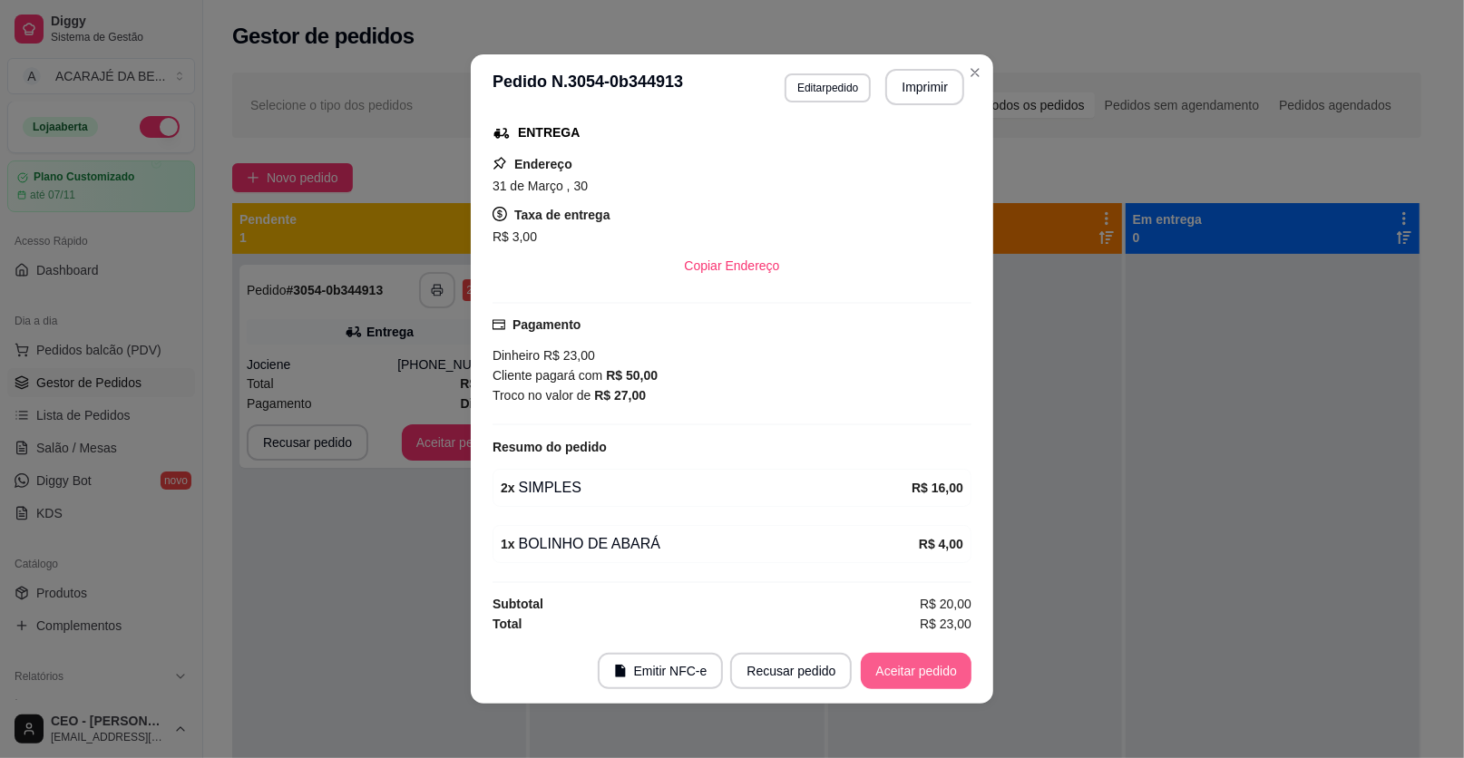
click at [894, 672] on button "Aceitar pedido" at bounding box center [916, 671] width 111 height 36
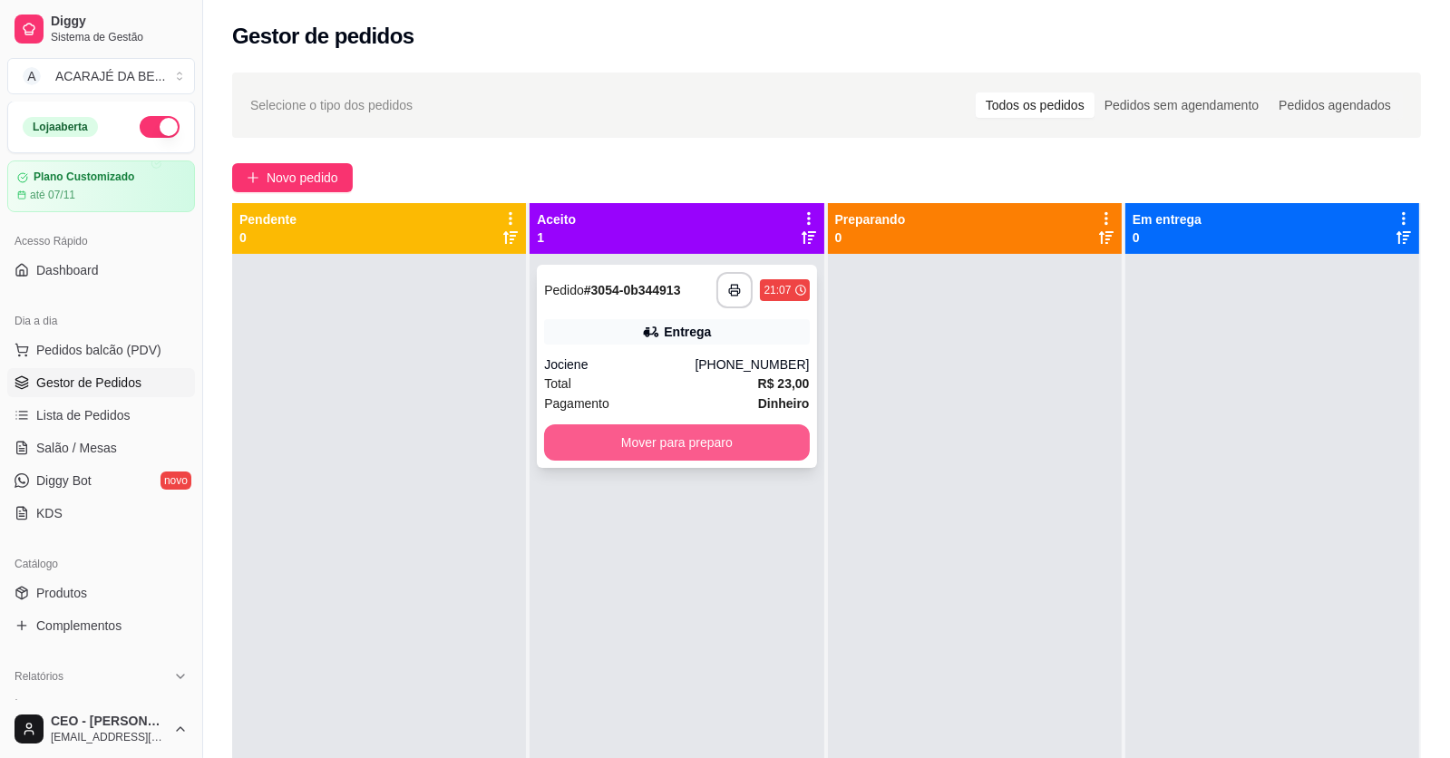
click at [730, 450] on button "Mover para preparo" at bounding box center [676, 442] width 265 height 36
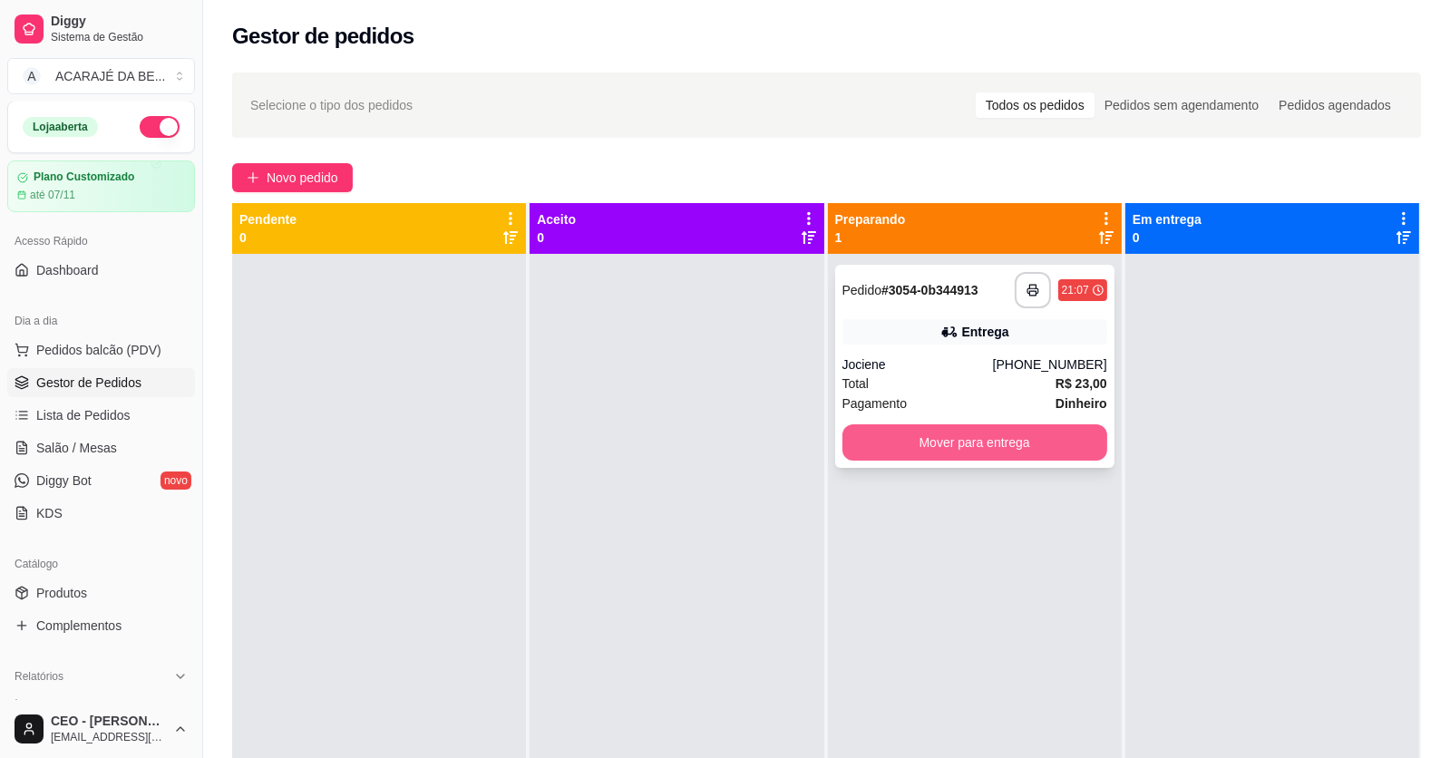
click at [992, 437] on button "Mover para entrega" at bounding box center [975, 442] width 265 height 36
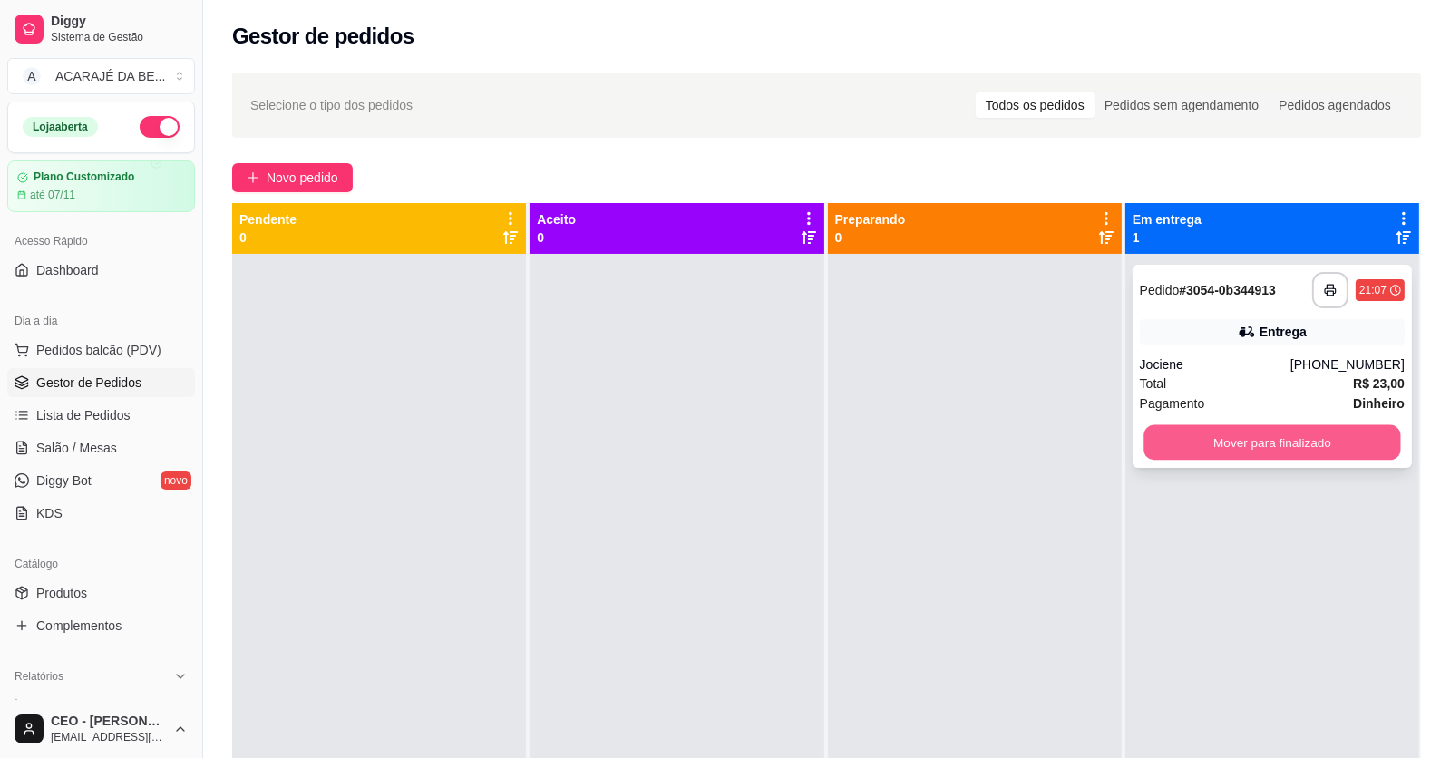
click at [1162, 446] on button "Mover para finalizado" at bounding box center [1272, 442] width 257 height 35
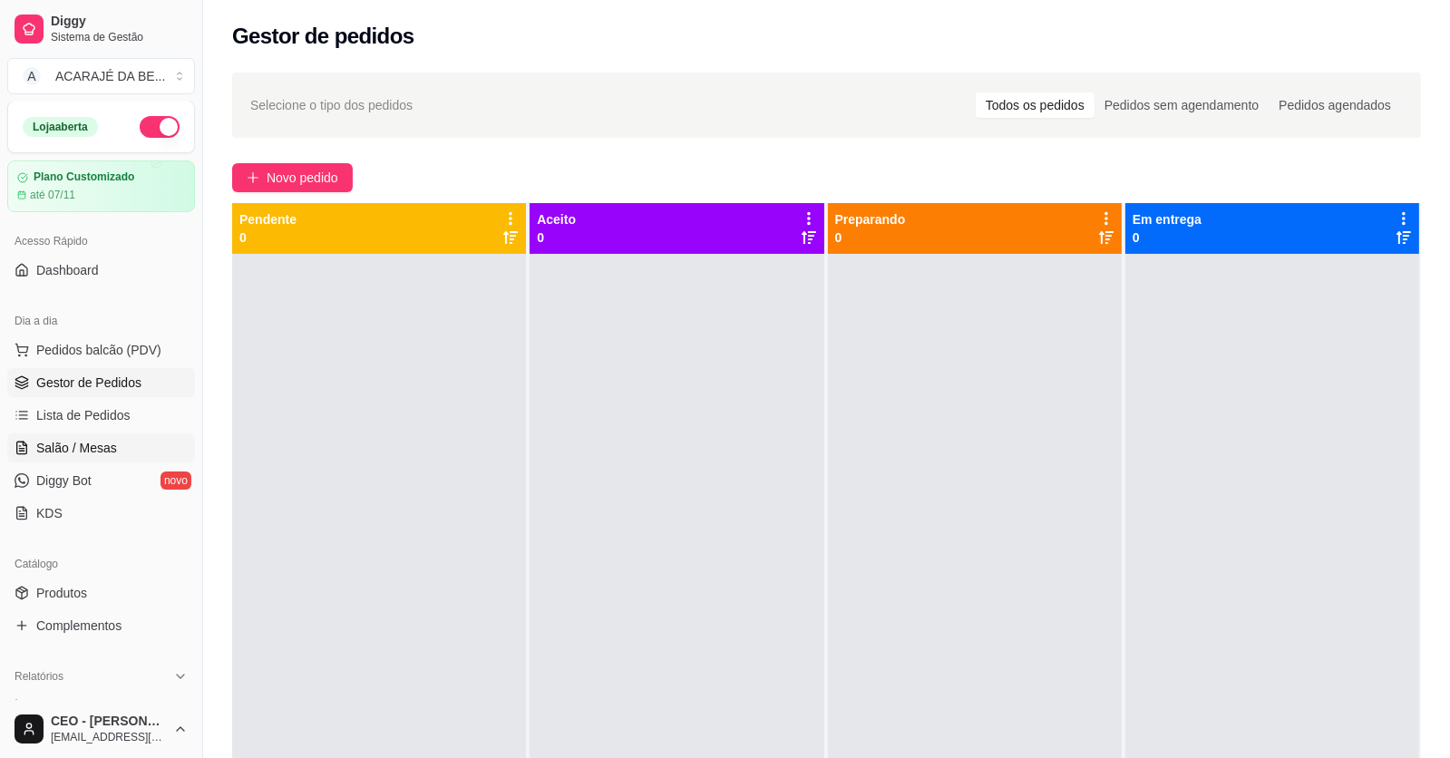
click at [54, 451] on span "Salão / Mesas" at bounding box center [76, 448] width 81 height 18
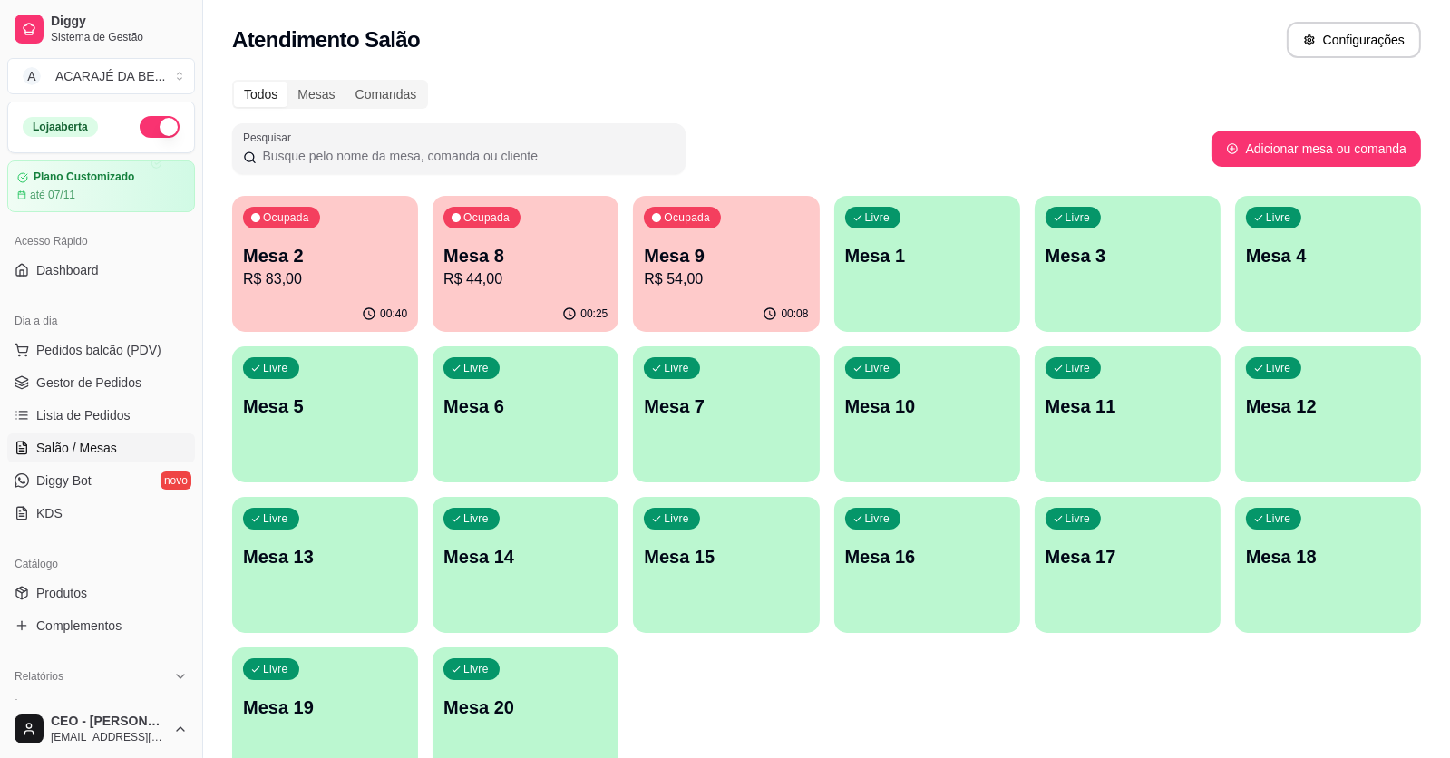
click at [285, 274] on p "R$ 83,00" at bounding box center [325, 279] width 164 height 22
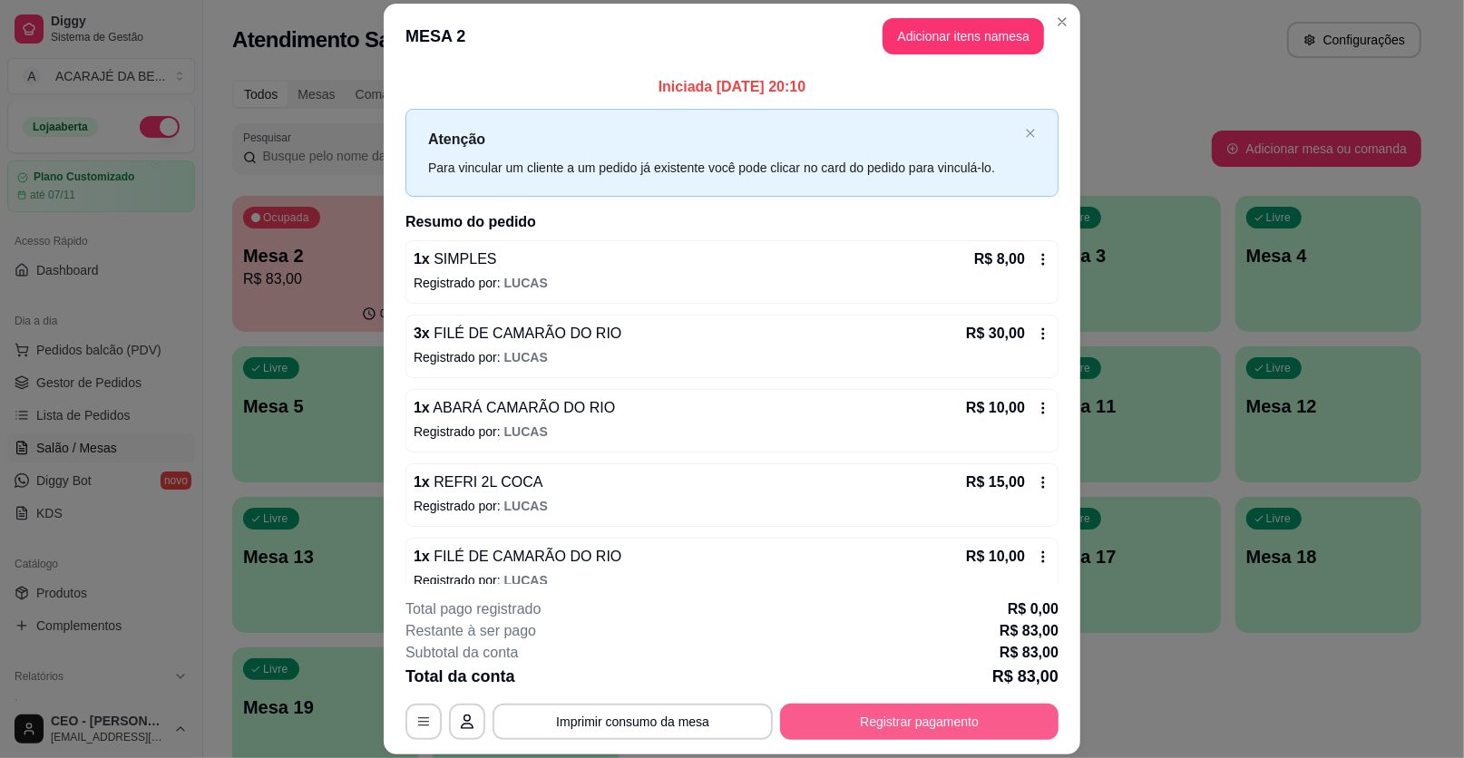
click at [887, 716] on button "Registrar pagamento" at bounding box center [919, 722] width 278 height 36
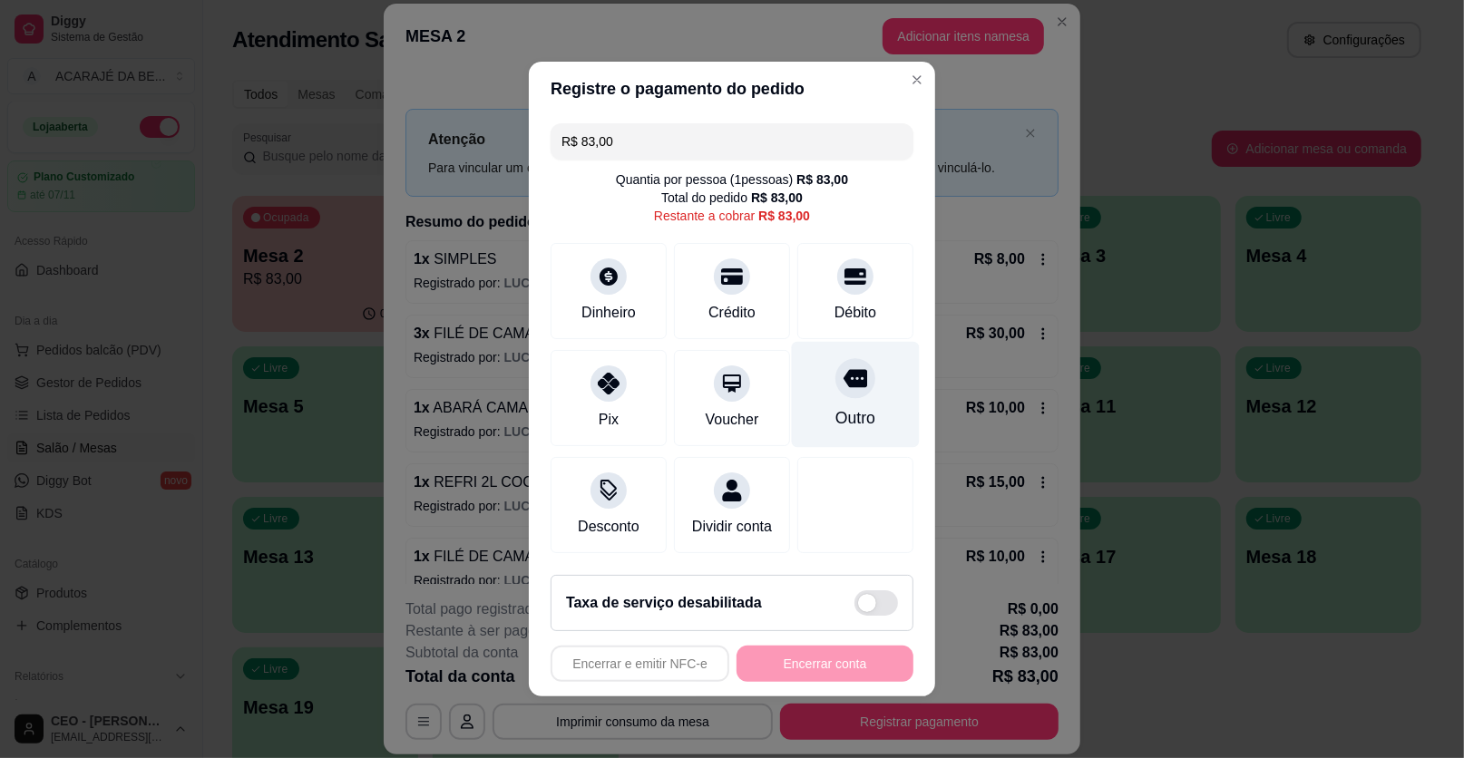
click at [822, 414] on div "Outro" at bounding box center [856, 395] width 128 height 106
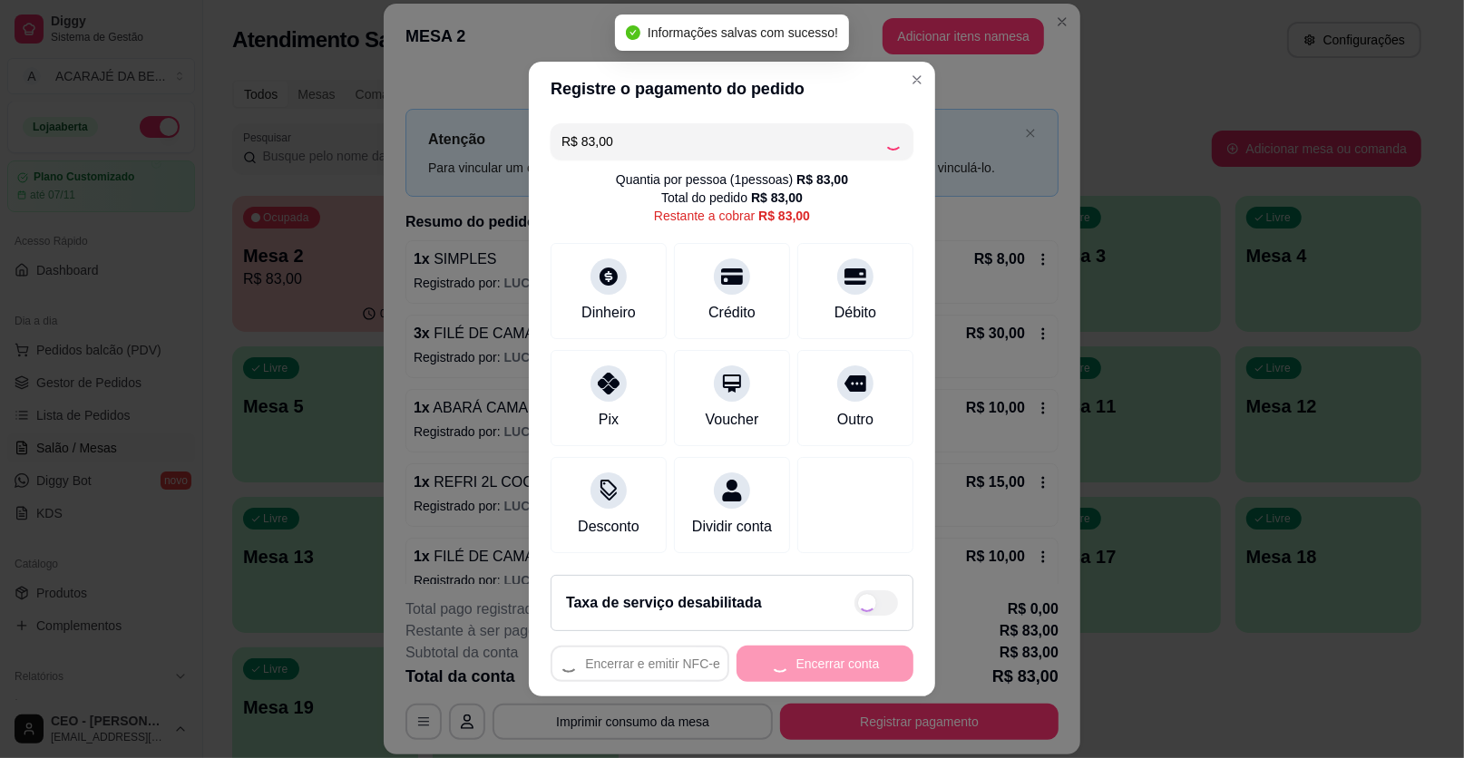
type input "R$ 0,00"
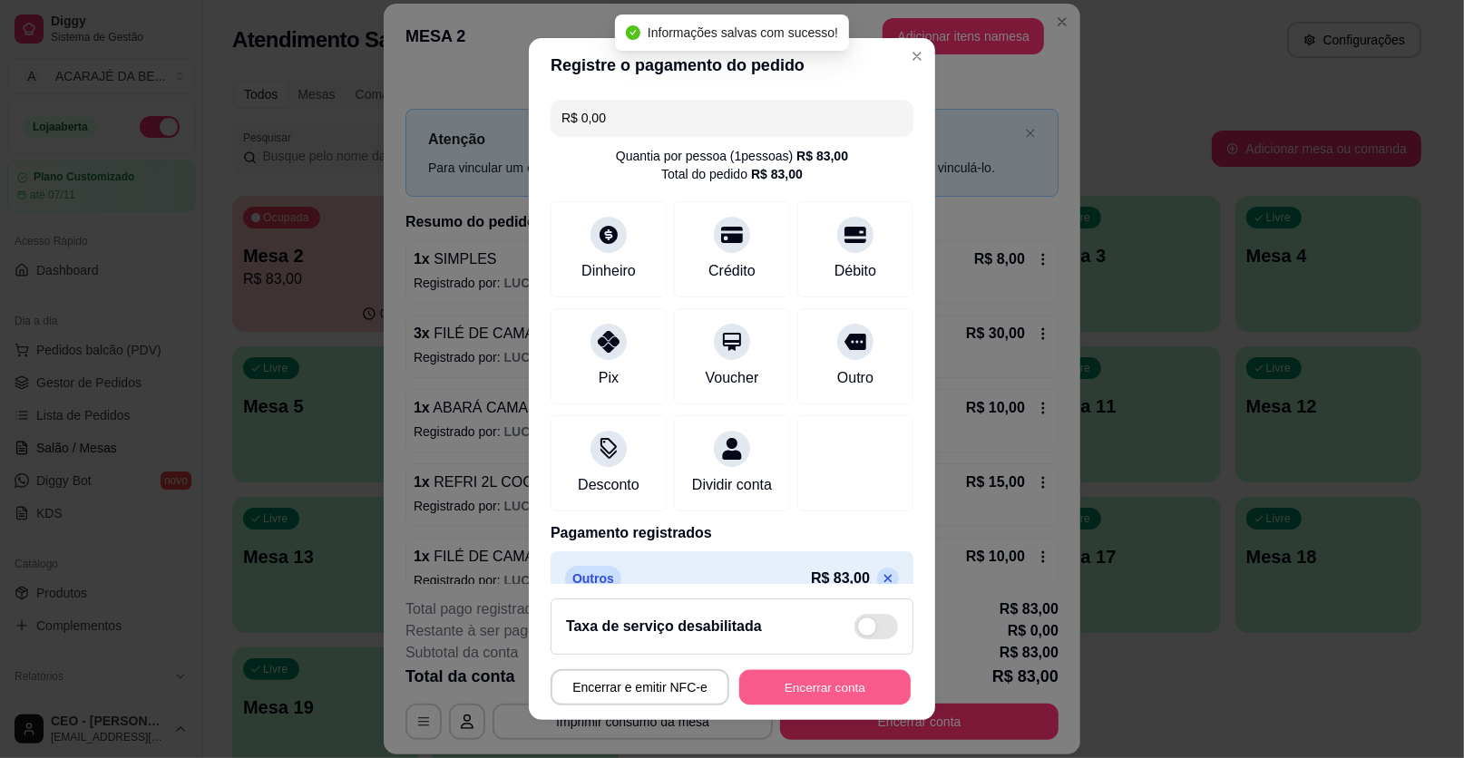
click at [837, 682] on button "Encerrar conta" at bounding box center [824, 687] width 171 height 35
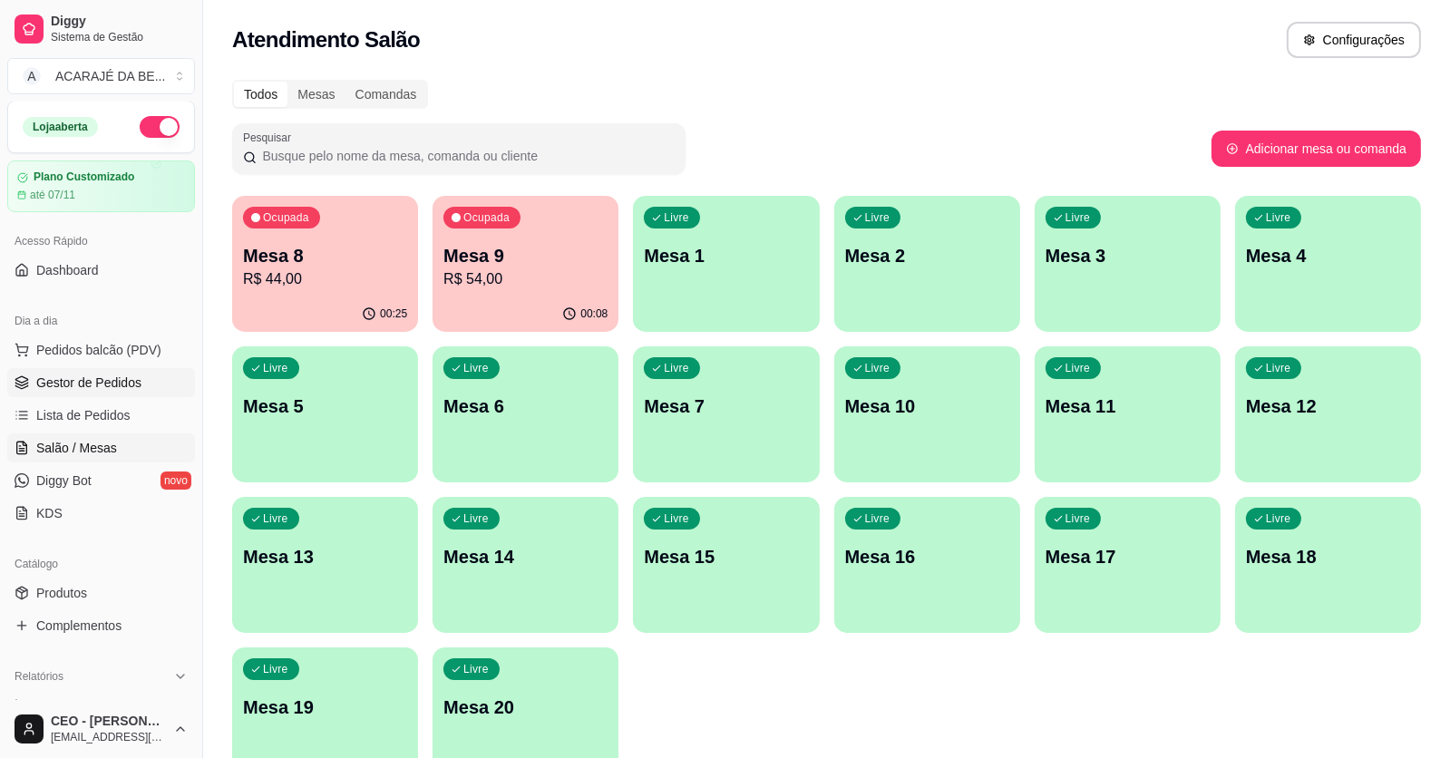
click at [87, 375] on span "Gestor de Pedidos" at bounding box center [88, 383] width 105 height 18
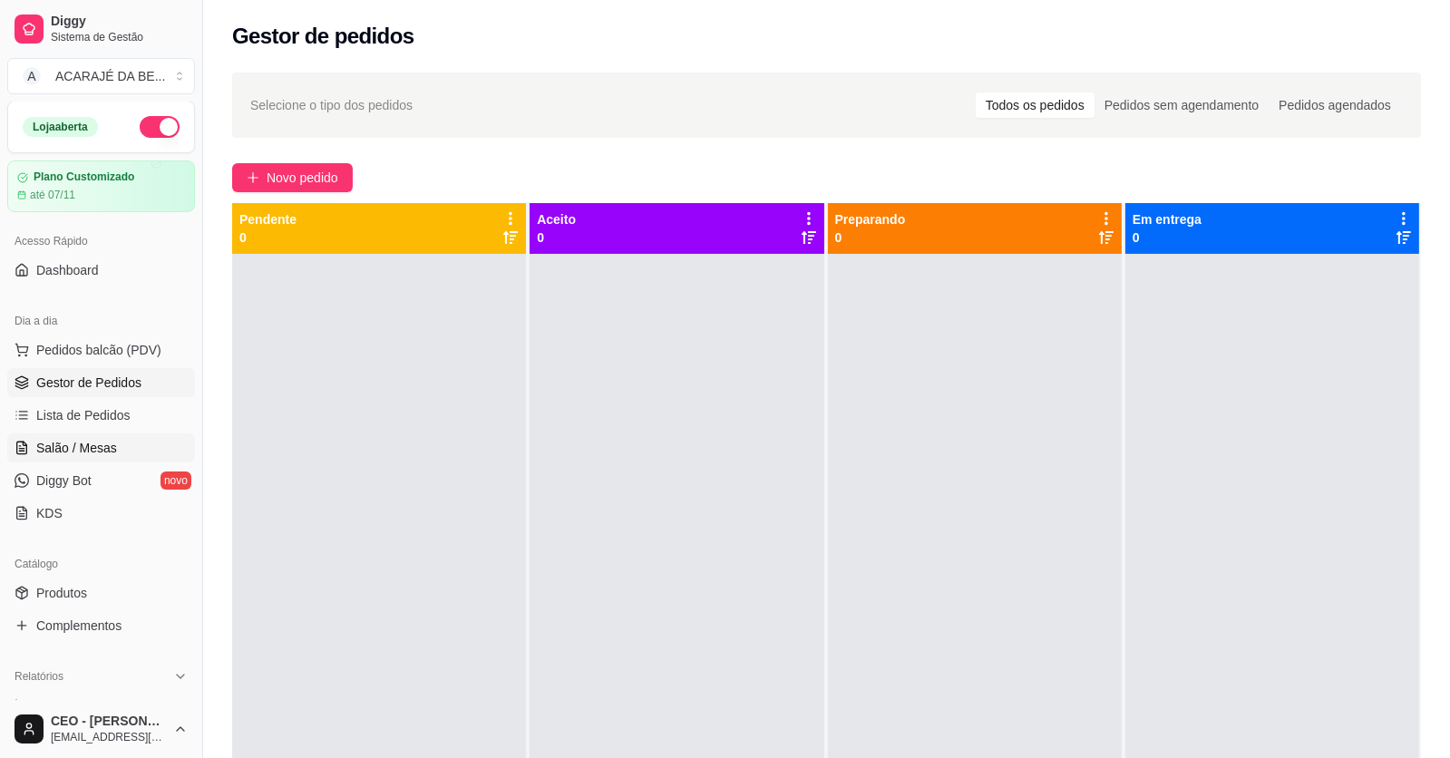
click at [128, 446] on link "Salão / Mesas" at bounding box center [101, 448] width 188 height 29
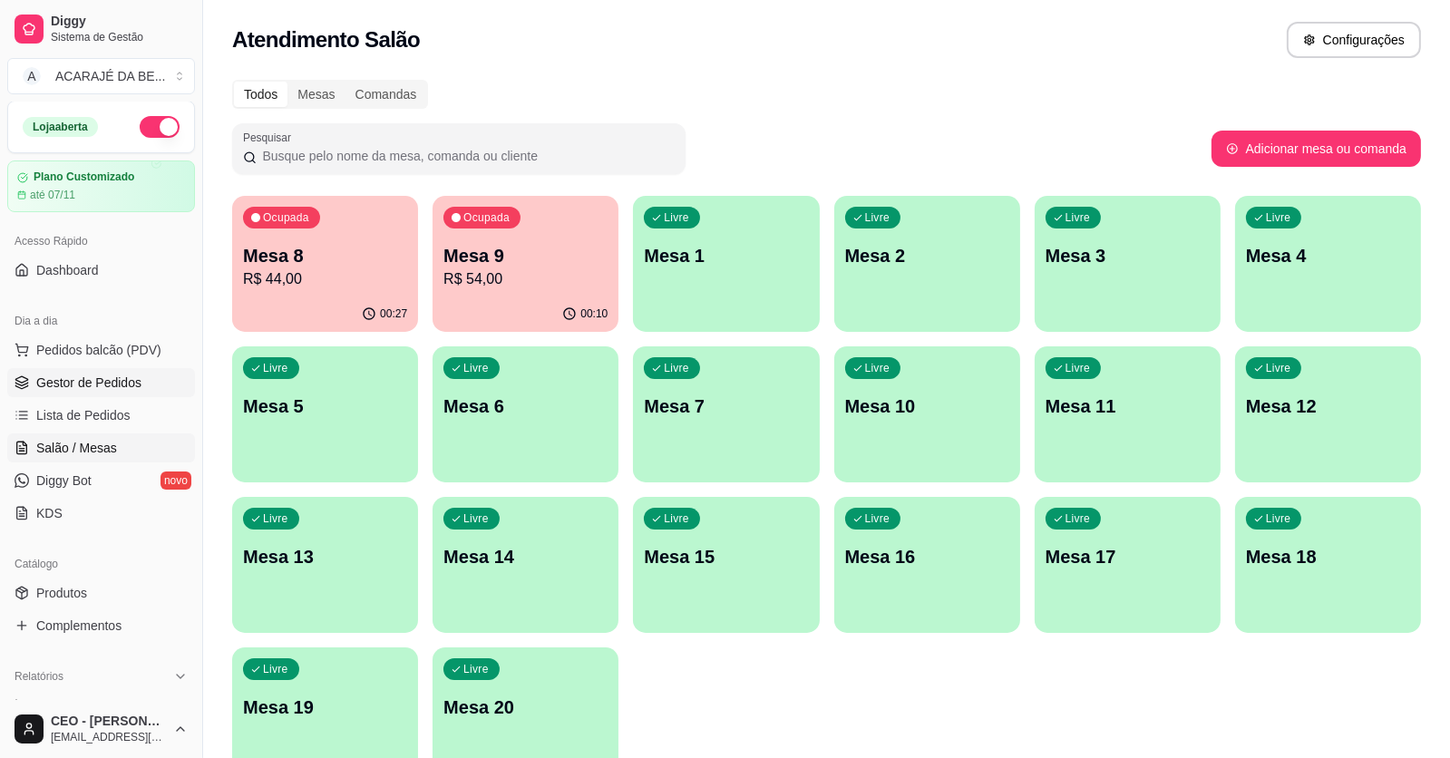
click at [103, 385] on span "Gestor de Pedidos" at bounding box center [88, 383] width 105 height 18
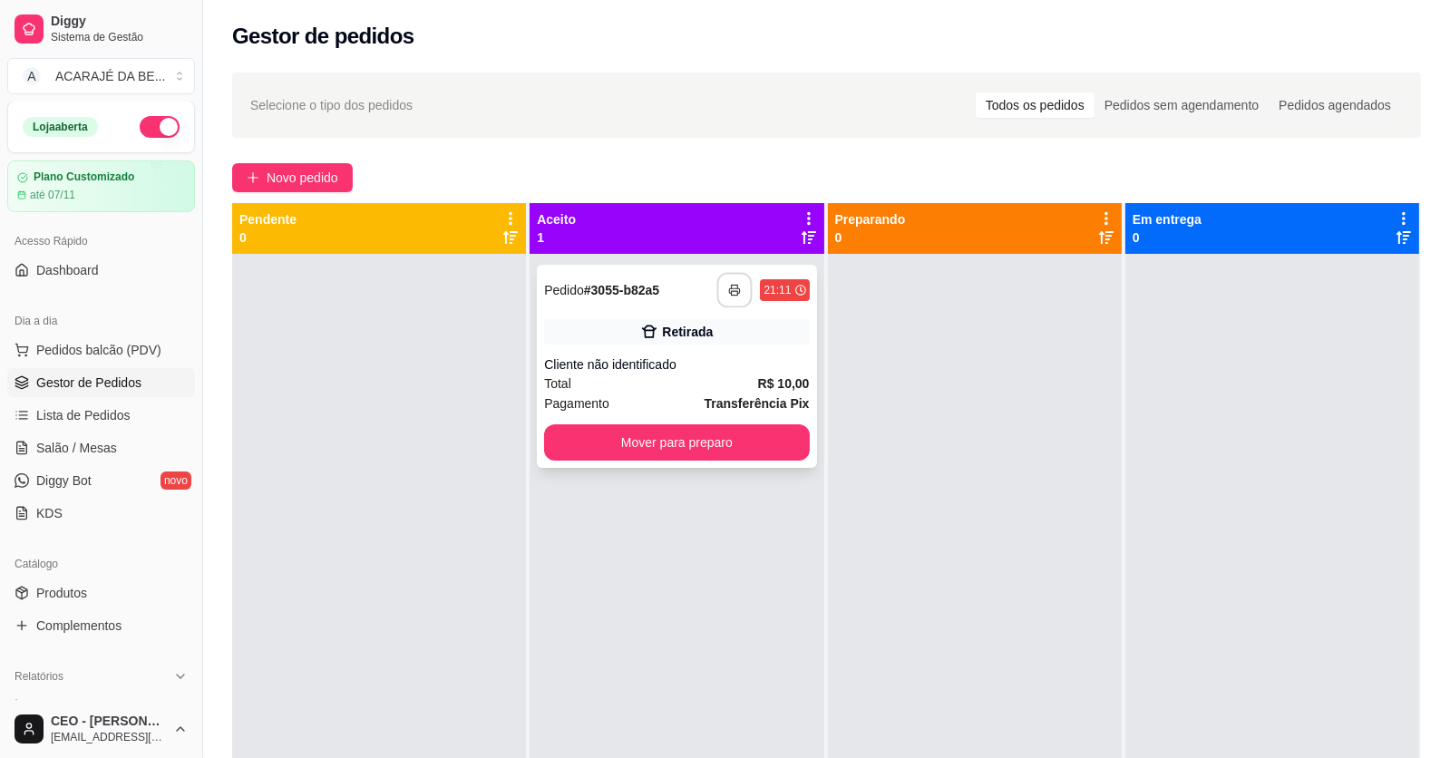
click at [720, 286] on button "button" at bounding box center [734, 290] width 35 height 35
click at [700, 450] on button "Mover para preparo" at bounding box center [677, 442] width 257 height 35
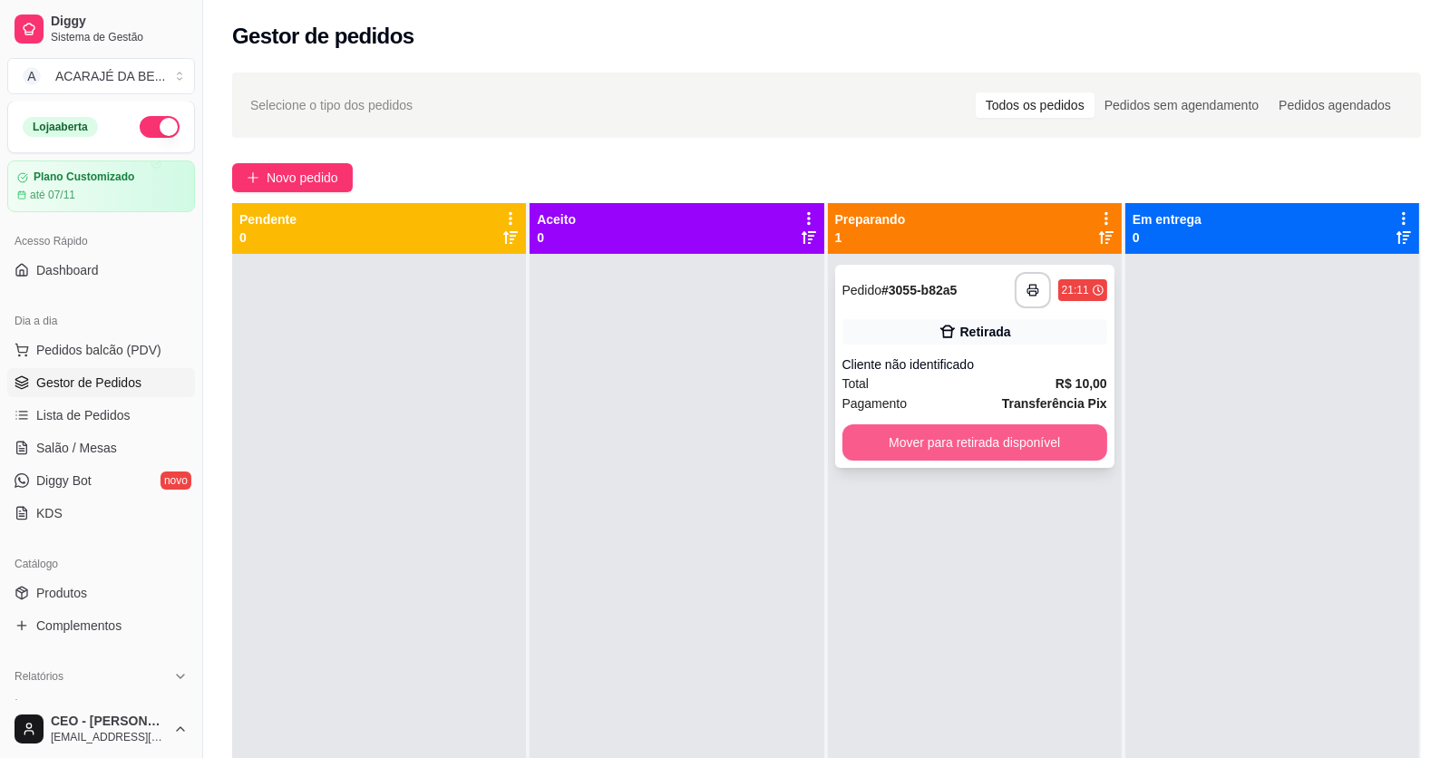
click at [914, 441] on button "Mover para retirada disponível" at bounding box center [975, 442] width 265 height 36
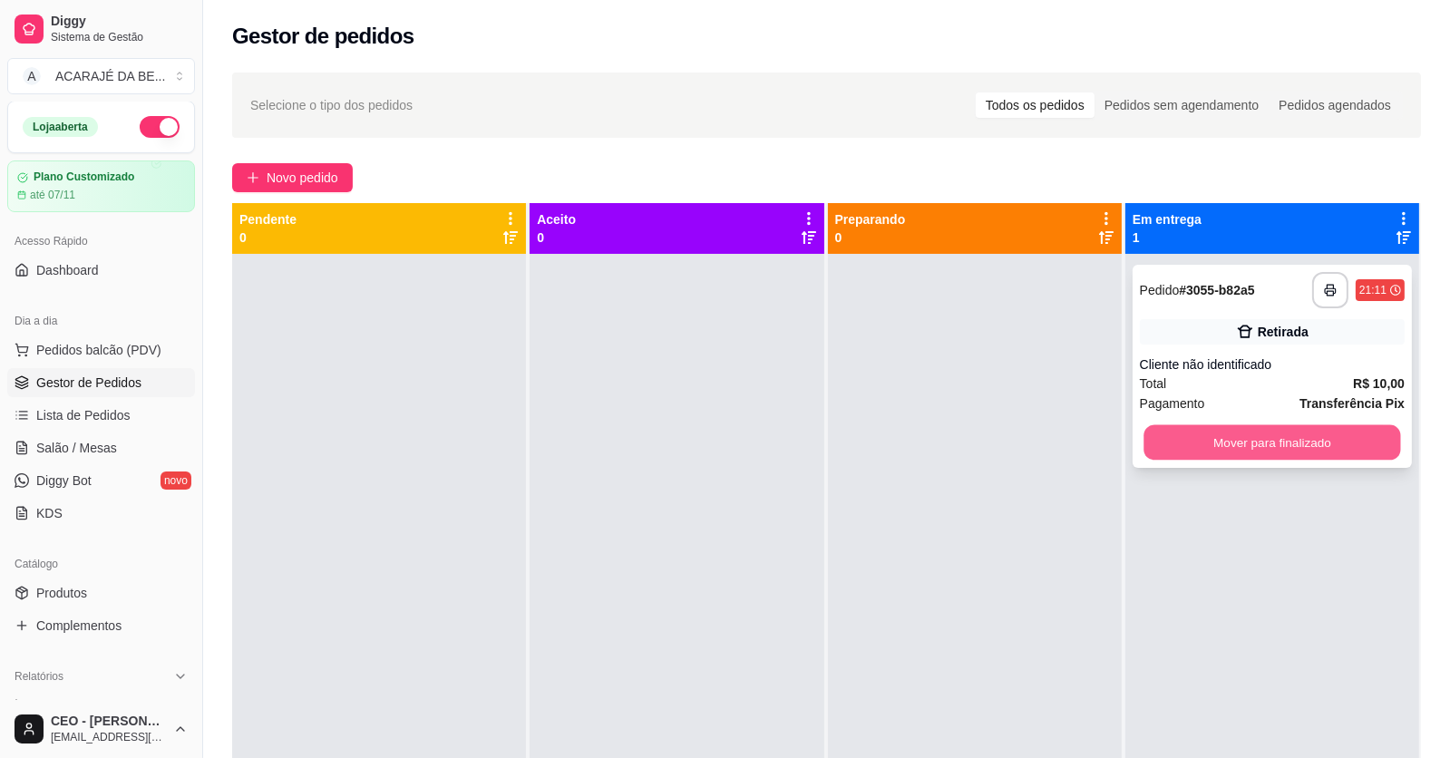
click at [1238, 442] on button "Mover para finalizado" at bounding box center [1272, 442] width 257 height 35
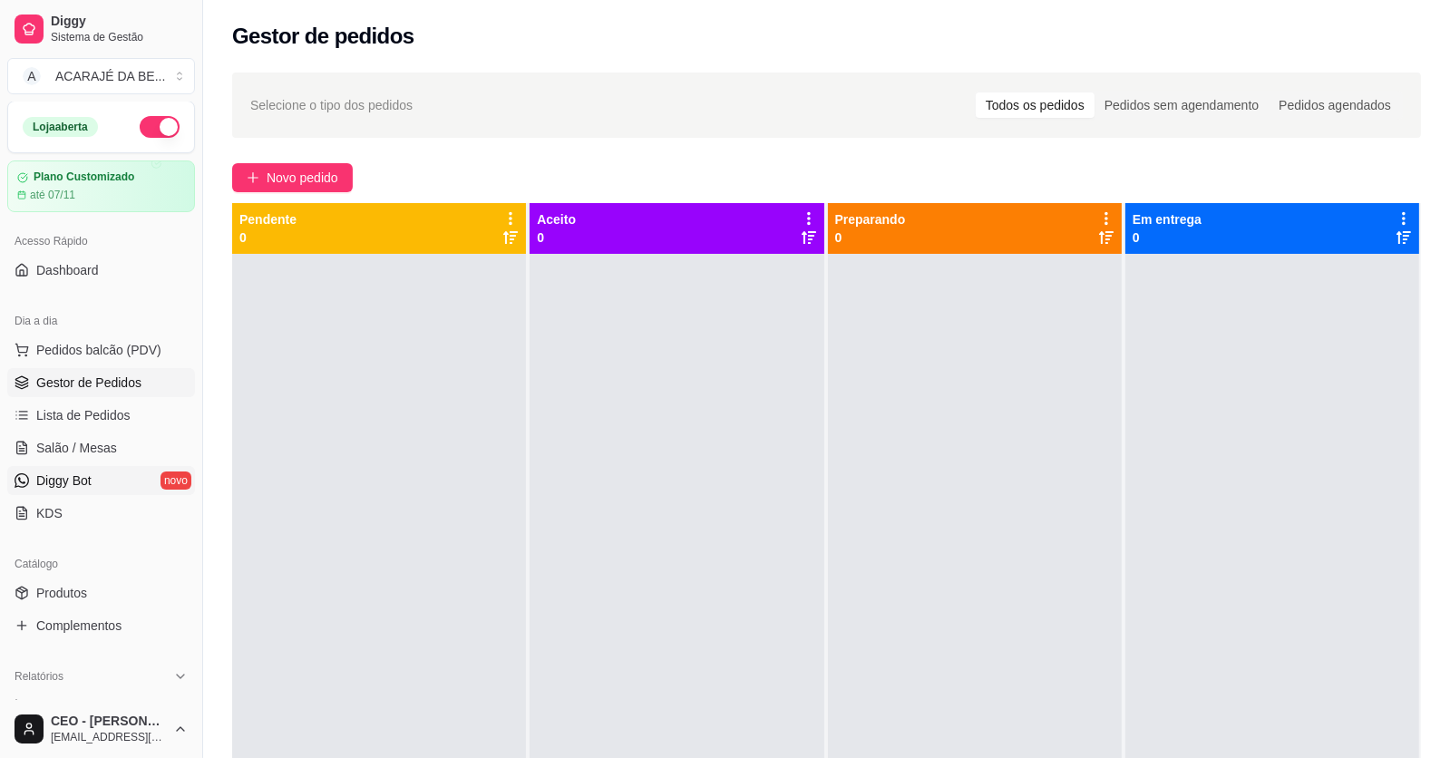
scroll to position [364, 0]
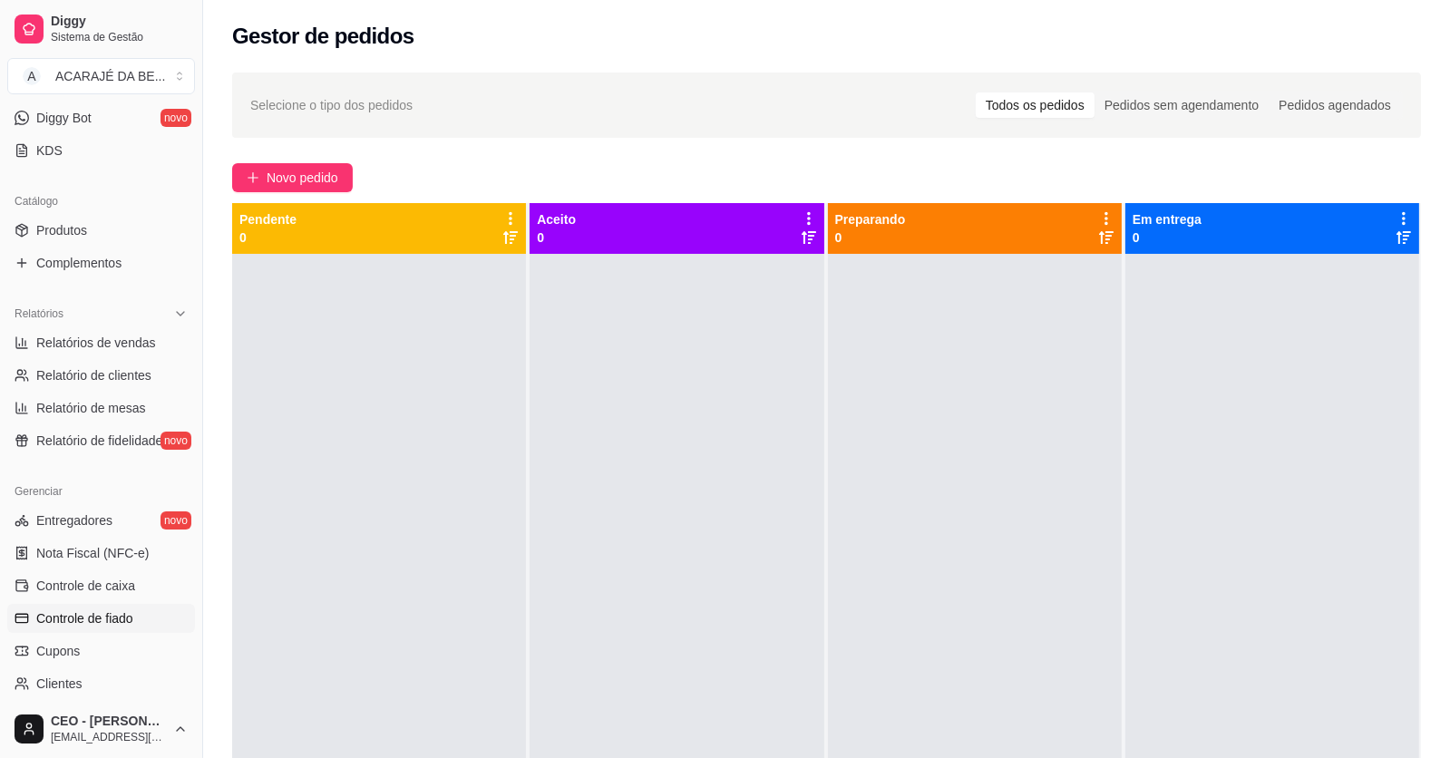
click at [66, 605] on link "Controle de fiado" at bounding box center [101, 618] width 188 height 29
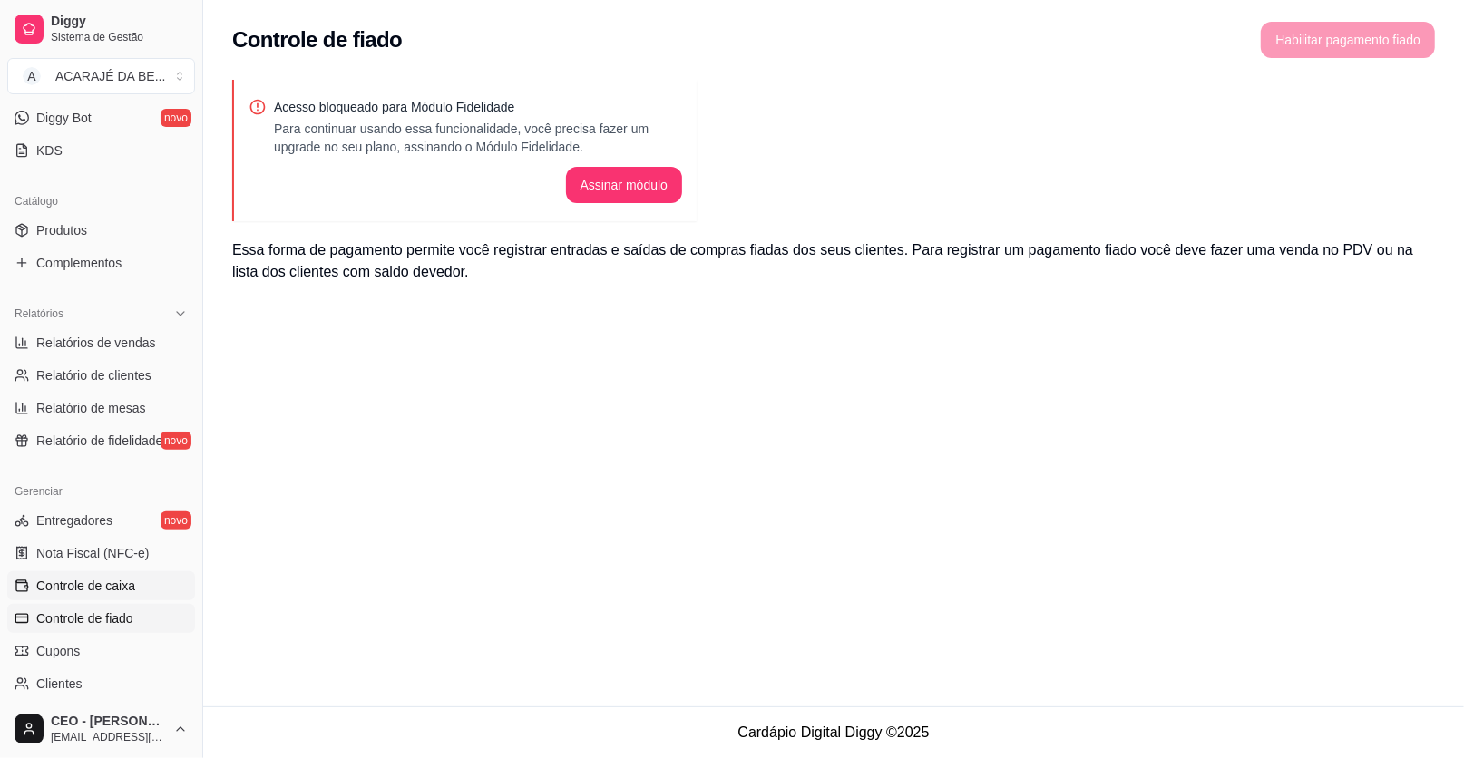
click at [80, 571] on link "Controle de caixa" at bounding box center [101, 585] width 188 height 29
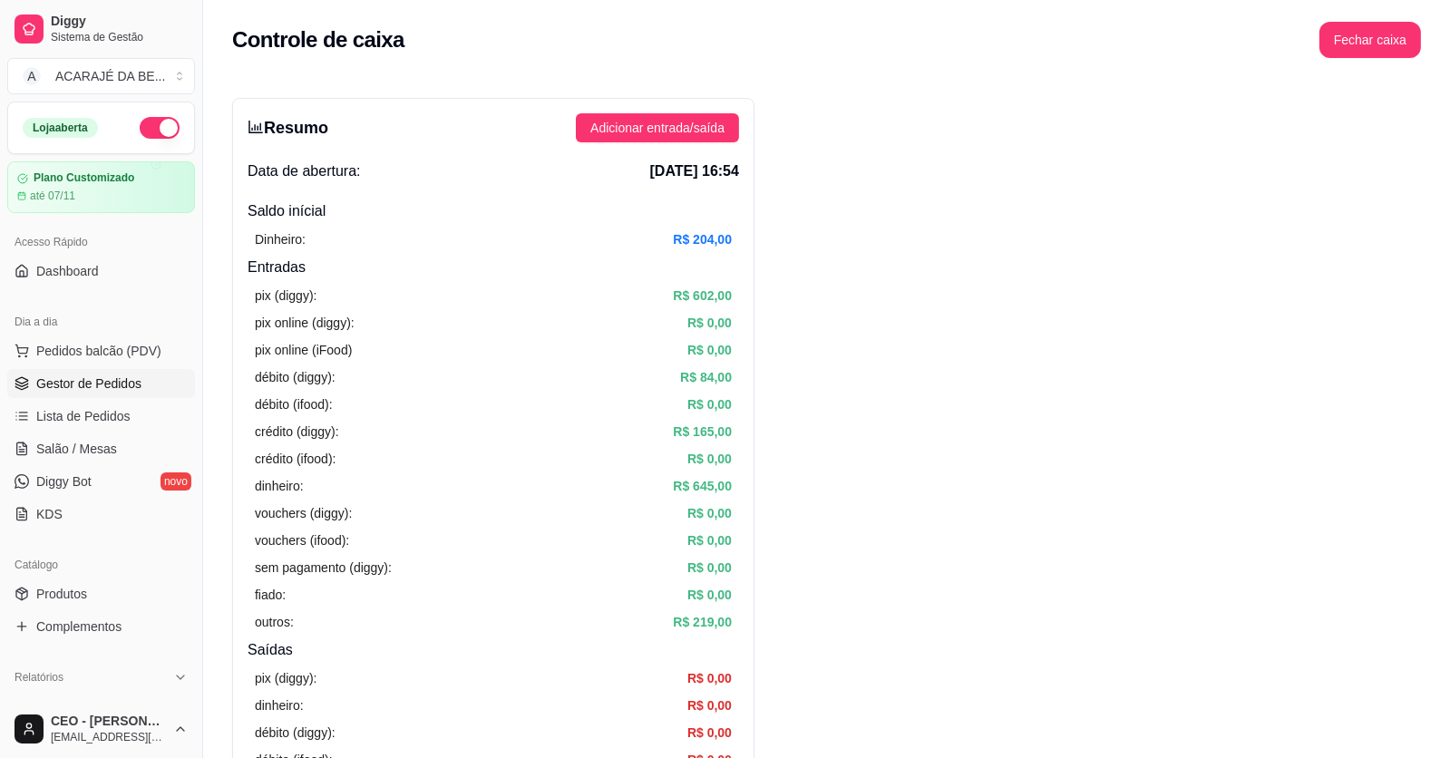
click at [102, 384] on span "Gestor de Pedidos" at bounding box center [88, 384] width 105 height 18
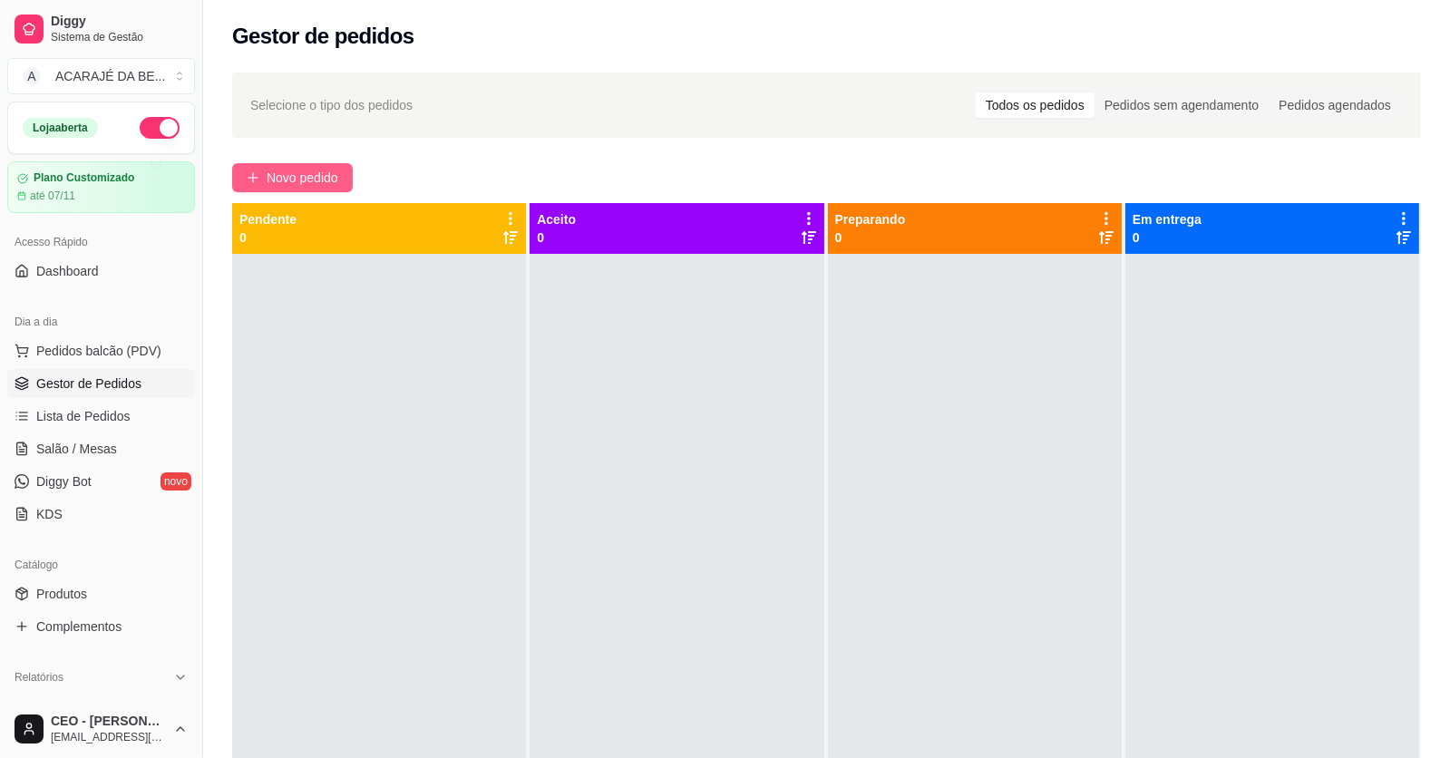
click at [303, 172] on span "Novo pedido" at bounding box center [303, 178] width 72 height 20
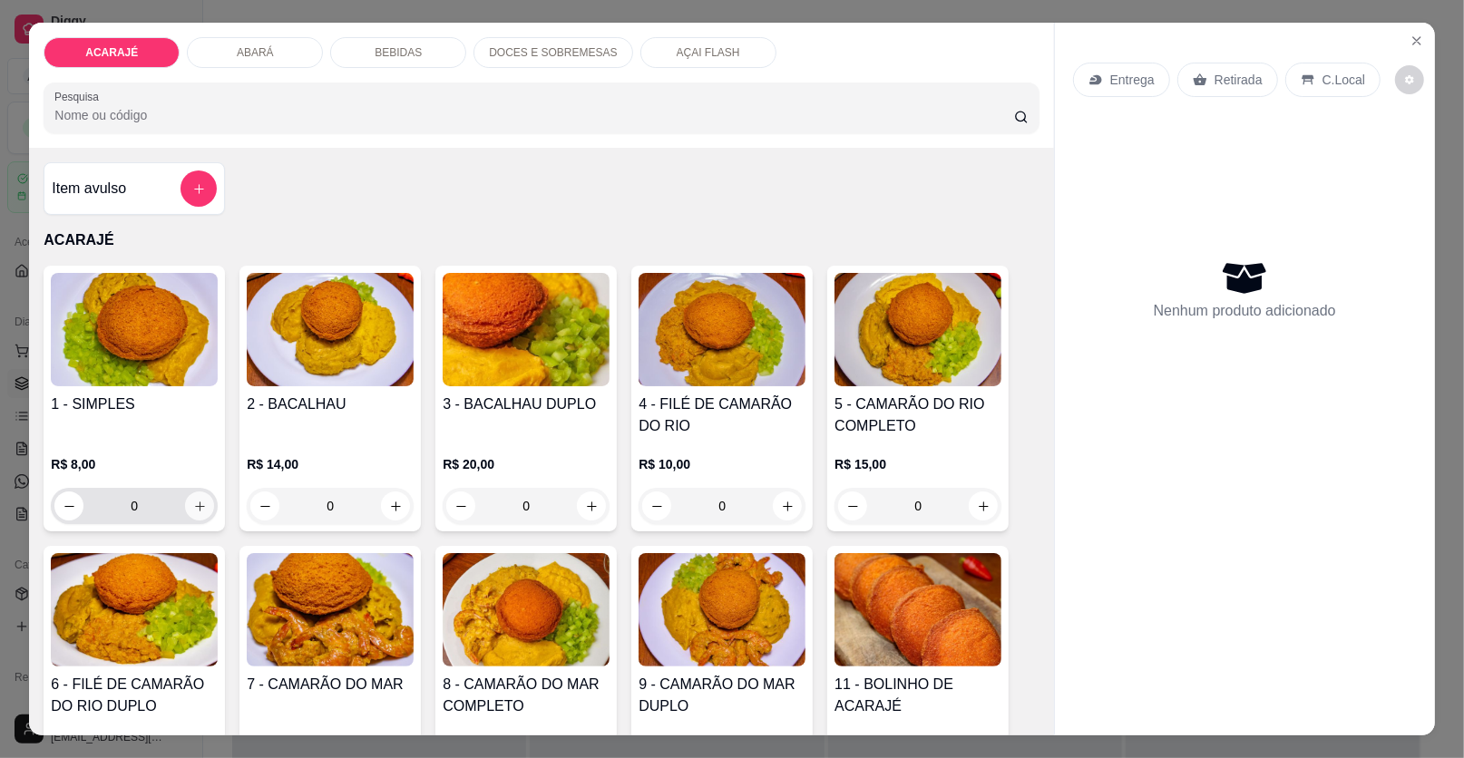
click at [185, 505] on button "increase-product-quantity" at bounding box center [199, 506] width 29 height 29
type input "1"
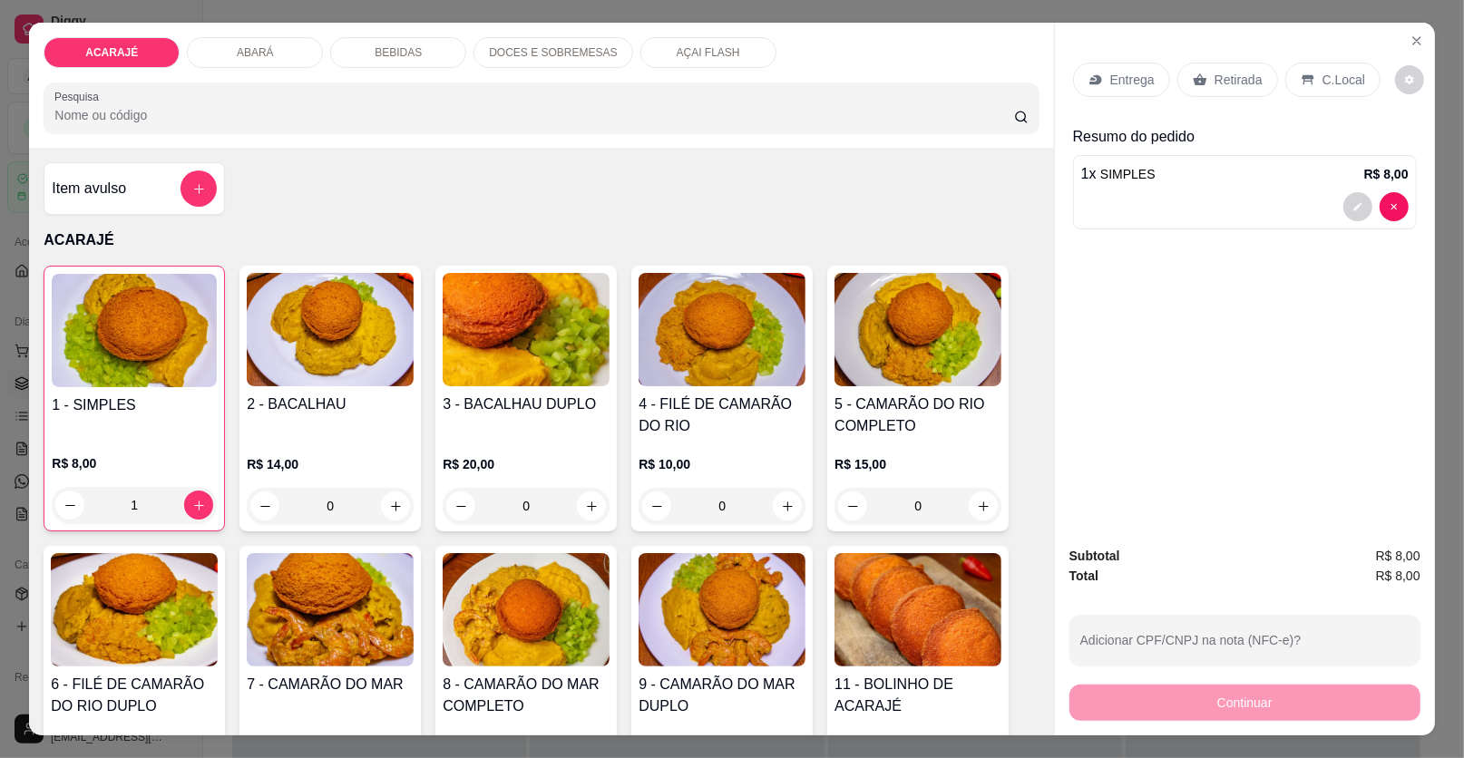
click at [1196, 71] on div "Retirada" at bounding box center [1227, 80] width 101 height 34
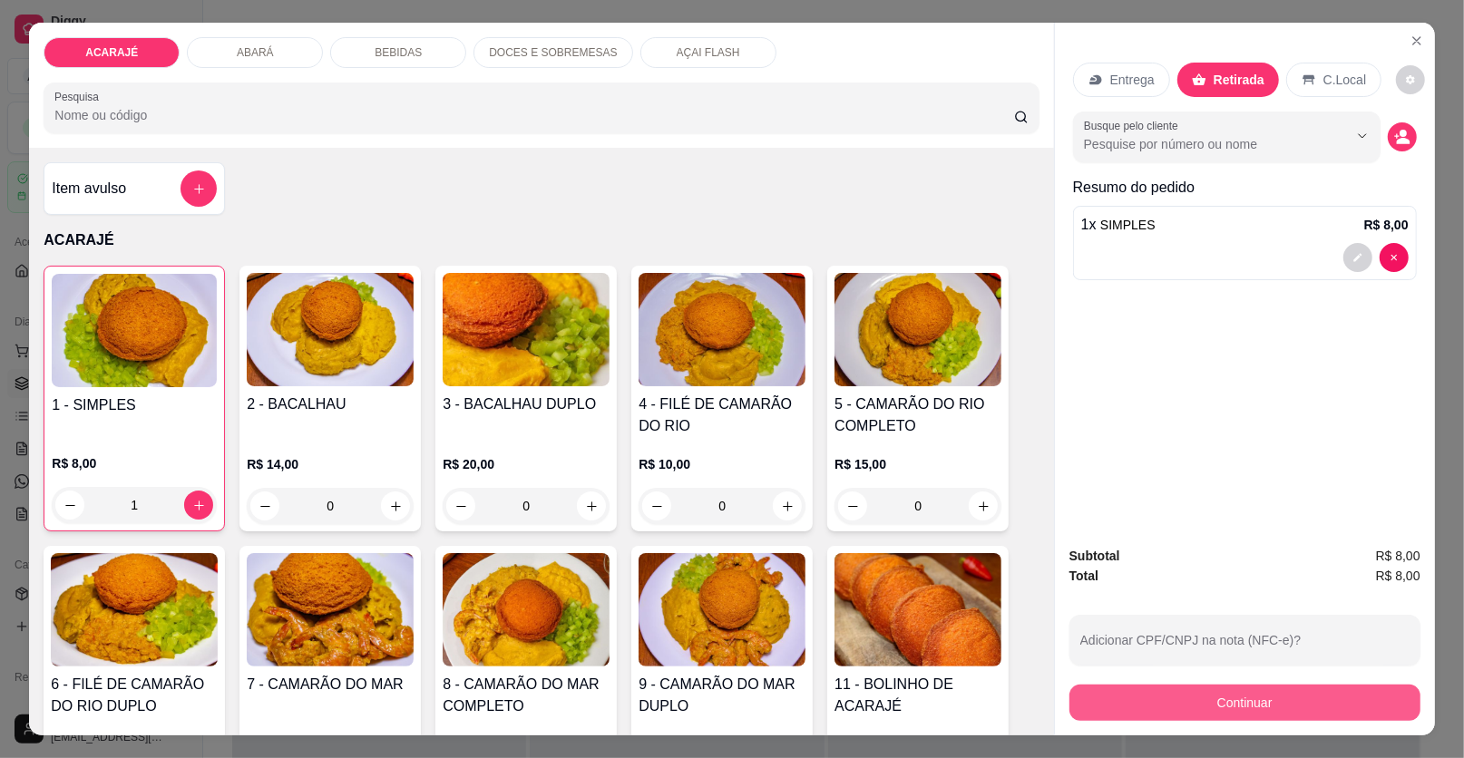
click at [1160, 695] on button "Continuar" at bounding box center [1244, 703] width 351 height 36
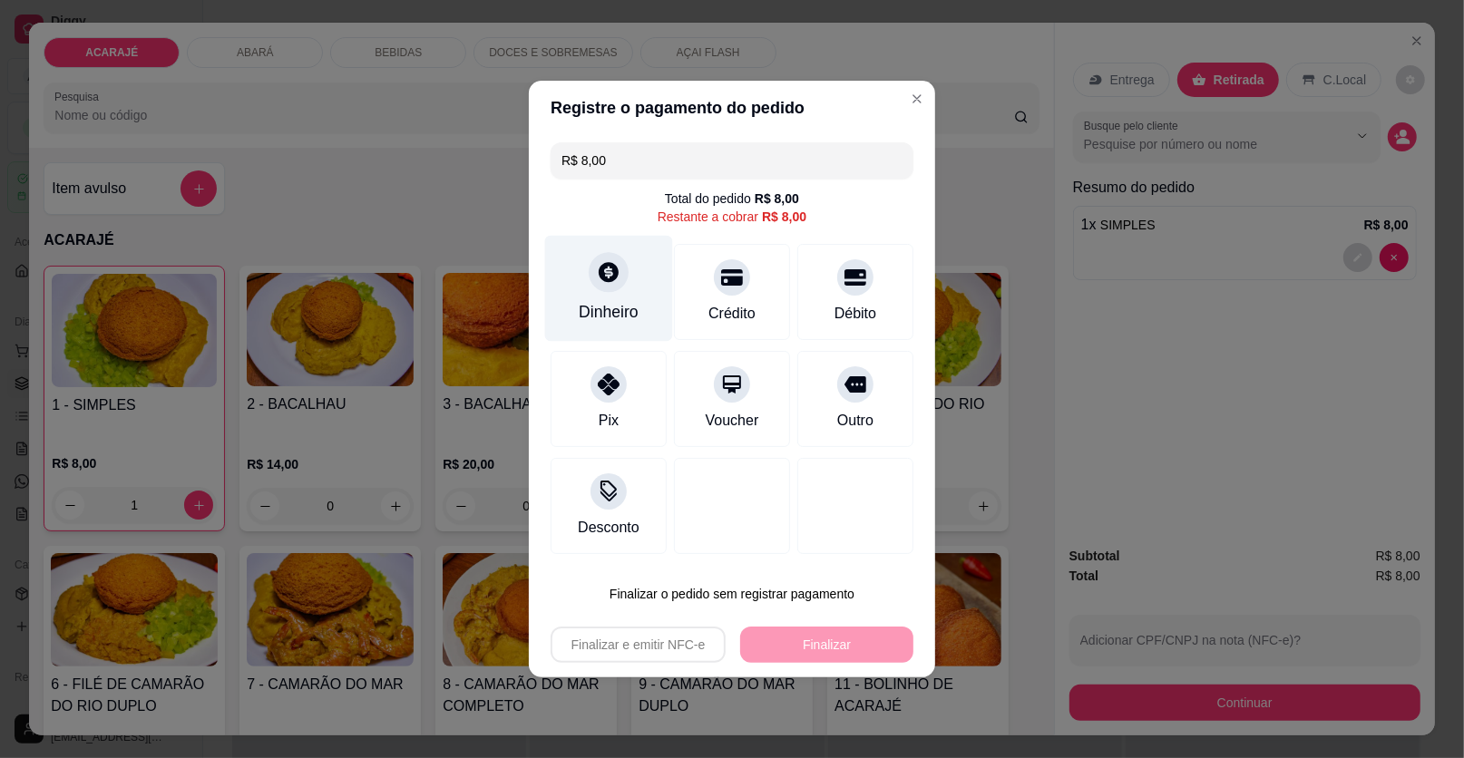
click at [597, 295] on div "Dinheiro" at bounding box center [609, 289] width 128 height 106
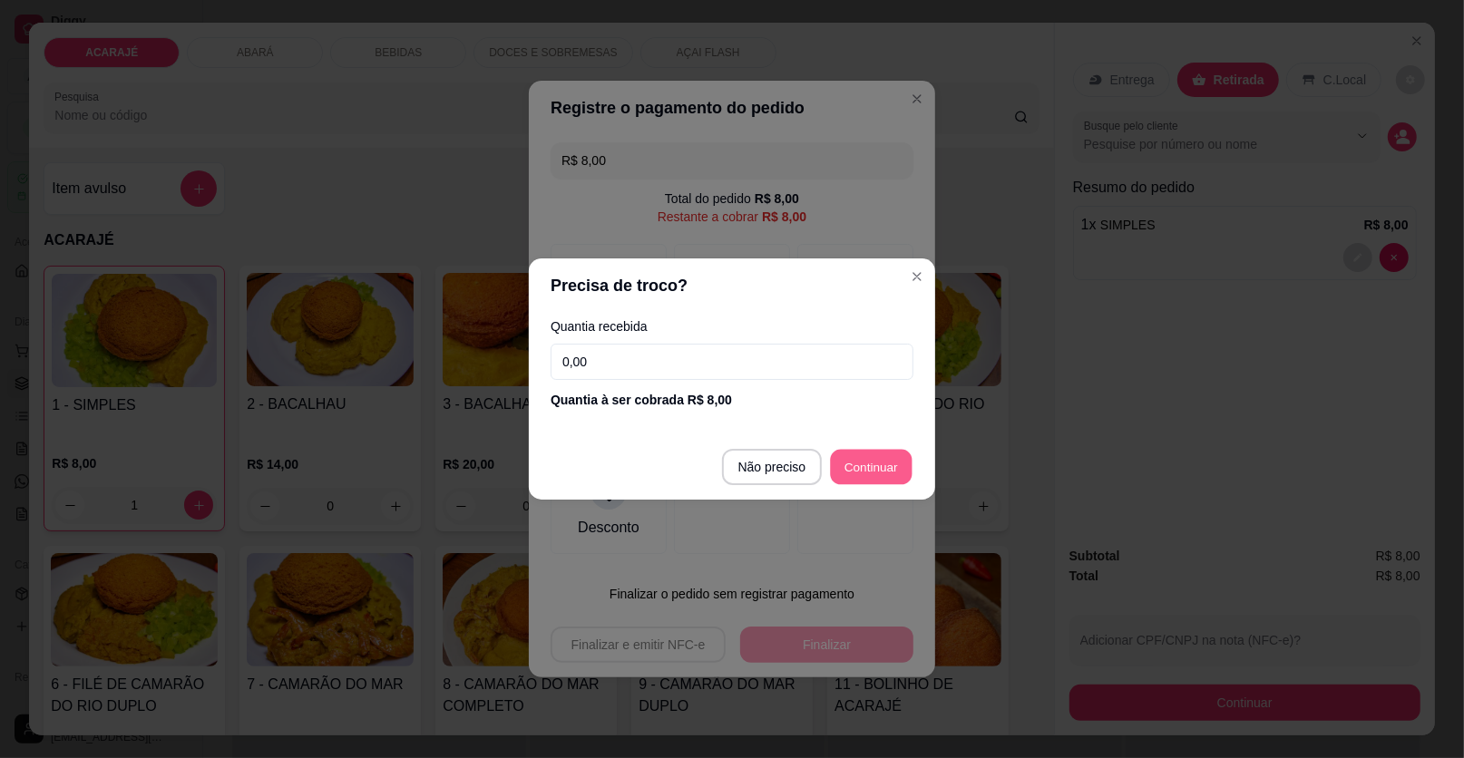
type input "R$ 0,00"
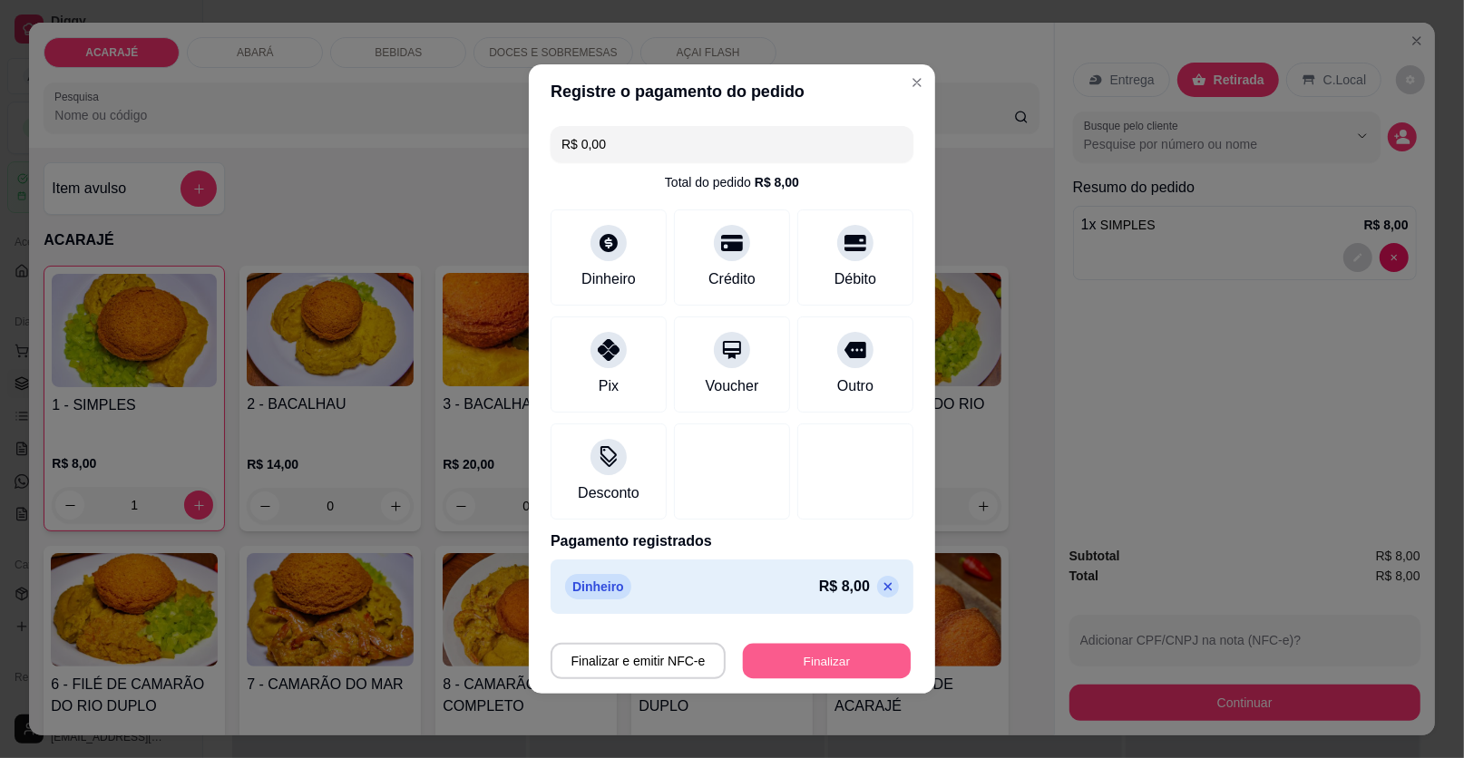
click at [843, 652] on button "Finalizar" at bounding box center [827, 661] width 168 height 35
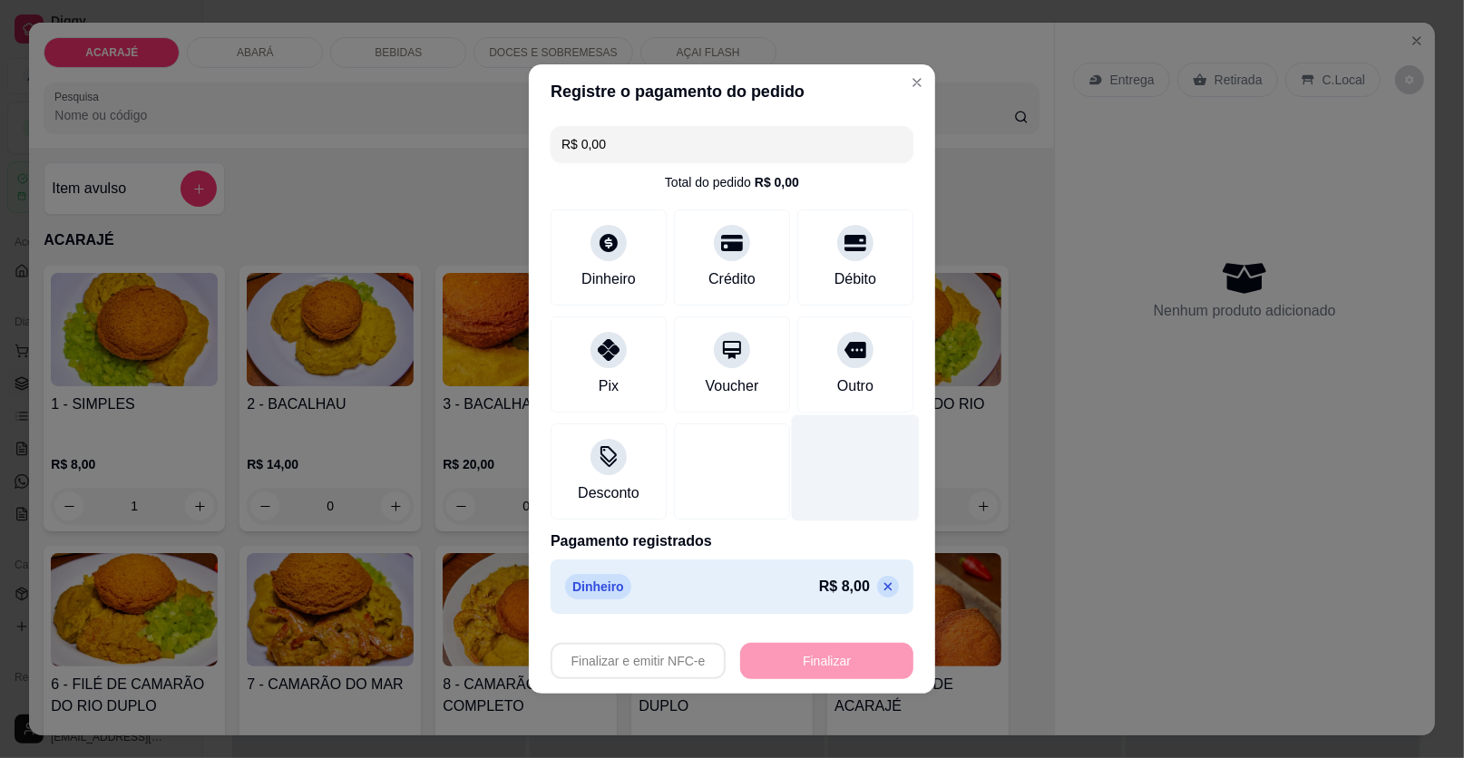
type input "0"
type input "-R$ 8,00"
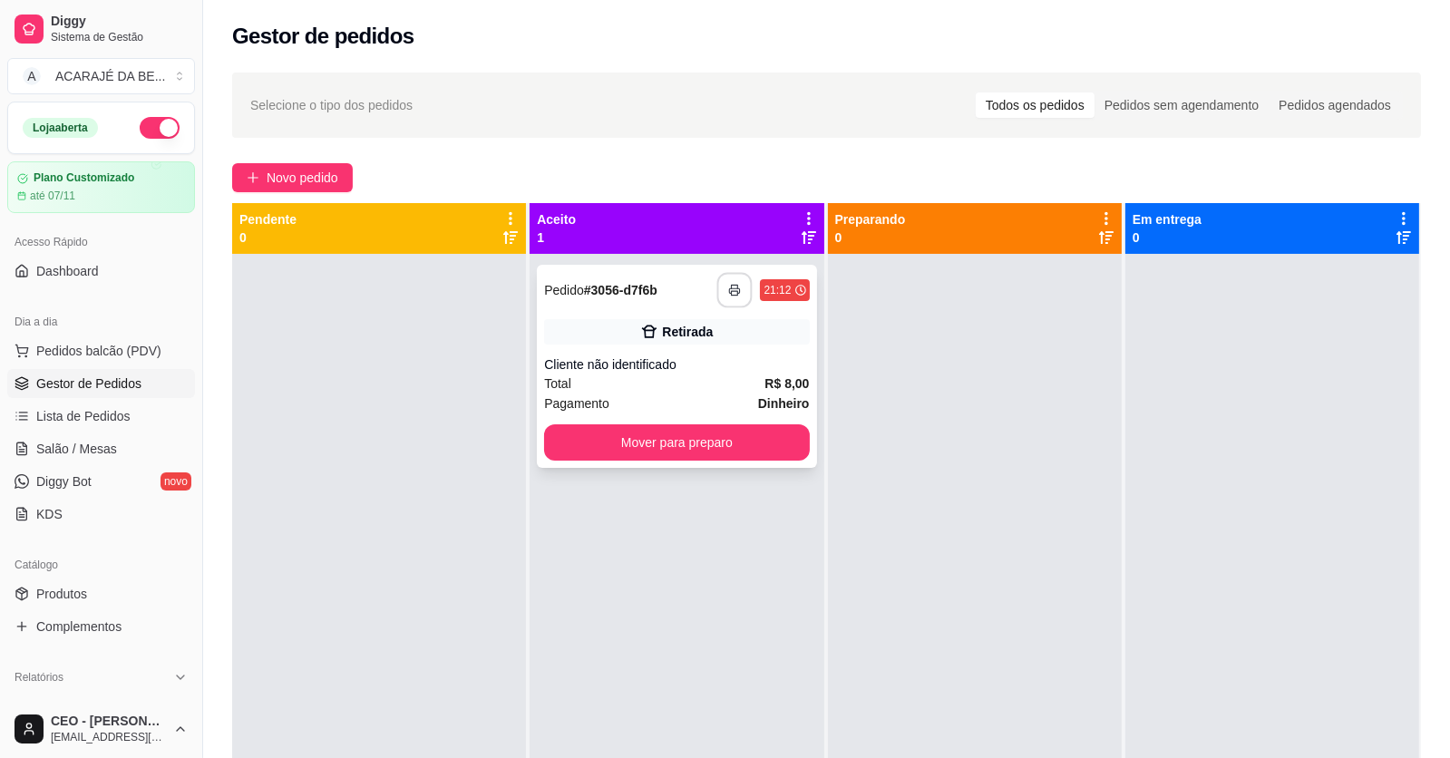
click at [741, 289] on button "button" at bounding box center [734, 290] width 35 height 35
click at [719, 458] on button "Mover para preparo" at bounding box center [676, 442] width 265 height 36
click at [775, 467] on div "**********" at bounding box center [677, 633] width 294 height 758
click at [777, 463] on div "**********" at bounding box center [676, 366] width 279 height 203
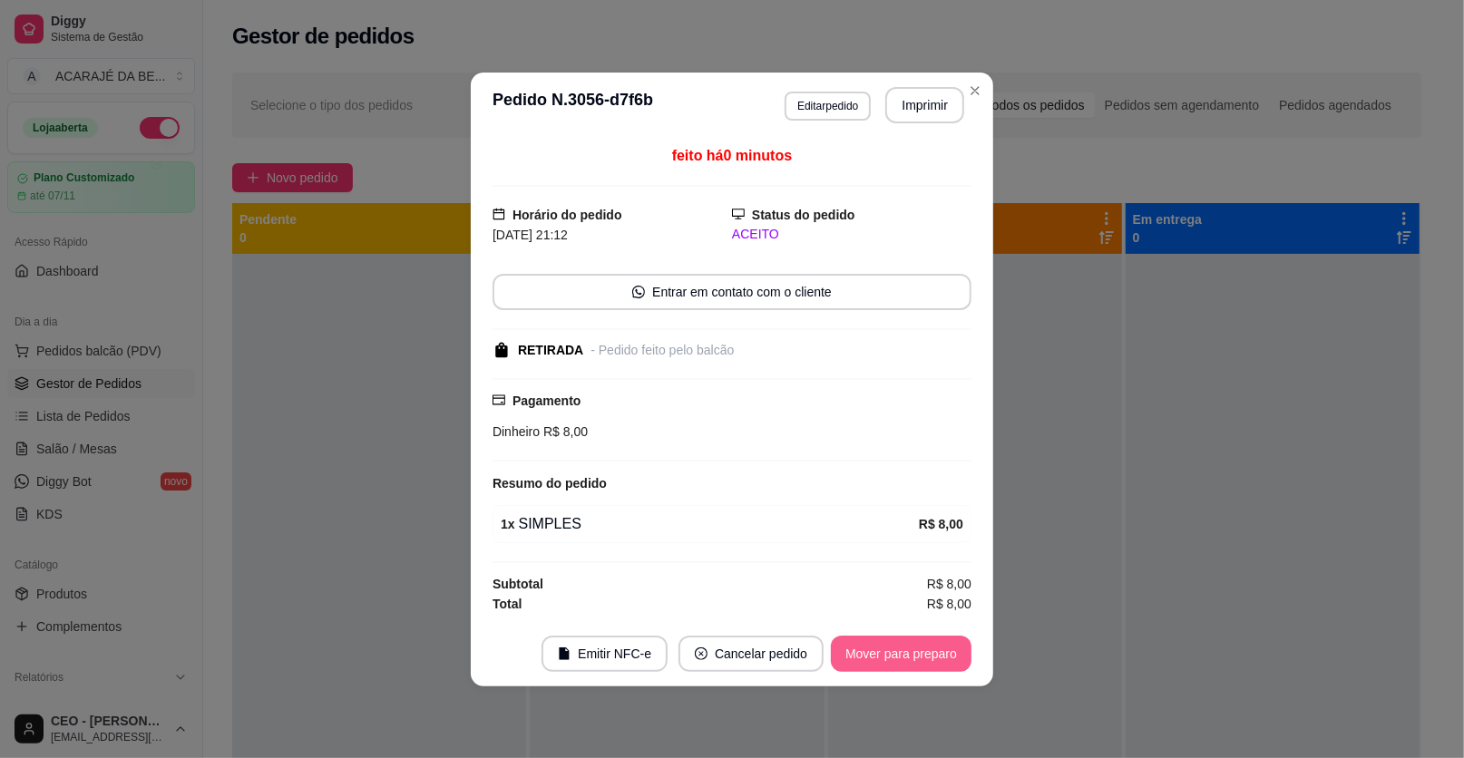
click at [901, 658] on button "Mover para preparo" at bounding box center [901, 654] width 141 height 36
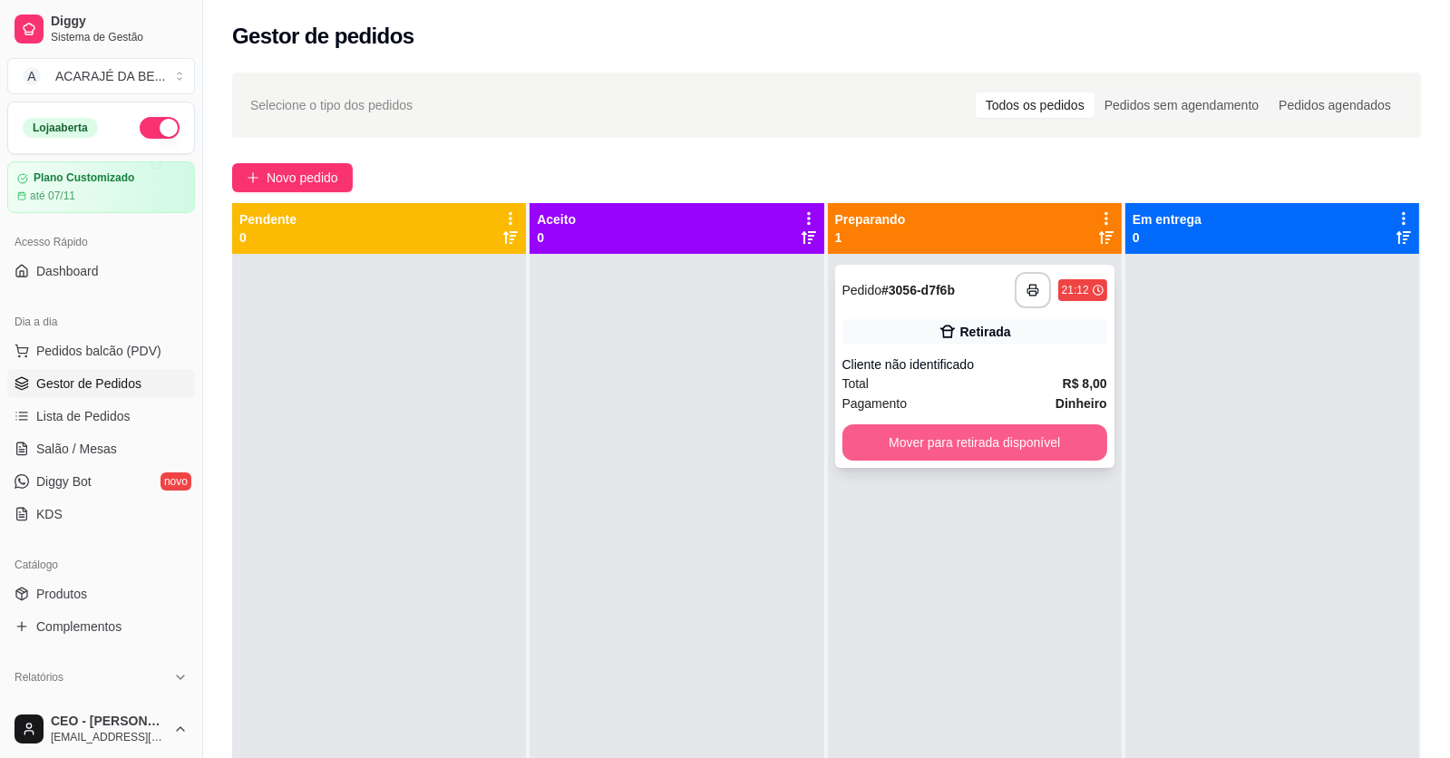
click at [1045, 455] on button "Mover para retirada disponível" at bounding box center [975, 442] width 265 height 36
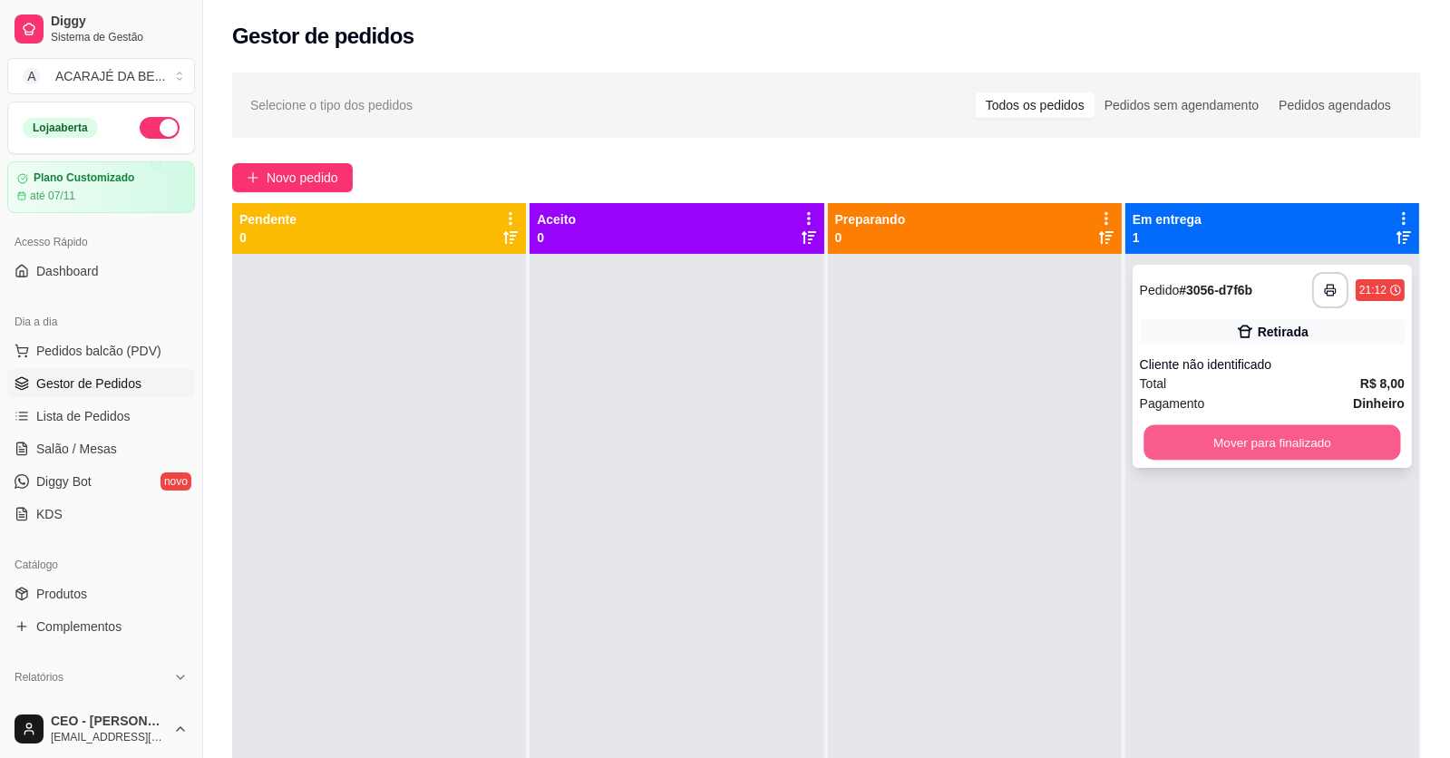
click at [1228, 448] on button "Mover para finalizado" at bounding box center [1272, 442] width 257 height 35
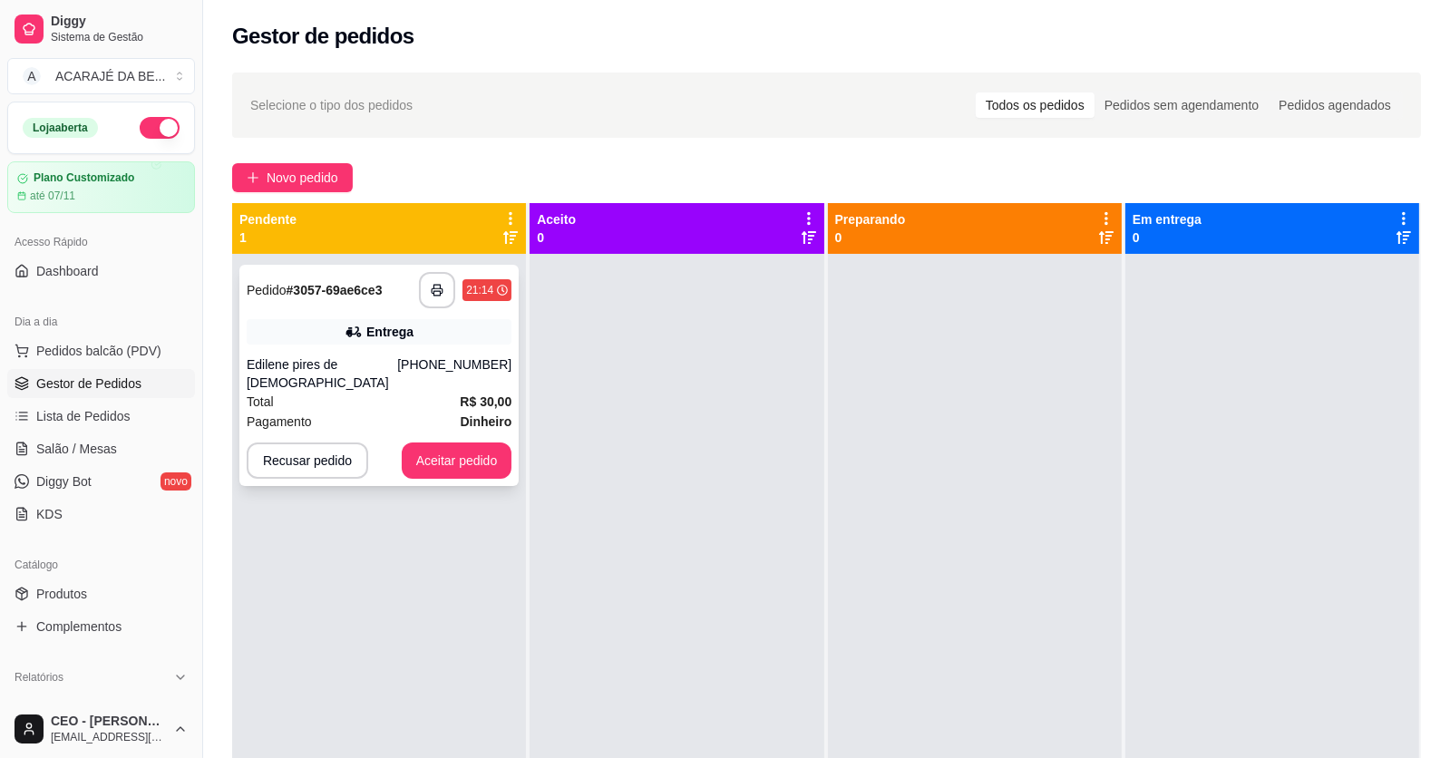
click at [460, 414] on strong "Dinheiro" at bounding box center [486, 421] width 52 height 15
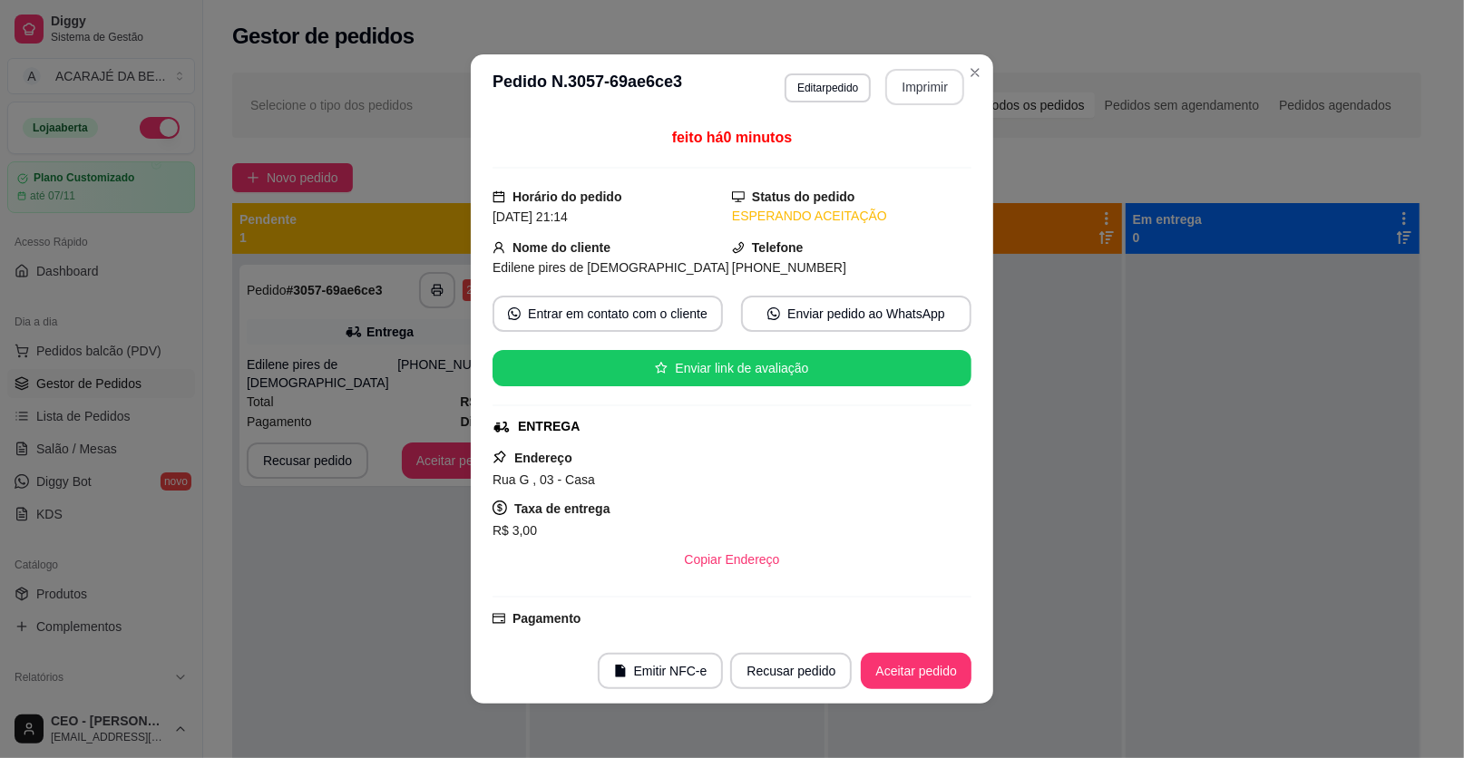
click at [887, 81] on button "Imprimir" at bounding box center [924, 87] width 79 height 36
click at [944, 674] on button "Aceitar pedido" at bounding box center [916, 671] width 107 height 35
click at [944, 674] on div "Recusar pedido Aceitar pedido" at bounding box center [825, 671] width 292 height 36
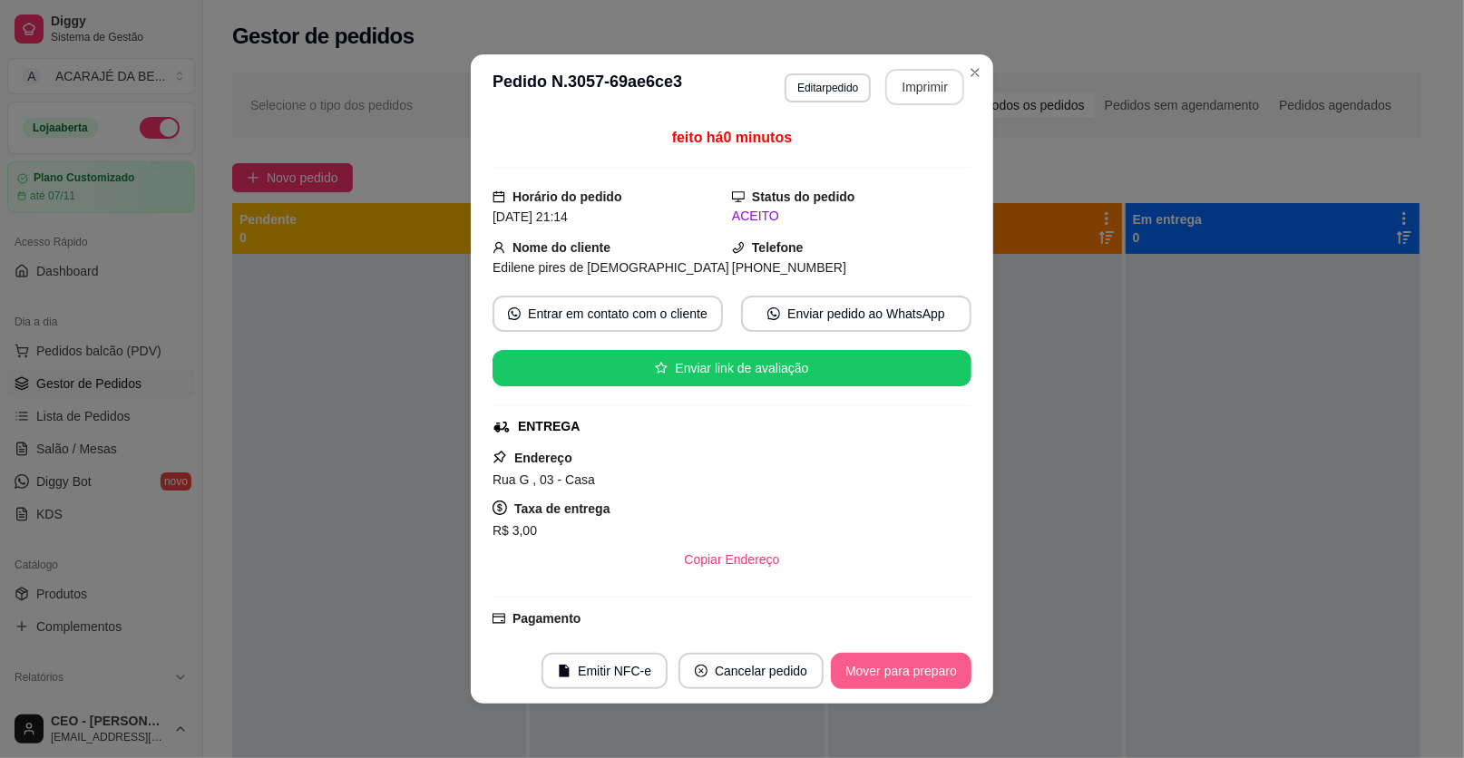
click at [949, 681] on button "Mover para preparo" at bounding box center [901, 671] width 141 height 36
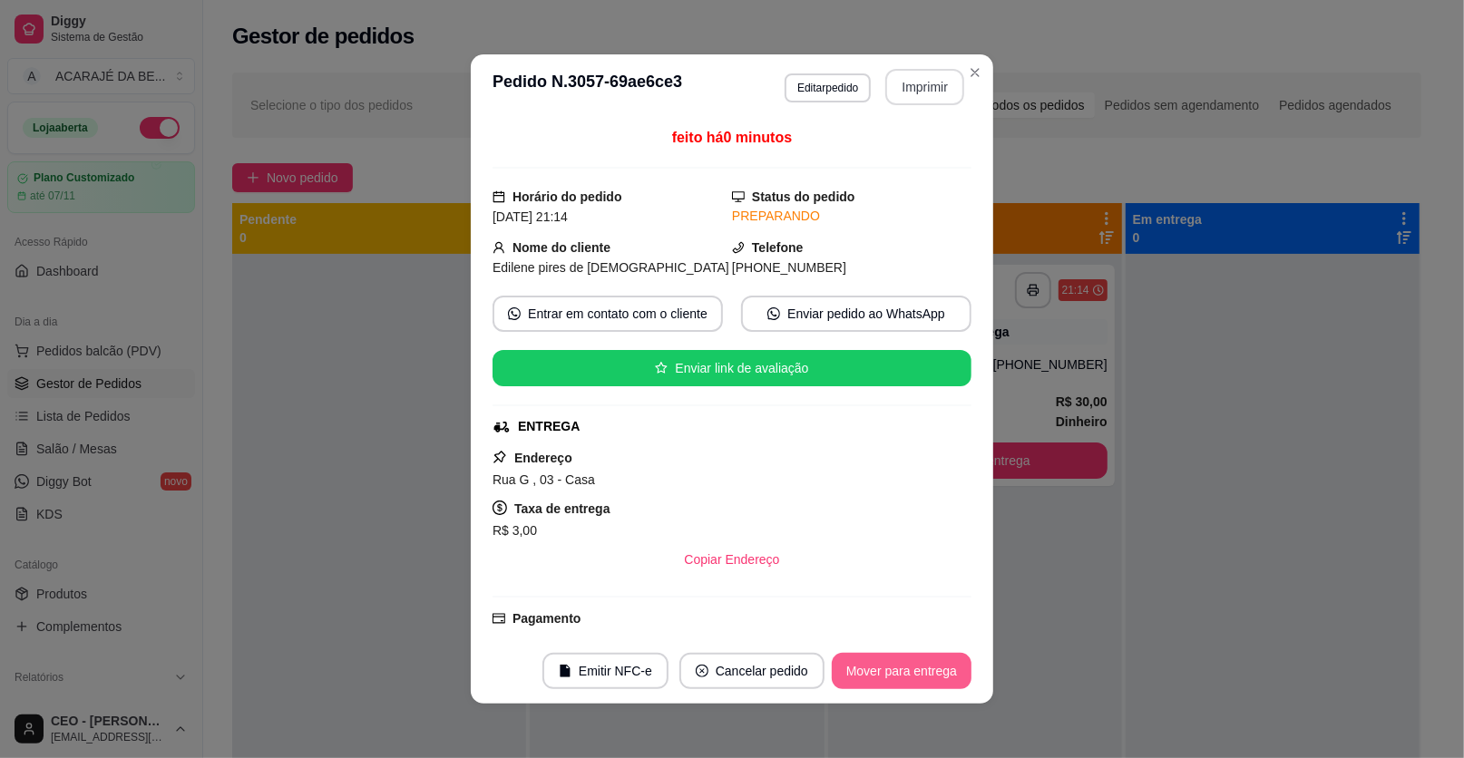
click at [950, 680] on button "Mover para entrega" at bounding box center [902, 671] width 140 height 36
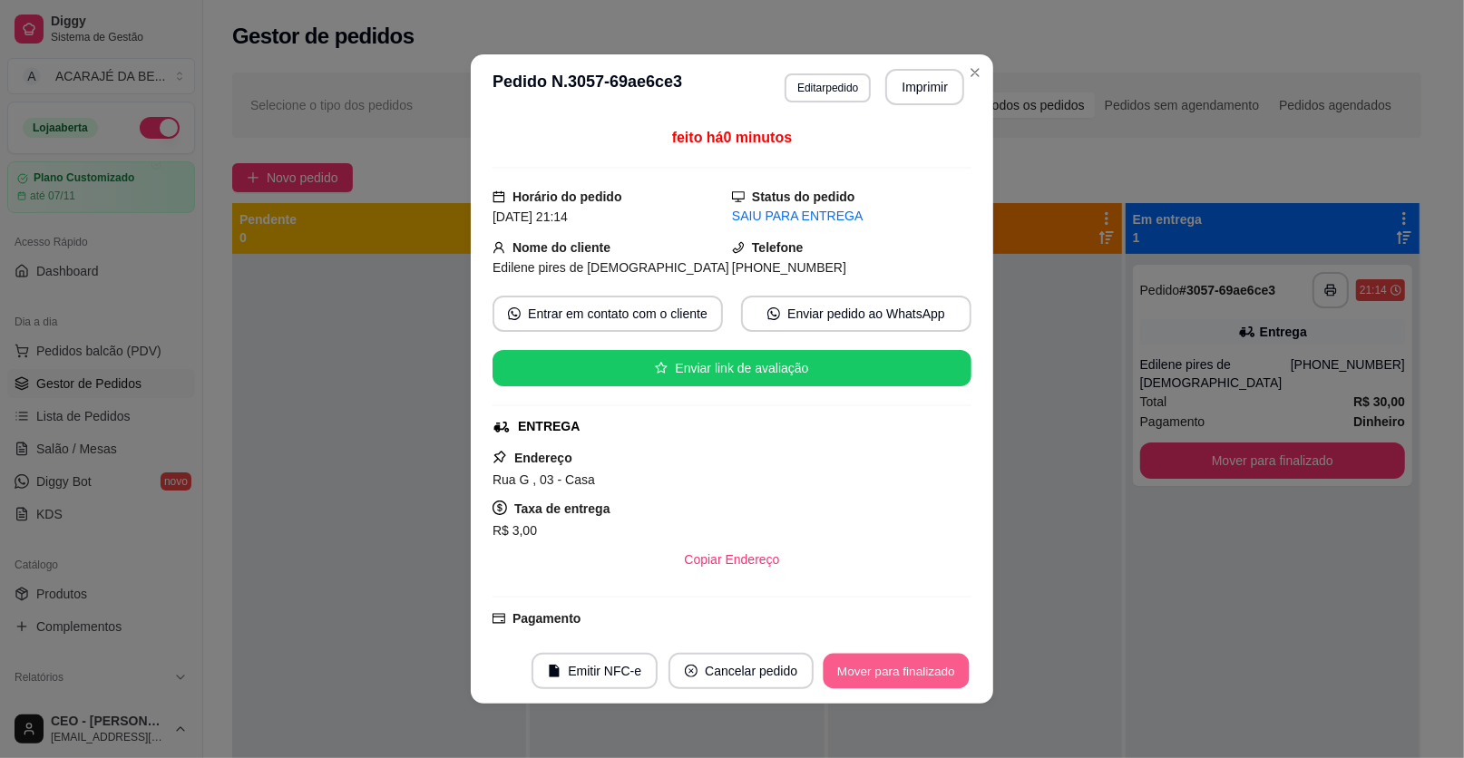
click at [917, 676] on button "Mover para finalizado" at bounding box center [897, 671] width 146 height 35
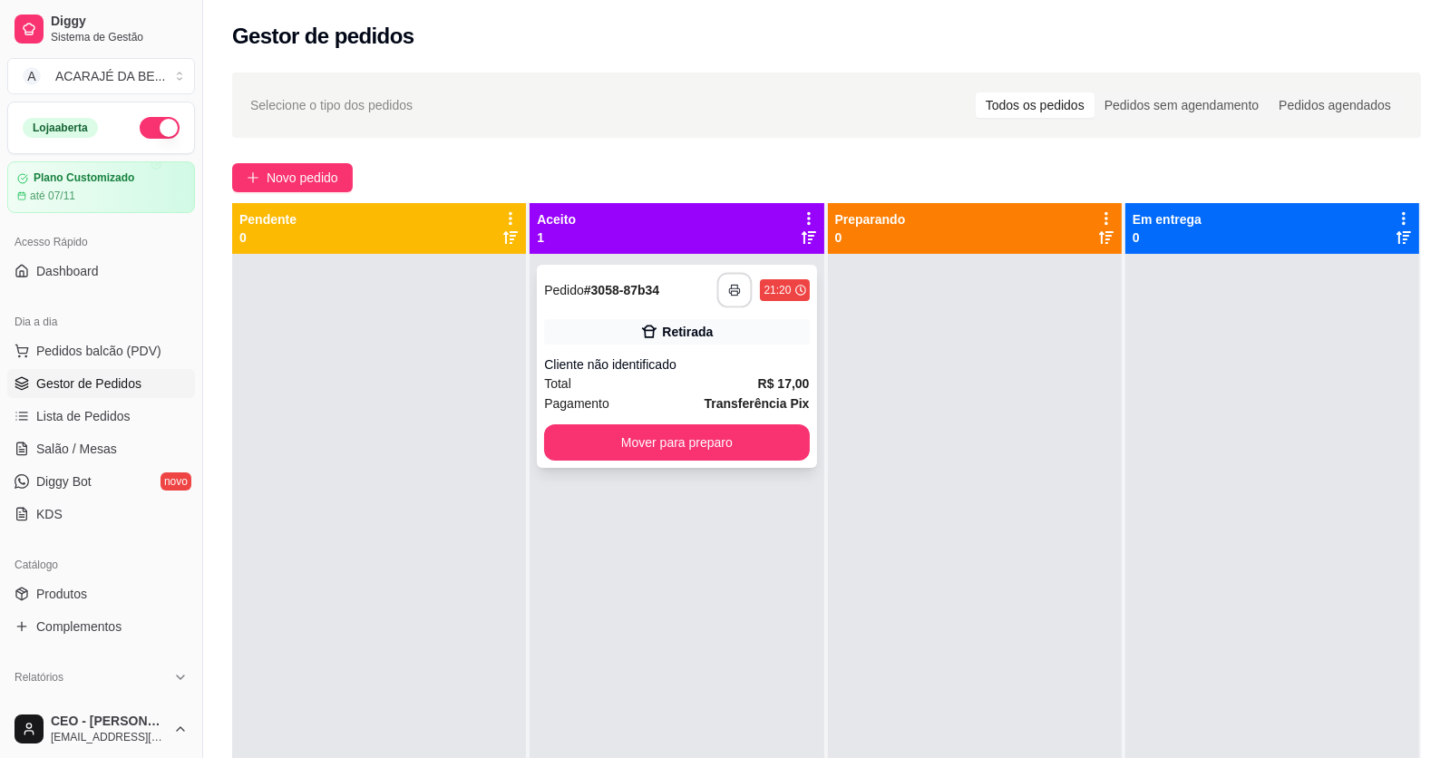
click at [723, 282] on button "button" at bounding box center [734, 290] width 35 height 35
click at [730, 363] on div "Cliente não identificado" at bounding box center [676, 365] width 265 height 18
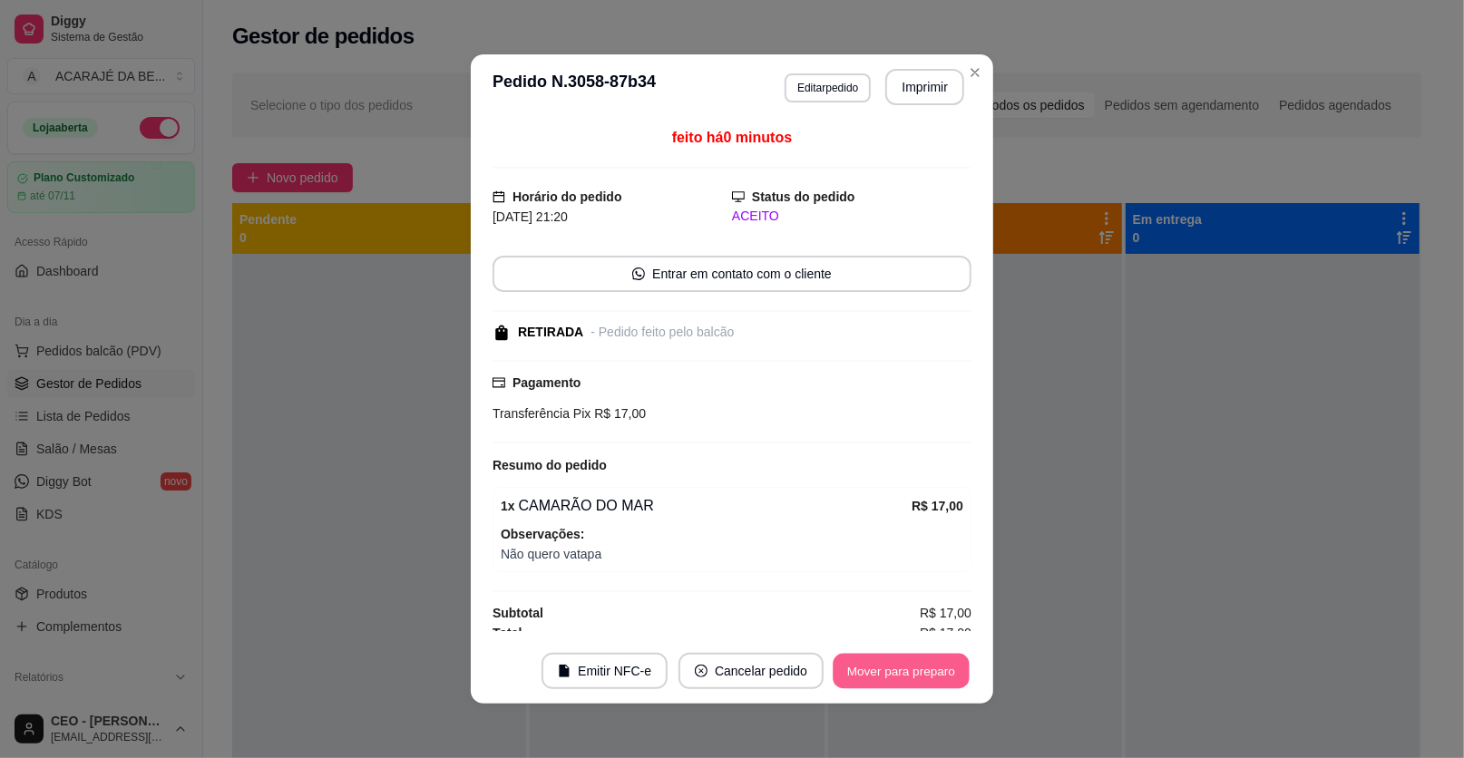
click at [881, 656] on button "Mover para preparo" at bounding box center [901, 671] width 136 height 35
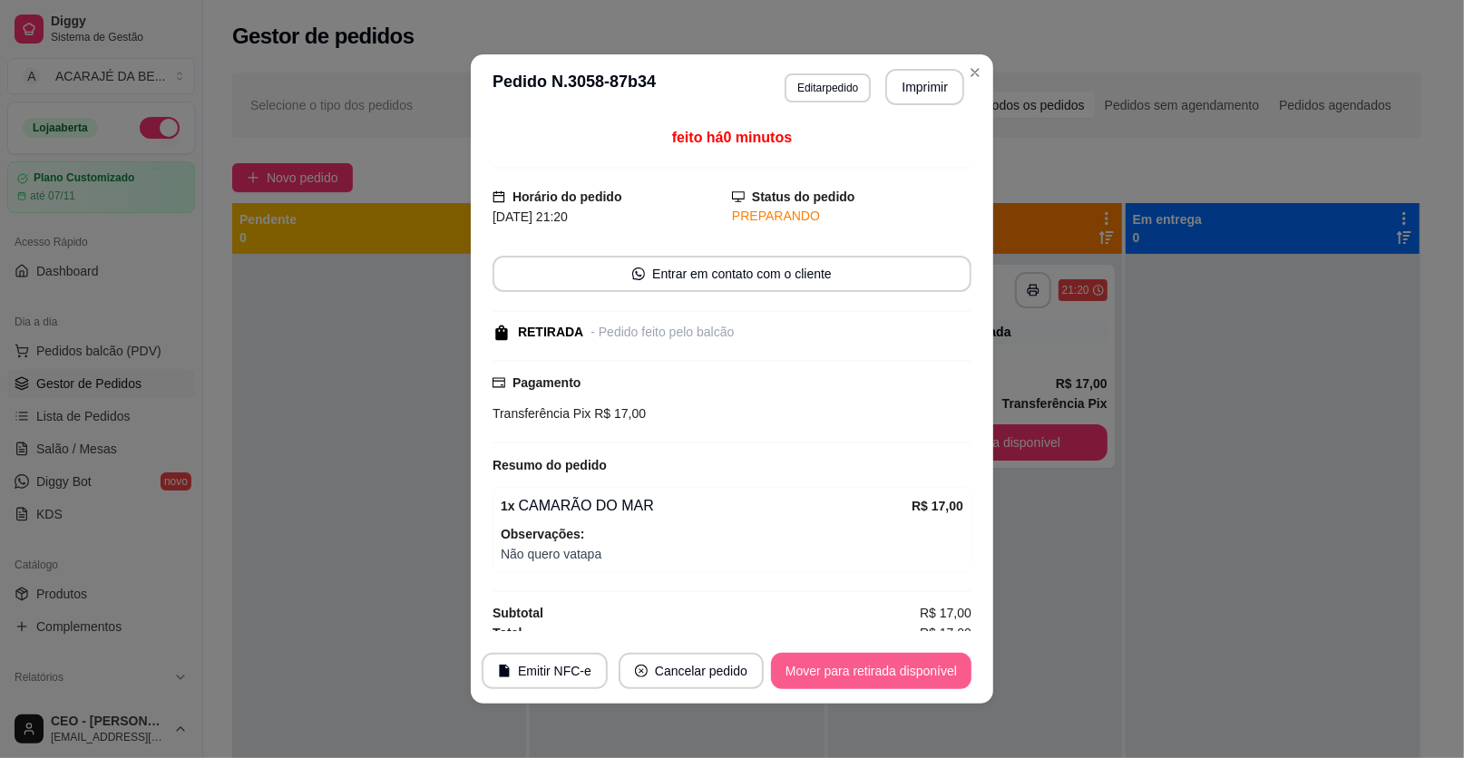
click at [879, 656] on button "Mover para retirada disponível" at bounding box center [871, 671] width 200 height 36
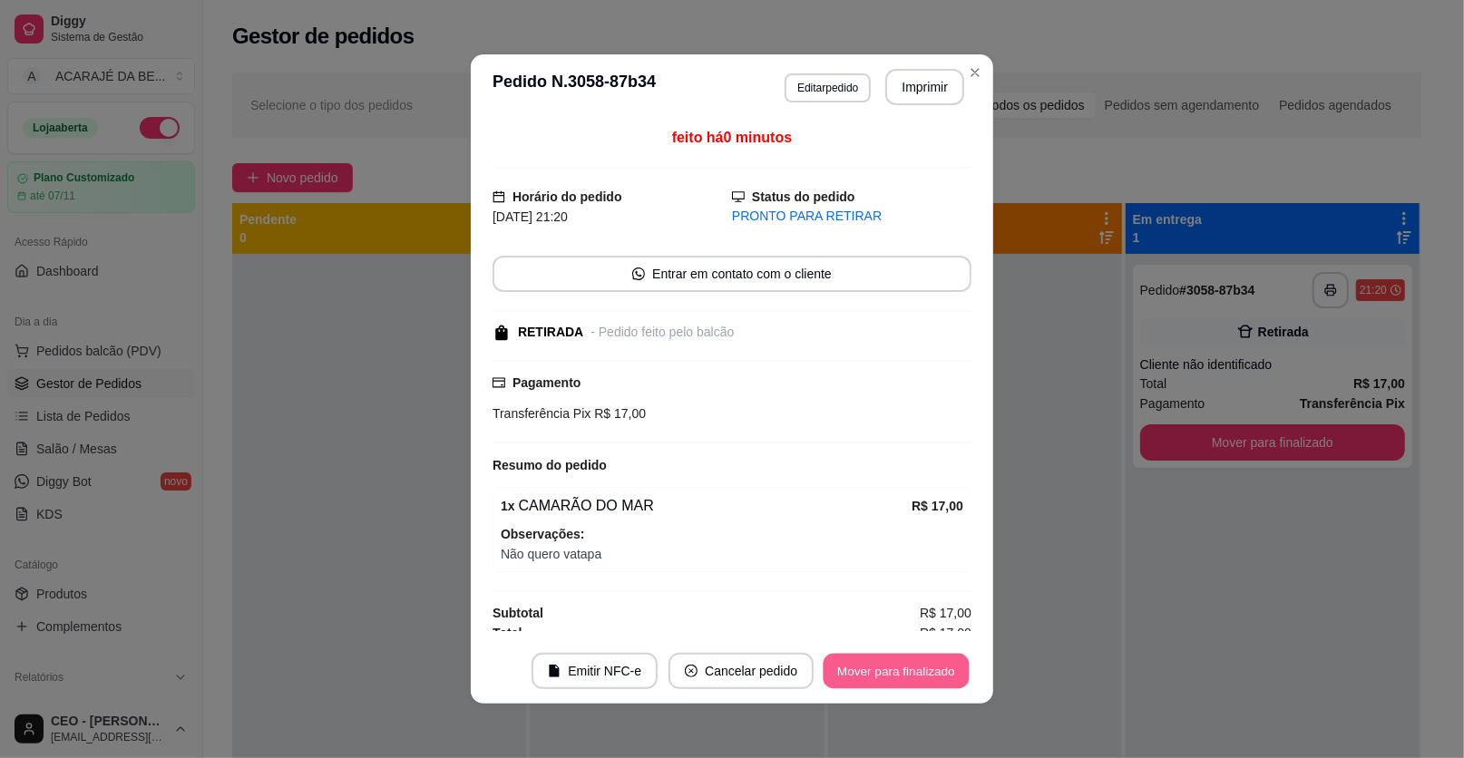
click at [880, 656] on button "Mover para finalizado" at bounding box center [897, 671] width 146 height 35
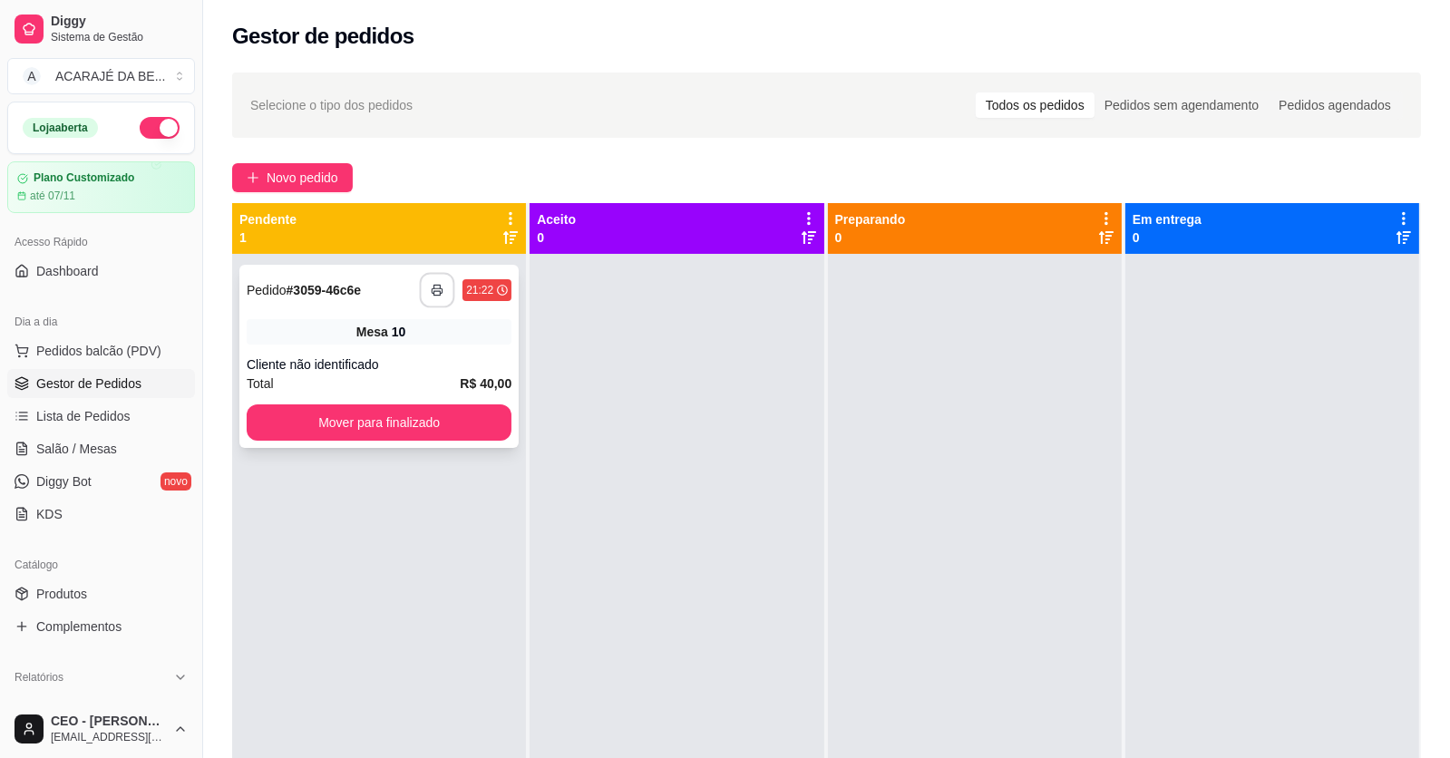
click at [426, 284] on button "button" at bounding box center [437, 290] width 35 height 35
click at [429, 366] on div "Cliente não identificado" at bounding box center [379, 365] width 265 height 18
click at [429, 361] on div "Cliente não identificado" at bounding box center [379, 365] width 265 height 18
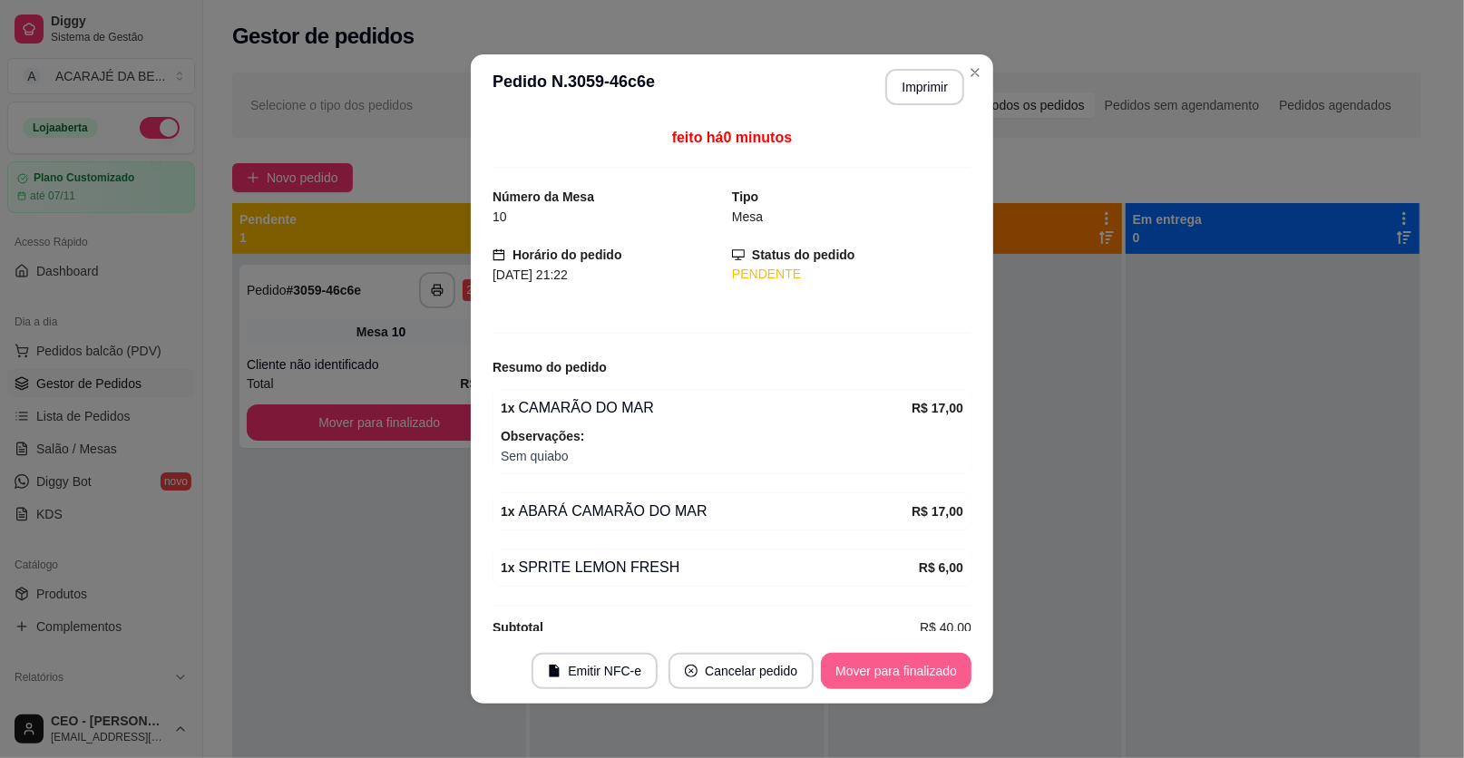
click at [840, 653] on button "Mover para finalizado" at bounding box center [896, 671] width 151 height 36
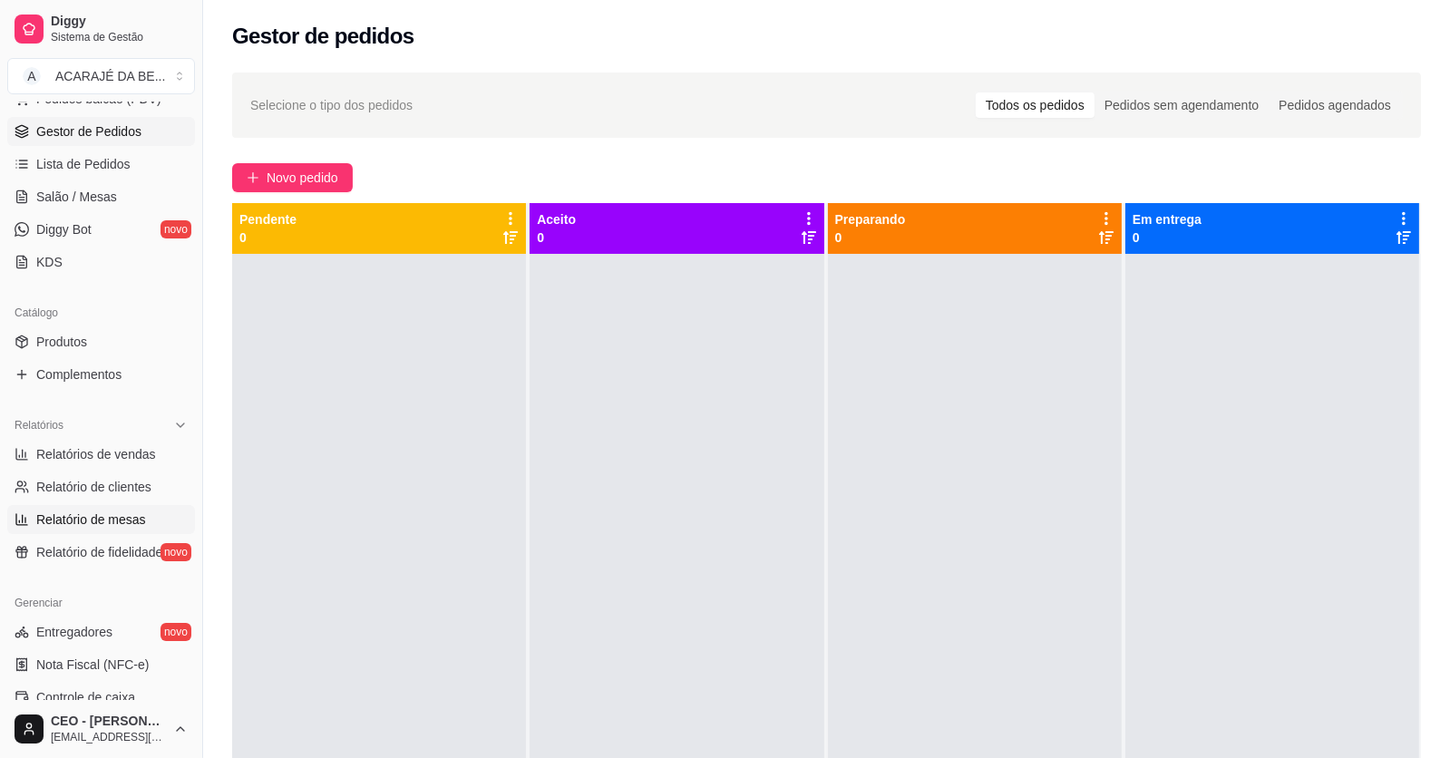
scroll to position [272, 0]
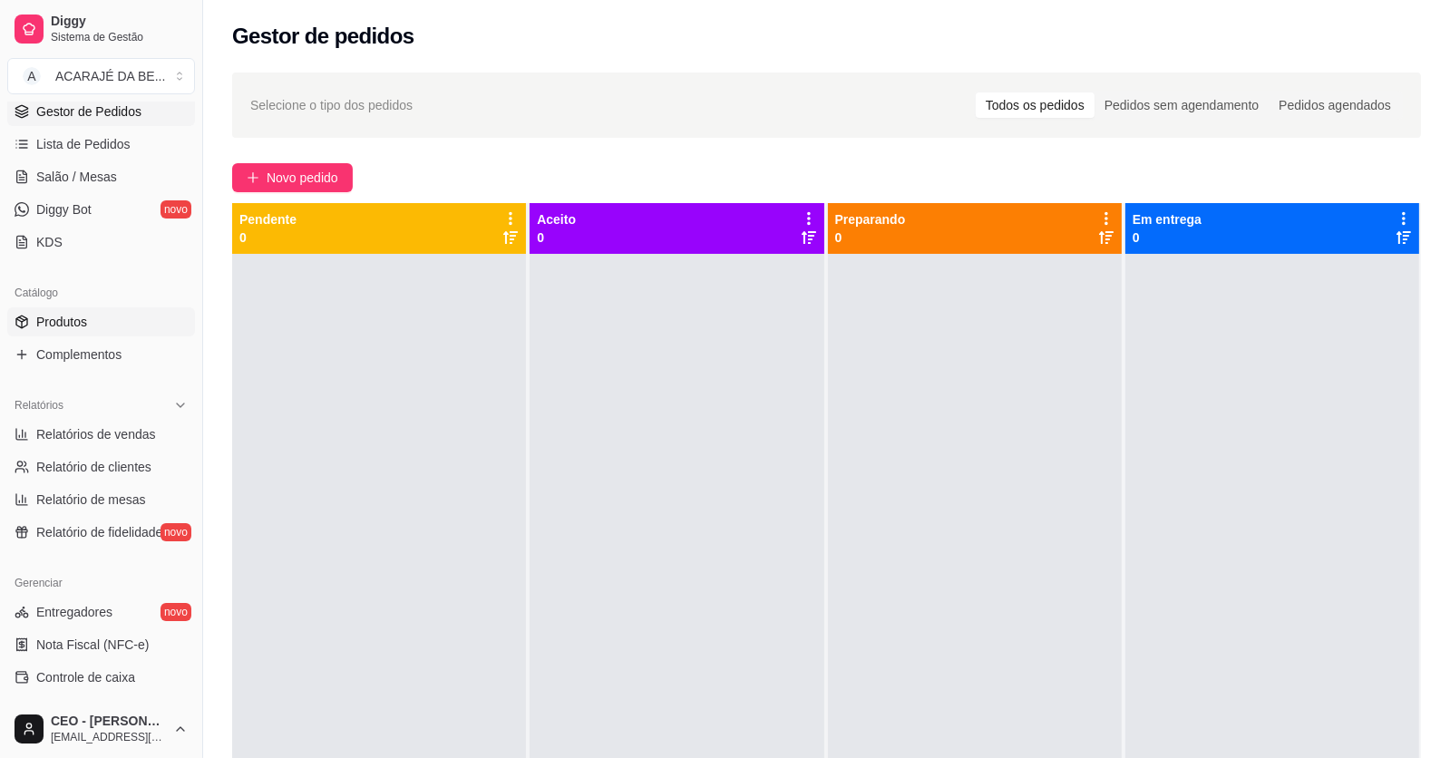
click at [66, 324] on span "Produtos" at bounding box center [61, 322] width 51 height 18
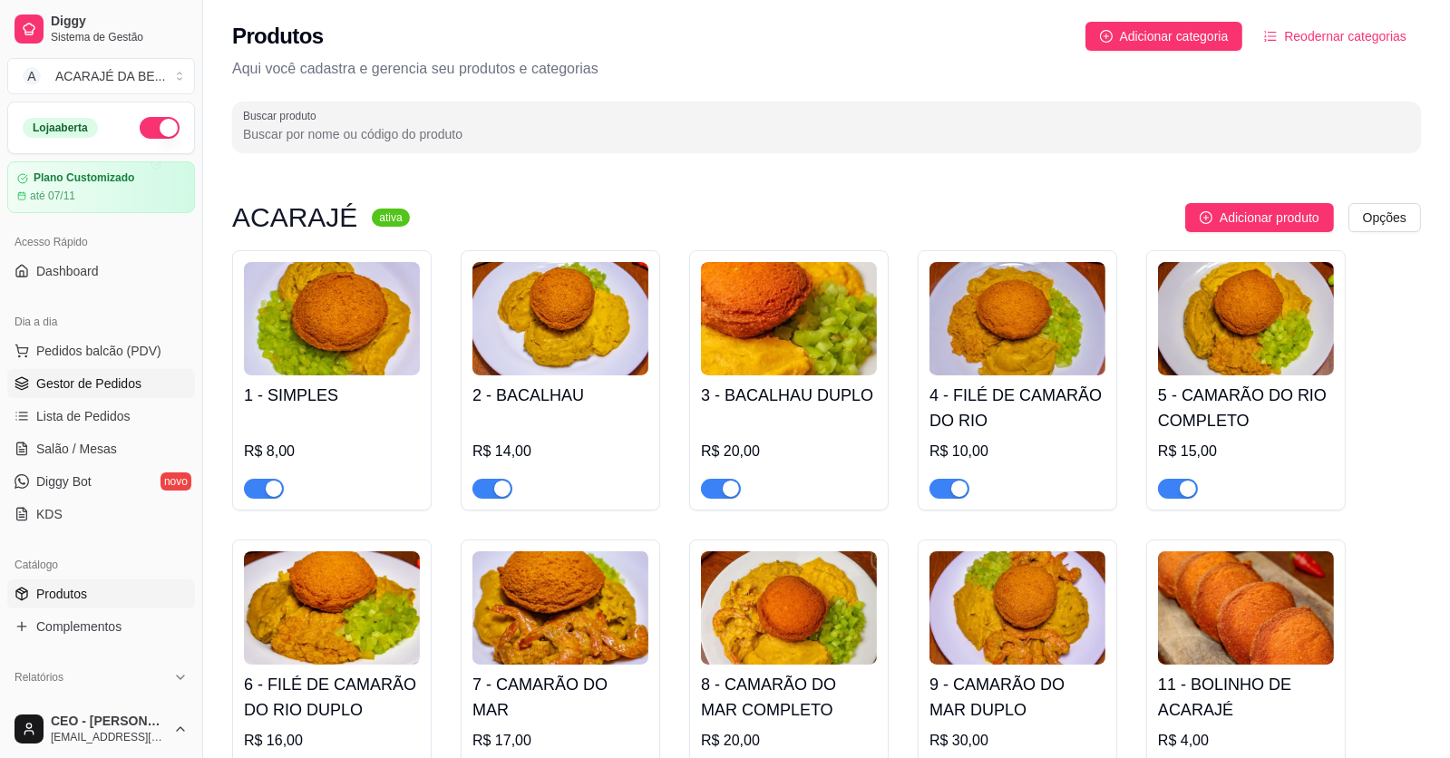
click at [132, 379] on span "Gestor de Pedidos" at bounding box center [88, 384] width 105 height 18
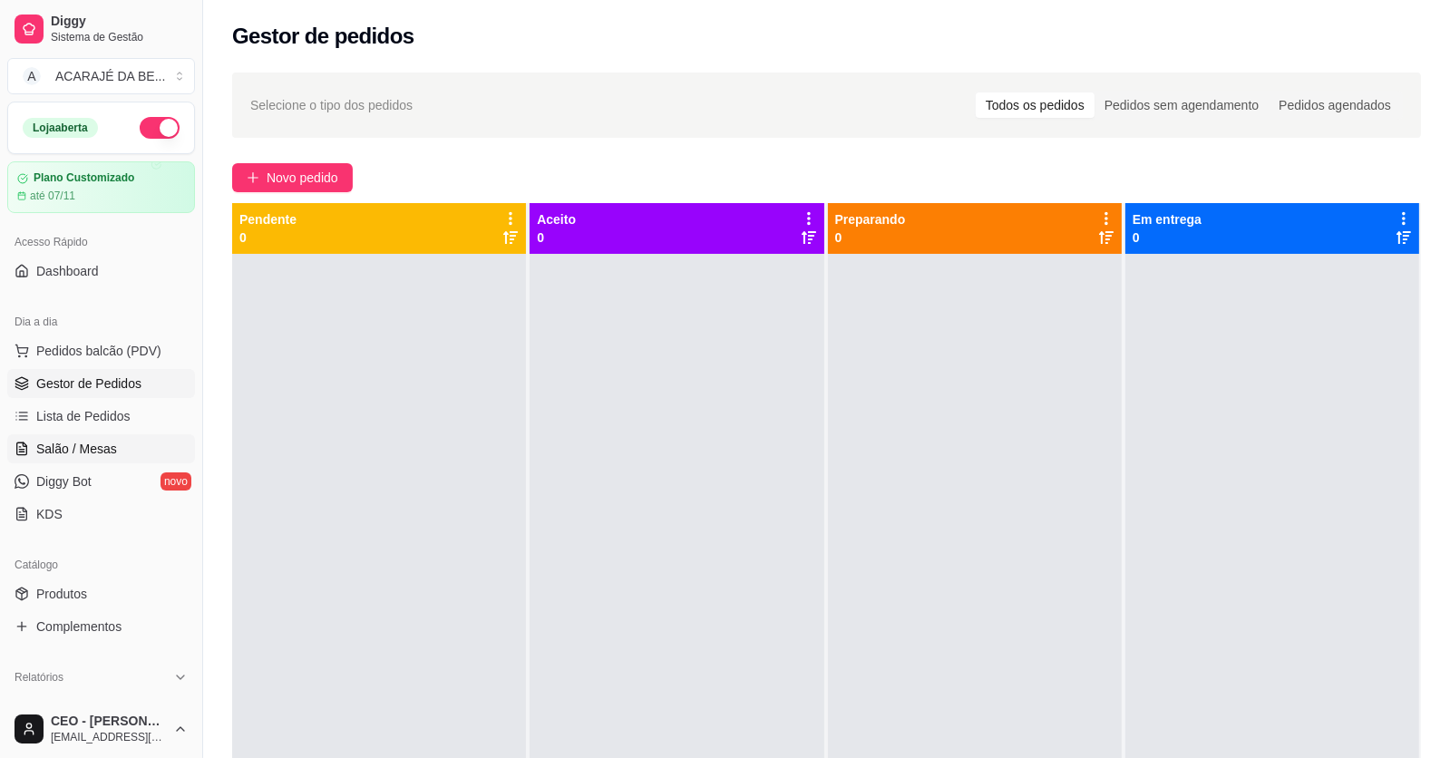
click at [51, 441] on span "Salão / Mesas" at bounding box center [76, 449] width 81 height 18
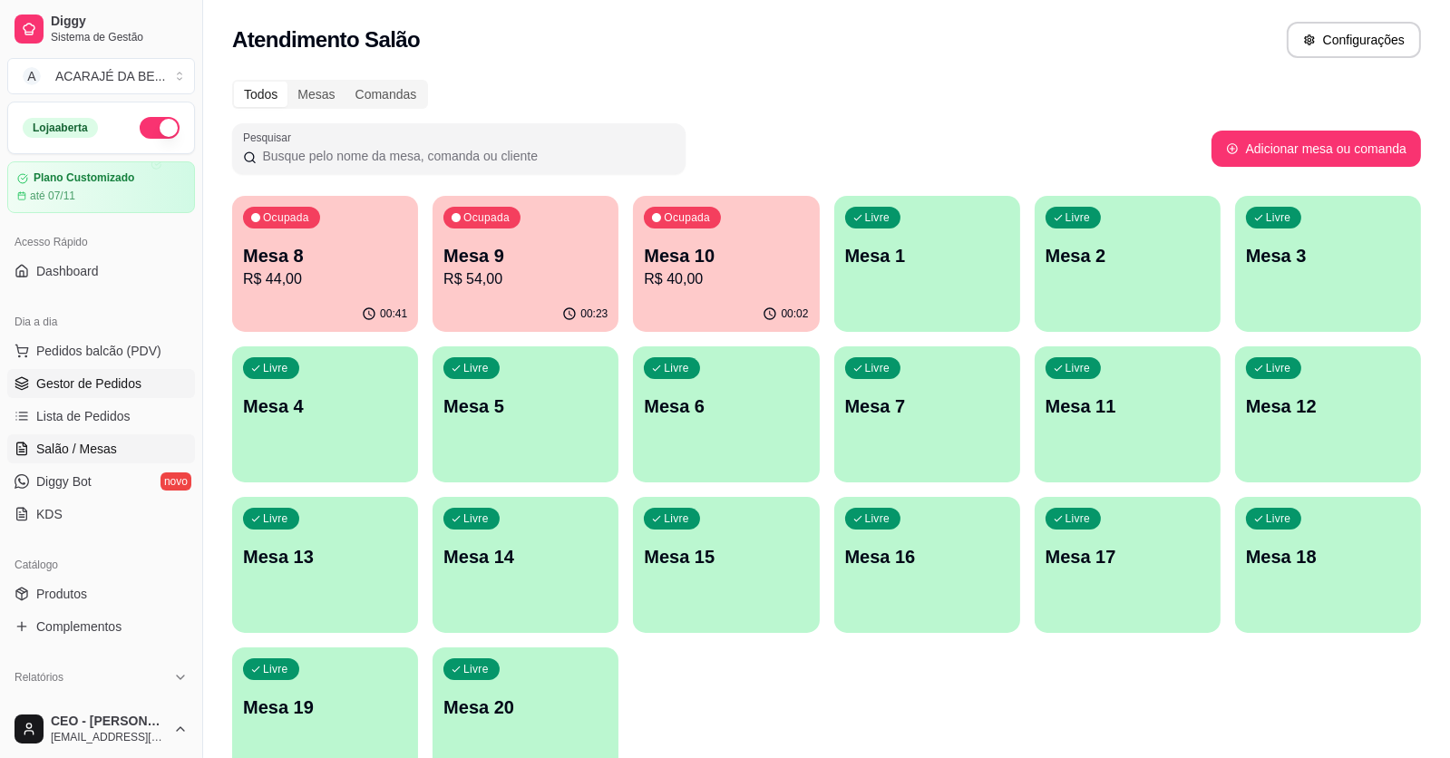
click at [96, 389] on span "Gestor de Pedidos" at bounding box center [88, 384] width 105 height 18
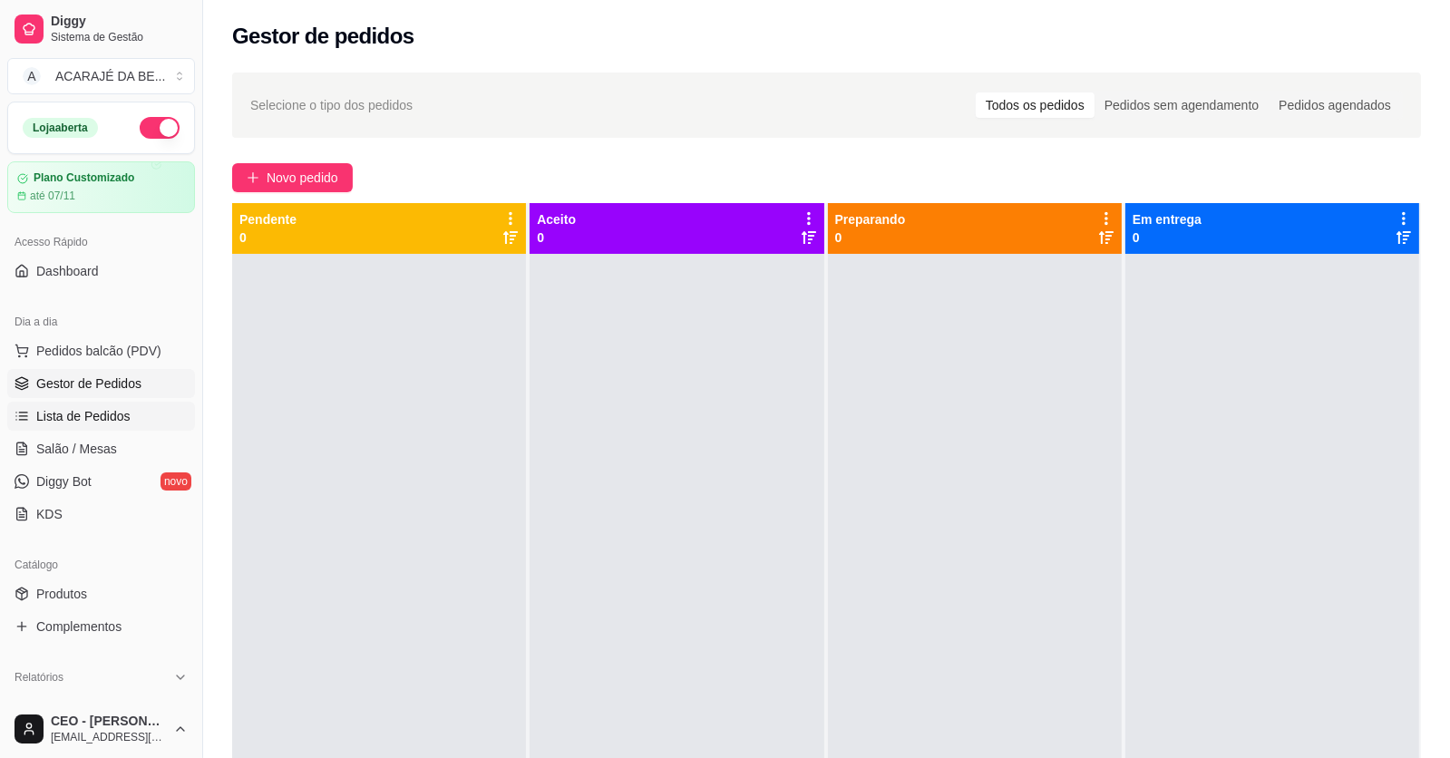
click at [102, 415] on span "Lista de Pedidos" at bounding box center [83, 416] width 94 height 18
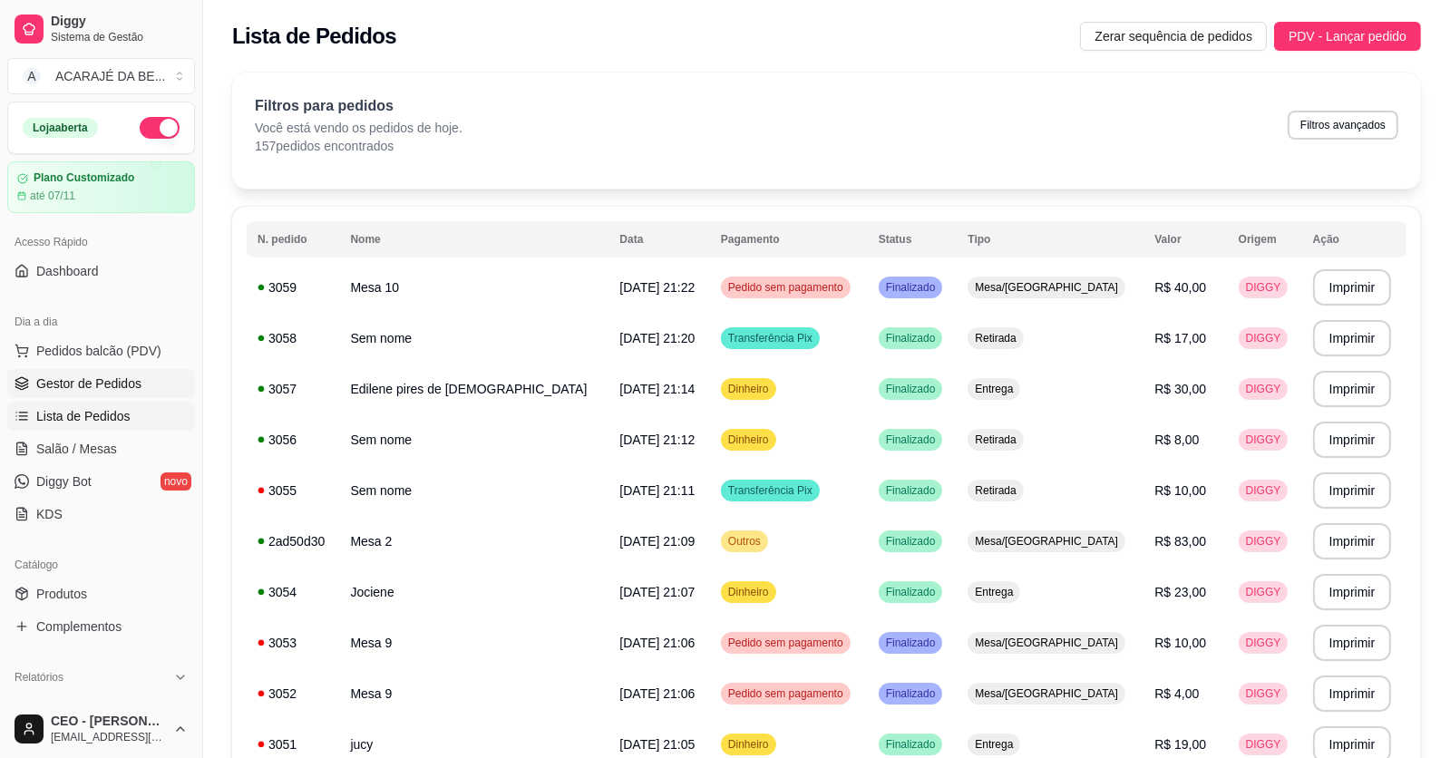
click at [107, 384] on span "Gestor de Pedidos" at bounding box center [88, 384] width 105 height 18
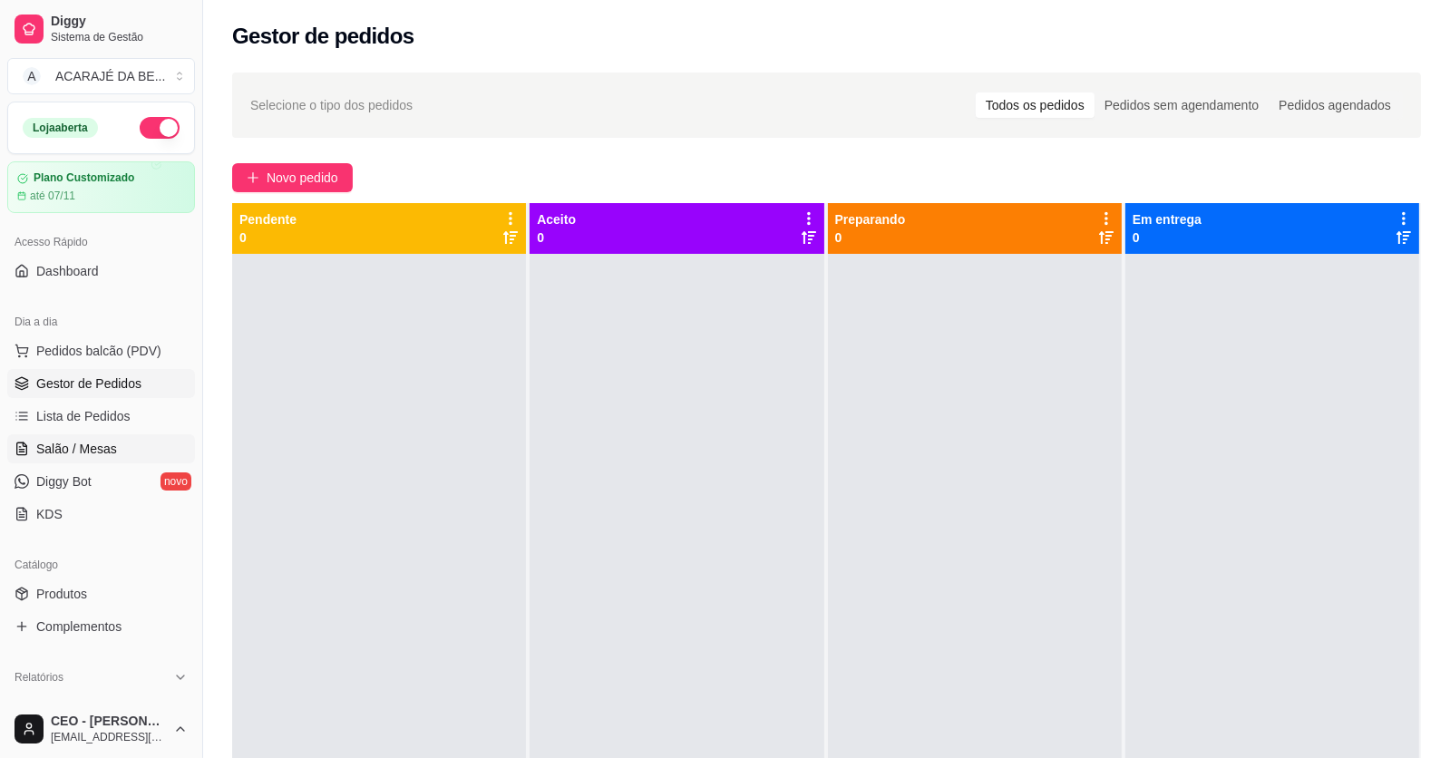
click at [100, 437] on link "Salão / Mesas" at bounding box center [101, 448] width 188 height 29
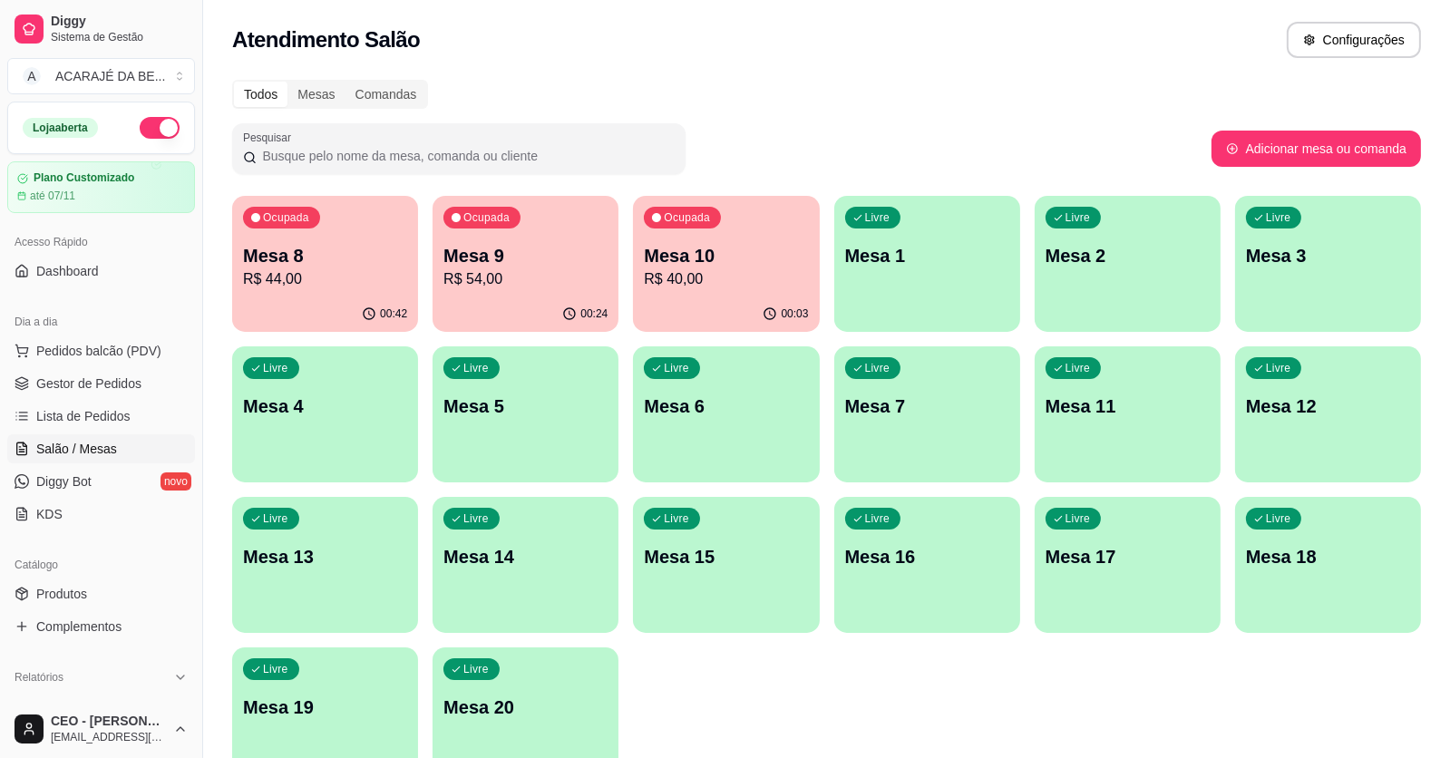
click at [354, 278] on p "R$ 44,00" at bounding box center [325, 279] width 164 height 22
click at [37, 404] on link "Lista de Pedidos" at bounding box center [101, 416] width 188 height 29
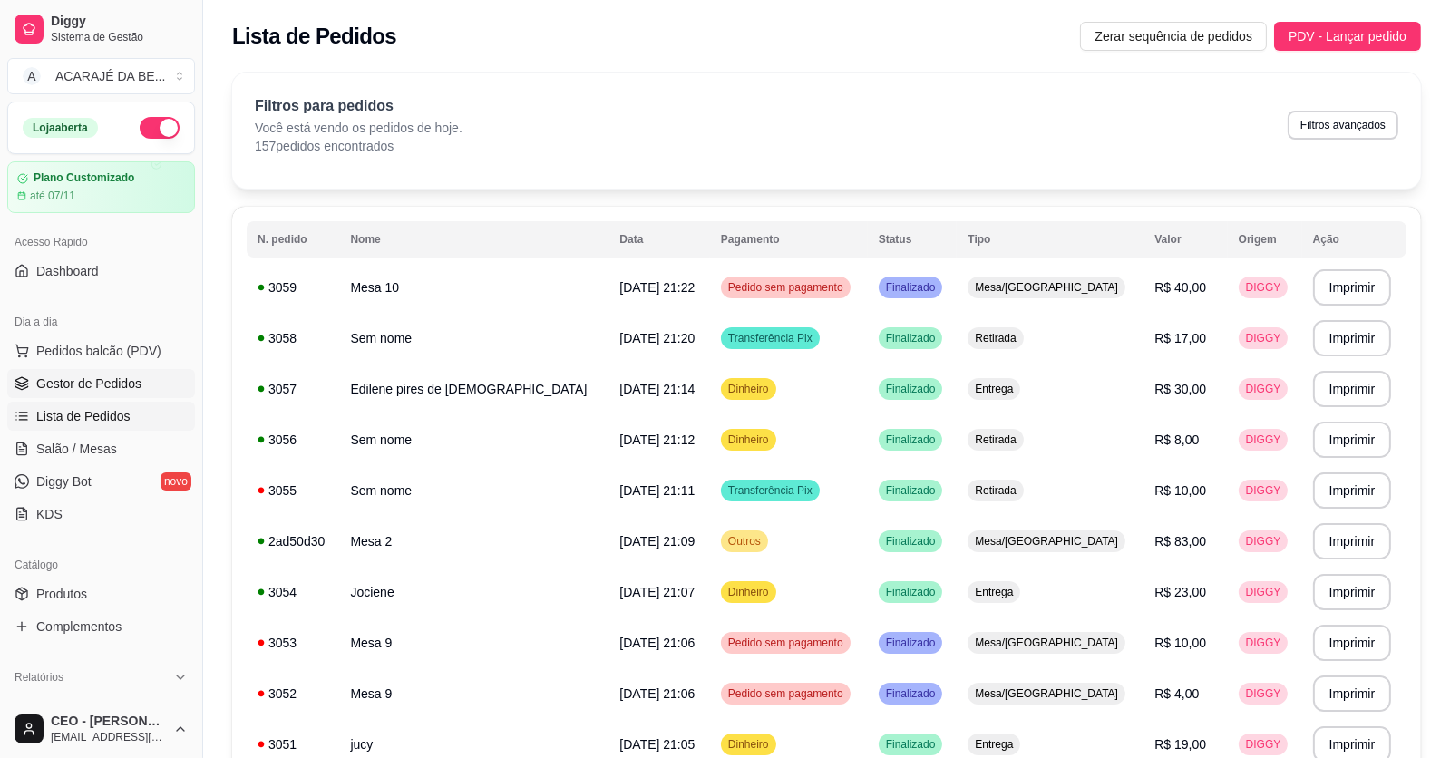
click at [70, 370] on link "Gestor de Pedidos" at bounding box center [101, 383] width 188 height 29
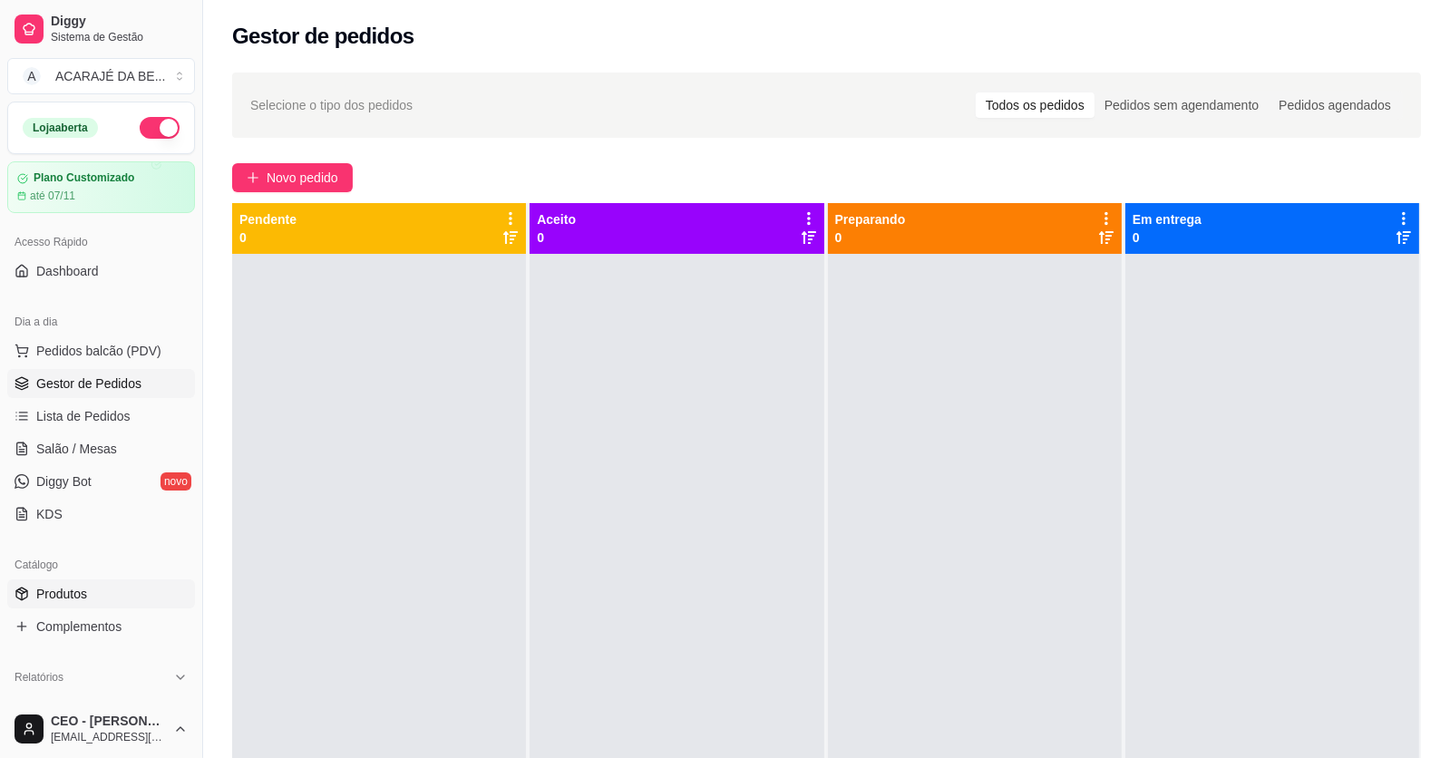
click at [120, 587] on link "Produtos" at bounding box center [101, 594] width 188 height 29
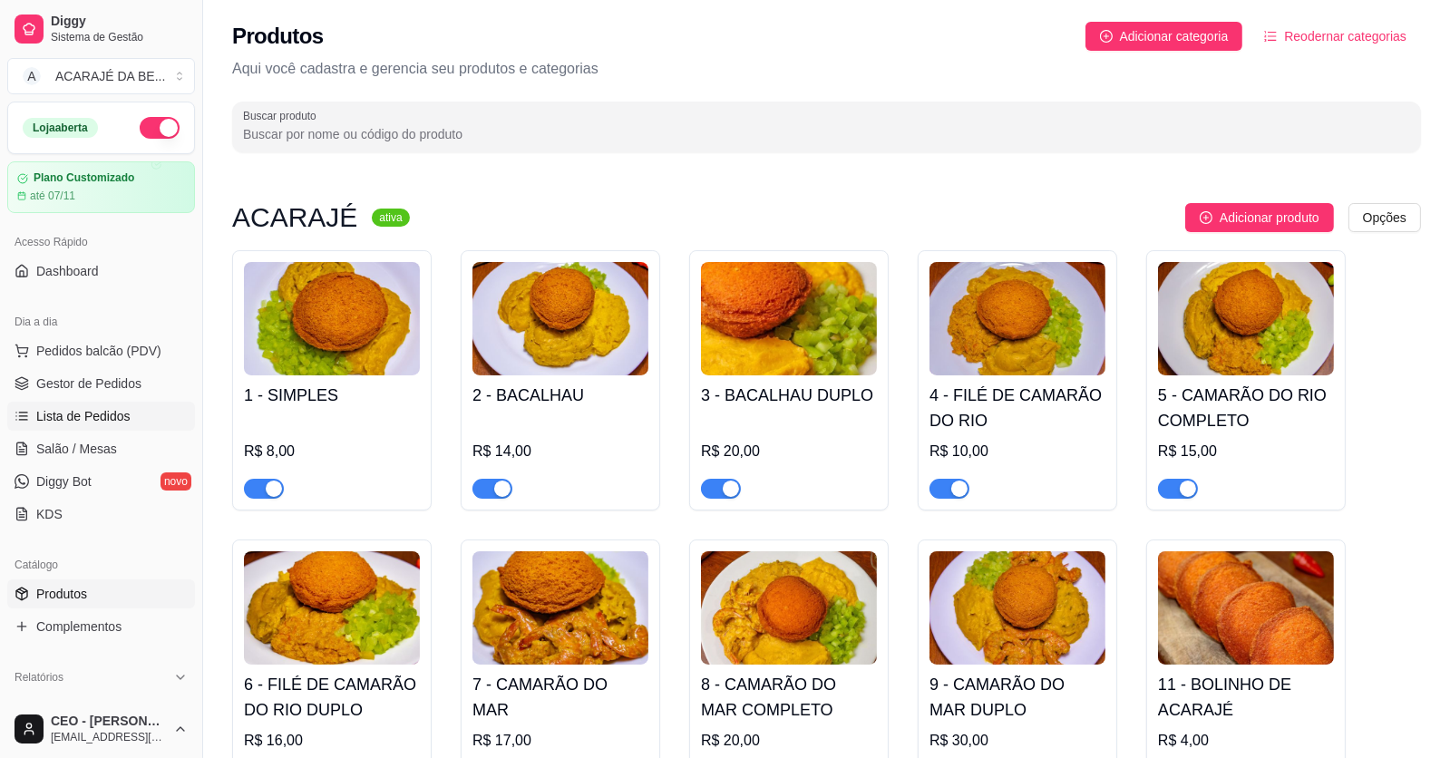
click at [56, 402] on link "Lista de Pedidos" at bounding box center [101, 416] width 188 height 29
click at [56, 389] on span "Gestor de Pedidos" at bounding box center [88, 384] width 105 height 18
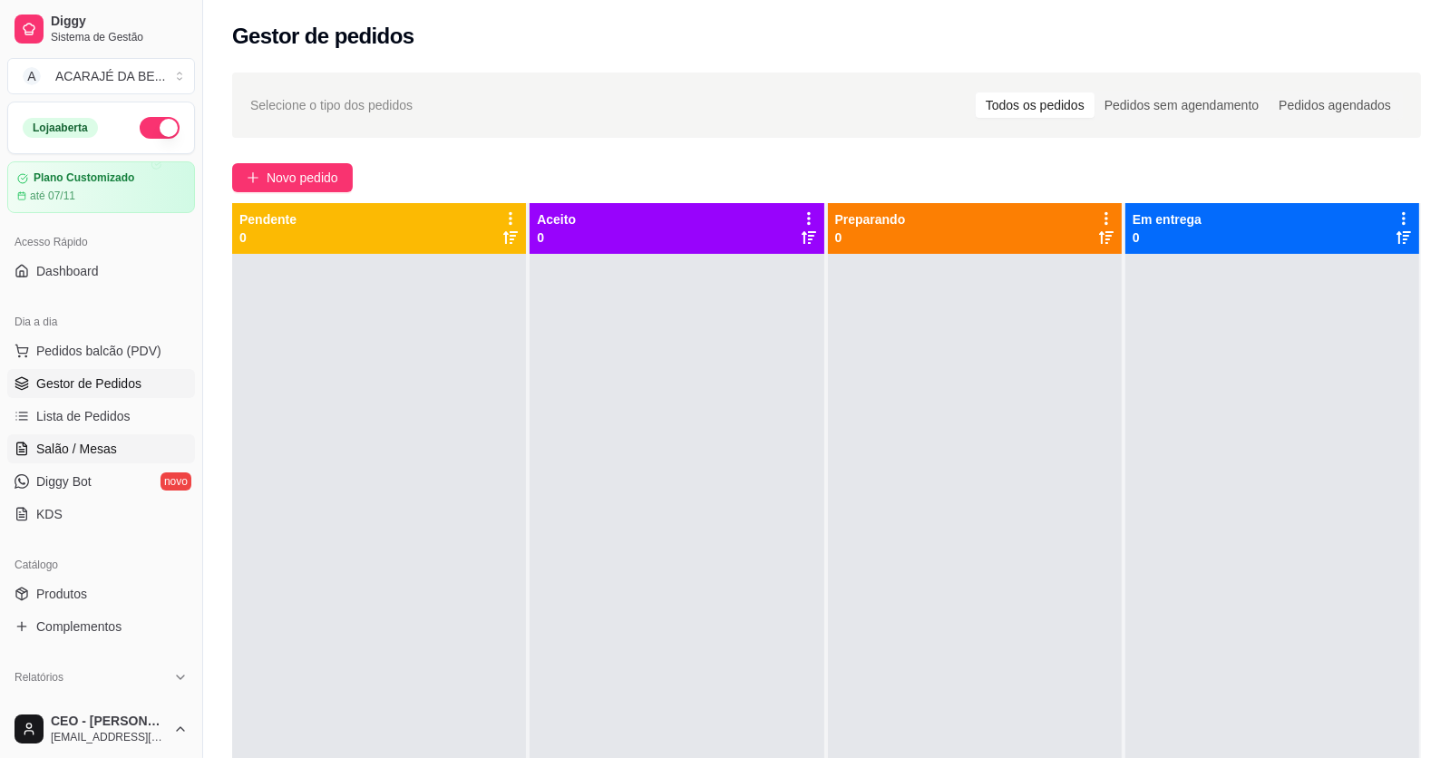
drag, startPoint x: 67, startPoint y: 450, endPoint x: 85, endPoint y: 447, distance: 18.3
click at [68, 450] on span "Salão / Mesas" at bounding box center [76, 449] width 81 height 18
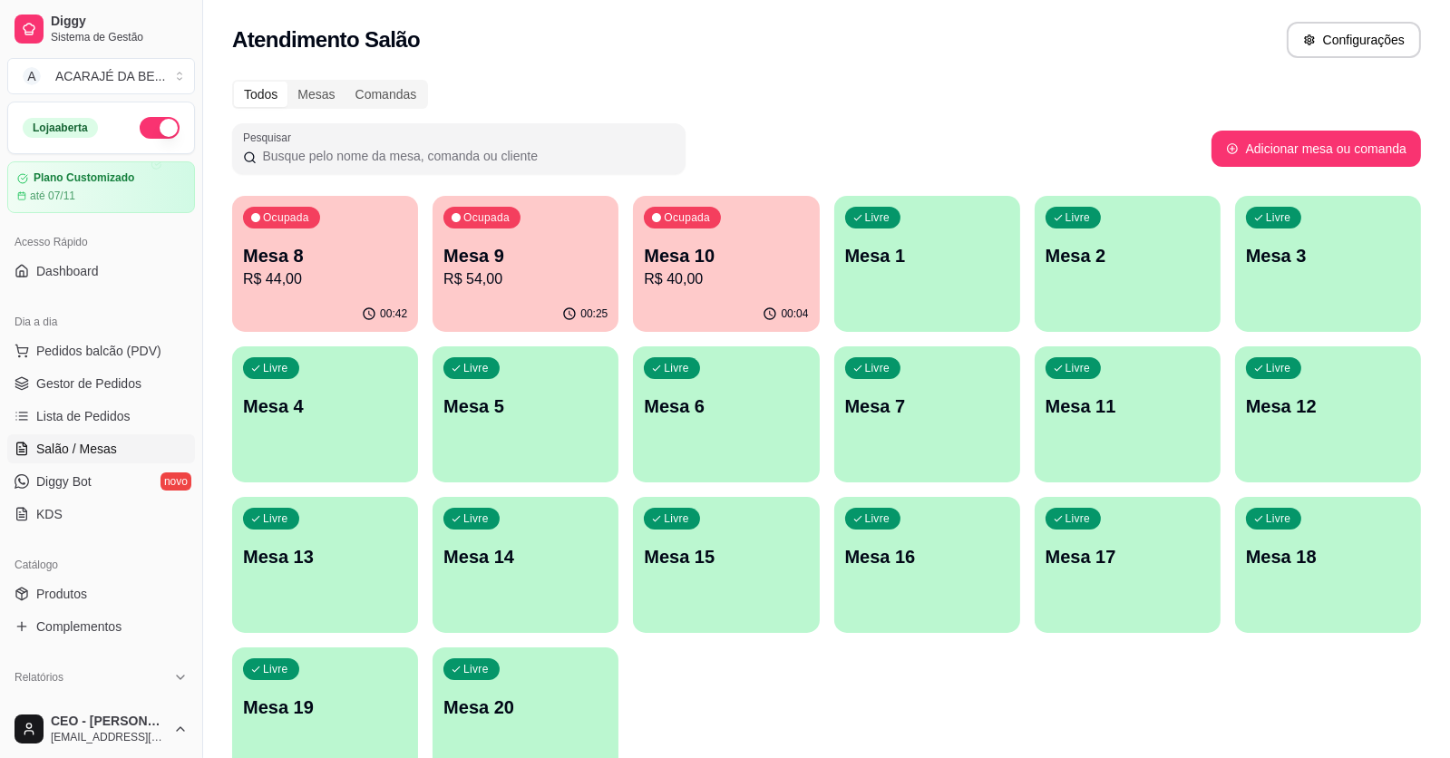
click at [317, 269] on p "R$ 44,00" at bounding box center [325, 279] width 164 height 22
click at [98, 375] on span "Gestor de Pedidos" at bounding box center [88, 384] width 105 height 18
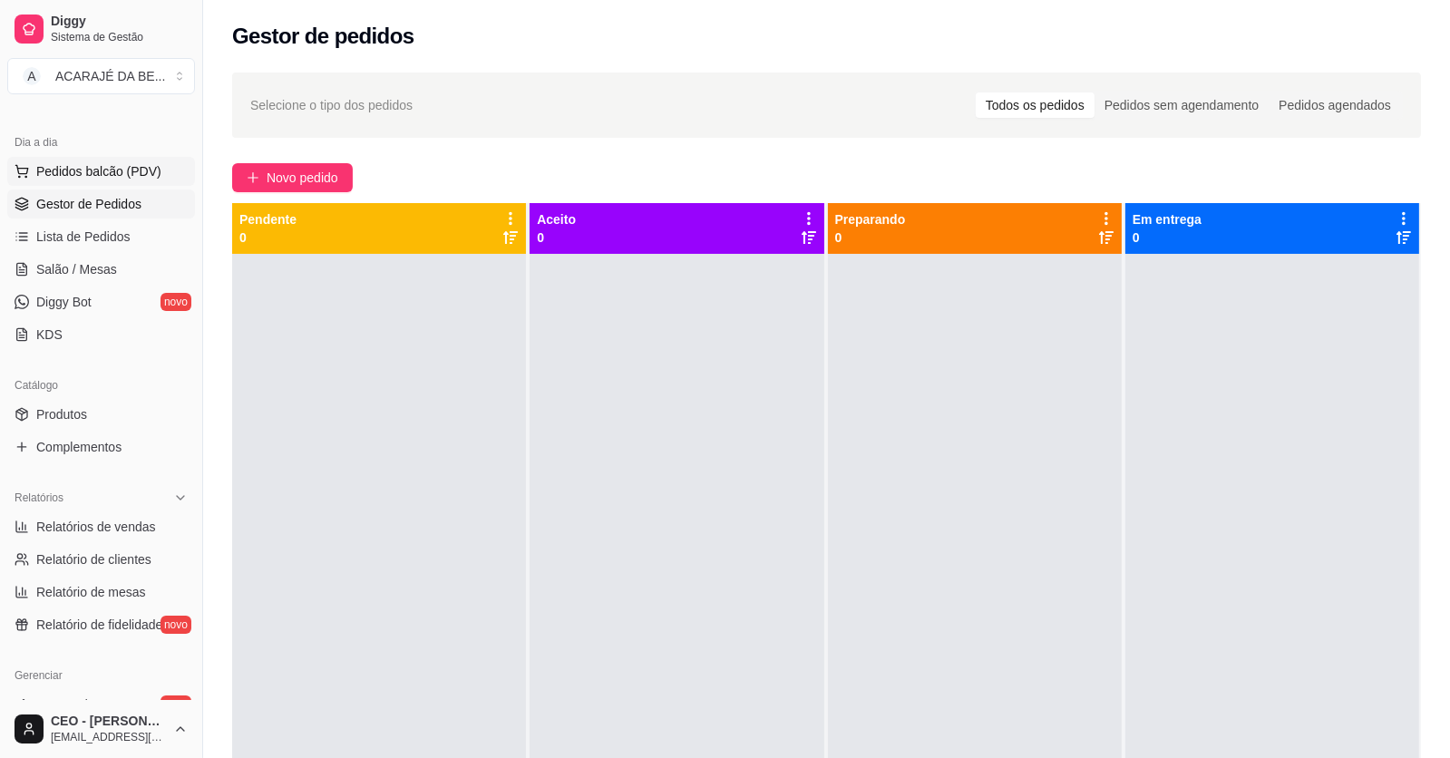
scroll to position [180, 0]
click at [48, 420] on span "Produtos" at bounding box center [61, 414] width 51 height 18
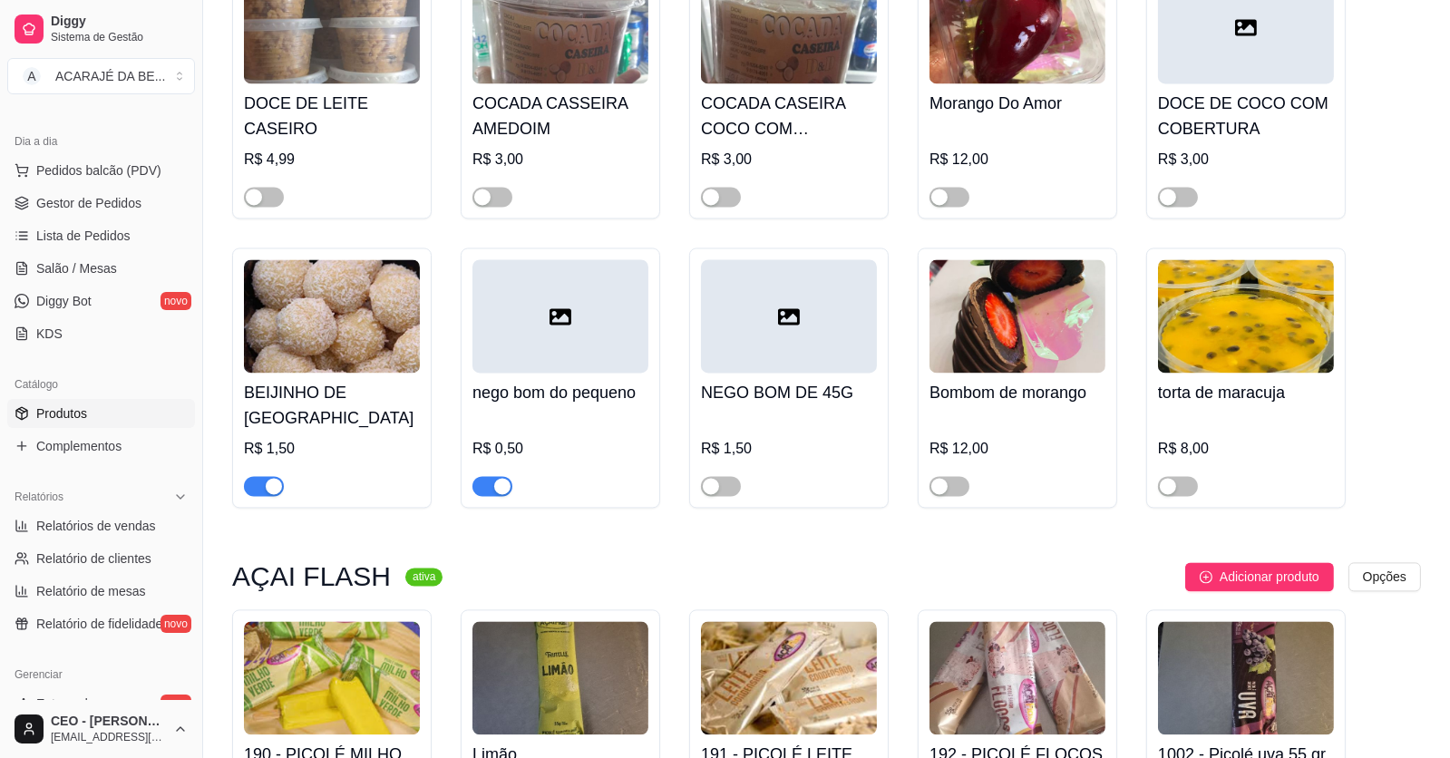
scroll to position [4987, 0]
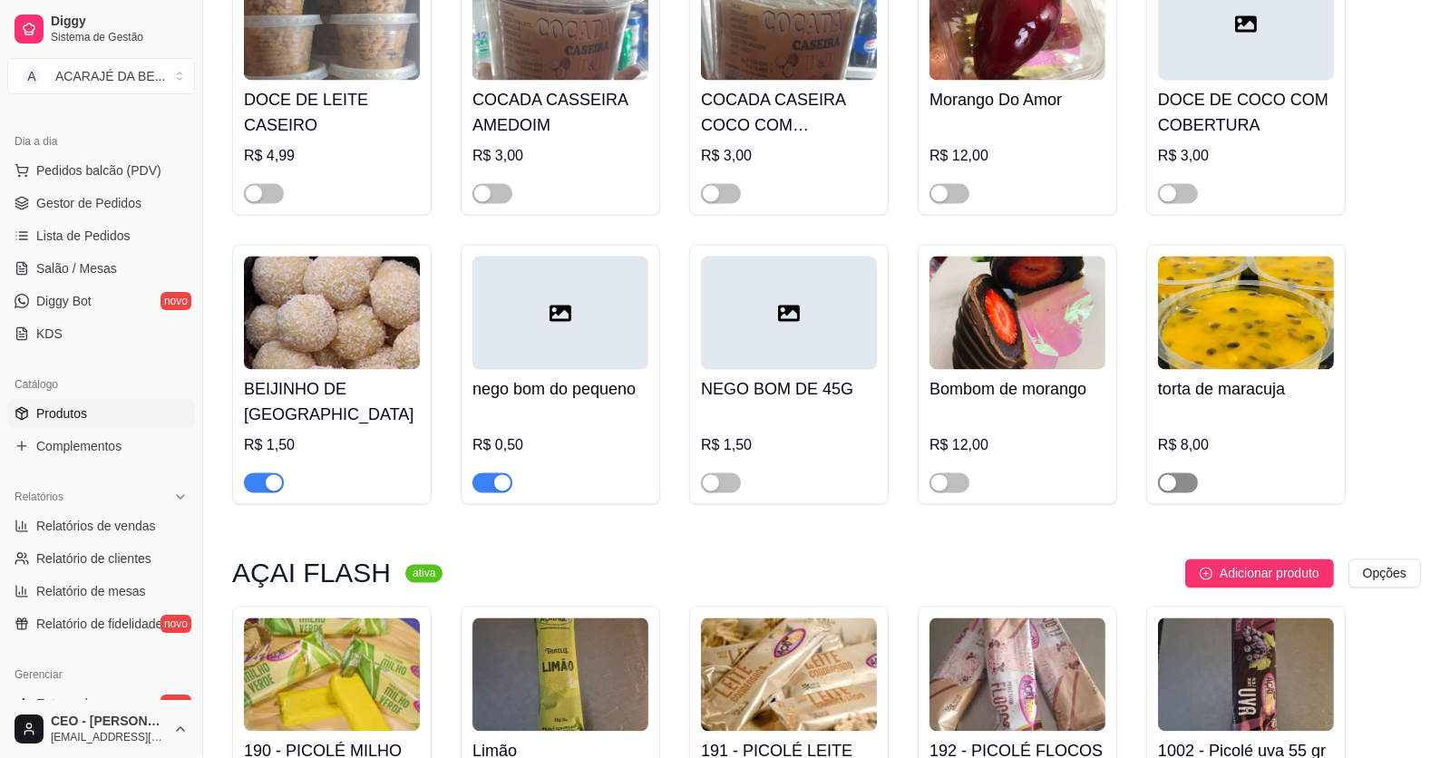
click at [1184, 473] on span "button" at bounding box center [1178, 483] width 40 height 20
click at [1216, 434] on div "R$ 8,00" at bounding box center [1246, 445] width 176 height 22
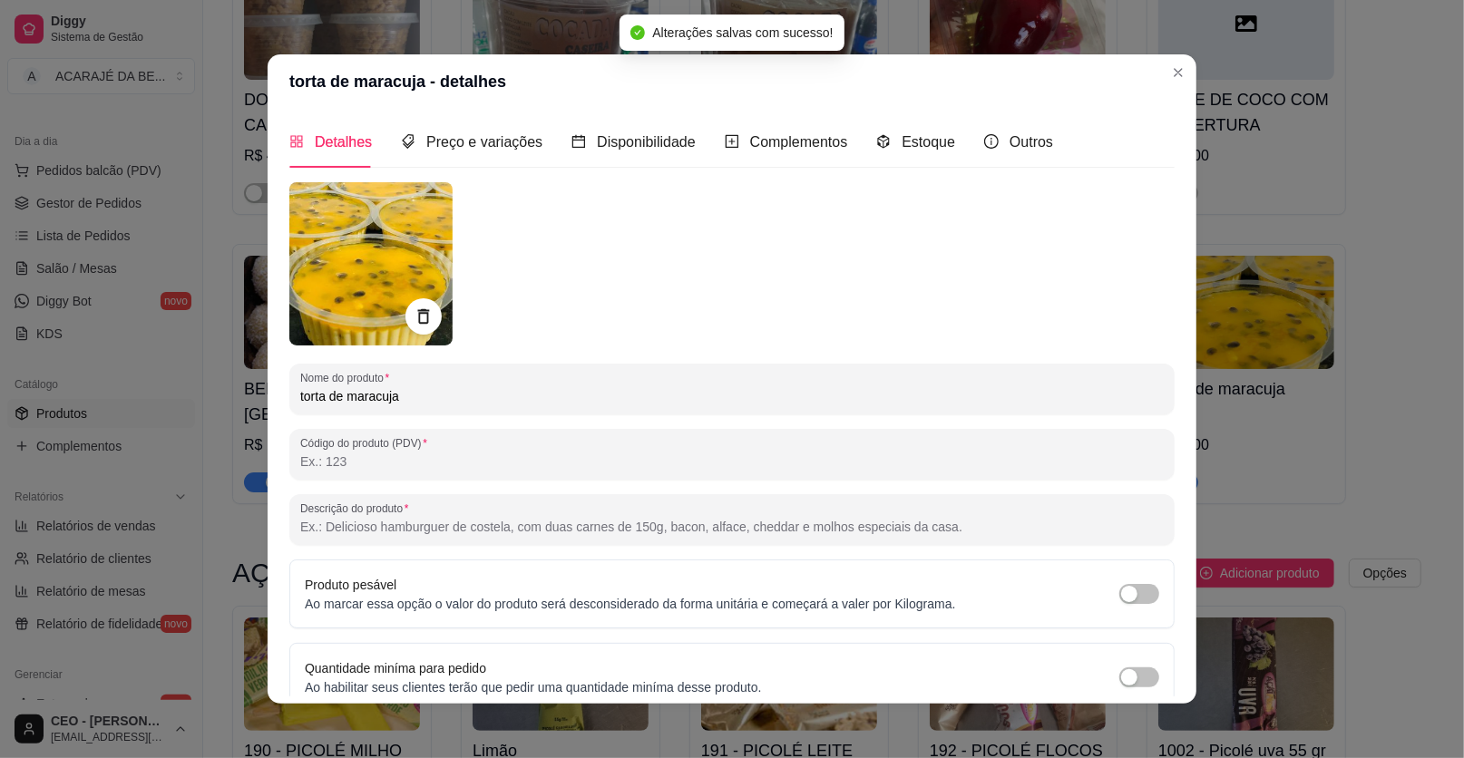
click at [424, 388] on input "torta de maracuja" at bounding box center [731, 396] width 863 height 18
drag, startPoint x: 437, startPoint y: 391, endPoint x: 316, endPoint y: 394, distance: 121.6
click at [316, 394] on input "torta de maracuja" at bounding box center [731, 396] width 863 height 18
type input "tortinha"
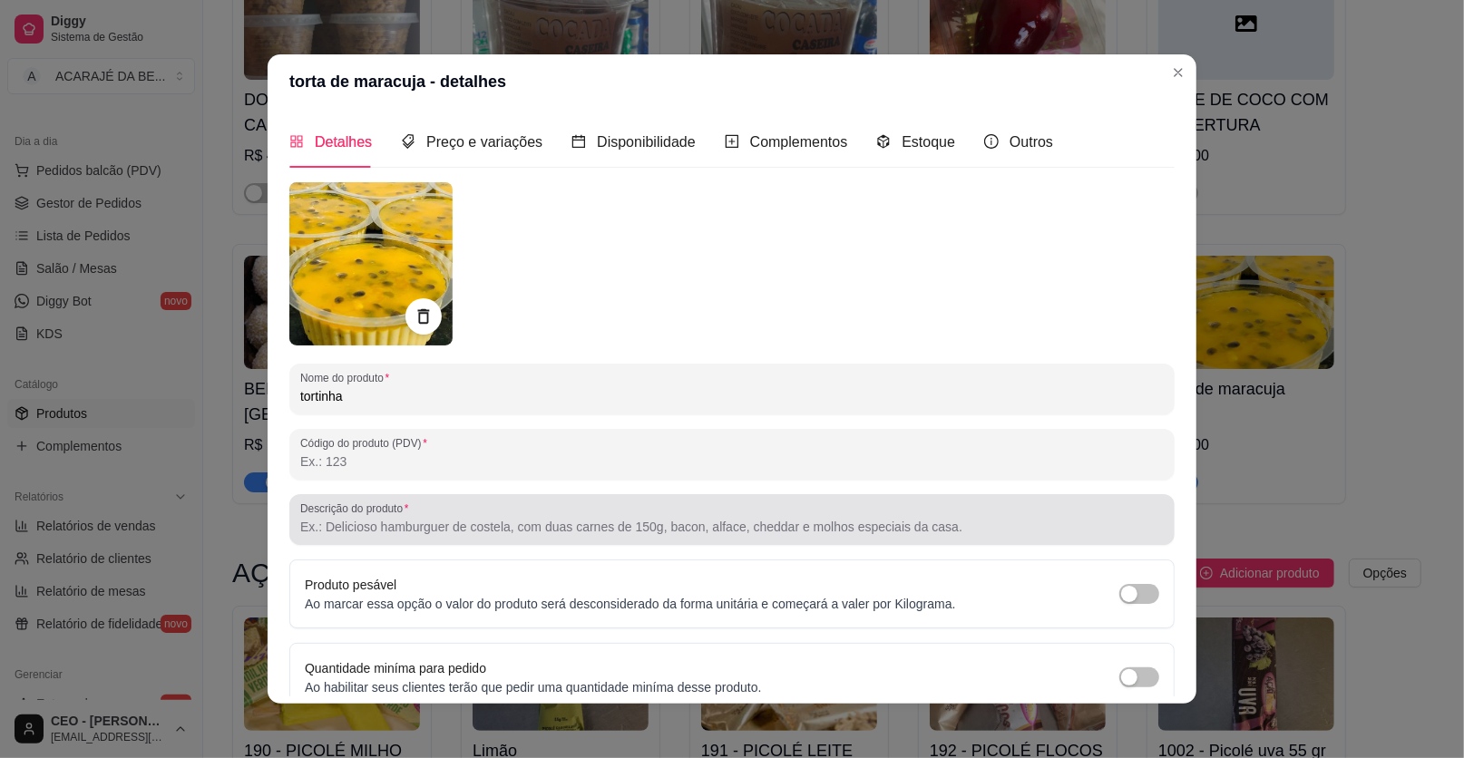
click at [441, 538] on div "Descrição do produto" at bounding box center [731, 519] width 885 height 51
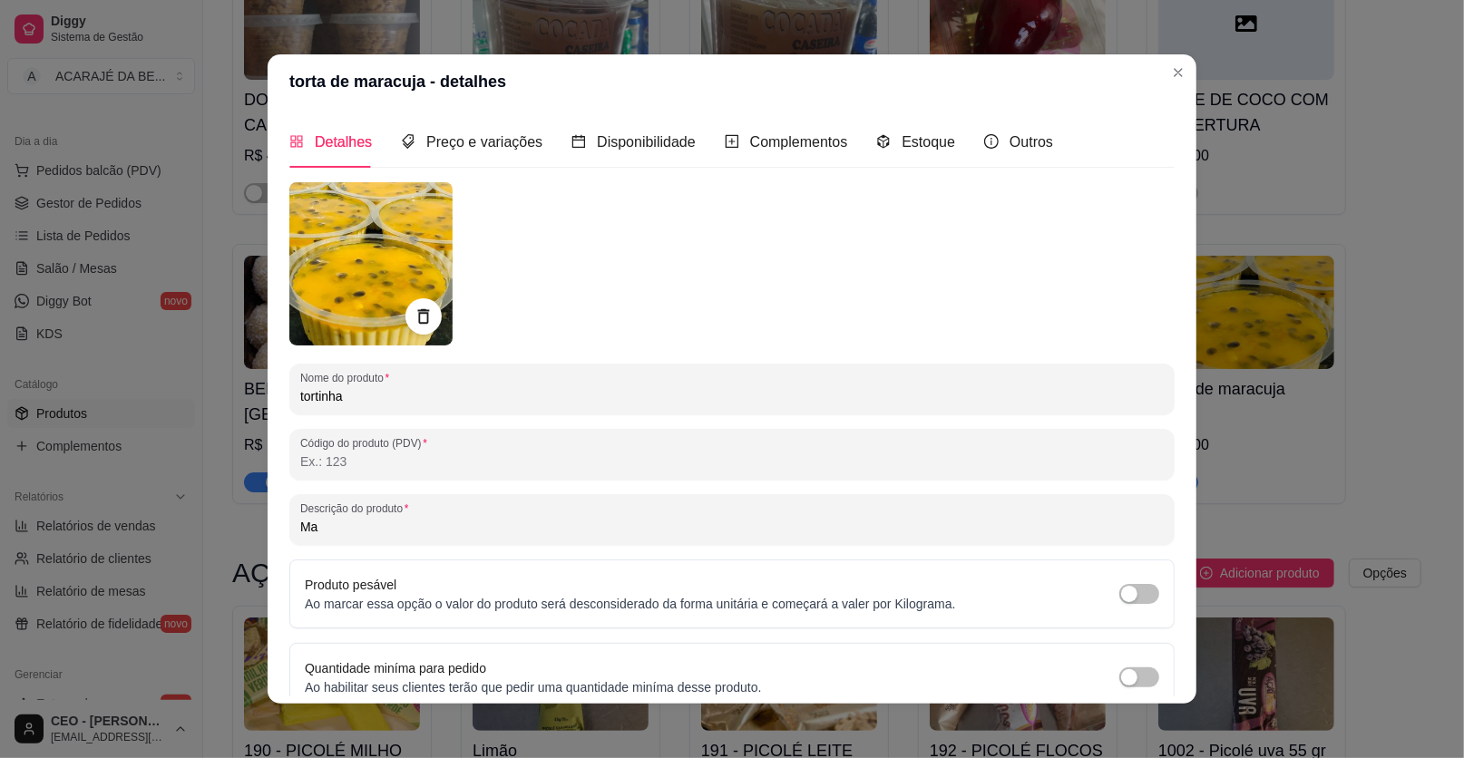
type input "M"
type input "limão"
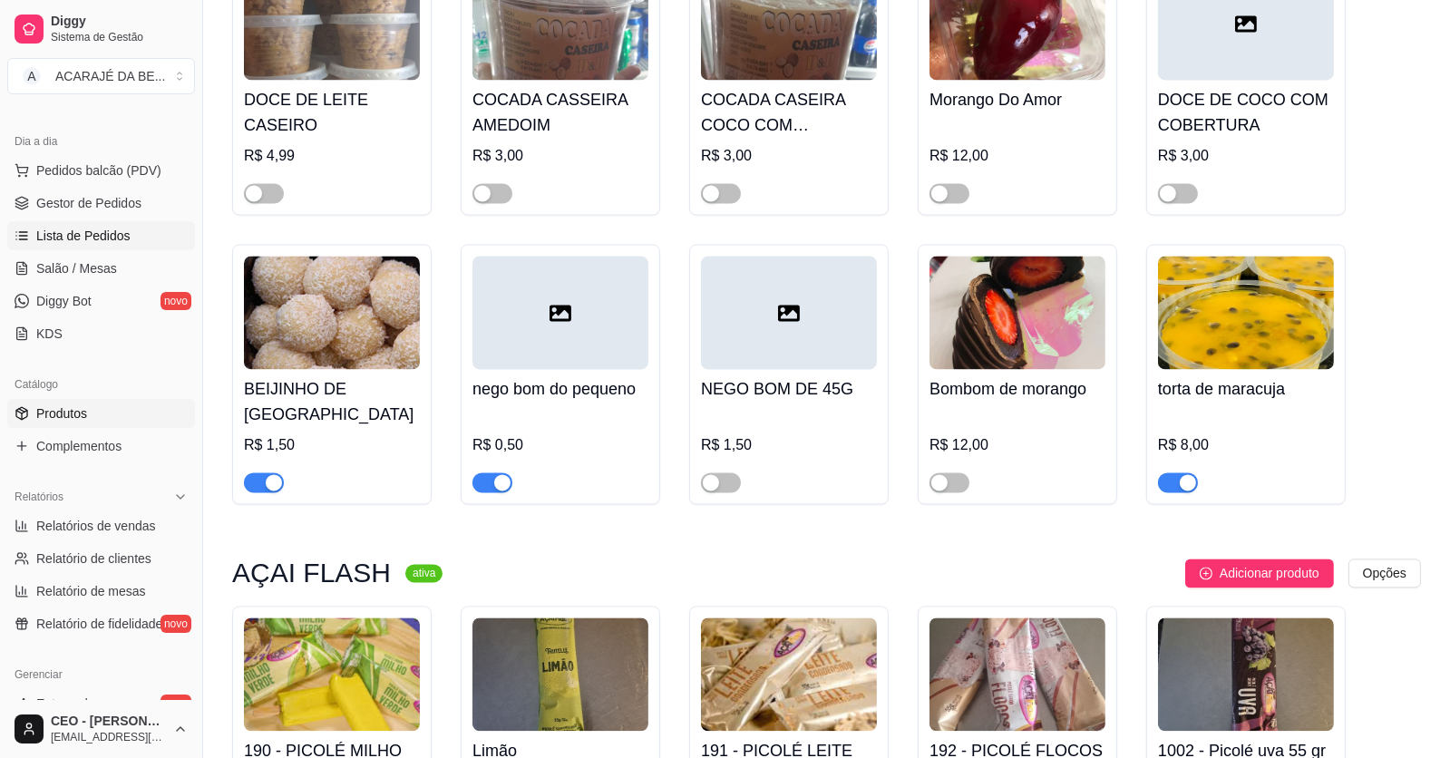
click at [66, 227] on span "Lista de Pedidos" at bounding box center [83, 236] width 94 height 18
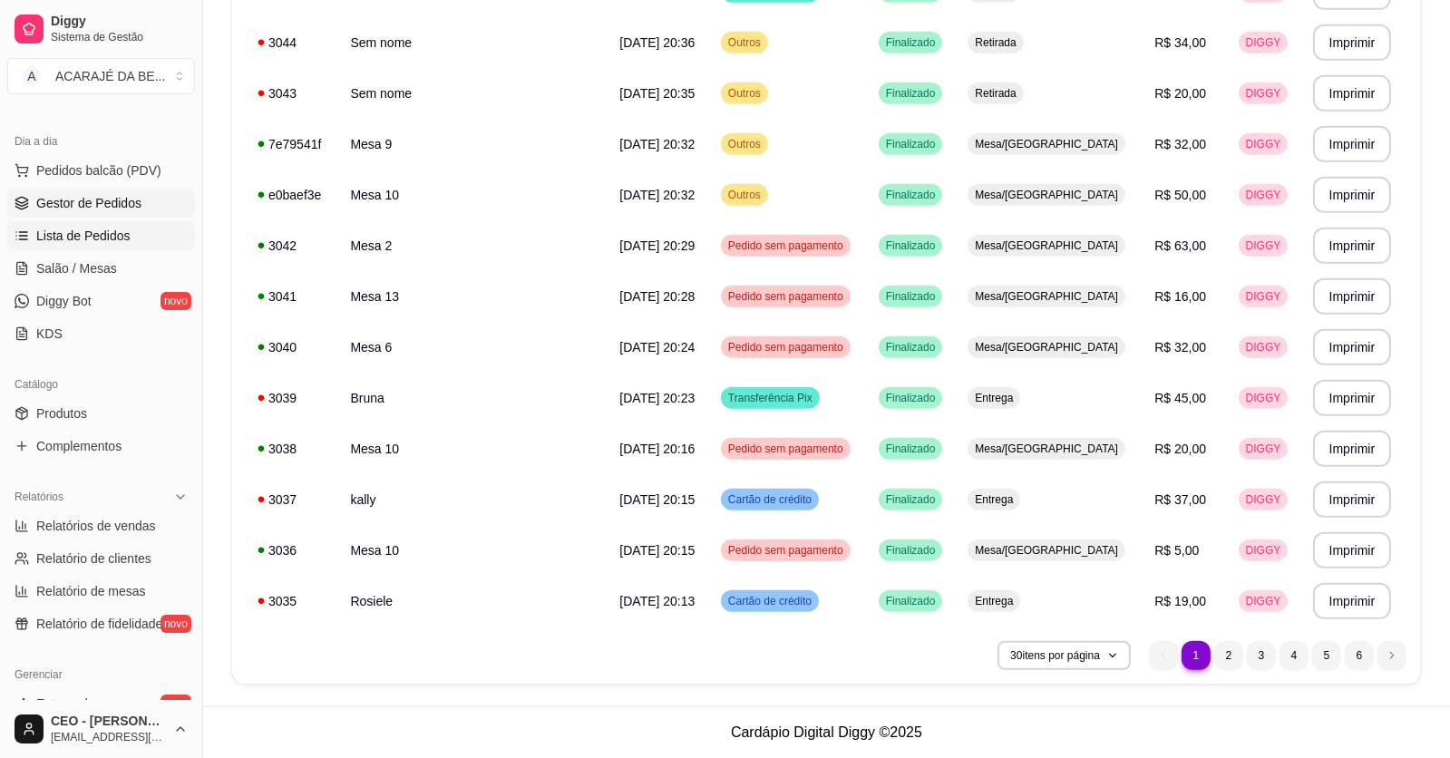
click at [83, 199] on span "Gestor de Pedidos" at bounding box center [88, 203] width 105 height 18
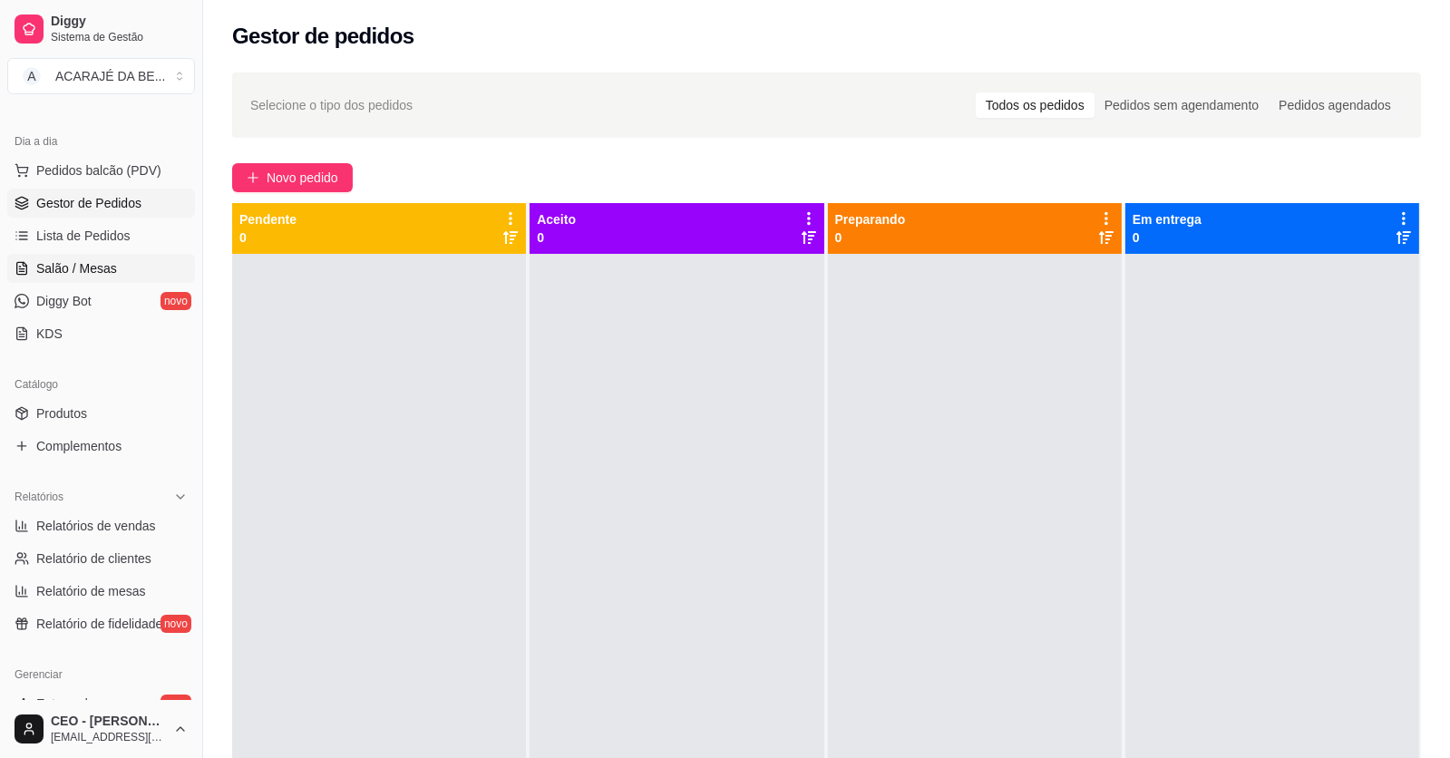
click at [78, 260] on span "Salão / Mesas" at bounding box center [76, 268] width 81 height 18
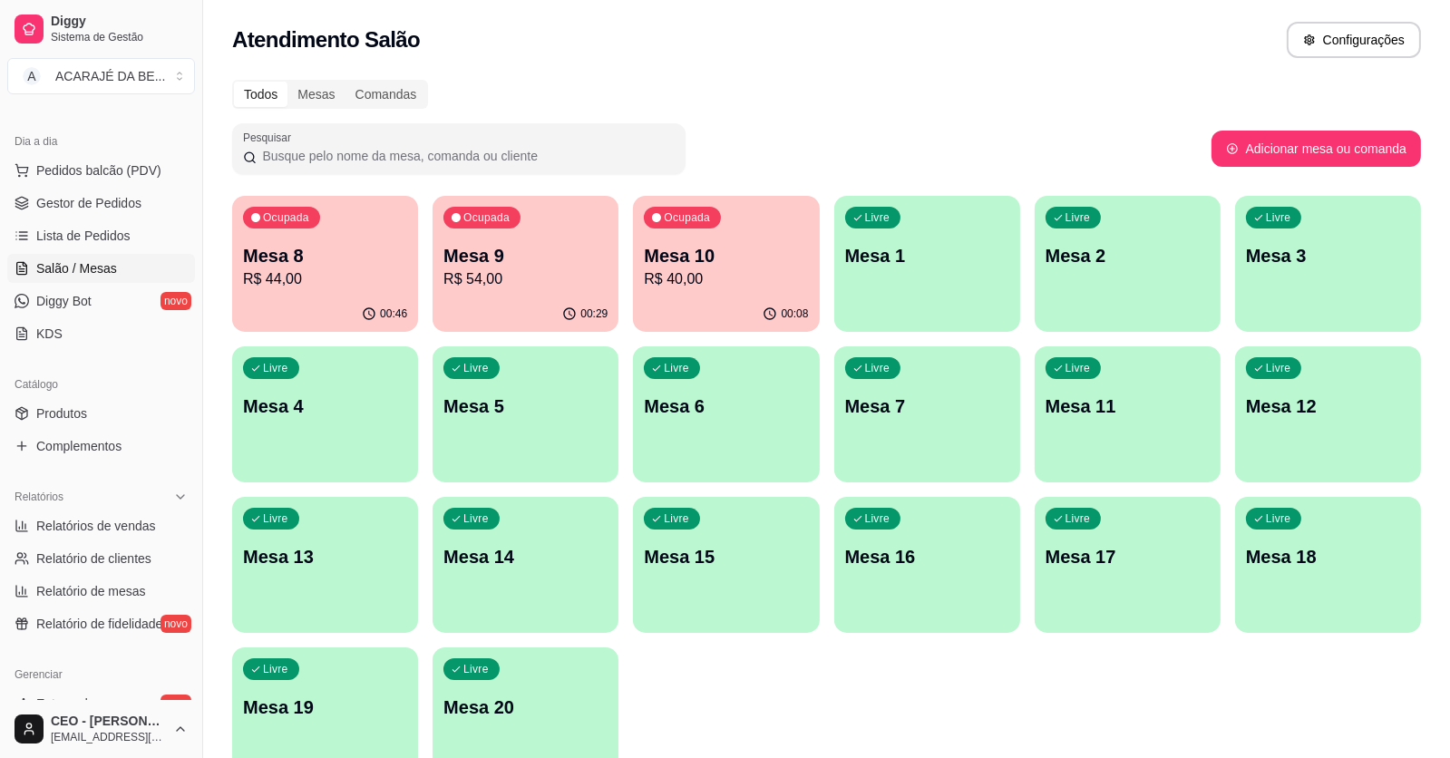
click at [343, 284] on p "R$ 44,00" at bounding box center [325, 279] width 164 height 22
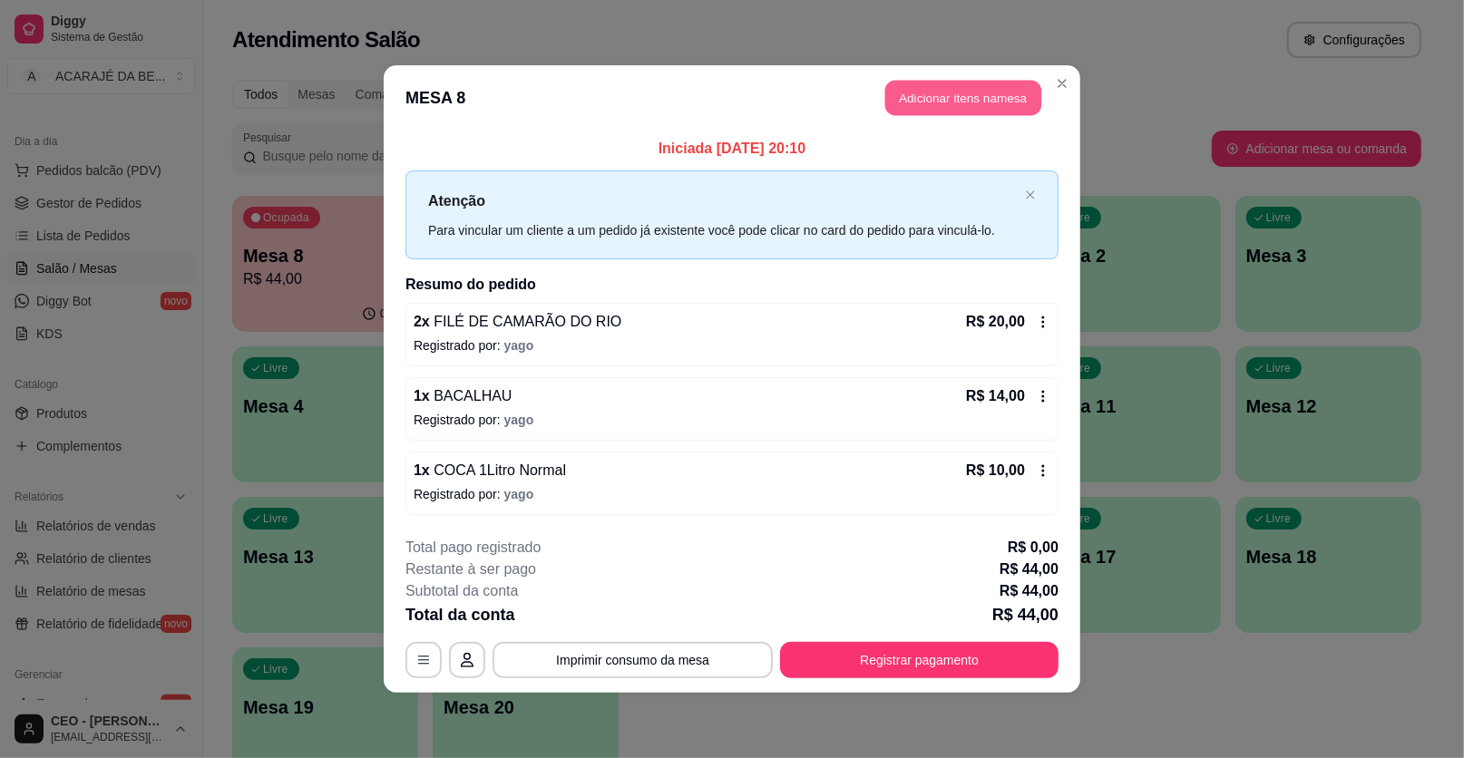
click at [947, 104] on button "Adicionar itens na mesa" at bounding box center [963, 98] width 156 height 35
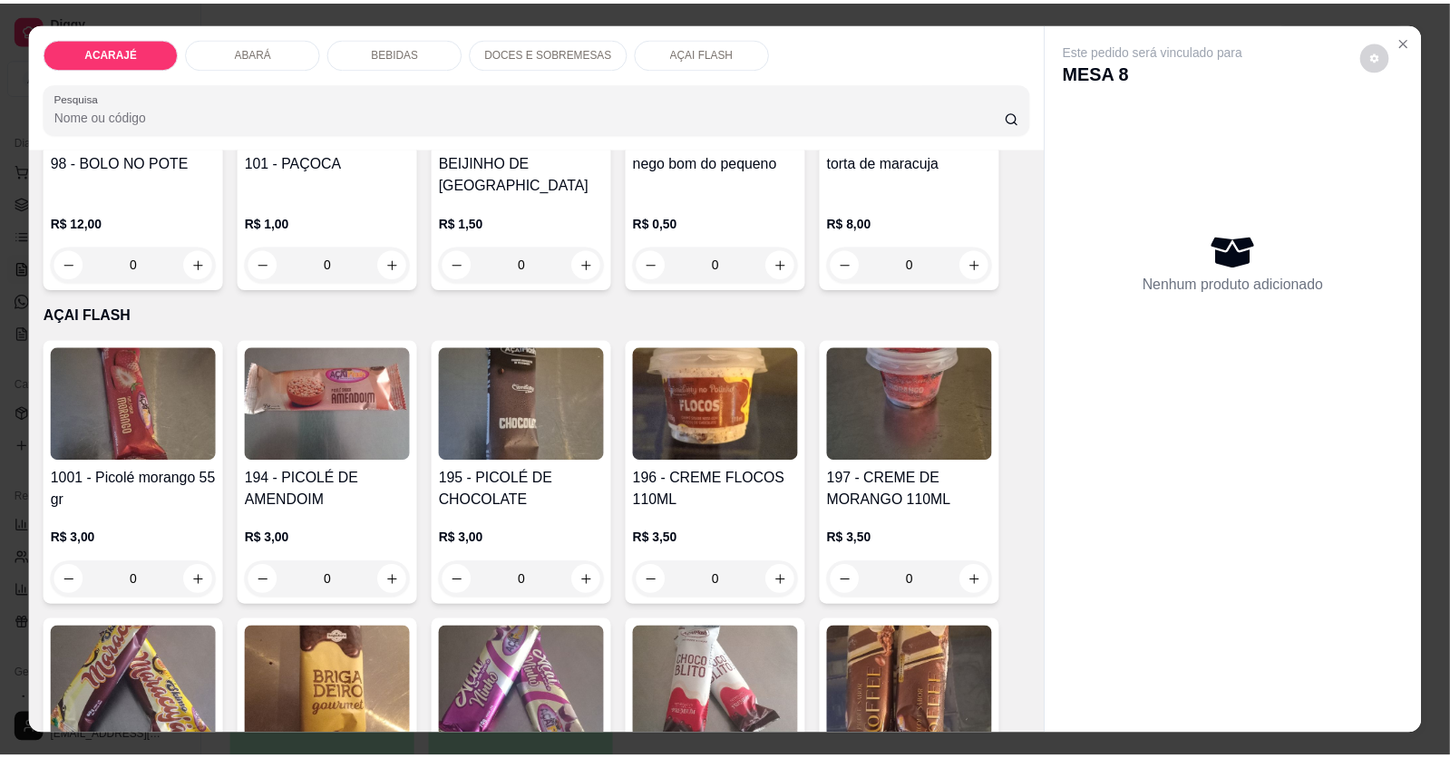
scroll to position [2811, 0]
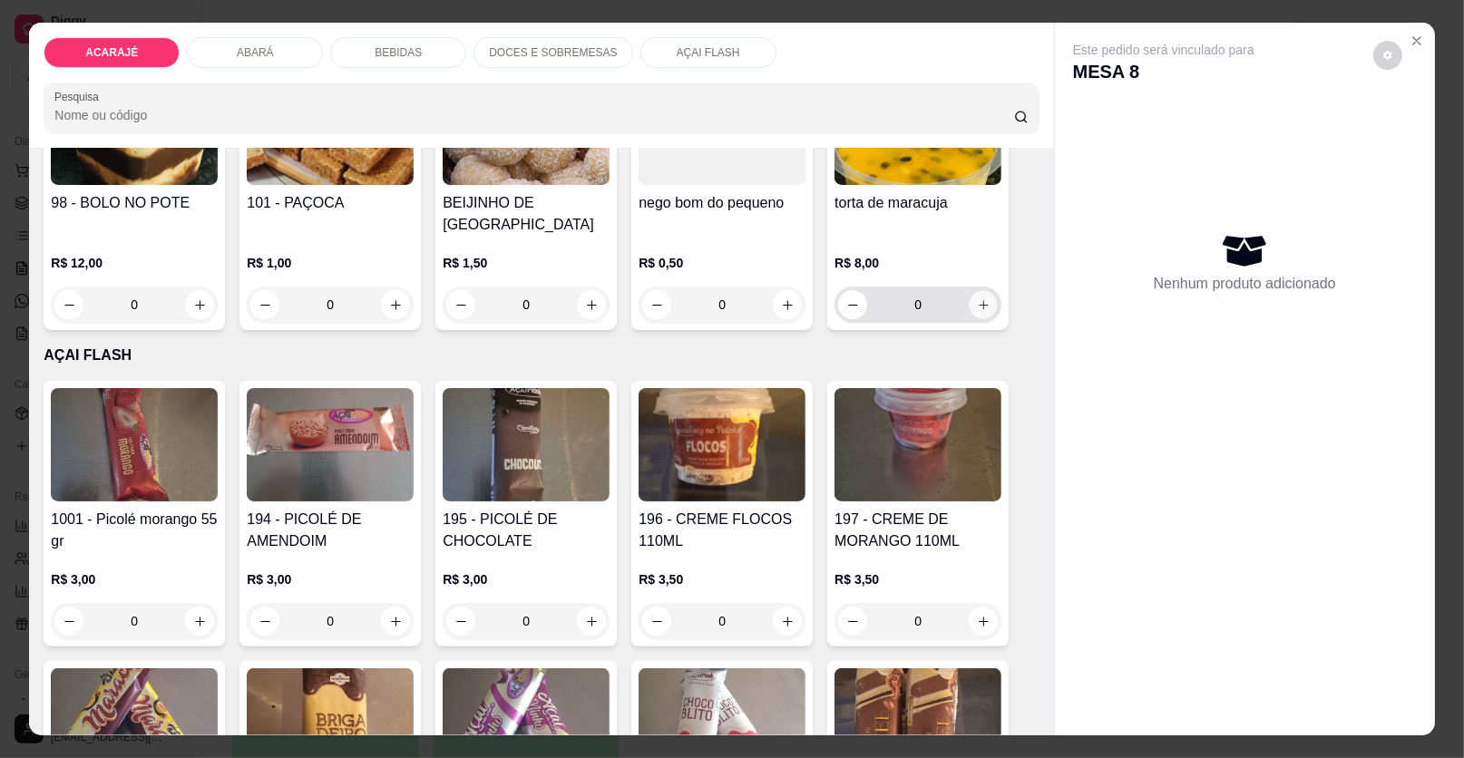
click at [973, 291] on button "increase-product-quantity" at bounding box center [984, 305] width 28 height 28
type input "1"
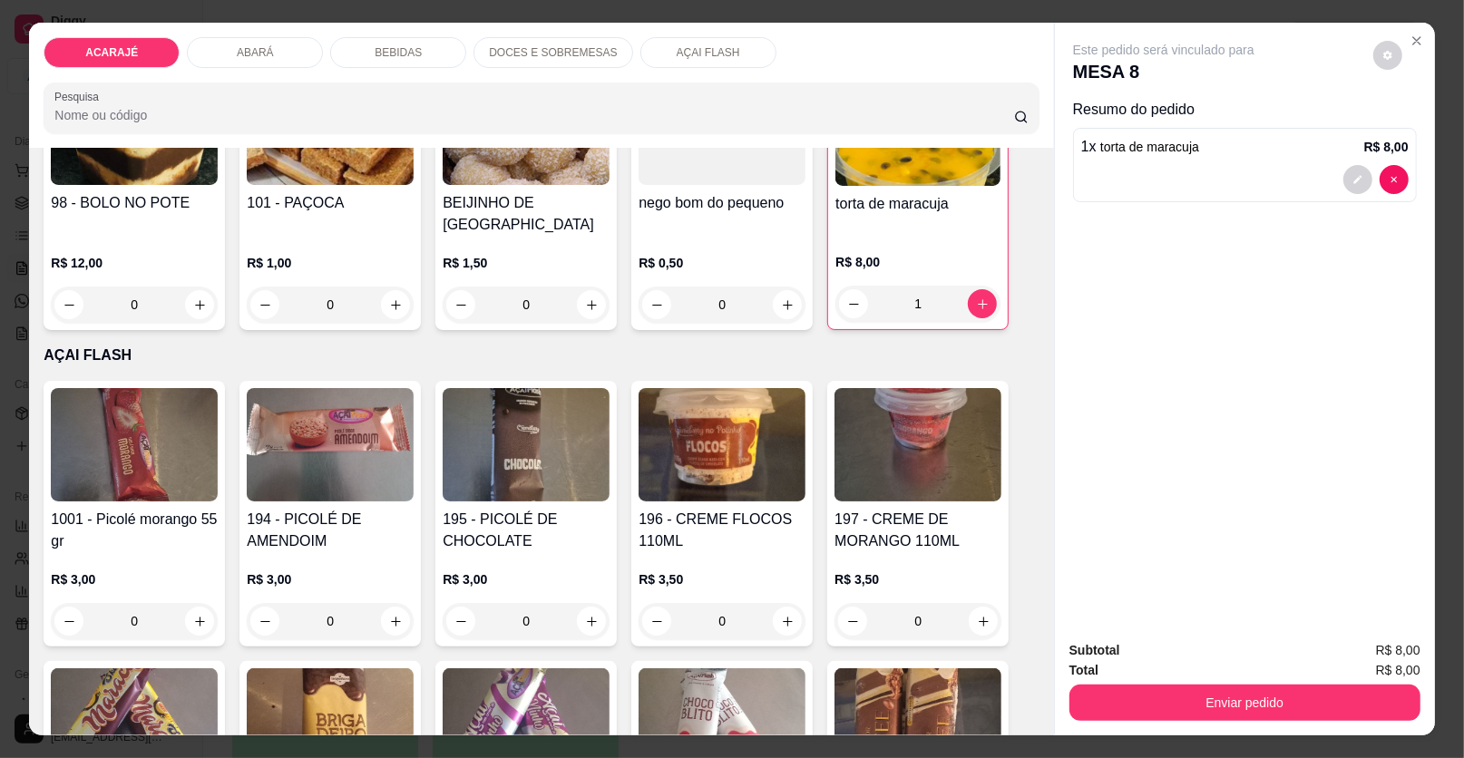
click at [1157, 699] on button "Enviar pedido" at bounding box center [1244, 703] width 351 height 36
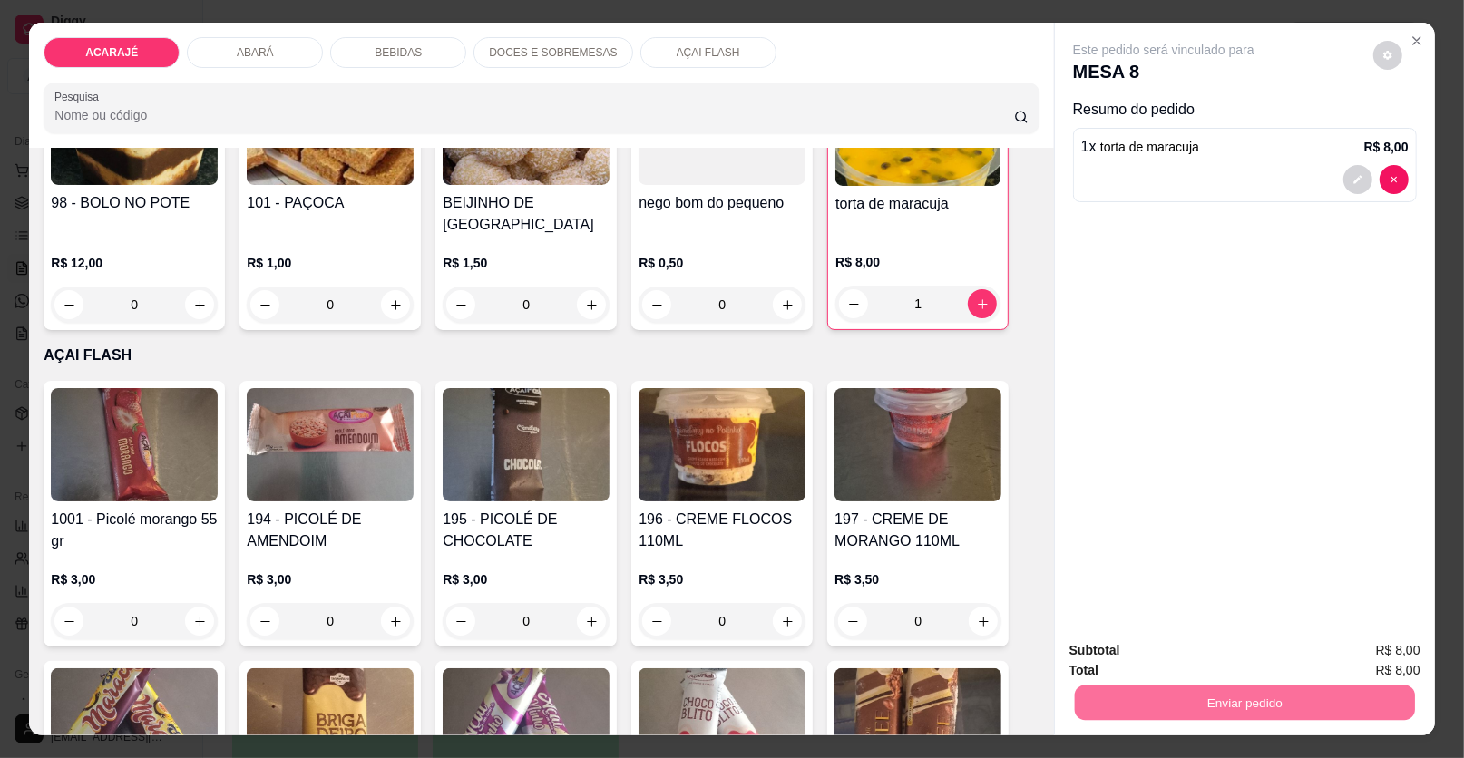
click at [1421, 663] on button "Enviar pedido" at bounding box center [1373, 658] width 100 height 34
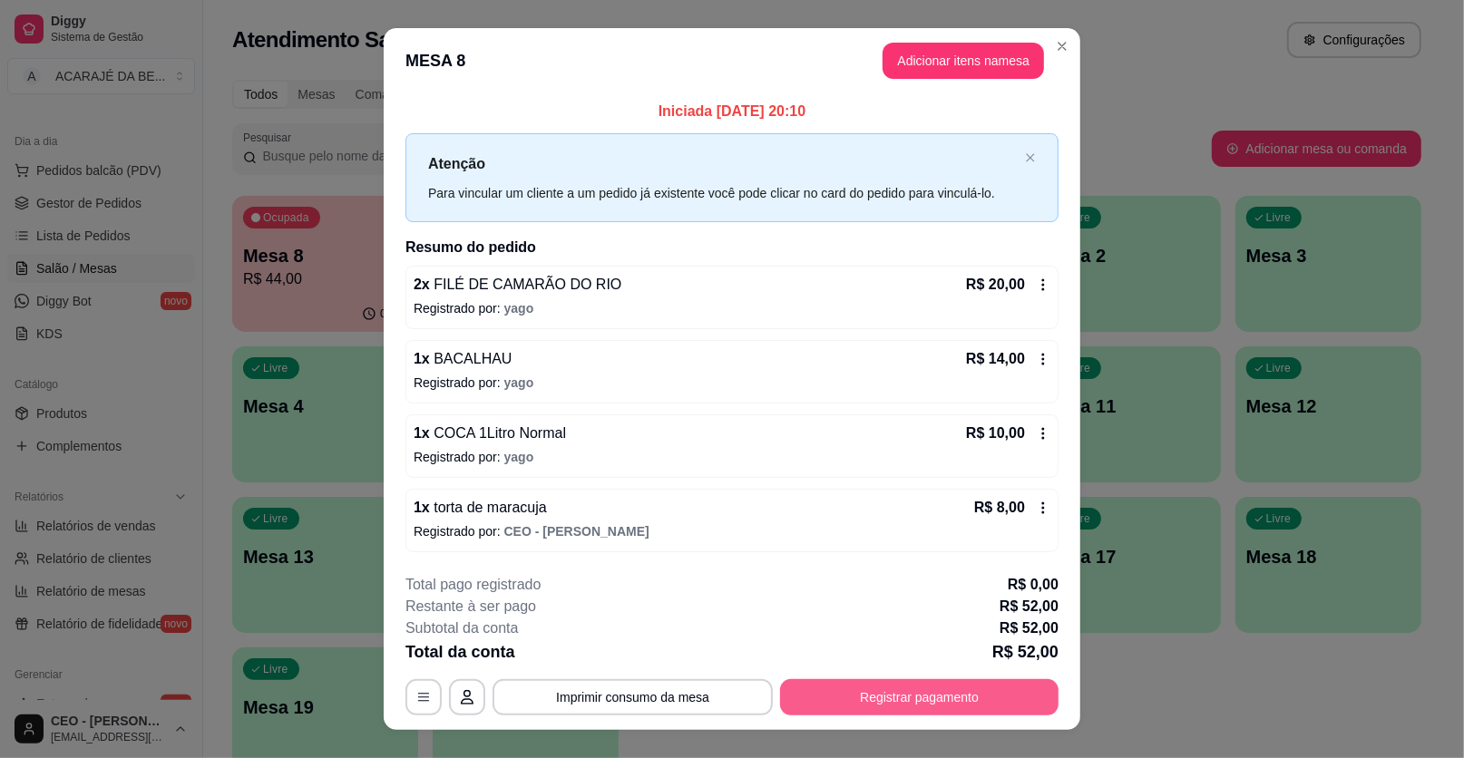
click at [941, 693] on button "Registrar pagamento" at bounding box center [919, 697] width 278 height 36
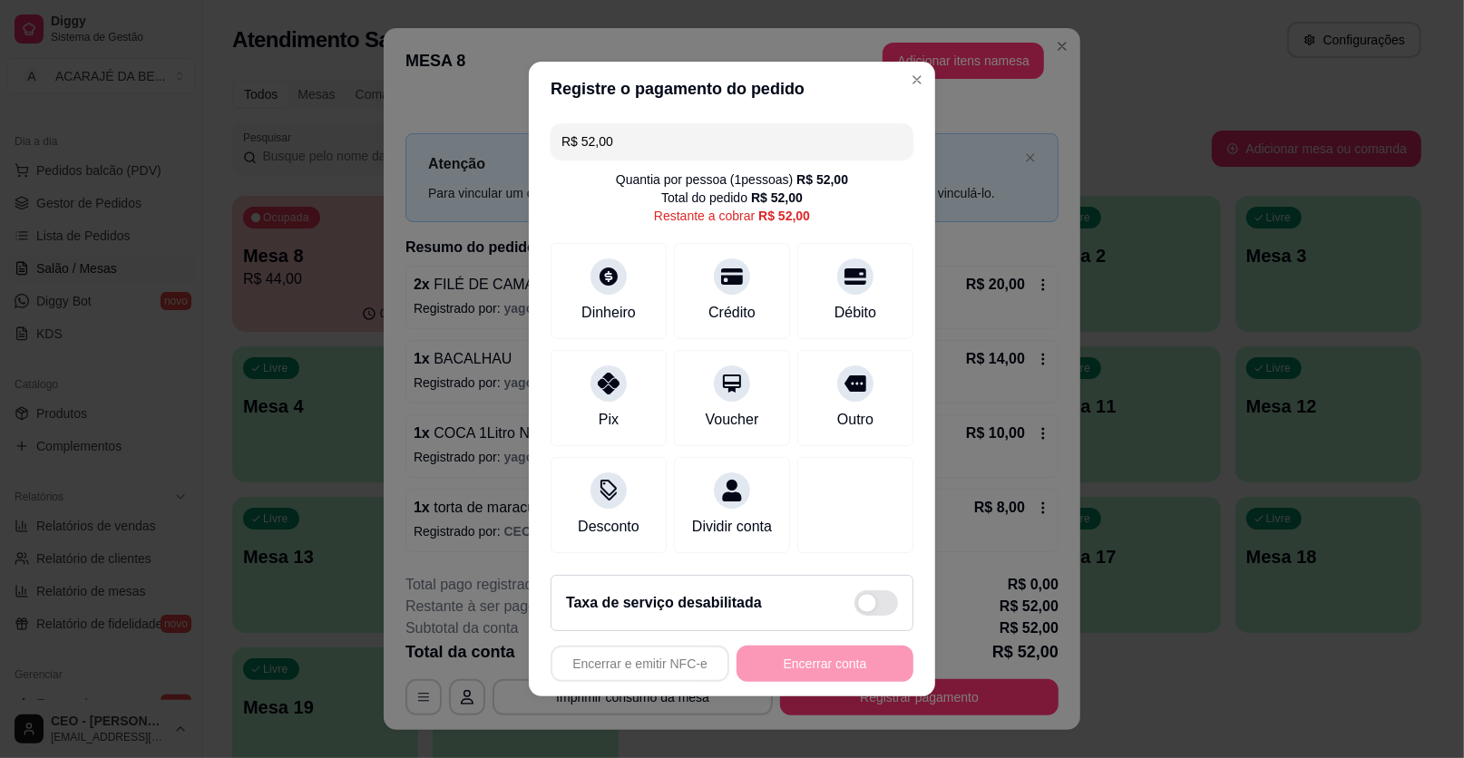
click at [660, 154] on input "R$ 52,00" at bounding box center [731, 141] width 341 height 36
click at [849, 400] on div "Outro" at bounding box center [856, 395] width 128 height 106
type input "R$ 0,00"
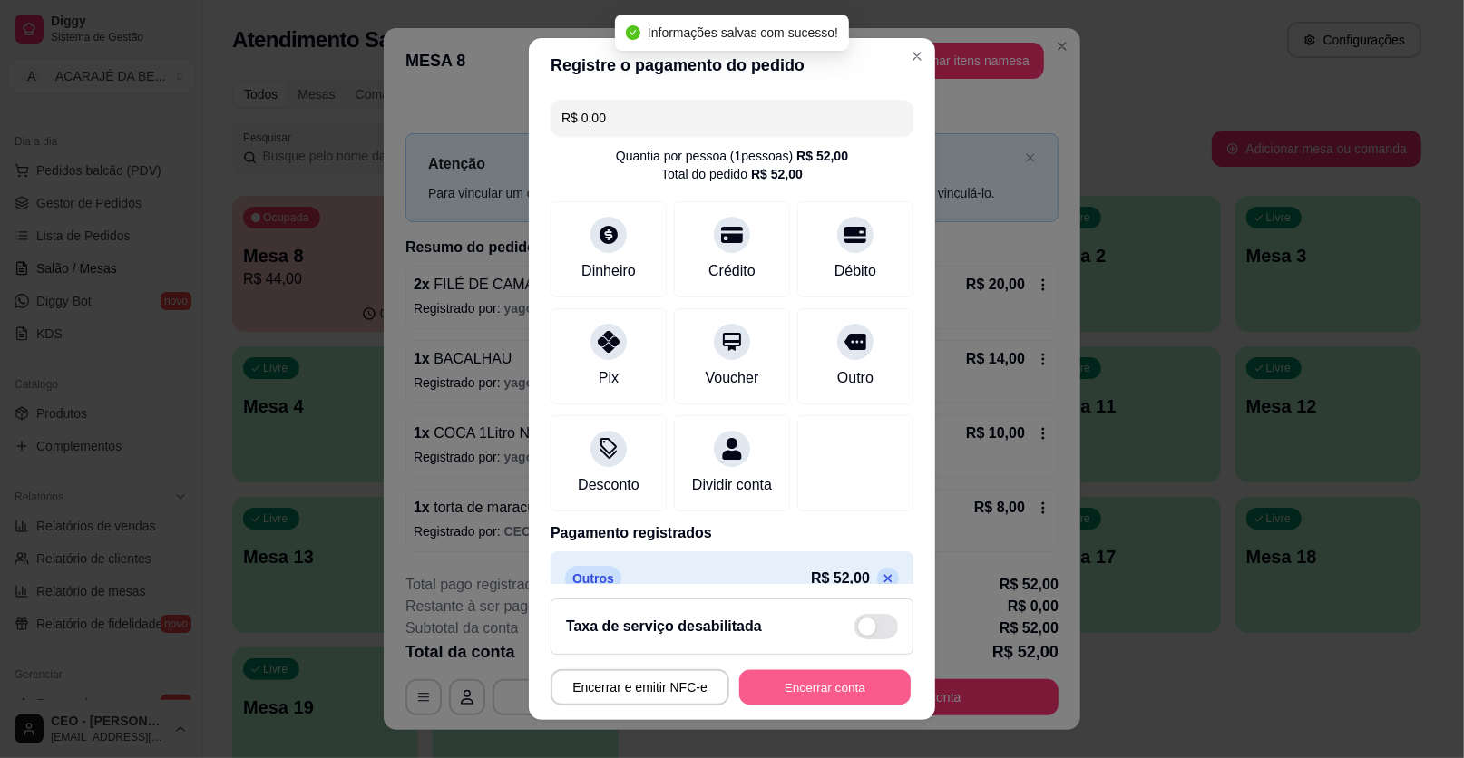
click at [815, 693] on button "Encerrar conta" at bounding box center [824, 687] width 171 height 35
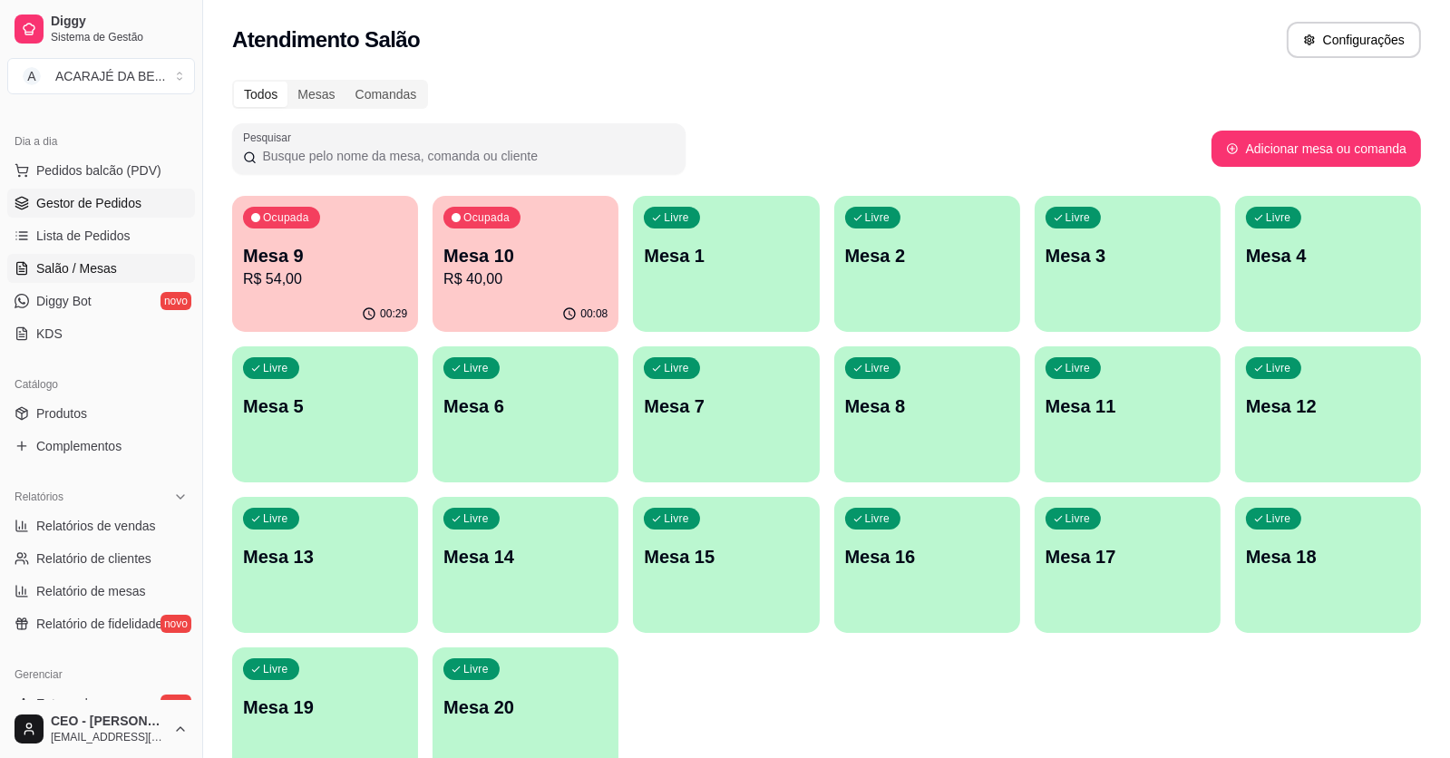
click at [67, 206] on span "Gestor de Pedidos" at bounding box center [88, 203] width 105 height 18
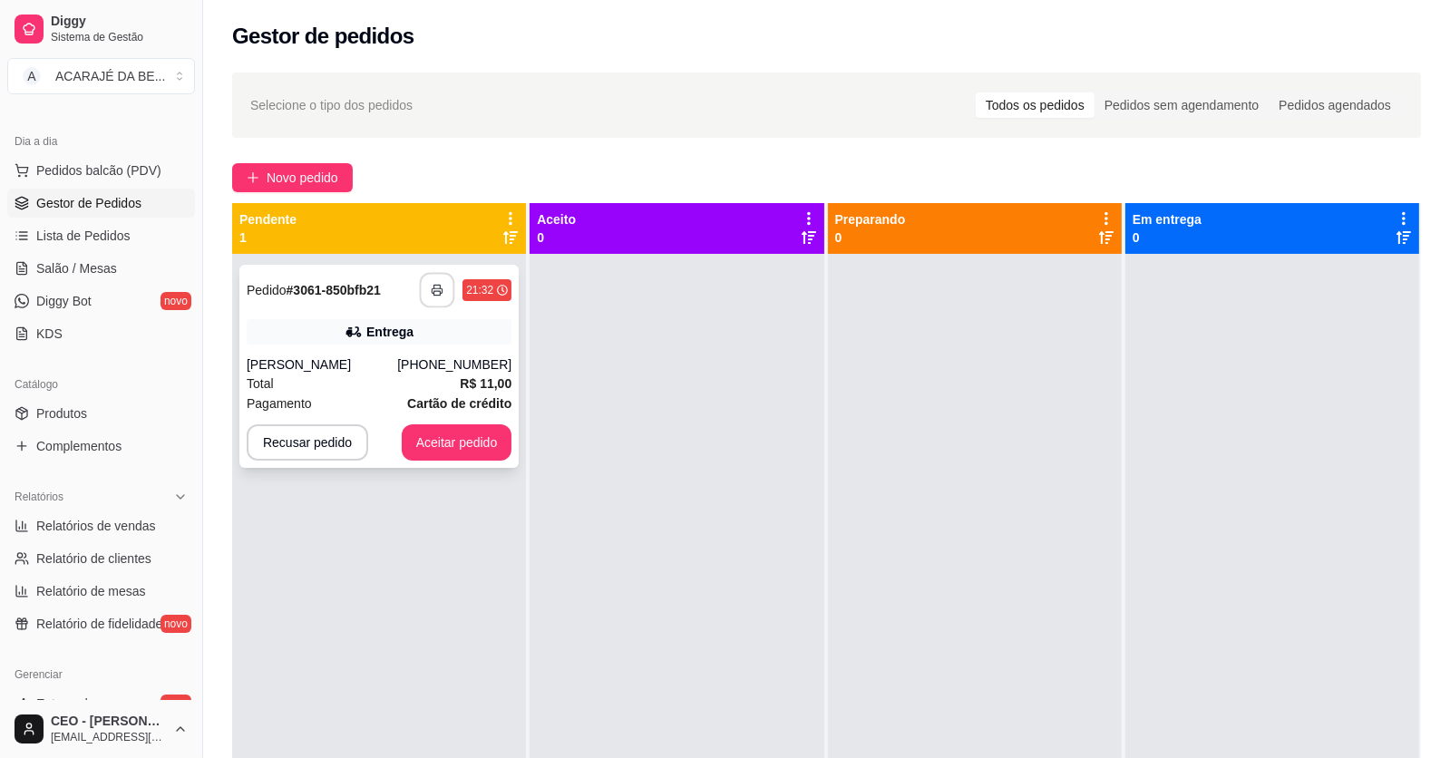
click at [434, 297] on button "button" at bounding box center [437, 290] width 35 height 35
click at [472, 438] on button "Aceitar pedido" at bounding box center [457, 442] width 107 height 35
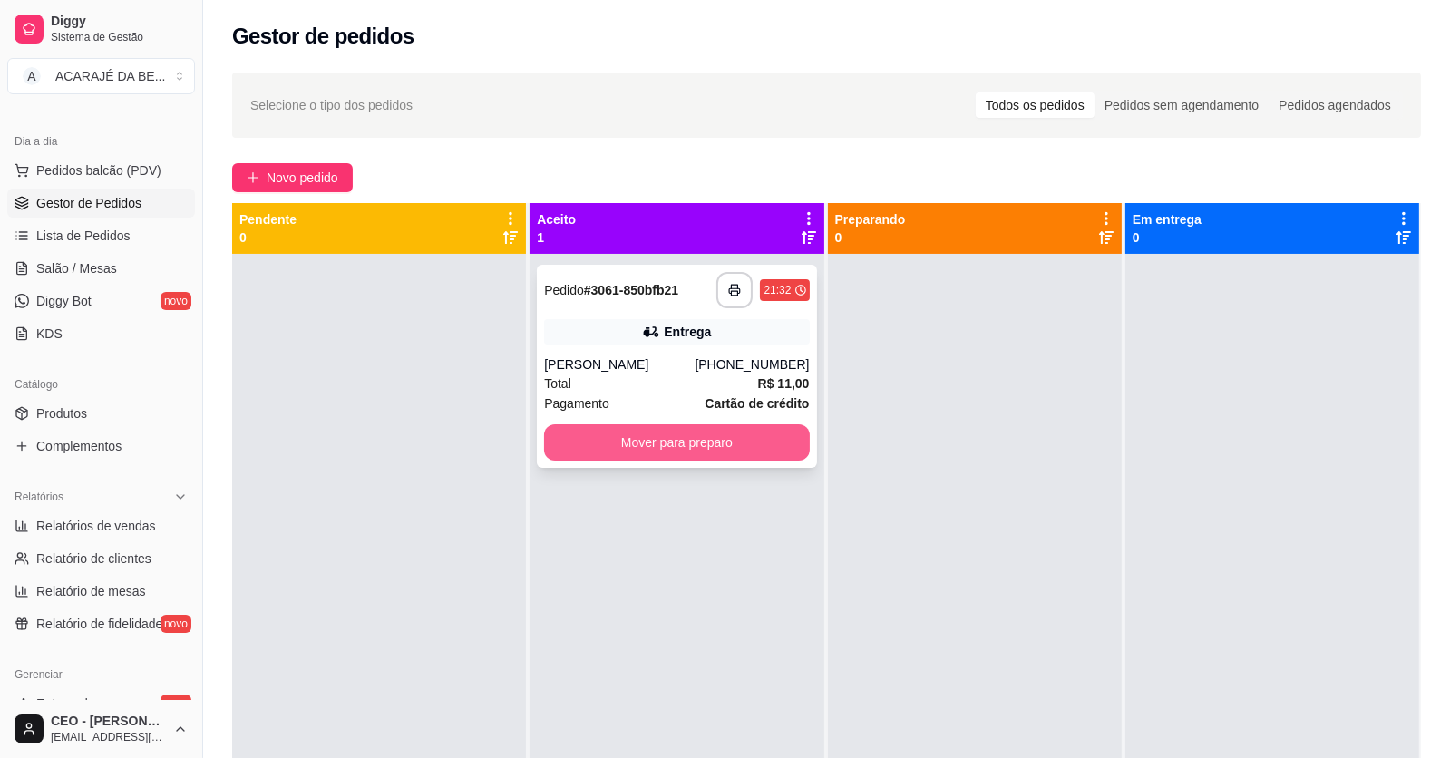
click at [582, 433] on button "Mover para preparo" at bounding box center [676, 442] width 265 height 36
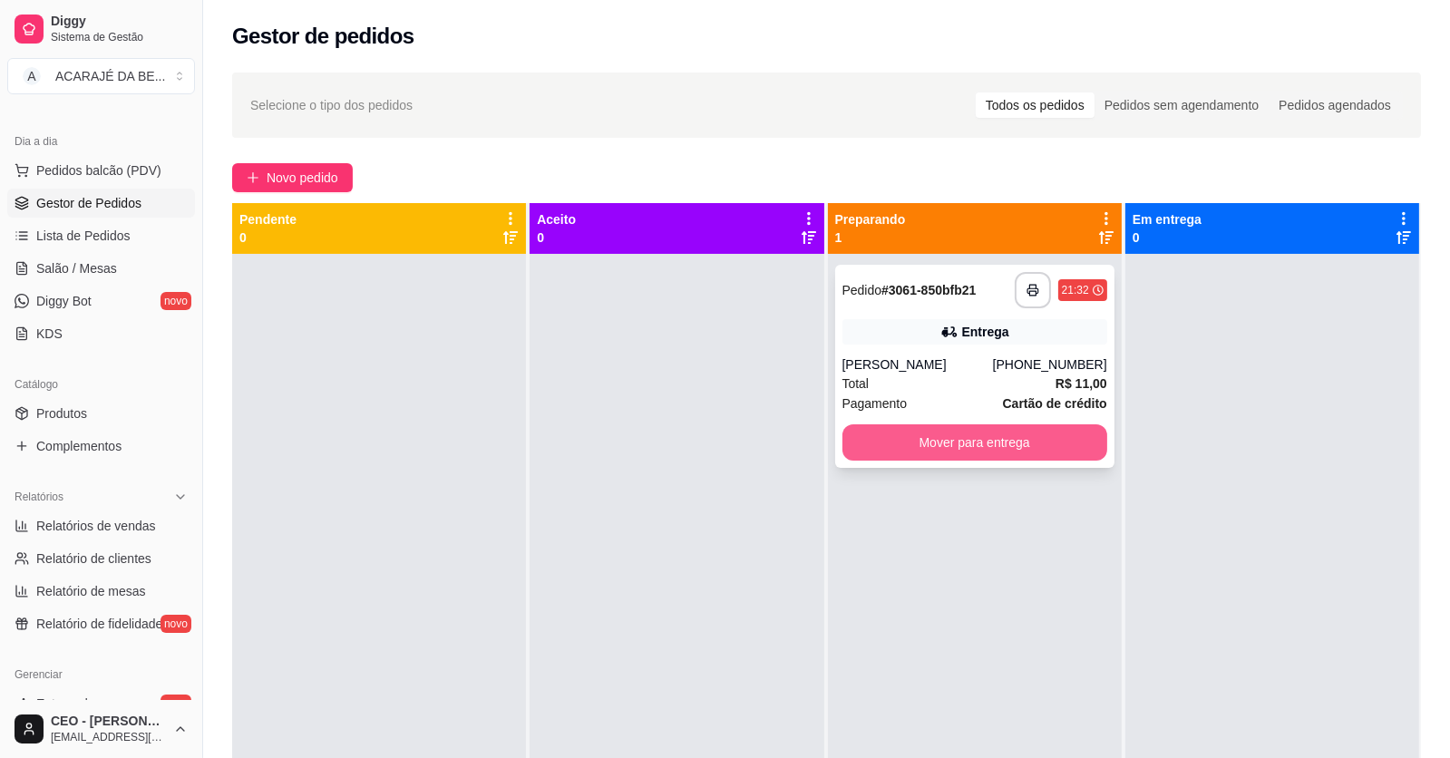
click at [874, 444] on button "Mover para entrega" at bounding box center [975, 442] width 265 height 36
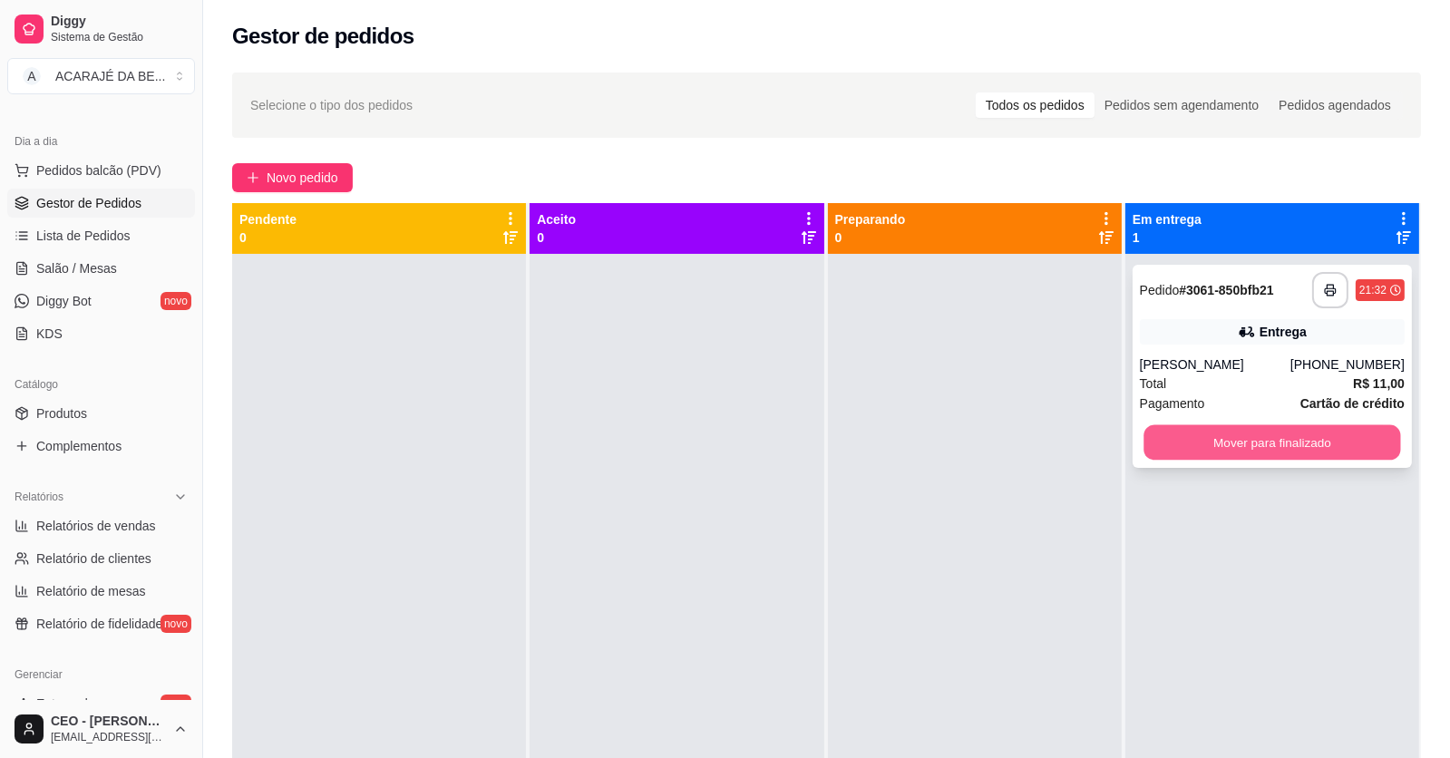
click at [1155, 448] on button "Mover para finalizado" at bounding box center [1272, 442] width 257 height 35
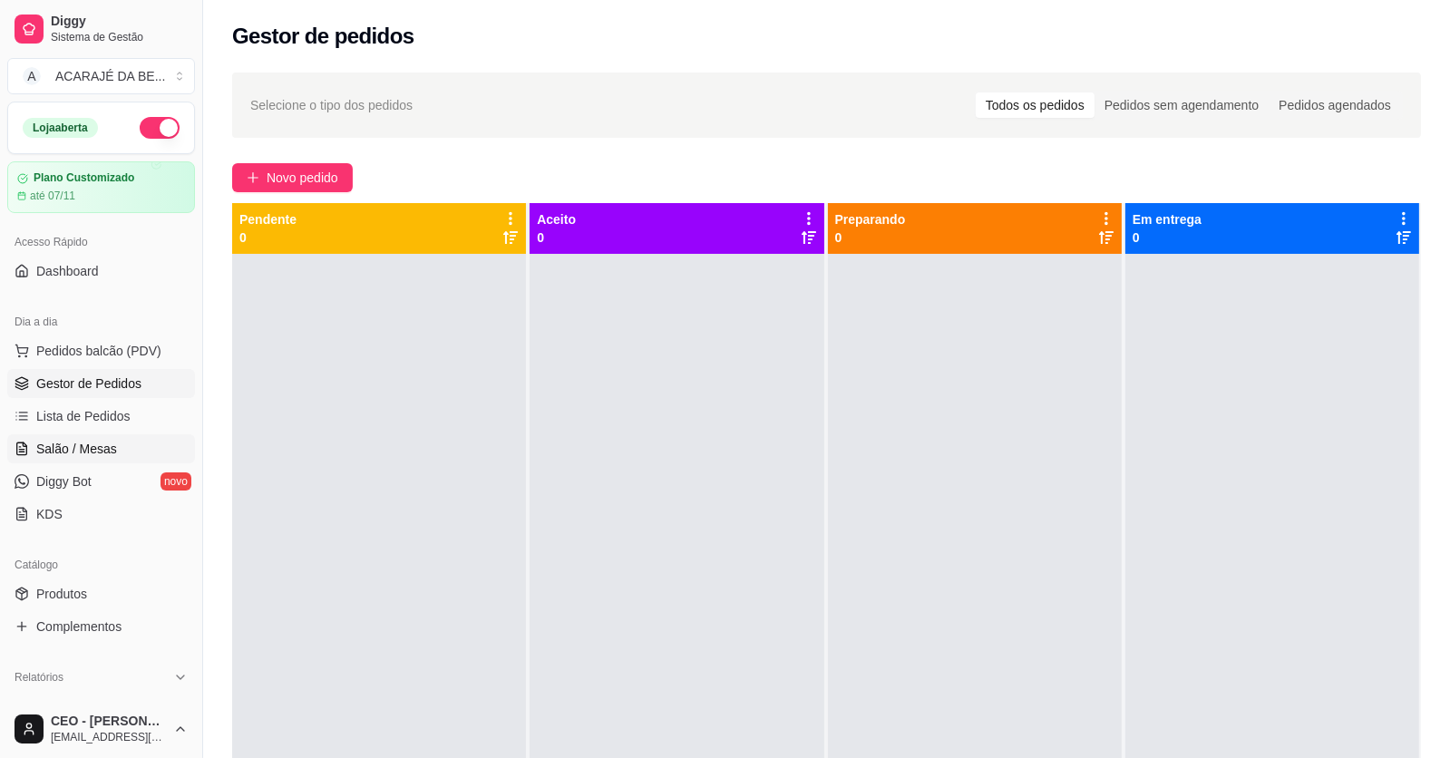
click at [59, 459] on link "Salão / Mesas" at bounding box center [101, 448] width 188 height 29
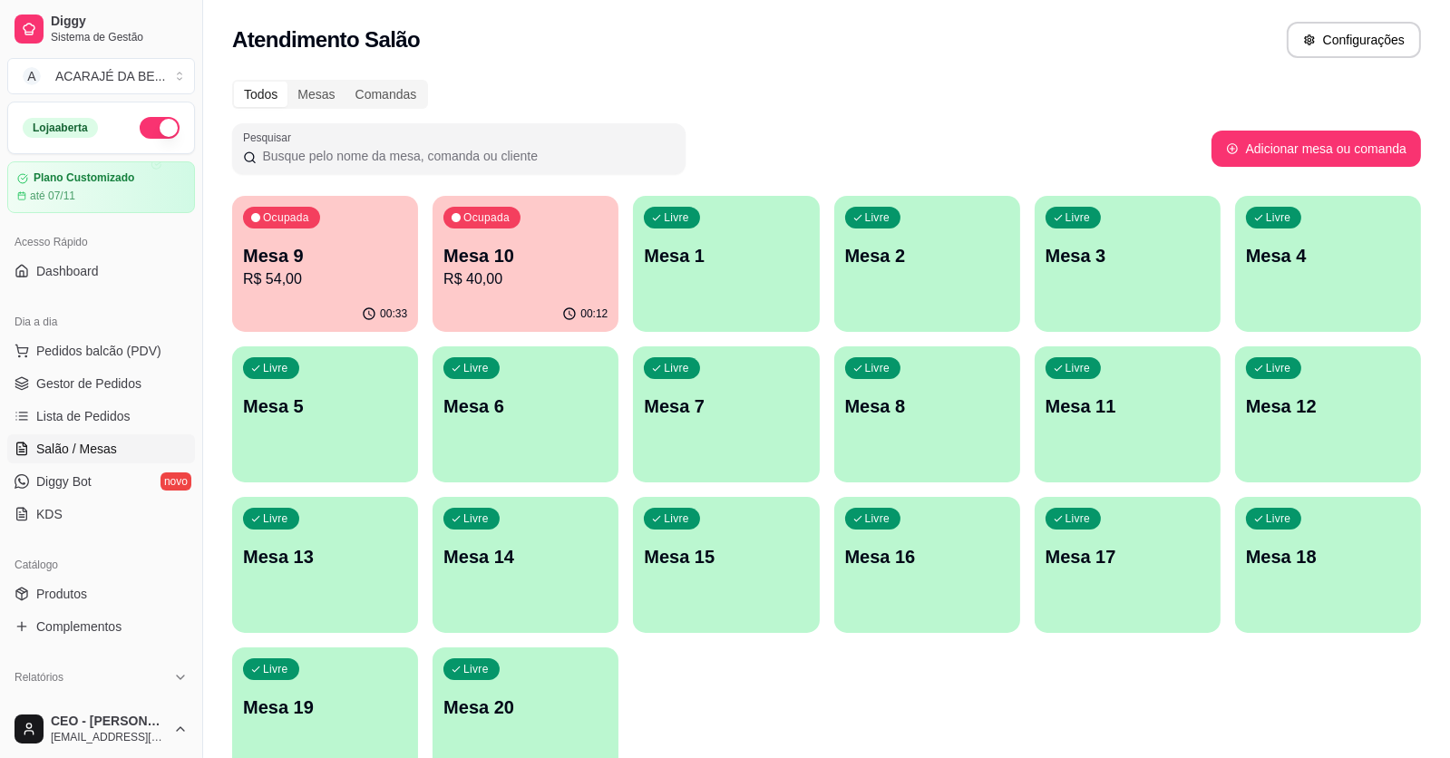
click at [502, 299] on div "00:12" at bounding box center [526, 314] width 186 height 35
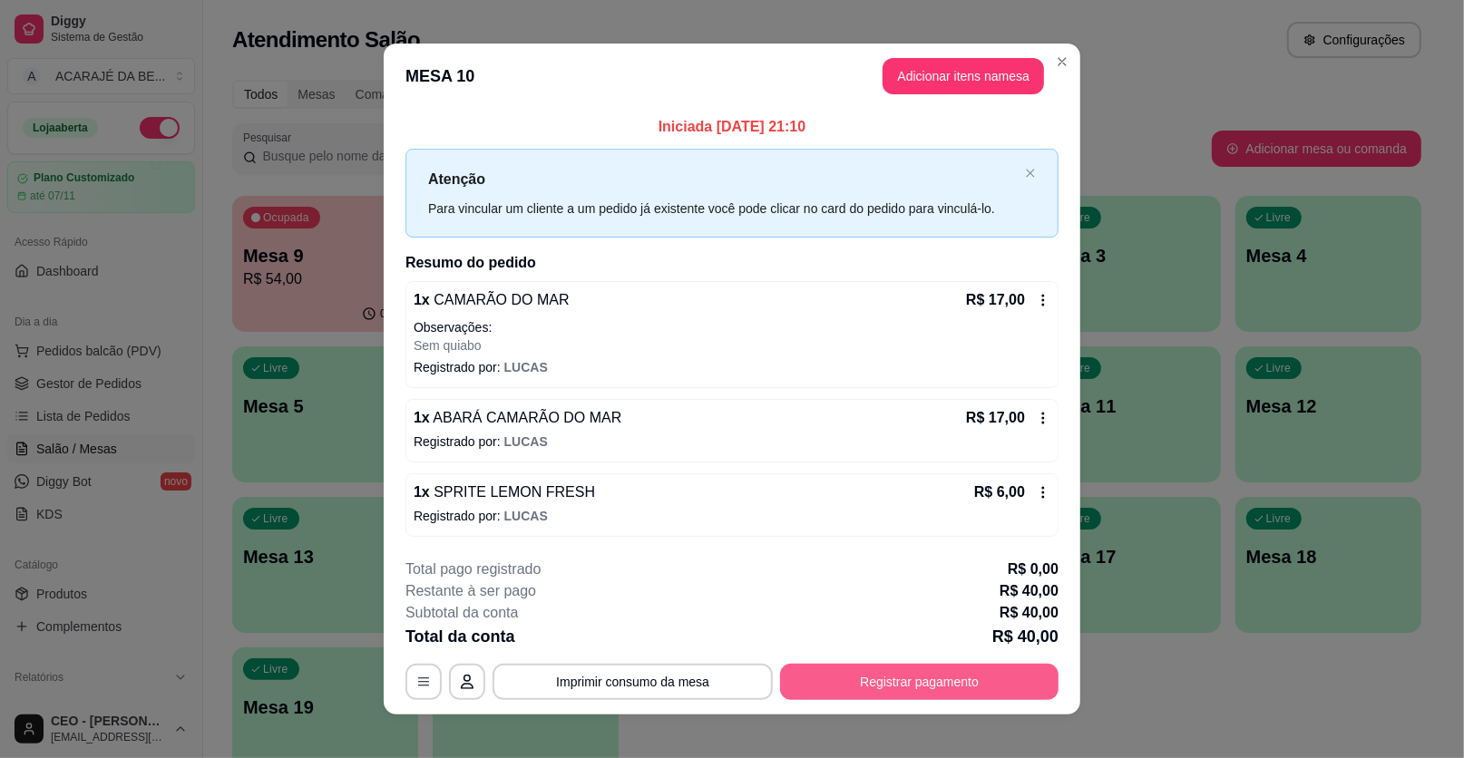
click at [921, 677] on button "Registrar pagamento" at bounding box center [919, 682] width 278 height 36
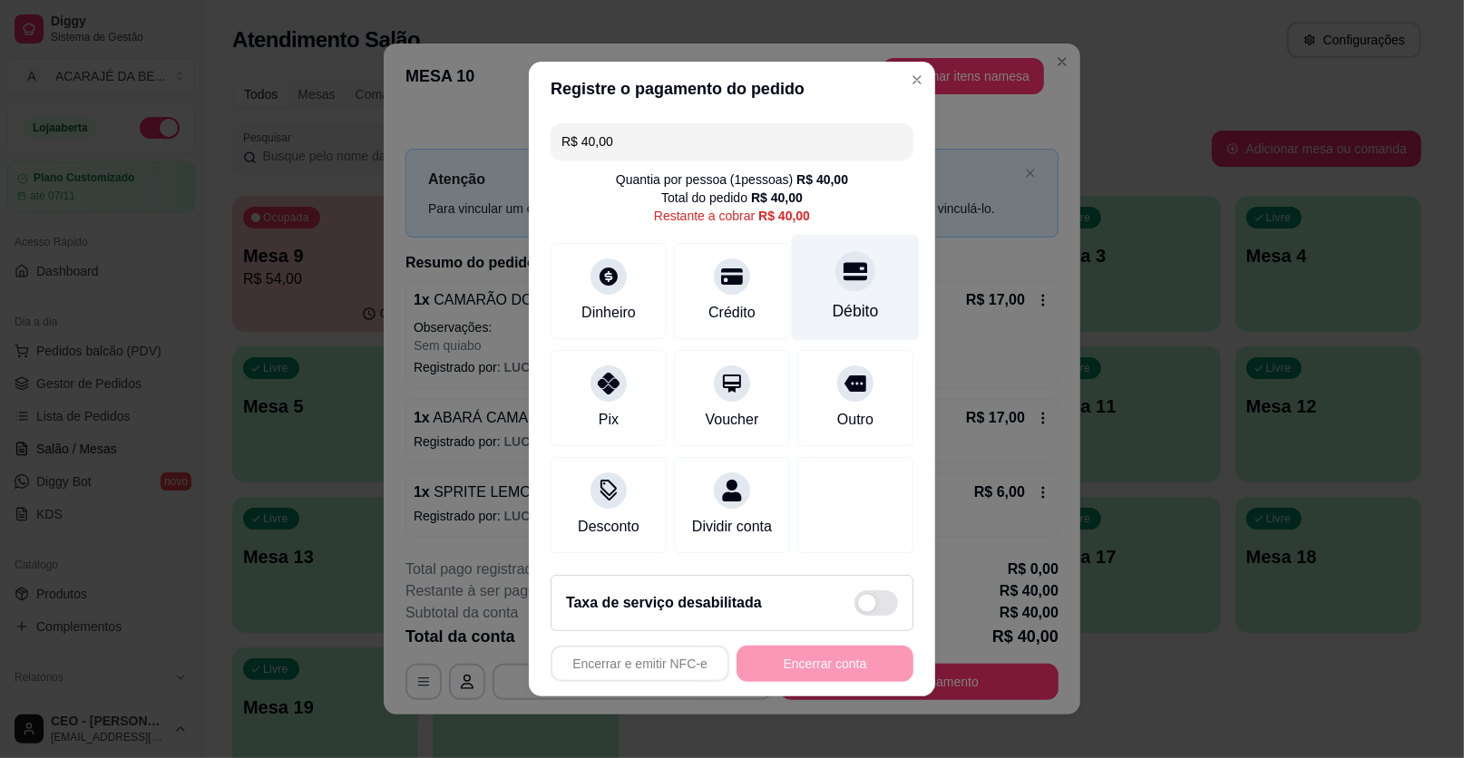
click at [828, 297] on div "Débito" at bounding box center [856, 288] width 128 height 106
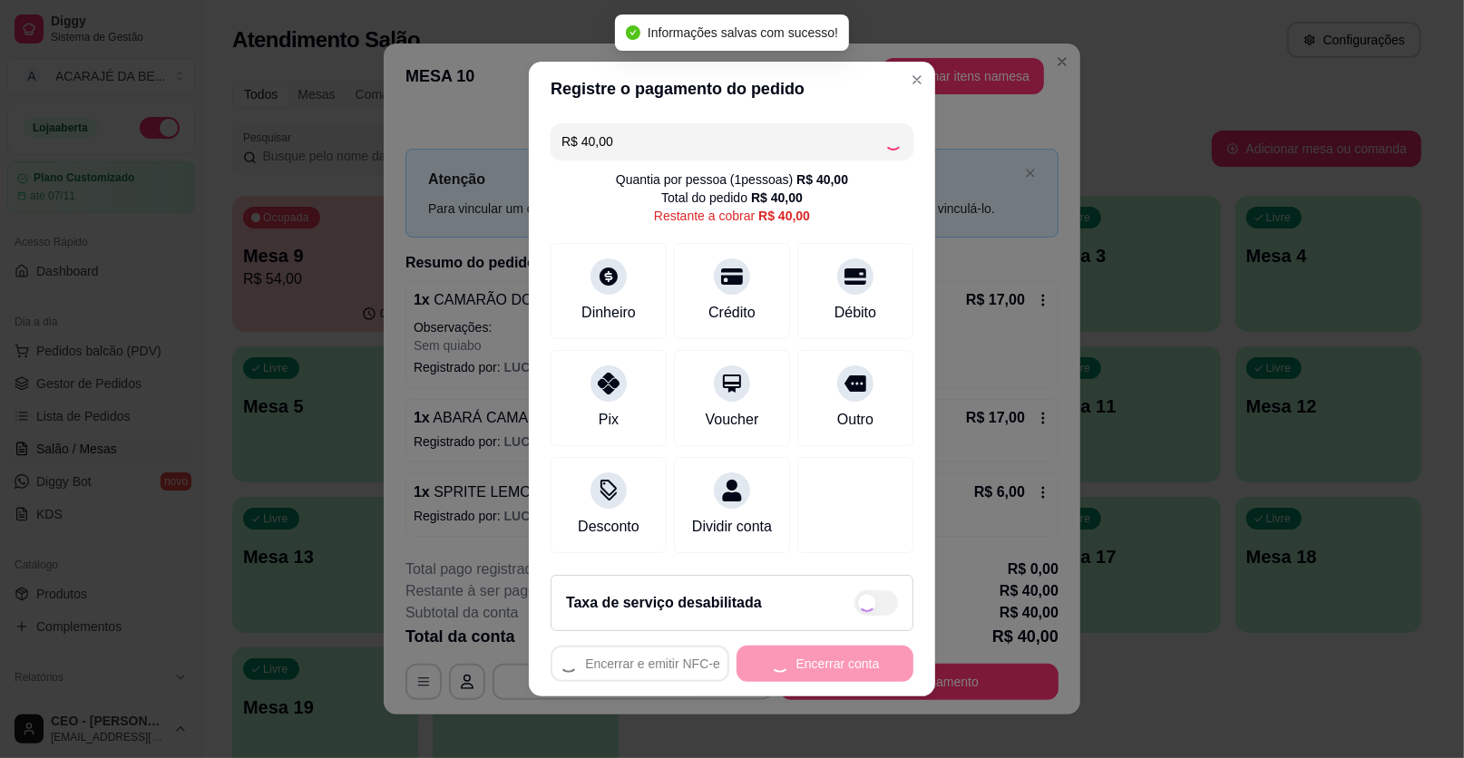
type input "R$ 0,00"
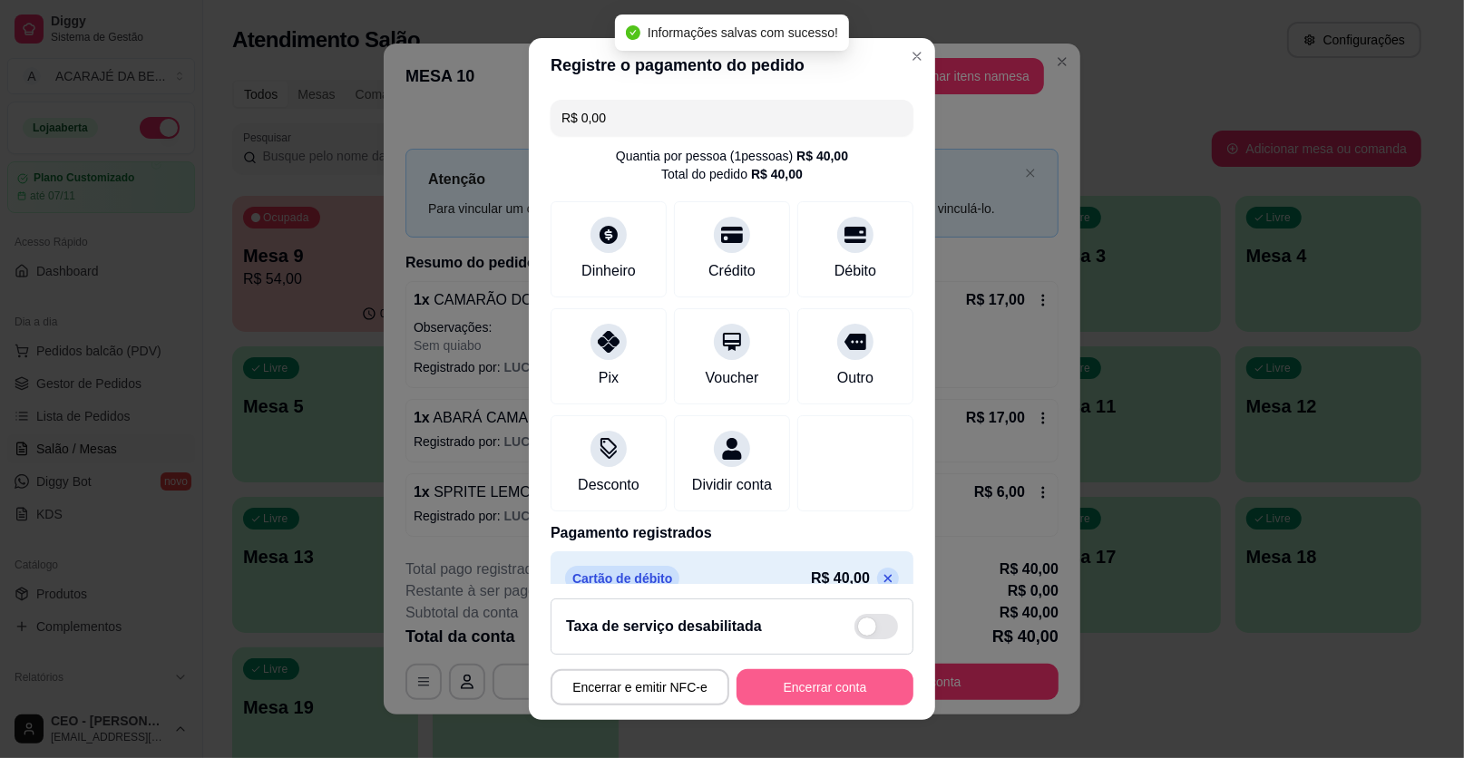
click at [814, 684] on button "Encerrar conta" at bounding box center [824, 687] width 177 height 36
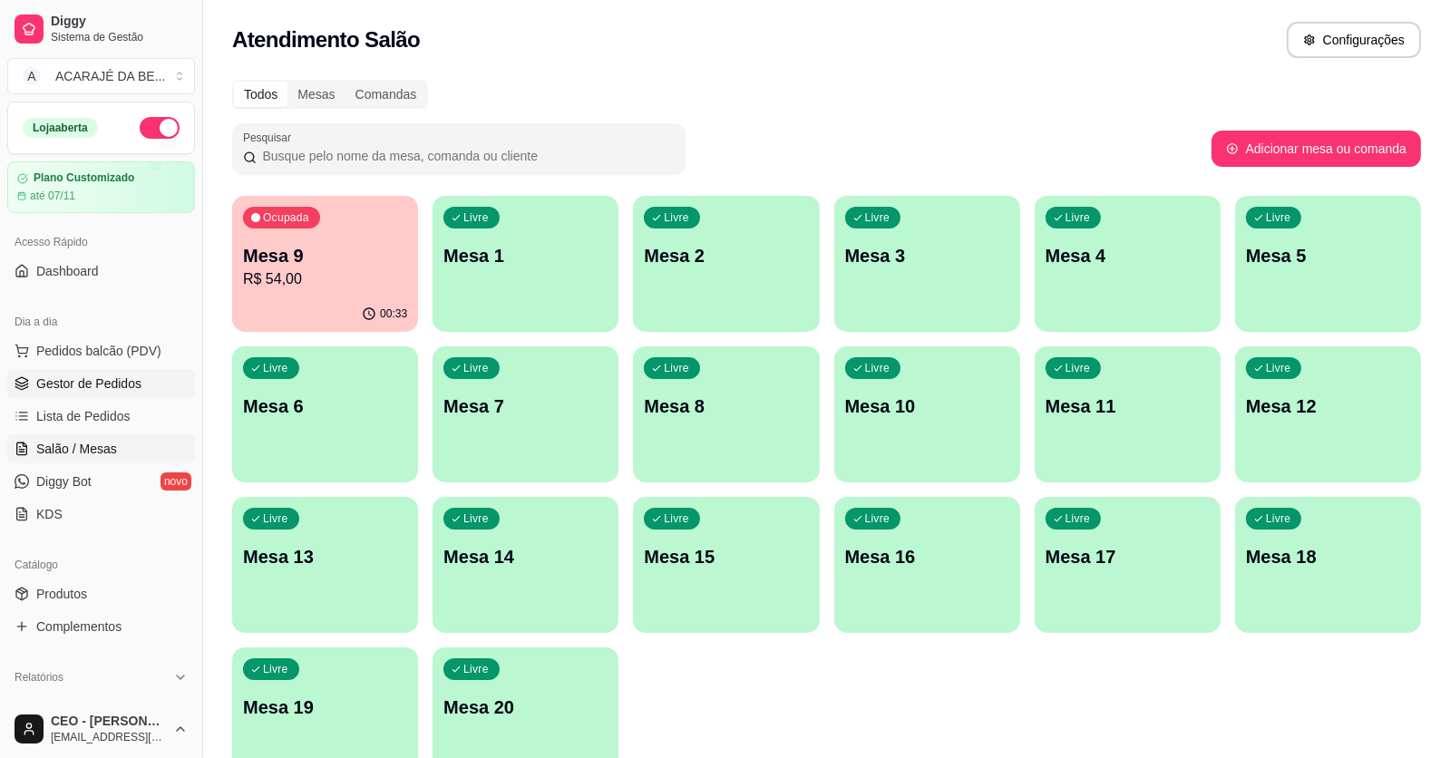
click at [100, 388] on span "Gestor de Pedidos" at bounding box center [88, 384] width 105 height 18
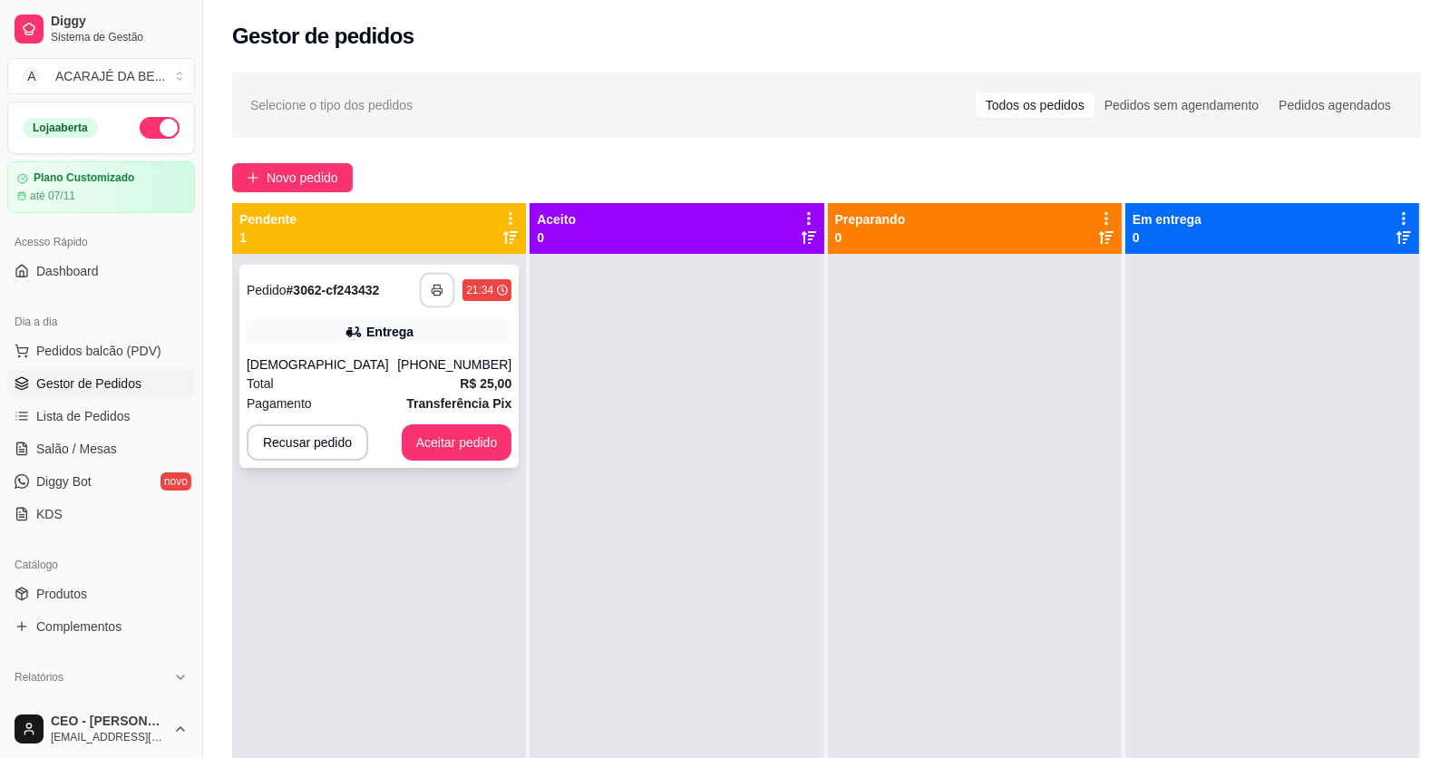
click at [434, 284] on icon "button" at bounding box center [437, 290] width 13 height 13
click at [476, 433] on button "Aceitar pedido" at bounding box center [457, 442] width 111 height 36
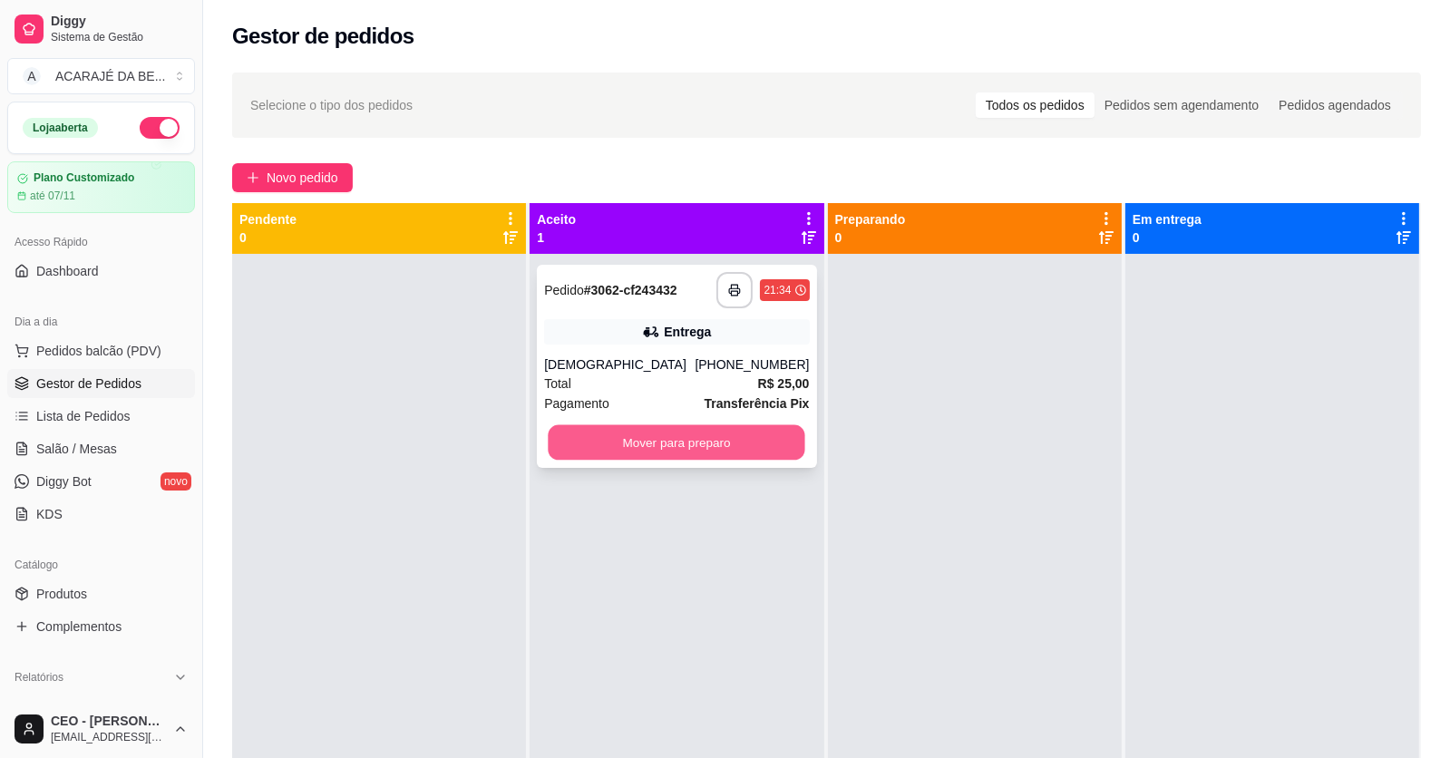
click at [588, 452] on button "Mover para preparo" at bounding box center [677, 442] width 257 height 35
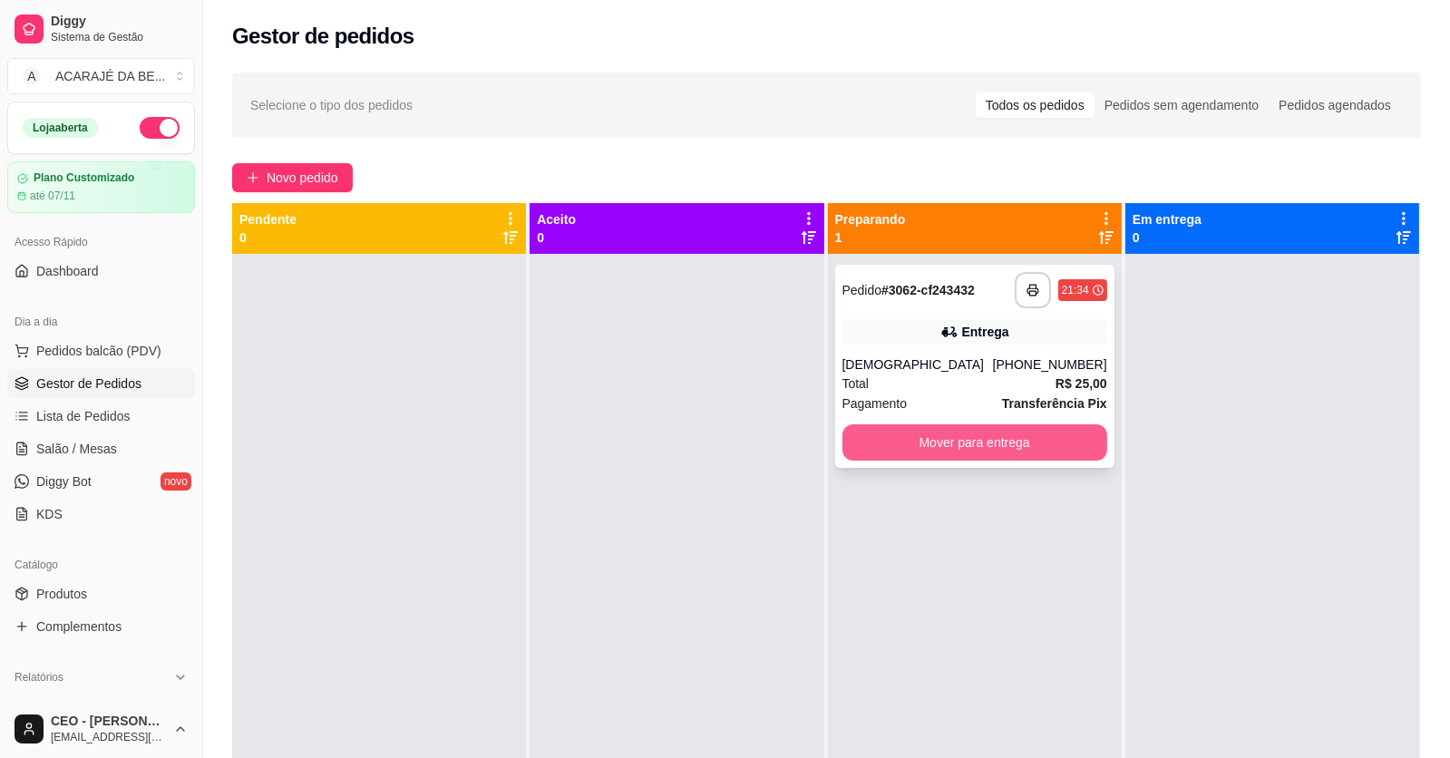
click at [883, 442] on button "Mover para entrega" at bounding box center [975, 442] width 265 height 36
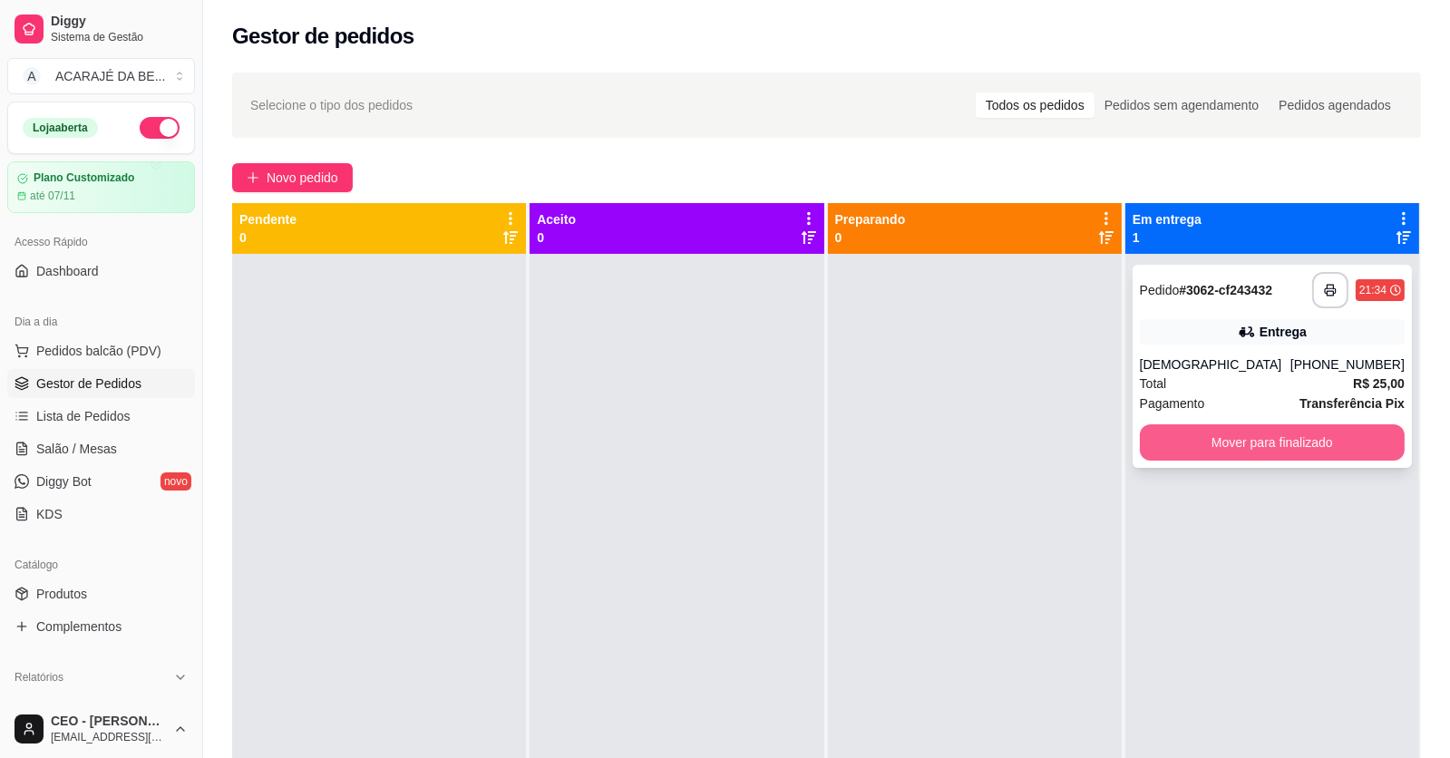
click at [1167, 434] on button "Mover para finalizado" at bounding box center [1272, 442] width 265 height 36
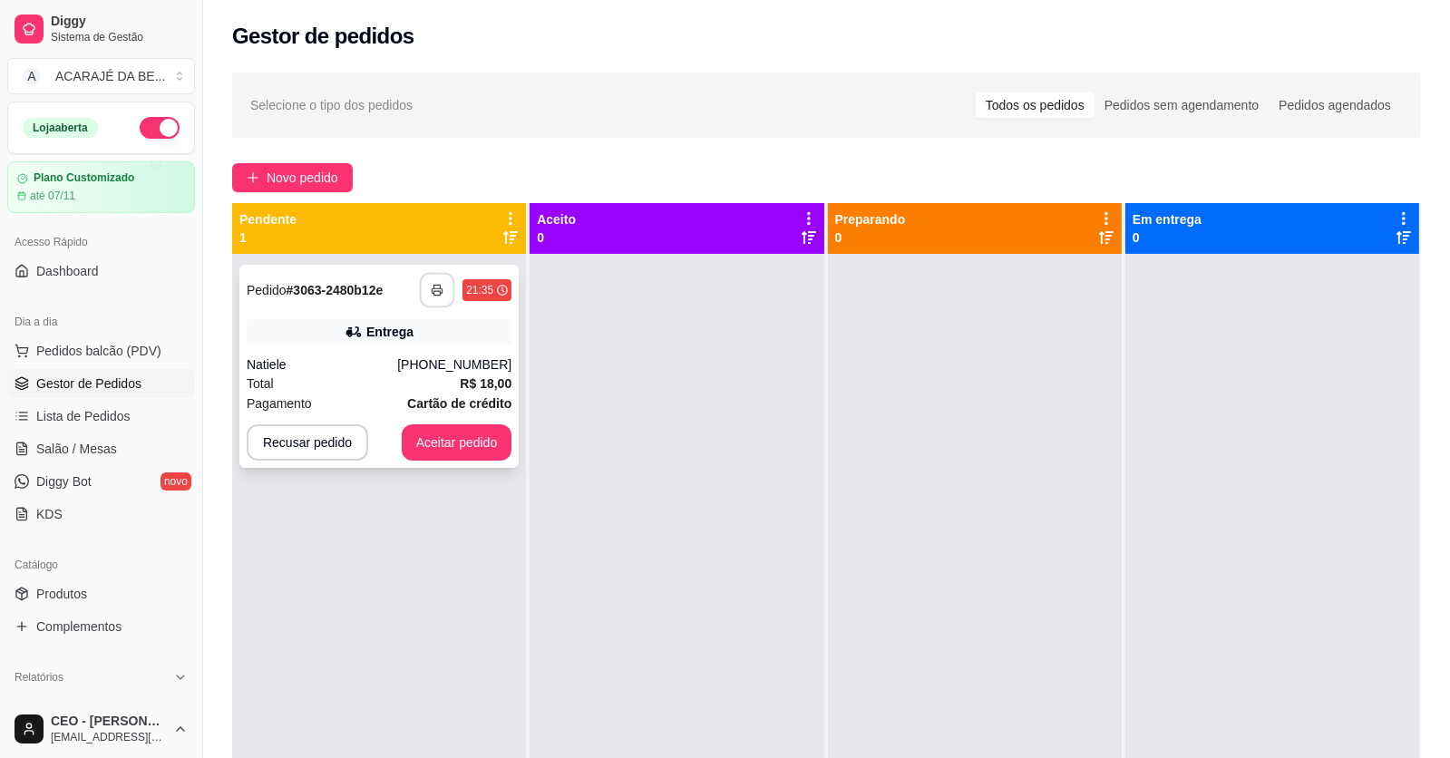
click at [441, 286] on icon "button" at bounding box center [437, 290] width 13 height 13
click at [444, 455] on button "Aceitar pedido" at bounding box center [457, 442] width 111 height 36
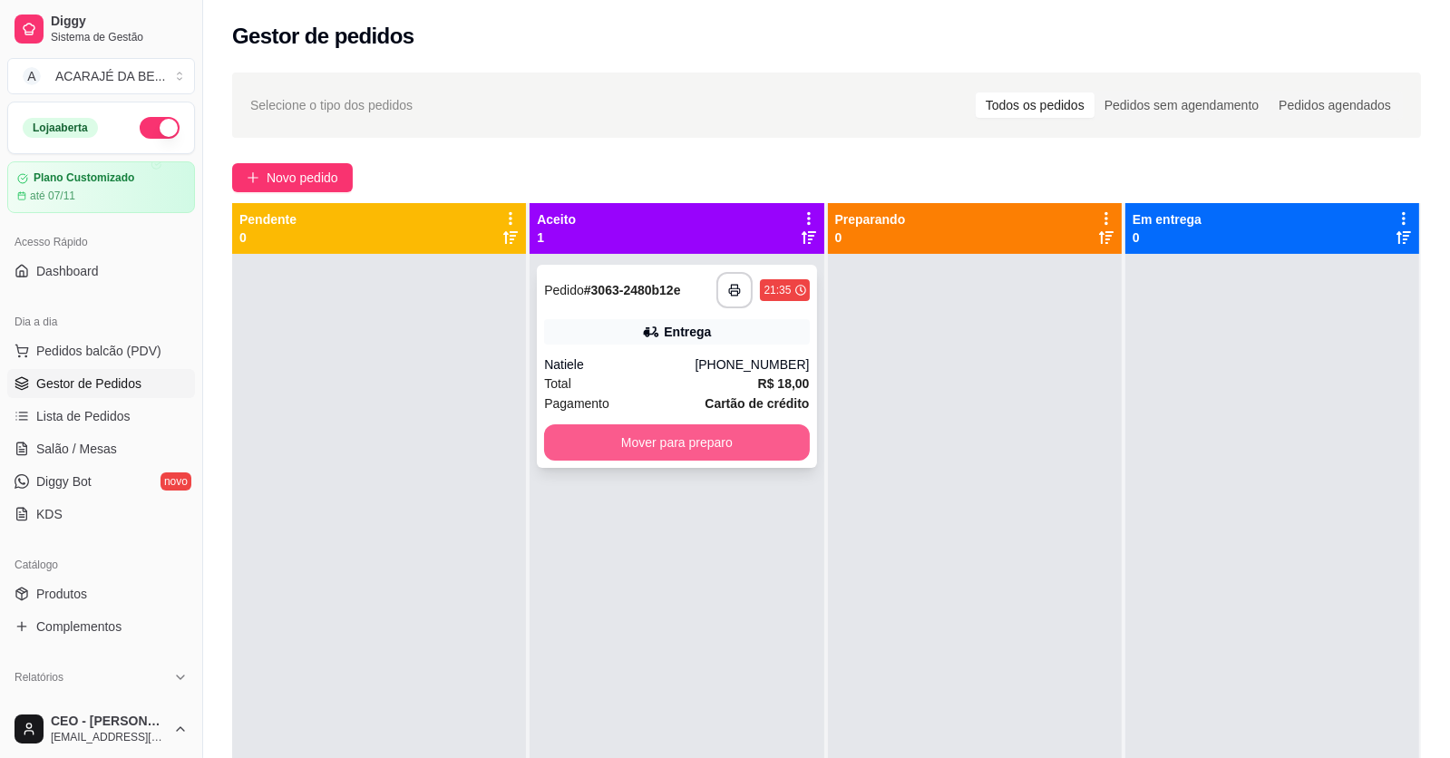
click at [659, 442] on button "Mover para preparo" at bounding box center [676, 442] width 265 height 36
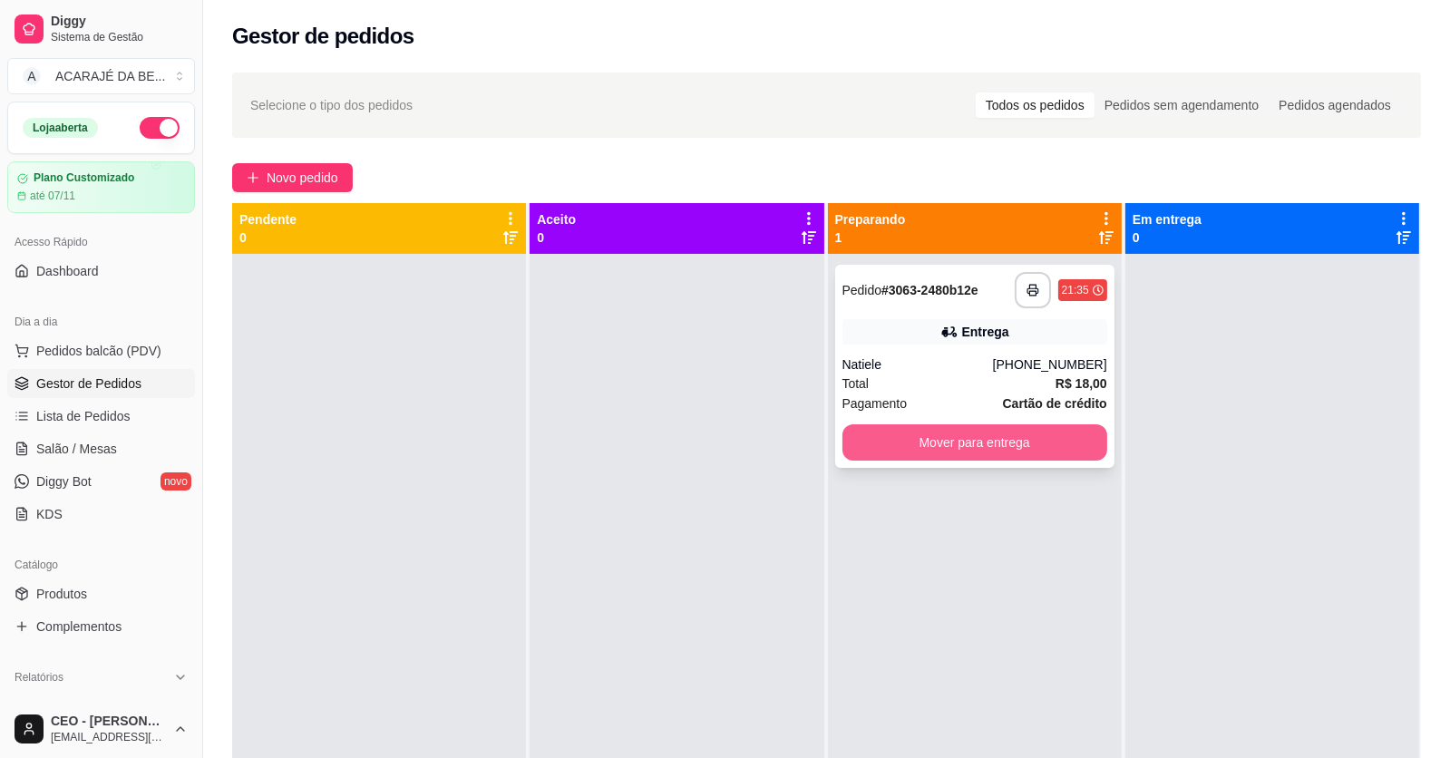
click at [868, 441] on button "Mover para entrega" at bounding box center [975, 442] width 265 height 36
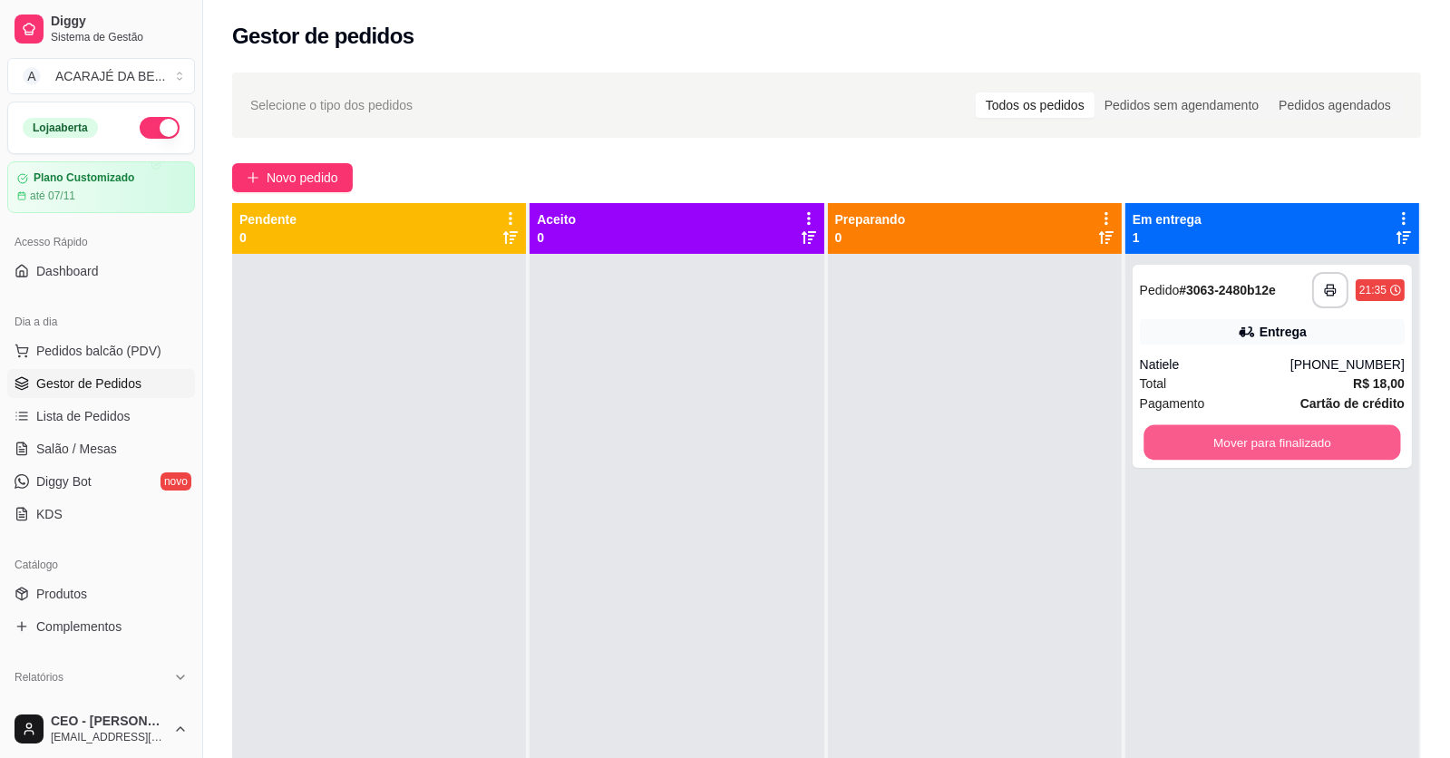
click at [1201, 441] on button "Mover para finalizado" at bounding box center [1272, 442] width 257 height 35
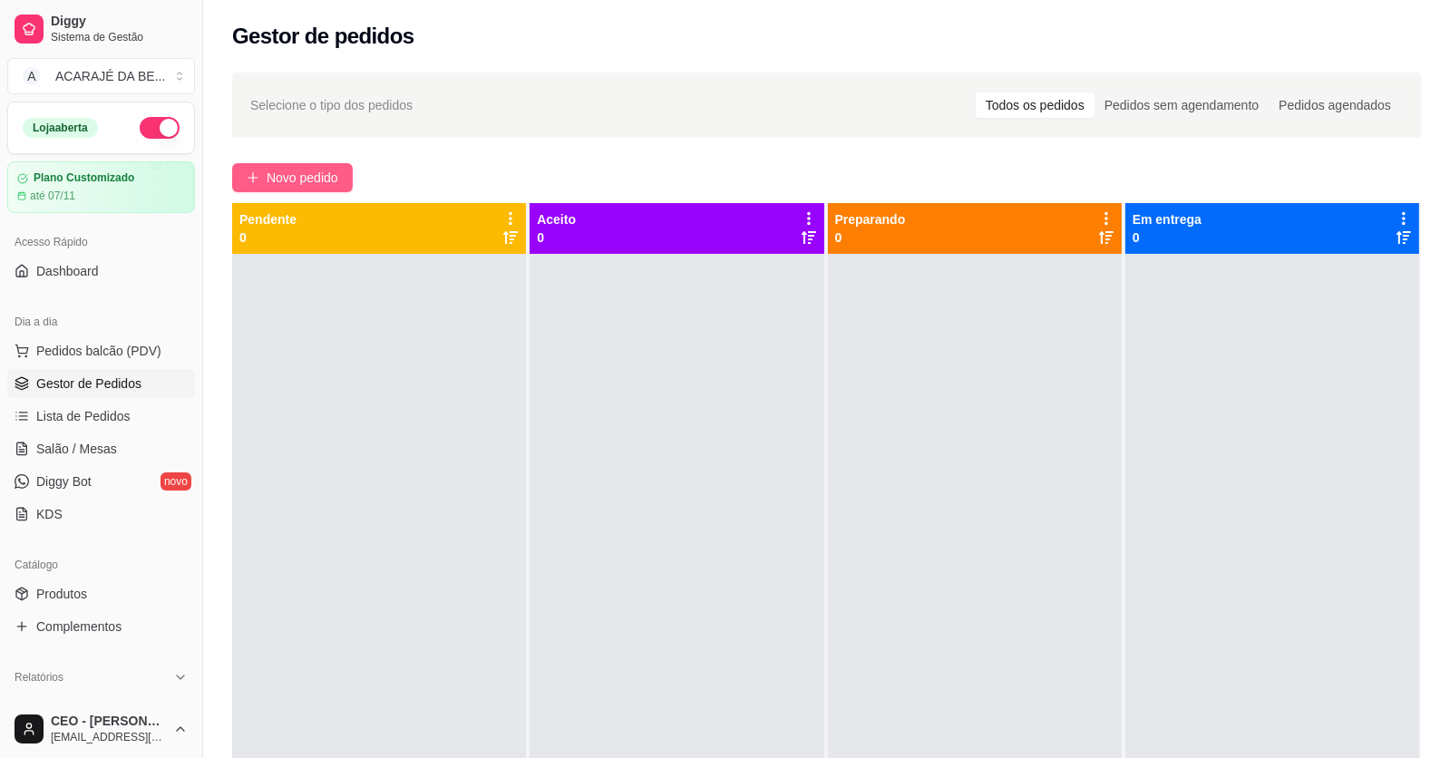
click at [322, 190] on button "Novo pedido" at bounding box center [292, 177] width 121 height 29
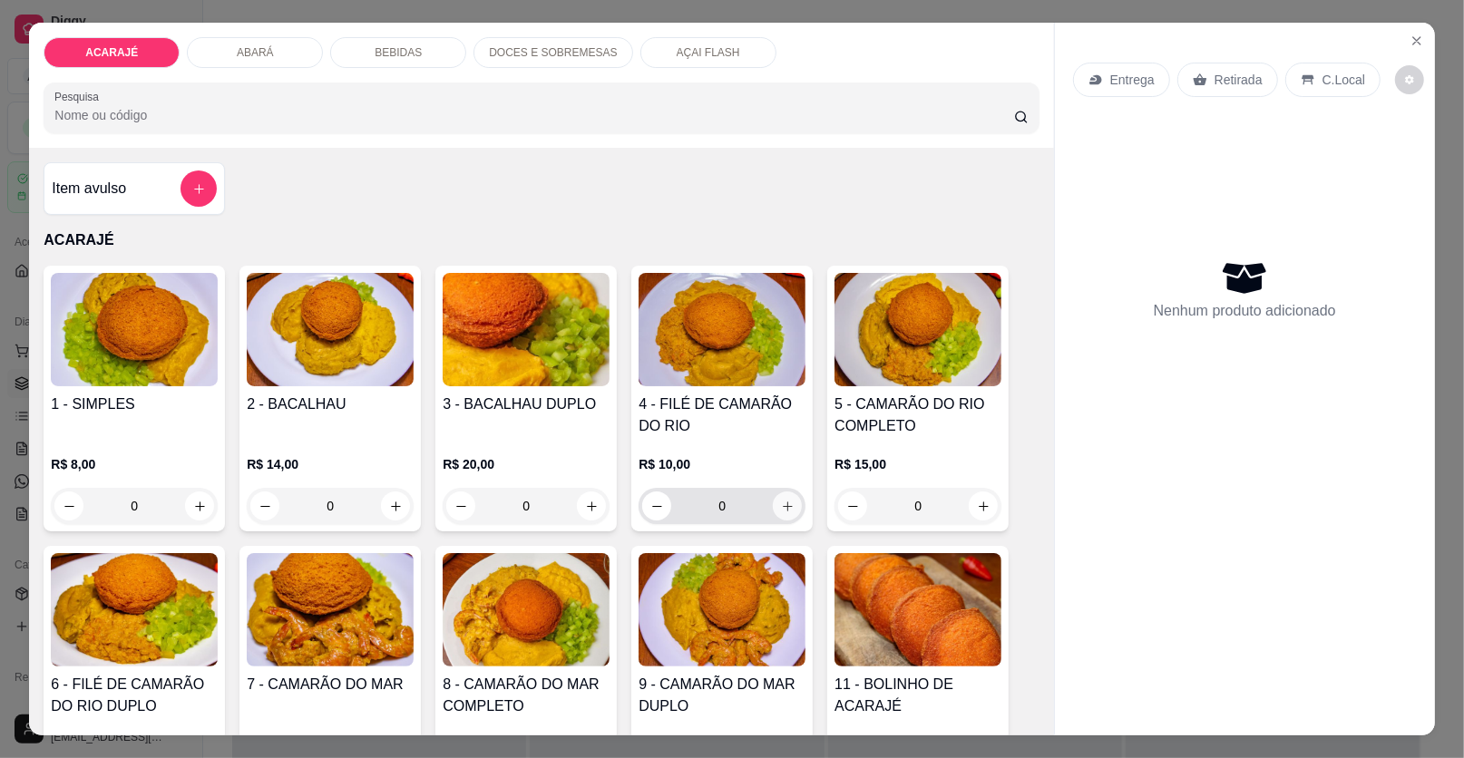
click at [788, 501] on button "increase-product-quantity" at bounding box center [787, 506] width 29 height 29
type input "1"
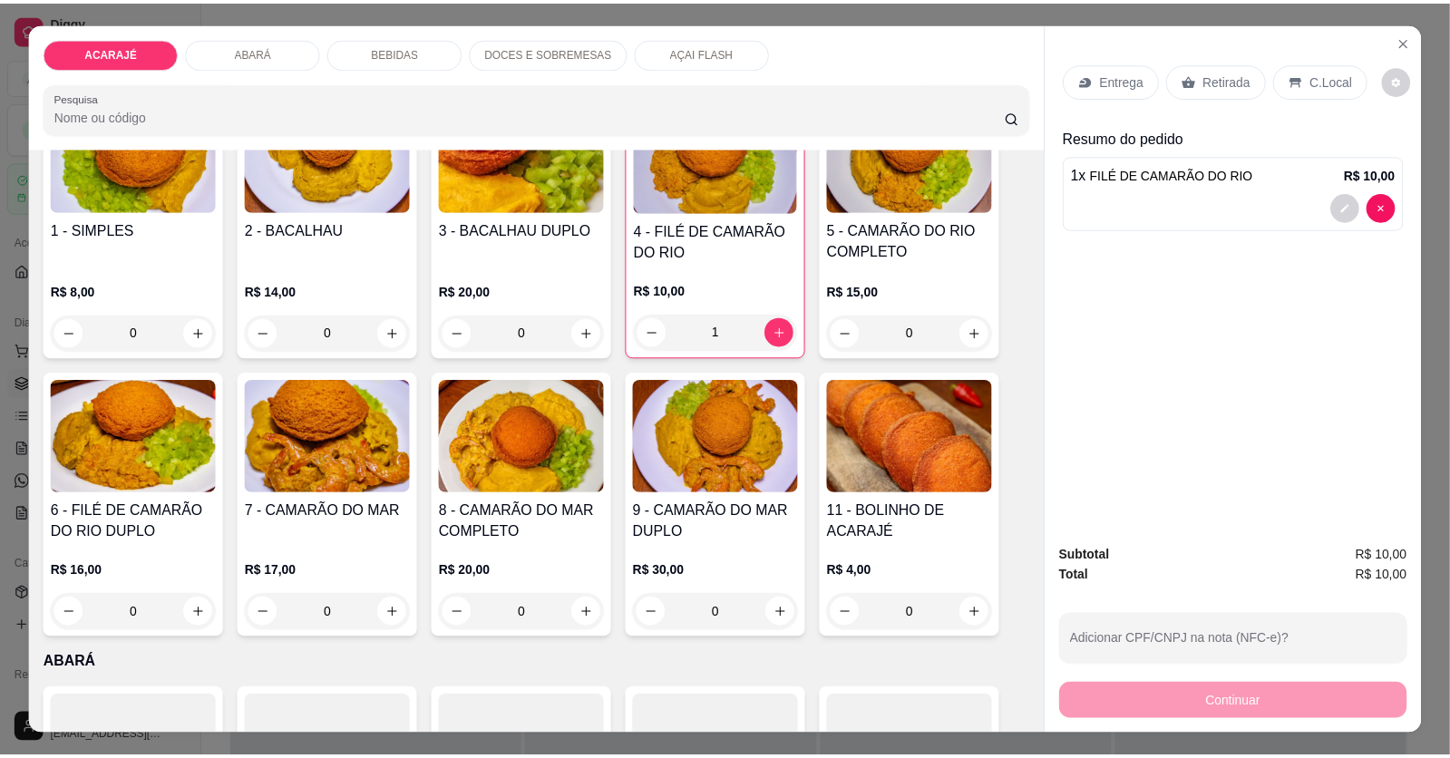
scroll to position [180, 0]
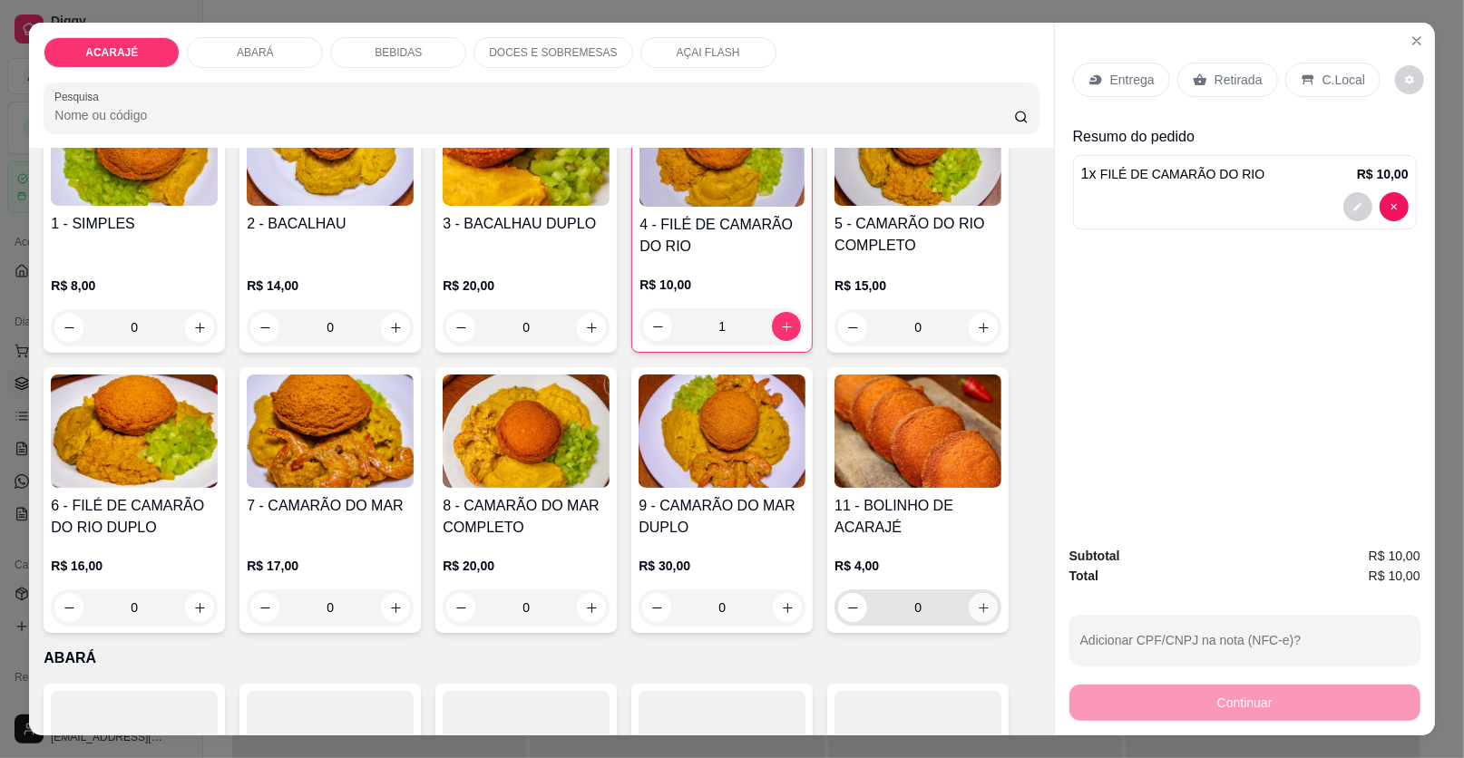
click at [979, 605] on icon "increase-product-quantity" at bounding box center [984, 608] width 10 height 10
type input "1"
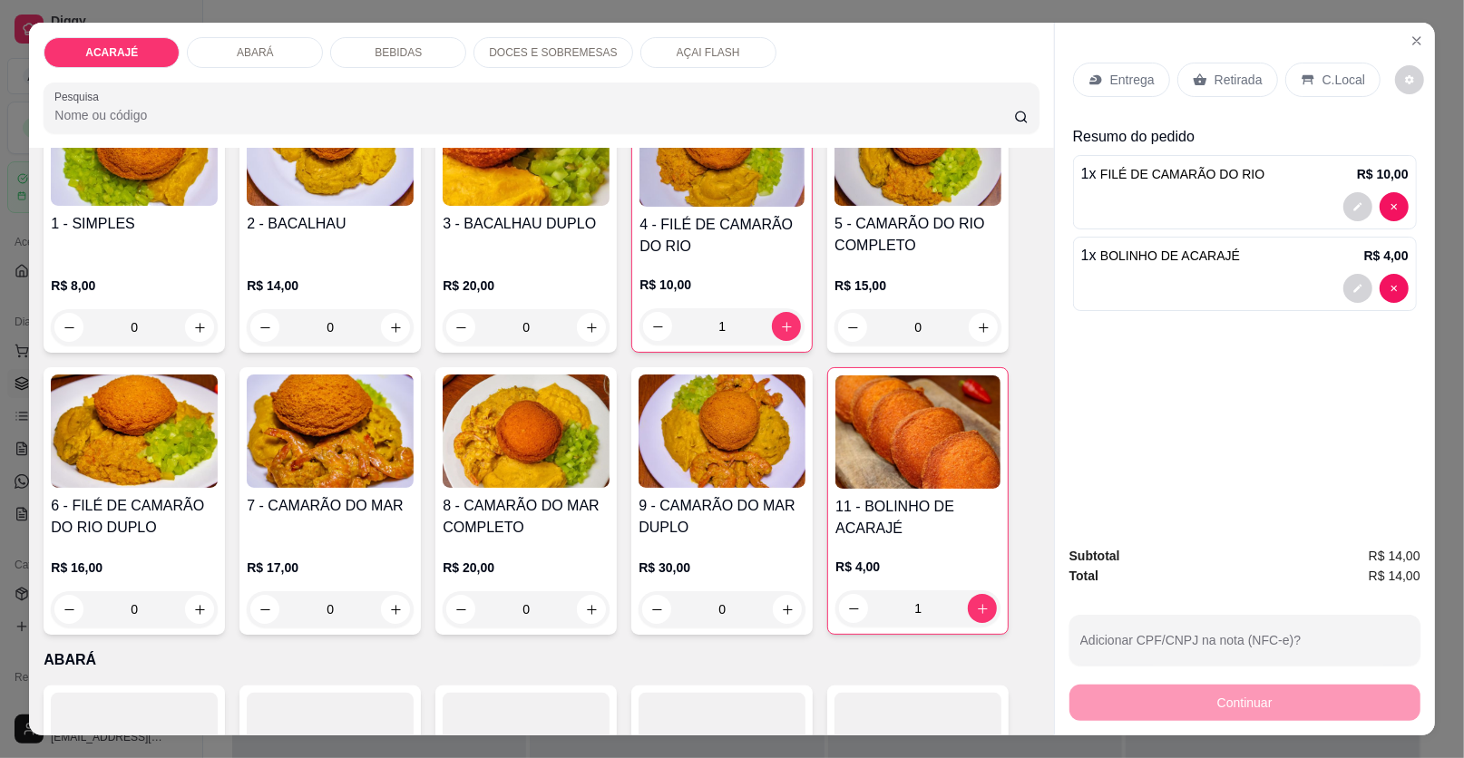
click at [1178, 81] on div "Retirada" at bounding box center [1227, 80] width 101 height 34
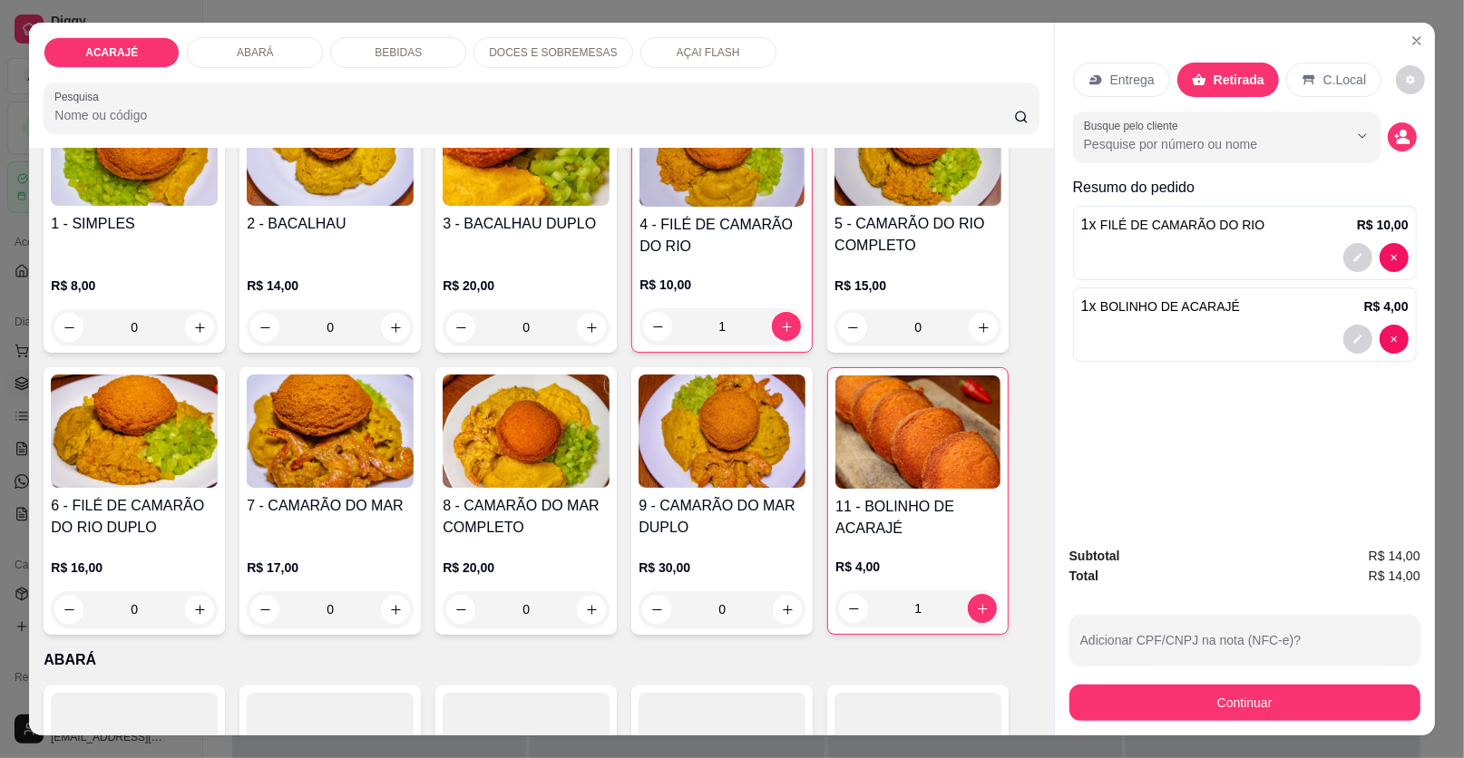
click at [1125, 75] on p "Entrega" at bounding box center [1132, 80] width 44 height 18
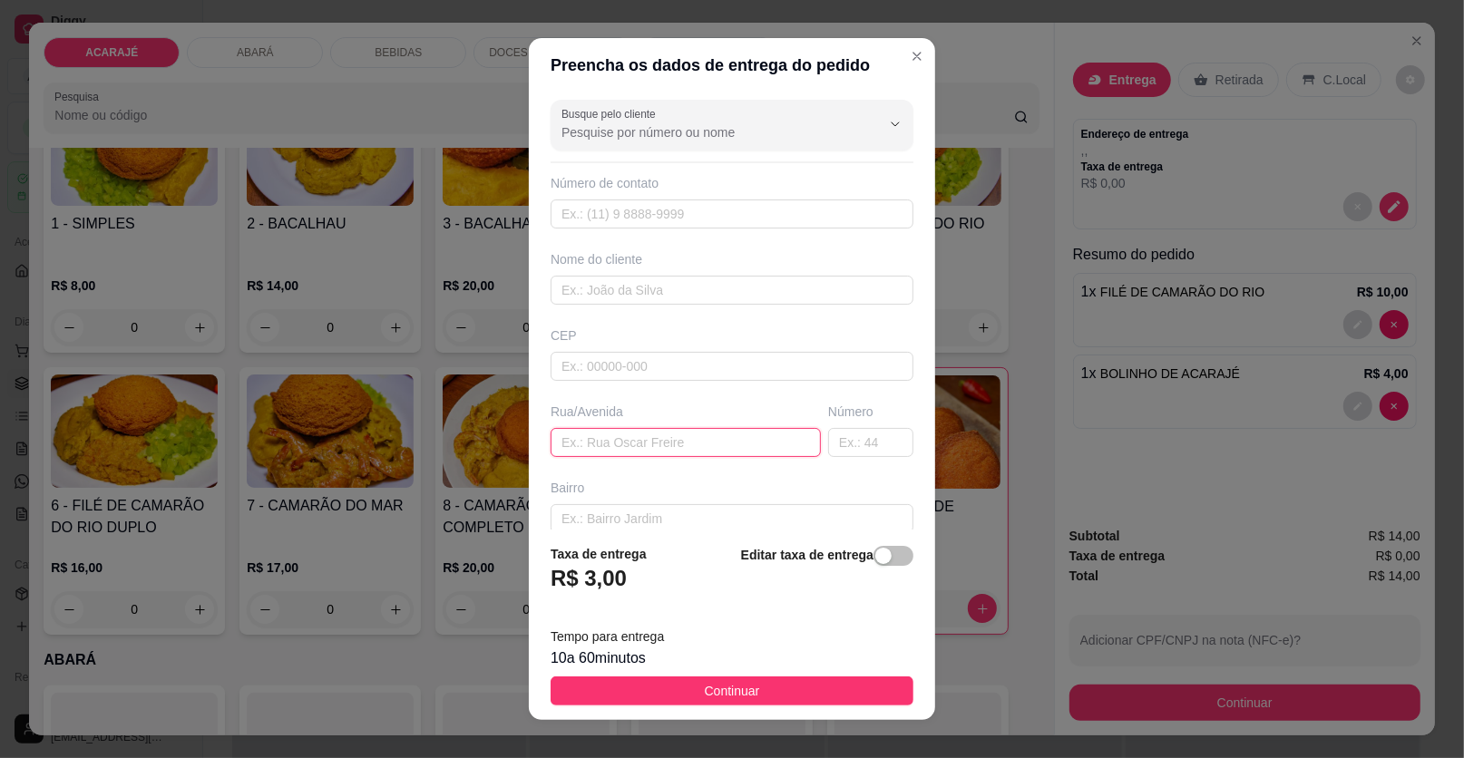
paste input "Rua 3 bairro relíquia"
type input "Rua 3 bairro relíquia"
click at [687, 278] on input "text" at bounding box center [732, 290] width 363 height 29
click at [582, 284] on input "pauula" at bounding box center [732, 290] width 363 height 29
type input "paula"
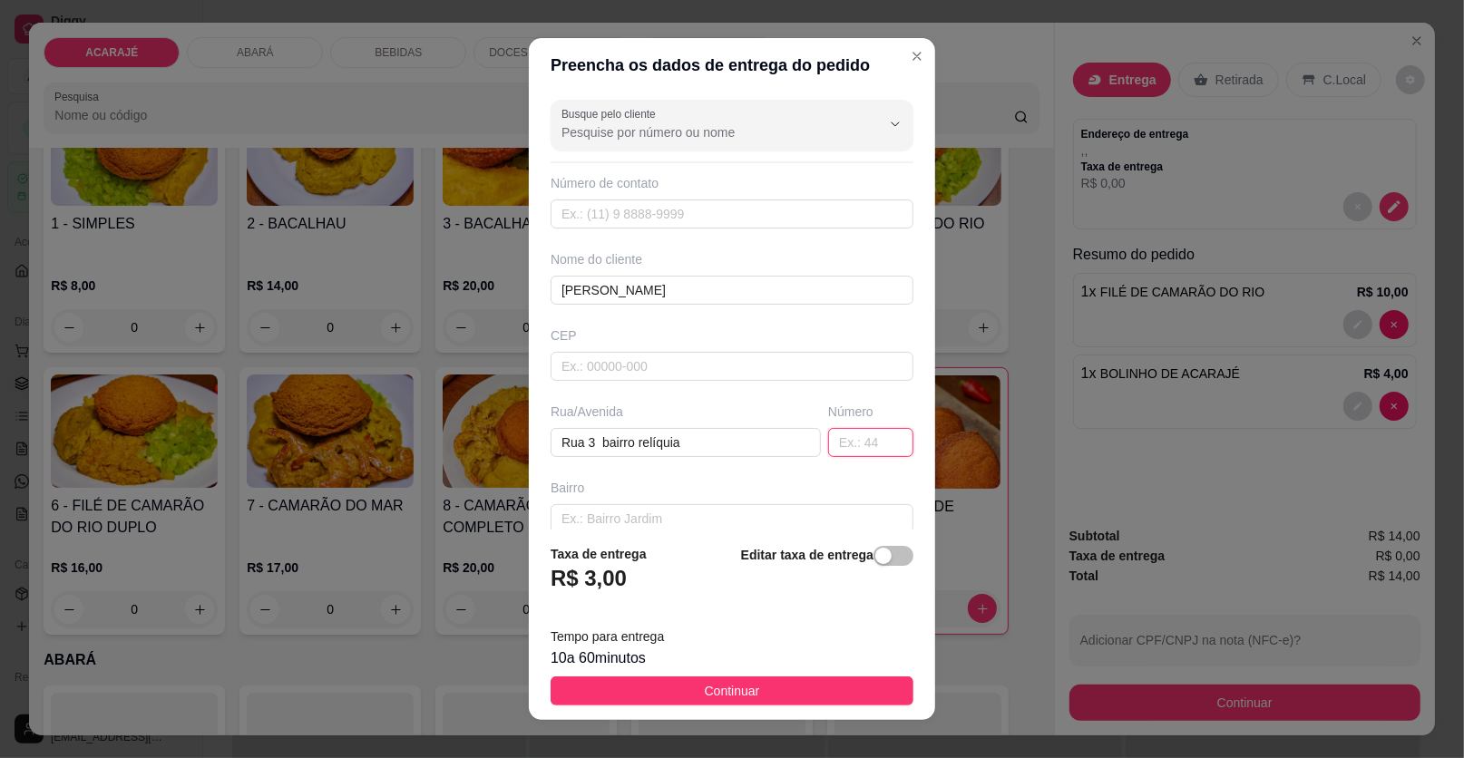
click at [828, 434] on input "text" at bounding box center [870, 442] width 85 height 29
paste input "175 B"
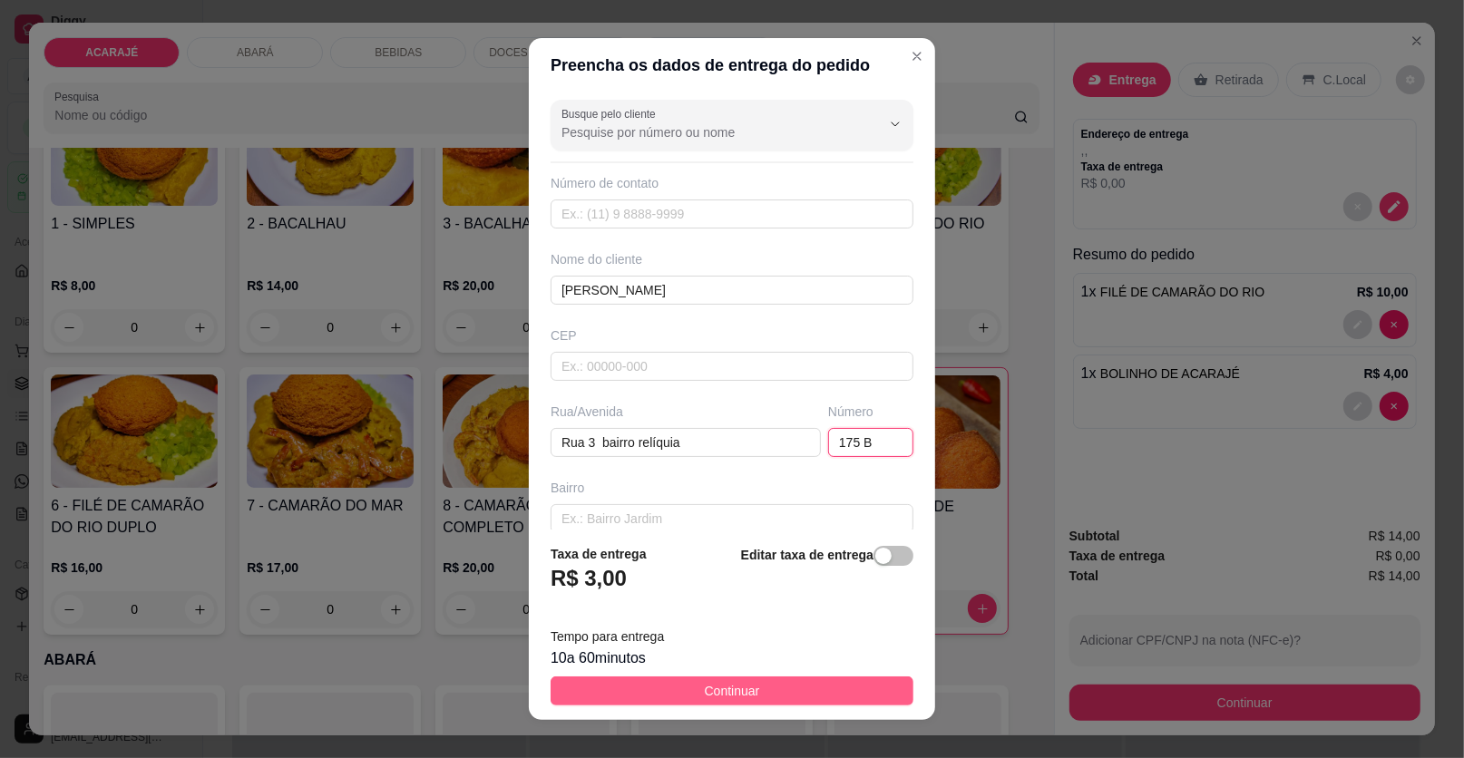
type input "175 B"
click at [708, 692] on span "Continuar" at bounding box center [732, 691] width 55 height 20
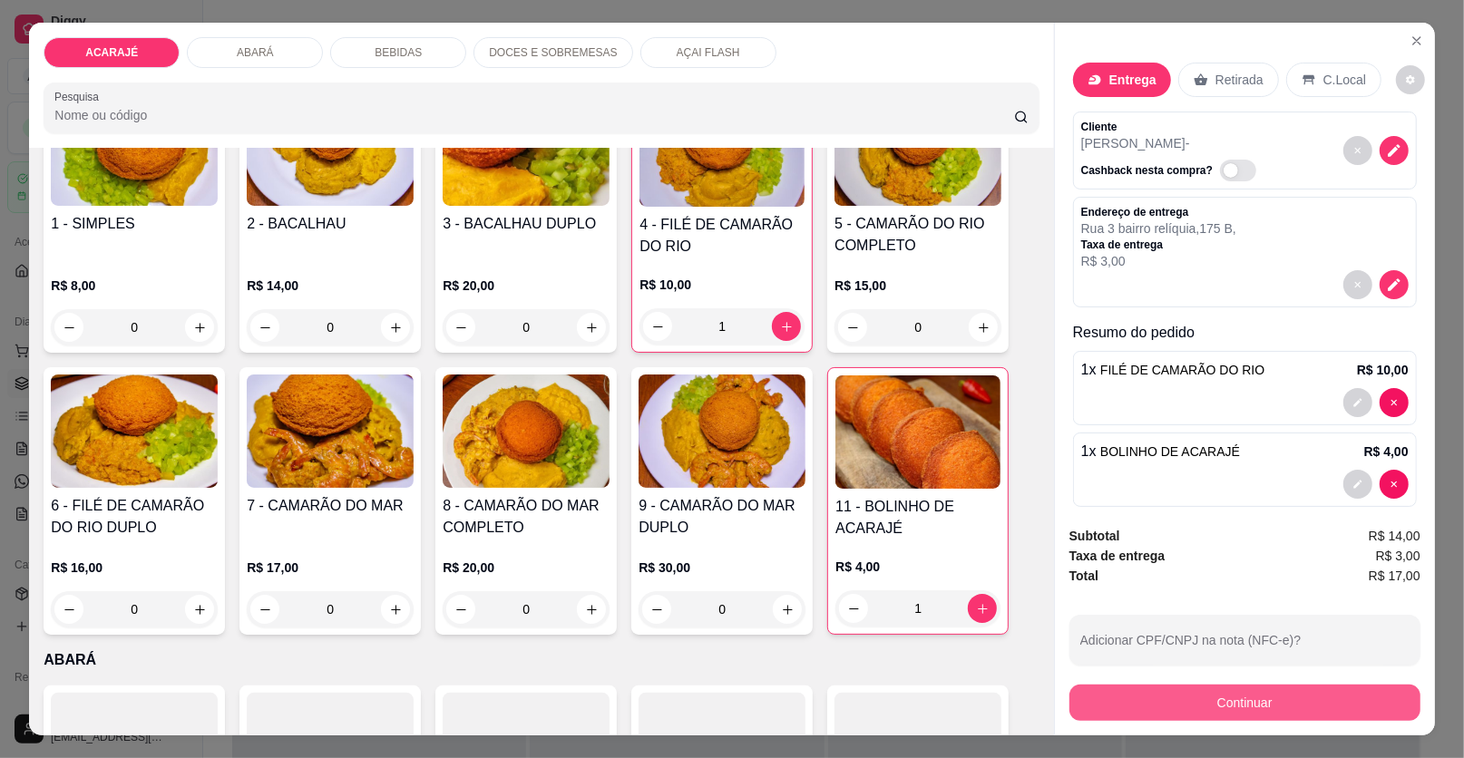
click at [1094, 701] on button "Continuar" at bounding box center [1244, 703] width 351 height 36
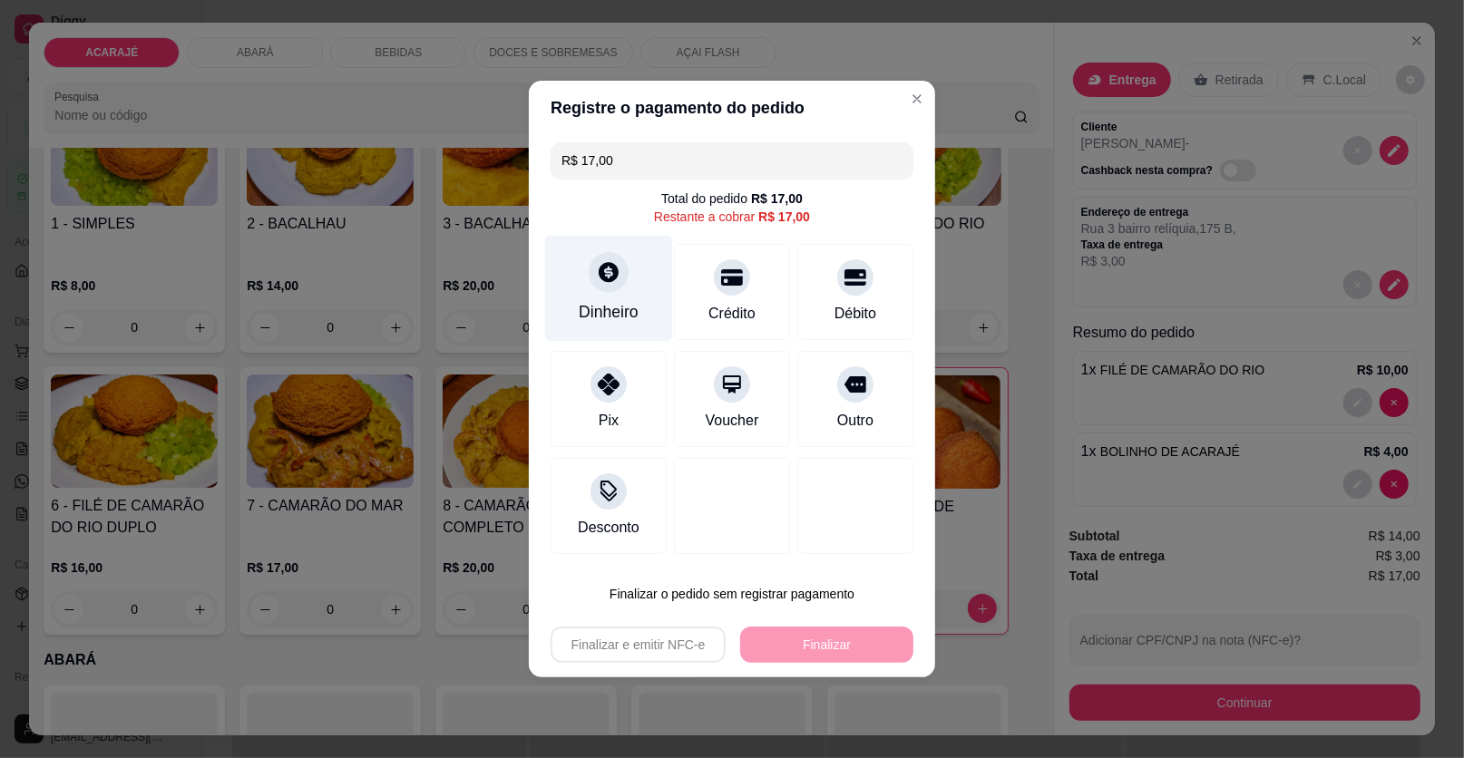
click at [615, 286] on div at bounding box center [609, 272] width 40 height 40
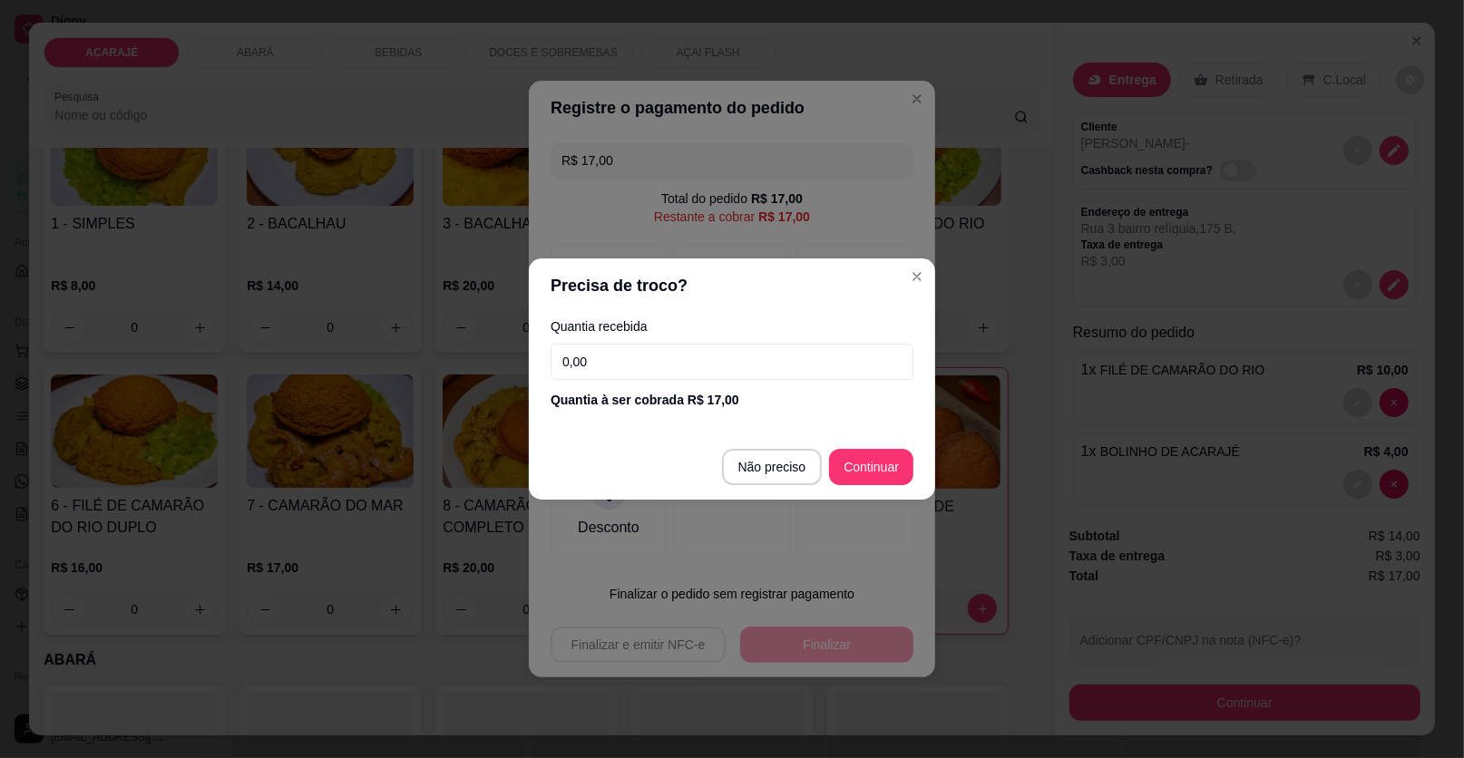
click at [689, 367] on input "0,00" at bounding box center [732, 362] width 363 height 36
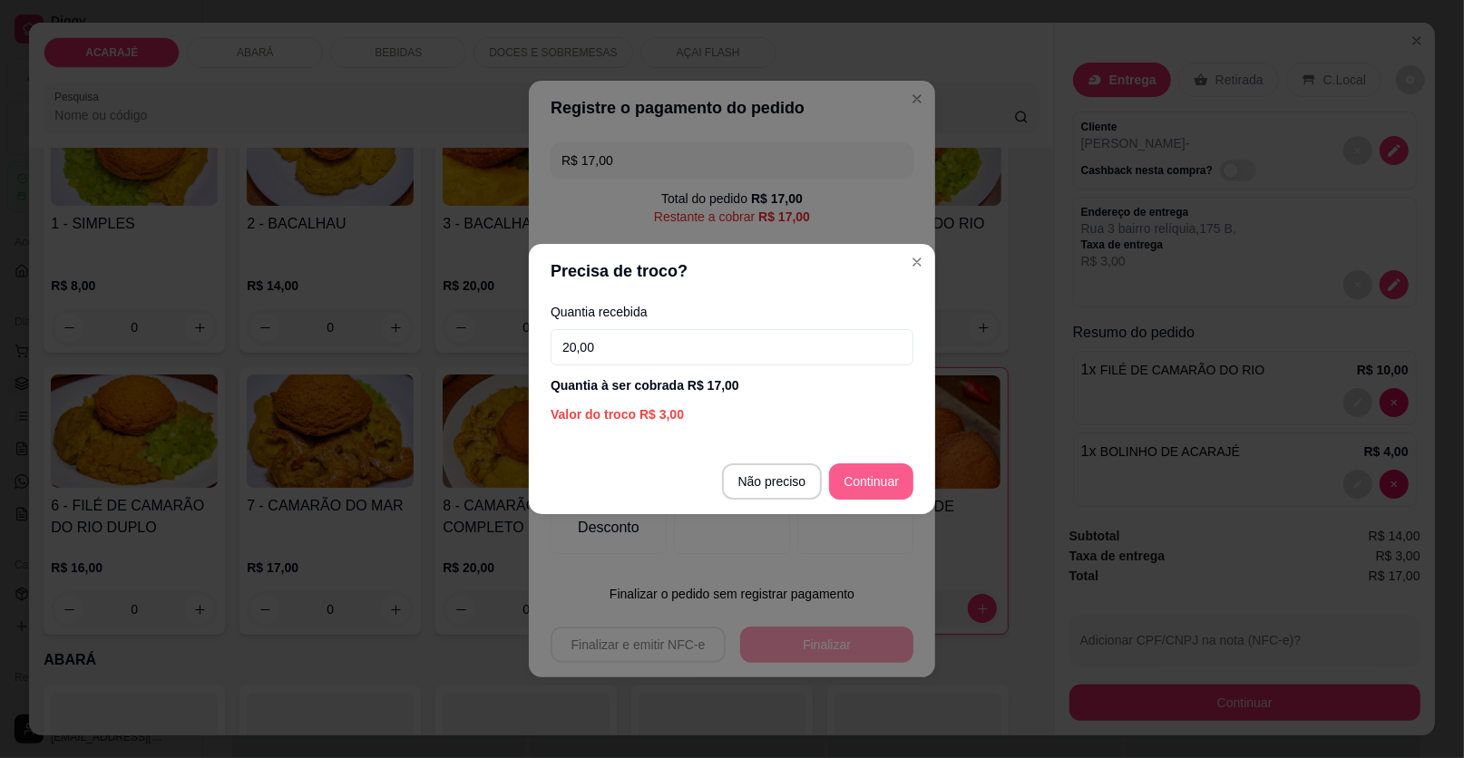
type input "20,00"
type input "R$ 0,00"
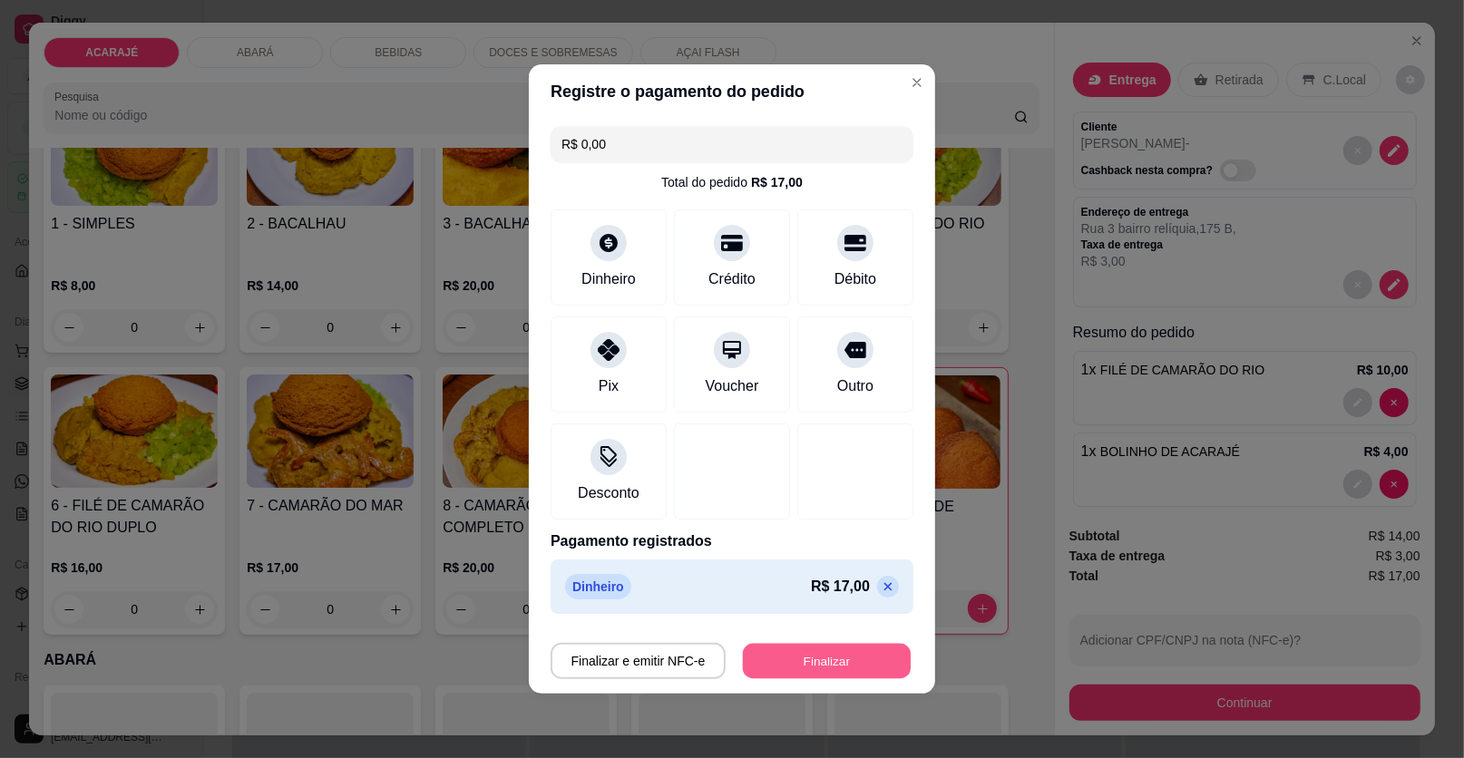
click at [772, 662] on button "Finalizar" at bounding box center [827, 661] width 168 height 35
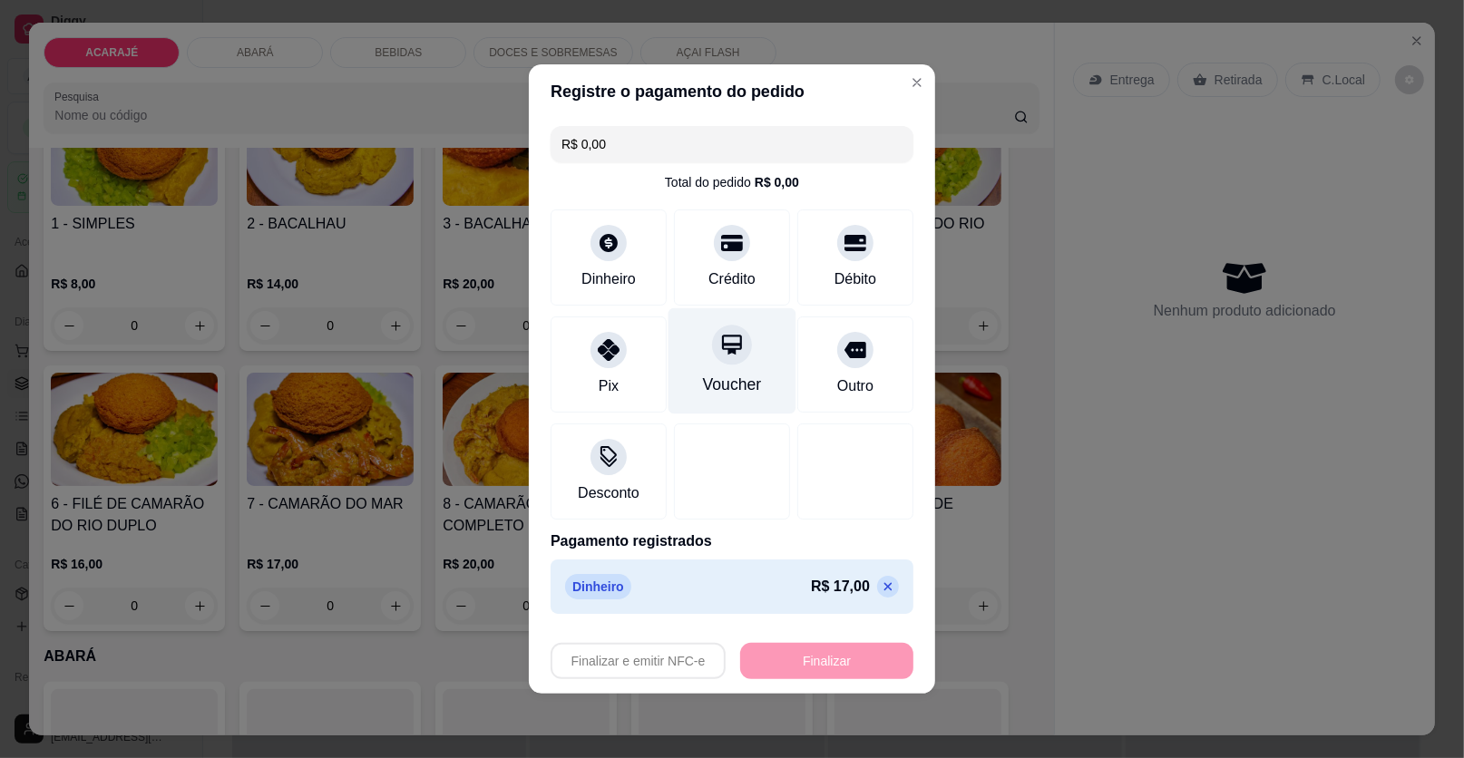
type input "0"
type input "-R$ 17,00"
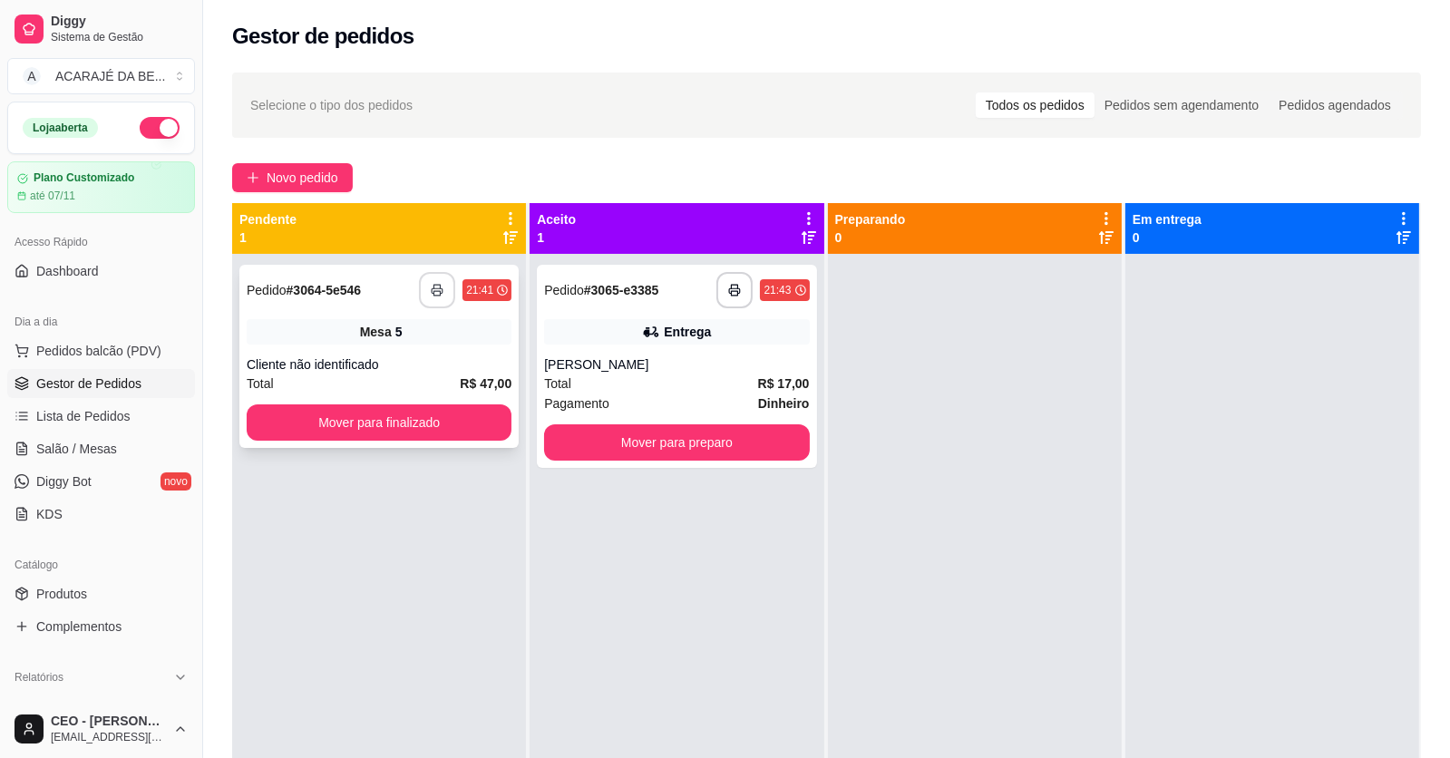
click at [432, 291] on icon "button" at bounding box center [437, 290] width 13 height 13
click at [722, 287] on button "button" at bounding box center [735, 290] width 36 height 36
click at [619, 451] on button "Mover para preparo" at bounding box center [676, 442] width 265 height 36
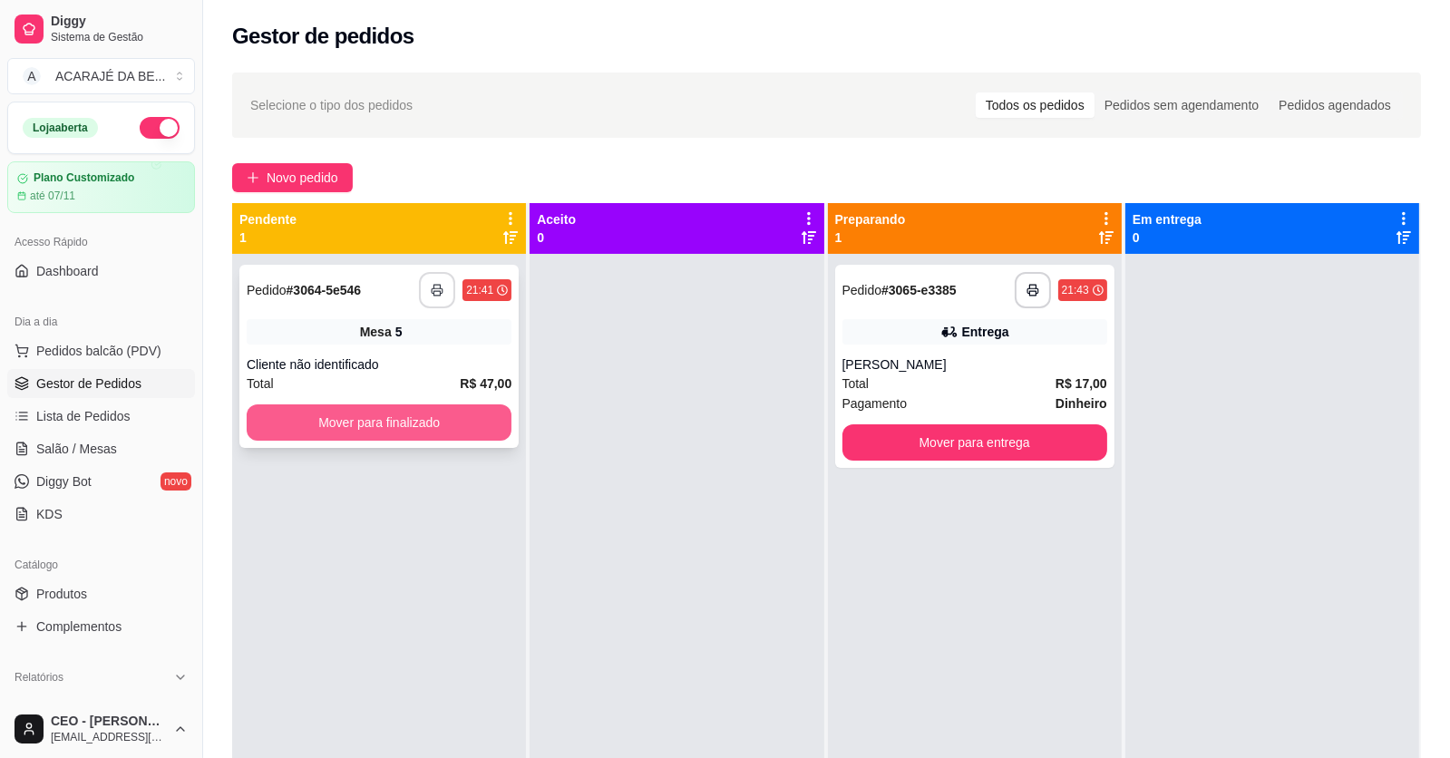
click at [488, 425] on button "Mover para finalizado" at bounding box center [379, 423] width 265 height 36
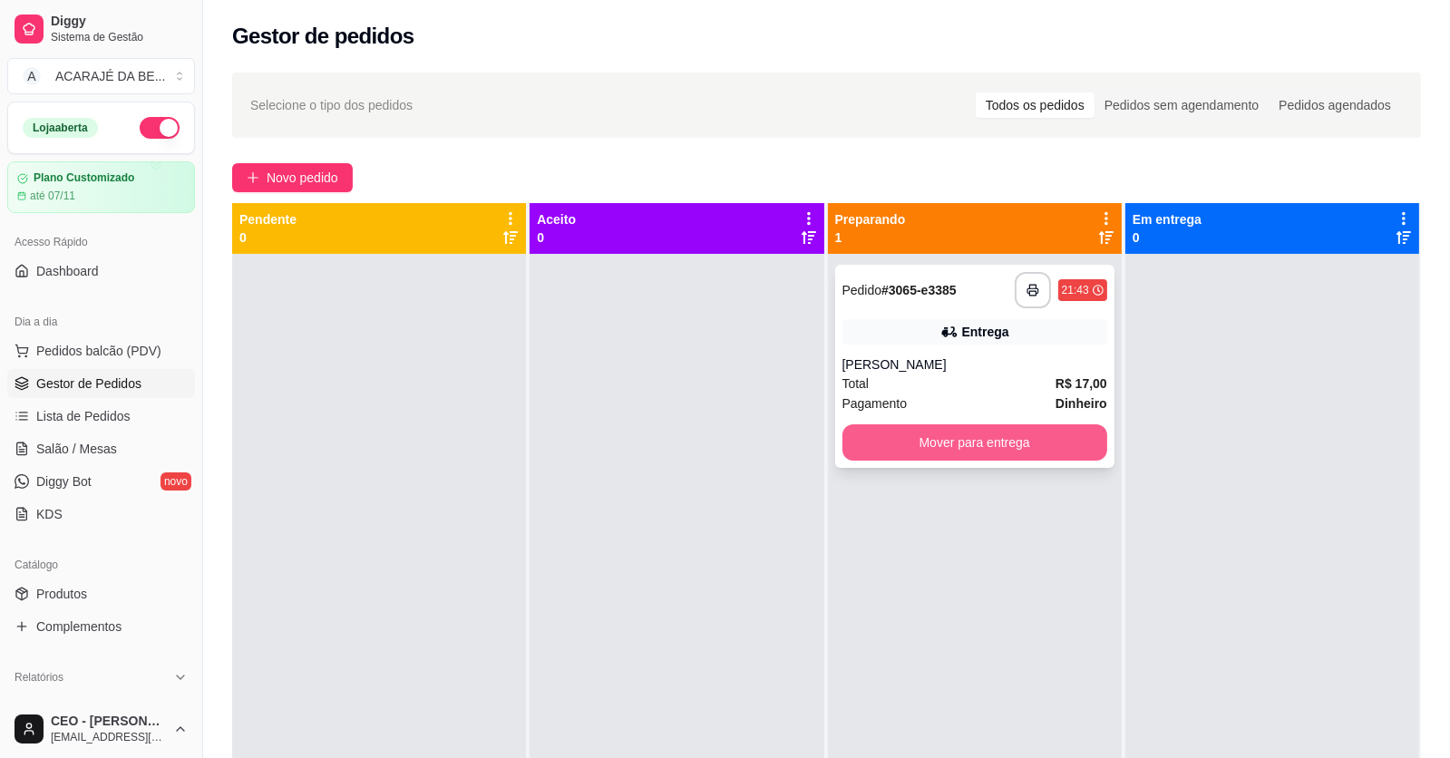
click at [843, 444] on div "Mover para entrega" at bounding box center [975, 442] width 265 height 36
click at [1055, 442] on button "Mover para entrega" at bounding box center [975, 442] width 265 height 36
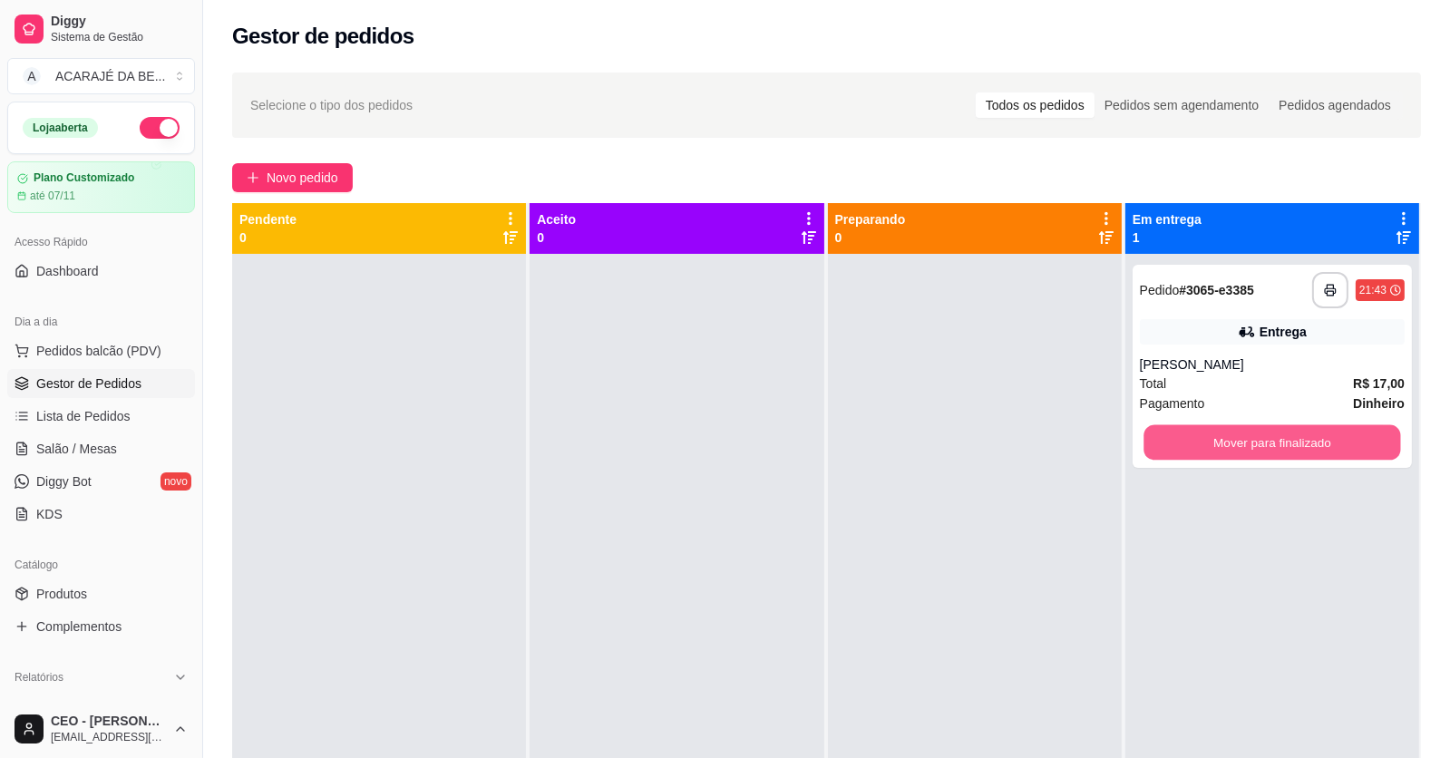
click at [1140, 446] on div "Mover para finalizado" at bounding box center [1272, 442] width 265 height 36
click at [1195, 450] on button "Mover para finalizado" at bounding box center [1272, 442] width 265 height 36
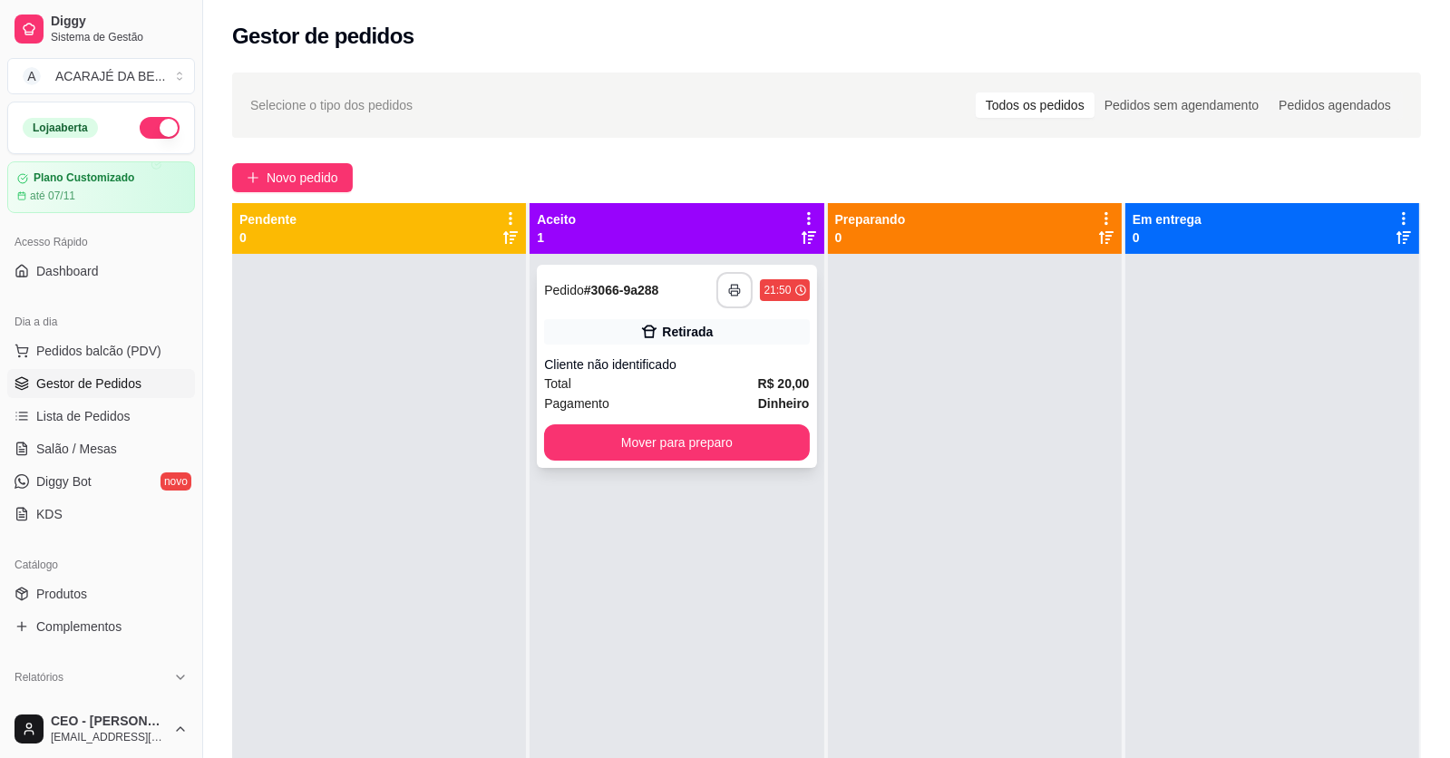
click at [737, 288] on button "button" at bounding box center [735, 290] width 36 height 36
click at [667, 438] on button "Mover para preparo" at bounding box center [676, 442] width 265 height 36
click at [755, 449] on button "Mover para preparo" at bounding box center [677, 442] width 257 height 35
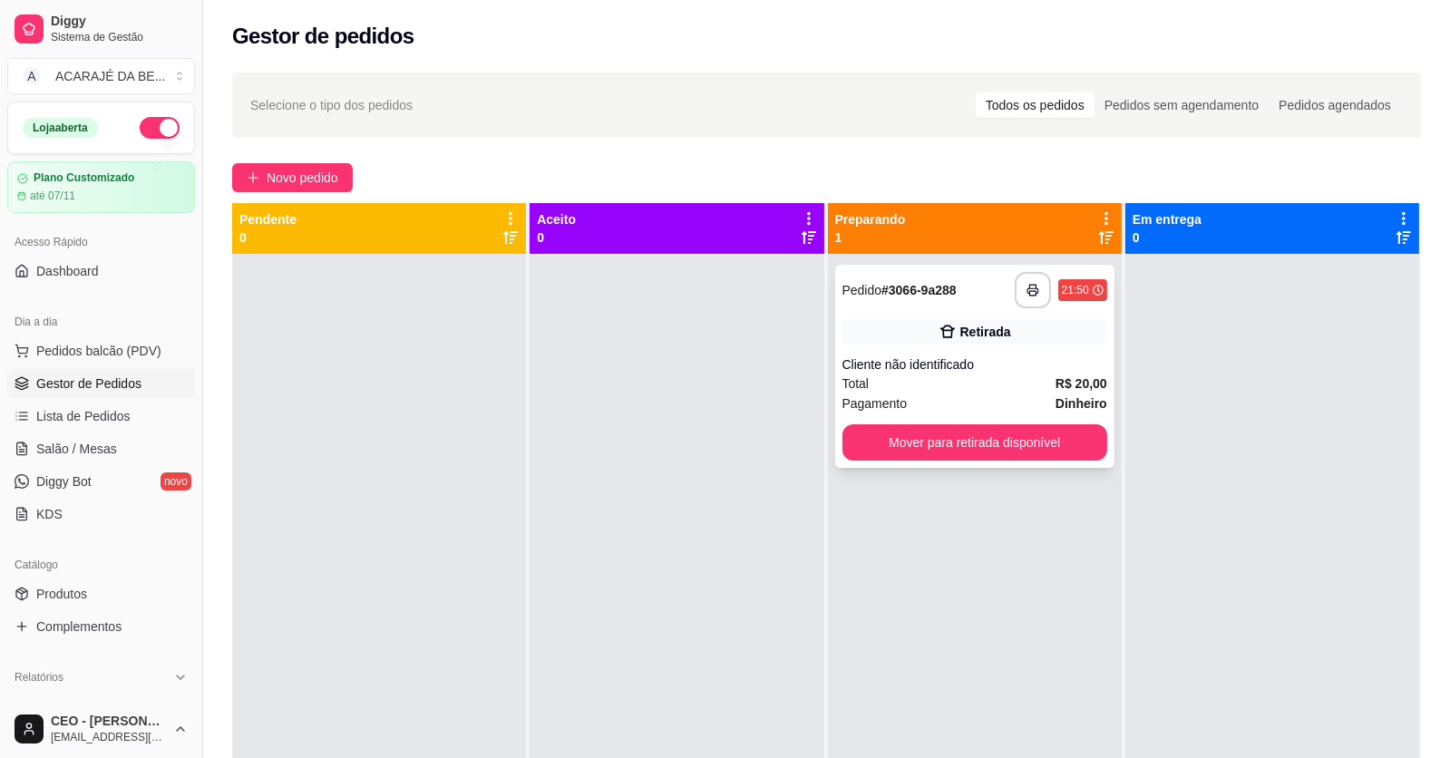
drag, startPoint x: 820, startPoint y: 452, endPoint x: 859, endPoint y: 448, distance: 39.2
click at [830, 452] on div "**********" at bounding box center [975, 633] width 294 height 758
click at [859, 448] on button "Mover para retirada disponível" at bounding box center [974, 442] width 257 height 35
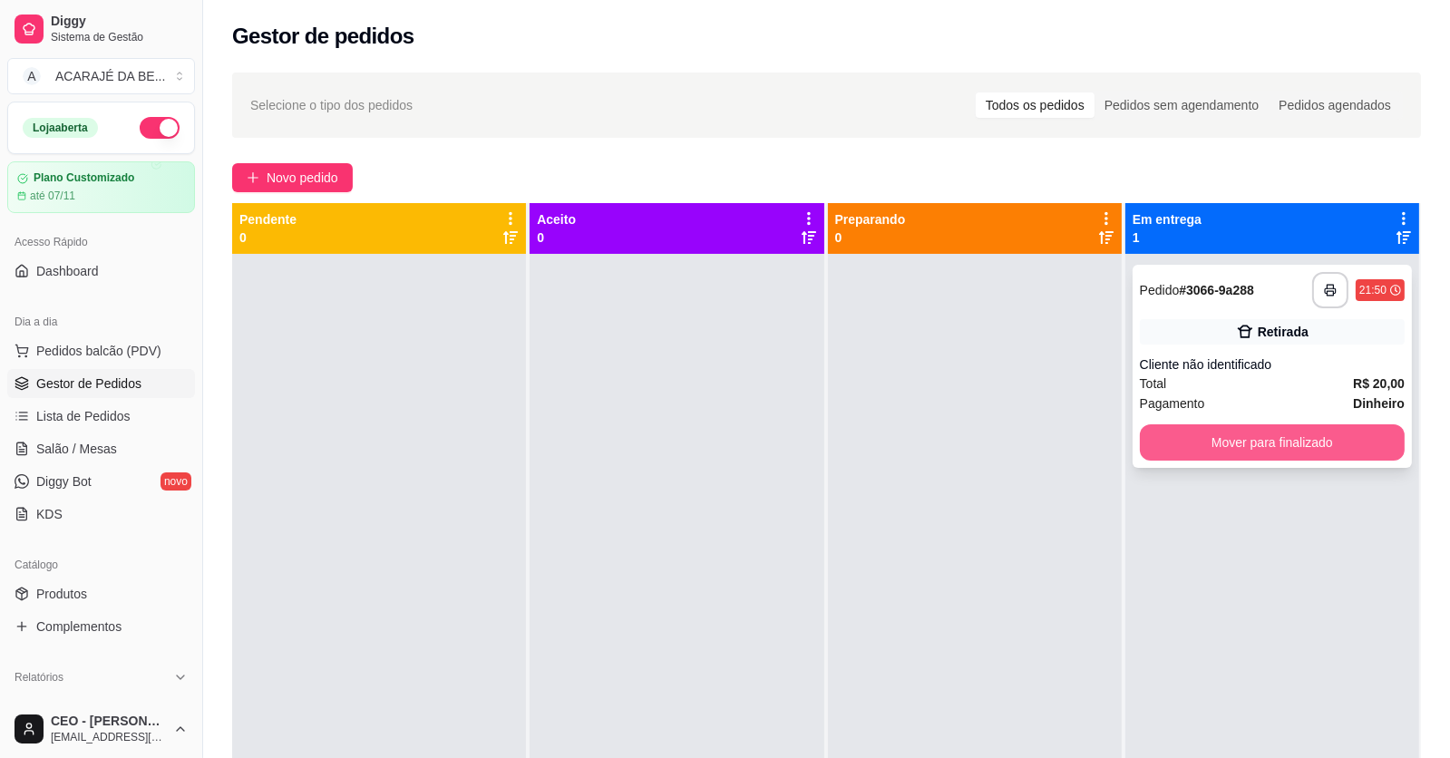
click at [1204, 448] on button "Mover para finalizado" at bounding box center [1272, 442] width 265 height 36
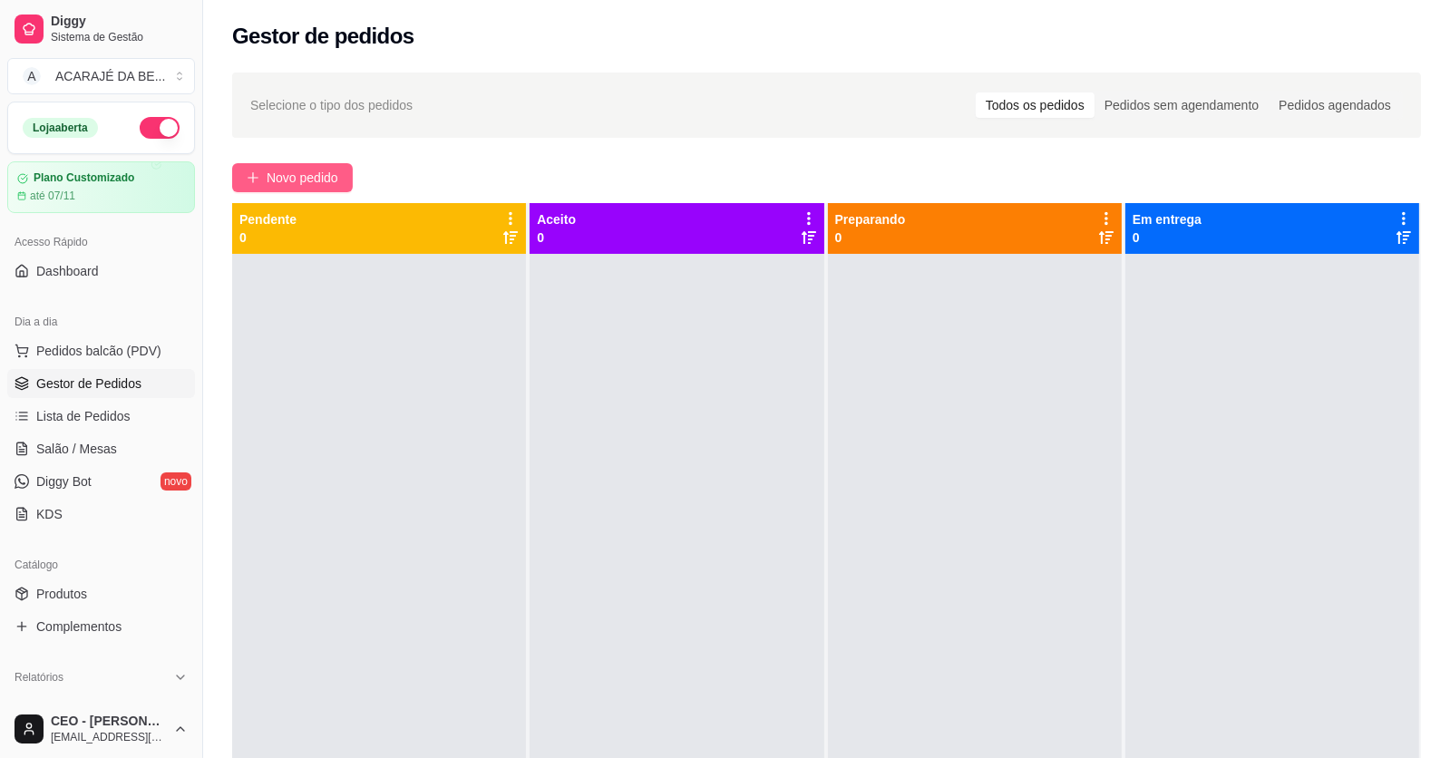
click at [291, 161] on div "Selecione o tipo dos pedidos Todos os pedidos Pedidos sem agendamento Pedidos a…" at bounding box center [826, 522] width 1247 height 921
click at [291, 176] on span "Novo pedido" at bounding box center [303, 178] width 72 height 20
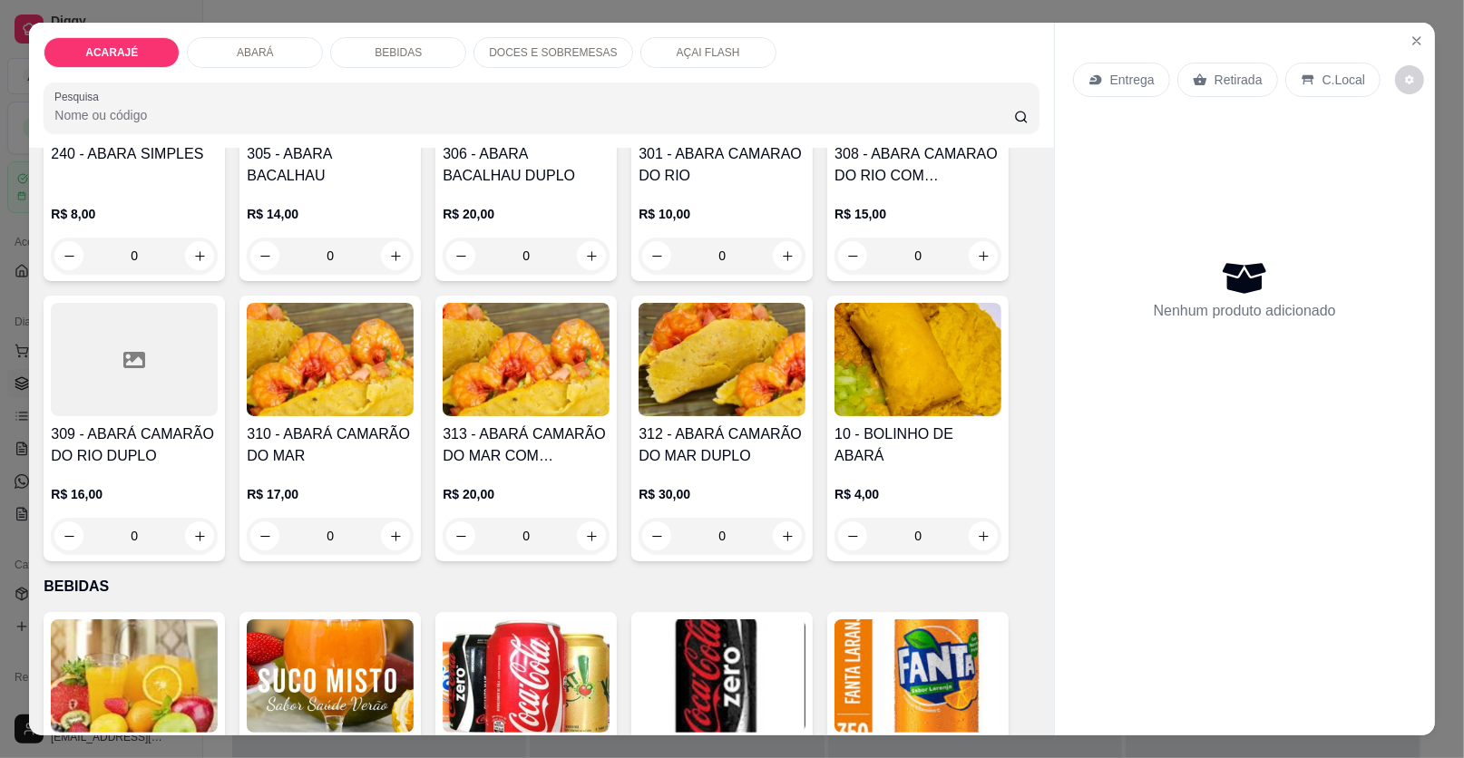
scroll to position [998, 0]
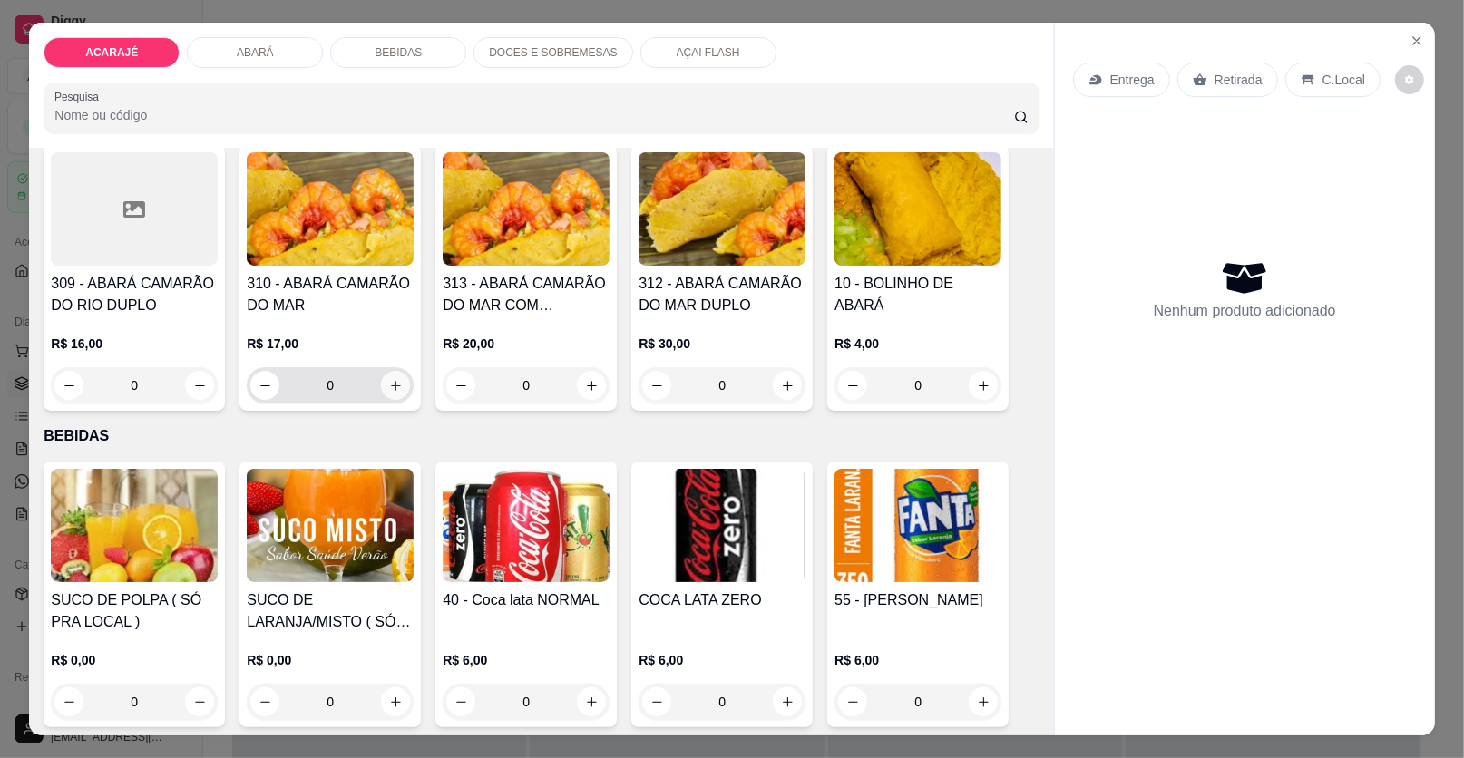
click at [381, 389] on button "increase-product-quantity" at bounding box center [395, 385] width 29 height 29
type input "1"
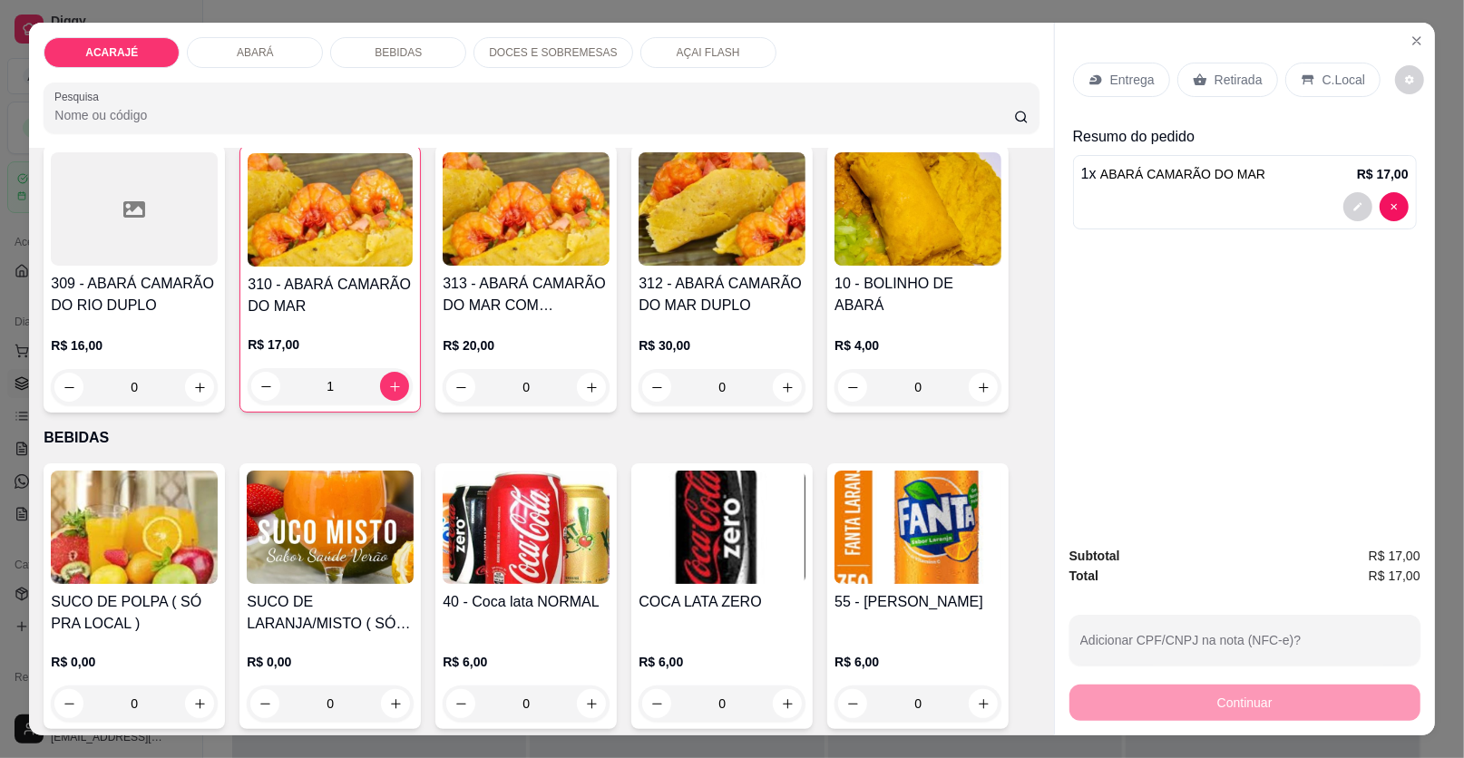
click at [1121, 81] on p "Entrega" at bounding box center [1132, 80] width 44 height 18
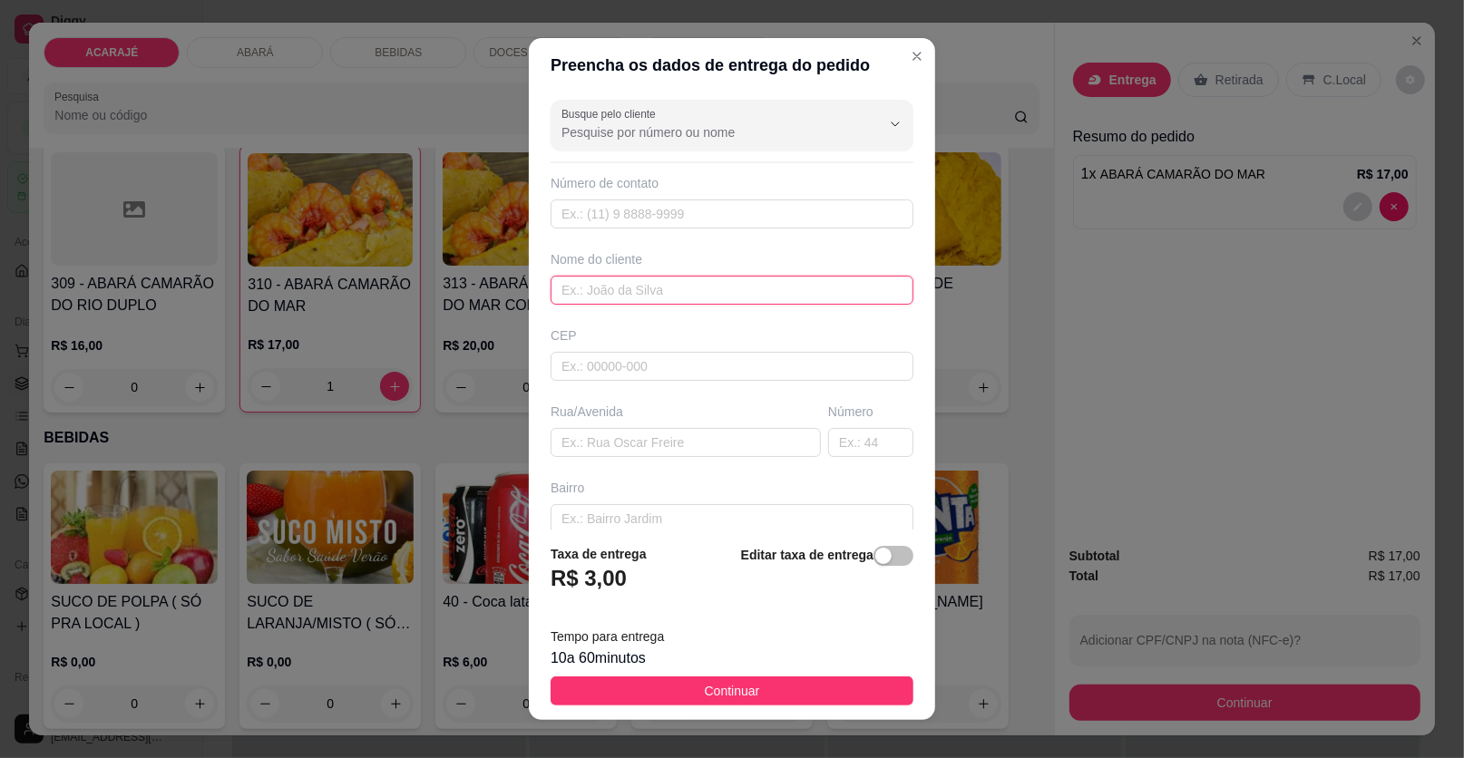
click at [792, 290] on input "text" at bounding box center [732, 290] width 363 height 29
type input "Duda"
click at [587, 452] on input "text" at bounding box center [686, 442] width 270 height 29
paste input "No beco da escola Vilma Luzia Cruz dobra esquerda uma casa de andar"
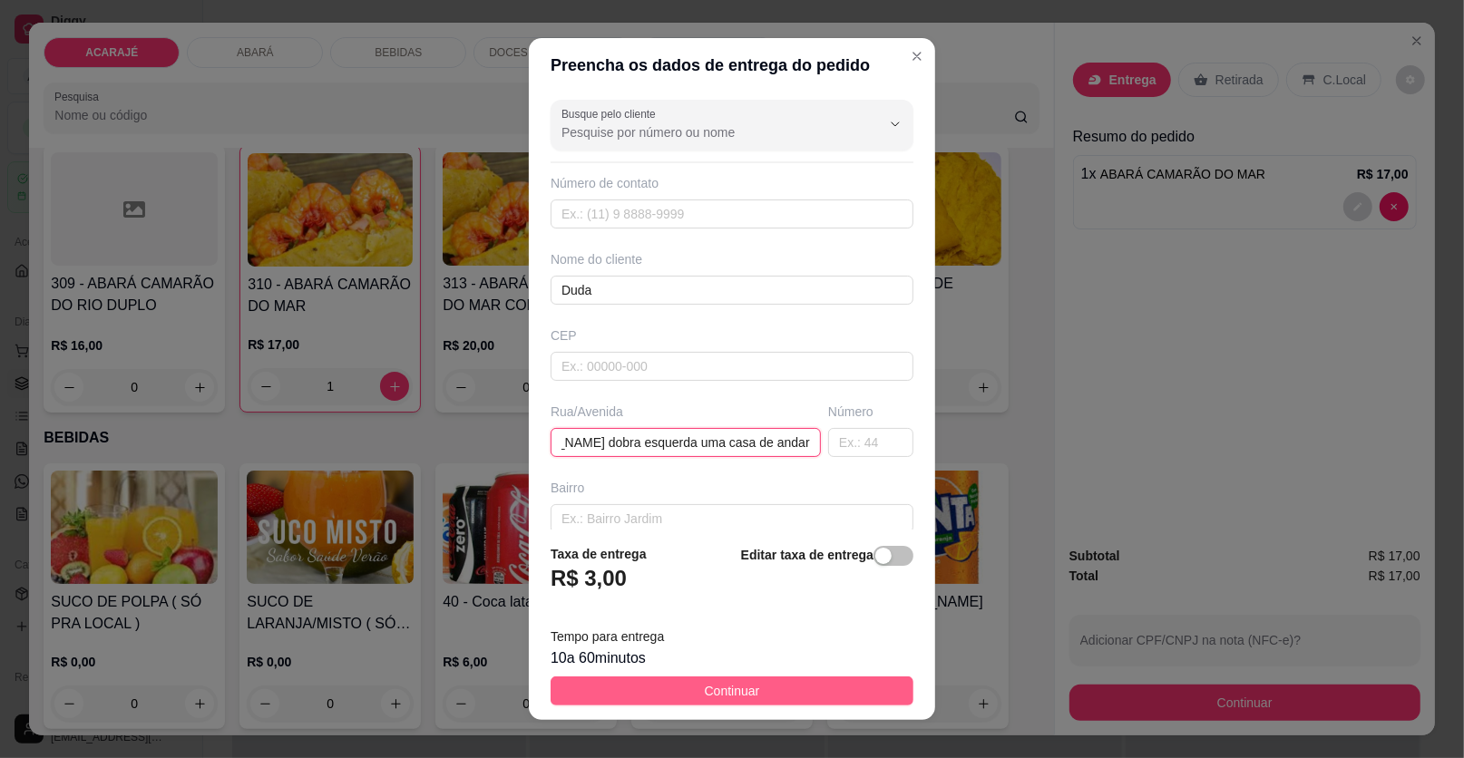
type input "No beco da escola Vilma Luzia Cruz dobra esquerda uma casa de andar"
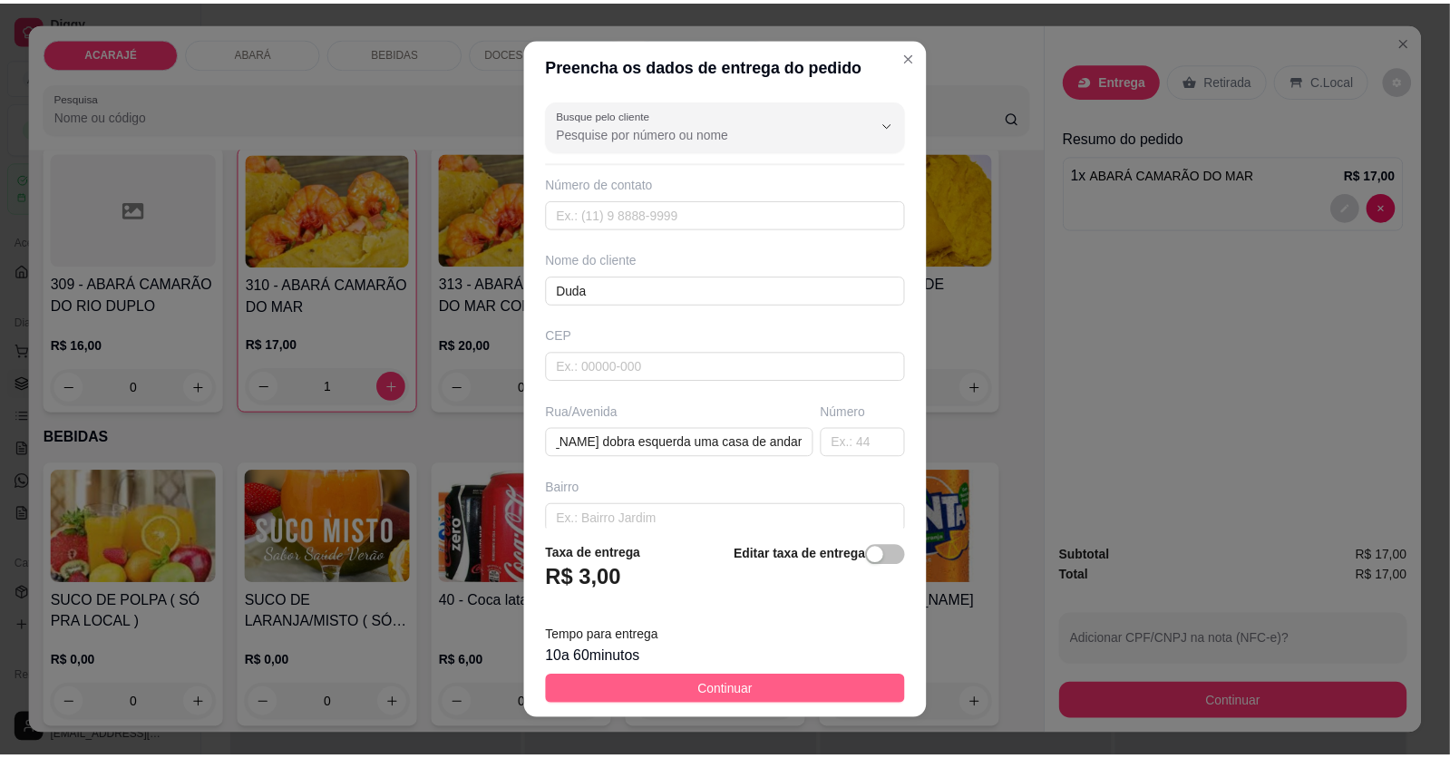
scroll to position [0, 0]
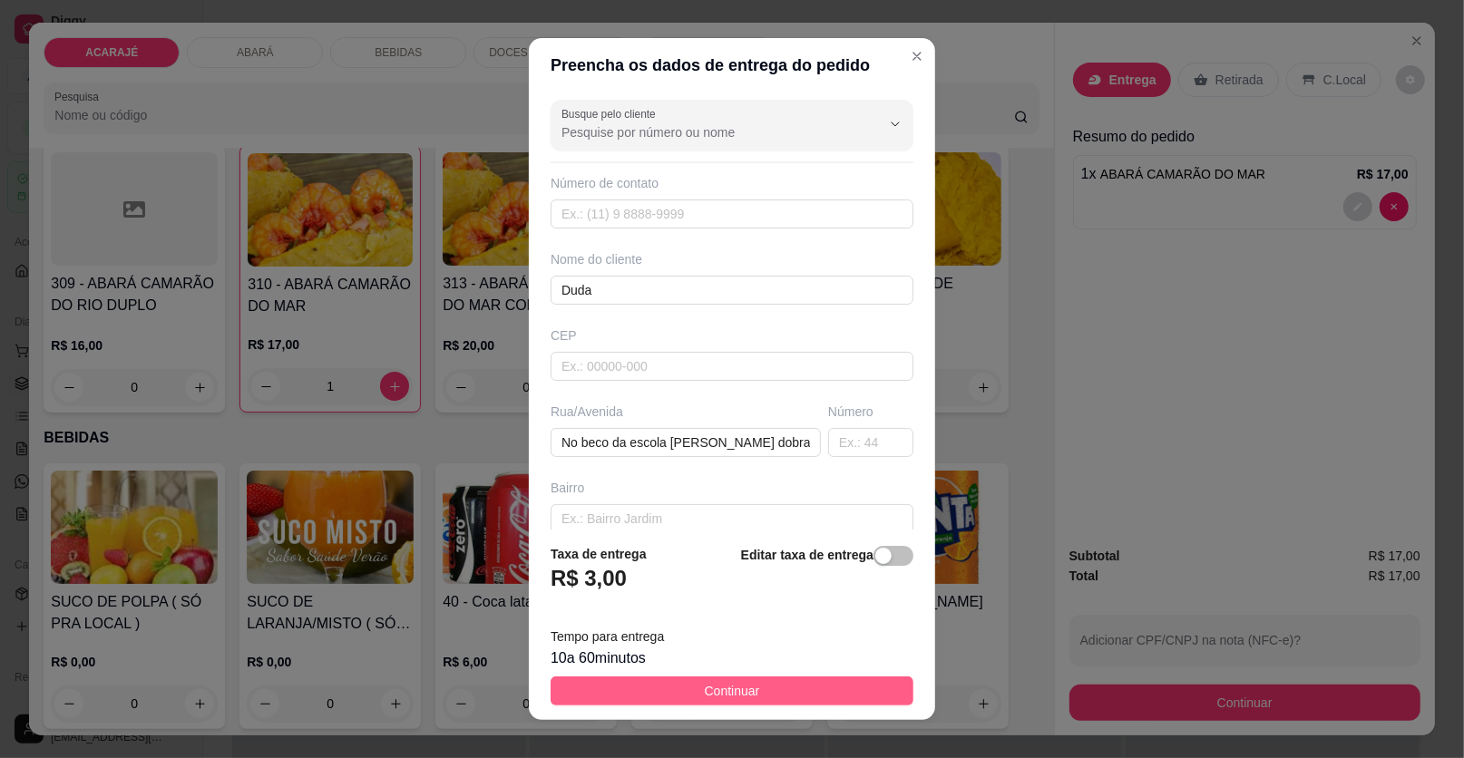
click at [730, 694] on span "Continuar" at bounding box center [732, 691] width 55 height 20
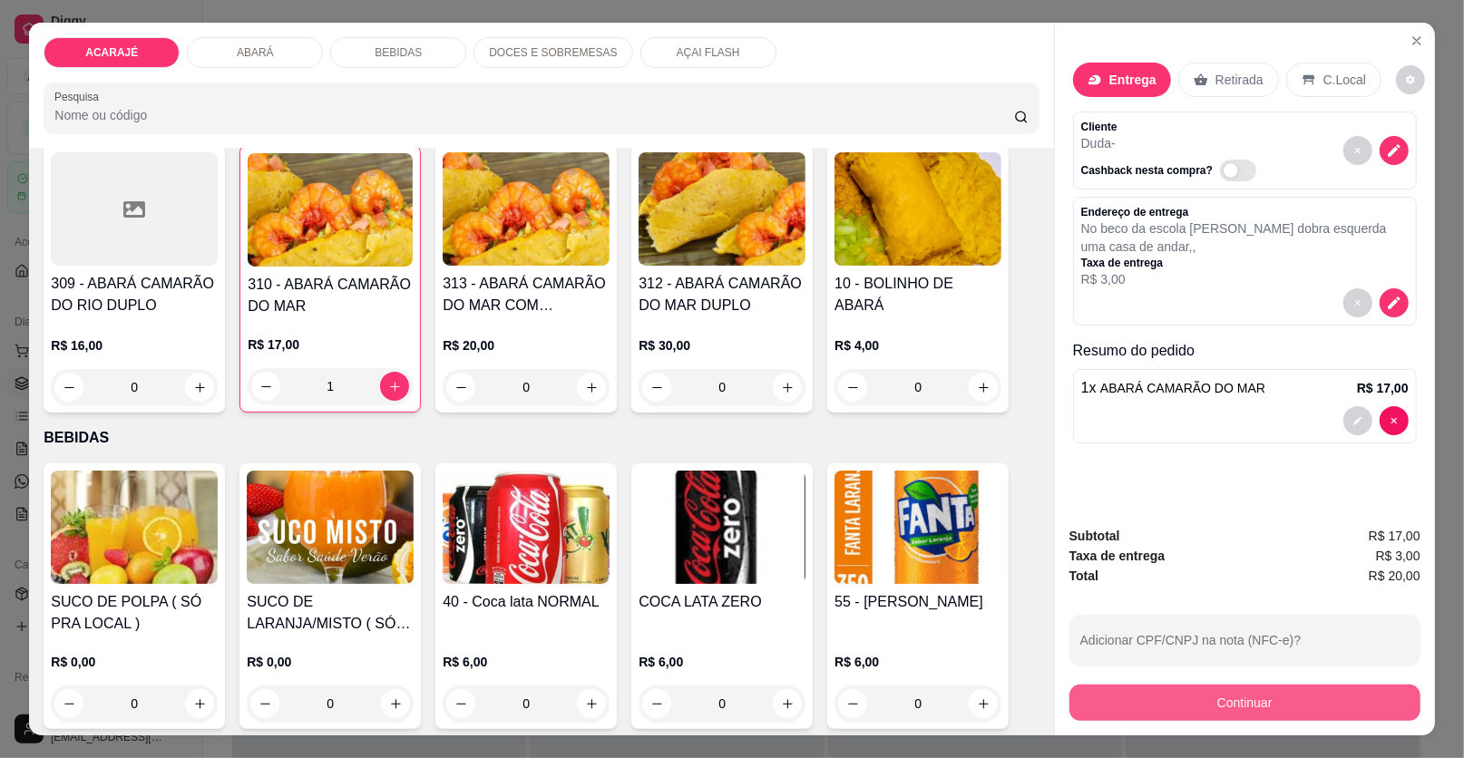
click at [1108, 703] on button "Continuar" at bounding box center [1244, 703] width 351 height 36
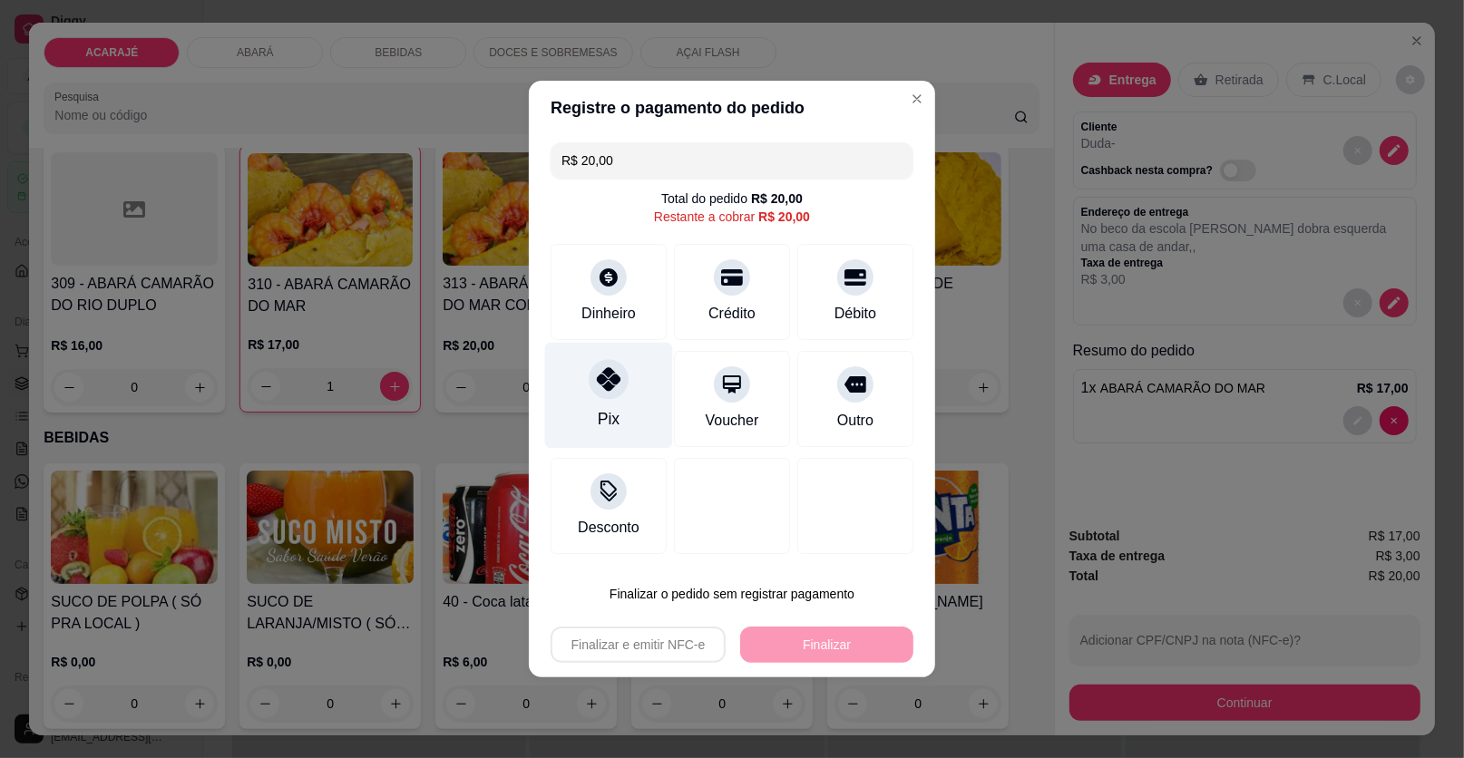
click at [610, 380] on icon at bounding box center [609, 379] width 24 height 24
type input "R$ 0,00"
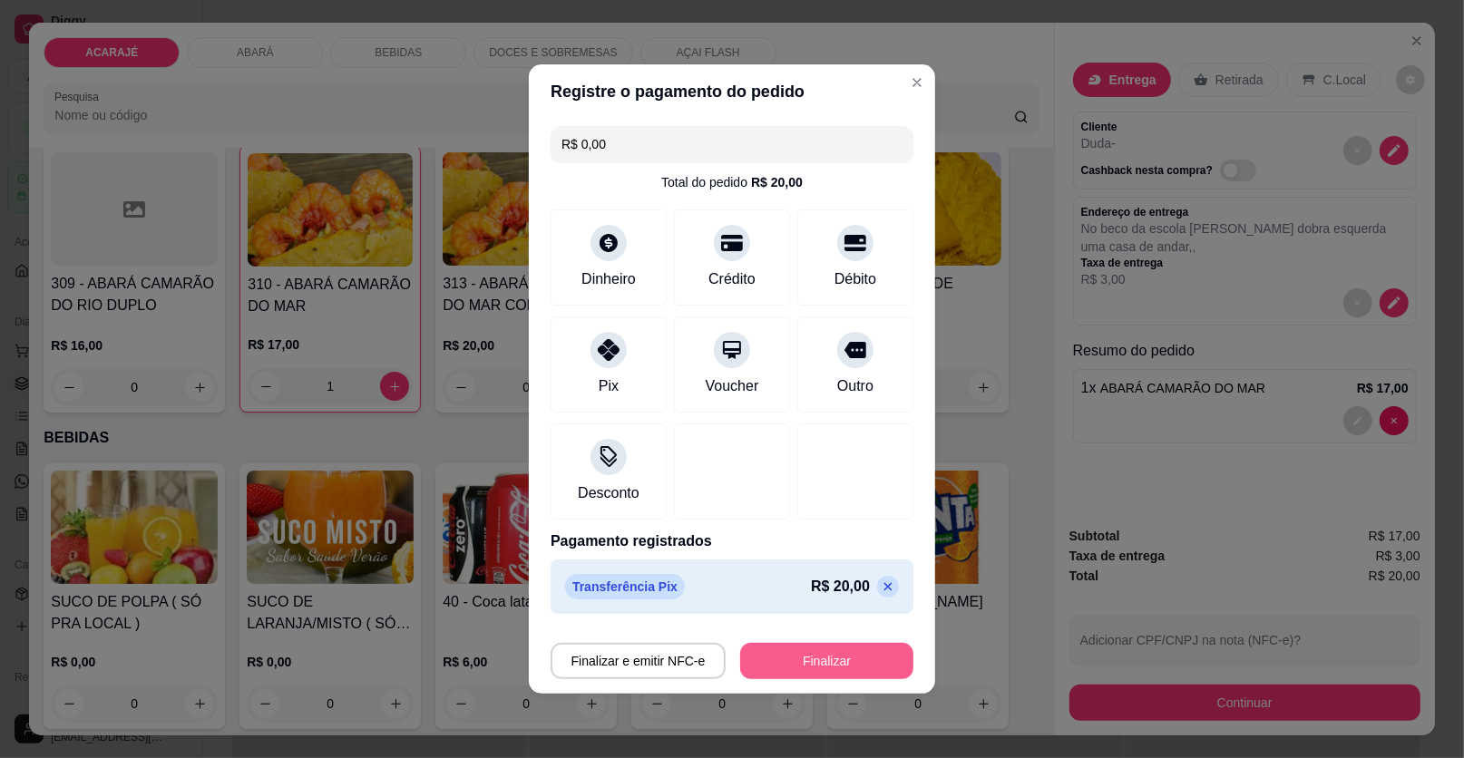
click at [782, 672] on button "Finalizar" at bounding box center [826, 661] width 173 height 36
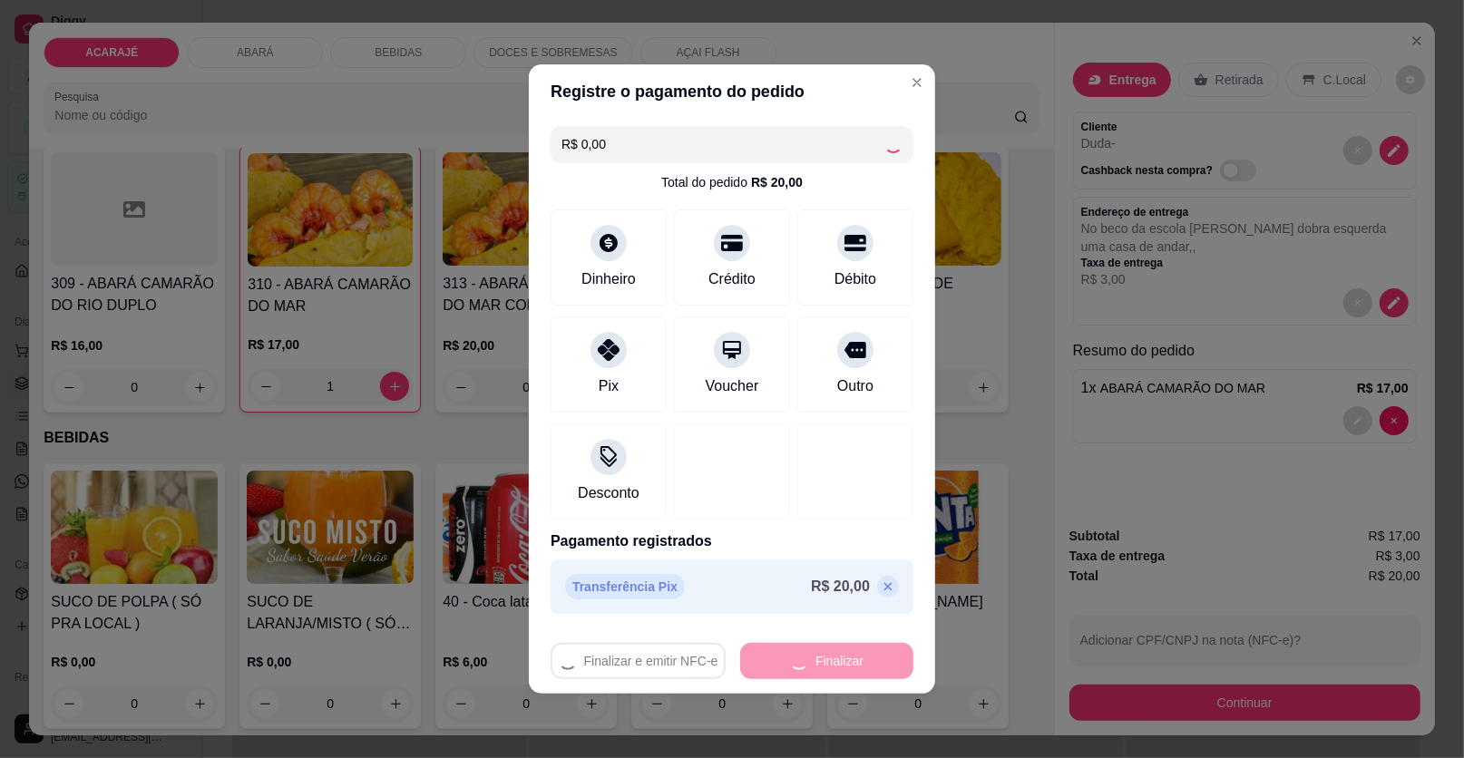
type input "0"
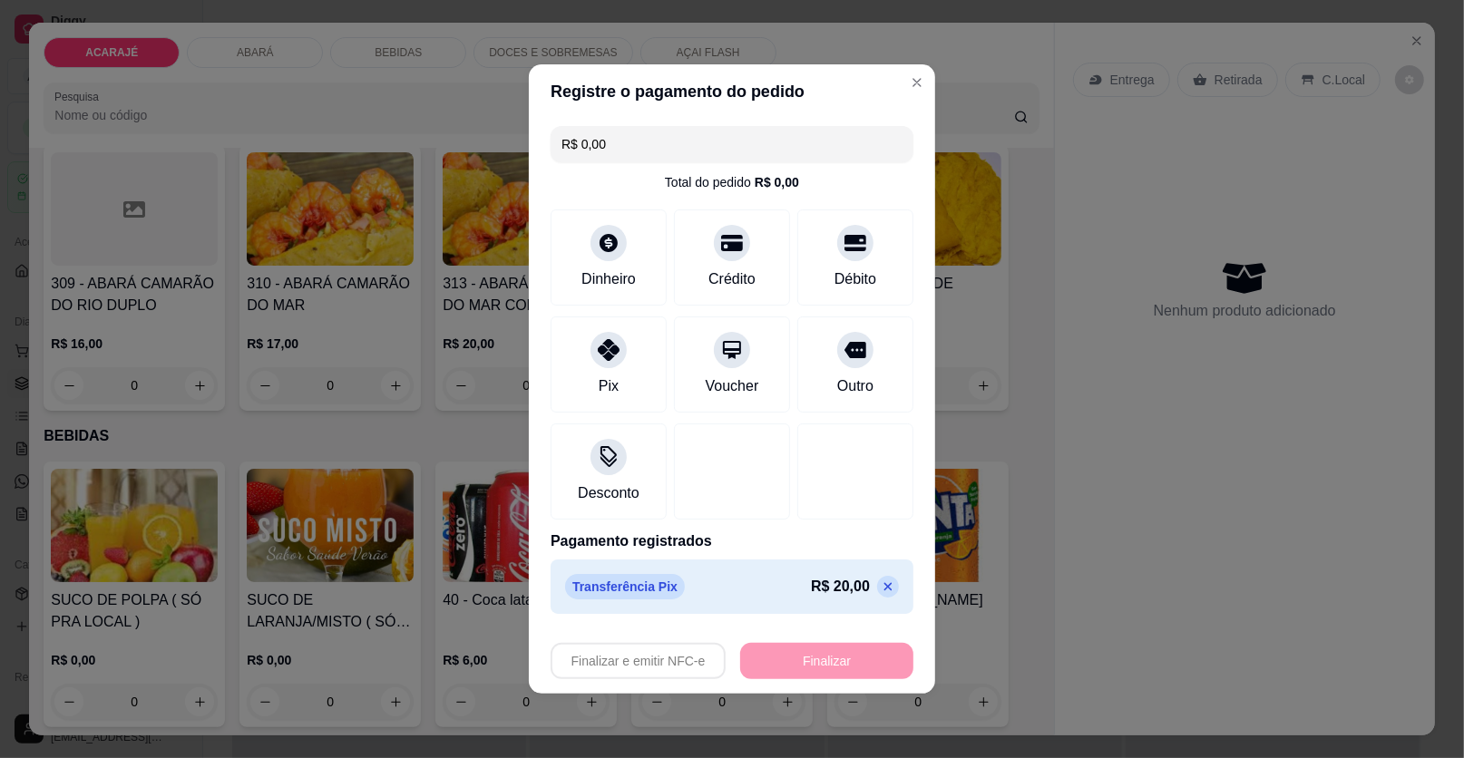
type input "-R$ 20,00"
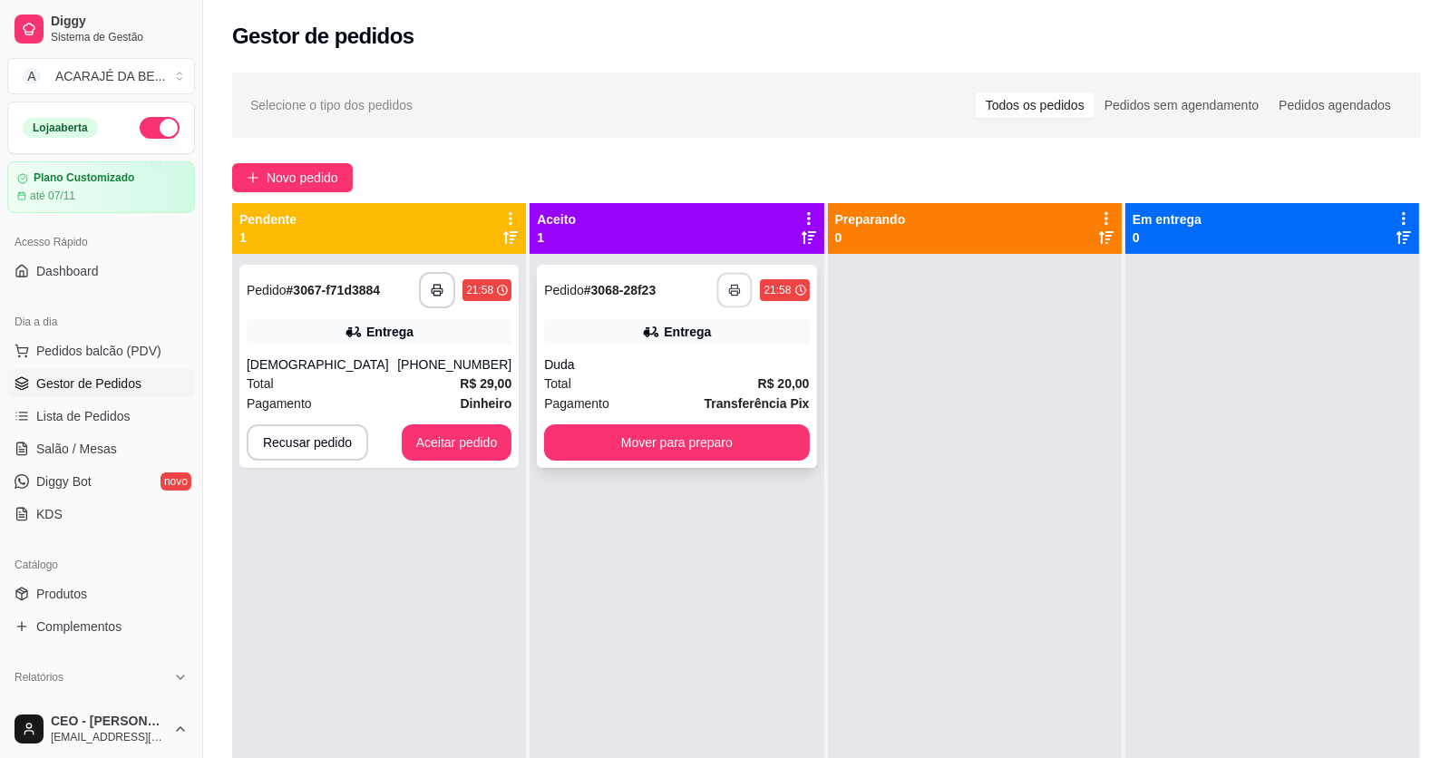
click at [729, 287] on icon "button" at bounding box center [735, 290] width 13 height 13
click at [434, 291] on icon "button" at bounding box center [437, 290] width 13 height 13
click at [416, 438] on button "Aceitar pedido" at bounding box center [457, 442] width 107 height 35
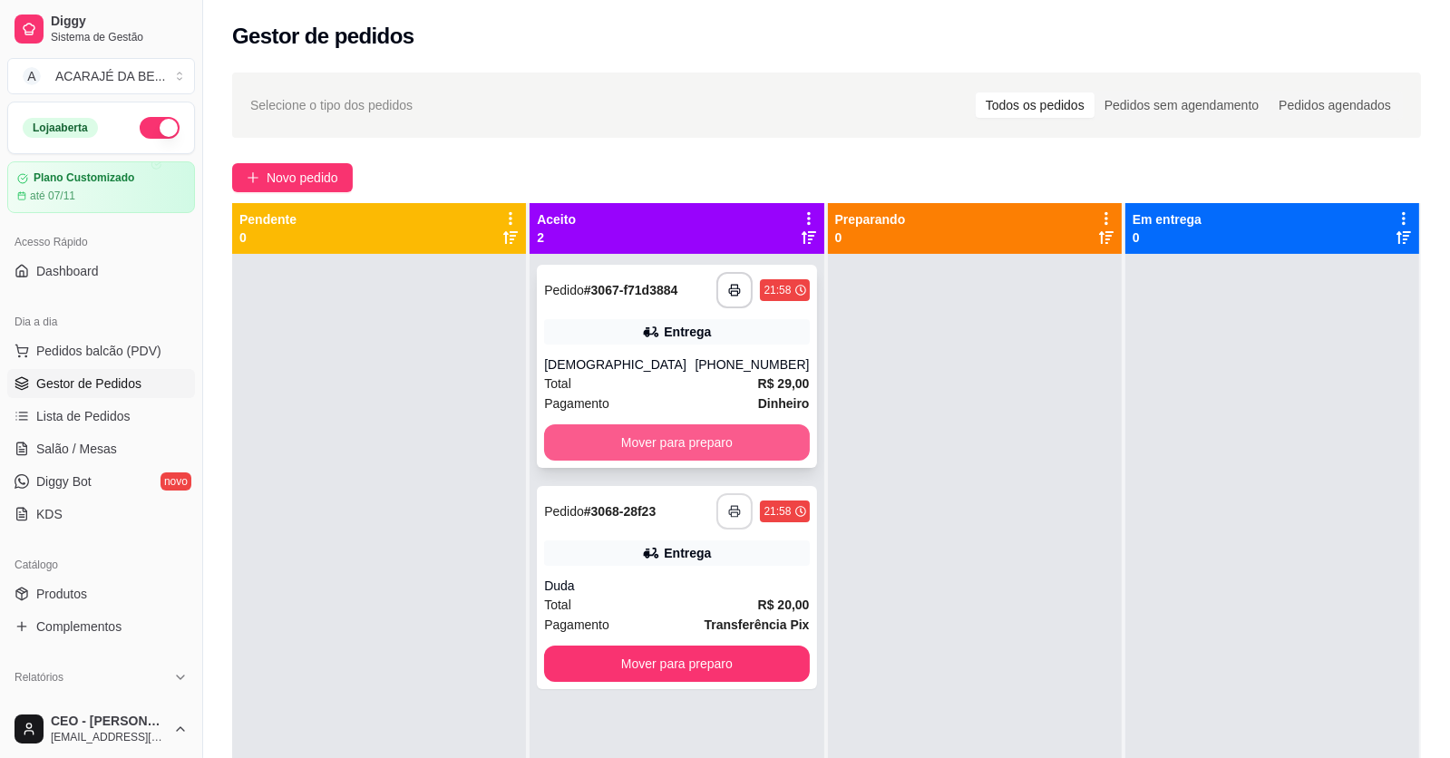
click at [700, 443] on button "Mover para preparo" at bounding box center [676, 442] width 265 height 36
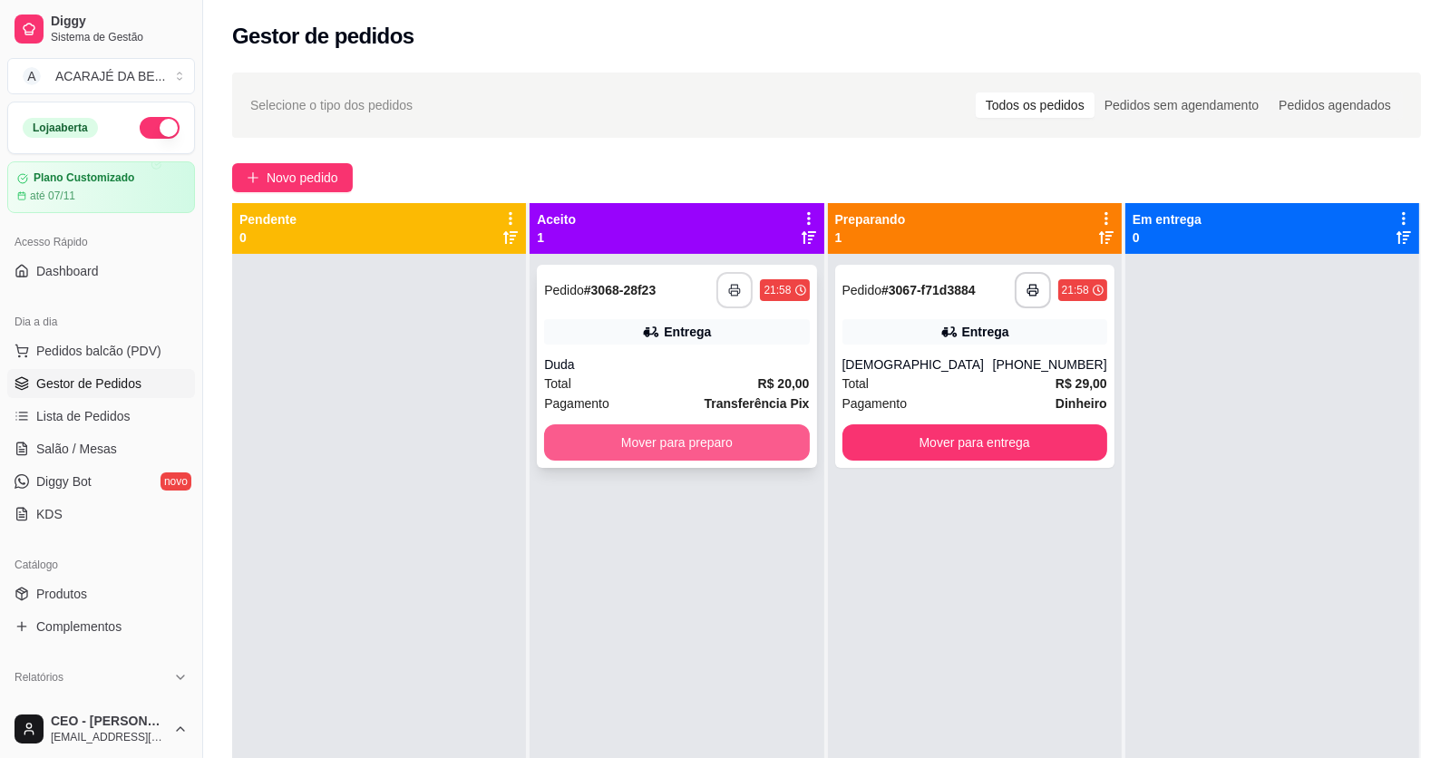
click at [716, 451] on button "Mover para preparo" at bounding box center [676, 442] width 265 height 36
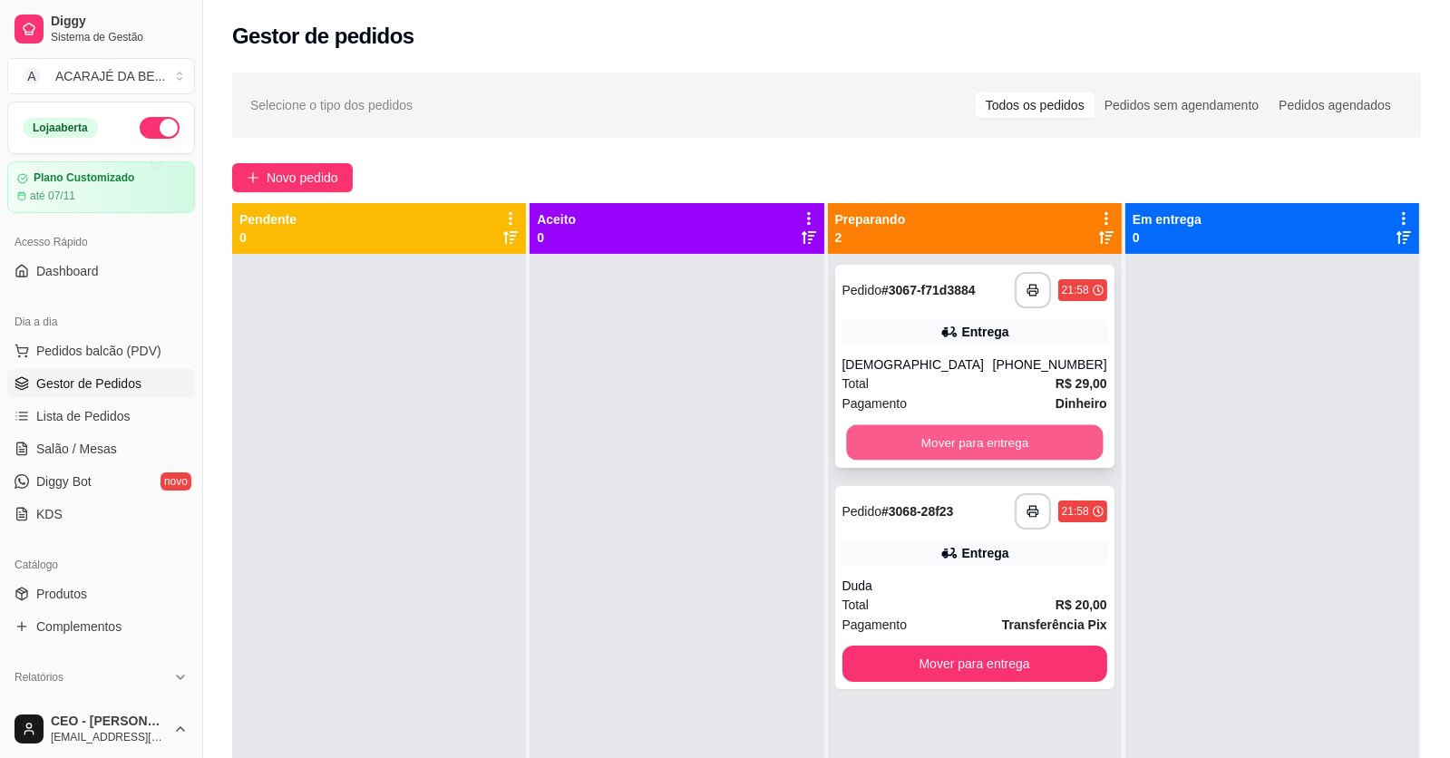
click at [869, 438] on button "Mover para entrega" at bounding box center [974, 442] width 257 height 35
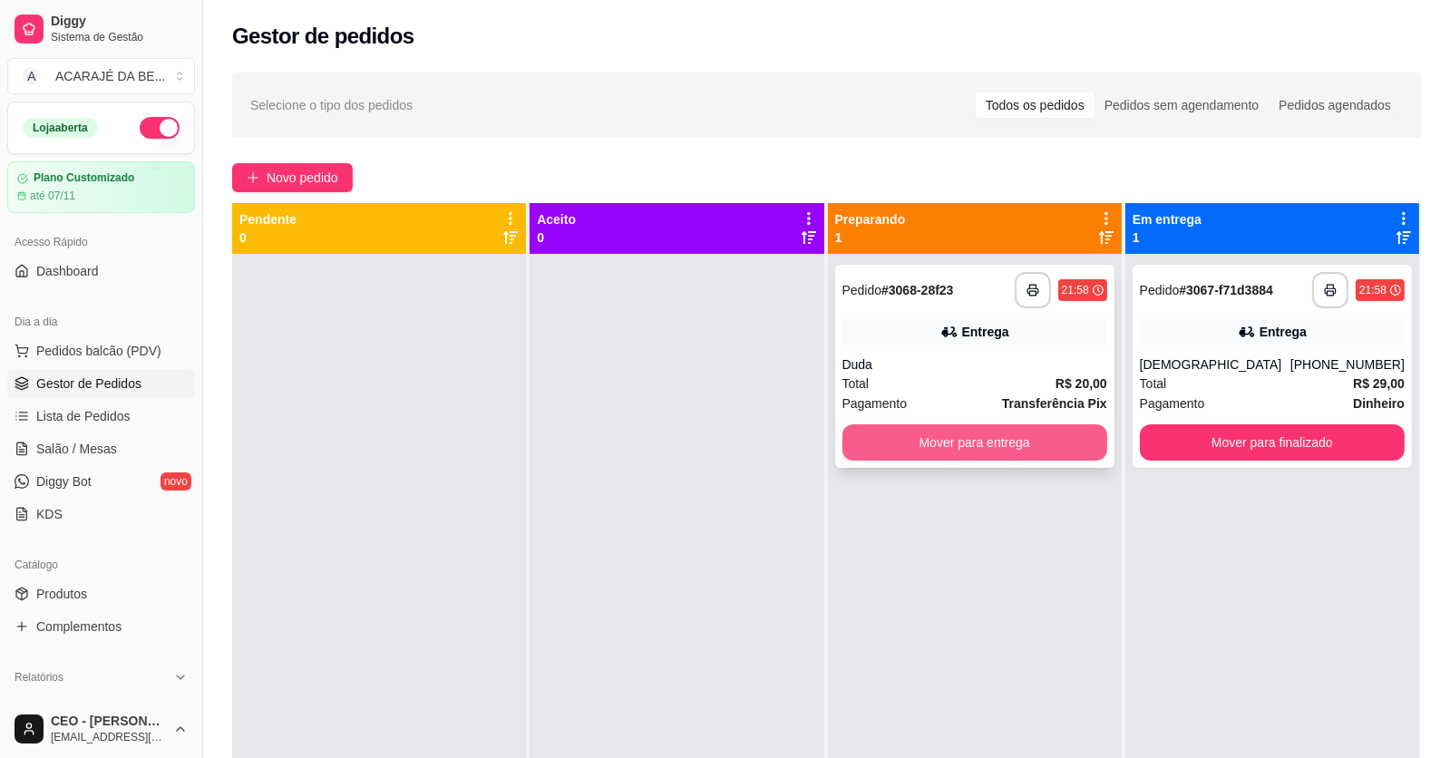
click at [924, 447] on button "Mover para entrega" at bounding box center [975, 442] width 265 height 36
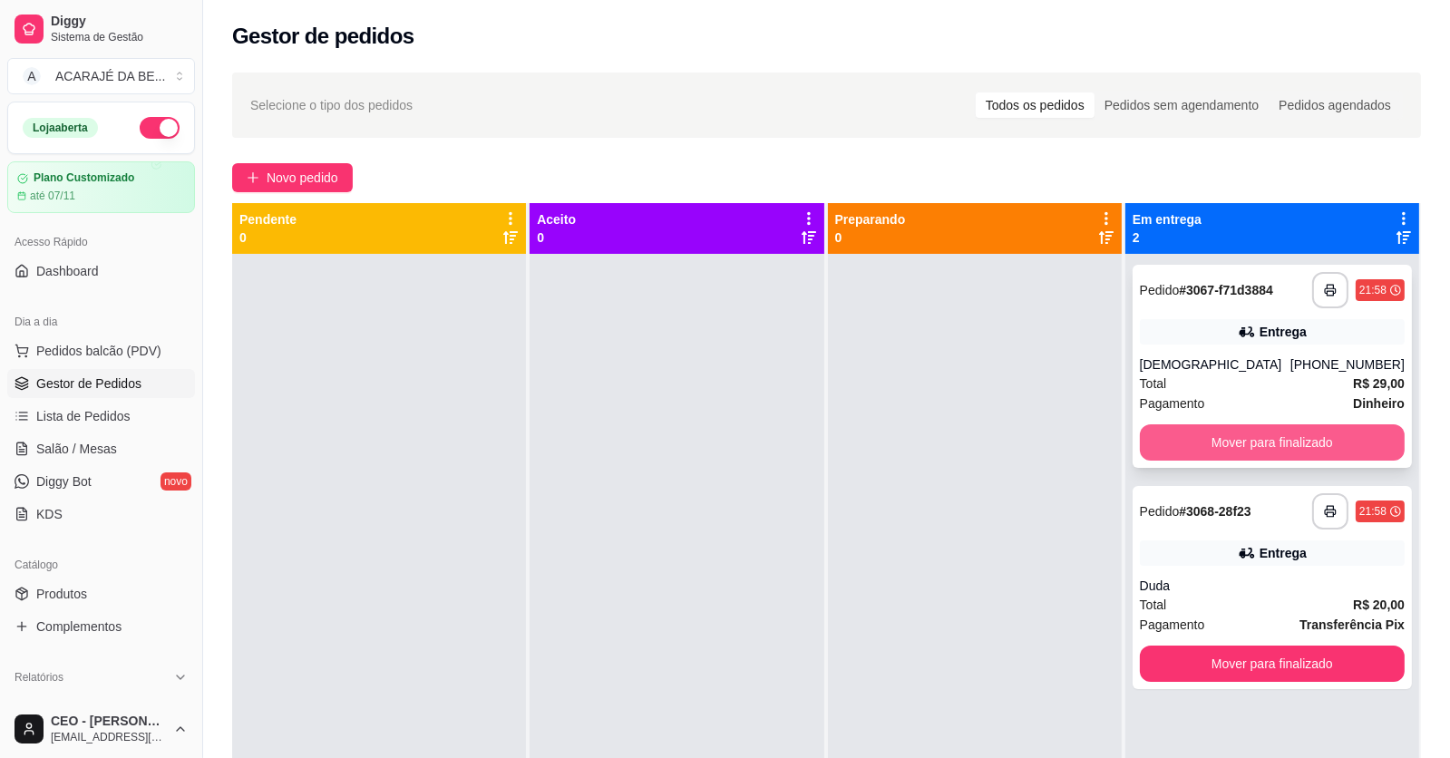
click at [1142, 448] on button "Mover para finalizado" at bounding box center [1272, 442] width 265 height 36
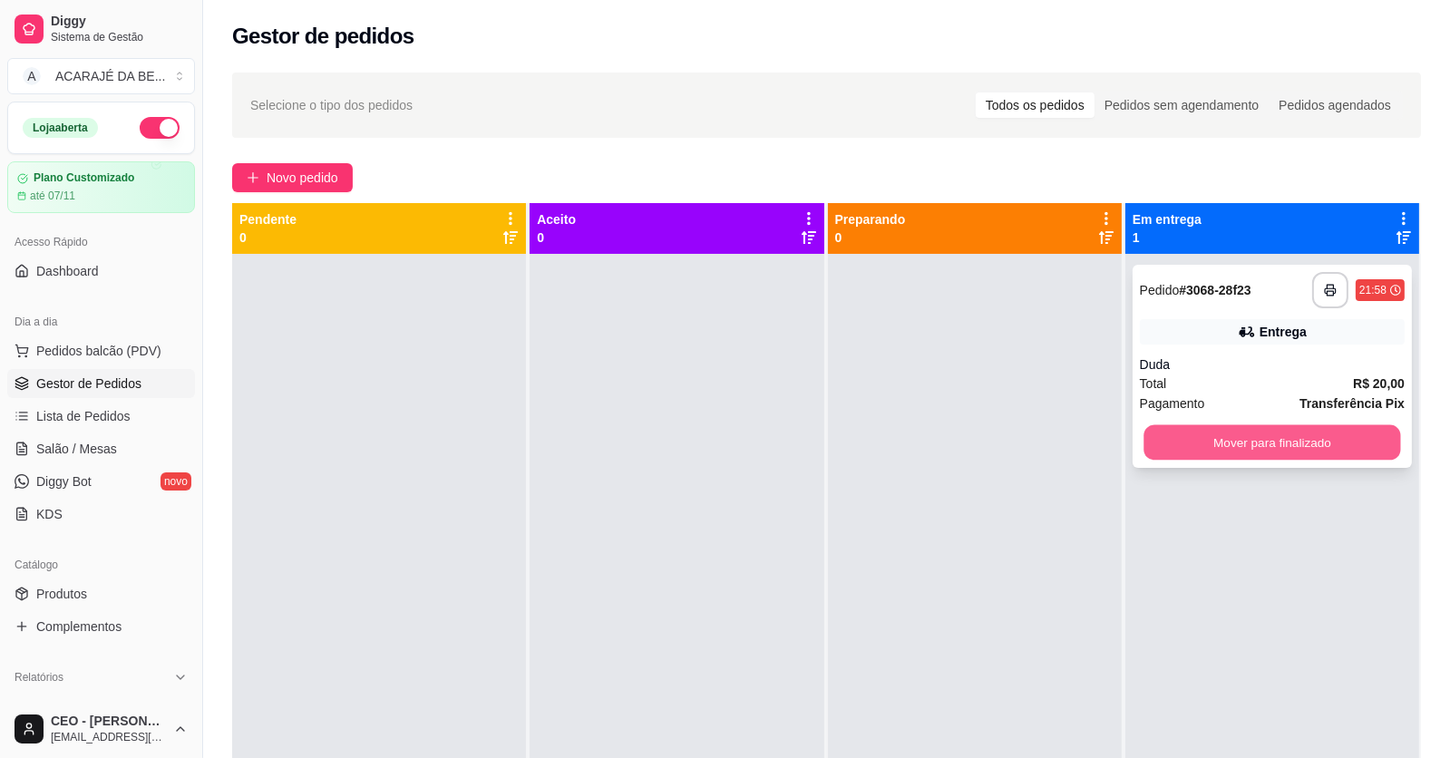
click at [1144, 448] on button "Mover para finalizado" at bounding box center [1272, 442] width 257 height 35
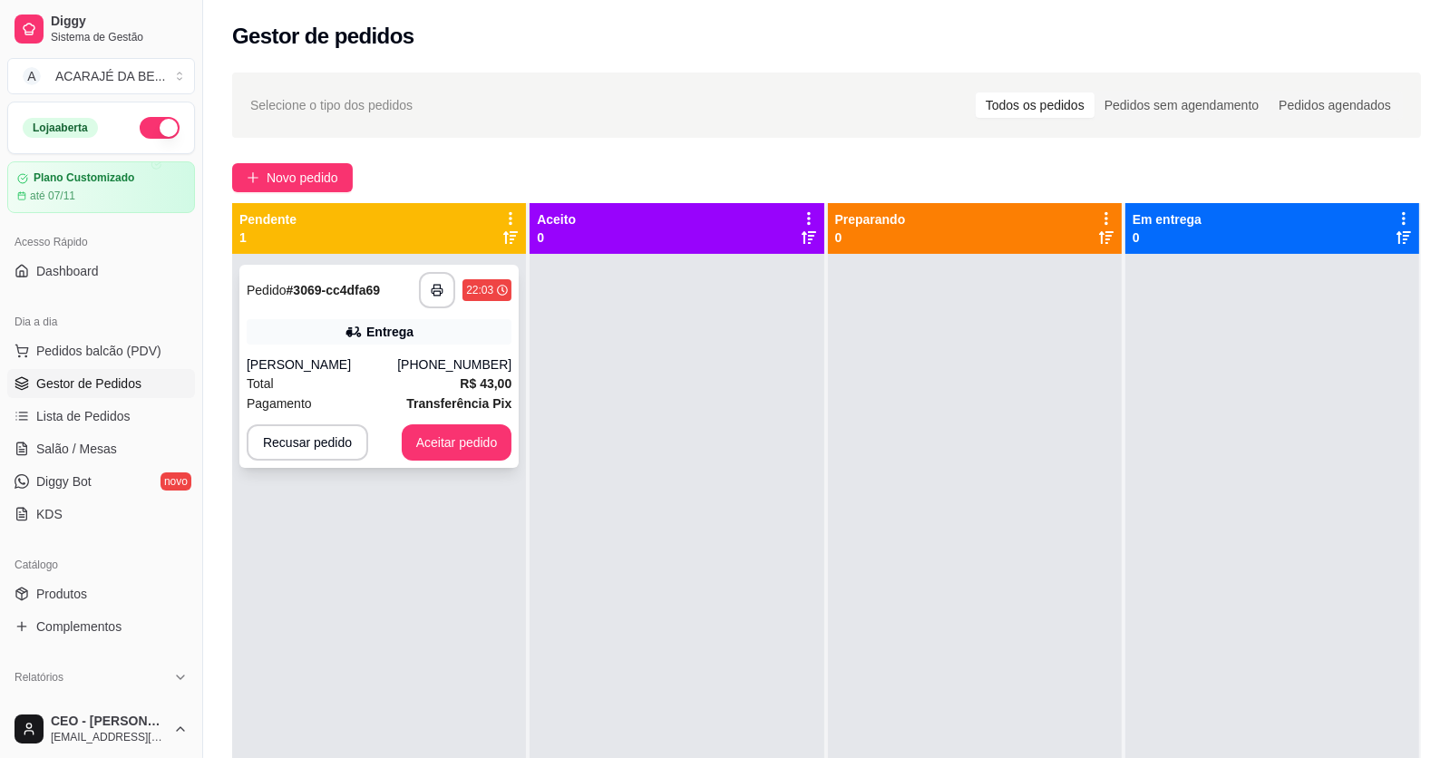
click at [344, 363] on div "Igor" at bounding box center [322, 365] width 151 height 18
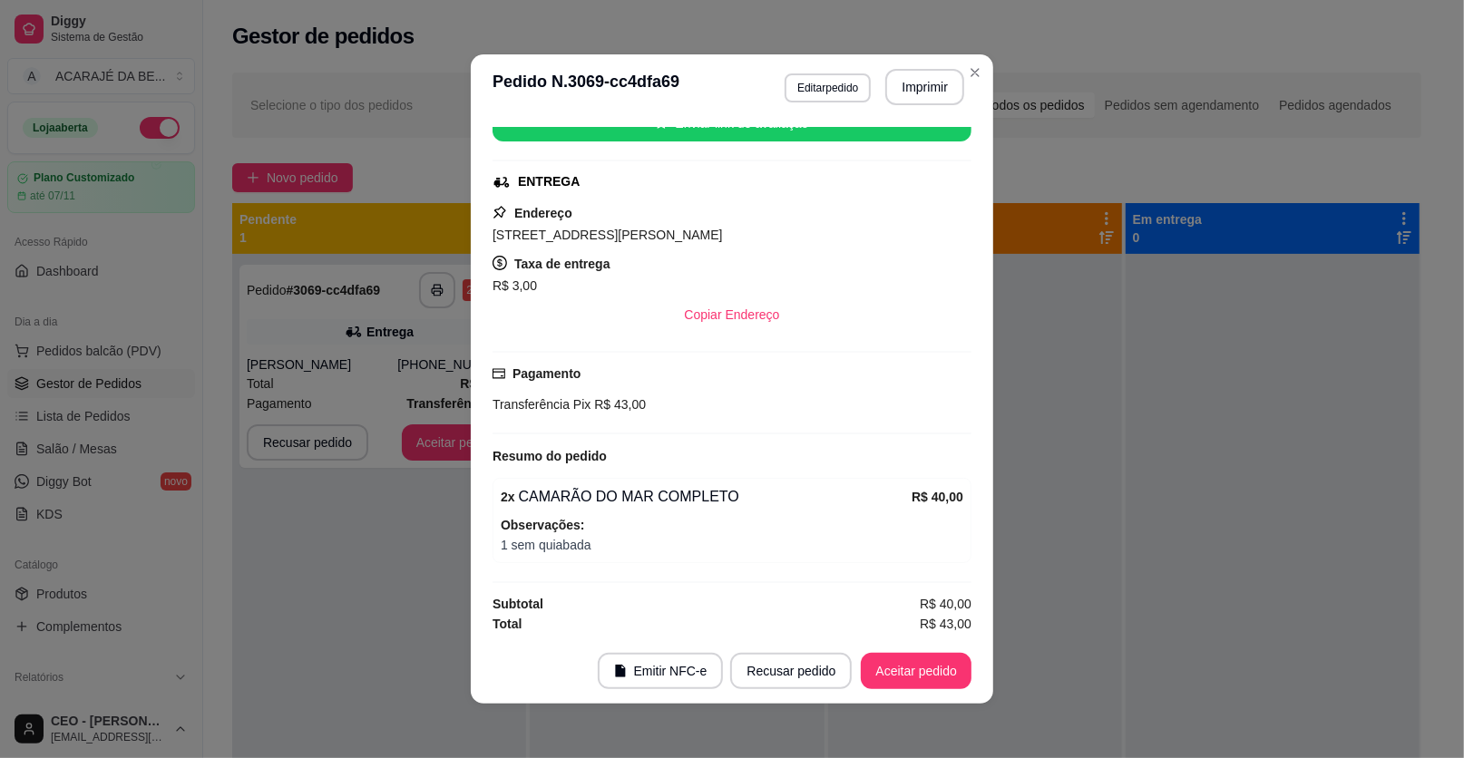
scroll to position [4, 0]
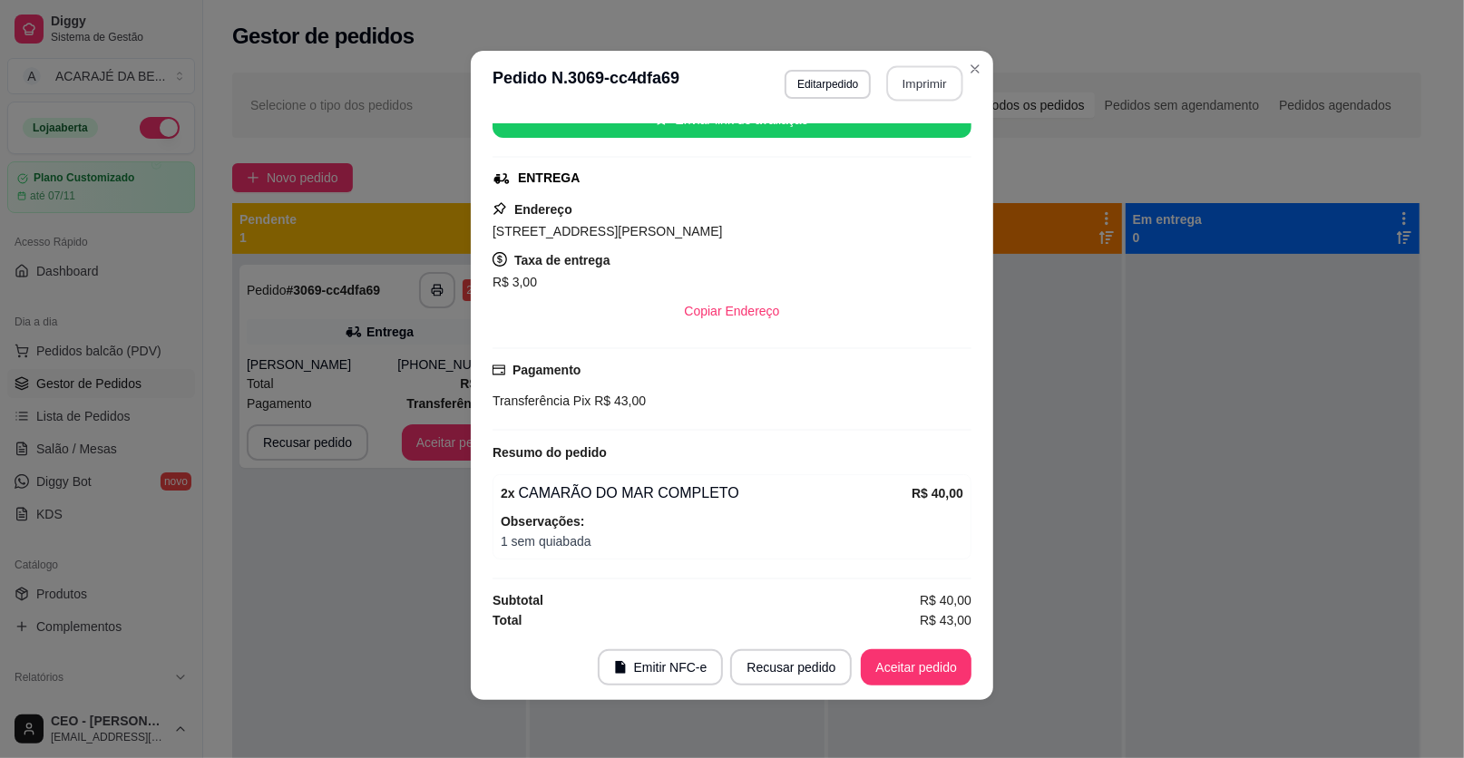
click at [928, 91] on button "Imprimir" at bounding box center [925, 83] width 76 height 35
click at [909, 673] on button "Aceitar pedido" at bounding box center [916, 667] width 107 height 35
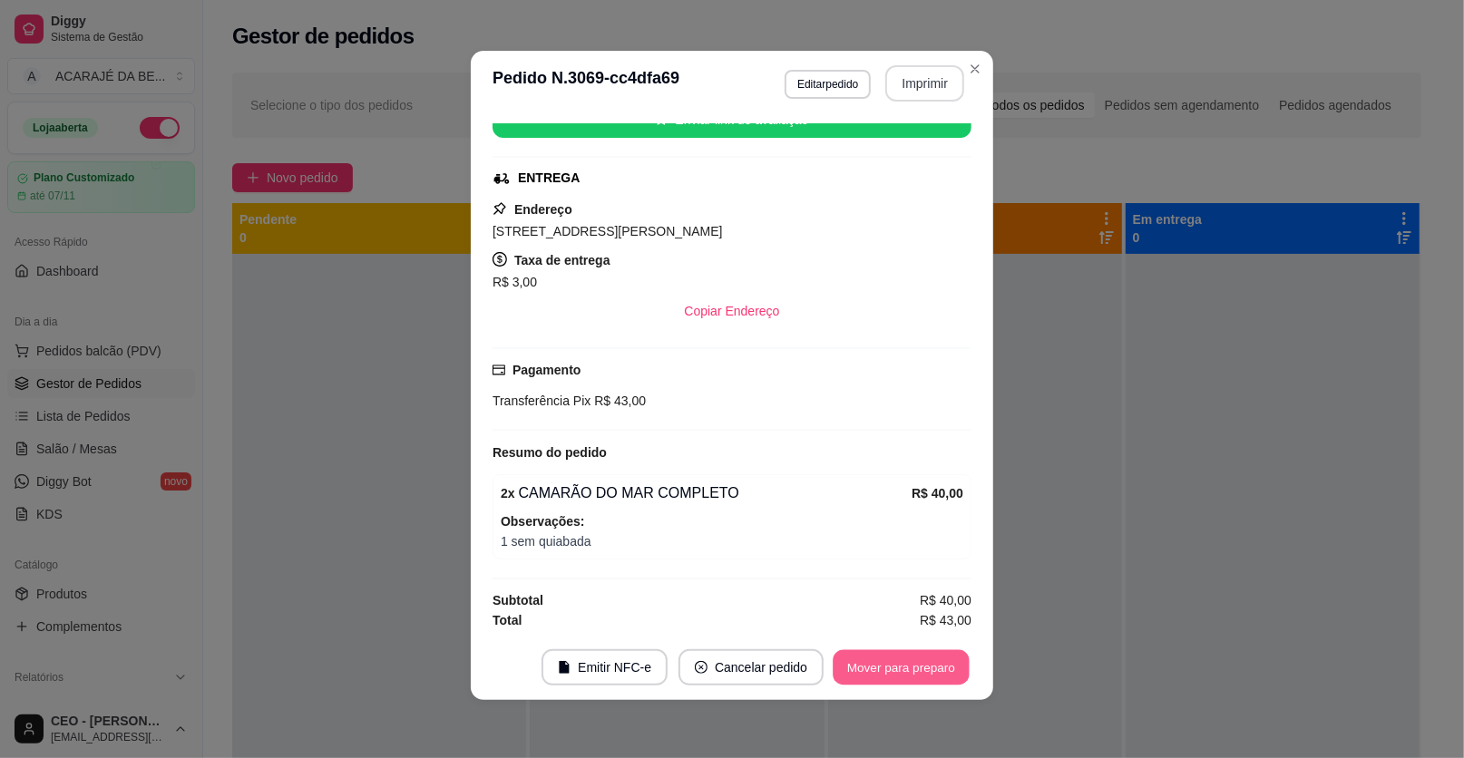
click at [923, 667] on button "Mover para preparo" at bounding box center [901, 667] width 136 height 35
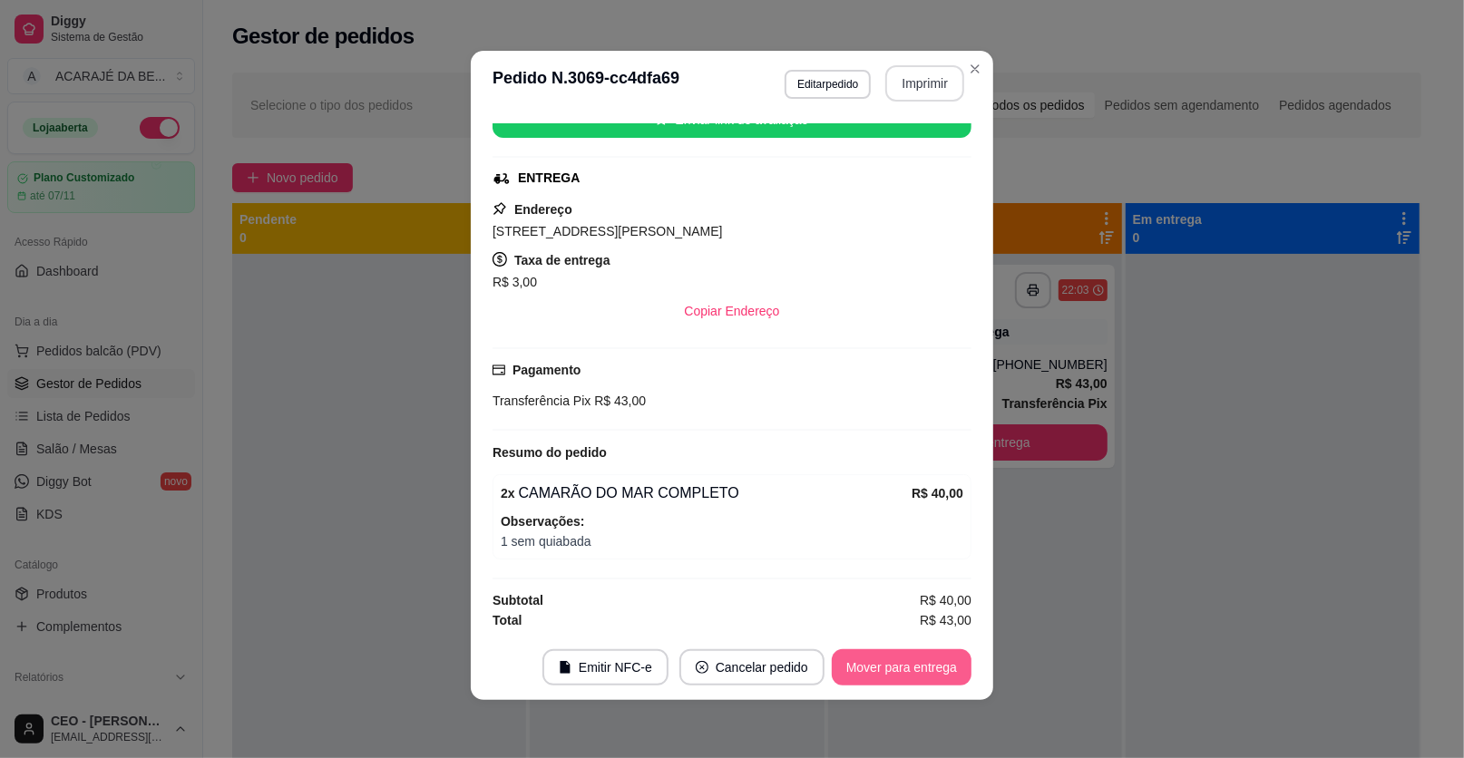
click at [942, 658] on button "Mover para entrega" at bounding box center [902, 667] width 140 height 36
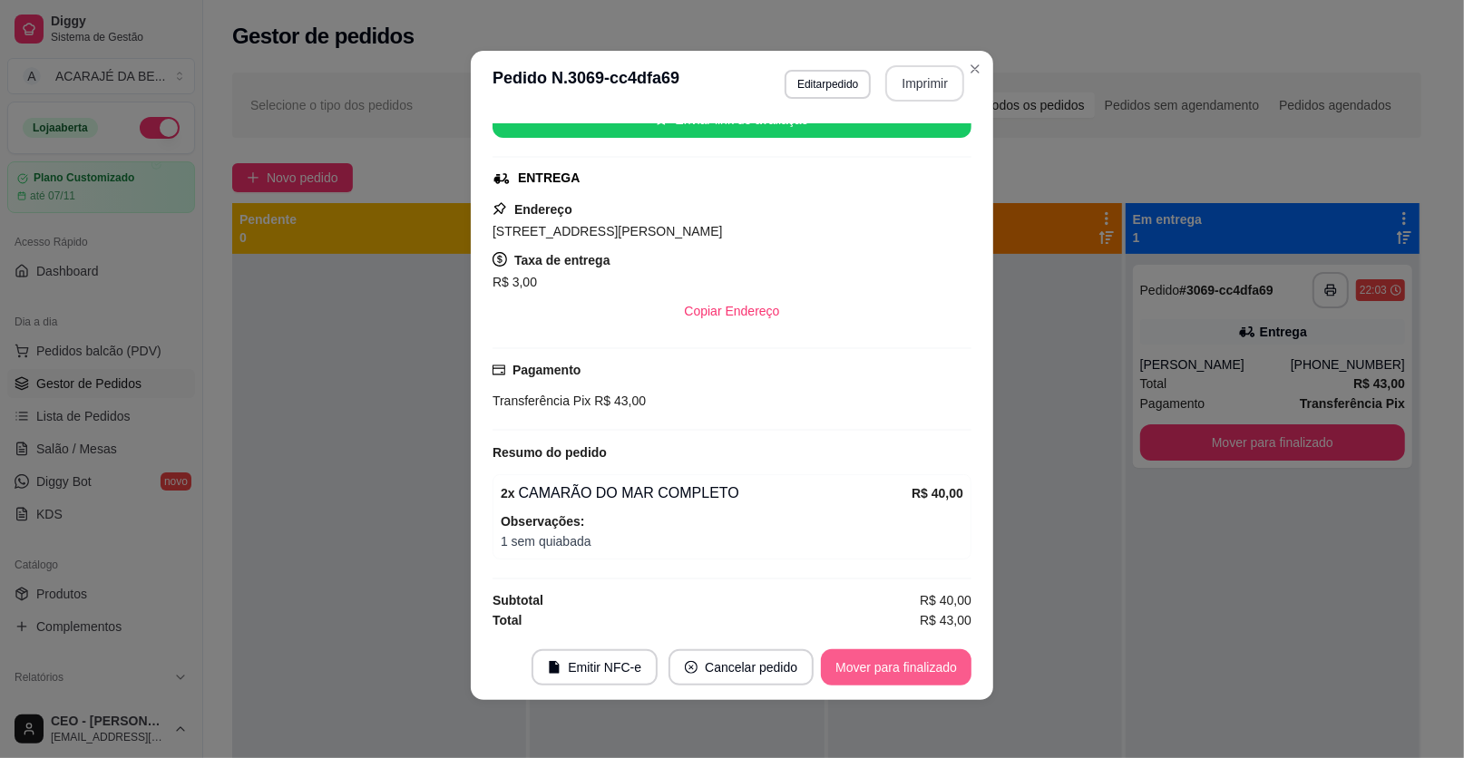
click at [956, 669] on button "Mover para finalizado" at bounding box center [896, 667] width 151 height 36
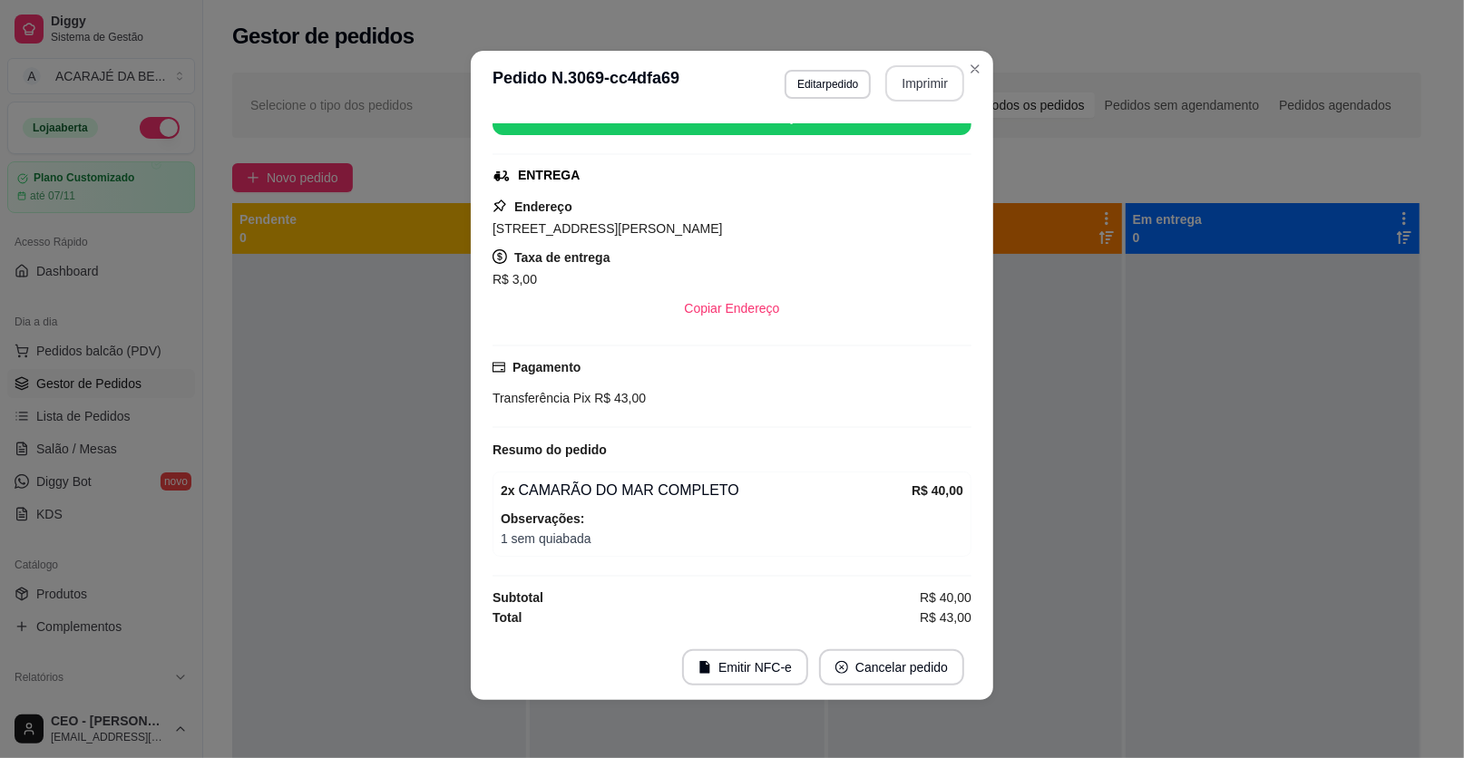
scroll to position [203, 0]
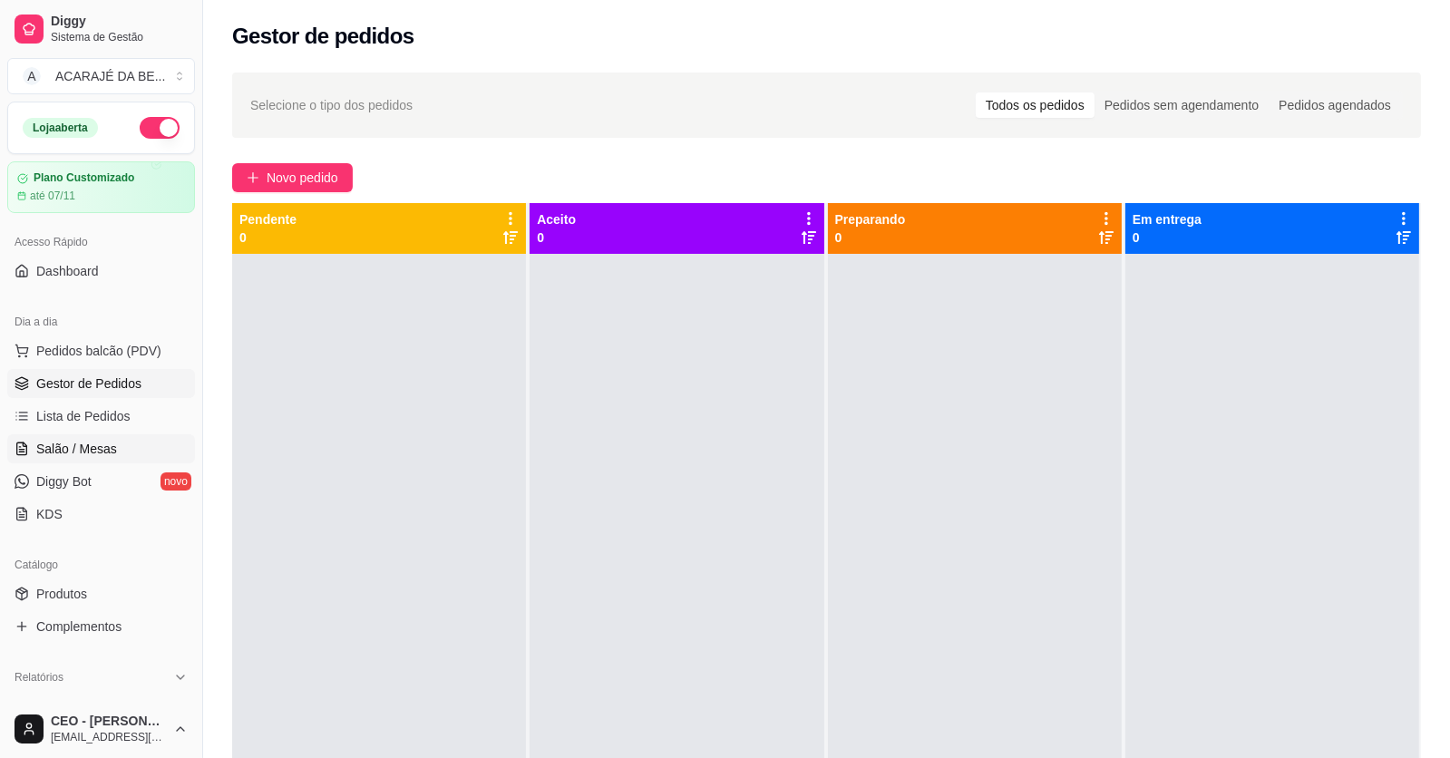
drag, startPoint x: 76, startPoint y: 458, endPoint x: 24, endPoint y: 455, distance: 52.7
click at [74, 457] on link "Salão / Mesas" at bounding box center [101, 448] width 188 height 29
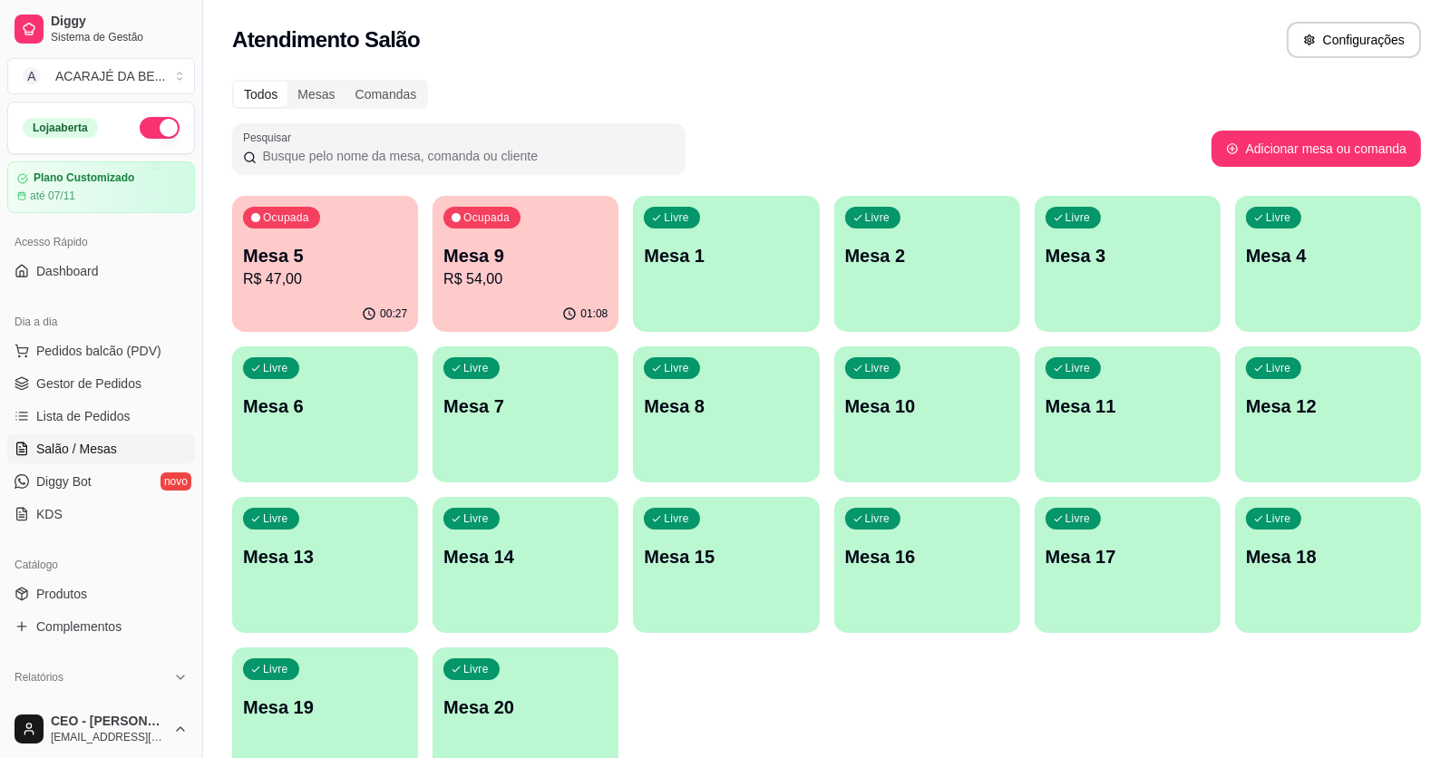
click at [292, 298] on div "00:27" at bounding box center [325, 314] width 186 height 35
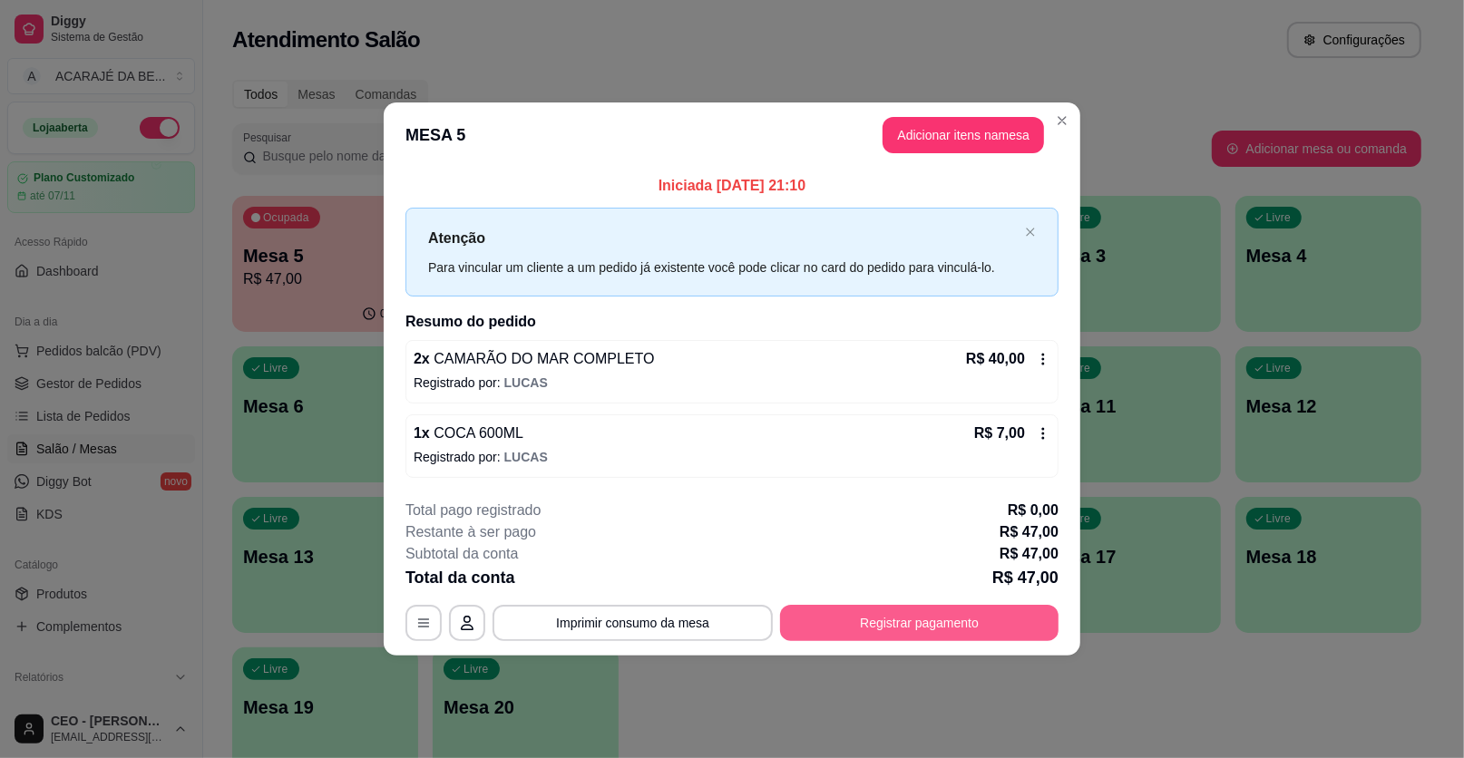
click at [970, 622] on button "Registrar pagamento" at bounding box center [919, 623] width 278 height 36
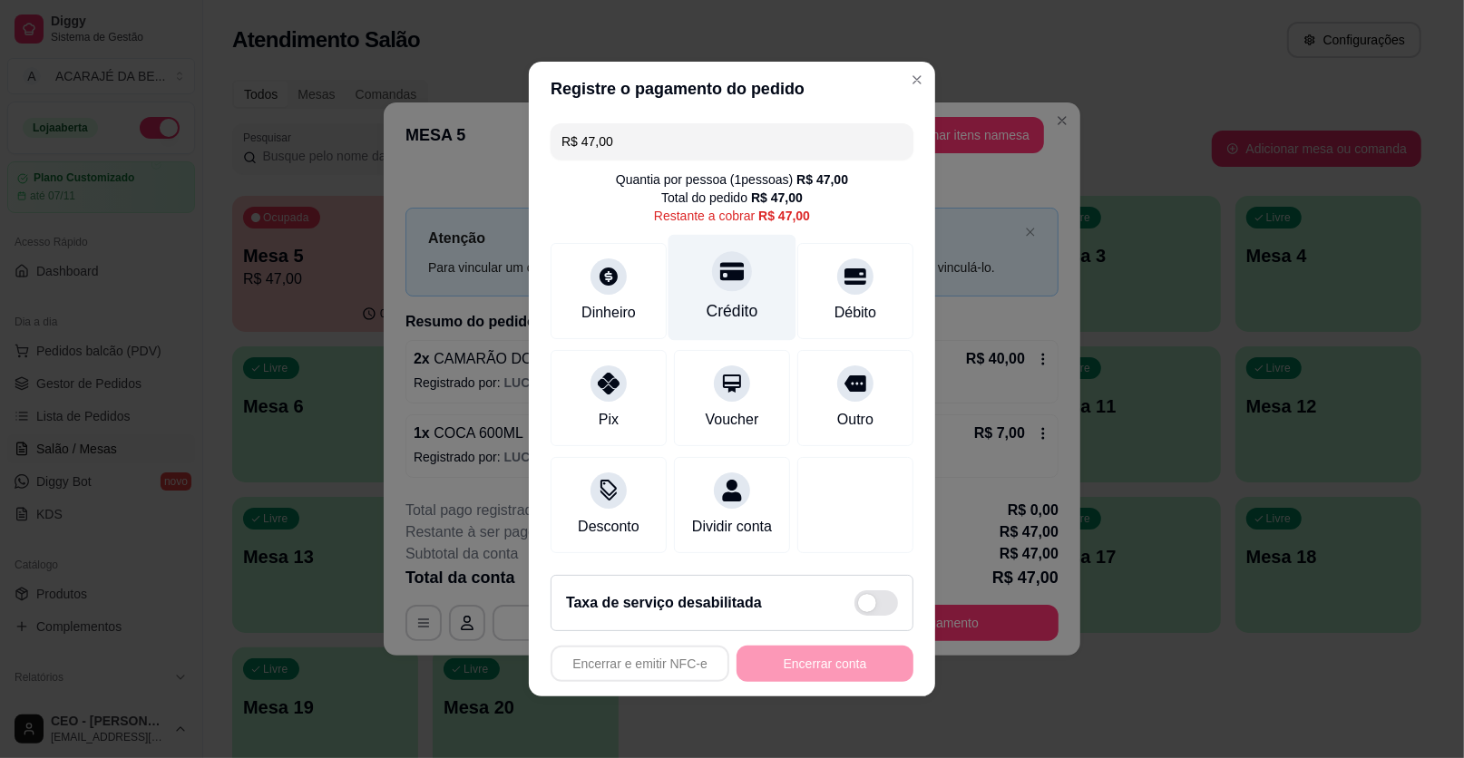
click at [740, 295] on div "Crédito" at bounding box center [732, 288] width 128 height 106
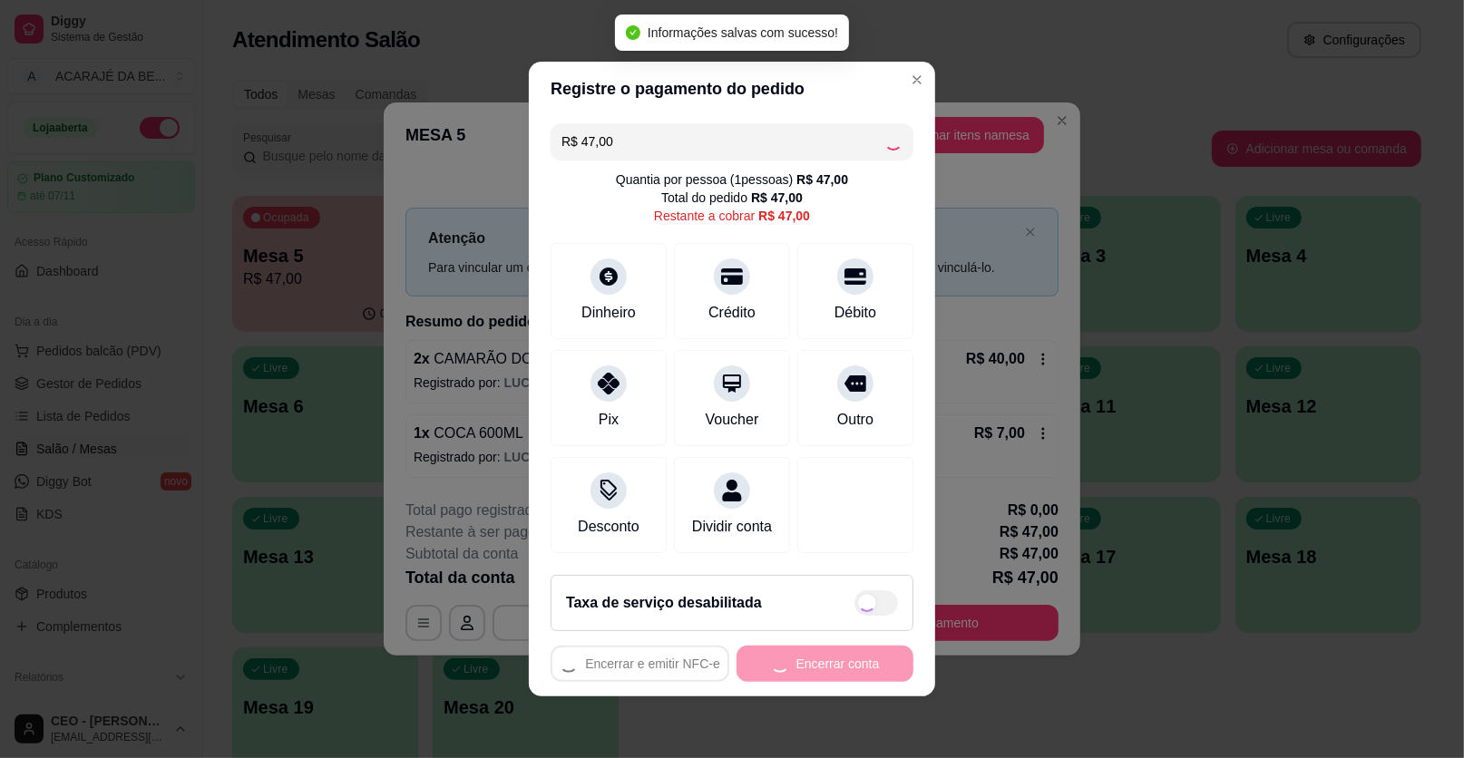
type input "R$ 0,00"
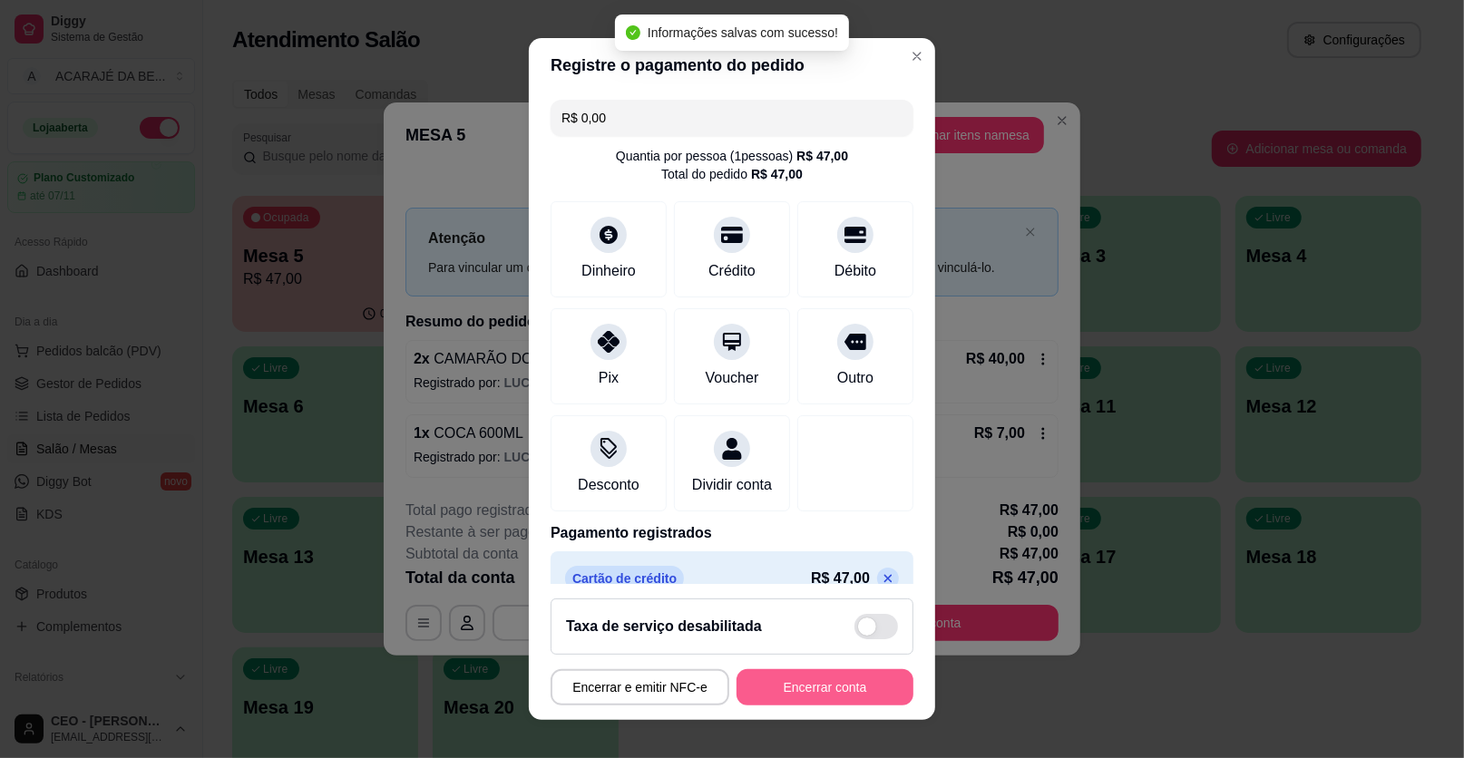
click at [829, 687] on button "Encerrar conta" at bounding box center [824, 687] width 177 height 36
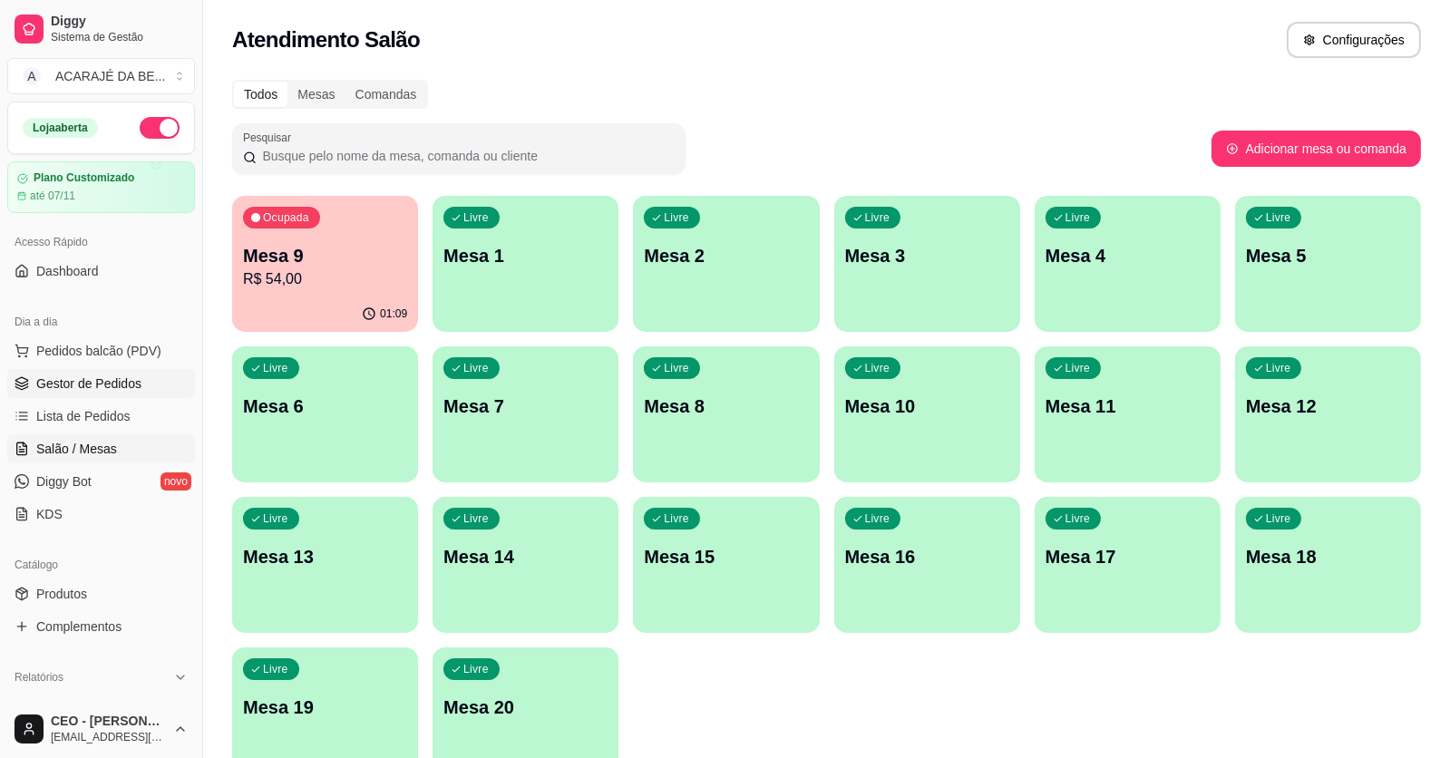
click at [135, 381] on span "Gestor de Pedidos" at bounding box center [88, 384] width 105 height 18
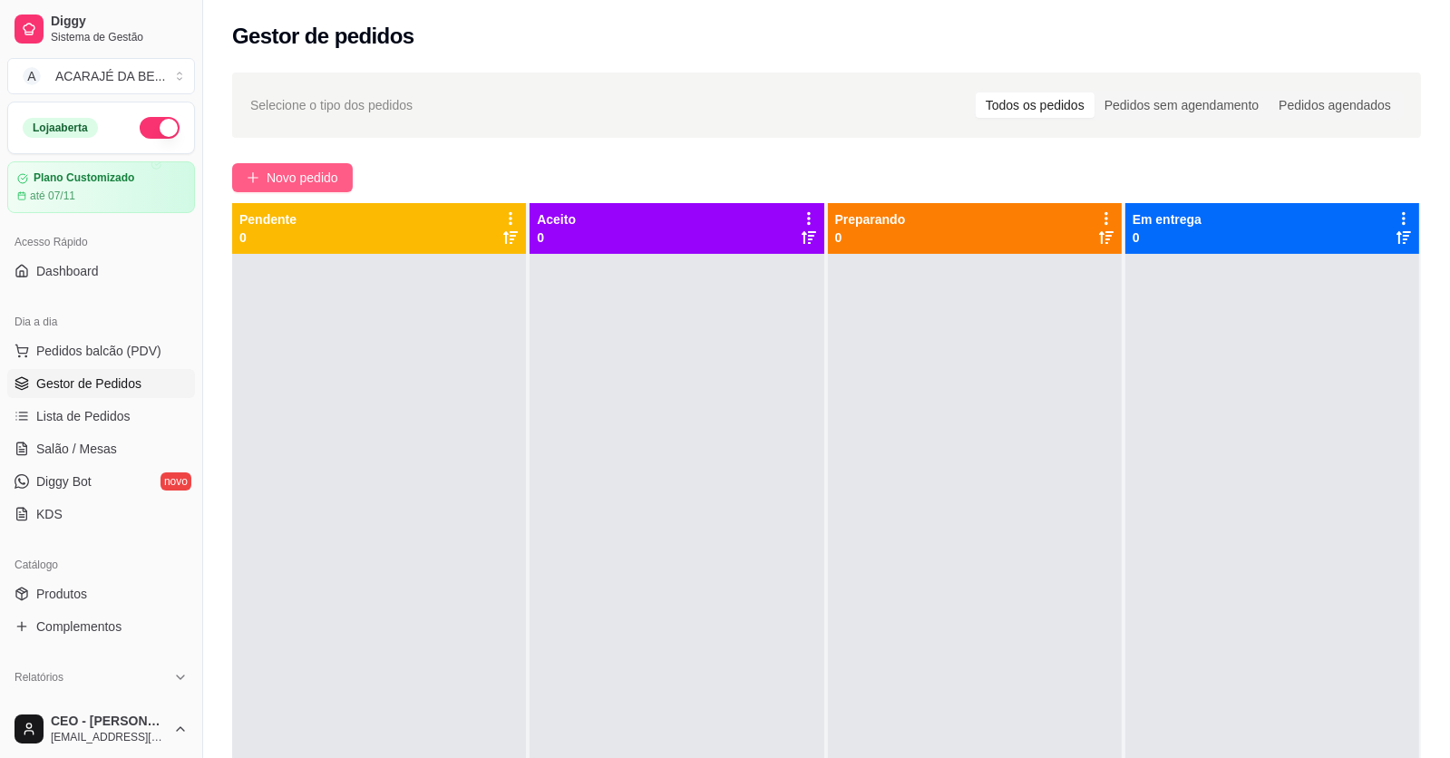
click at [290, 185] on span "Novo pedido" at bounding box center [303, 178] width 72 height 20
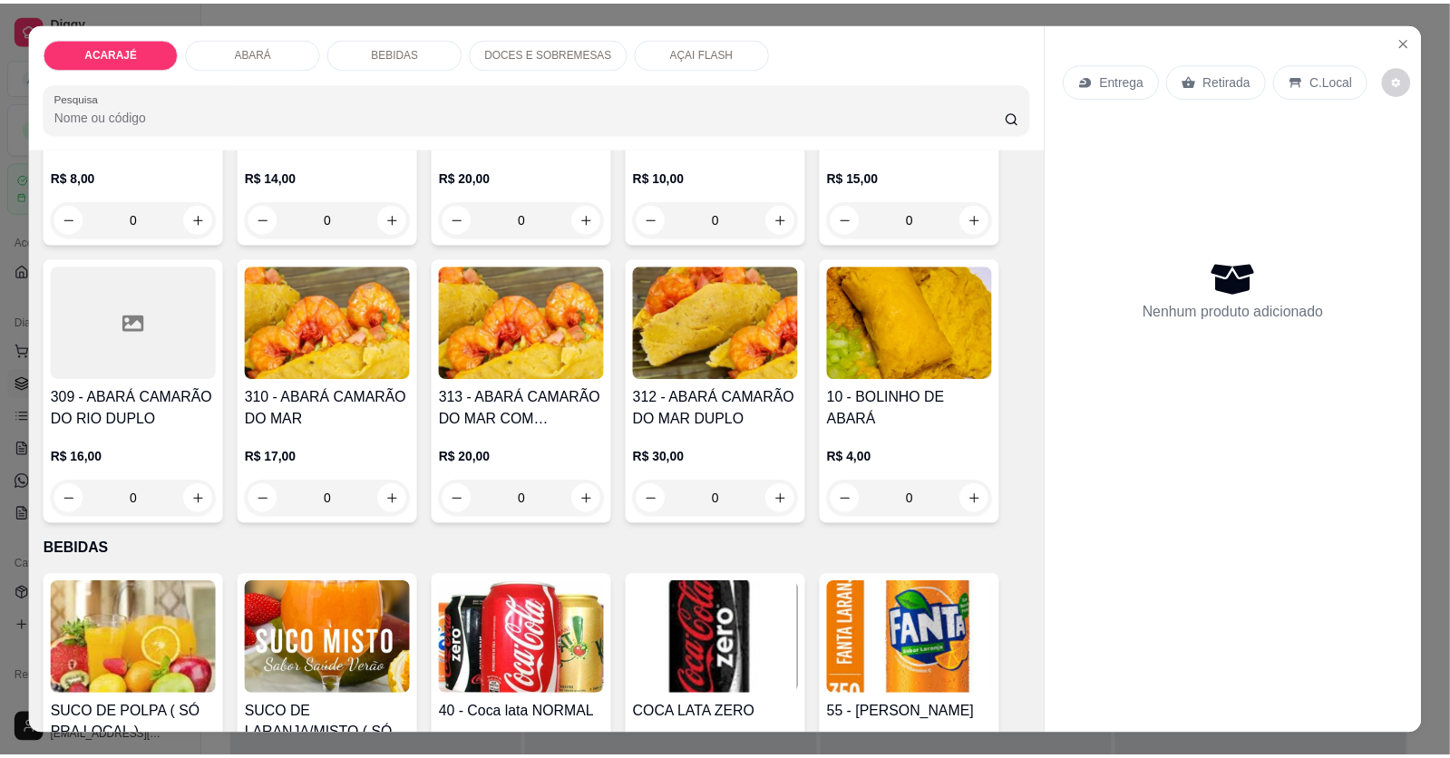
scroll to position [906, 0]
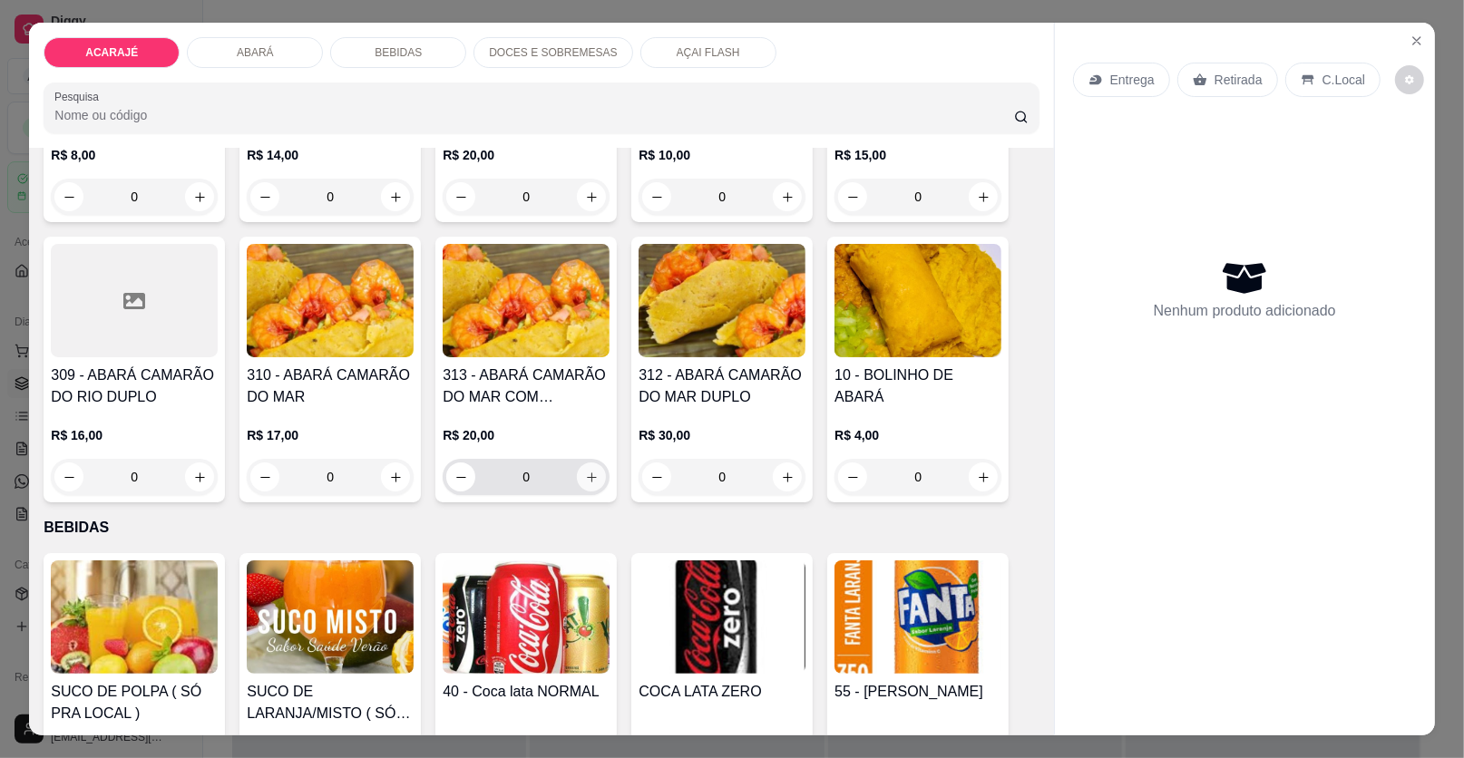
click at [585, 479] on icon "increase-product-quantity" at bounding box center [592, 478] width 14 height 14
type input "1"
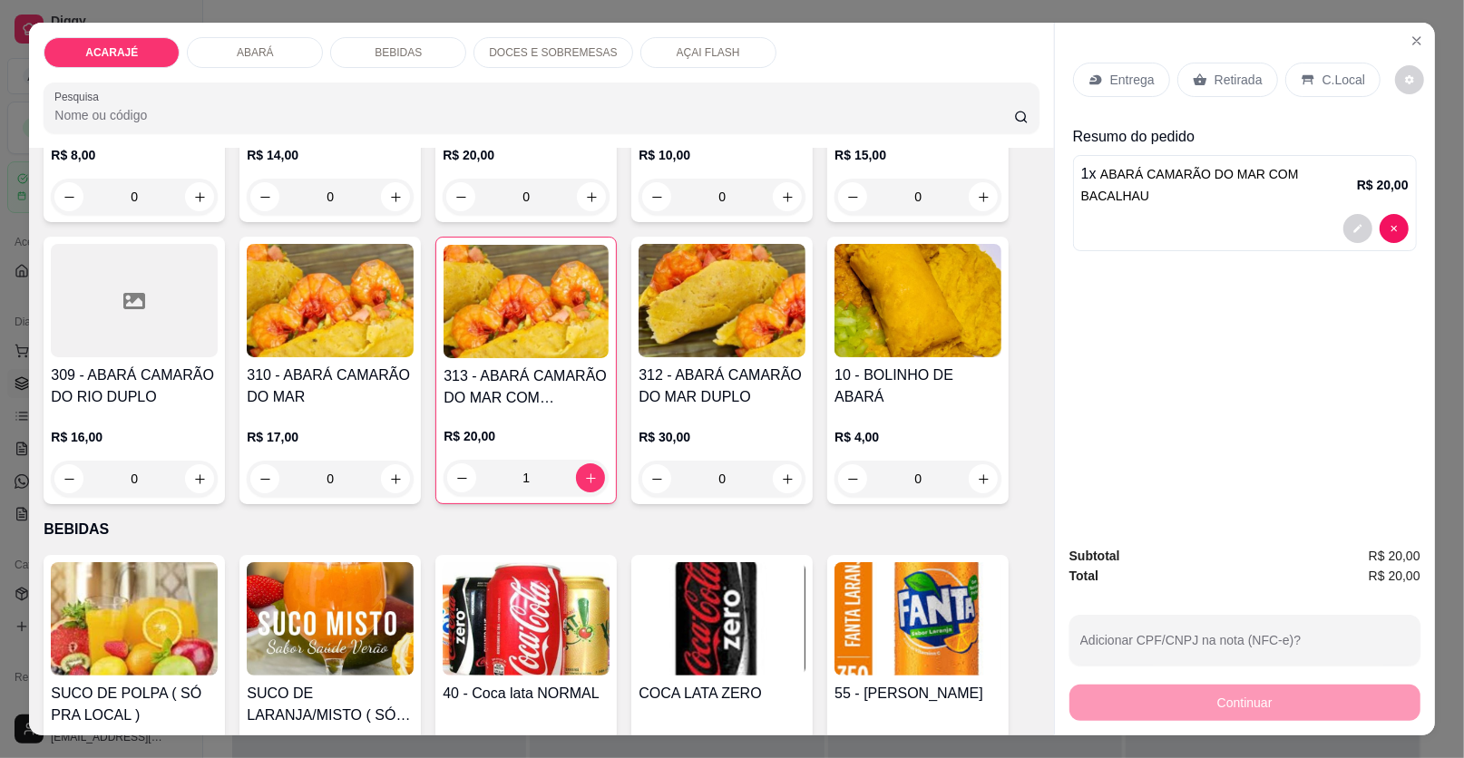
click at [1196, 77] on icon at bounding box center [1200, 80] width 15 height 15
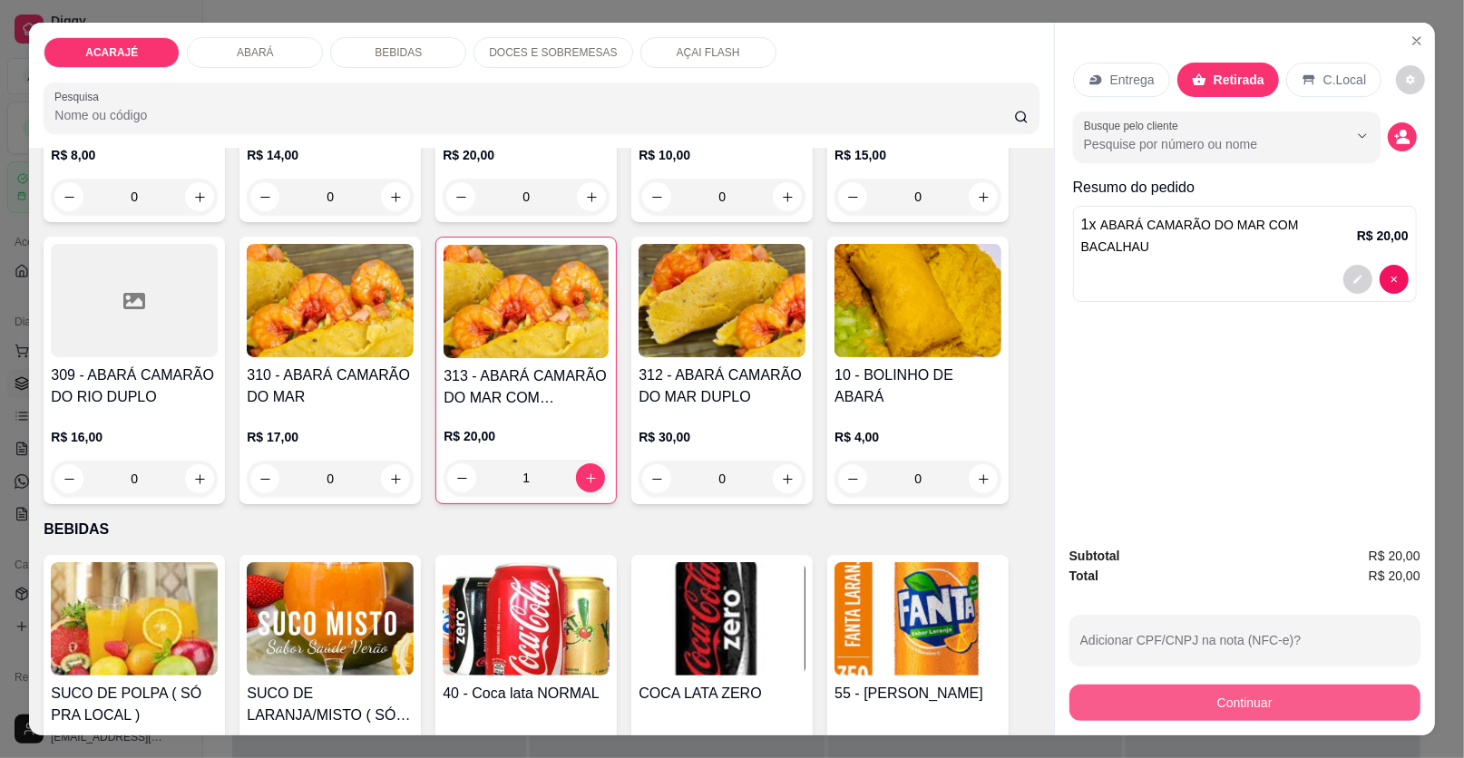
click at [1116, 697] on button "Continuar" at bounding box center [1244, 703] width 351 height 36
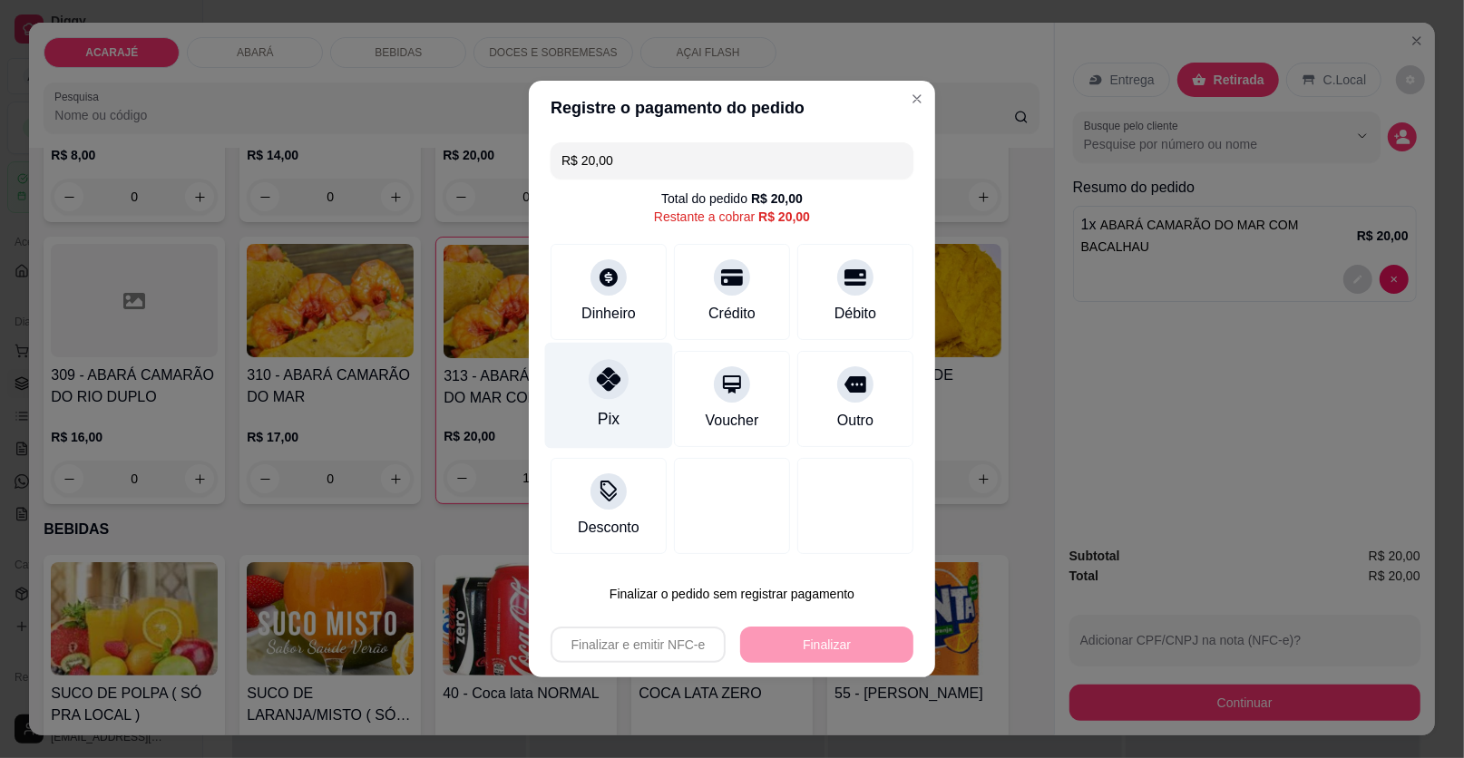
click at [566, 411] on div "Pix" at bounding box center [609, 396] width 128 height 106
type input "R$ 0,00"
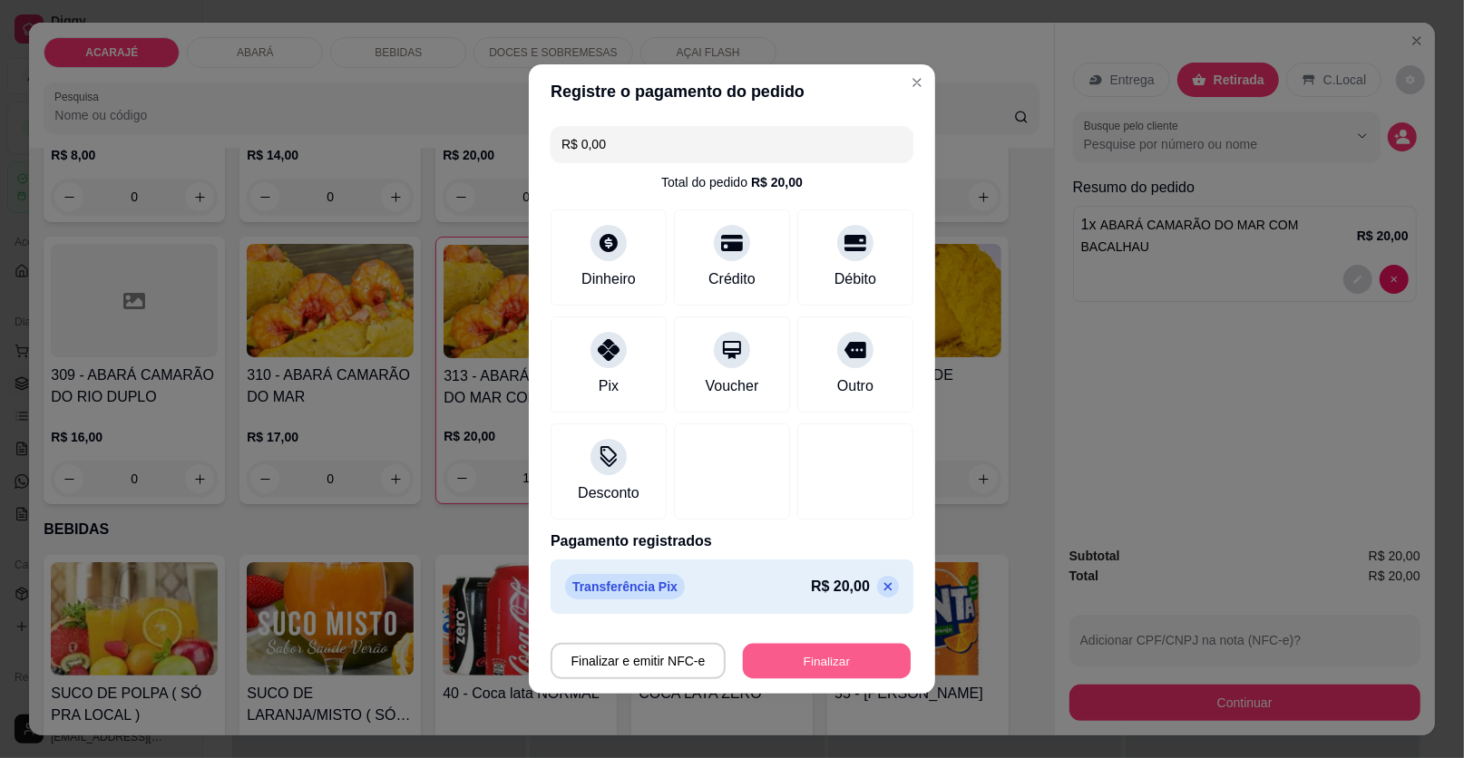
click at [853, 672] on button "Finalizar" at bounding box center [827, 661] width 168 height 35
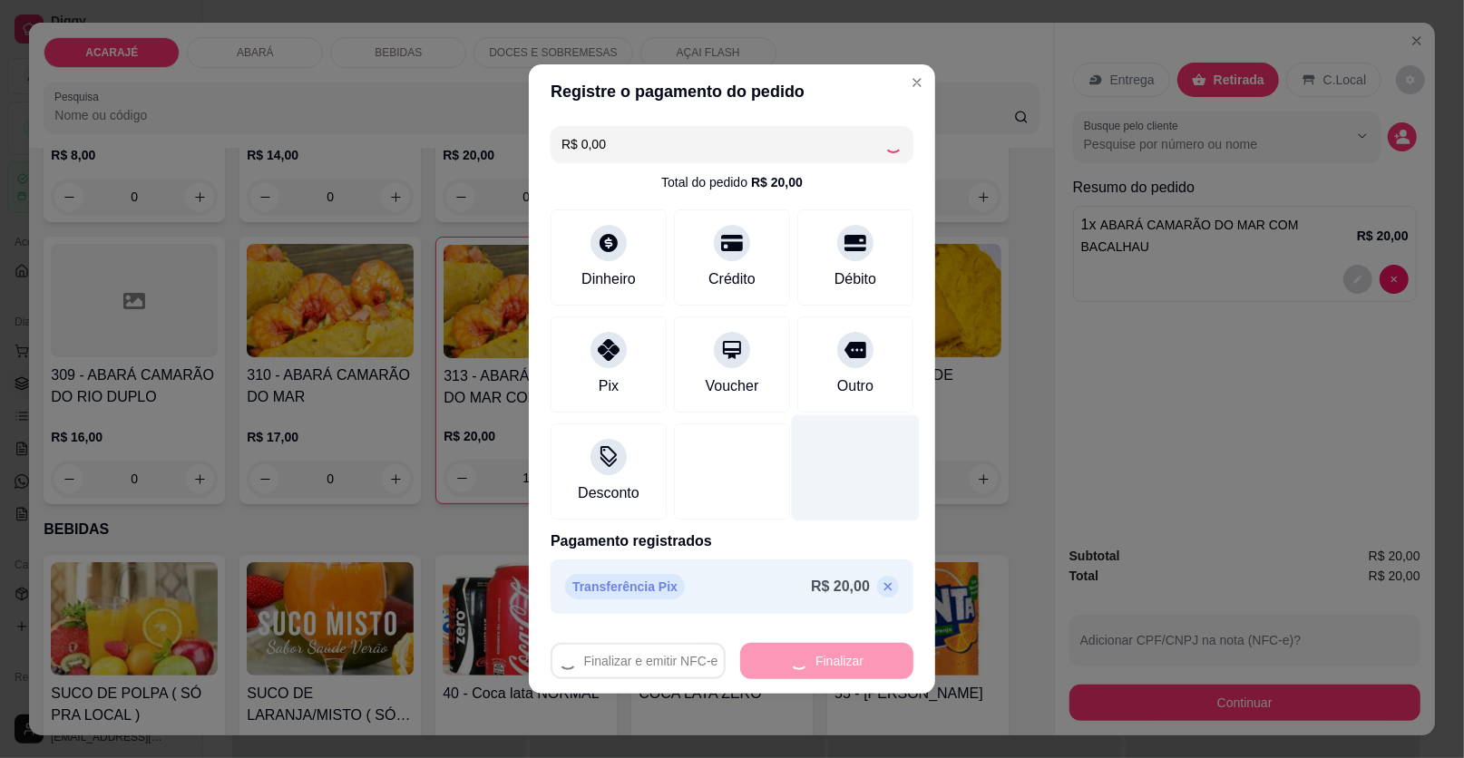
type input "0"
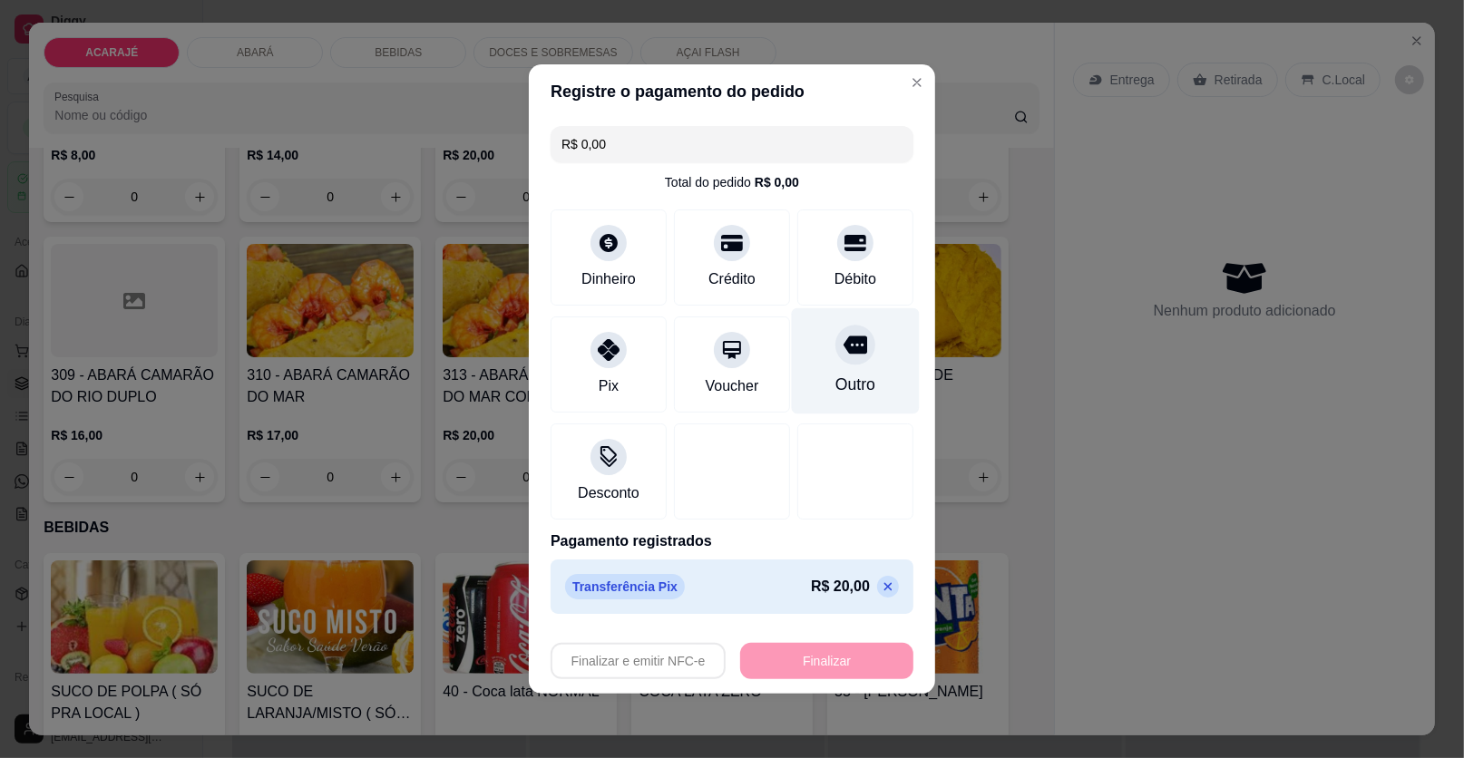
type input "-R$ 20,00"
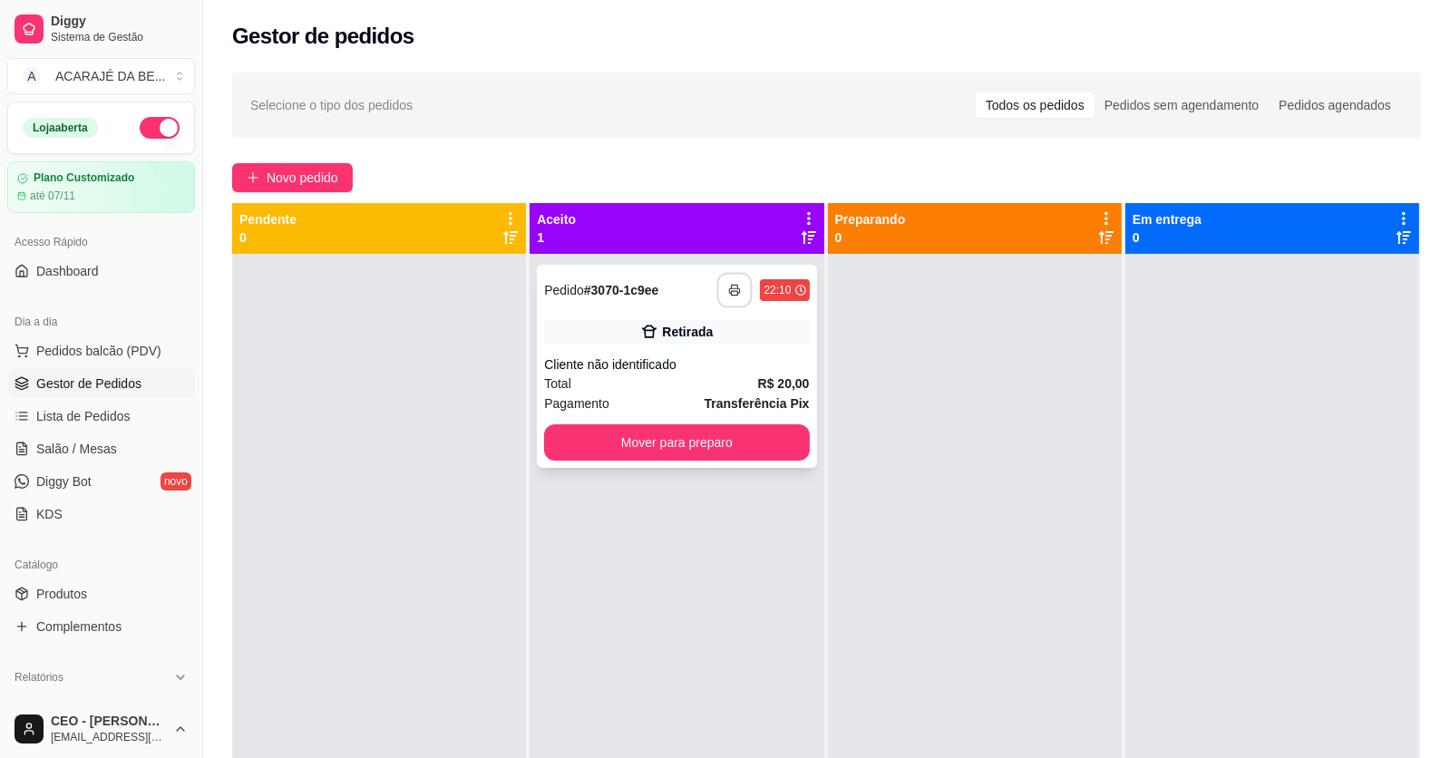
click at [729, 286] on icon "button" at bounding box center [735, 290] width 13 height 13
click at [773, 424] on div "**********" at bounding box center [676, 366] width 279 height 203
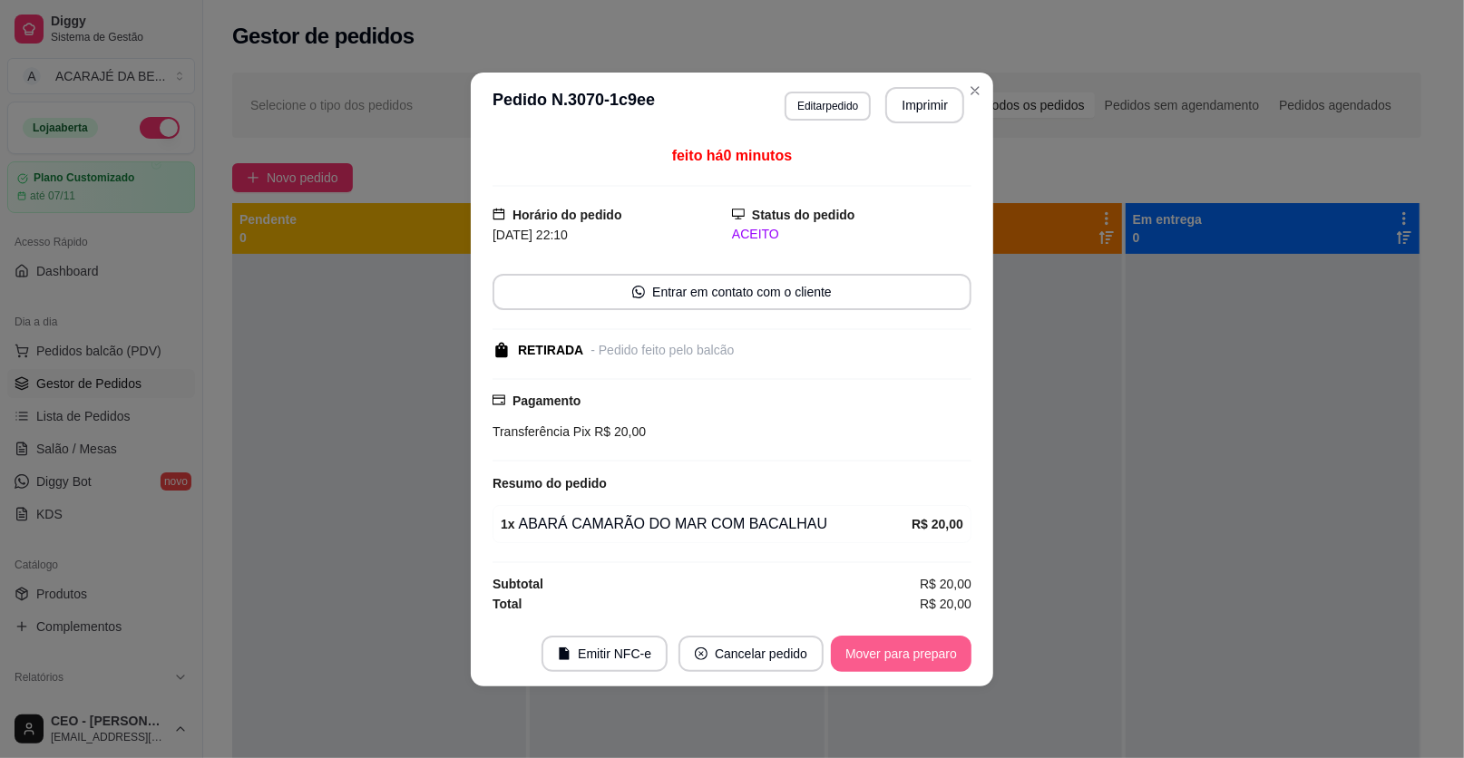
click at [852, 660] on button "Mover para preparo" at bounding box center [901, 654] width 141 height 36
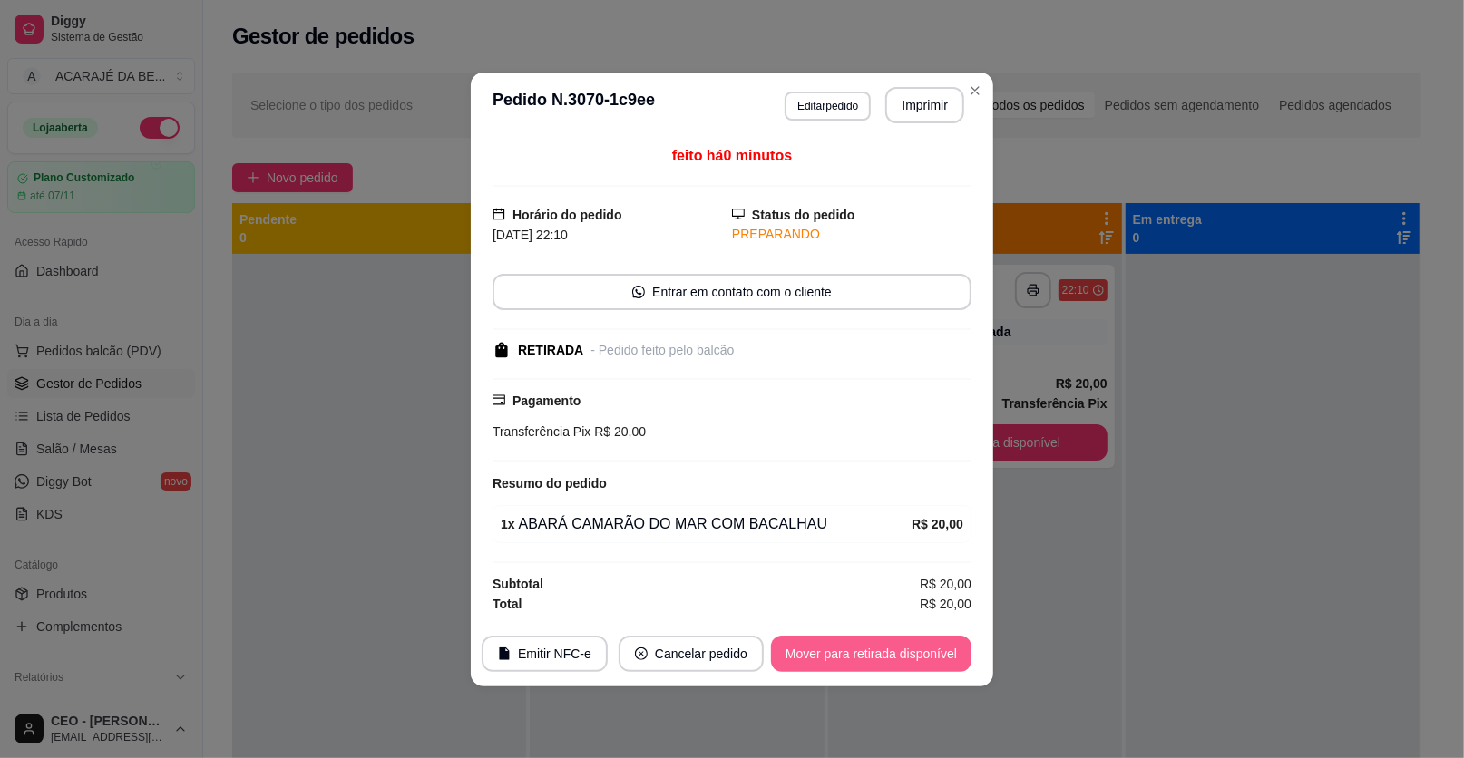
click at [935, 659] on button "Mover para retirada disponível" at bounding box center [871, 654] width 200 height 36
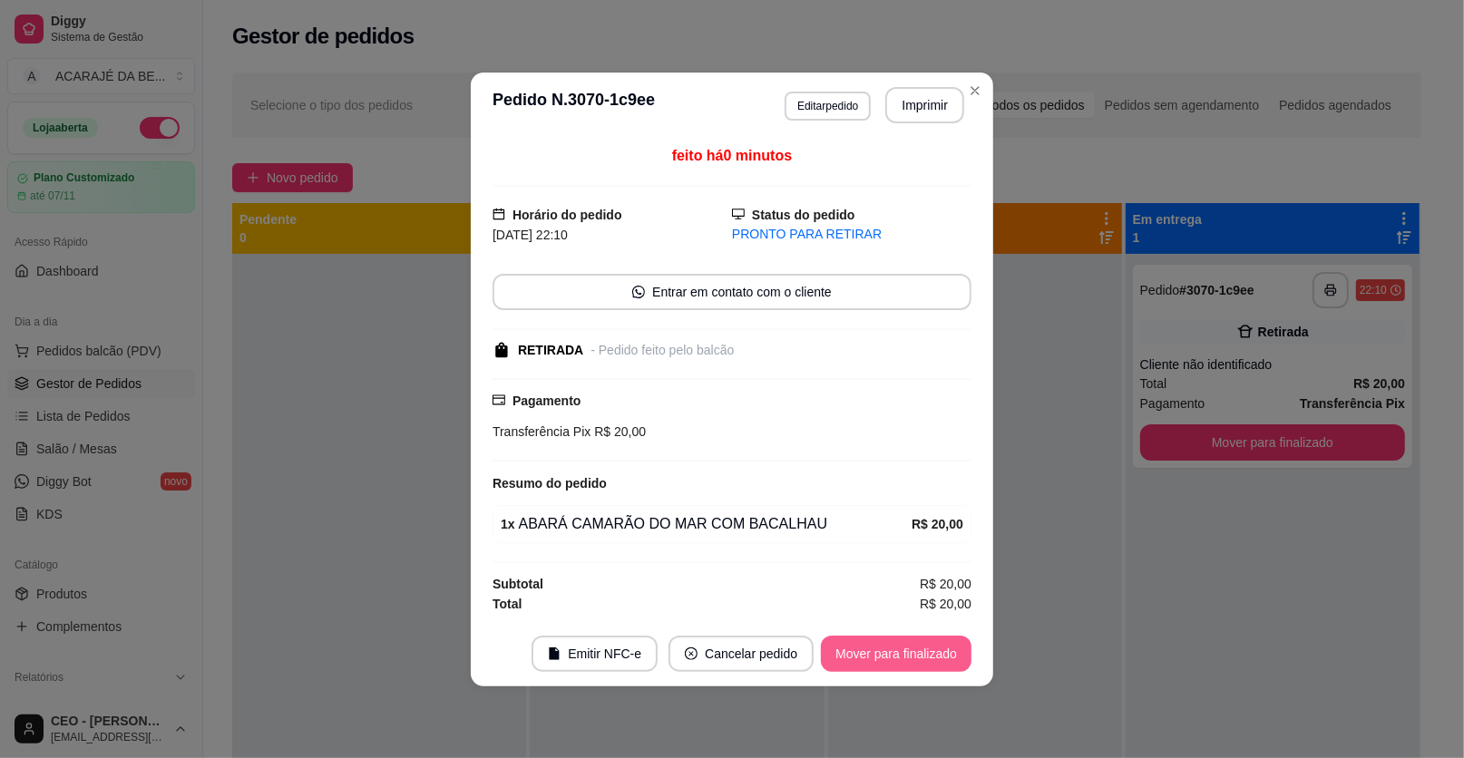
click at [961, 663] on button "Mover para finalizado" at bounding box center [896, 654] width 151 height 36
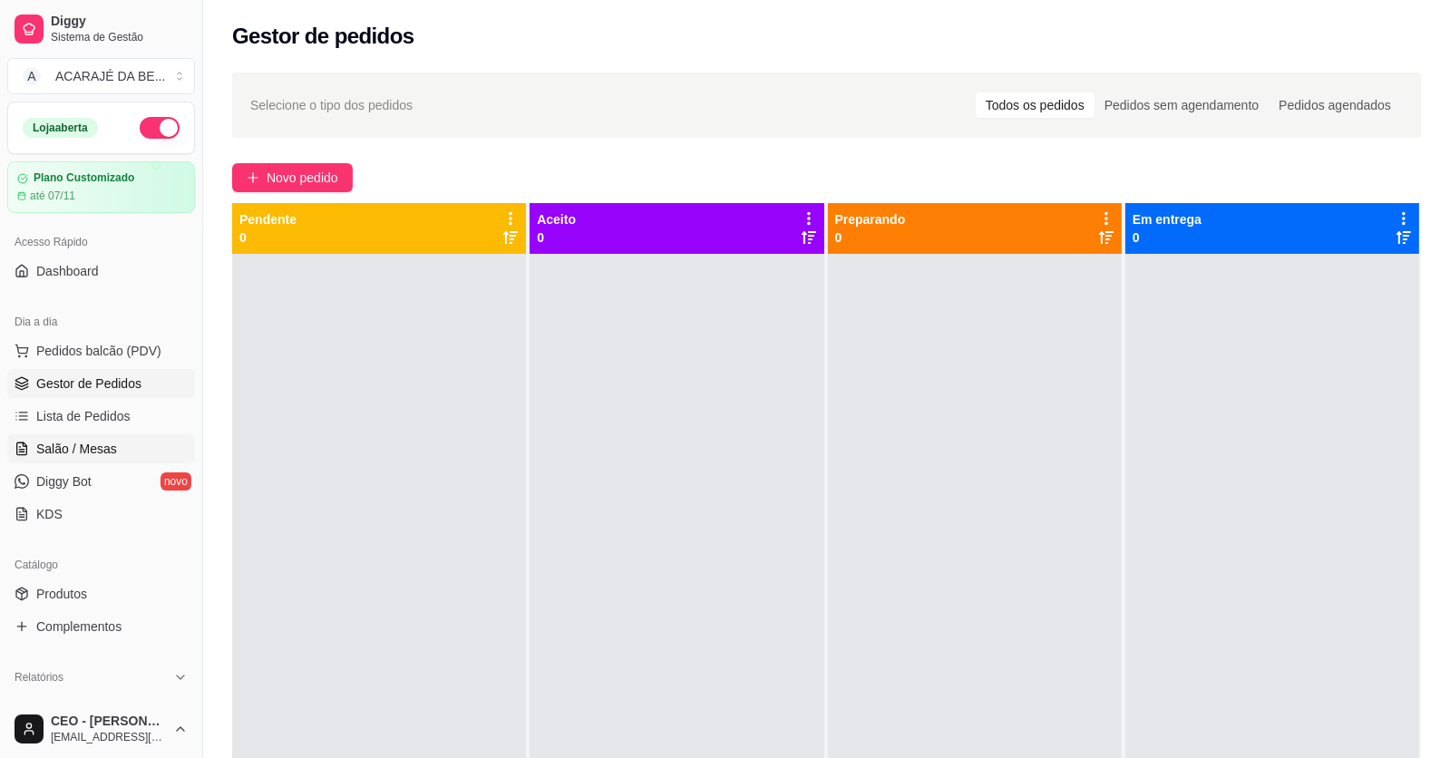
click at [96, 445] on span "Salão / Mesas" at bounding box center [76, 449] width 81 height 18
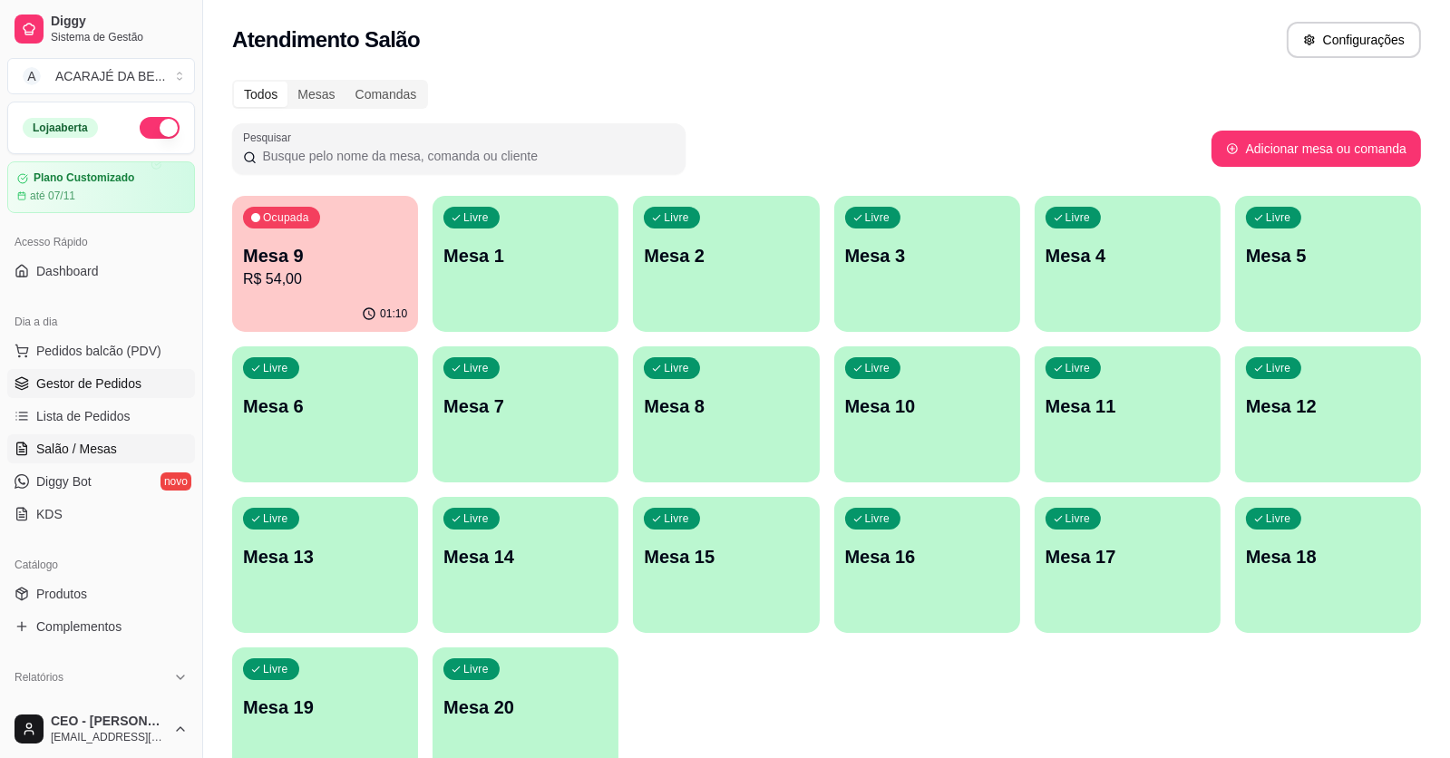
click at [93, 390] on span "Gestor de Pedidos" at bounding box center [88, 384] width 105 height 18
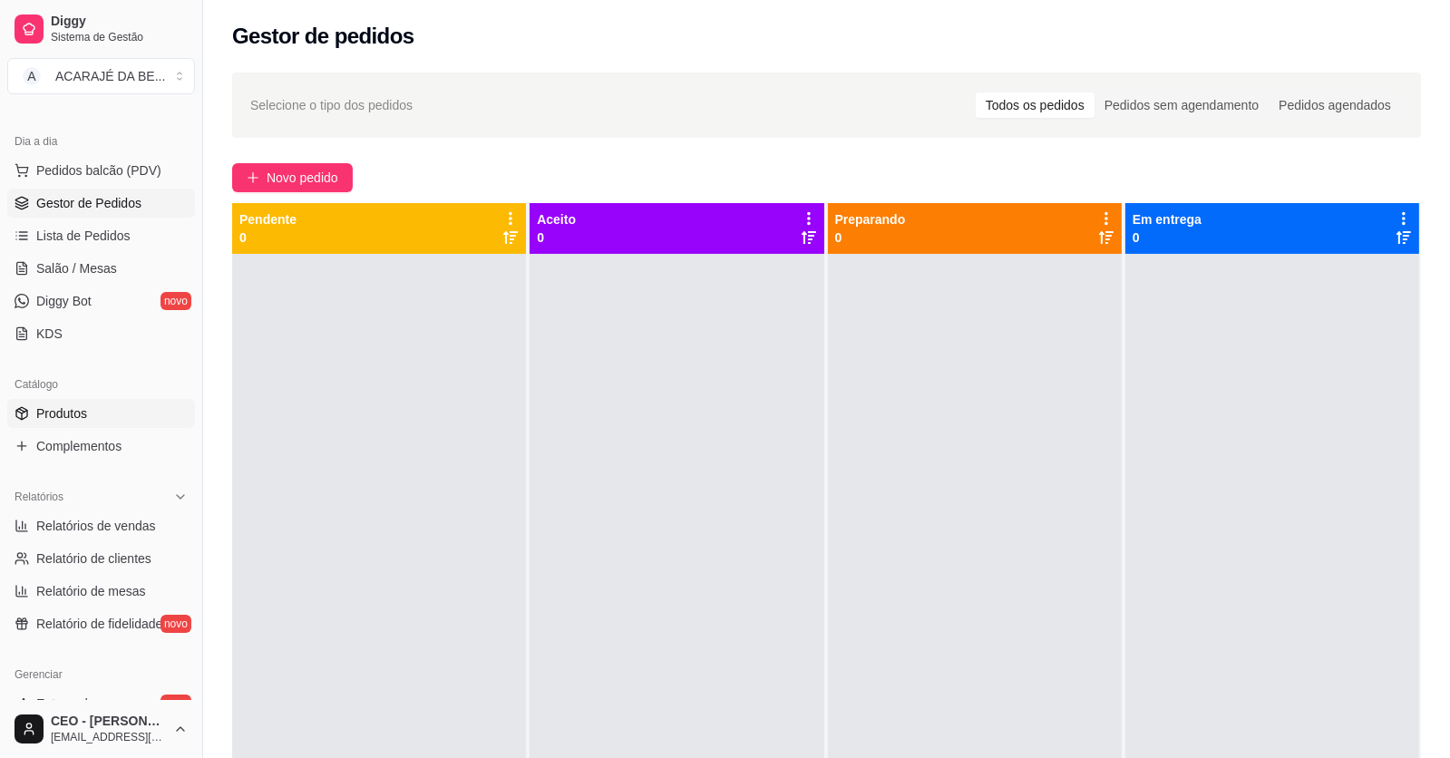
scroll to position [362, 0]
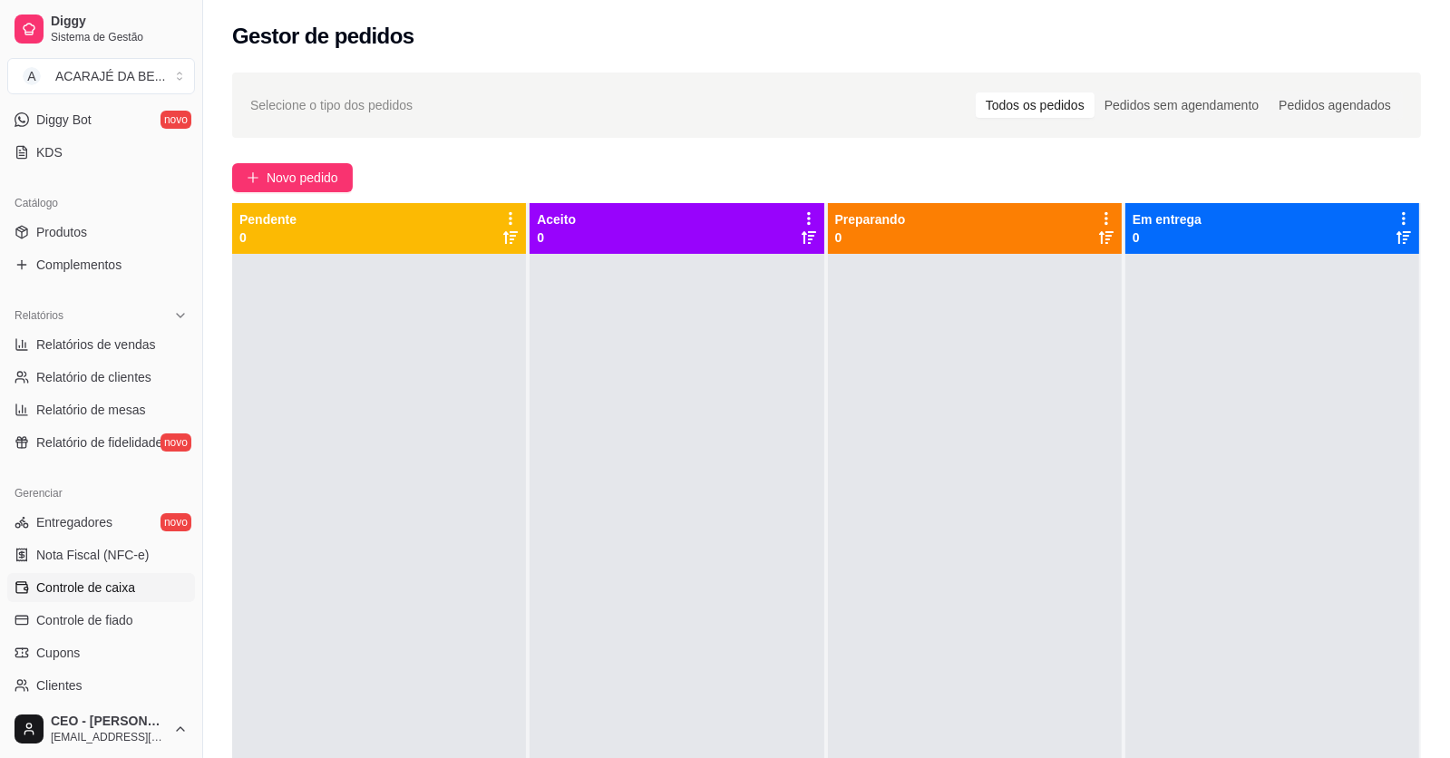
click at [119, 581] on span "Controle de caixa" at bounding box center [85, 588] width 99 height 18
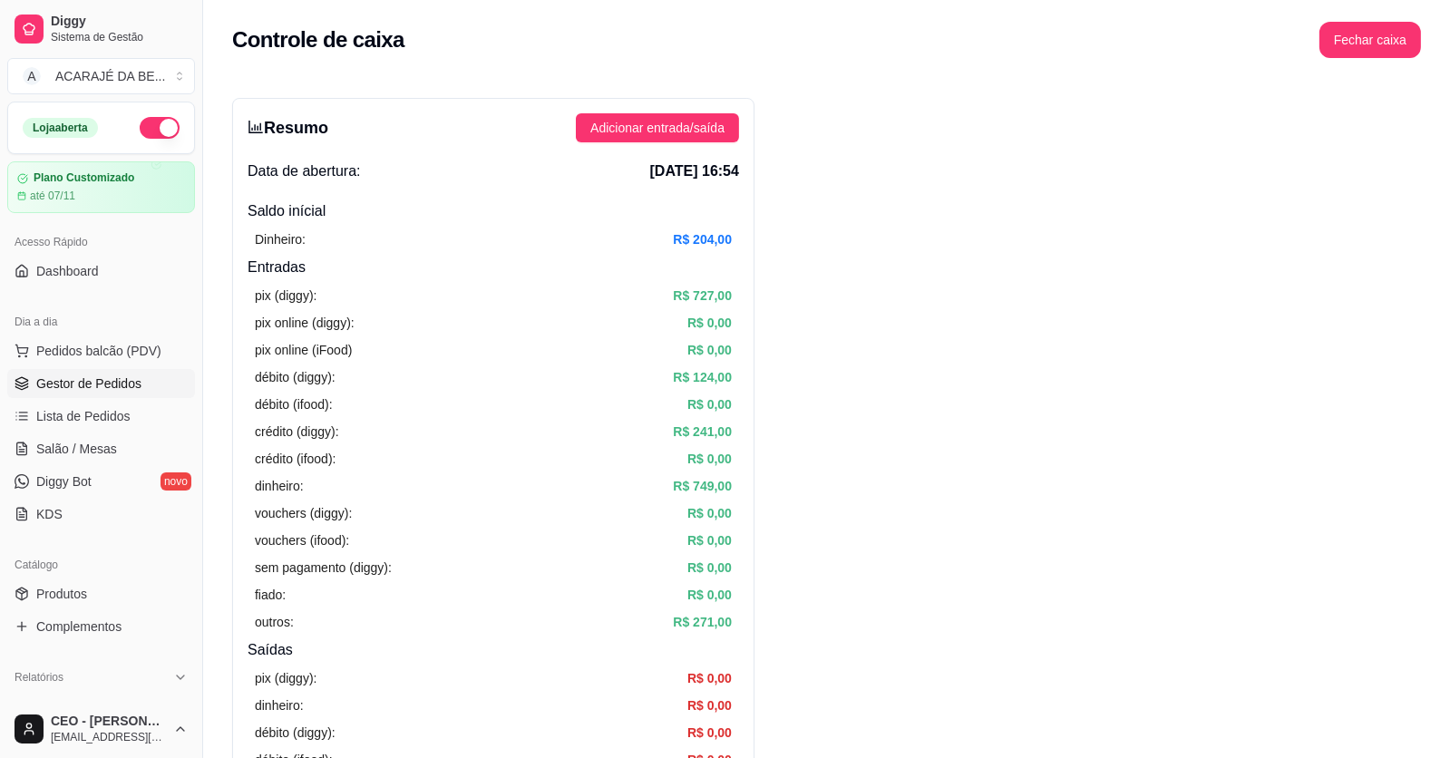
click at [79, 381] on span "Gestor de Pedidos" at bounding box center [88, 384] width 105 height 18
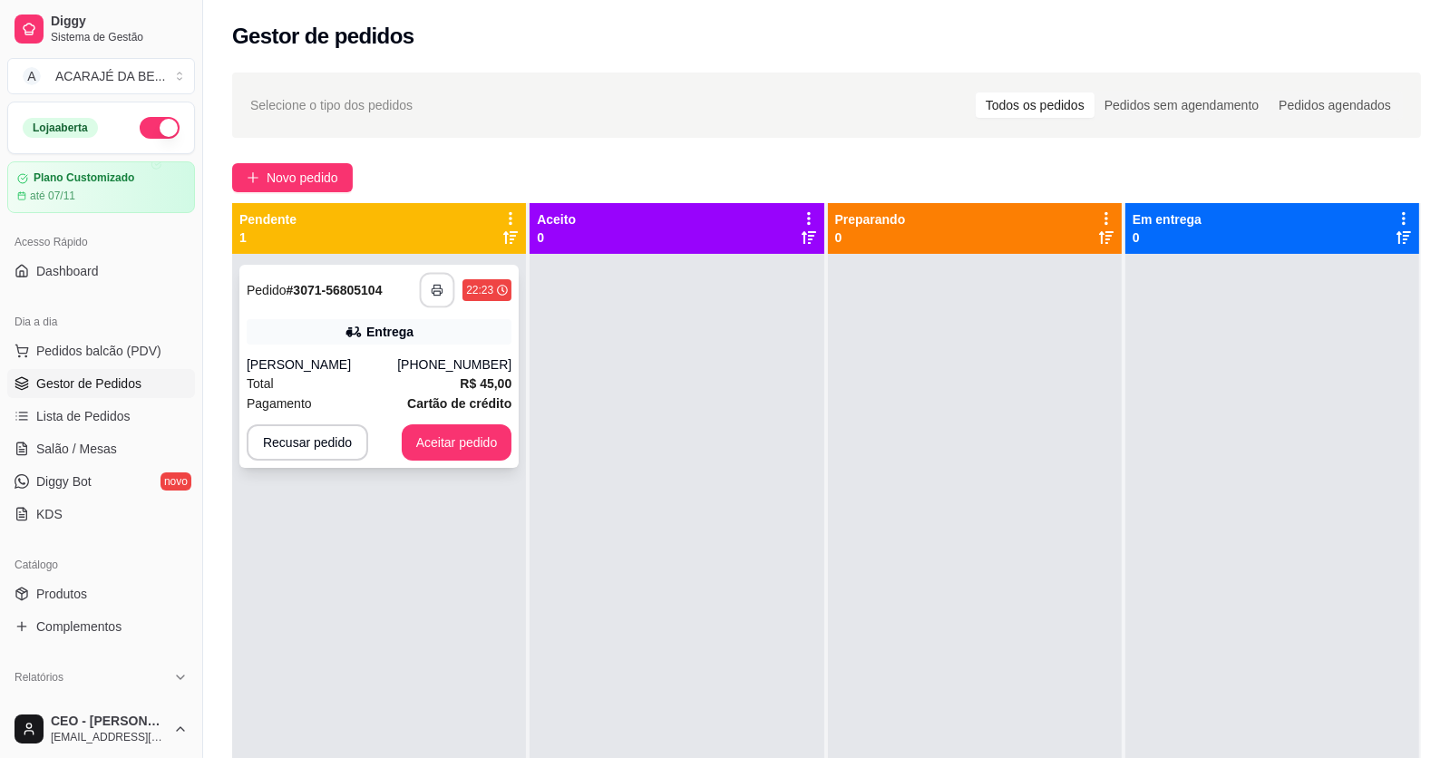
click at [421, 281] on button "button" at bounding box center [437, 290] width 35 height 35
click at [495, 447] on button "Aceitar pedido" at bounding box center [457, 442] width 111 height 36
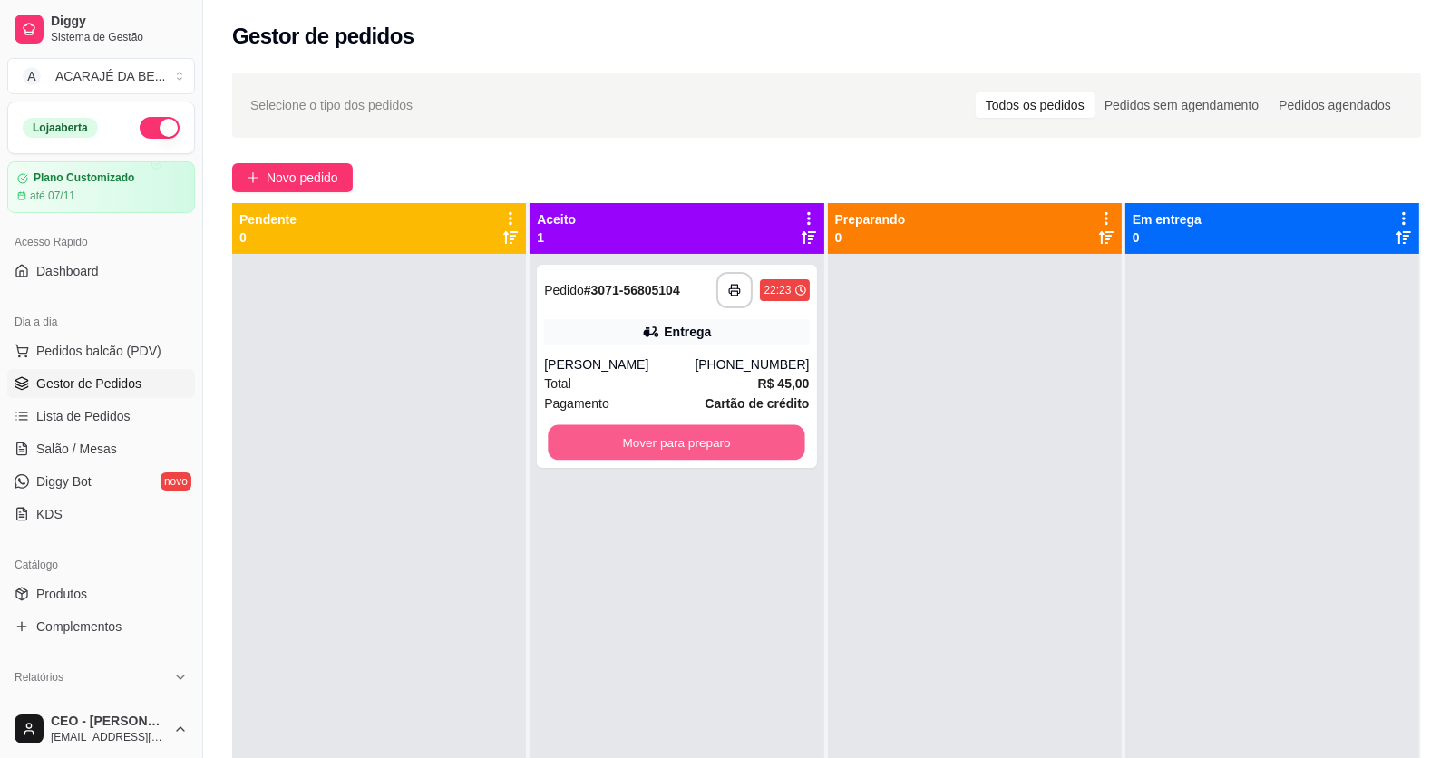
click at [600, 441] on button "Mover para preparo" at bounding box center [677, 442] width 257 height 35
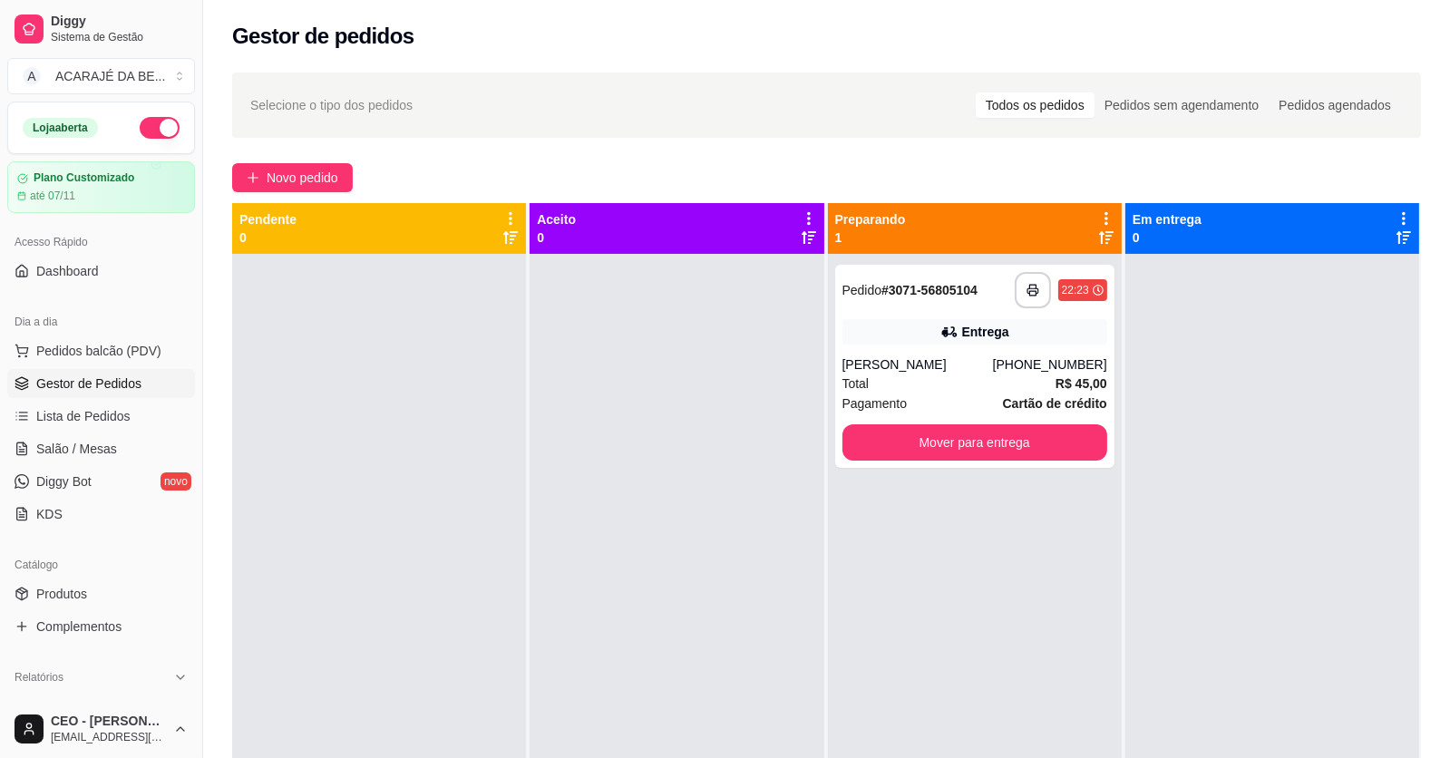
click at [763, 440] on div at bounding box center [677, 633] width 294 height 758
click at [867, 450] on button "Mover para entrega" at bounding box center [975, 442] width 265 height 36
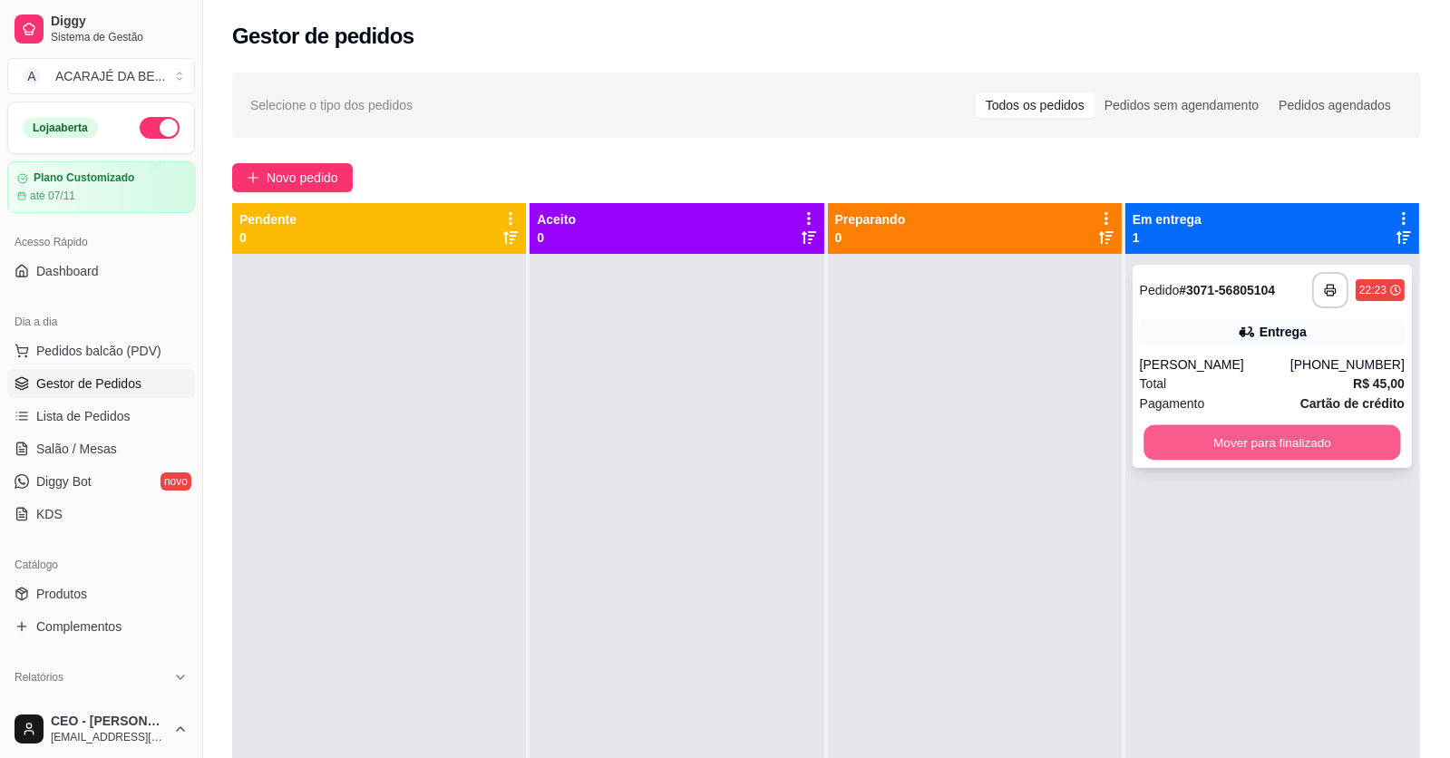
click at [1144, 451] on button "Mover para finalizado" at bounding box center [1272, 442] width 257 height 35
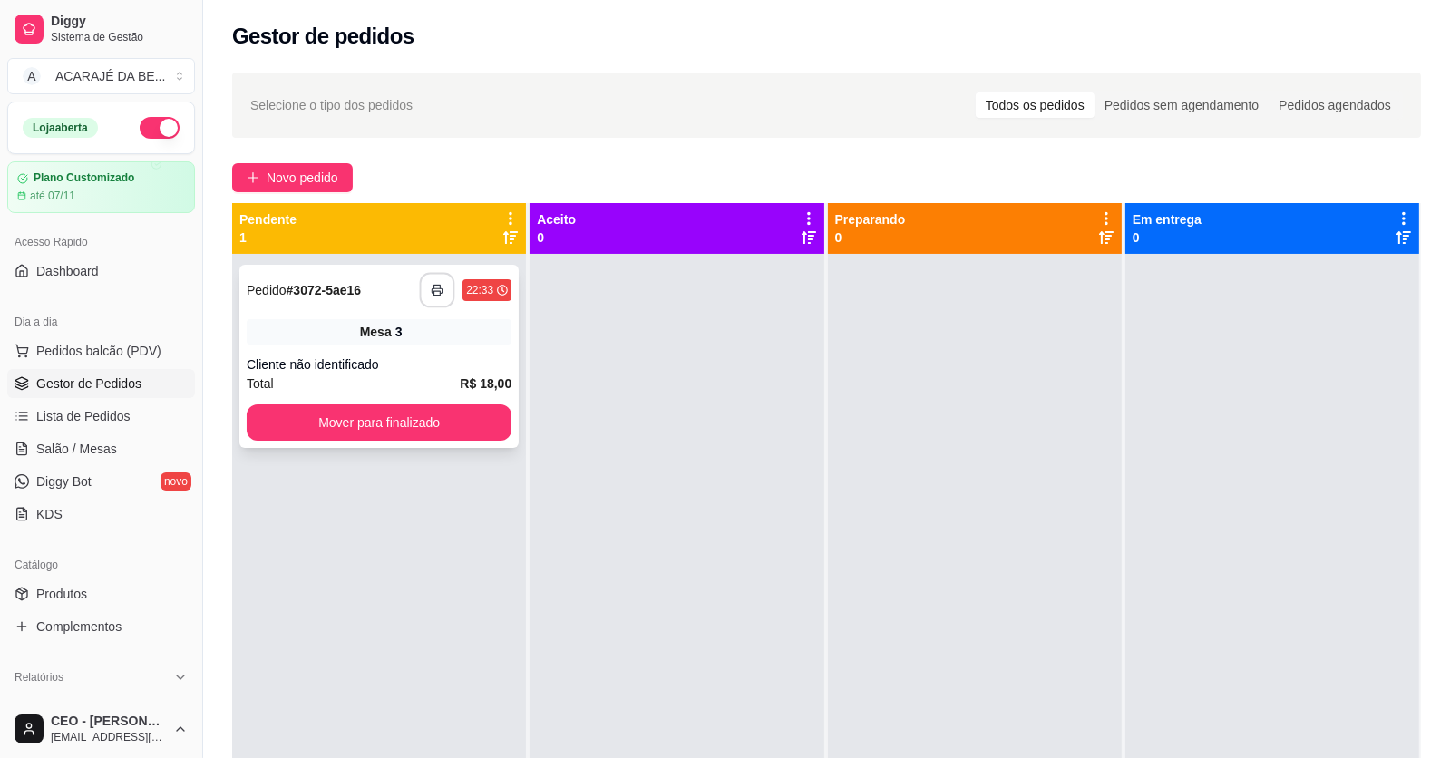
click at [436, 288] on icon "button" at bounding box center [438, 290] width 10 height 5
click at [442, 408] on button "Mover para finalizado" at bounding box center [379, 423] width 265 height 36
click at [442, 408] on div "Mover para finalizado" at bounding box center [379, 423] width 265 height 36
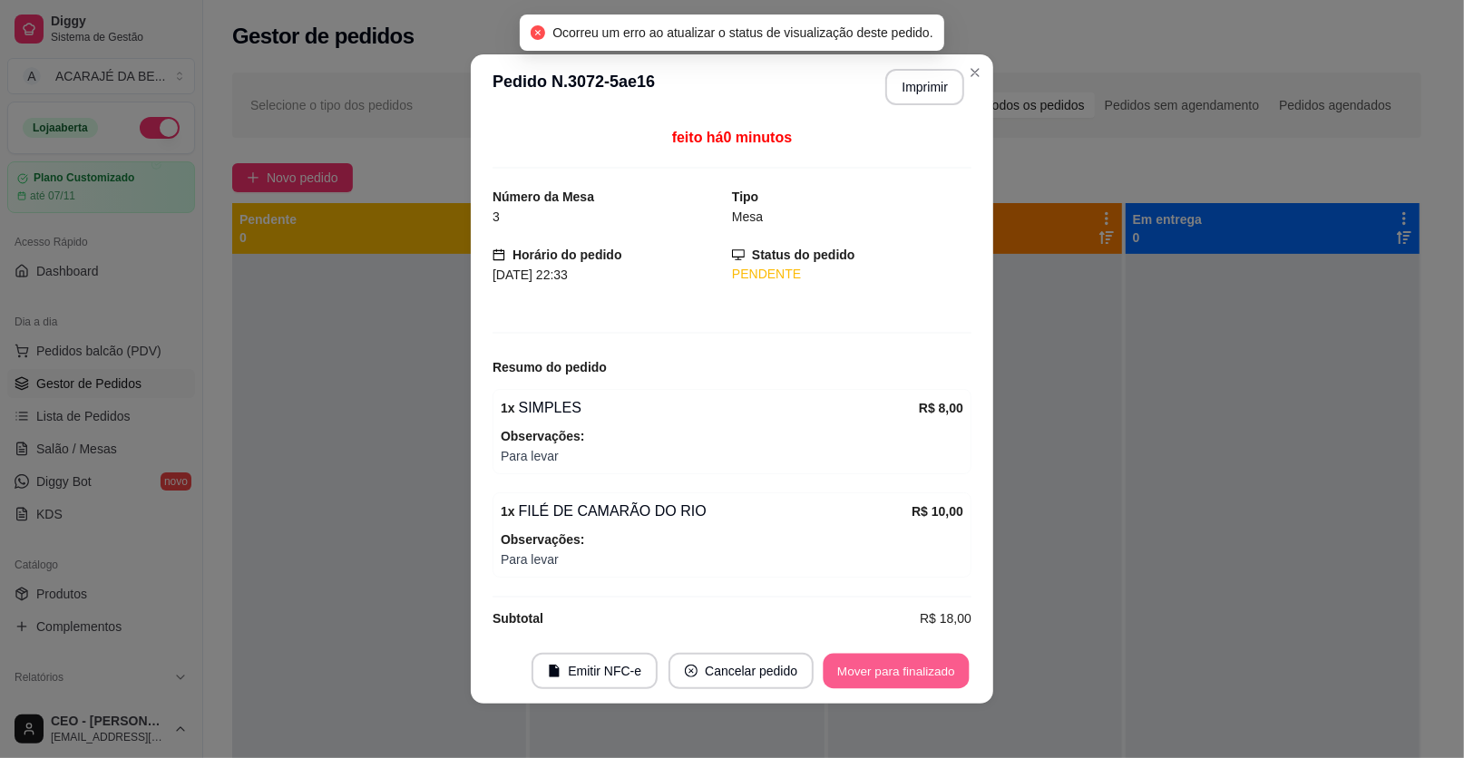
click at [832, 686] on button "Mover para finalizado" at bounding box center [897, 671] width 146 height 35
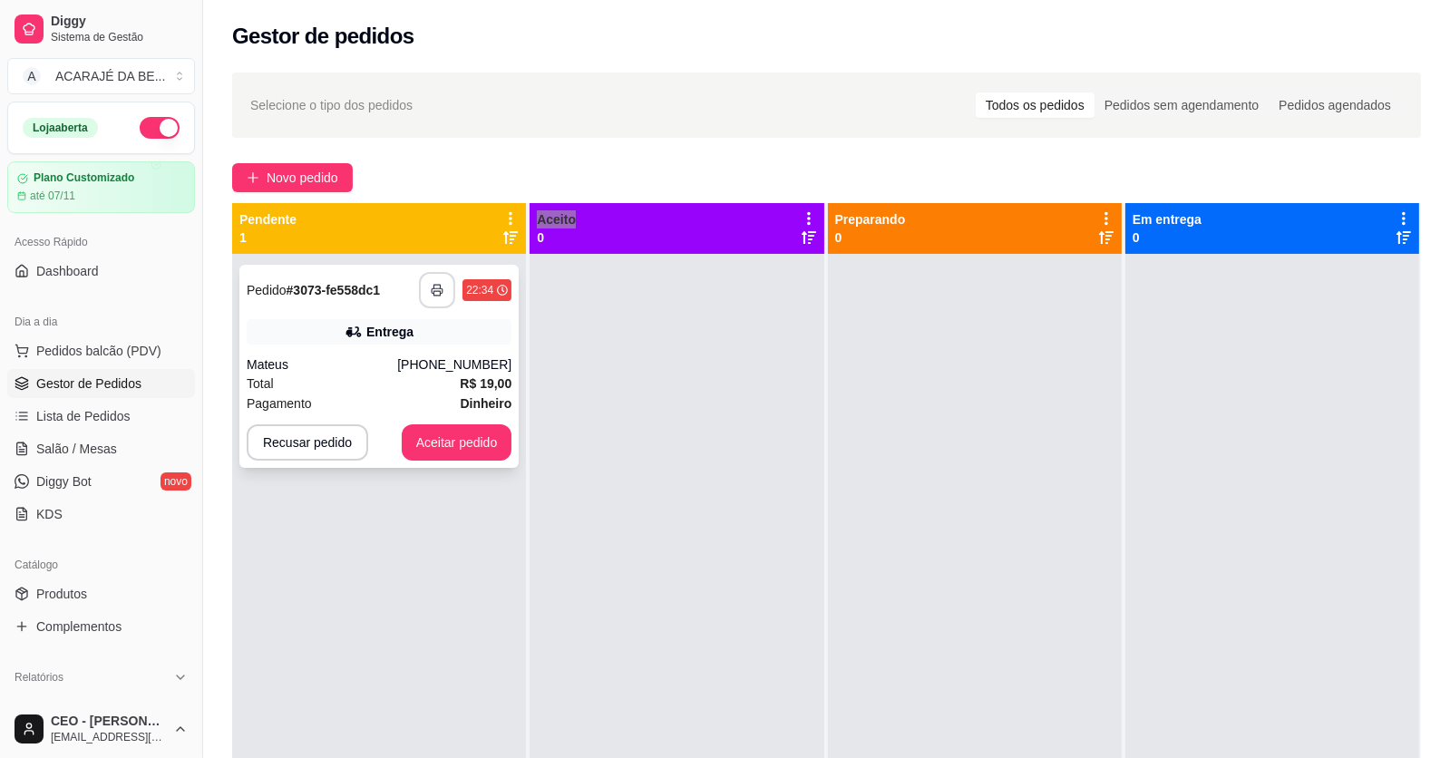
click at [436, 289] on icon "button" at bounding box center [437, 290] width 13 height 13
click at [453, 443] on button "Aceitar pedido" at bounding box center [457, 442] width 107 height 35
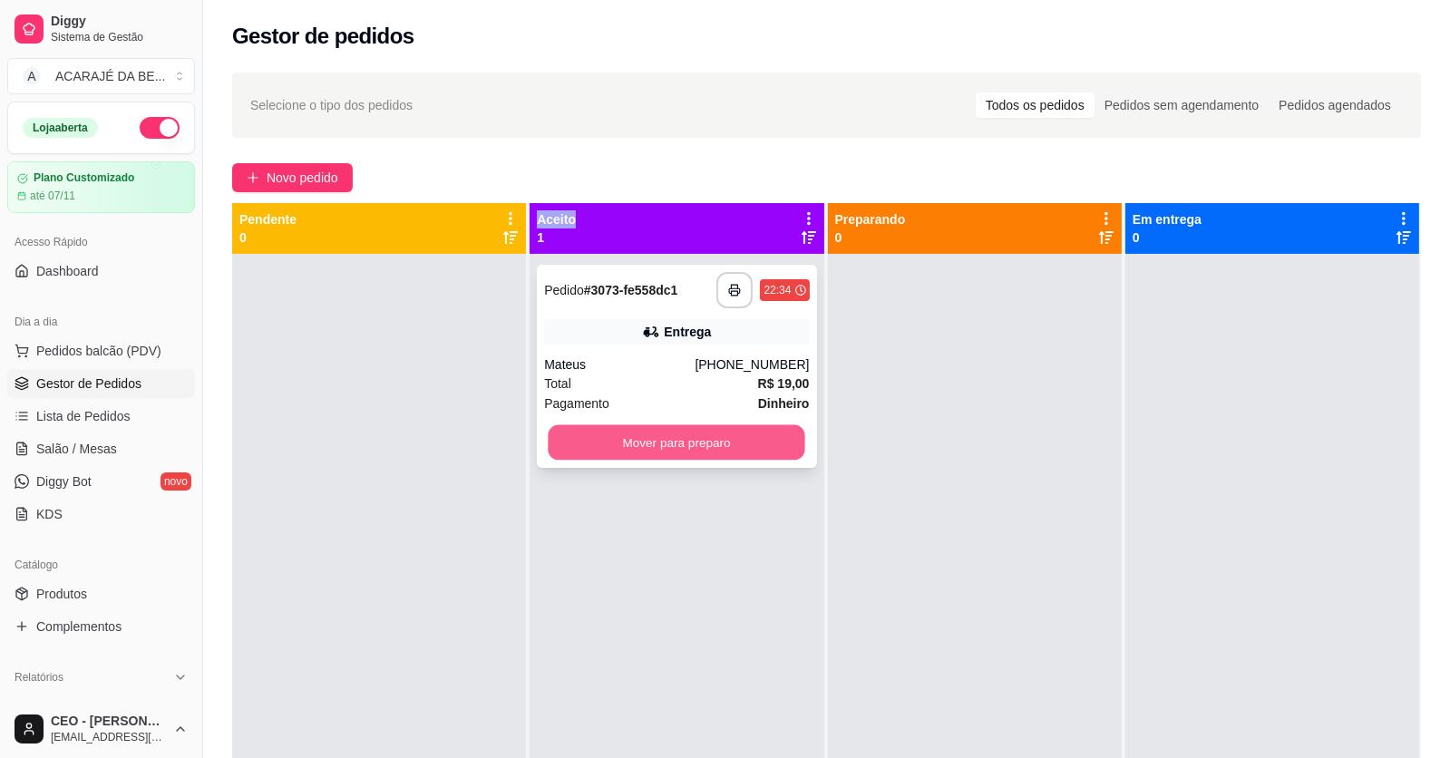
click at [658, 433] on button "Mover para preparo" at bounding box center [677, 442] width 257 height 35
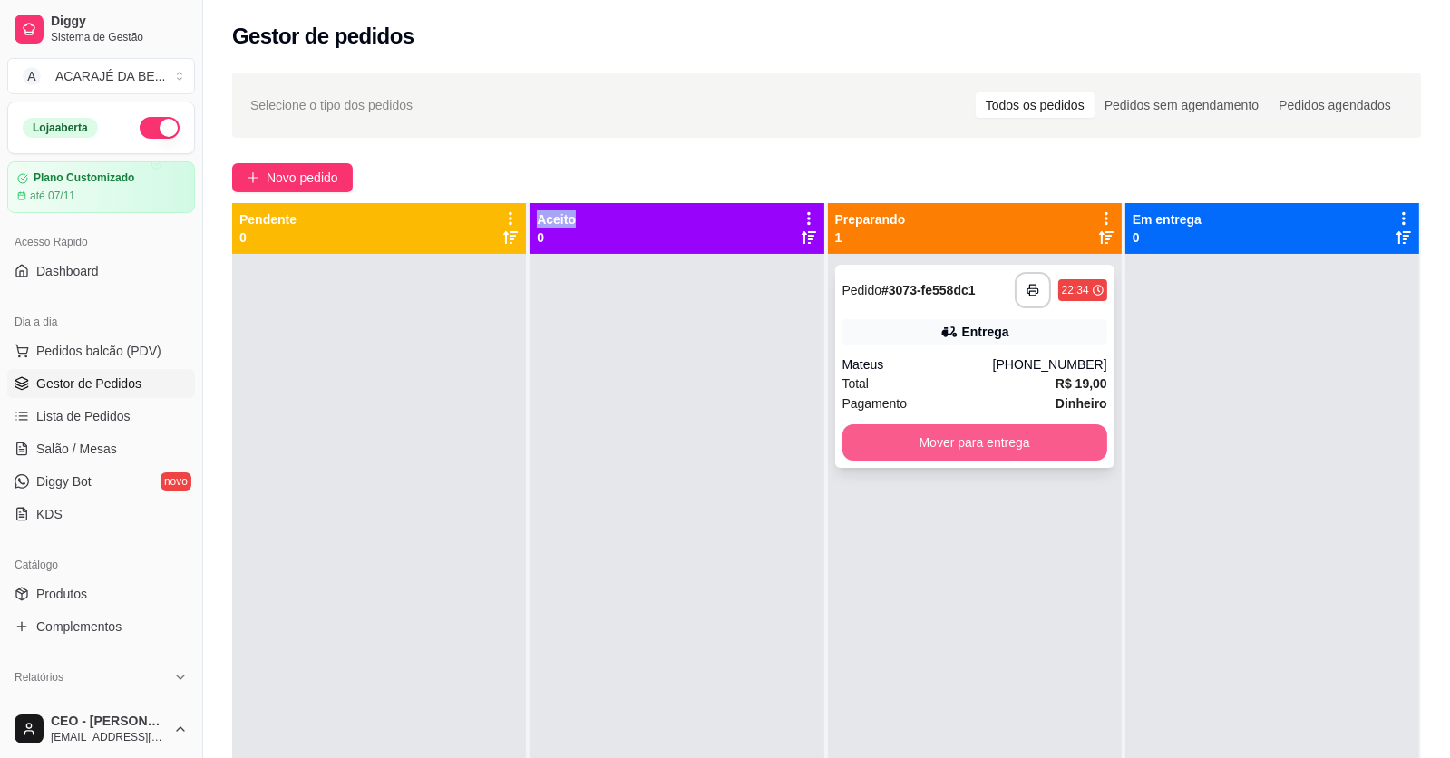
click at [937, 444] on button "Mover para entrega" at bounding box center [975, 442] width 265 height 36
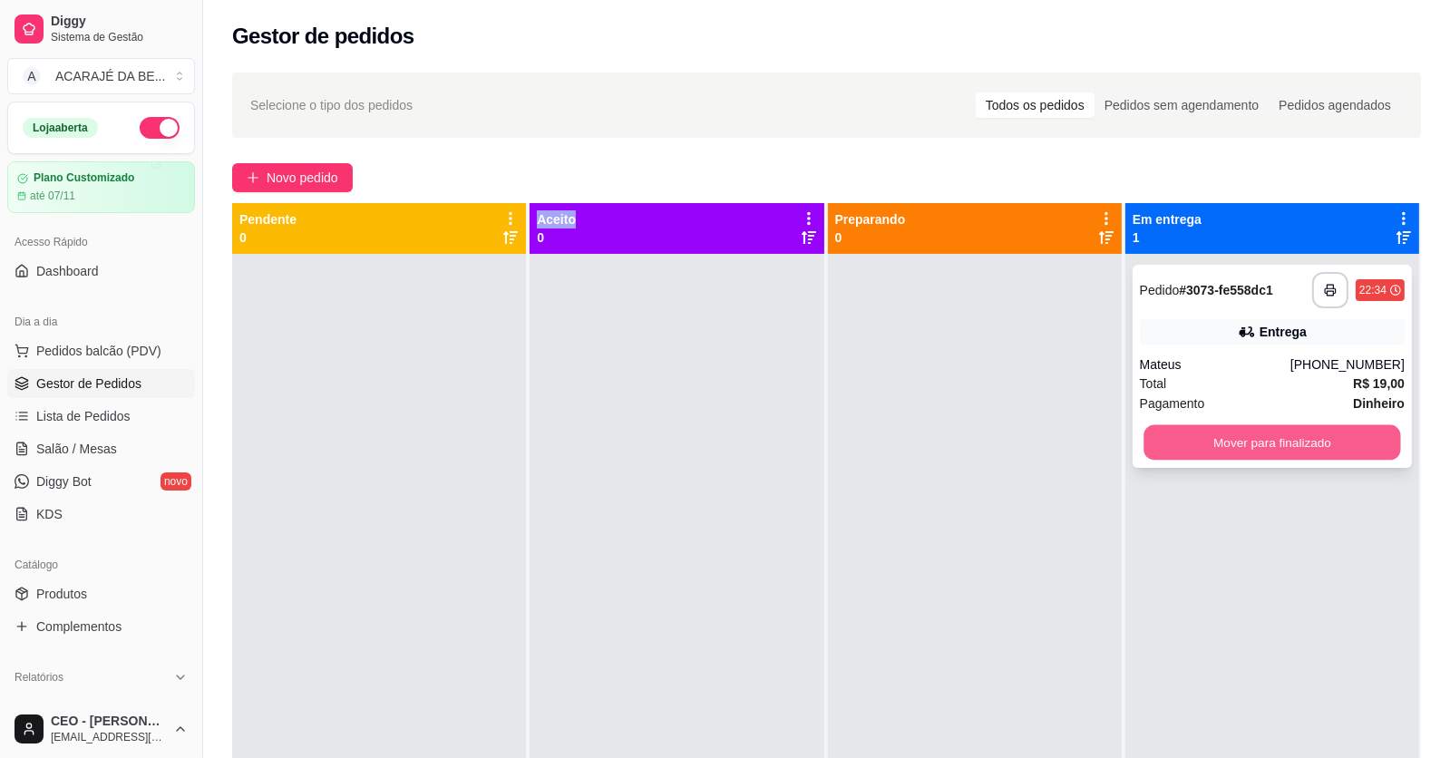
click at [1369, 444] on button "Mover para finalizado" at bounding box center [1272, 442] width 257 height 35
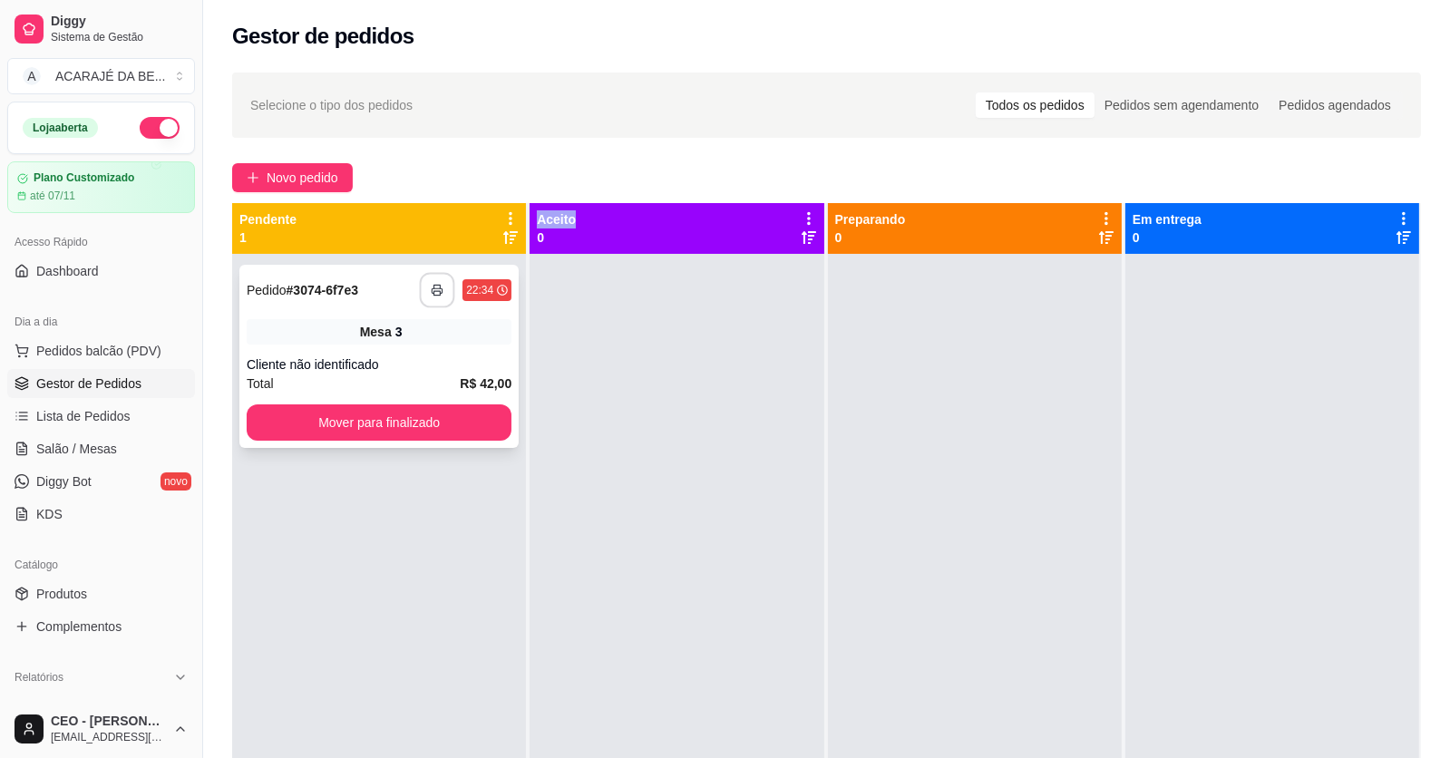
click at [445, 285] on button "button" at bounding box center [437, 290] width 35 height 35
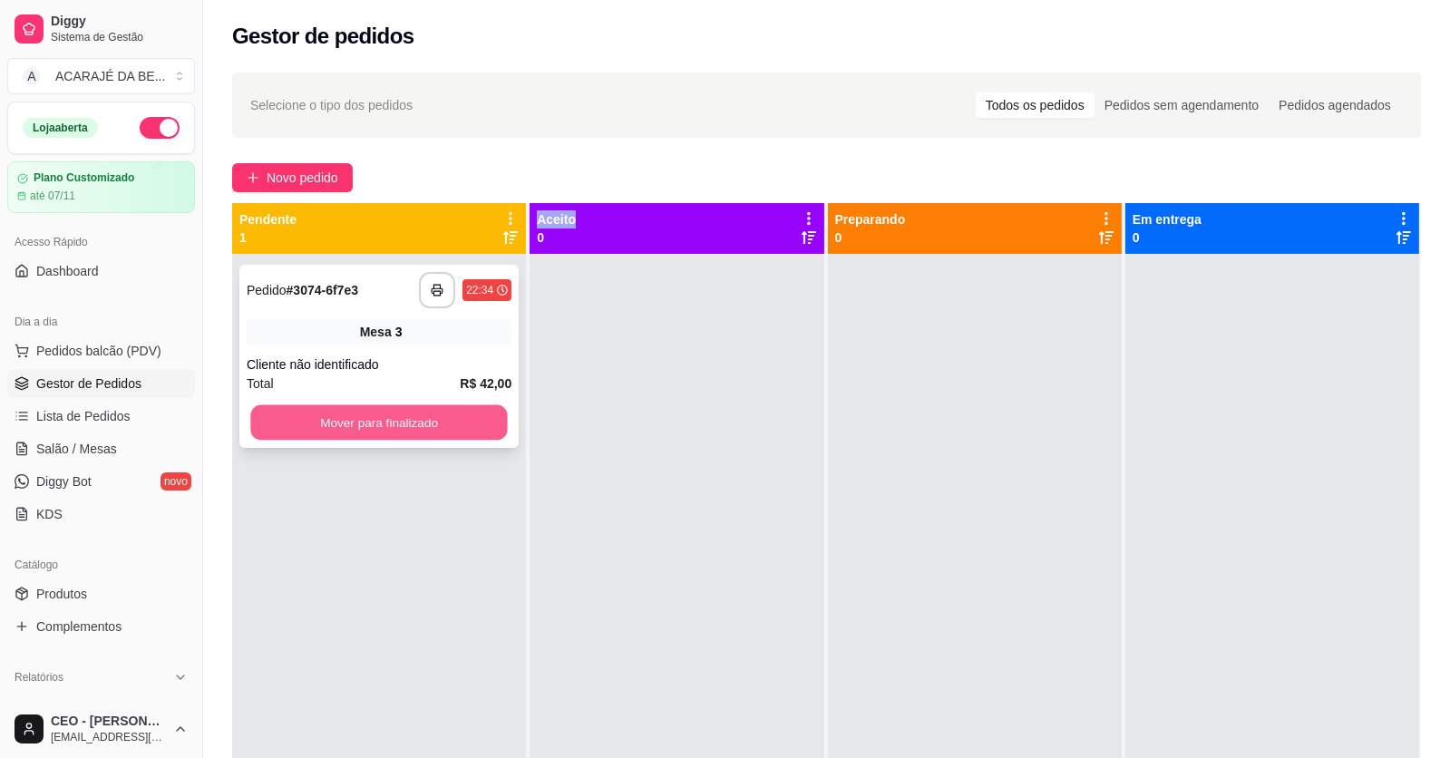
click at [477, 424] on button "Mover para finalizado" at bounding box center [378, 422] width 257 height 35
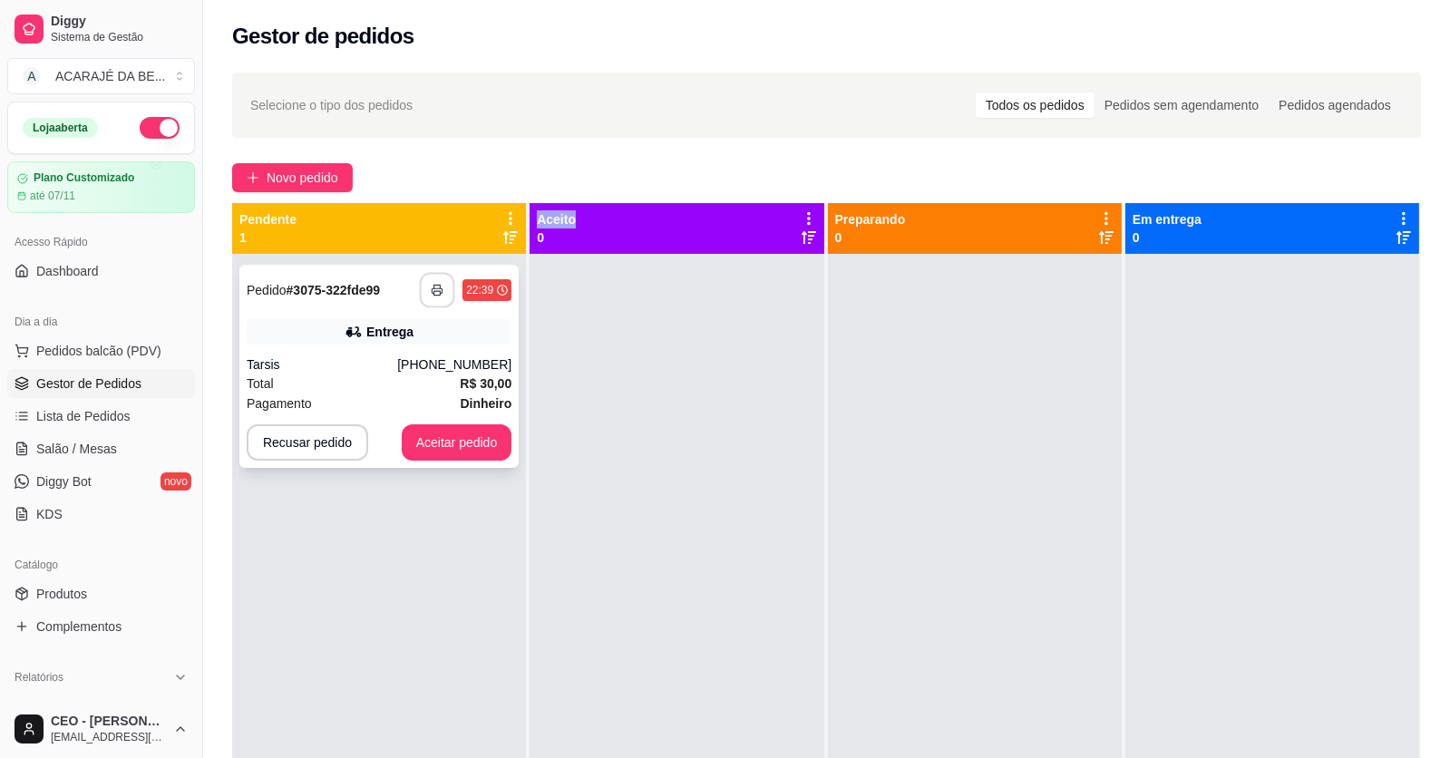
click at [436, 288] on icon "button" at bounding box center [437, 290] width 13 height 13
click at [451, 429] on button "Aceitar pedido" at bounding box center [457, 442] width 107 height 35
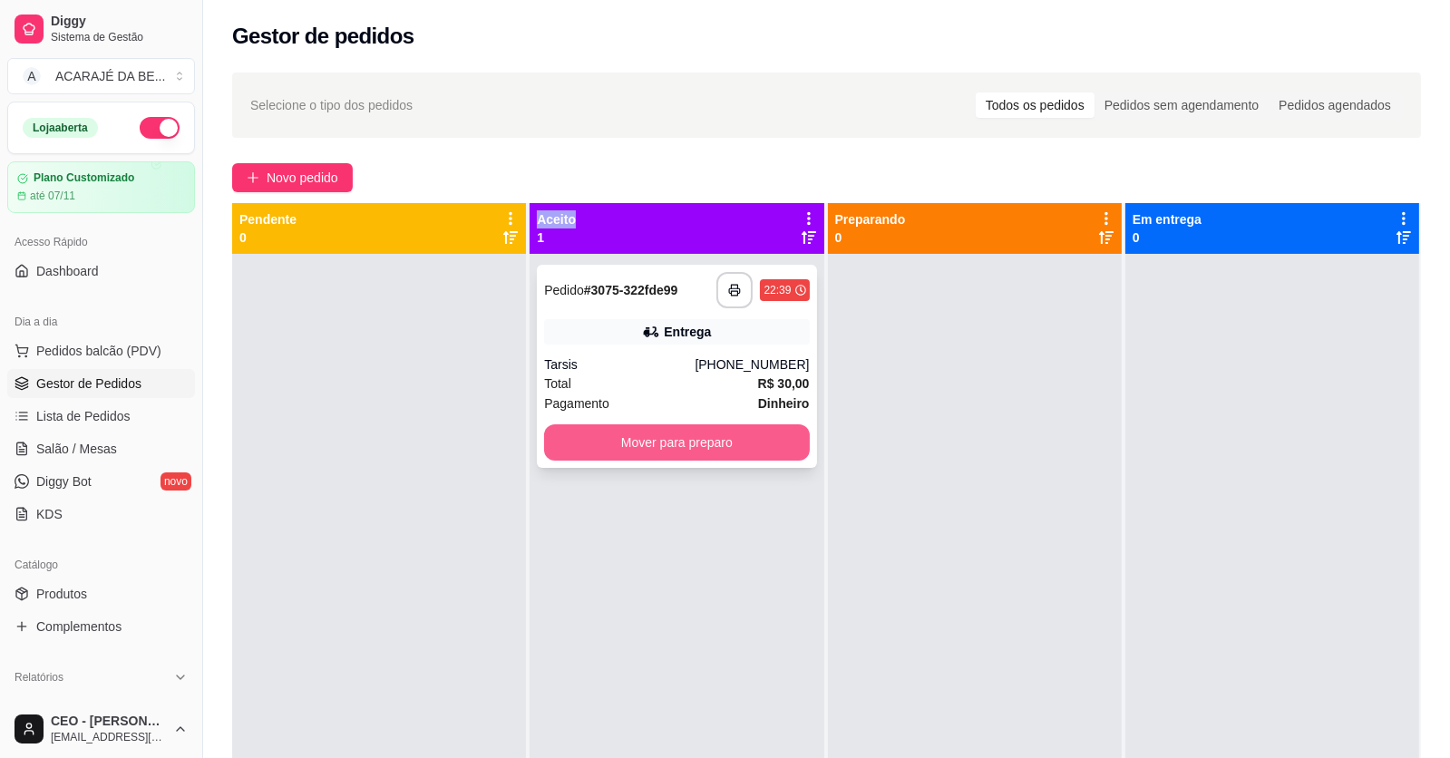
click at [580, 443] on button "Mover para preparo" at bounding box center [676, 442] width 265 height 36
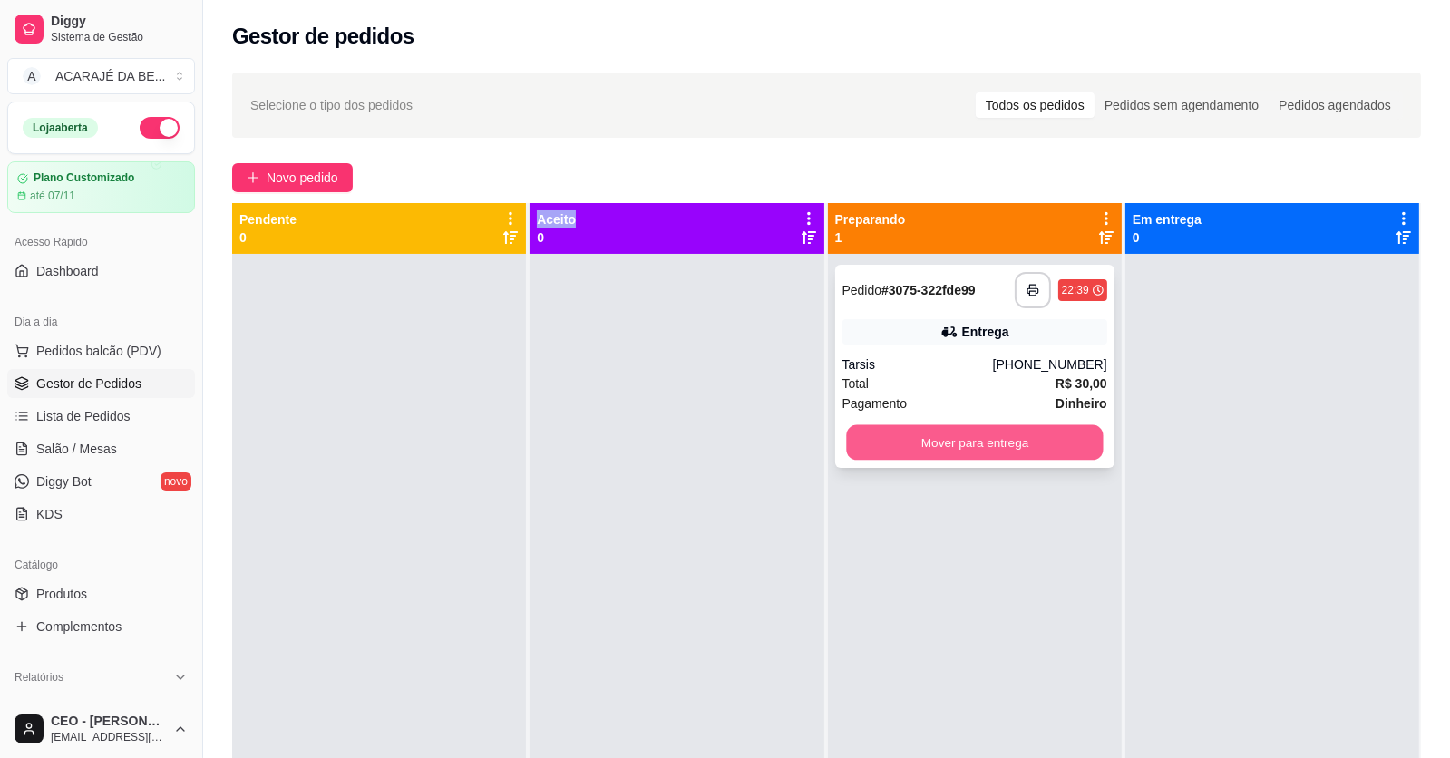
click at [980, 448] on button "Mover para entrega" at bounding box center [974, 442] width 257 height 35
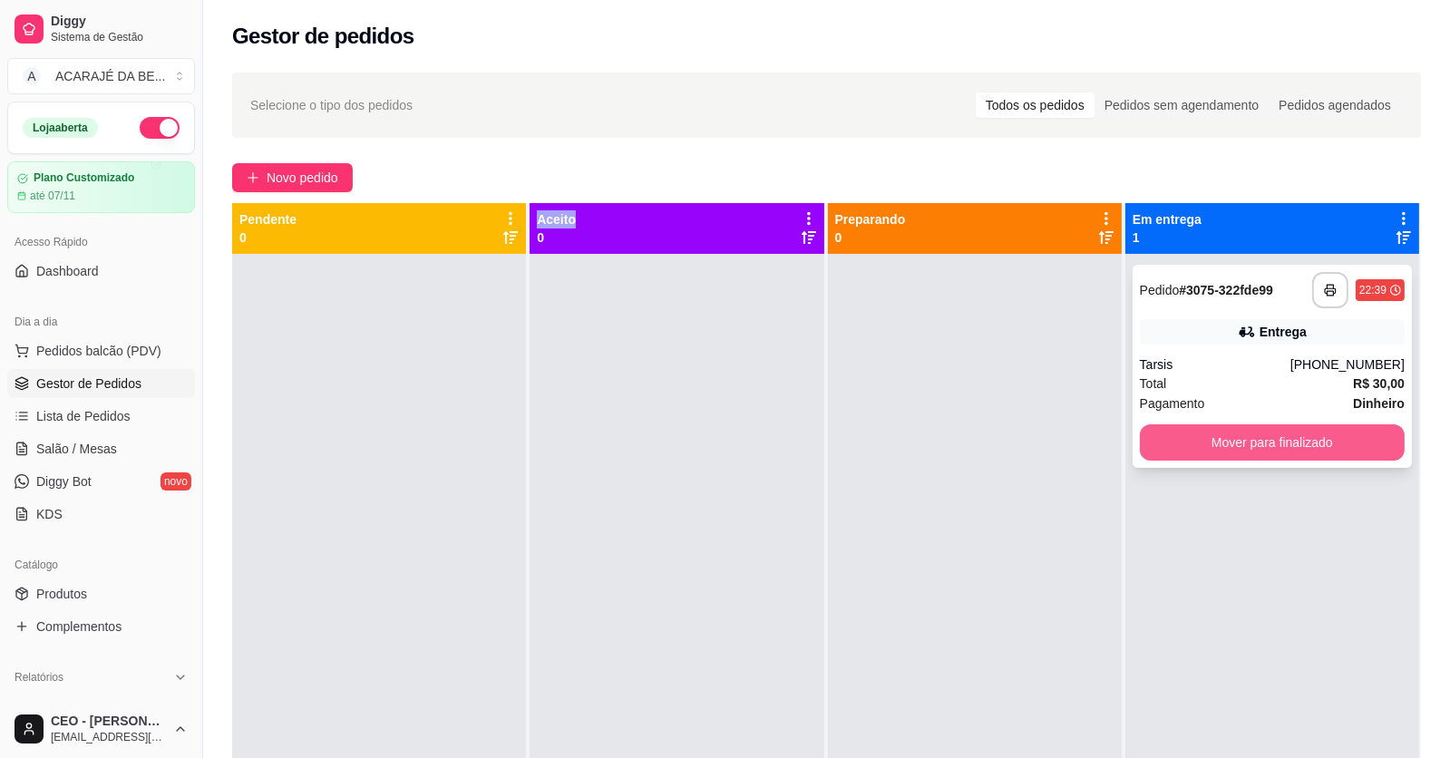
click at [1155, 444] on button "Mover para finalizado" at bounding box center [1272, 442] width 265 height 36
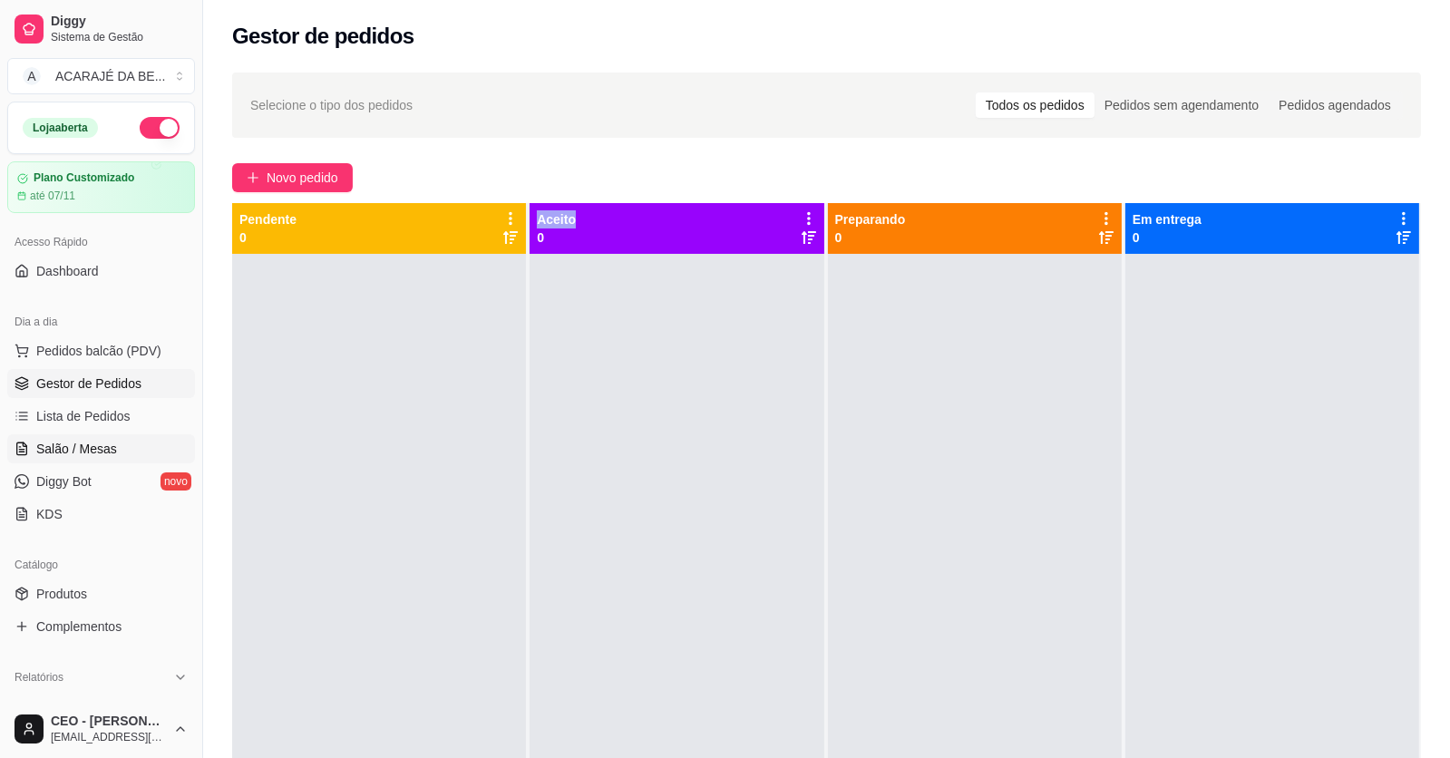
click at [93, 442] on span "Salão / Mesas" at bounding box center [76, 449] width 81 height 18
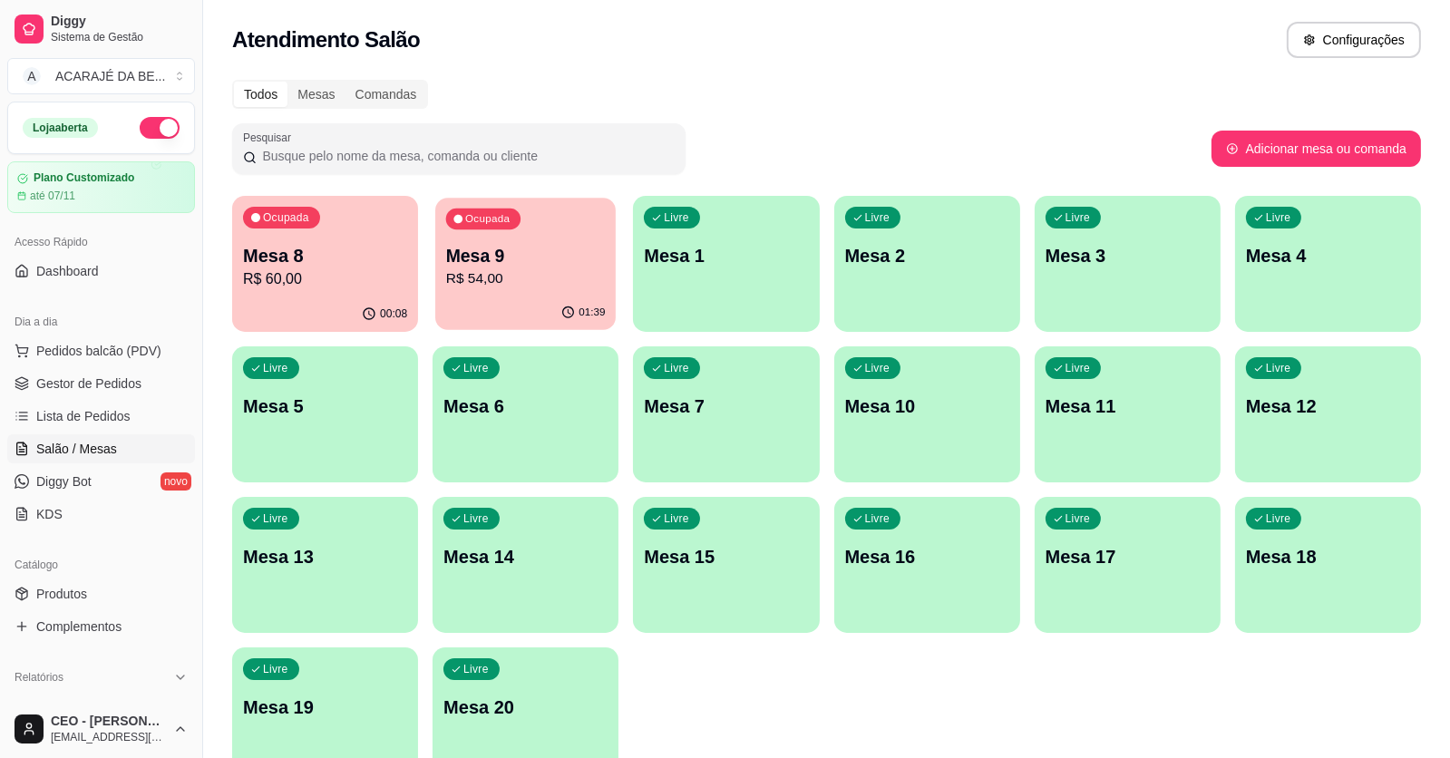
click at [502, 284] on p "R$ 54,00" at bounding box center [526, 278] width 160 height 21
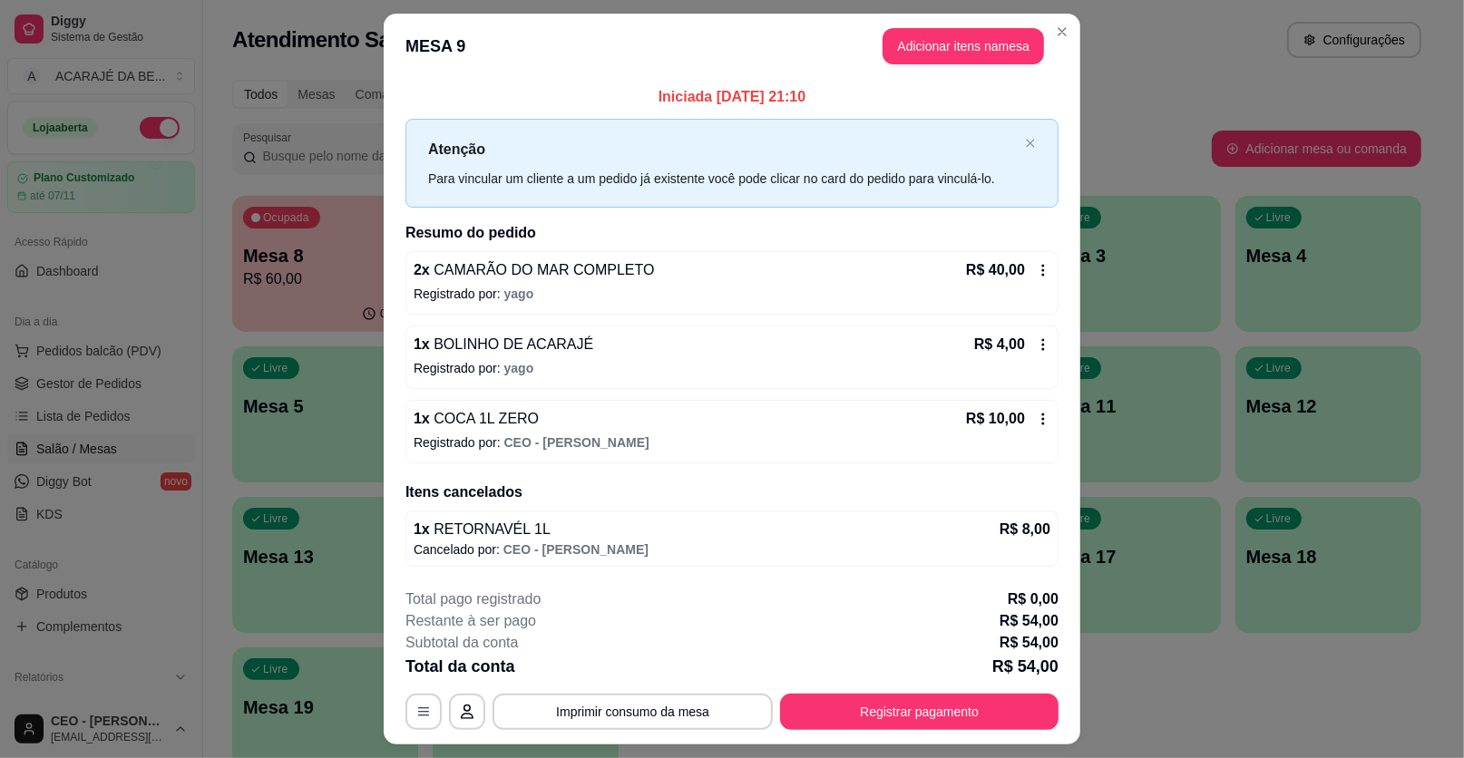
click at [961, 733] on footer "**********" at bounding box center [732, 659] width 697 height 171
click at [959, 719] on button "Registrar pagamento" at bounding box center [919, 712] width 278 height 36
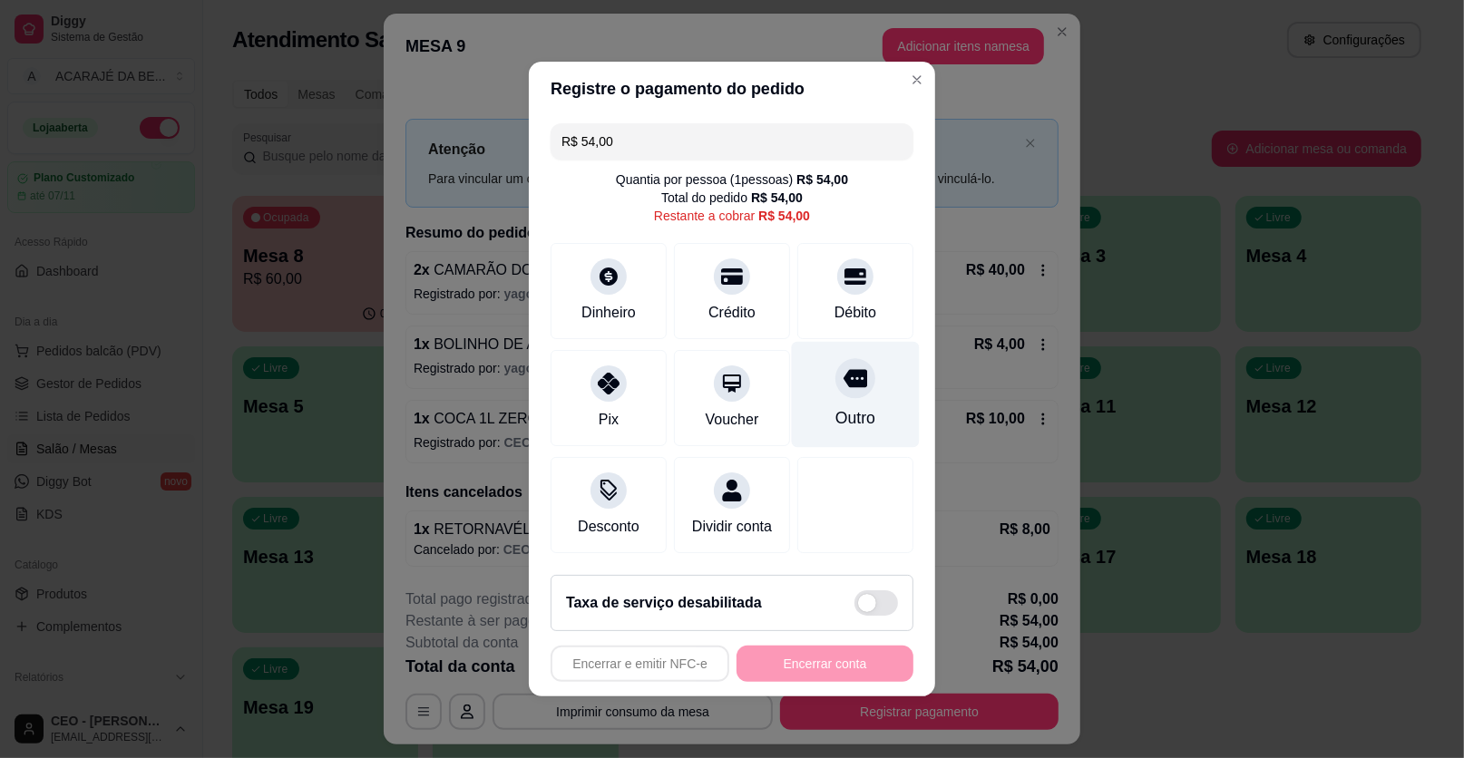
click at [875, 422] on div "Outro" at bounding box center [856, 395] width 128 height 106
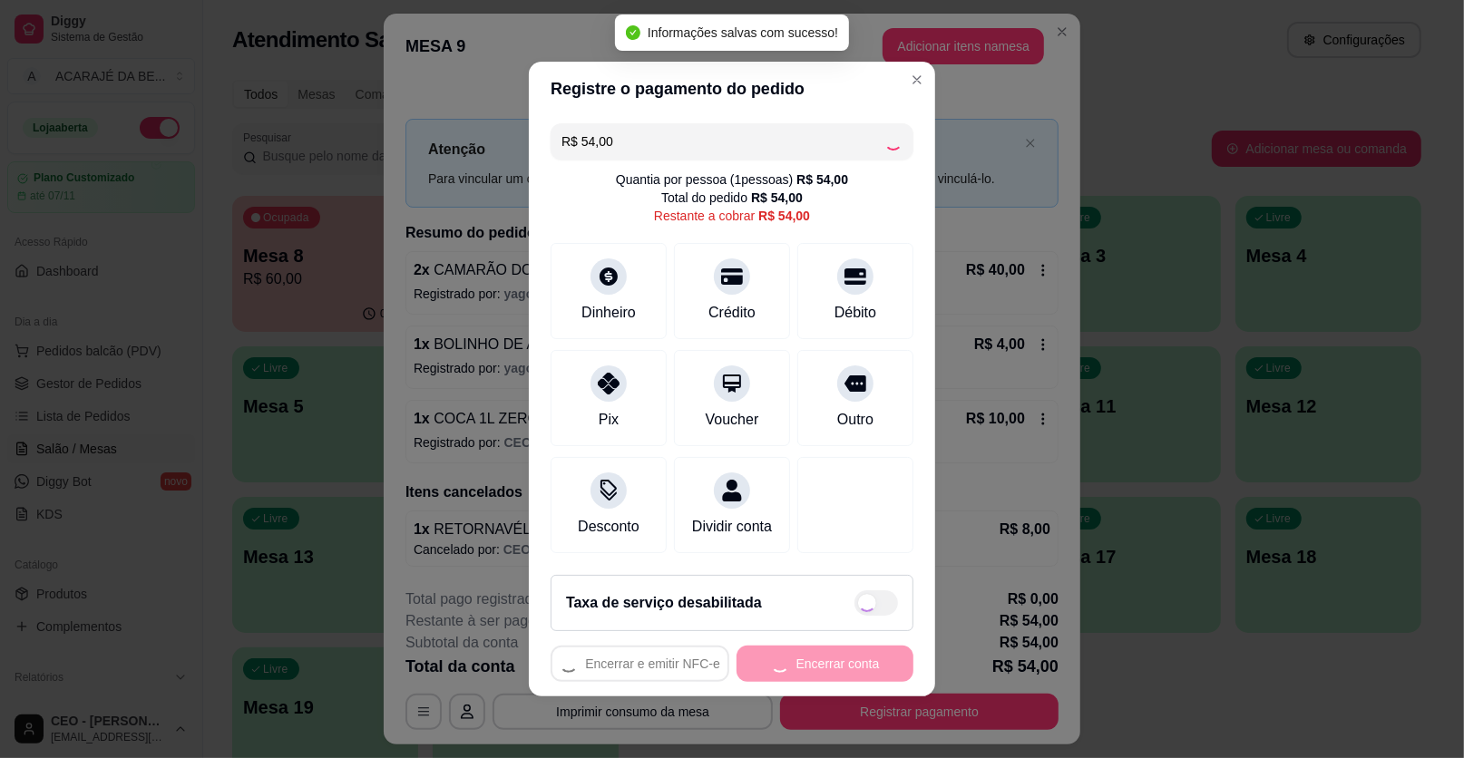
type input "R$ 0,00"
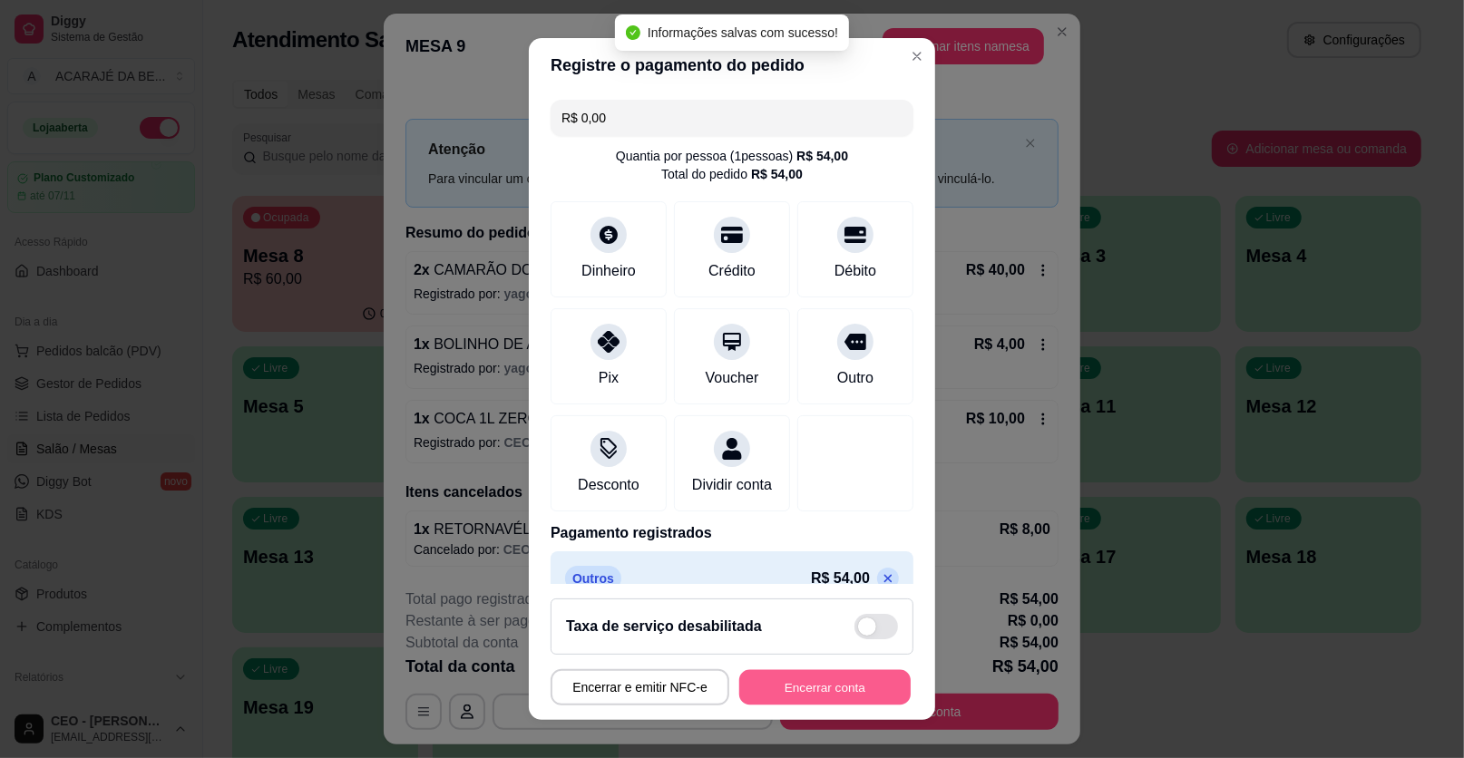
click at [808, 687] on button "Encerrar conta" at bounding box center [824, 687] width 171 height 35
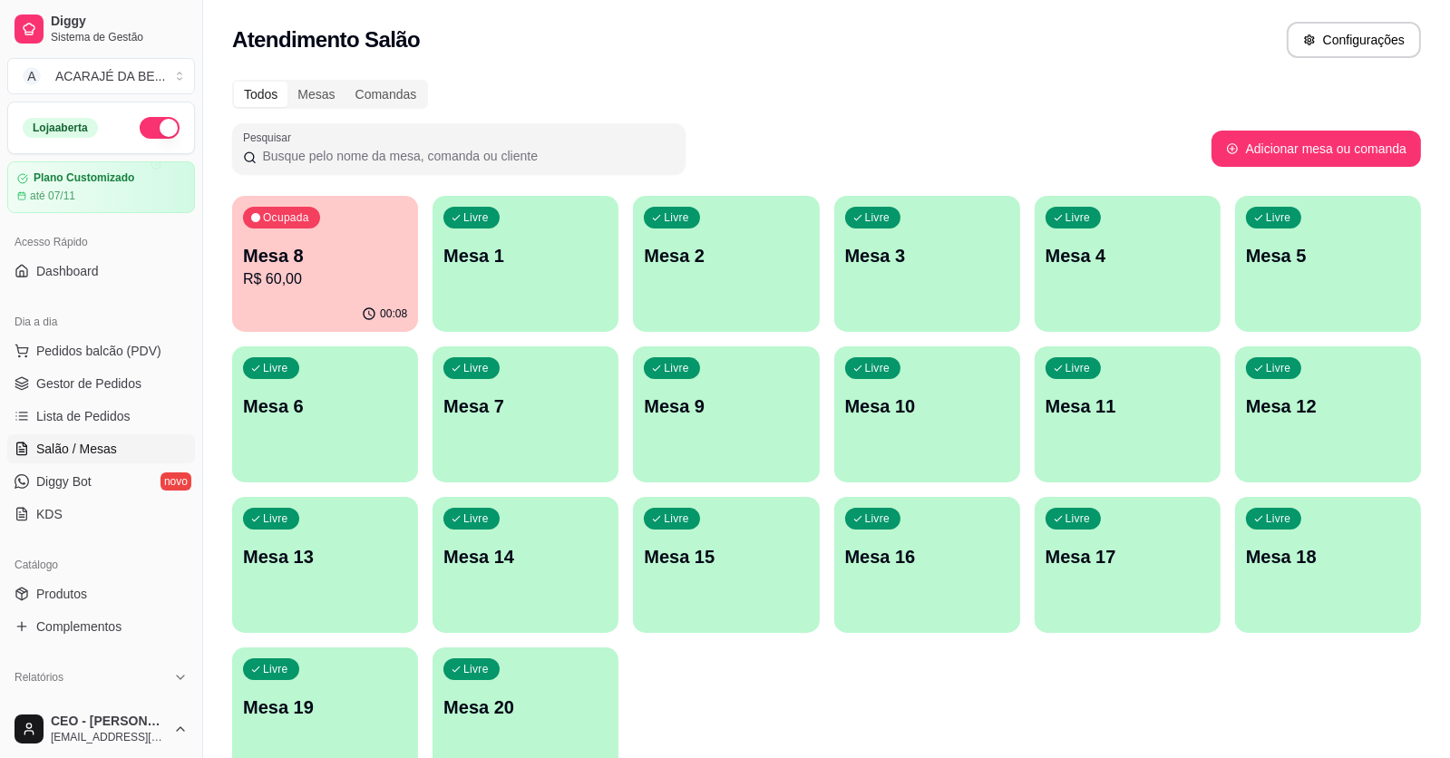
click at [390, 246] on p "Mesa 8" at bounding box center [325, 255] width 164 height 25
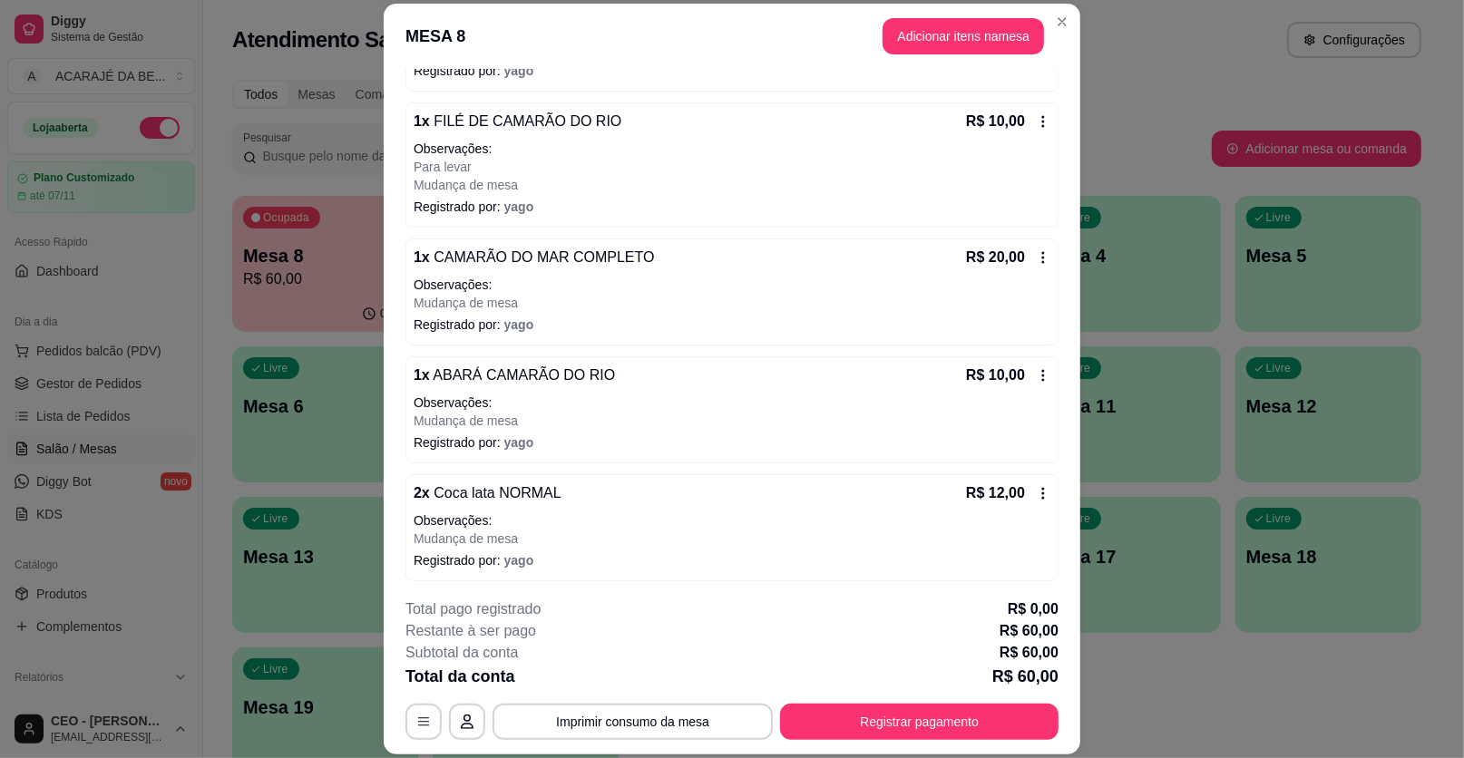
scroll to position [277, 0]
click at [1036, 489] on icon at bounding box center [1043, 490] width 15 height 15
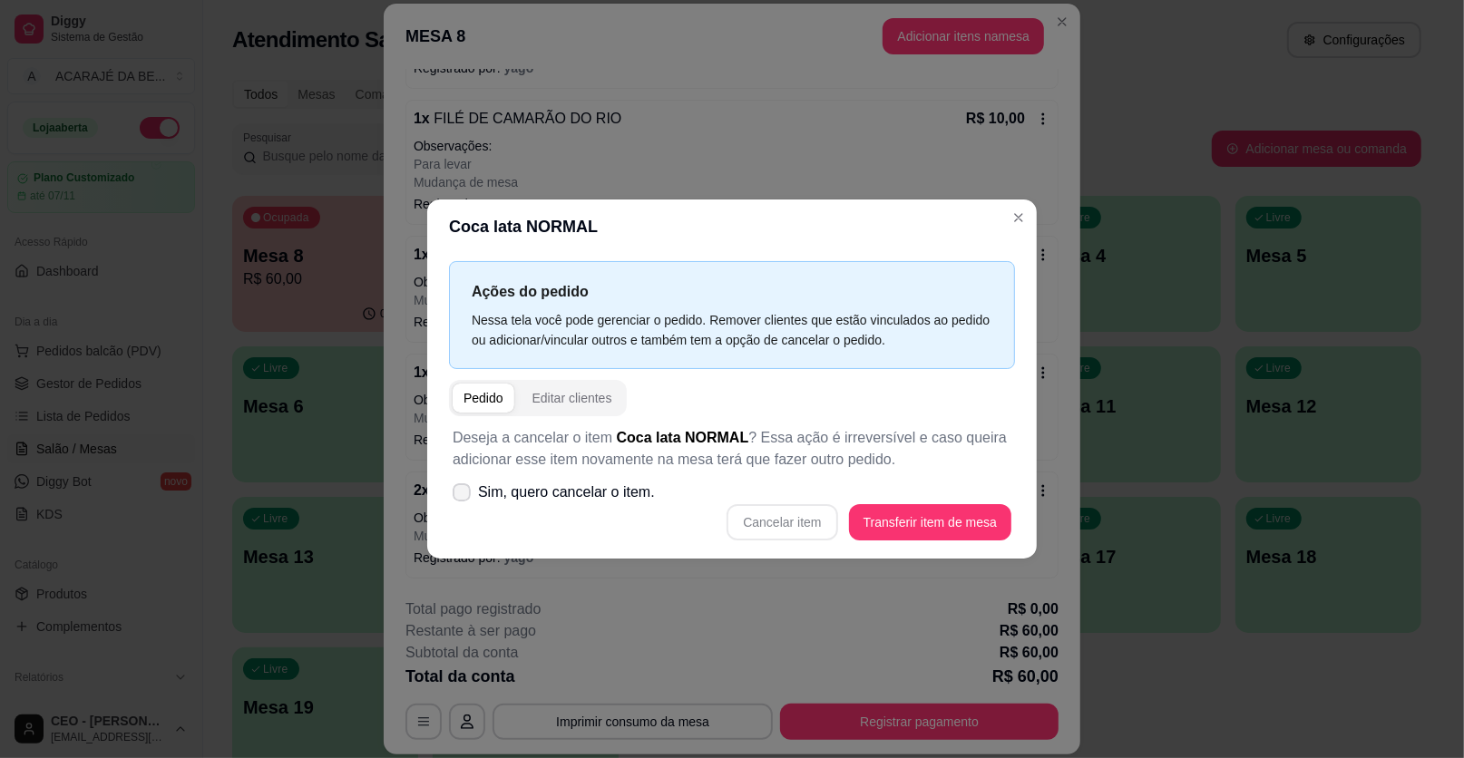
click at [582, 495] on span "Sim, quero cancelar o item." at bounding box center [566, 493] width 177 height 22
click at [463, 496] on input "Sim, quero cancelar o item." at bounding box center [458, 502] width 12 height 12
checkbox input "true"
click at [809, 525] on button "Cancelar item" at bounding box center [781, 522] width 111 height 36
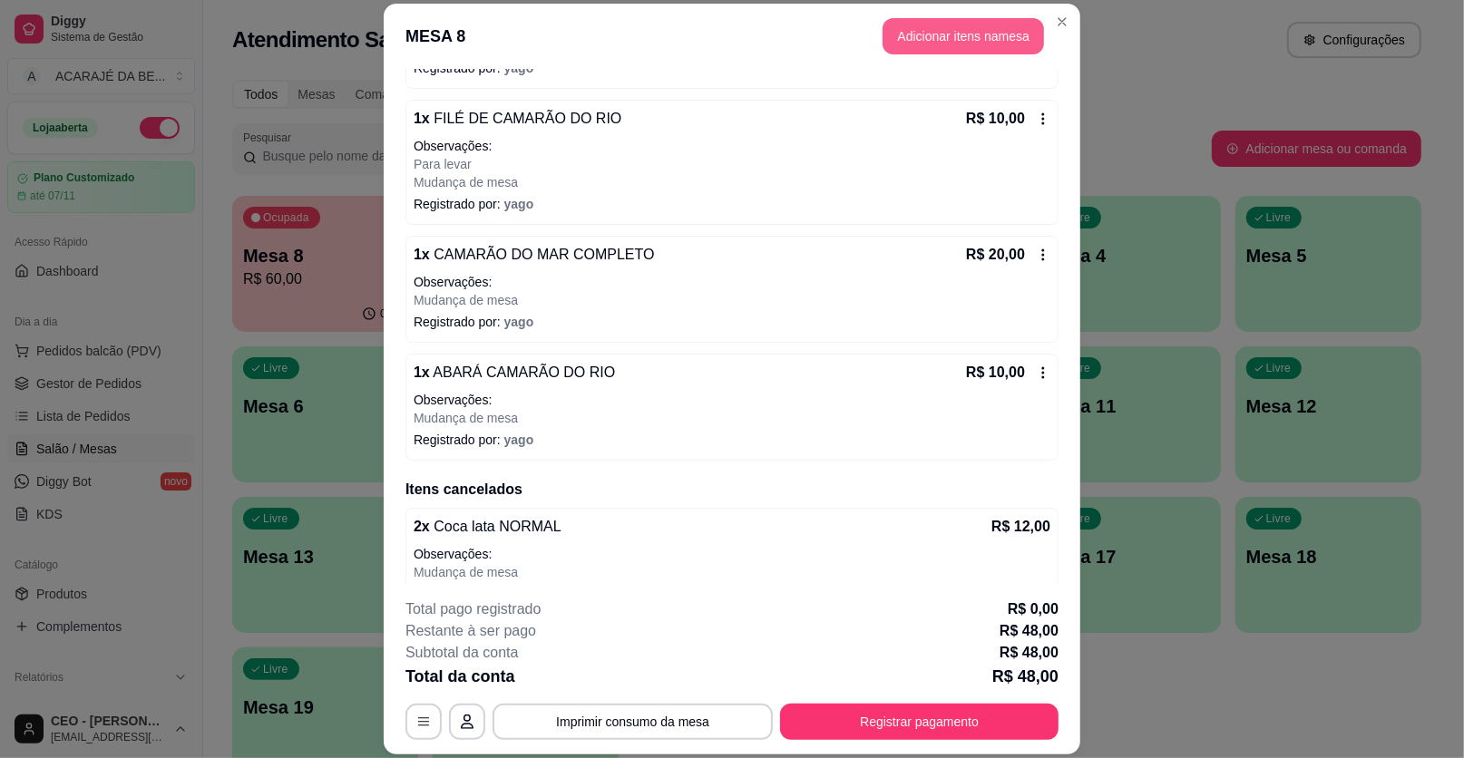
click at [939, 40] on button "Adicionar itens na mesa" at bounding box center [962, 36] width 161 height 36
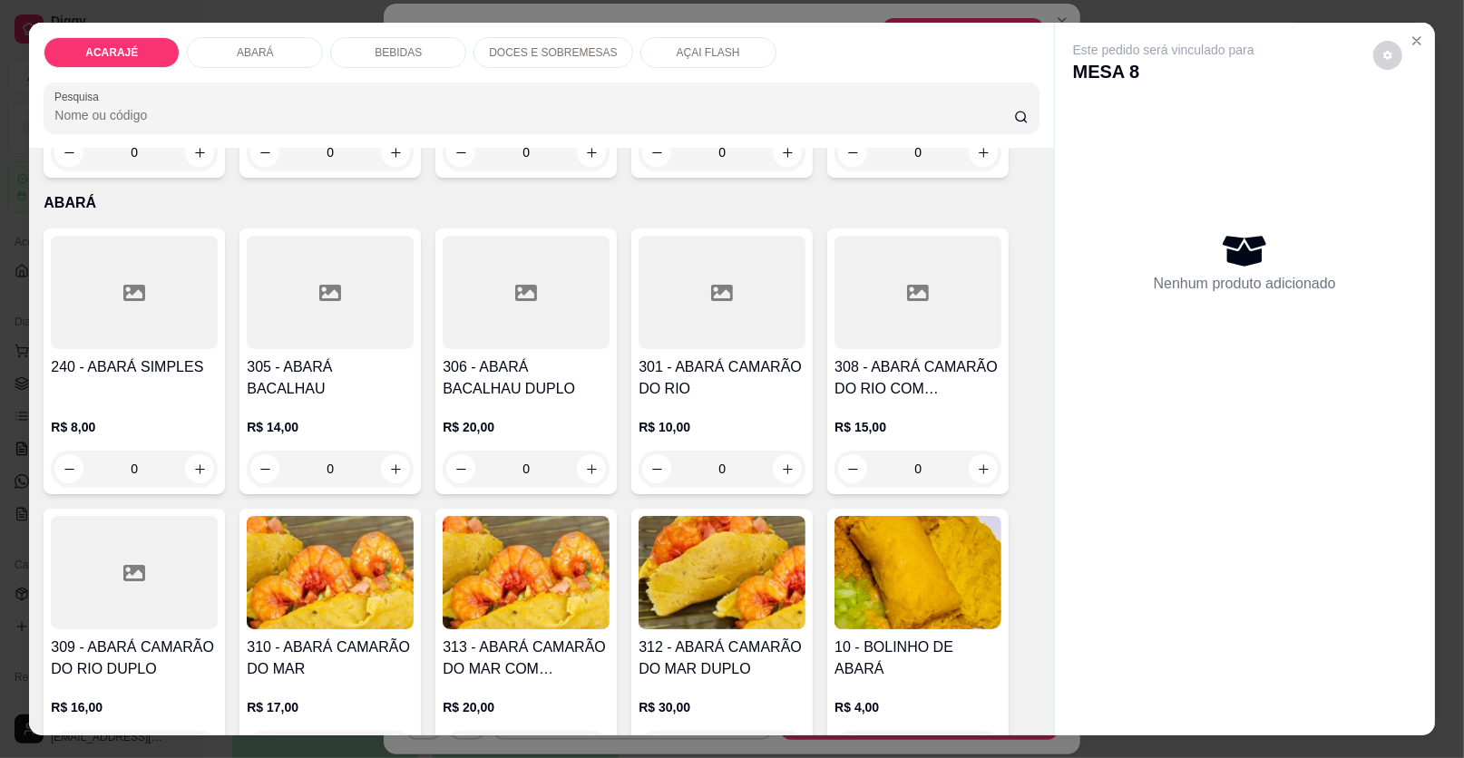
scroll to position [1269, 0]
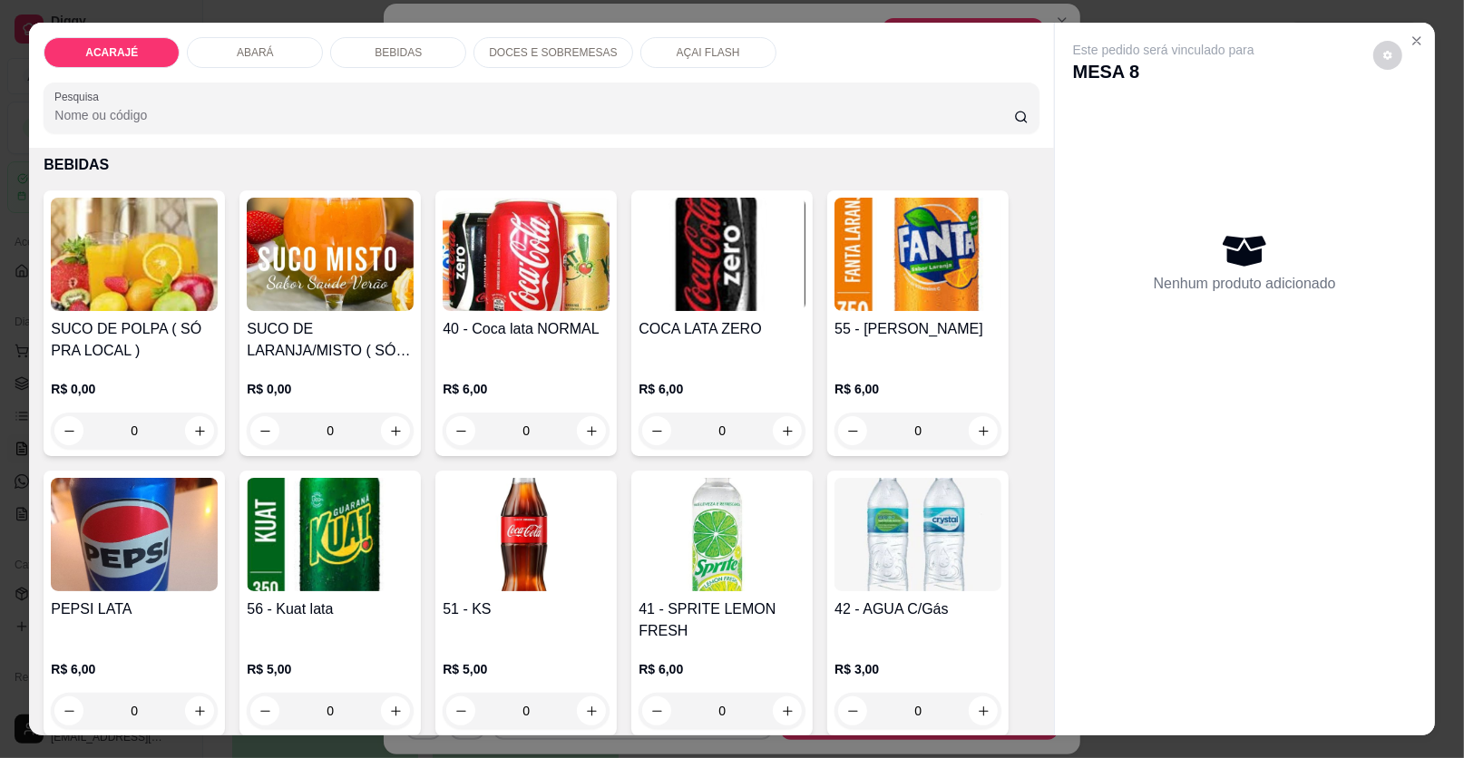
click at [356, 54] on div "BEBIDAS" at bounding box center [398, 52] width 136 height 31
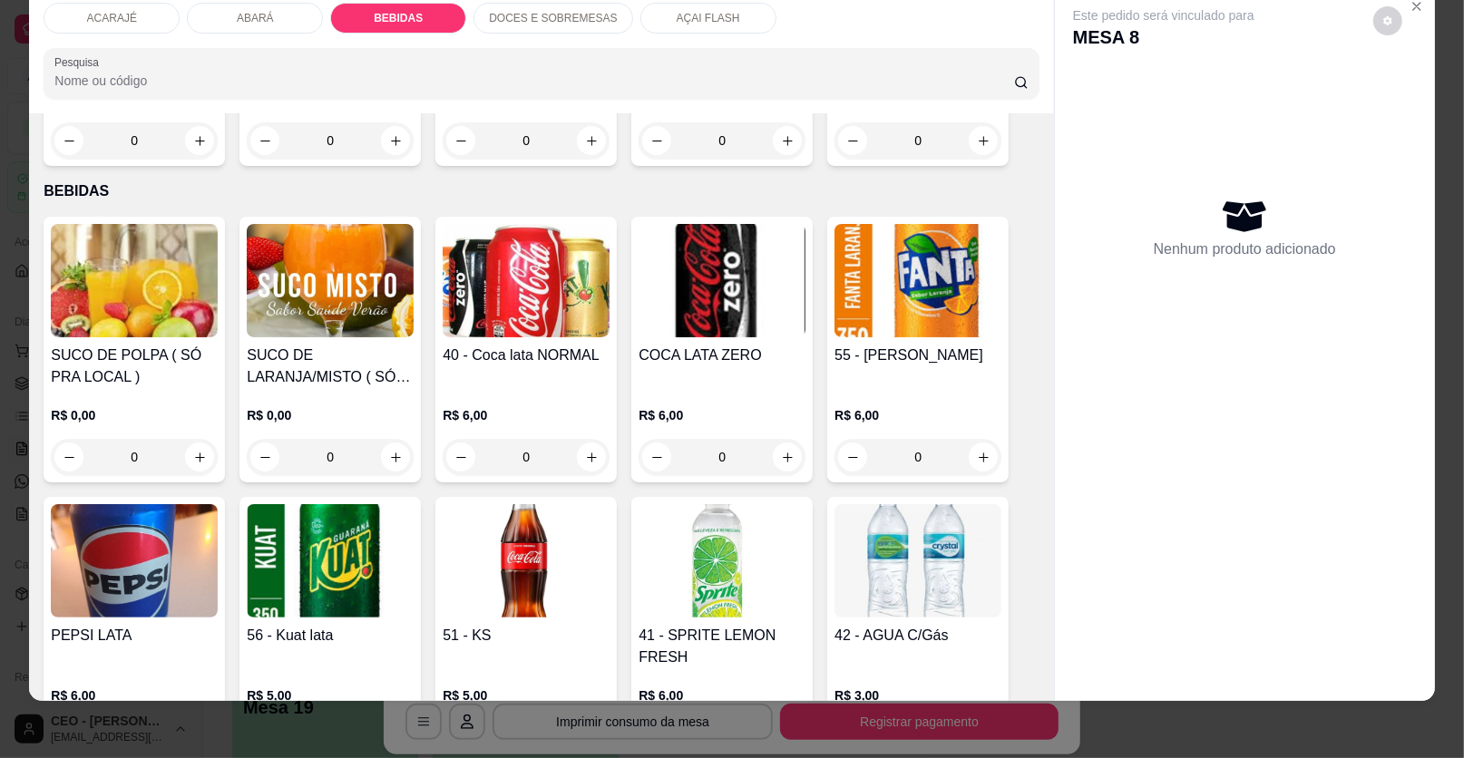
scroll to position [1184, 0]
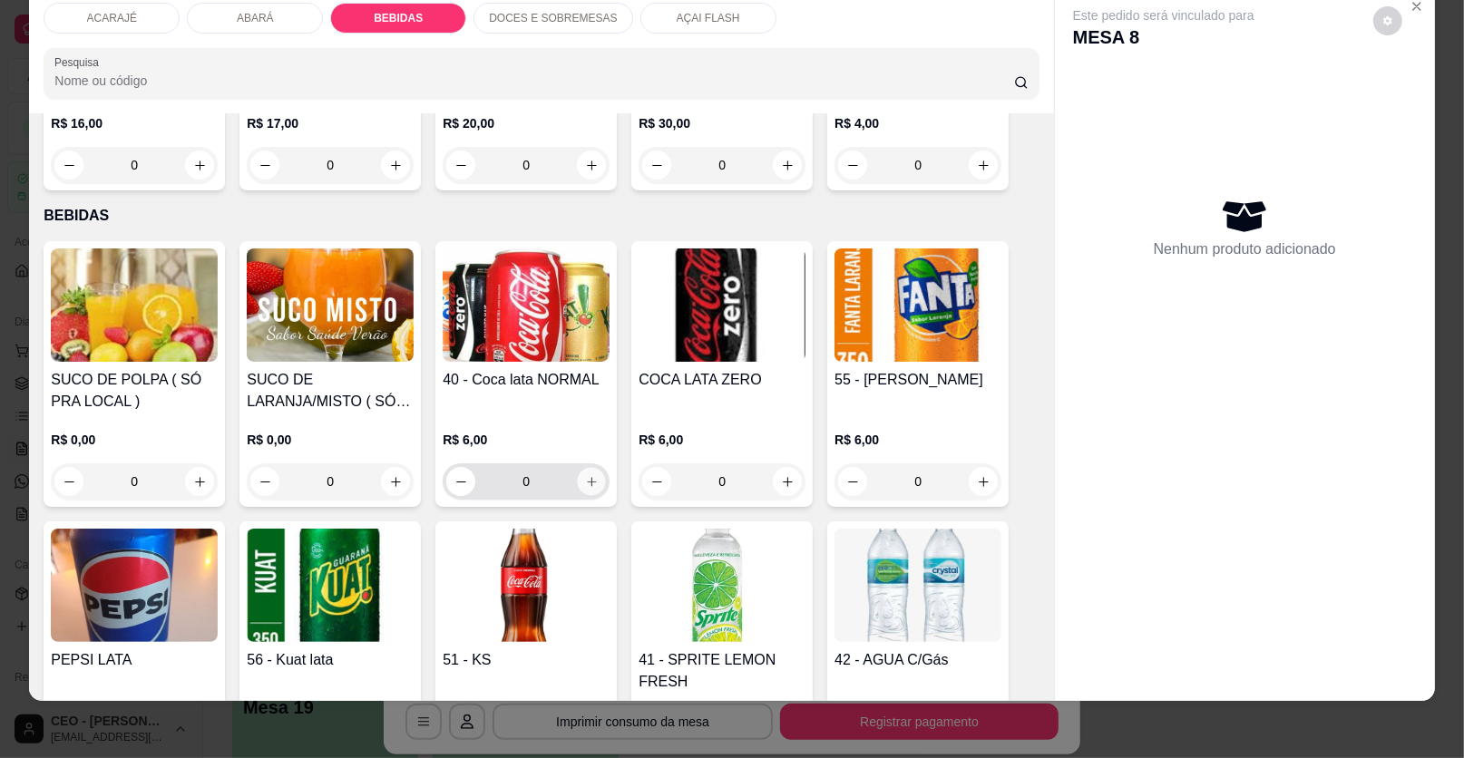
click at [590, 480] on icon "increase-product-quantity" at bounding box center [592, 482] width 14 height 14
type input "1"
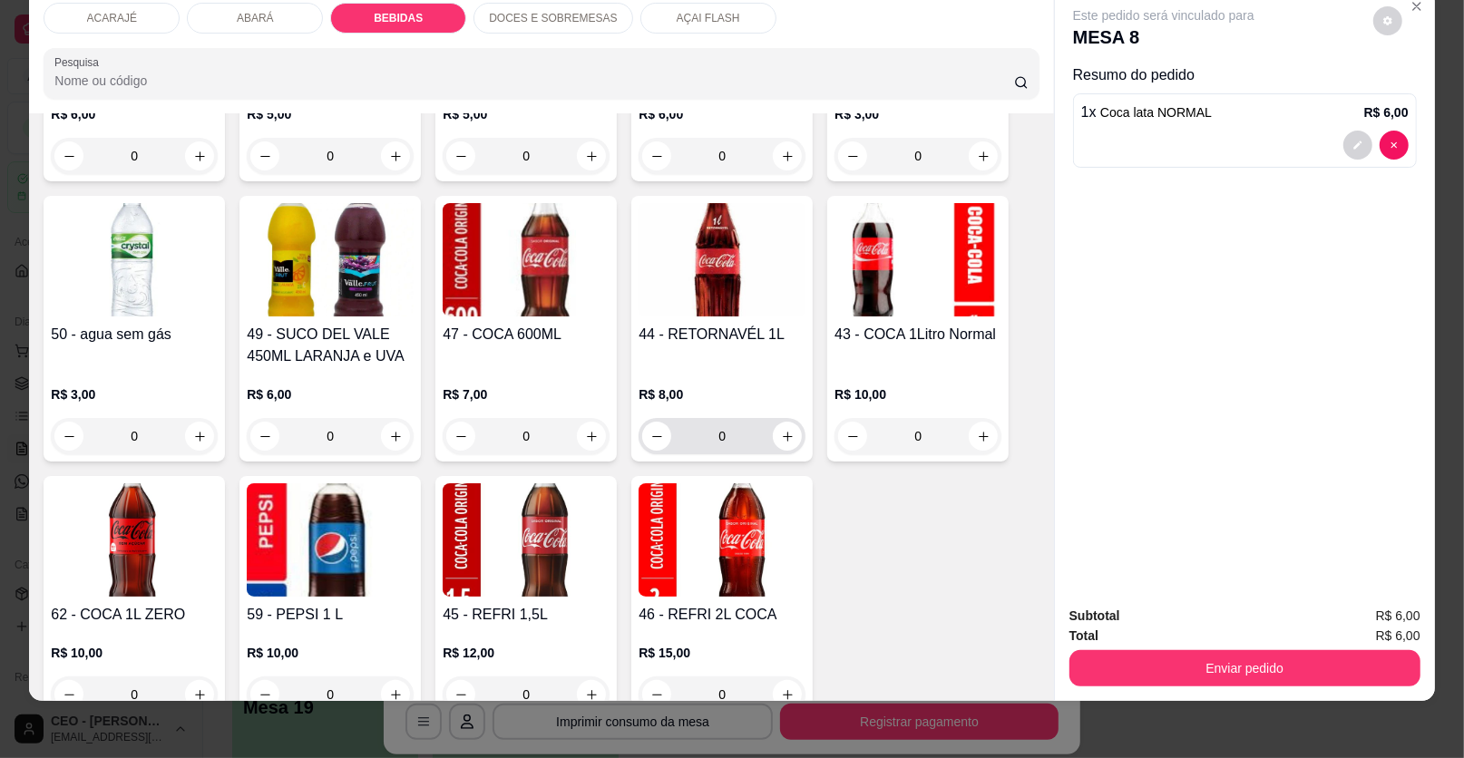
scroll to position [1818, 0]
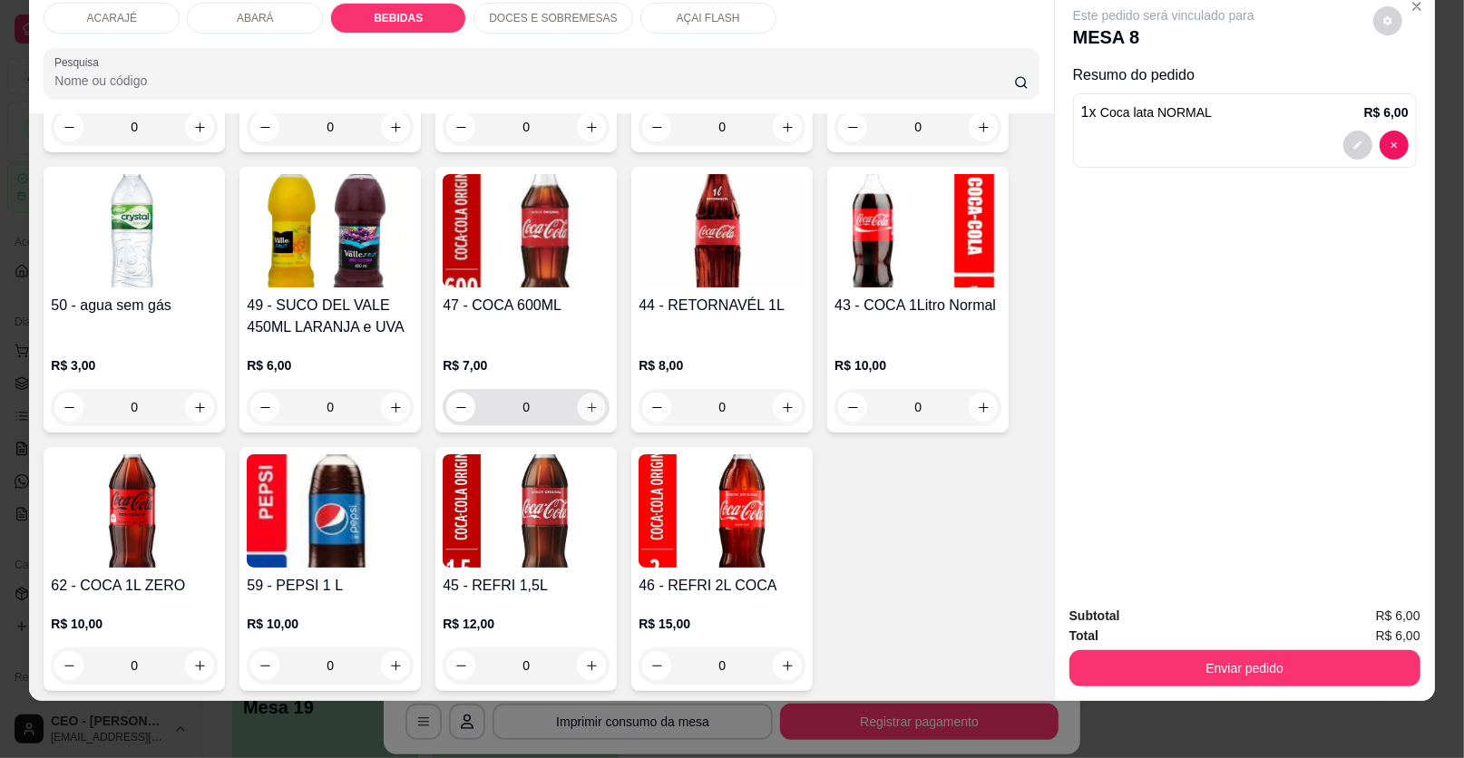
click at [585, 410] on icon "increase-product-quantity" at bounding box center [592, 408] width 14 height 14
type input "1"
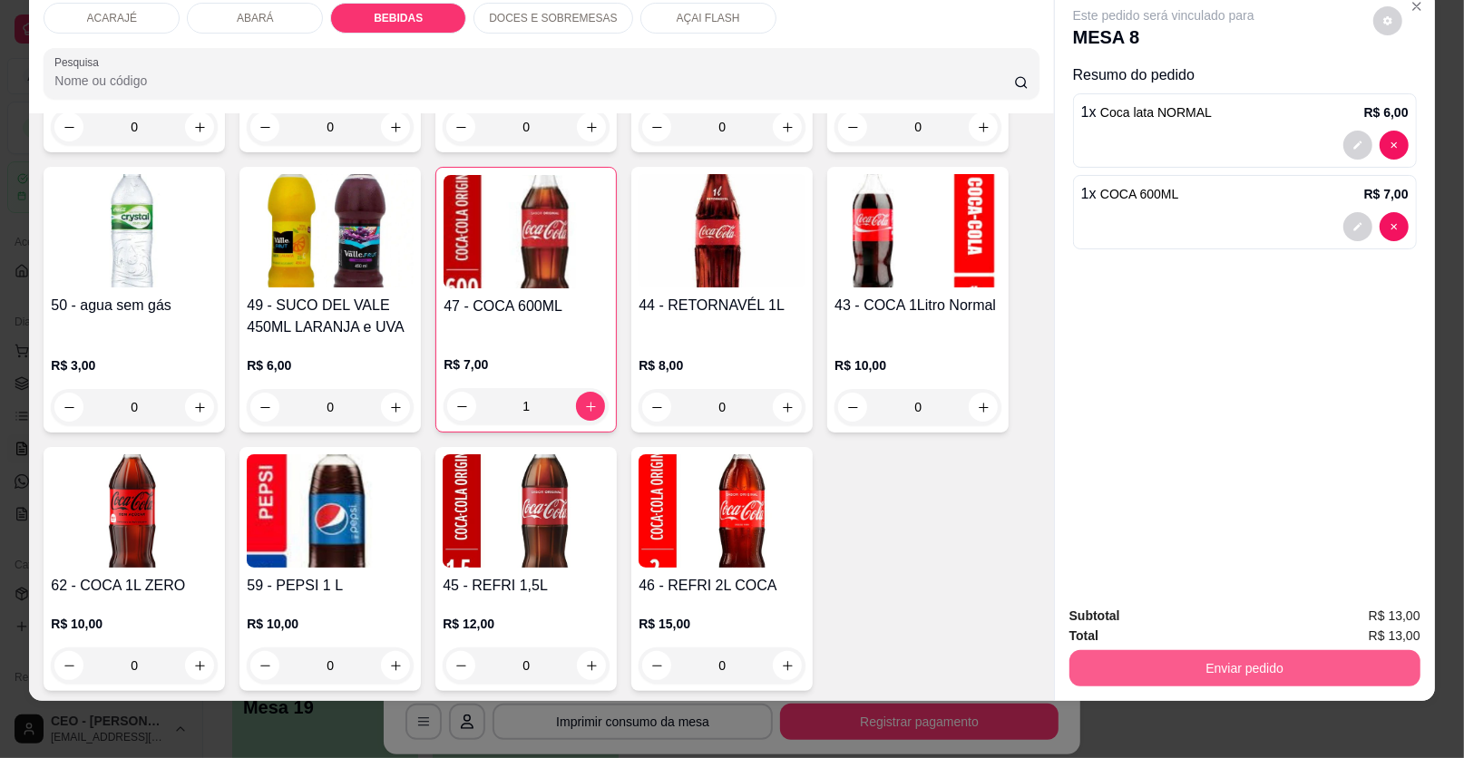
click at [1097, 667] on button "Enviar pedido" at bounding box center [1244, 668] width 351 height 36
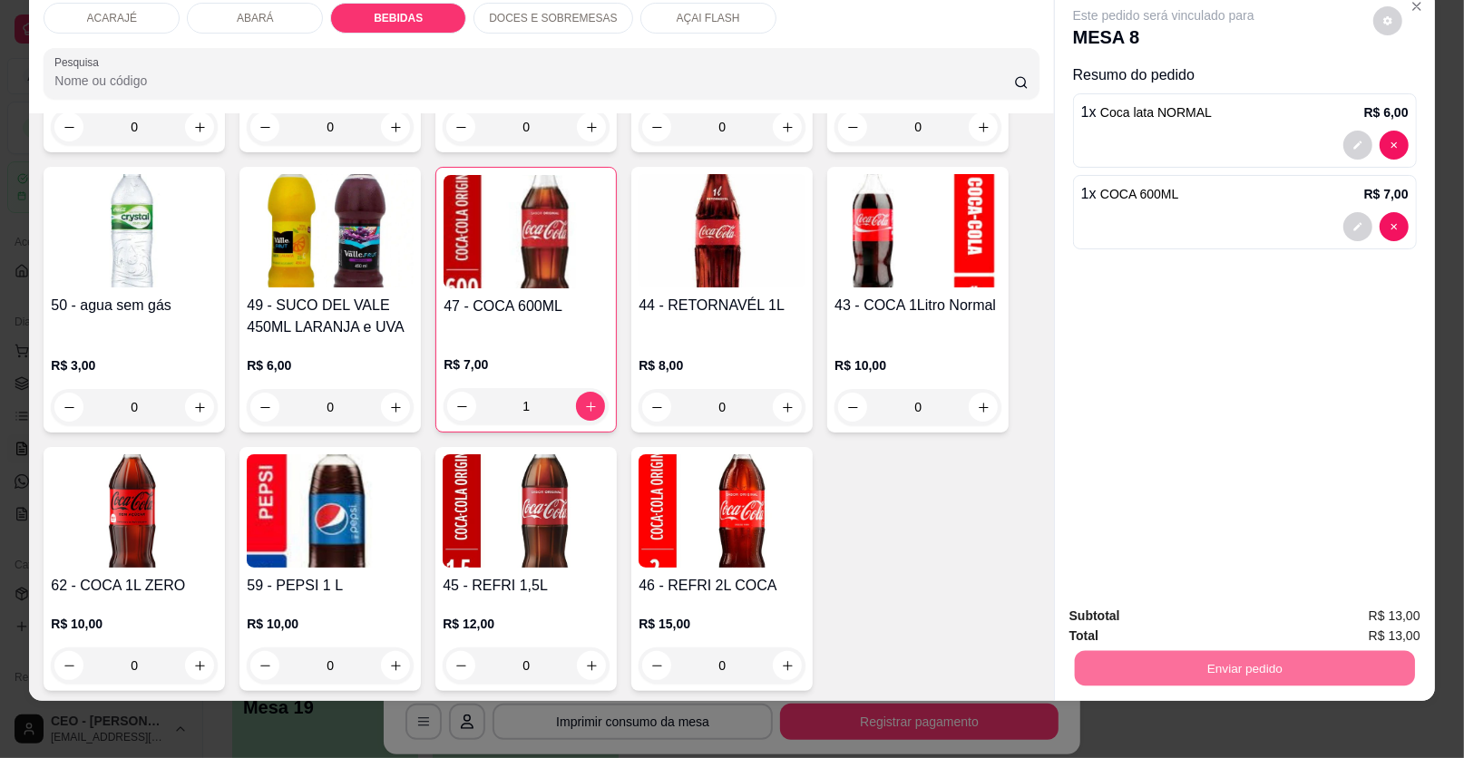
click at [1350, 619] on button "Enviar pedido" at bounding box center [1373, 623] width 100 height 34
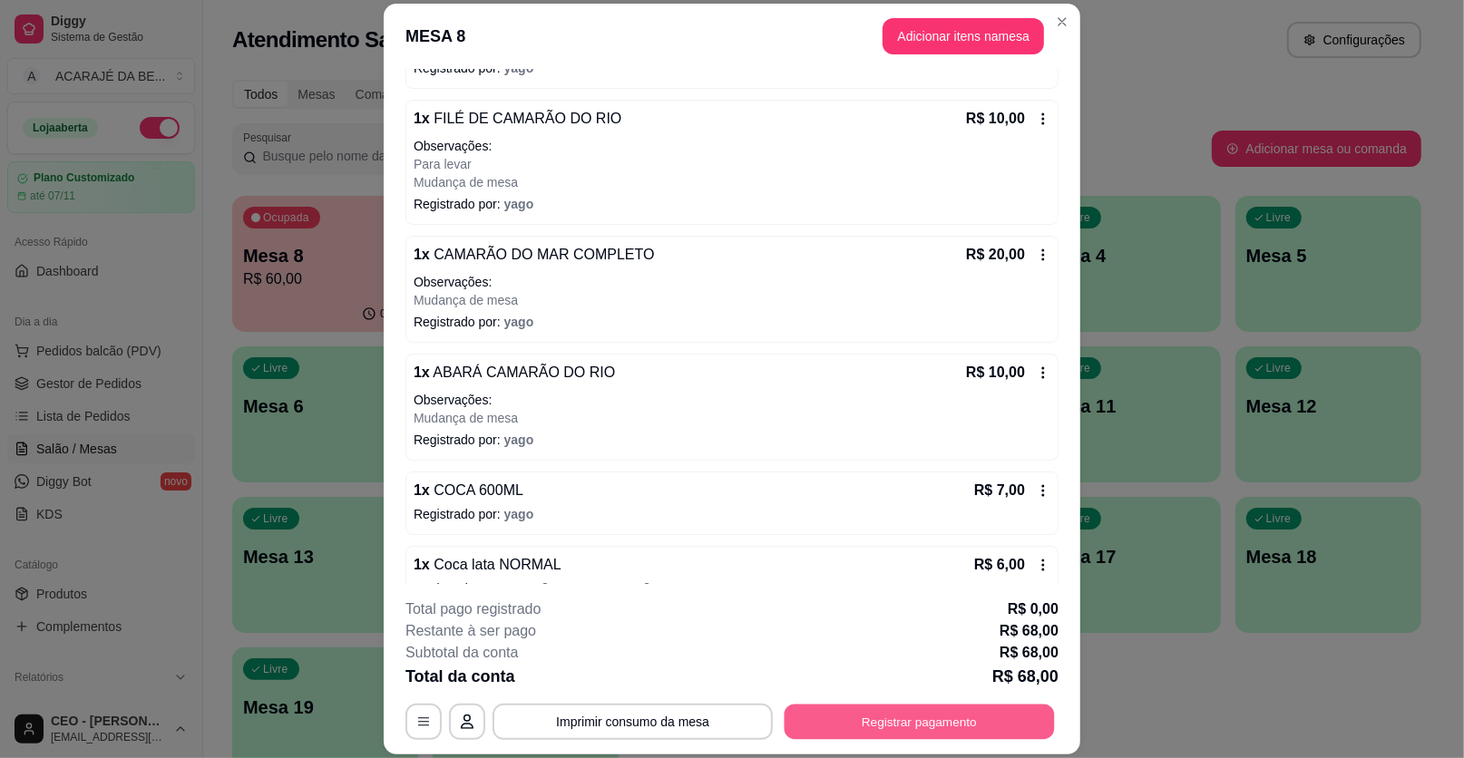
click at [923, 735] on button "Registrar pagamento" at bounding box center [920, 721] width 270 height 35
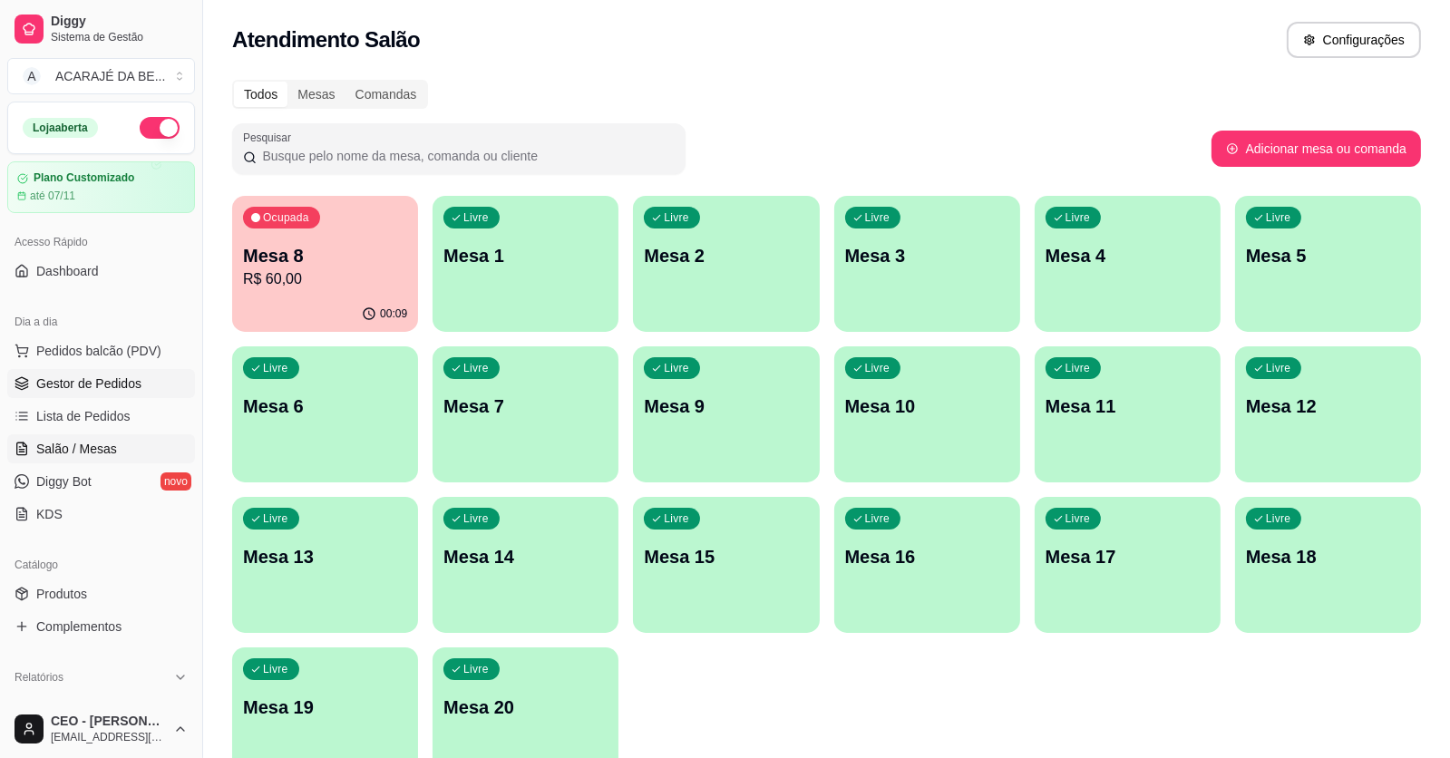
click at [125, 372] on link "Gestor de Pedidos" at bounding box center [101, 383] width 188 height 29
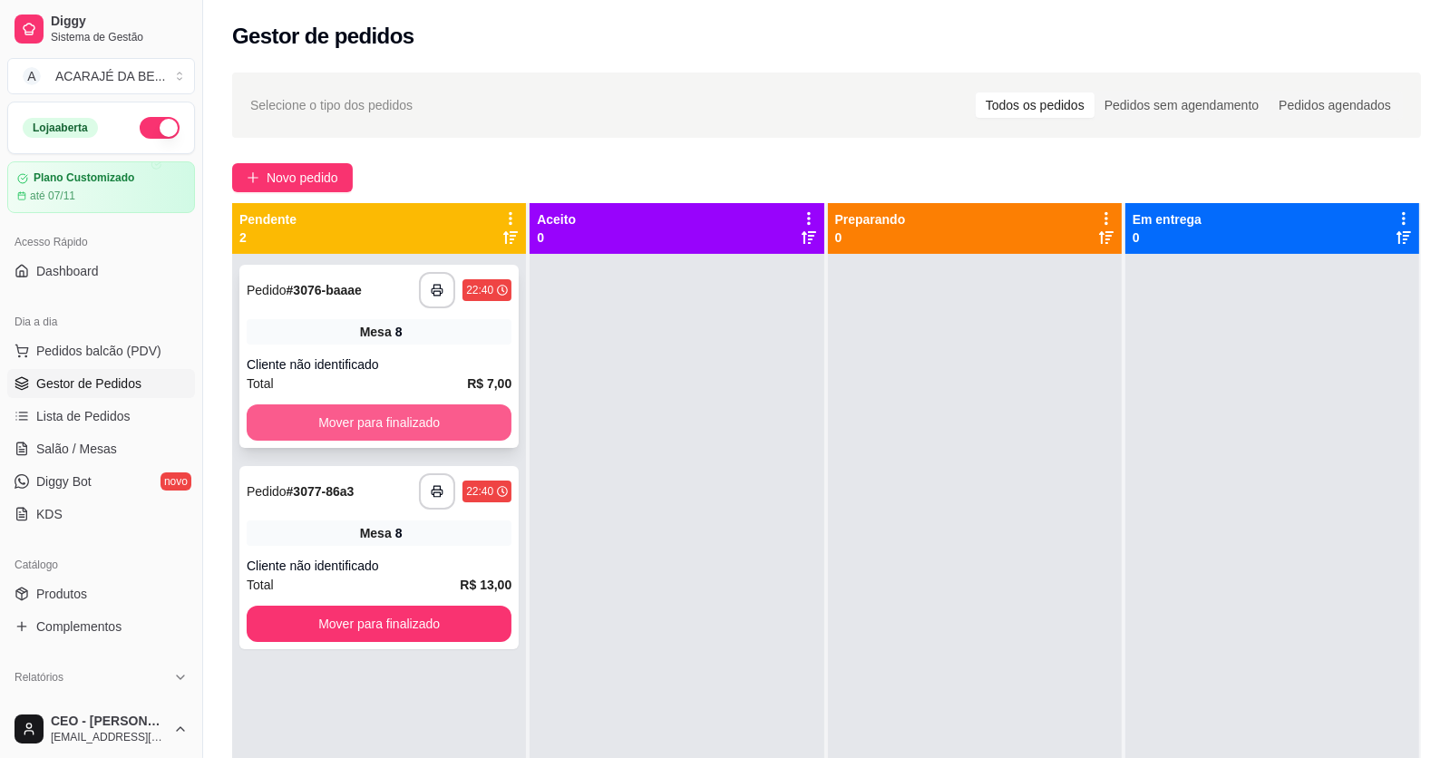
click at [362, 423] on button "Mover para finalizado" at bounding box center [379, 423] width 265 height 36
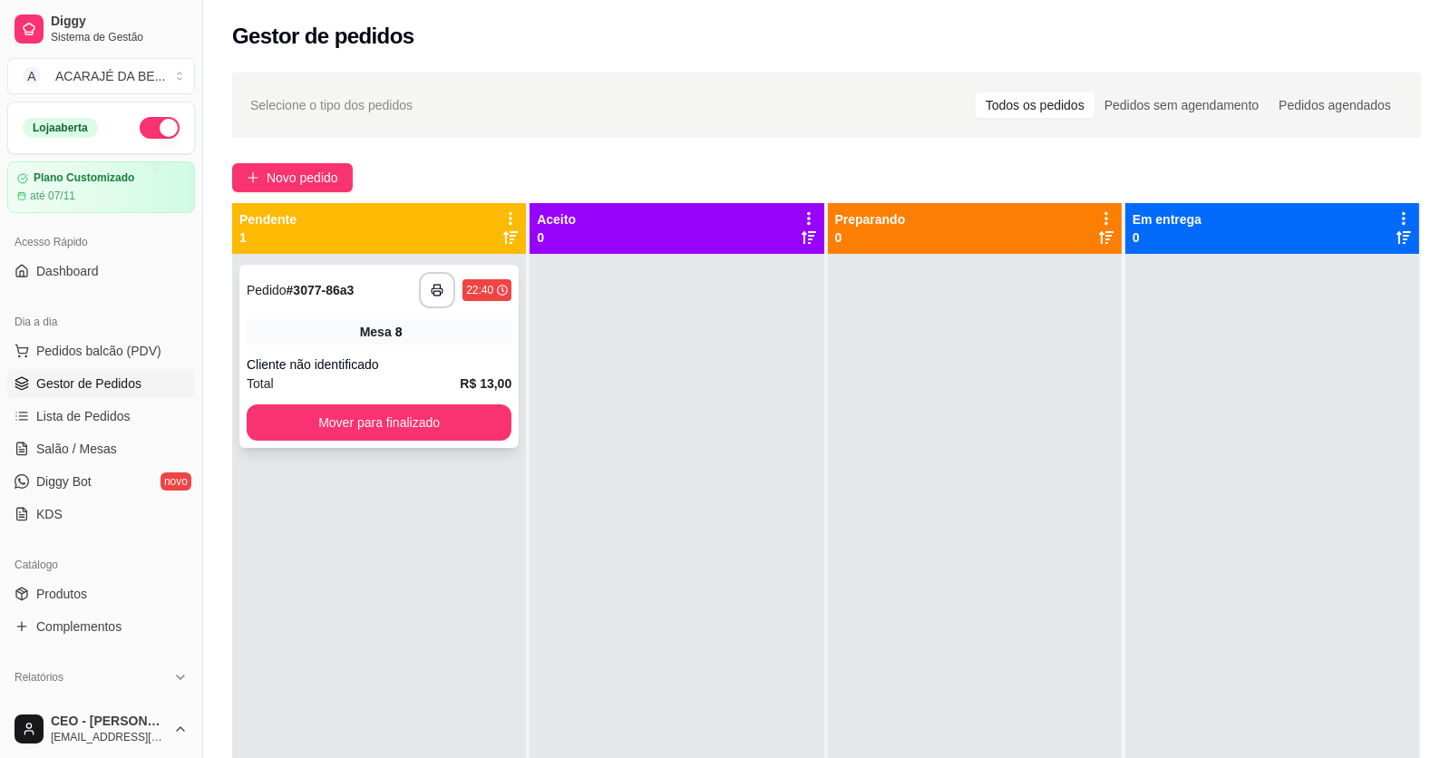
click at [405, 360] on div "Cliente não identificado" at bounding box center [379, 365] width 265 height 18
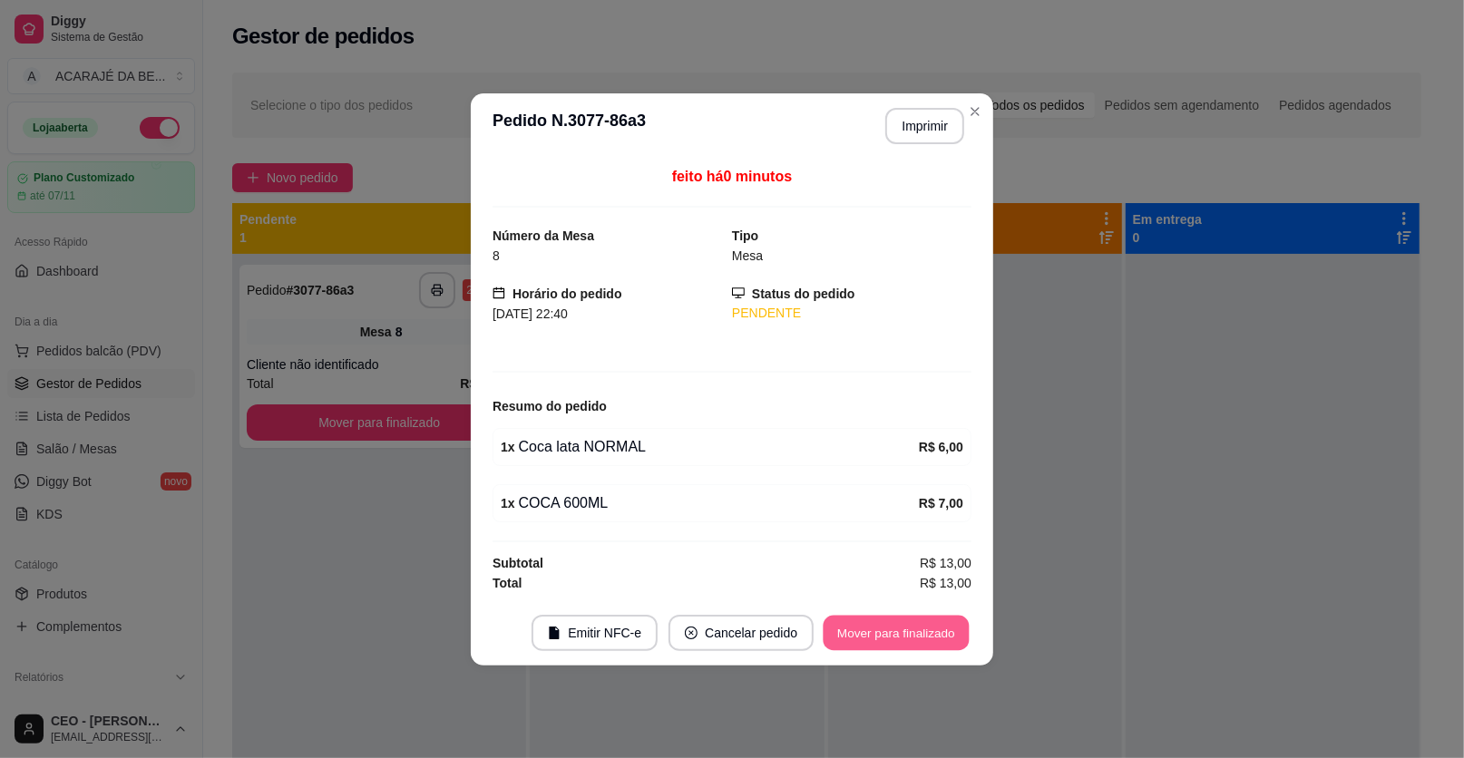
click at [866, 635] on button "Mover para finalizado" at bounding box center [897, 632] width 146 height 35
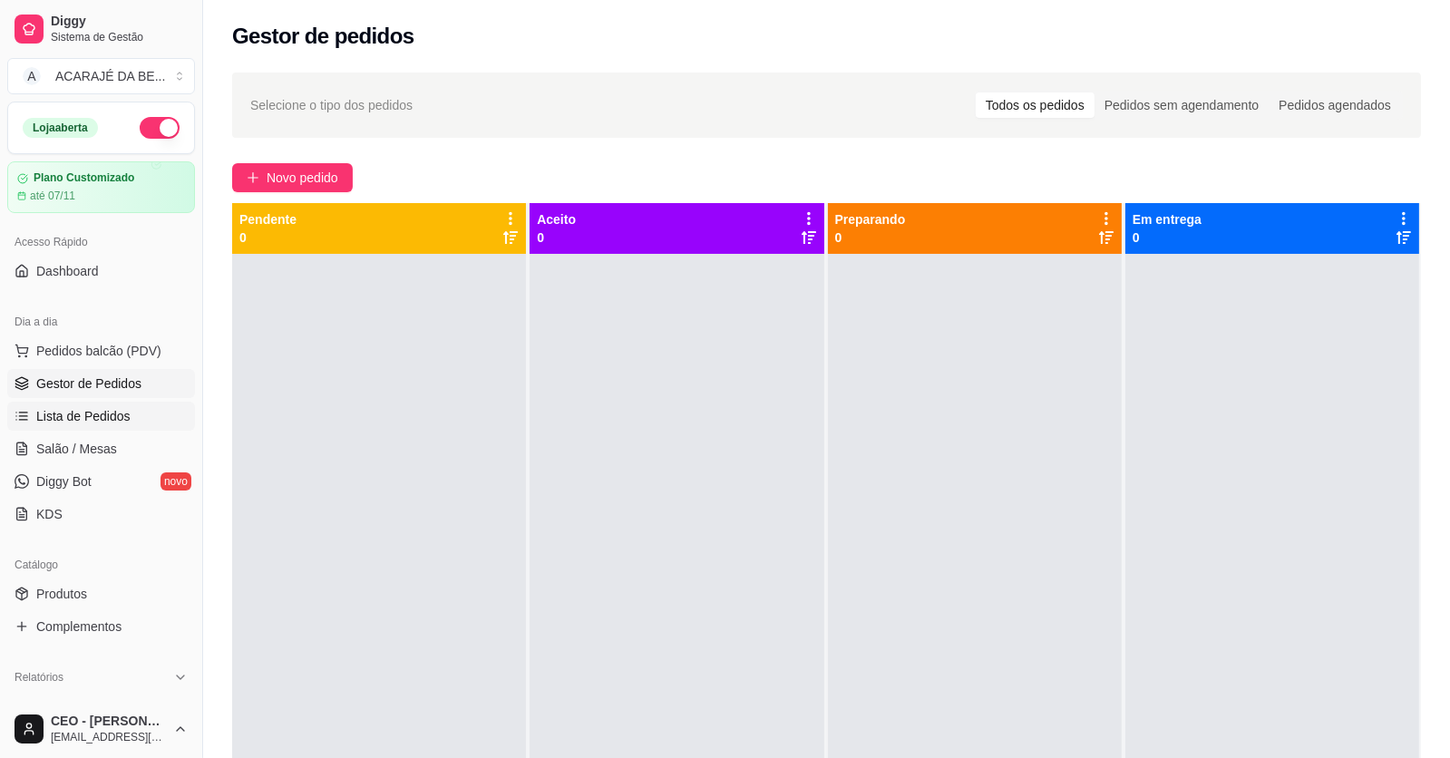
click at [95, 412] on span "Lista de Pedidos" at bounding box center [83, 416] width 94 height 18
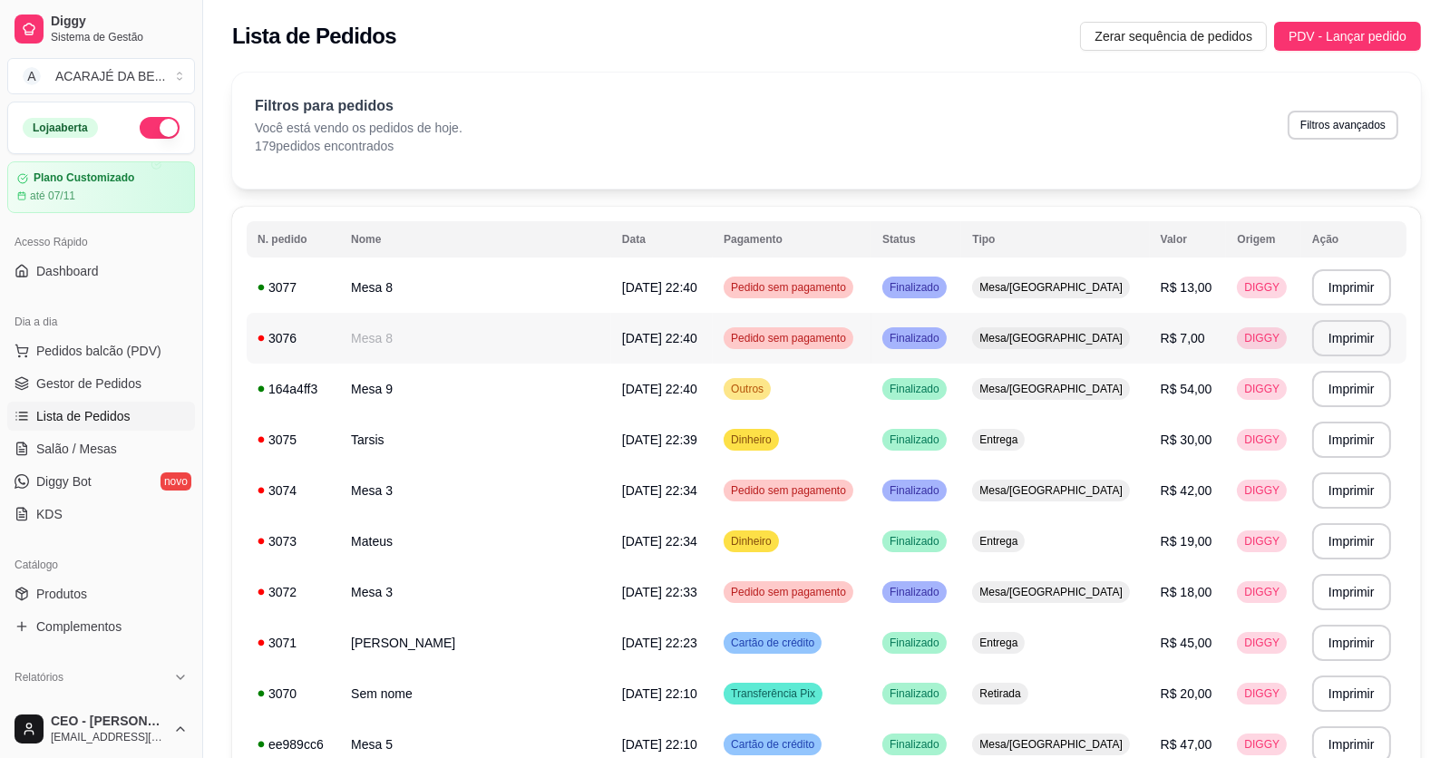
click at [854, 338] on td "Pedido sem pagamento" at bounding box center [792, 338] width 159 height 51
click at [89, 385] on span "Gestor de Pedidos" at bounding box center [88, 384] width 105 height 18
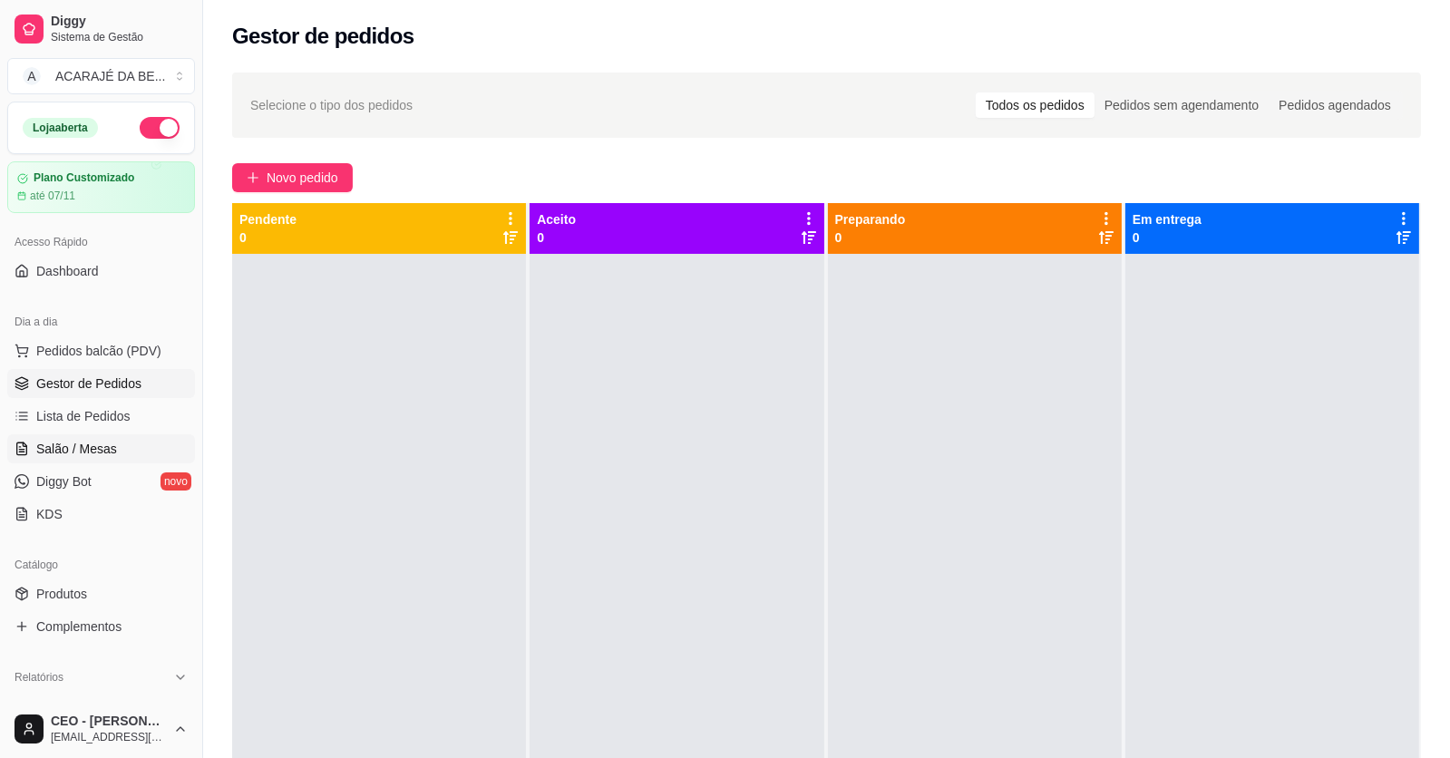
click at [64, 453] on span "Salão / Mesas" at bounding box center [76, 449] width 81 height 18
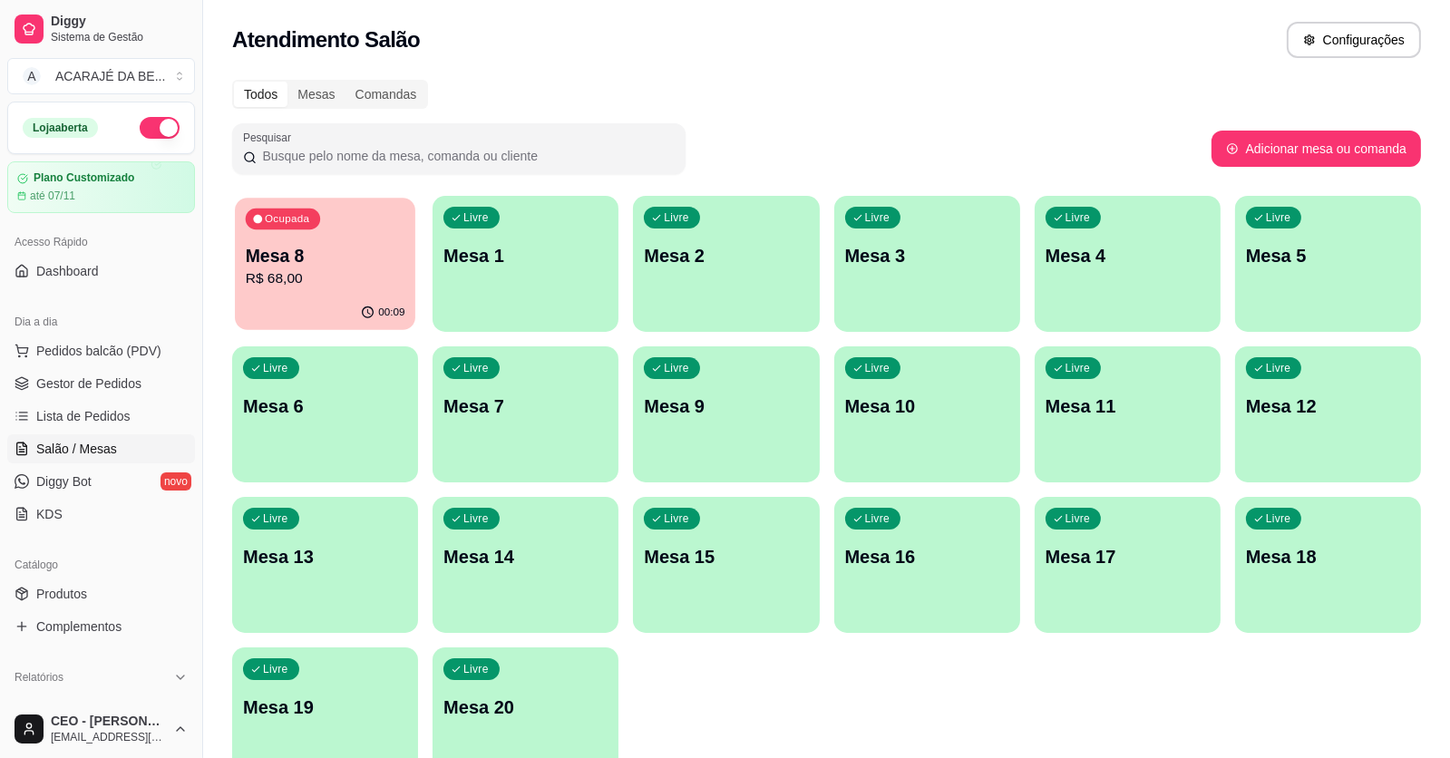
click at [394, 276] on p "R$ 68,00" at bounding box center [326, 278] width 160 height 21
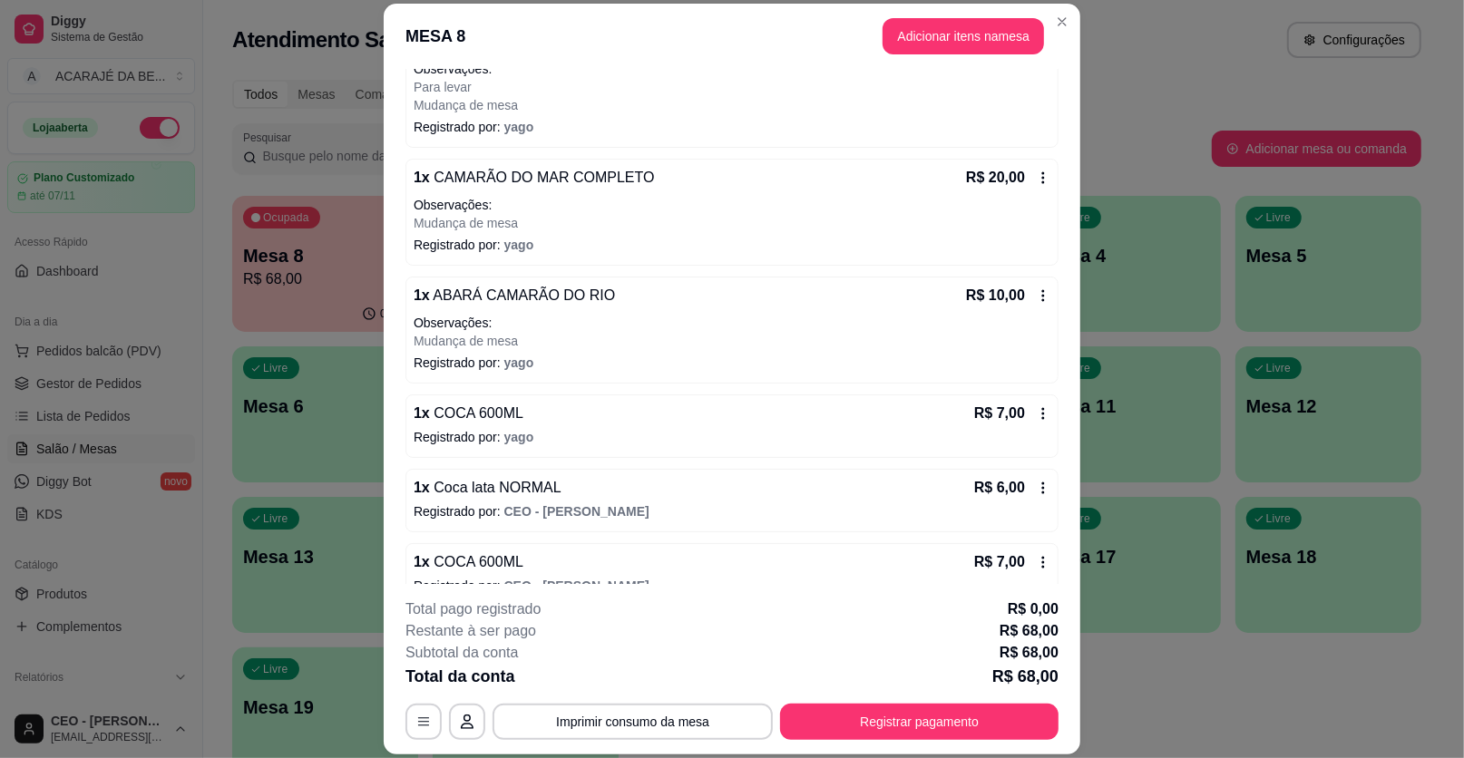
scroll to position [453, 0]
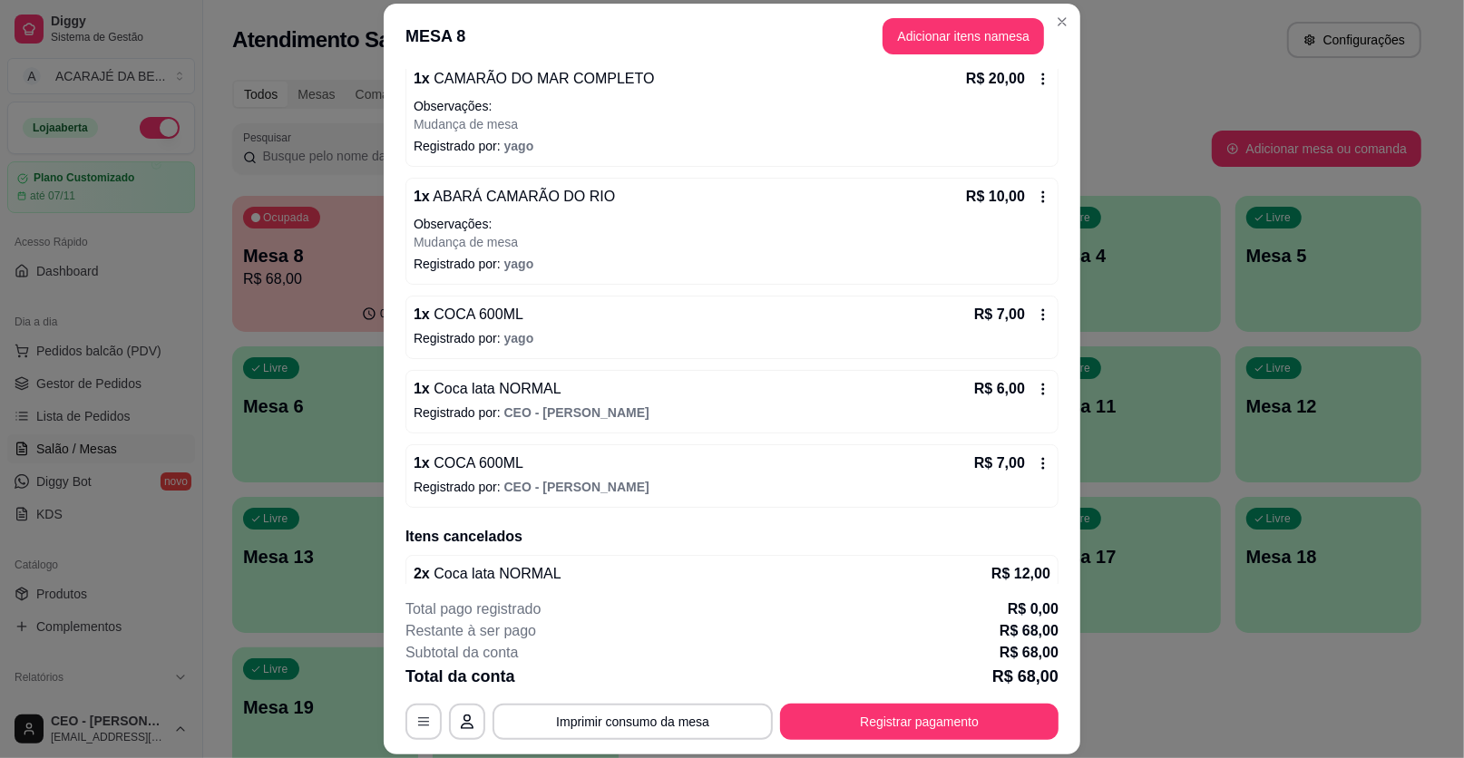
click at [1026, 320] on div "R$ 7,00" at bounding box center [1012, 315] width 76 height 22
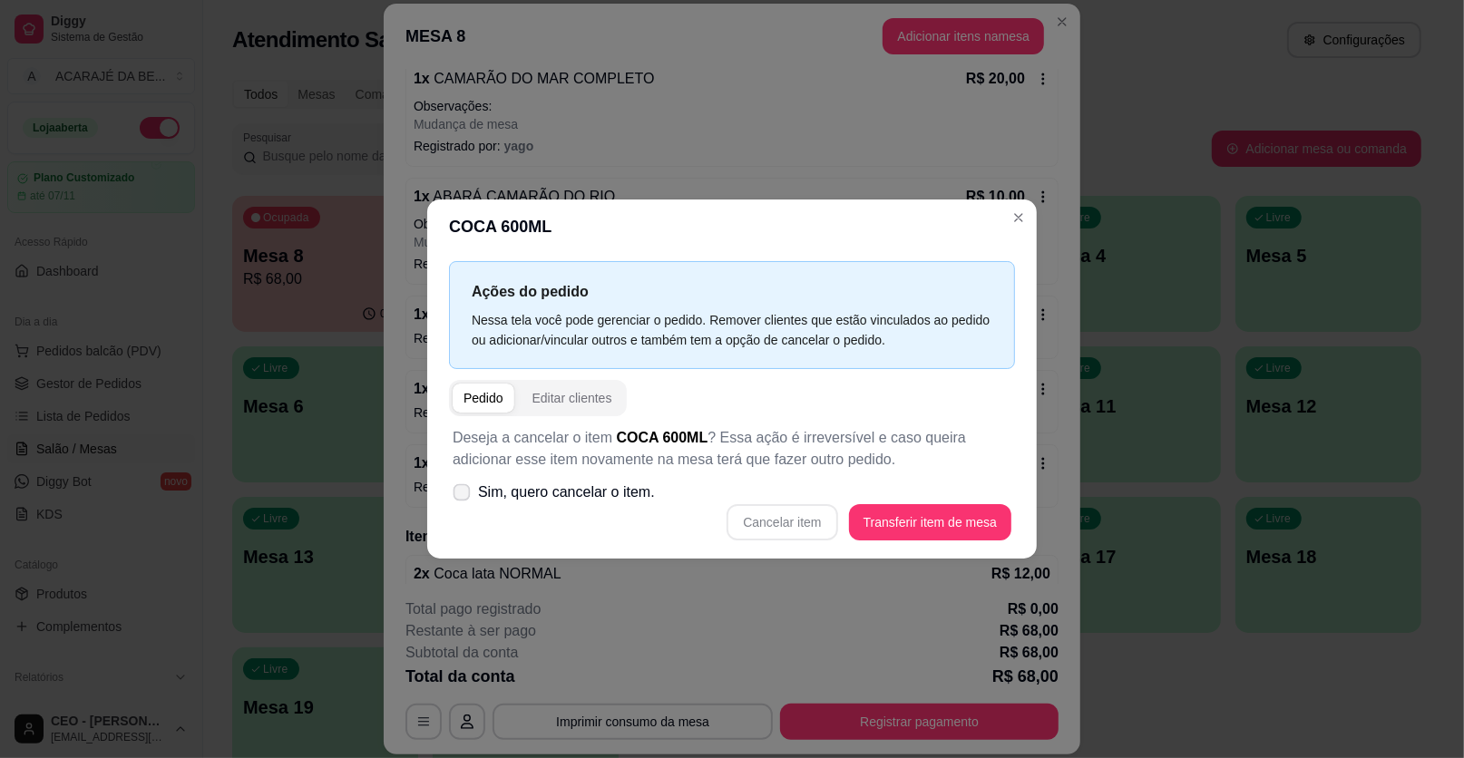
click at [536, 499] on span "Sim, quero cancelar o item." at bounding box center [566, 493] width 177 height 22
click at [463, 499] on input "Sim, quero cancelar o item." at bounding box center [458, 502] width 12 height 12
checkbox input "true"
click at [785, 521] on button "Cancelar item" at bounding box center [781, 522] width 111 height 36
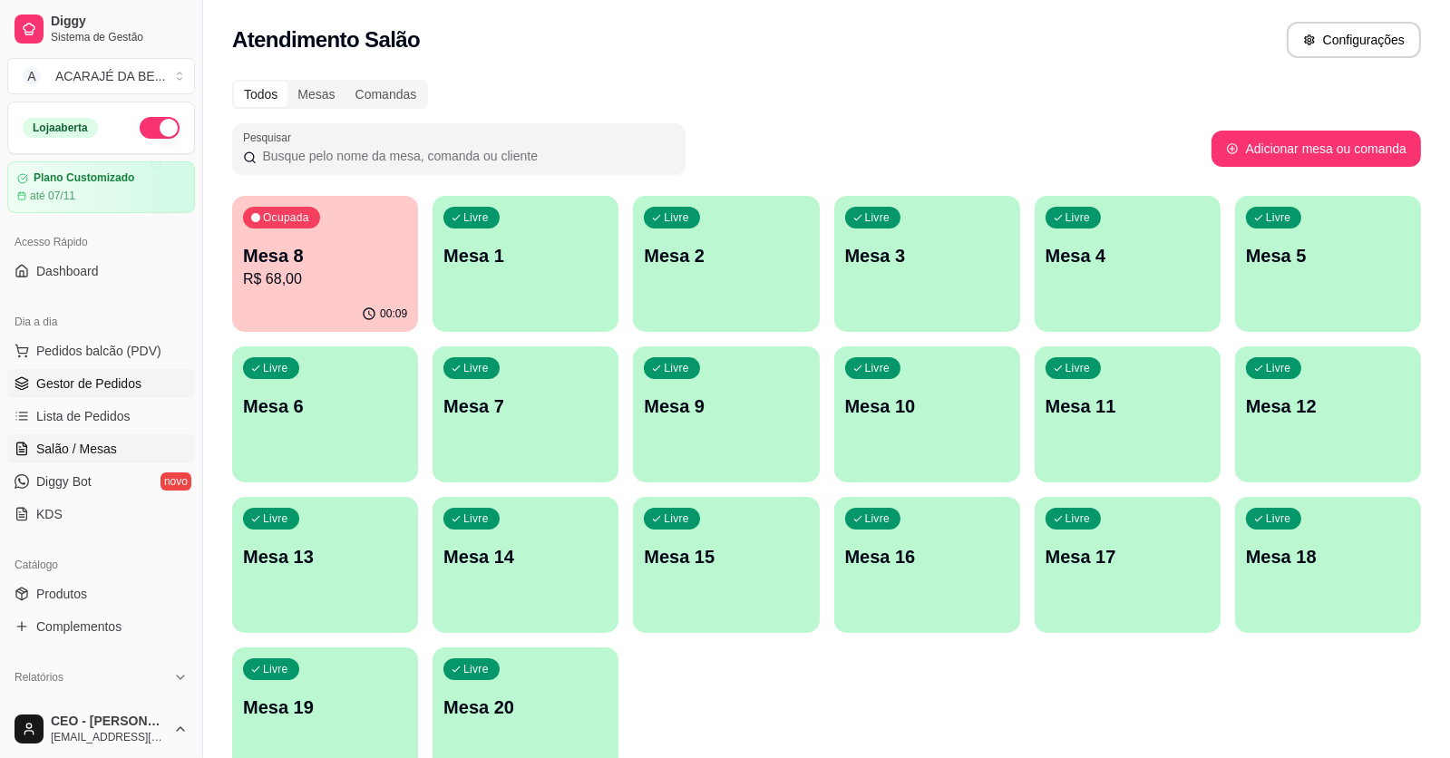
click at [75, 386] on span "Gestor de Pedidos" at bounding box center [88, 384] width 105 height 18
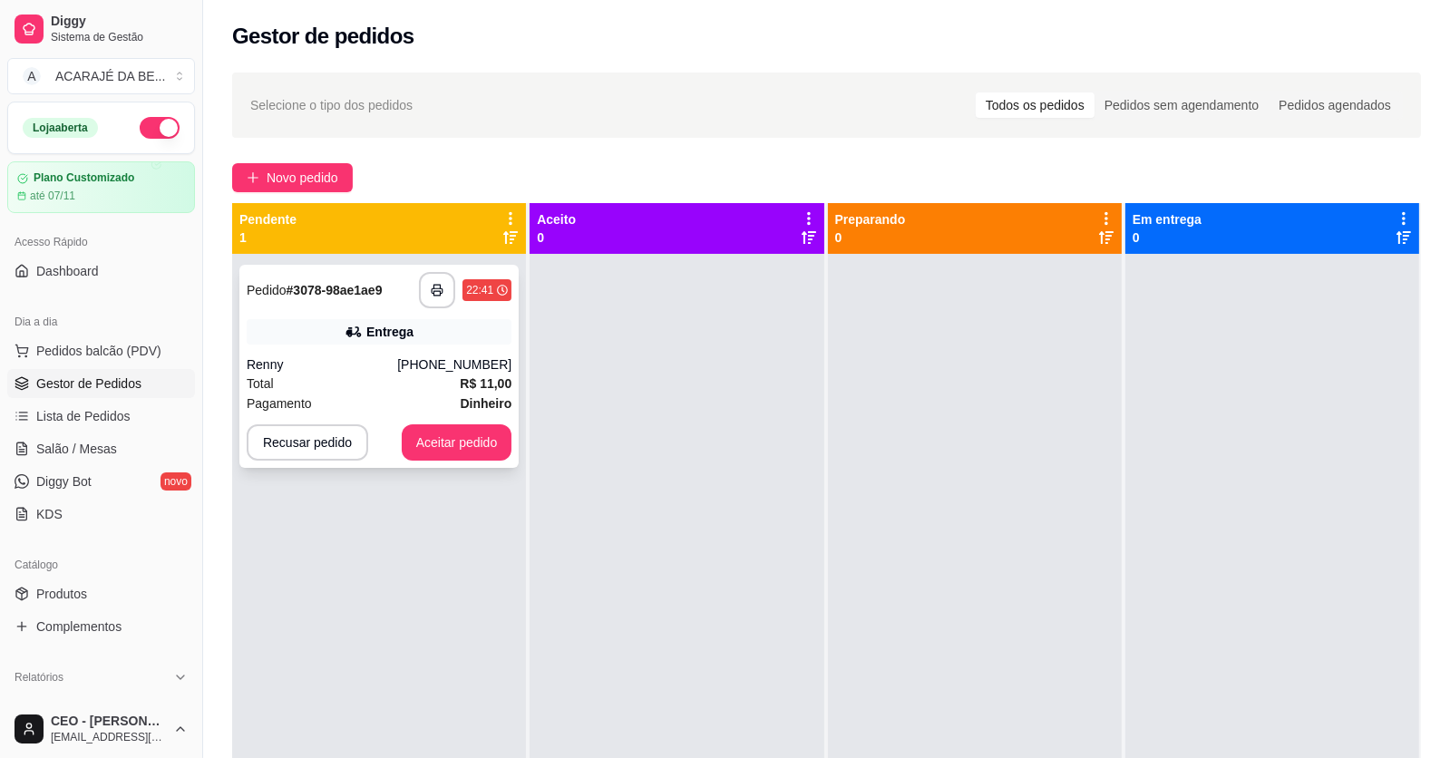
click at [399, 391] on div "Total R$ 11,00" at bounding box center [379, 384] width 265 height 20
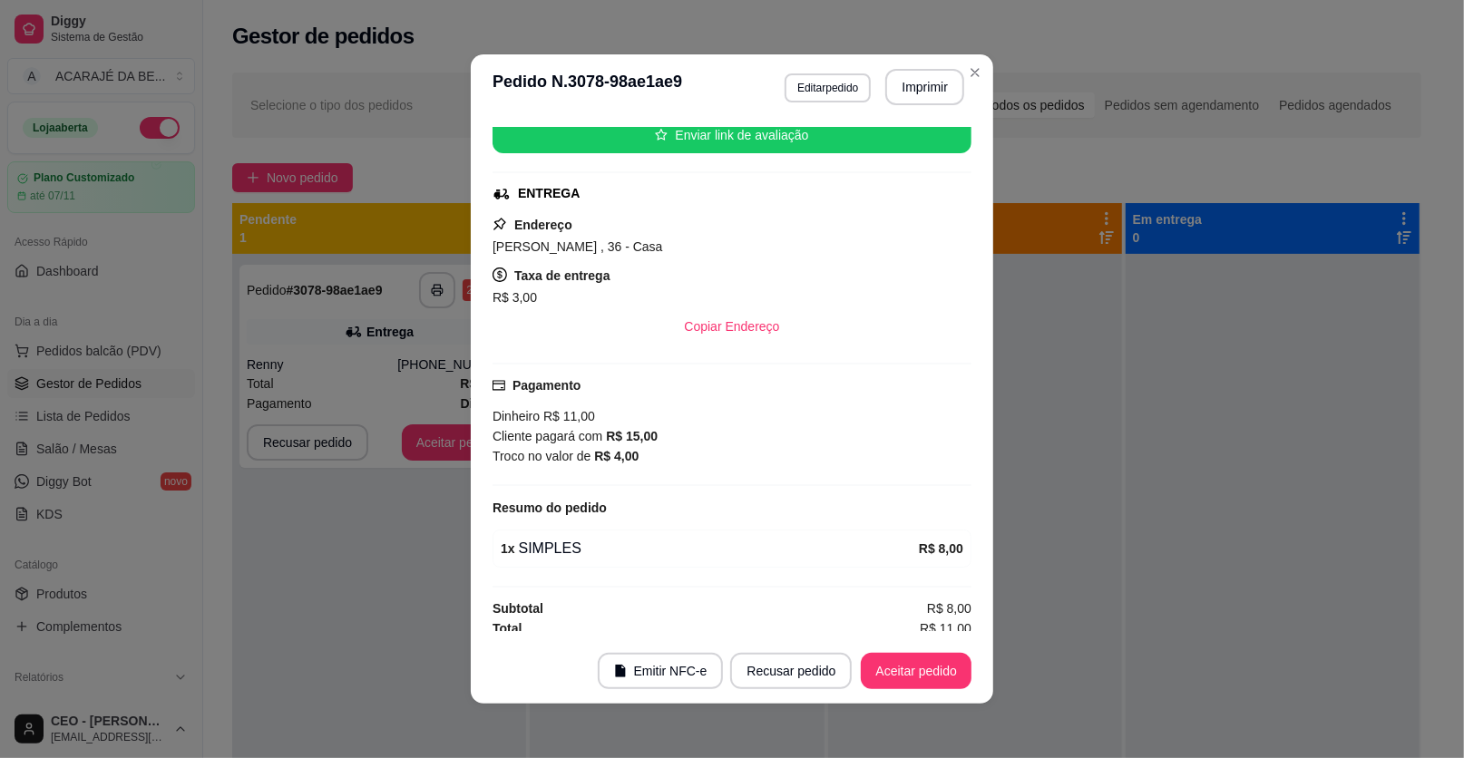
scroll to position [238, 0]
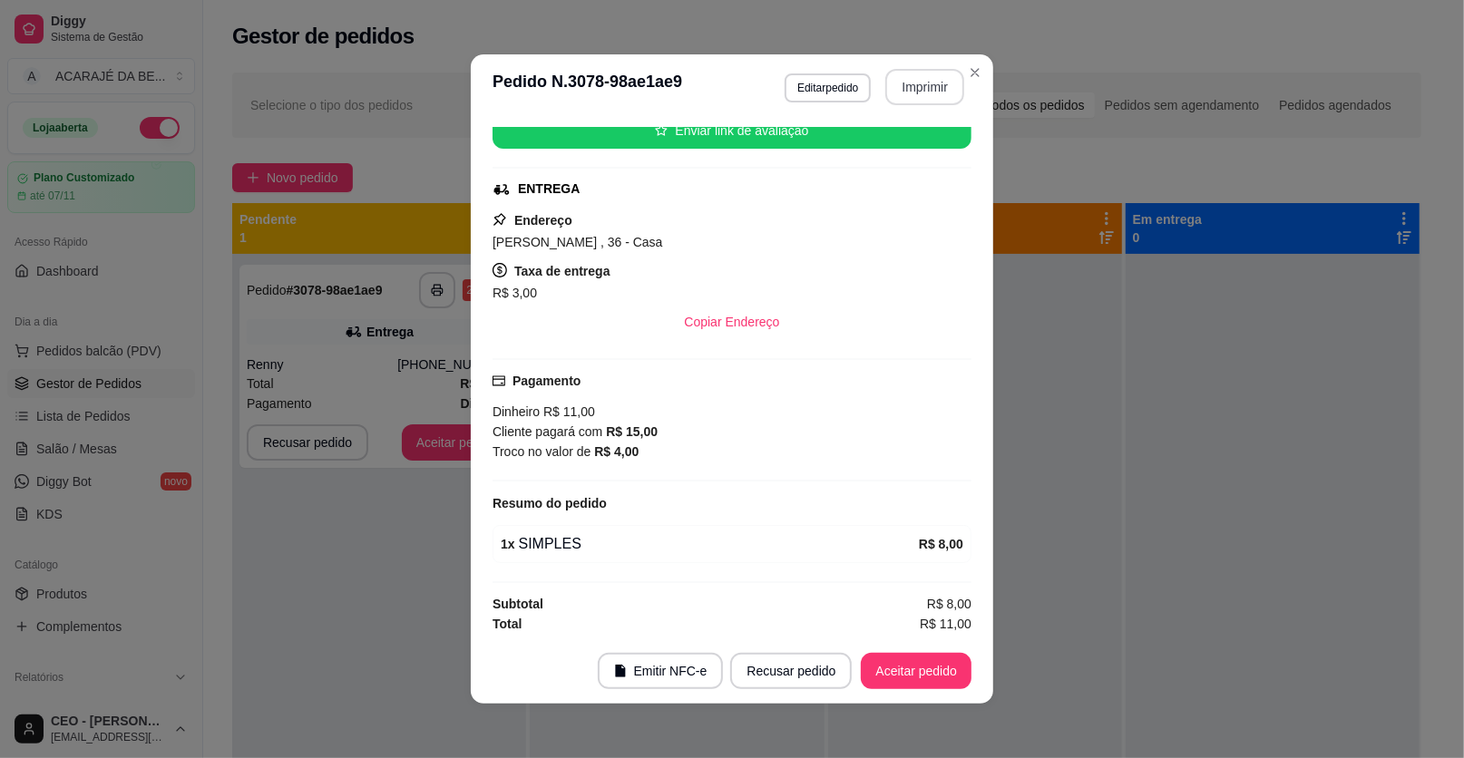
click at [917, 87] on button "Imprimir" at bounding box center [924, 87] width 79 height 36
click at [878, 668] on button "Aceitar pedido" at bounding box center [916, 671] width 111 height 36
click at [950, 668] on button "Aceitar pedido" at bounding box center [916, 671] width 111 height 36
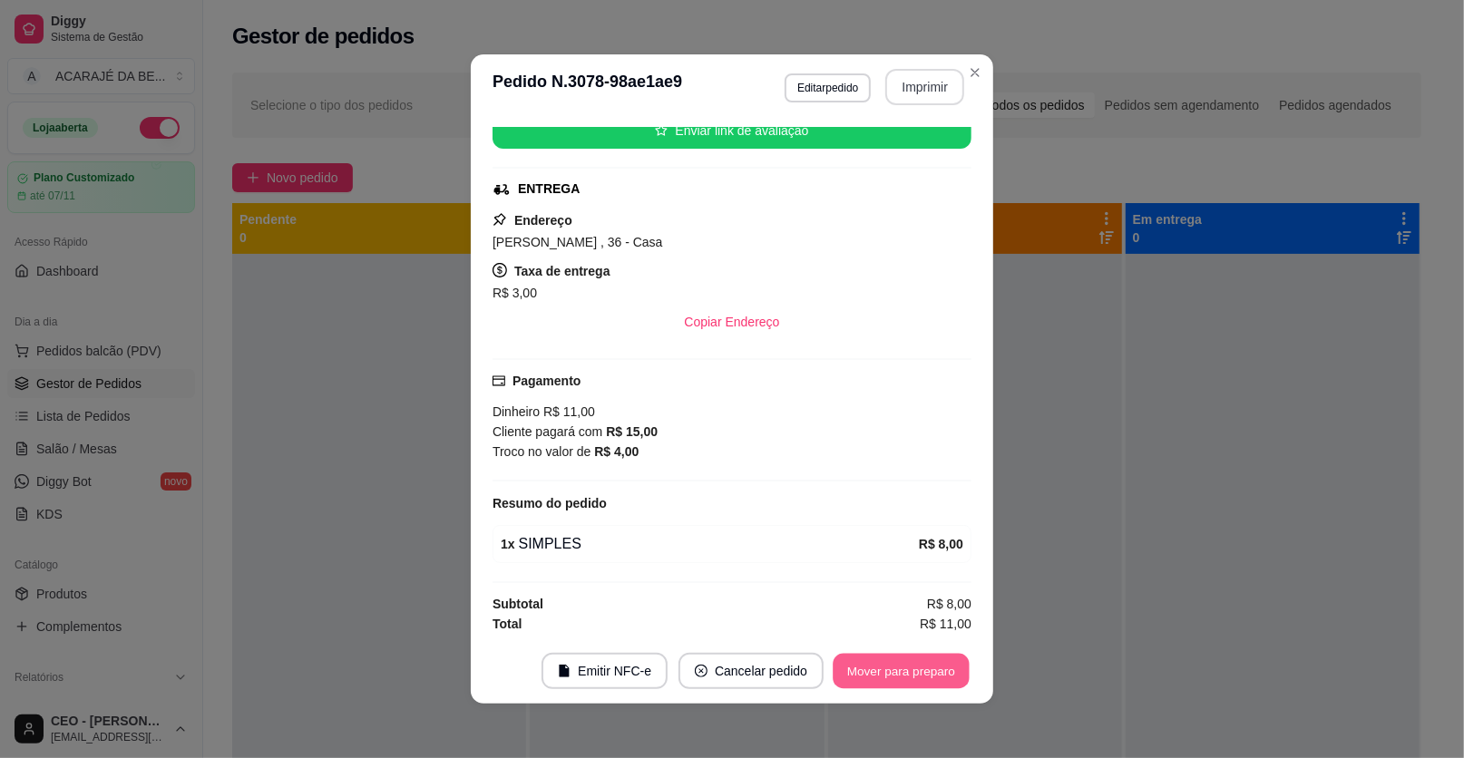
click at [951, 668] on button "Mover para preparo" at bounding box center [901, 671] width 136 height 35
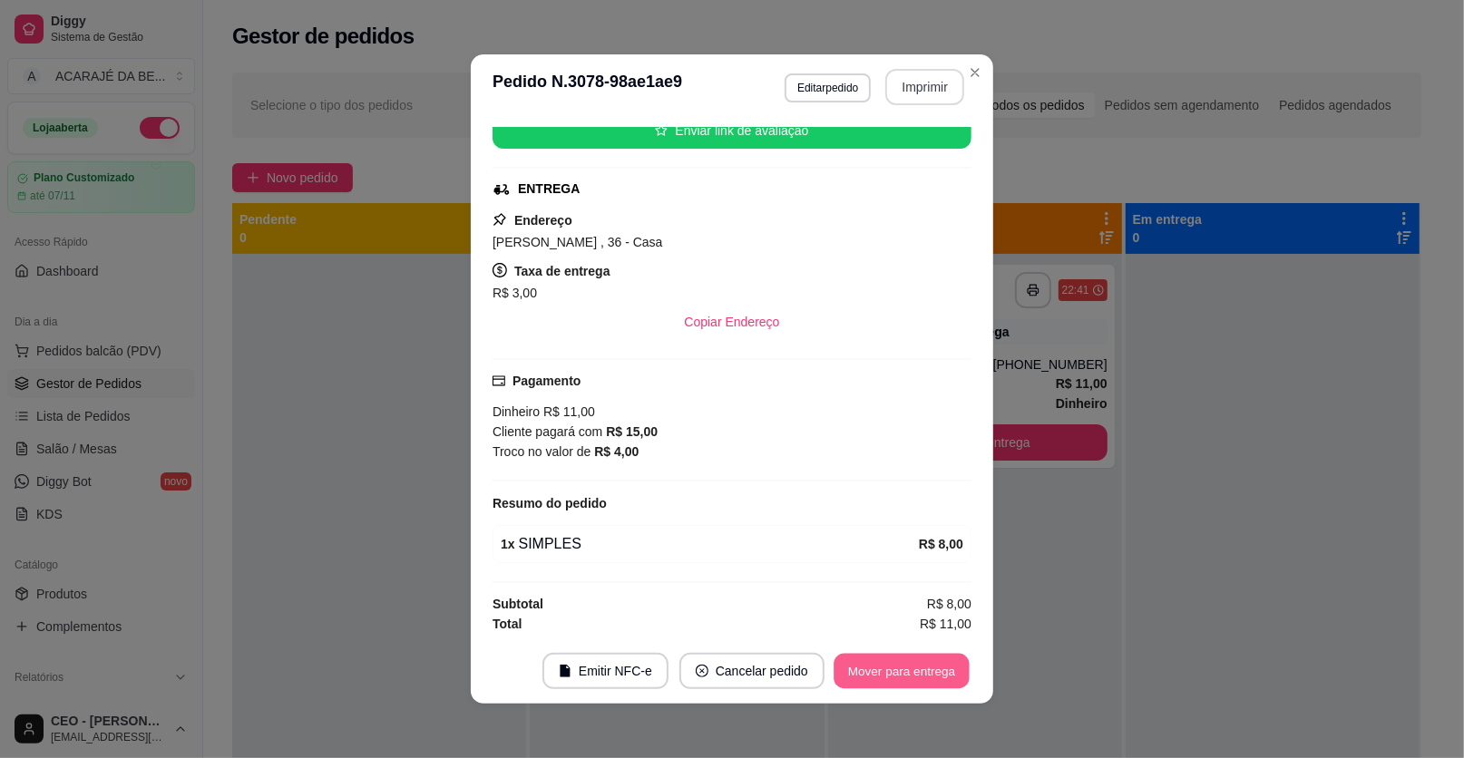
click at [951, 668] on button "Mover para entrega" at bounding box center [902, 671] width 136 height 35
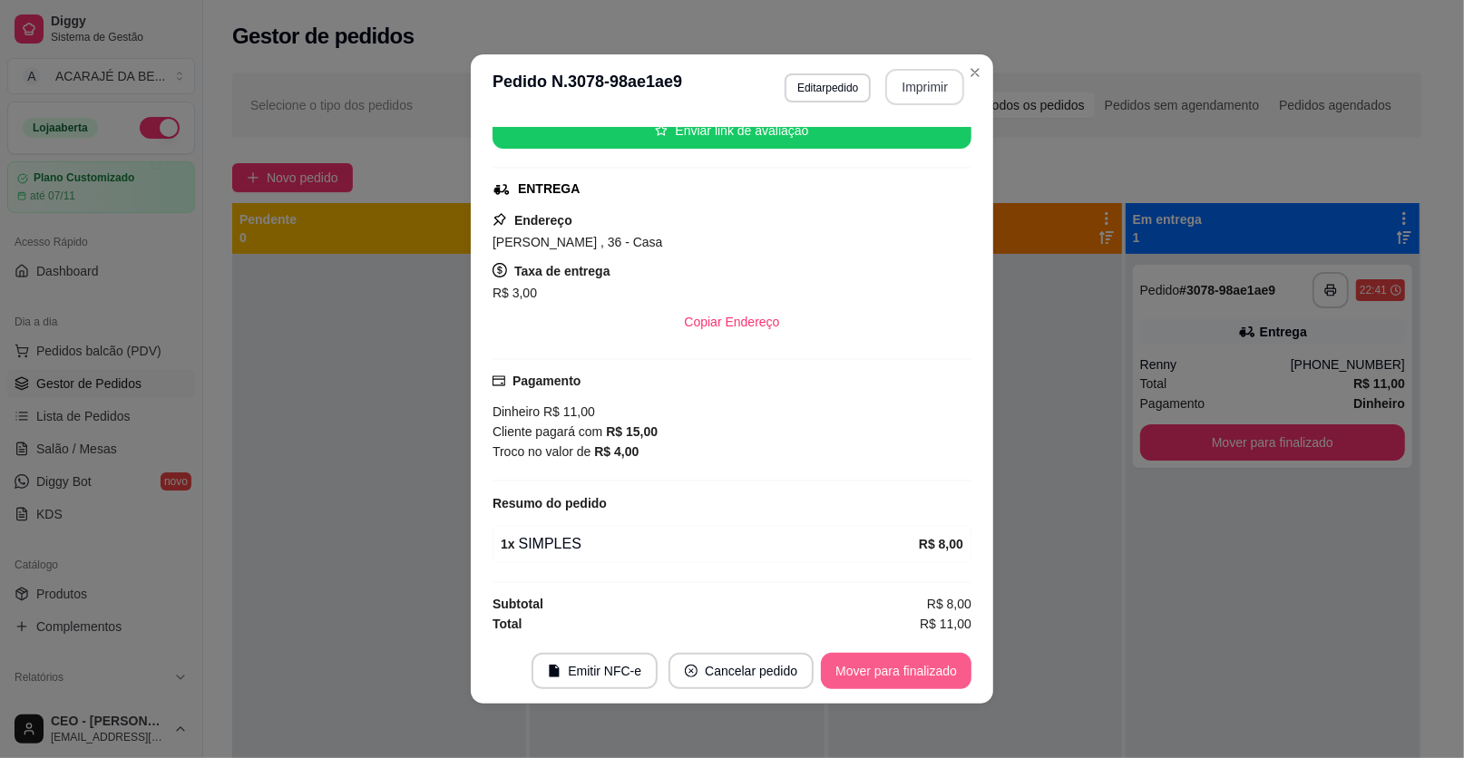
click at [951, 668] on button "Mover para finalizado" at bounding box center [896, 671] width 151 height 36
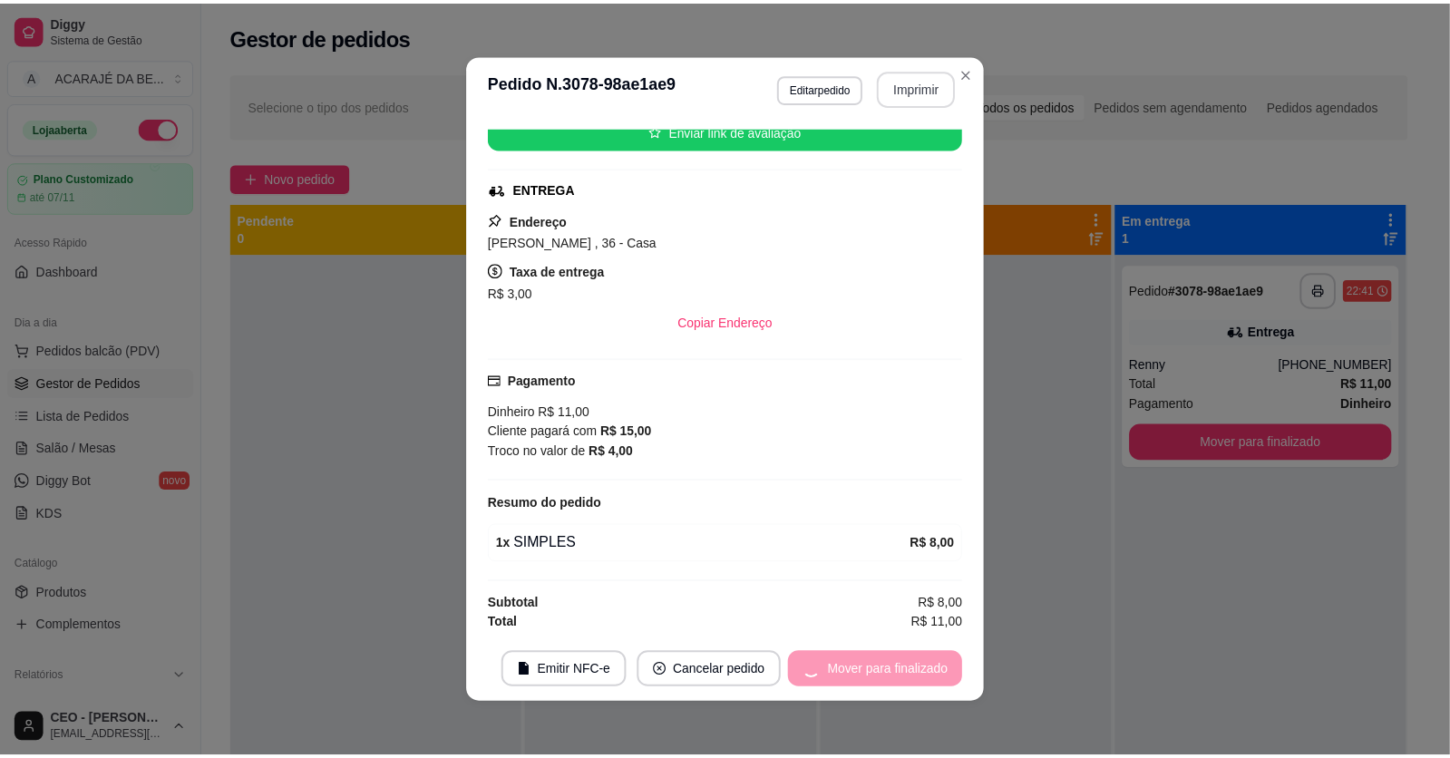
scroll to position [195, 0]
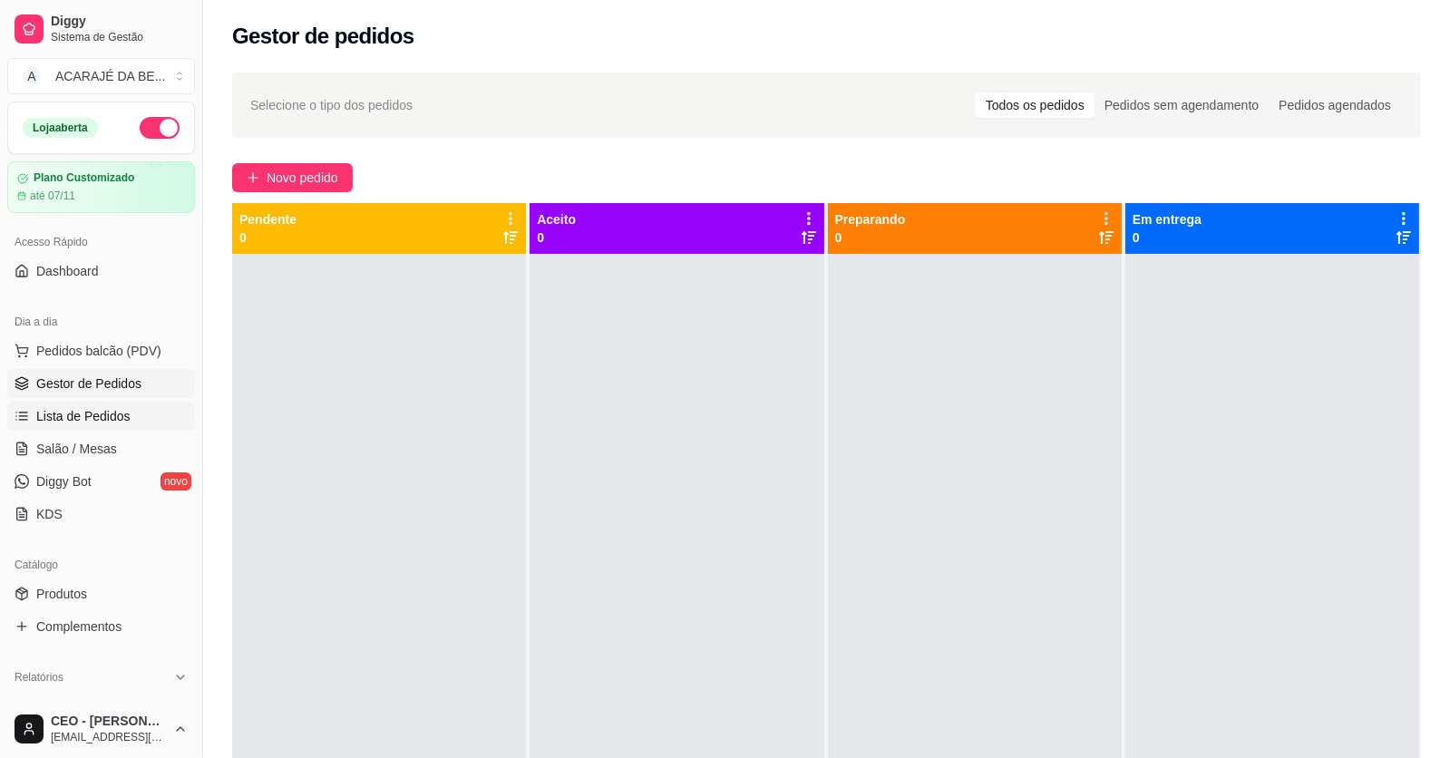
click at [102, 402] on link "Lista de Pedidos" at bounding box center [101, 416] width 188 height 29
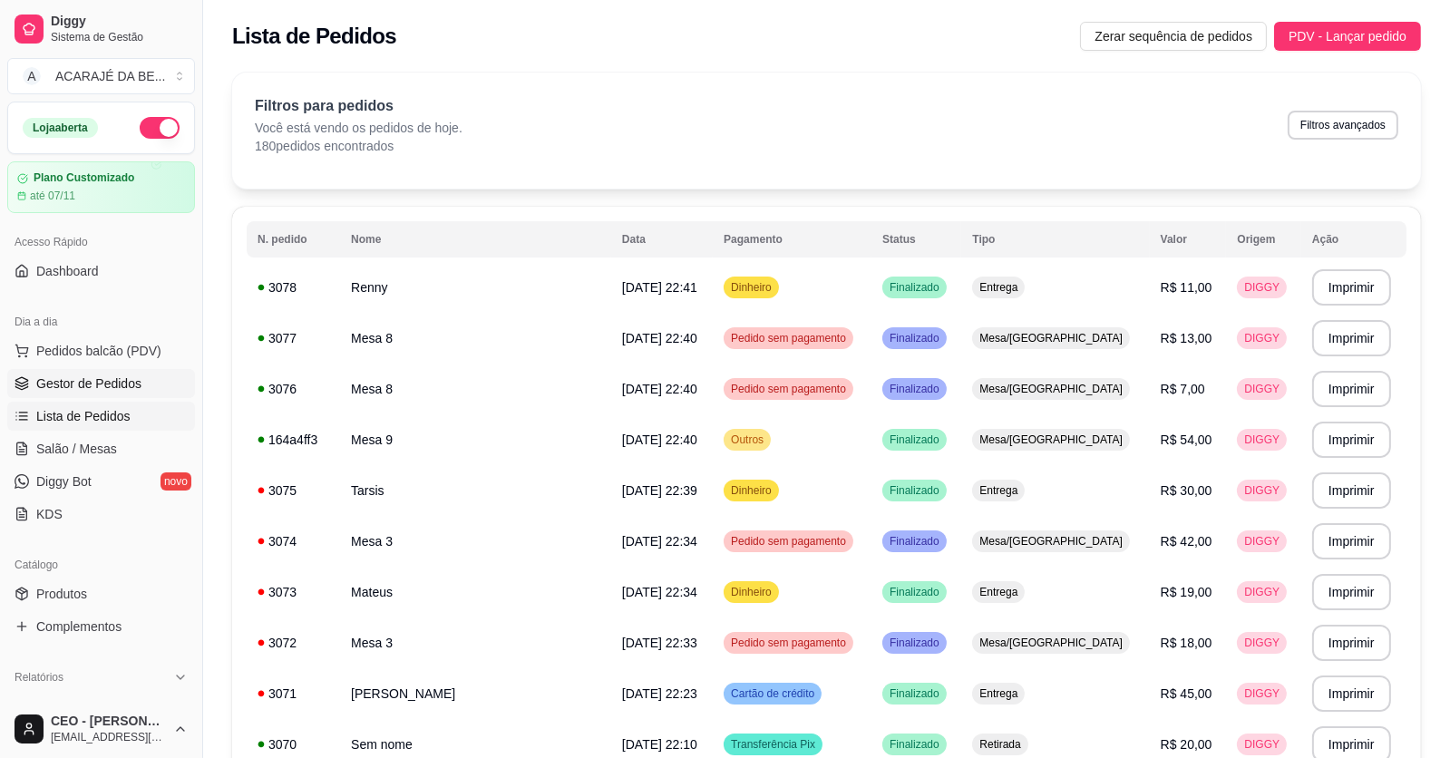
click at [102, 387] on span "Gestor de Pedidos" at bounding box center [88, 384] width 105 height 18
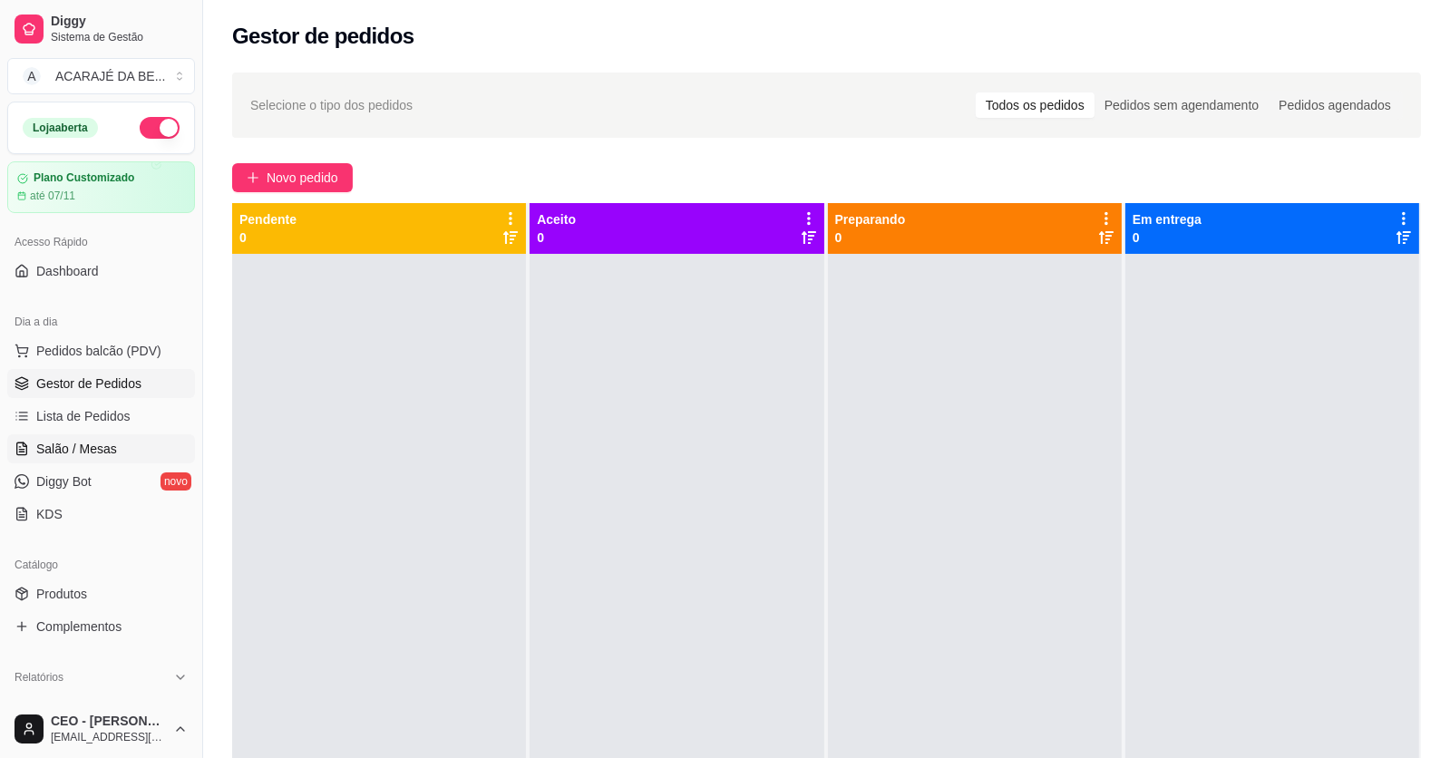
click at [57, 453] on span "Salão / Mesas" at bounding box center [76, 449] width 81 height 18
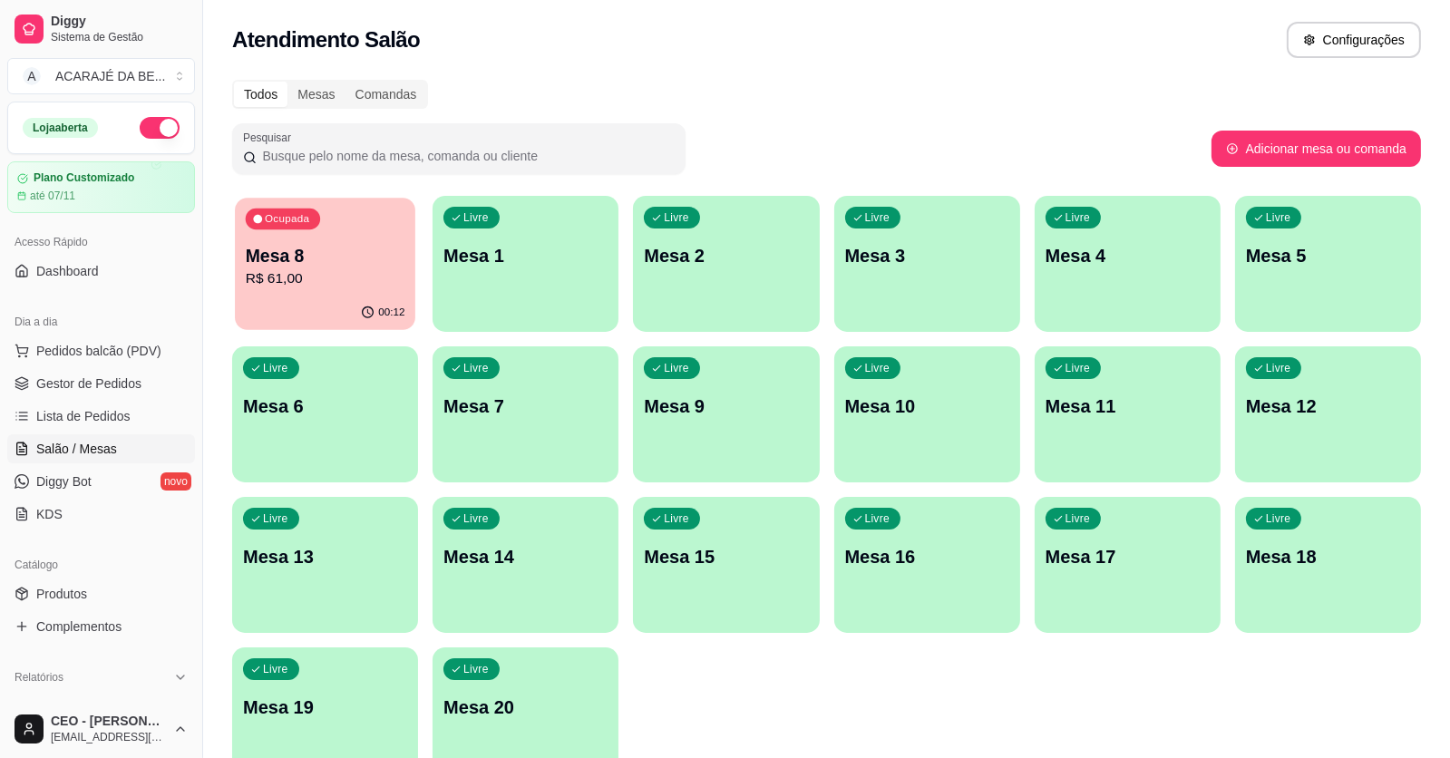
click at [341, 284] on p "R$ 61,00" at bounding box center [326, 278] width 160 height 21
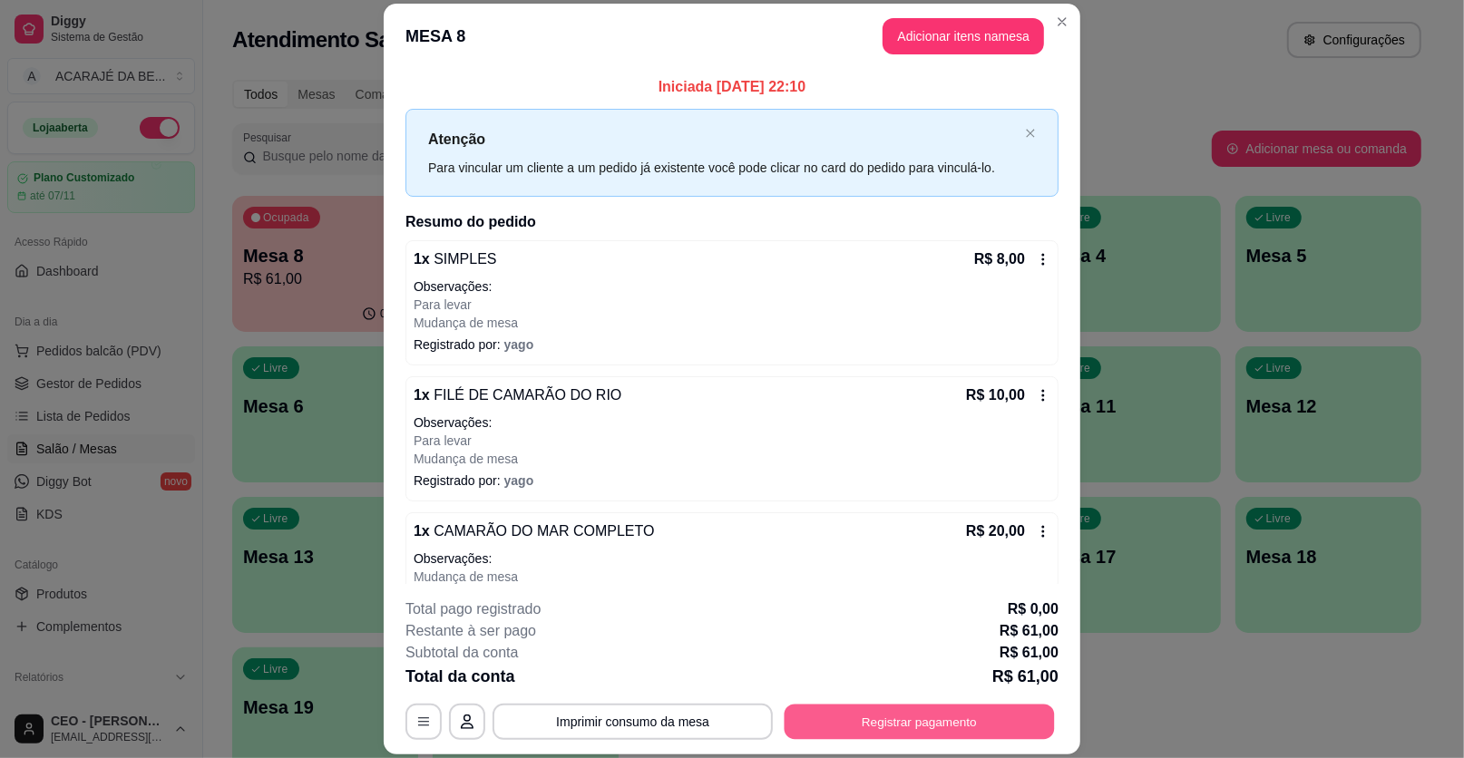
click at [978, 711] on button "Registrar pagamento" at bounding box center [920, 721] width 270 height 35
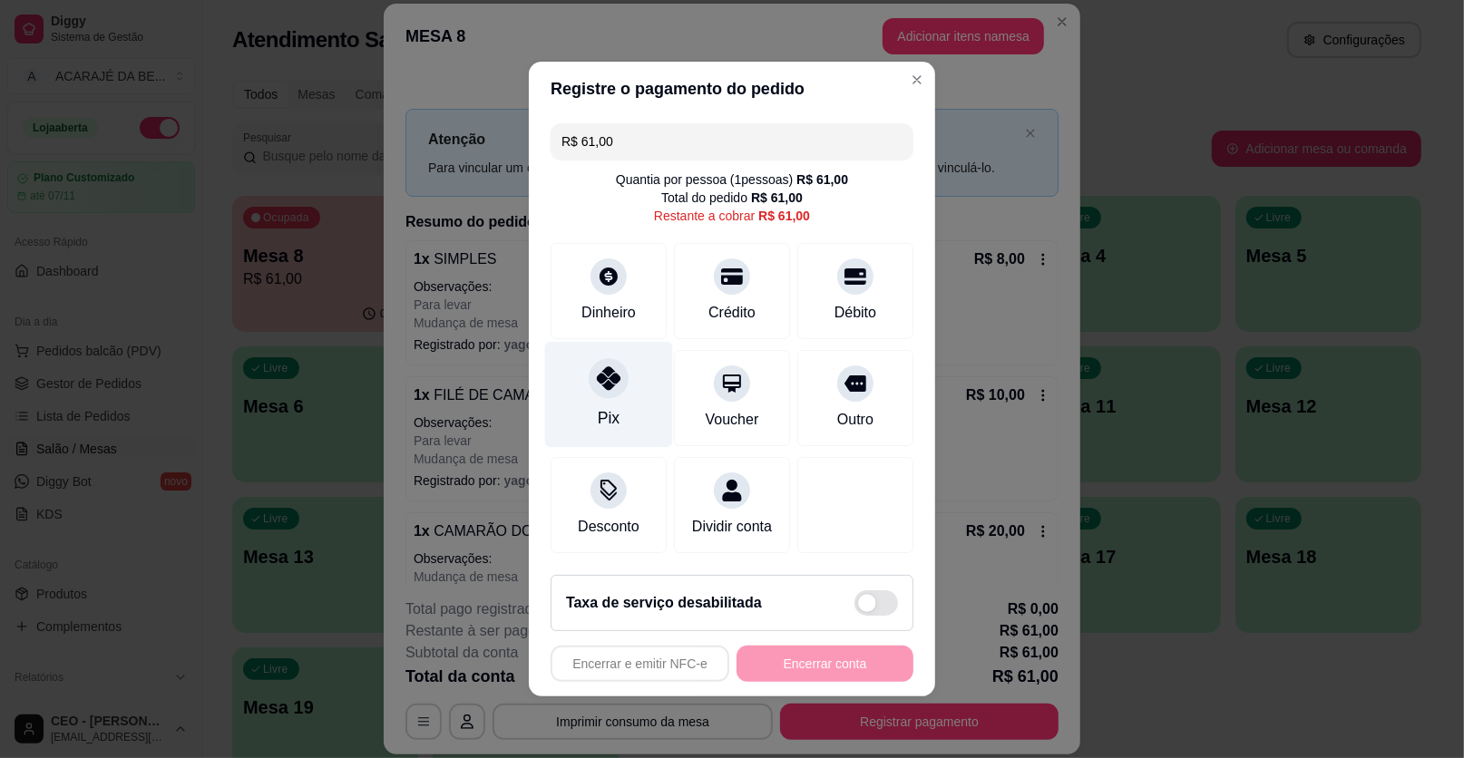
click at [632, 400] on div "Pix" at bounding box center [609, 395] width 128 height 106
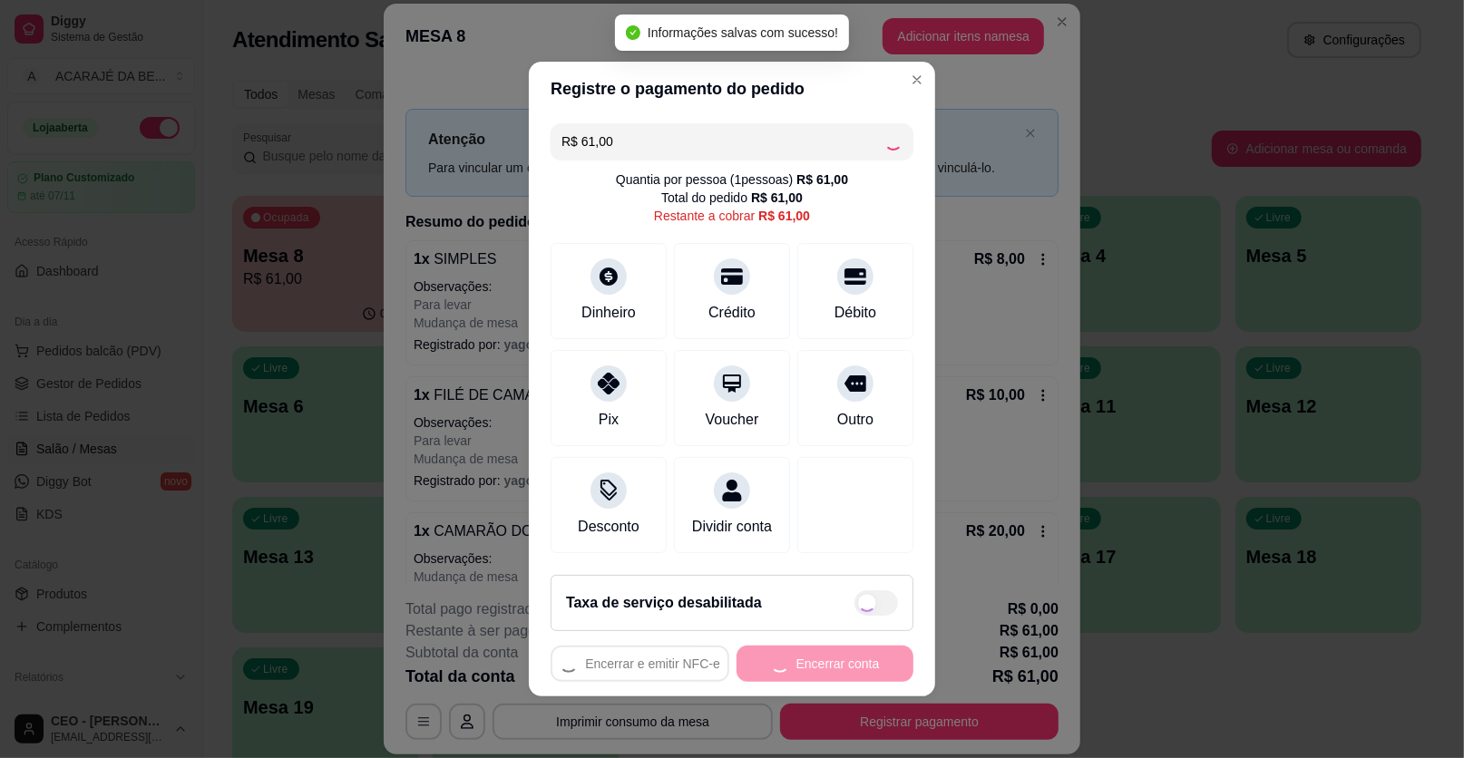
type input "R$ 0,00"
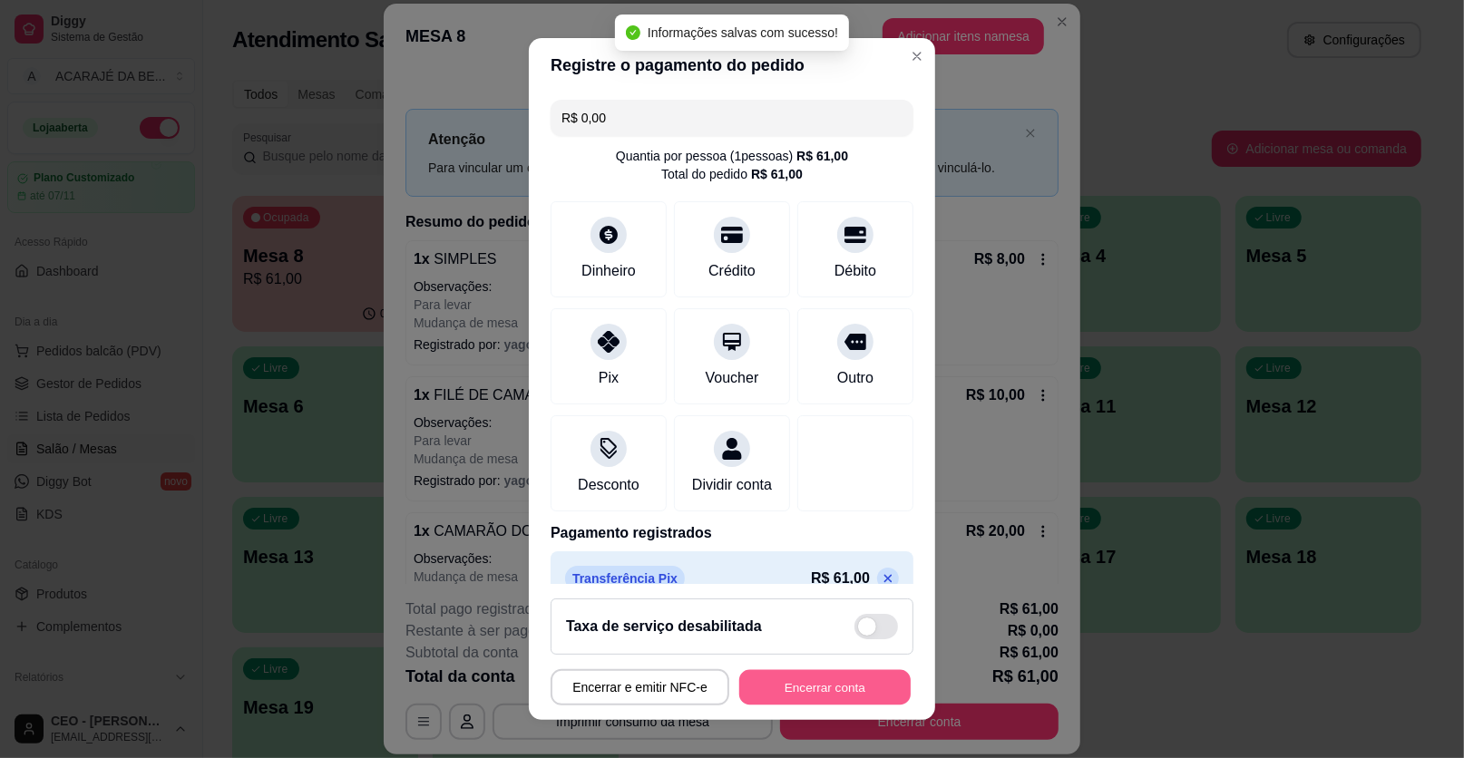
click at [825, 685] on button "Encerrar conta" at bounding box center [824, 687] width 171 height 35
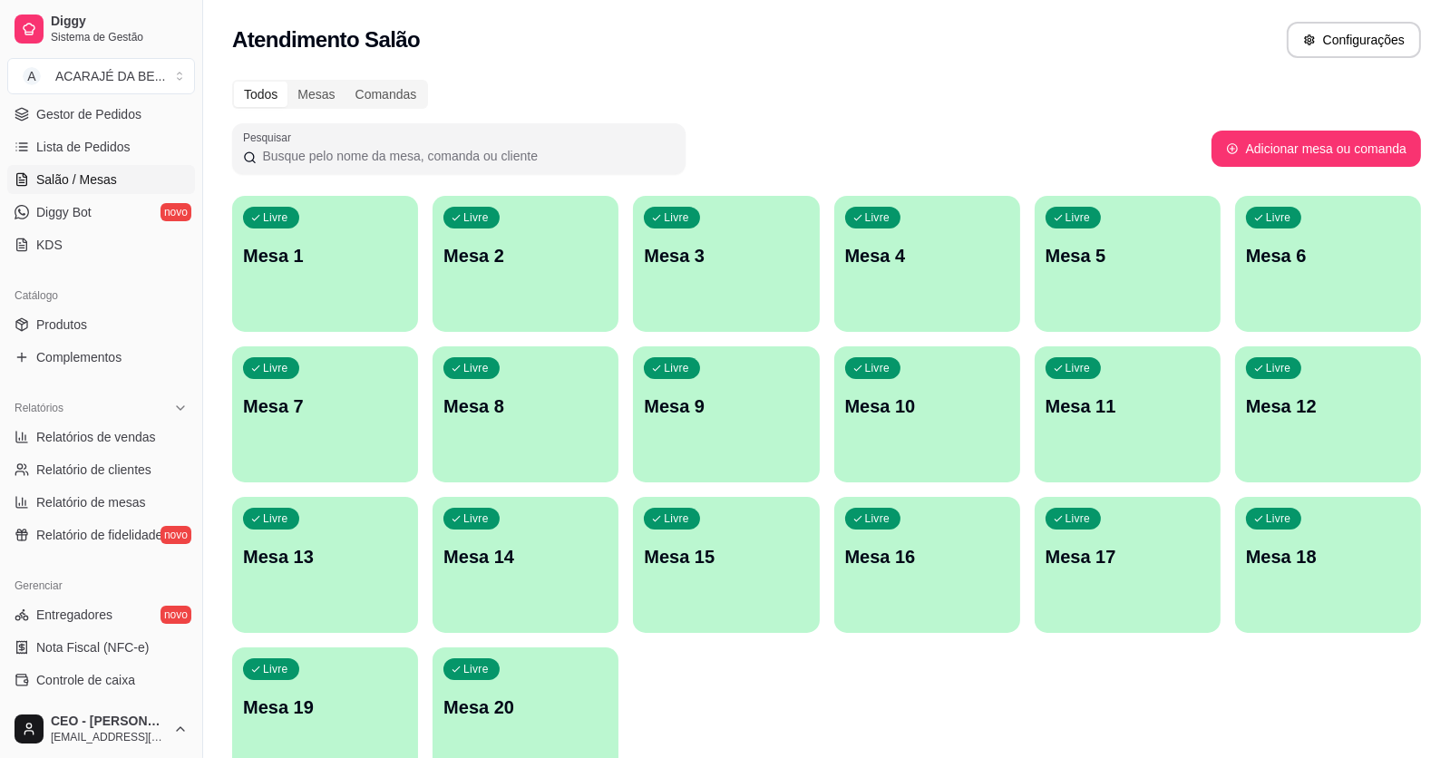
scroll to position [272, 0]
click at [79, 675] on span "Controle de caixa" at bounding box center [85, 677] width 99 height 18
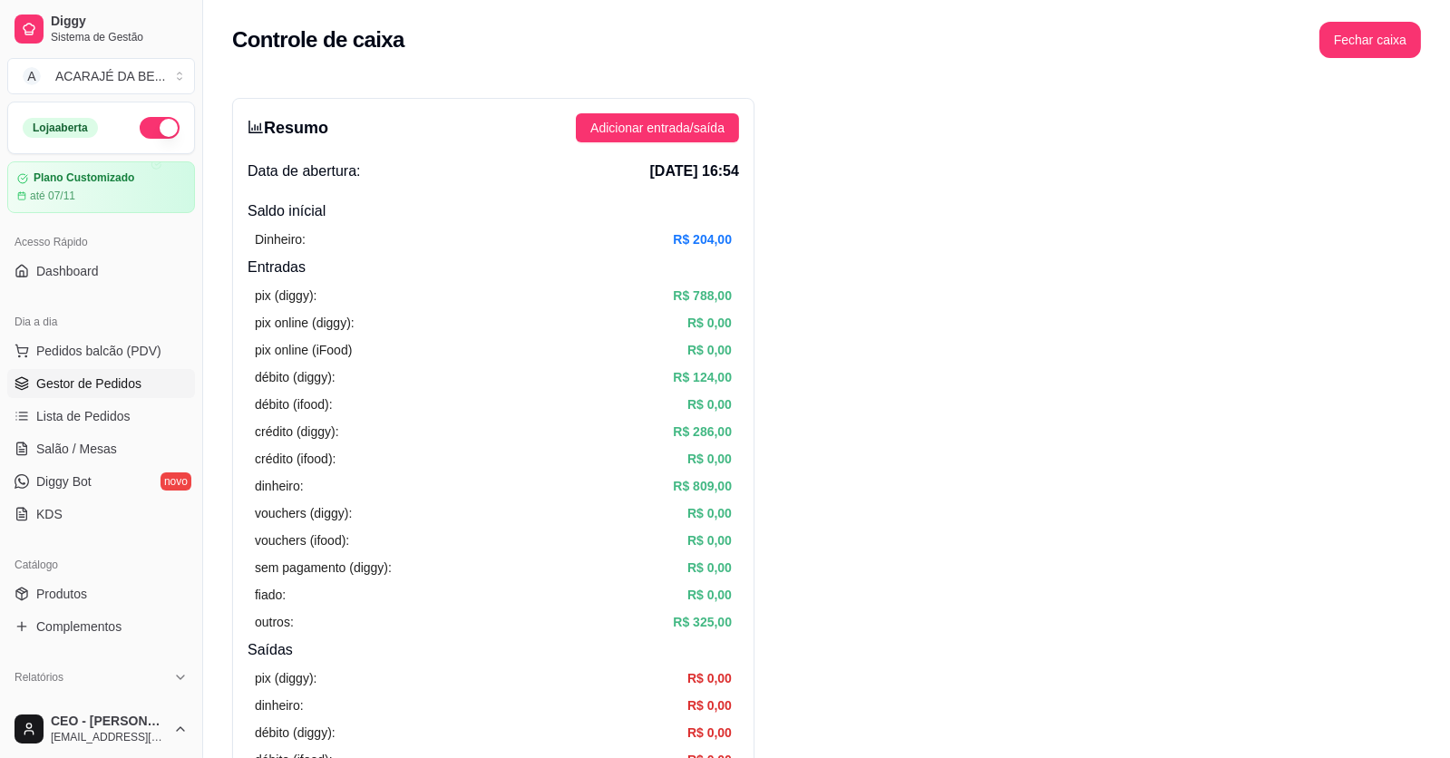
click at [91, 385] on span "Gestor de Pedidos" at bounding box center [88, 384] width 105 height 18
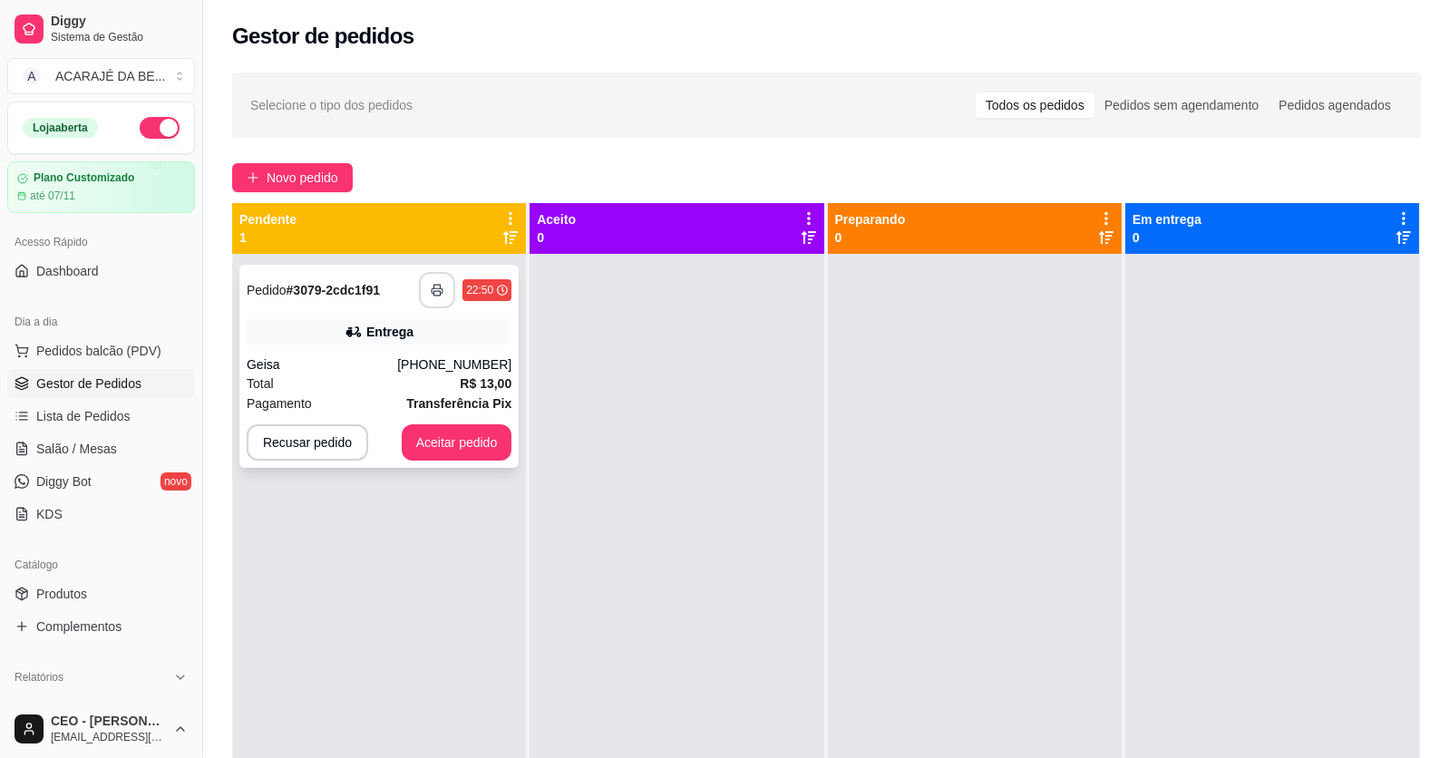
click at [435, 295] on rect "button" at bounding box center [437, 293] width 6 height 5
click at [435, 444] on button "Aceitar pedido" at bounding box center [457, 442] width 111 height 36
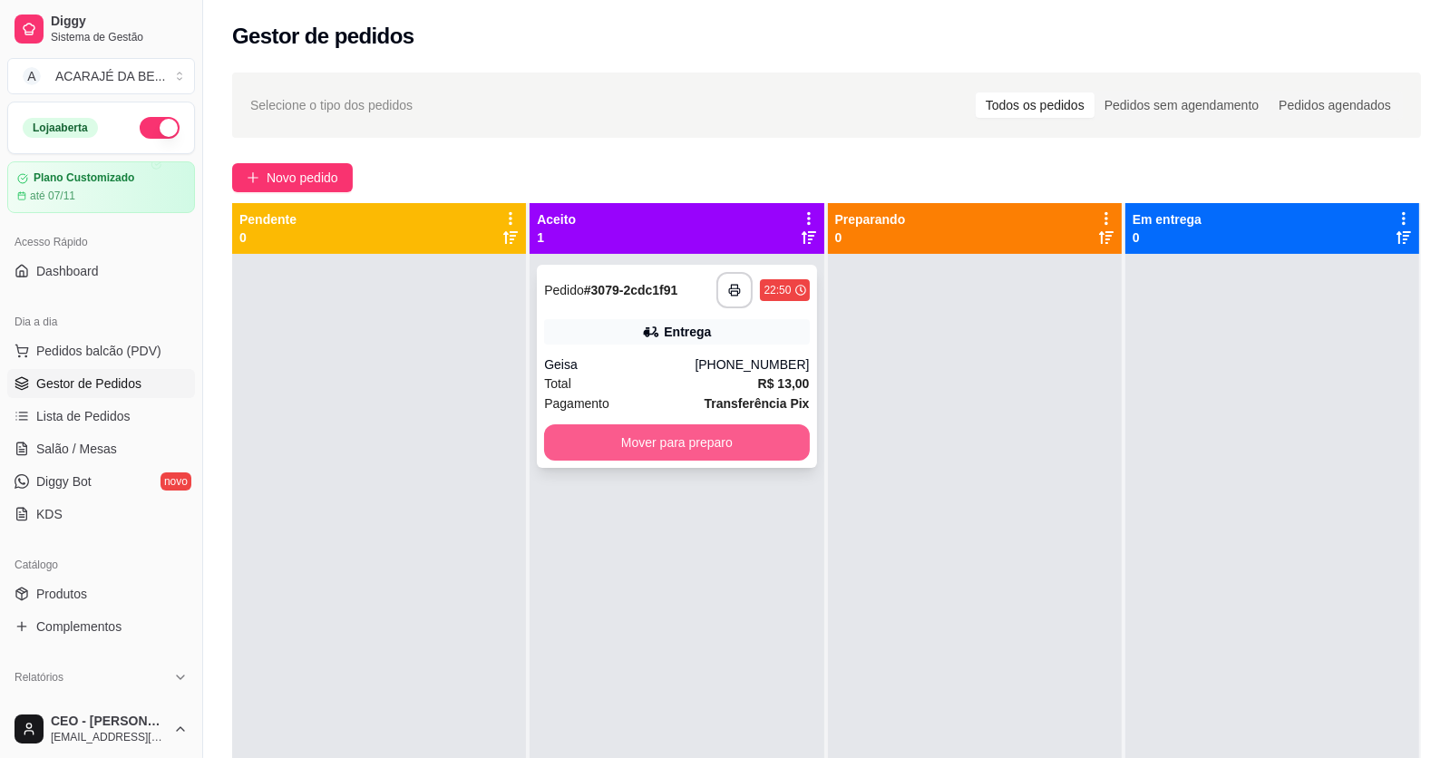
click at [616, 448] on button "Mover para preparo" at bounding box center [676, 442] width 265 height 36
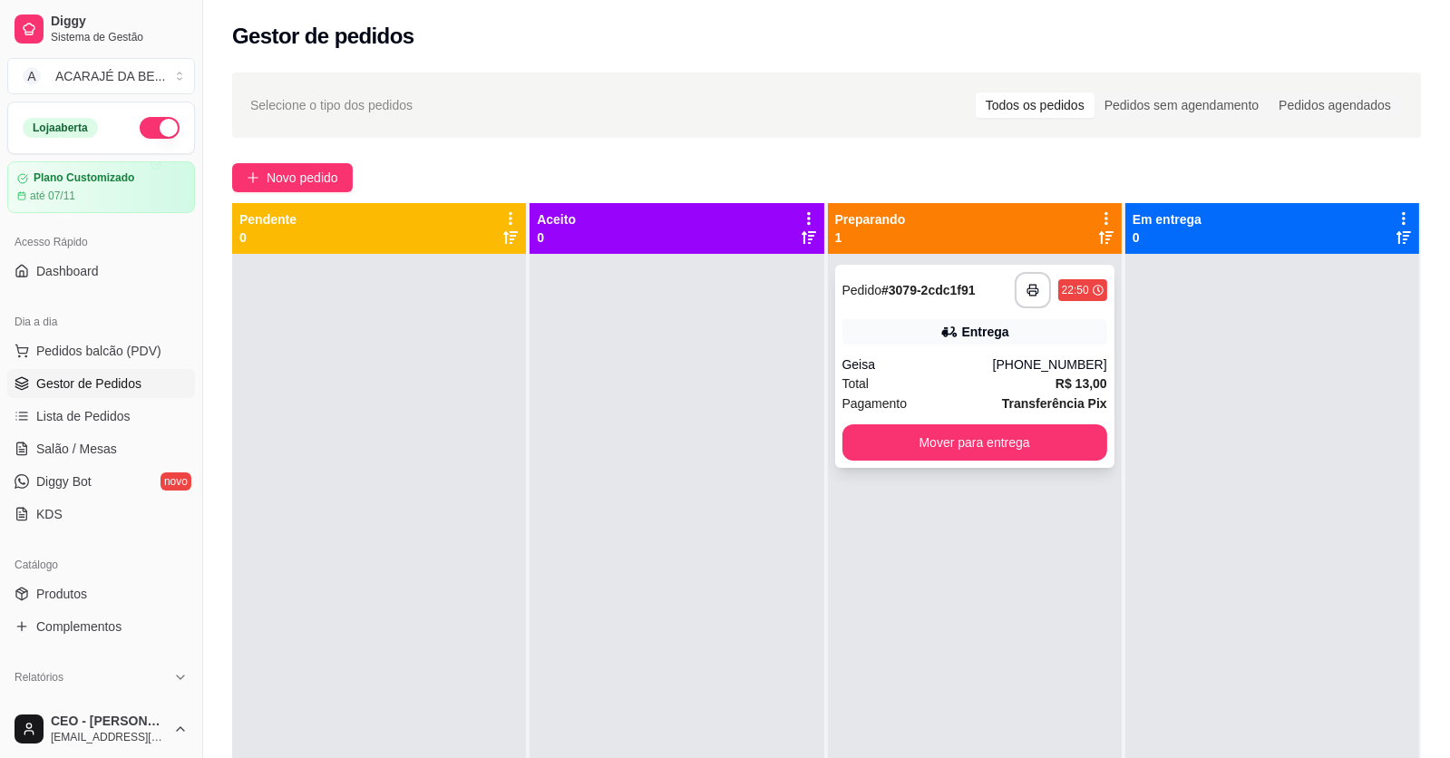
click at [1086, 463] on div "**********" at bounding box center [974, 366] width 279 height 203
click at [1041, 439] on button "Mover para entrega" at bounding box center [974, 442] width 257 height 35
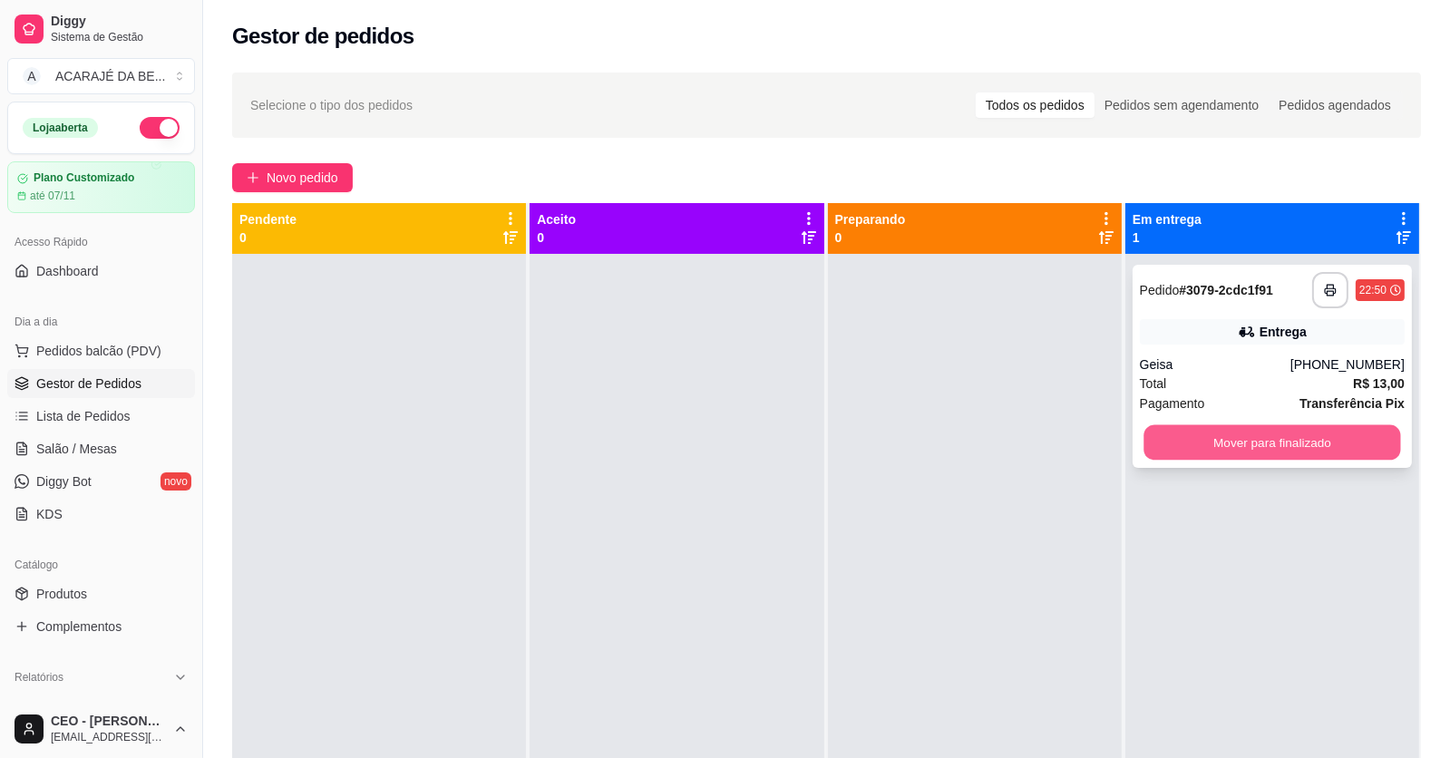
click at [1314, 442] on button "Mover para finalizado" at bounding box center [1272, 442] width 257 height 35
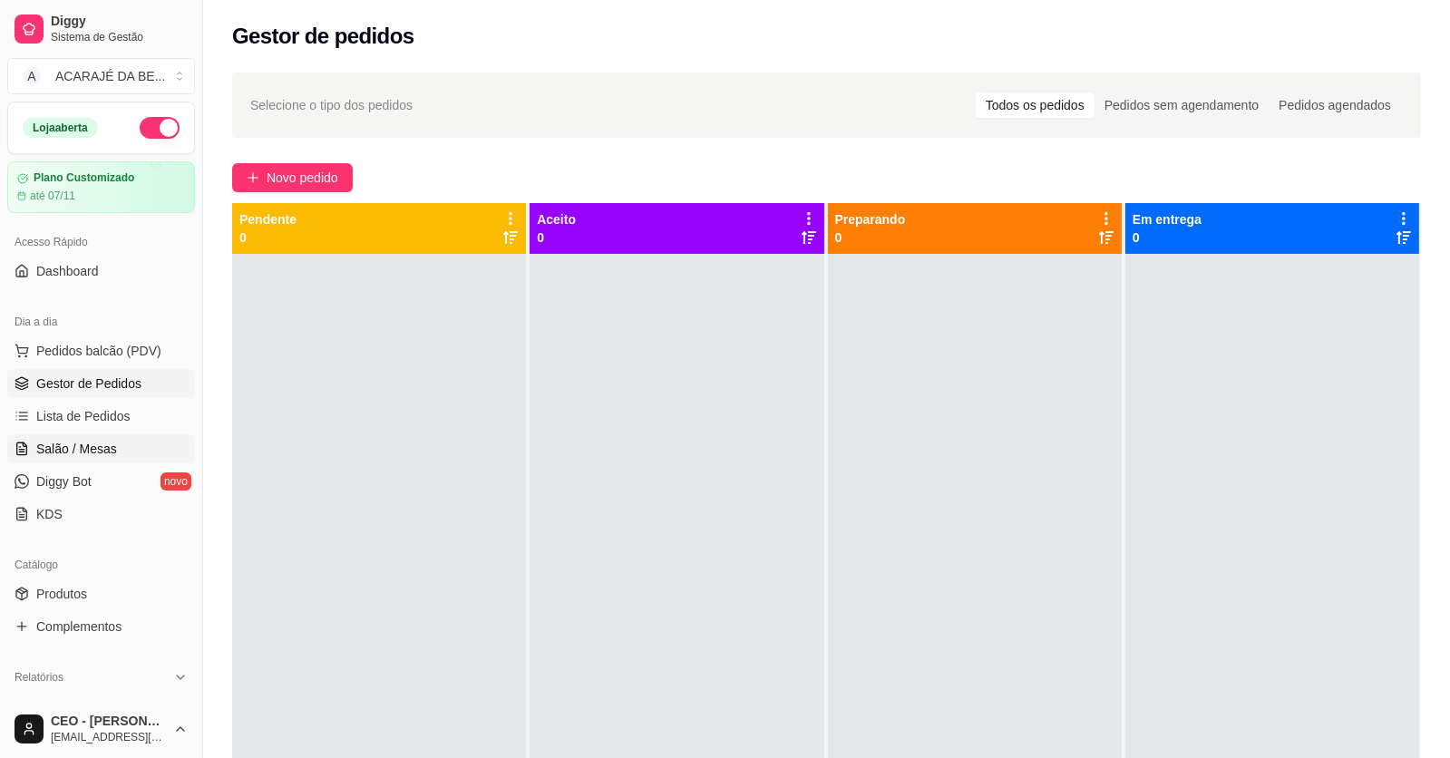
click at [106, 434] on link "Salão / Mesas" at bounding box center [101, 448] width 188 height 29
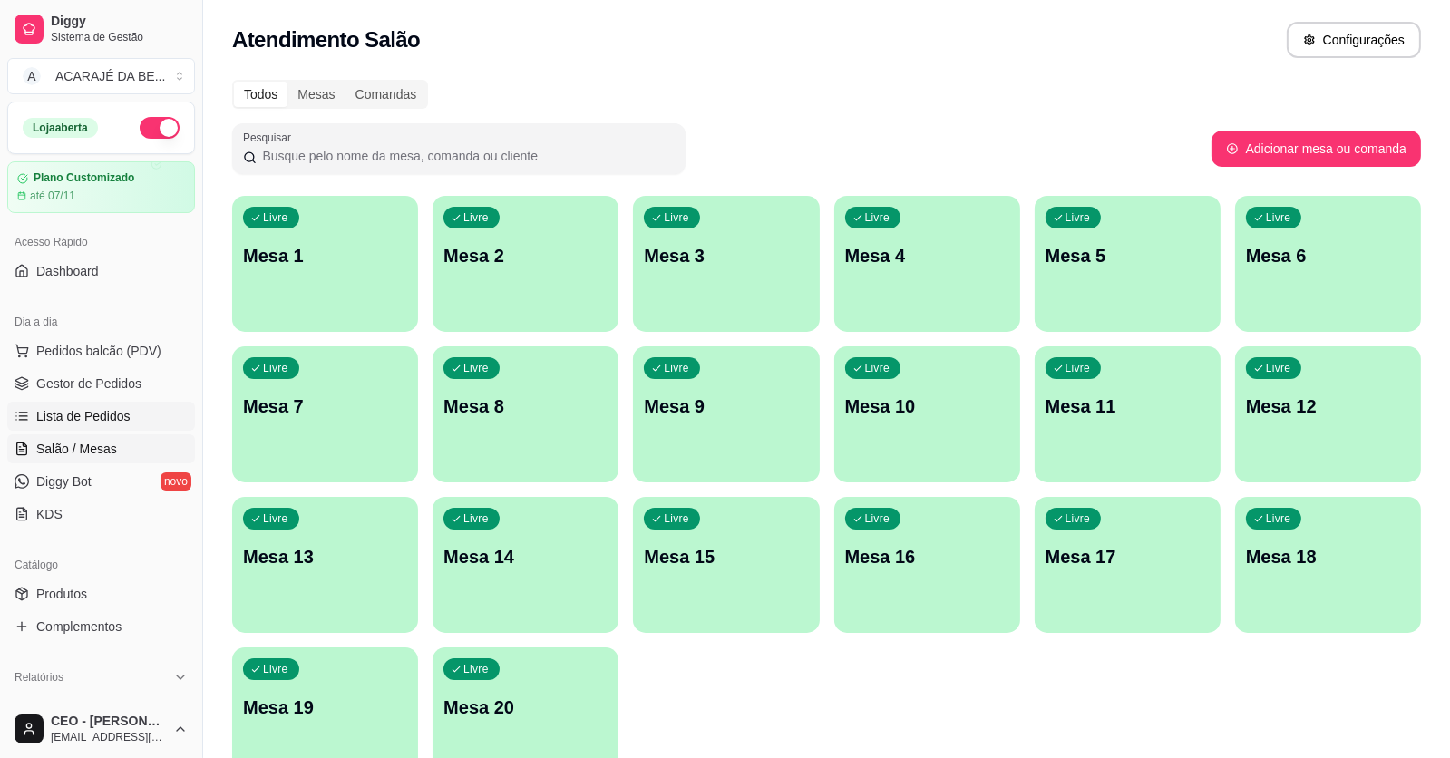
click at [101, 413] on span "Lista de Pedidos" at bounding box center [83, 416] width 94 height 18
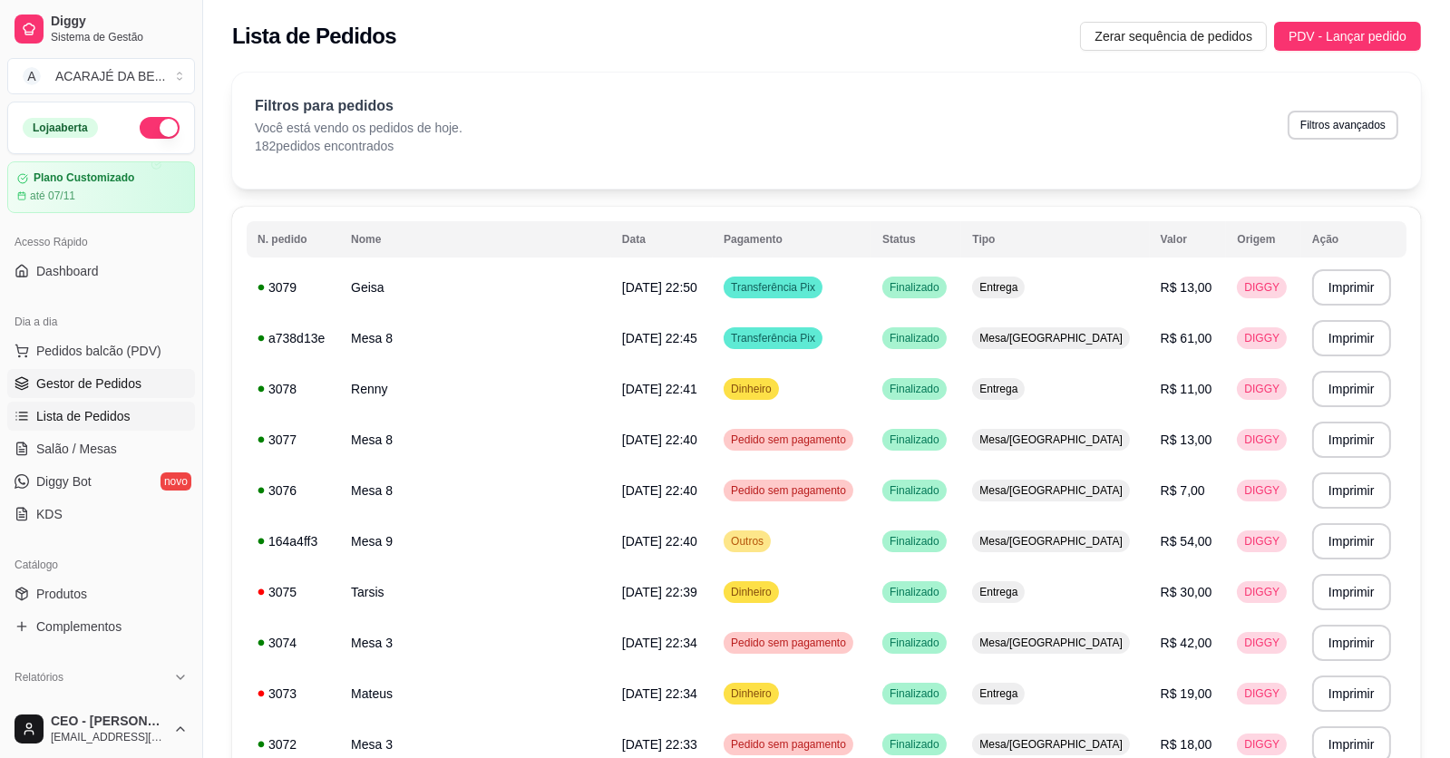
click at [96, 385] on span "Gestor de Pedidos" at bounding box center [88, 384] width 105 height 18
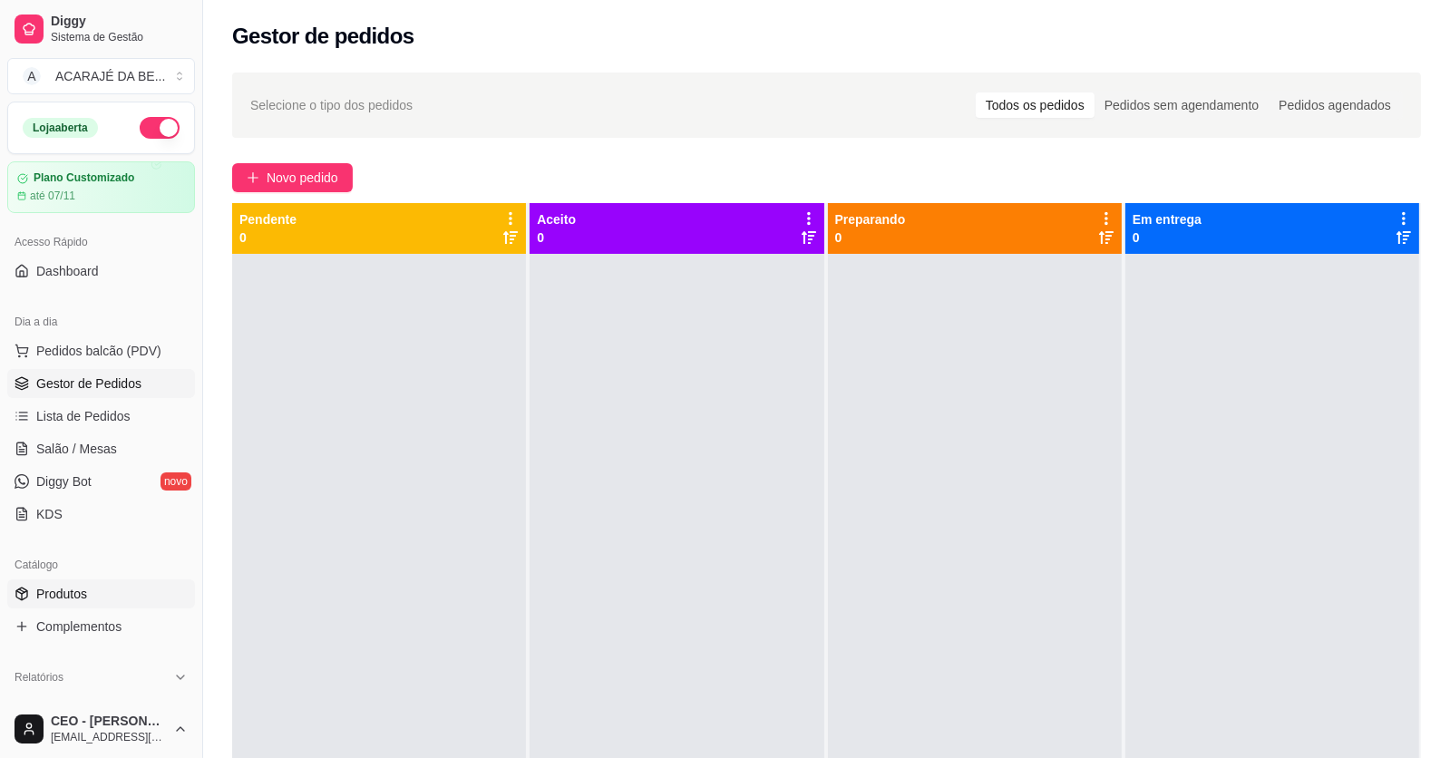
click at [70, 582] on link "Produtos" at bounding box center [101, 594] width 188 height 29
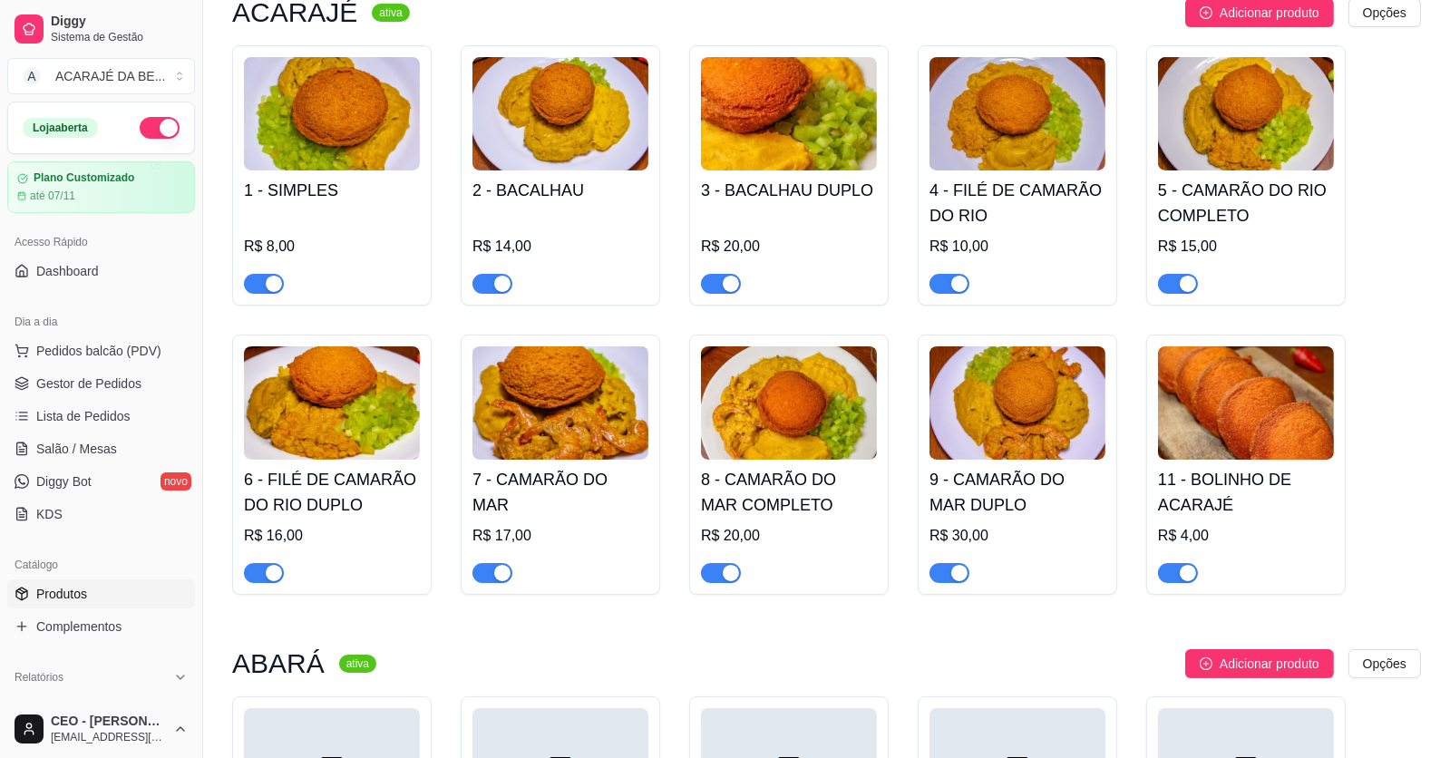
scroll to position [272, 0]
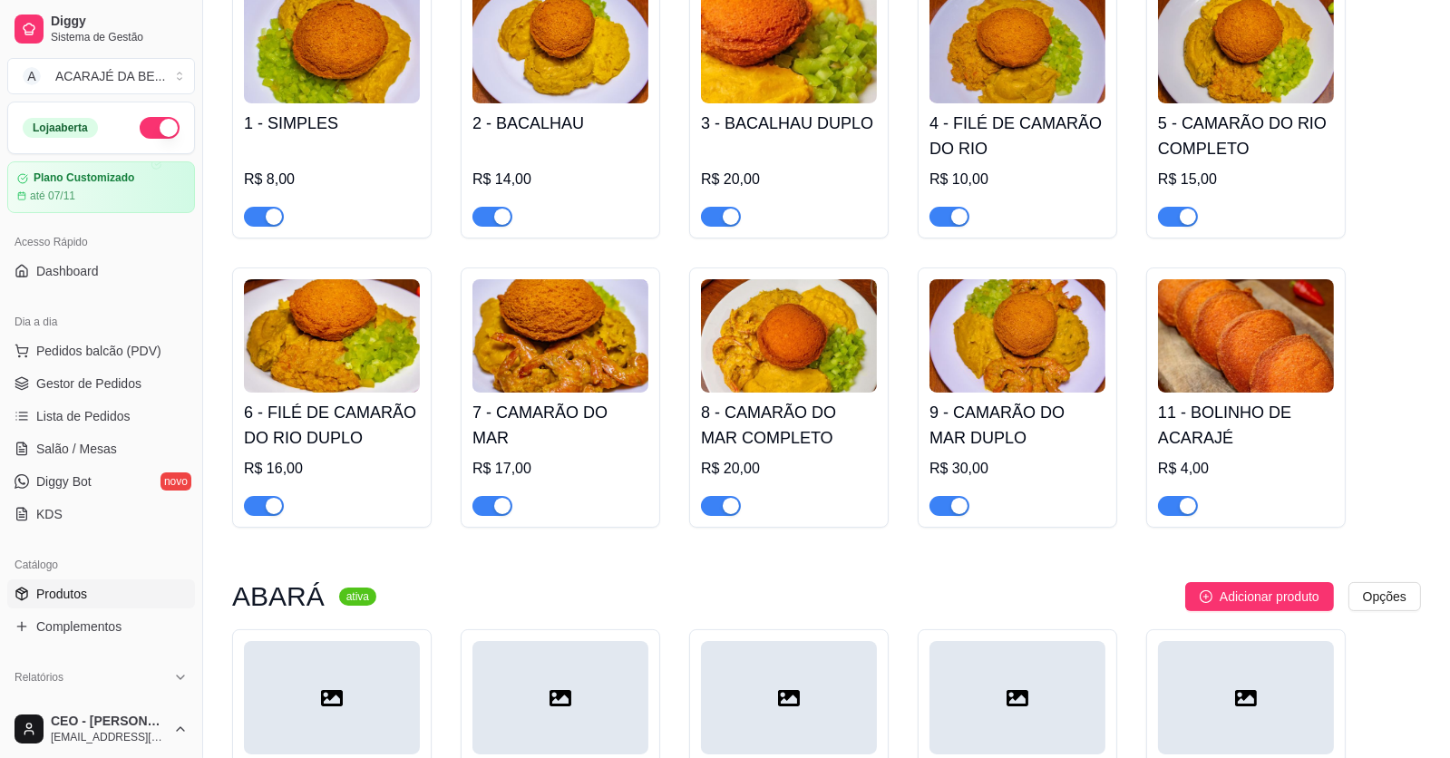
click at [943, 213] on span "button" at bounding box center [950, 217] width 40 height 20
click at [1169, 218] on span "button" at bounding box center [1178, 217] width 40 height 20
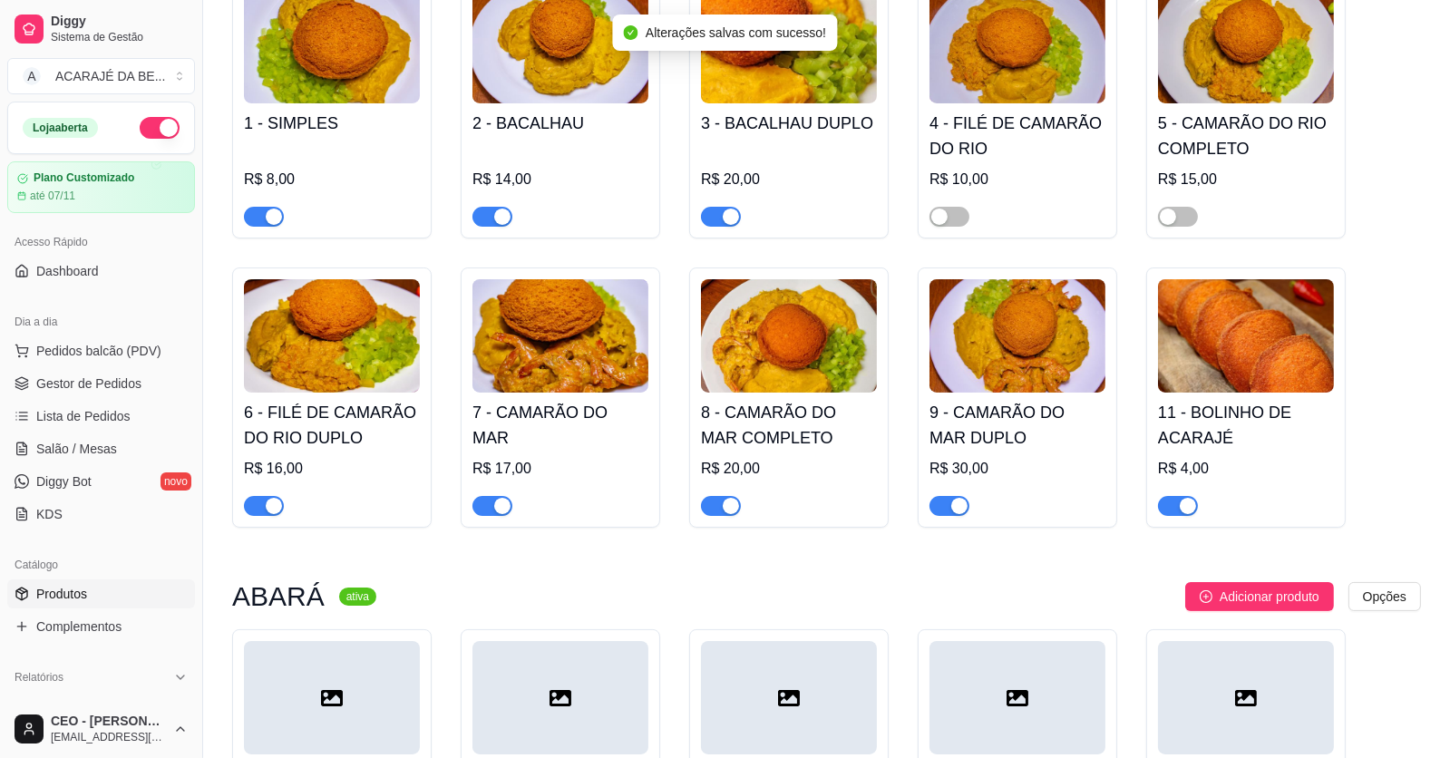
click at [257, 510] on span "button" at bounding box center [264, 506] width 40 height 20
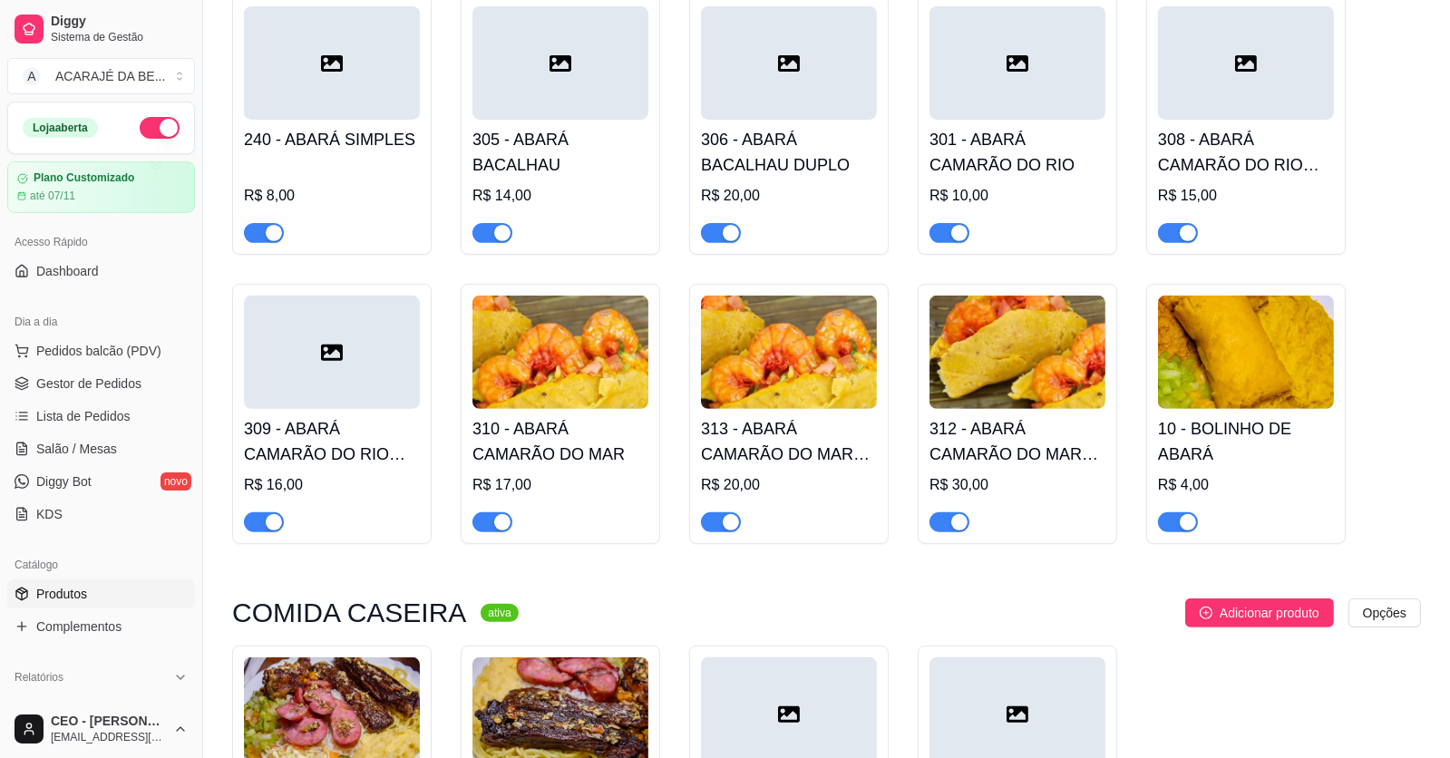
scroll to position [906, 0]
click at [252, 520] on span "button" at bounding box center [264, 523] width 40 height 20
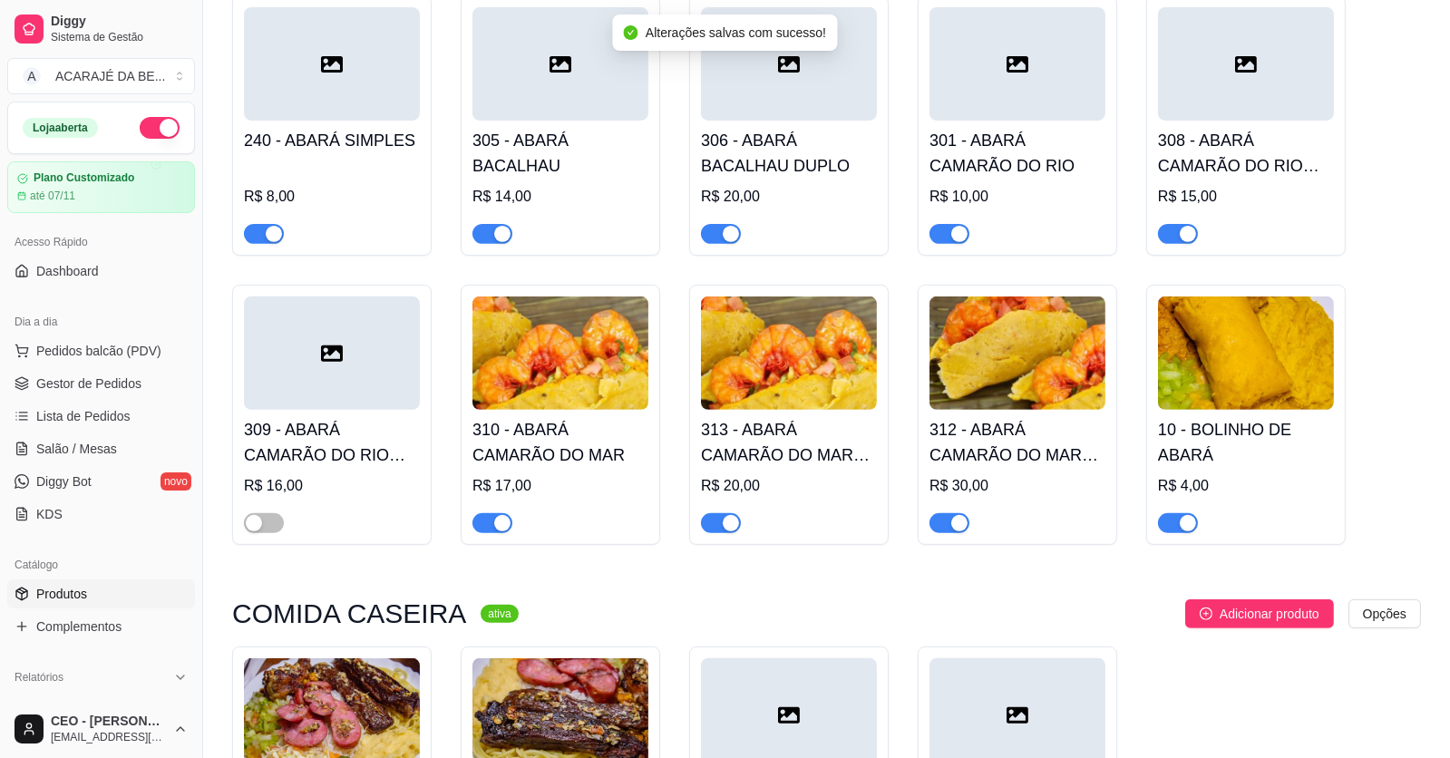
click at [1182, 239] on div "button" at bounding box center [1188, 234] width 16 height 16
click at [940, 232] on span "button" at bounding box center [950, 234] width 40 height 20
click at [102, 388] on span "Gestor de Pedidos" at bounding box center [88, 384] width 105 height 18
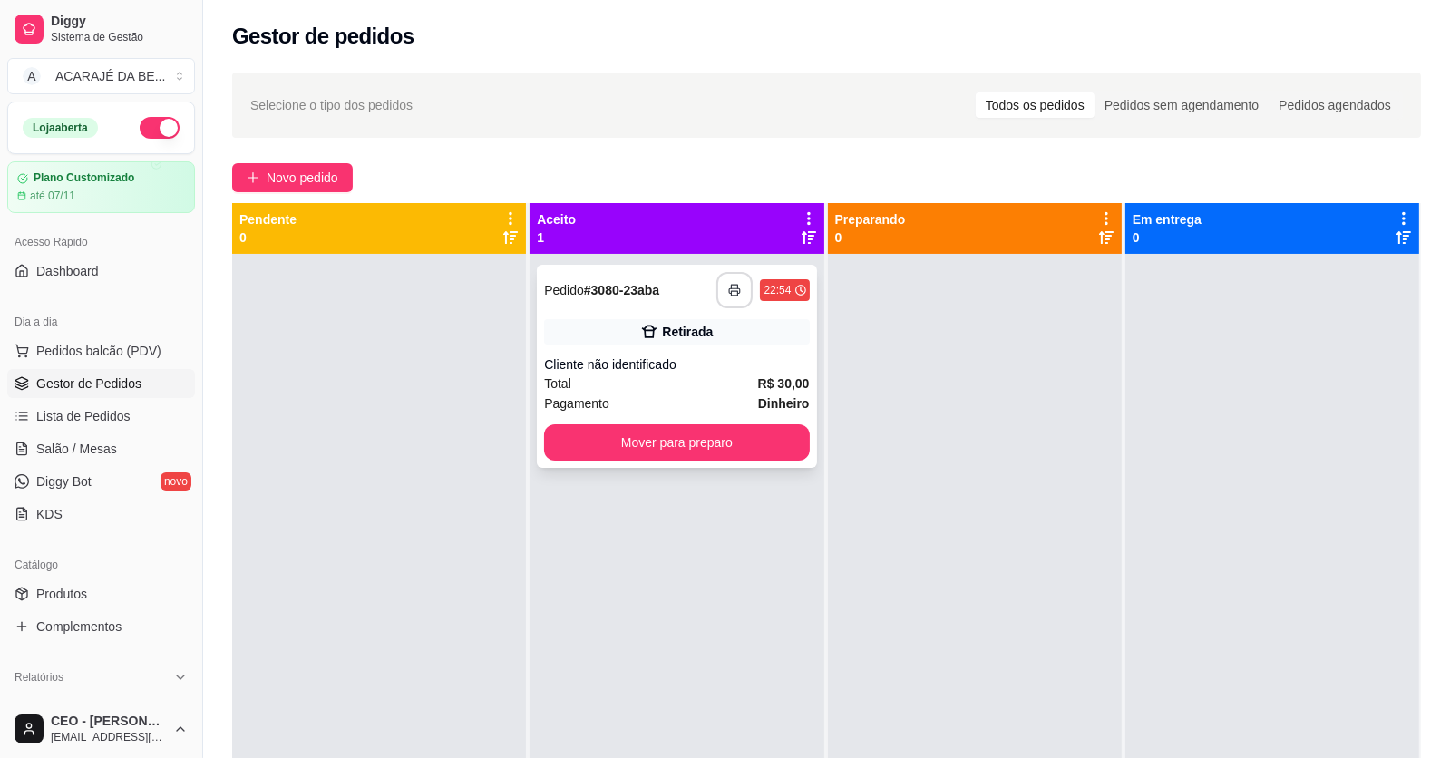
click at [730, 298] on button "button" at bounding box center [735, 290] width 36 height 36
click at [670, 447] on button "Mover para preparo" at bounding box center [677, 442] width 257 height 35
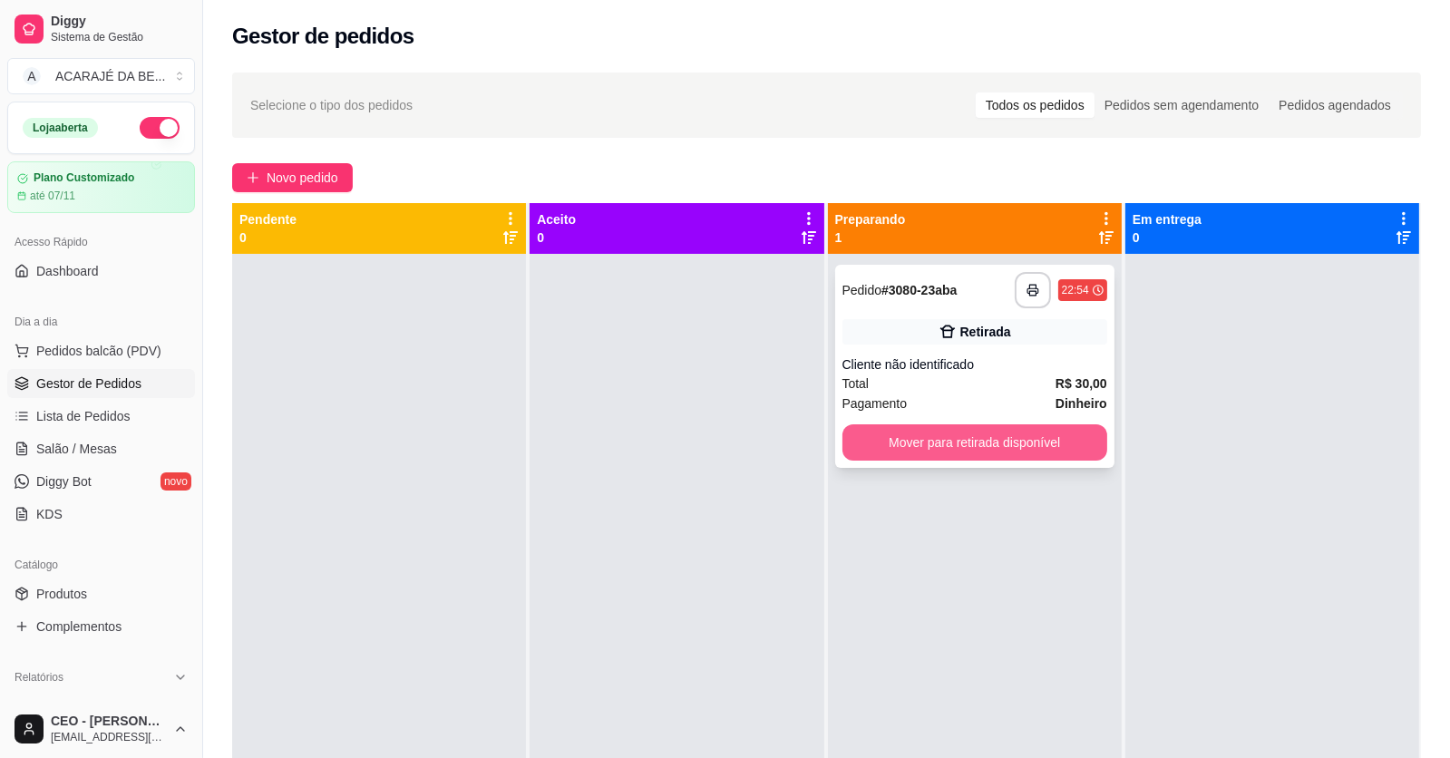
click at [982, 441] on button "Mover para retirada disponível" at bounding box center [975, 442] width 265 height 36
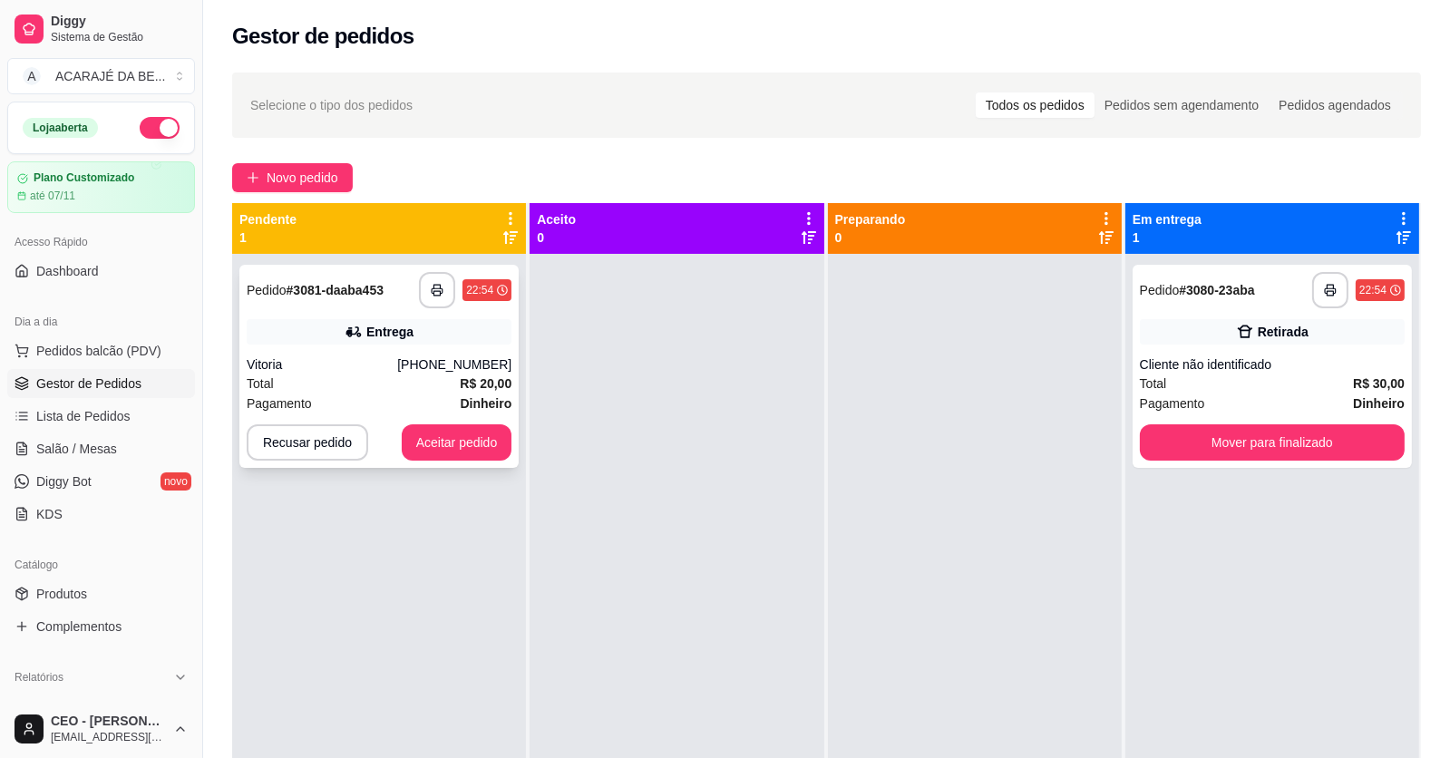
click at [391, 347] on div "**********" at bounding box center [378, 366] width 279 height 203
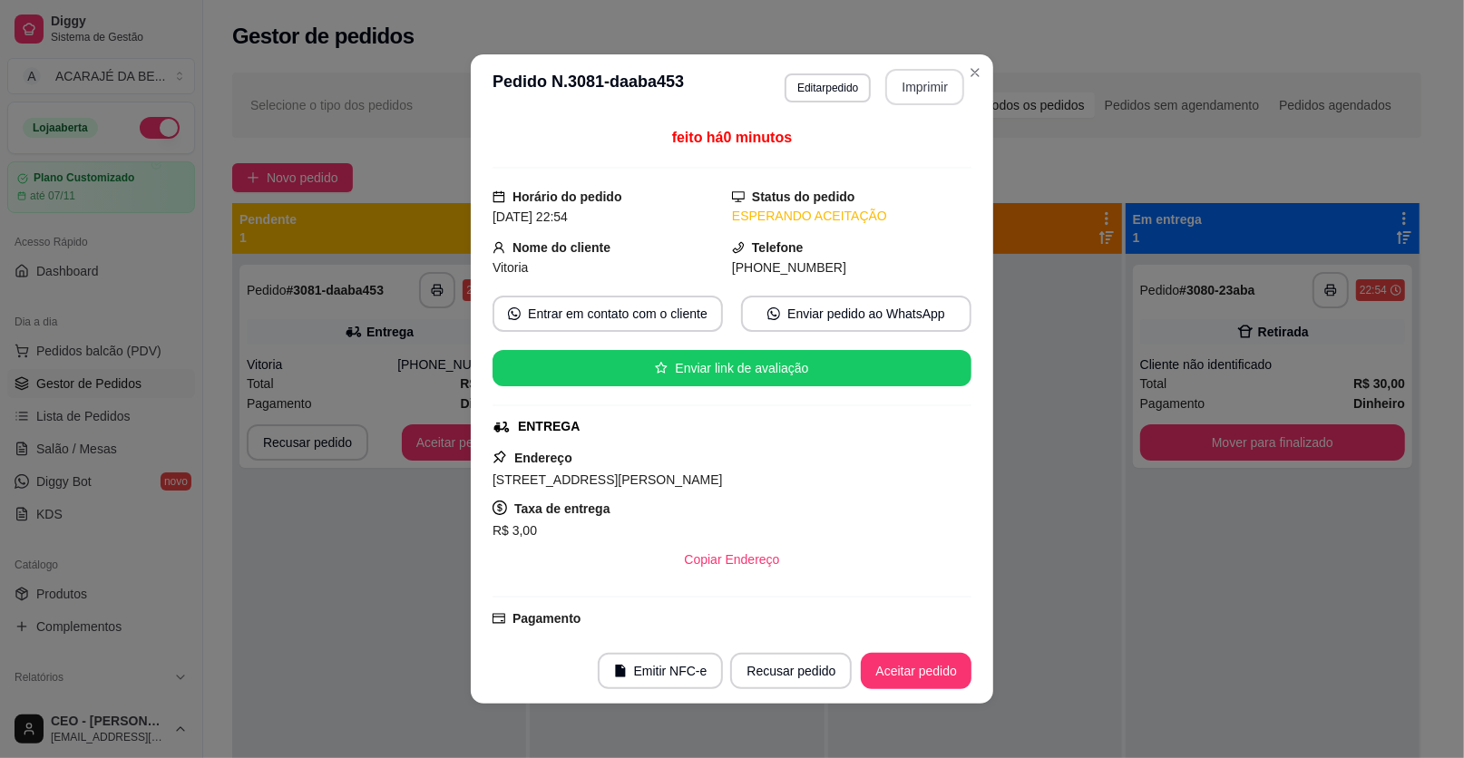
click at [916, 84] on button "Imprimir" at bounding box center [924, 87] width 79 height 36
click at [877, 677] on button "Aceitar pedido" at bounding box center [916, 671] width 111 height 36
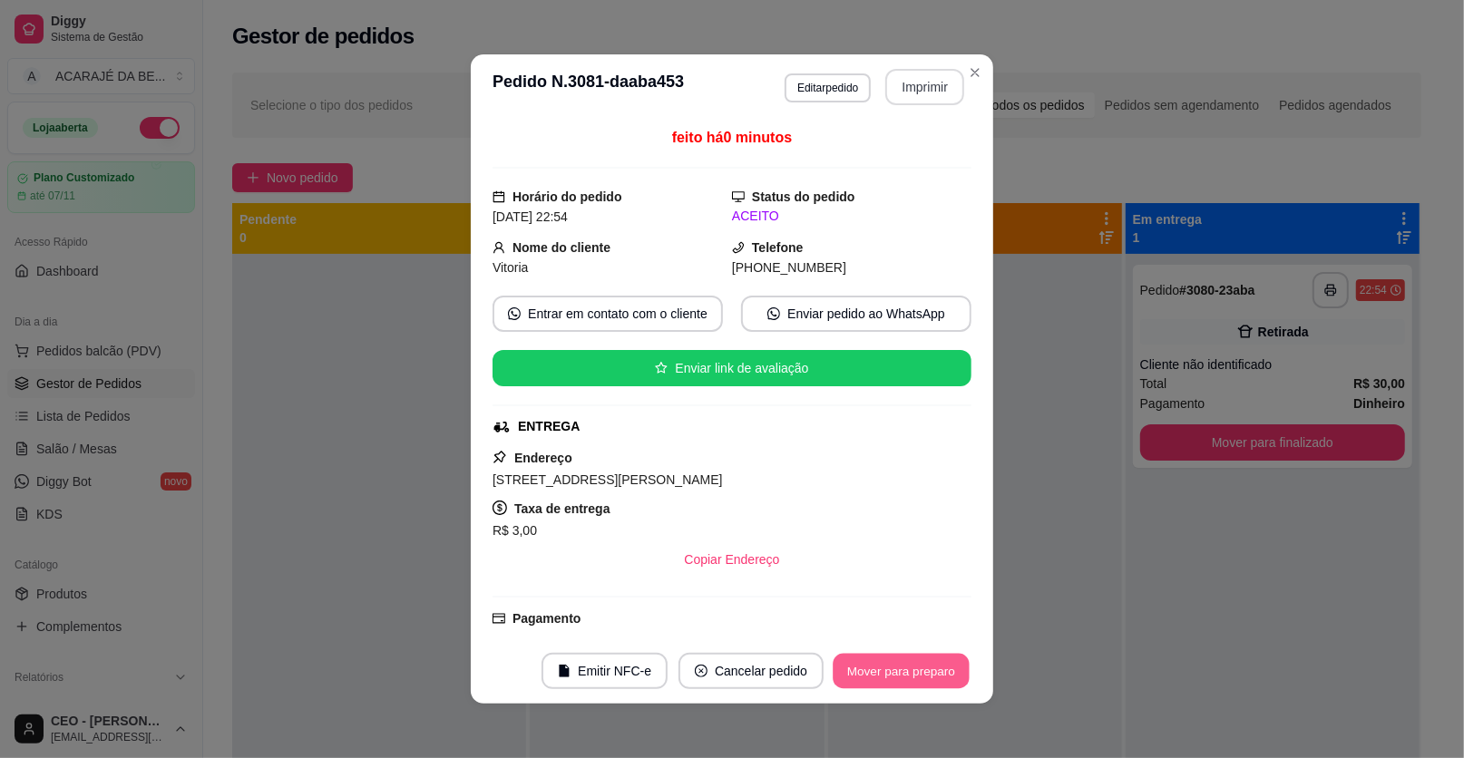
click at [902, 677] on button "Mover para preparo" at bounding box center [901, 671] width 136 height 35
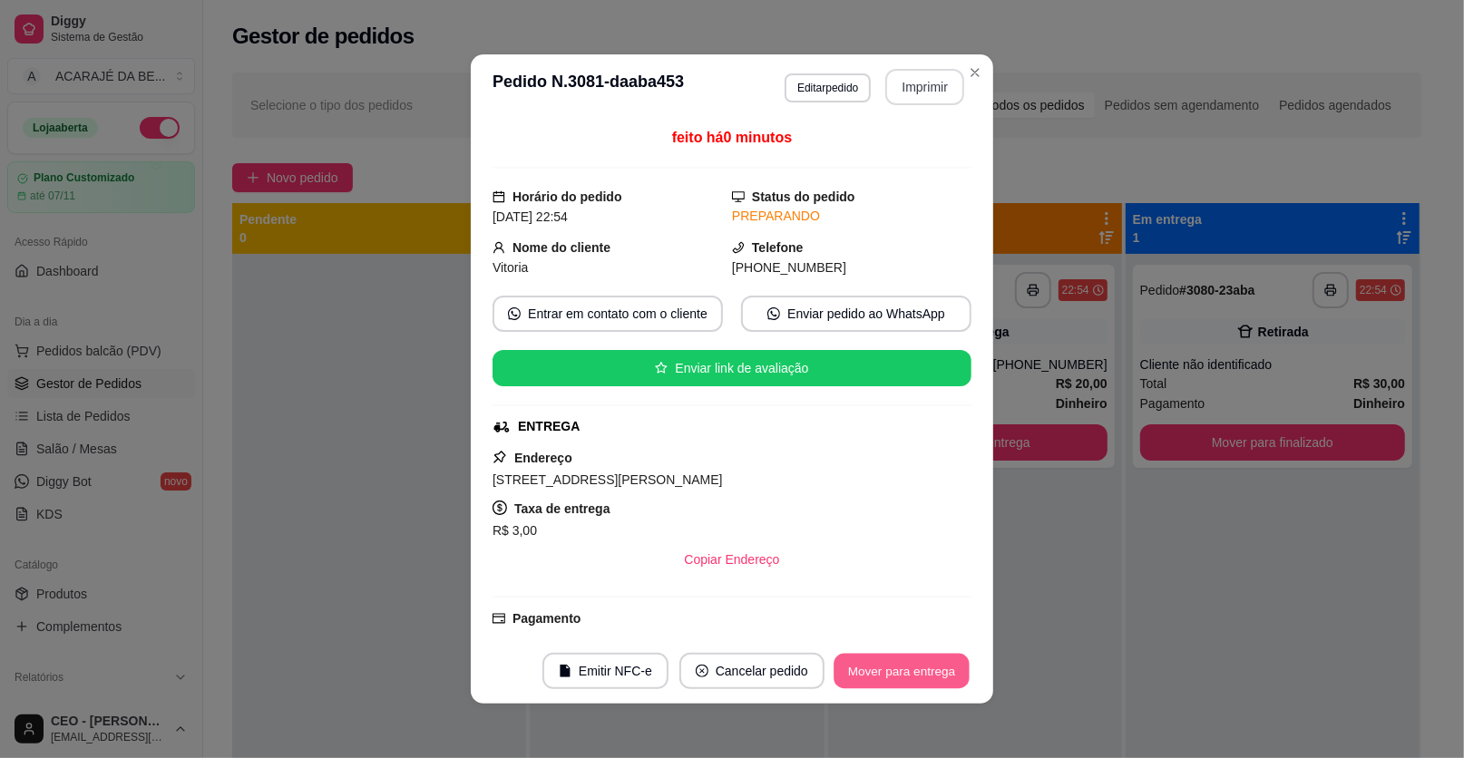
click at [911, 670] on button "Mover para entrega" at bounding box center [902, 671] width 136 height 35
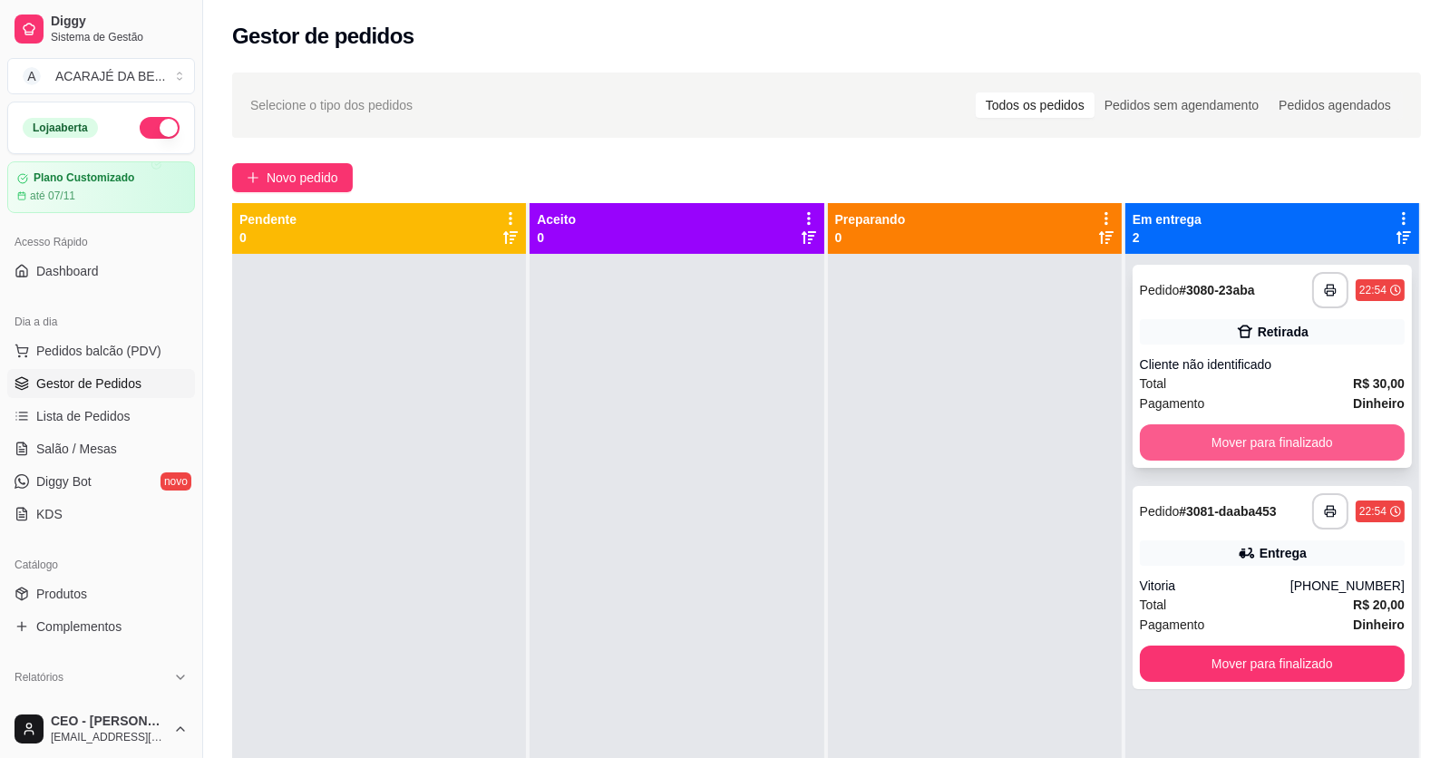
click at [1302, 448] on button "Mover para finalizado" at bounding box center [1272, 442] width 265 height 36
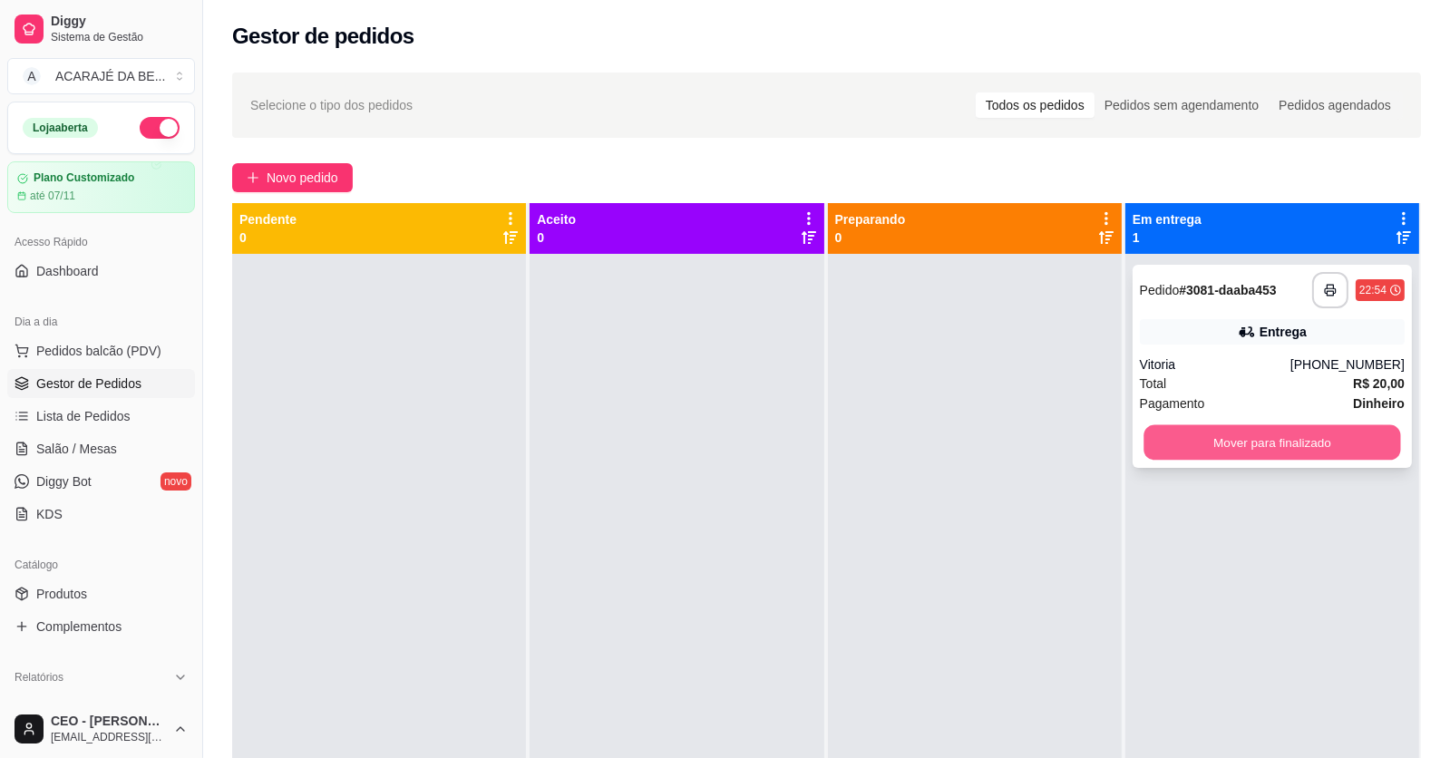
click at [1302, 447] on button "Mover para finalizado" at bounding box center [1272, 442] width 257 height 35
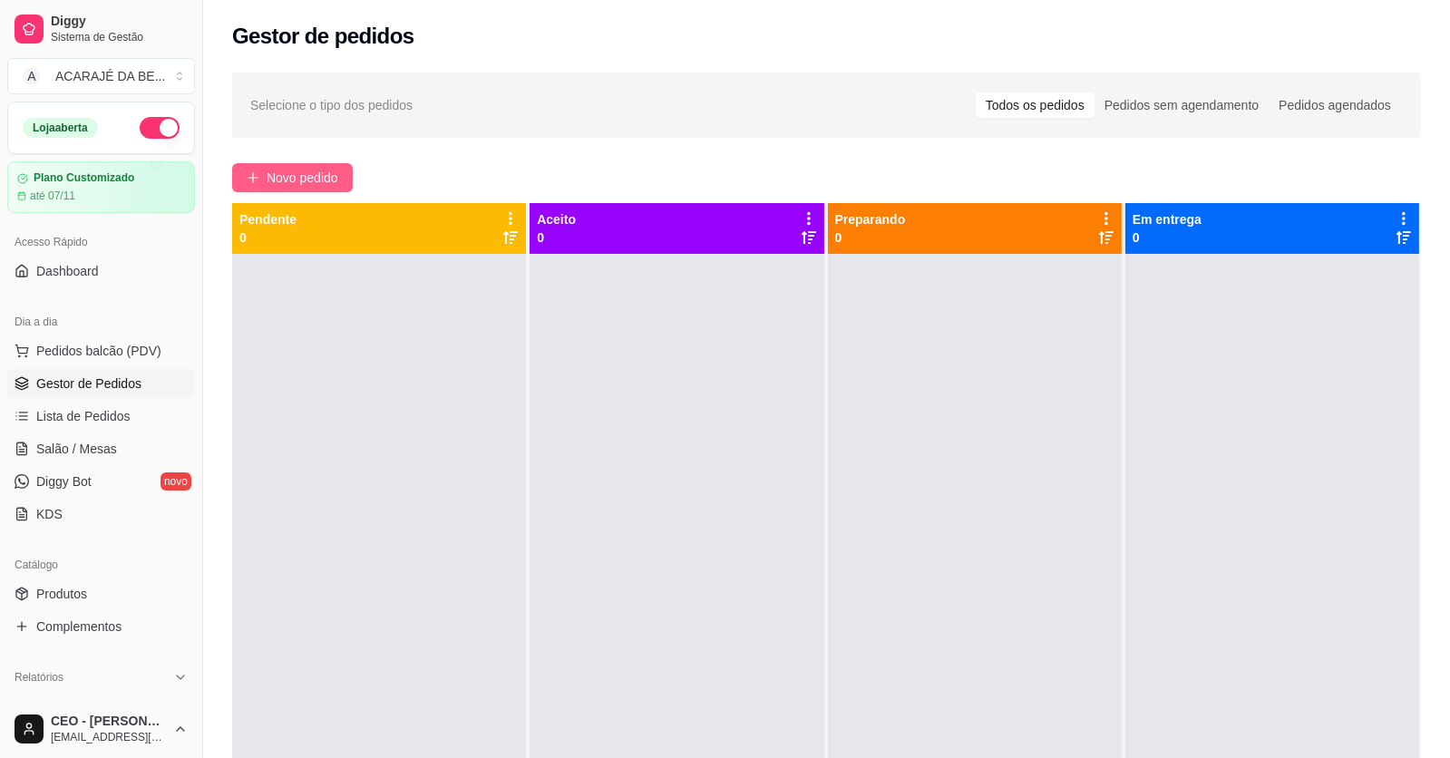
click at [305, 183] on span "Novo pedido" at bounding box center [303, 178] width 72 height 20
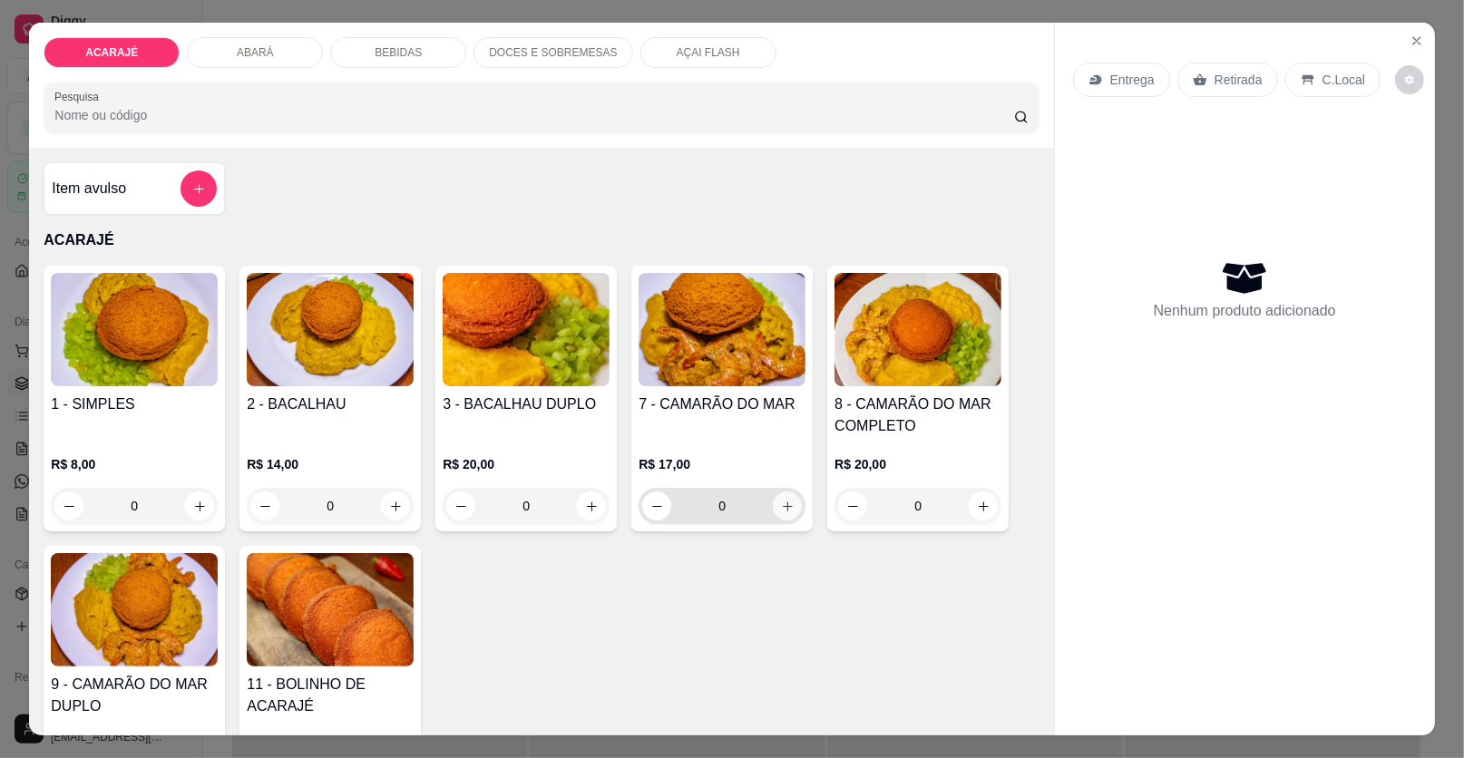
click at [781, 511] on icon "increase-product-quantity" at bounding box center [788, 507] width 14 height 14
type input "1"
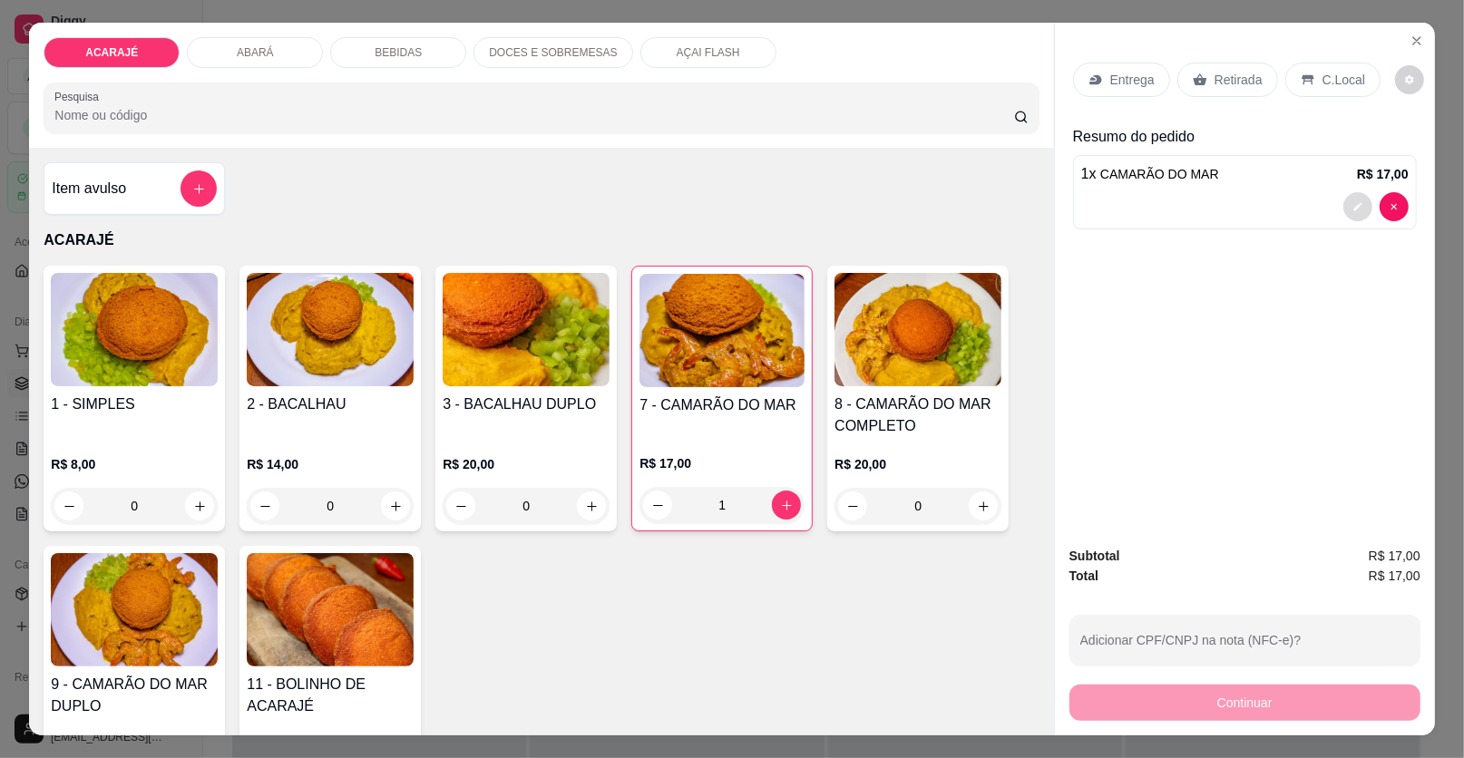
click at [1352, 202] on icon "decrease-product-quantity" at bounding box center [1357, 206] width 11 height 11
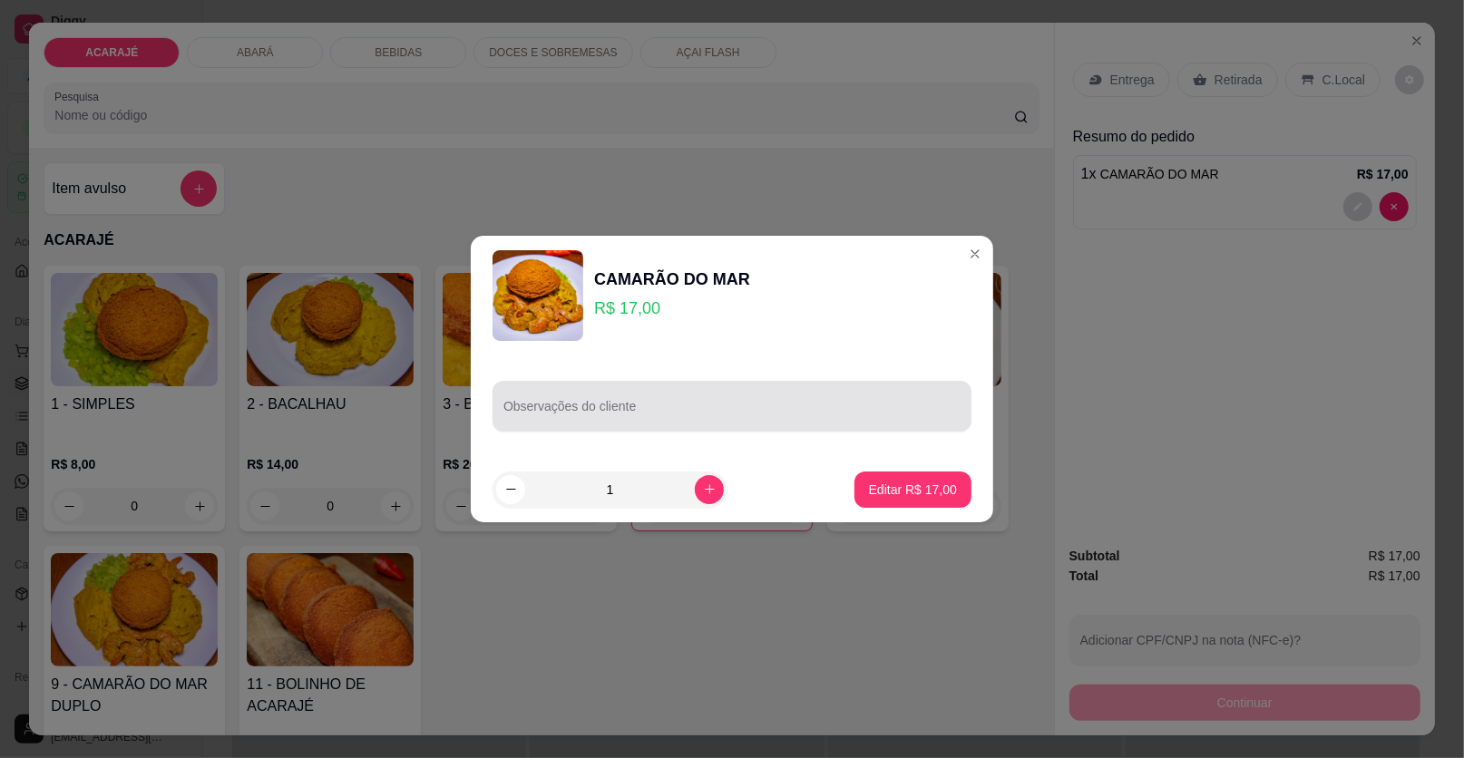
click at [565, 400] on div at bounding box center [731, 406] width 457 height 36
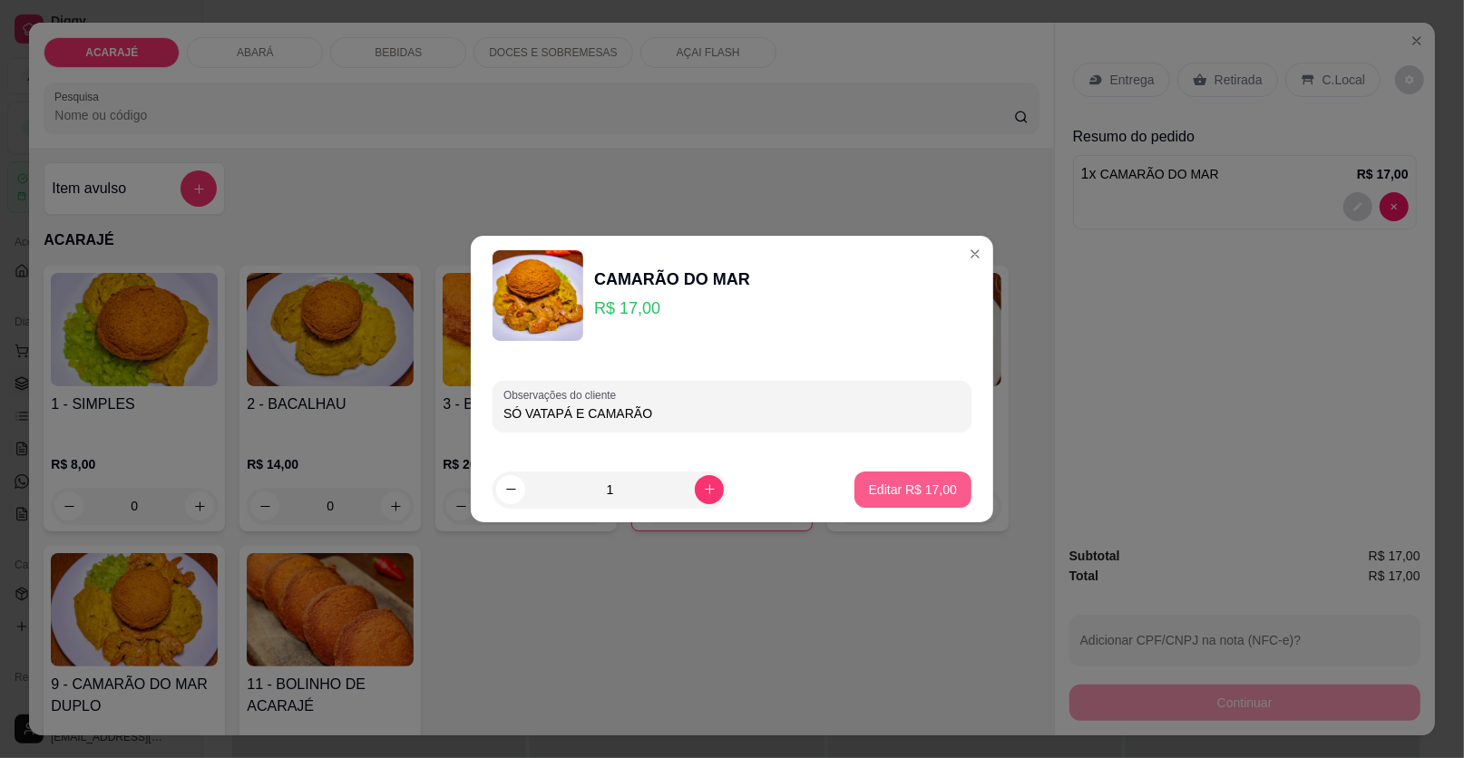
type input "SÓ VATAPÁ E CAMARÃO"
click at [870, 498] on p "Editar R$ 17,00" at bounding box center [912, 489] width 85 height 17
type input "0"
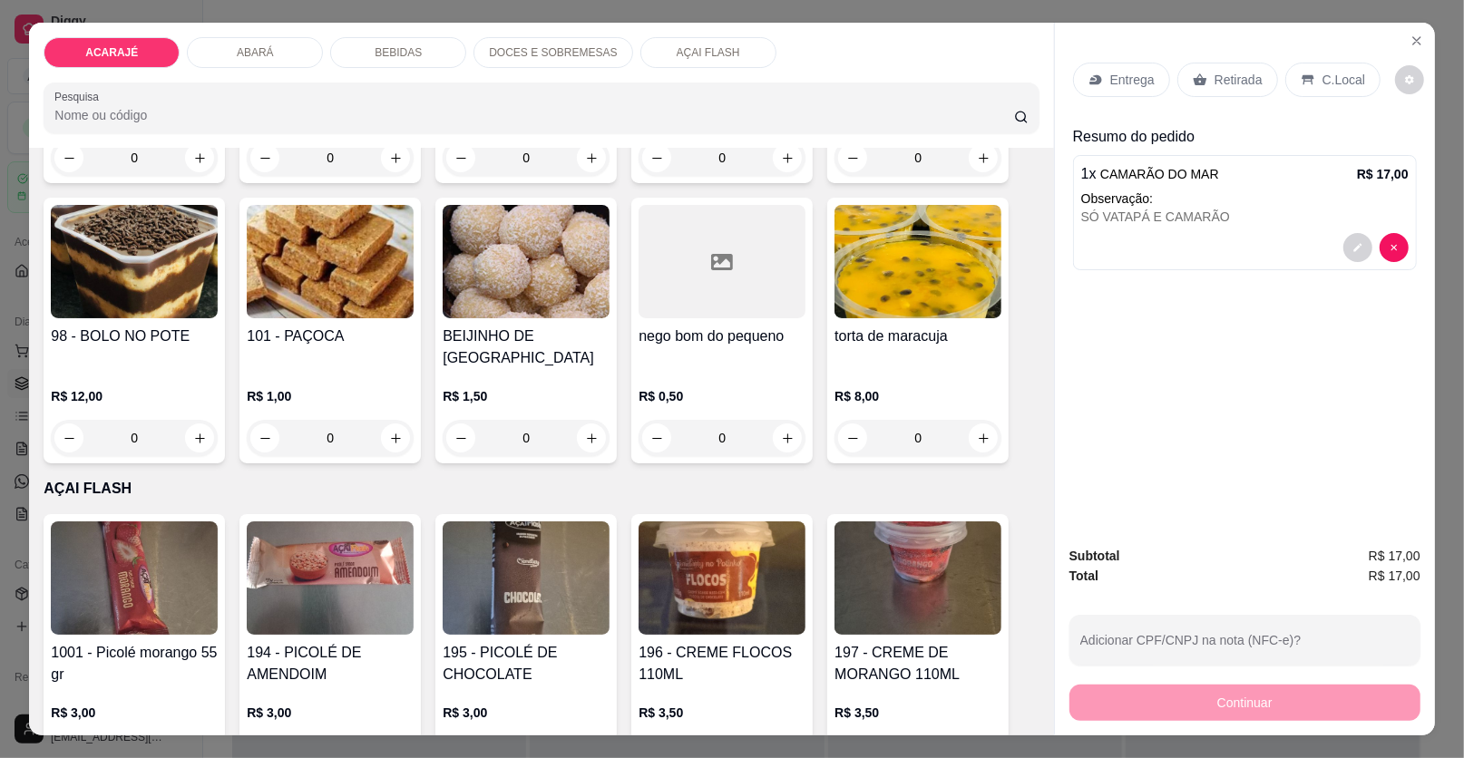
scroll to position [2720, 0]
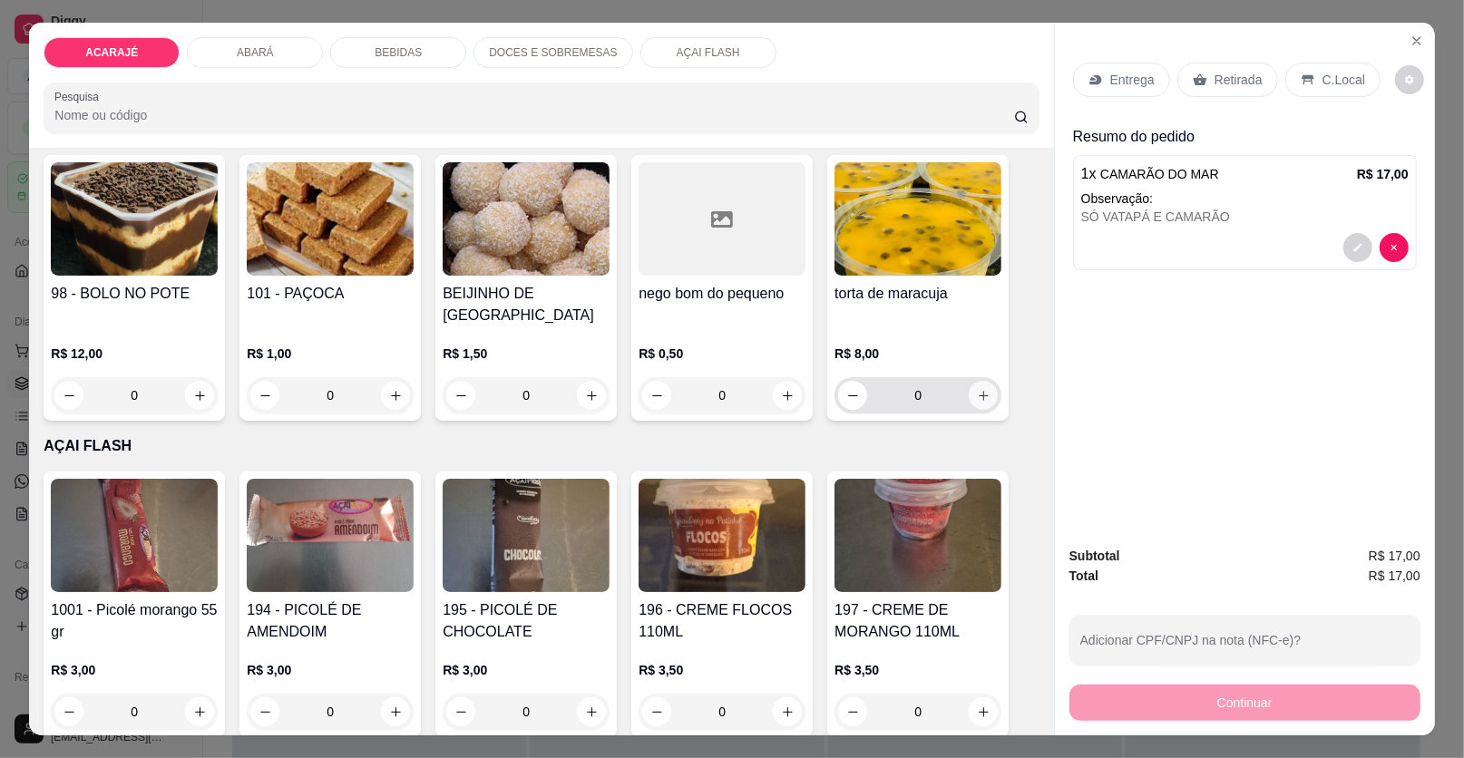
click at [984, 381] on button "increase-product-quantity" at bounding box center [983, 395] width 29 height 29
type input "2"
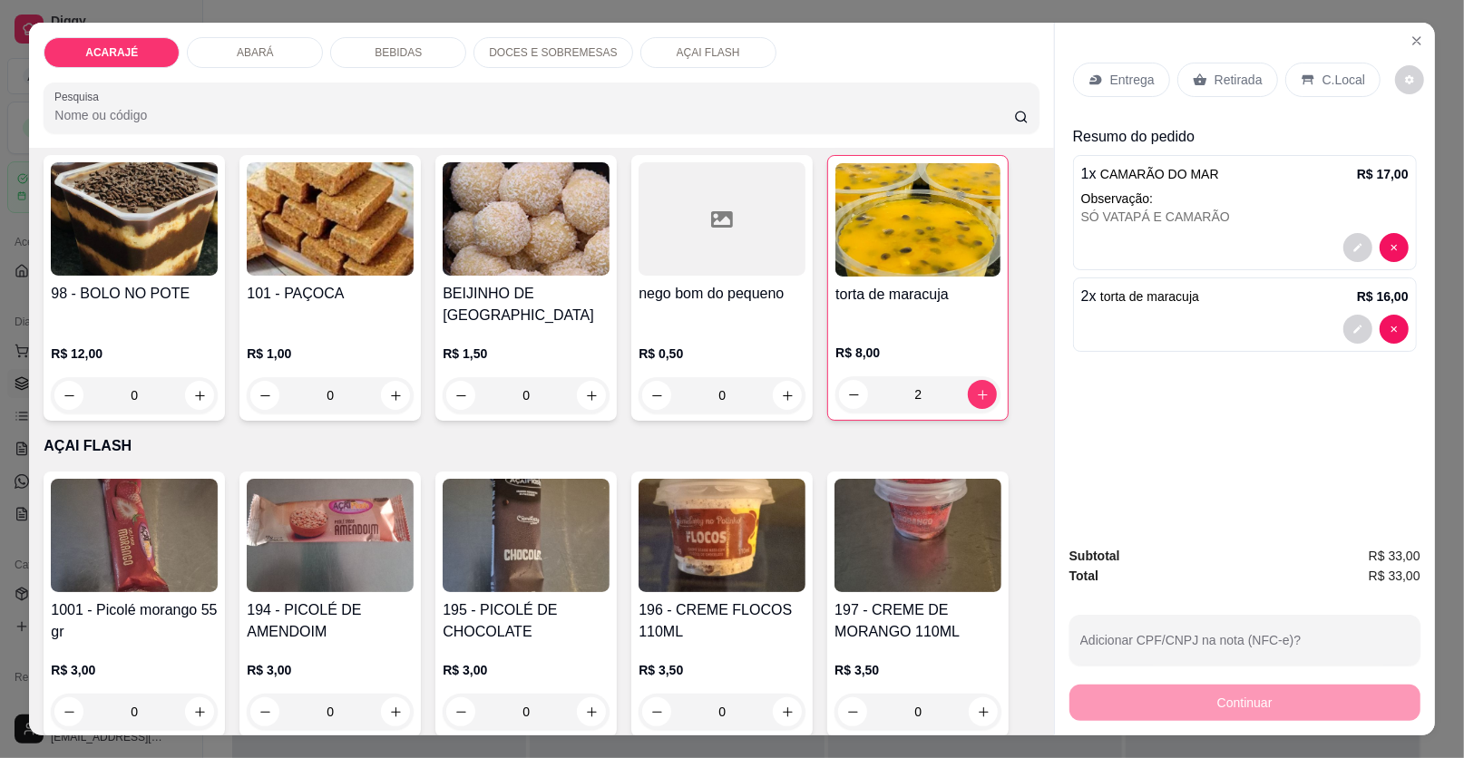
click at [1127, 72] on p "Entrega" at bounding box center [1132, 80] width 44 height 18
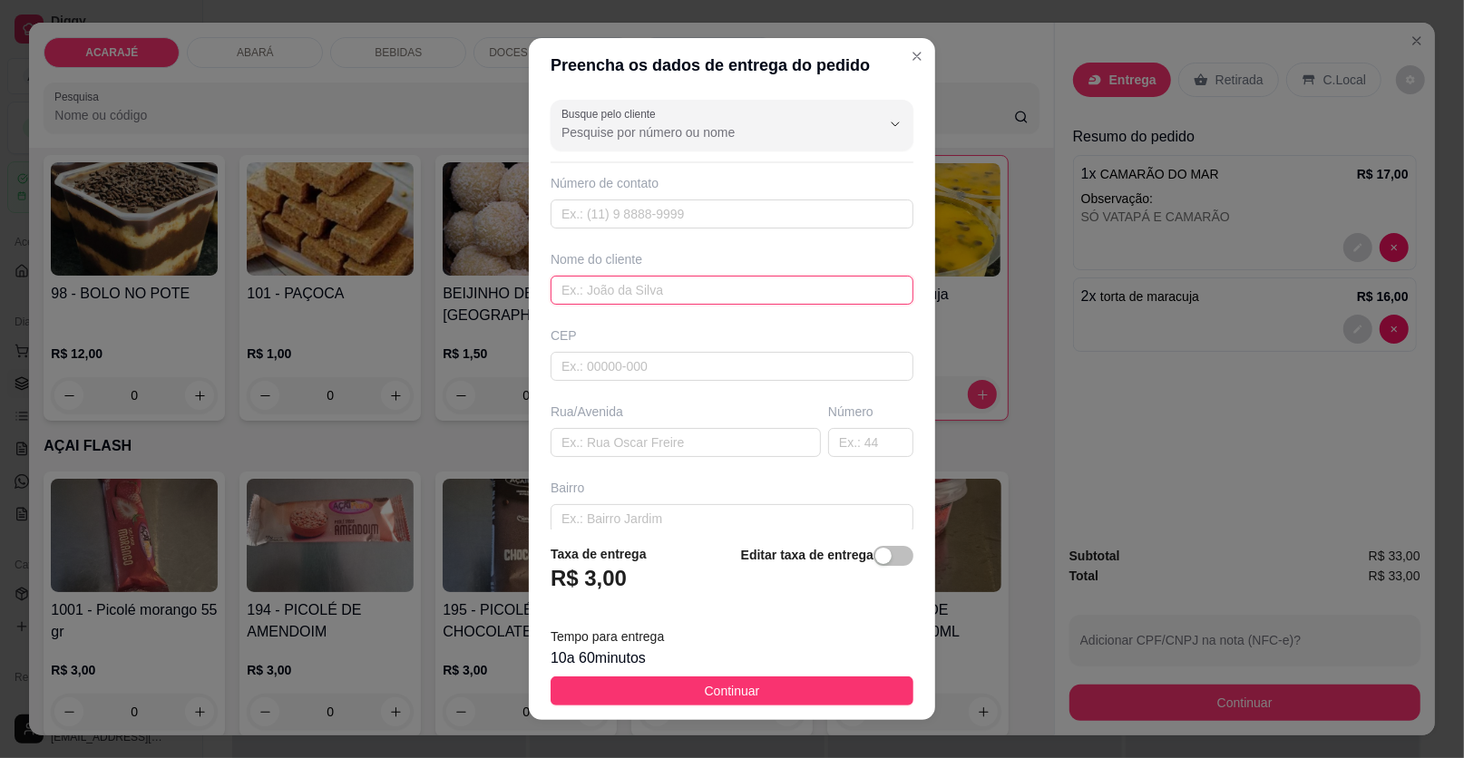
click at [626, 286] on input "text" at bounding box center [732, 290] width 363 height 29
type input "m"
type input "Milena"
click at [564, 429] on input "text" at bounding box center [686, 442] width 270 height 29
drag, startPoint x: 600, startPoint y: 424, endPoint x: 609, endPoint y: 440, distance: 18.3
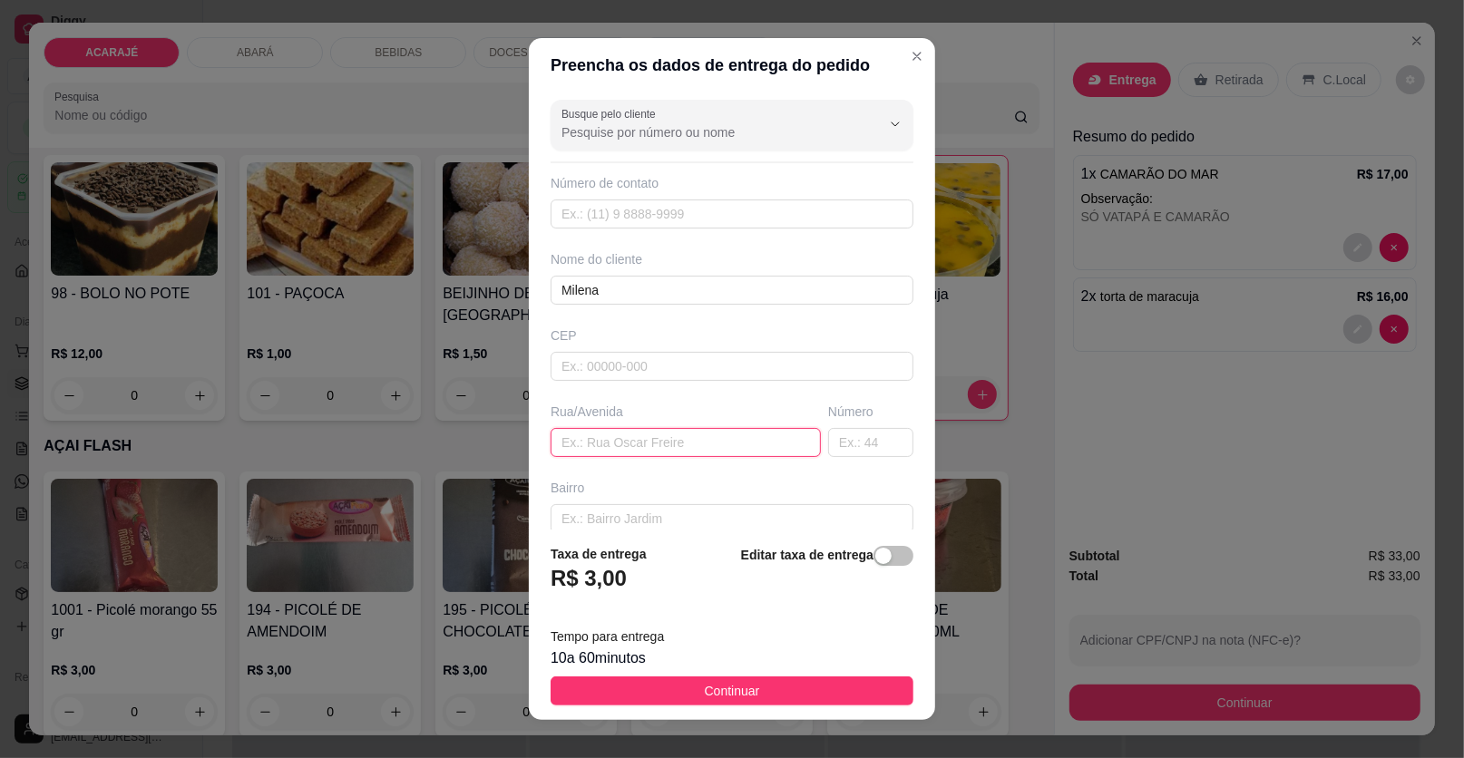
paste input "[STREET_ADDRESS][PERSON_NAME] branco na esquina"
type input "[STREET_ADDRESS][PERSON_NAME] branco na esquina"
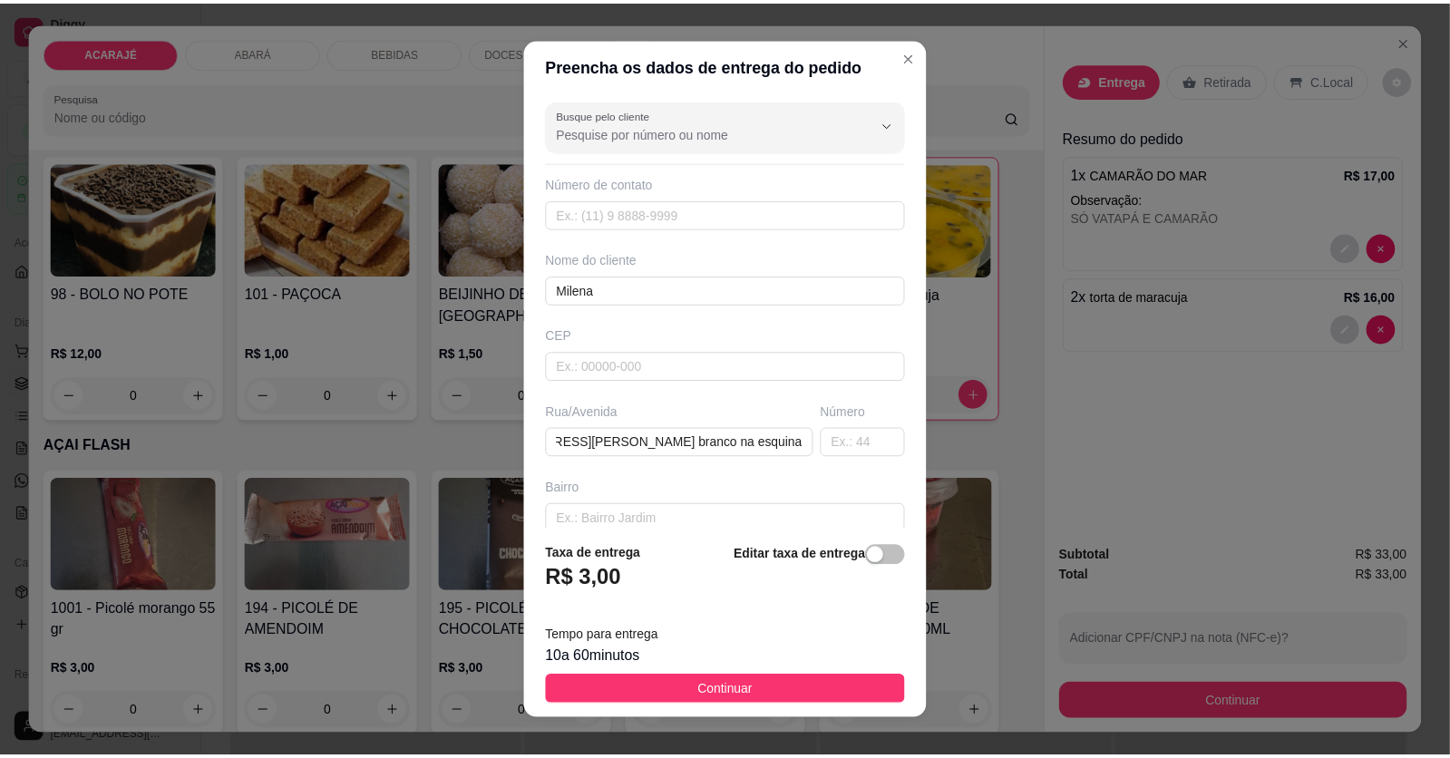
scroll to position [0, 0]
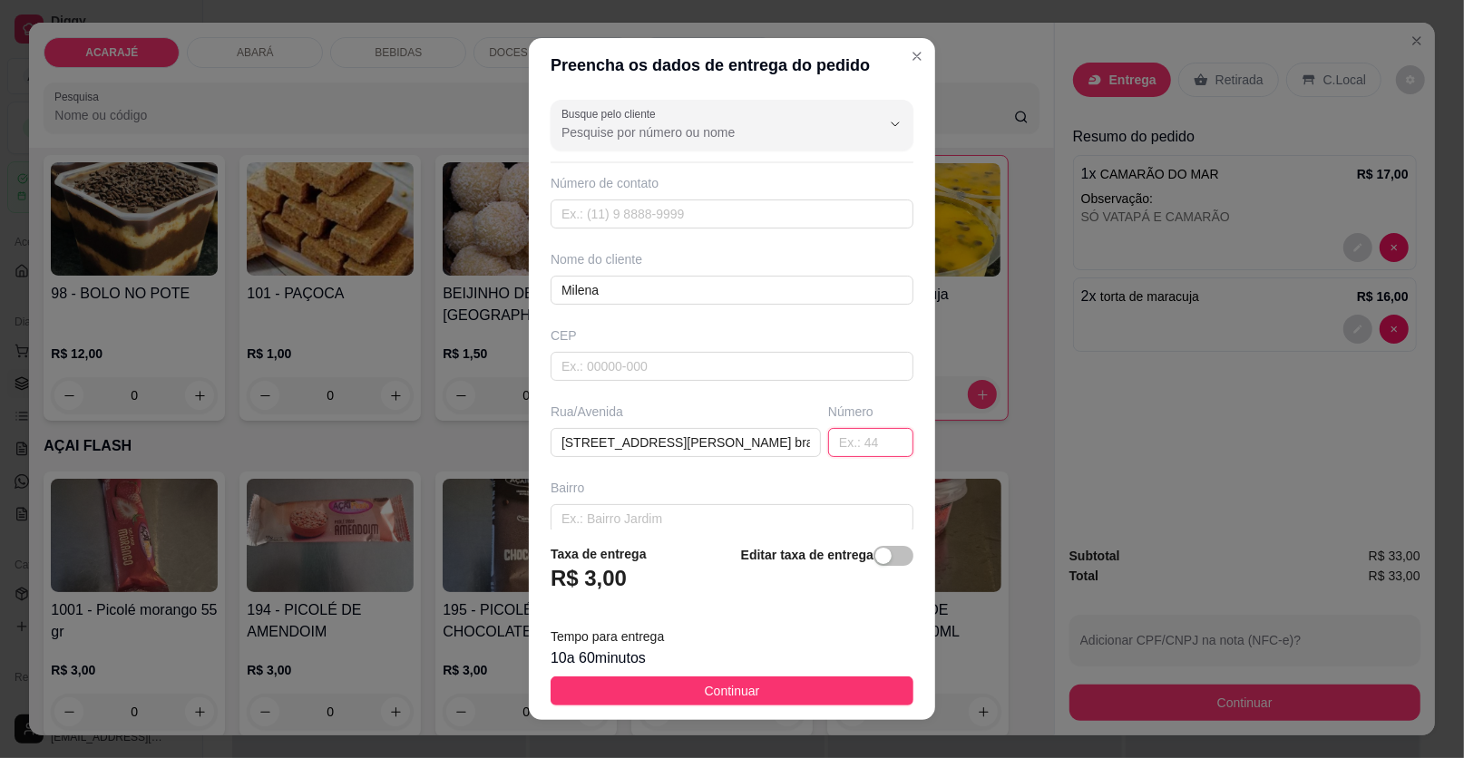
click at [839, 439] on input "text" at bounding box center [870, 442] width 85 height 29
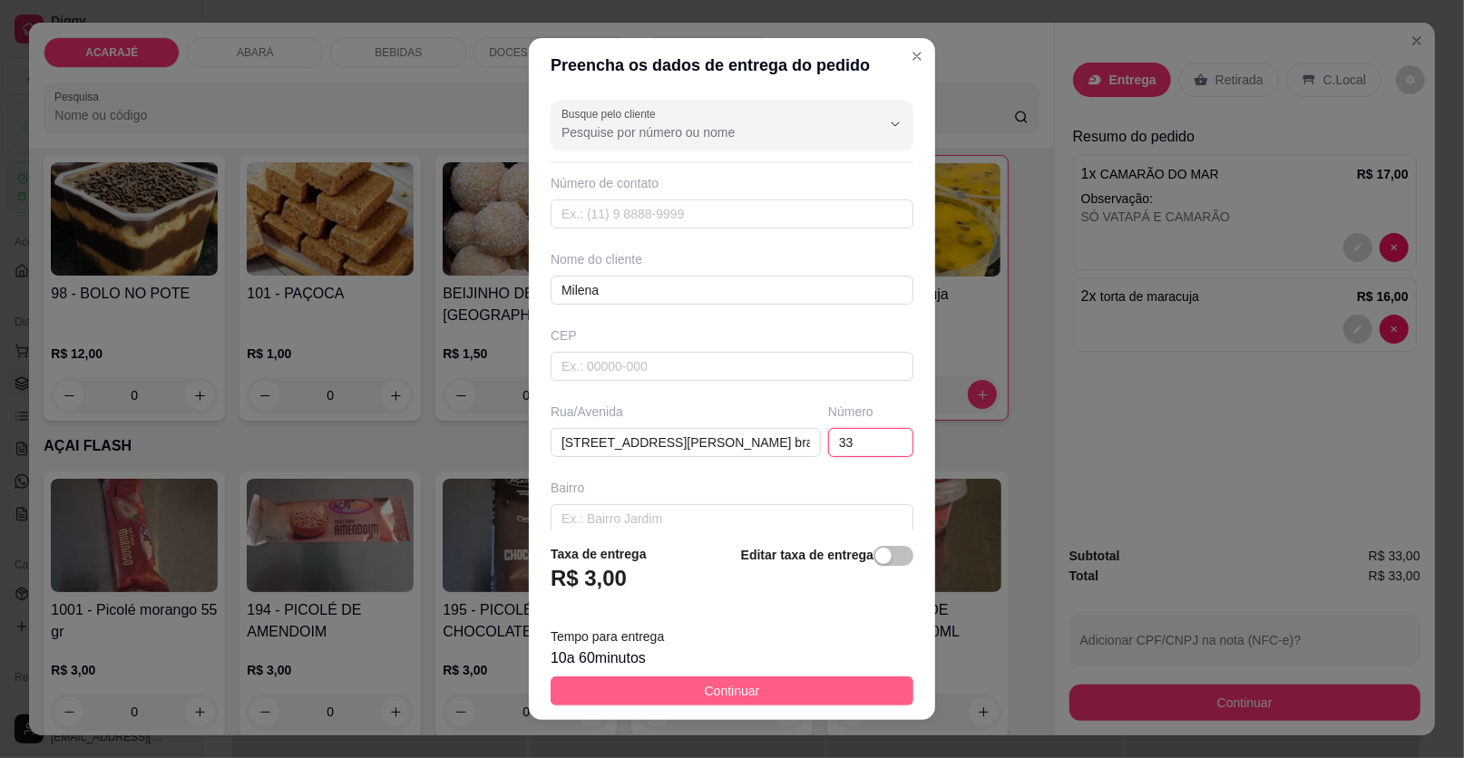
type input "33"
click at [821, 678] on button "Continuar" at bounding box center [732, 691] width 363 height 29
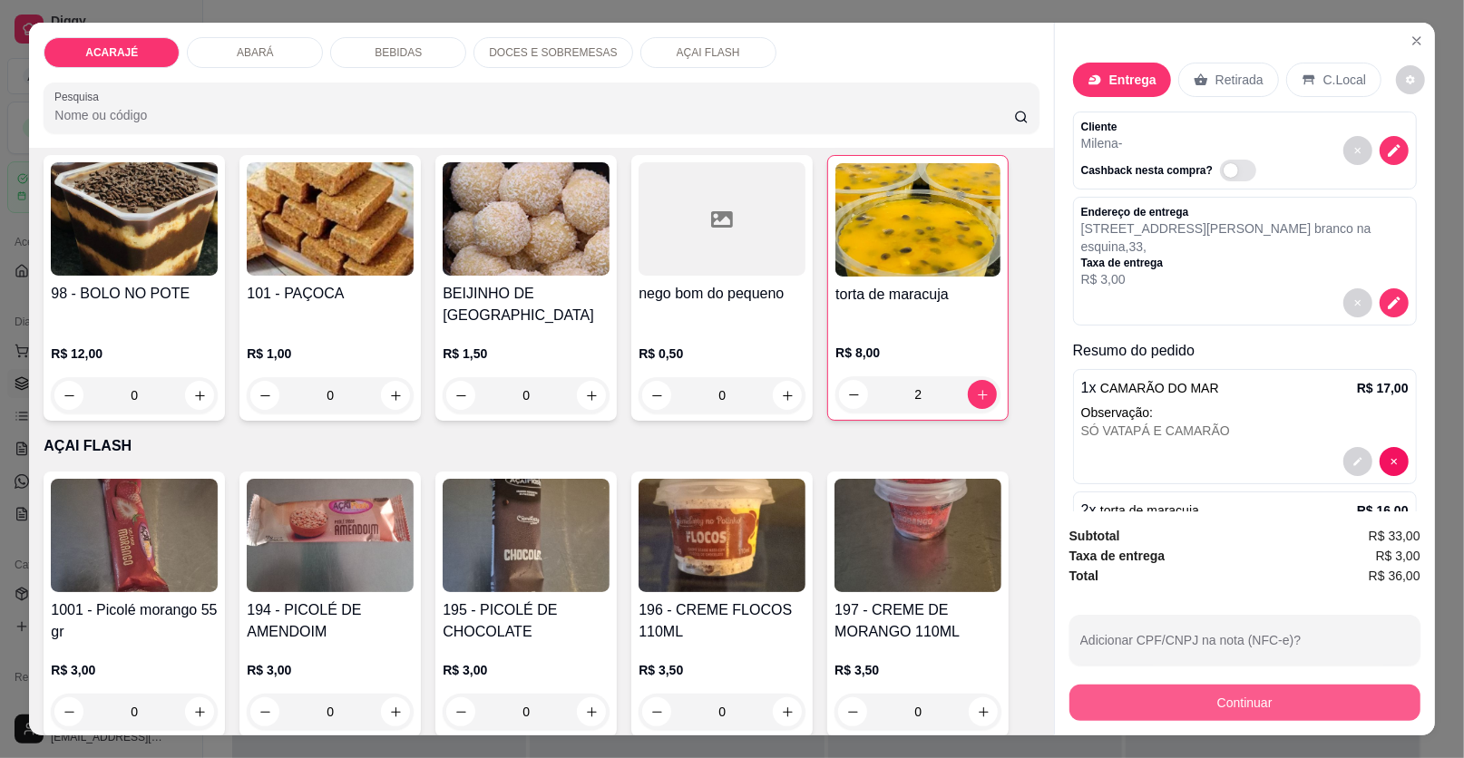
click at [1126, 696] on button "Continuar" at bounding box center [1244, 703] width 351 height 36
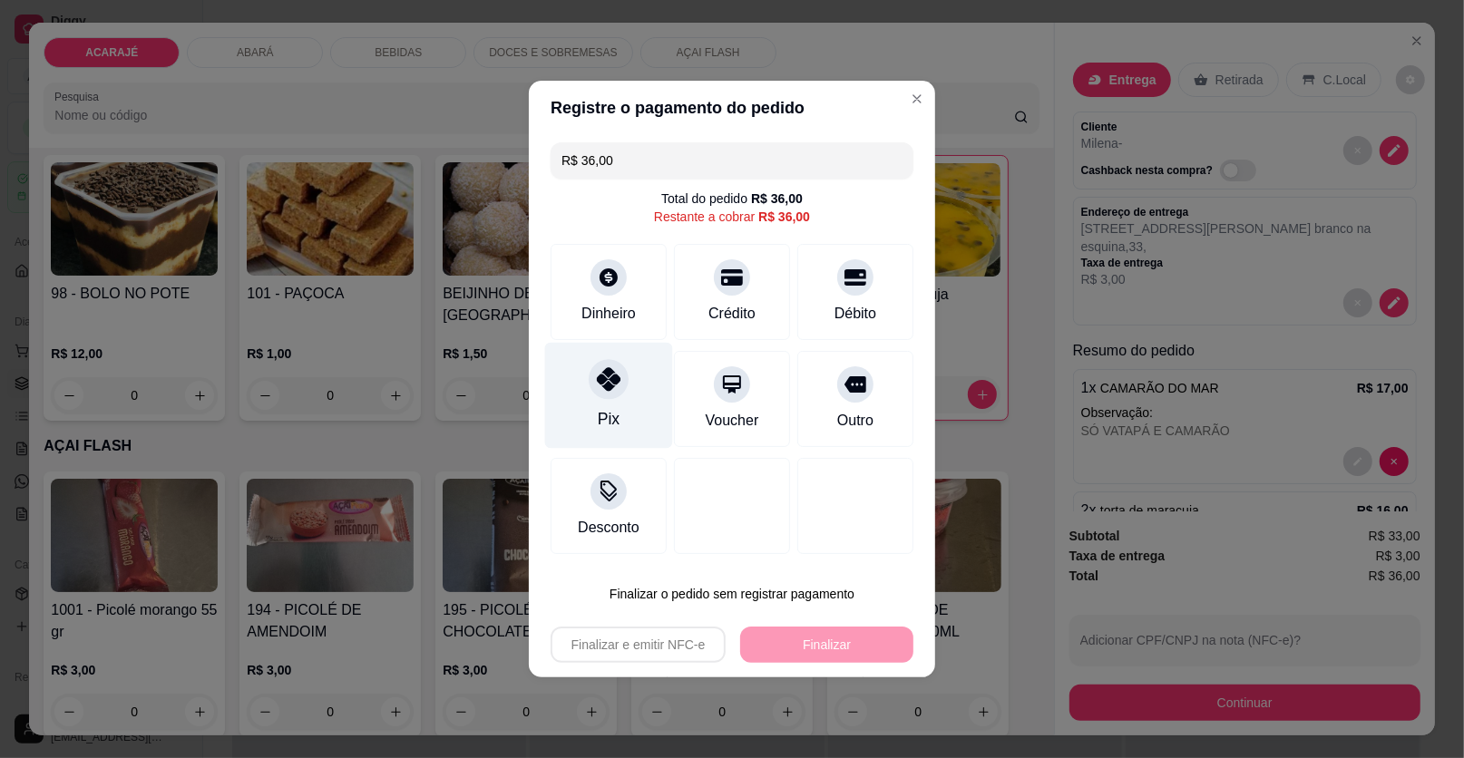
click at [627, 393] on div "Pix" at bounding box center [609, 396] width 128 height 106
type input "R$ 0,00"
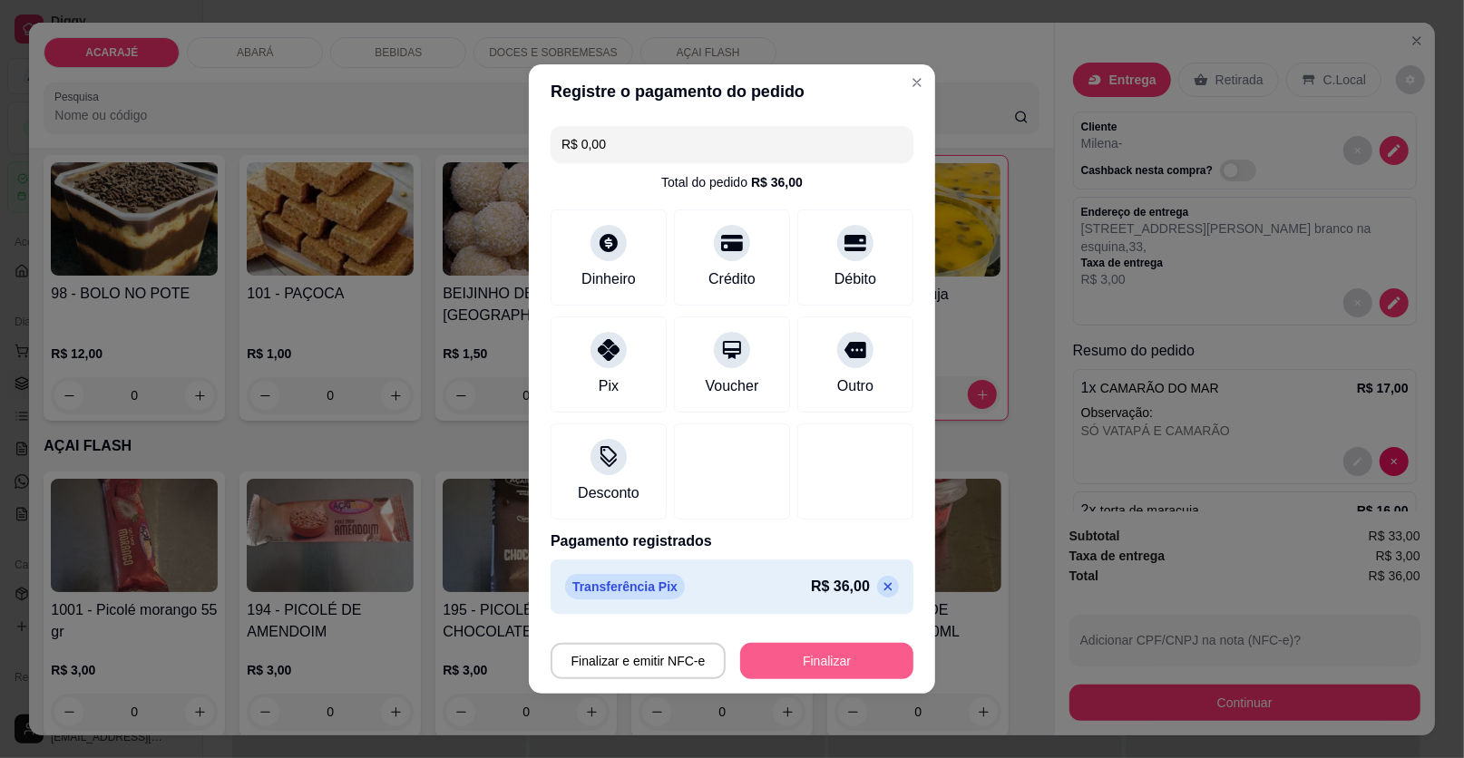
click at [833, 670] on button "Finalizar" at bounding box center [826, 661] width 173 height 36
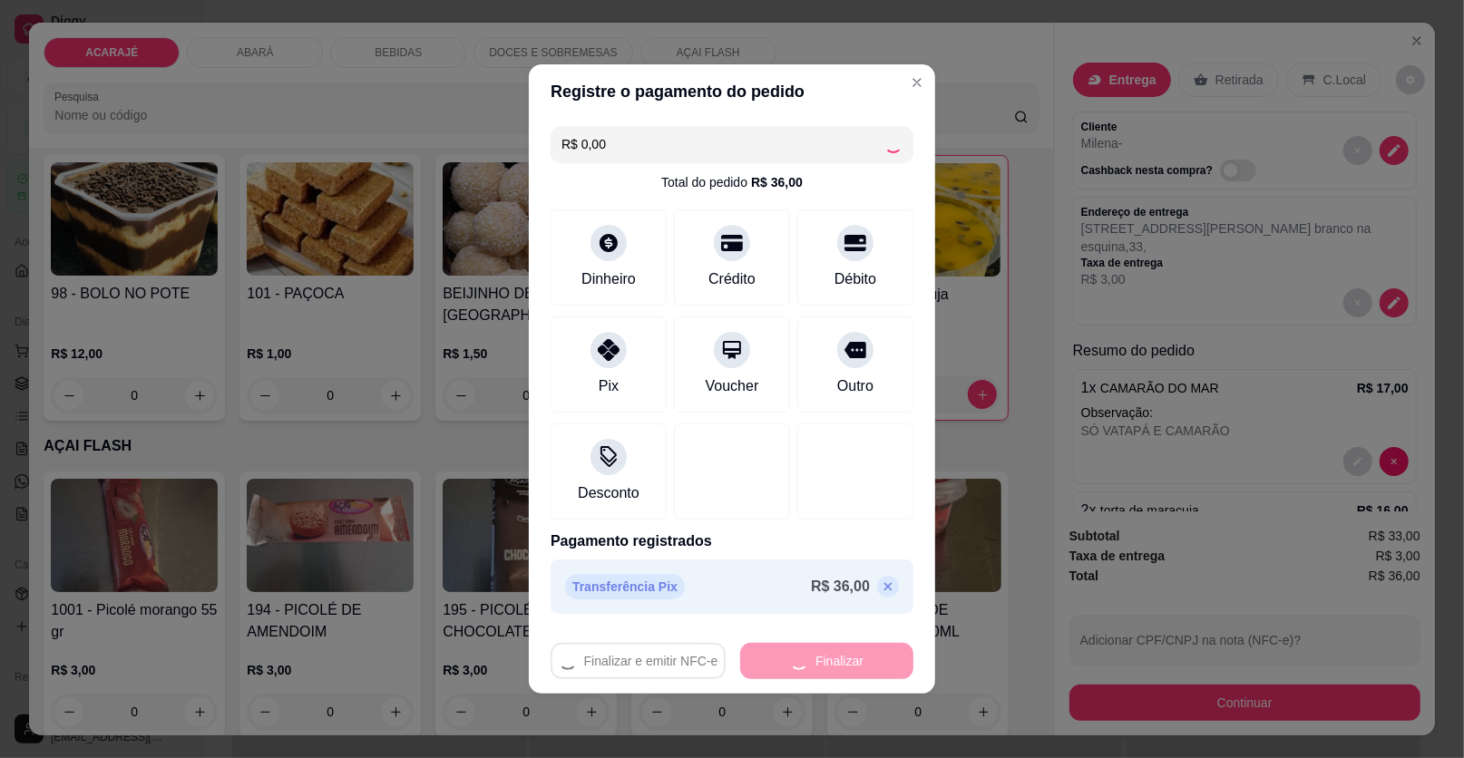
type input "0"
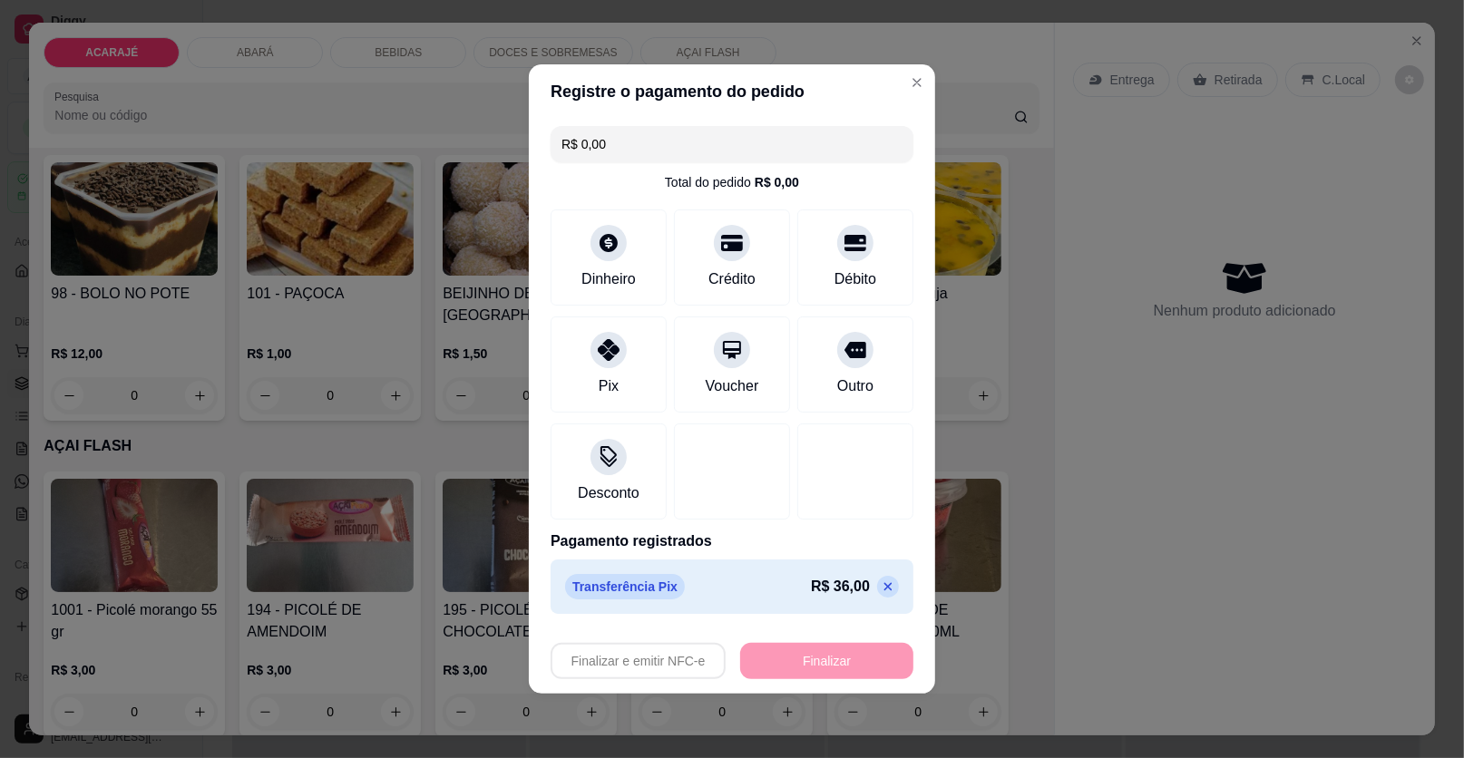
type input "-R$ 36,00"
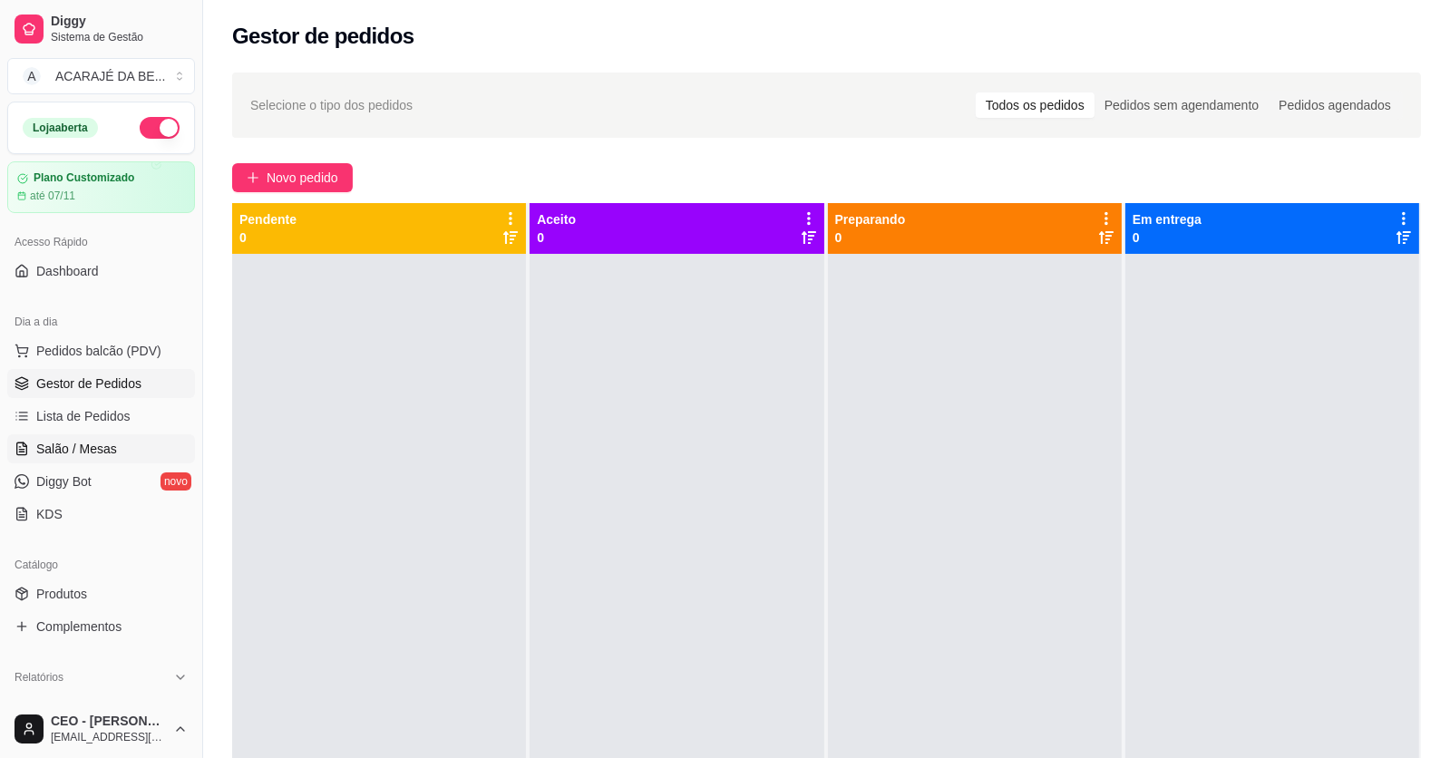
click at [79, 443] on span "Salão / Mesas" at bounding box center [76, 449] width 81 height 18
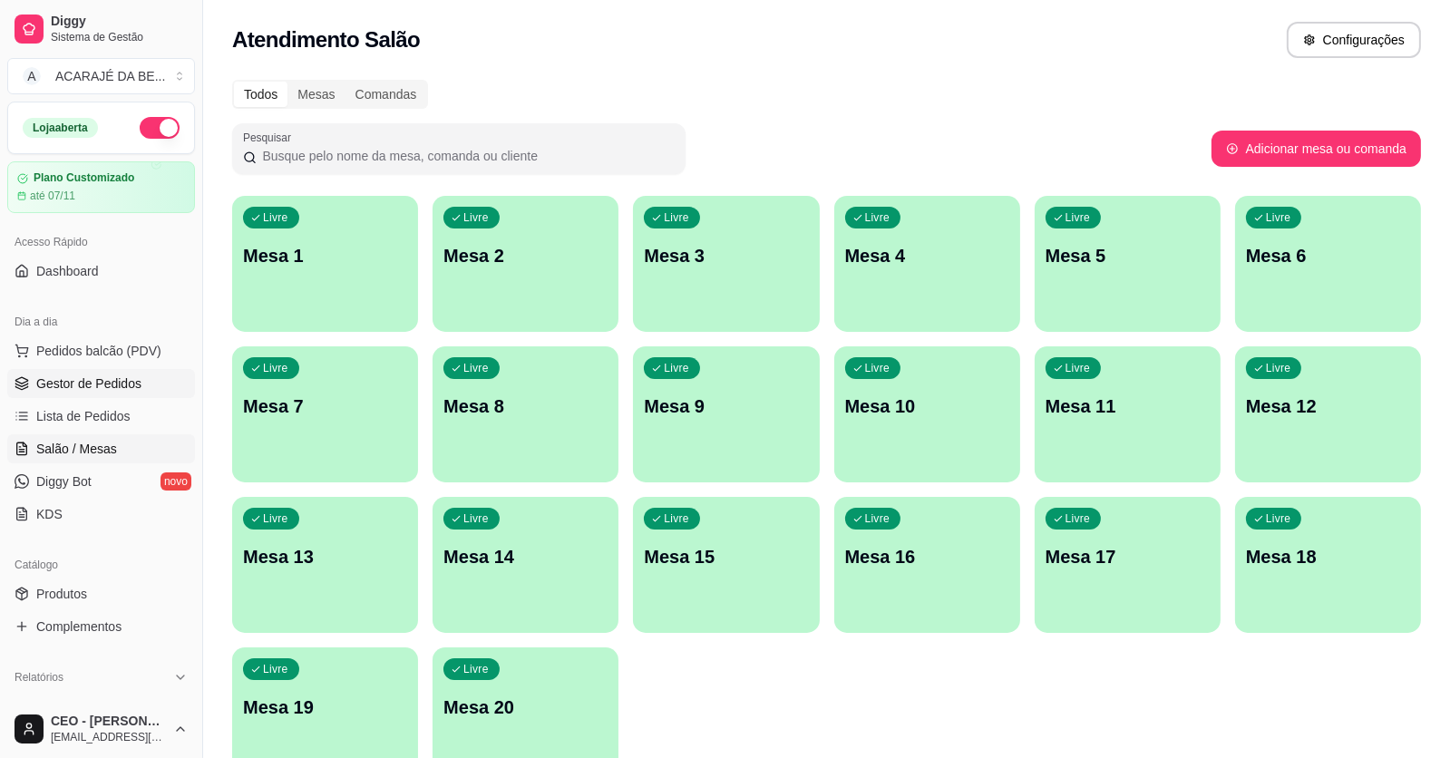
click at [42, 382] on span "Gestor de Pedidos" at bounding box center [88, 384] width 105 height 18
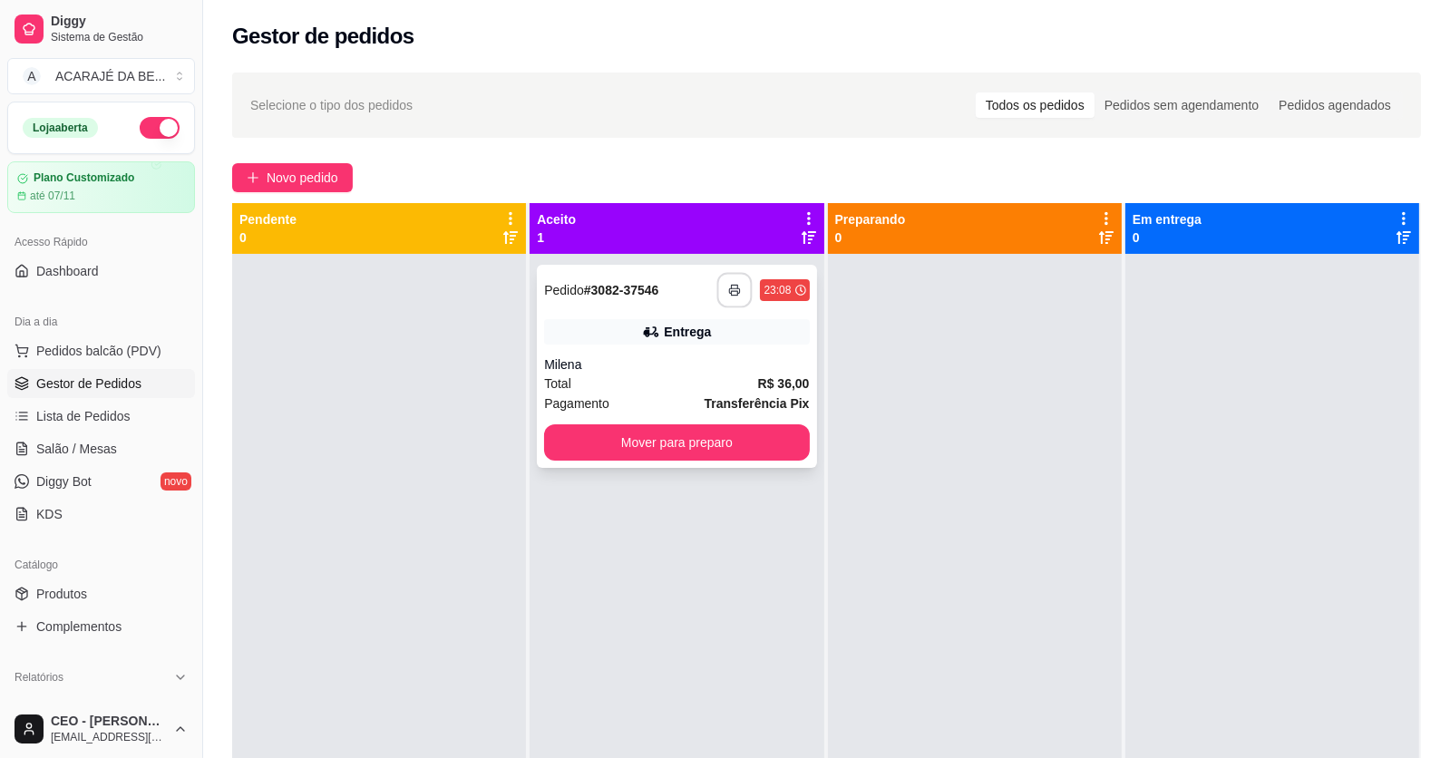
click at [731, 288] on icon "button" at bounding box center [735, 290] width 10 height 5
click at [737, 444] on button "Mover para preparo" at bounding box center [676, 442] width 265 height 36
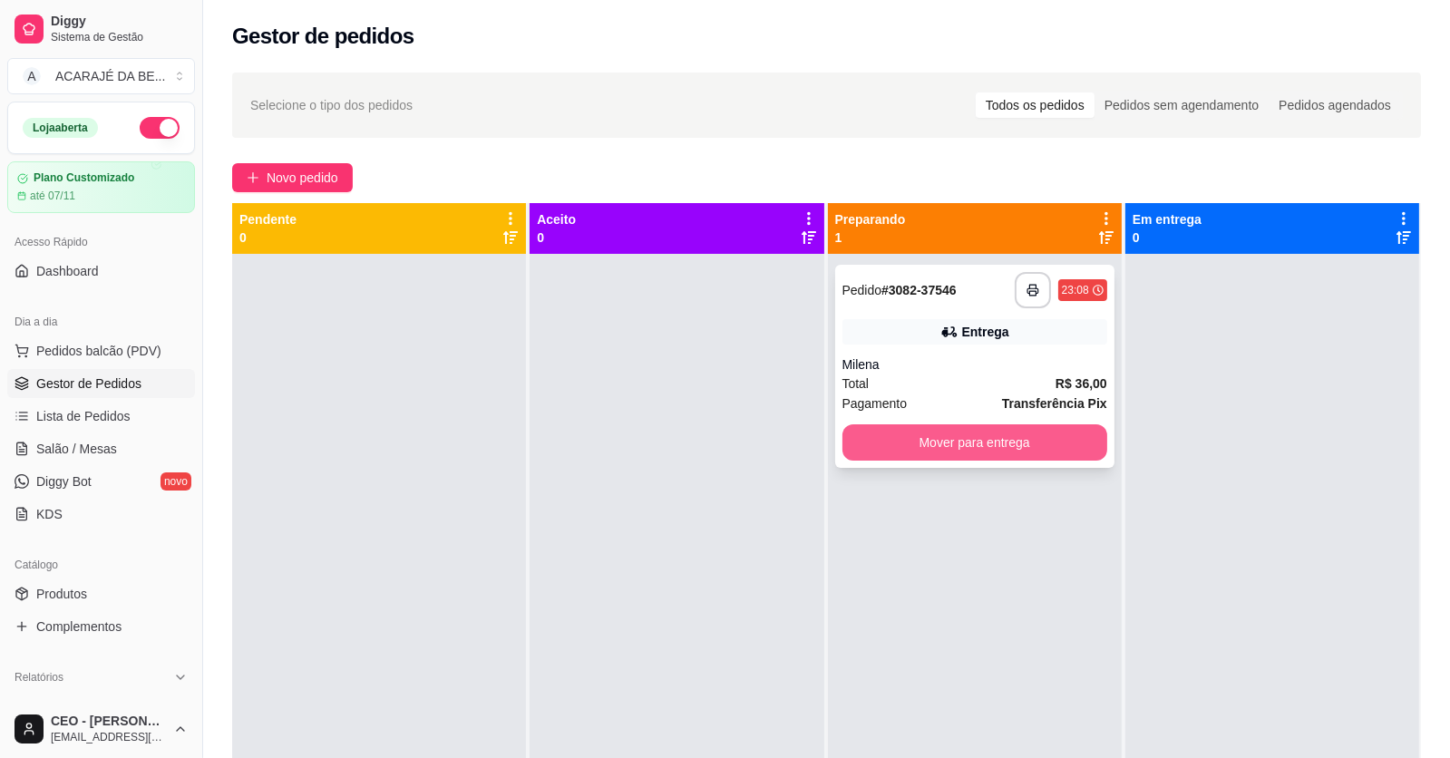
click at [965, 446] on button "Mover para entrega" at bounding box center [975, 442] width 265 height 36
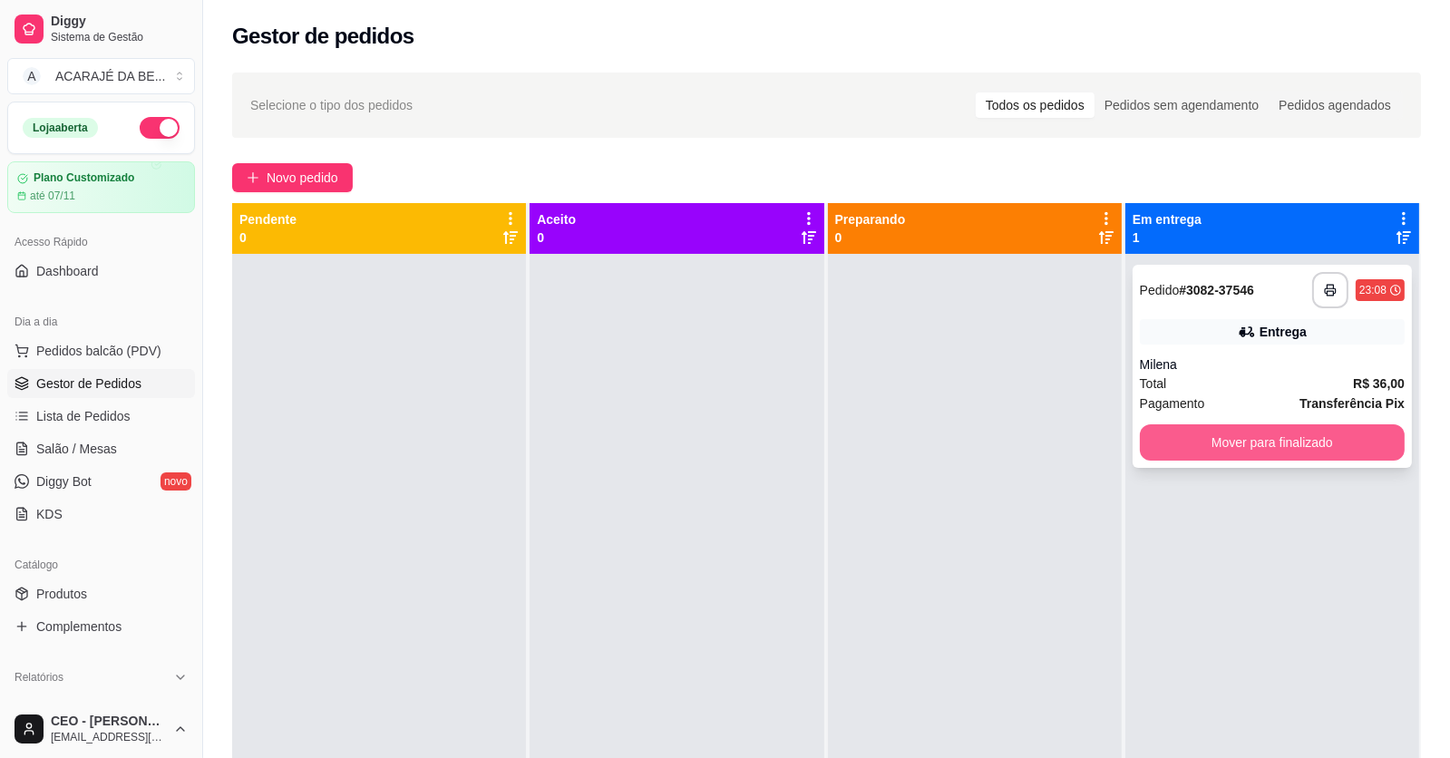
click at [1166, 440] on button "Mover para finalizado" at bounding box center [1272, 442] width 265 height 36
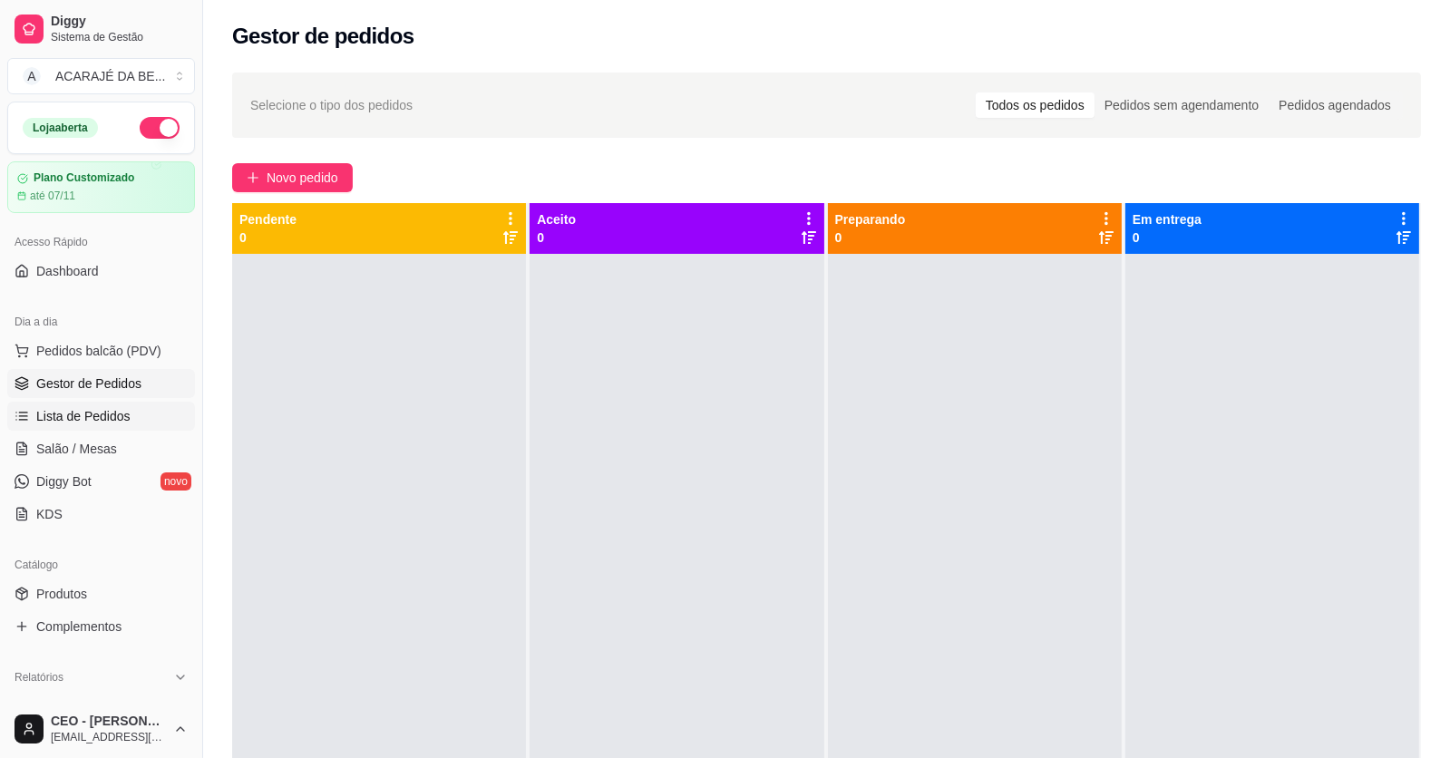
click at [66, 412] on span "Lista de Pedidos" at bounding box center [83, 416] width 94 height 18
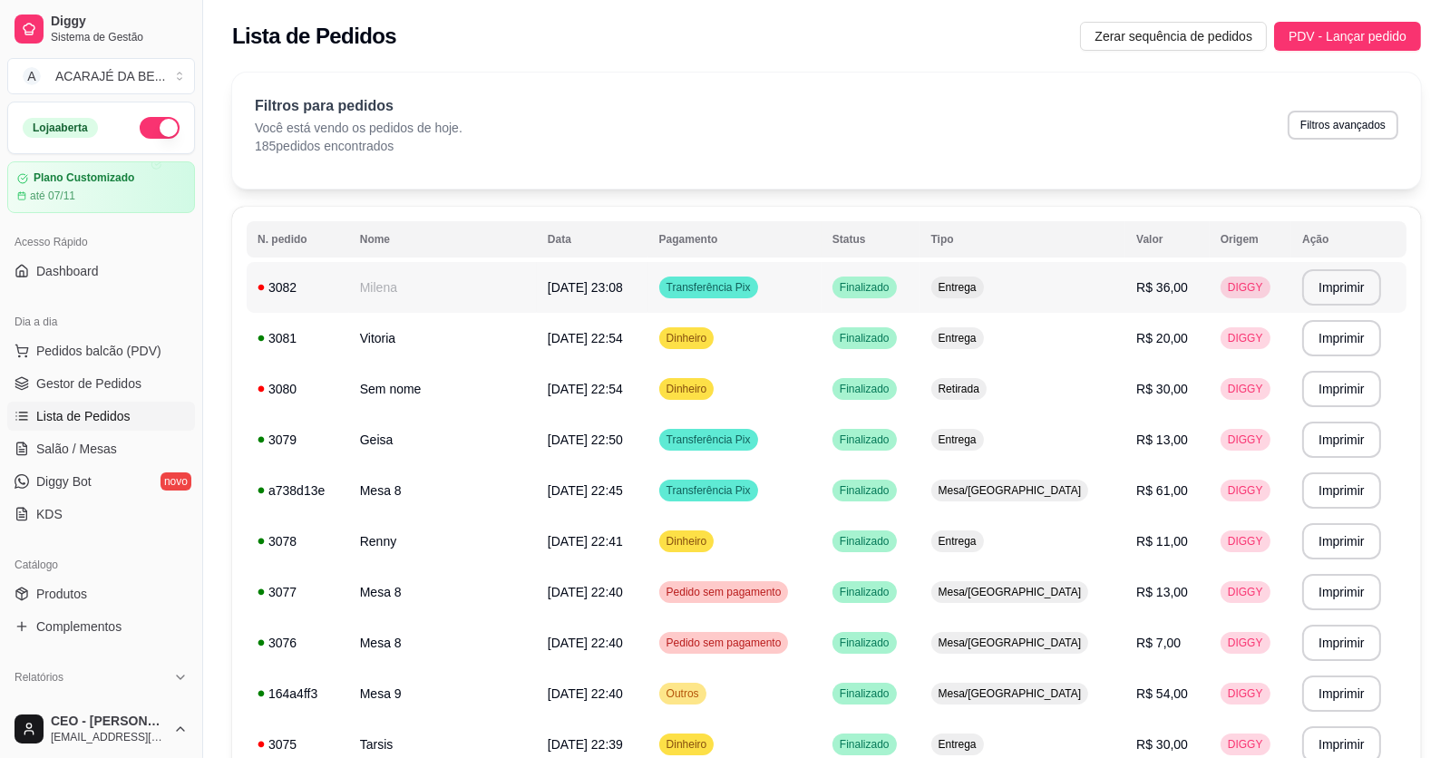
click at [376, 290] on td "Milena" at bounding box center [443, 287] width 188 height 51
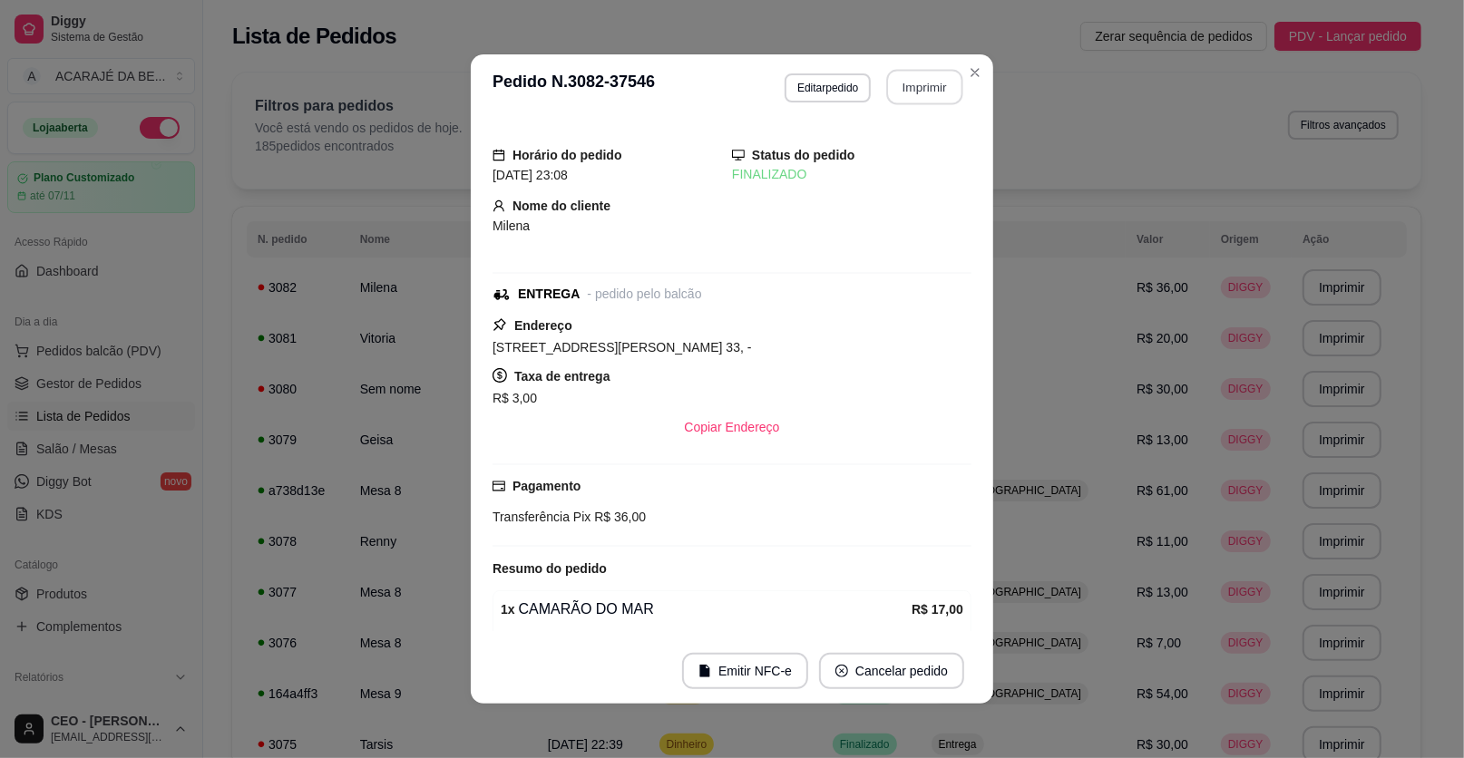
click at [890, 85] on button "Imprimir" at bounding box center [925, 87] width 76 height 35
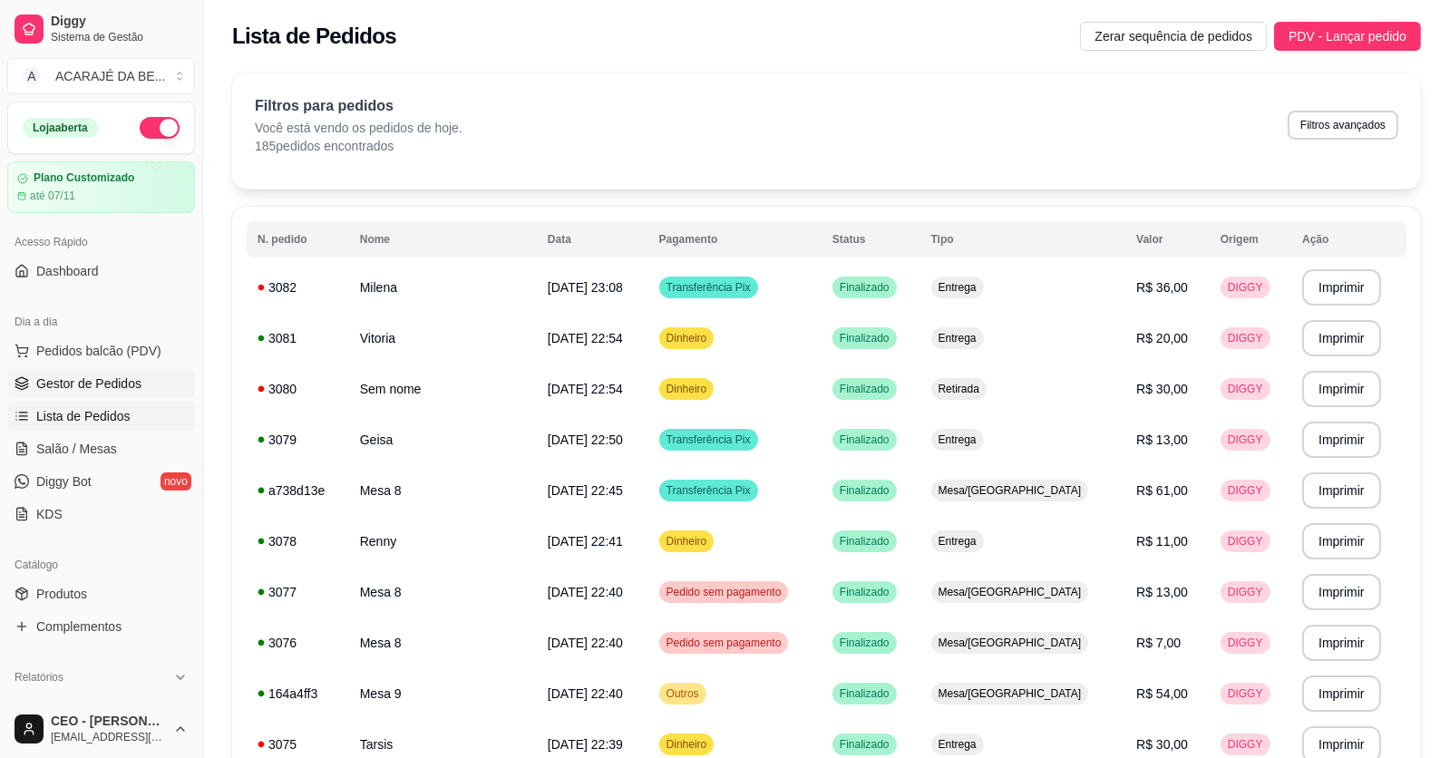
click at [44, 389] on span "Gestor de Pedidos" at bounding box center [88, 384] width 105 height 18
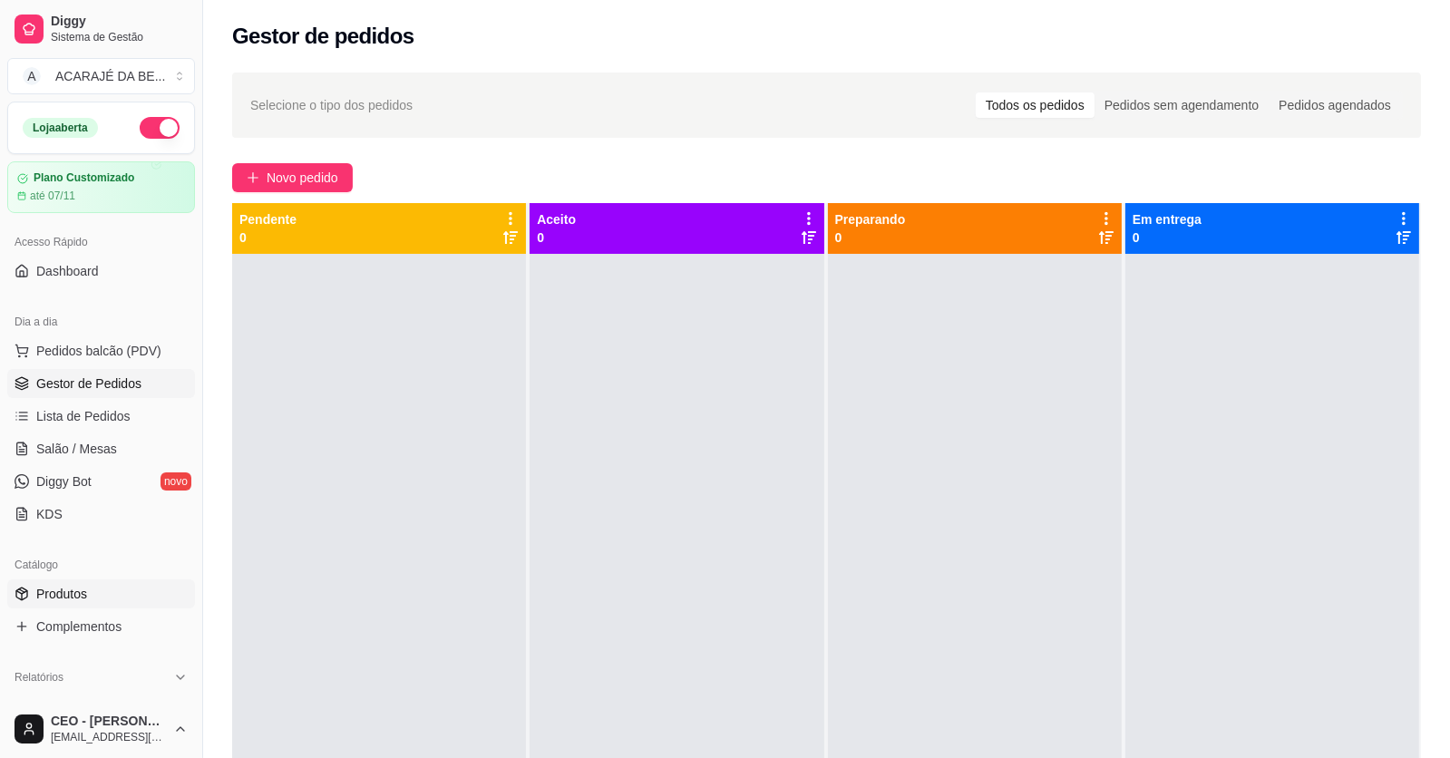
click at [33, 582] on link "Produtos" at bounding box center [101, 594] width 188 height 29
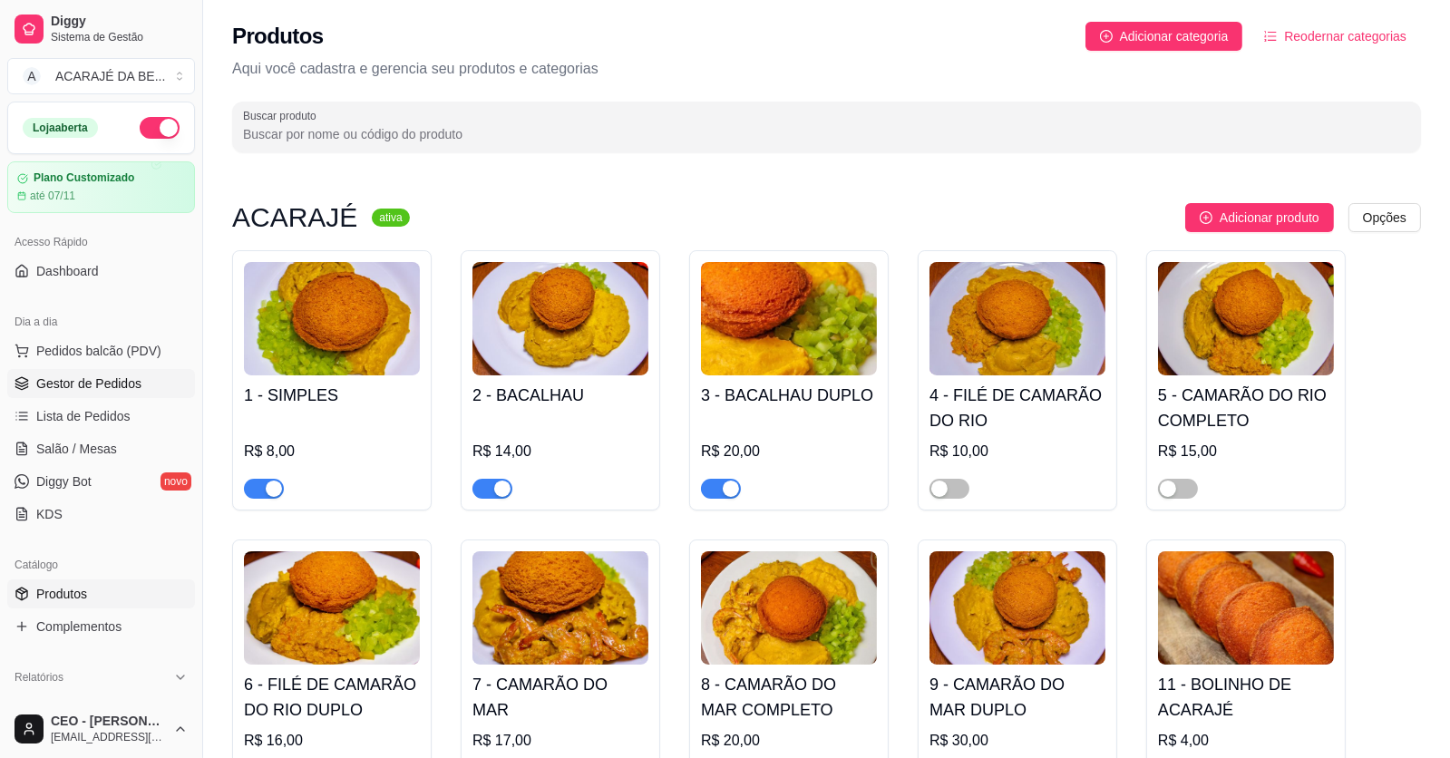
click at [72, 394] on link "Gestor de Pedidos" at bounding box center [101, 383] width 188 height 29
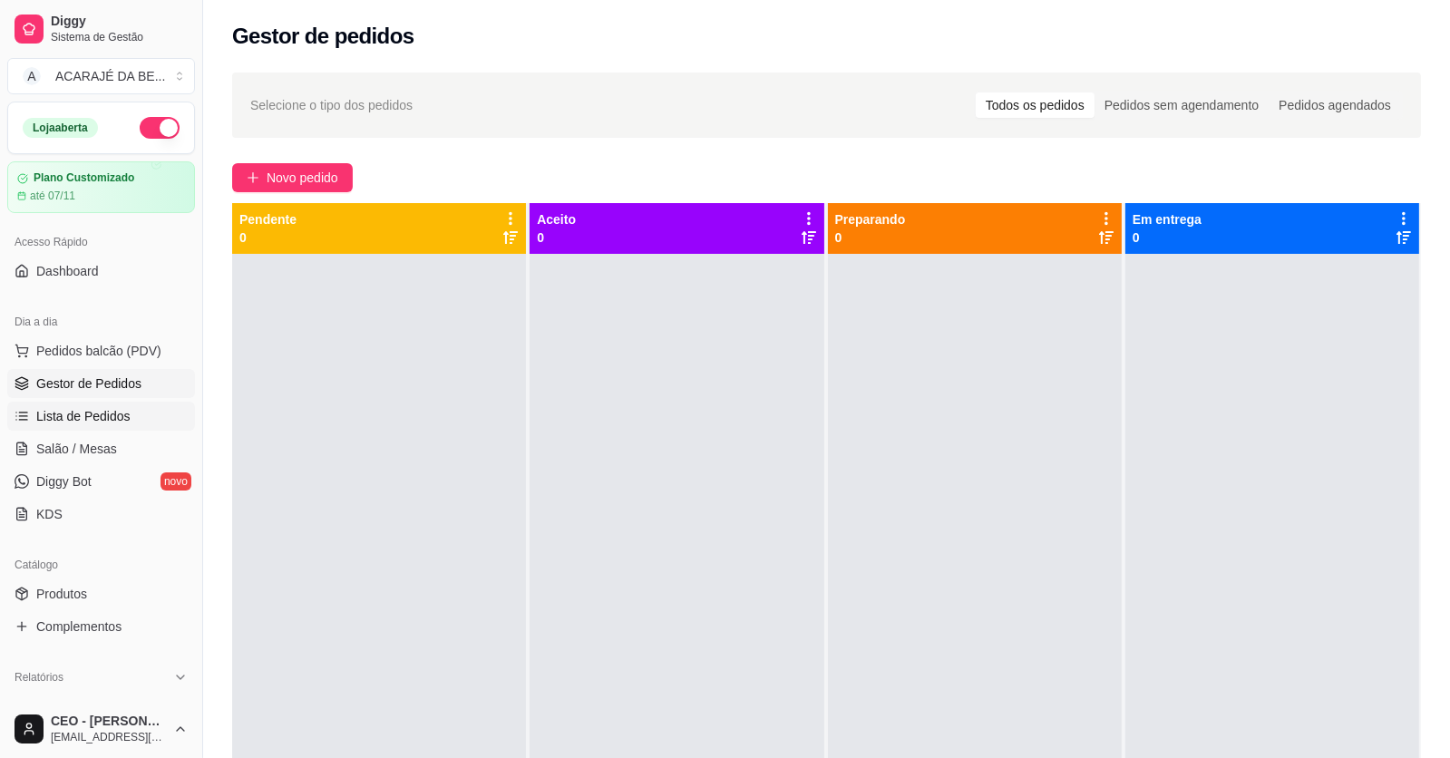
click at [71, 410] on span "Lista de Pedidos" at bounding box center [83, 416] width 94 height 18
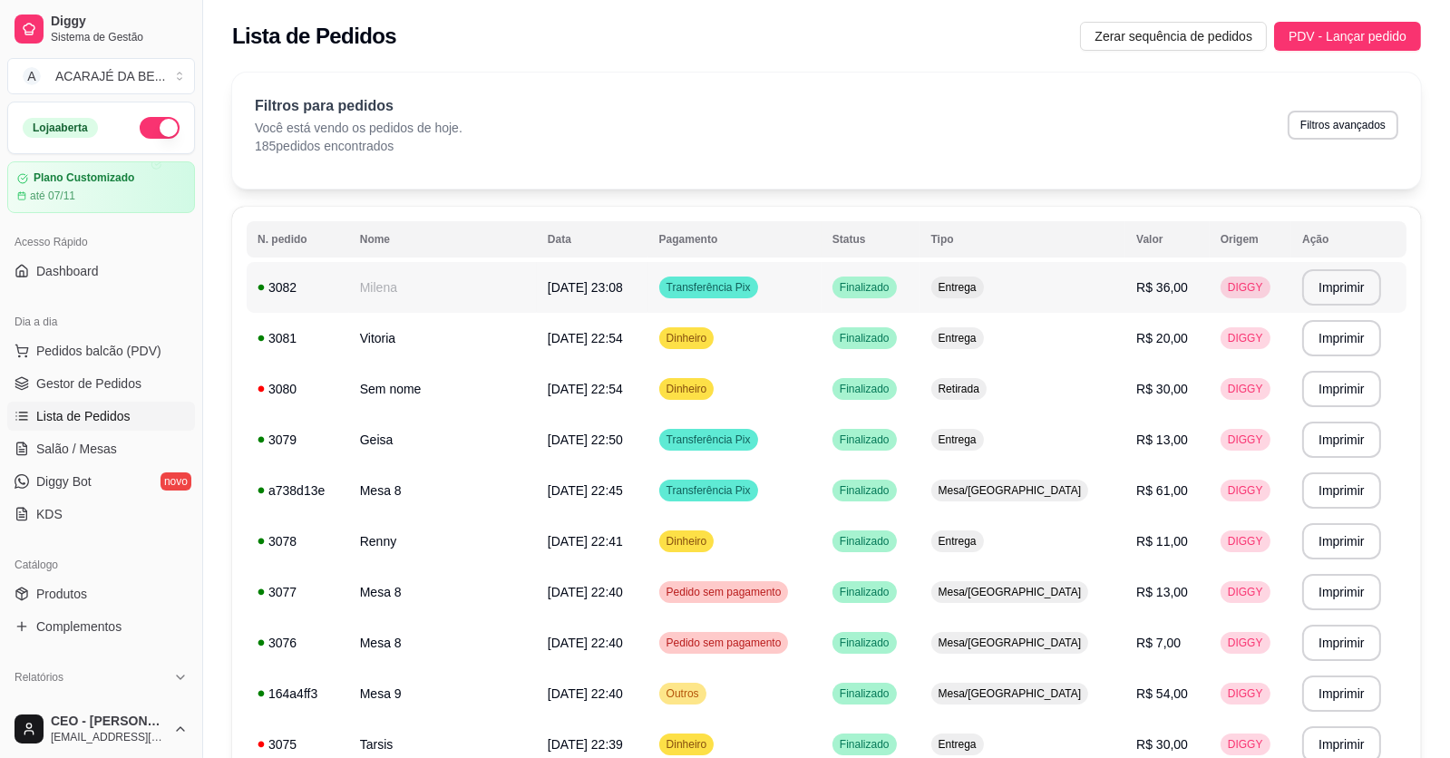
click at [506, 309] on td "Milena" at bounding box center [443, 287] width 188 height 51
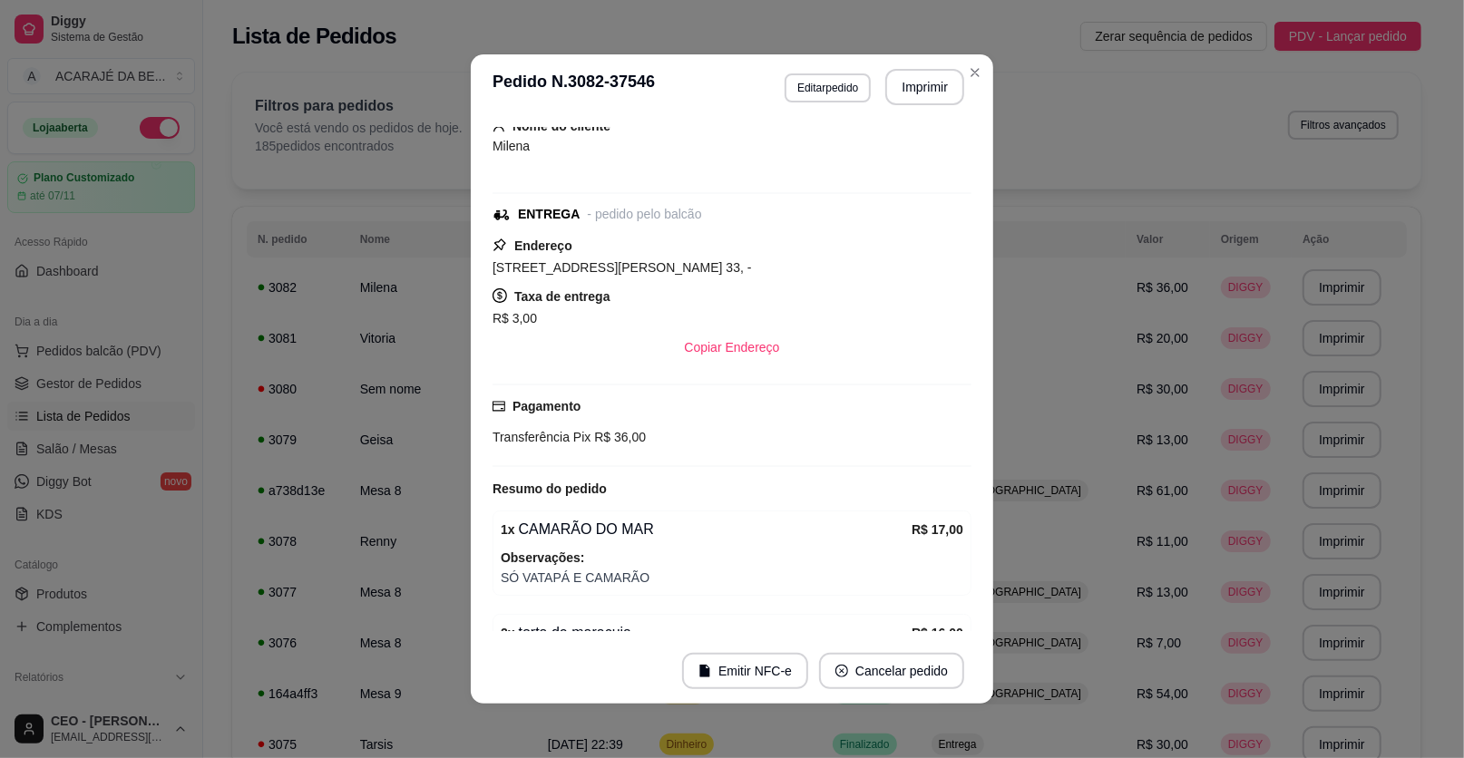
scroll to position [169, 0]
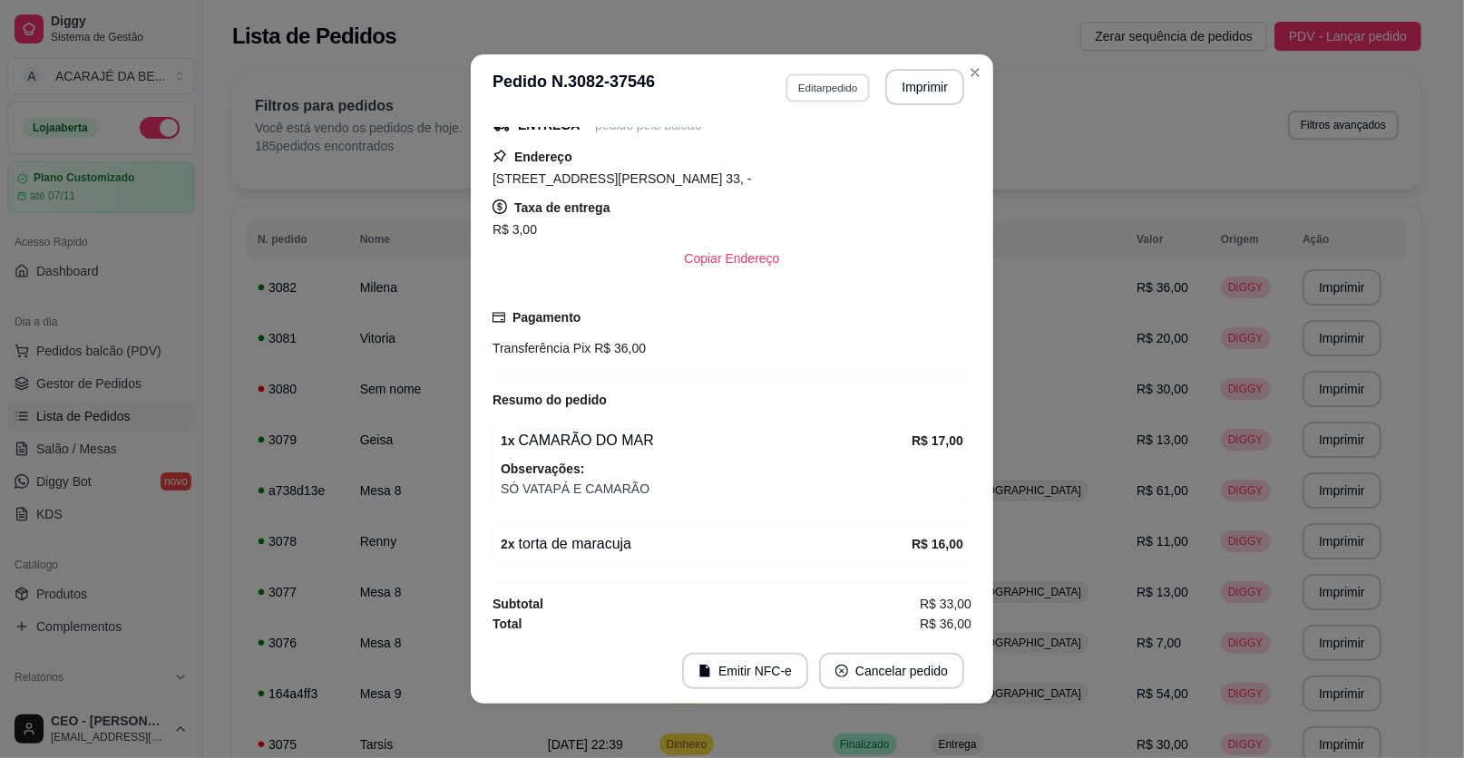
click at [811, 88] on button "Editar pedido" at bounding box center [827, 87] width 84 height 28
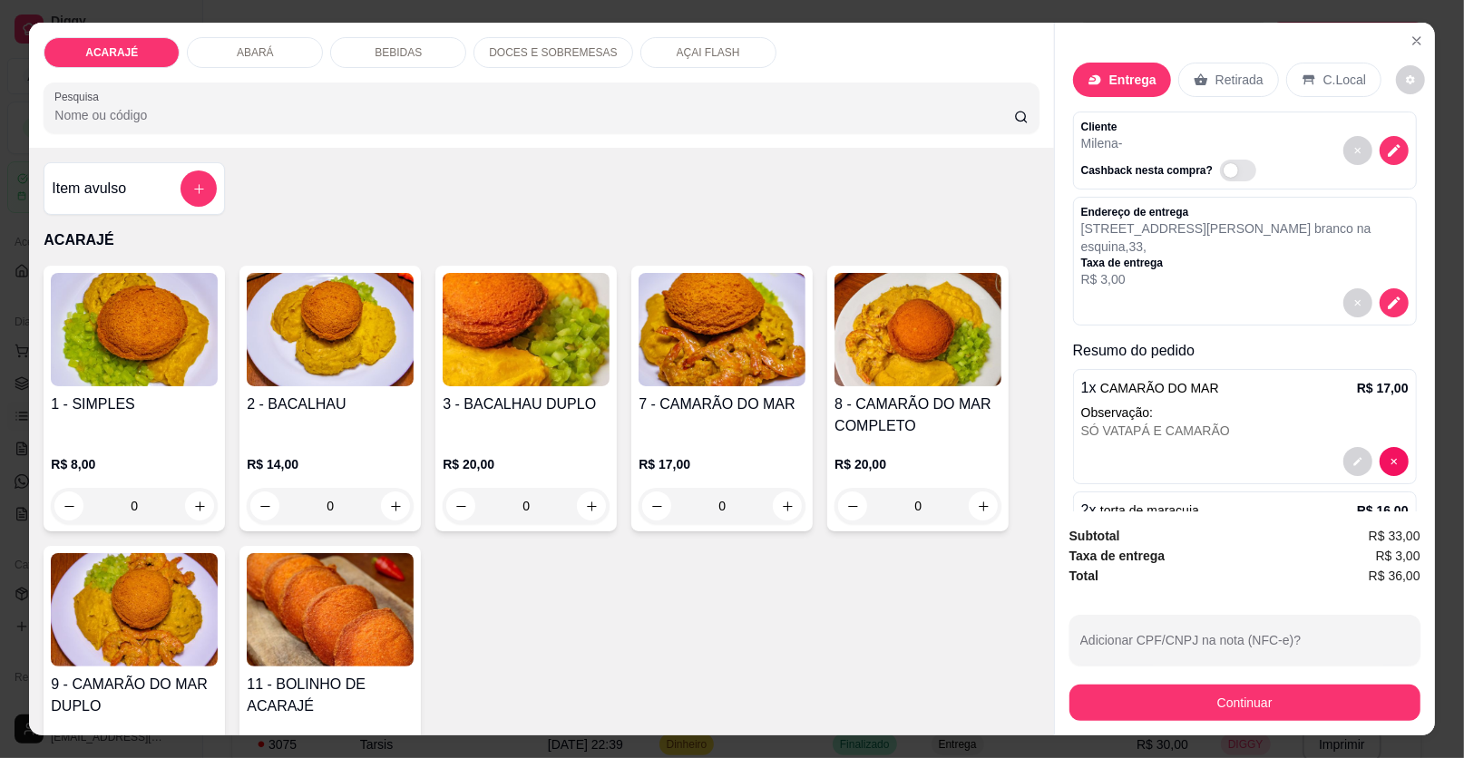
scroll to position [362, 0]
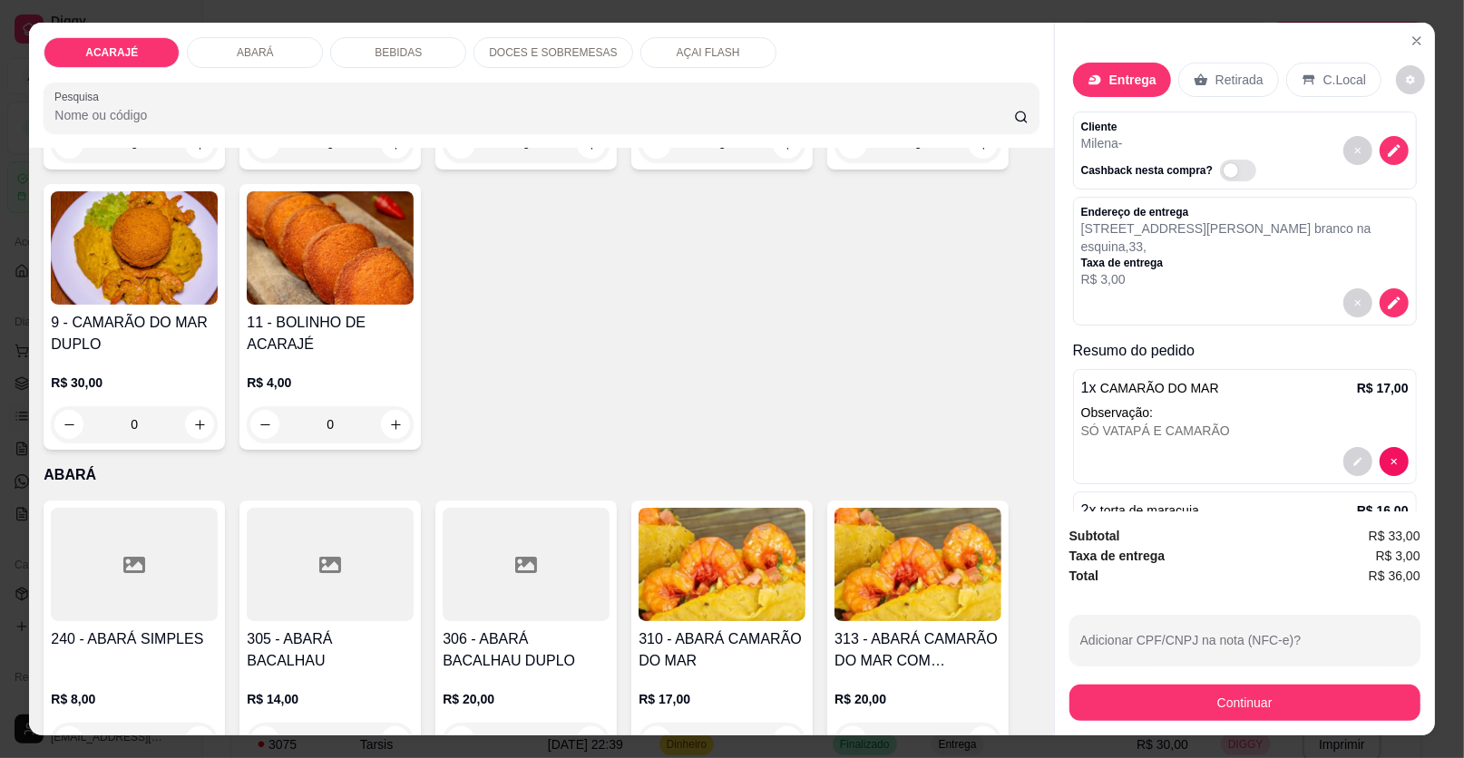
click at [582, 46] on p "DOCES E SOBREMESAS" at bounding box center [553, 52] width 128 height 15
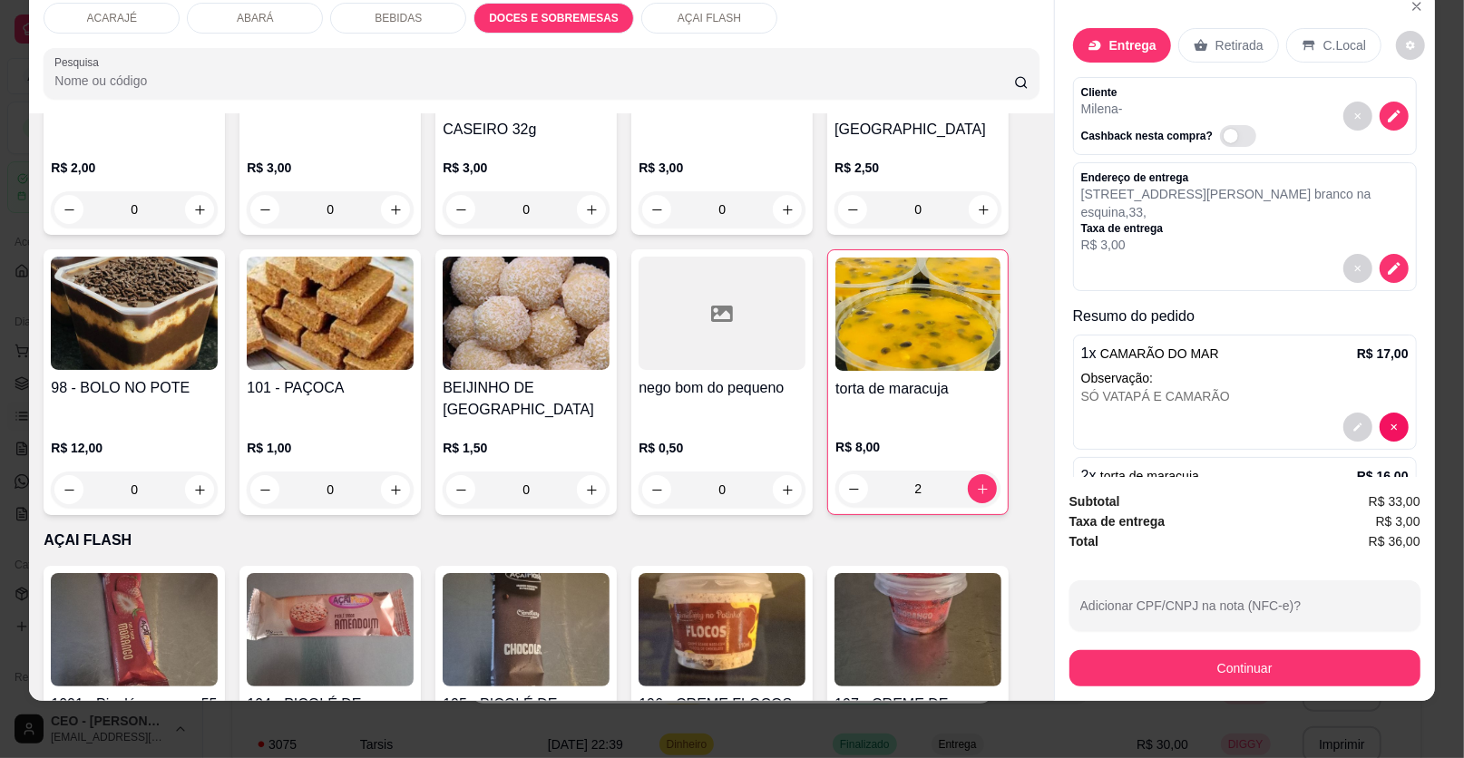
scroll to position [2682, 0]
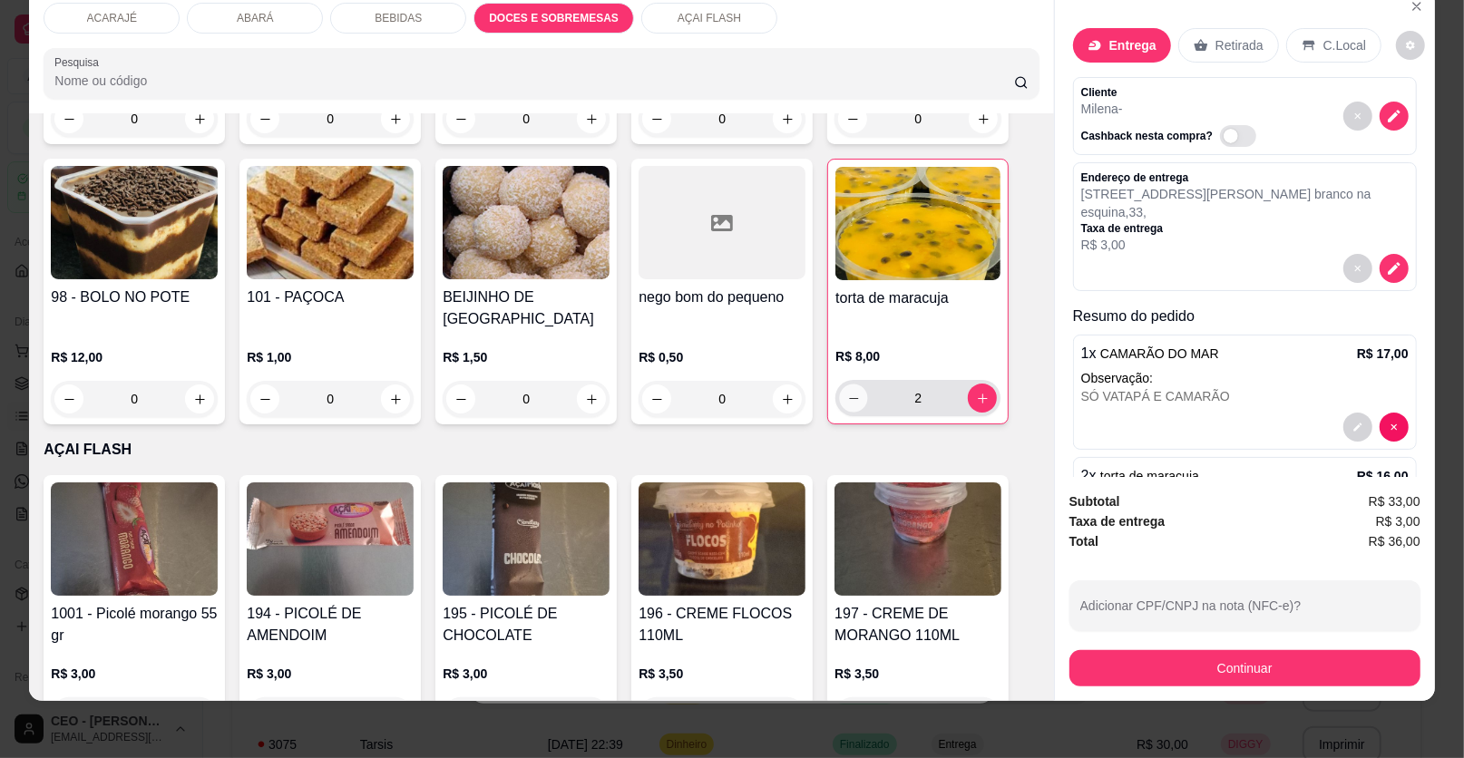
click at [840, 385] on button "decrease-product-quantity" at bounding box center [854, 399] width 28 height 28
type input "1"
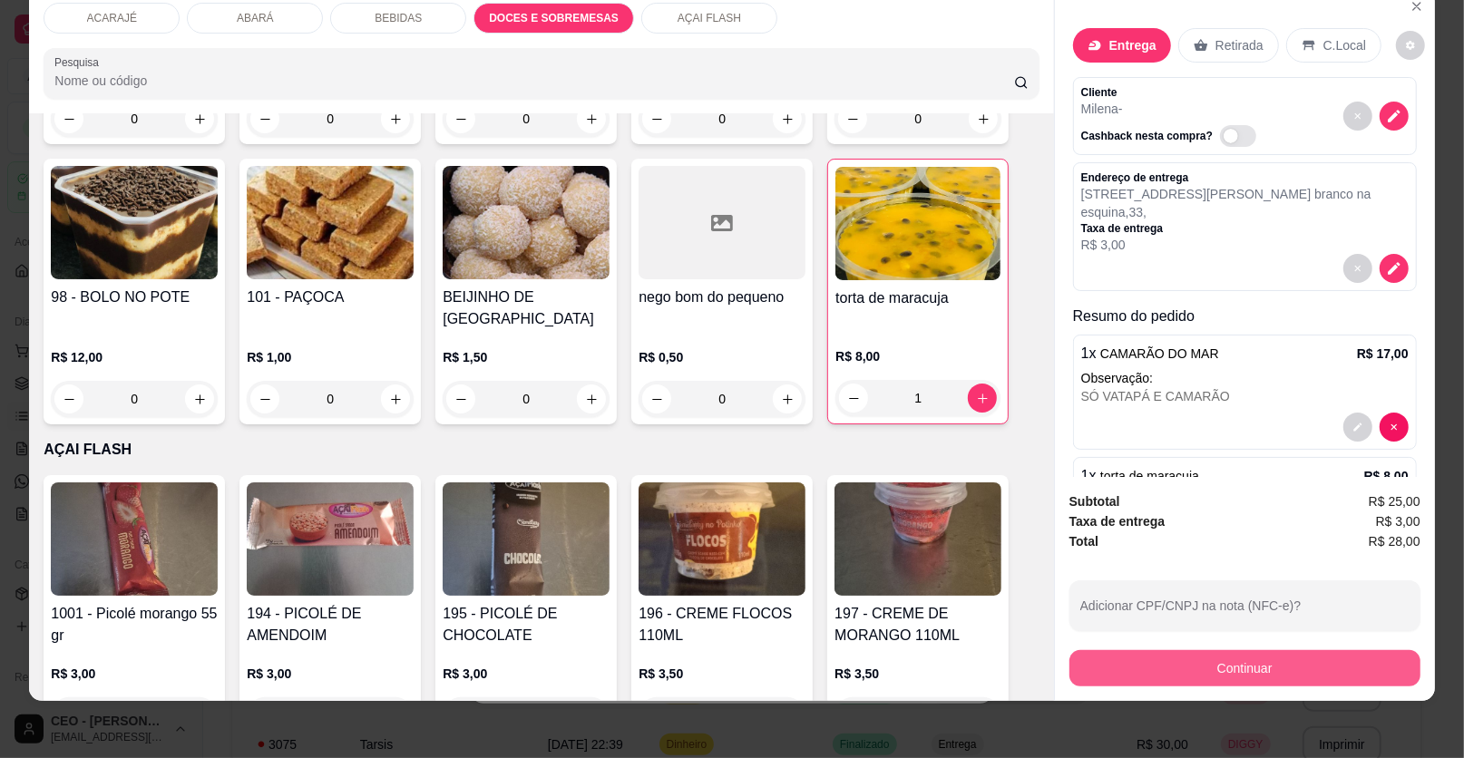
click at [1097, 669] on button "Continuar" at bounding box center [1244, 668] width 351 height 36
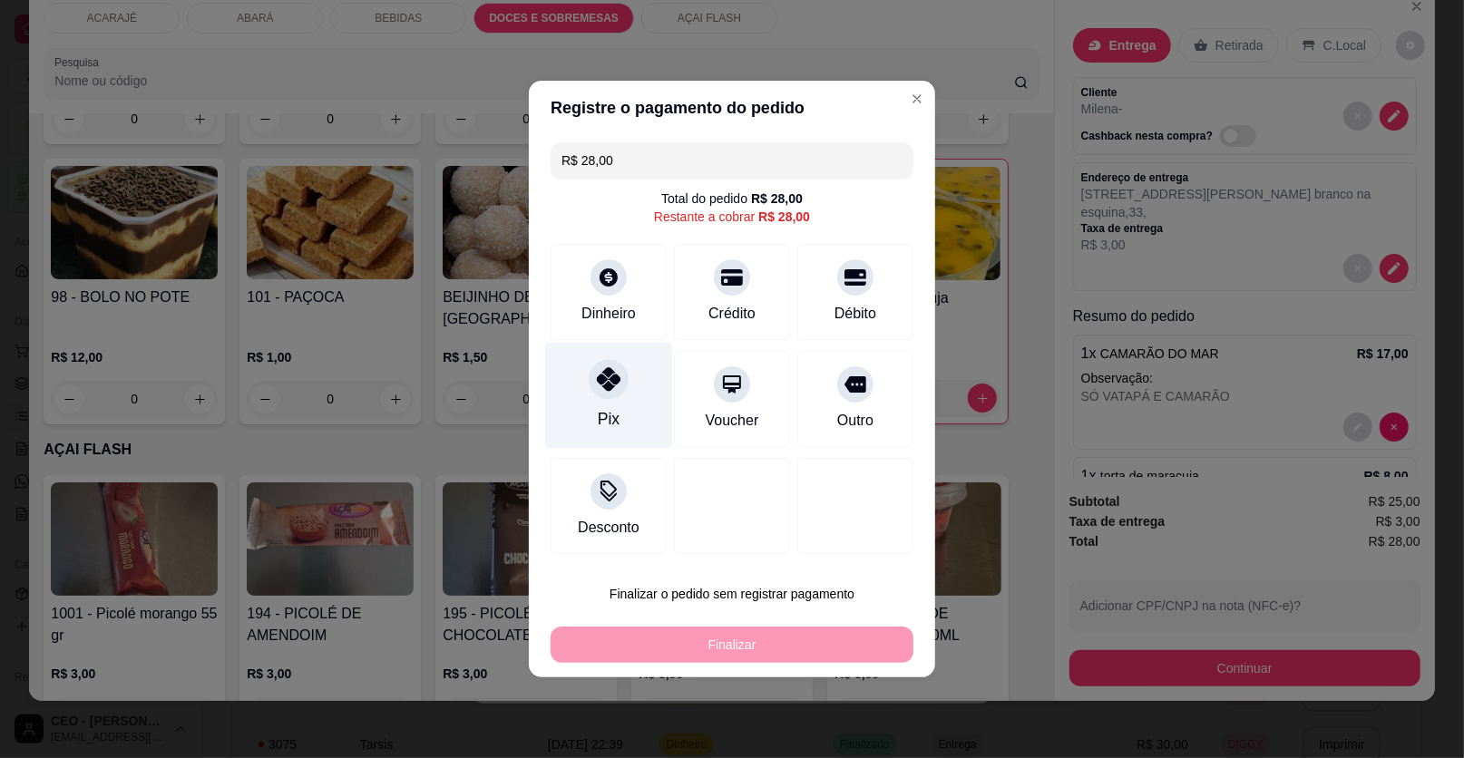
click at [595, 418] on div "Pix" at bounding box center [609, 396] width 128 height 106
type input "R$ 0,00"
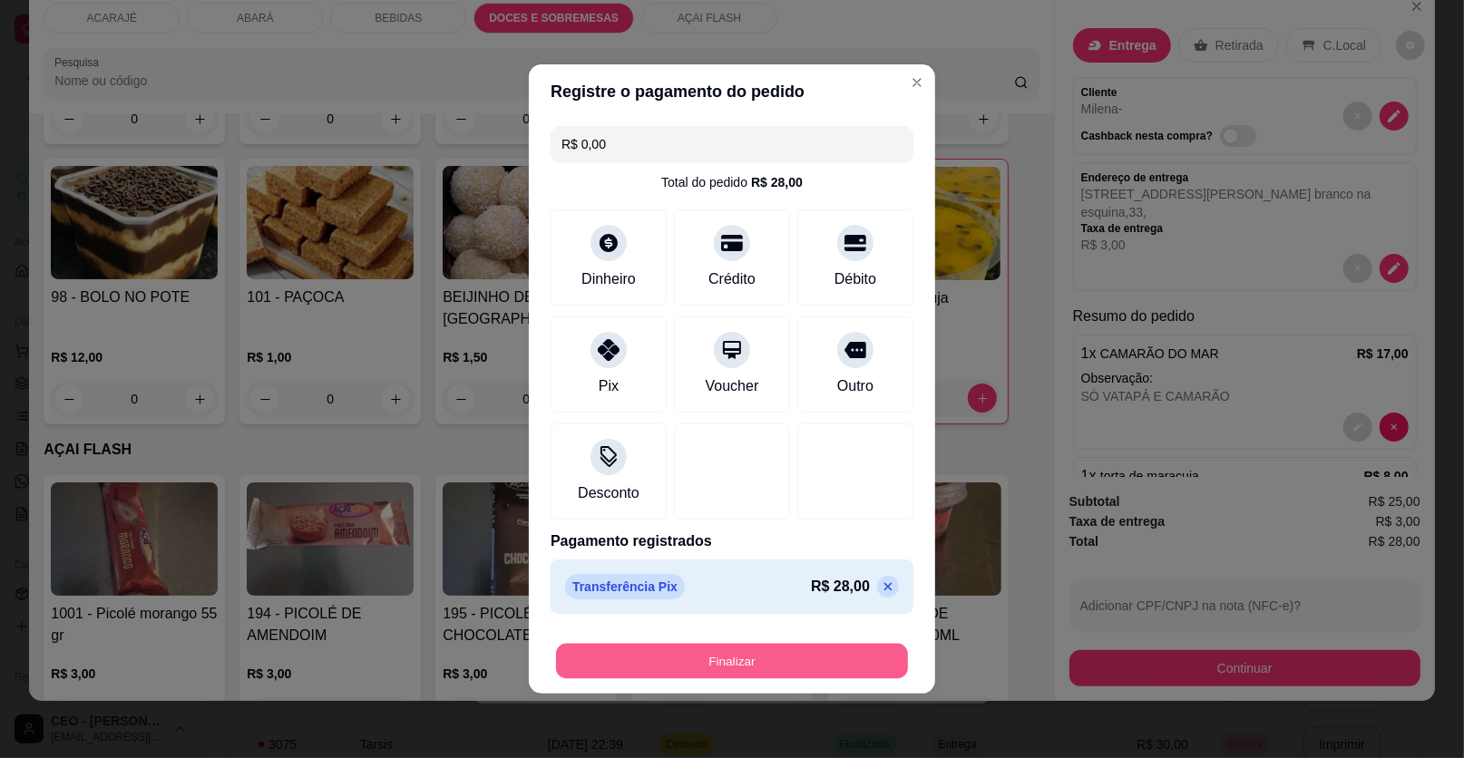
click at [730, 666] on button "Finalizar" at bounding box center [732, 661] width 352 height 35
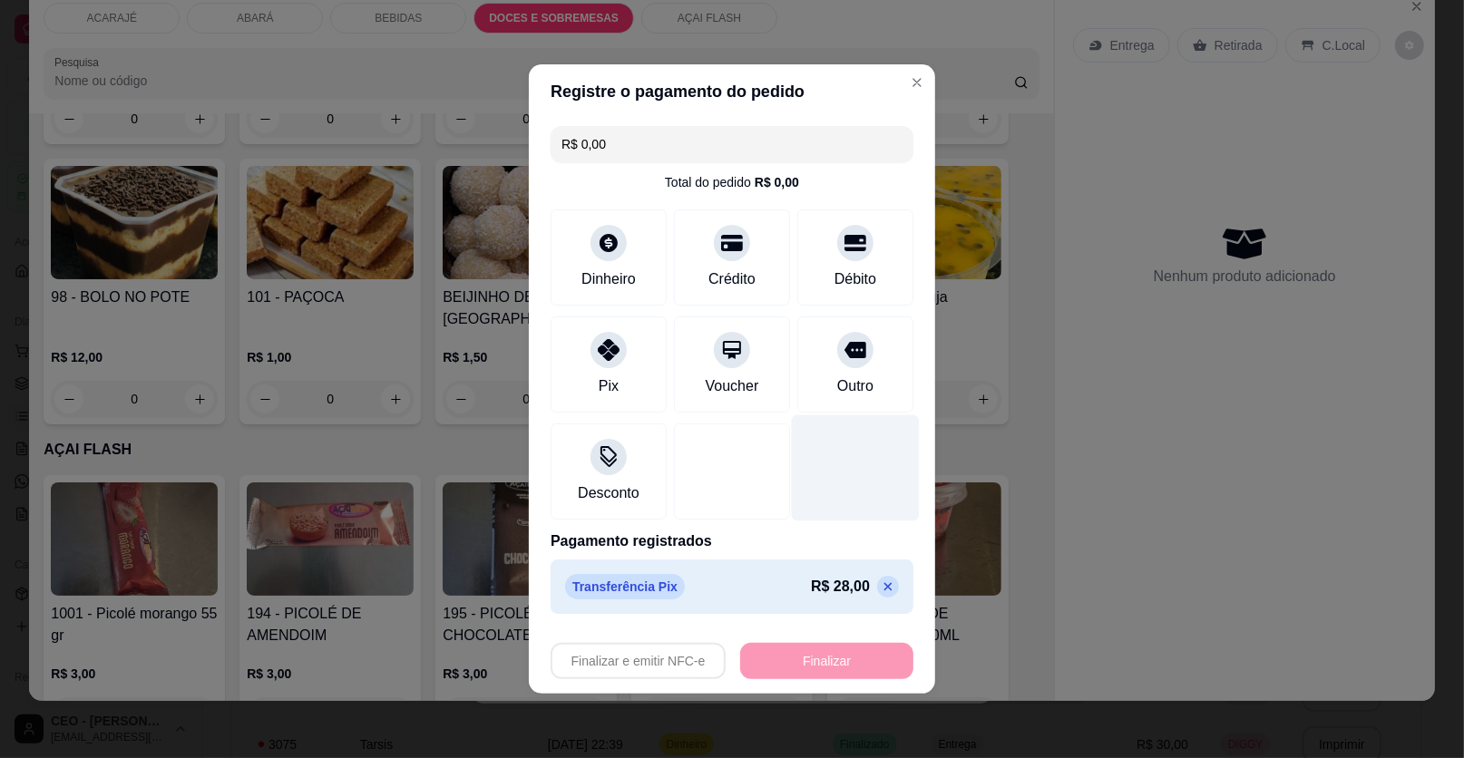
type input "0"
type input "-R$ 28,00"
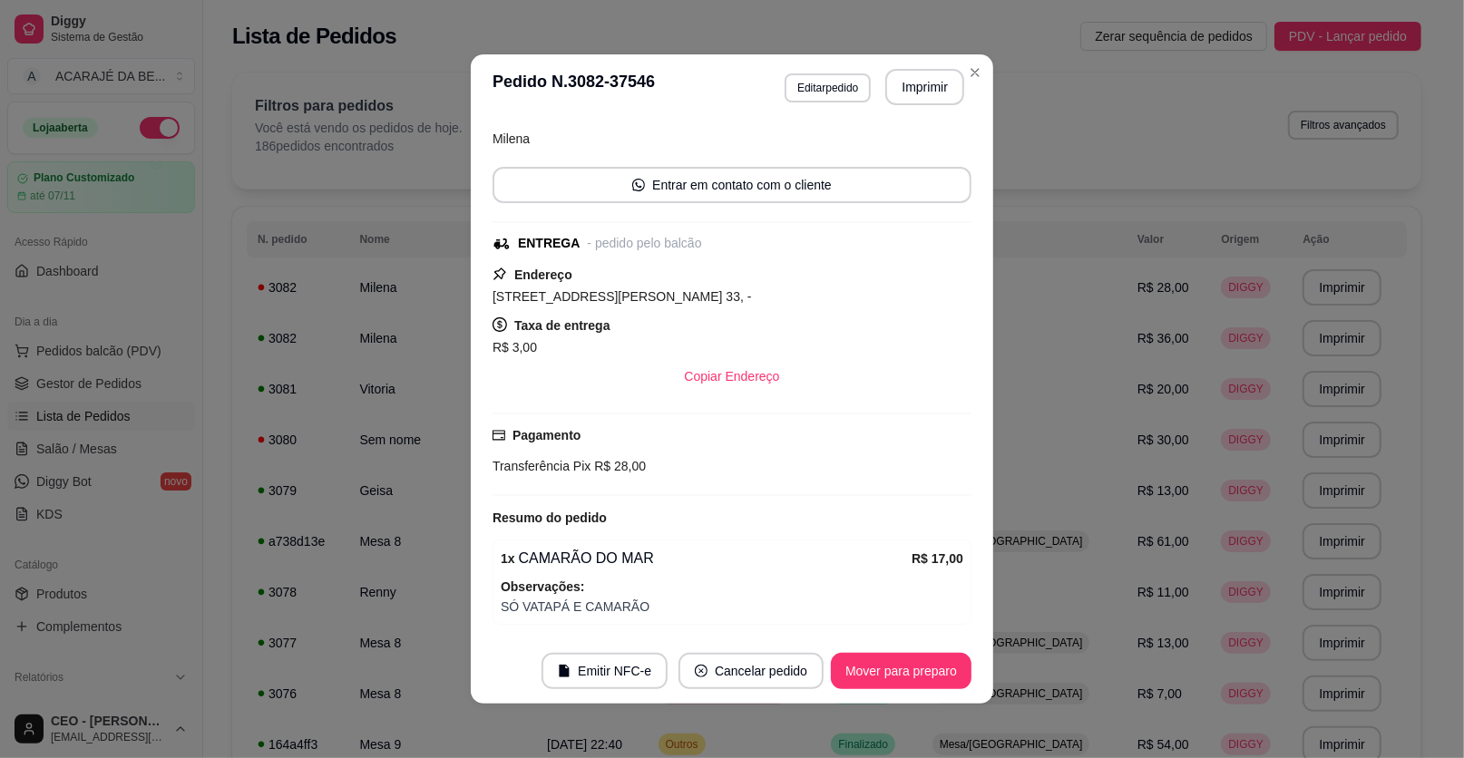
scroll to position [286, 0]
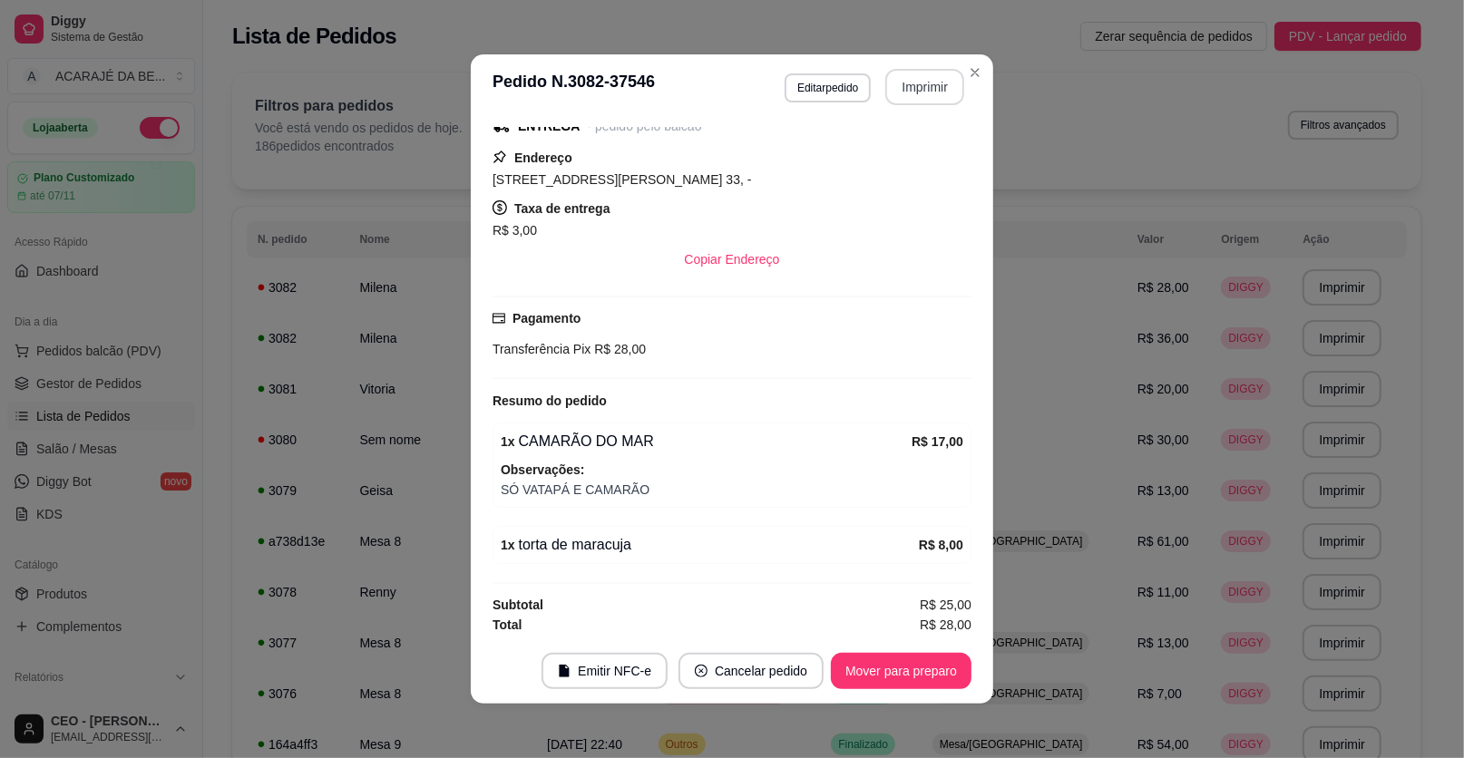
click at [928, 77] on button "Imprimir" at bounding box center [924, 87] width 79 height 36
click at [868, 672] on button "Mover para preparo" at bounding box center [901, 671] width 141 height 36
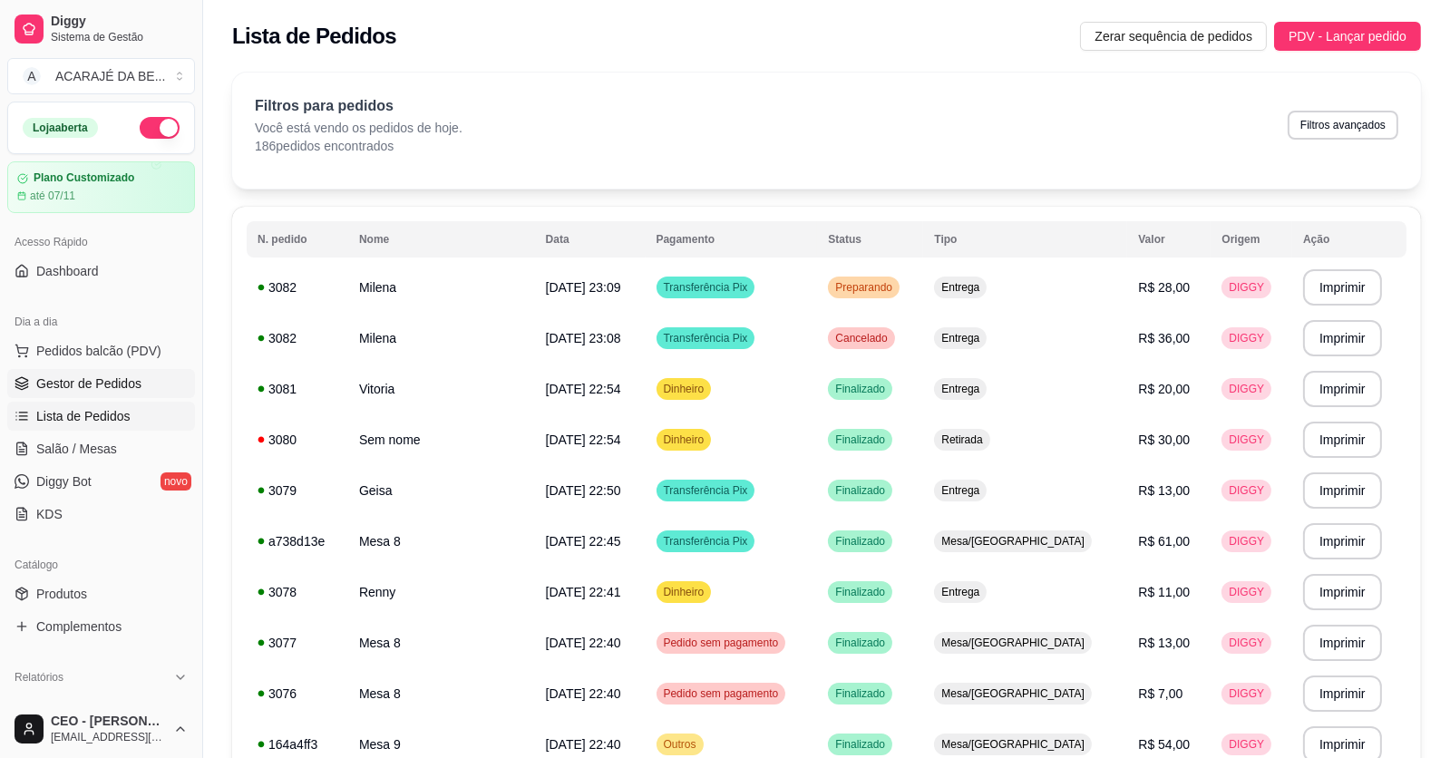
click at [54, 386] on span "Gestor de Pedidos" at bounding box center [88, 384] width 105 height 18
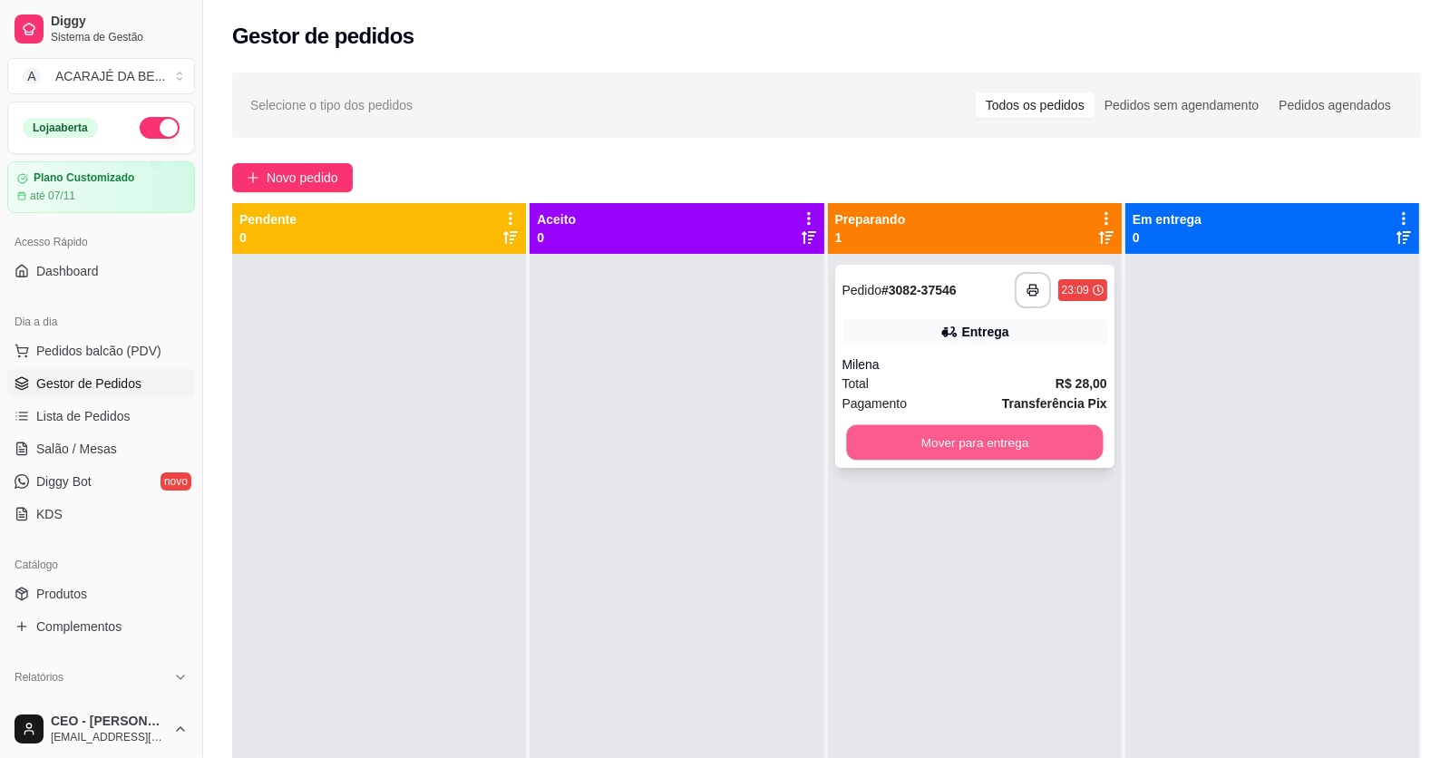
click at [962, 435] on button "Mover para entrega" at bounding box center [974, 442] width 257 height 35
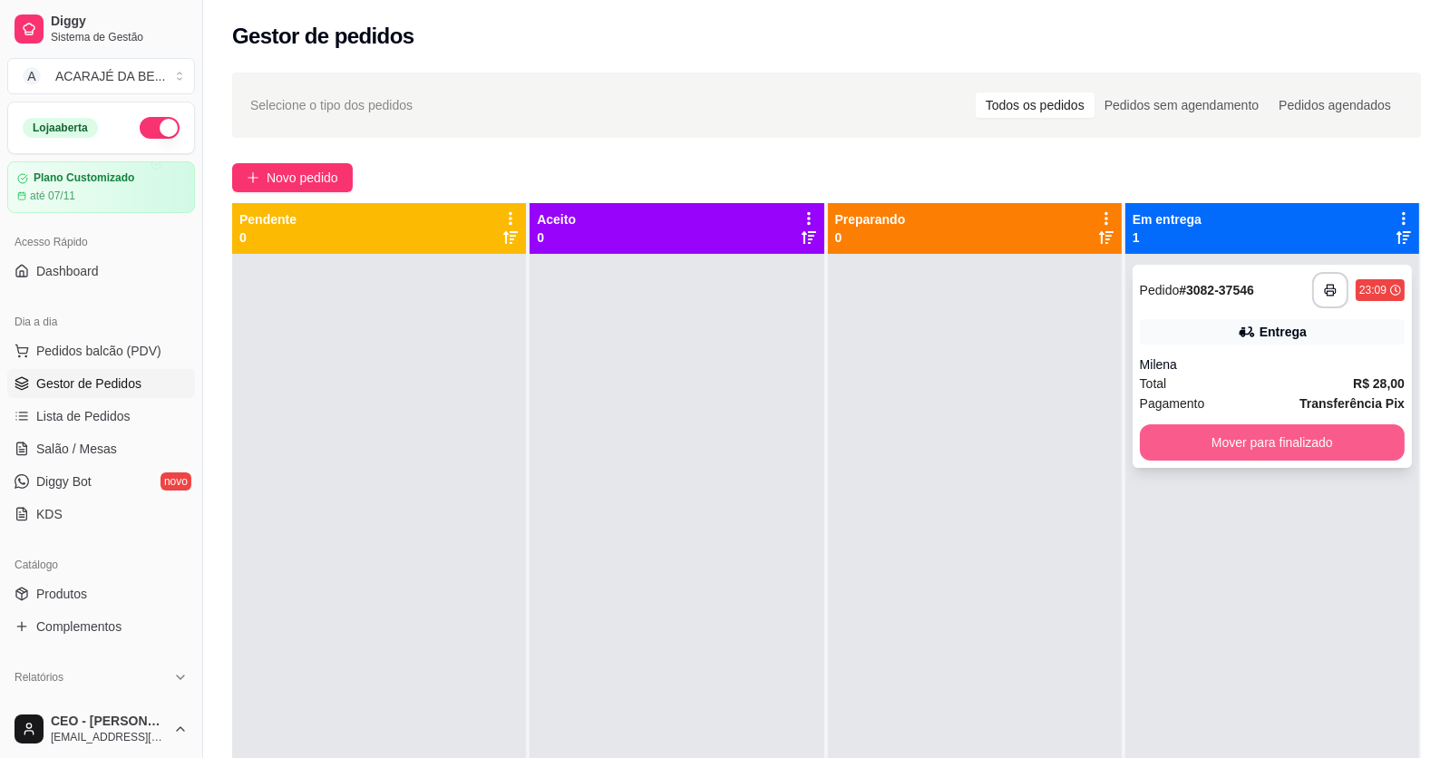
click at [1163, 433] on button "Mover para finalizado" at bounding box center [1272, 442] width 265 height 36
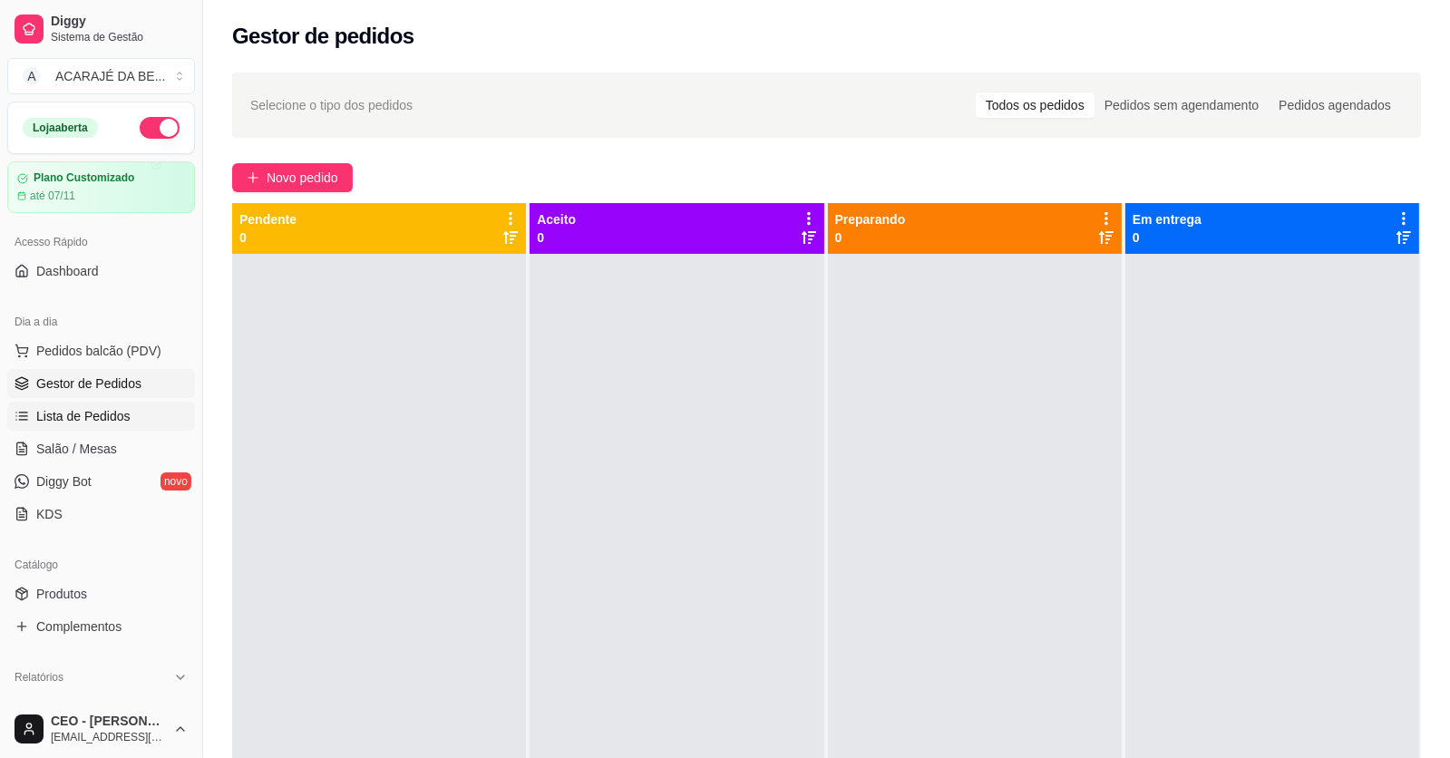
click at [71, 421] on span "Lista de Pedidos" at bounding box center [83, 416] width 94 height 18
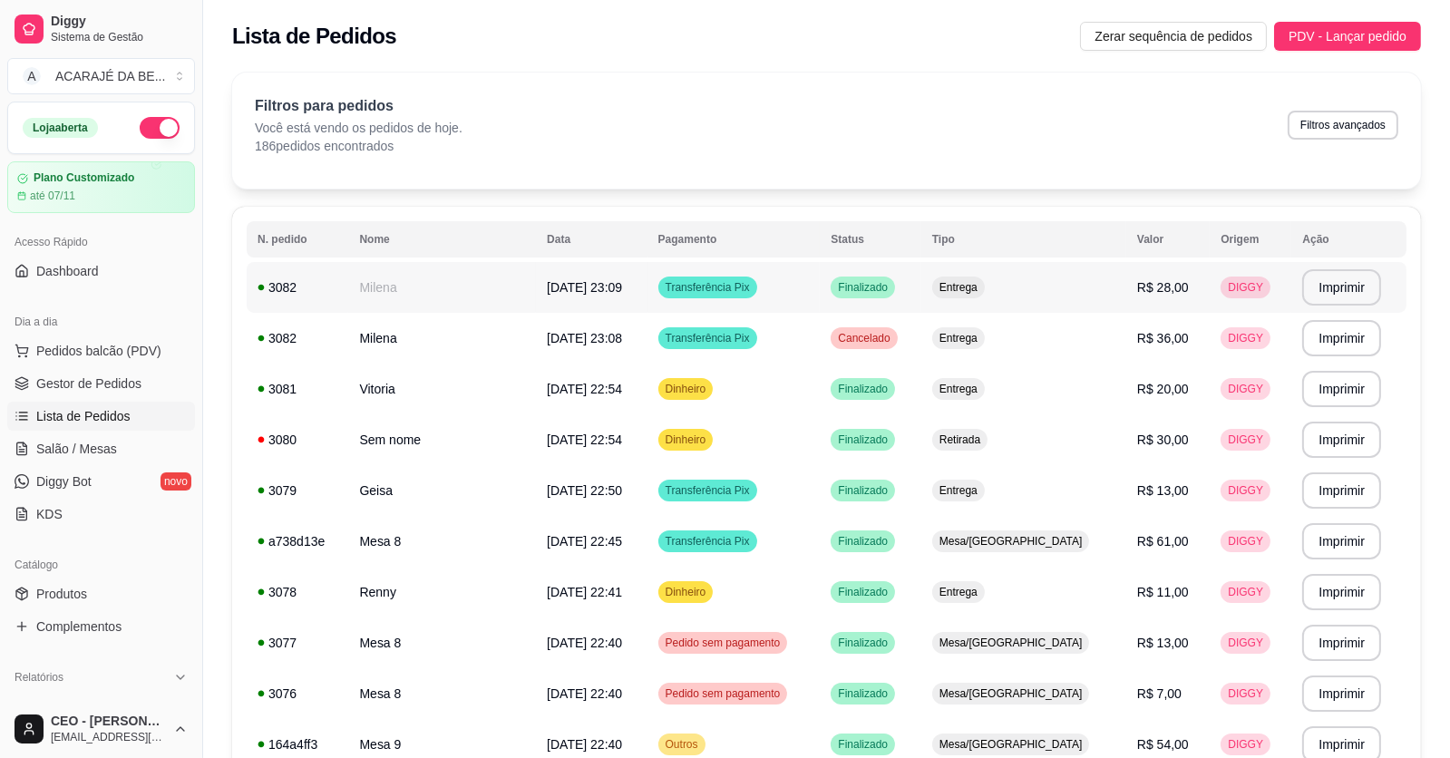
click at [802, 288] on td "Transferência Pix" at bounding box center [734, 287] width 173 height 51
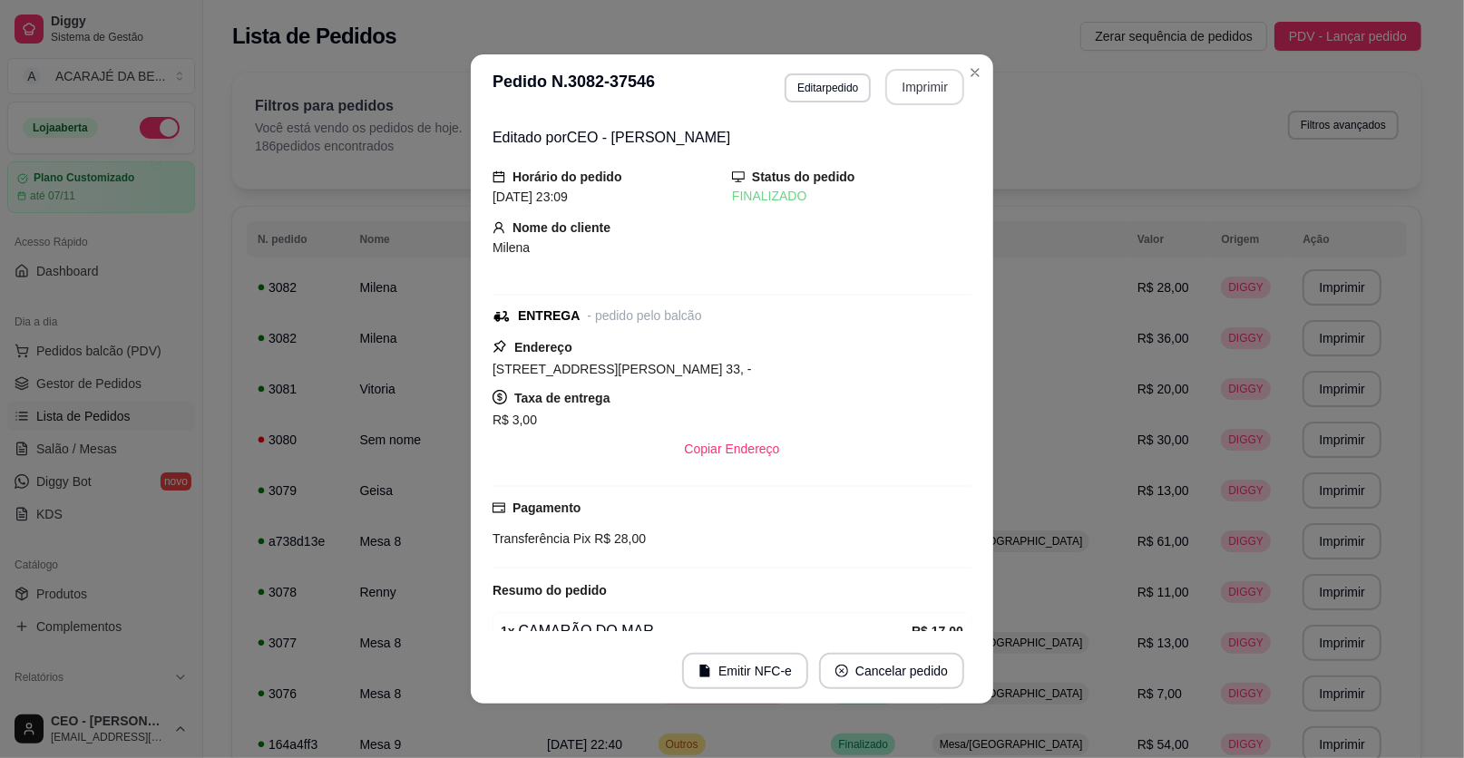
click at [905, 91] on button "Imprimir" at bounding box center [924, 87] width 79 height 36
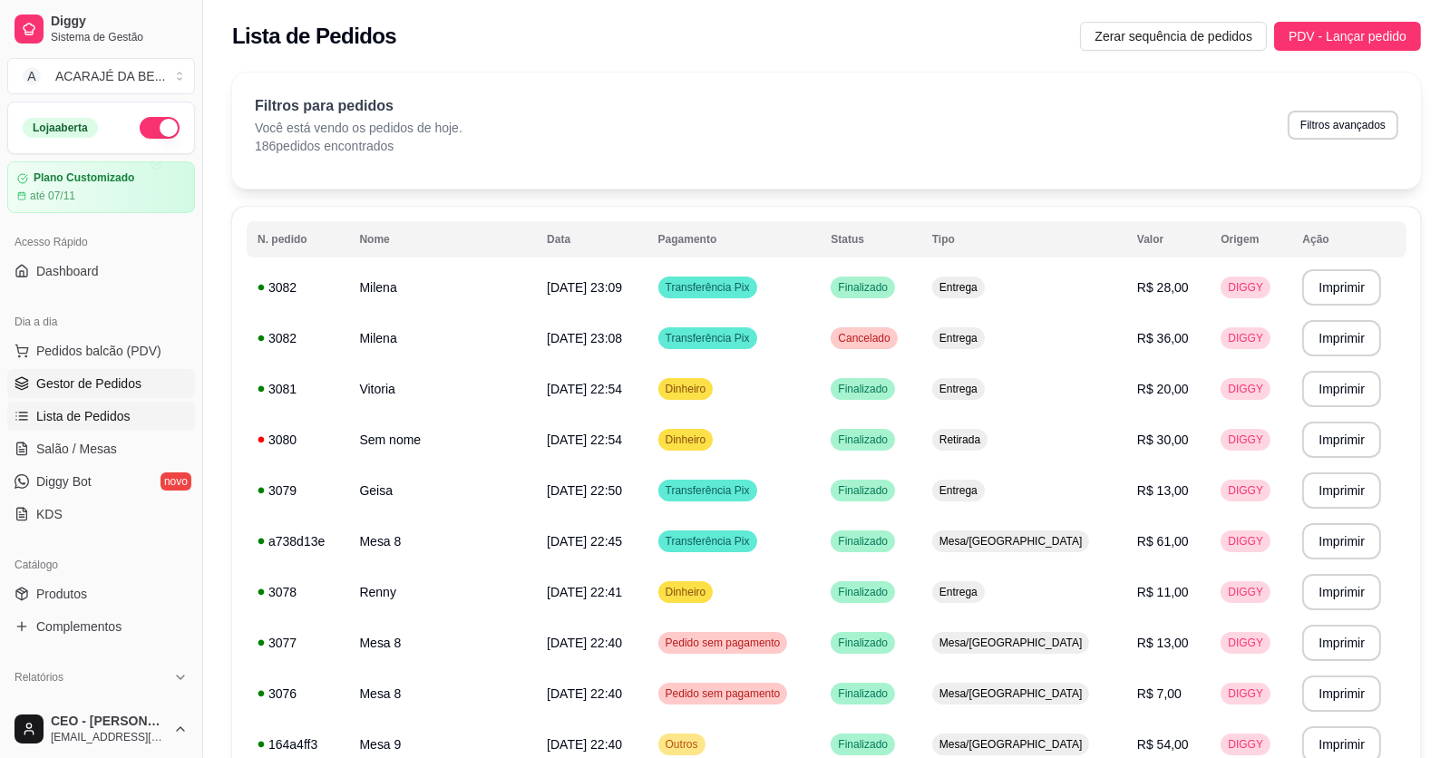
click at [121, 388] on span "Gestor de Pedidos" at bounding box center [88, 384] width 105 height 18
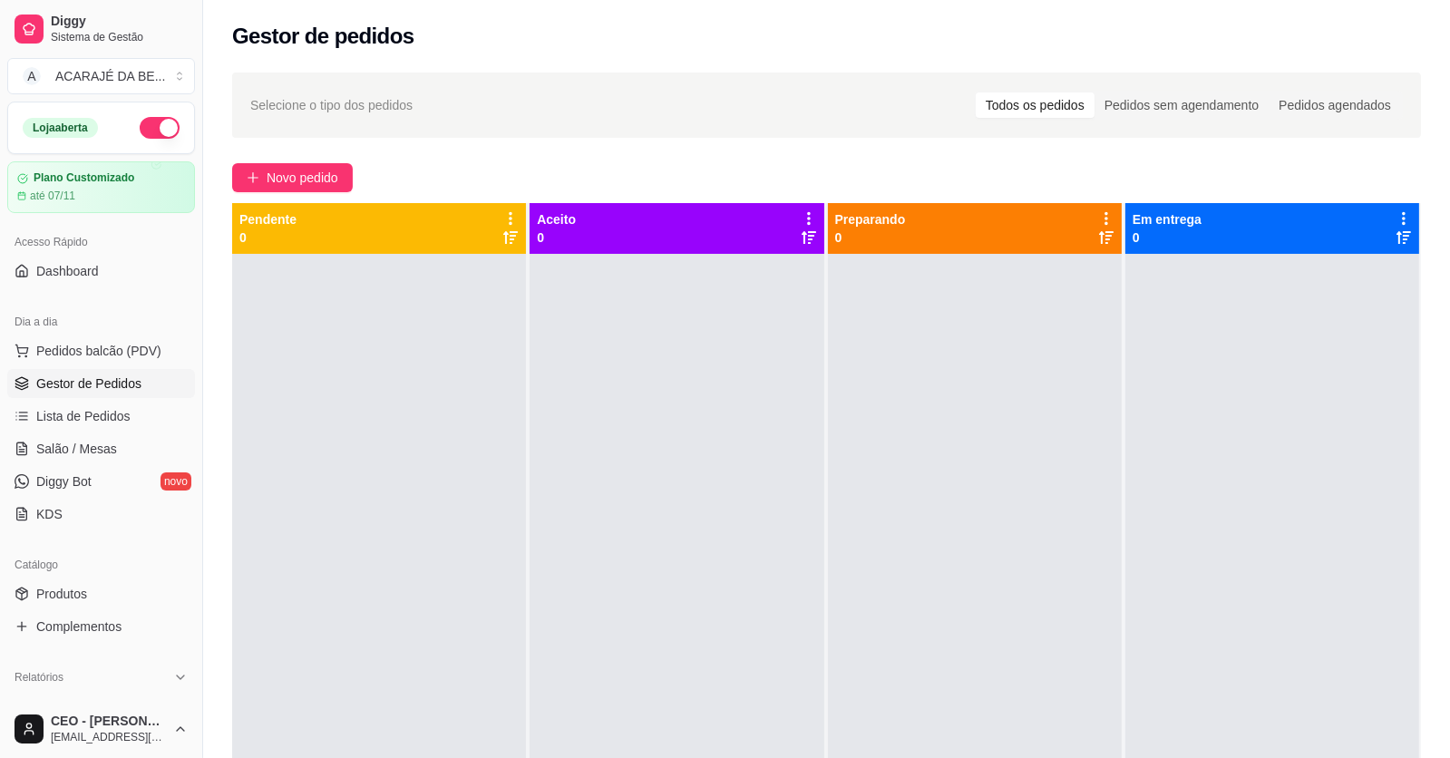
scroll to position [362, 0]
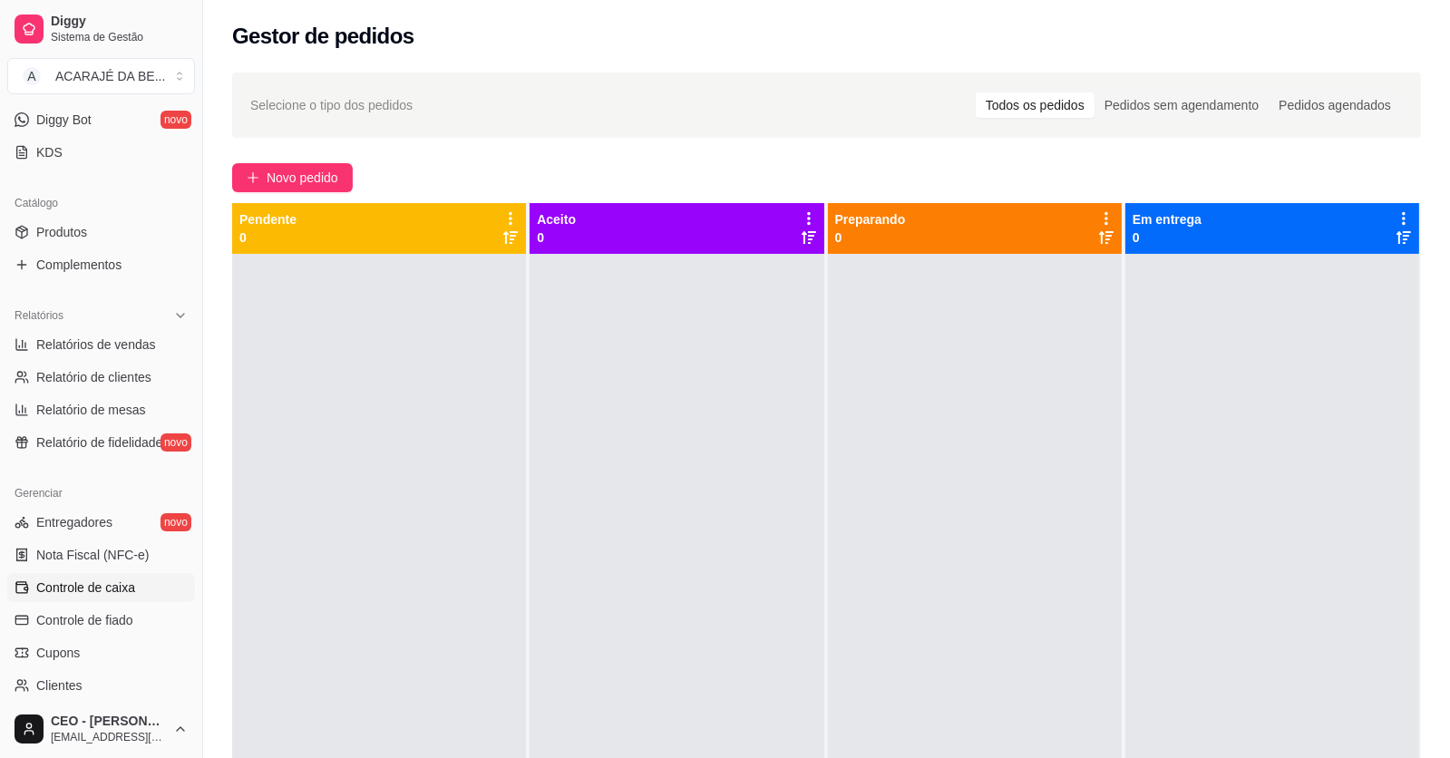
click at [63, 595] on link "Controle de caixa" at bounding box center [101, 587] width 188 height 29
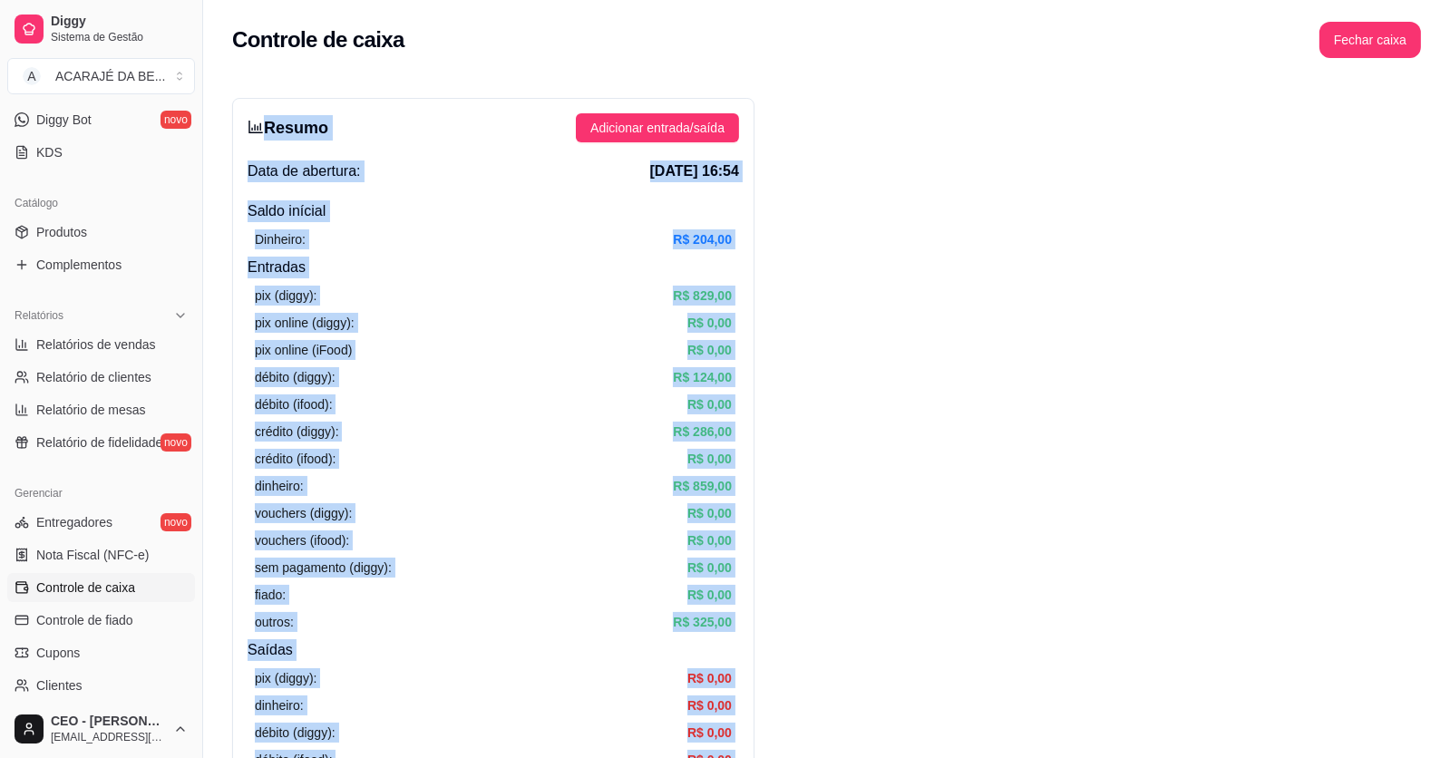
drag, startPoint x: 1250, startPoint y: 647, endPoint x: 265, endPoint y: 104, distance: 1124.4
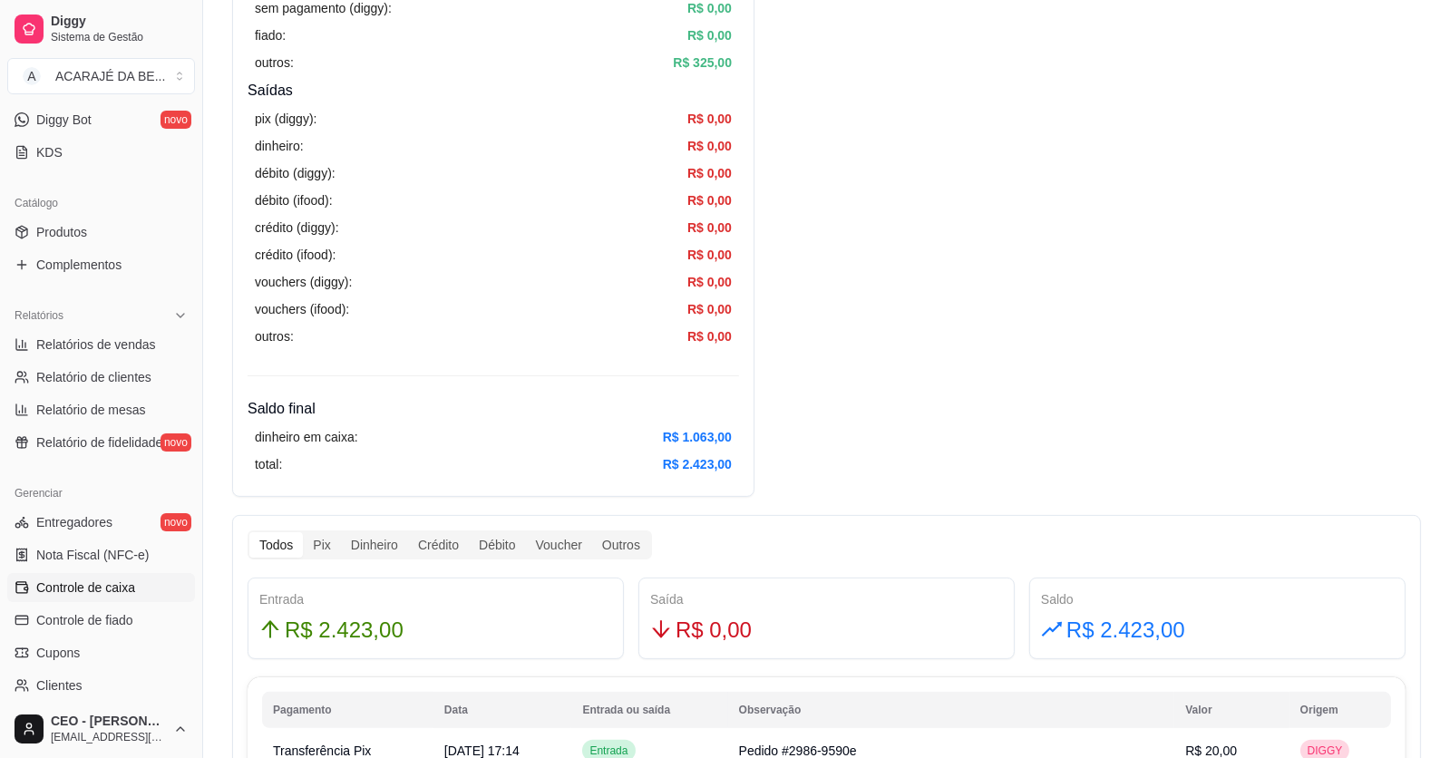
scroll to position [634, 0]
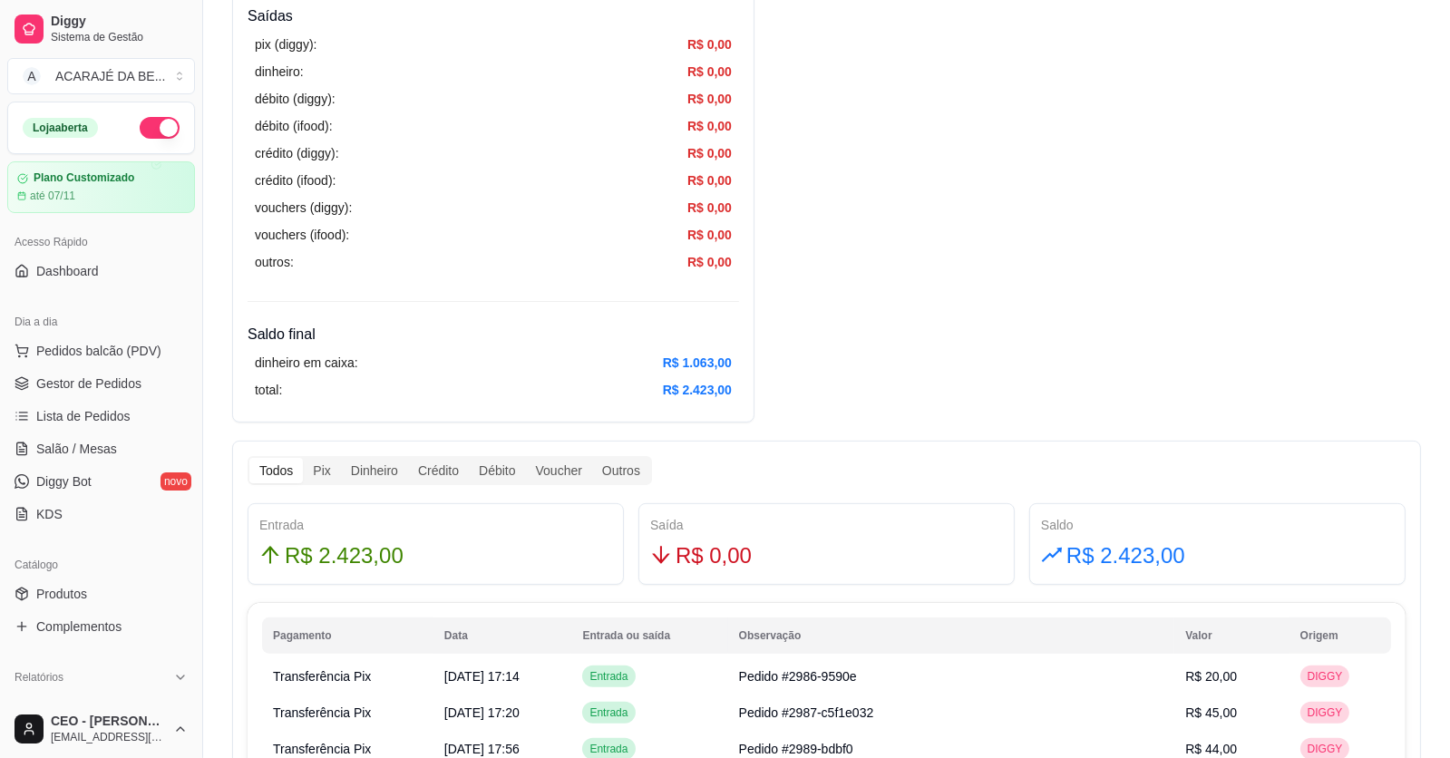
scroll to position [362, 0]
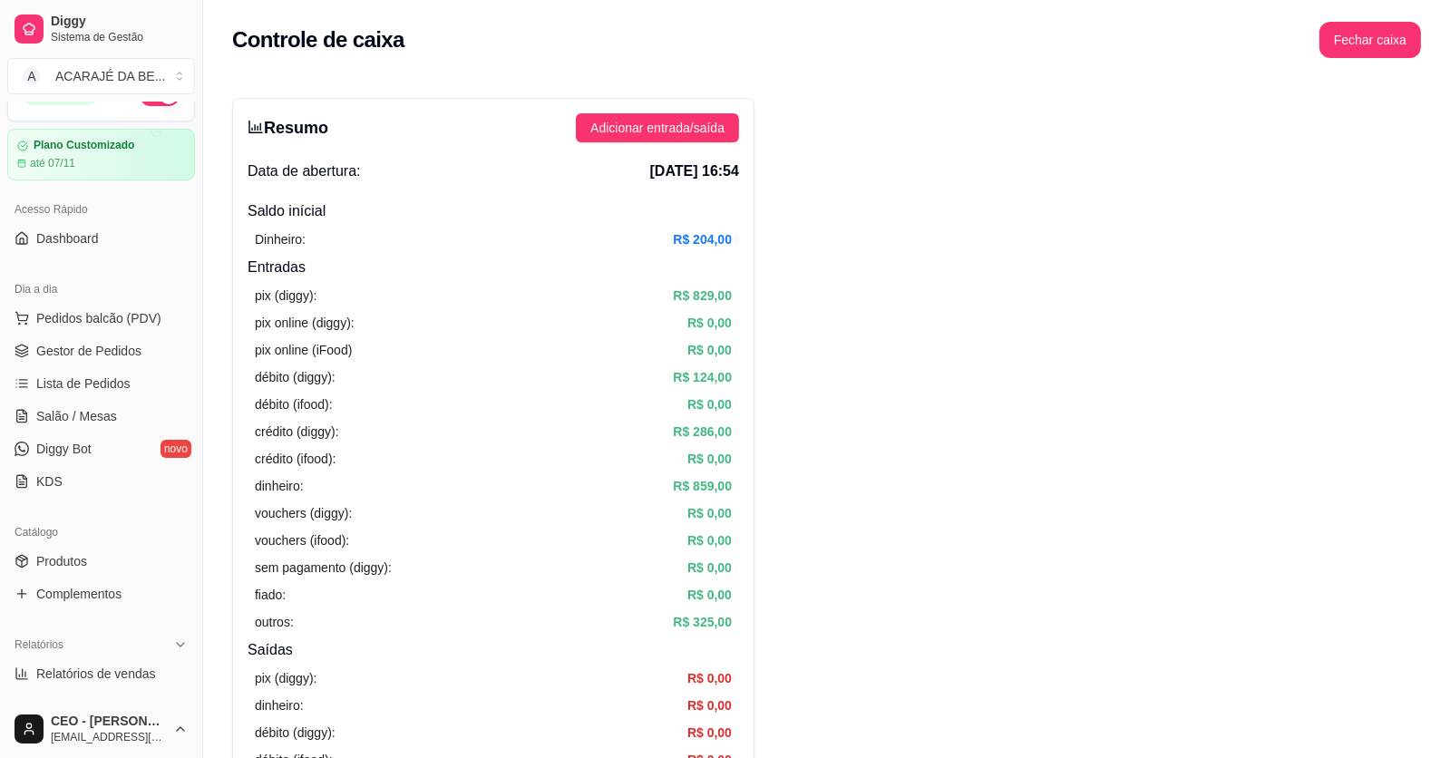
scroll to position [0, 0]
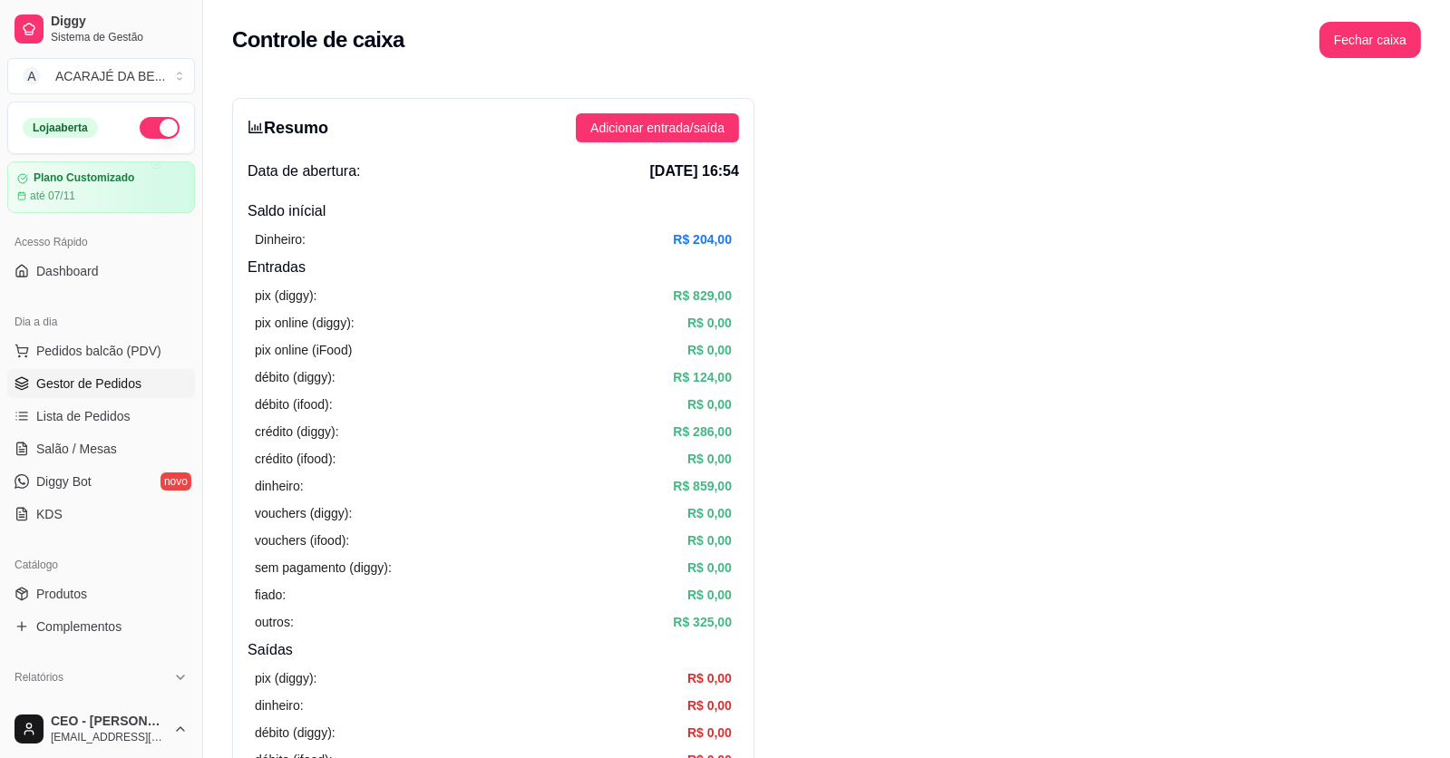
click at [87, 370] on link "Gestor de Pedidos" at bounding box center [101, 383] width 188 height 29
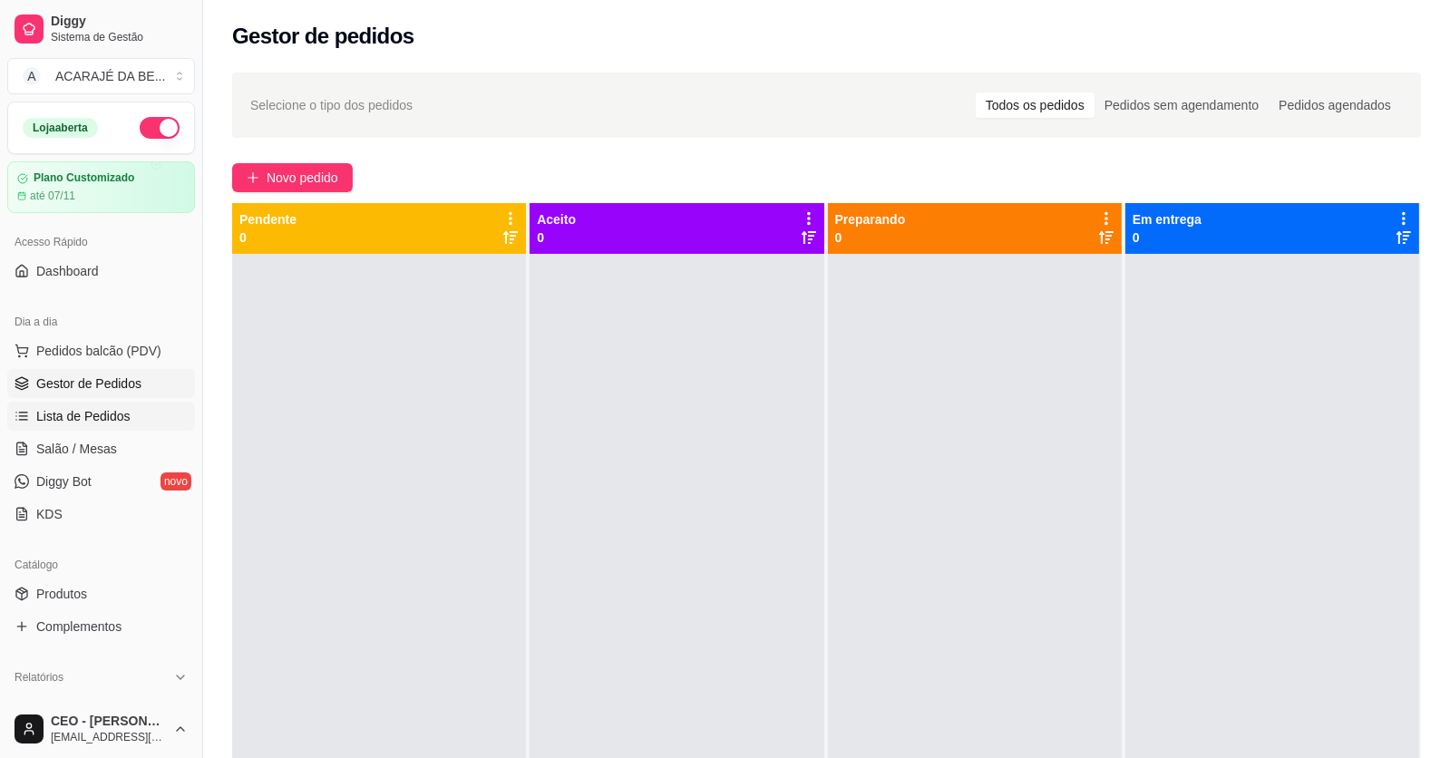
click at [59, 410] on span "Lista de Pedidos" at bounding box center [83, 416] width 94 height 18
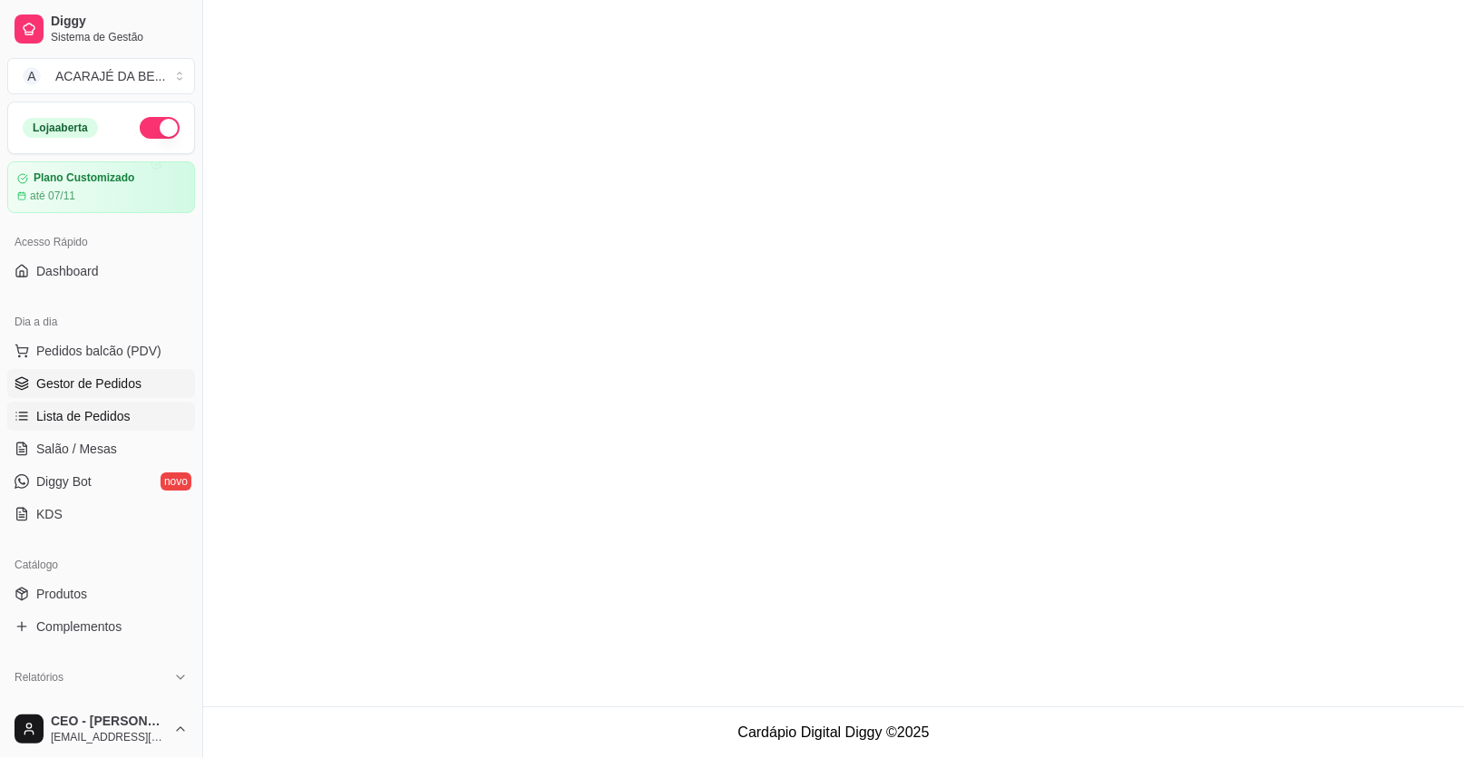
click at [66, 385] on span "Gestor de Pedidos" at bounding box center [88, 384] width 105 height 18
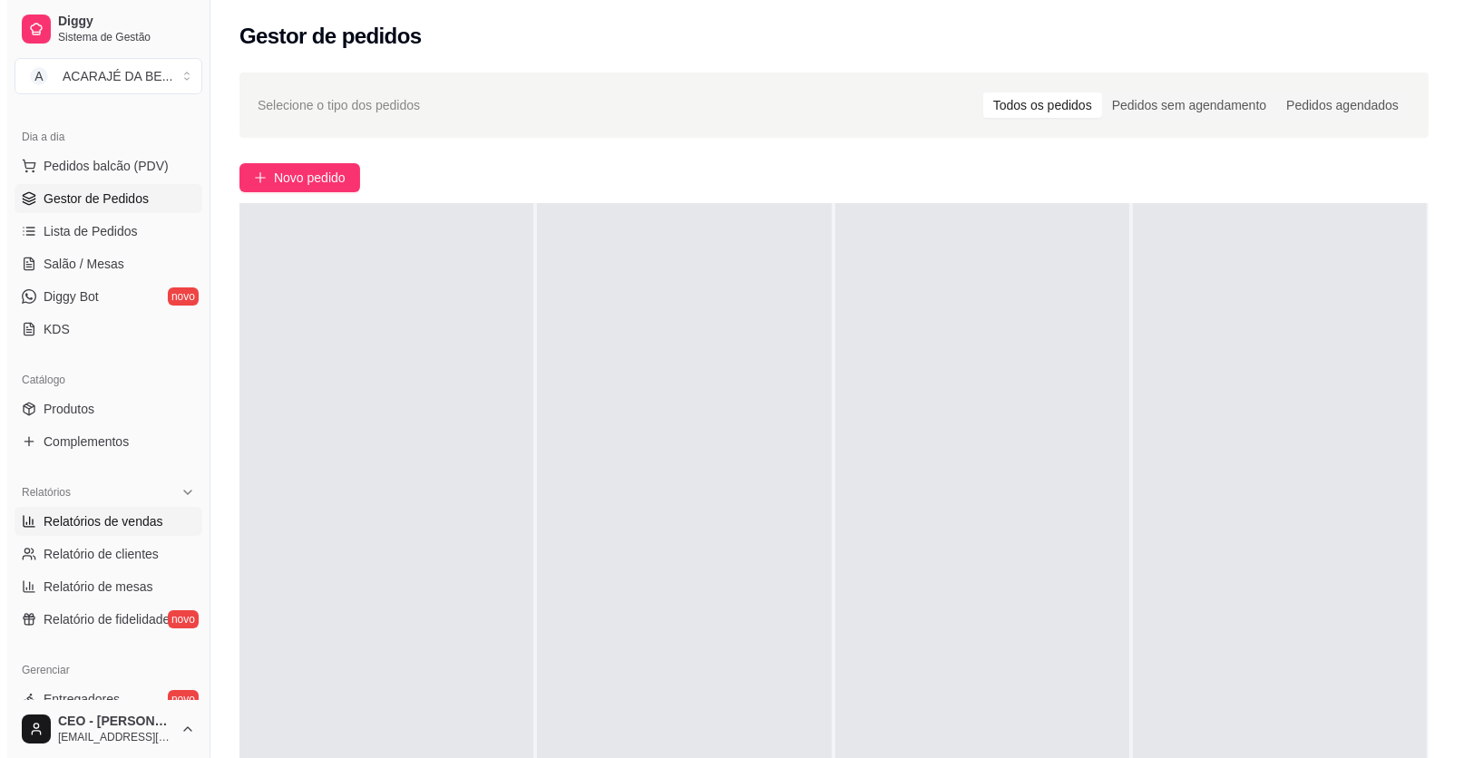
scroll to position [92, 0]
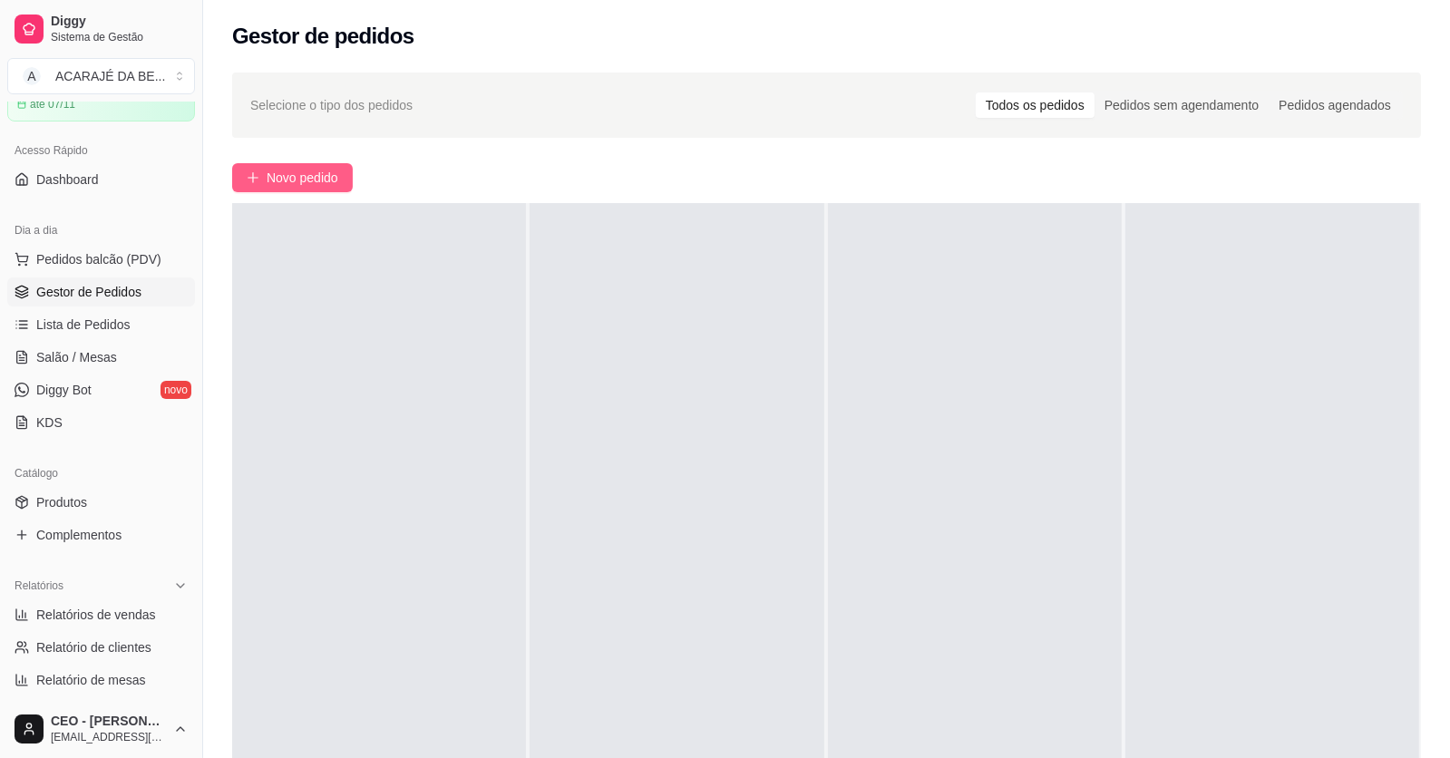
click at [319, 179] on span "Novo pedido" at bounding box center [303, 178] width 72 height 20
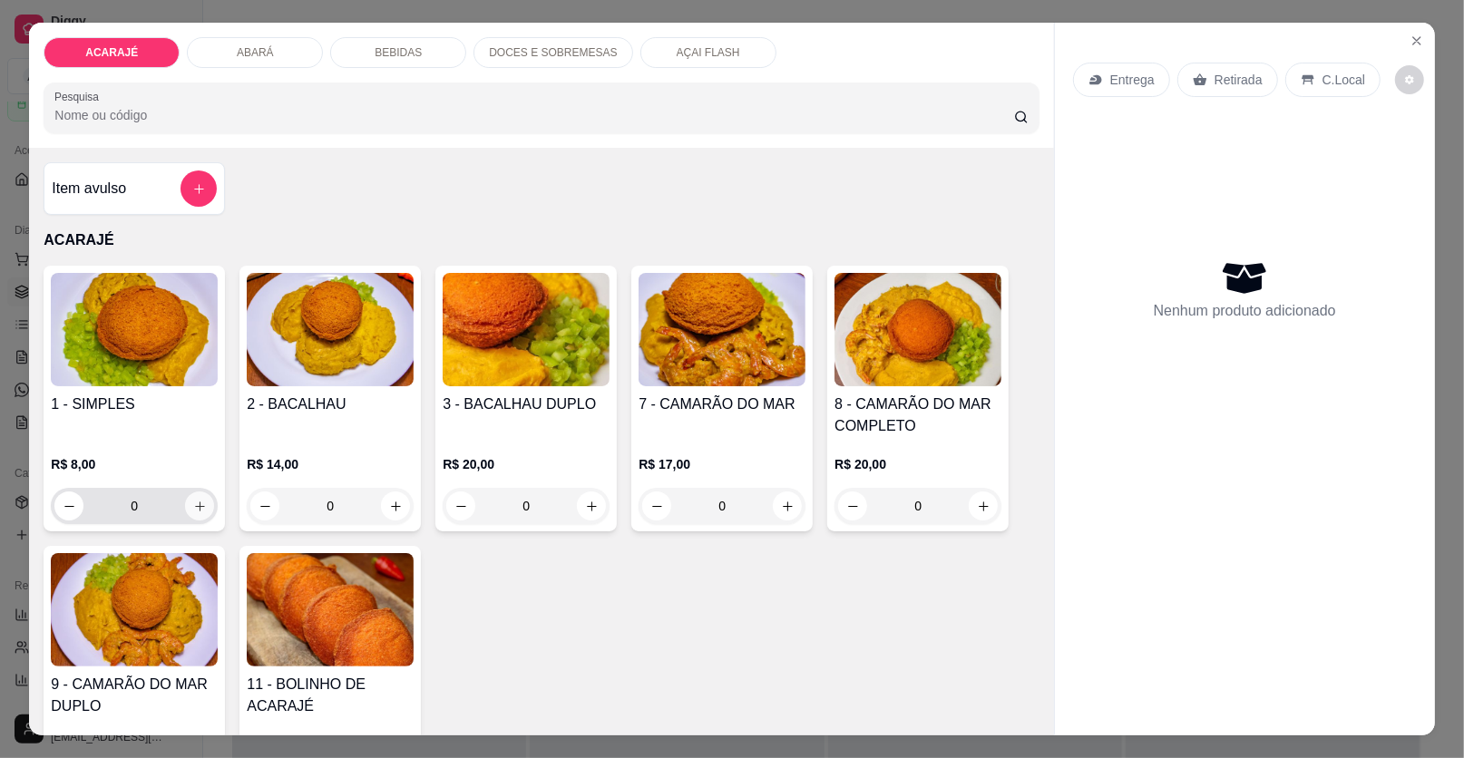
click at [195, 505] on icon "increase-product-quantity" at bounding box center [200, 507] width 10 height 10
type input "1"
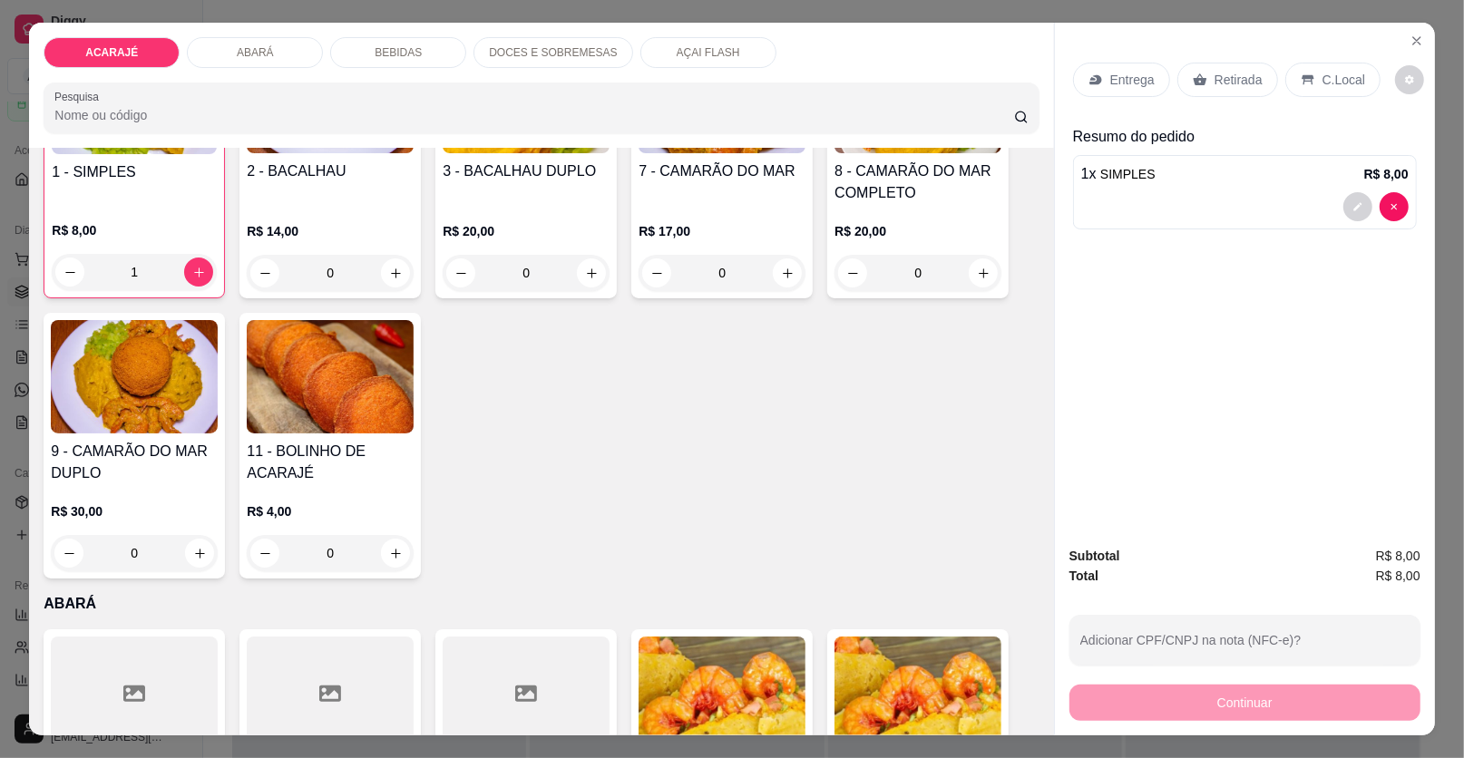
scroll to position [272, 0]
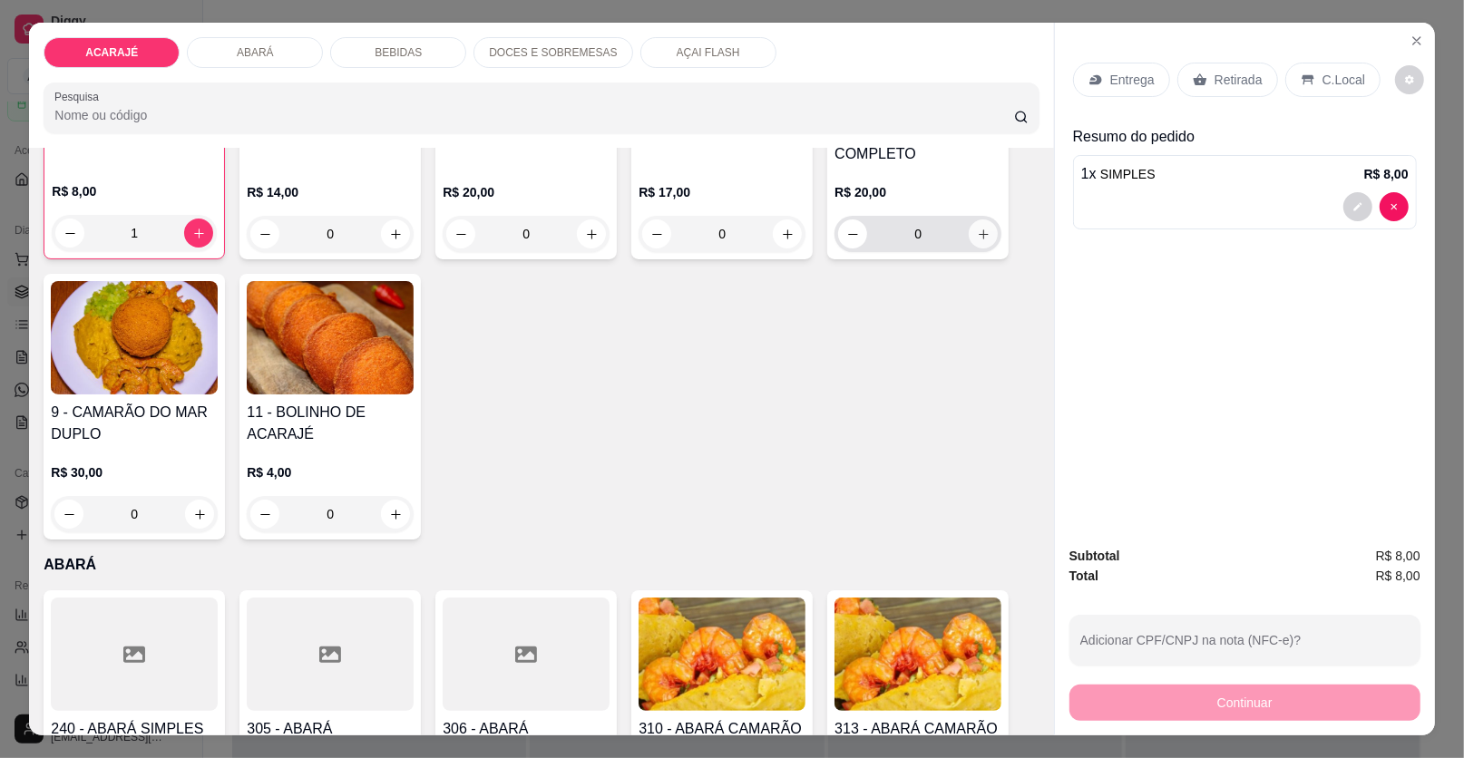
click at [977, 231] on icon "increase-product-quantity" at bounding box center [984, 235] width 14 height 14
type input "1"
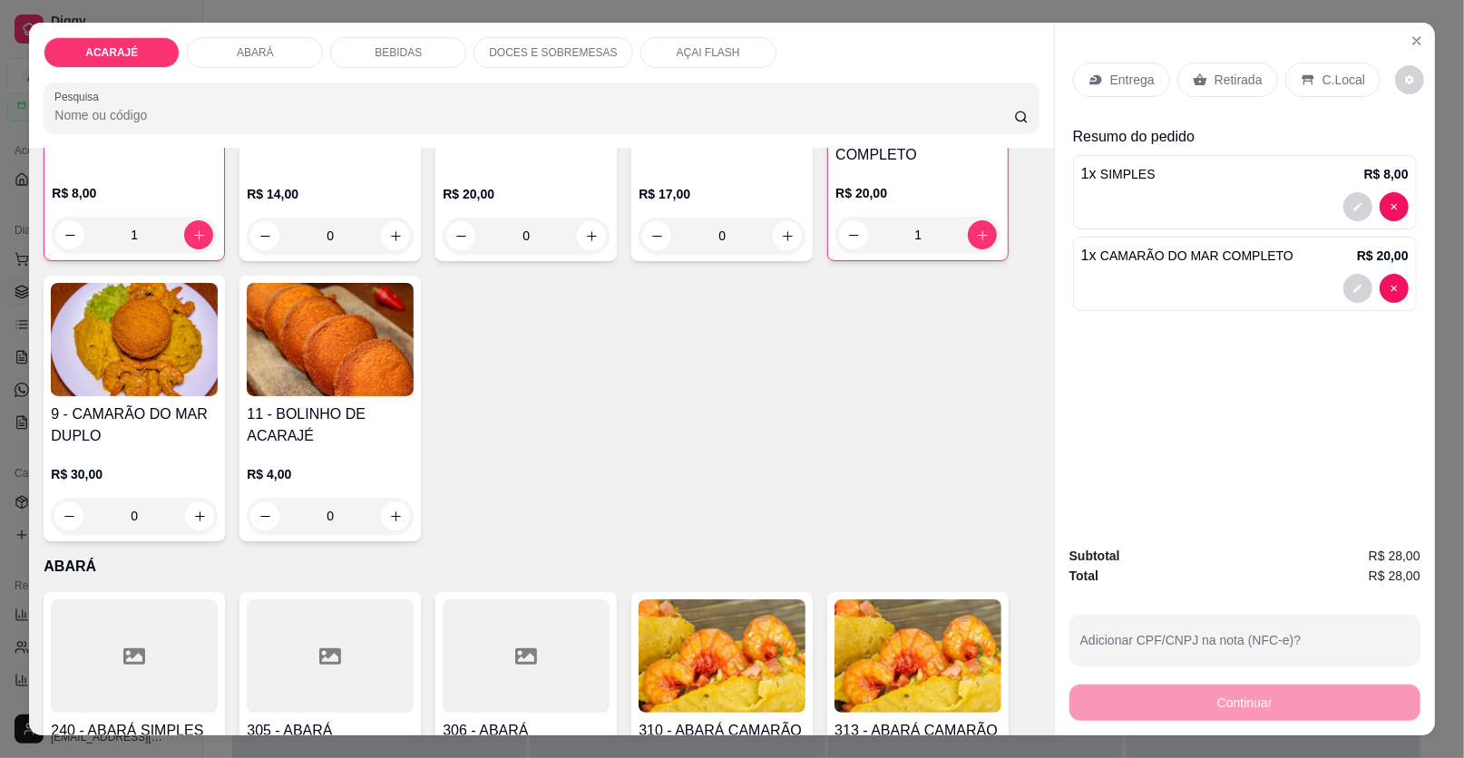
click at [1139, 75] on p "Entrega" at bounding box center [1132, 80] width 44 height 18
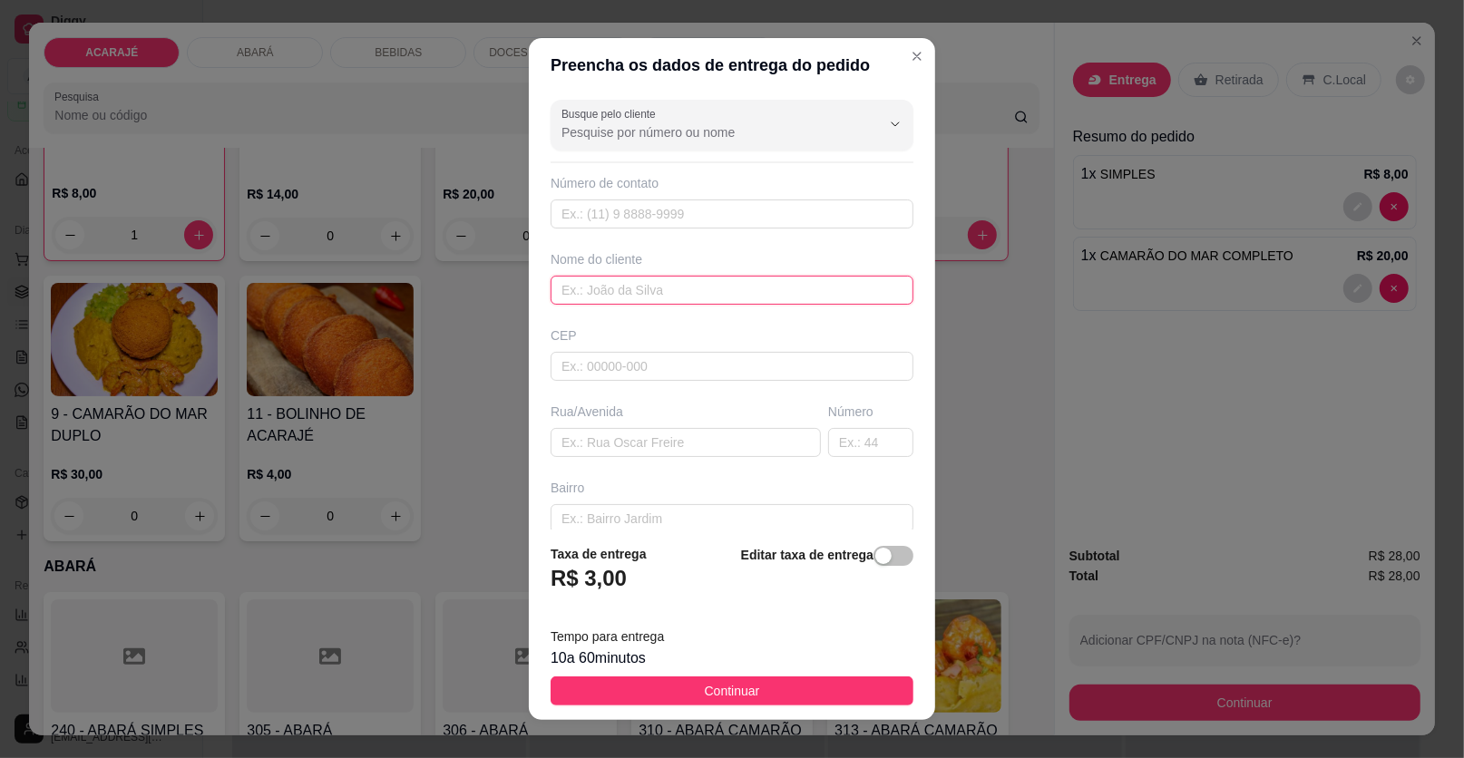
click at [613, 276] on input "text" at bounding box center [732, 290] width 363 height 29
type input "Mainara"
click at [582, 438] on input "text" at bounding box center [686, 442] width 270 height 29
paste input "[STREET_ADDRESS]"
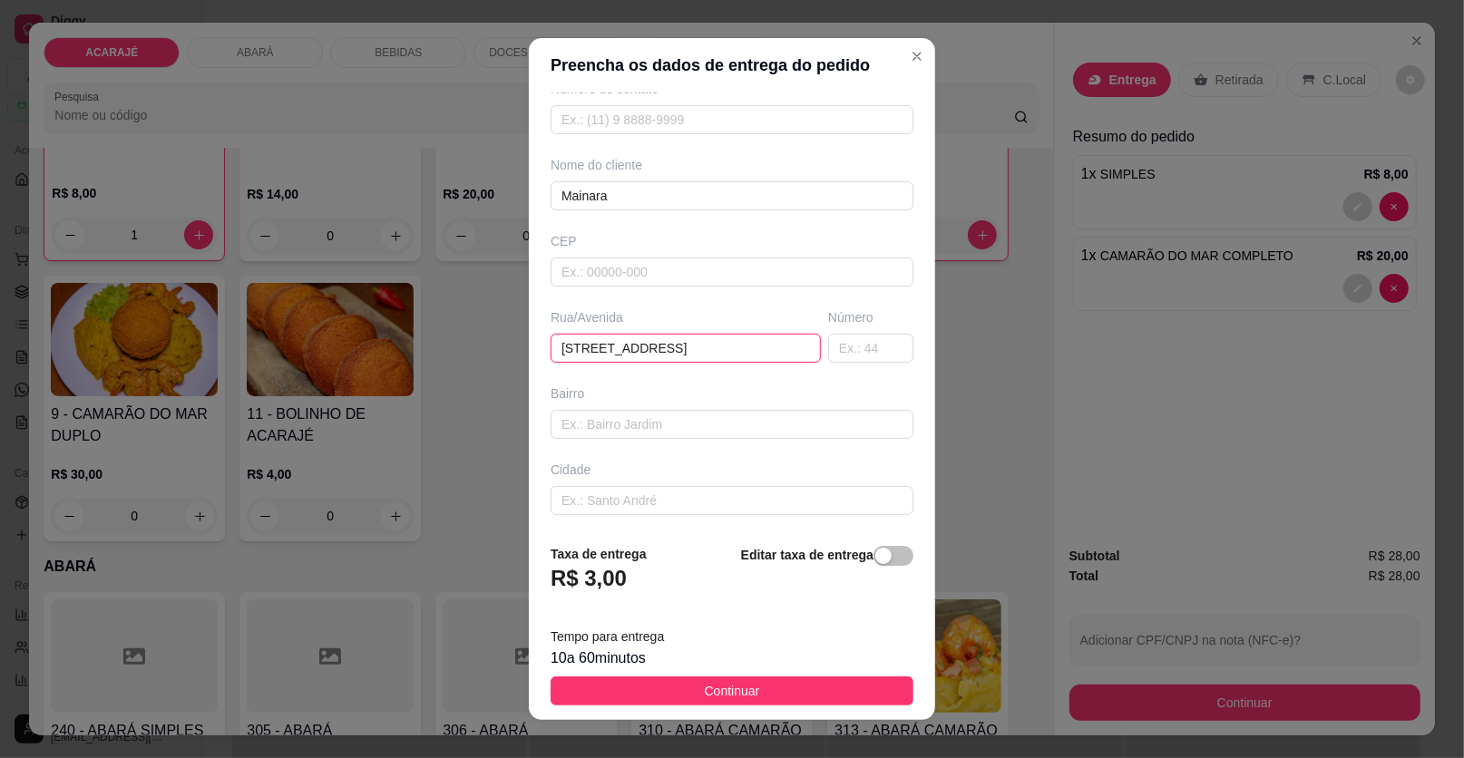
scroll to position [171, 0]
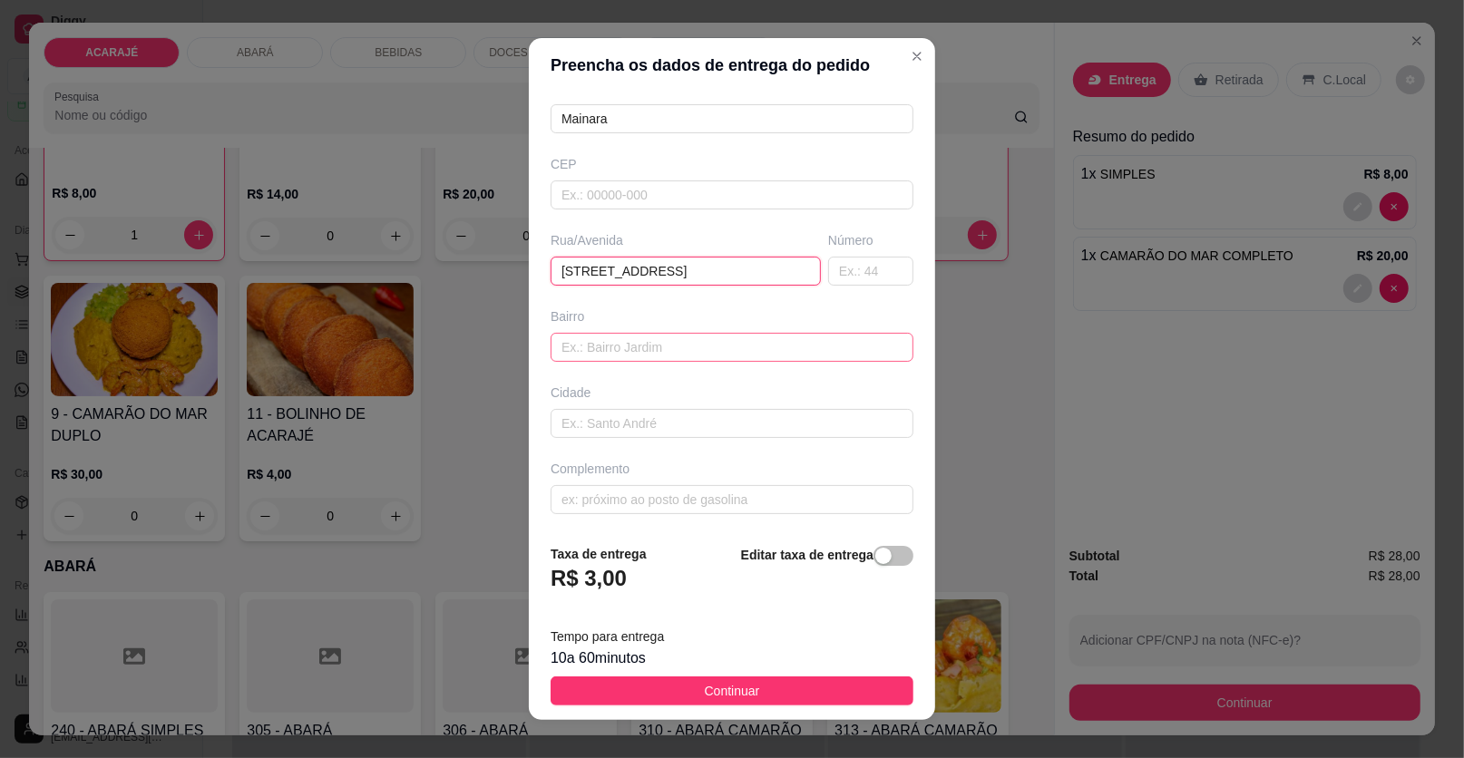
type input "[STREET_ADDRESS]"
click at [687, 346] on input "text" at bounding box center [732, 347] width 363 height 29
click at [693, 492] on input "text" at bounding box center [732, 499] width 363 height 29
paste input "Rua da escola"
type input "Rua da escola"
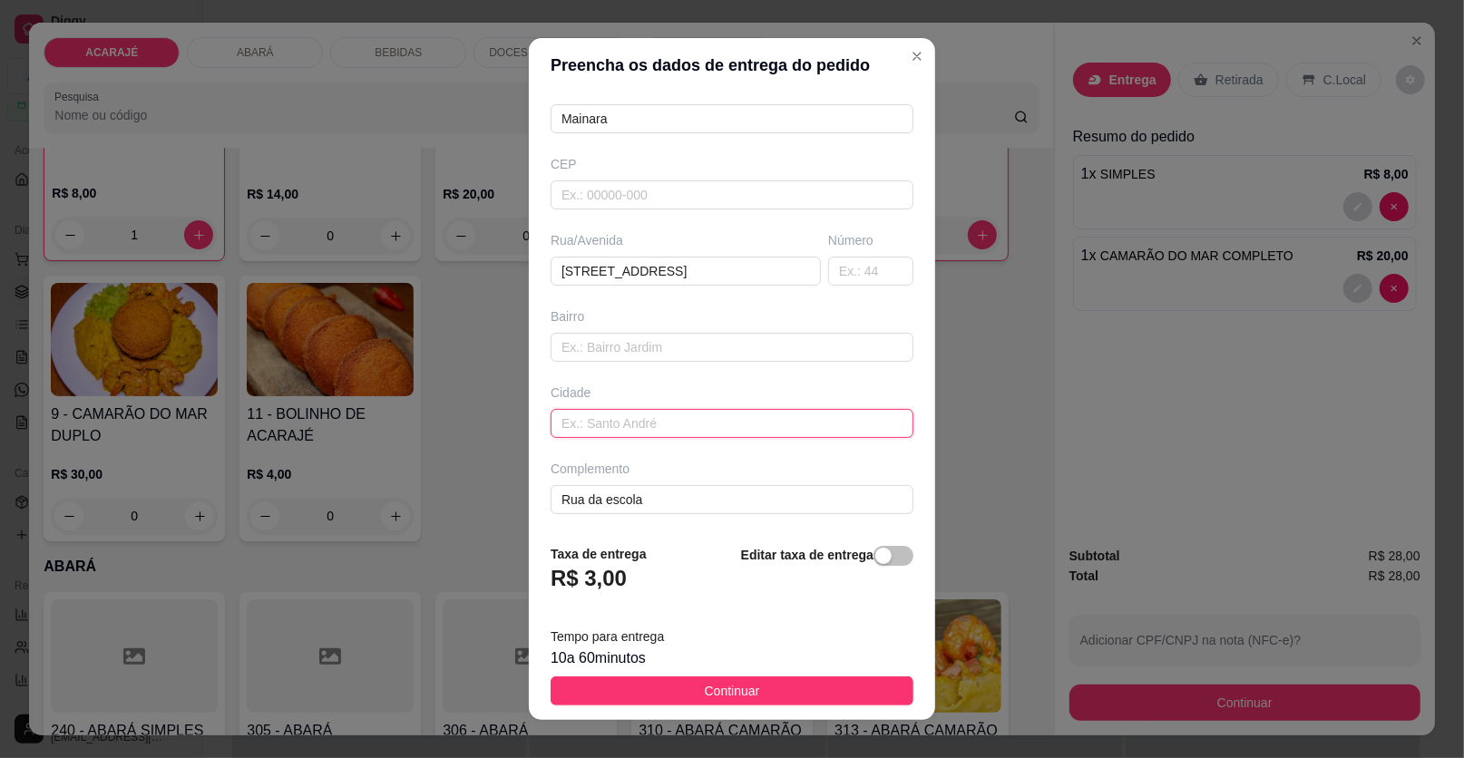
click at [600, 424] on input "text" at bounding box center [732, 423] width 363 height 29
paste input "[PERSON_NAME]"
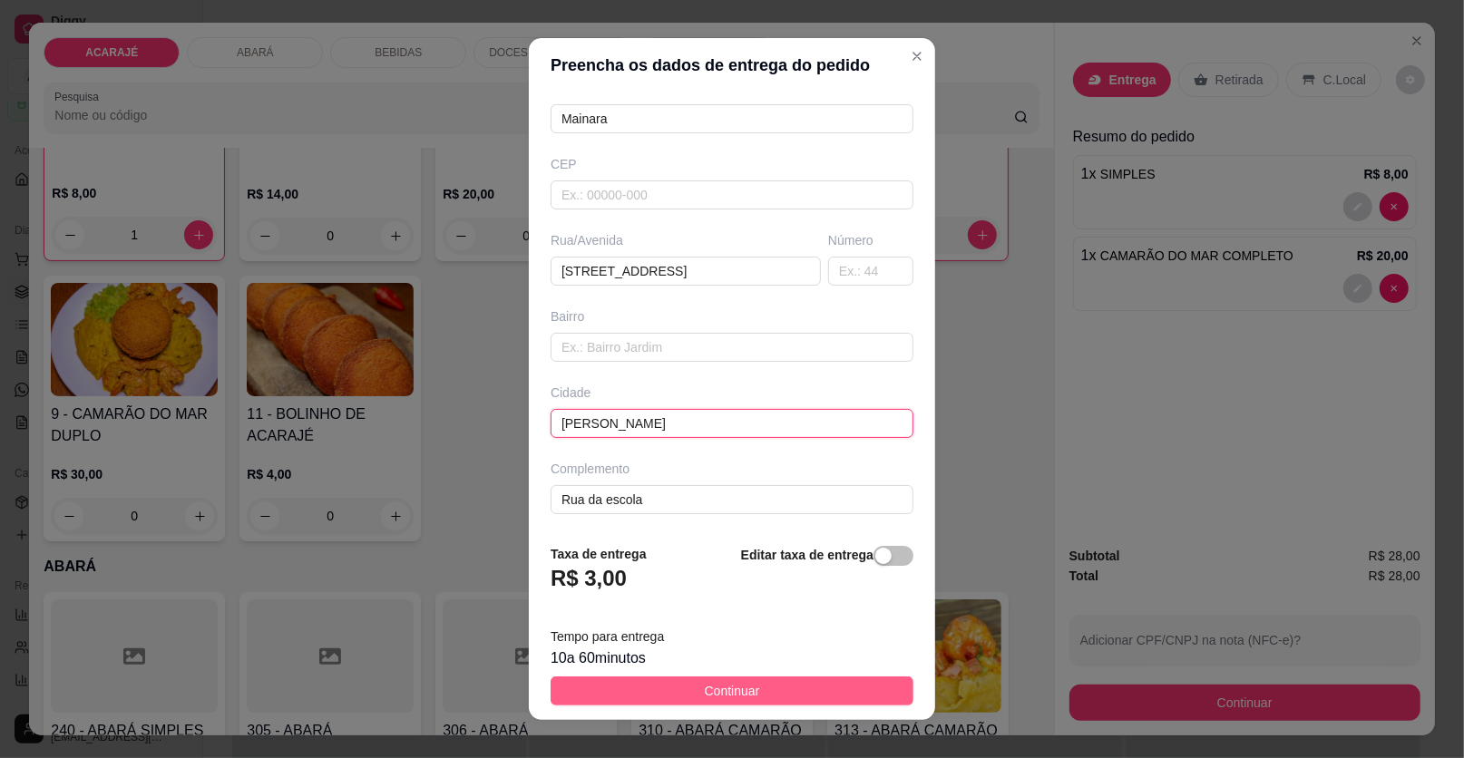
type input "[PERSON_NAME]"
click at [758, 701] on button "Continuar" at bounding box center [732, 691] width 363 height 29
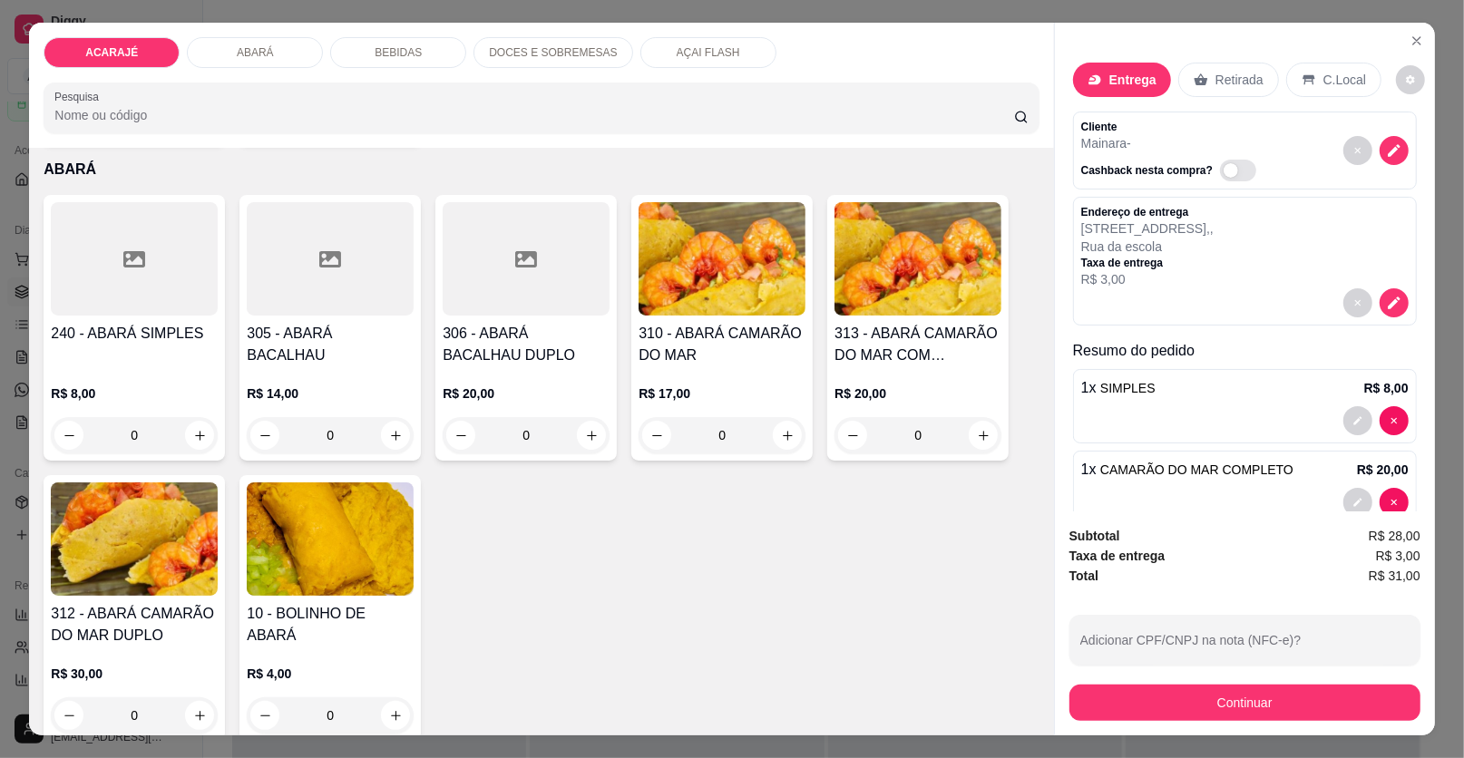
scroll to position [906, 0]
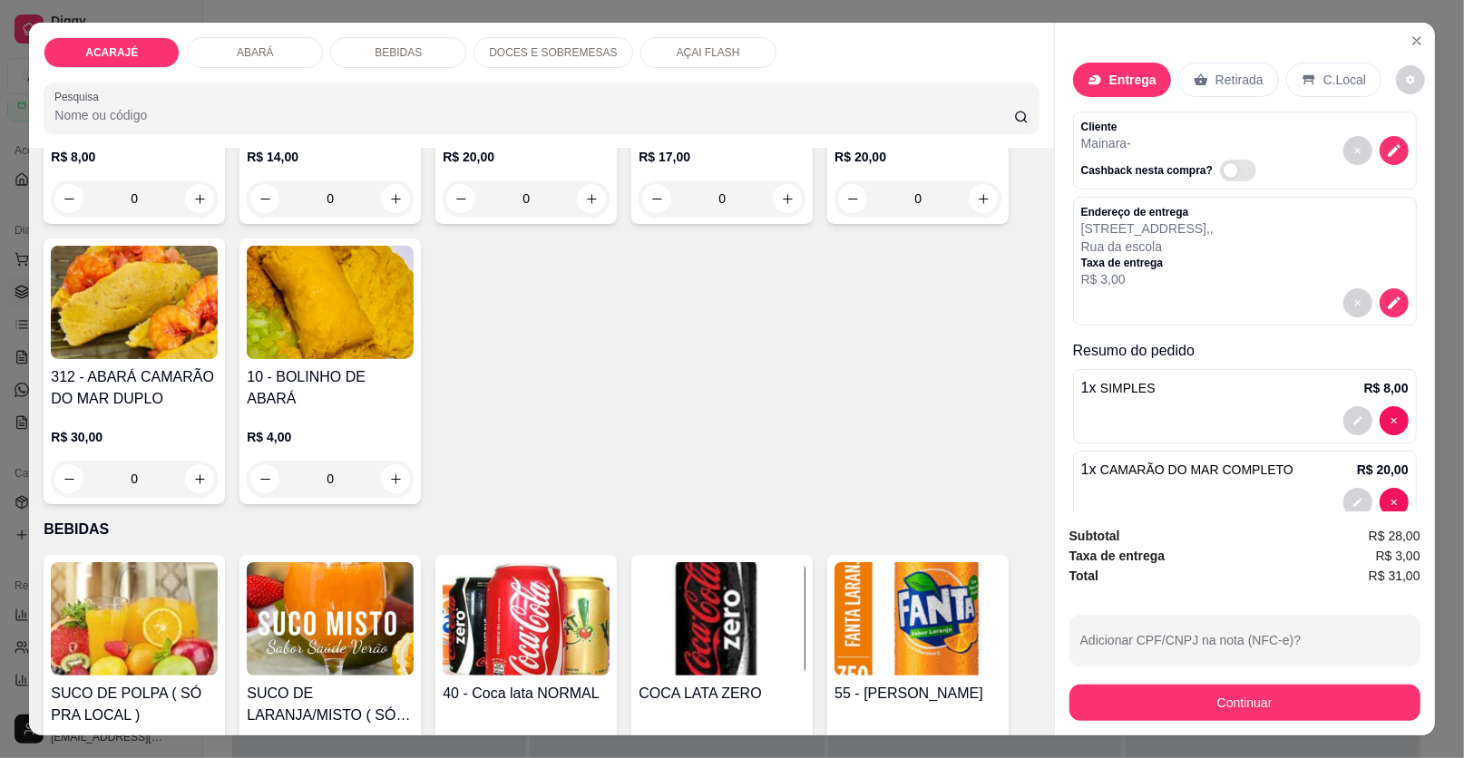
drag, startPoint x: 502, startPoint y: 56, endPoint x: 448, endPoint y: 58, distance: 54.4
click at [502, 56] on p "DOCES E SOBREMESAS" at bounding box center [553, 52] width 128 height 15
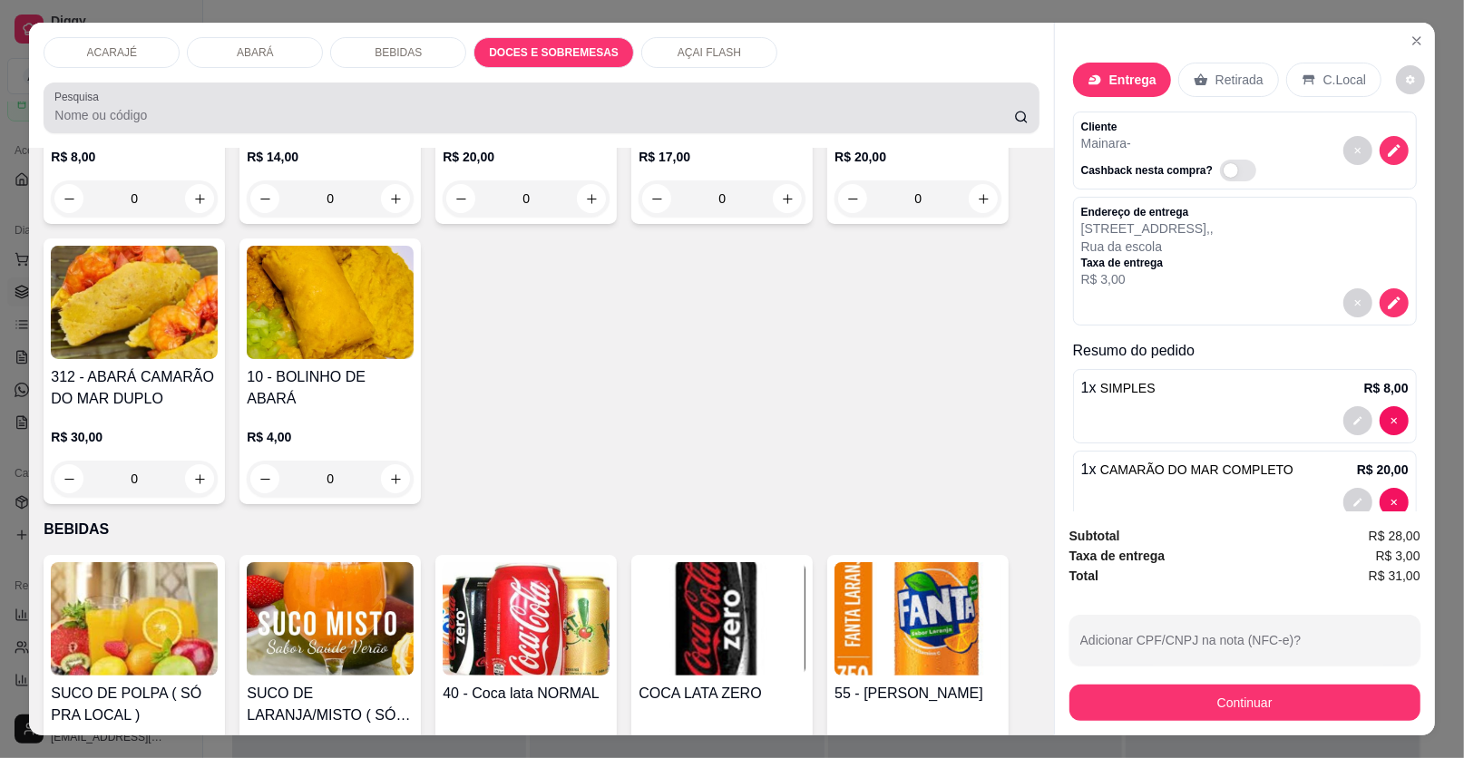
scroll to position [34, 0]
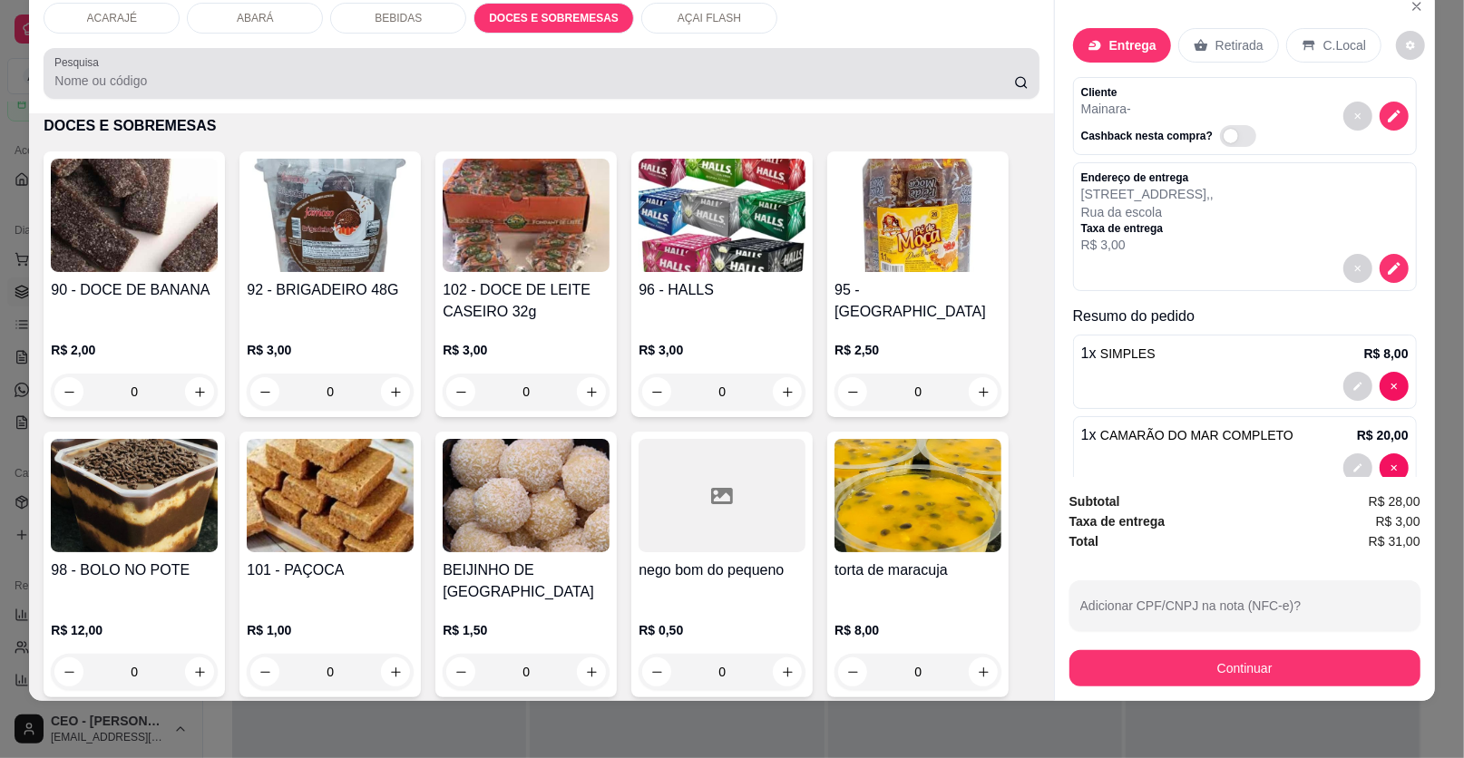
click at [424, 56] on div at bounding box center [540, 73] width 973 height 36
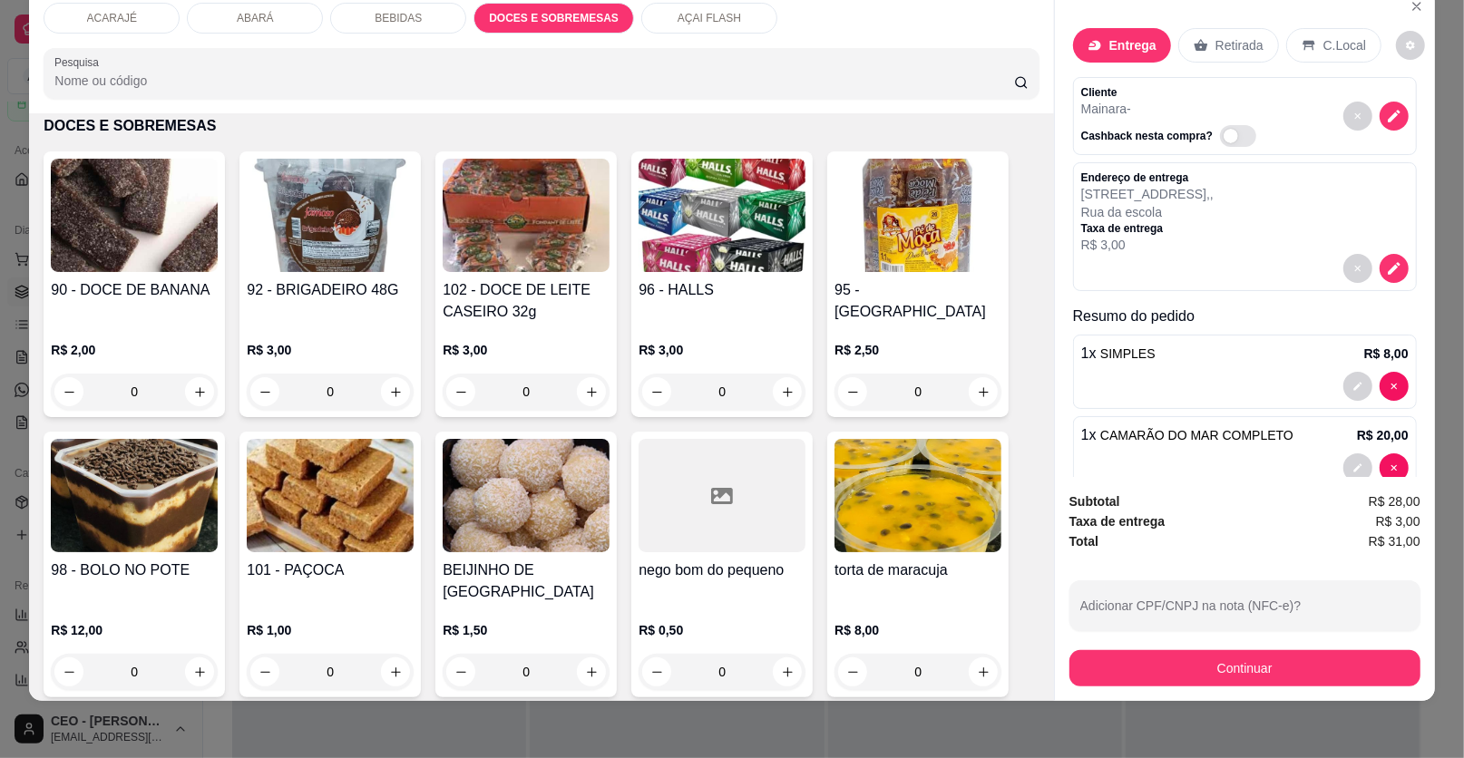
click at [398, 15] on p "BEBIDAS" at bounding box center [398, 18] width 47 height 15
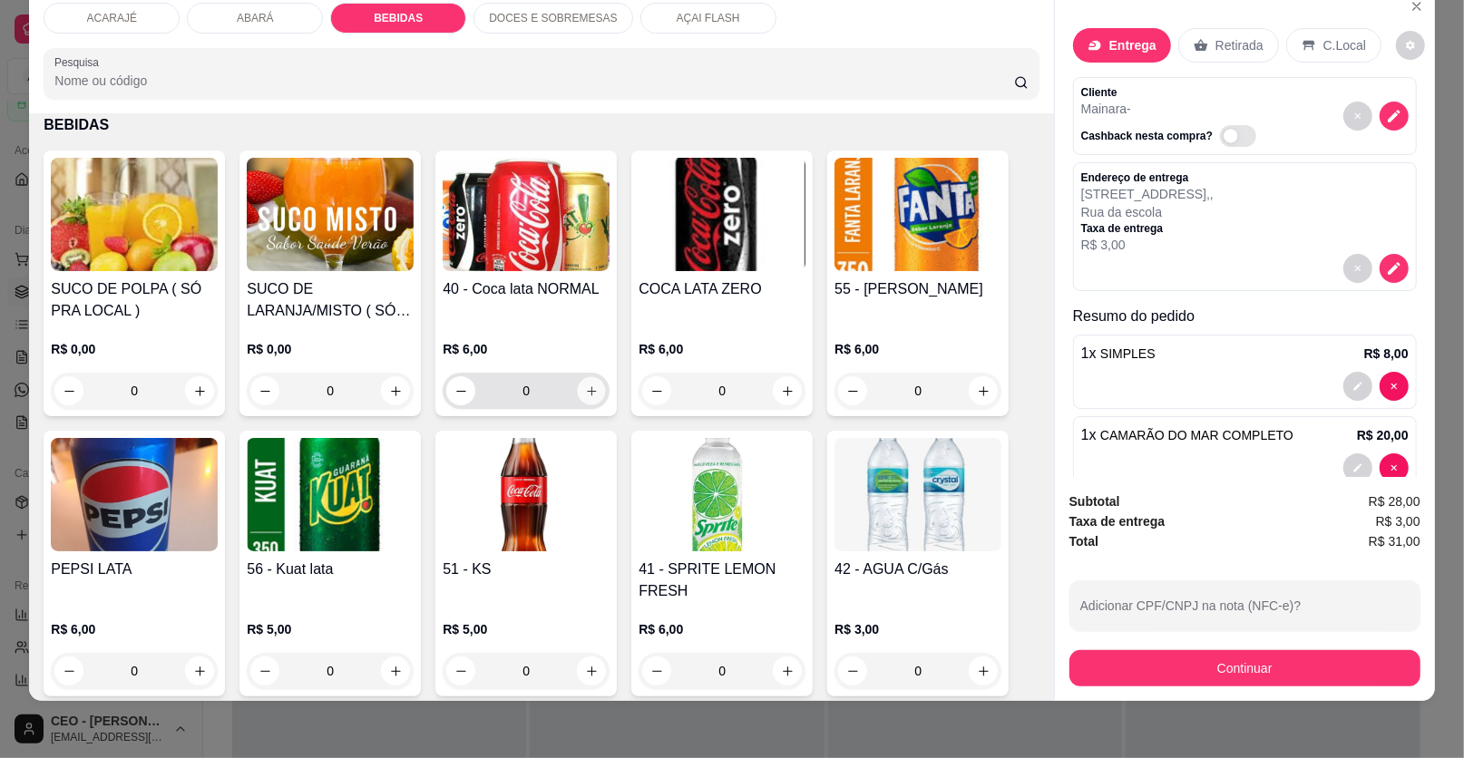
click at [590, 388] on icon "increase-product-quantity" at bounding box center [592, 392] width 14 height 14
type input "1"
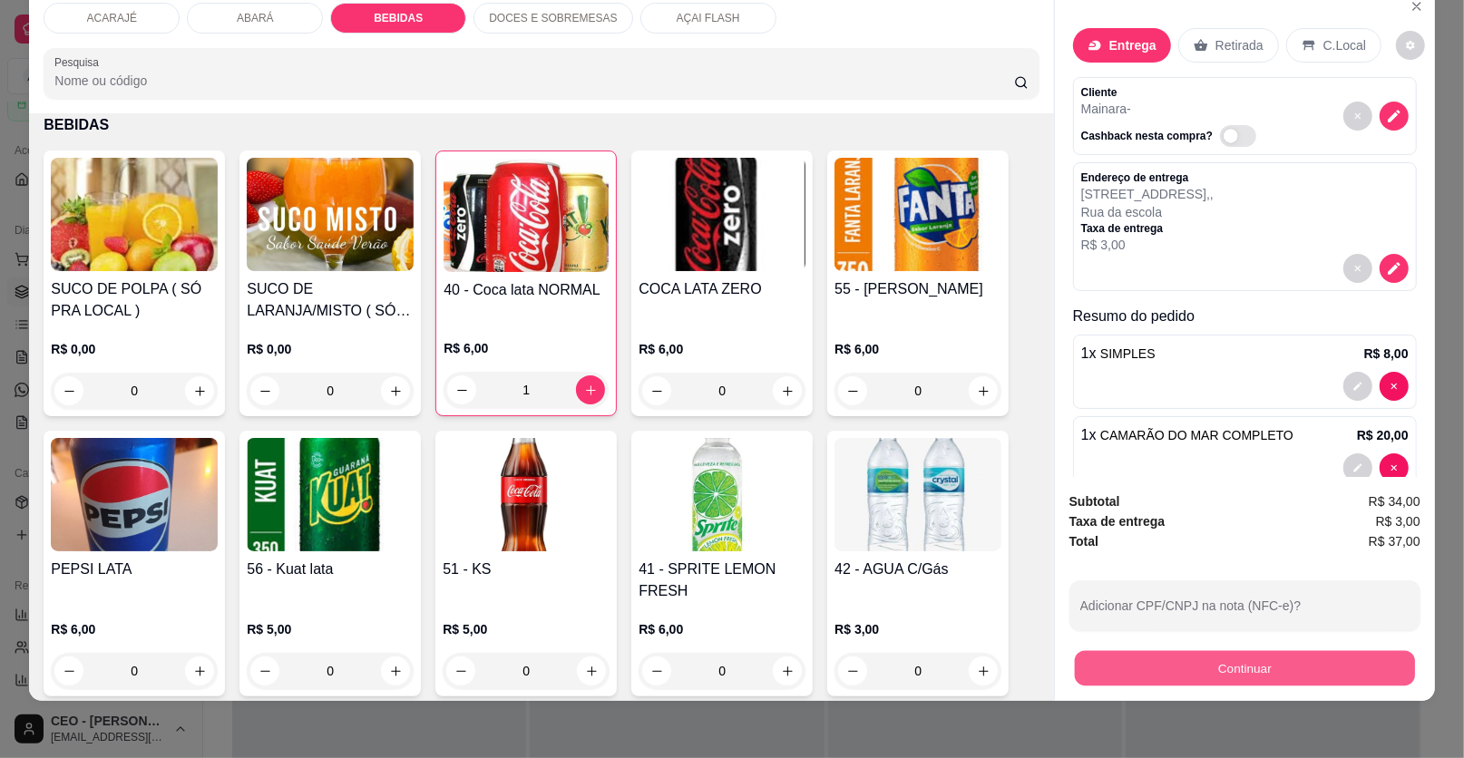
click at [1219, 677] on button "Continuar" at bounding box center [1245, 668] width 340 height 35
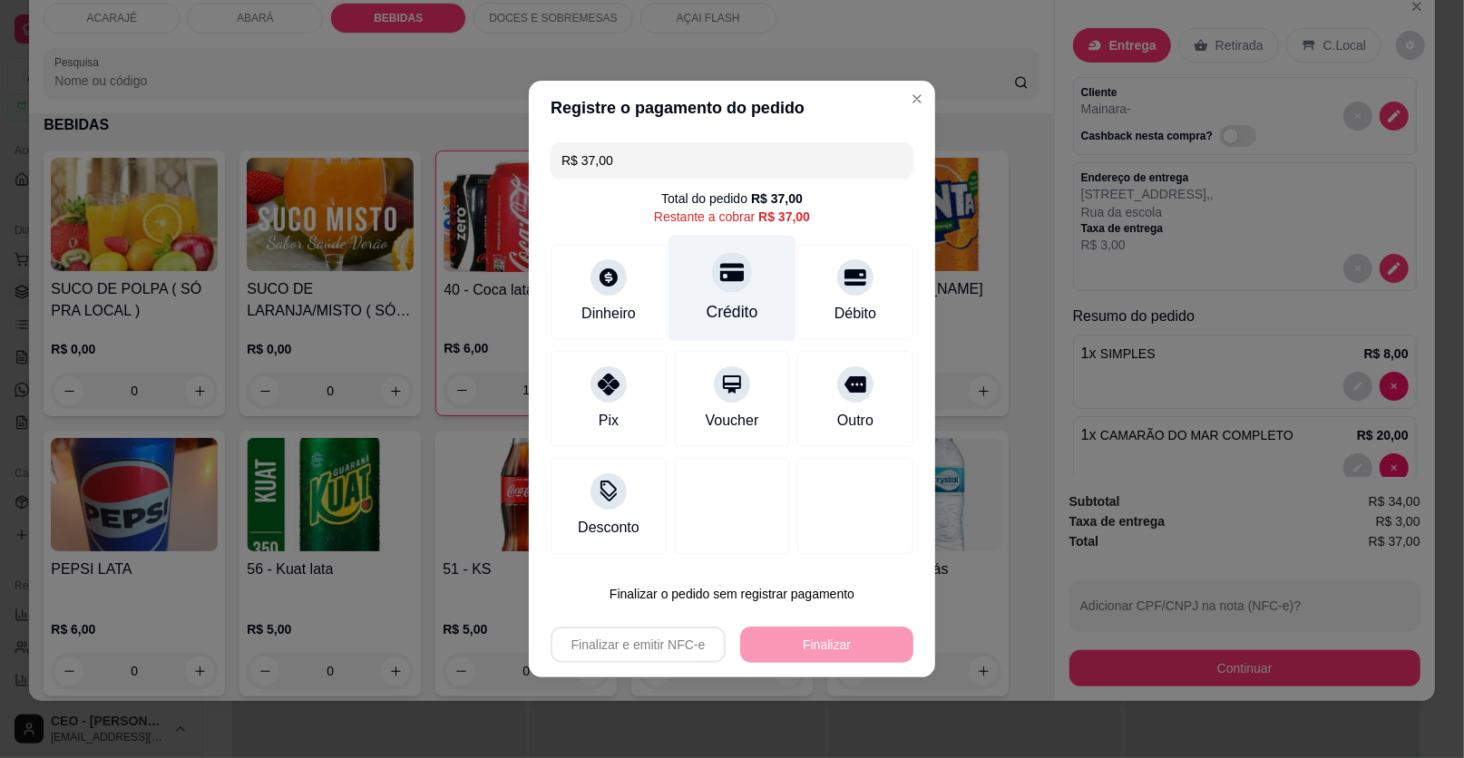
click at [740, 308] on div "Crédito" at bounding box center [733, 312] width 52 height 24
type input "R$ 0,00"
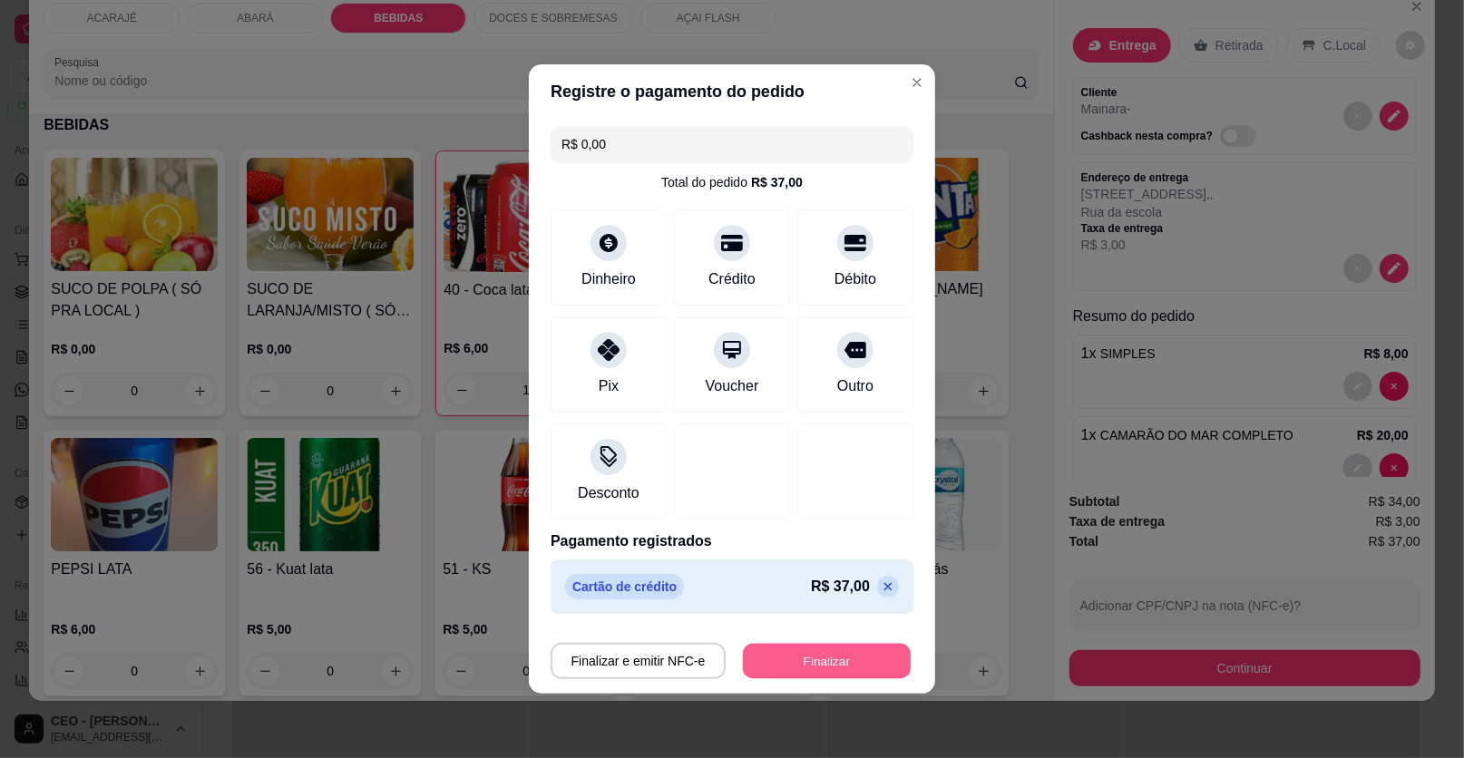
click at [787, 661] on button "Finalizar" at bounding box center [827, 661] width 168 height 35
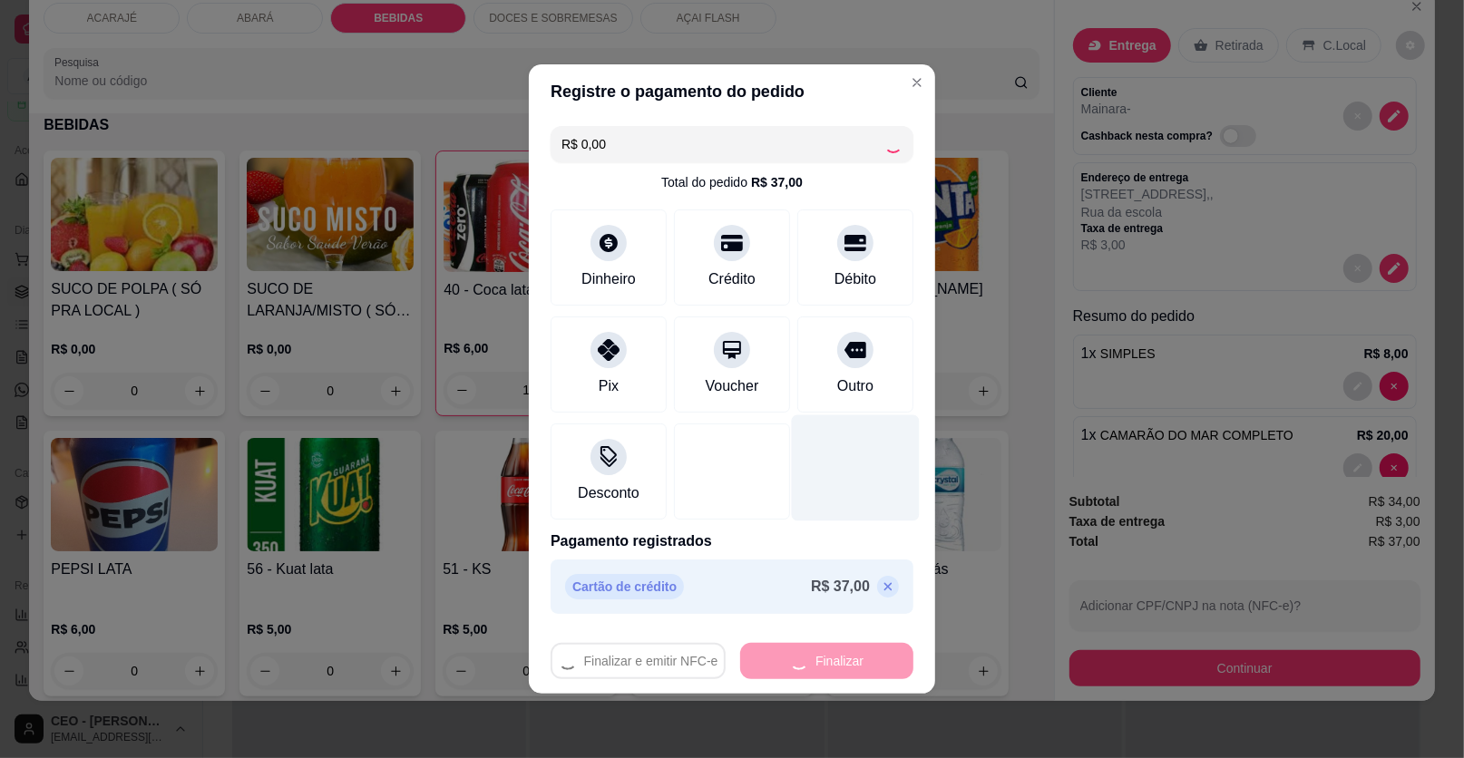
type input "0"
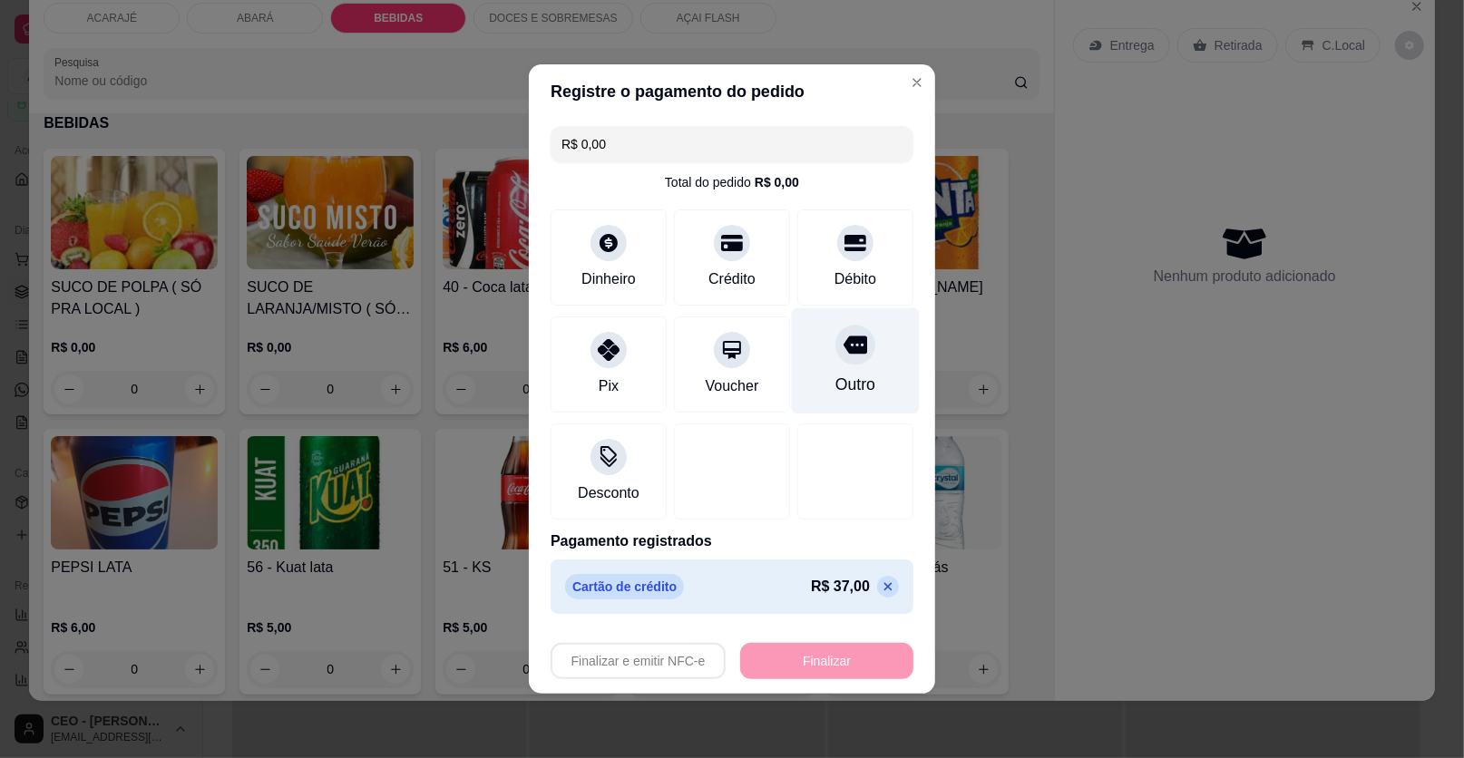
type input "-R$ 37,00"
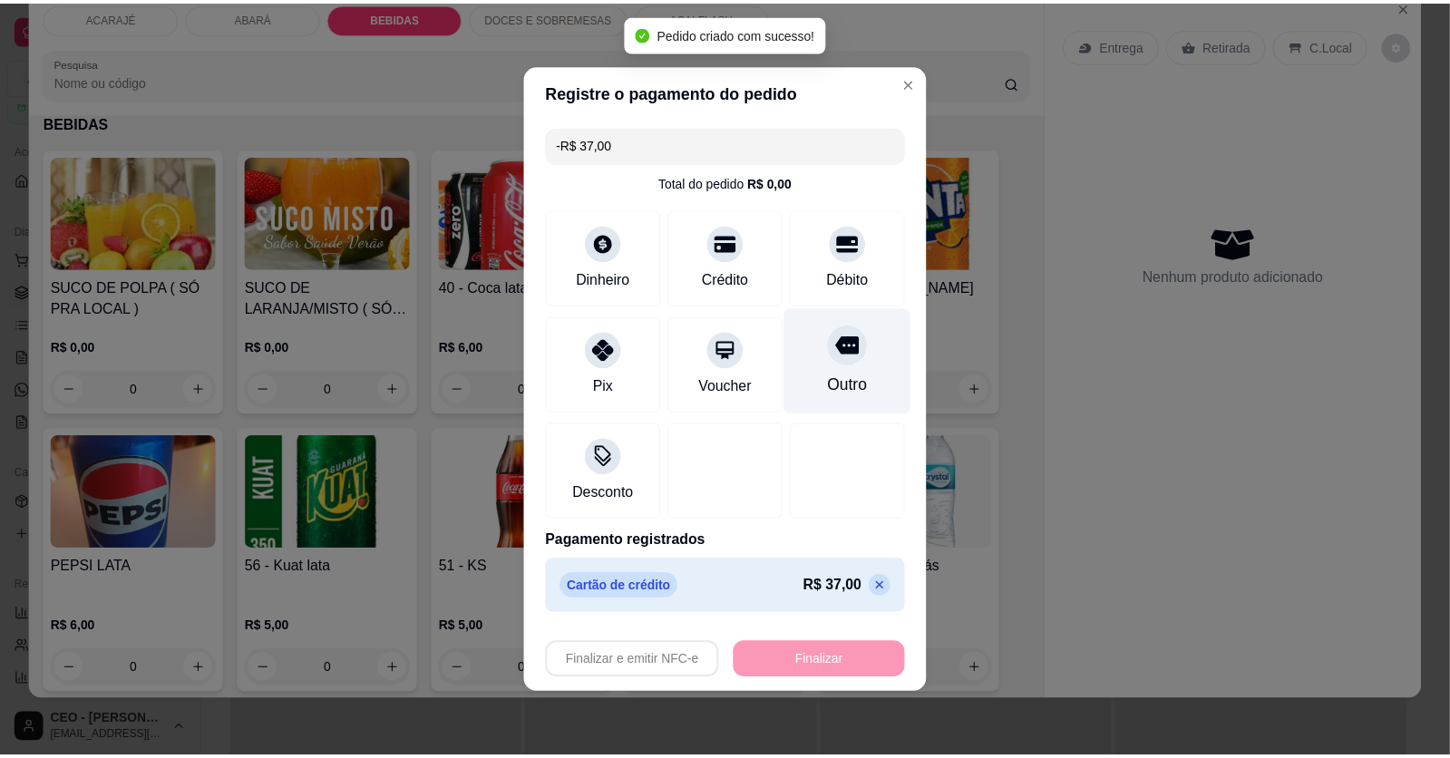
scroll to position [1274, 0]
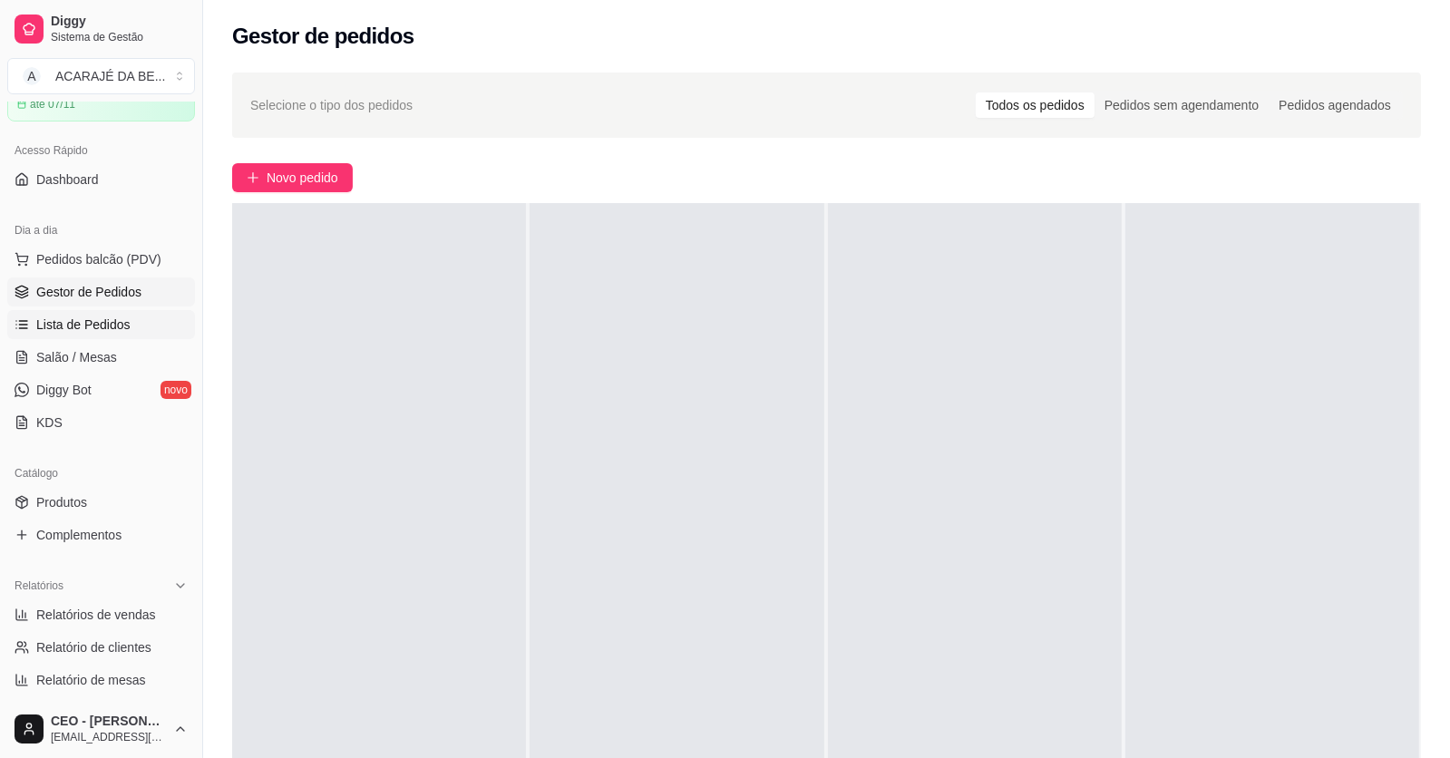
click at [80, 328] on span "Lista de Pedidos" at bounding box center [83, 325] width 94 height 18
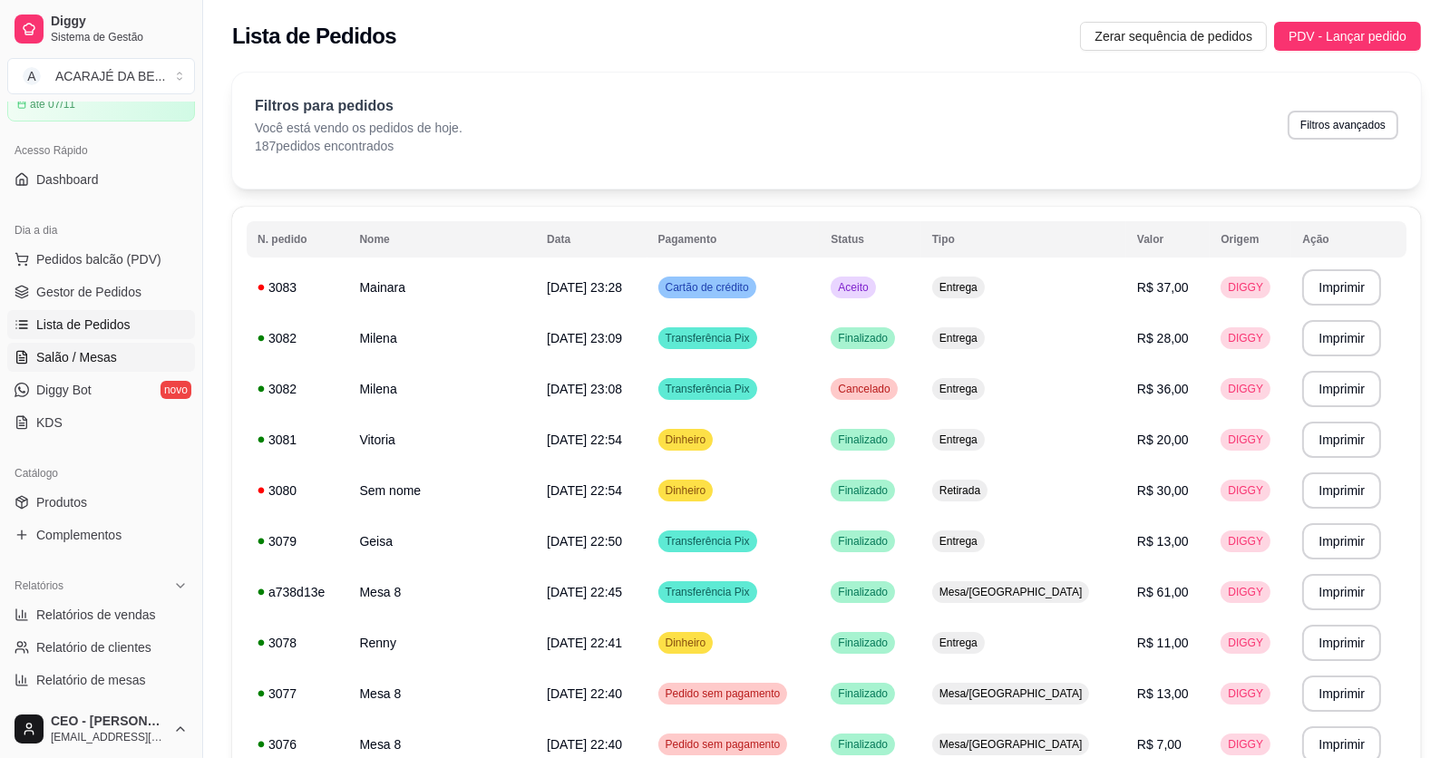
click at [73, 349] on span "Salão / Mesas" at bounding box center [76, 357] width 81 height 18
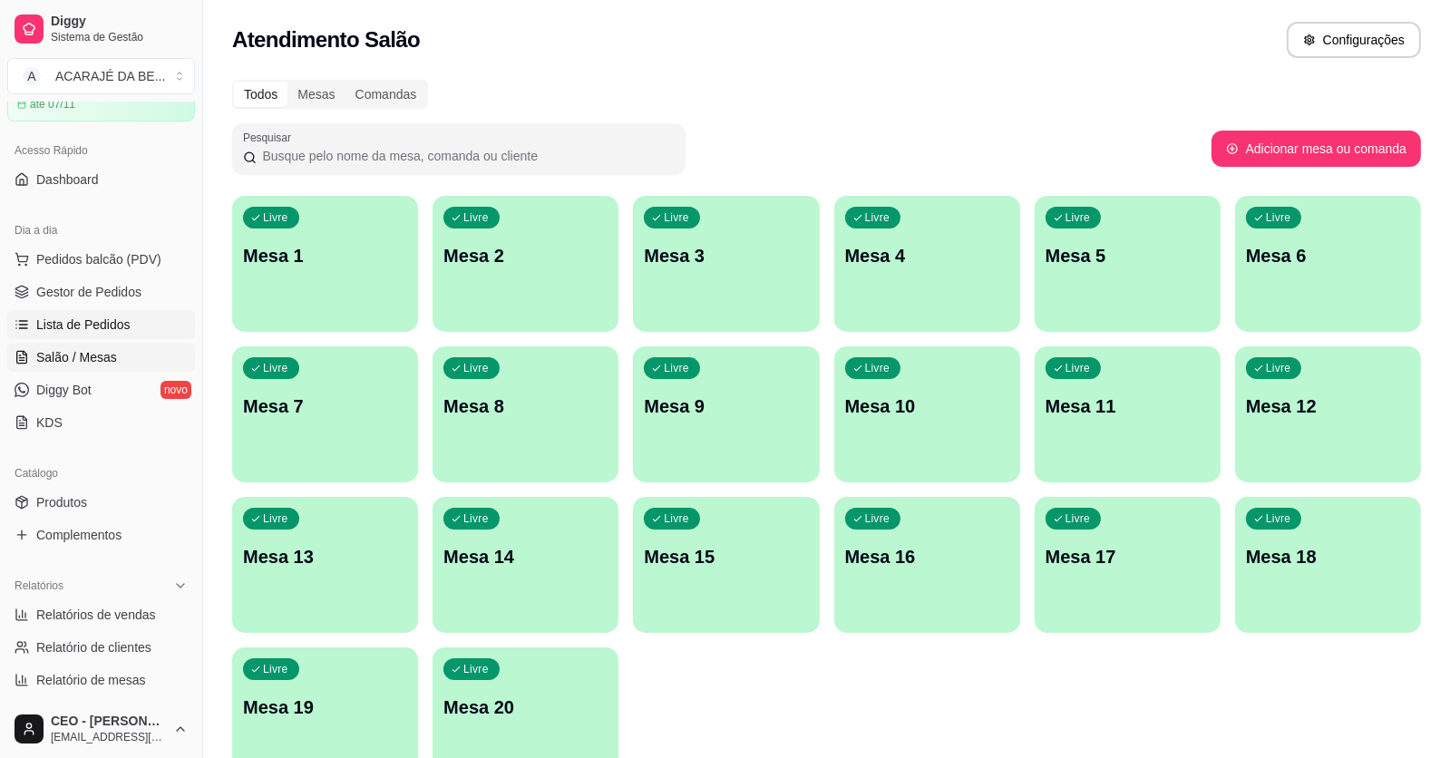
click at [76, 334] on link "Lista de Pedidos" at bounding box center [101, 324] width 188 height 29
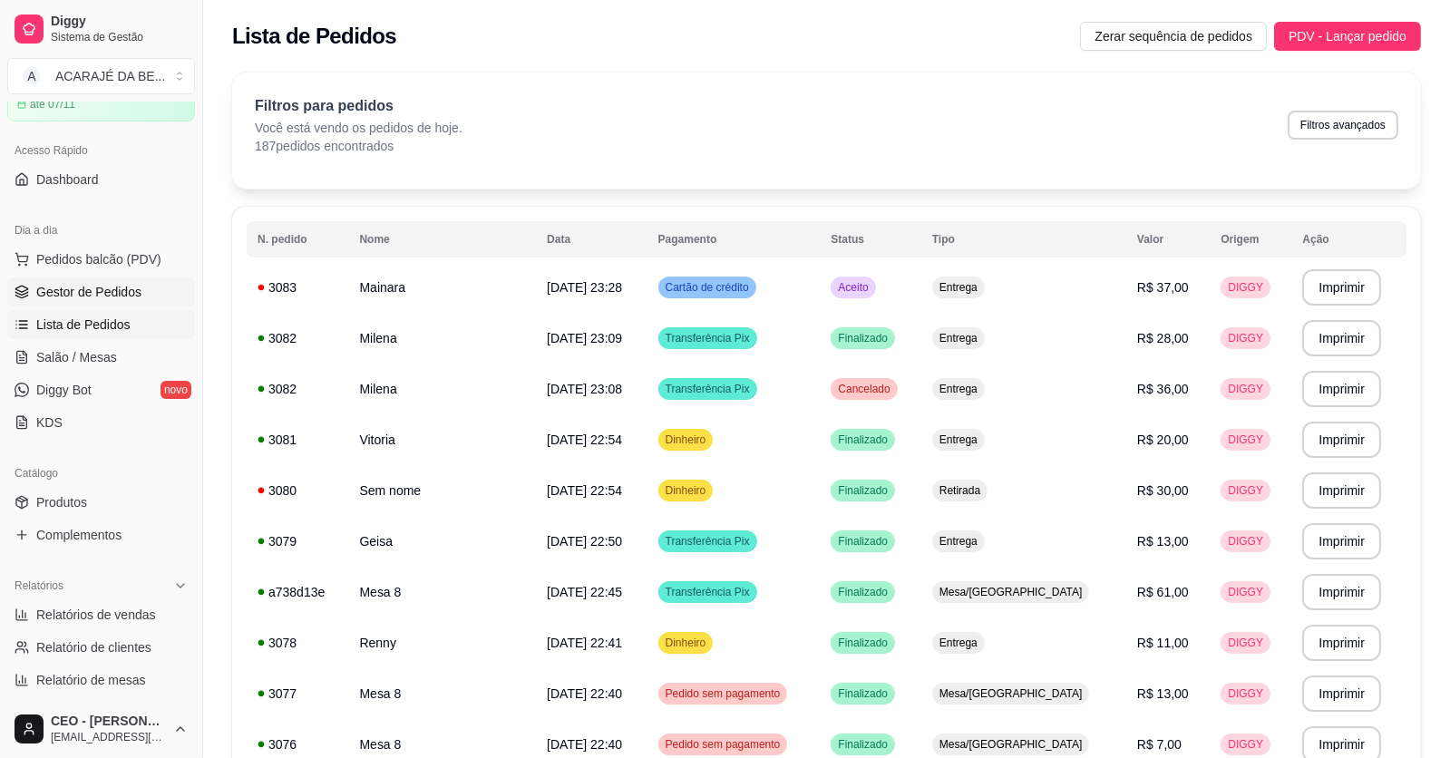
click at [66, 291] on span "Gestor de Pedidos" at bounding box center [88, 292] width 105 height 18
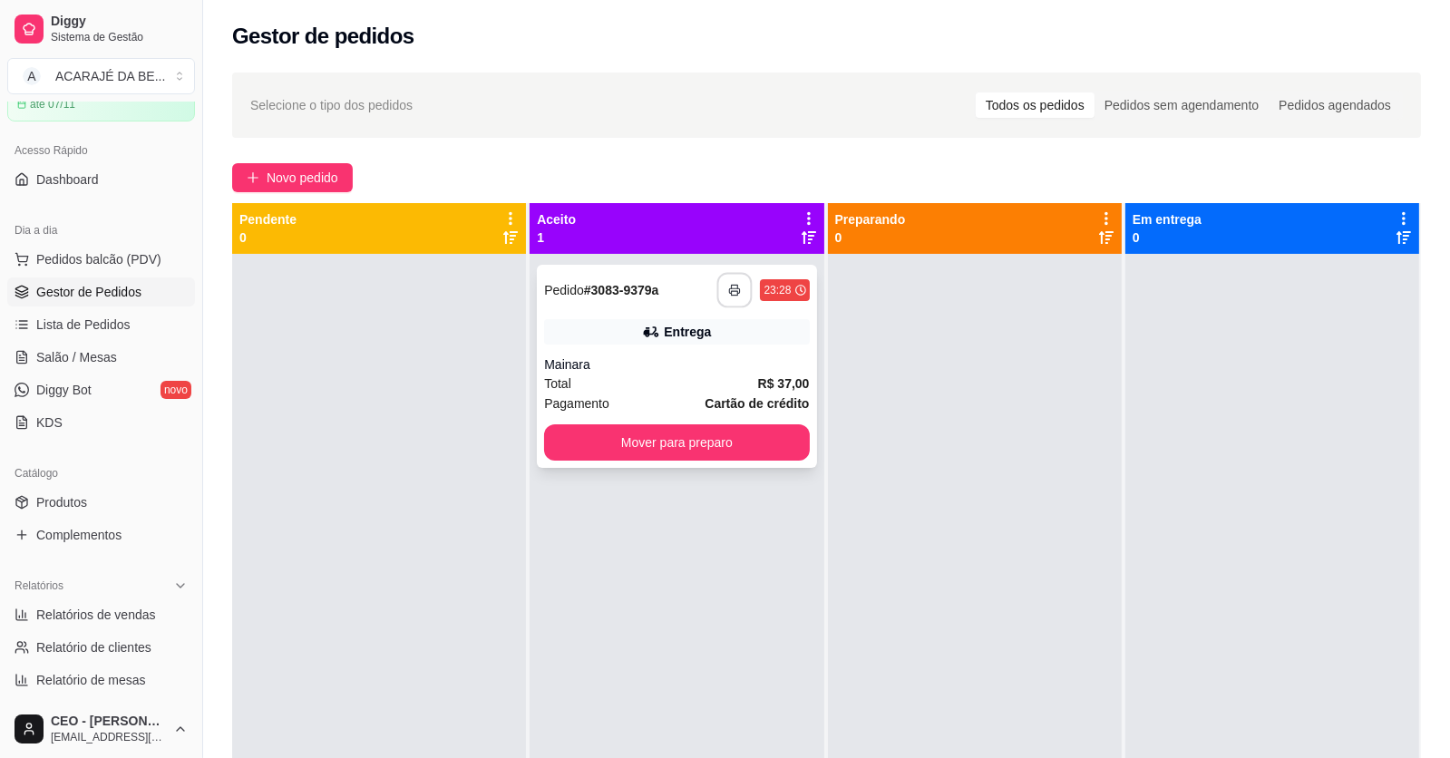
click at [720, 303] on button "button" at bounding box center [734, 290] width 35 height 35
click at [711, 435] on button "Mover para preparo" at bounding box center [676, 442] width 265 height 36
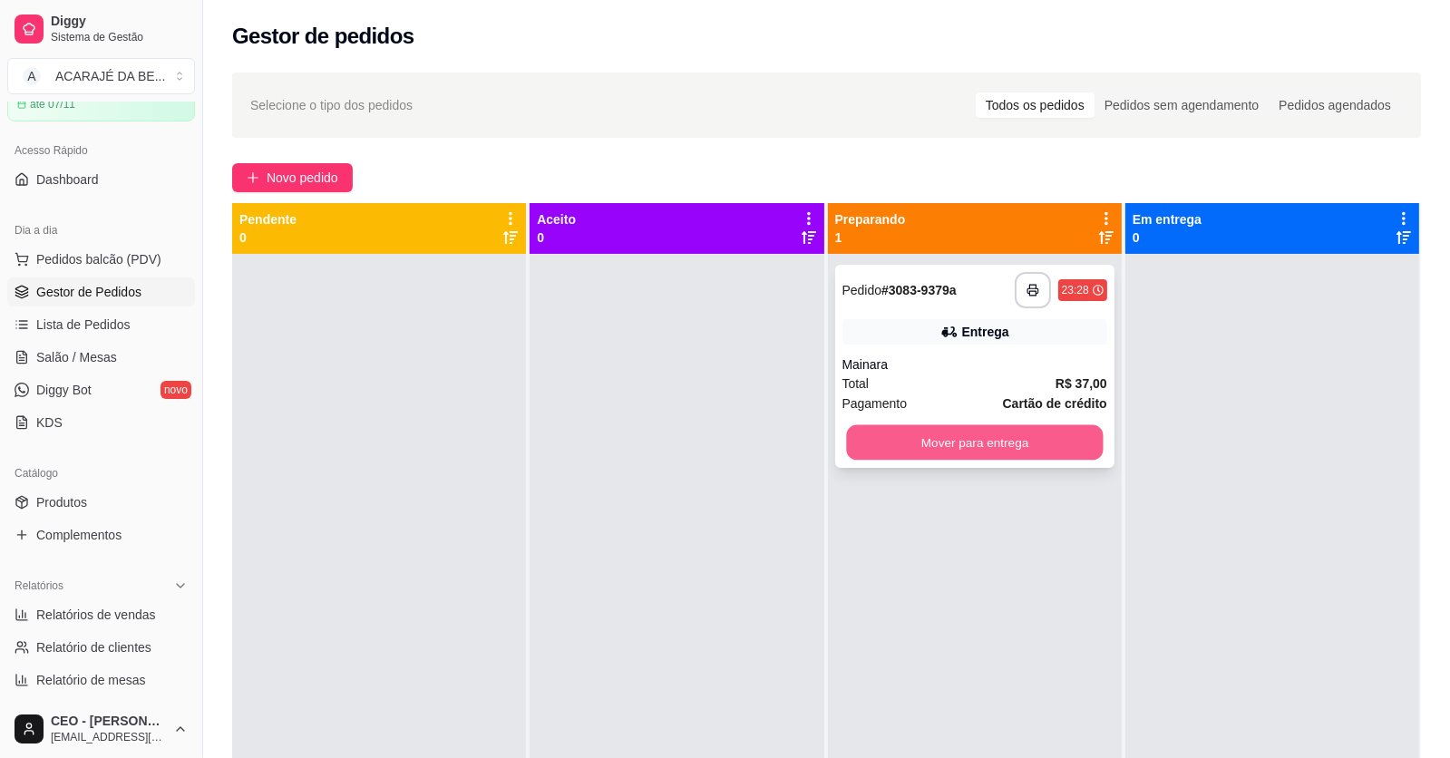
click at [849, 444] on button "Mover para entrega" at bounding box center [974, 442] width 257 height 35
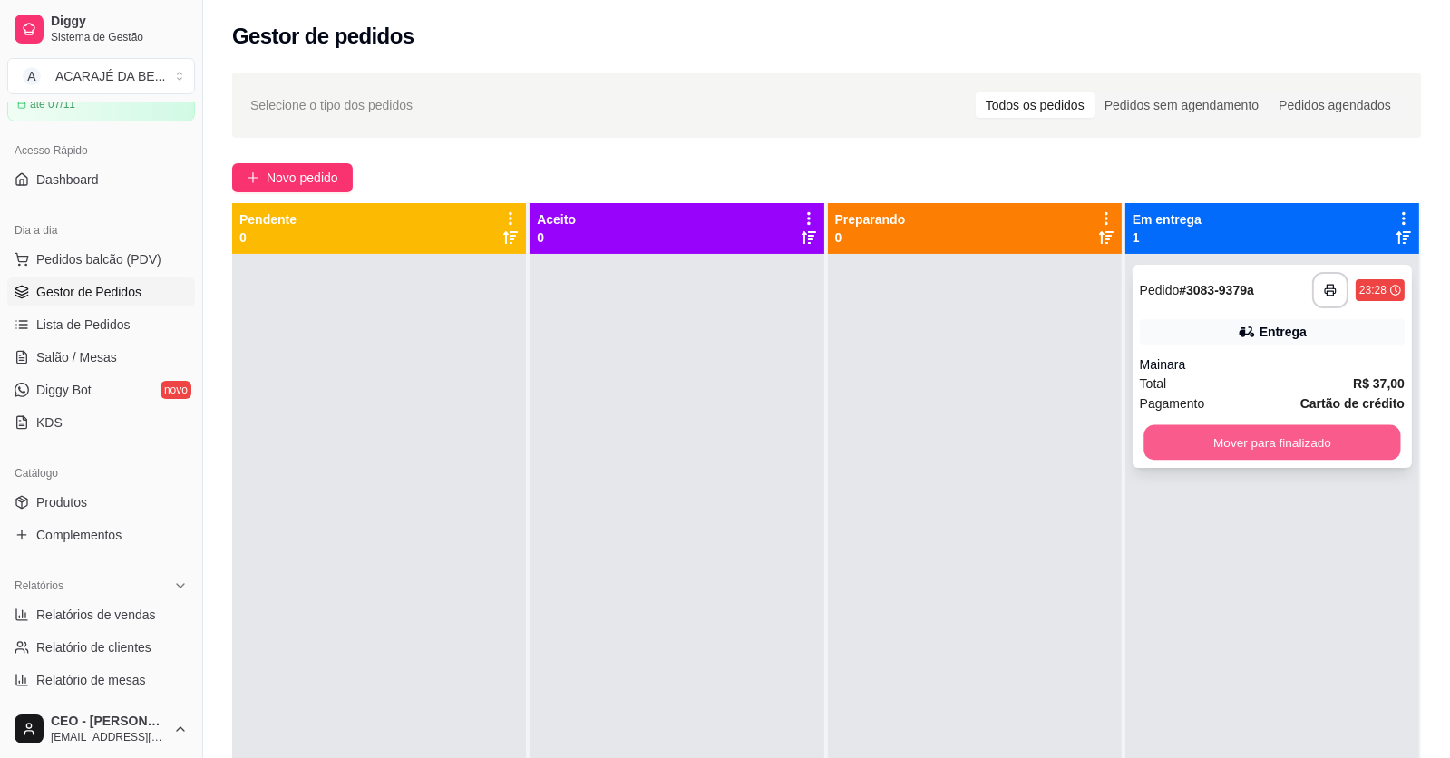
click at [1144, 439] on button "Mover para finalizado" at bounding box center [1272, 442] width 257 height 35
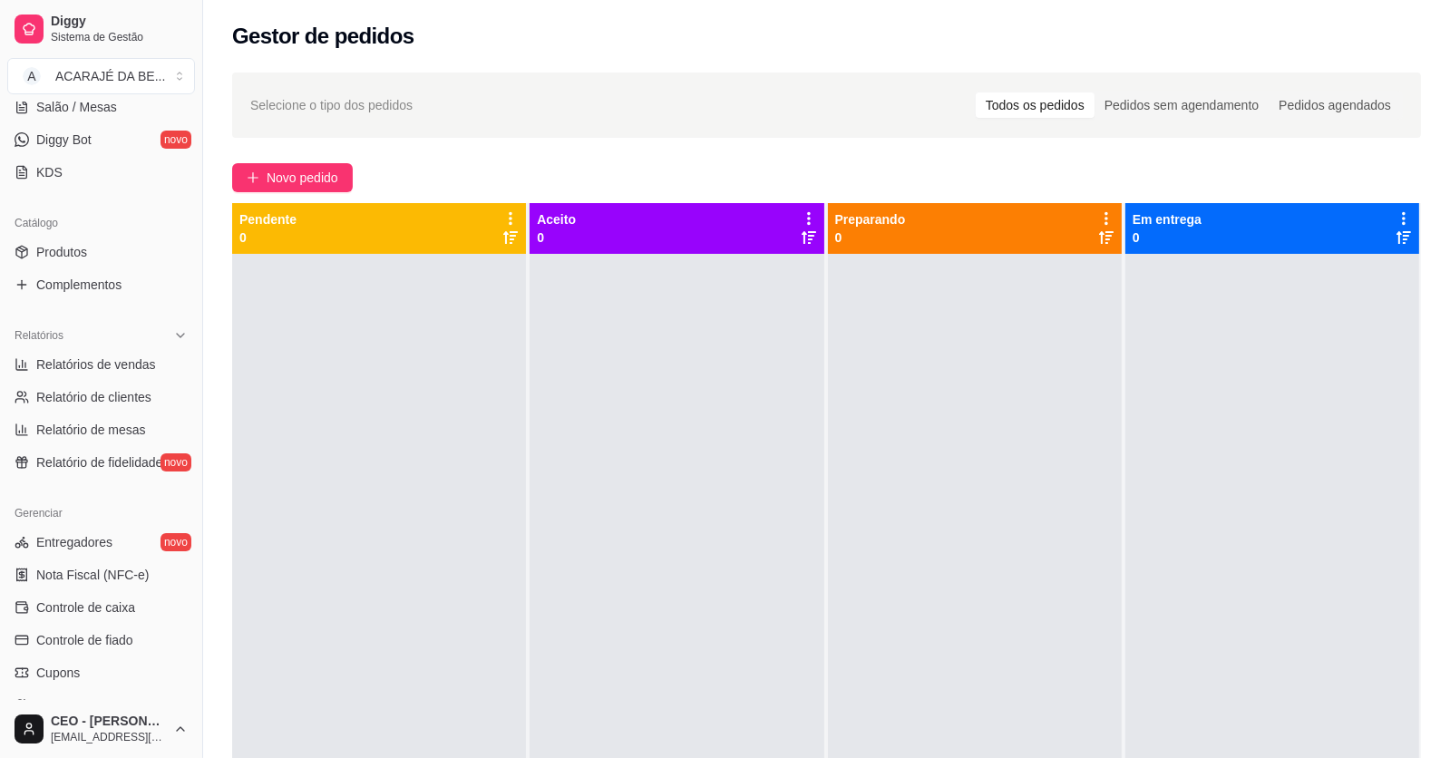
scroll to position [364, 0]
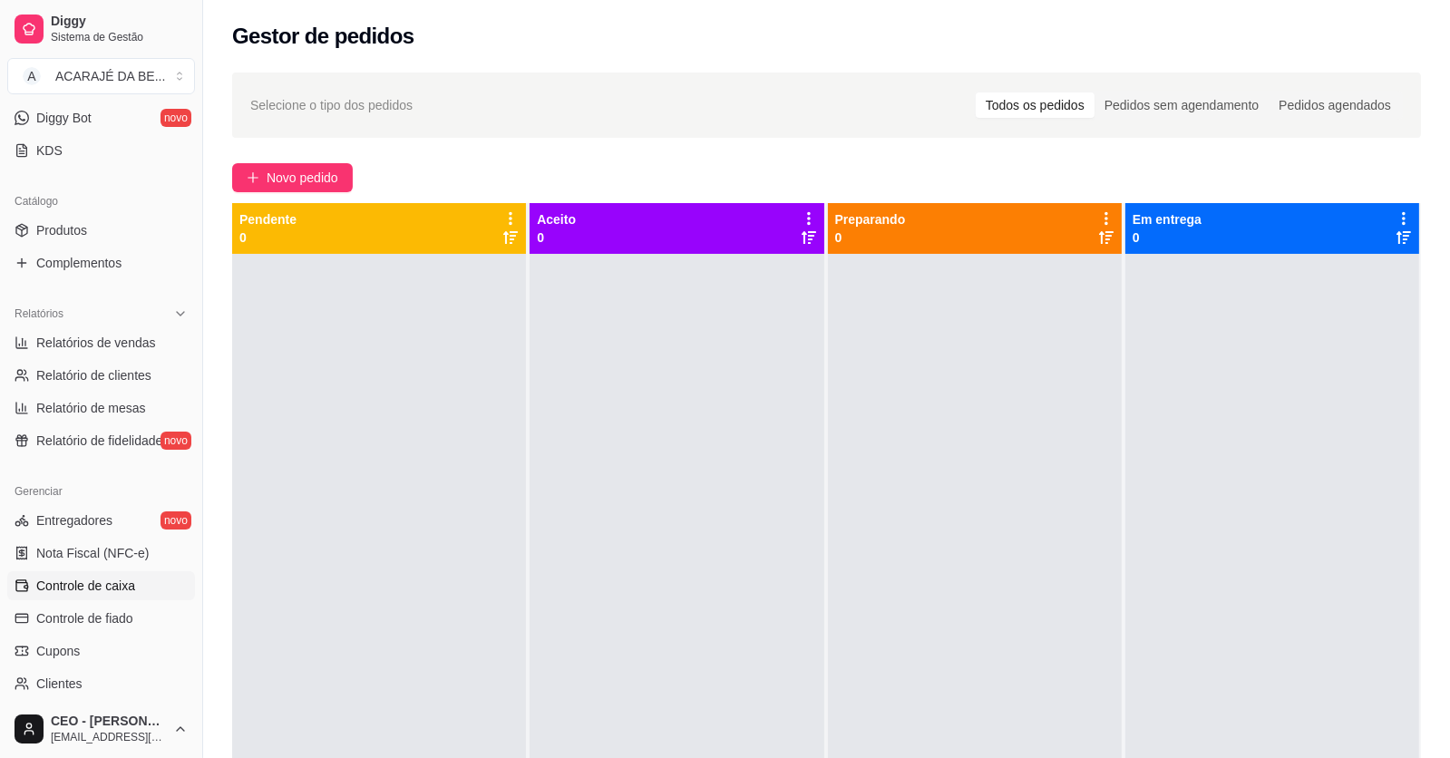
click at [80, 584] on span "Controle de caixa" at bounding box center [85, 586] width 99 height 18
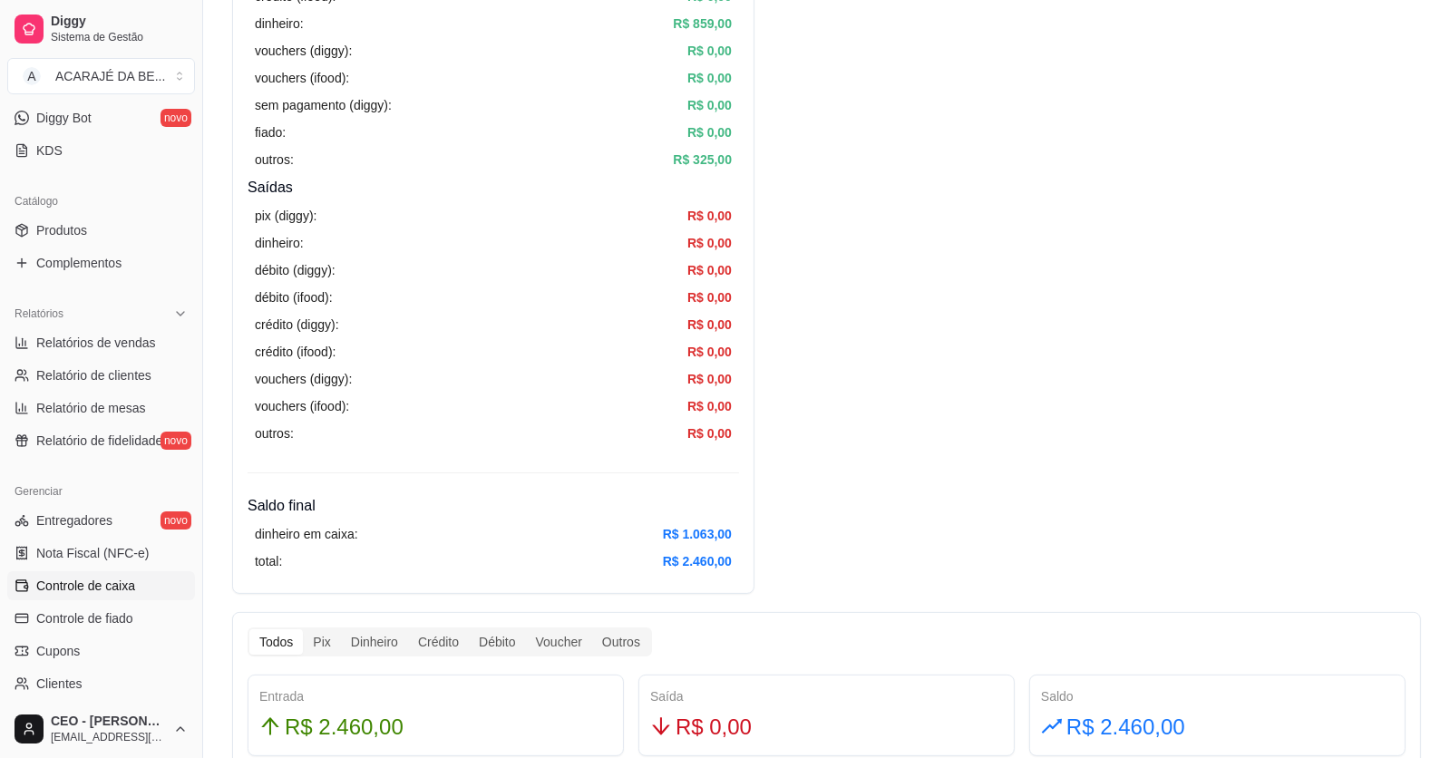
scroll to position [544, 0]
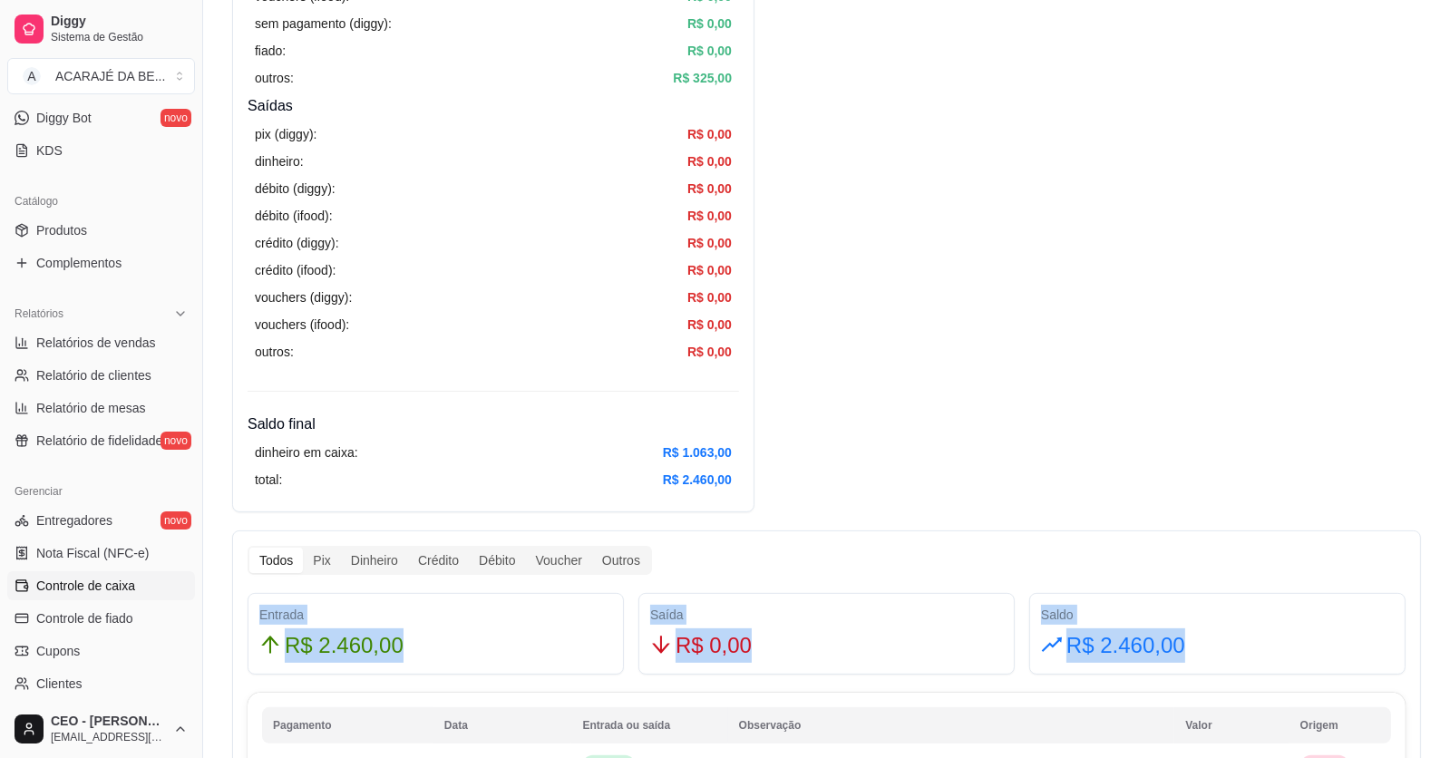
drag, startPoint x: 1204, startPoint y: 635, endPoint x: 252, endPoint y: 596, distance: 952.2
click at [249, 596] on div "Entrada R$ 2.460,00 Saída R$ 0,00 Saldo R$ 2.460,00" at bounding box center [826, 634] width 1173 height 82
copy div "Entrada R$ 2.460,00 Saída R$ 0,00 Saldo R$ 2.460,00"
